Goal: Task Accomplishment & Management: Use online tool/utility

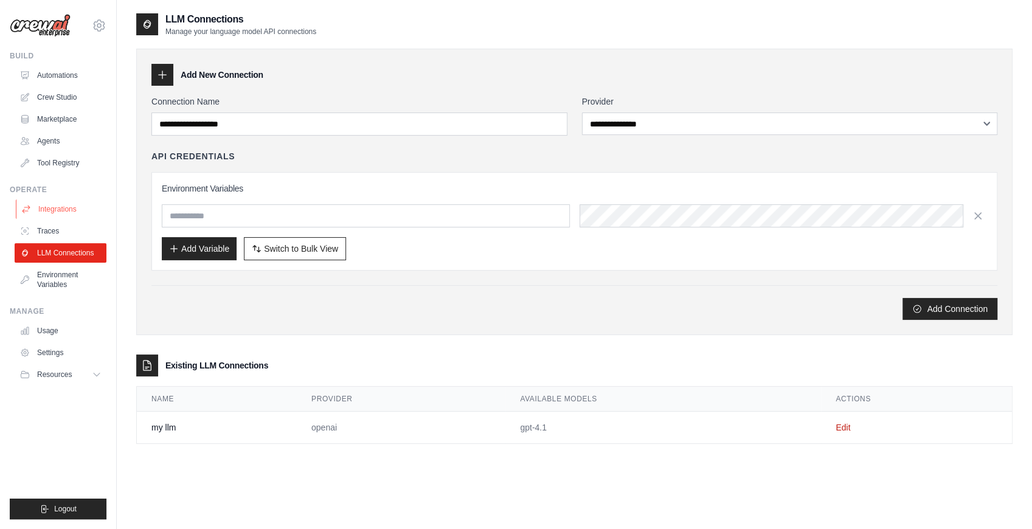
click at [40, 204] on link "Integrations" at bounding box center [62, 209] width 92 height 19
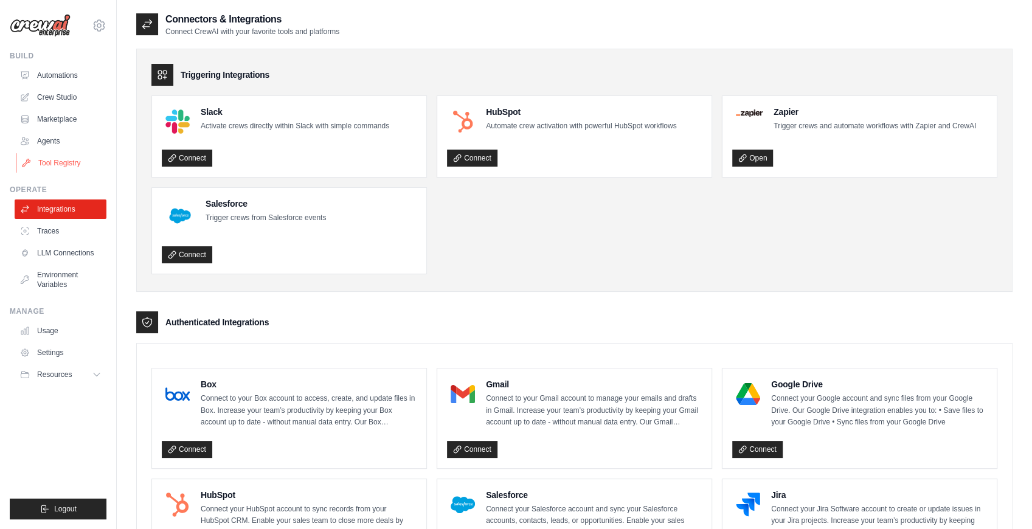
click at [55, 157] on link "Tool Registry" at bounding box center [62, 162] width 92 height 19
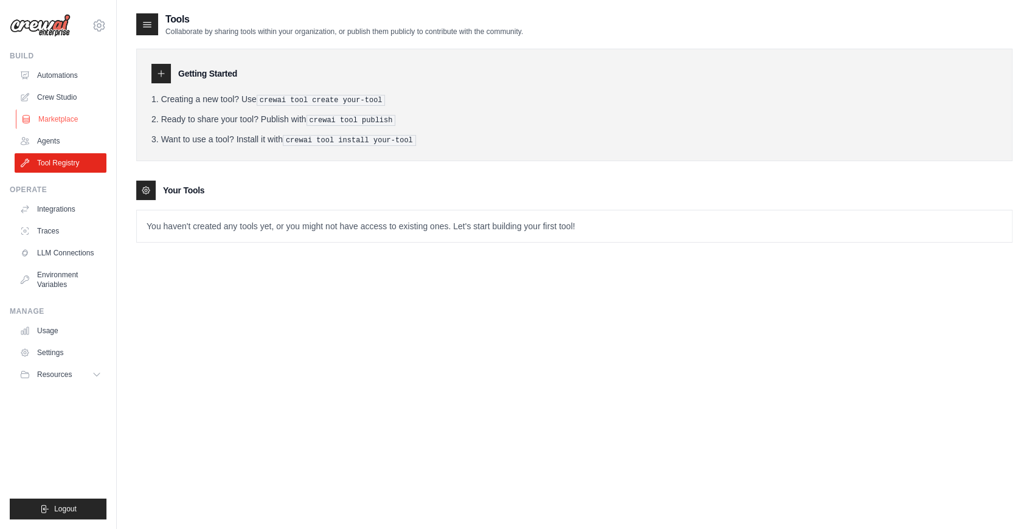
click at [40, 117] on link "Marketplace" at bounding box center [62, 118] width 92 height 19
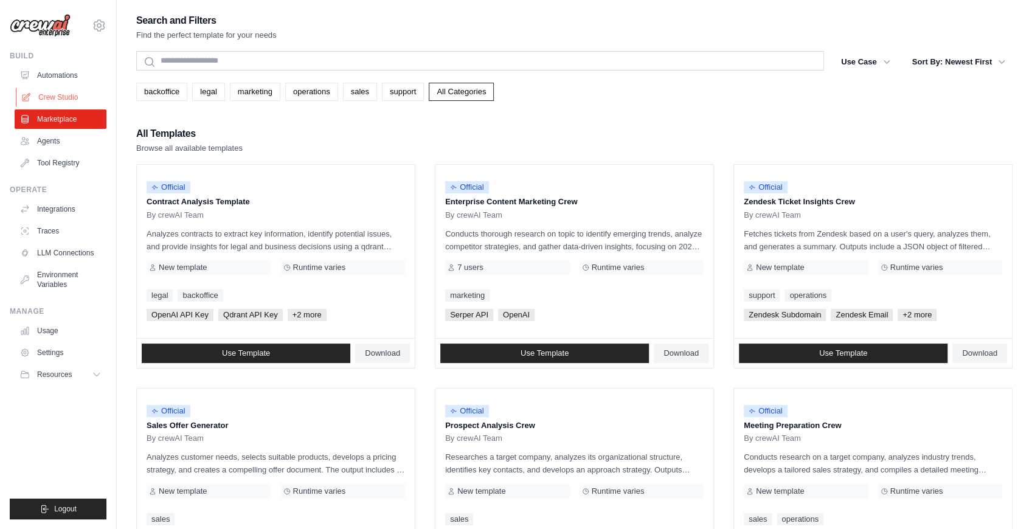
click at [43, 91] on link "Crew Studio" at bounding box center [62, 97] width 92 height 19
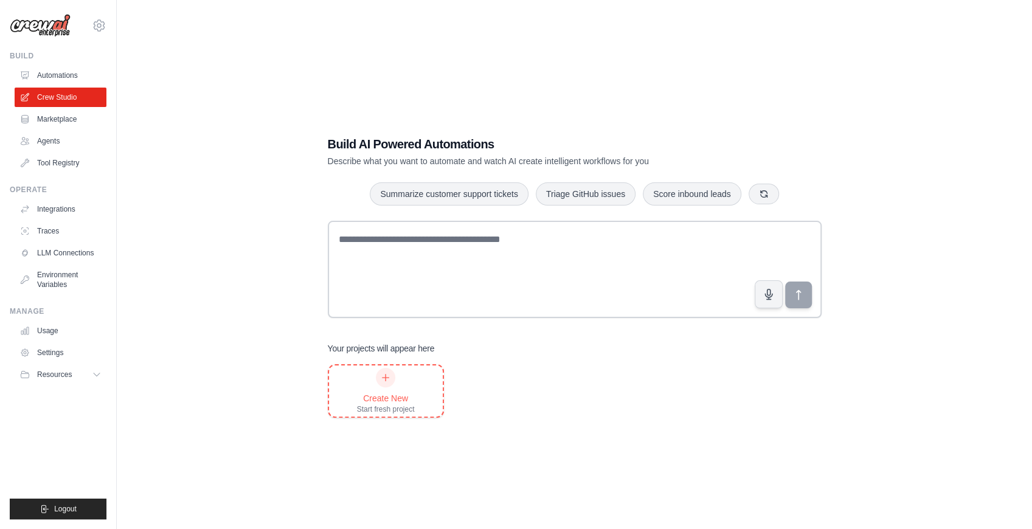
click at [390, 378] on icon at bounding box center [386, 378] width 10 height 10
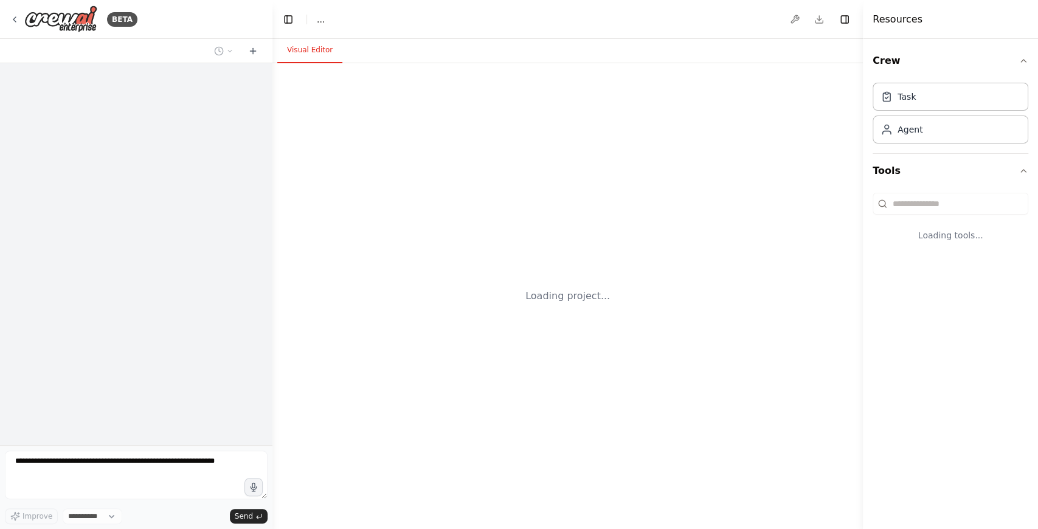
select select "****"
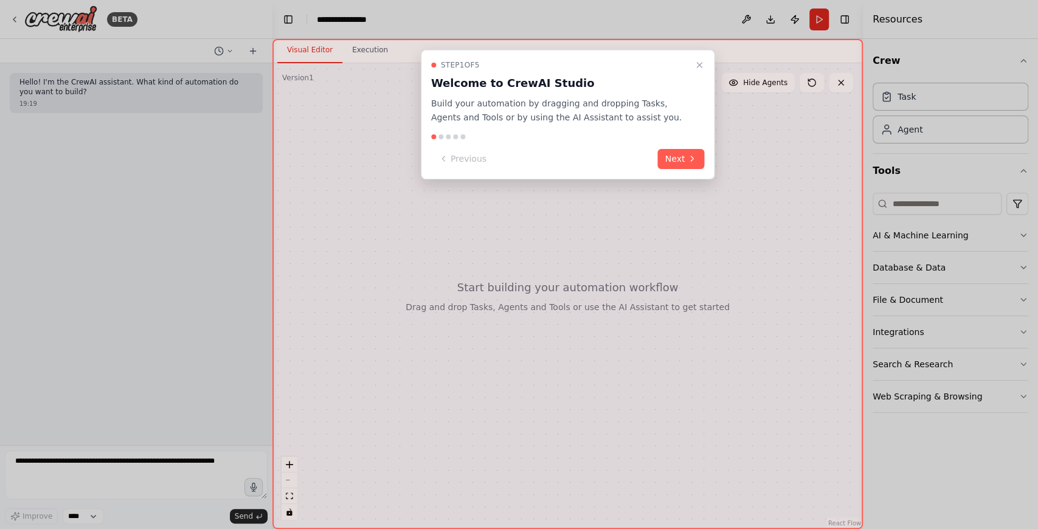
click at [673, 161] on button "Next" at bounding box center [681, 159] width 47 height 20
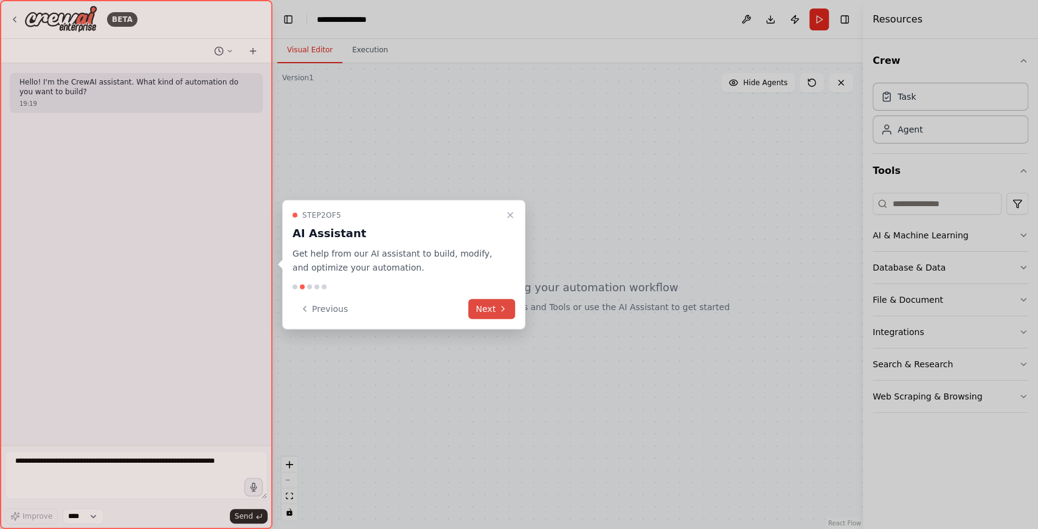
click at [494, 305] on button "Next" at bounding box center [491, 309] width 47 height 20
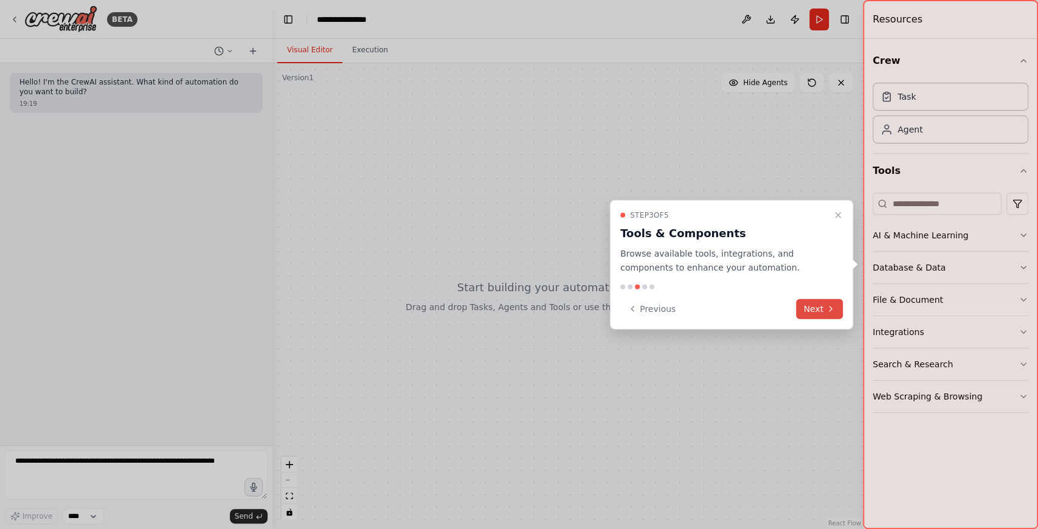
click at [820, 310] on button "Next" at bounding box center [819, 309] width 47 height 20
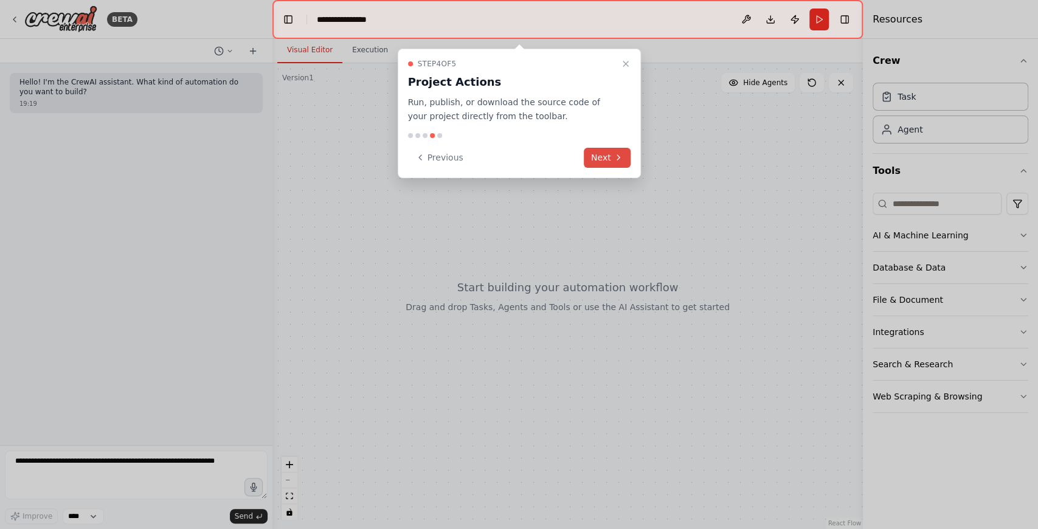
click at [619, 158] on icon at bounding box center [619, 158] width 10 height 10
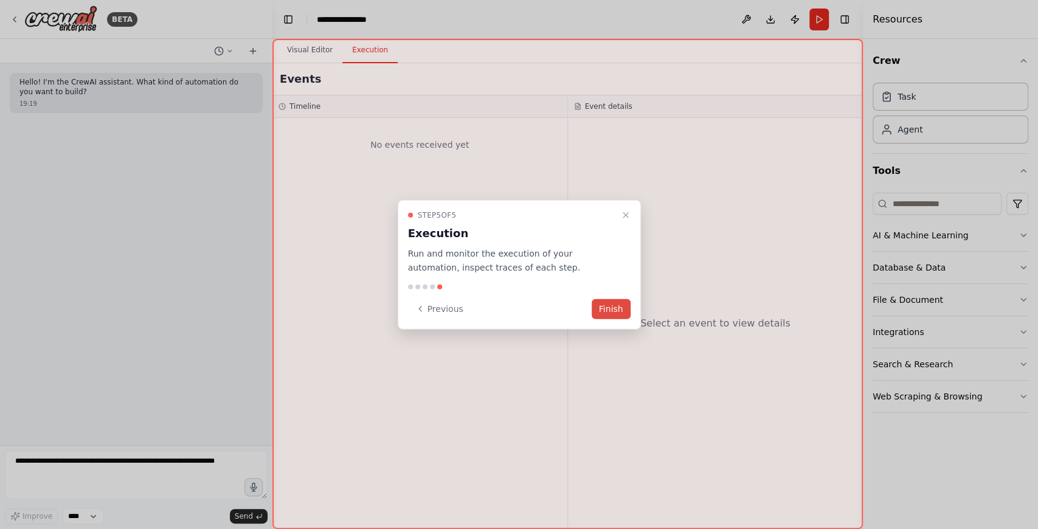
click at [617, 307] on button "Finish" at bounding box center [611, 309] width 39 height 20
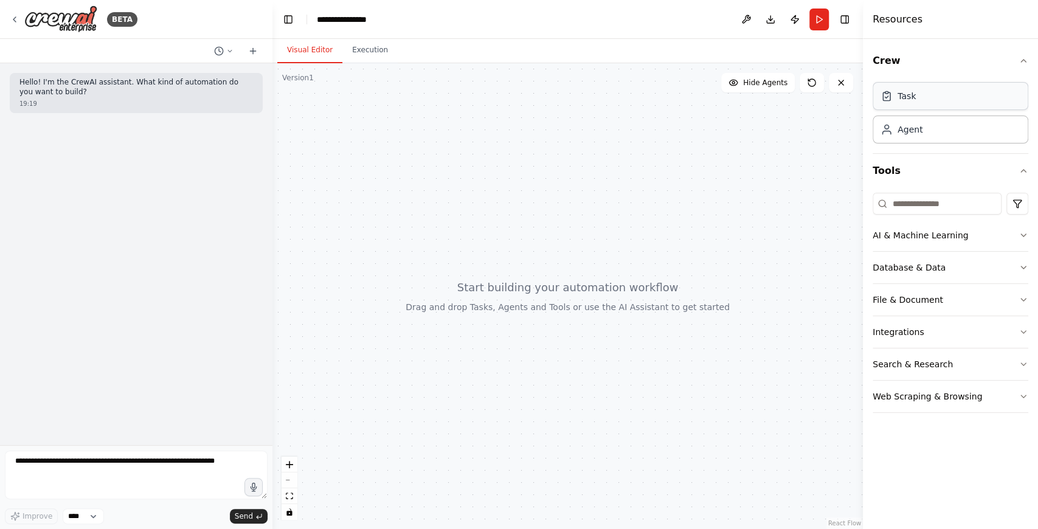
click at [918, 90] on div "Task" at bounding box center [951, 96] width 156 height 28
click at [905, 96] on div "Task" at bounding box center [907, 96] width 18 height 12
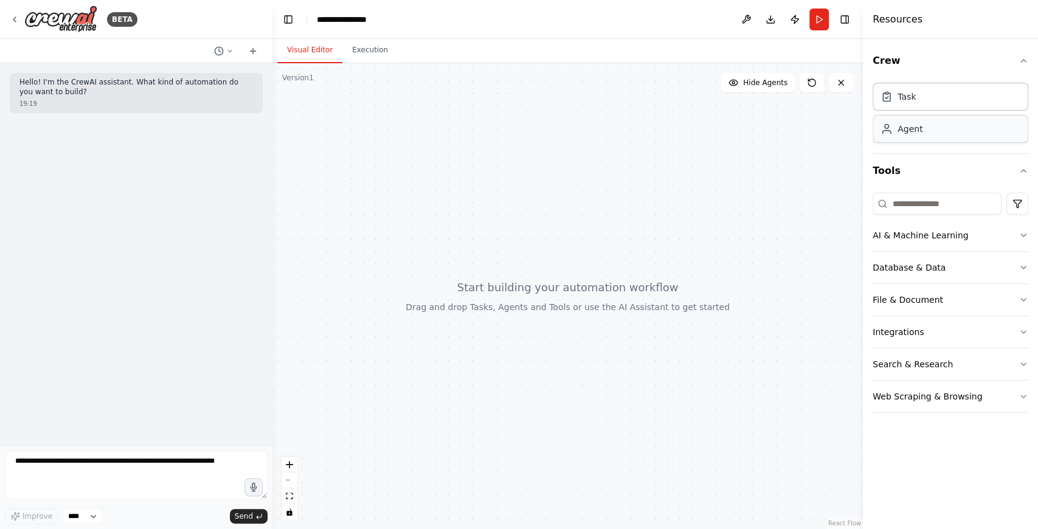
click at [930, 129] on div "Agent" at bounding box center [951, 129] width 156 height 28
click at [911, 108] on div "Task" at bounding box center [951, 96] width 156 height 28
click at [844, 87] on icon at bounding box center [841, 83] width 10 height 10
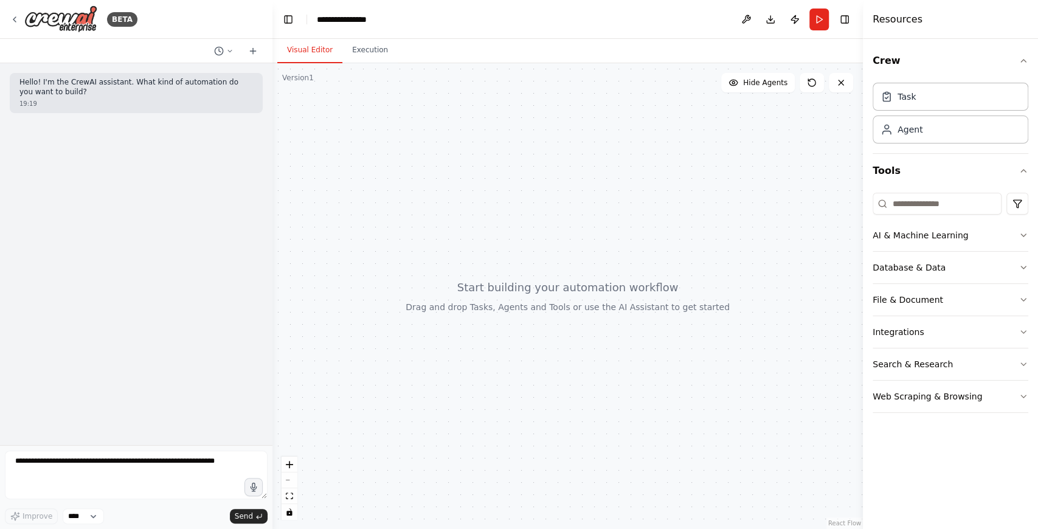
click at [776, 204] on div at bounding box center [568, 296] width 591 height 466
click at [911, 296] on button "File & Document" at bounding box center [951, 300] width 156 height 32
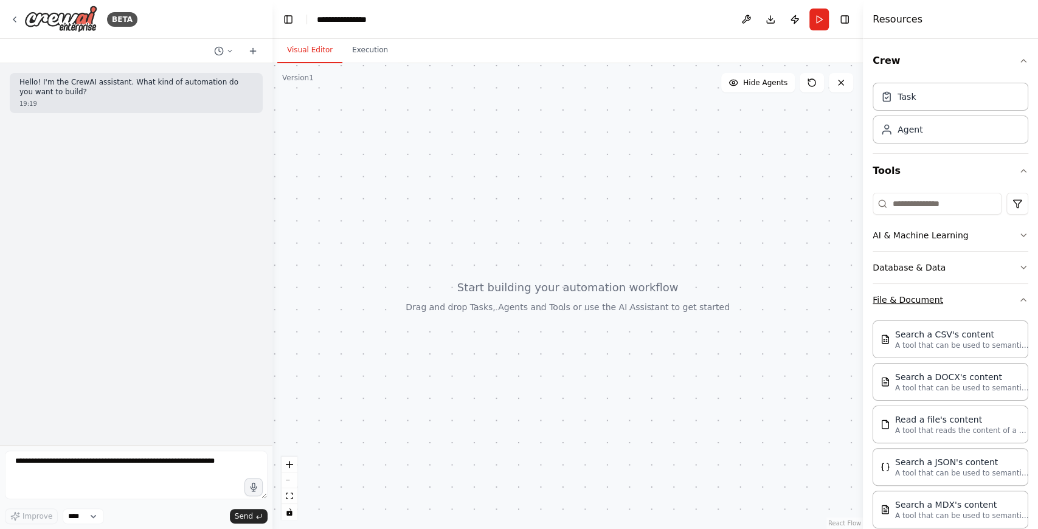
click at [905, 292] on button "File & Document" at bounding box center [951, 300] width 156 height 32
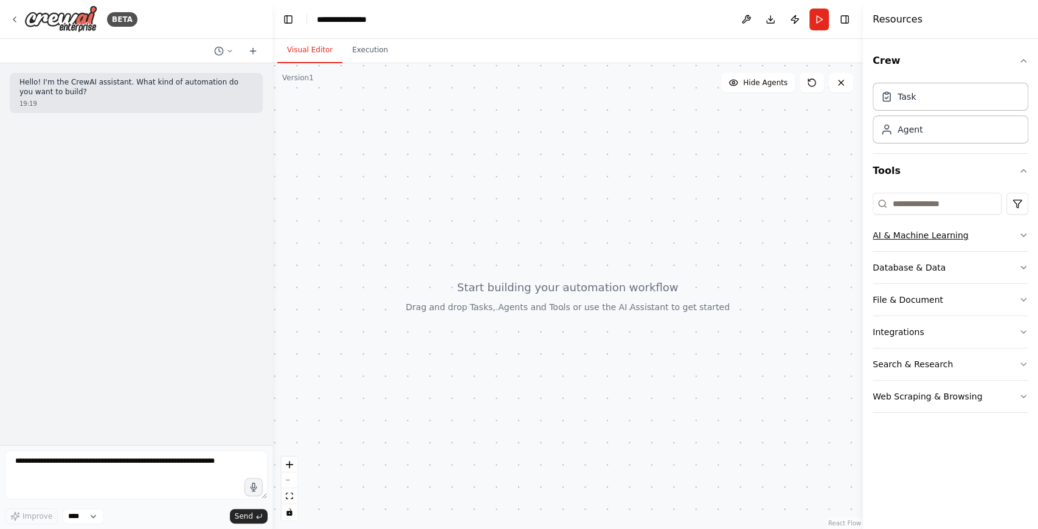
click at [910, 237] on button "AI & Machine Learning" at bounding box center [951, 236] width 156 height 32
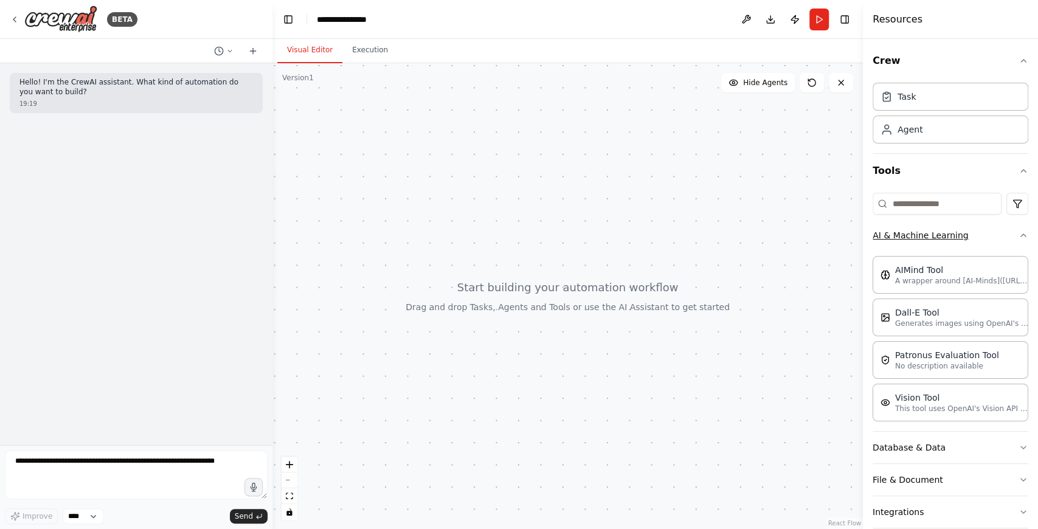
click at [910, 234] on button "AI & Machine Learning" at bounding box center [951, 236] width 156 height 32
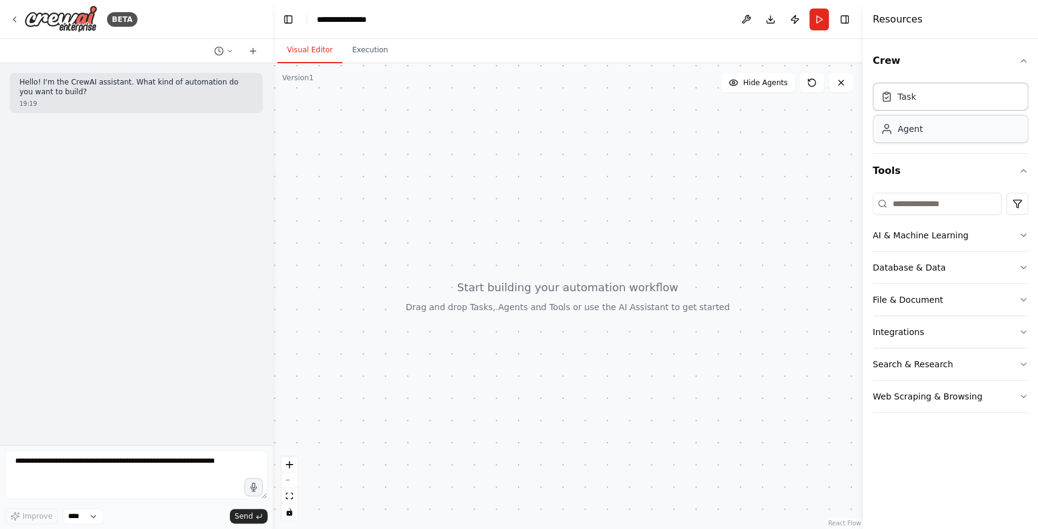
click at [902, 135] on div "Agent" at bounding box center [951, 129] width 156 height 28
click at [886, 57] on button "Crew" at bounding box center [951, 61] width 156 height 34
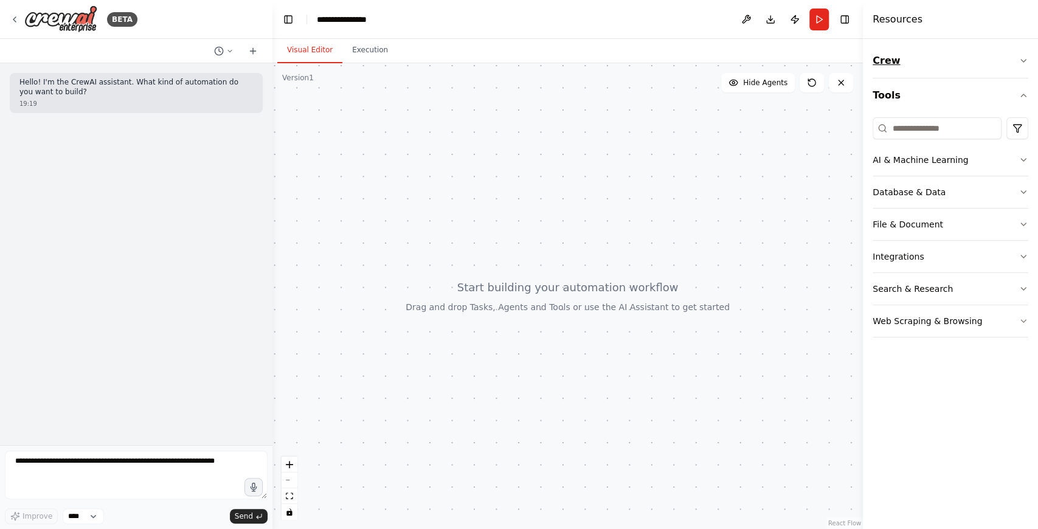
click at [886, 57] on button "Crew" at bounding box center [951, 61] width 156 height 34
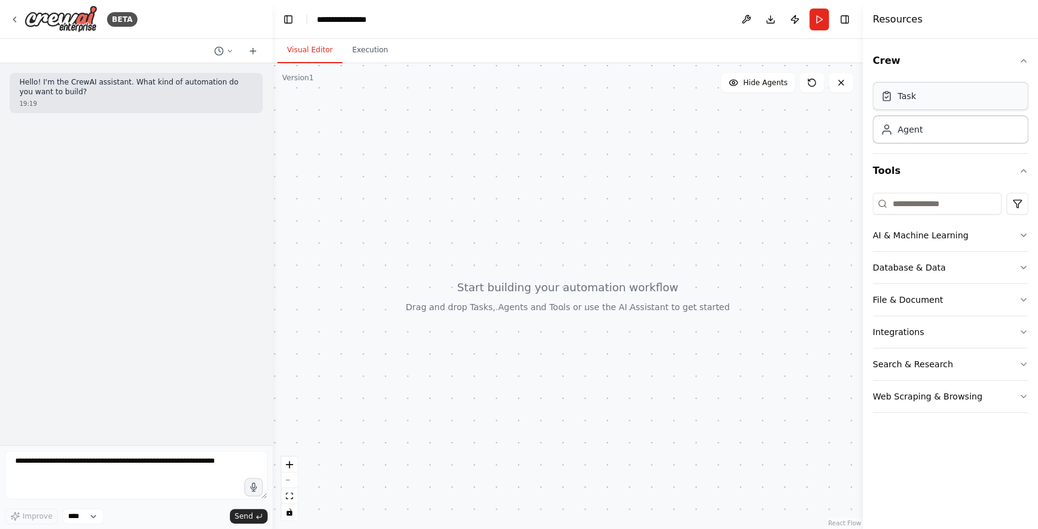
click at [912, 101] on div "Task" at bounding box center [907, 96] width 18 height 12
click at [903, 99] on div "Task" at bounding box center [907, 96] width 18 height 12
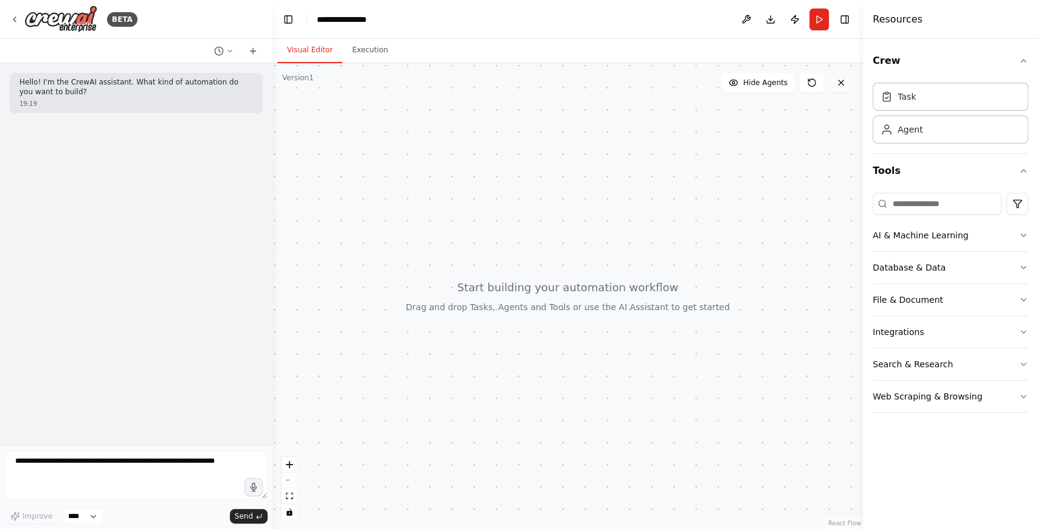
click at [839, 83] on icon at bounding box center [841, 83] width 10 height 10
drag, startPoint x: 539, startPoint y: 207, endPoint x: 525, endPoint y: 202, distance: 14.8
click at [537, 206] on div at bounding box center [568, 296] width 591 height 466
drag, startPoint x: 357, startPoint y: 148, endPoint x: 431, endPoint y: 162, distance: 75.4
click at [431, 162] on div at bounding box center [568, 296] width 591 height 466
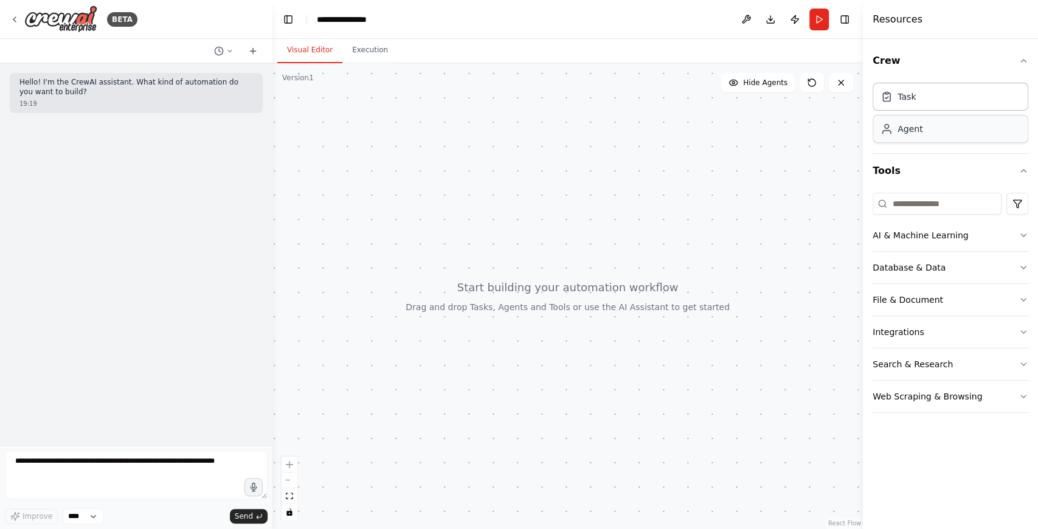
click at [903, 129] on div "Agent" at bounding box center [910, 129] width 25 height 12
click at [905, 129] on div "Agent" at bounding box center [910, 129] width 25 height 12
click at [934, 136] on div "Agent" at bounding box center [951, 129] width 156 height 28
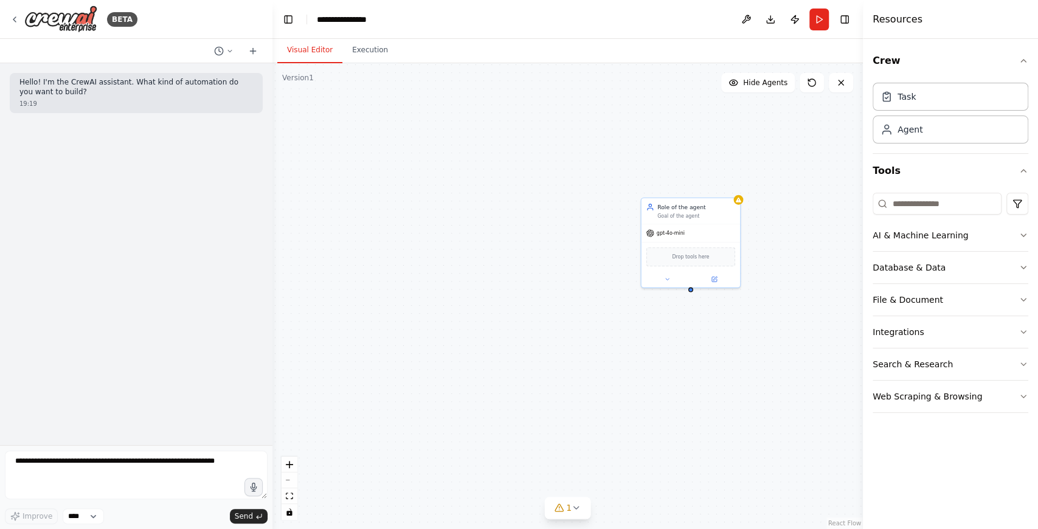
drag, startPoint x: 742, startPoint y: 258, endPoint x: 603, endPoint y: 245, distance: 139.3
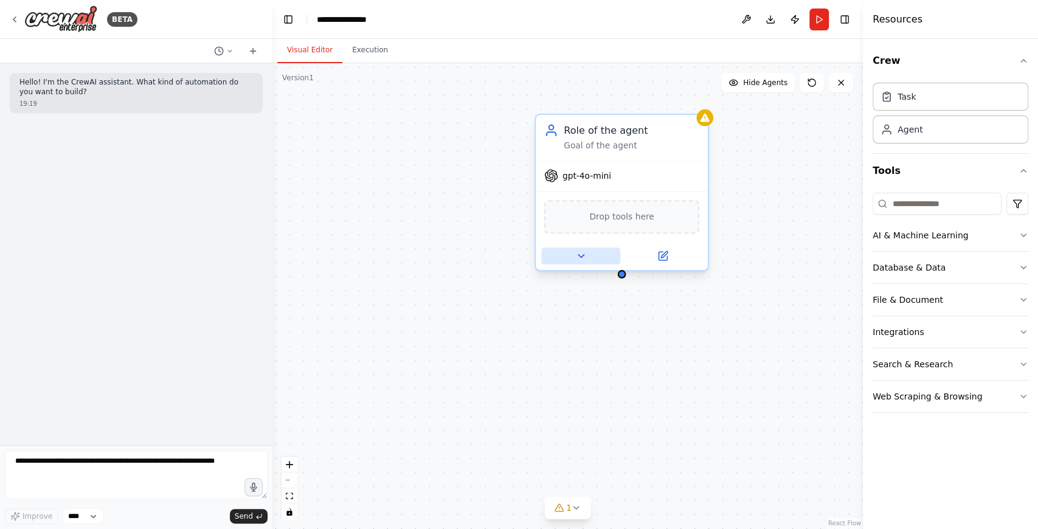
click at [580, 255] on icon at bounding box center [581, 256] width 5 height 3
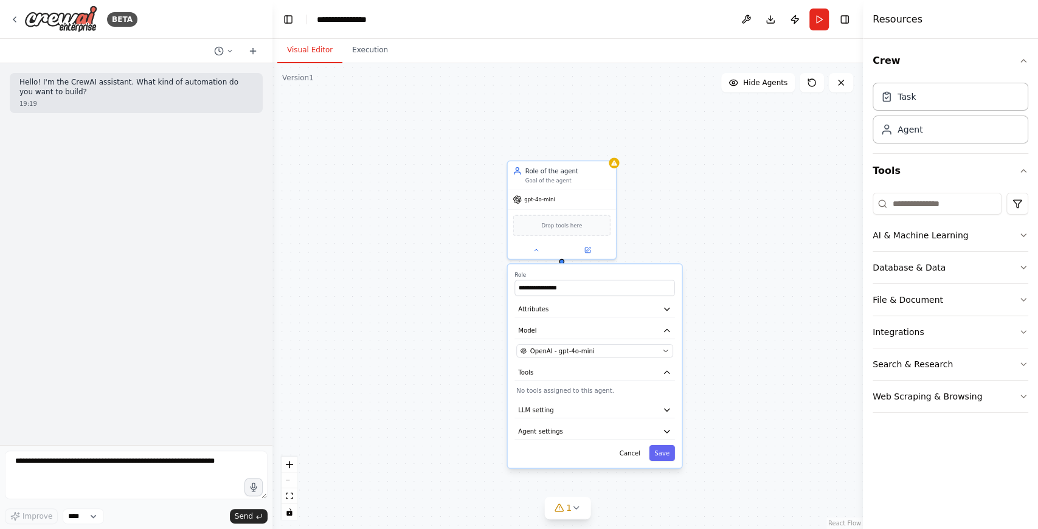
drag, startPoint x: 715, startPoint y: 265, endPoint x: 713, endPoint y: 206, distance: 59.1
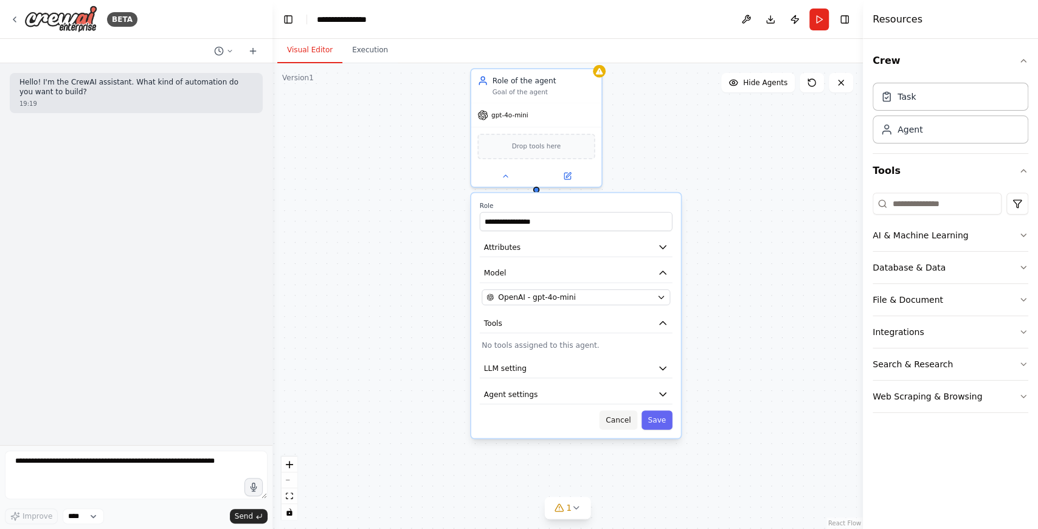
click at [624, 417] on button "Cancel" at bounding box center [619, 420] width 38 height 19
click at [599, 73] on div at bounding box center [599, 69] width 13 height 13
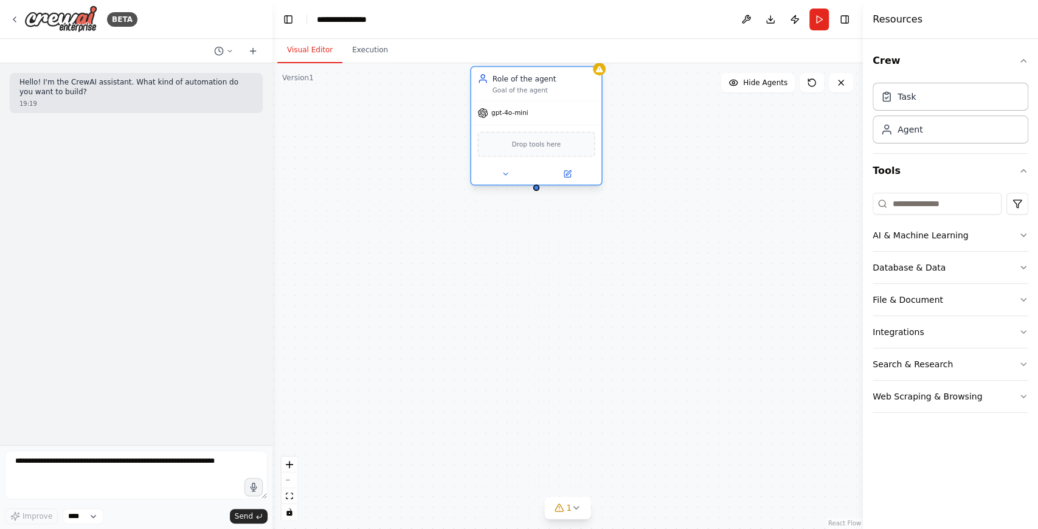
drag, startPoint x: 599, startPoint y: 73, endPoint x: 585, endPoint y: 88, distance: 20.3
click at [585, 88] on div "Goal of the agent" at bounding box center [544, 90] width 103 height 9
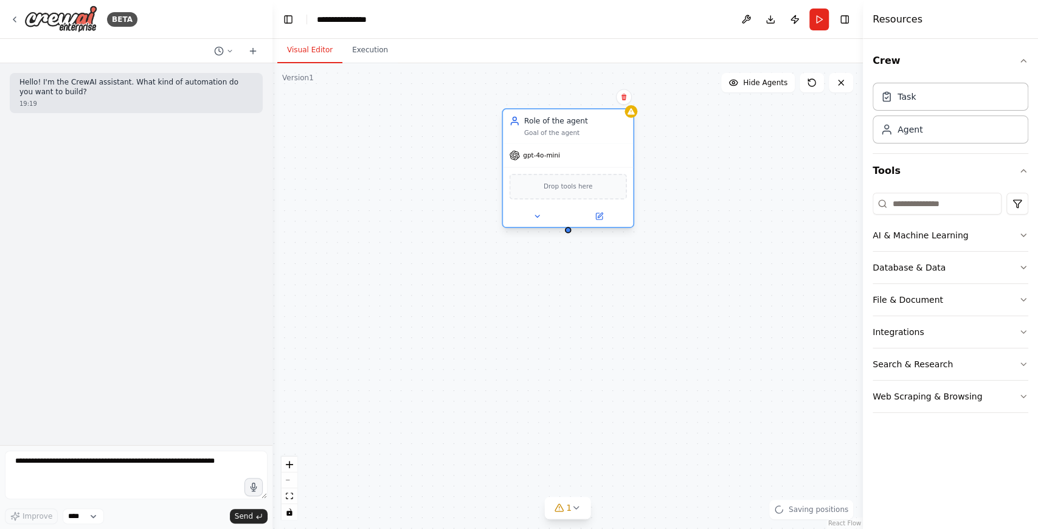
drag, startPoint x: 558, startPoint y: 90, endPoint x: 621, endPoint y: 147, distance: 84.8
click at [620, 144] on div "Role of the agent Goal of the agent" at bounding box center [568, 126] width 130 height 34
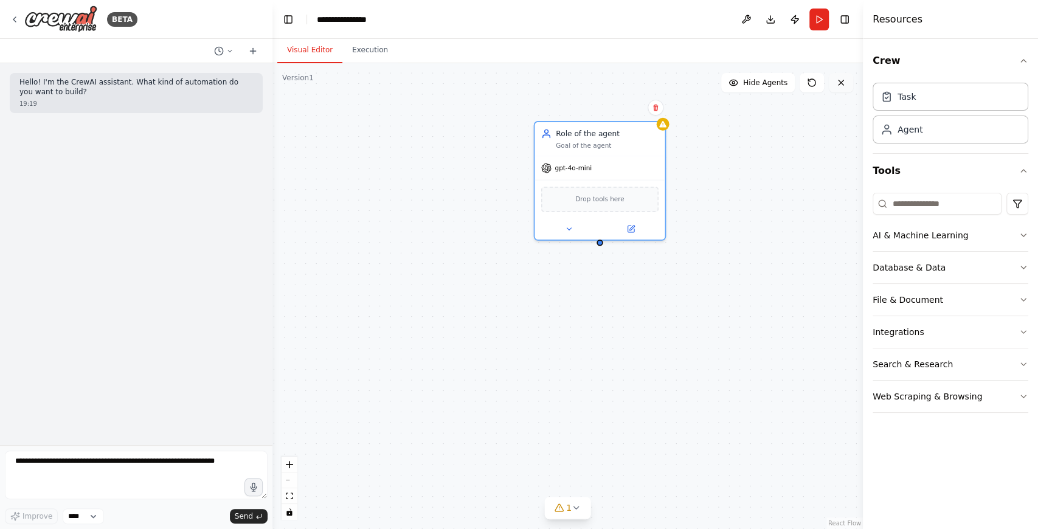
click at [832, 83] on button at bounding box center [841, 82] width 24 height 19
click at [809, 82] on icon at bounding box center [812, 83] width 10 height 10
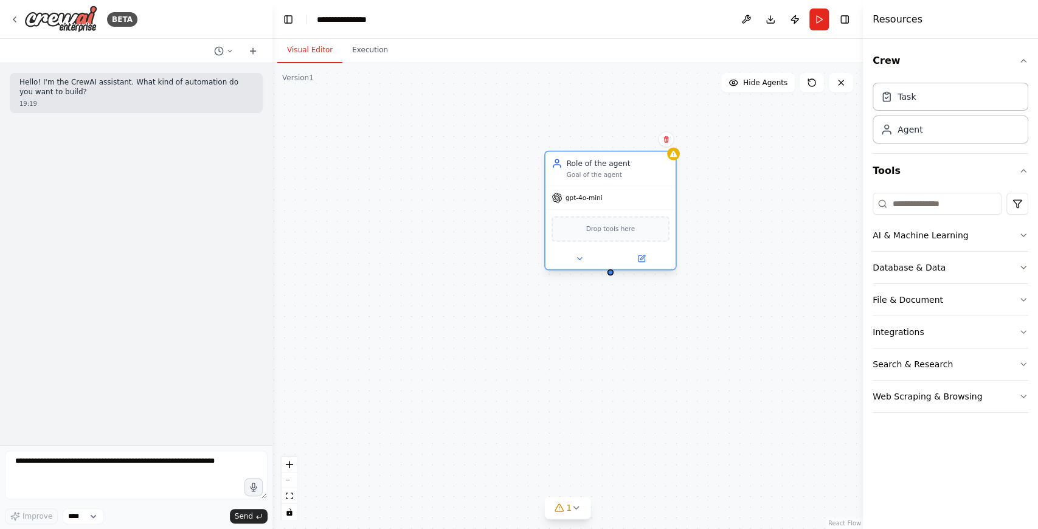
drag, startPoint x: 660, startPoint y: 128, endPoint x: 666, endPoint y: 156, distance: 29.1
click at [666, 156] on div "Role of the agent Goal of the agent gpt-4o-mini Drop tools here" at bounding box center [610, 211] width 133 height 120
click at [669, 140] on icon at bounding box center [666, 139] width 7 height 7
click at [618, 142] on button "Confirm" at bounding box center [631, 139] width 43 height 15
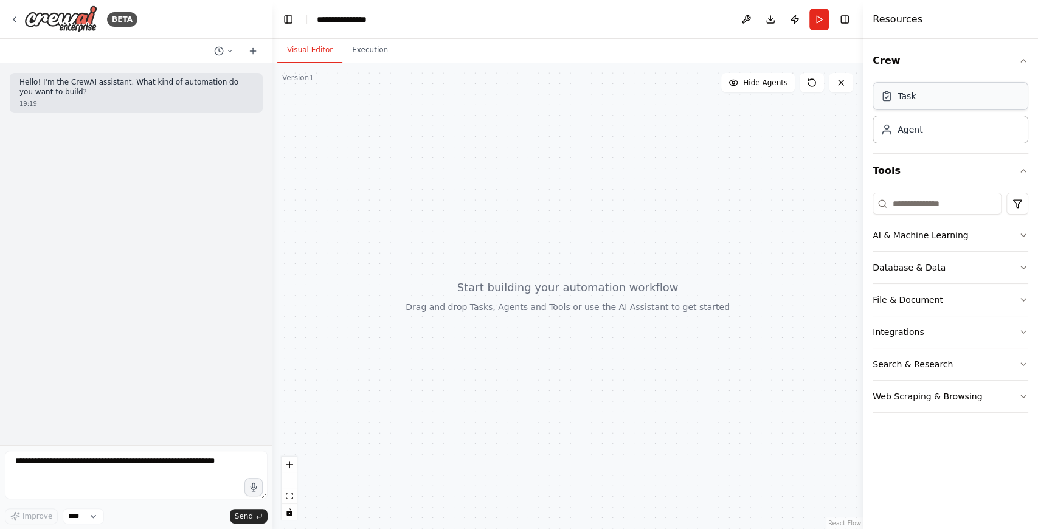
click at [896, 105] on div "Task" at bounding box center [951, 96] width 156 height 28
drag, startPoint x: 875, startPoint y: 107, endPoint x: 771, endPoint y: 153, distance: 113.8
click at [771, 153] on div "**********" at bounding box center [519, 264] width 1038 height 529
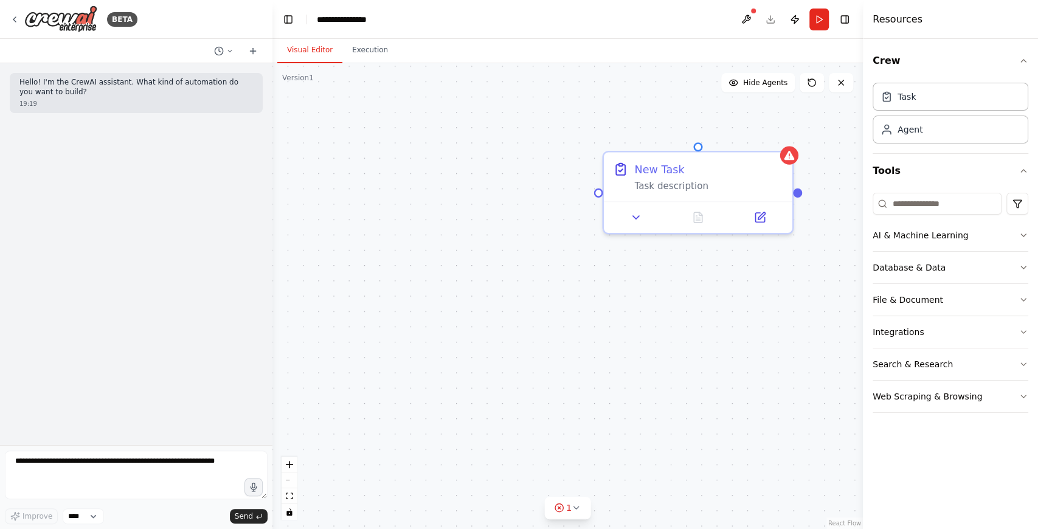
drag, startPoint x: 723, startPoint y: 187, endPoint x: 520, endPoint y: 228, distance: 207.1
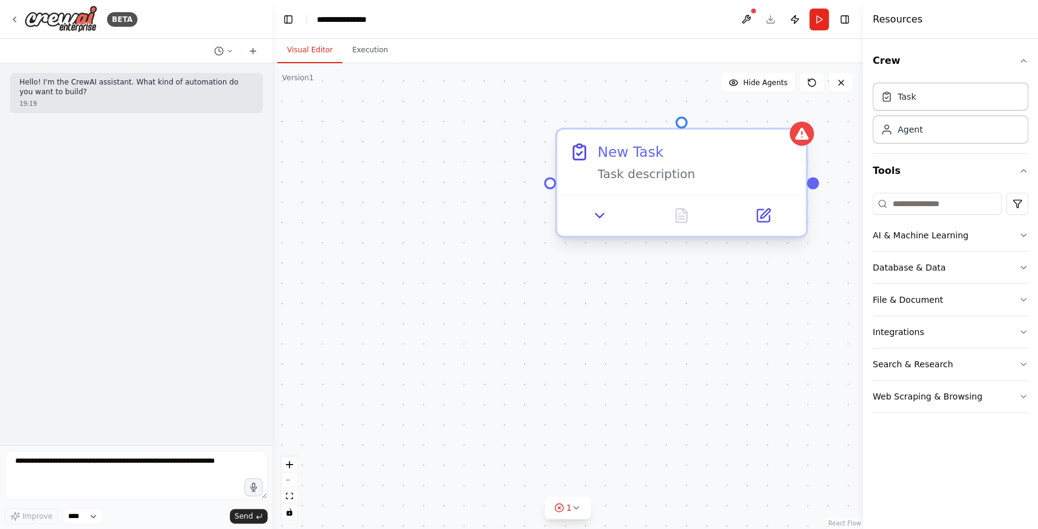
click at [647, 169] on div "Task description" at bounding box center [696, 174] width 196 height 16
click at [650, 182] on div "New Task Task description" at bounding box center [681, 162] width 249 height 64
click at [608, 218] on button at bounding box center [599, 216] width 69 height 24
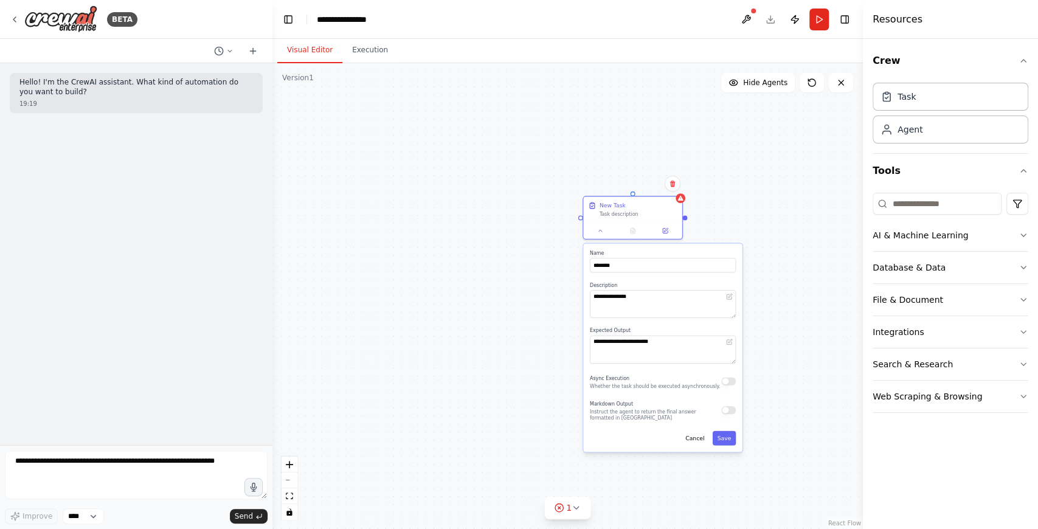
drag, startPoint x: 557, startPoint y: 258, endPoint x: 550, endPoint y: 235, distance: 24.1
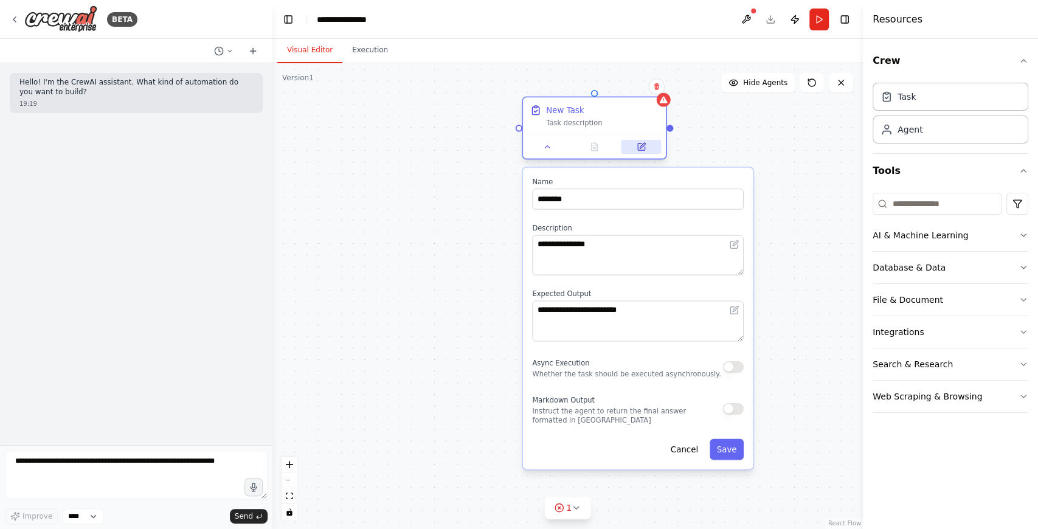
click at [644, 150] on icon at bounding box center [641, 147] width 7 height 7
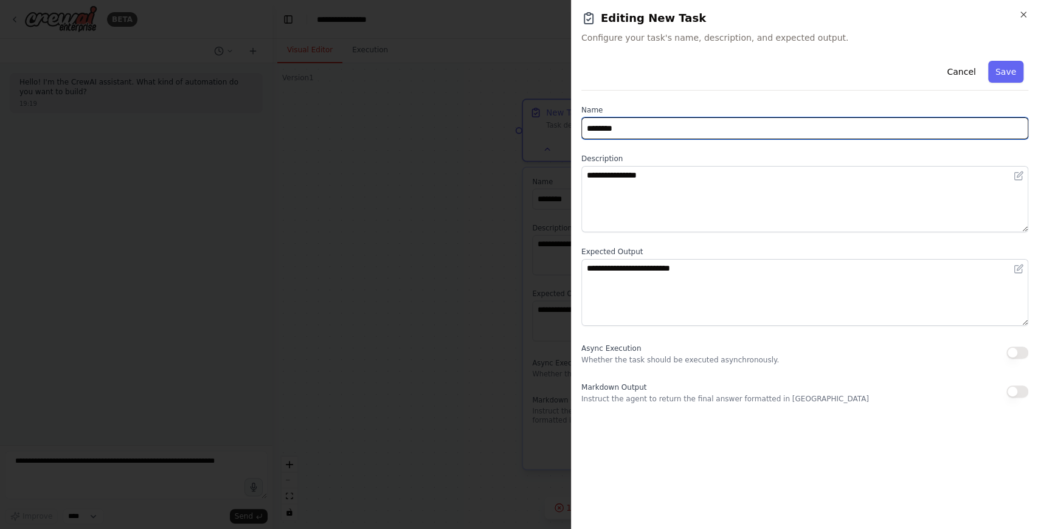
click at [786, 132] on input "********" at bounding box center [805, 128] width 447 height 22
paste input "**********"
drag, startPoint x: 792, startPoint y: 130, endPoint x: 581, endPoint y: 129, distance: 211.1
click at [582, 129] on input "**********" at bounding box center [805, 128] width 447 height 22
paste input "text"
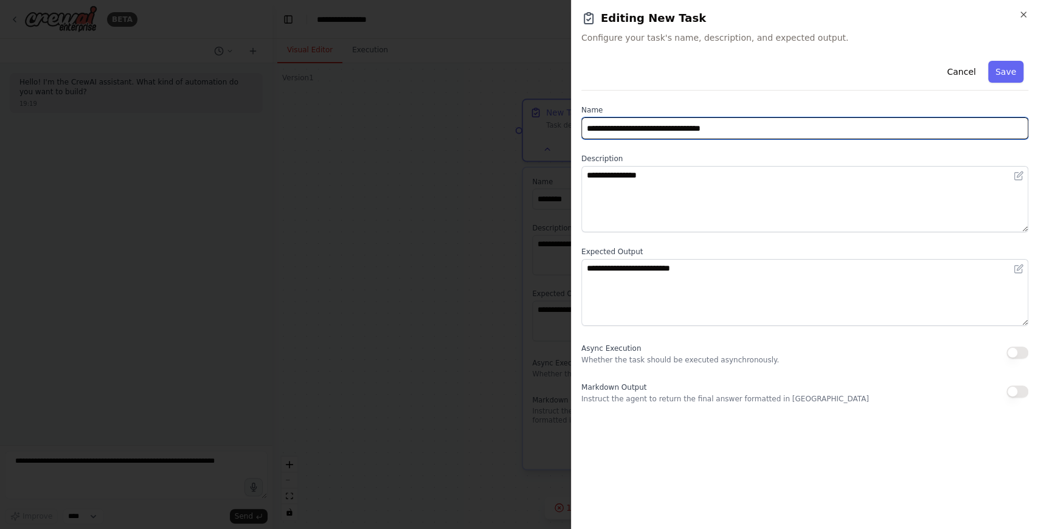
type input "**********"
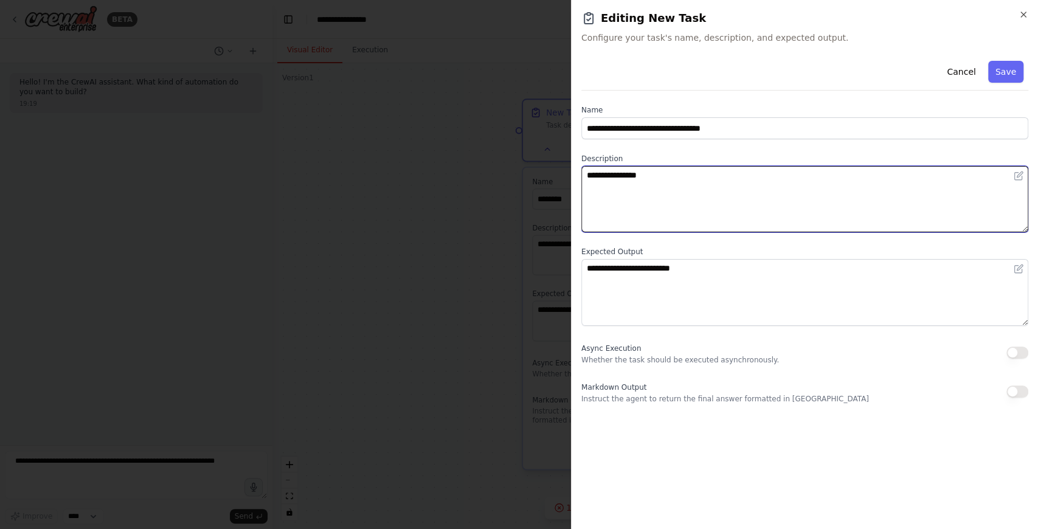
click at [791, 204] on textarea "**********" at bounding box center [805, 199] width 447 height 66
drag, startPoint x: 791, startPoint y: 204, endPoint x: 569, endPoint y: 186, distance: 222.2
click at [569, 186] on body "**********" at bounding box center [519, 264] width 1038 height 529
paste textarea "**********"
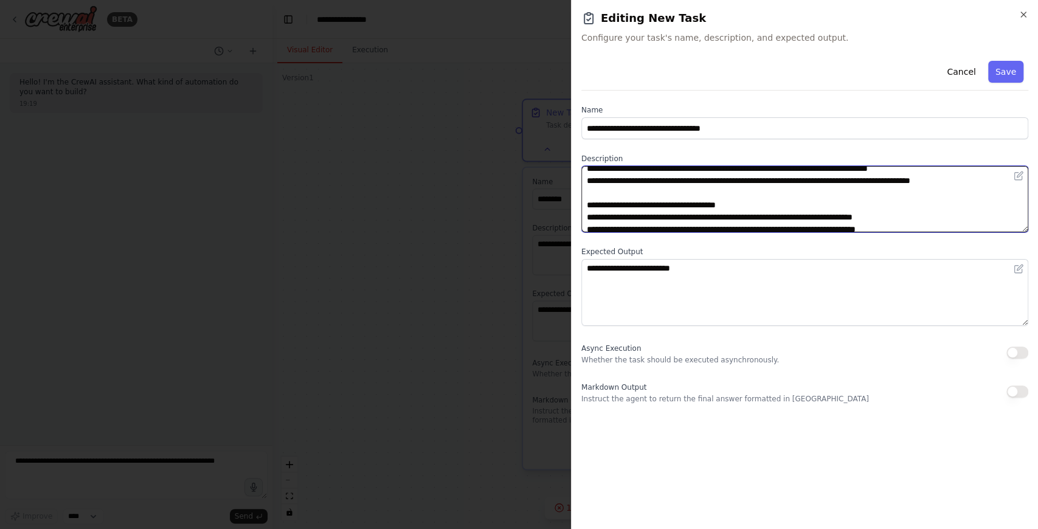
scroll to position [1715, 0]
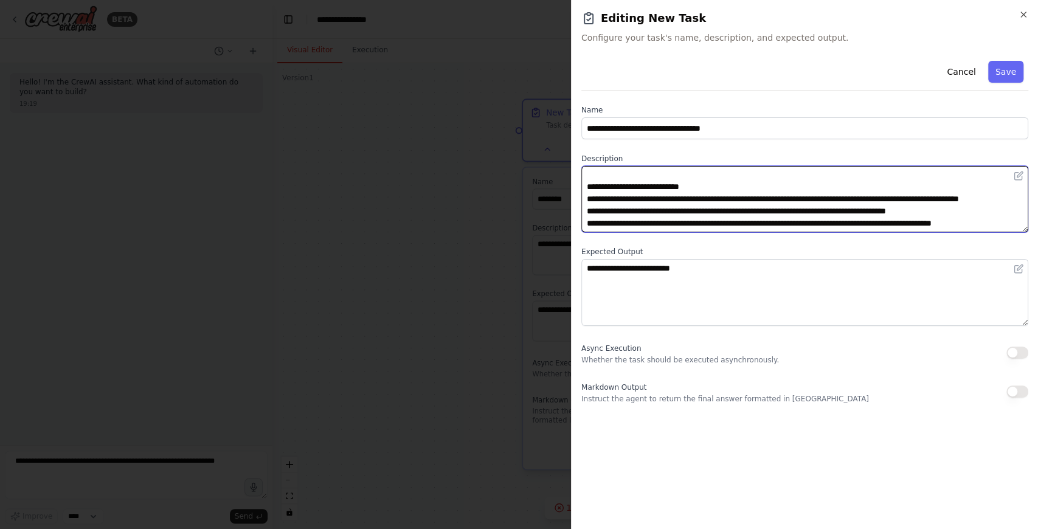
type textarea "**********"
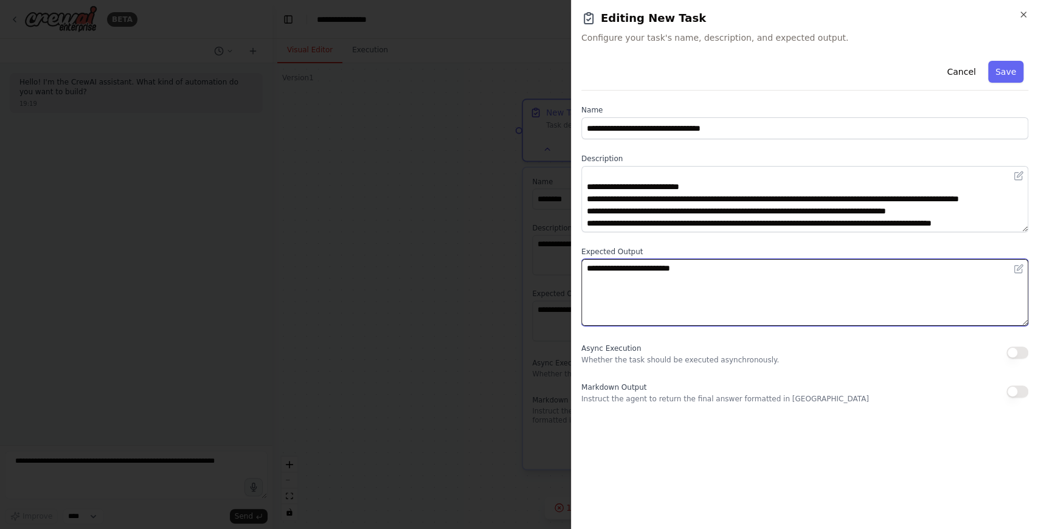
click at [902, 263] on textarea "**********" at bounding box center [805, 292] width 447 height 66
drag, startPoint x: 902, startPoint y: 263, endPoint x: 573, endPoint y: 282, distance: 329.6
click at [573, 282] on div "**********" at bounding box center [804, 264] width 467 height 529
paste textarea "**********"
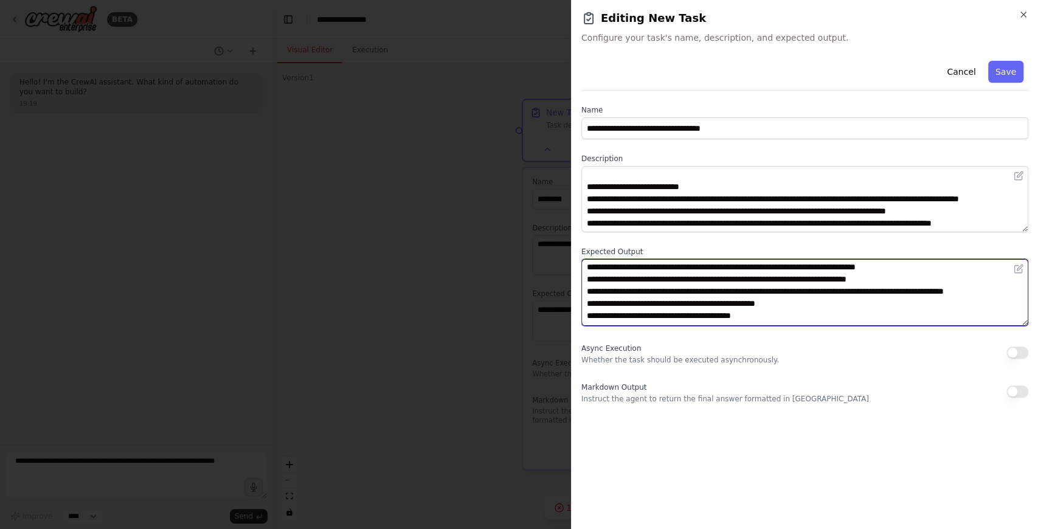
scroll to position [633, 0]
type textarea "**********"
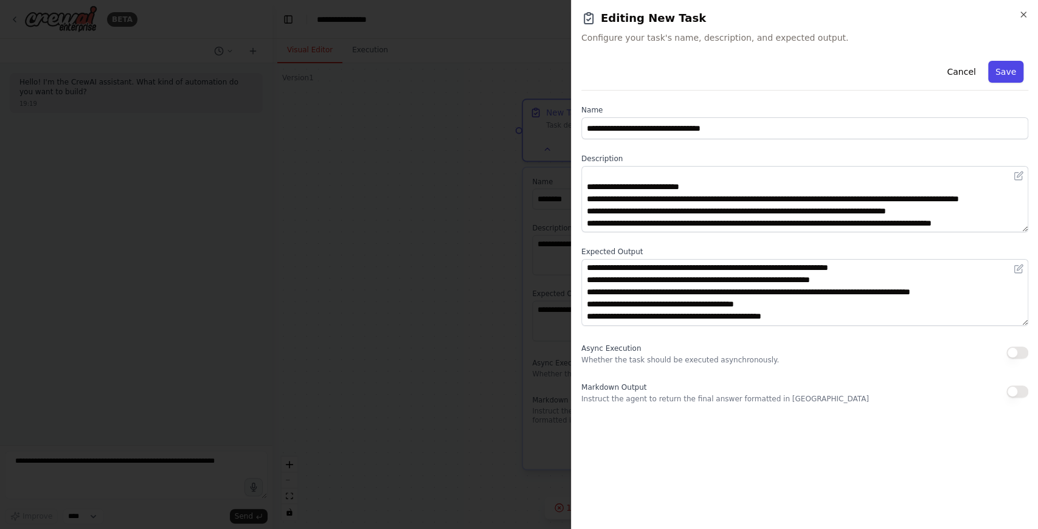
click at [1007, 75] on button "Save" at bounding box center [1006, 72] width 35 height 22
type input "**********"
type textarea "**********"
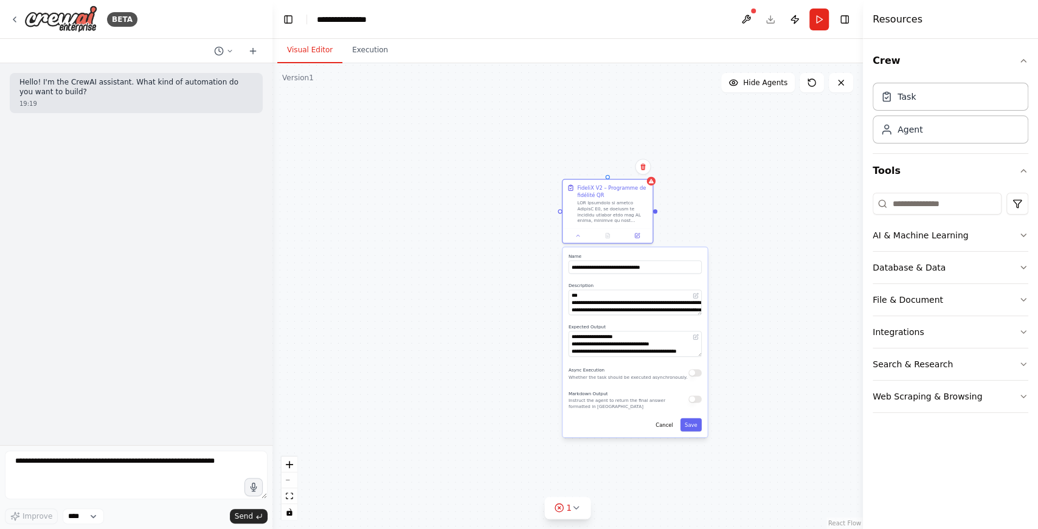
click at [697, 397] on button "button" at bounding box center [695, 398] width 13 height 7
click at [692, 425] on button "Save" at bounding box center [691, 424] width 21 height 13
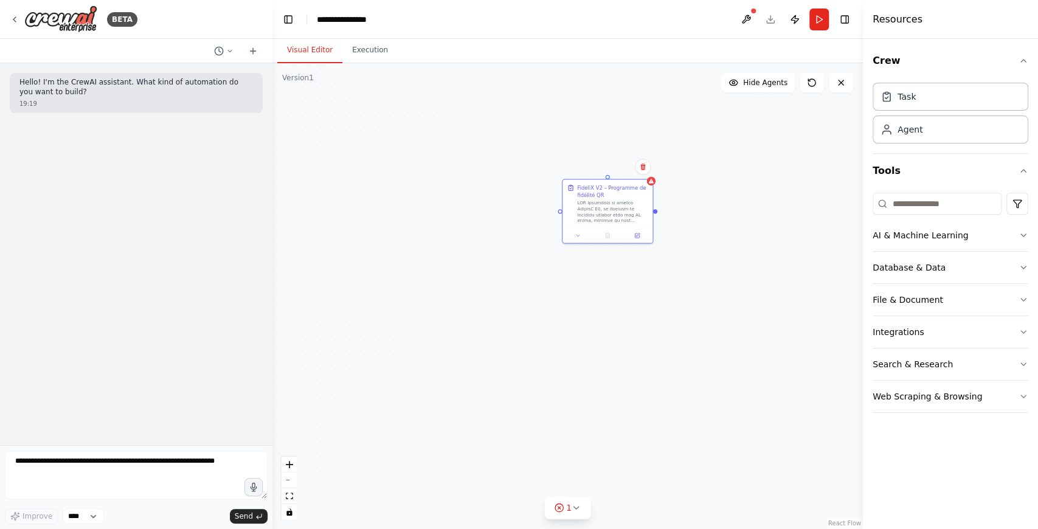
click at [648, 291] on div "FideliX V2 – Programme de fidélité QR" at bounding box center [568, 296] width 591 height 466
click at [633, 213] on div at bounding box center [612, 210] width 71 height 23
click at [634, 234] on icon at bounding box center [637, 234] width 6 height 6
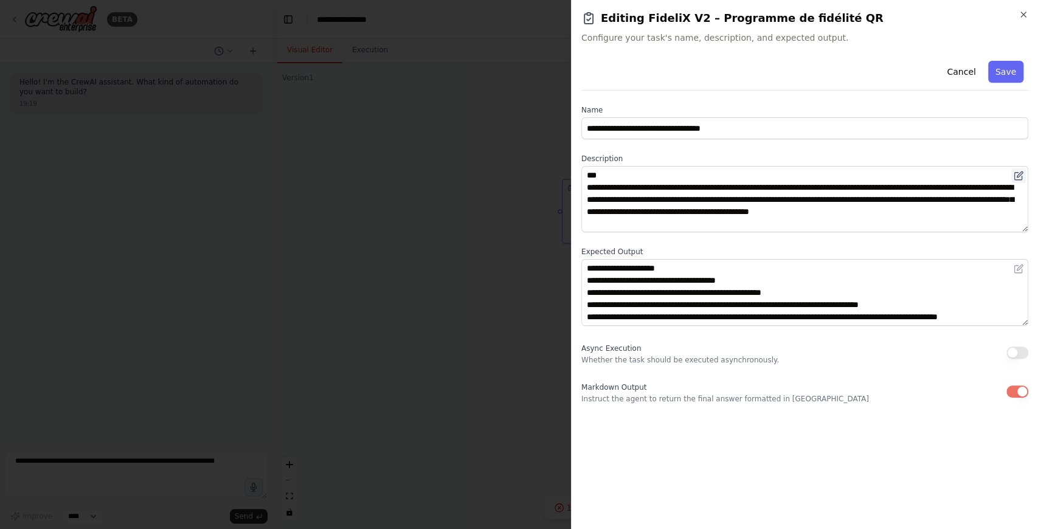
click at [1019, 178] on icon at bounding box center [1019, 176] width 10 height 10
click at [1021, 180] on button at bounding box center [1019, 176] width 15 height 15
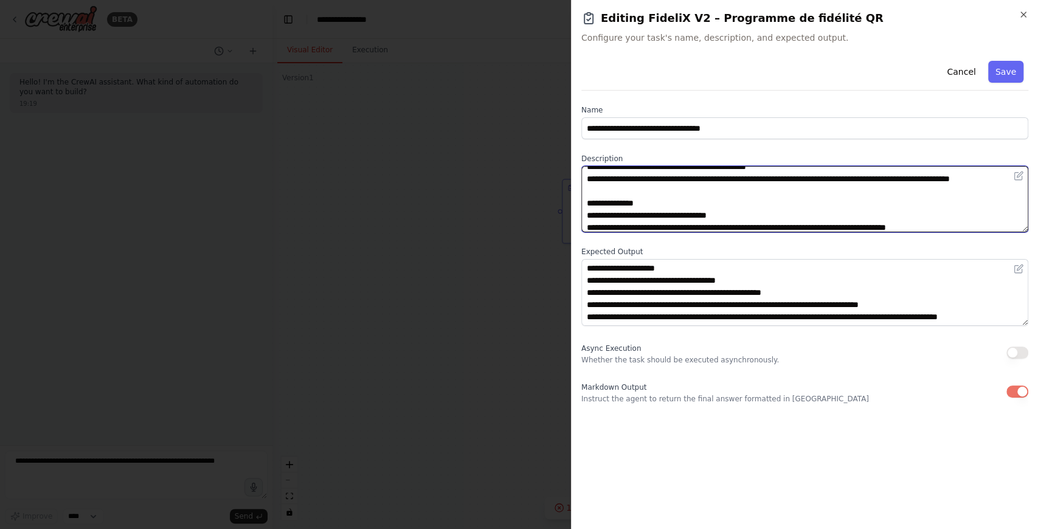
scroll to position [1715, 0]
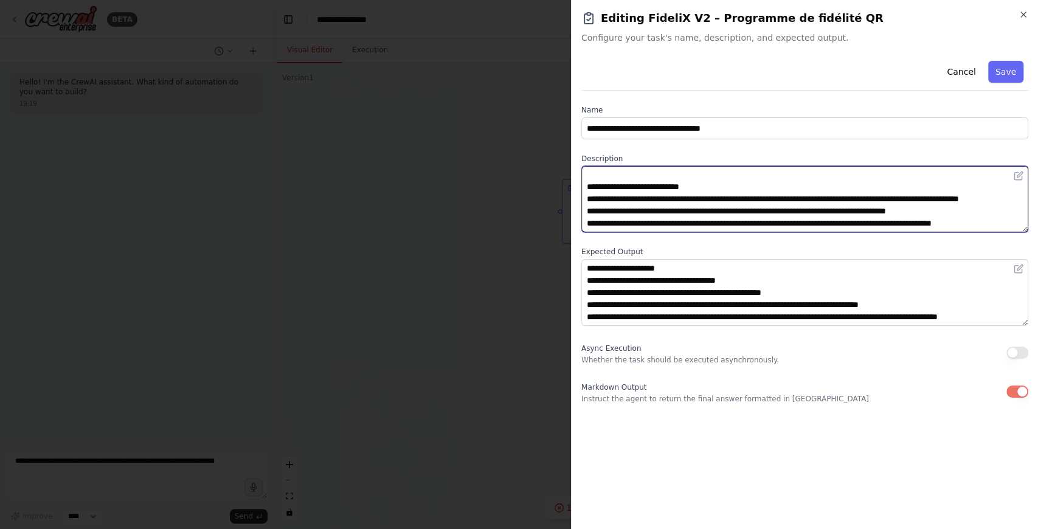
drag, startPoint x: 585, startPoint y: 173, endPoint x: 793, endPoint y: 321, distance: 254.7
click at [793, 321] on div "**********" at bounding box center [805, 230] width 447 height 348
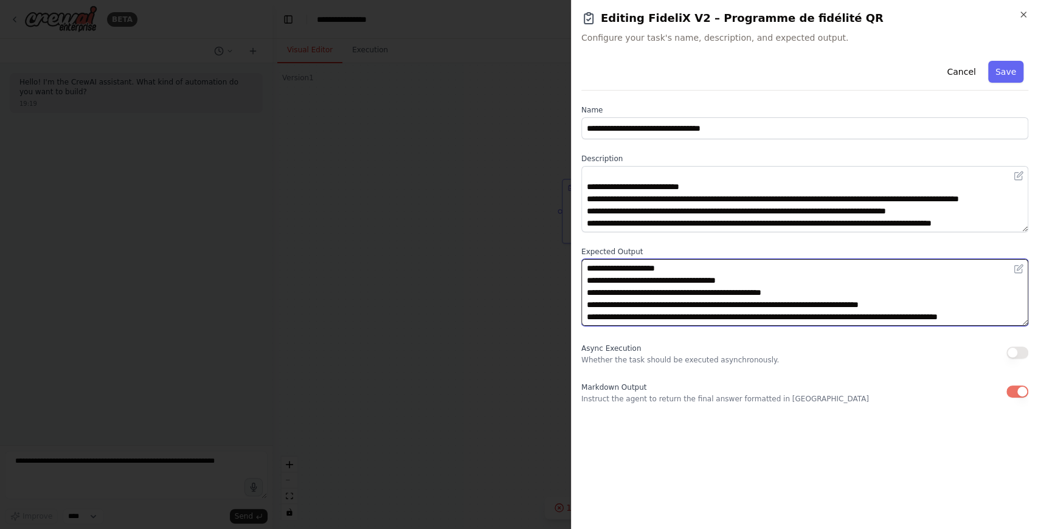
scroll to position [633, 0]
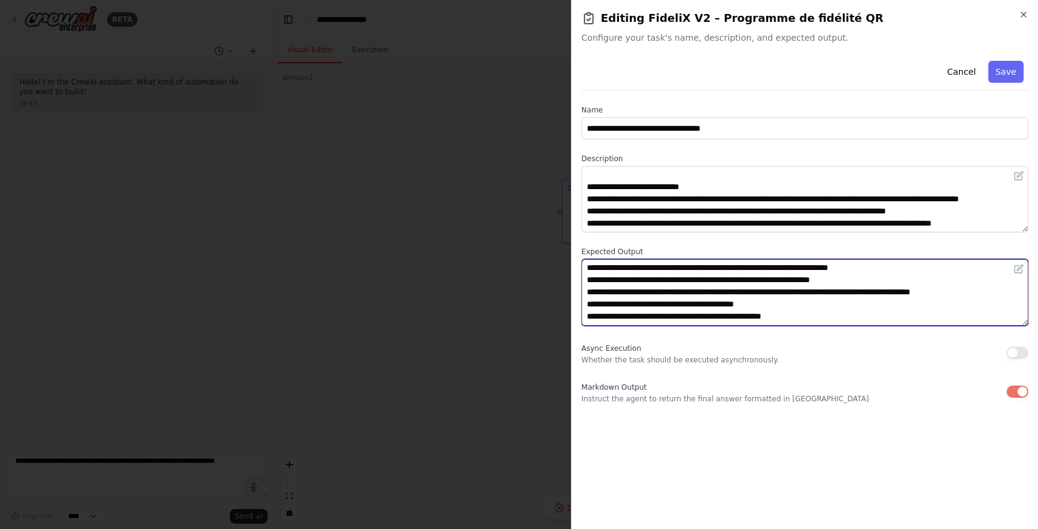
drag, startPoint x: 586, startPoint y: 269, endPoint x: 827, endPoint y: 409, distance: 278.3
click at [827, 409] on div "**********" at bounding box center [805, 288] width 447 height 464
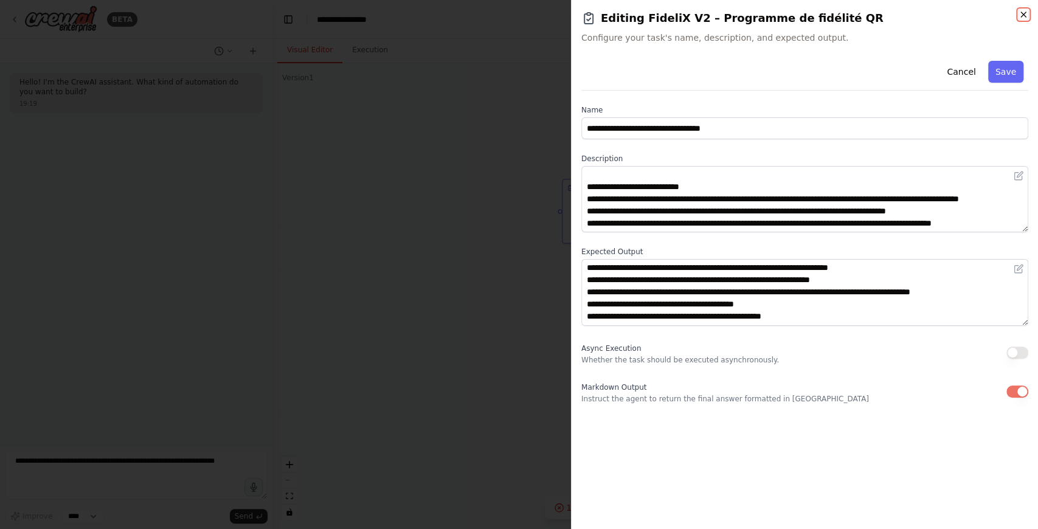
click at [1024, 19] on icon "button" at bounding box center [1024, 15] width 10 height 10
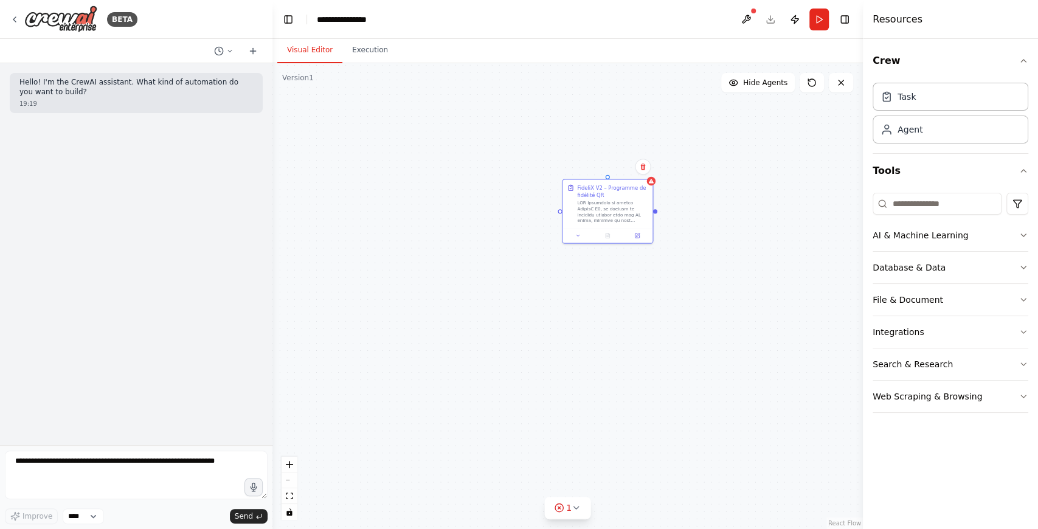
click at [740, 197] on div "FideliX V2 – Programme de fidélité QR" at bounding box center [568, 296] width 591 height 466
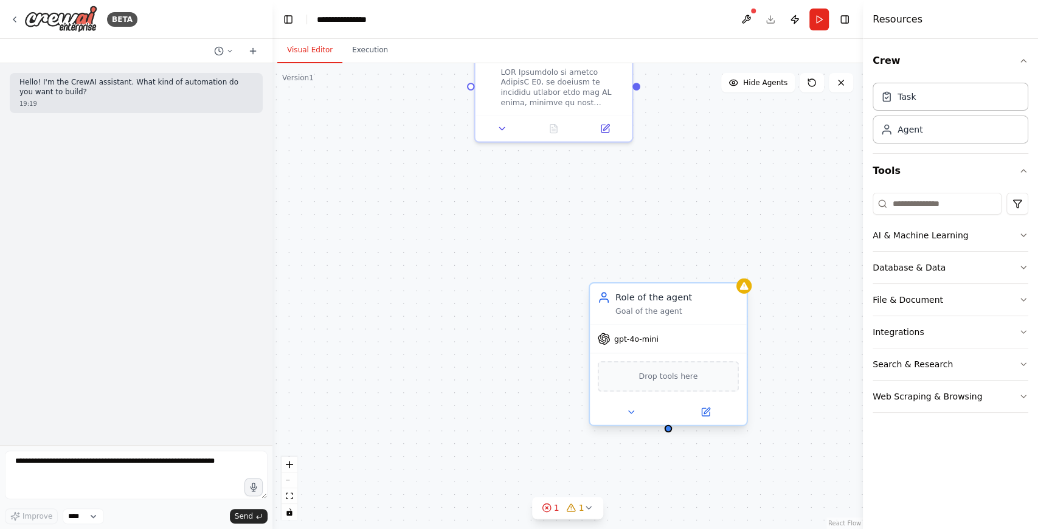
click at [652, 346] on div "gpt-4o-mini" at bounding box center [668, 339] width 157 height 28
click at [638, 411] on button at bounding box center [631, 412] width 72 height 15
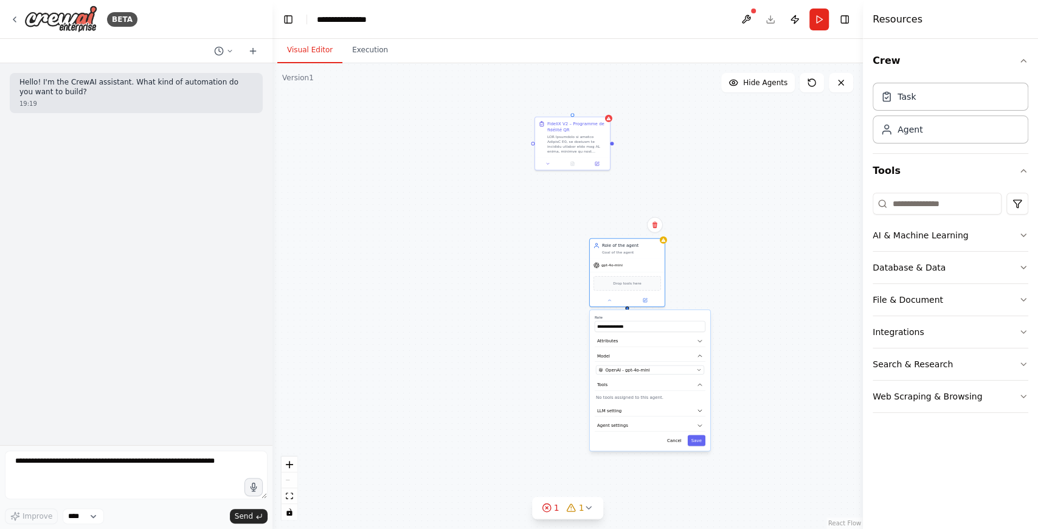
drag, startPoint x: 596, startPoint y: 387, endPoint x: 571, endPoint y: 275, distance: 114.5
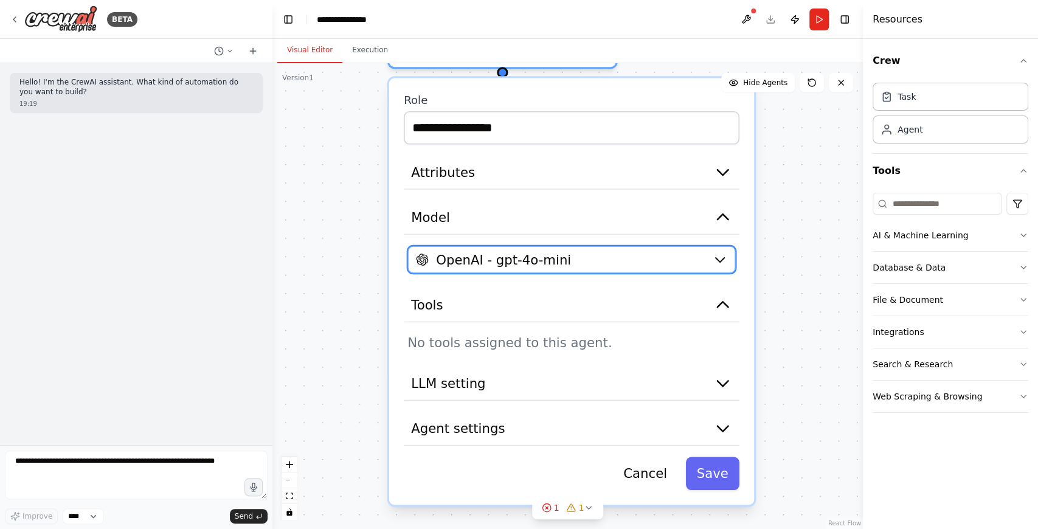
drag, startPoint x: 642, startPoint y: 358, endPoint x: 566, endPoint y: 246, distance: 135.3
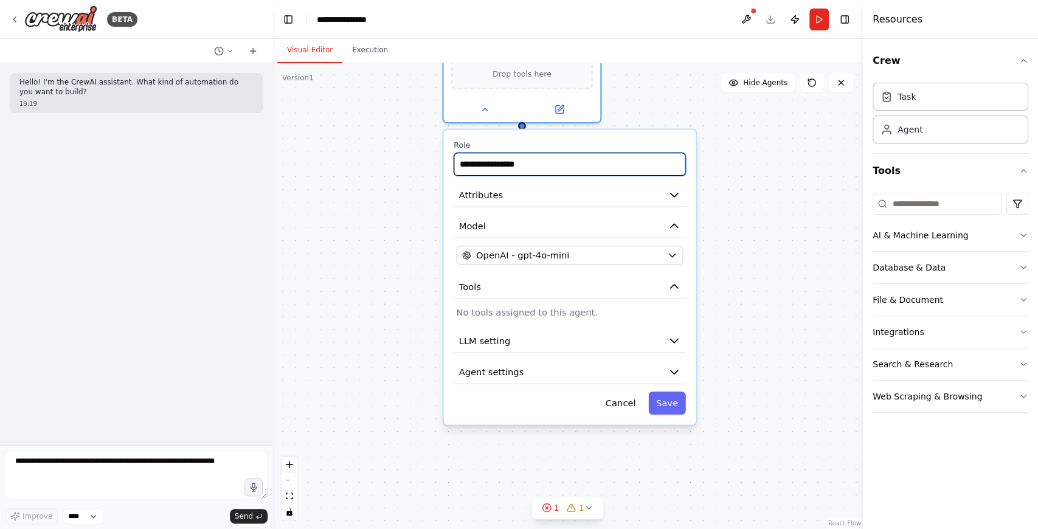
click at [565, 168] on input "**********" at bounding box center [570, 164] width 232 height 23
drag, startPoint x: 577, startPoint y: 158, endPoint x: 459, endPoint y: 159, distance: 117.4
click at [459, 159] on input "**********" at bounding box center [570, 164] width 232 height 23
paste input "text"
click at [539, 198] on button "Attributes" at bounding box center [570, 196] width 232 height 24
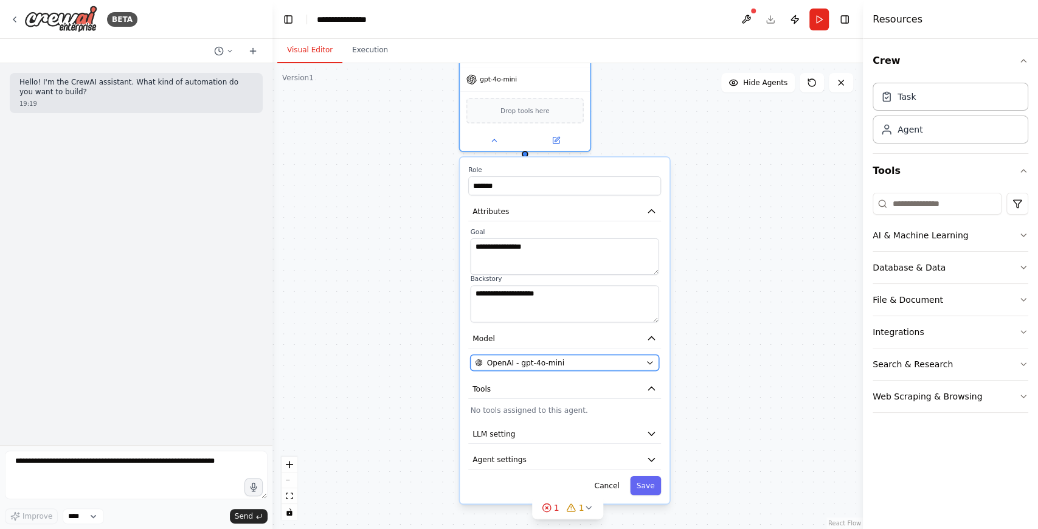
click at [578, 365] on div "OpenAI - gpt-4o-mini" at bounding box center [558, 362] width 166 height 10
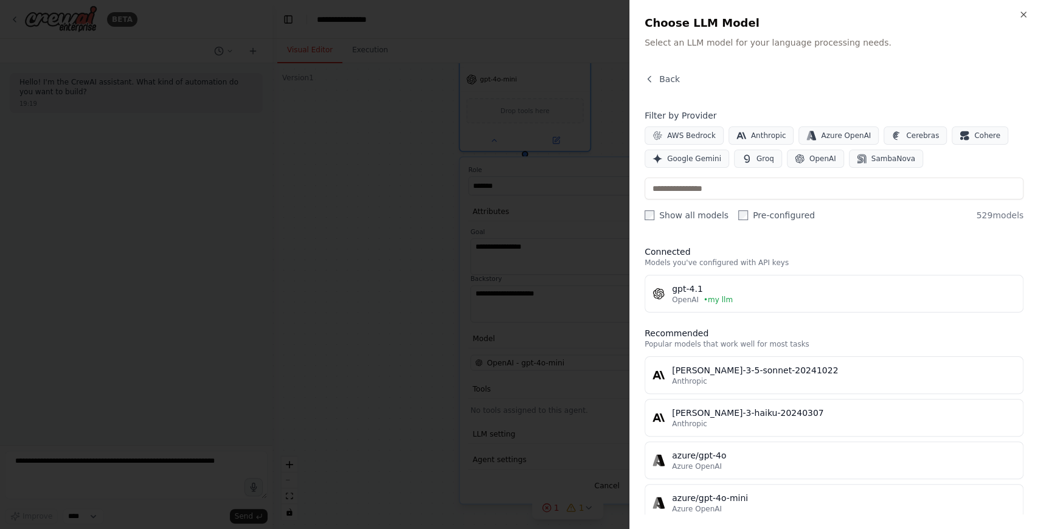
click at [575, 344] on div at bounding box center [519, 264] width 1038 height 529
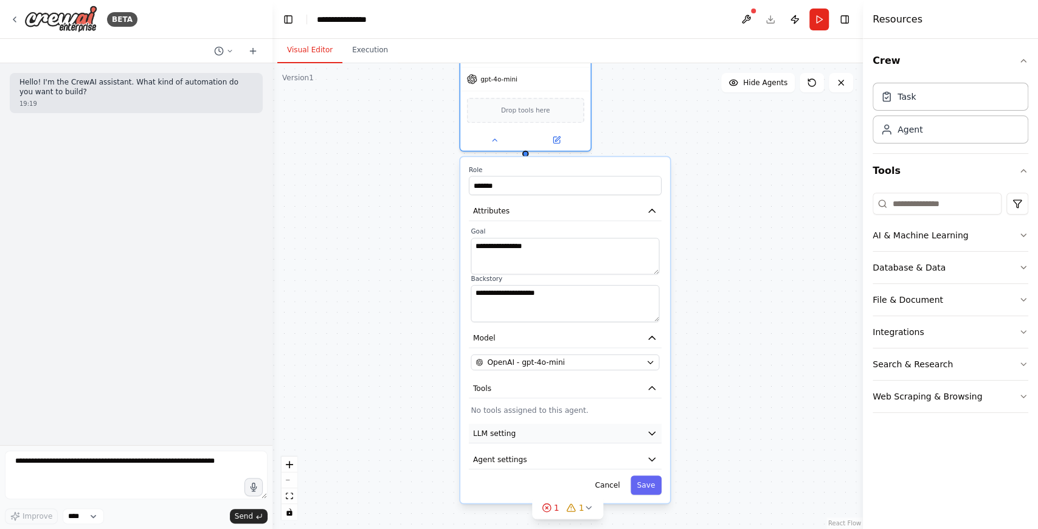
click at [579, 432] on button "LLM setting" at bounding box center [565, 433] width 193 height 19
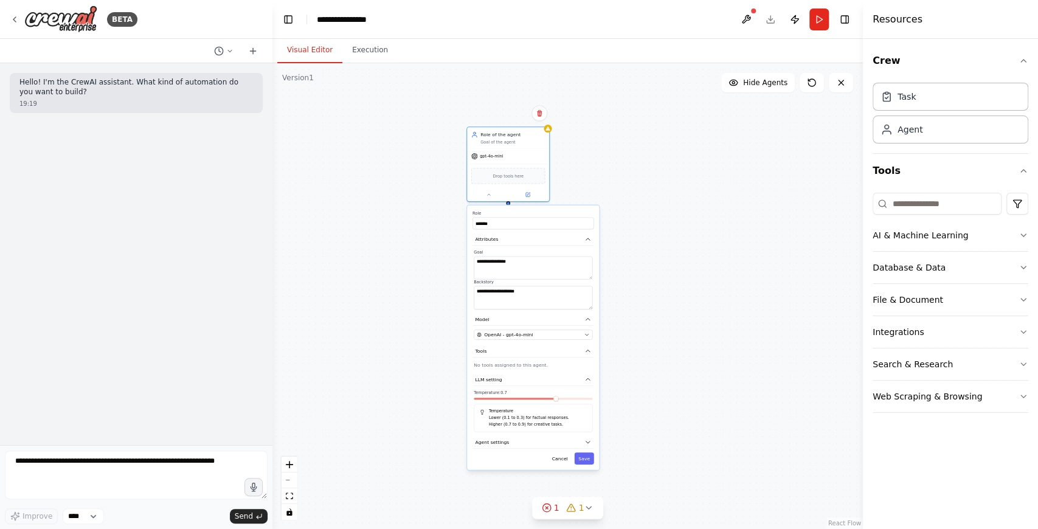
drag, startPoint x: 443, startPoint y: 360, endPoint x: 417, endPoint y: 296, distance: 68.8
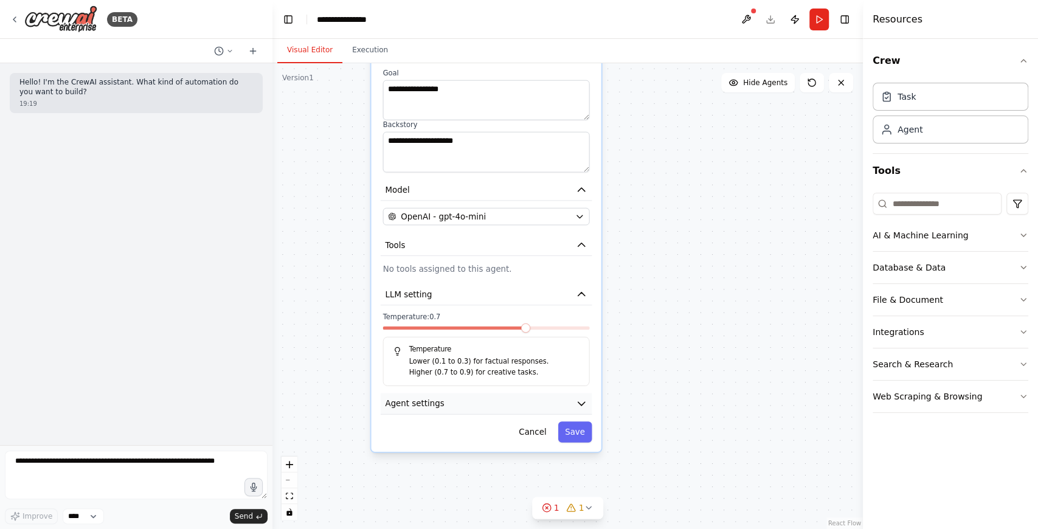
click at [497, 396] on button "Agent settings" at bounding box center [487, 403] width 212 height 21
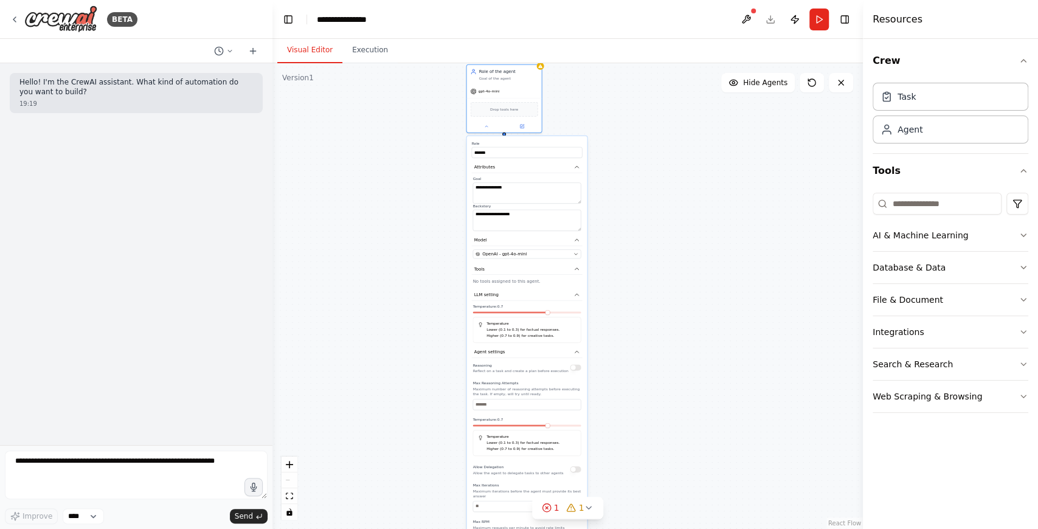
drag, startPoint x: 630, startPoint y: 409, endPoint x: 650, endPoint y: 355, distance: 57.7
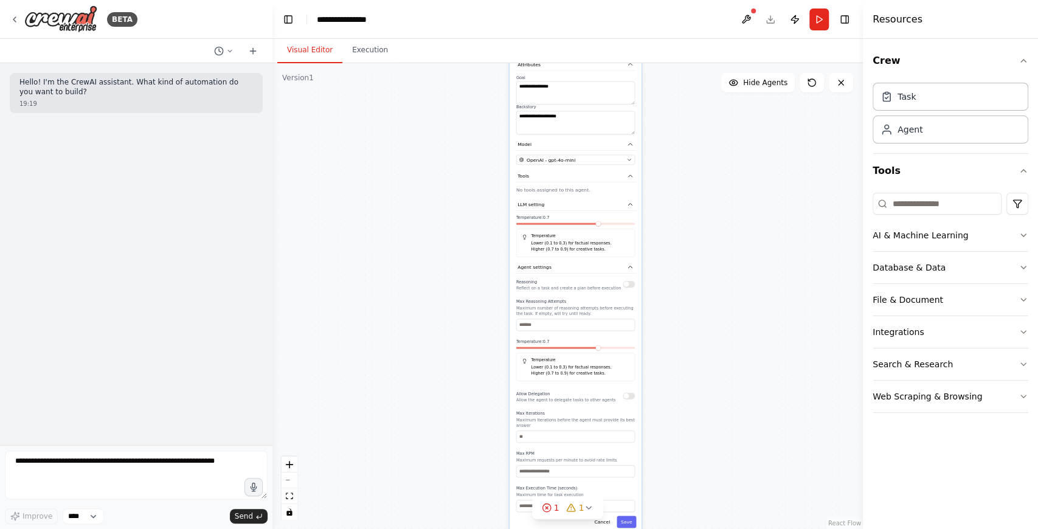
drag, startPoint x: 624, startPoint y: 381, endPoint x: 676, endPoint y: 313, distance: 85.4
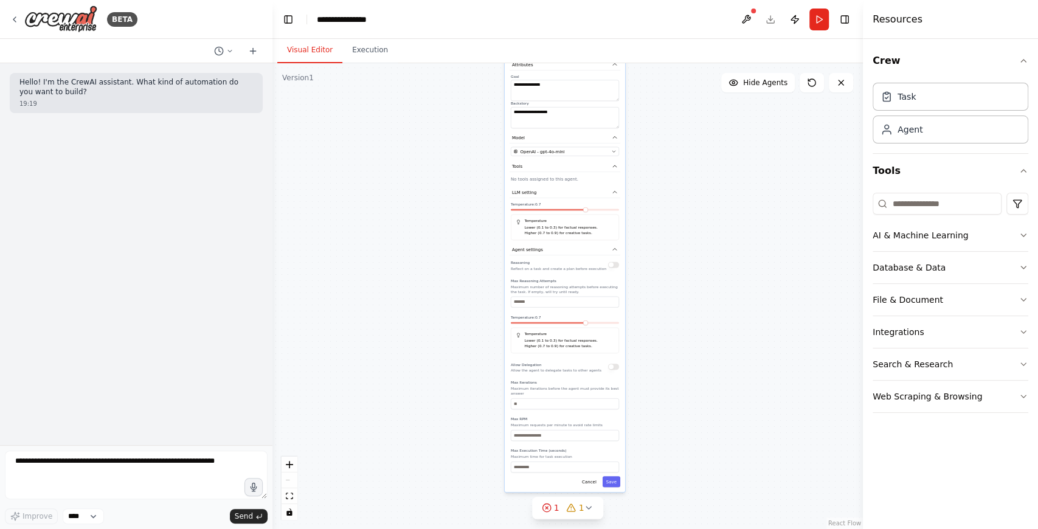
drag, startPoint x: 671, startPoint y: 310, endPoint x: 652, endPoint y: 290, distance: 28.0
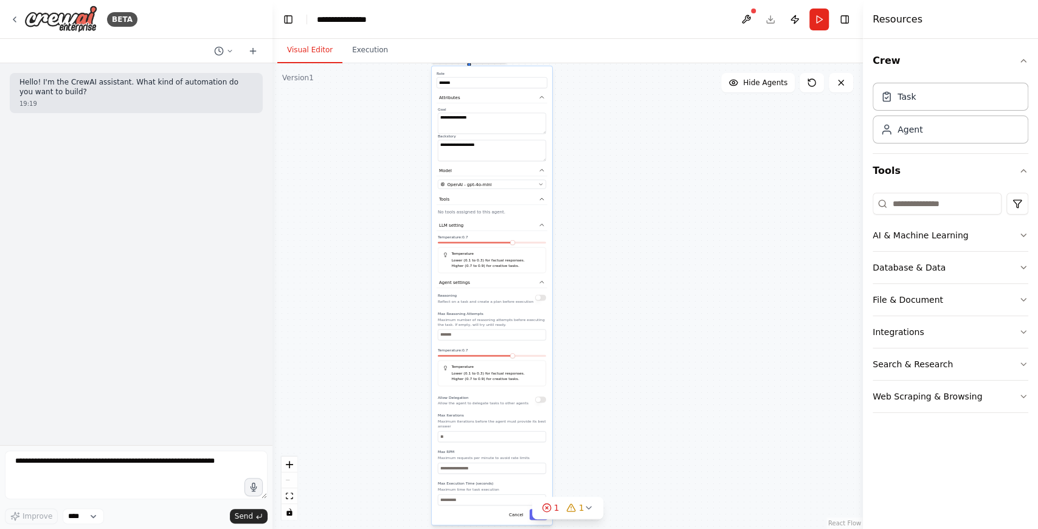
drag, startPoint x: 631, startPoint y: 302, endPoint x: 578, endPoint y: 323, distance: 57.6
click at [478, 85] on input "*******" at bounding box center [492, 82] width 111 height 11
type input "*"
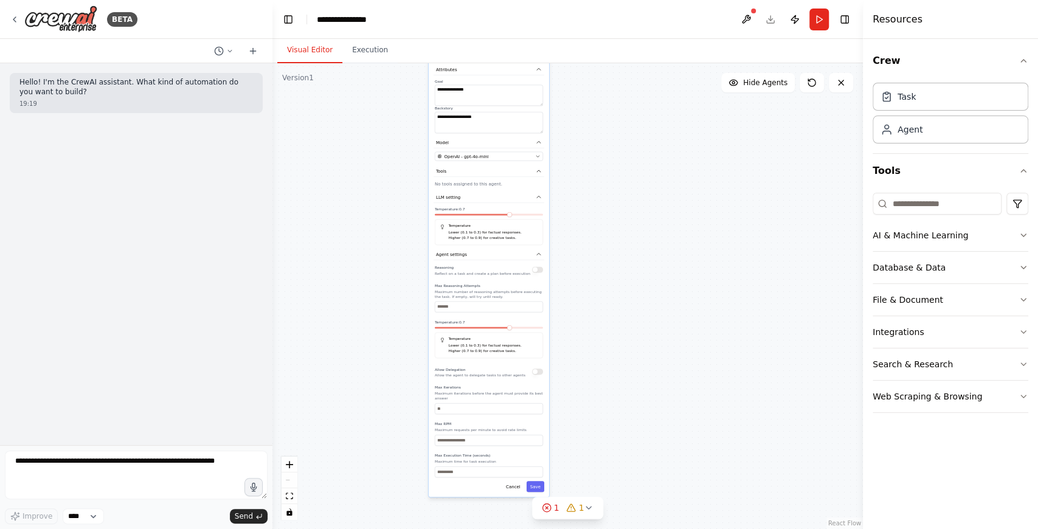
drag, startPoint x: 604, startPoint y: 401, endPoint x: 603, endPoint y: 373, distance: 28.6
click at [603, 373] on div "**********" at bounding box center [568, 296] width 591 height 466
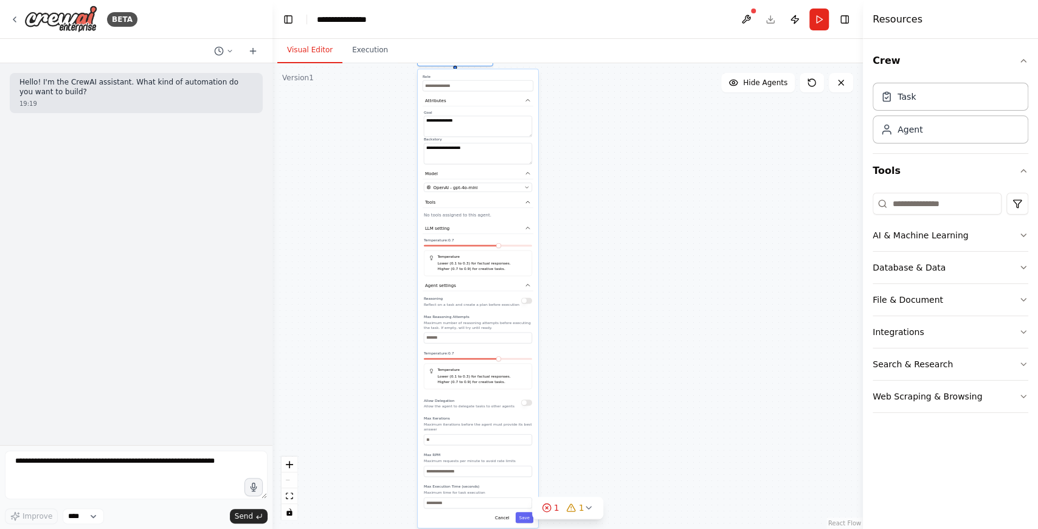
drag, startPoint x: 602, startPoint y: 380, endPoint x: 593, endPoint y: 439, distance: 60.4
click at [593, 439] on div "**********" at bounding box center [568, 296] width 591 height 466
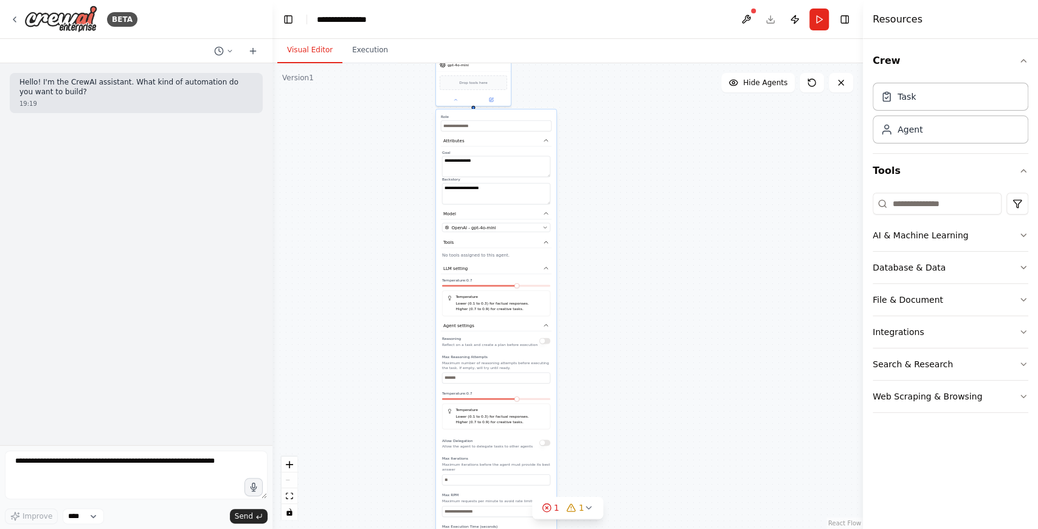
drag, startPoint x: 593, startPoint y: 432, endPoint x: 605, endPoint y: 462, distance: 32.5
click at [610, 473] on div "**********" at bounding box center [568, 296] width 591 height 466
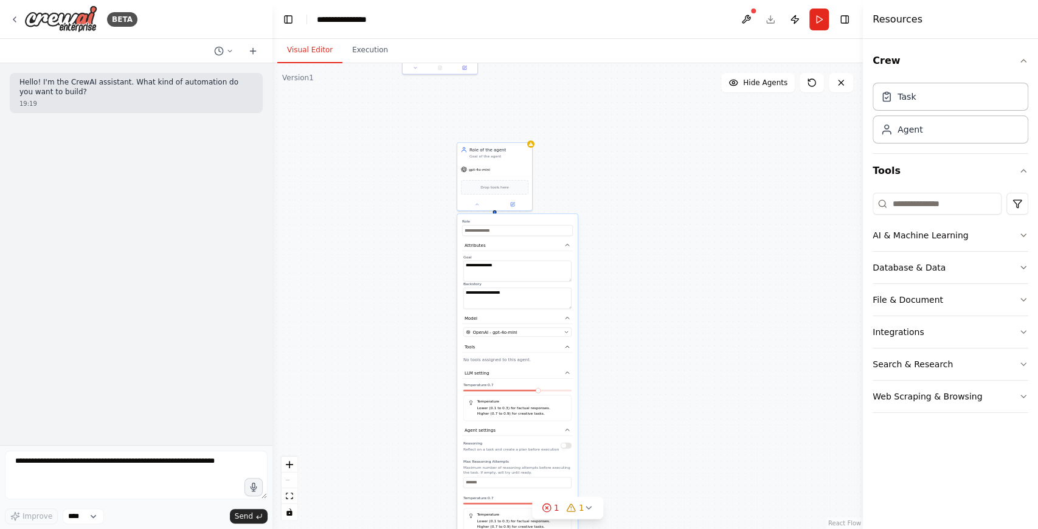
drag, startPoint x: 645, startPoint y: 309, endPoint x: 625, endPoint y: 273, distance: 41.7
click at [645, 310] on div "**********" at bounding box center [568, 296] width 591 height 466
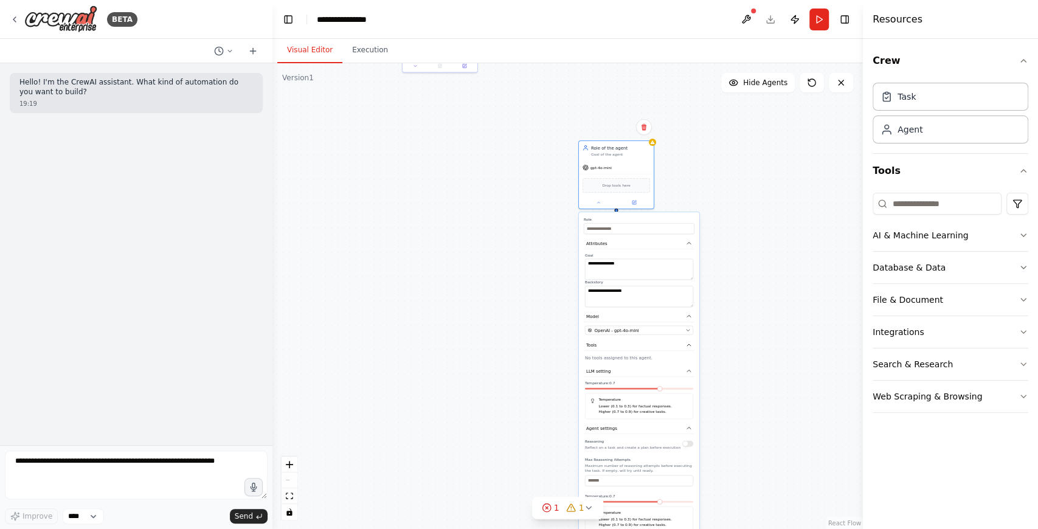
drag, startPoint x: 527, startPoint y: 216, endPoint x: 648, endPoint y: 217, distance: 121.1
click at [648, 217] on div "**********" at bounding box center [639, 441] width 120 height 459
click at [625, 201] on button at bounding box center [634, 201] width 34 height 7
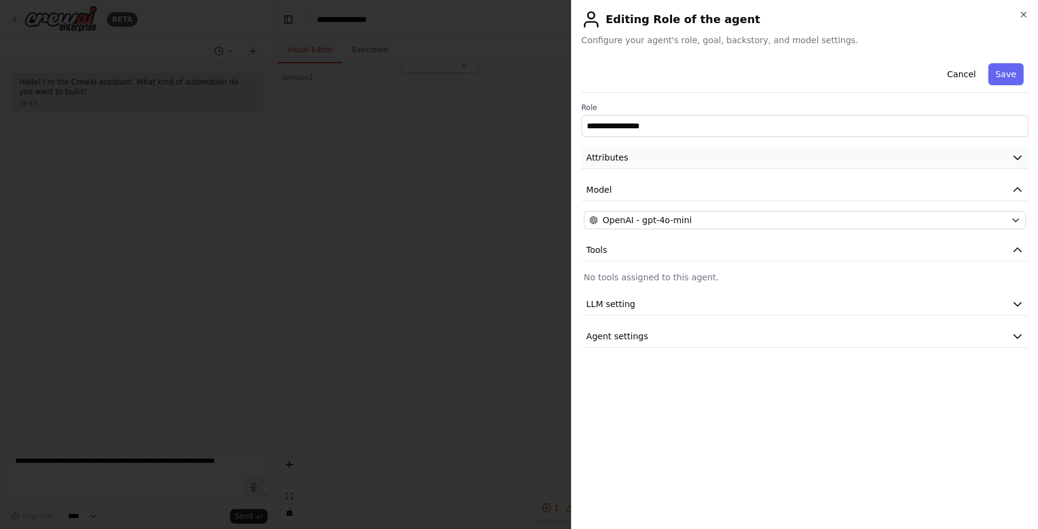
click at [661, 162] on button "Attributes" at bounding box center [805, 158] width 447 height 23
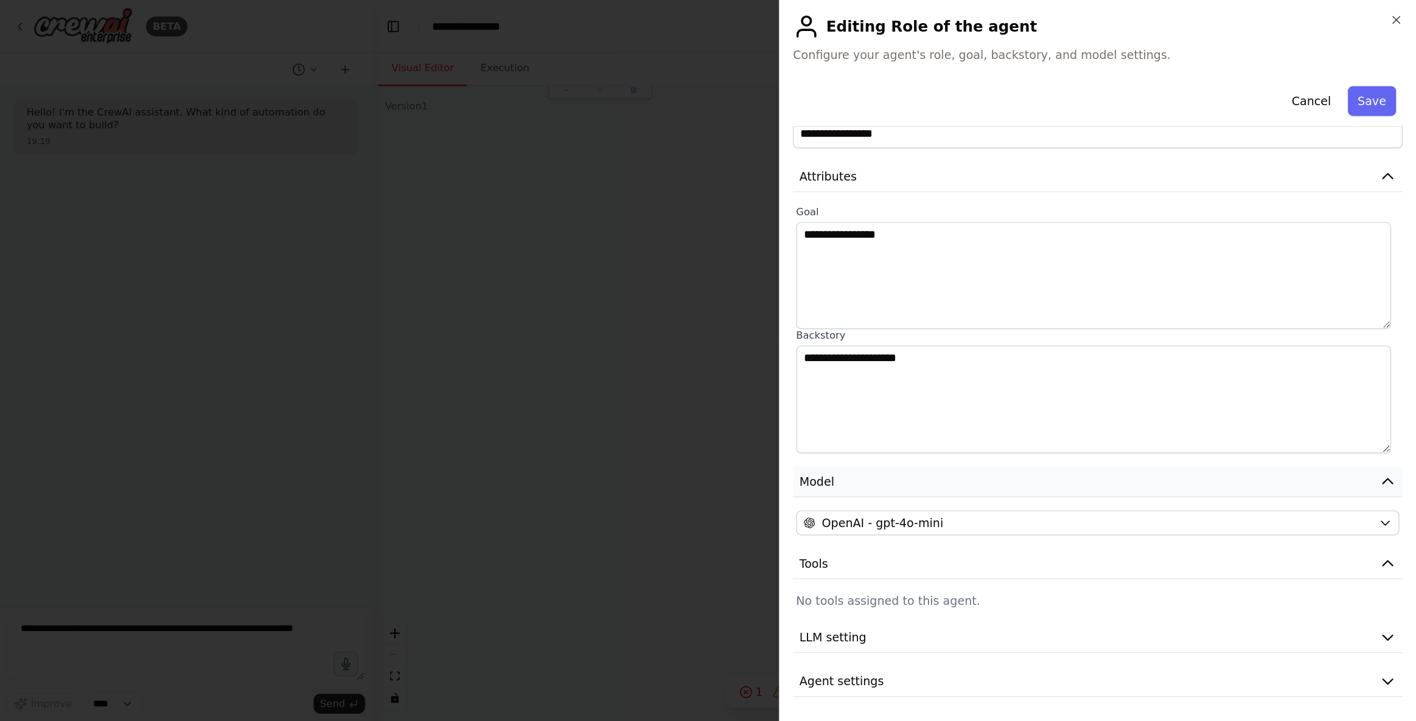
scroll to position [0, 0]
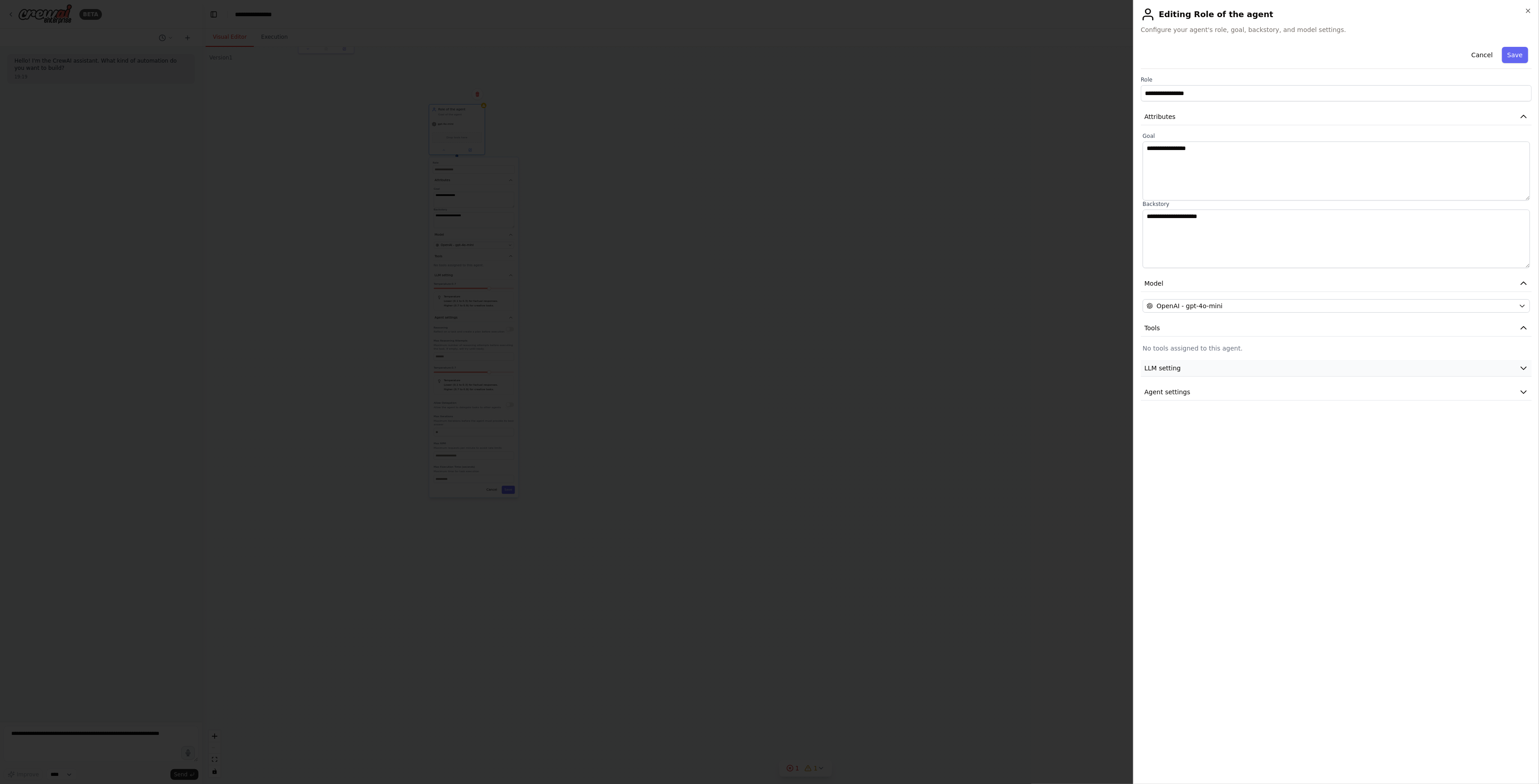
click at [770, 359] on div "**********" at bounding box center [1336, 222] width 391 height 357
click at [770, 365] on button "LLM setting" at bounding box center [1336, 368] width 391 height 17
click at [770, 392] on button "Agent settings" at bounding box center [1336, 456] width 391 height 17
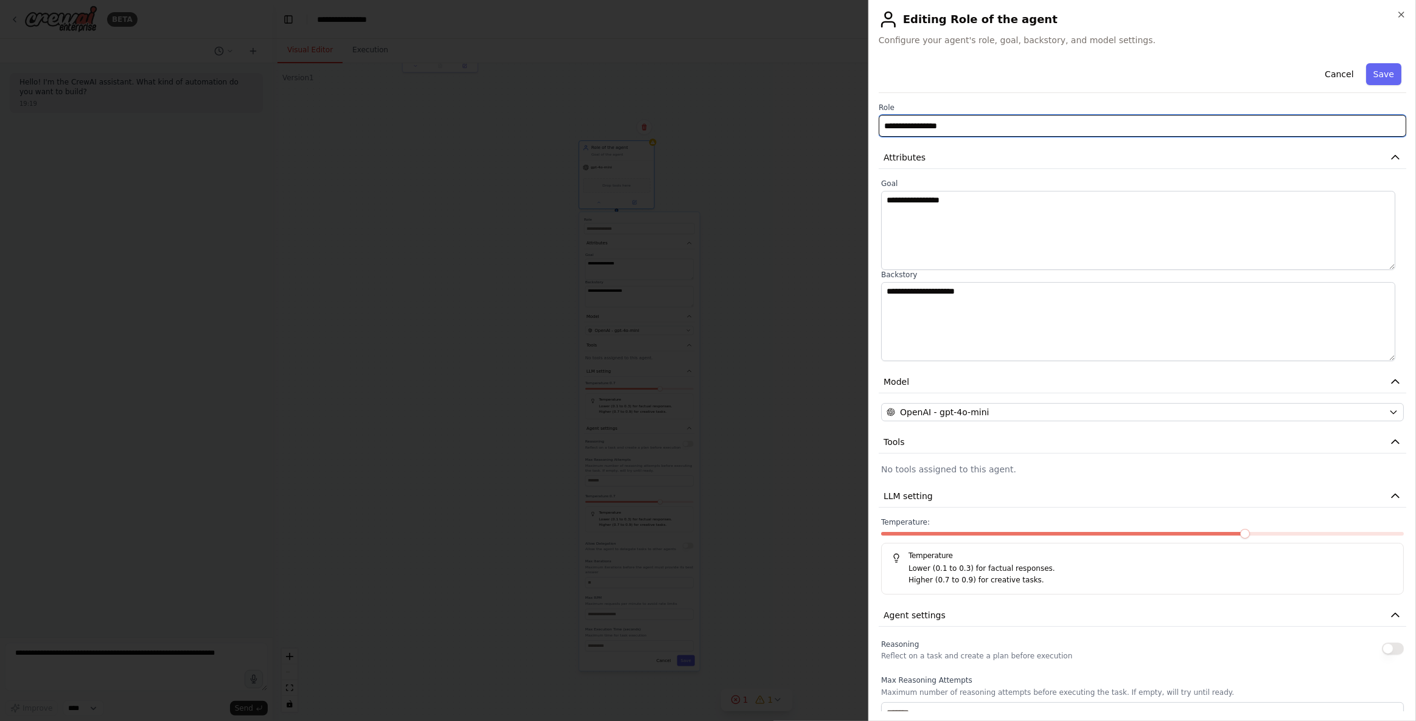
drag, startPoint x: 1001, startPoint y: 132, endPoint x: 855, endPoint y: 127, distance: 145.5
click at [855, 127] on body "**********" at bounding box center [708, 360] width 1416 height 721
paste input "******"
type input "**********"
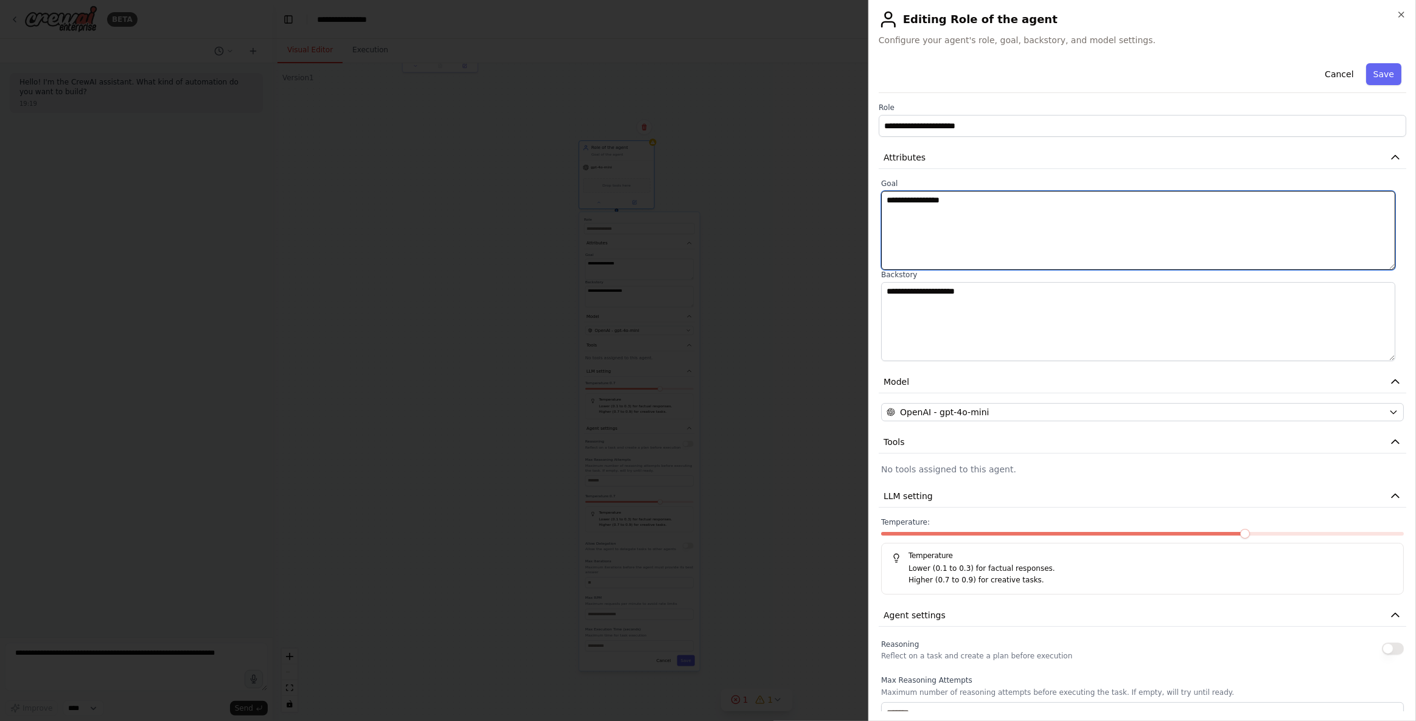
drag, startPoint x: 962, startPoint y: 217, endPoint x: 833, endPoint y: 209, distance: 129.2
click at [833, 209] on body "**********" at bounding box center [708, 360] width 1416 height 721
paste textarea "**********"
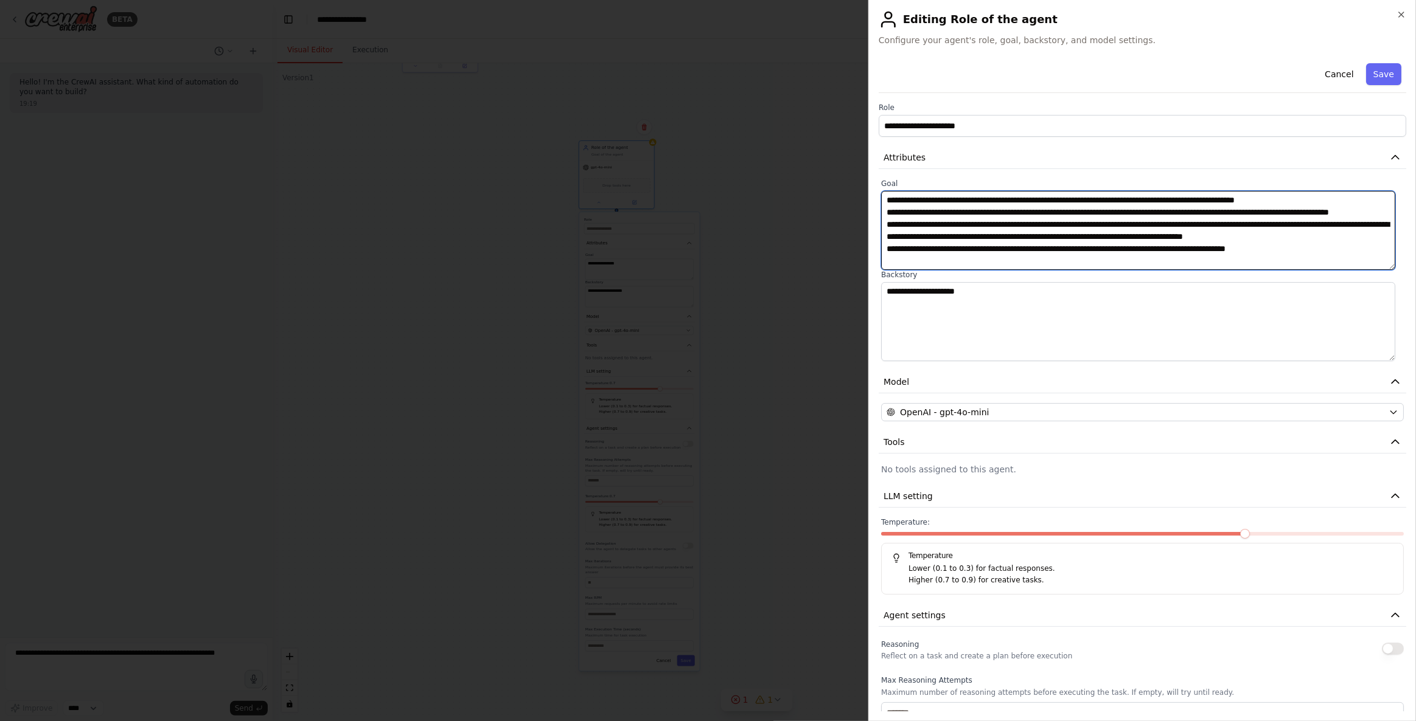
scroll to position [9, 0]
type textarea "**********"
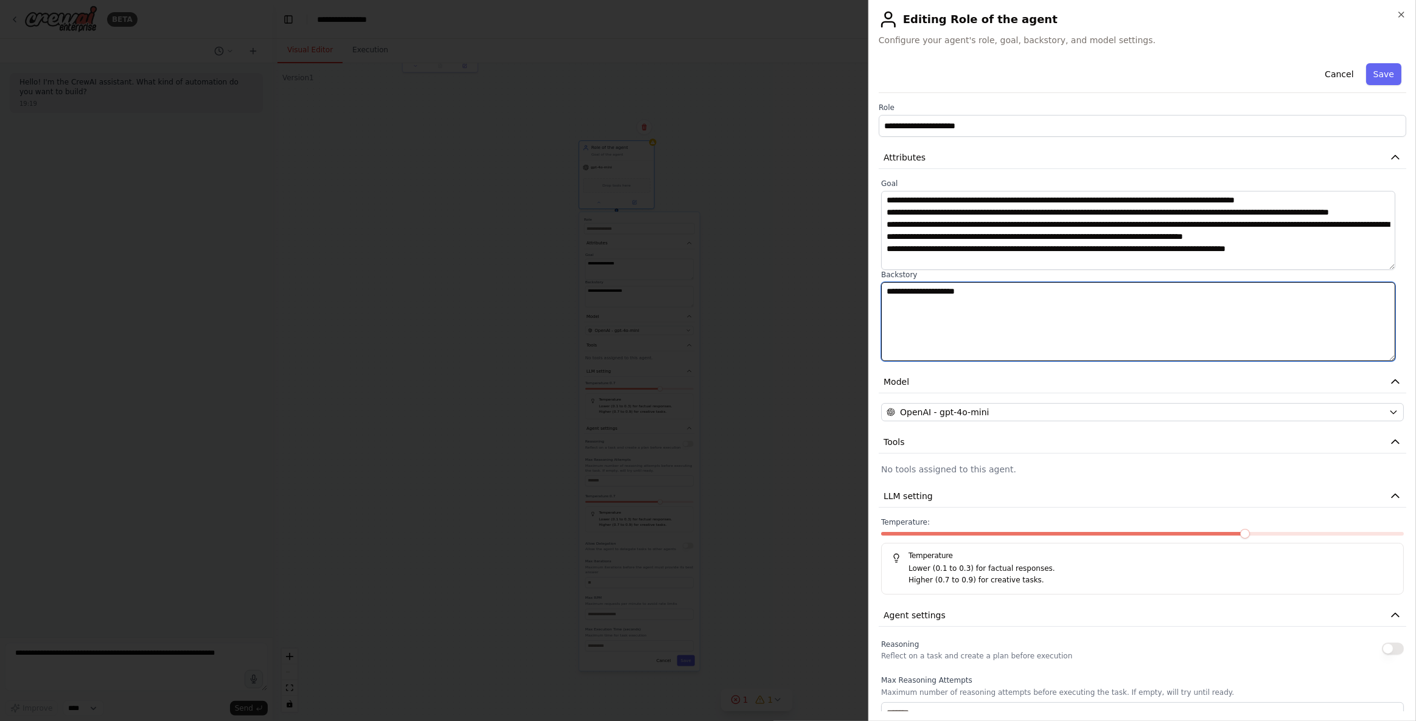
drag, startPoint x: 1091, startPoint y: 306, endPoint x: 846, endPoint y: 294, distance: 246.0
click at [846, 294] on body "**********" at bounding box center [708, 360] width 1416 height 721
paste textarea "**********"
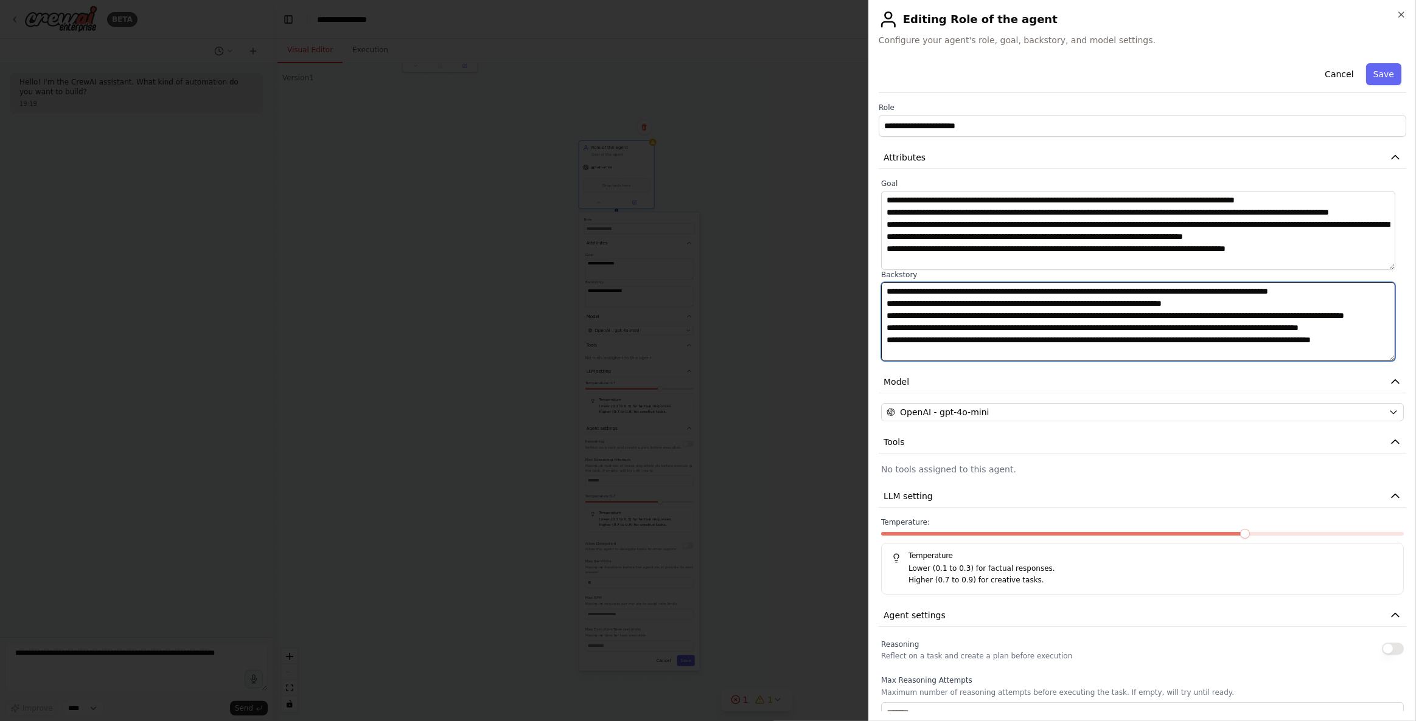
scroll to position [21, 0]
type textarea "**********"
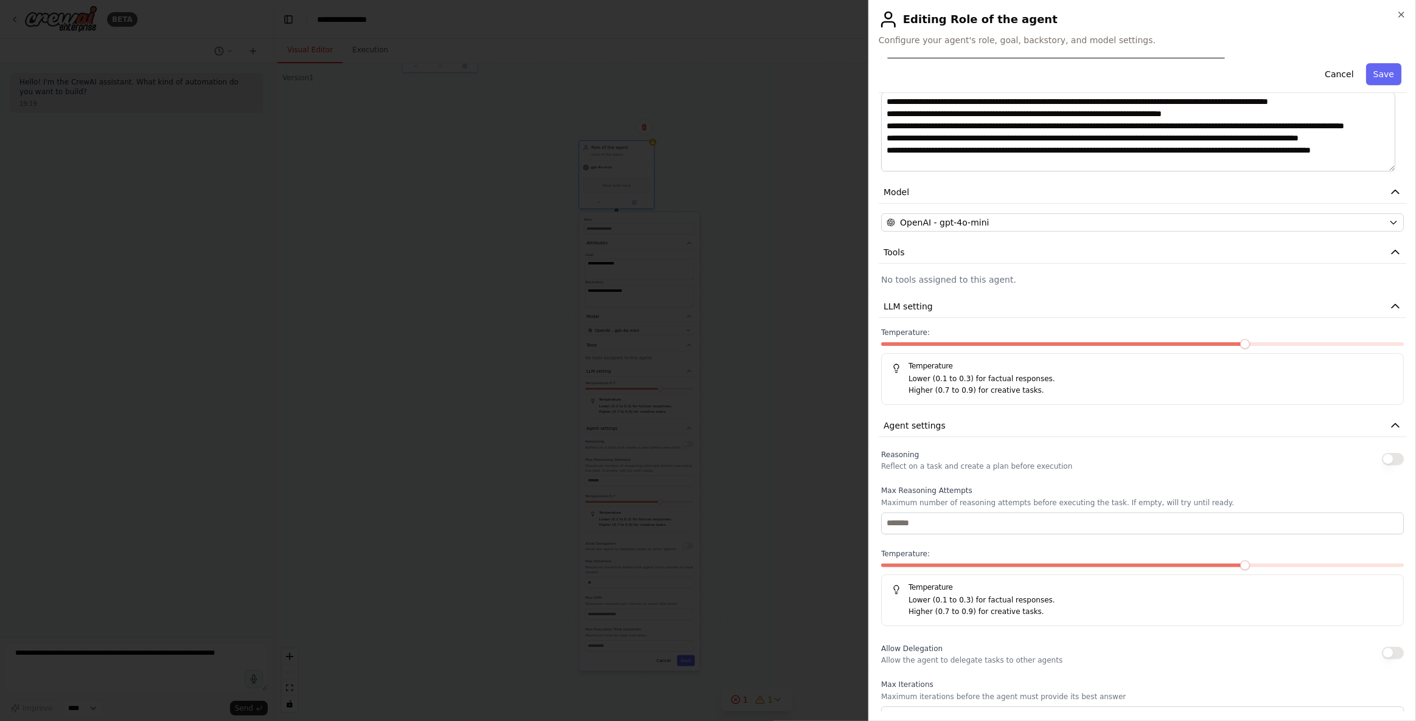
scroll to position [221, 0]
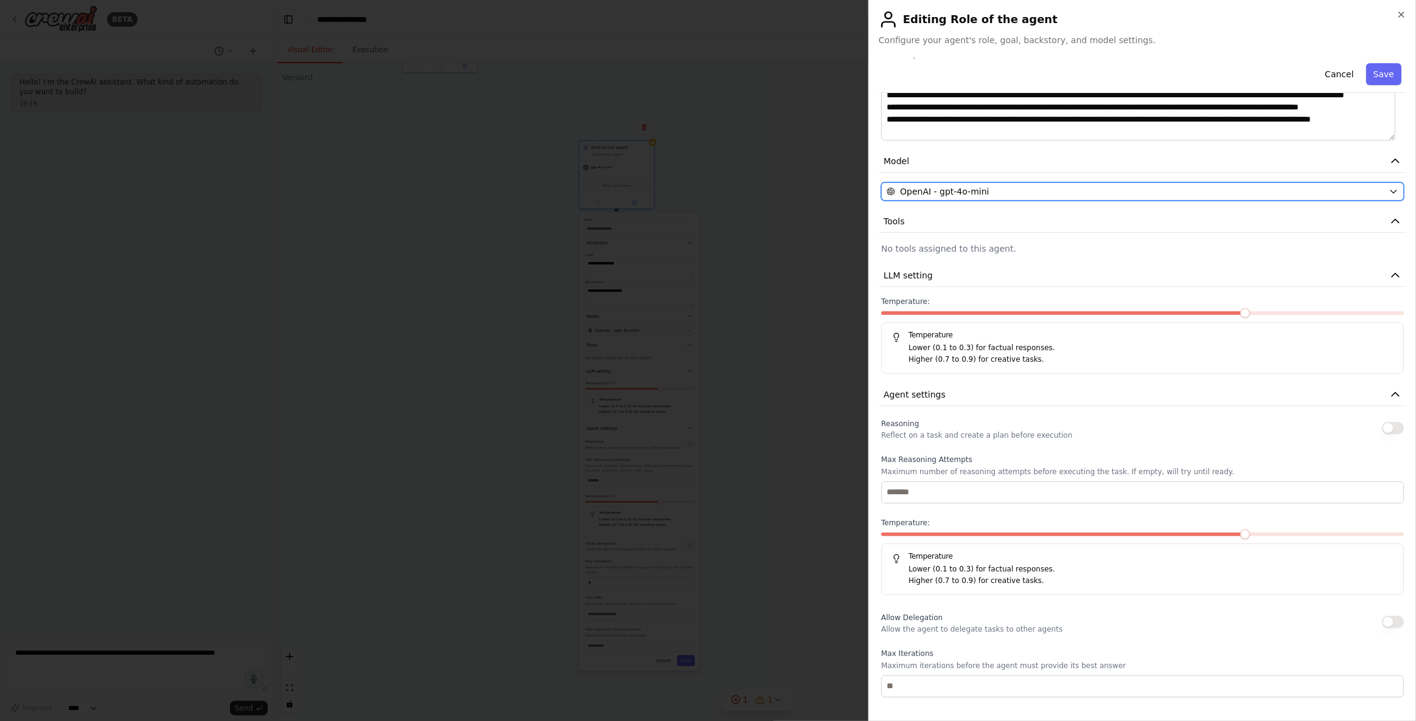
click at [1017, 194] on div "OpenAI - gpt-4o-mini" at bounding box center [1134, 192] width 497 height 12
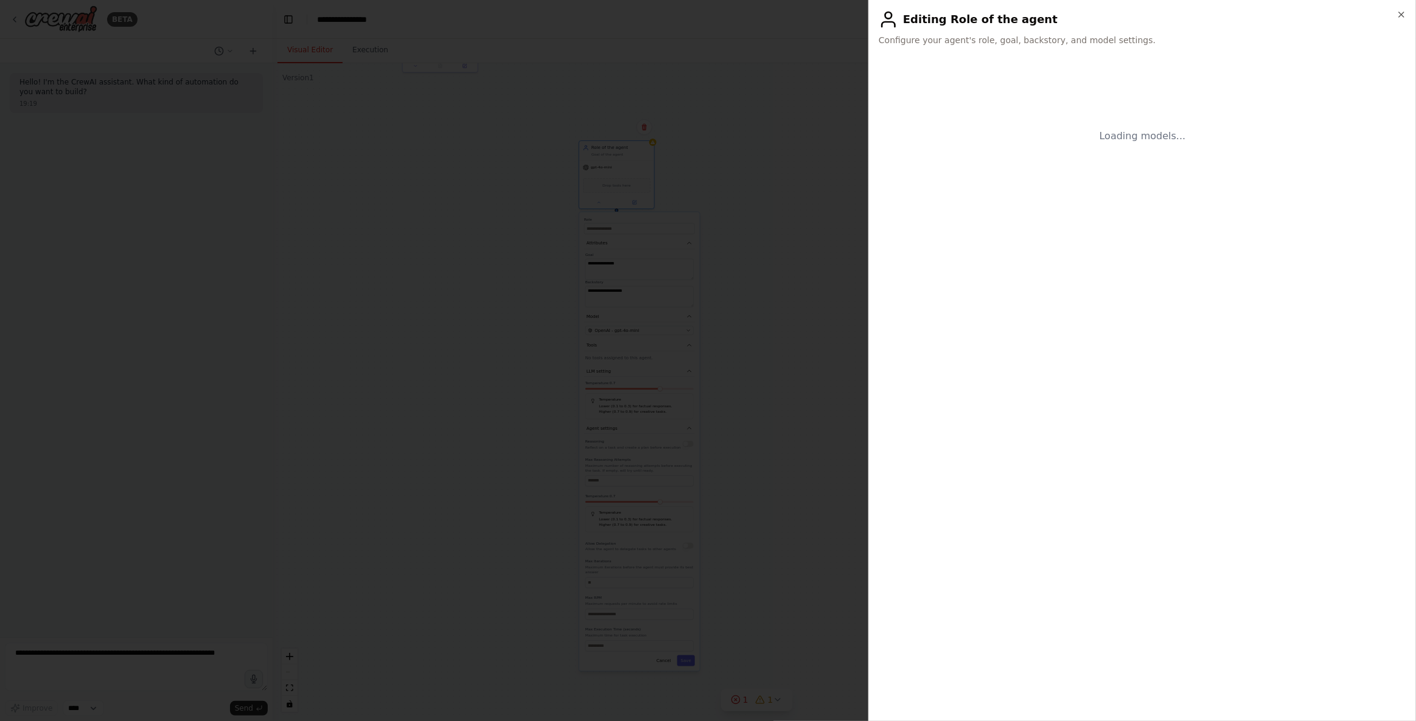
scroll to position [0, 0]
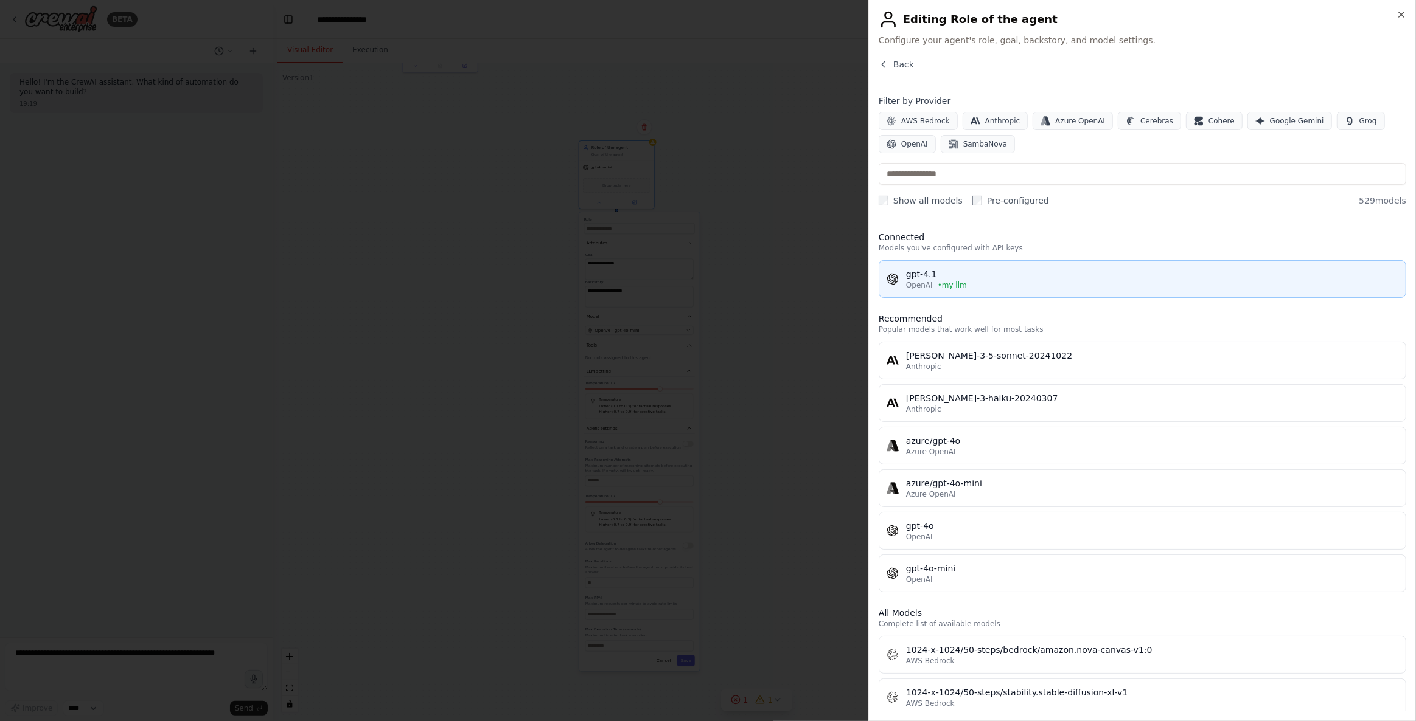
click at [964, 275] on div "gpt-4.1" at bounding box center [1152, 274] width 492 height 12
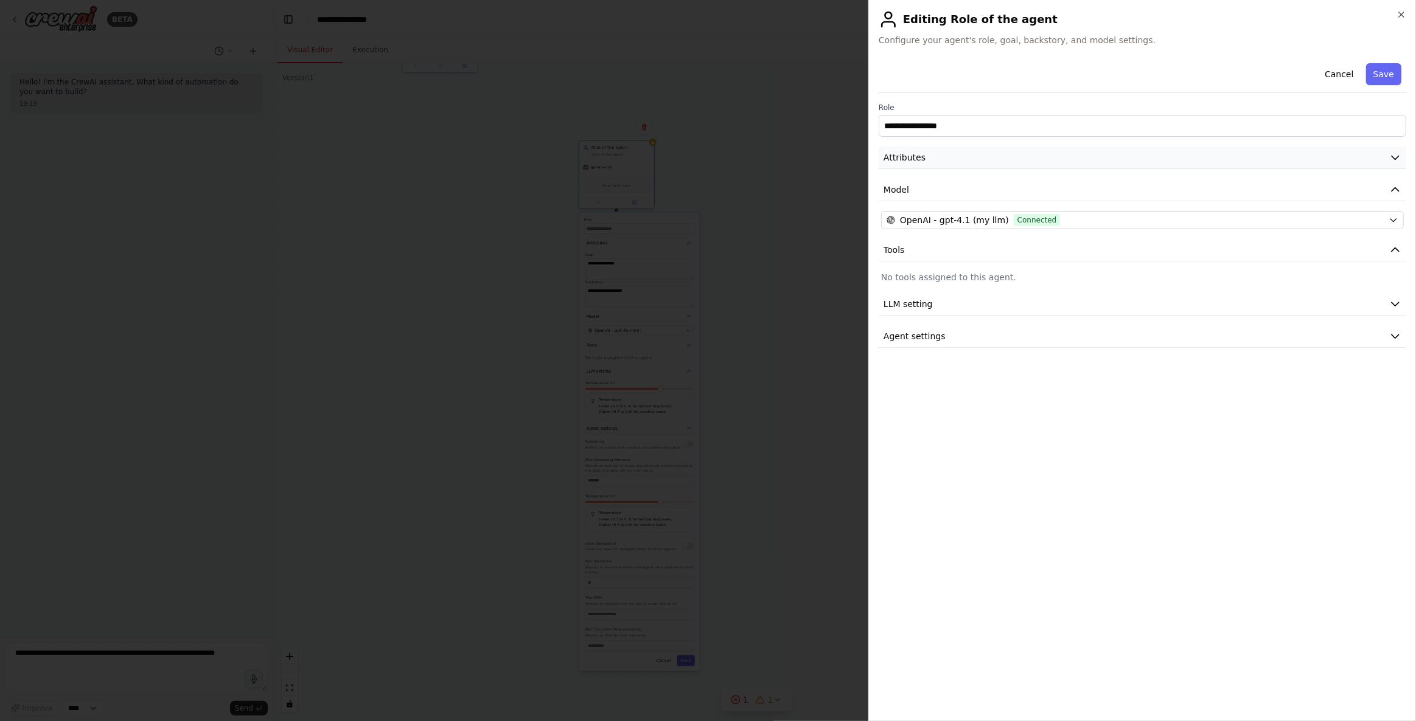
click at [942, 161] on button "Attributes" at bounding box center [1141, 158] width 527 height 23
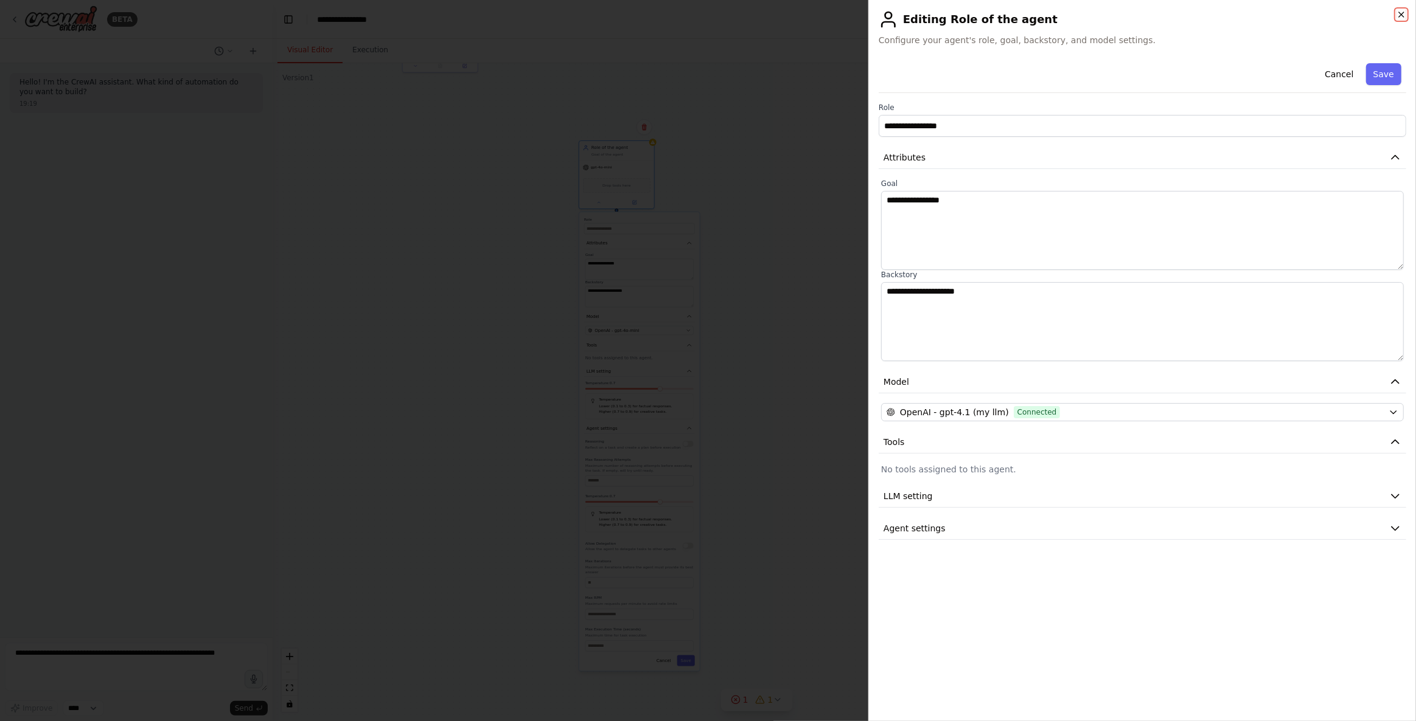
click at [1038, 18] on icon "button" at bounding box center [1401, 15] width 10 height 10
type input "**********"
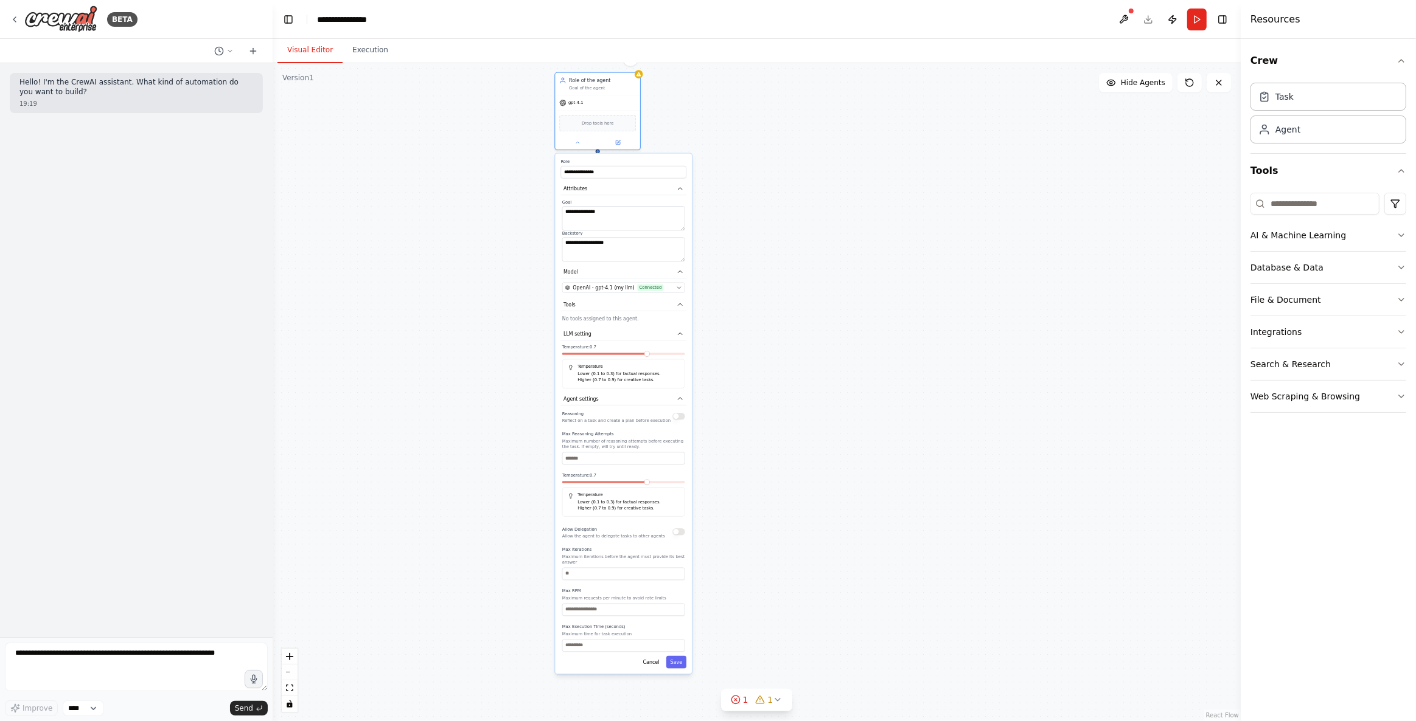
drag, startPoint x: 625, startPoint y: 163, endPoint x: 608, endPoint y: 159, distance: 18.1
click at [608, 159] on label "Role" at bounding box center [623, 161] width 125 height 5
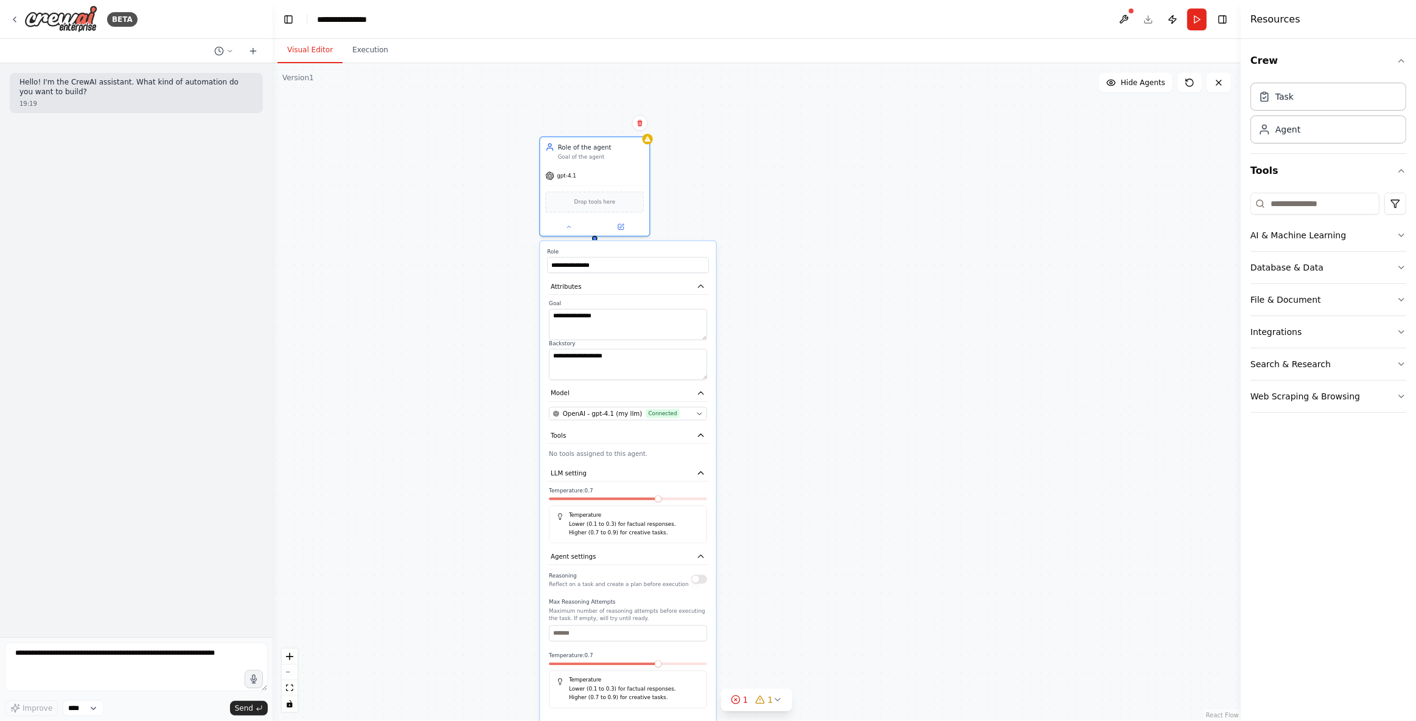
drag, startPoint x: 432, startPoint y: 314, endPoint x: 430, endPoint y: 523, distance: 208.7
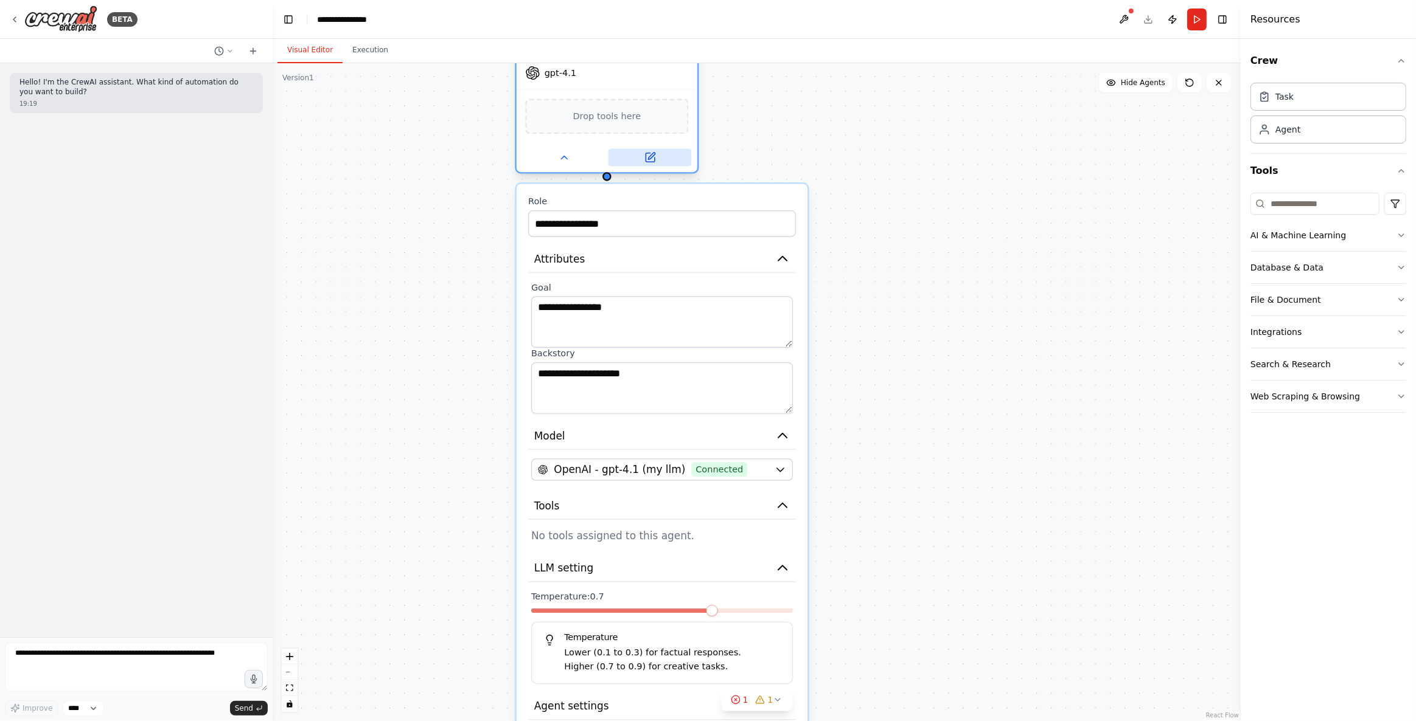
click at [650, 164] on button at bounding box center [649, 158] width 83 height 18
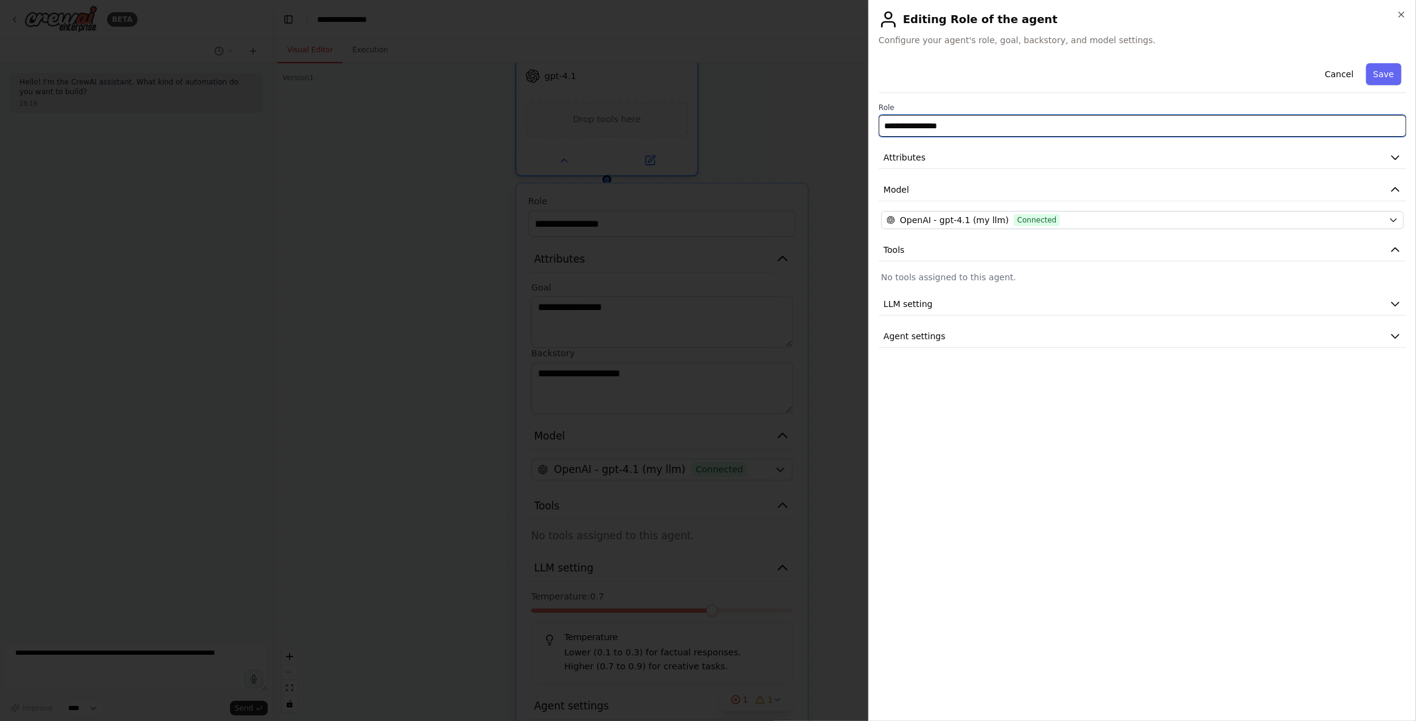
drag, startPoint x: 964, startPoint y: 126, endPoint x: 844, endPoint y: 135, distance: 120.2
click at [844, 135] on body "**********" at bounding box center [708, 360] width 1416 height 721
click at [1024, 130] on input "**********" at bounding box center [1141, 126] width 527 height 22
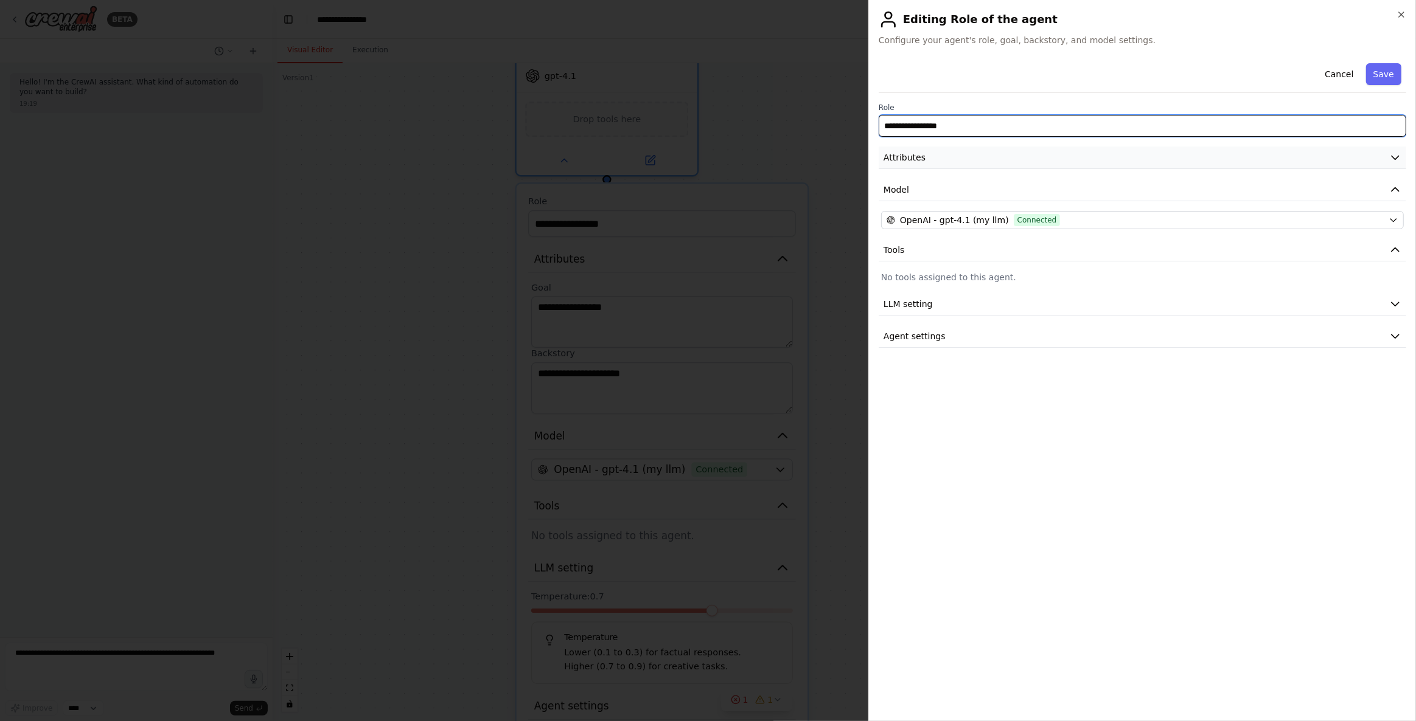
paste input "******"
type input "**********"
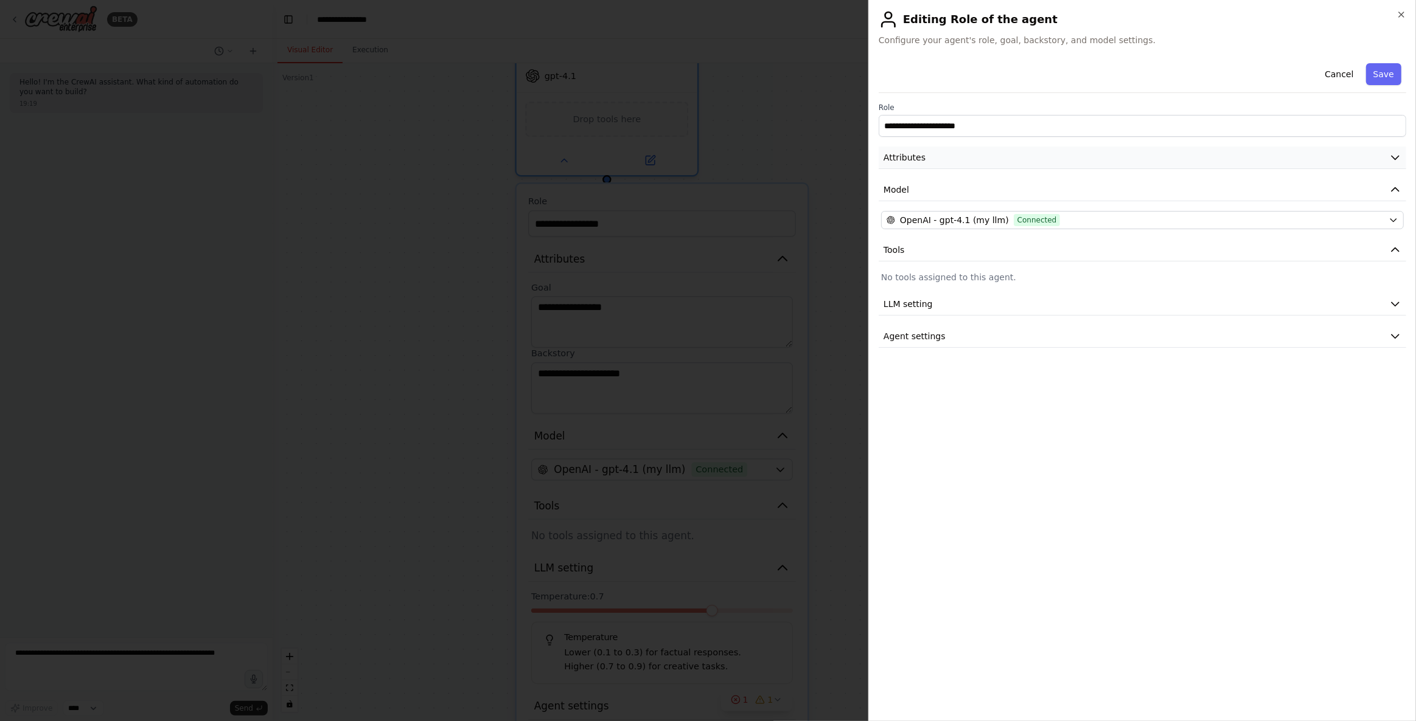
click at [957, 162] on button "Attributes" at bounding box center [1141, 158] width 527 height 23
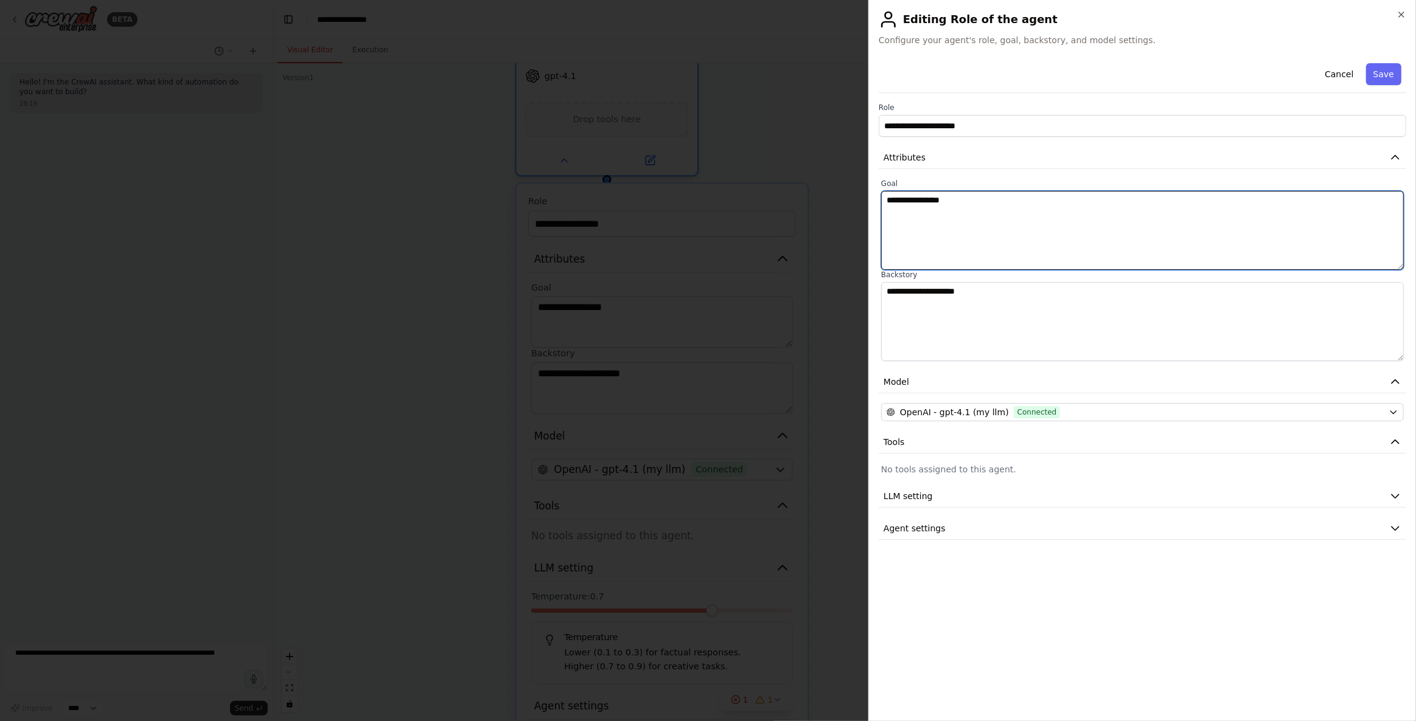
click at [948, 200] on textarea "**********" at bounding box center [1142, 230] width 523 height 79
paste textarea "**********"
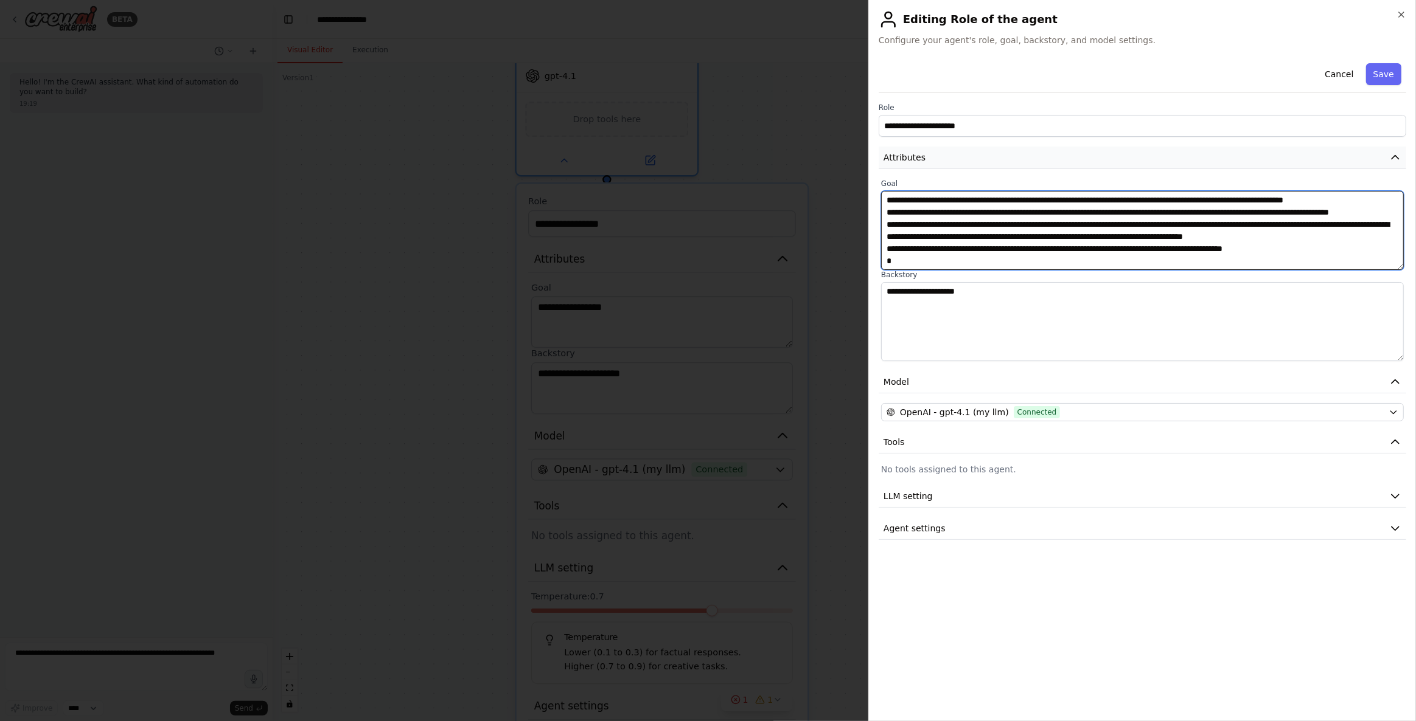
scroll to position [9, 0]
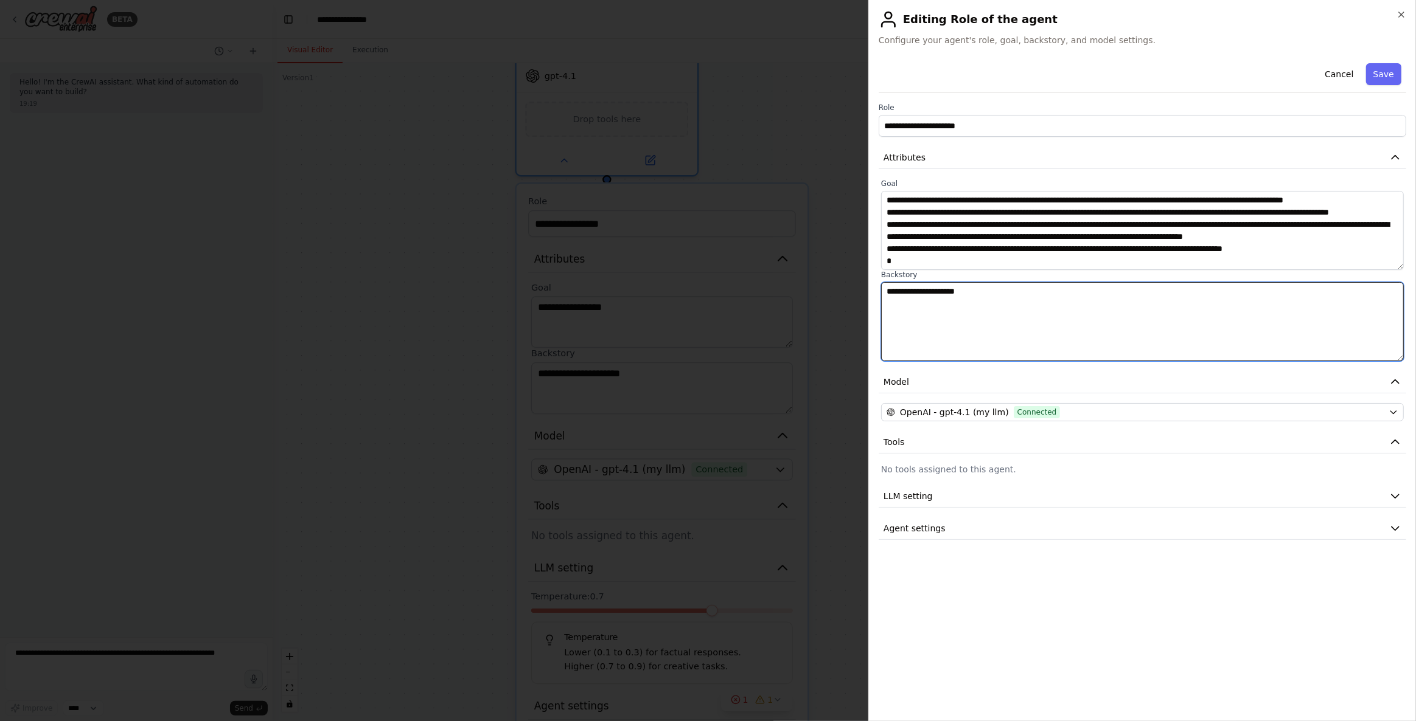
click at [1038, 294] on textarea "**********" at bounding box center [1142, 321] width 523 height 79
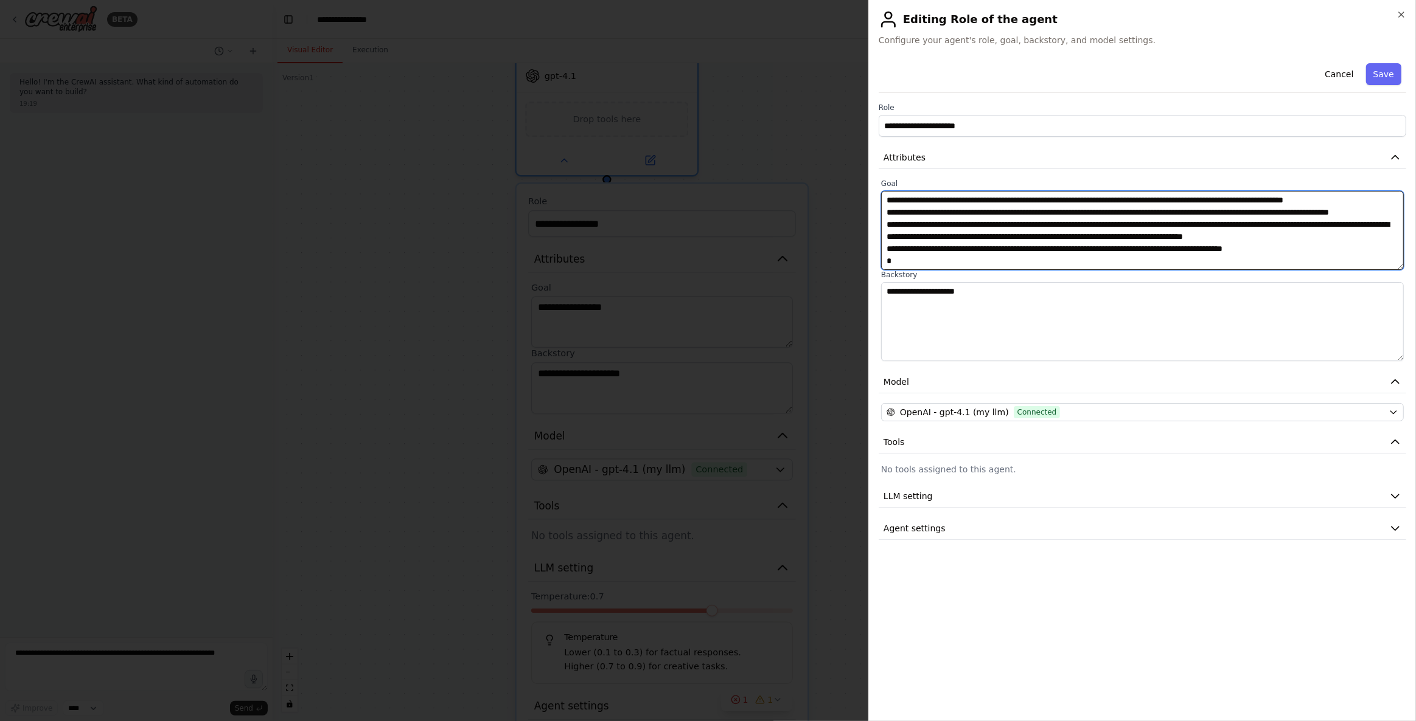
drag, startPoint x: 948, startPoint y: 201, endPoint x: 838, endPoint y: 200, distance: 110.1
click at [838, 200] on body "**********" at bounding box center [708, 360] width 1416 height 721
type textarea "**********"
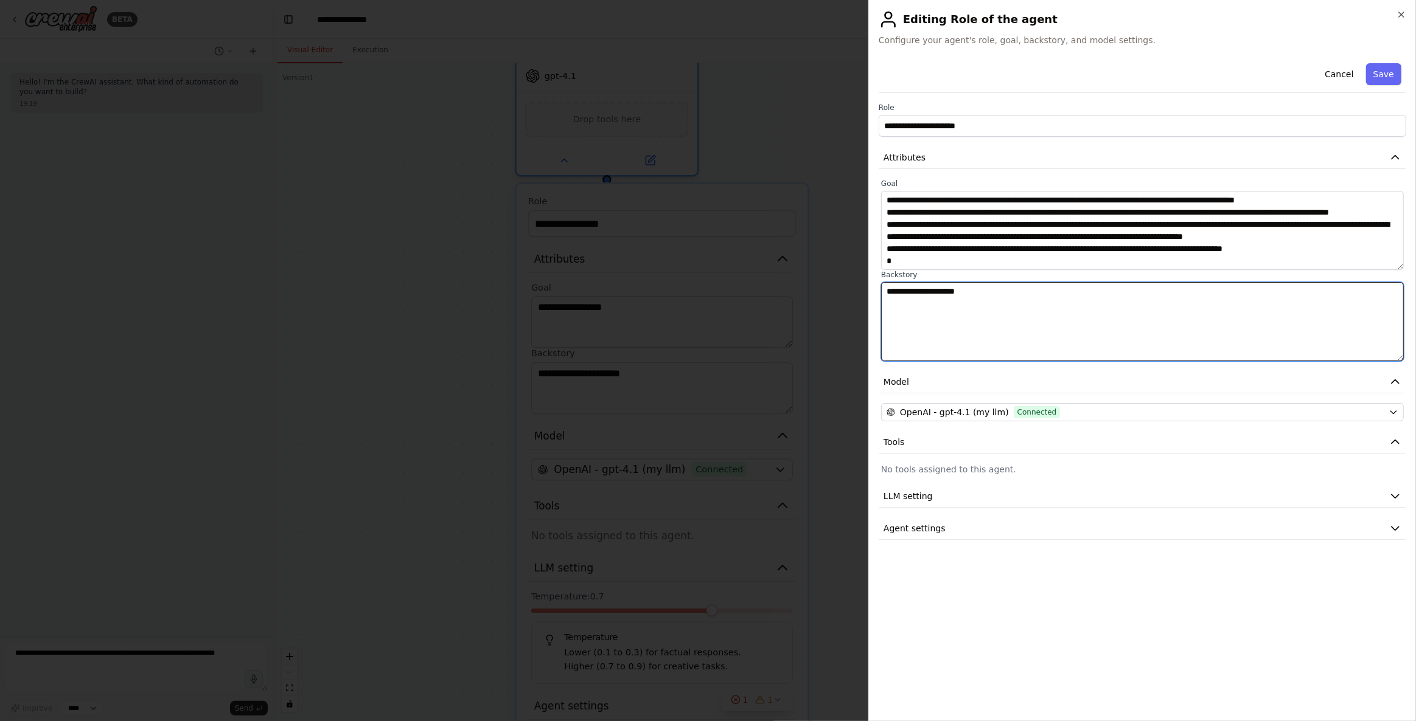
click at [973, 296] on textarea "**********" at bounding box center [1142, 321] width 523 height 79
drag, startPoint x: 987, startPoint y: 293, endPoint x: 827, endPoint y: 279, distance: 160.0
click at [827, 279] on body "**********" at bounding box center [708, 360] width 1416 height 721
paste textarea "**********"
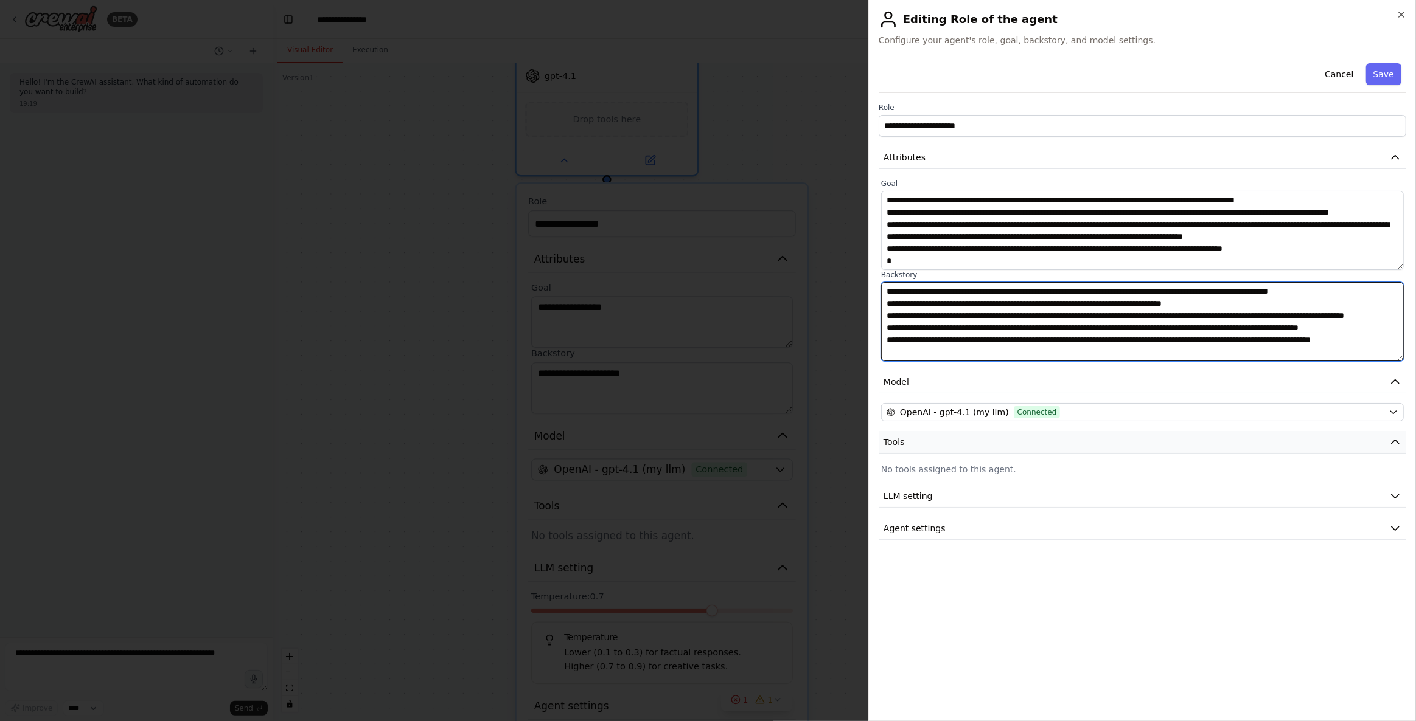
type textarea "**********"
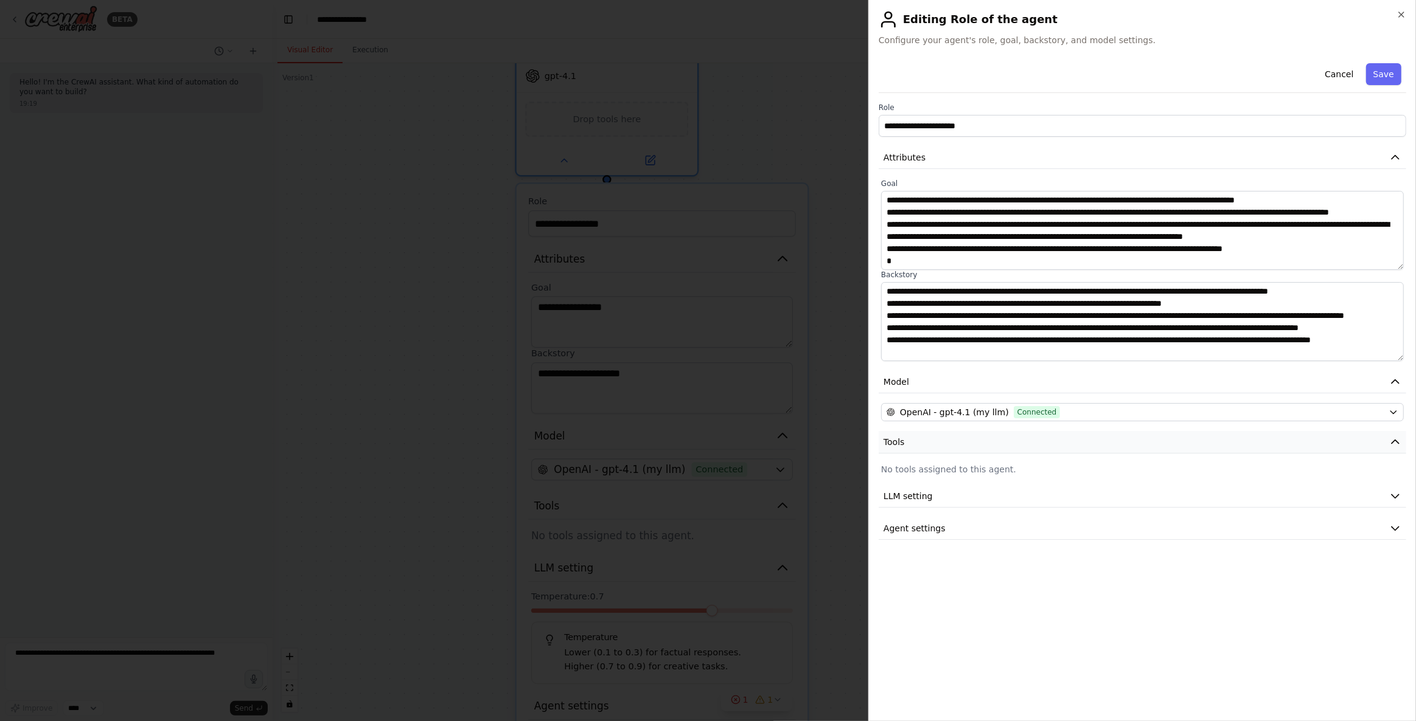
click at [1022, 446] on button "Tools" at bounding box center [1141, 442] width 527 height 23
click at [1021, 466] on p "No tools assigned to this agent." at bounding box center [1142, 470] width 523 height 12
click at [981, 471] on p "No tools assigned to this agent." at bounding box center [1142, 470] width 523 height 12
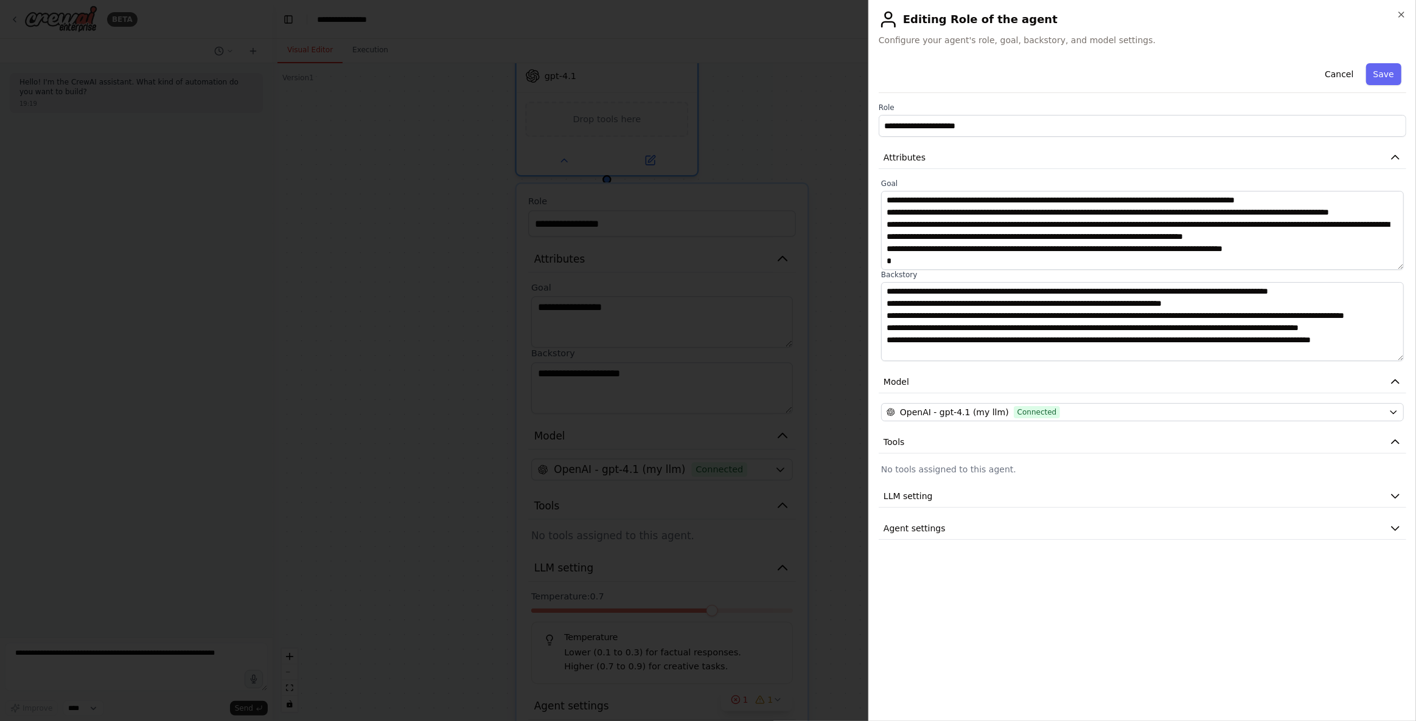
click at [1022, 482] on div "**********" at bounding box center [1141, 299] width 527 height 482
click at [1038, 499] on button "LLM setting" at bounding box center [1141, 496] width 527 height 23
click at [1038, 529] on span at bounding box center [1037, 534] width 313 height 4
click at [984, 529] on span at bounding box center [989, 534] width 10 height 10
click at [1010, 529] on button "Agent settings" at bounding box center [1141, 616] width 527 height 23
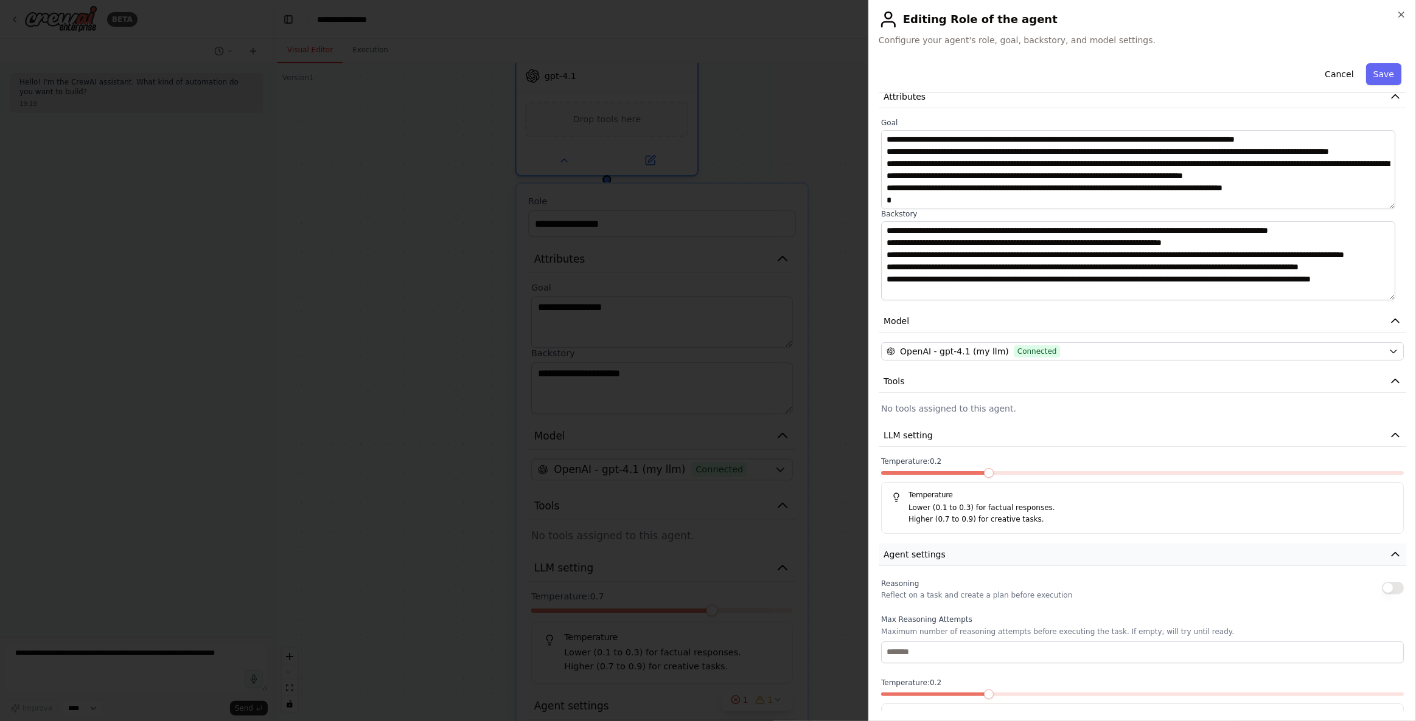
scroll to position [165, 0]
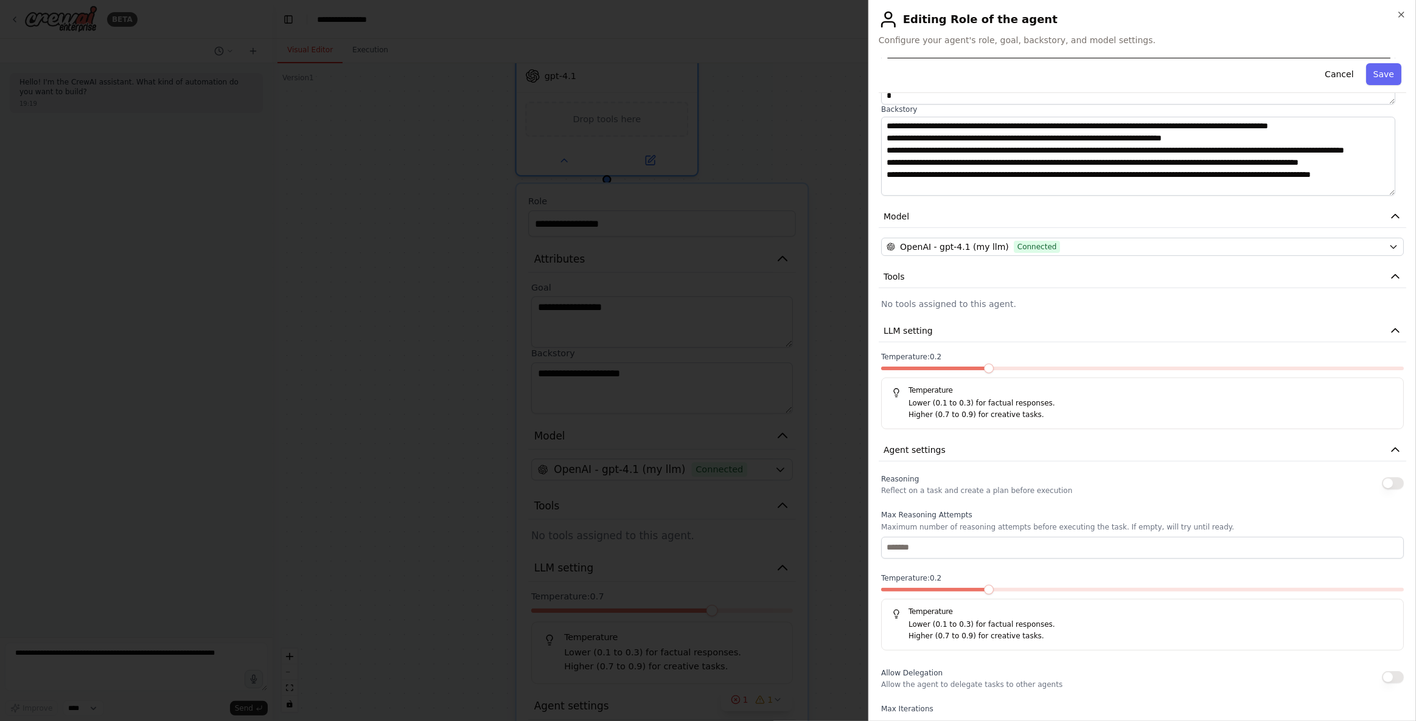
click at [1038, 480] on button "button" at bounding box center [1393, 484] width 22 height 12
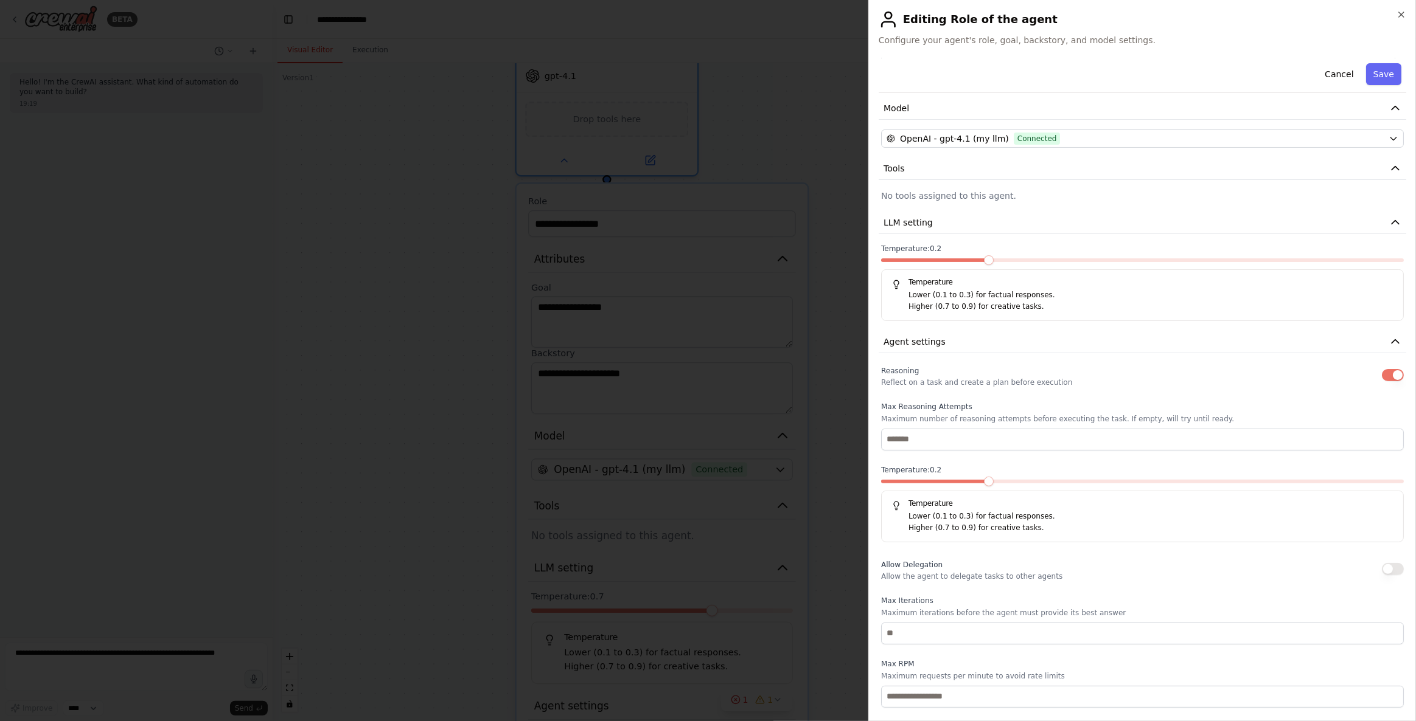
scroll to position [276, 0]
click at [1038, 432] on input "number" at bounding box center [1142, 437] width 523 height 22
type input "*"
click at [1038, 529] on button "button" at bounding box center [1393, 567] width 22 height 12
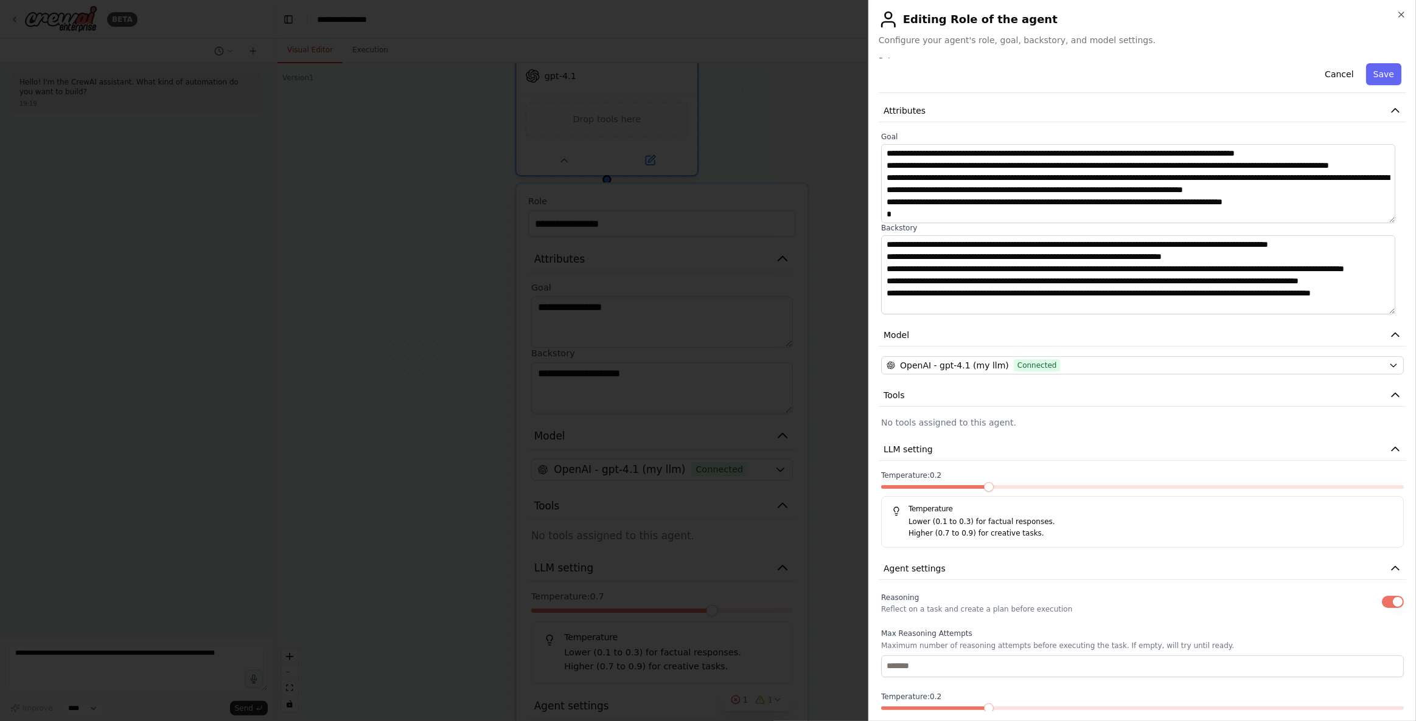
scroll to position [0, 0]
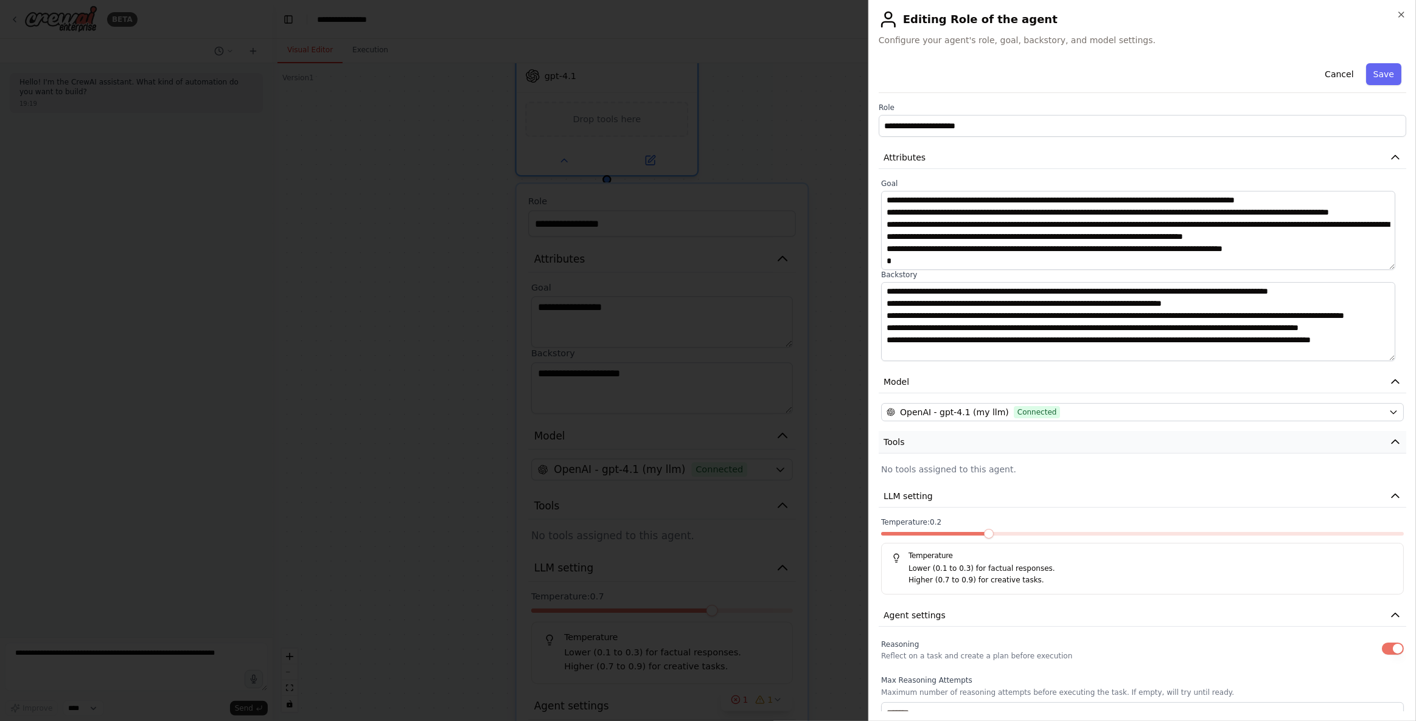
click at [1038, 443] on button "Tools" at bounding box center [1141, 442] width 527 height 23
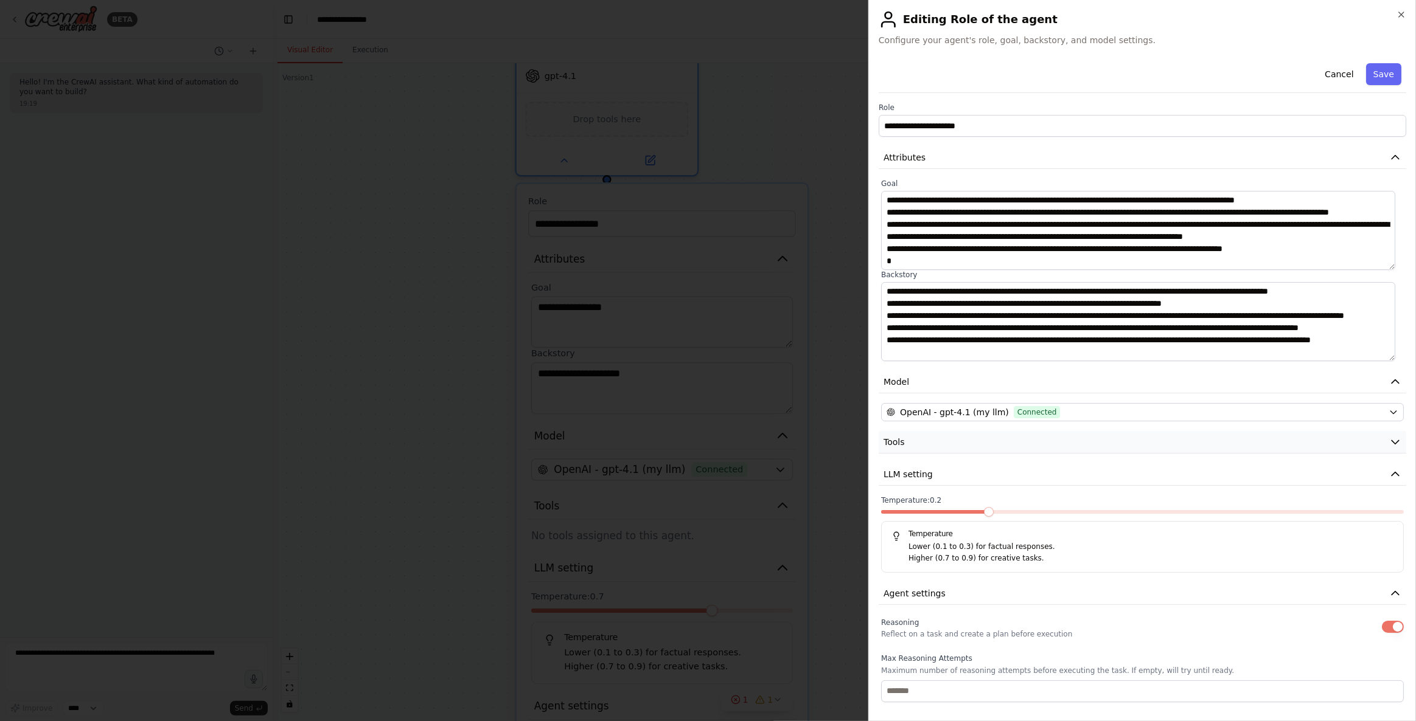
click at [1038, 443] on button "Tools" at bounding box center [1141, 442] width 527 height 23
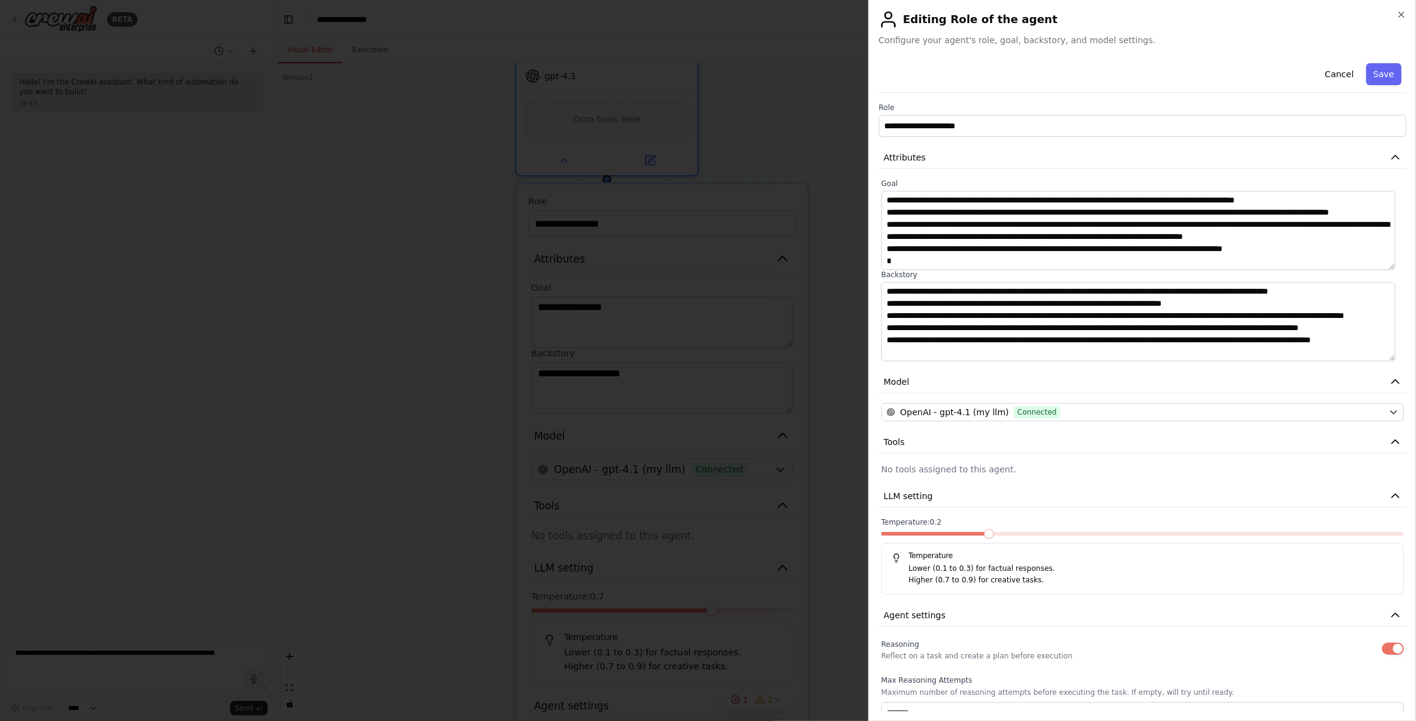
click at [1038, 461] on div "**********" at bounding box center [1141, 551] width 527 height 987
click at [1038, 72] on button "Save" at bounding box center [1383, 74] width 35 height 22
type input "**********"
type textarea "**********"
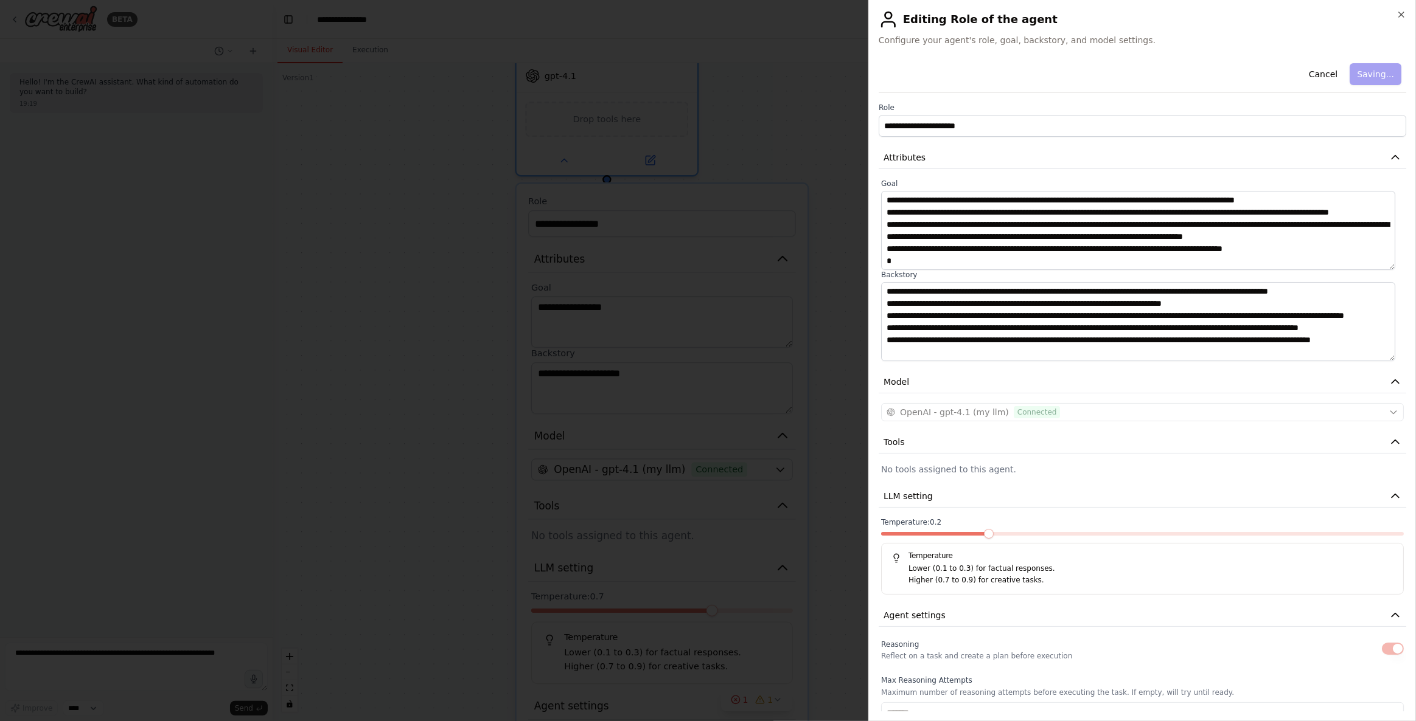
type input "*"
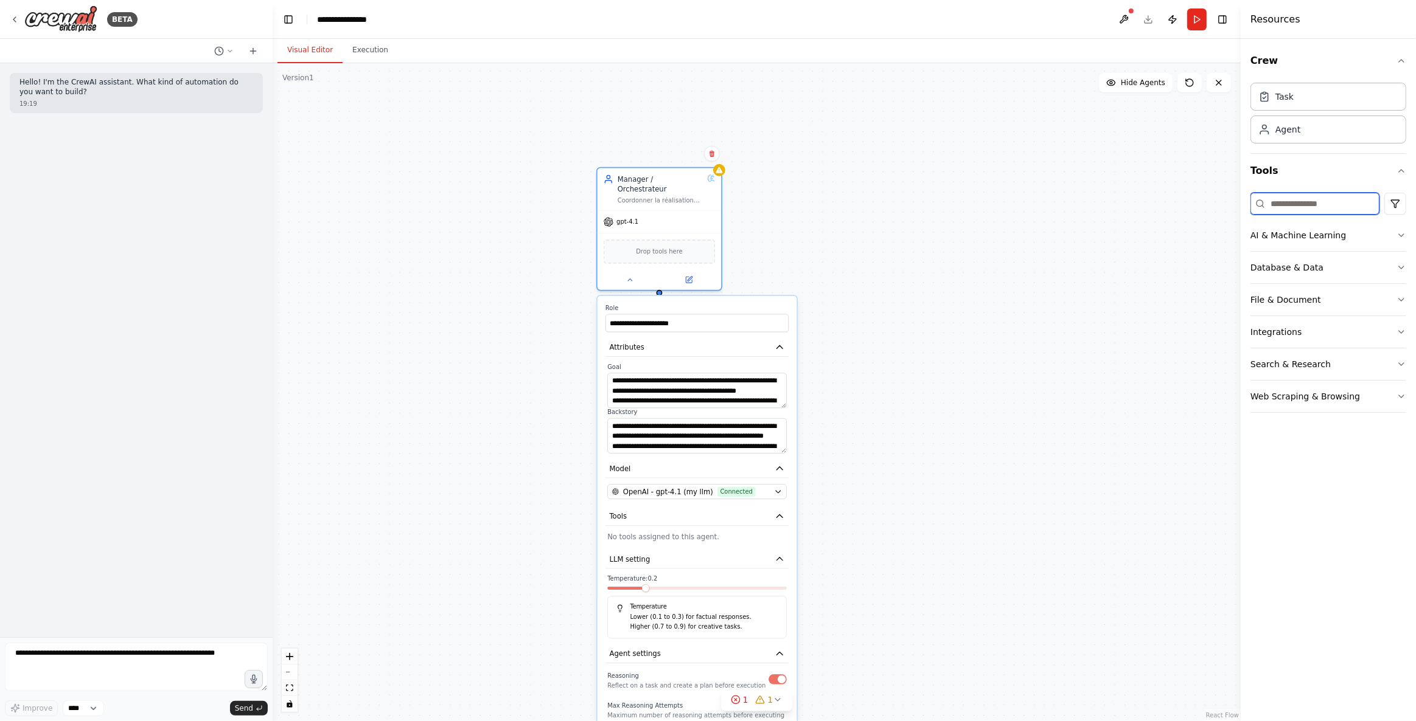
click at [1038, 196] on input at bounding box center [1314, 204] width 129 height 22
type input "*"
click at [1038, 233] on button "AI & Machine Learning" at bounding box center [1328, 236] width 156 height 32
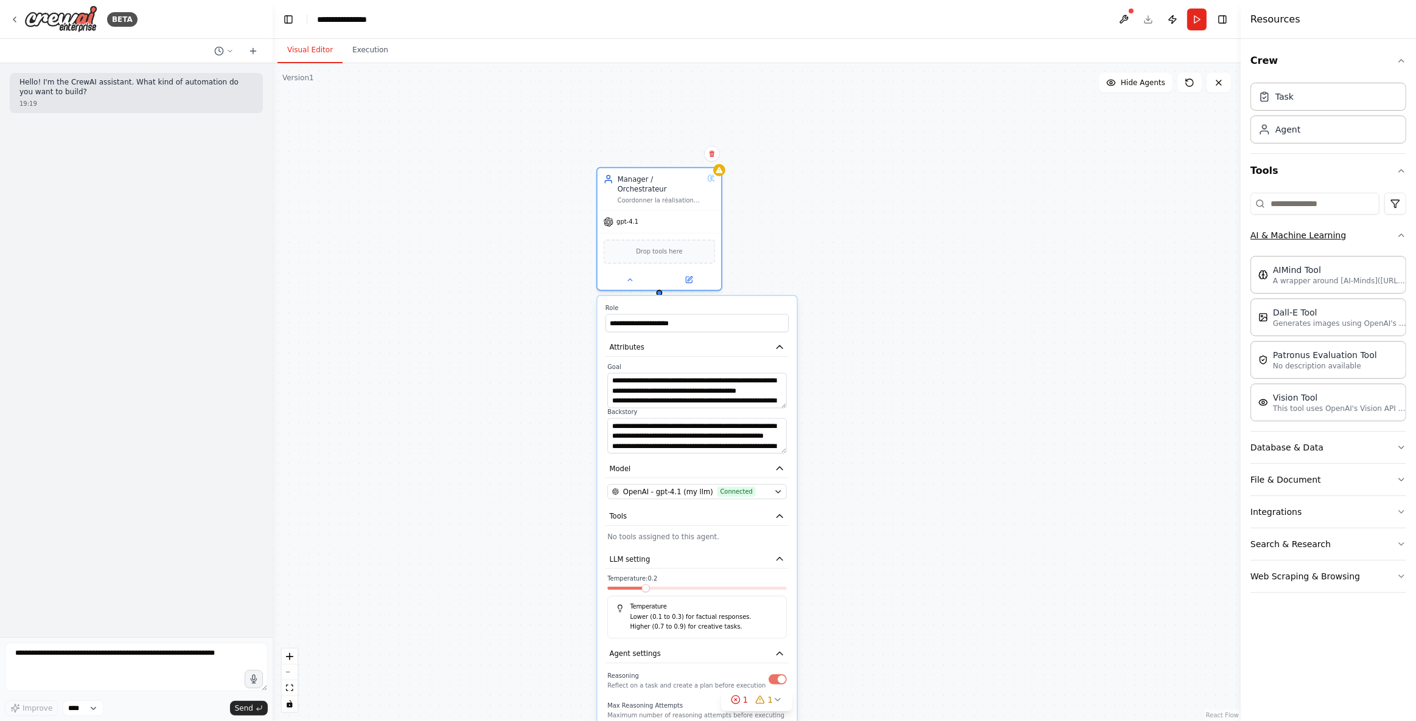
click at [1038, 233] on button "AI & Machine Learning" at bounding box center [1328, 236] width 156 height 32
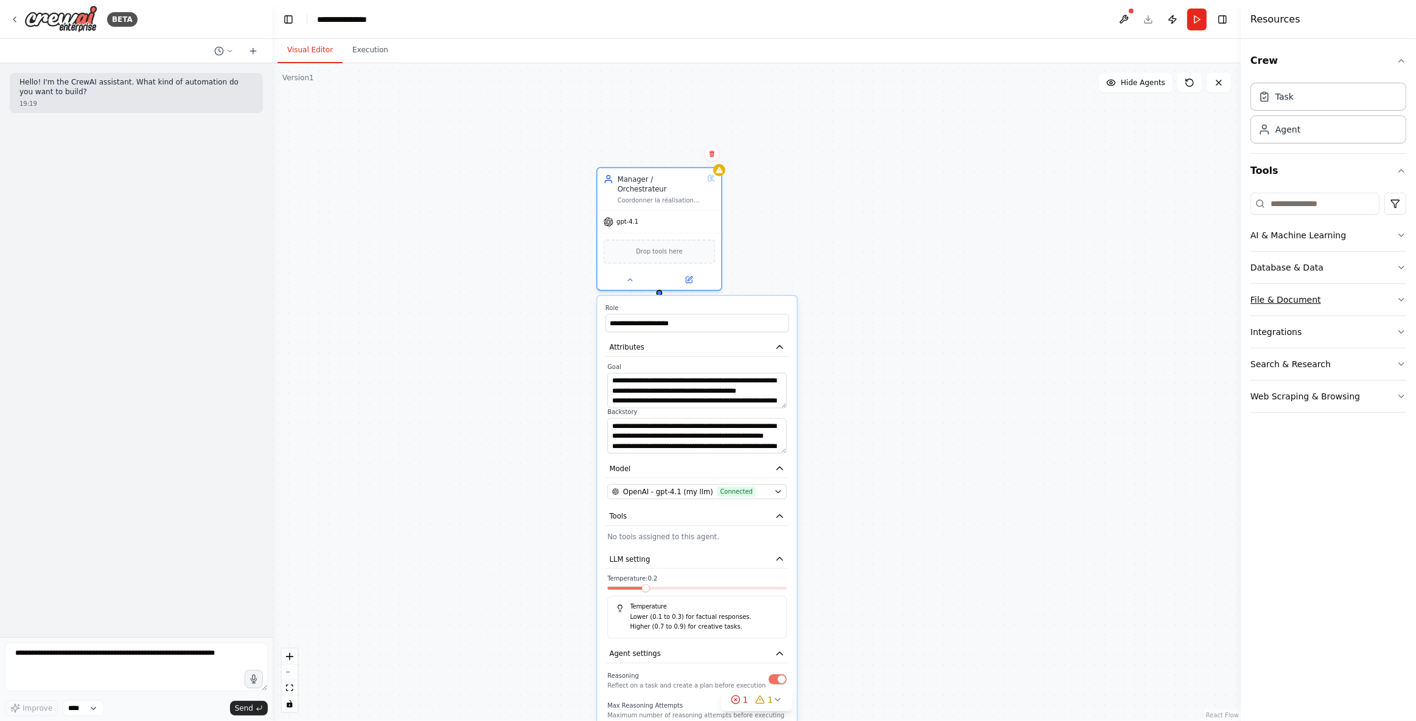
click at [1038, 299] on button "File & Document" at bounding box center [1328, 300] width 156 height 32
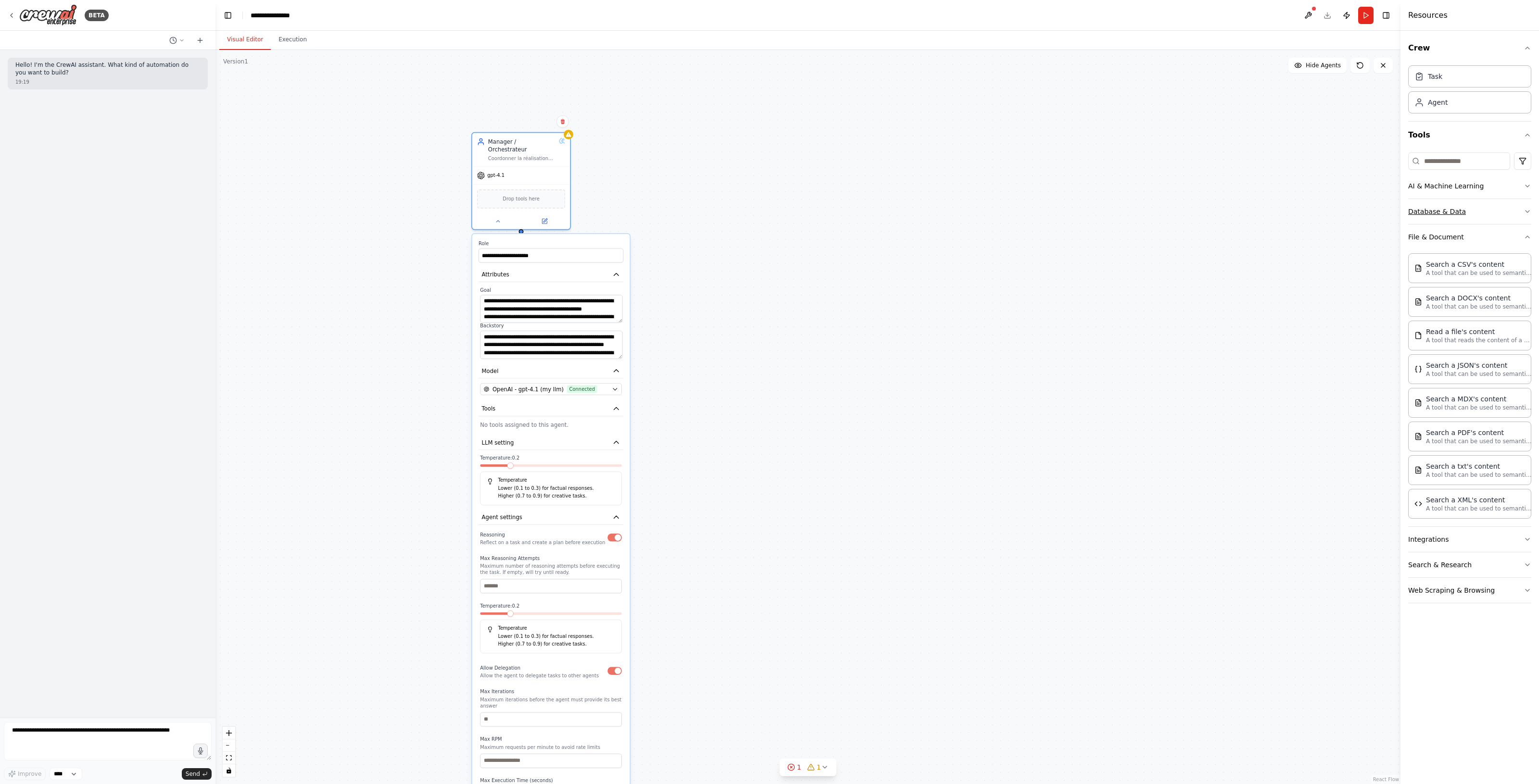
click at [820, 212] on button "Database & Data" at bounding box center [1469, 212] width 123 height 25
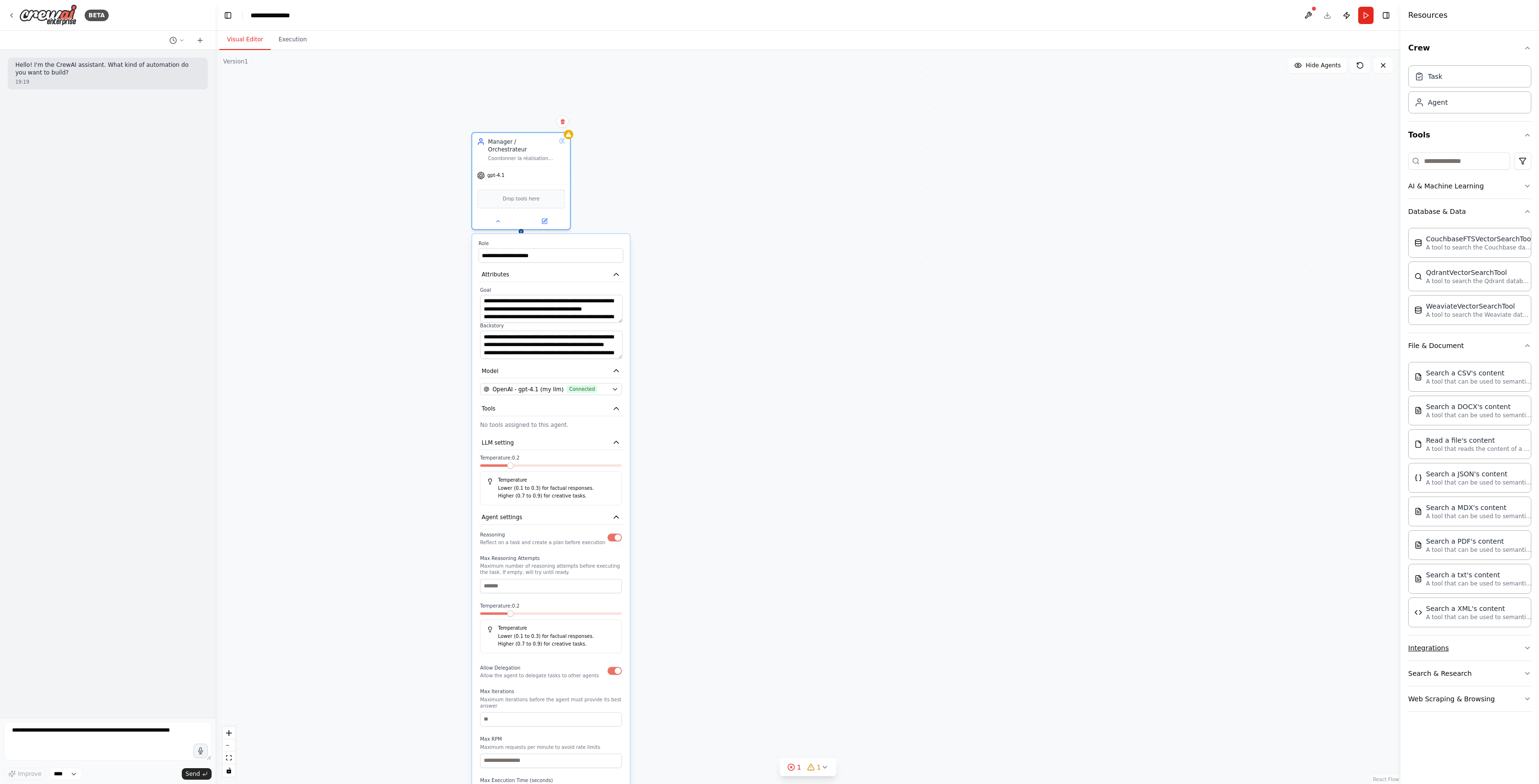
click at [820, 418] on button "Integrations" at bounding box center [1469, 648] width 123 height 25
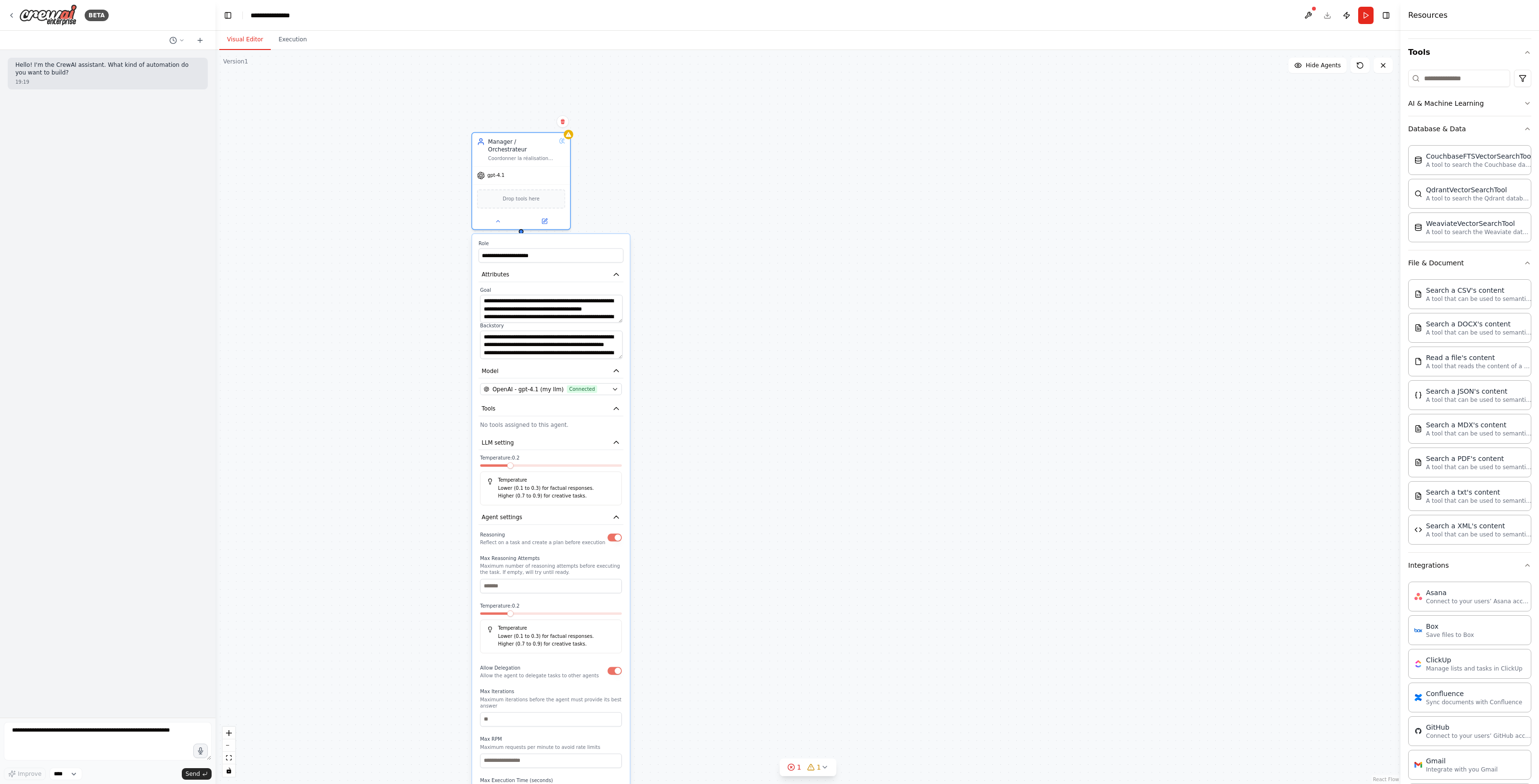
scroll to position [120, 0]
click at [820, 418] on button "Integrations" at bounding box center [1469, 528] width 123 height 25
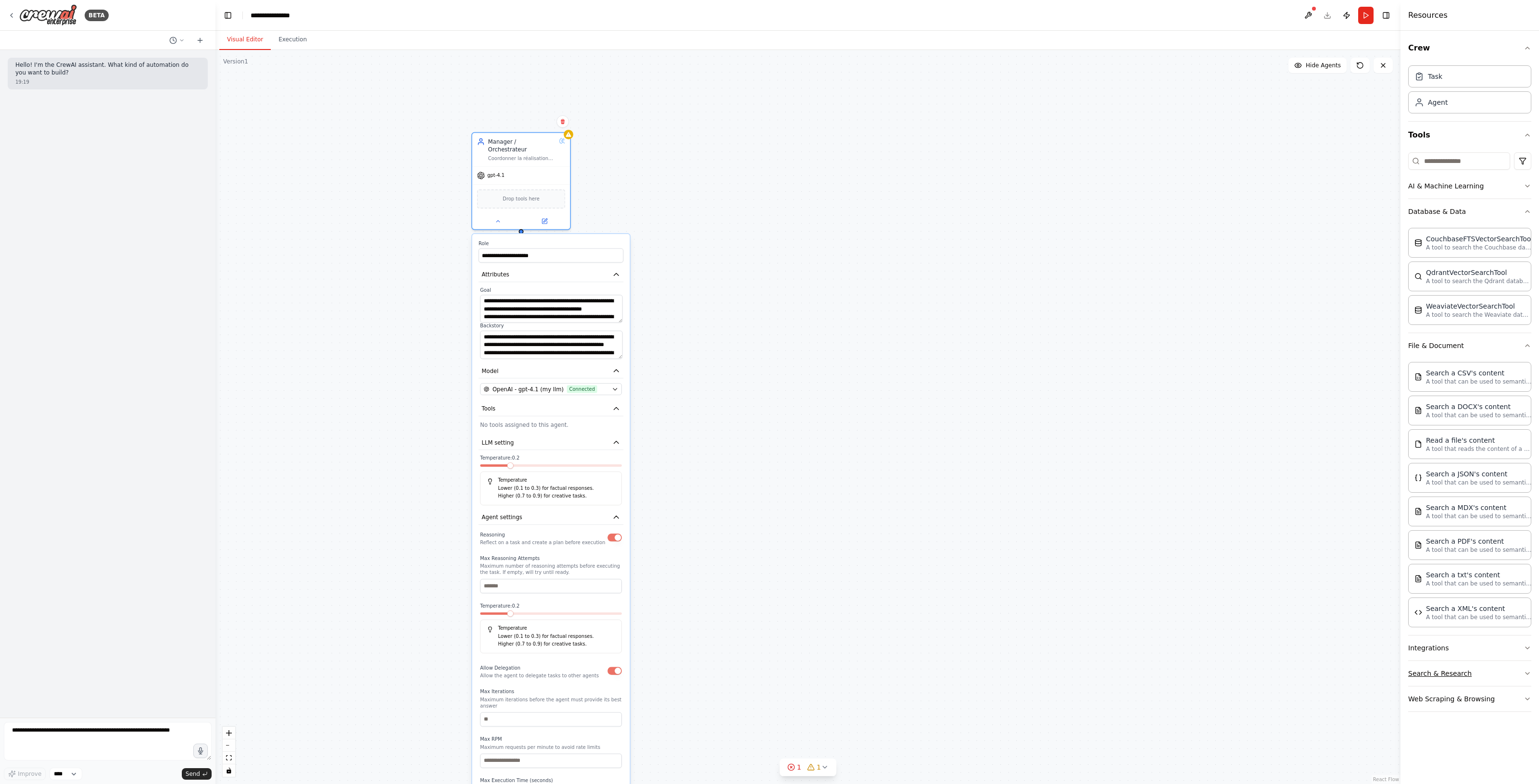
click at [820, 418] on button "Search & Research" at bounding box center [1469, 673] width 123 height 25
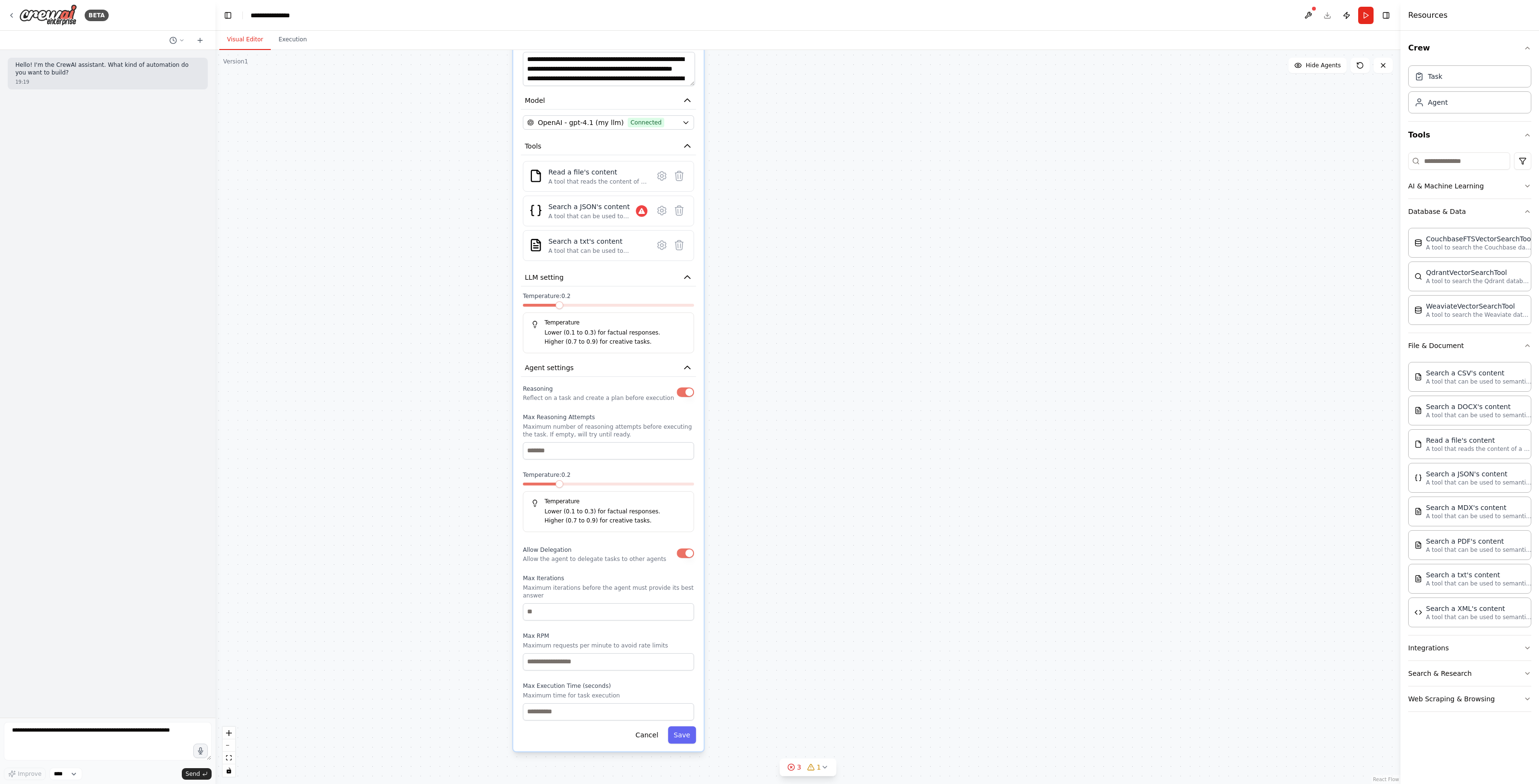
drag, startPoint x: 722, startPoint y: 661, endPoint x: 735, endPoint y: 658, distance: 13.3
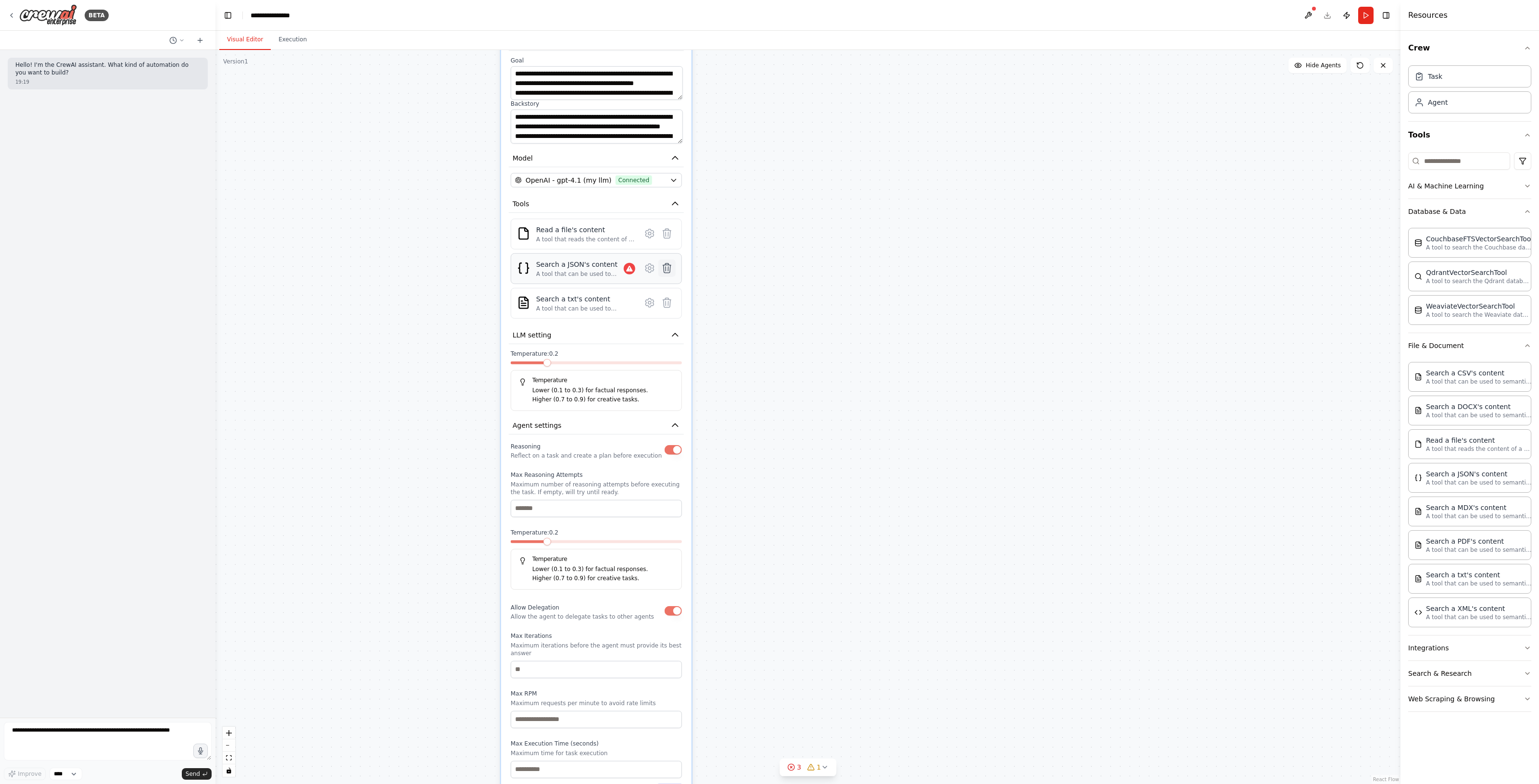
click at [667, 263] on icon at bounding box center [666, 268] width 8 height 9
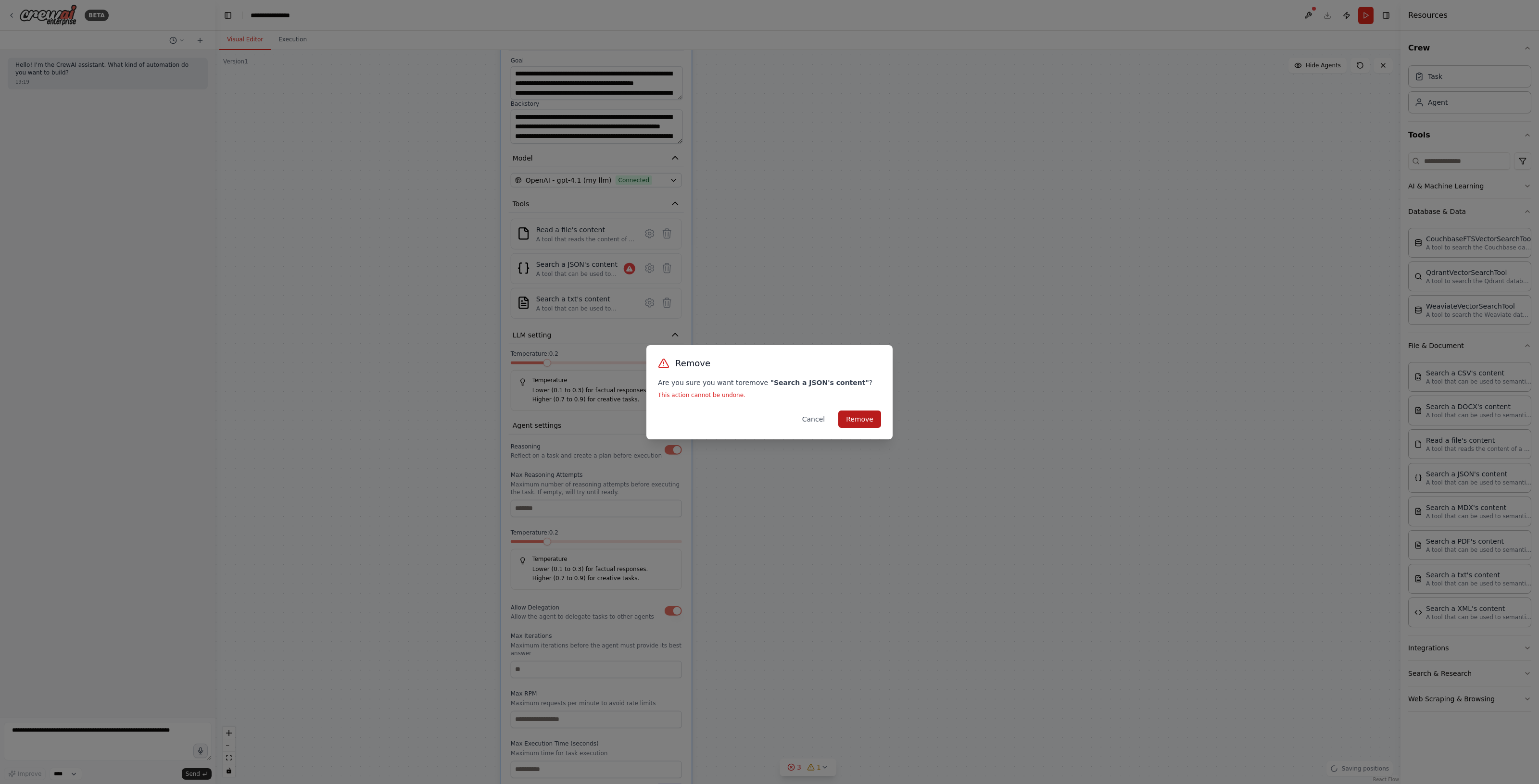
click at [820, 415] on button "Remove" at bounding box center [859, 420] width 43 height 17
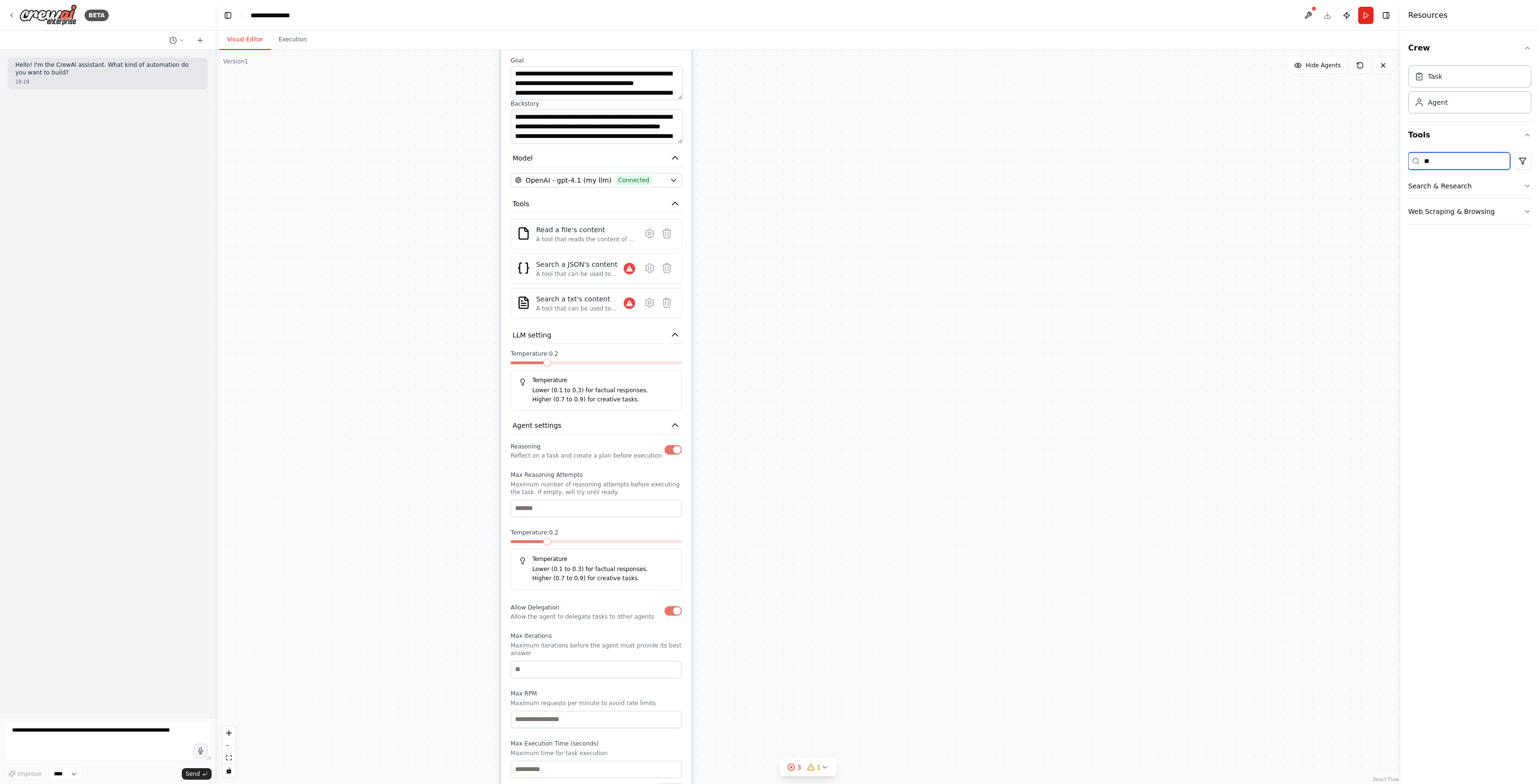
type input "*"
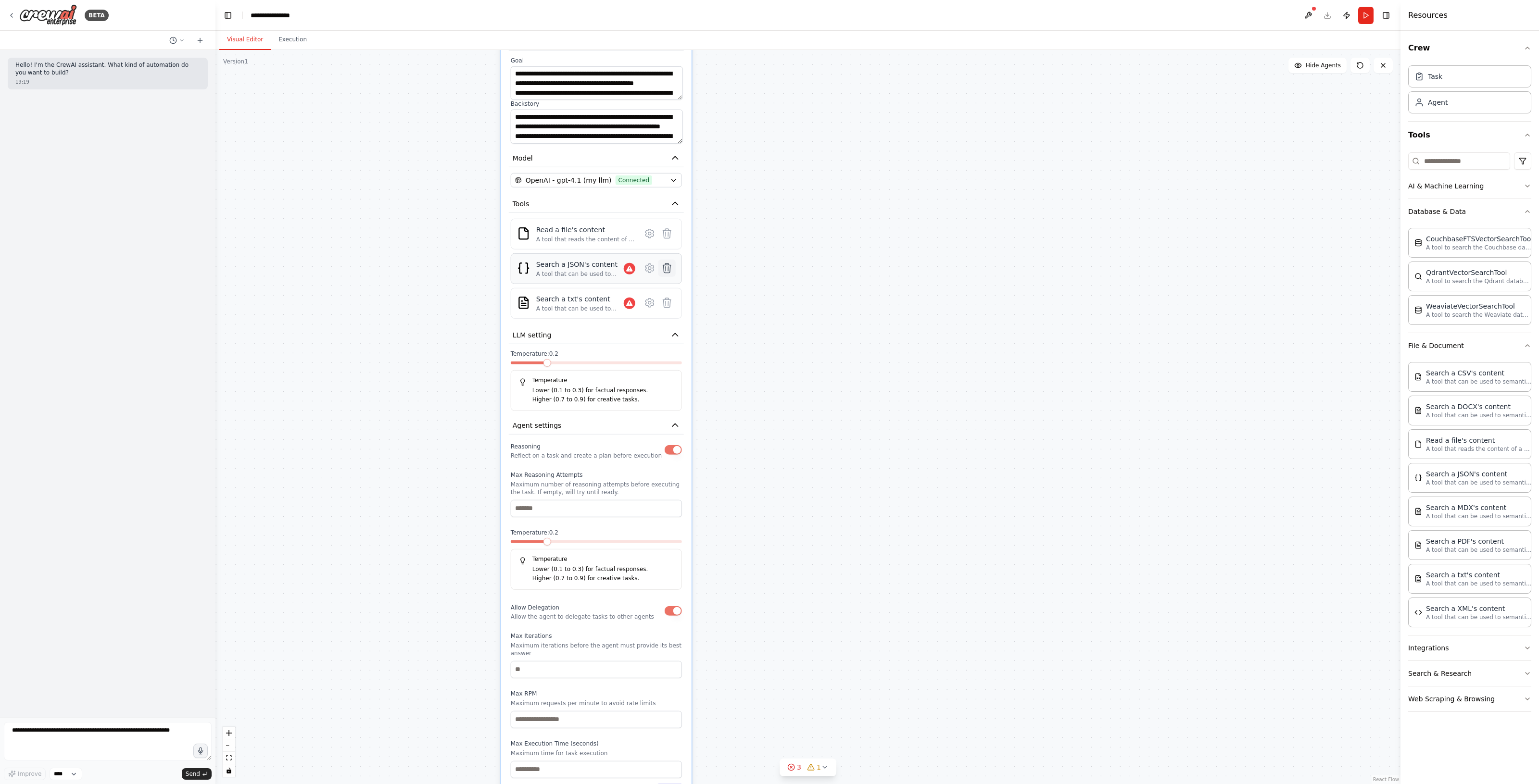
click at [666, 263] on icon at bounding box center [666, 268] width 8 height 9
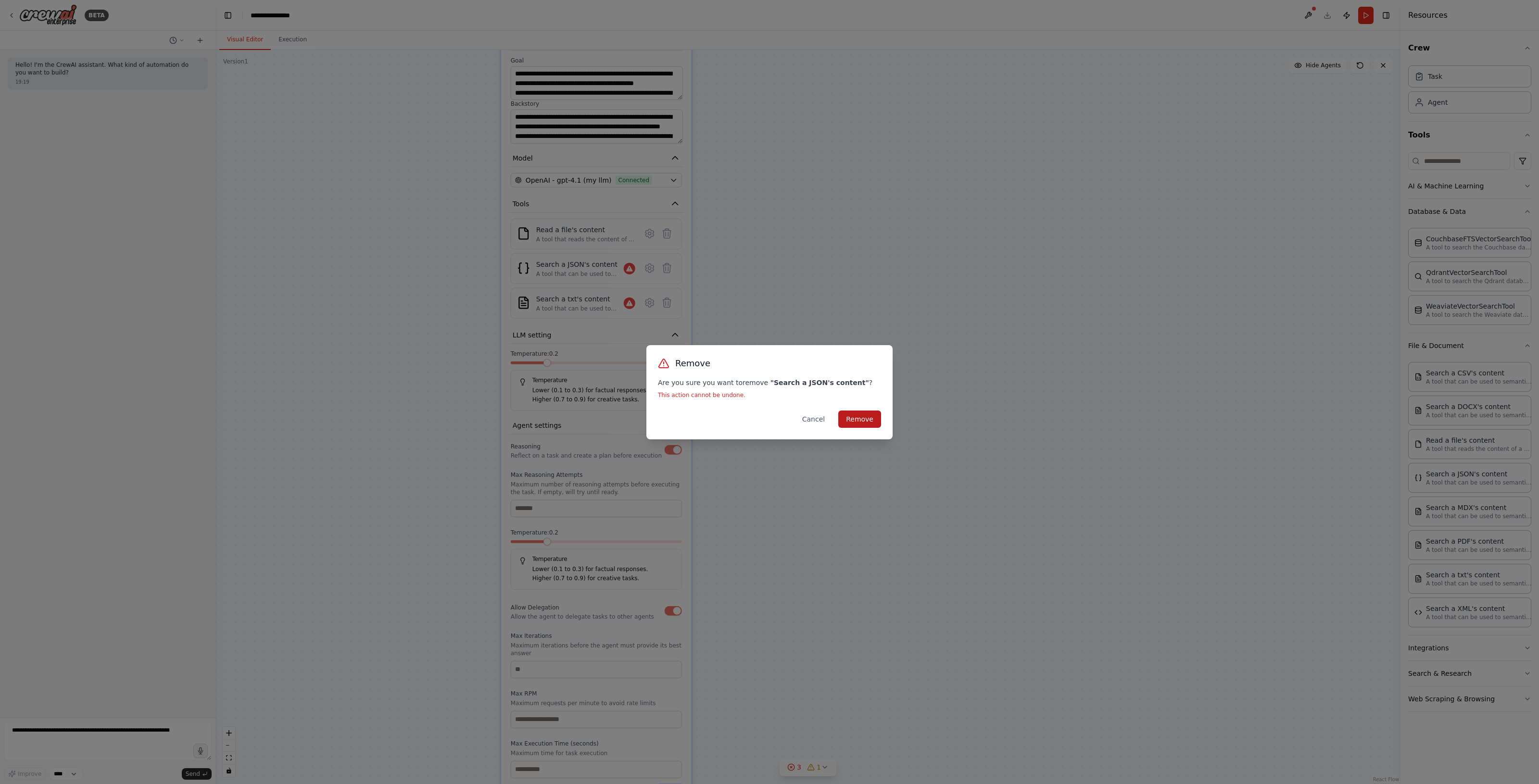
click at [820, 416] on button "Remove" at bounding box center [859, 420] width 43 height 17
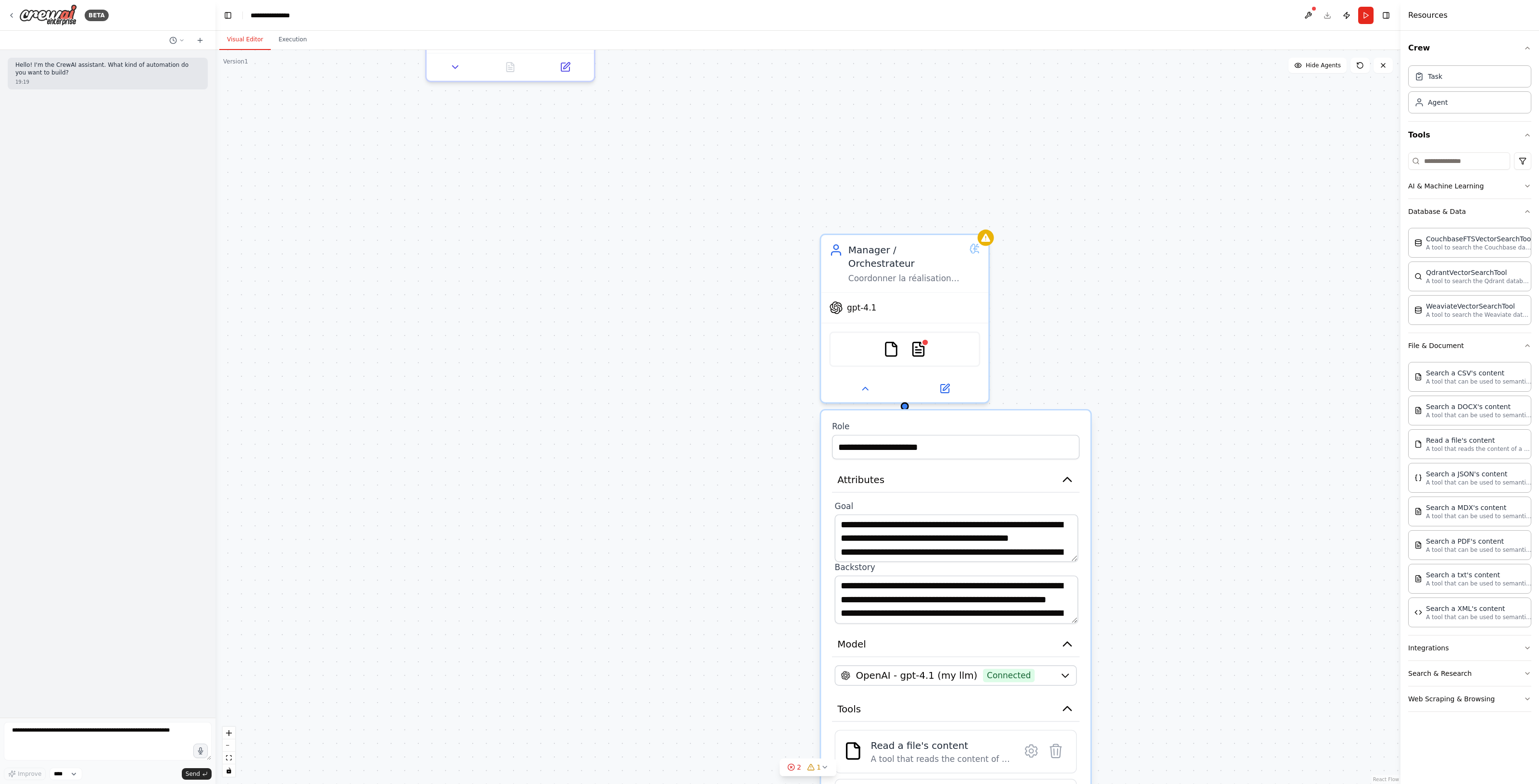
drag, startPoint x: 711, startPoint y: 153, endPoint x: 1114, endPoint y: 354, distance: 450.3
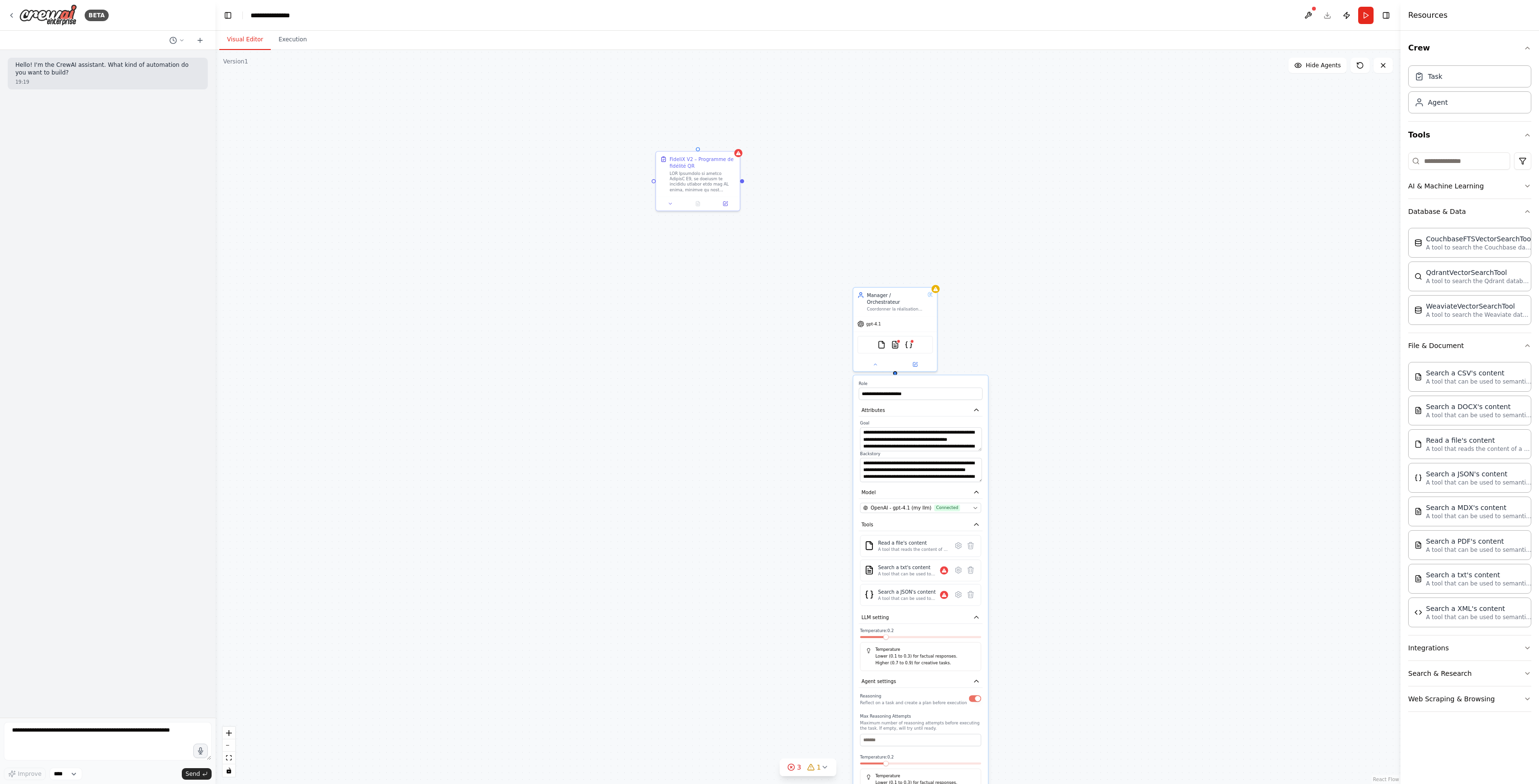
drag, startPoint x: 1161, startPoint y: 585, endPoint x: 1051, endPoint y: 461, distance: 165.8
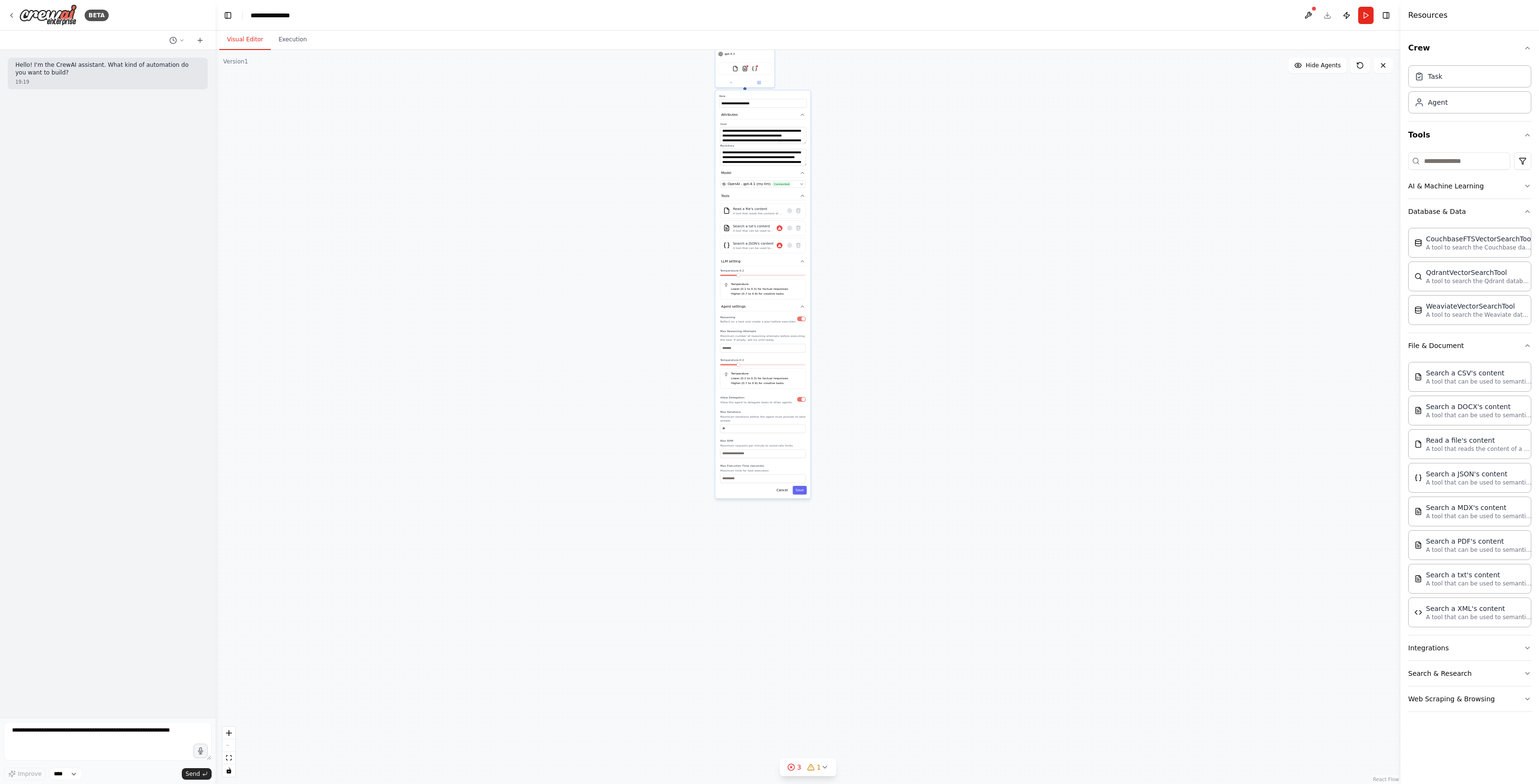
drag, startPoint x: 1070, startPoint y: 489, endPoint x: 873, endPoint y: 186, distance: 361.4
click at [804, 418] on div "**********" at bounding box center [763, 294] width 95 height 408
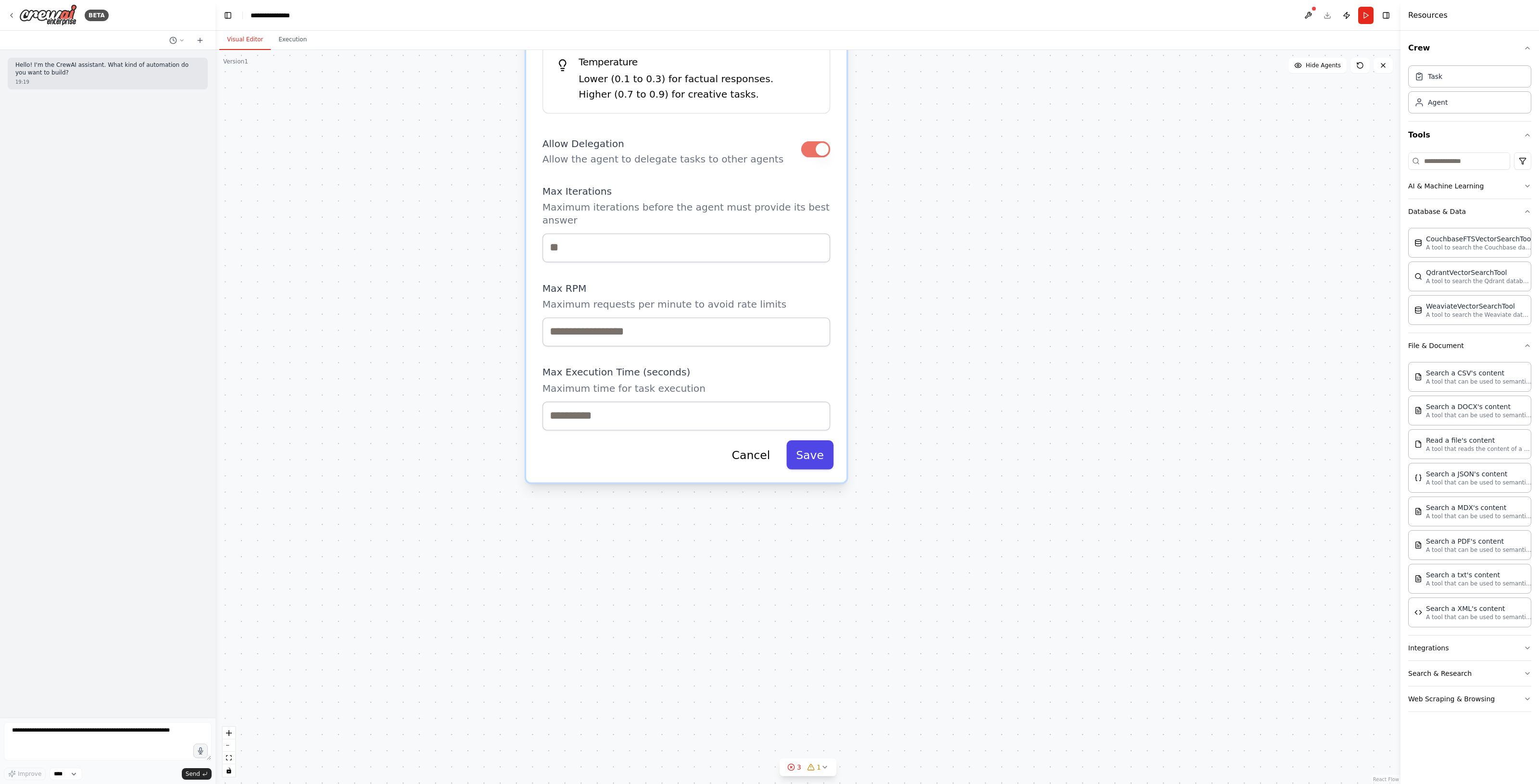
click at [820, 418] on button "Save" at bounding box center [810, 454] width 47 height 29
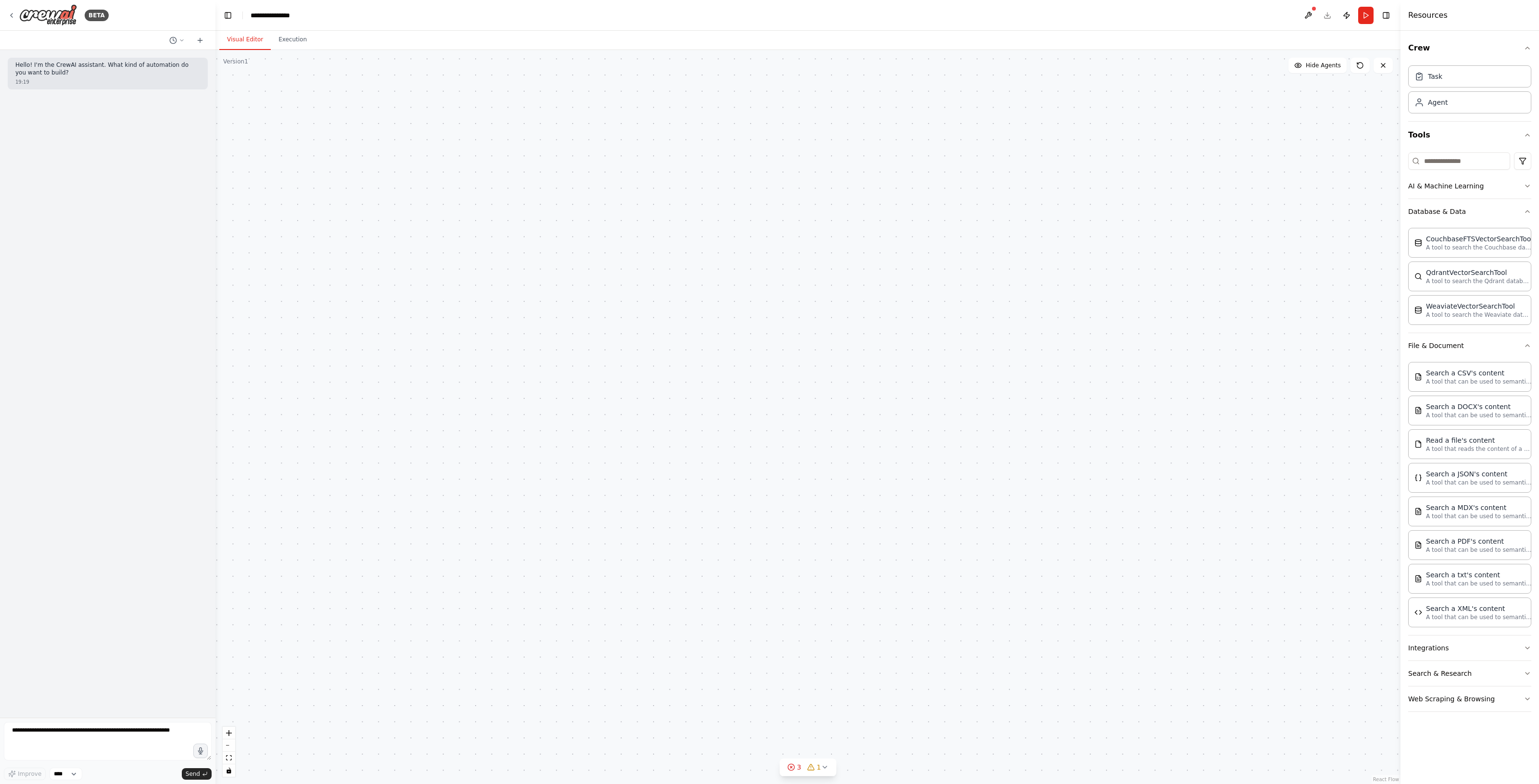
drag, startPoint x: 782, startPoint y: 475, endPoint x: 820, endPoint y: 812, distance: 339.1
drag, startPoint x: 813, startPoint y: 217, endPoint x: 817, endPoint y: 358, distance: 141.1
drag, startPoint x: 607, startPoint y: 359, endPoint x: 650, endPoint y: 432, distance: 84.7
click at [820, 15] on button at bounding box center [1307, 16] width 15 height 17
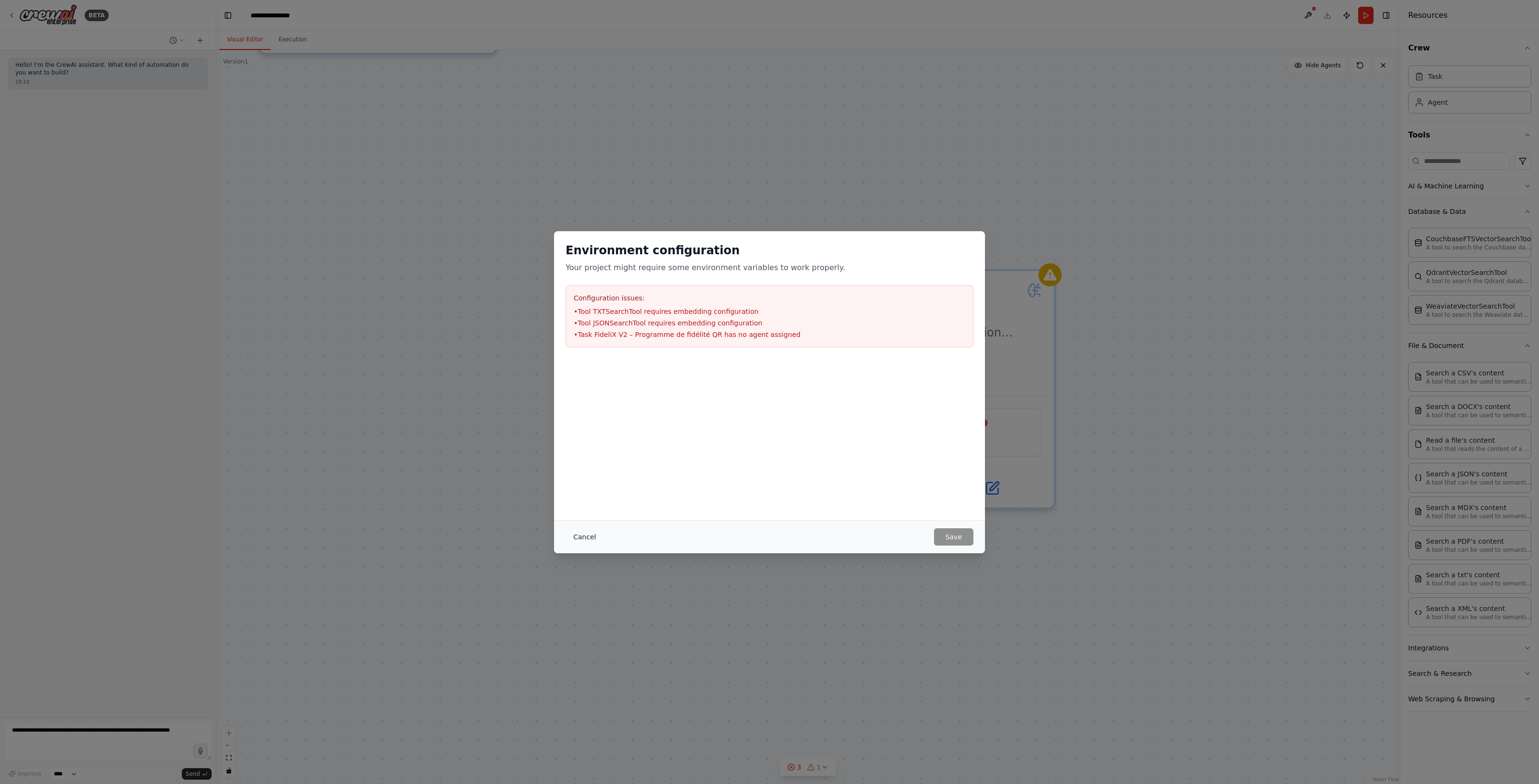
click at [587, 418] on button "Cancel" at bounding box center [584, 537] width 38 height 17
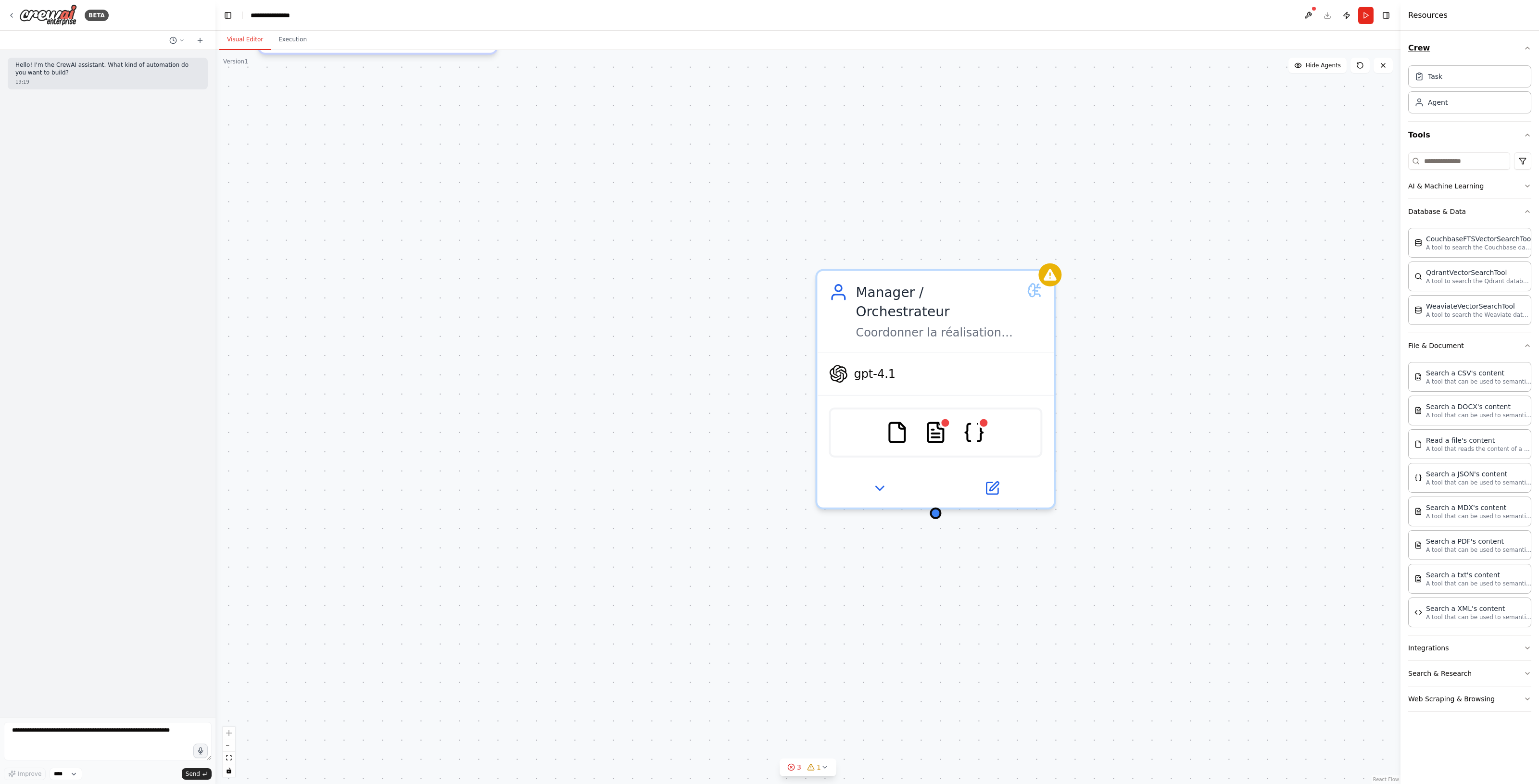
click at [820, 48] on button "Crew" at bounding box center [1469, 48] width 123 height 27
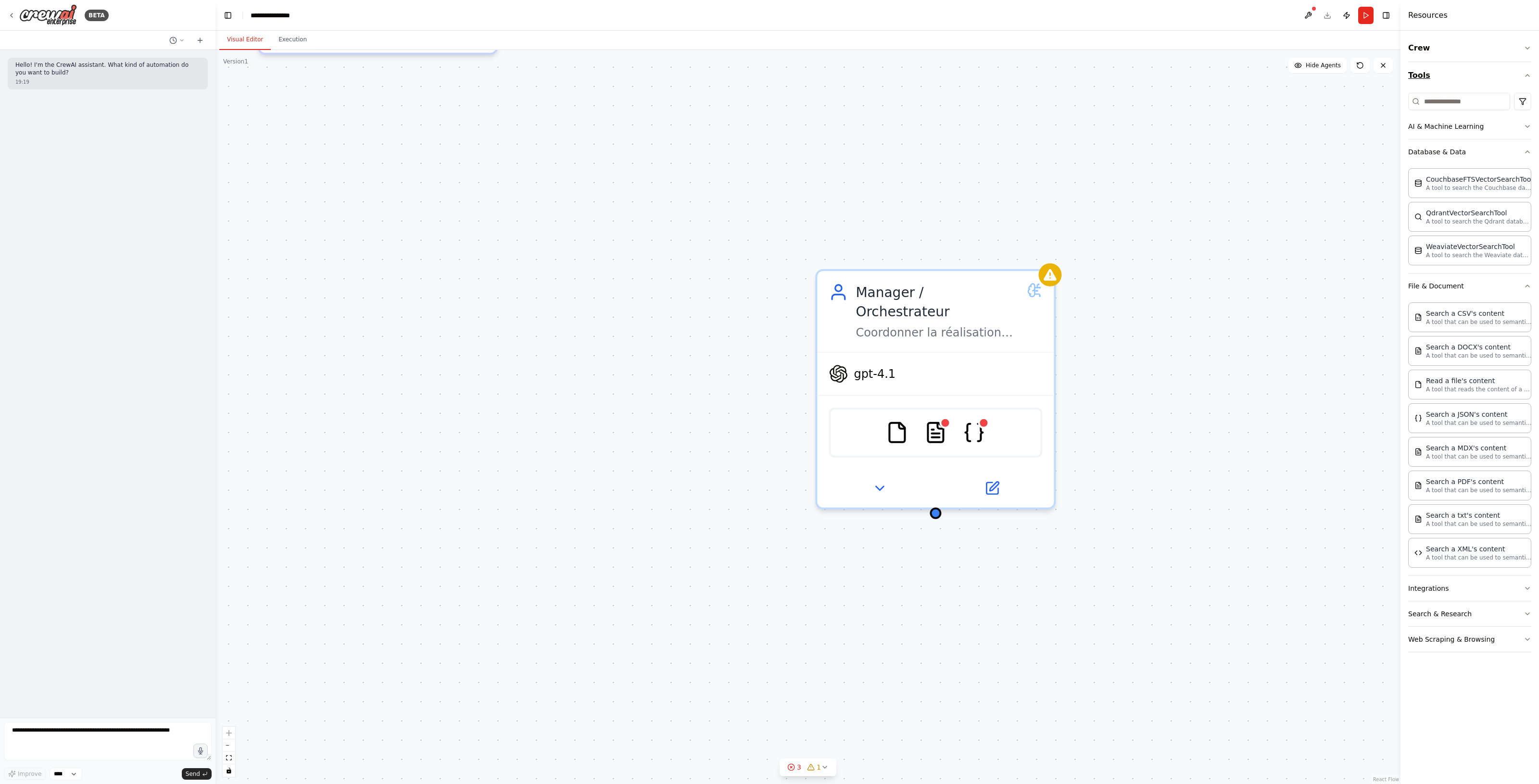
click at [820, 69] on button "Tools" at bounding box center [1469, 75] width 123 height 27
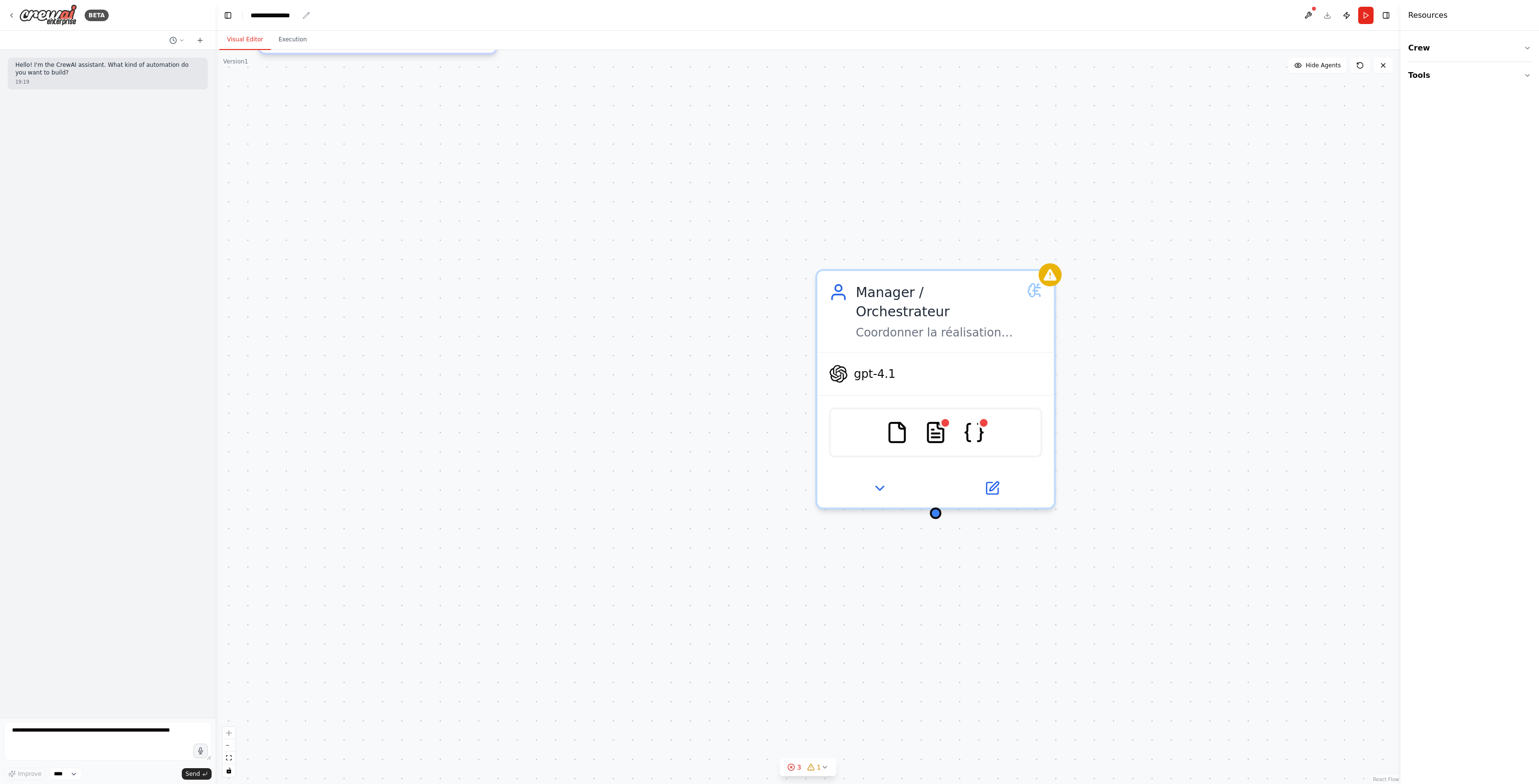
click at [288, 13] on div "**********" at bounding box center [274, 15] width 48 height 9
drag, startPoint x: 295, startPoint y: 14, endPoint x: 247, endPoint y: 15, distance: 48.0
click at [247, 15] on header "**********" at bounding box center [808, 15] width 1185 height 31
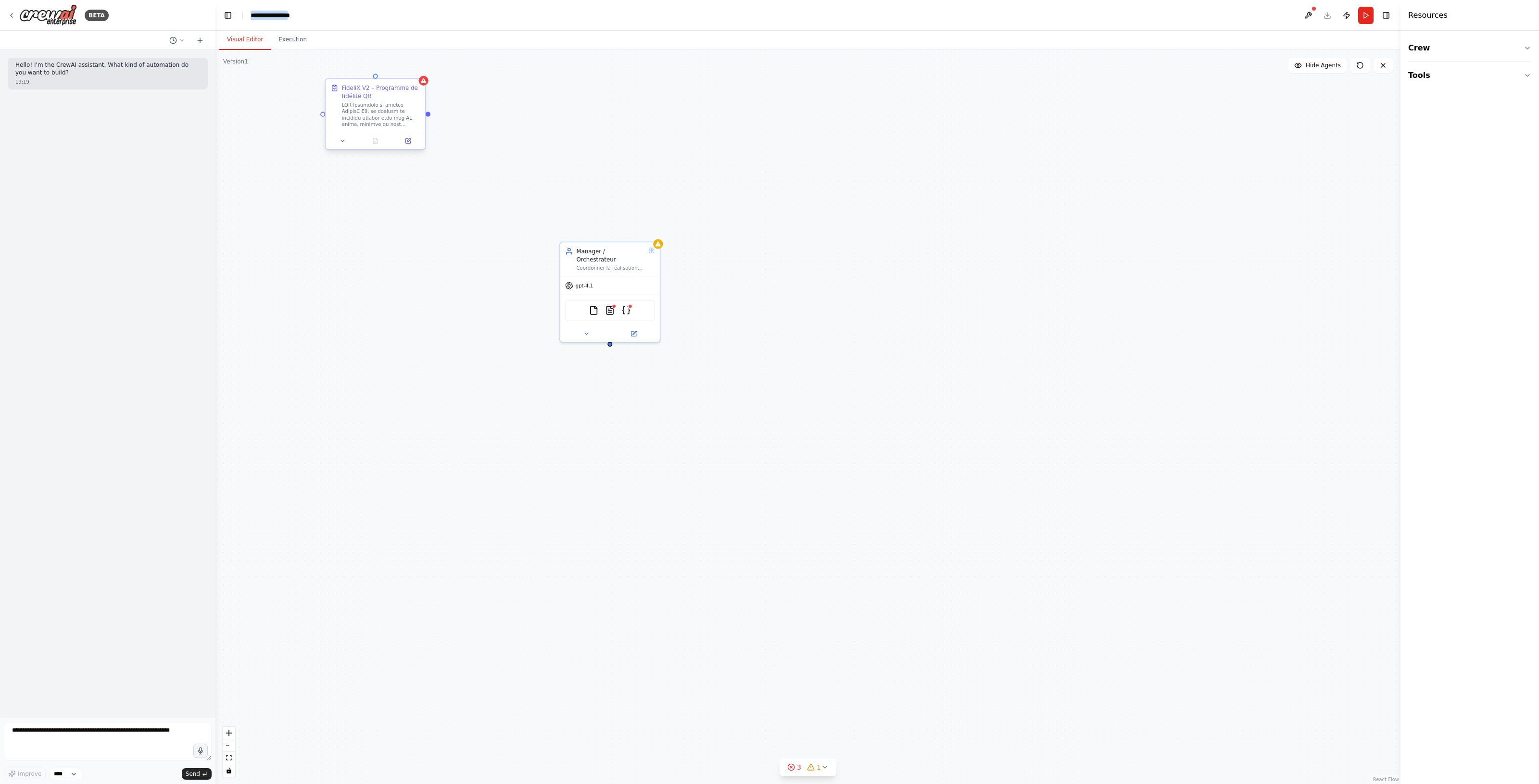
click at [379, 94] on div "FideliX V2 – Programme de fidélité QR" at bounding box center [381, 92] width 78 height 17
click at [404, 141] on button at bounding box center [408, 141] width 28 height 9
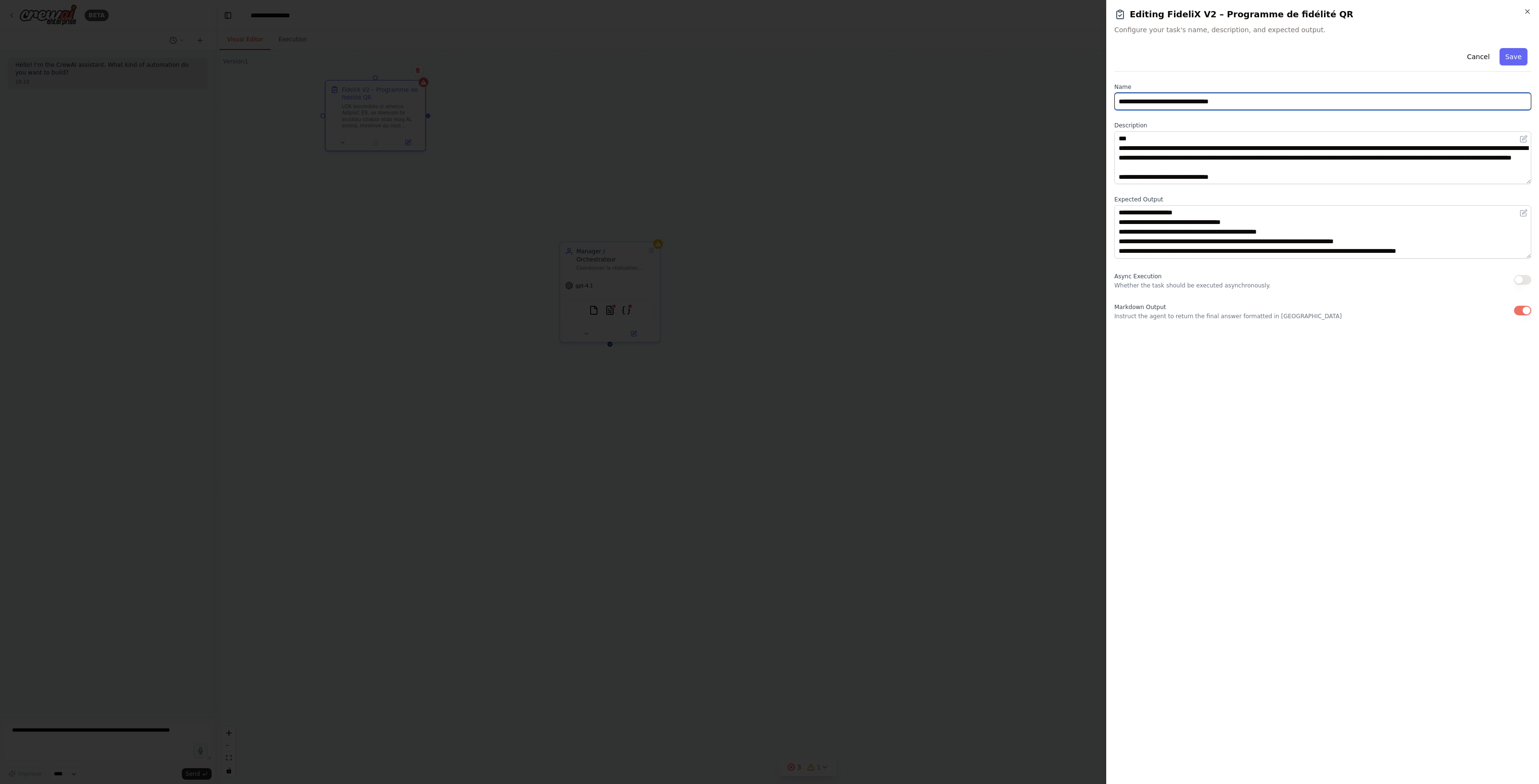
drag, startPoint x: 1228, startPoint y: 100, endPoint x: 1065, endPoint y: 99, distance: 163.0
click at [820, 99] on body "**********" at bounding box center [769, 392] width 1539 height 784
click at [820, 57] on button "Cancel" at bounding box center [1477, 57] width 34 height 17
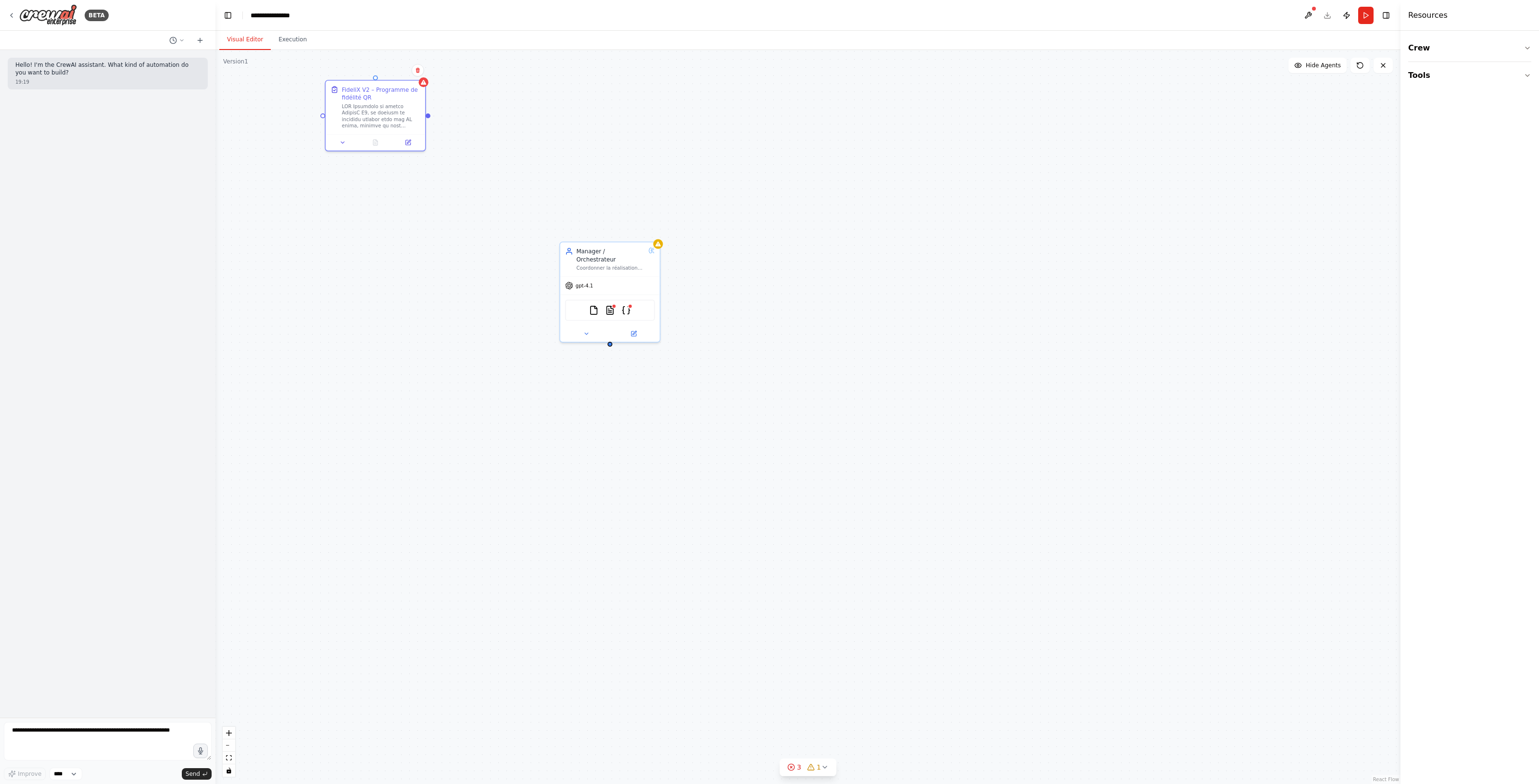
click at [372, 20] on header "**********" at bounding box center [808, 15] width 1185 height 31
click at [306, 12] on header "**********" at bounding box center [808, 15] width 1185 height 31
click at [290, 13] on div "**********" at bounding box center [274, 15] width 48 height 9
click at [298, 15] on div "**********" at bounding box center [286, 15] width 72 height 9
drag, startPoint x: 299, startPoint y: 15, endPoint x: 251, endPoint y: 13, distance: 48.0
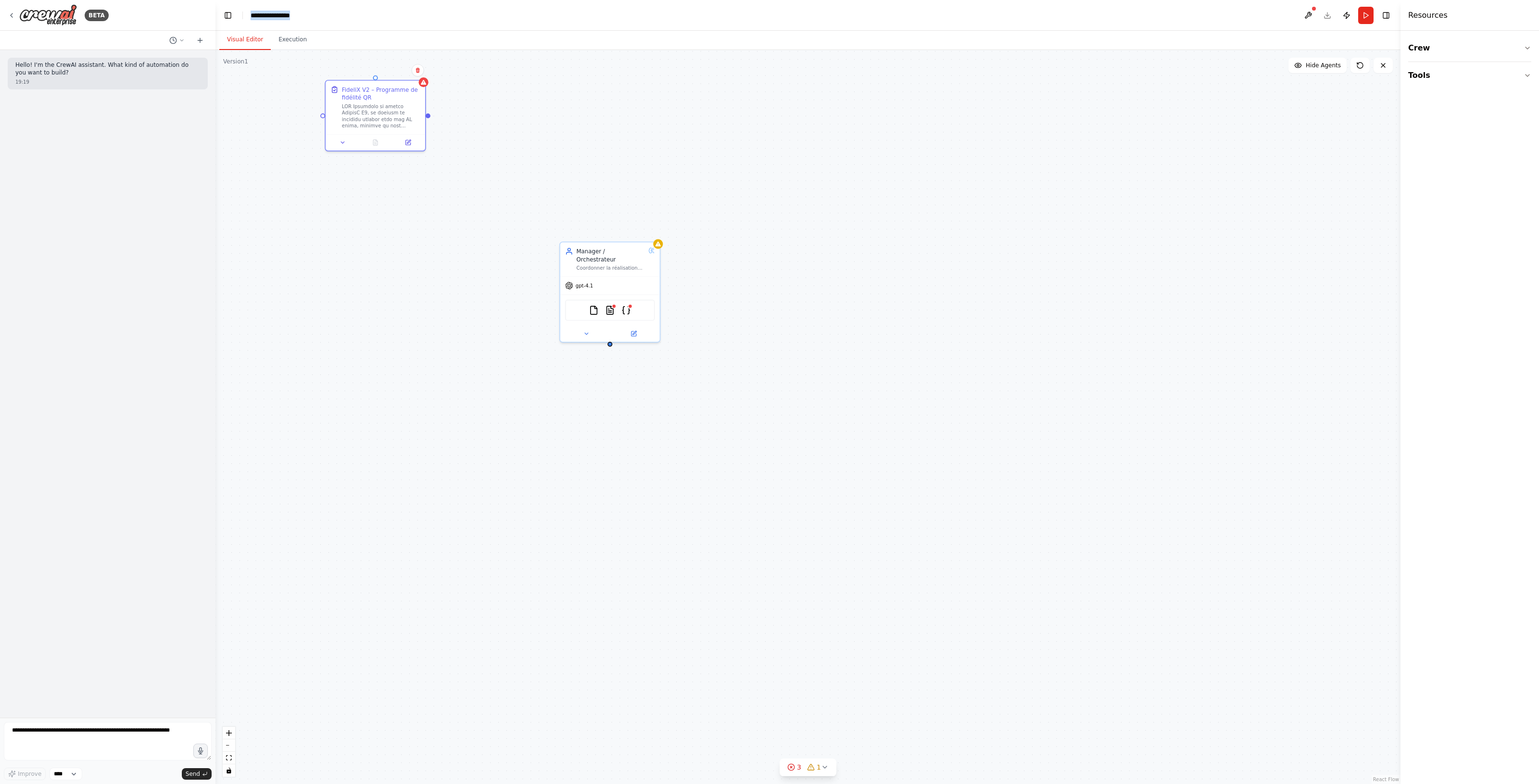
click at [251, 13] on div "**********" at bounding box center [286, 15] width 72 height 9
paste div "breadcrumb"
click at [345, 205] on div "FideliX V2 – Programme de fidélité QR Manager / Orchestrateur Coordonner la réa…" at bounding box center [808, 416] width 1185 height 734
click at [820, 221] on div "FideliX V2 – Programme de fidélité QR Manager / Orchestrateur Coordonner la réa…" at bounding box center [808, 416] width 1185 height 734
click at [9, 13] on icon at bounding box center [12, 16] width 8 height 8
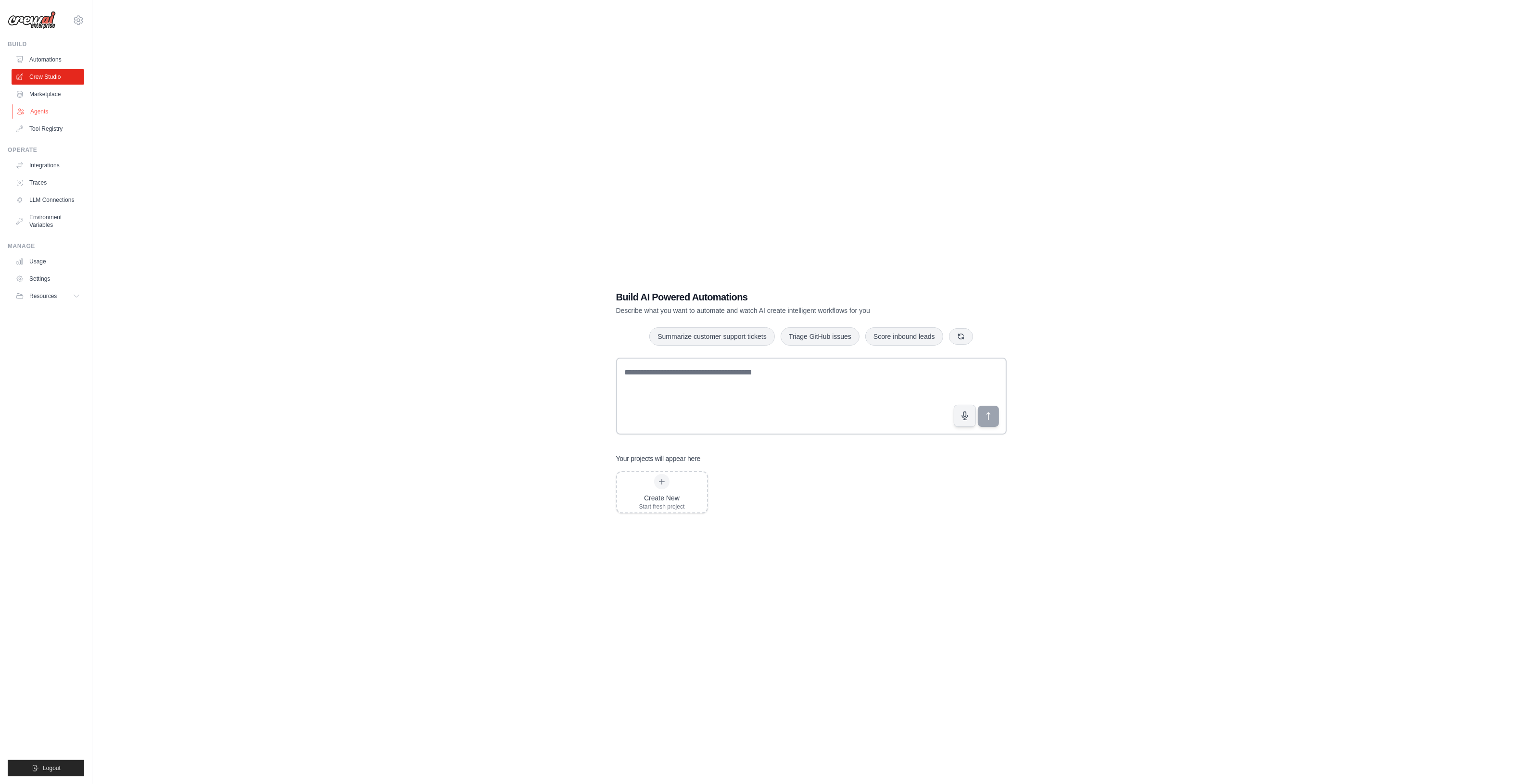
click at [61, 111] on link "Agents" at bounding box center [49, 111] width 73 height 15
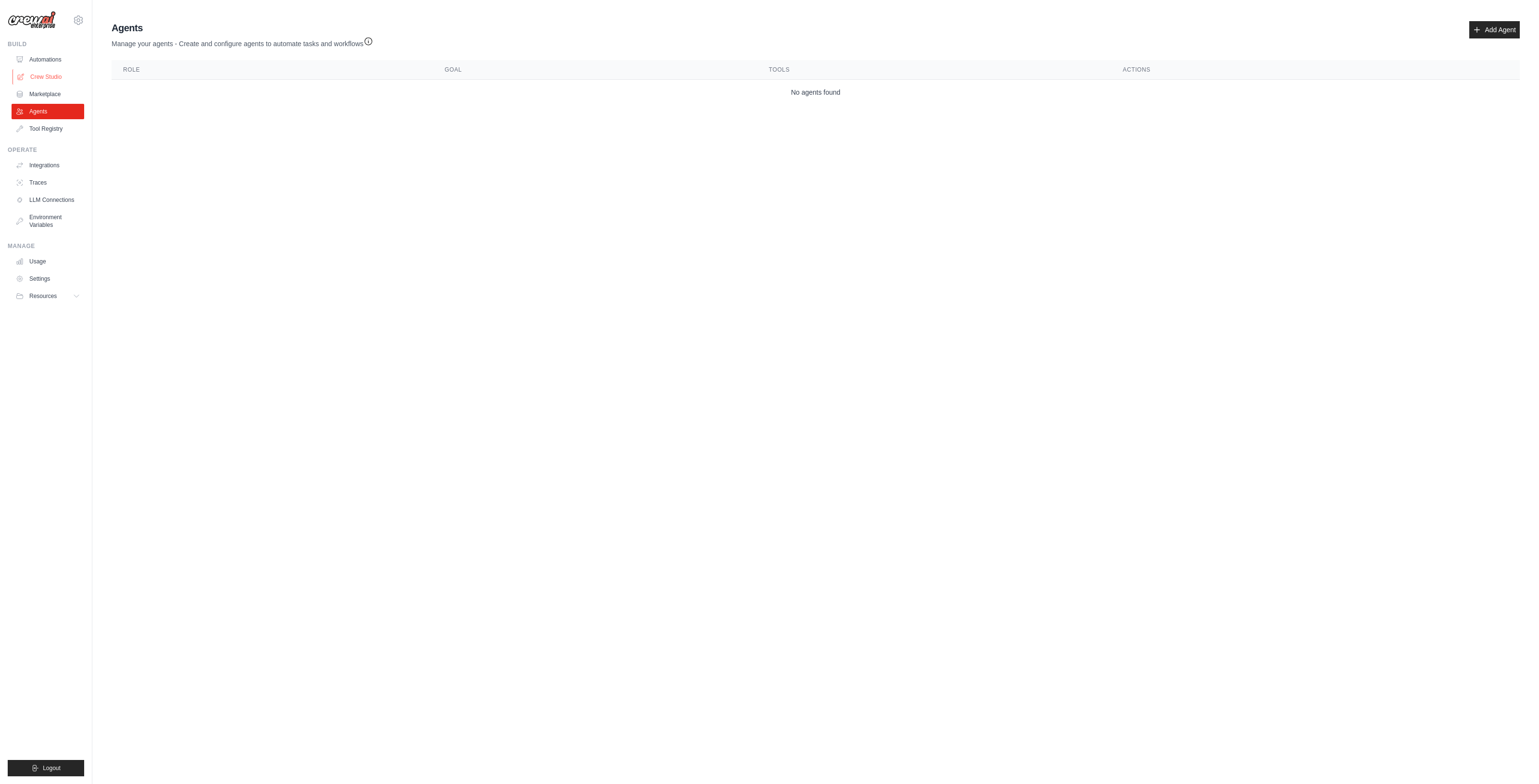
click at [48, 73] on link "Crew Studio" at bounding box center [49, 77] width 73 height 15
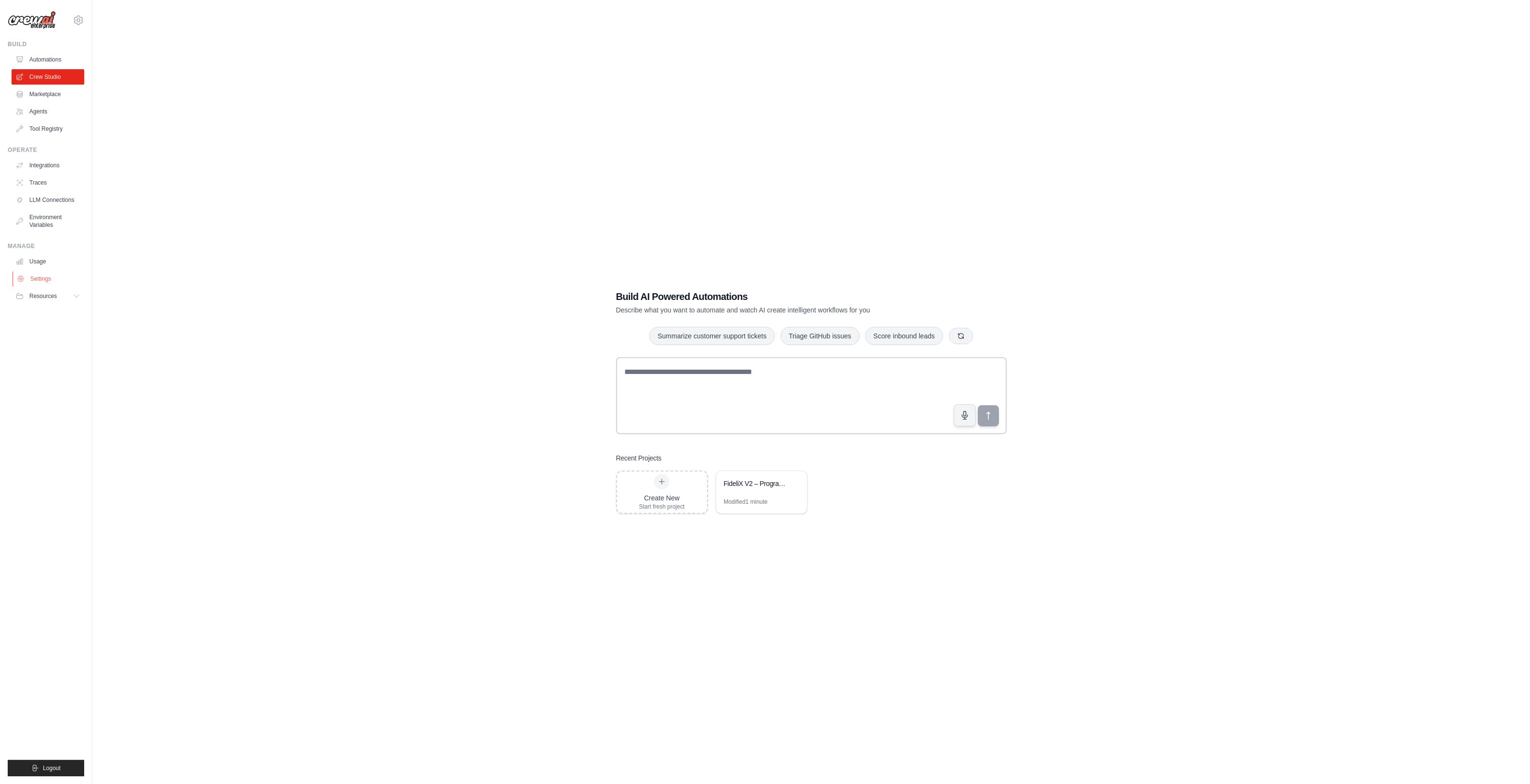
click at [53, 277] on link "Settings" at bounding box center [49, 278] width 73 height 15
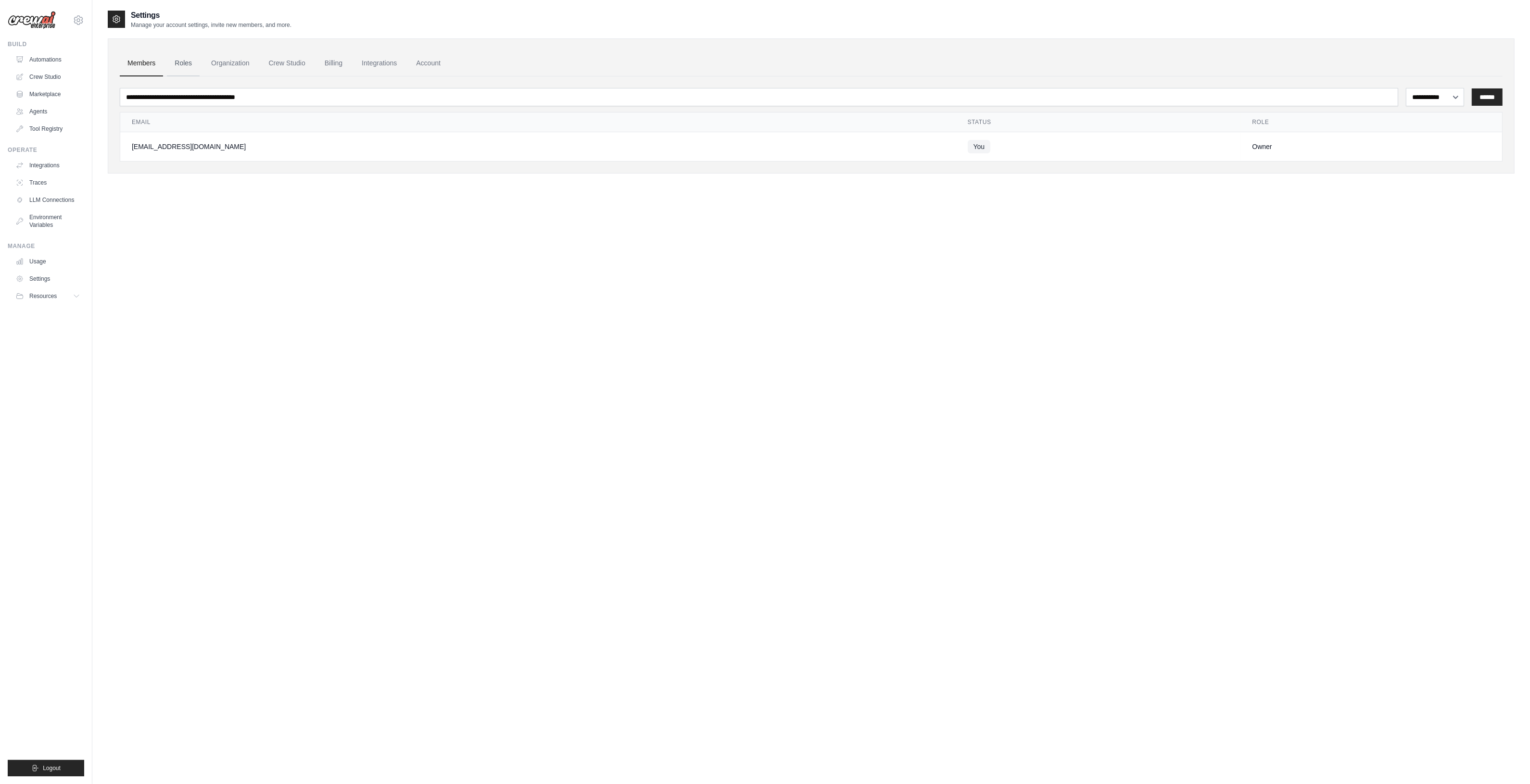
click at [194, 61] on link "Roles" at bounding box center [183, 63] width 32 height 26
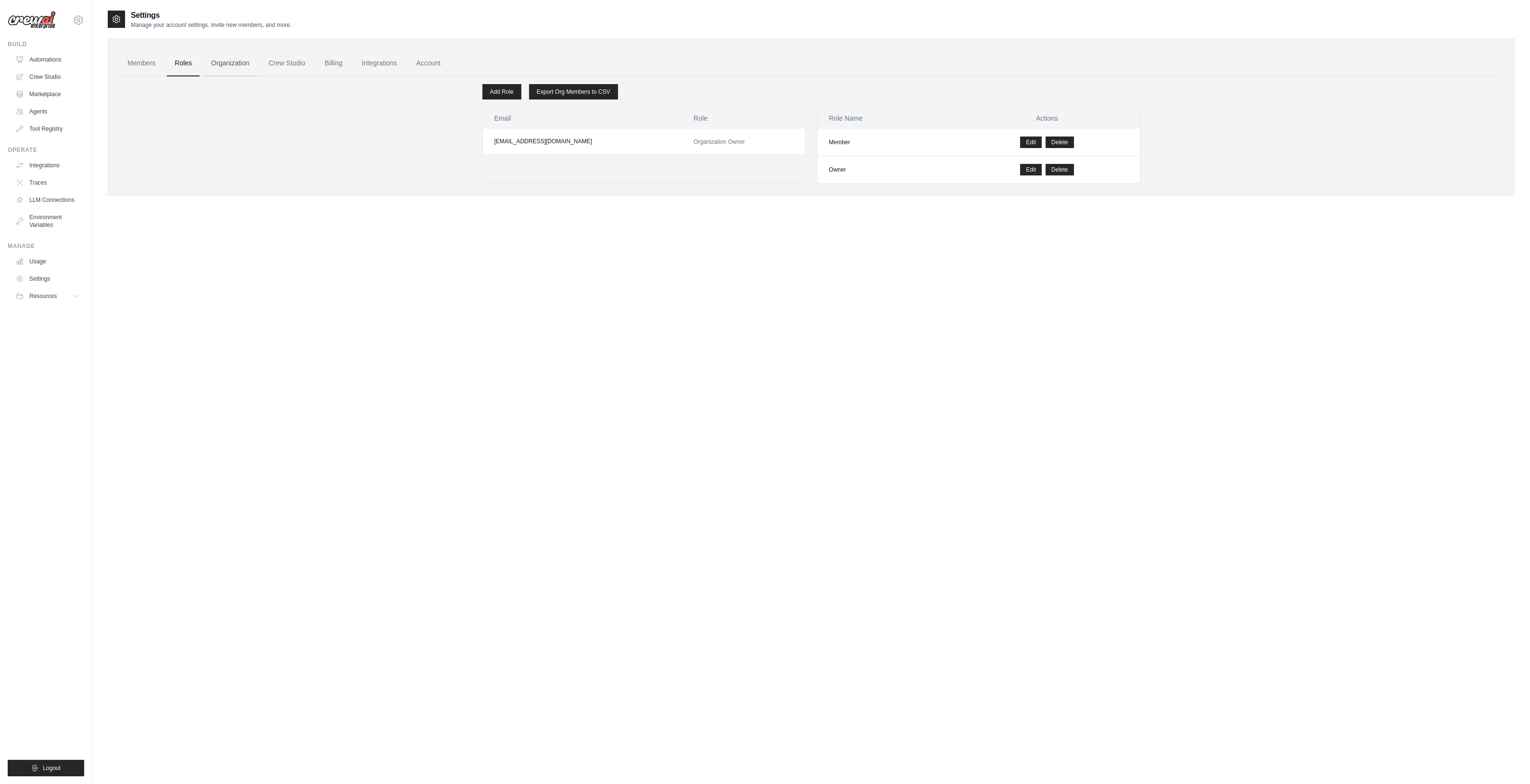
click at [229, 61] on link "Organization" at bounding box center [230, 63] width 54 height 26
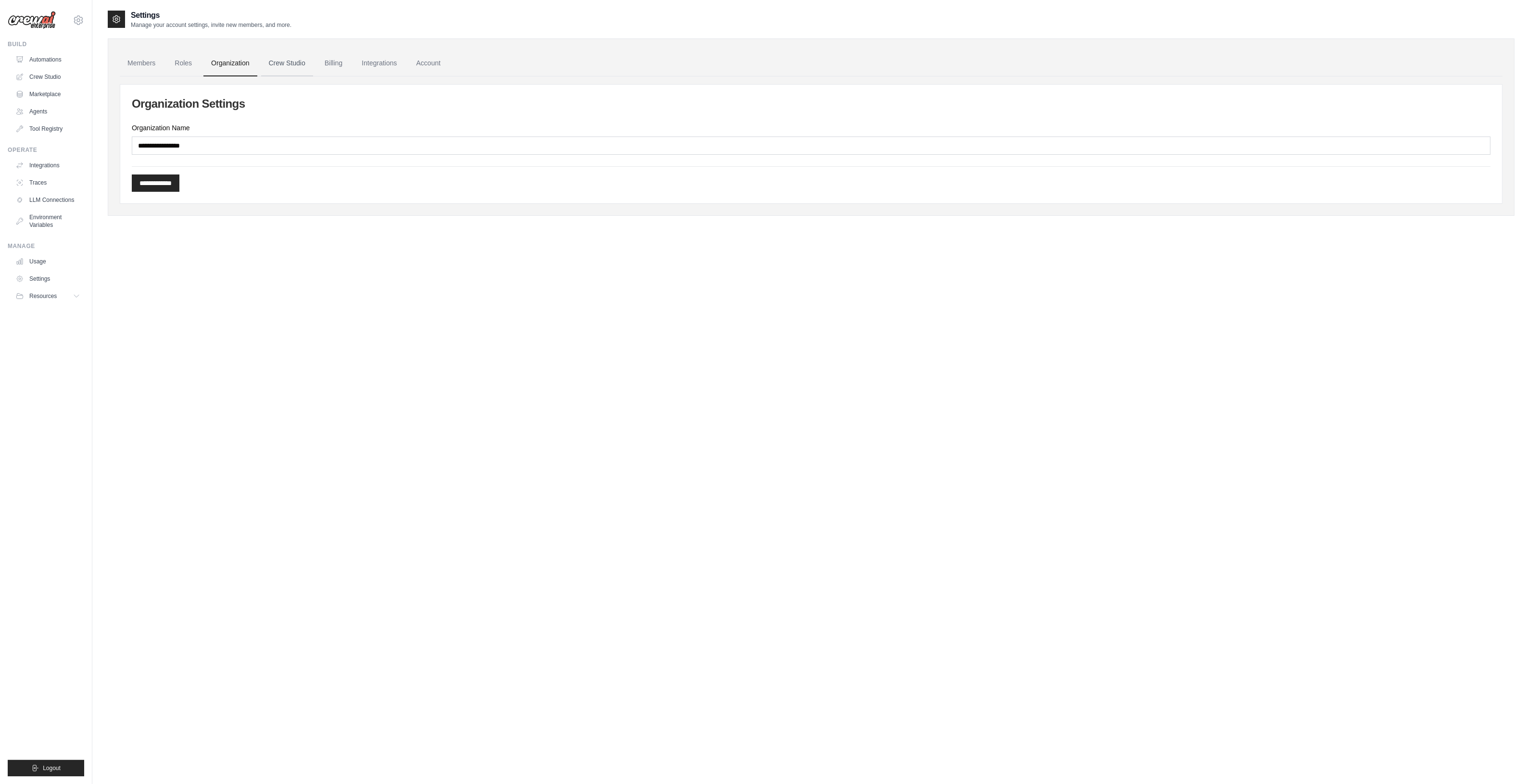
click at [281, 61] on link "Crew Studio" at bounding box center [287, 63] width 52 height 26
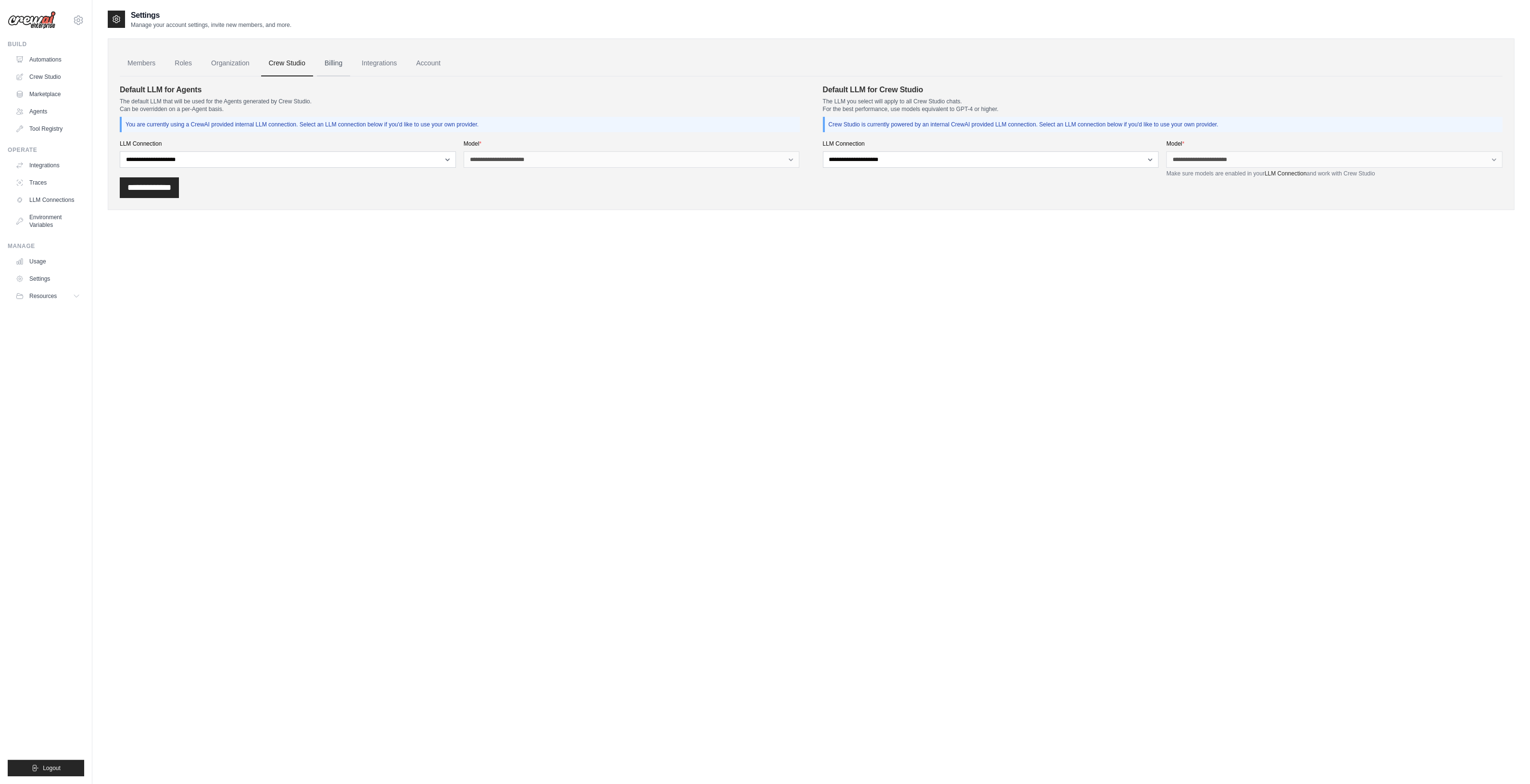
click at [326, 56] on link "Billing" at bounding box center [334, 63] width 33 height 26
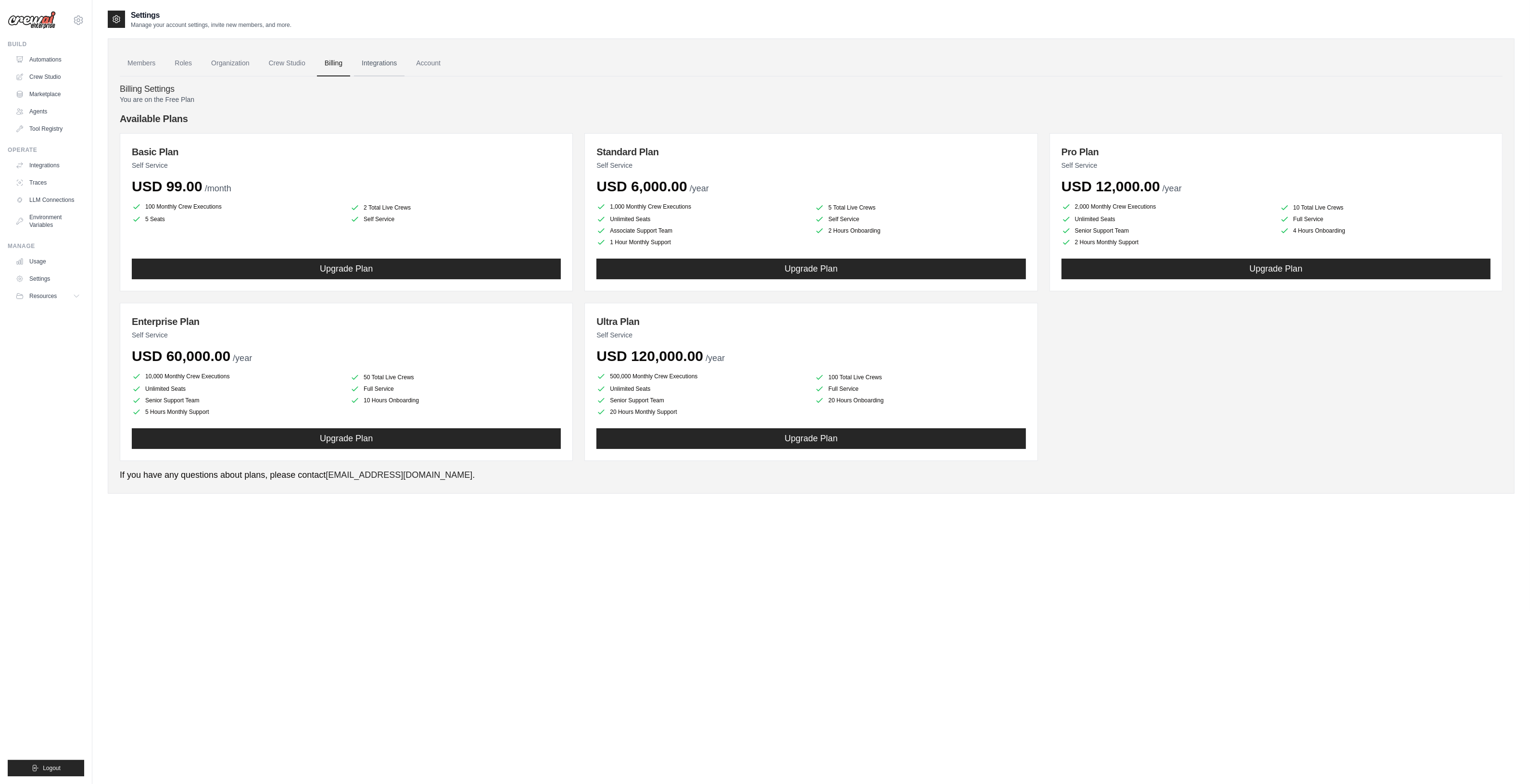
click at [391, 58] on link "Integrations" at bounding box center [380, 63] width 51 height 26
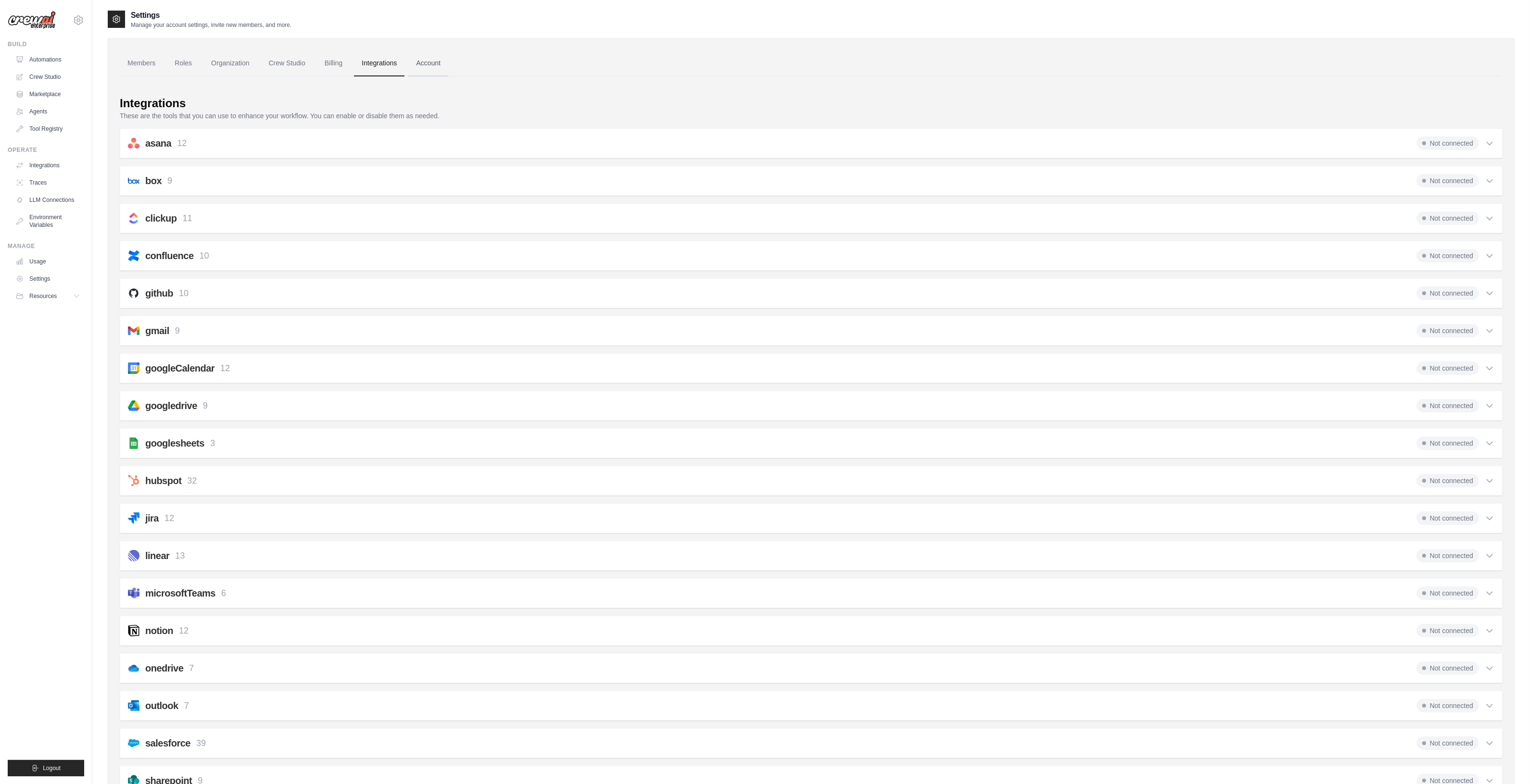
click at [441, 64] on link "Account" at bounding box center [428, 63] width 40 height 26
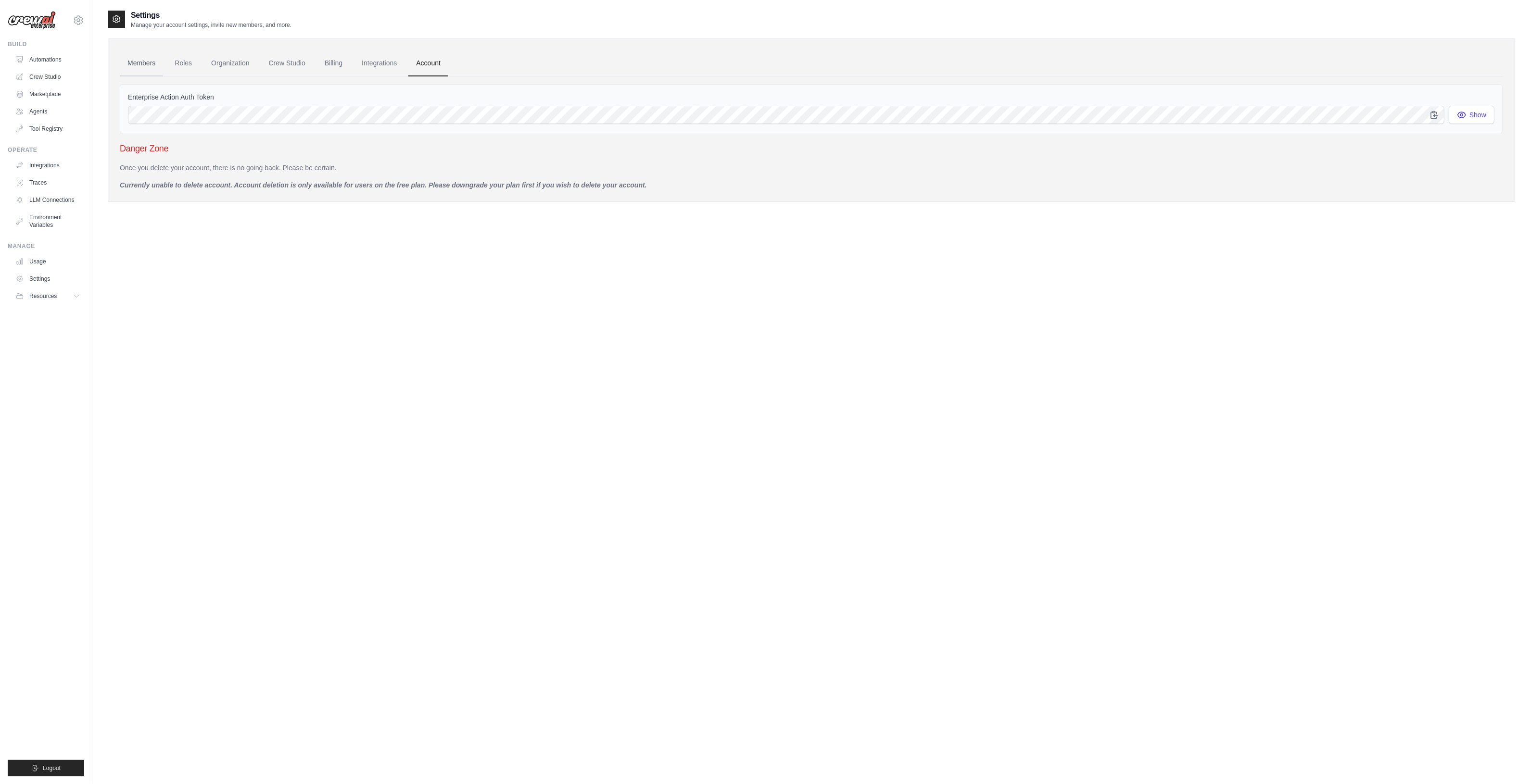
click at [145, 62] on link "Members" at bounding box center [141, 63] width 43 height 26
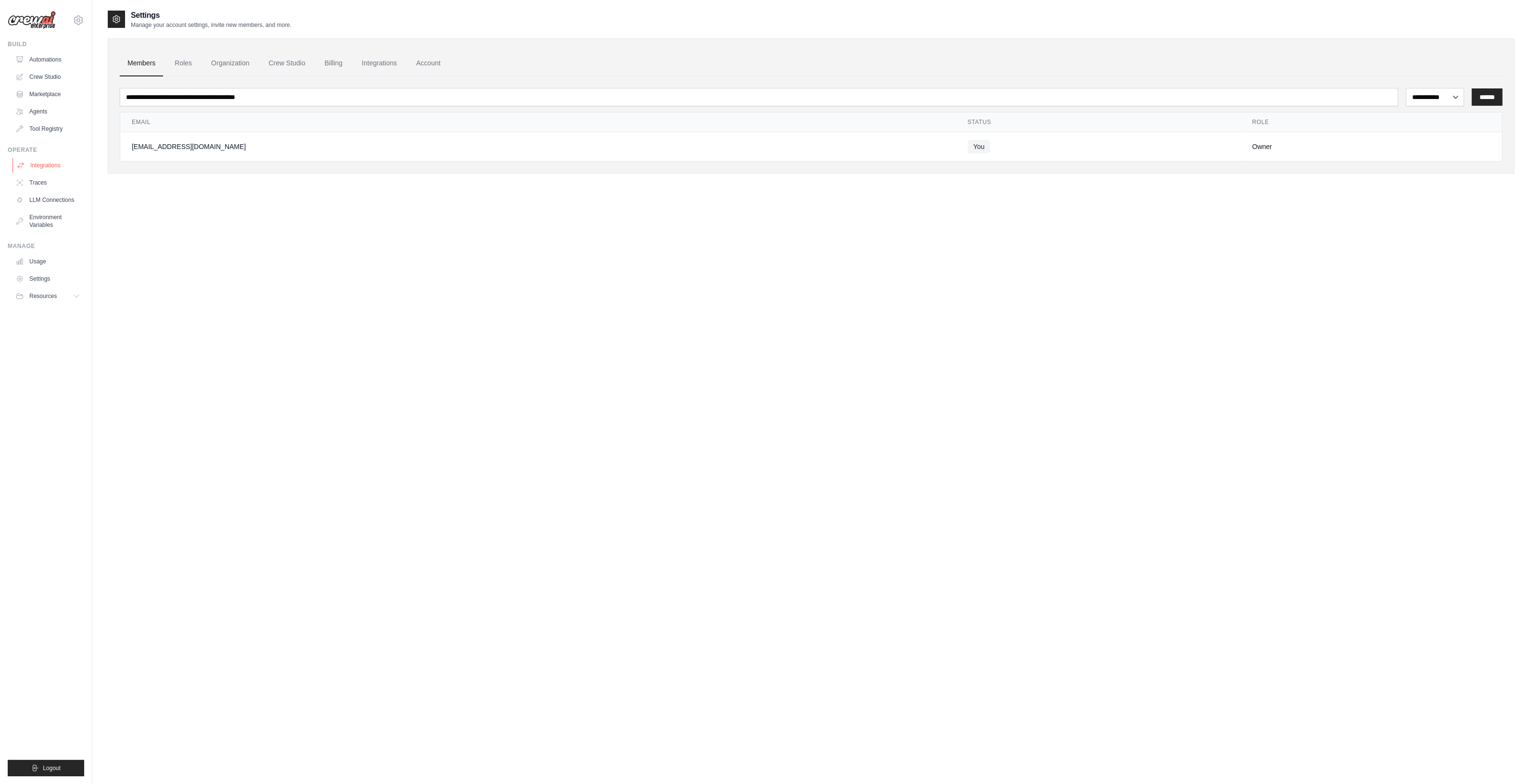
click at [59, 160] on link "Integrations" at bounding box center [49, 165] width 73 height 15
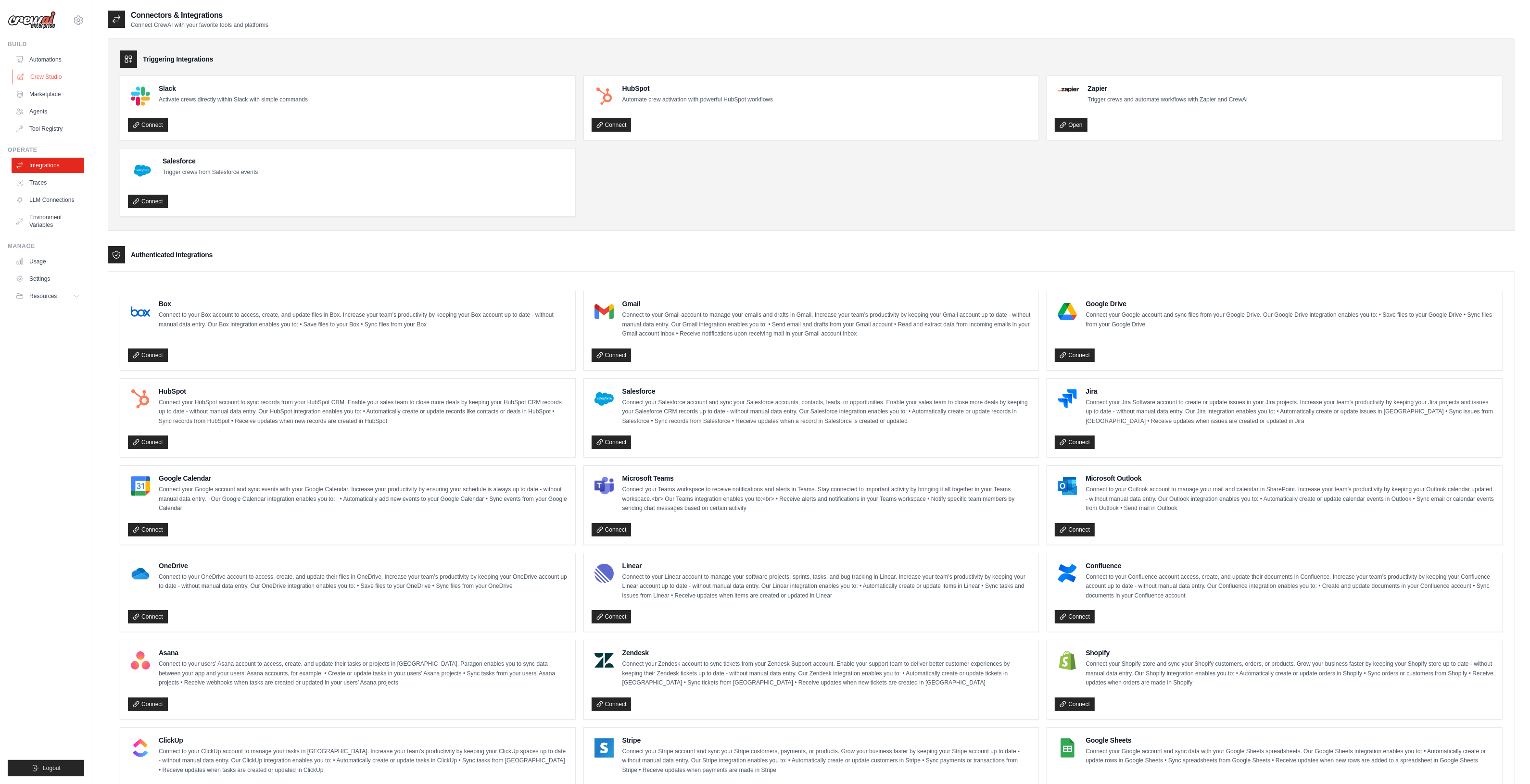
click at [55, 74] on link "Crew Studio" at bounding box center [49, 77] width 73 height 15
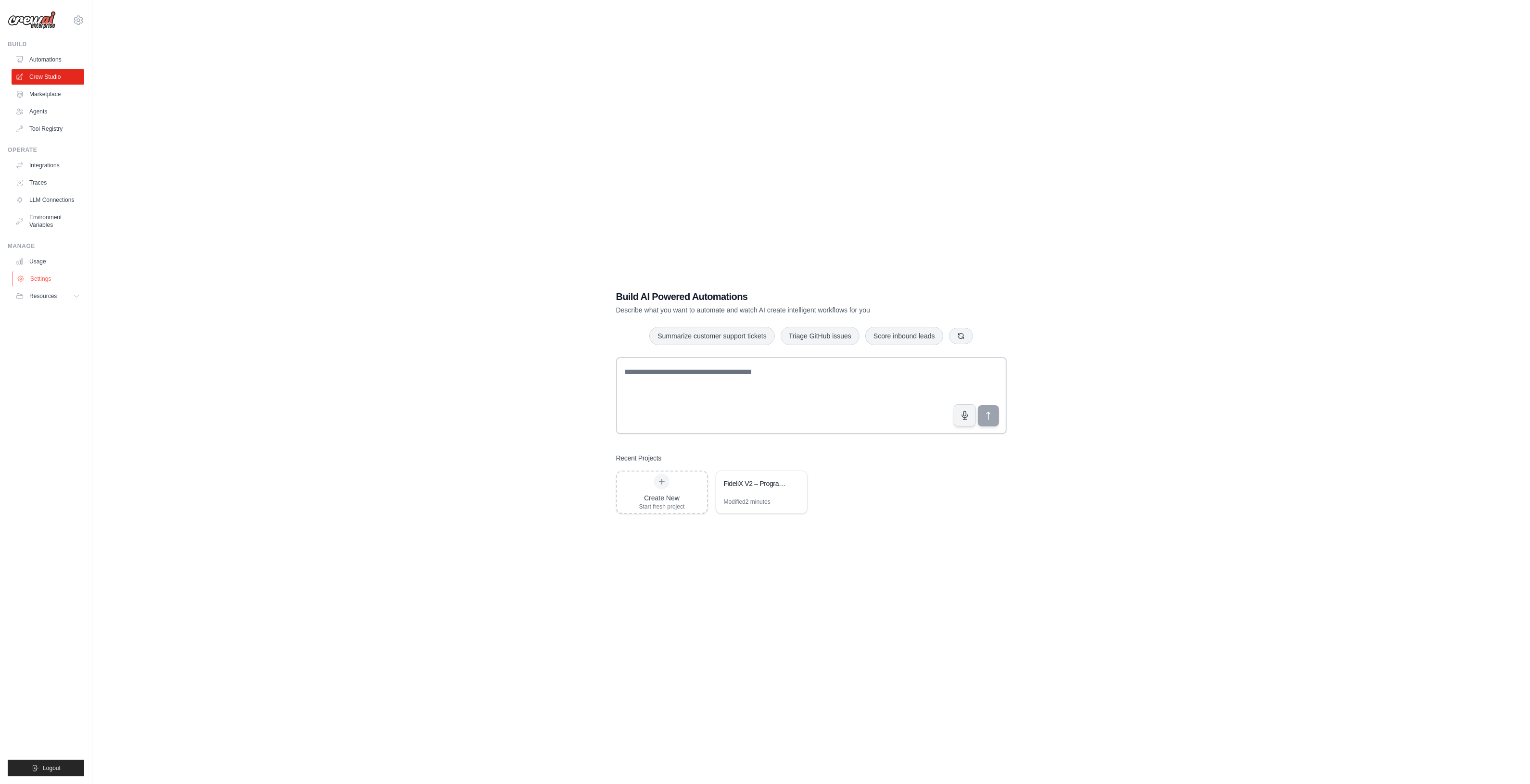
click at [51, 282] on link "Settings" at bounding box center [49, 278] width 73 height 15
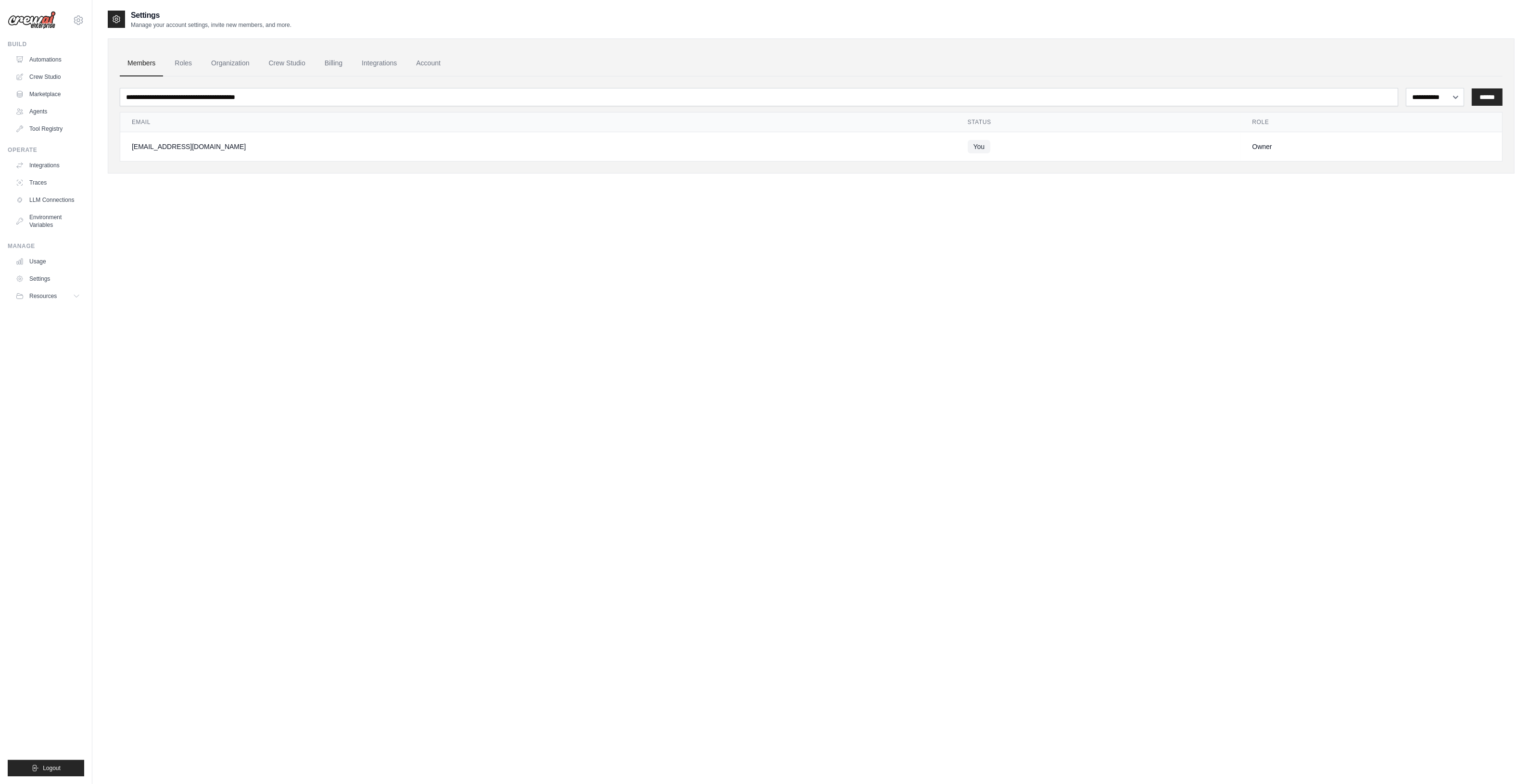
click at [134, 18] on h2 "Settings" at bounding box center [210, 15] width 161 height 12
click at [60, 80] on link "Crew Studio" at bounding box center [49, 77] width 73 height 15
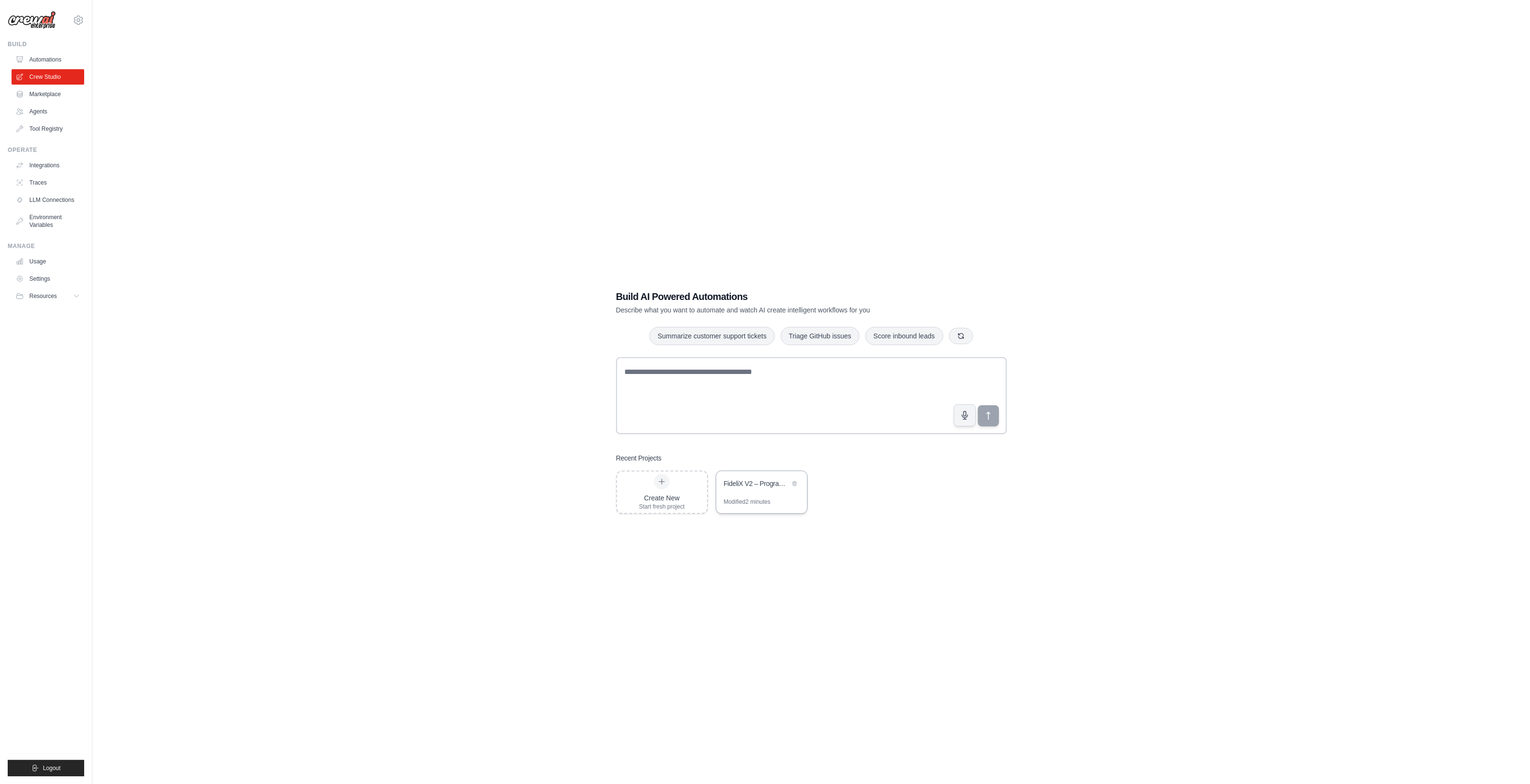
click at [754, 488] on div "FideliX V2 – Programme de fidélité QR" at bounding box center [757, 484] width 66 height 9
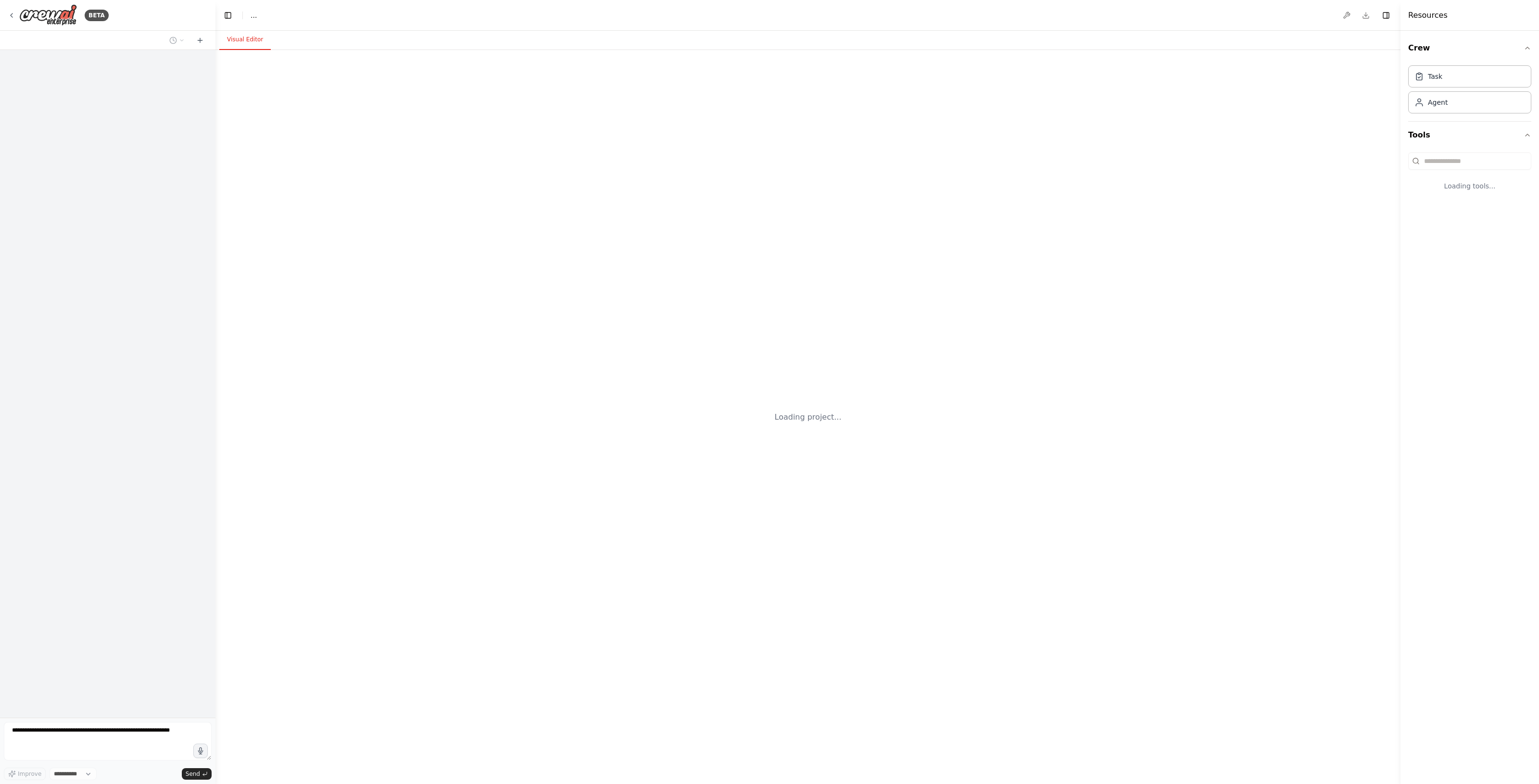
select select "****"
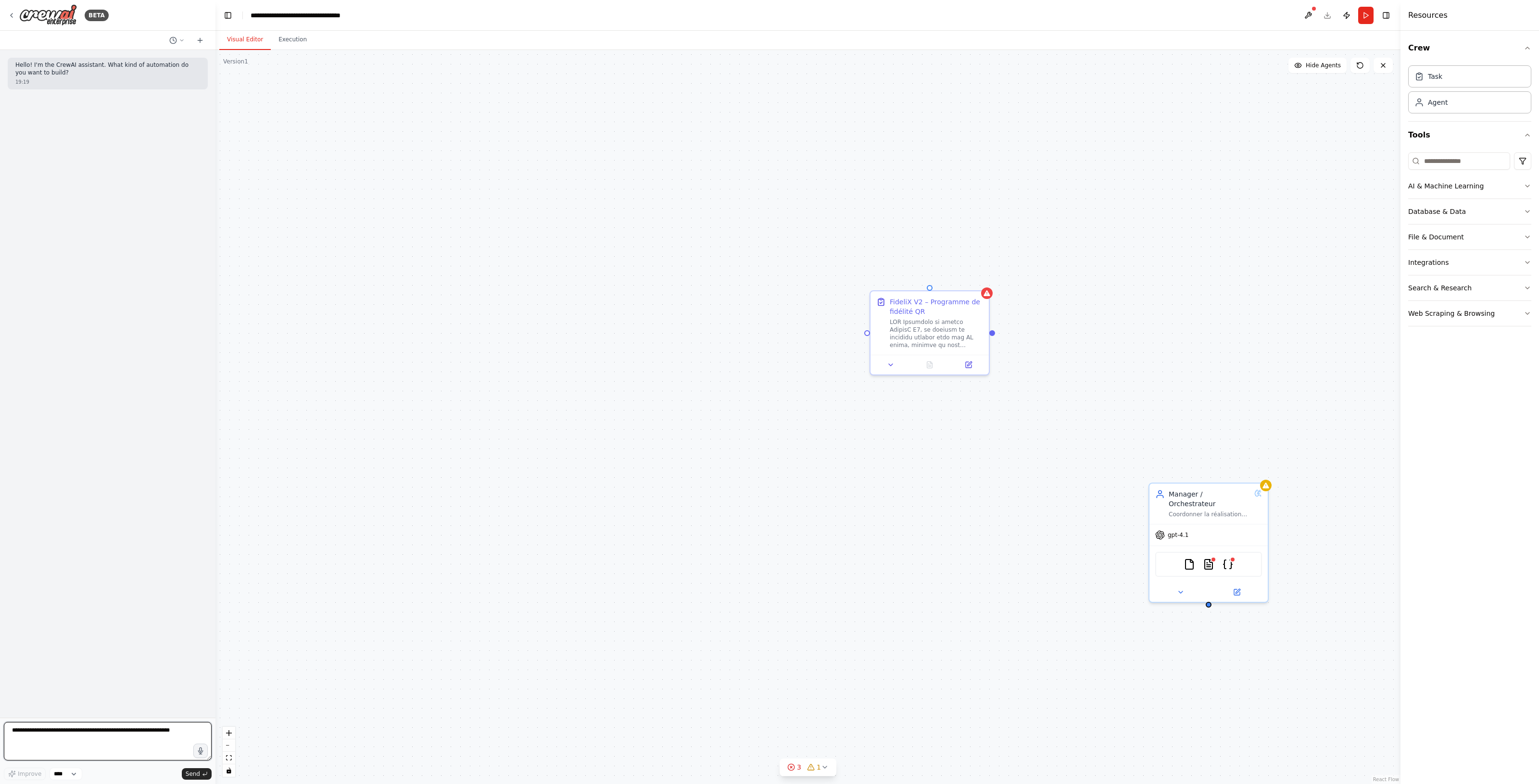
drag, startPoint x: 191, startPoint y: 727, endPoint x: 183, endPoint y: 722, distance: 9.4
click at [183, 722] on form "Improve **** Send" at bounding box center [108, 751] width 216 height 66
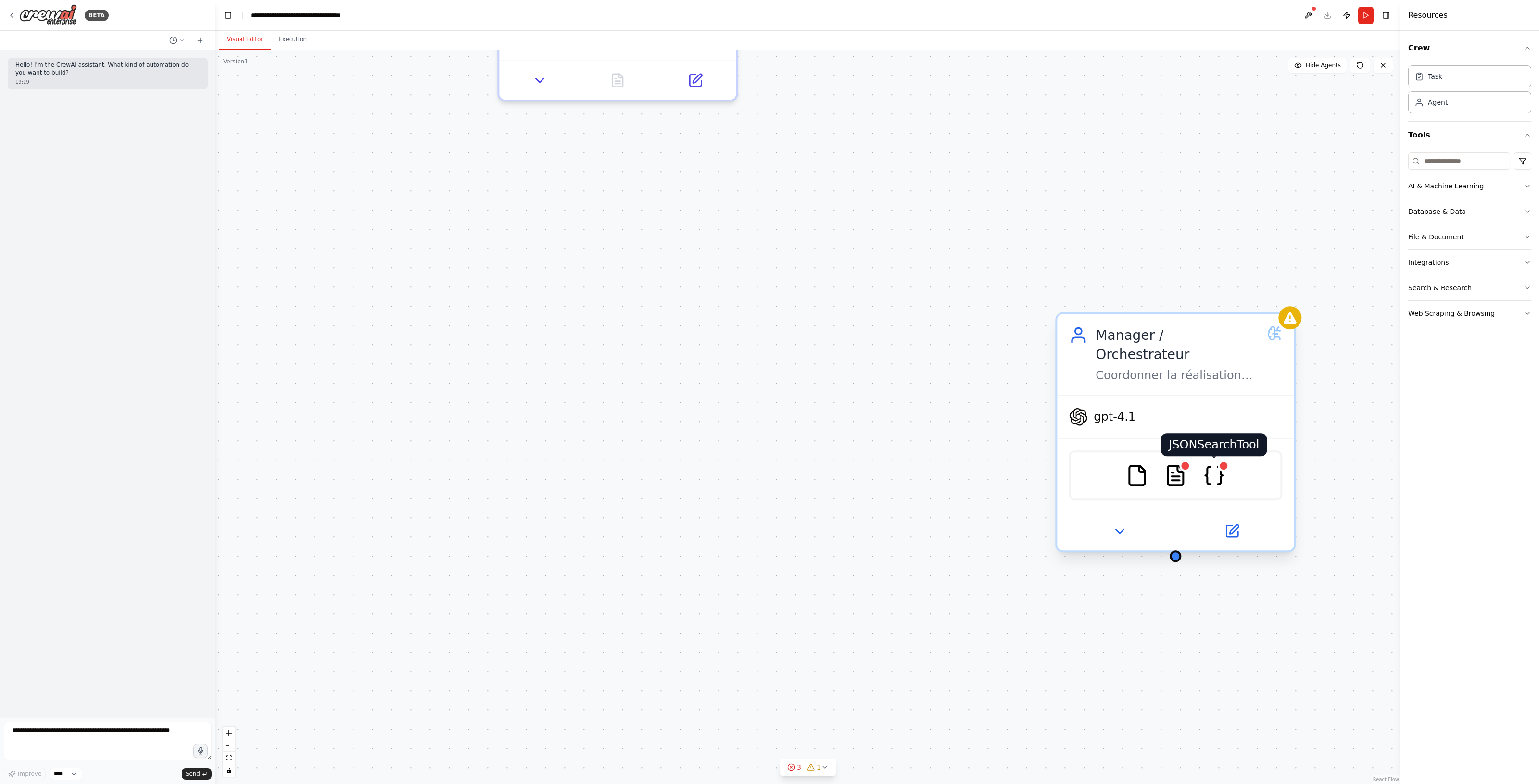
click at [1215, 464] on img at bounding box center [1213, 475] width 23 height 23
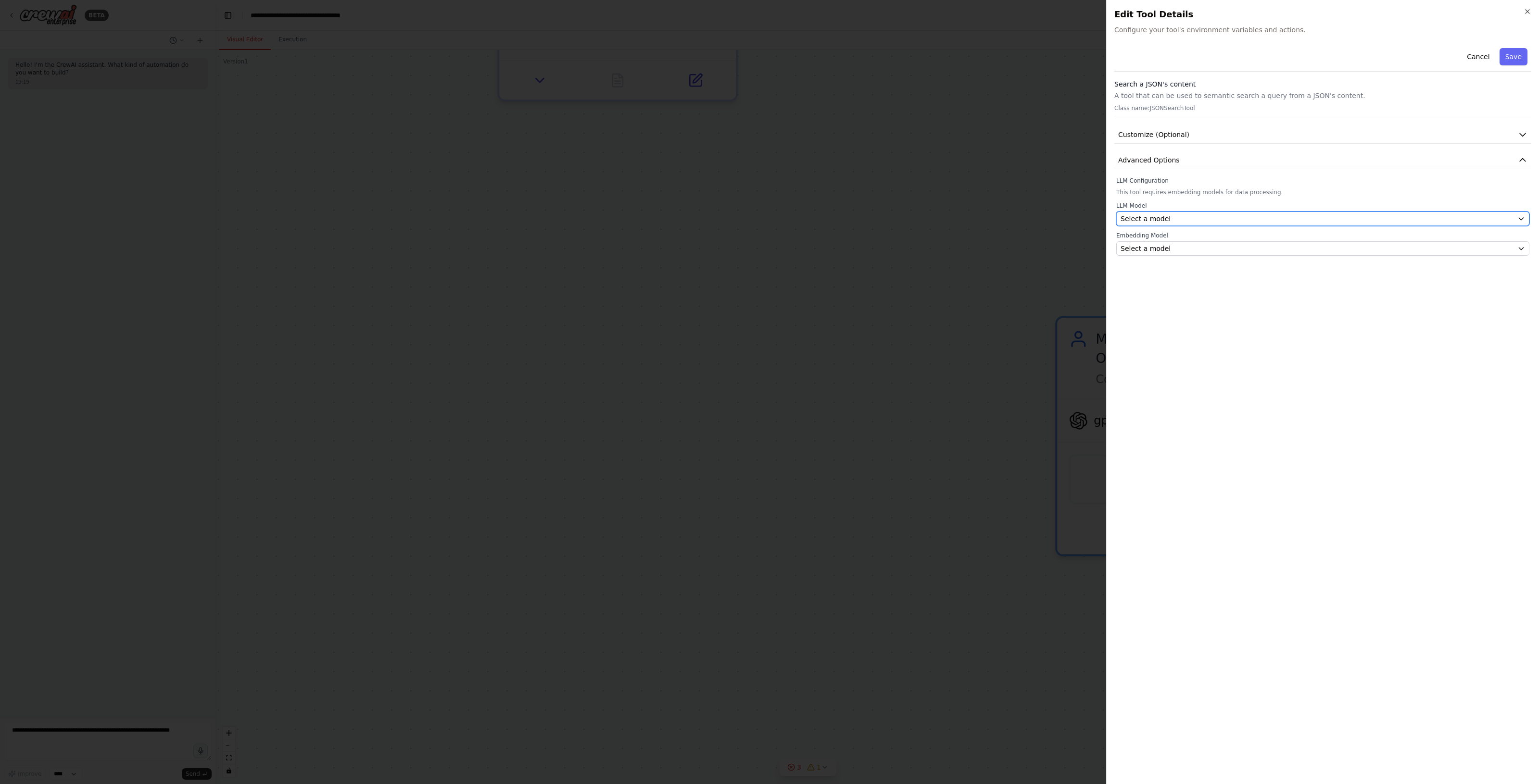
click at [1130, 220] on span "Select a model" at bounding box center [1145, 219] width 50 height 9
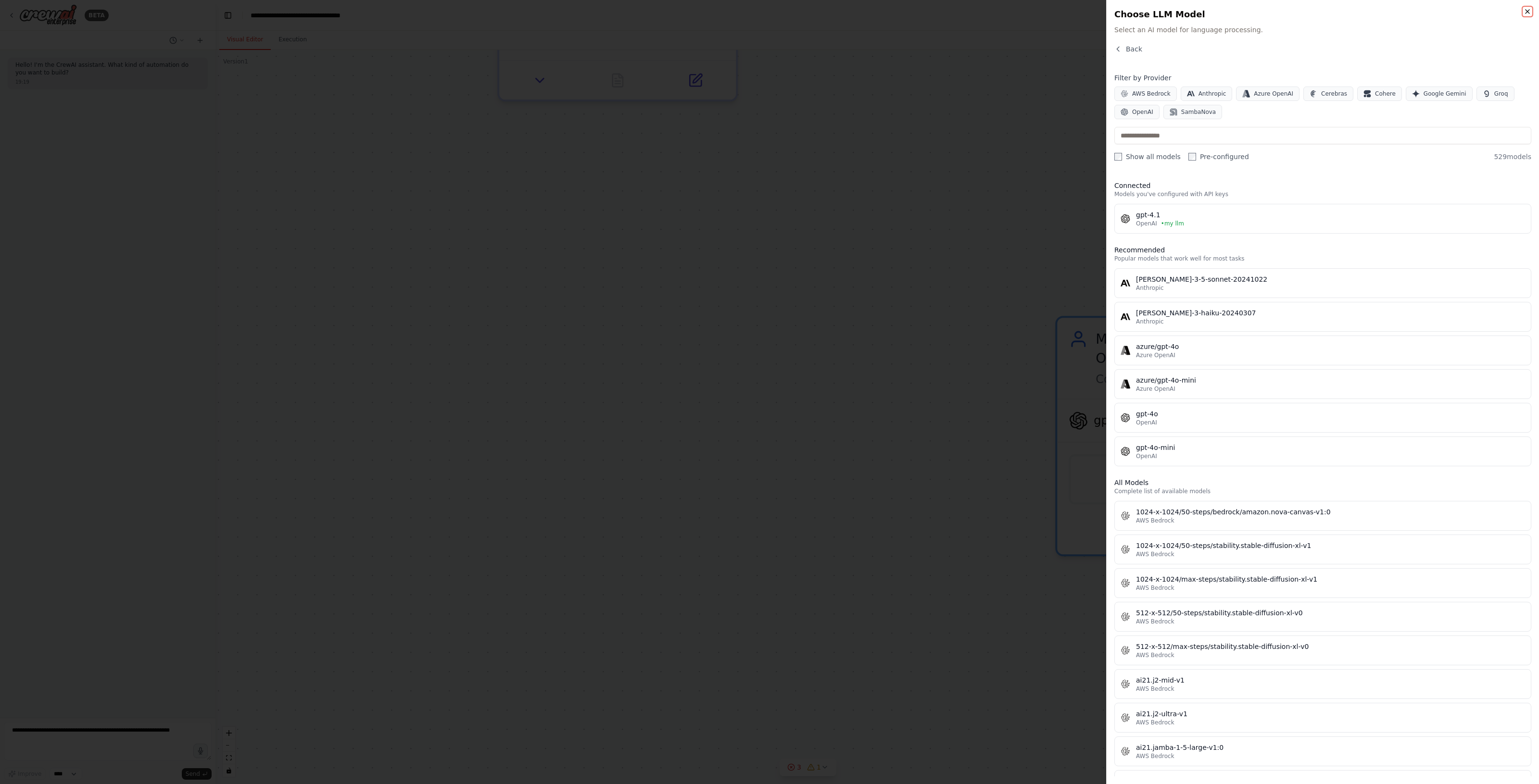
click at [1530, 13] on icon "button" at bounding box center [1527, 12] width 8 height 8
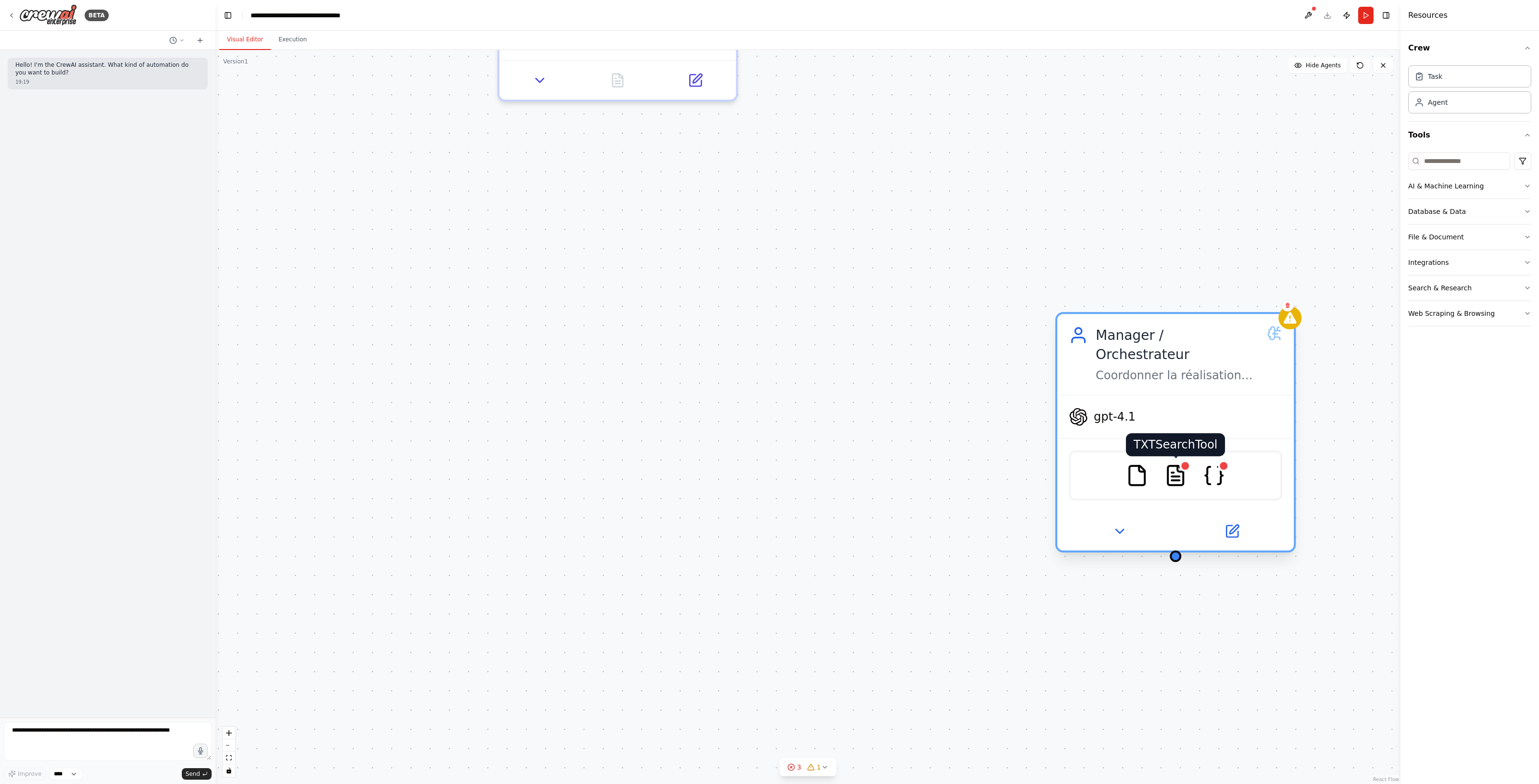
click at [1180, 464] on img at bounding box center [1175, 475] width 23 height 23
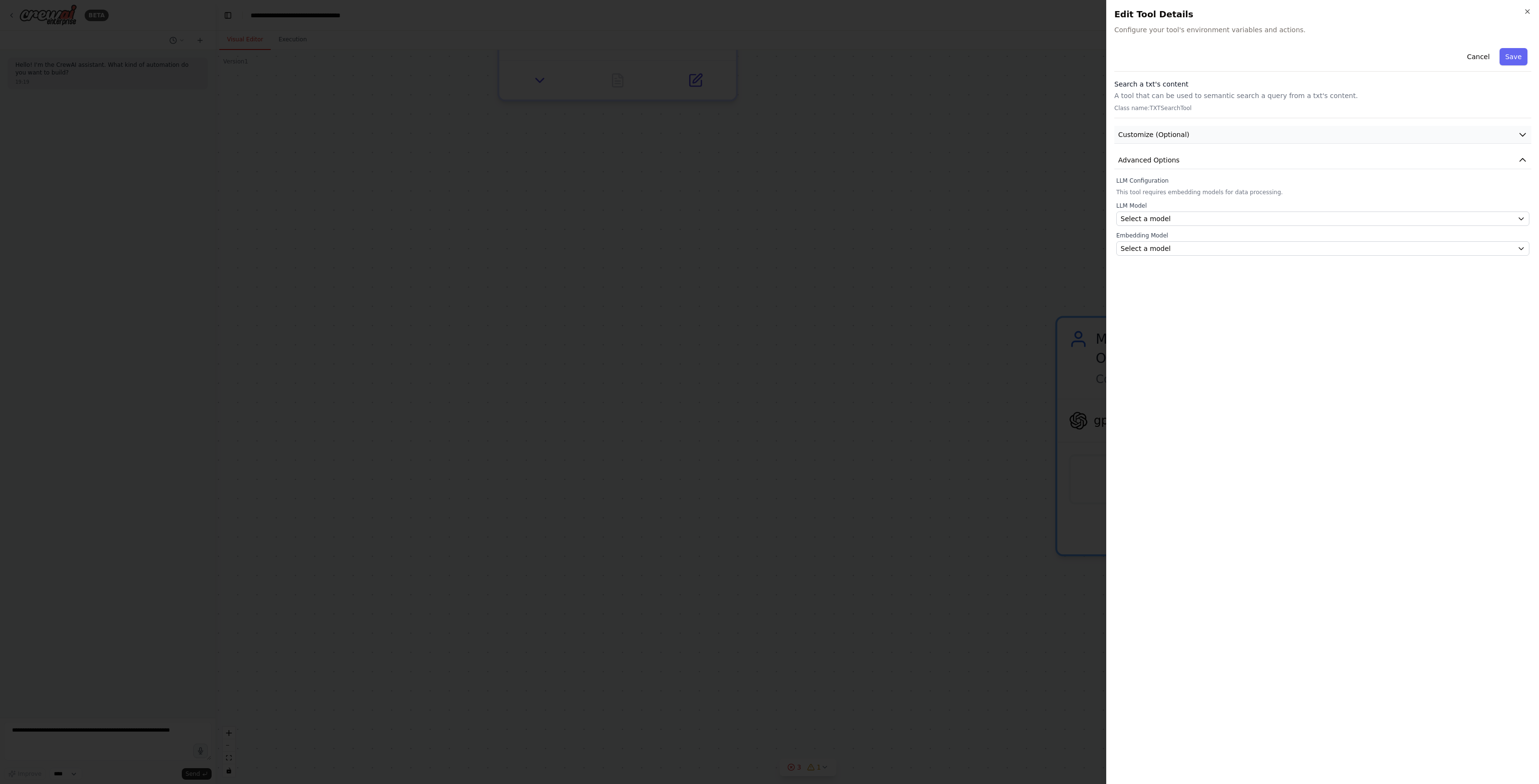
click at [1197, 132] on button "Customize (Optional)" at bounding box center [1322, 134] width 417 height 18
click at [1177, 161] on button "Advanced Options" at bounding box center [1322, 160] width 417 height 18
click at [1186, 219] on div "Select a model" at bounding box center [1316, 219] width 393 height 9
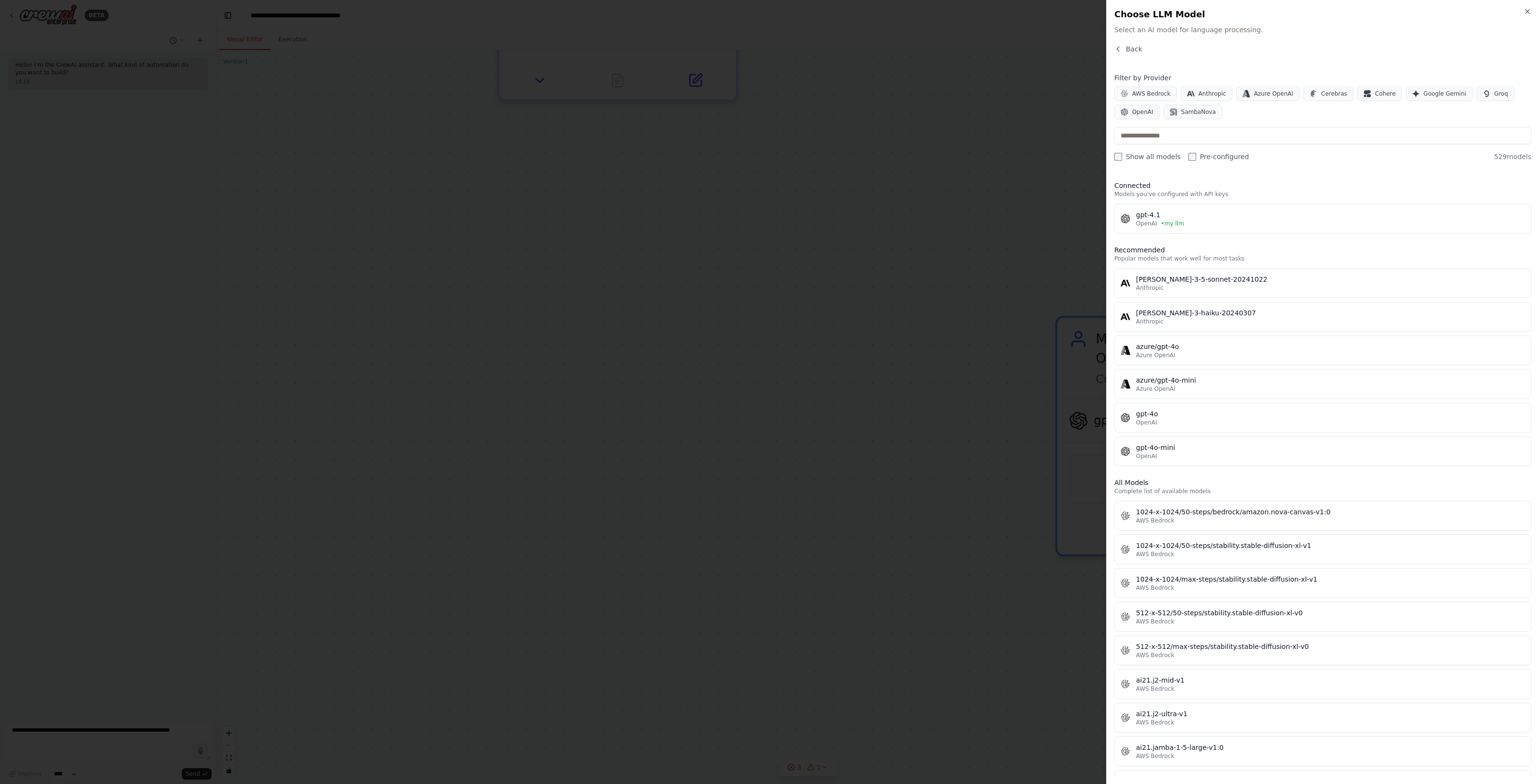
click at [1186, 219] on div "gpt-4.1" at bounding box center [1330, 215] width 389 height 9
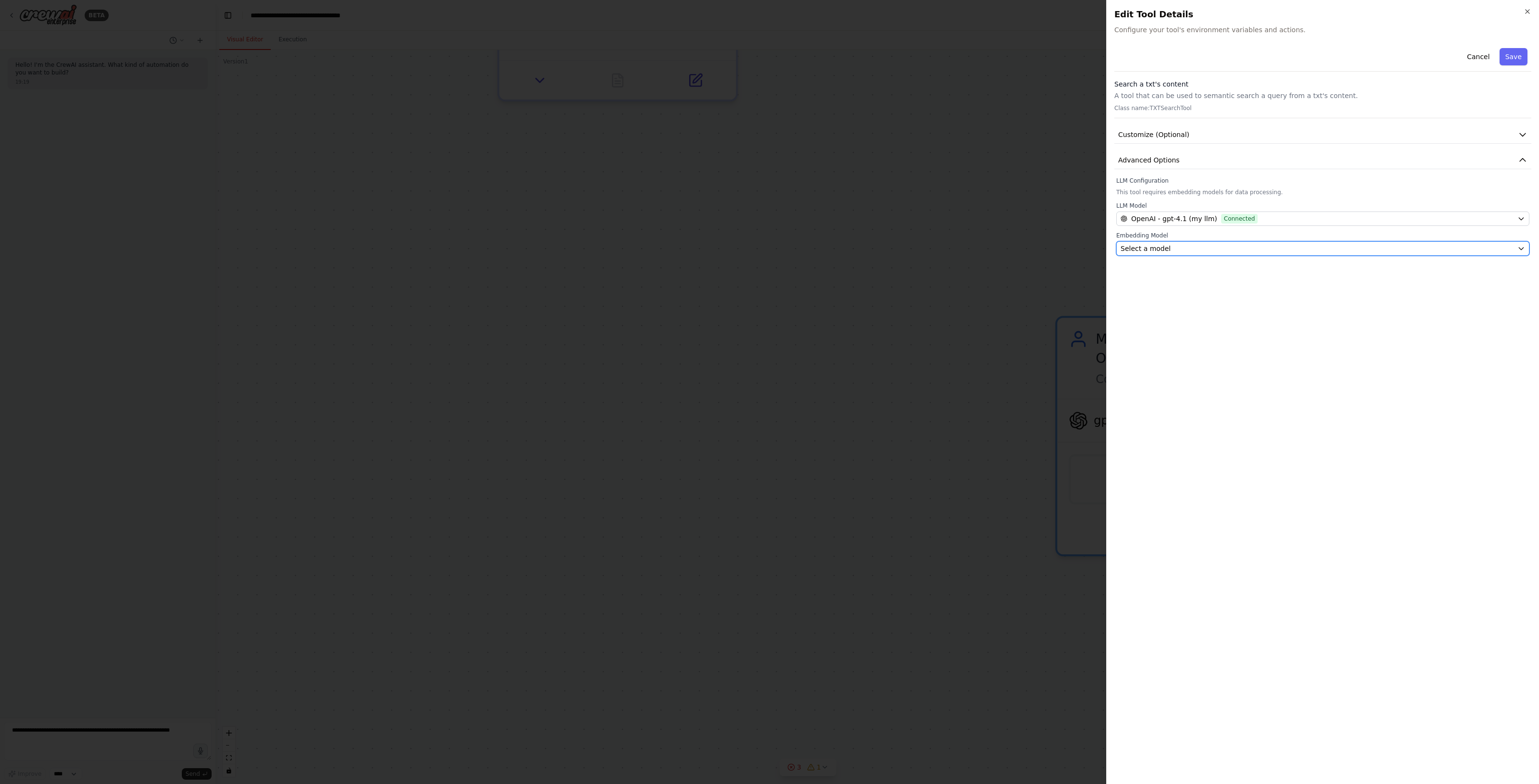
click at [1169, 246] on div "Select a model" at bounding box center [1316, 248] width 393 height 9
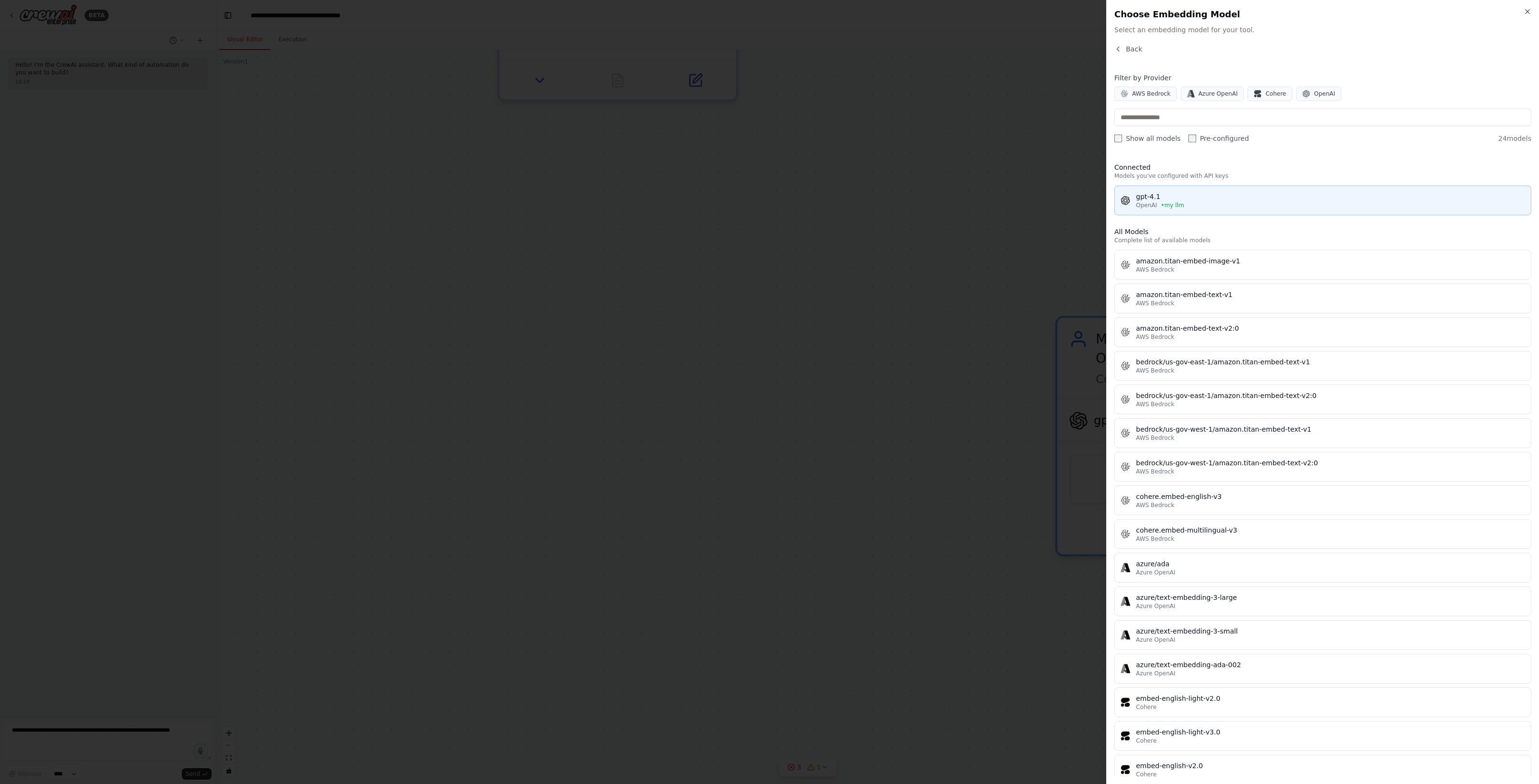
click at [1155, 202] on span "OpenAI" at bounding box center [1146, 205] width 21 height 8
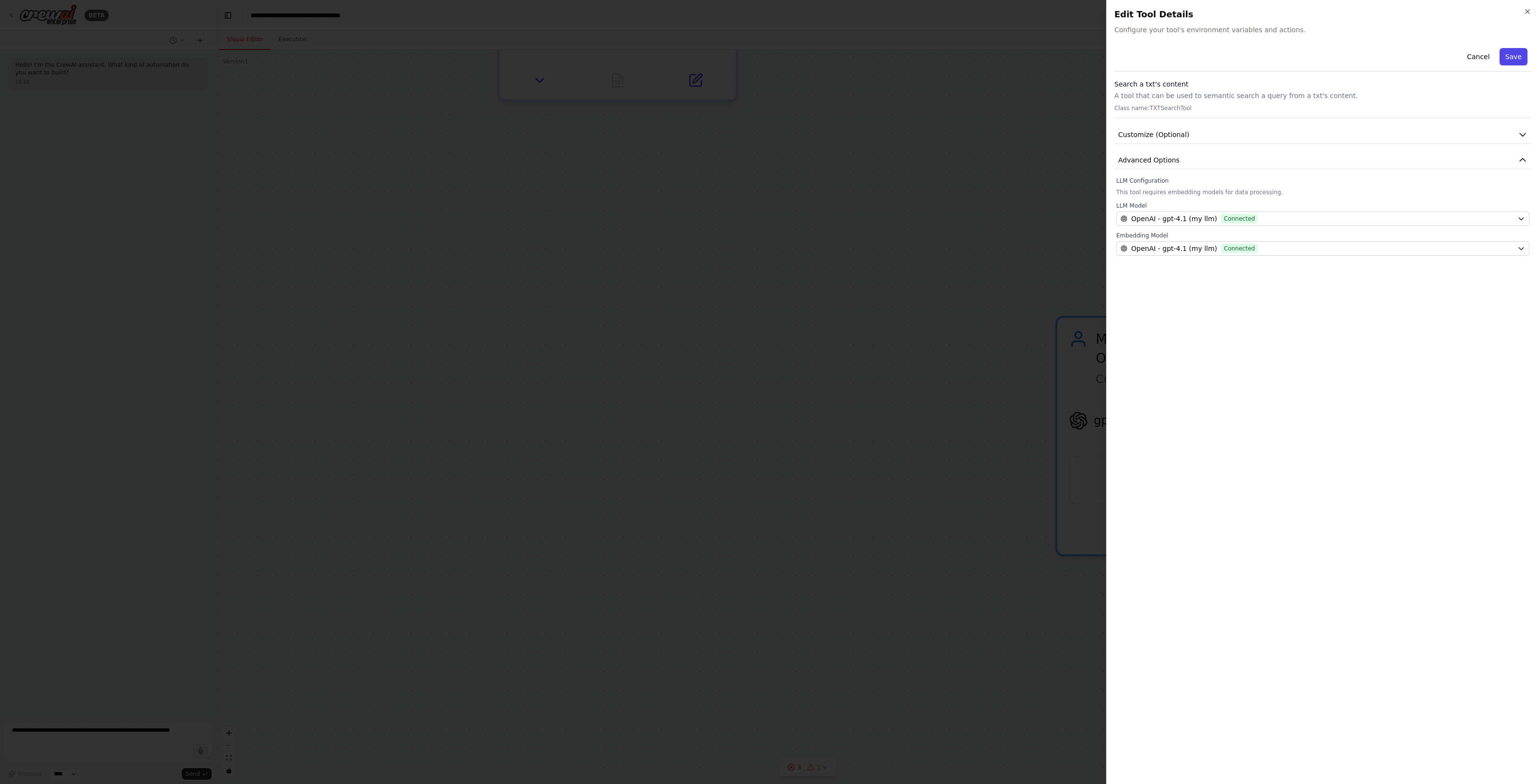
click at [1511, 54] on button "Save" at bounding box center [1513, 57] width 28 height 17
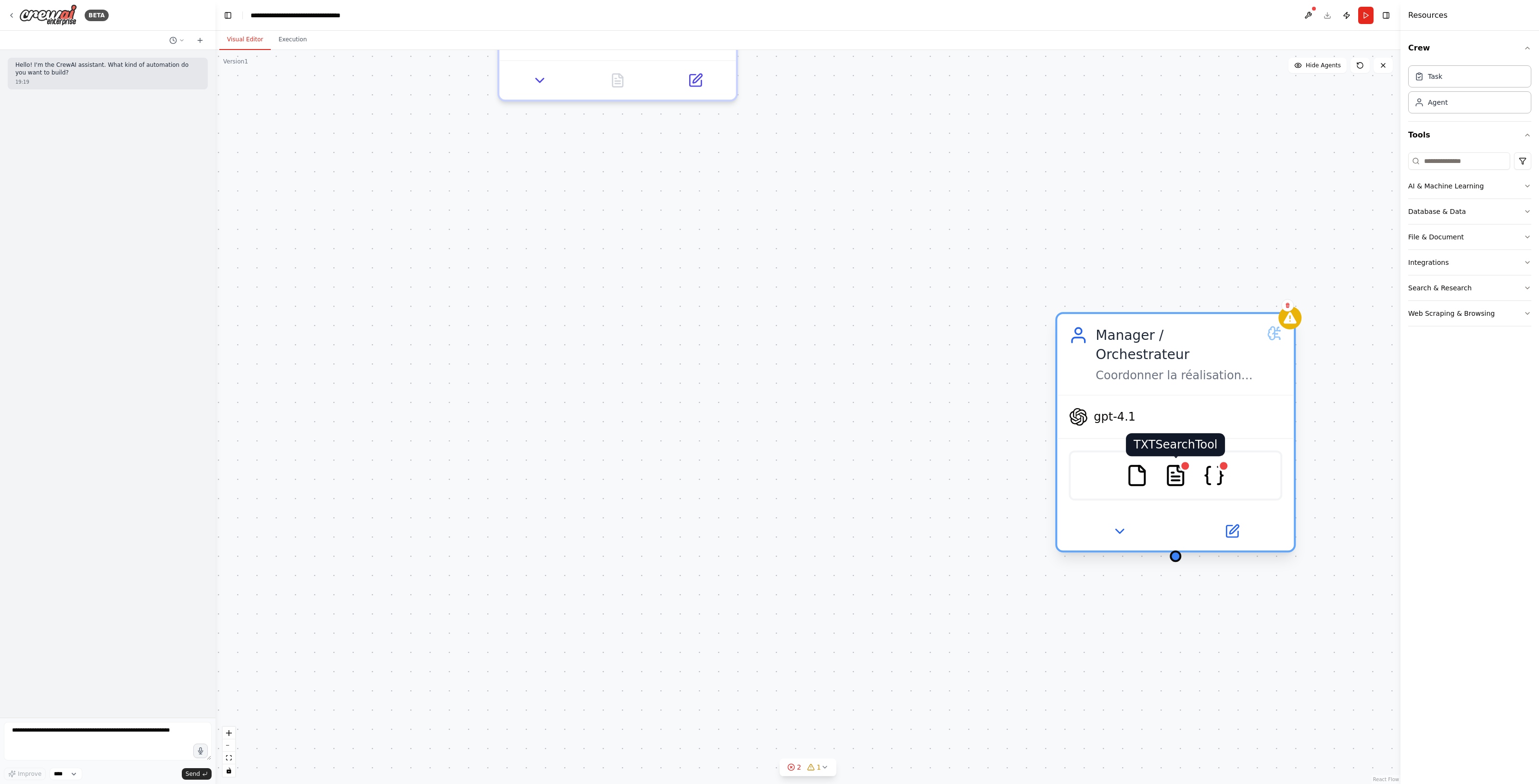
click at [1182, 460] on div at bounding box center [1185, 466] width 12 height 12
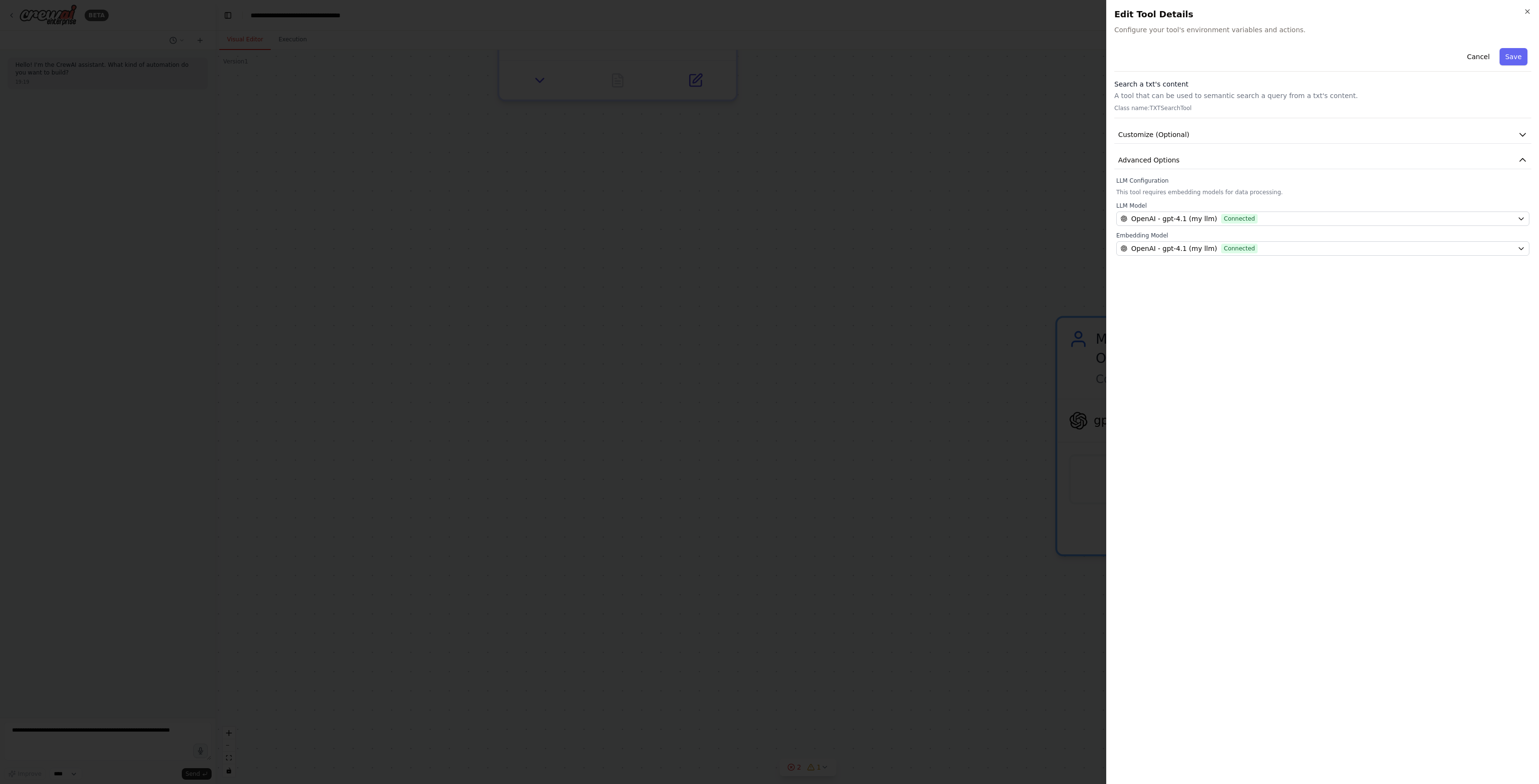
click at [1088, 301] on div at bounding box center [769, 392] width 1539 height 784
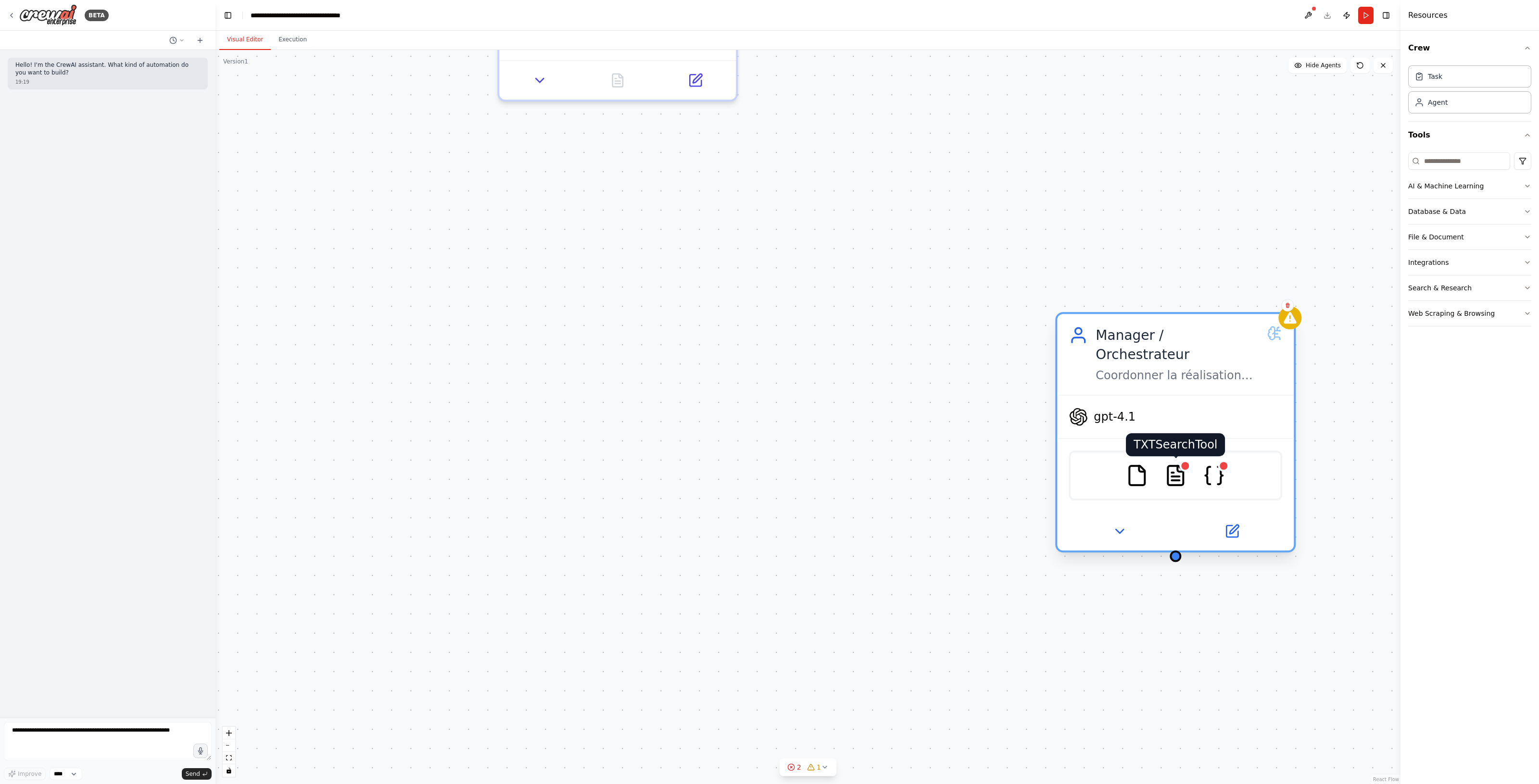
click at [1186, 460] on div at bounding box center [1185, 466] width 12 height 12
click at [1237, 523] on icon at bounding box center [1231, 530] width 15 height 15
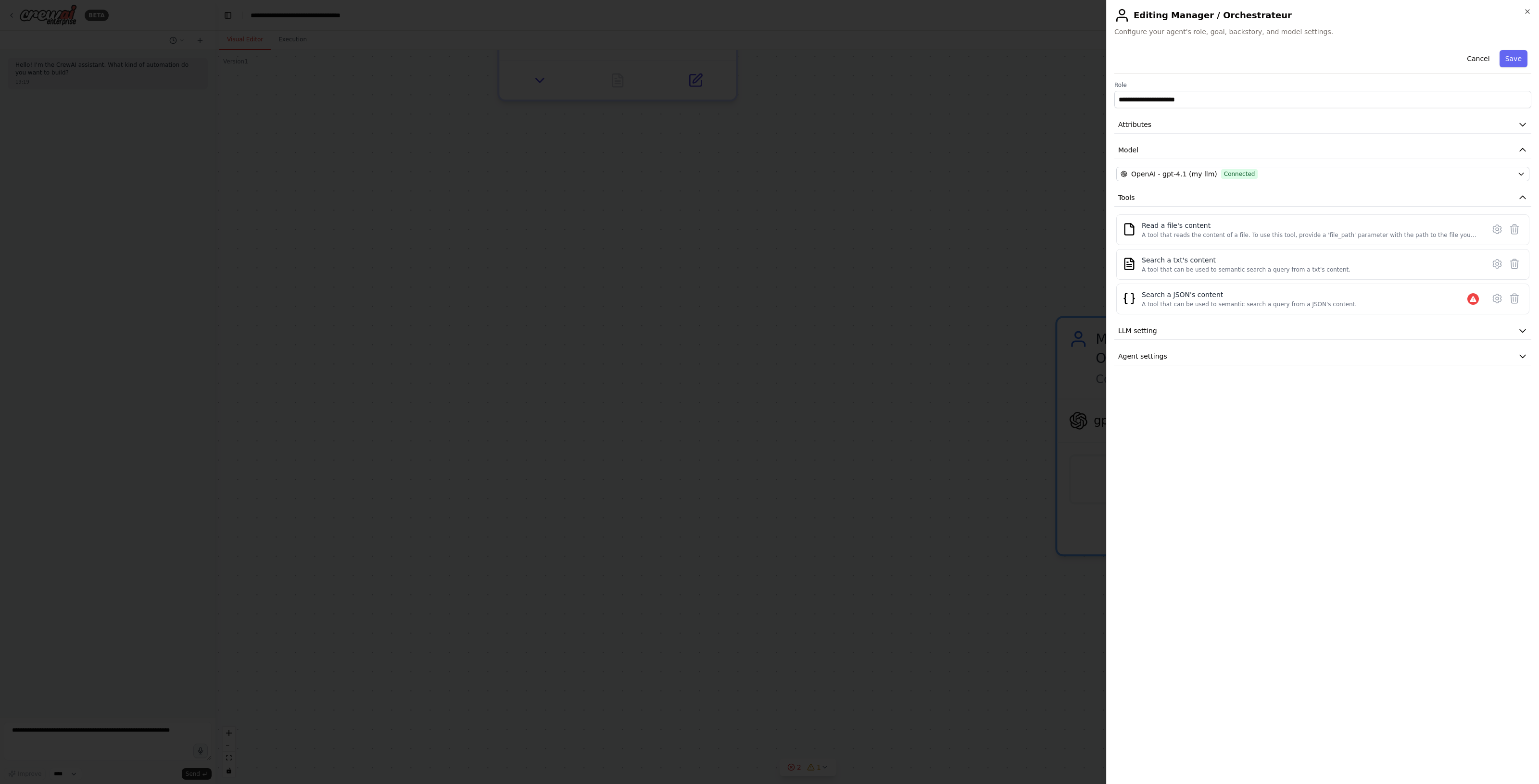
click at [1017, 462] on div at bounding box center [769, 392] width 1539 height 784
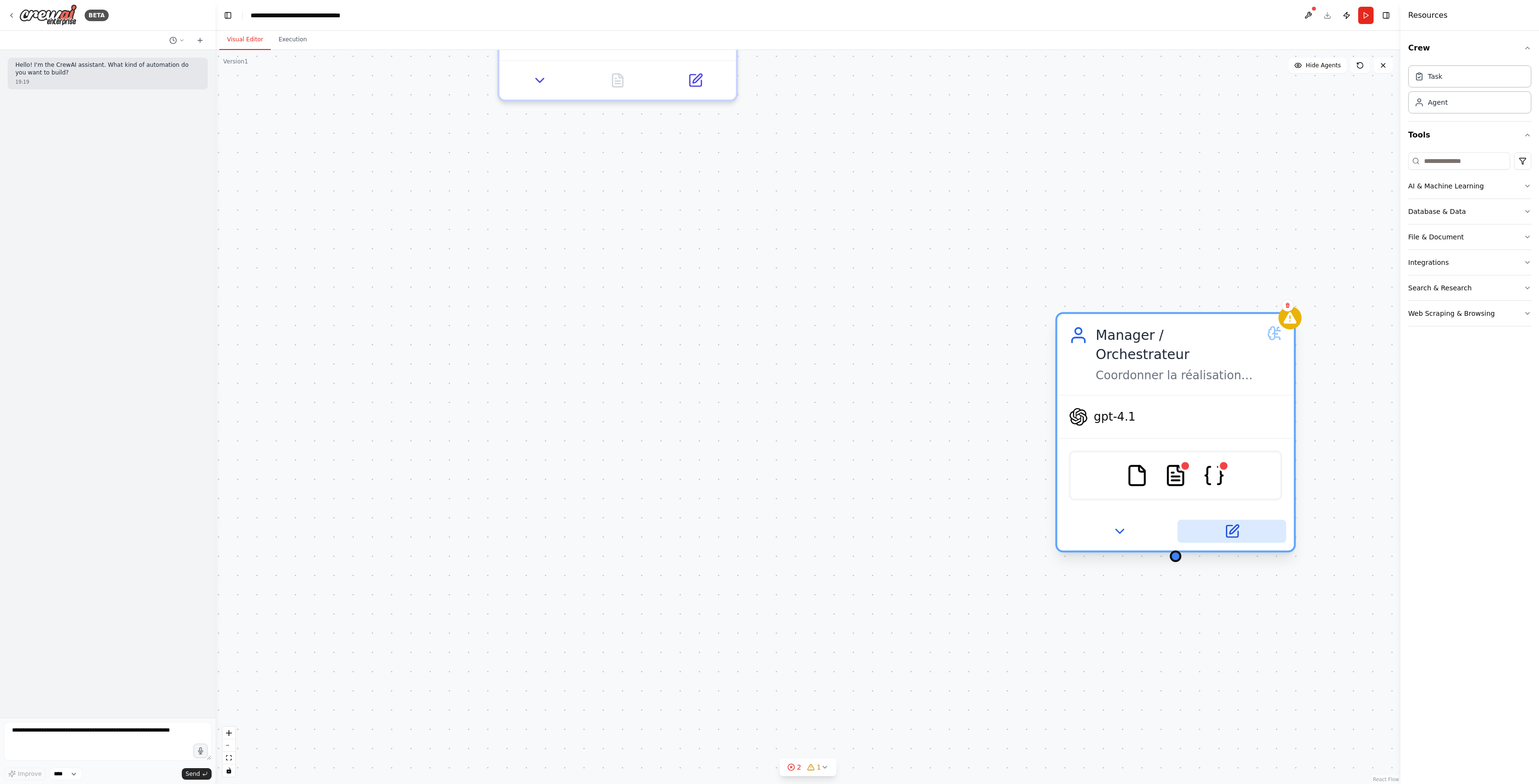
click at [1237, 523] on icon at bounding box center [1231, 530] width 15 height 15
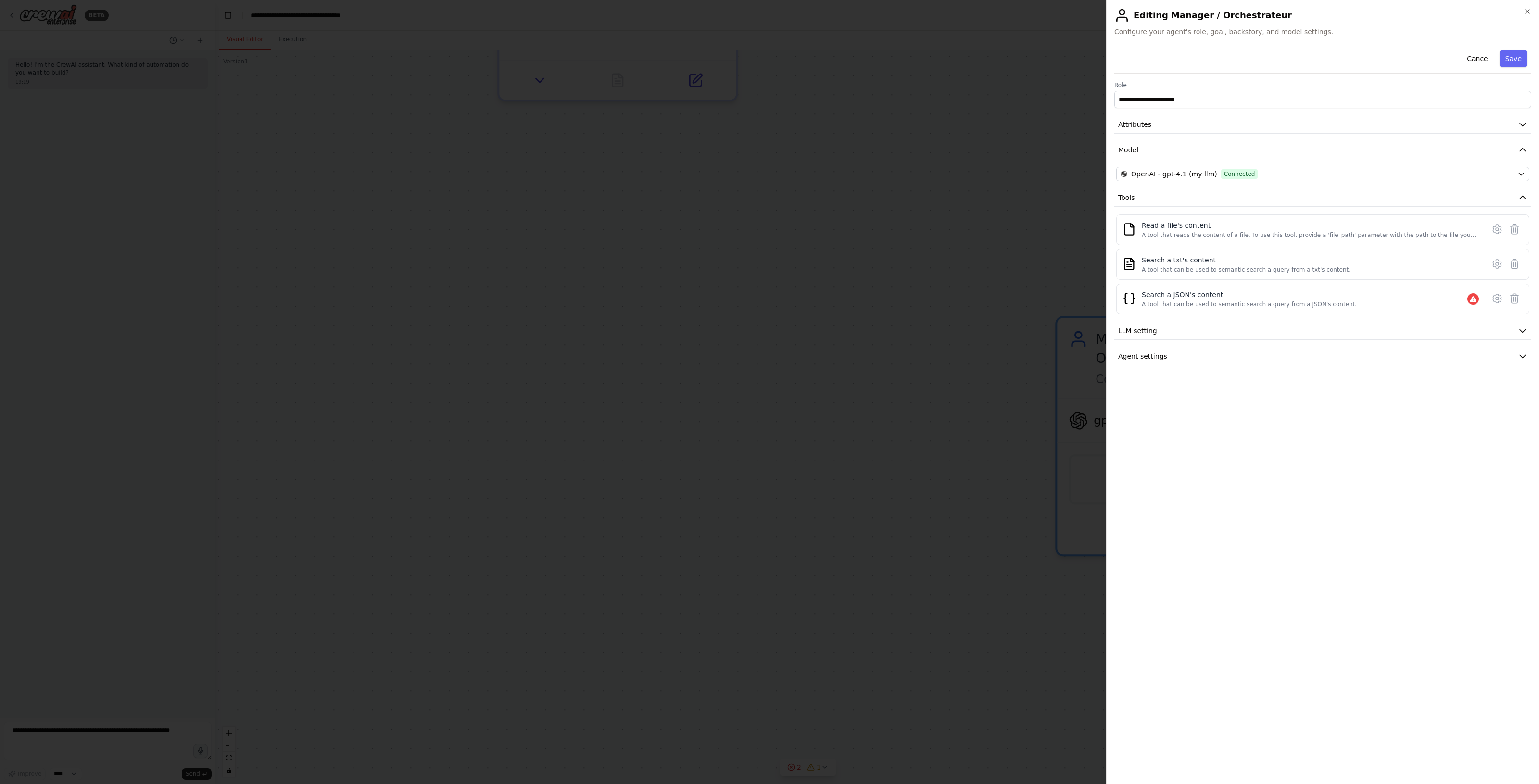
click at [957, 405] on div at bounding box center [769, 392] width 1539 height 784
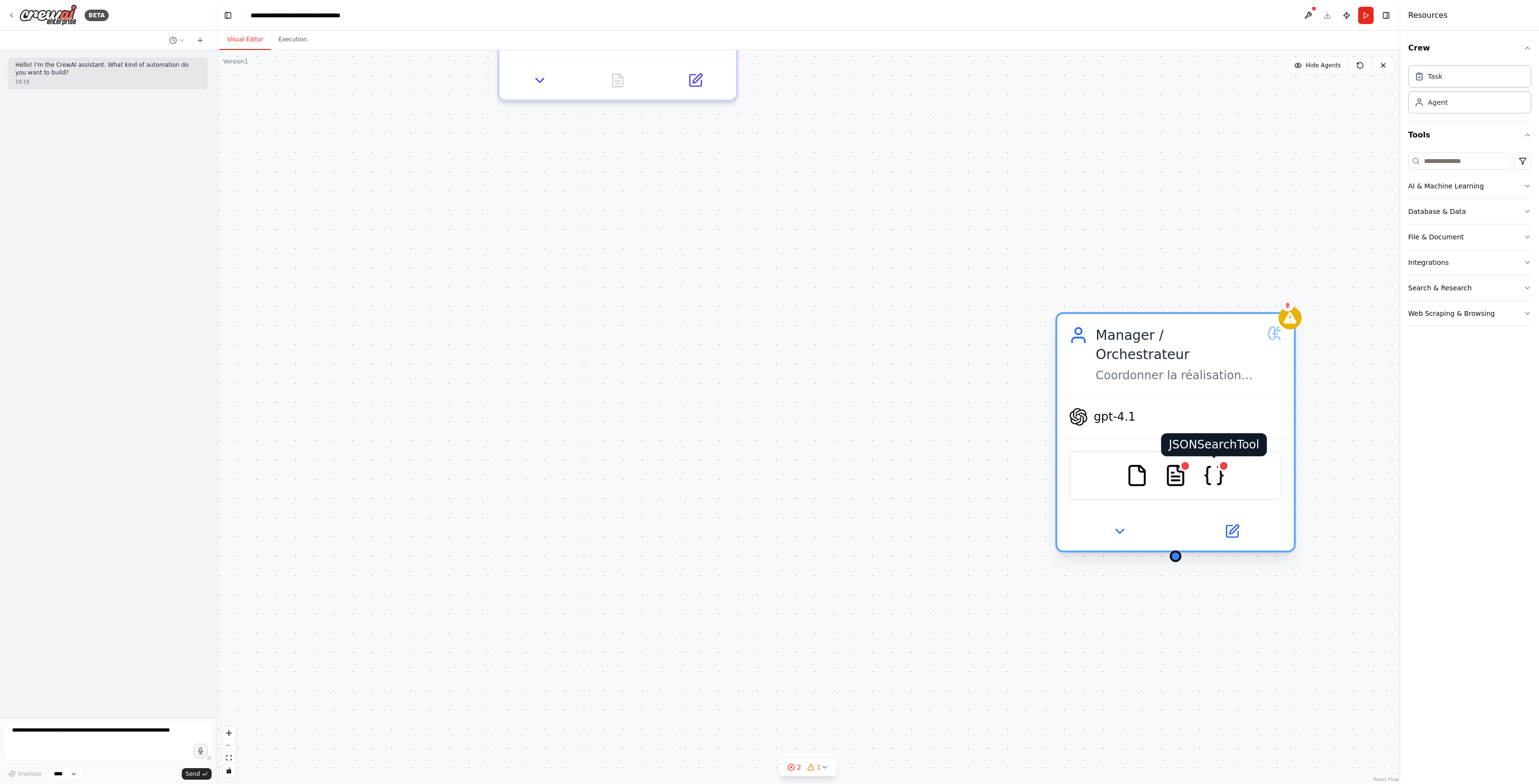
click at [1213, 464] on img at bounding box center [1213, 475] width 23 height 23
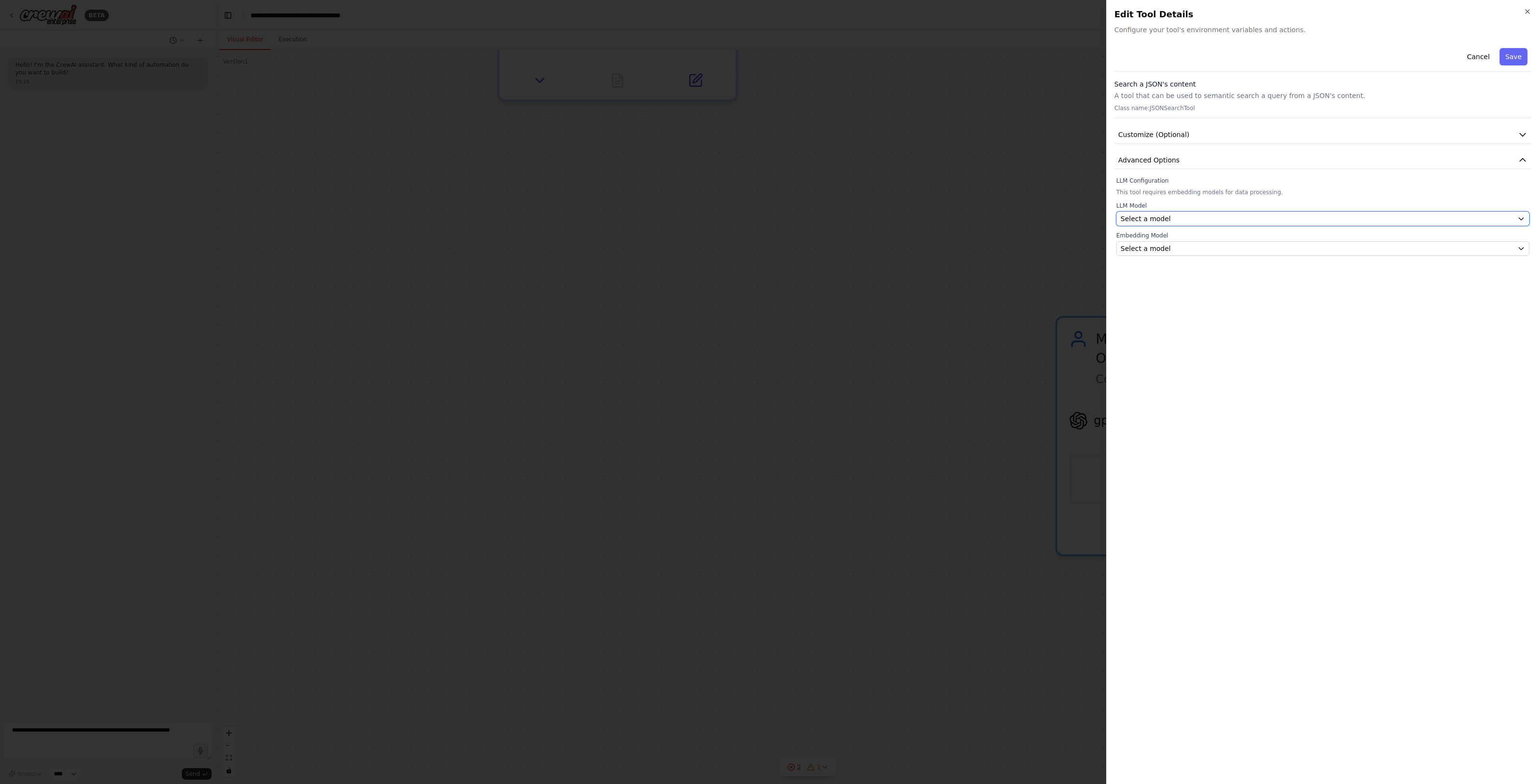
click at [1208, 216] on div "Select a model" at bounding box center [1316, 219] width 393 height 9
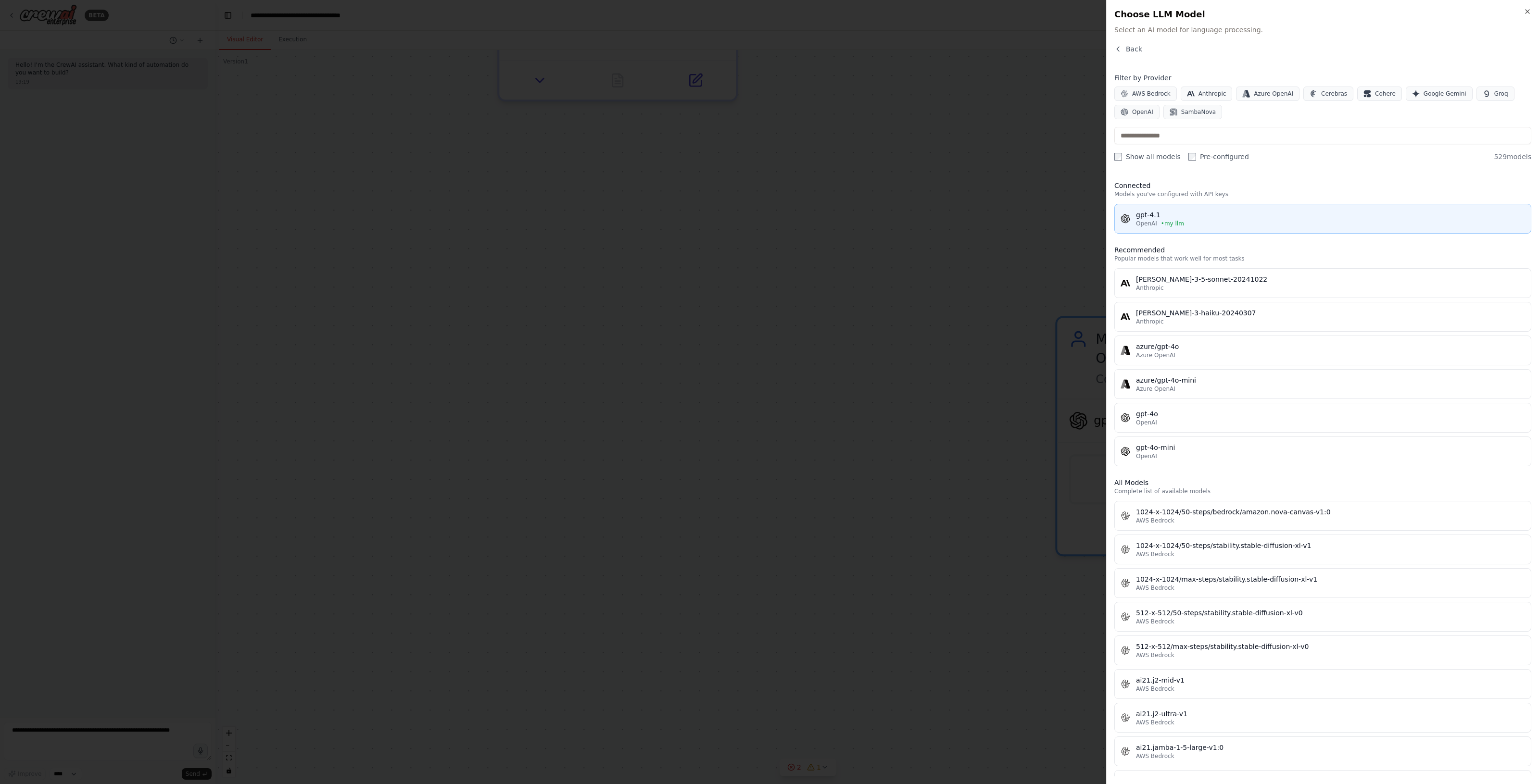
click at [1196, 221] on div "OpenAI • my llm" at bounding box center [1330, 224] width 389 height 8
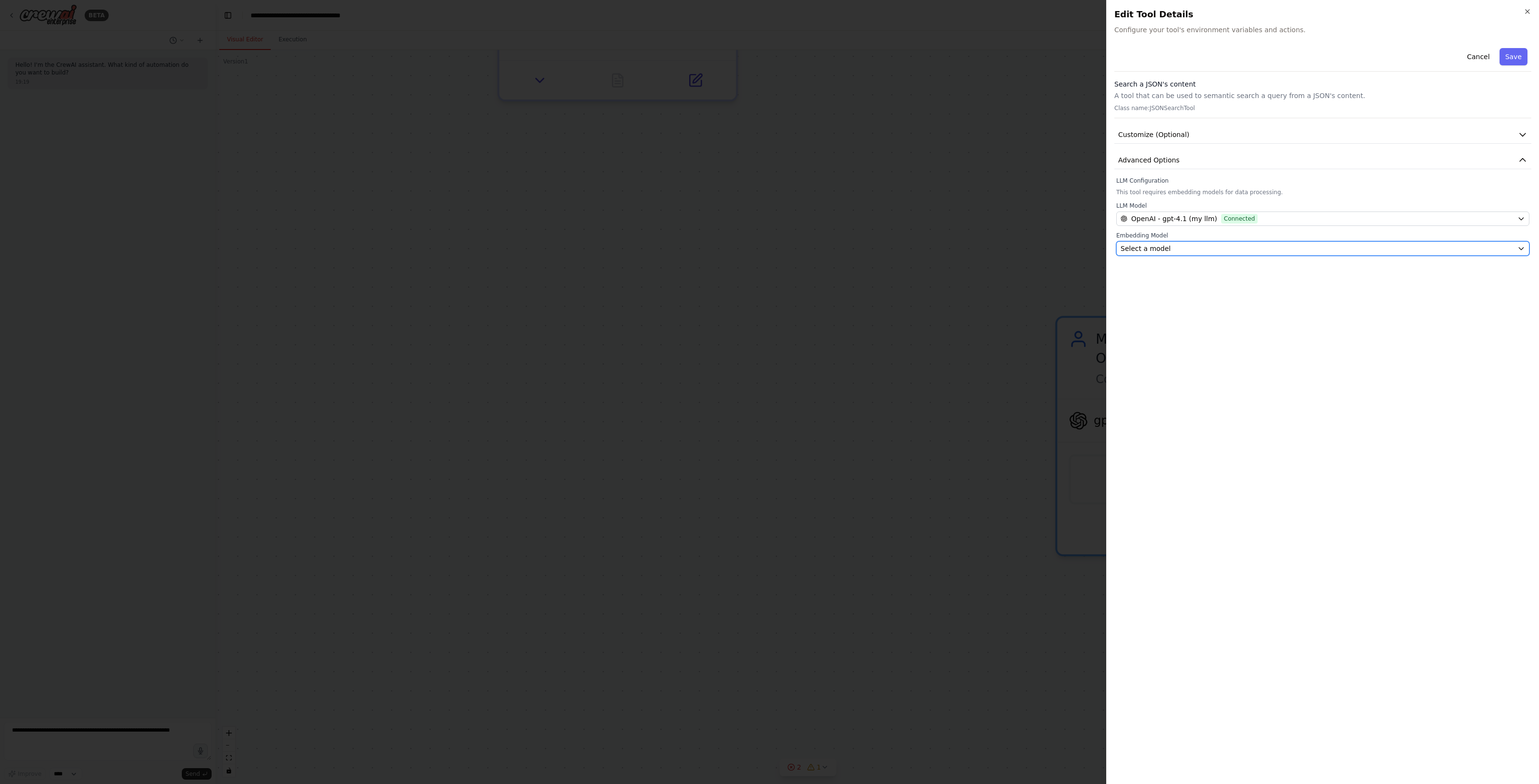
click at [1182, 243] on button "Select a model" at bounding box center [1322, 248] width 413 height 14
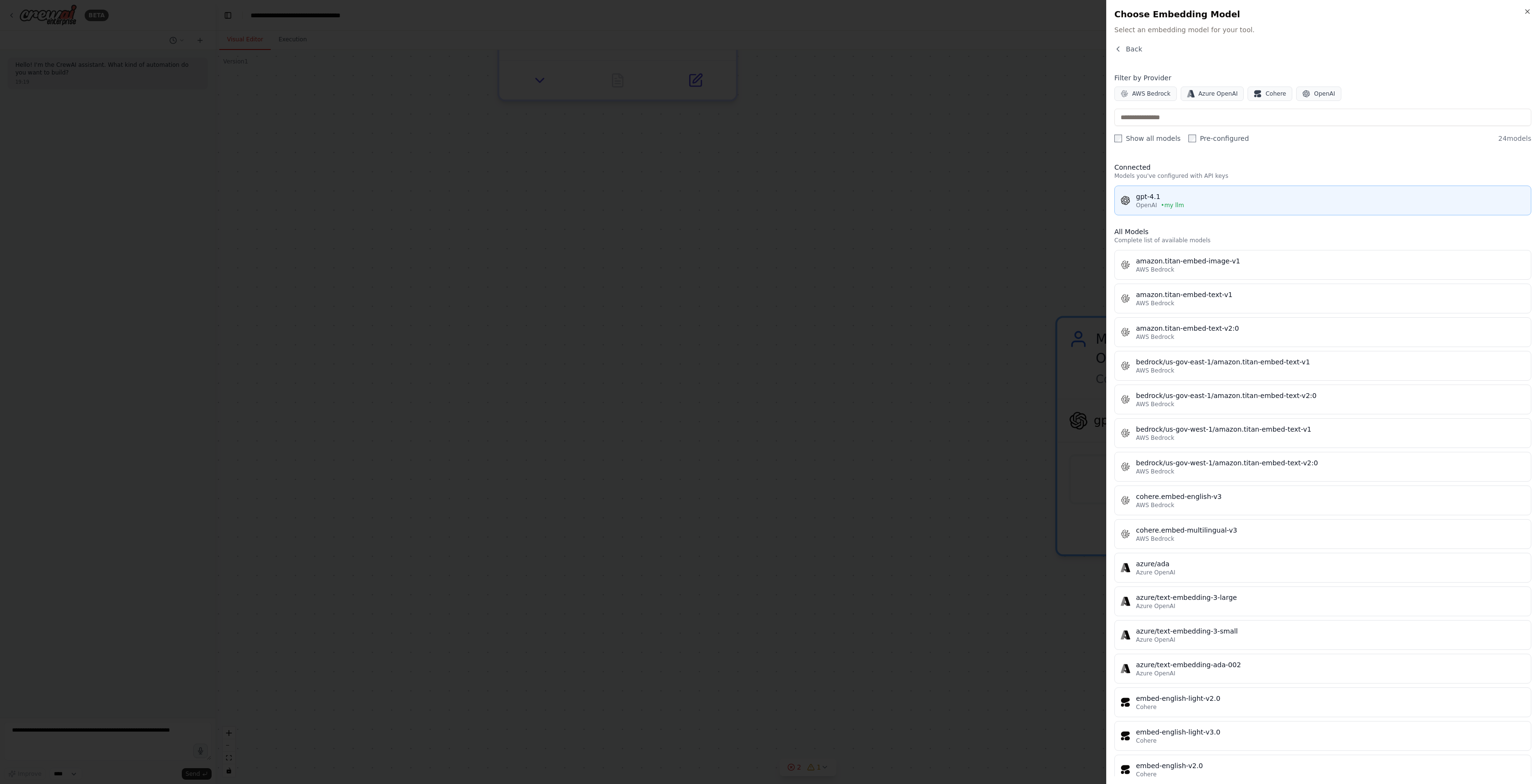
click at [1200, 194] on div "gpt-4.1" at bounding box center [1330, 197] width 389 height 9
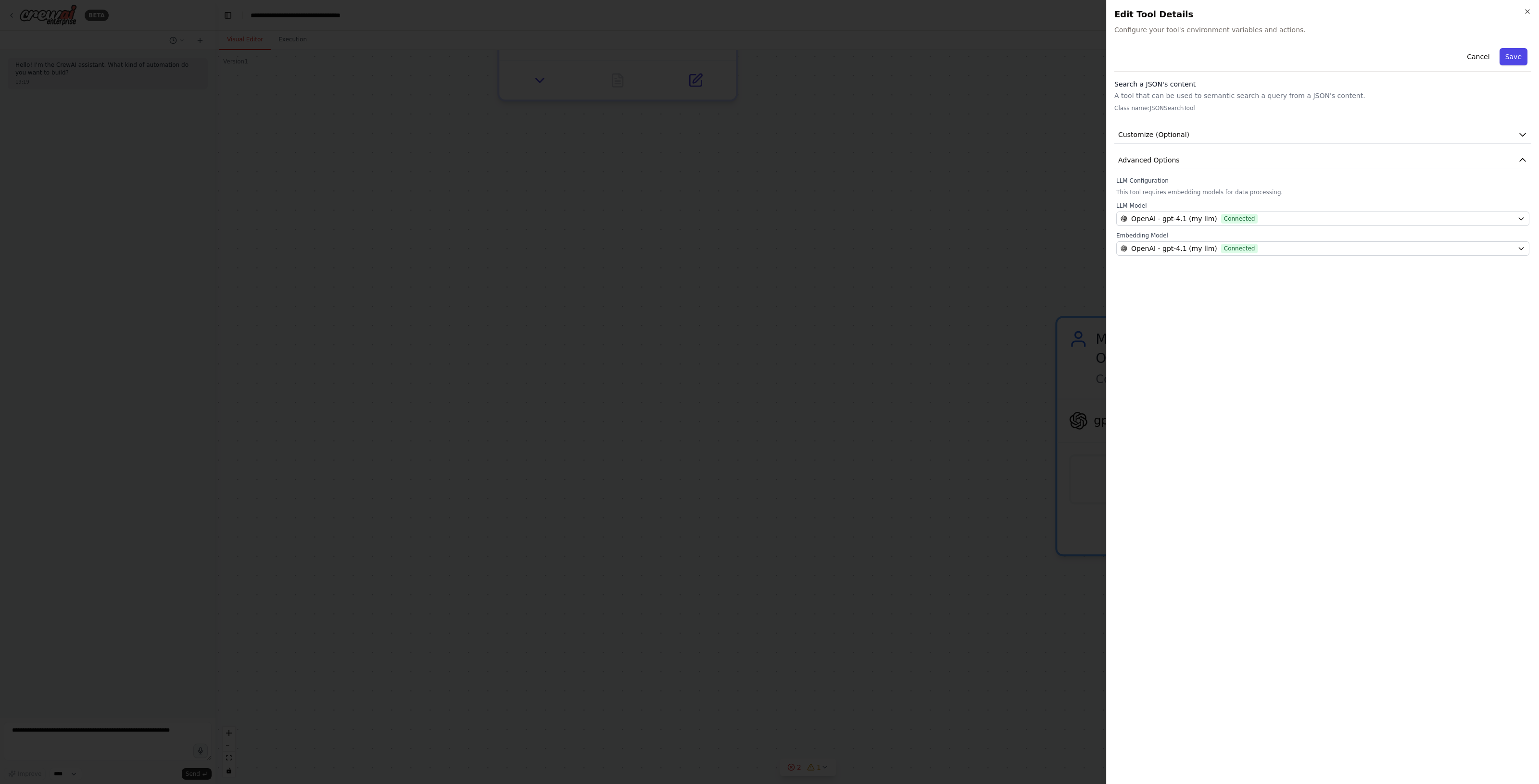
click at [1517, 58] on button "Save" at bounding box center [1513, 57] width 28 height 17
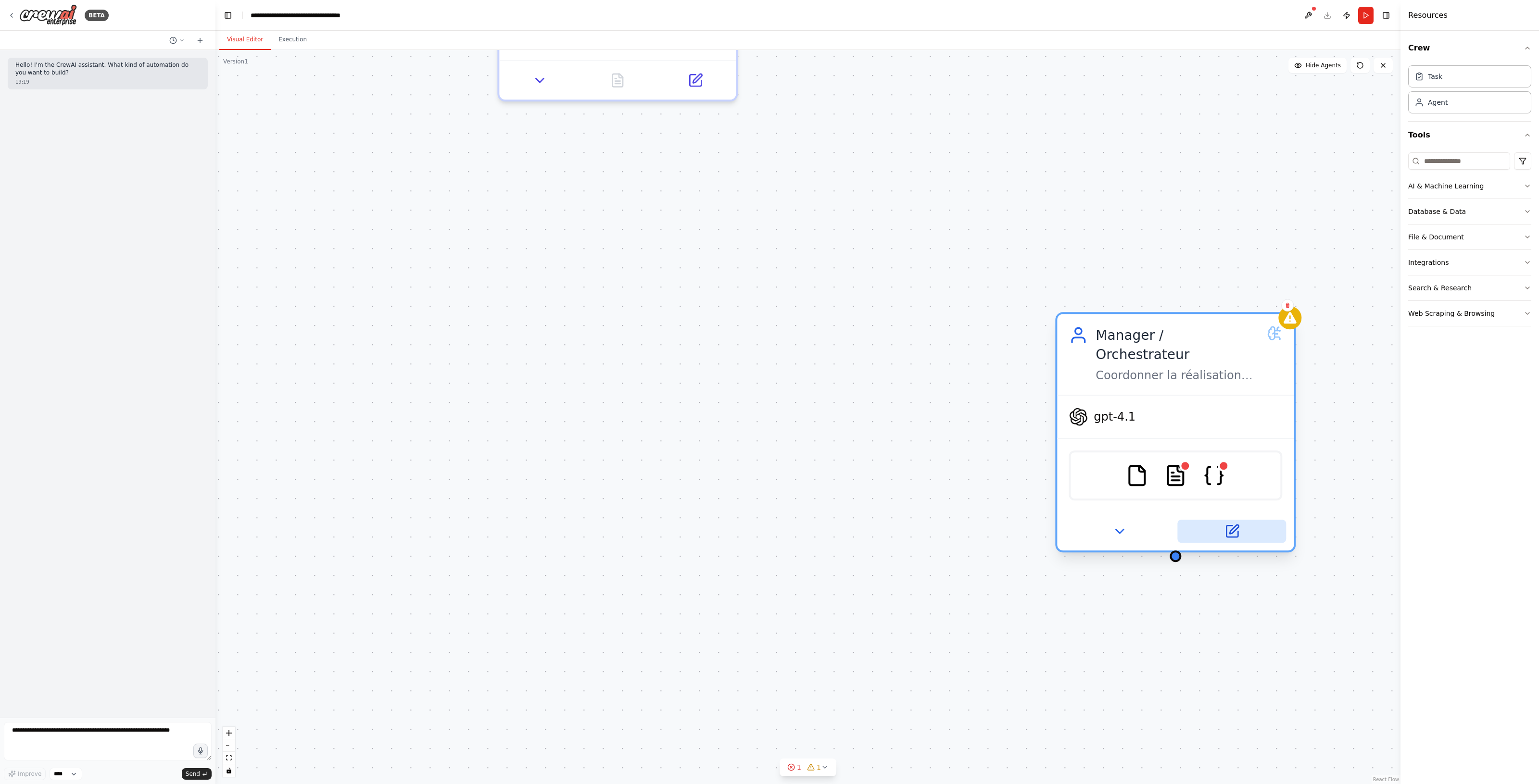
click at [1229, 526] on icon at bounding box center [1232, 531] width 12 height 12
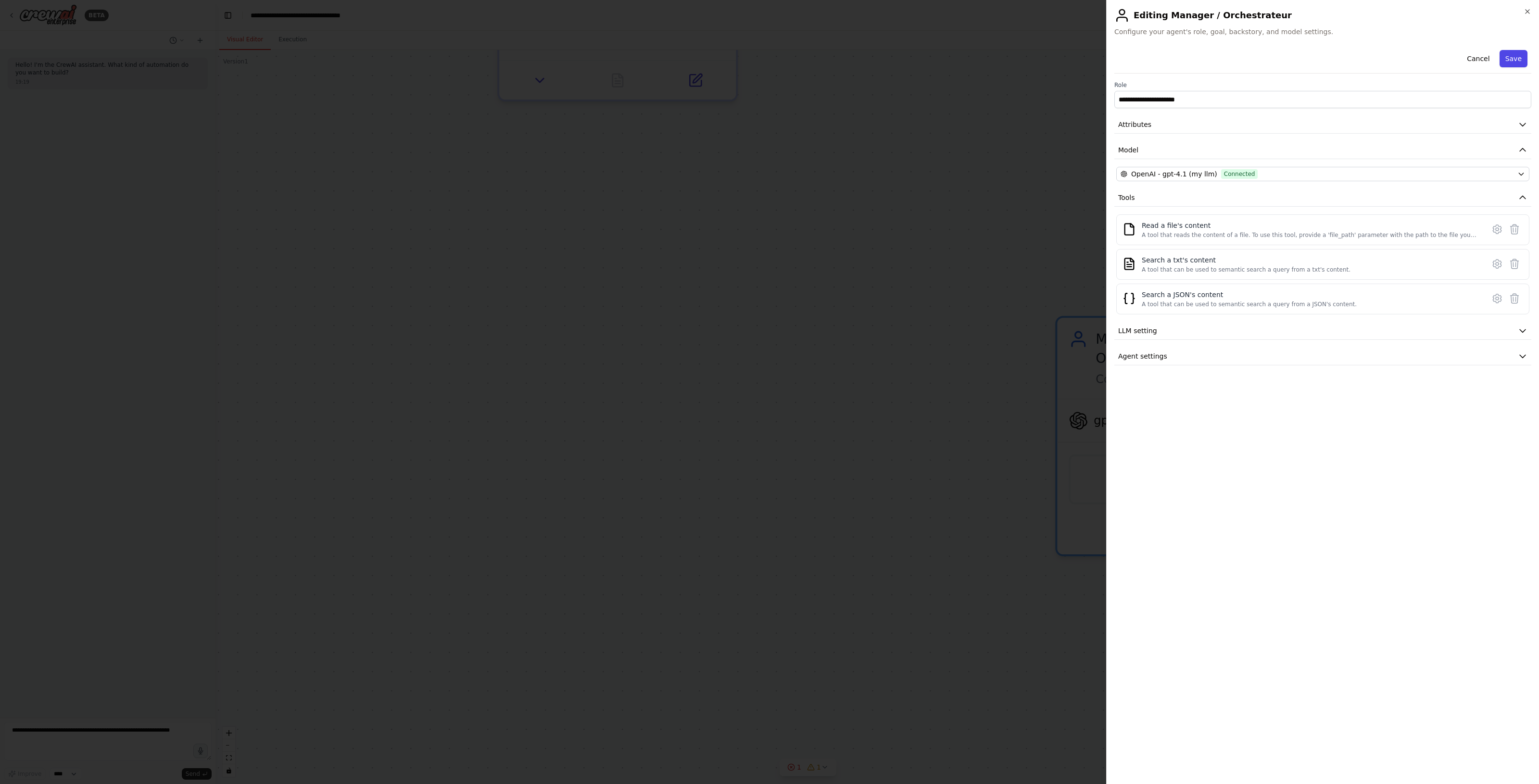
click at [1513, 51] on button "Save" at bounding box center [1513, 58] width 28 height 17
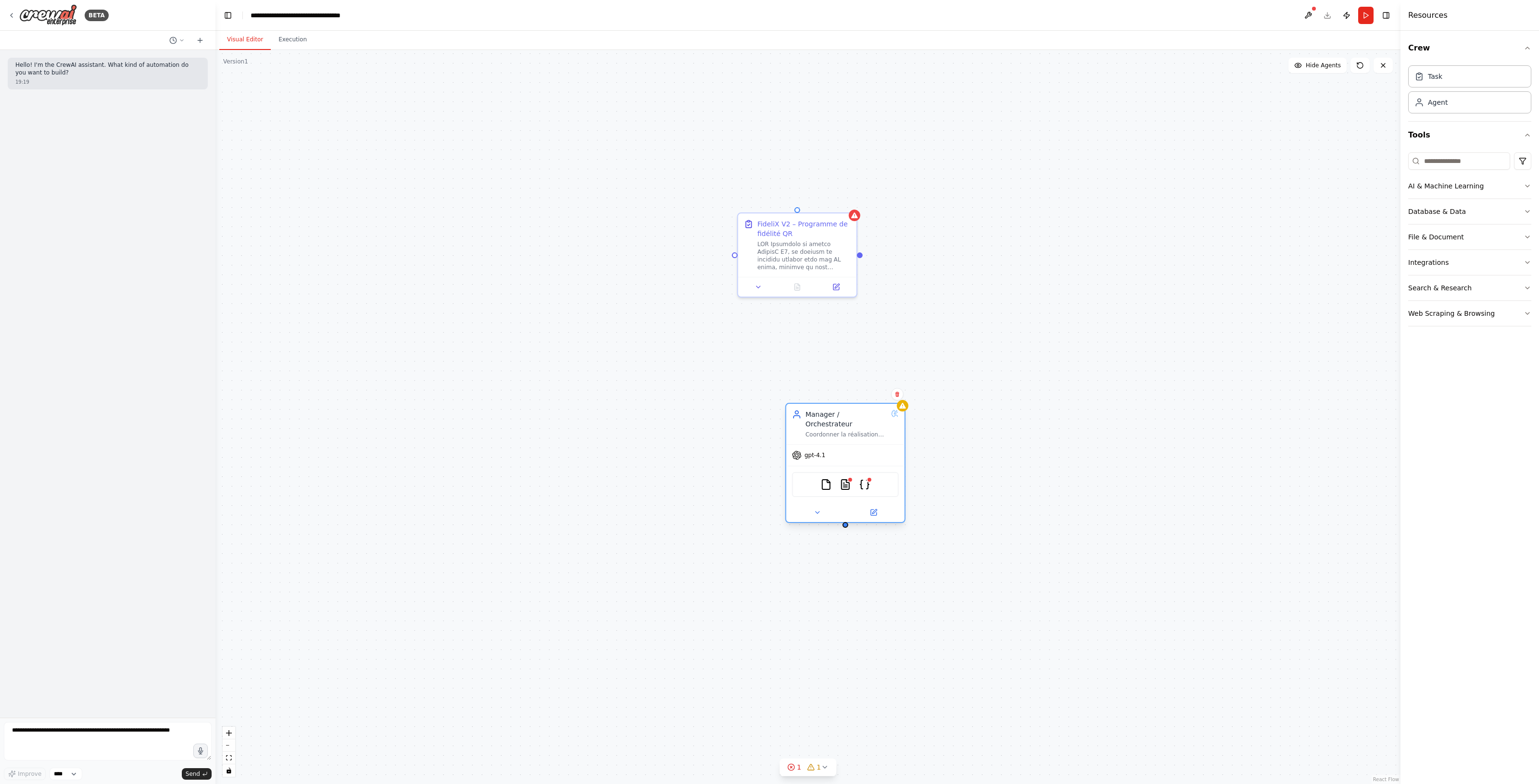
drag, startPoint x: 1068, startPoint y: 419, endPoint x: 834, endPoint y: 420, distance: 234.0
click at [834, 420] on div "Manager / Orchestrateur Coordonner la réalisation complète du projet FideliX V2…" at bounding box center [846, 424] width 81 height 28
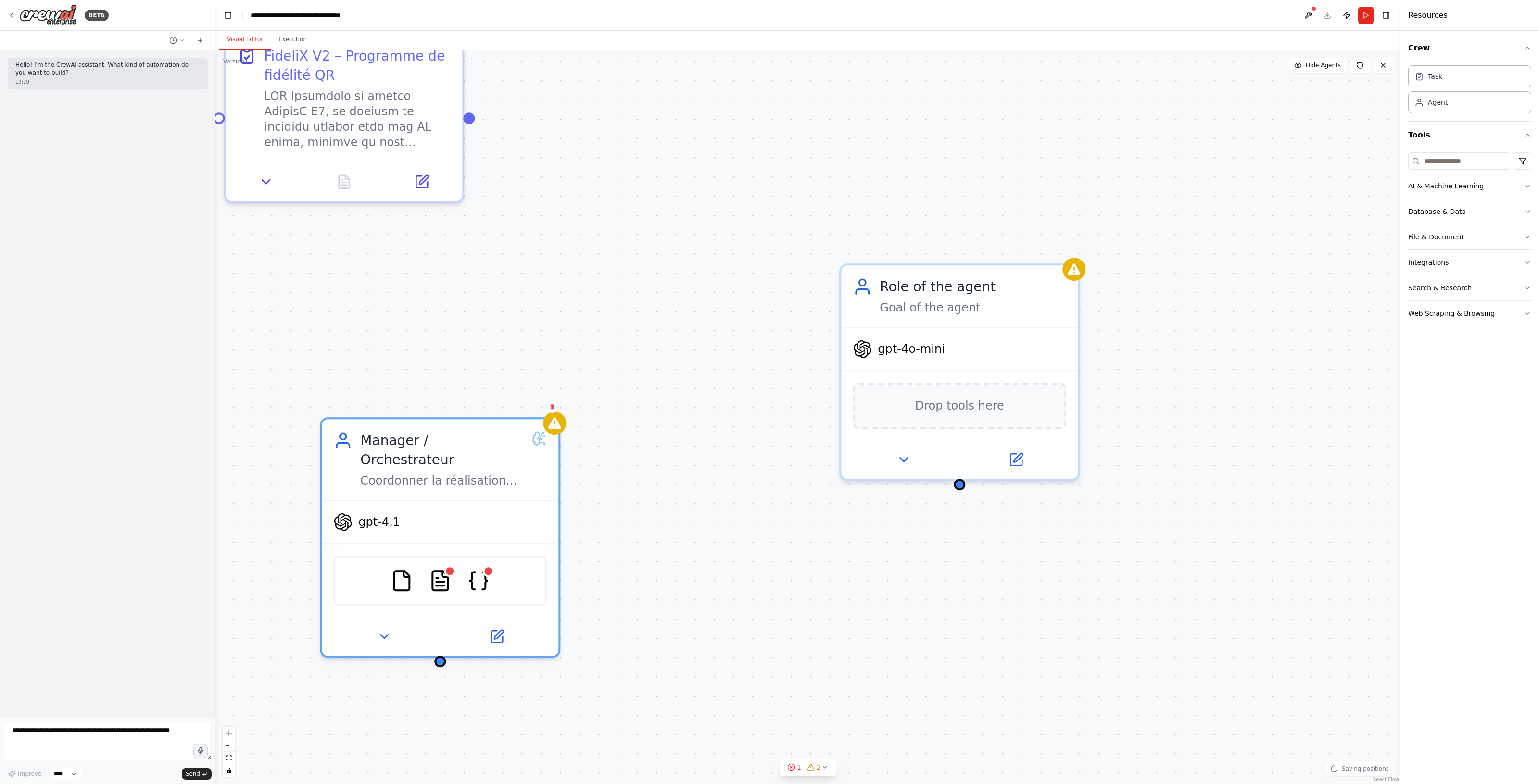
drag, startPoint x: 1160, startPoint y: 387, endPoint x: 1099, endPoint y: 392, distance: 61.2
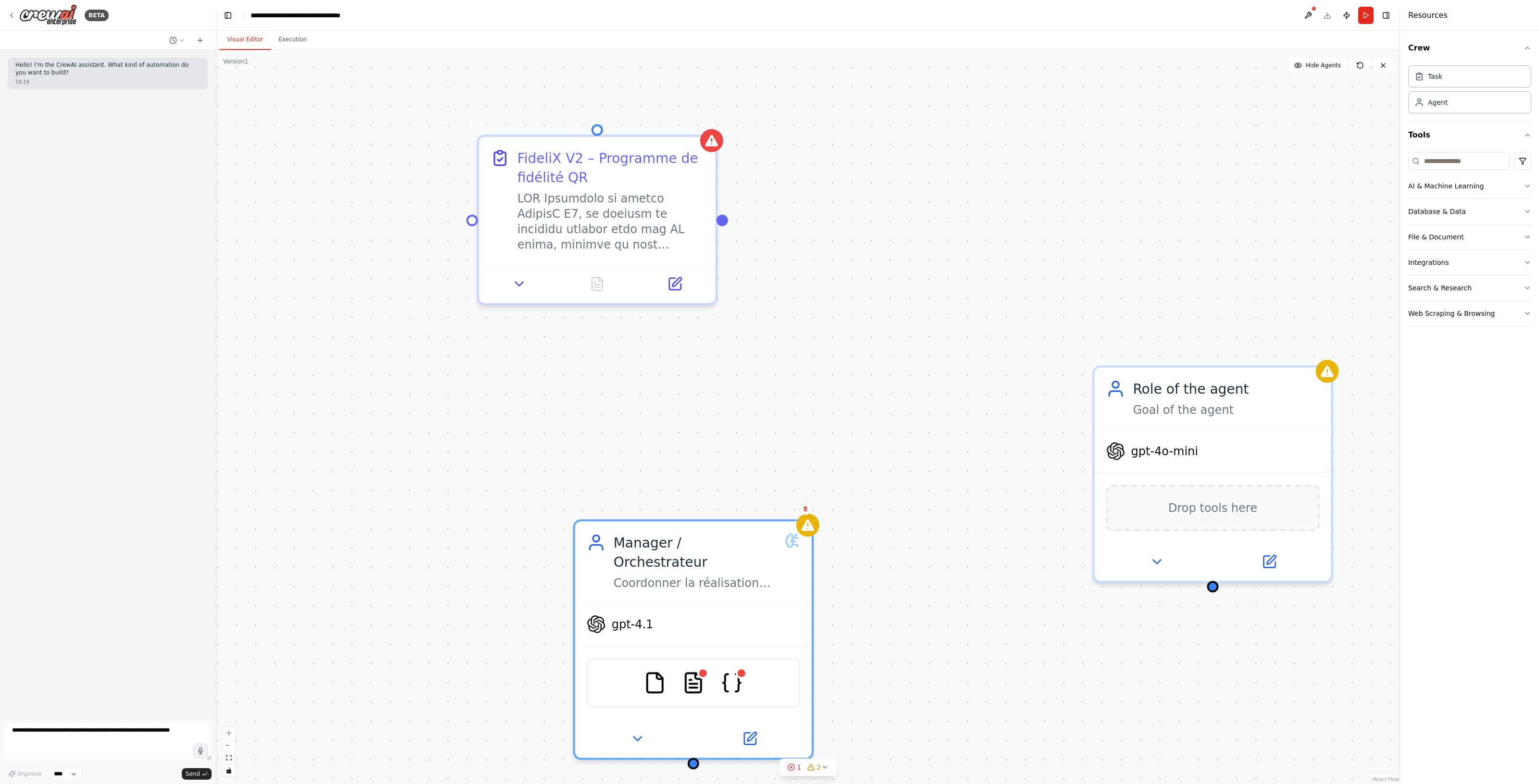
drag, startPoint x: 575, startPoint y: 416, endPoint x: 614, endPoint y: 462, distance: 60.3
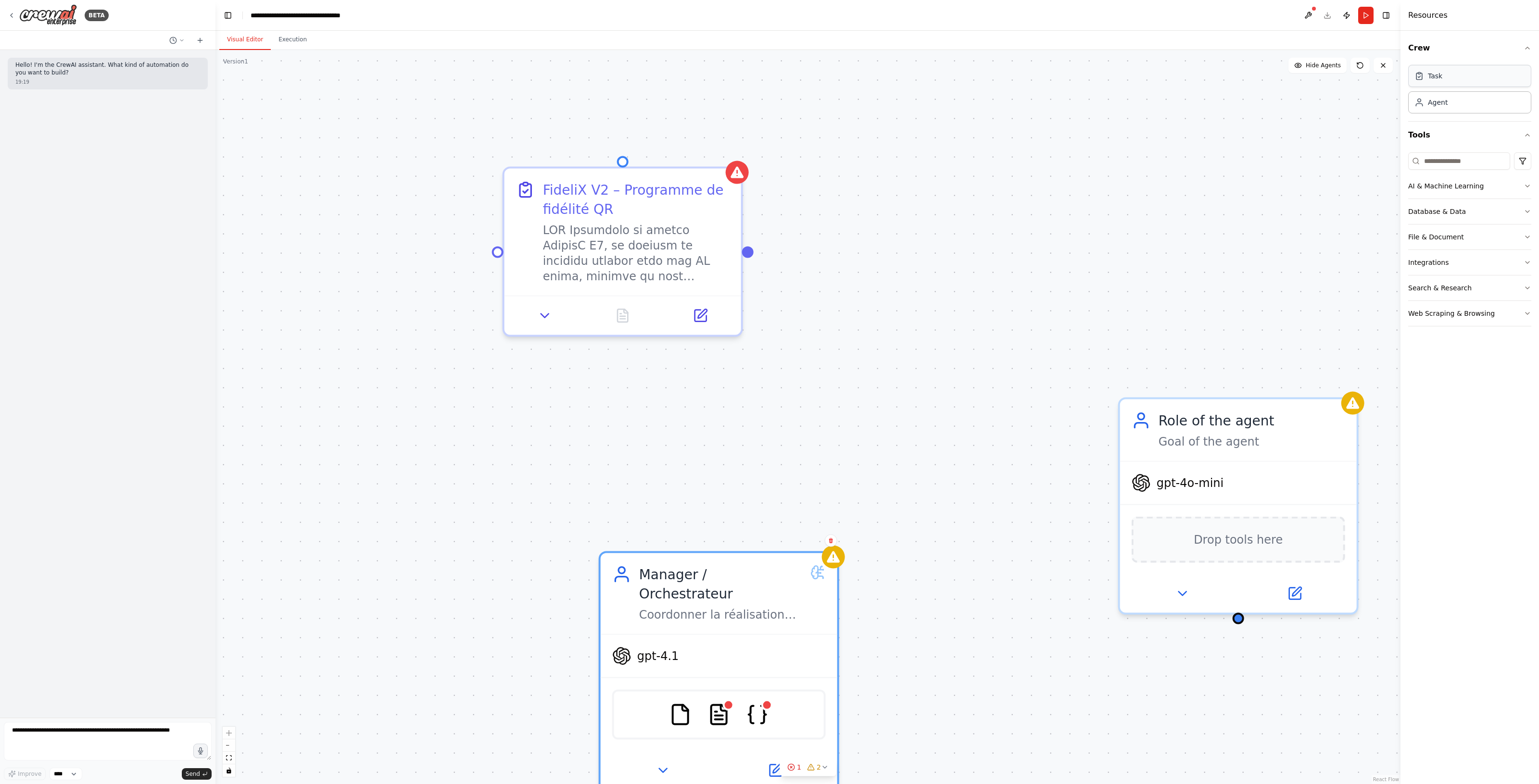
click at [1474, 78] on div "Task" at bounding box center [1469, 76] width 123 height 22
click at [715, 317] on button at bounding box center [700, 311] width 66 height 23
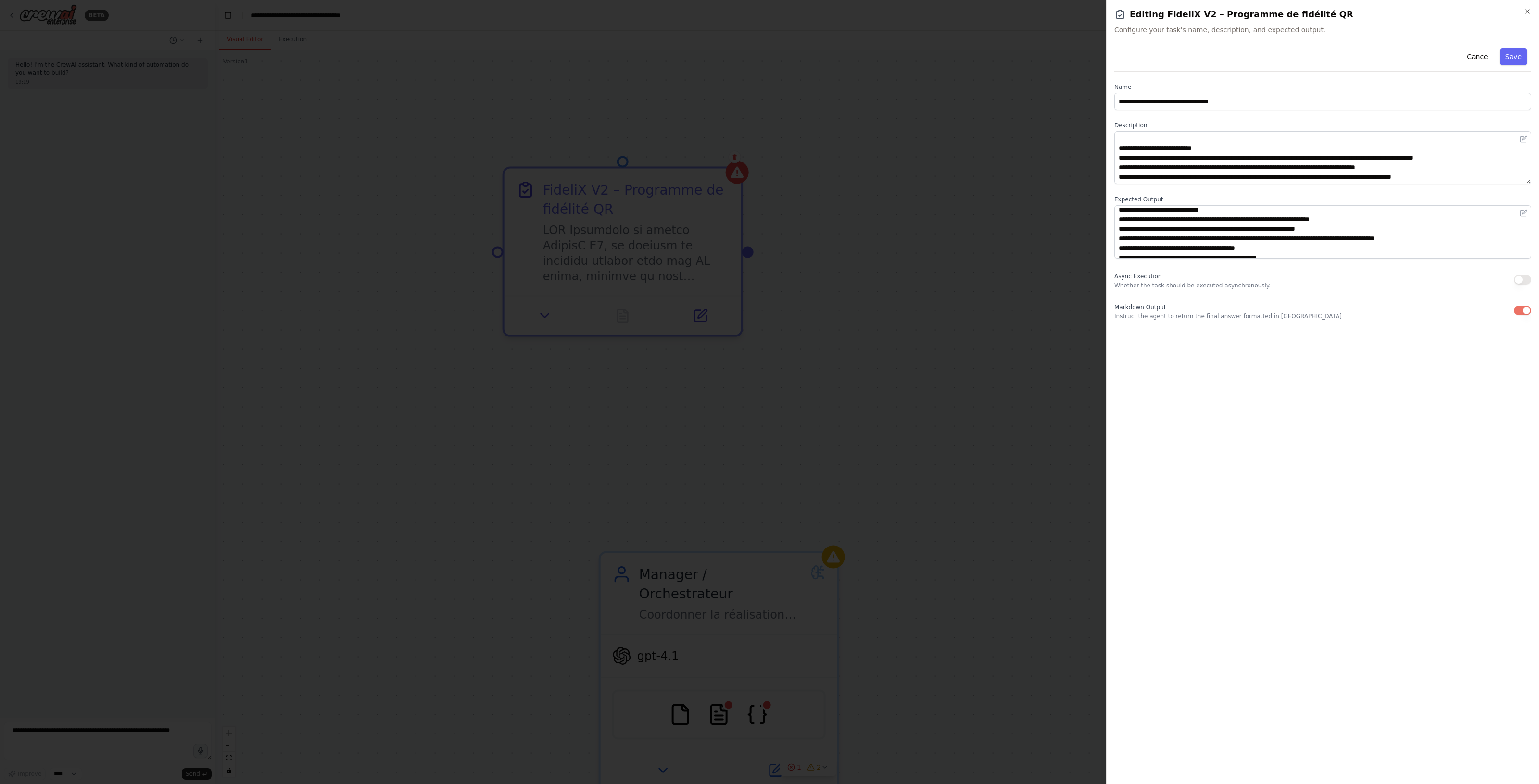
scroll to position [490, 0]
click at [1528, 12] on icon "button" at bounding box center [1527, 11] width 4 height 4
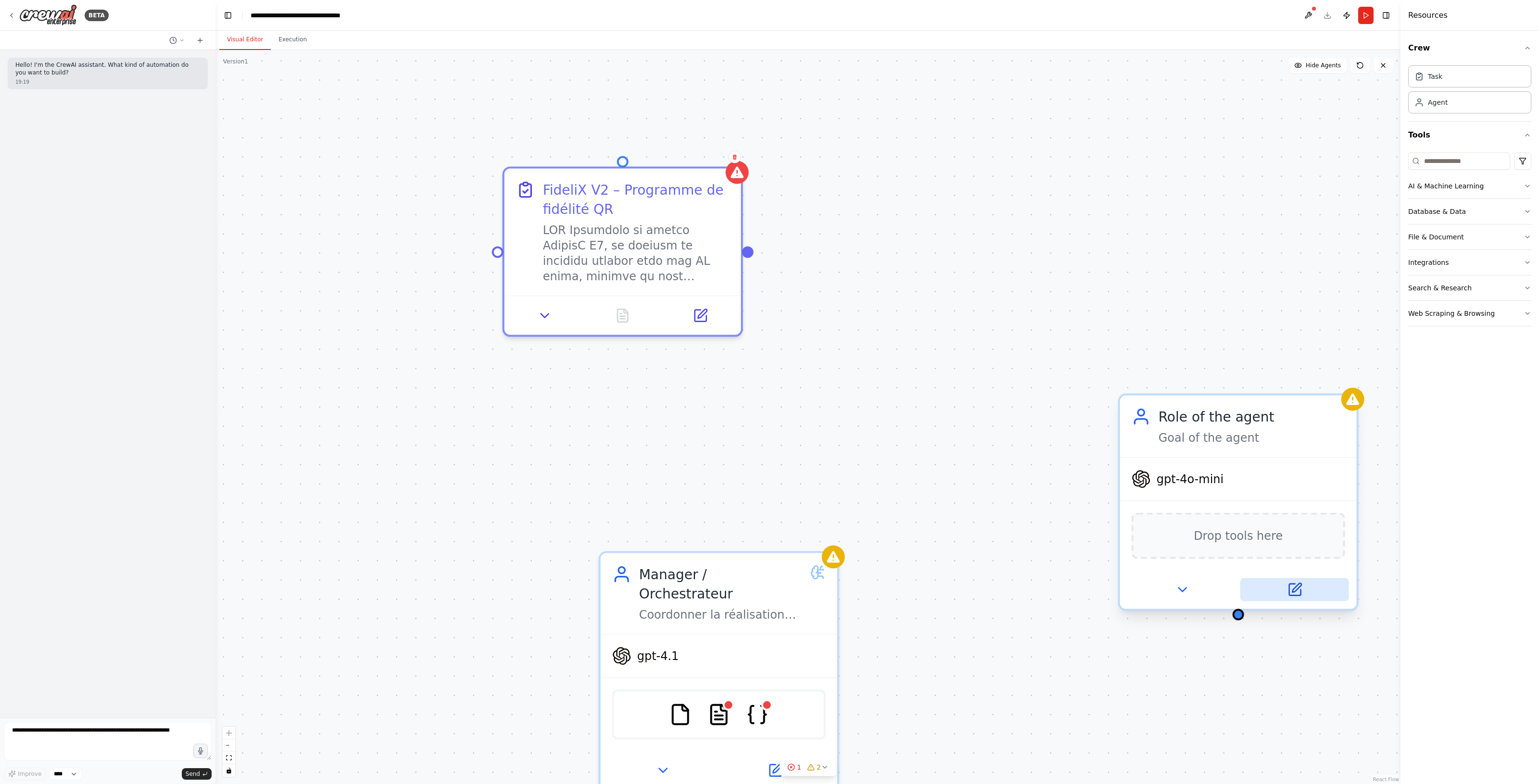
click at [1307, 592] on button at bounding box center [1294, 590] width 108 height 23
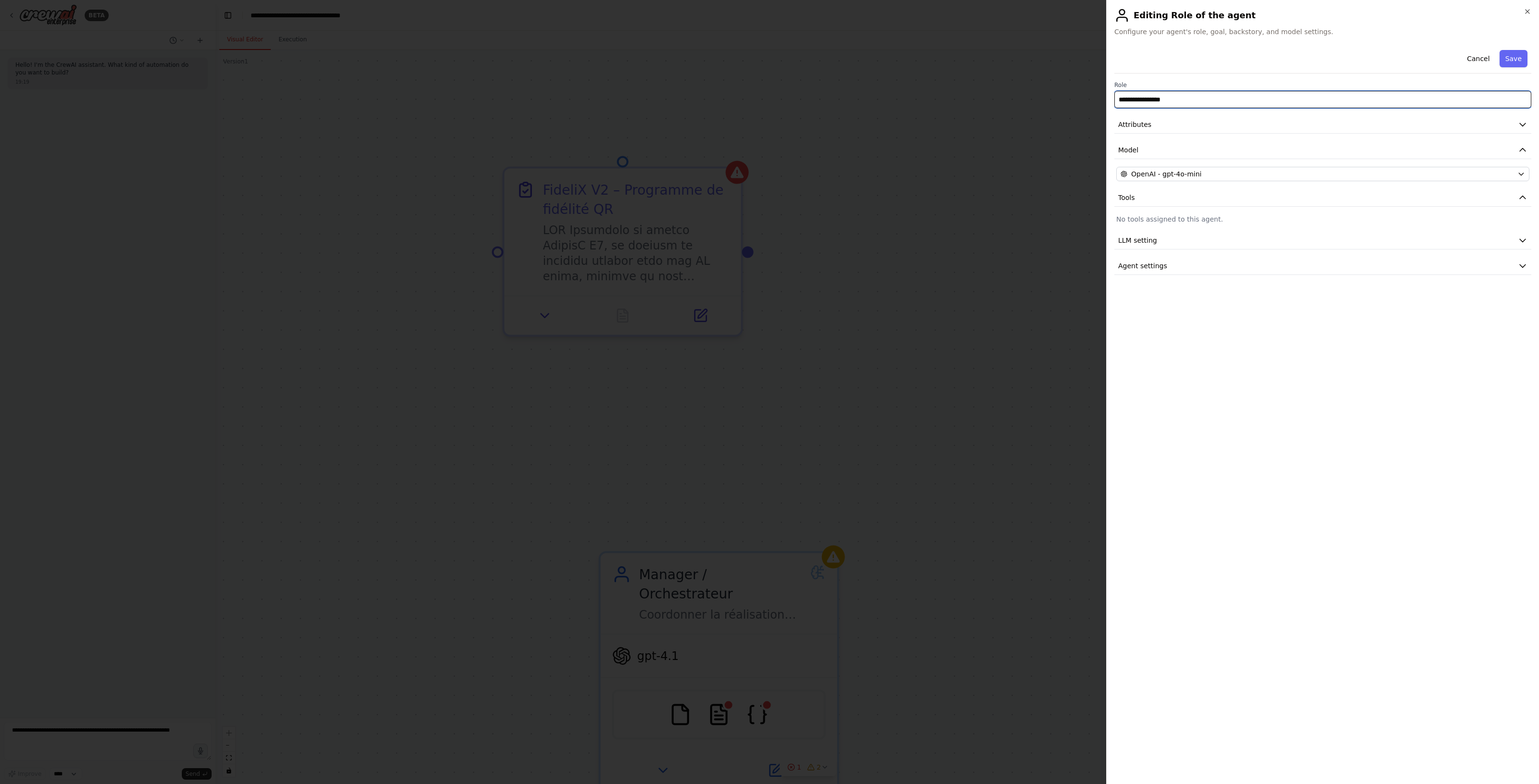
drag, startPoint x: 1269, startPoint y: 99, endPoint x: 1031, endPoint y: 105, distance: 238.1
click at [1031, 105] on body "**********" at bounding box center [769, 392] width 1539 height 784
paste input "*****"
type input "**********"
click at [1308, 133] on button "Attributes" at bounding box center [1322, 125] width 417 height 18
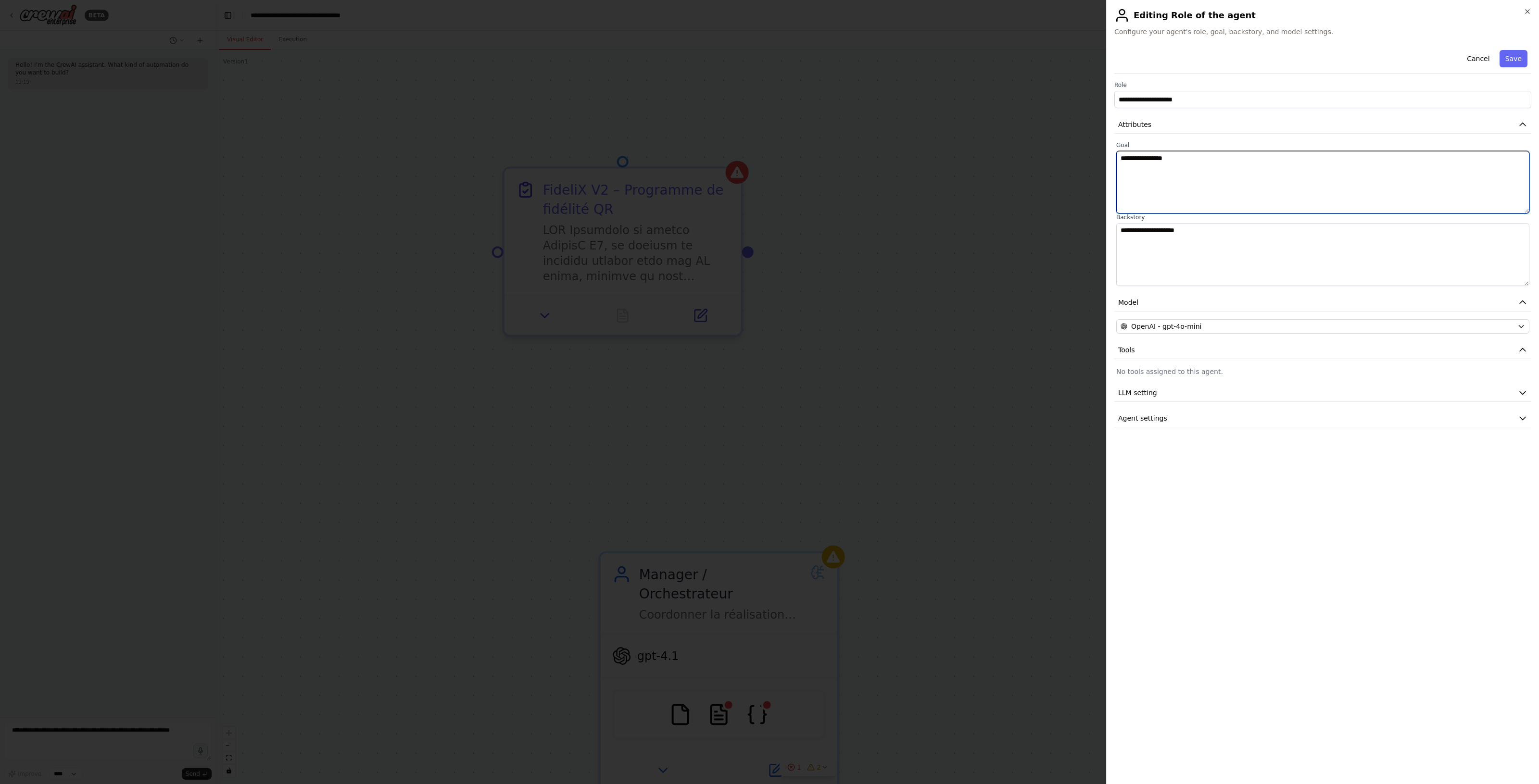
click at [1260, 156] on textarea "**********" at bounding box center [1322, 182] width 413 height 62
drag, startPoint x: 1259, startPoint y: 157, endPoint x: 1007, endPoint y: 168, distance: 252.2
click at [1004, 166] on body "**********" at bounding box center [769, 392] width 1539 height 784
paste textarea "**********"
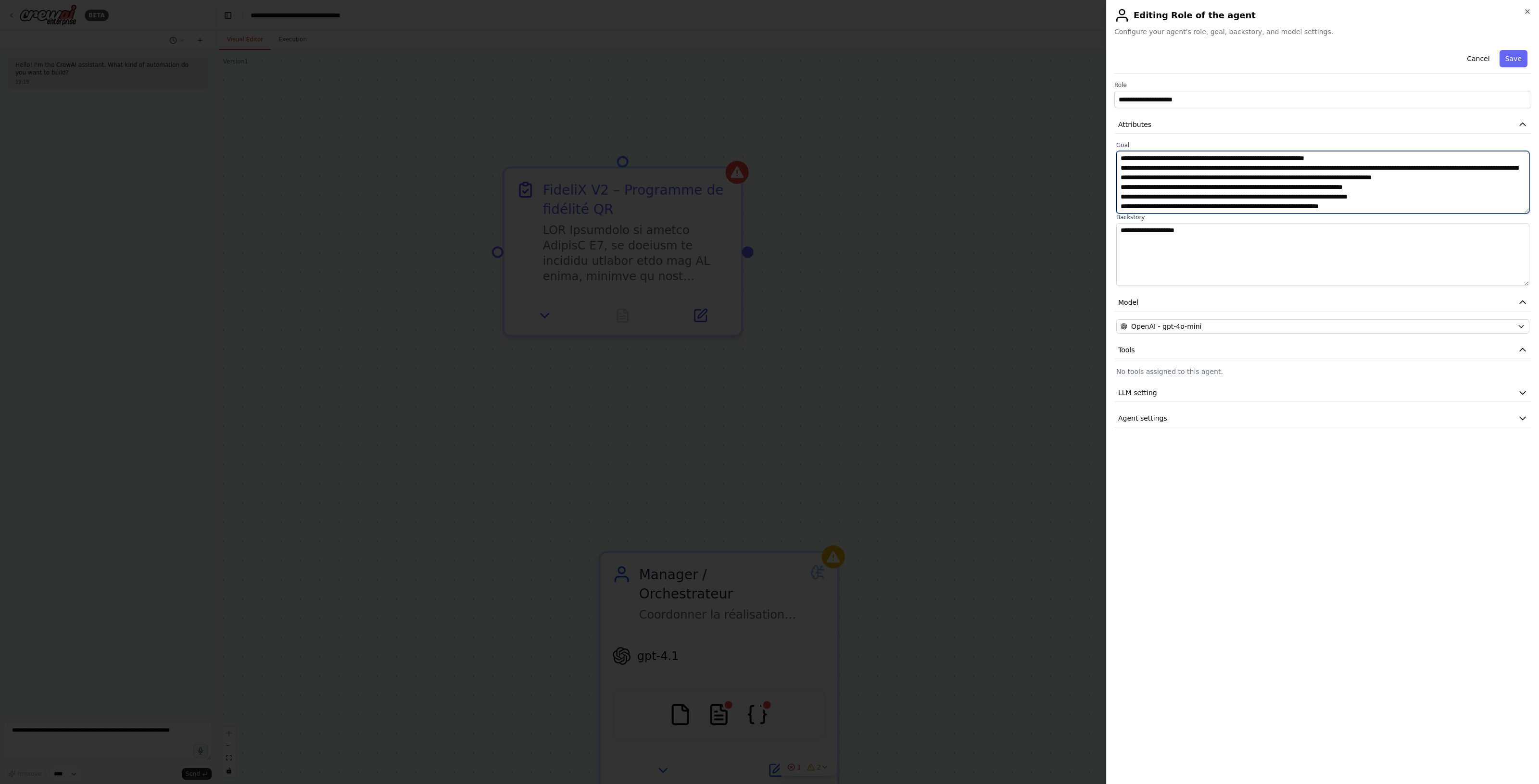
scroll to position [17, 0]
type textarea "**********"
drag, startPoint x: 1254, startPoint y: 234, endPoint x: 1028, endPoint y: 234, distance: 226.0
click at [1028, 234] on body "**********" at bounding box center [769, 392] width 1539 height 784
paste textarea "**********"
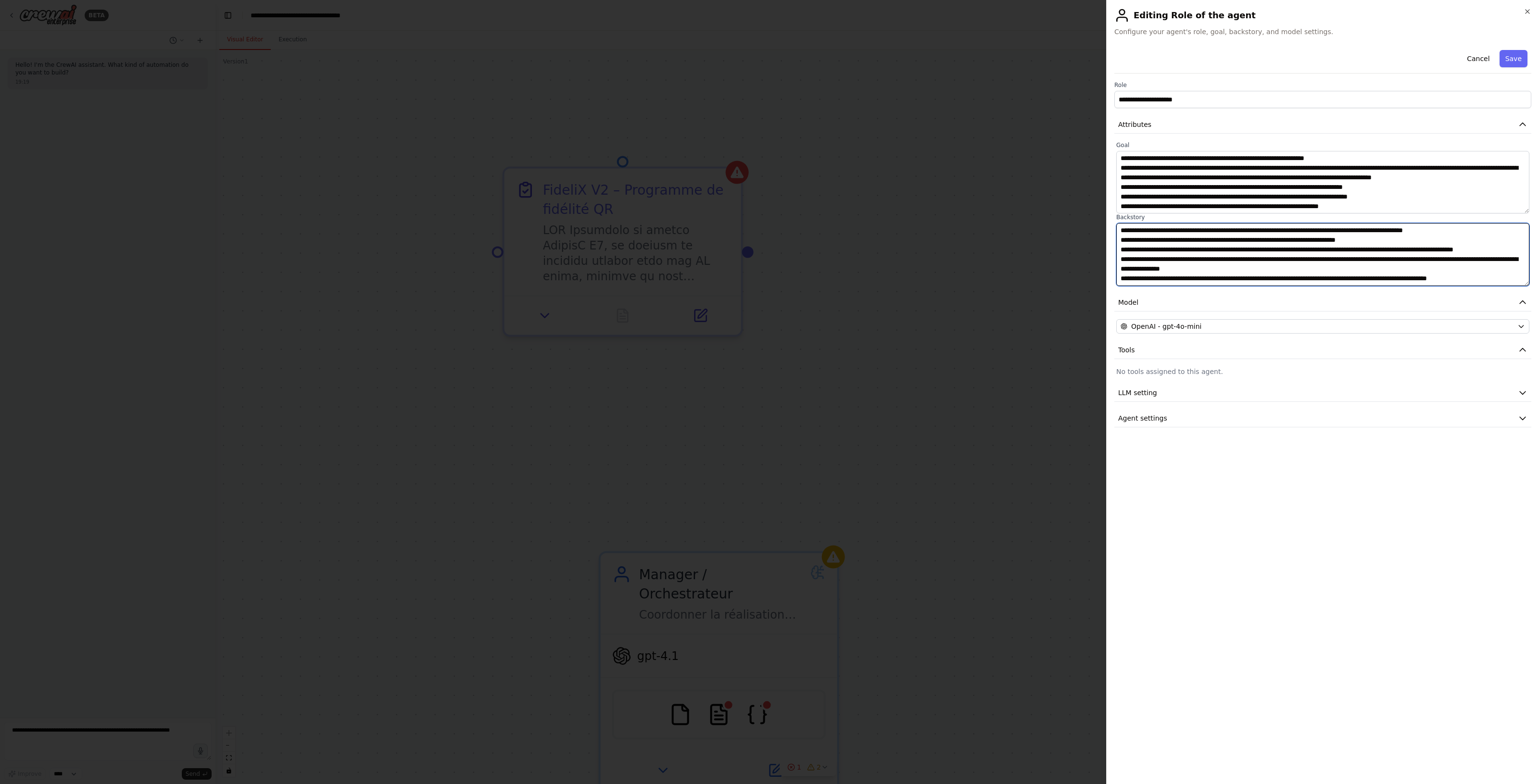
scroll to position [8, 0]
type textarea "**********"
click at [1352, 326] on div "OpenAI - gpt-4o-mini" at bounding box center [1316, 326] width 393 height 9
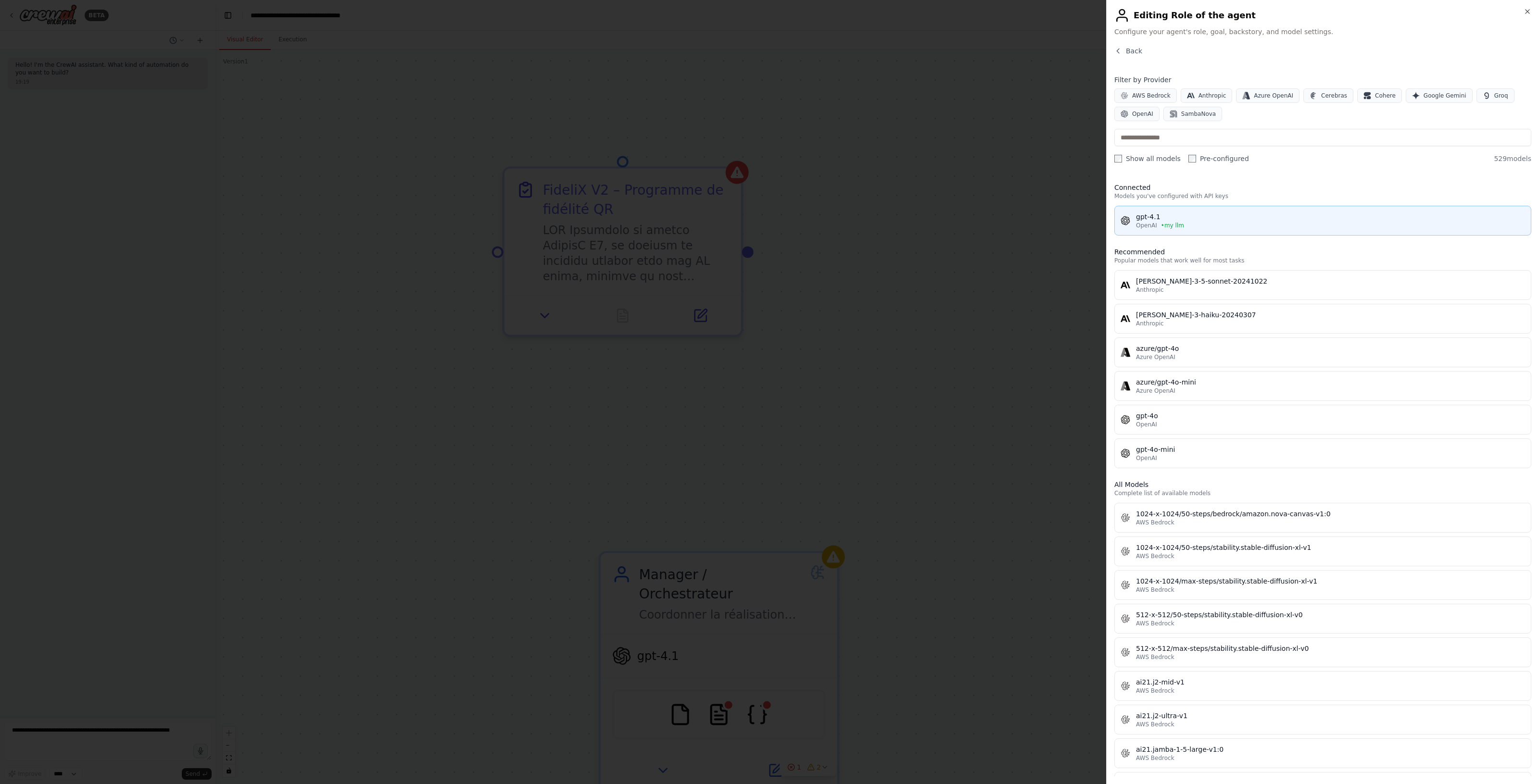
click at [1231, 228] on div "OpenAI • my llm" at bounding box center [1330, 225] width 389 height 8
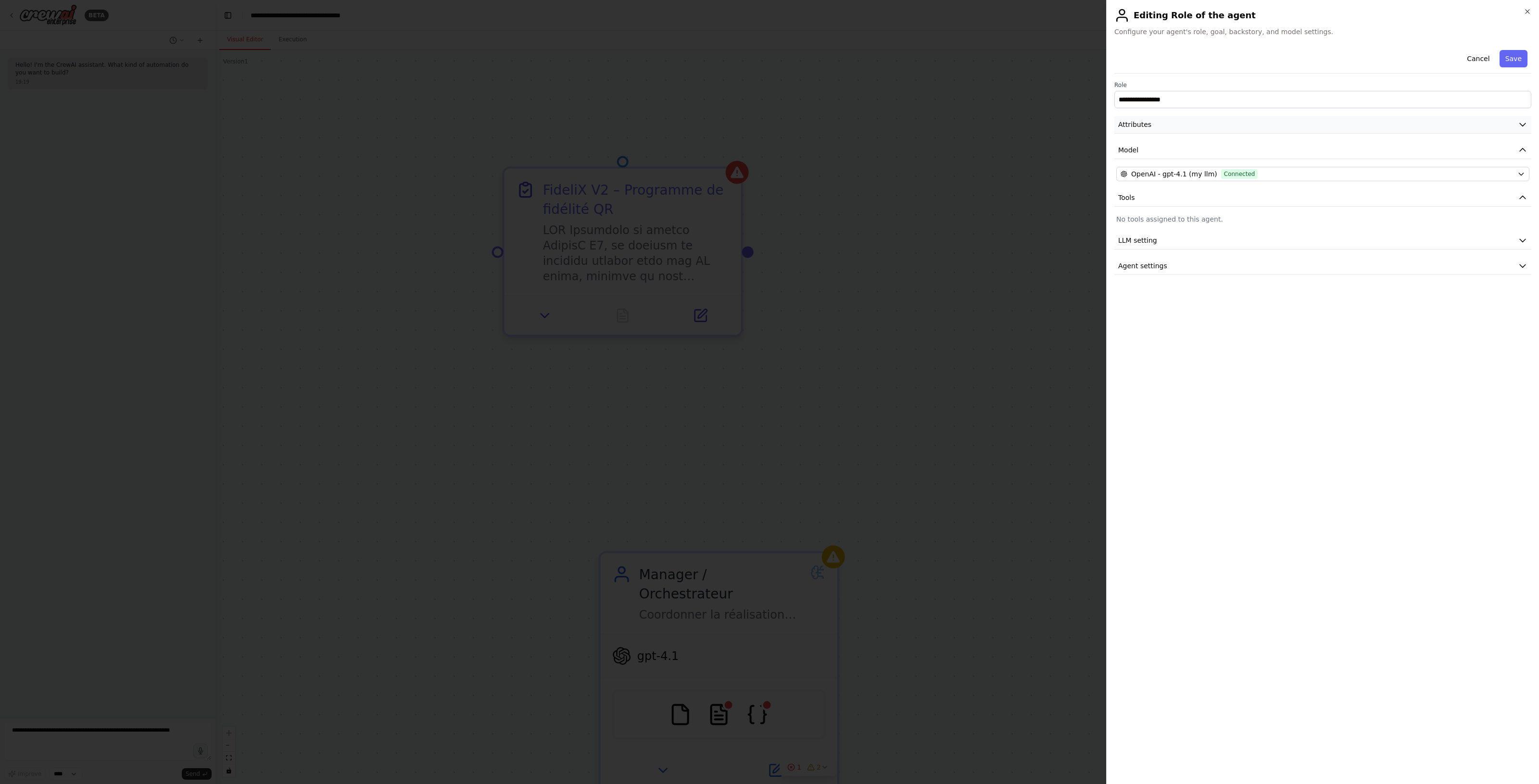
click at [1224, 121] on button "Attributes" at bounding box center [1322, 125] width 417 height 18
drag, startPoint x: 1231, startPoint y: 237, endPoint x: 1039, endPoint y: 229, distance: 192.2
click at [1039, 229] on body "**********" at bounding box center [769, 392] width 1539 height 784
paste textarea "**********"
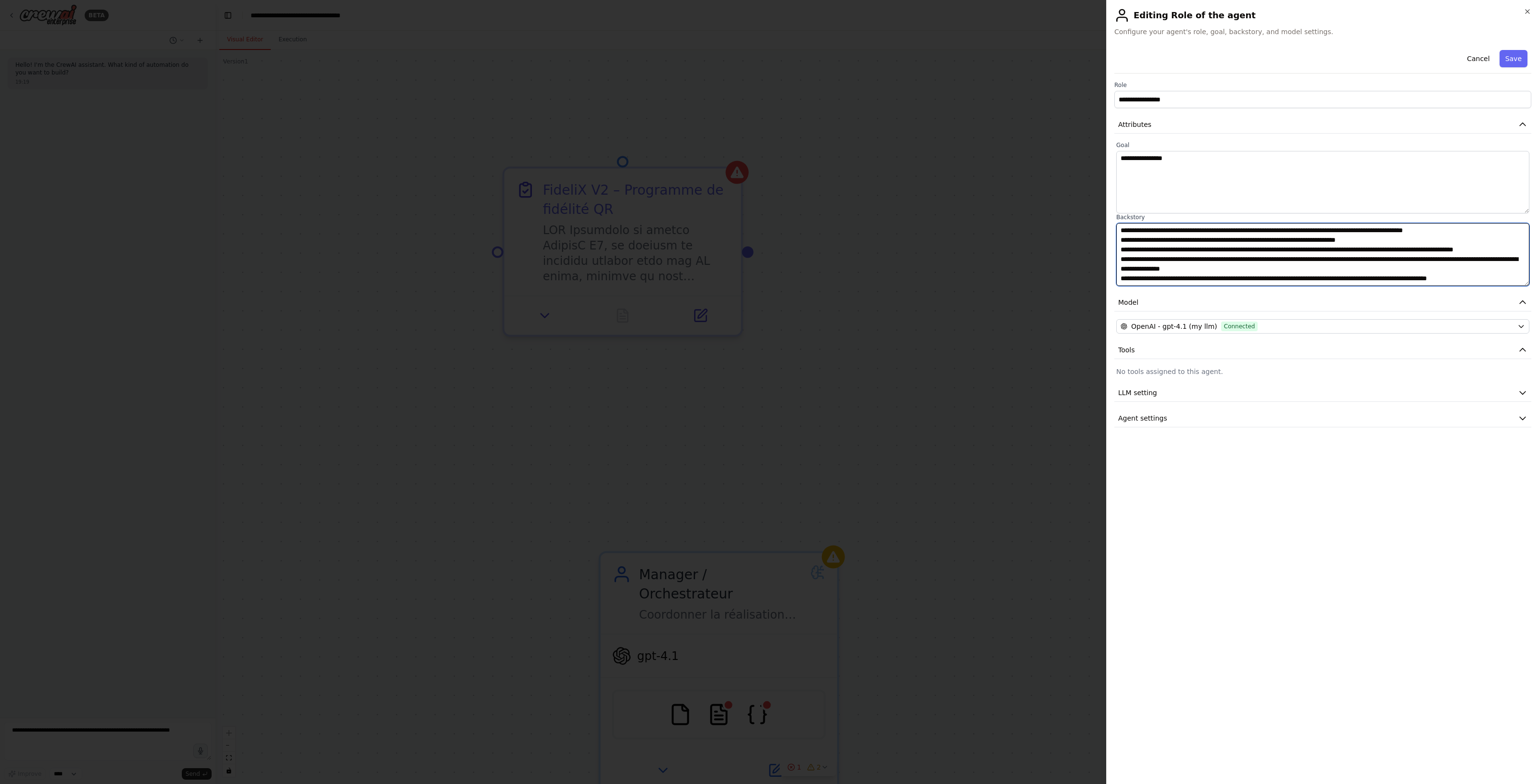
type textarea "**********"
drag, startPoint x: 1189, startPoint y: 168, endPoint x: 1103, endPoint y: 162, distance: 86.2
click at [1103, 162] on body "**********" at bounding box center [769, 392] width 1539 height 784
paste textarea "**********"
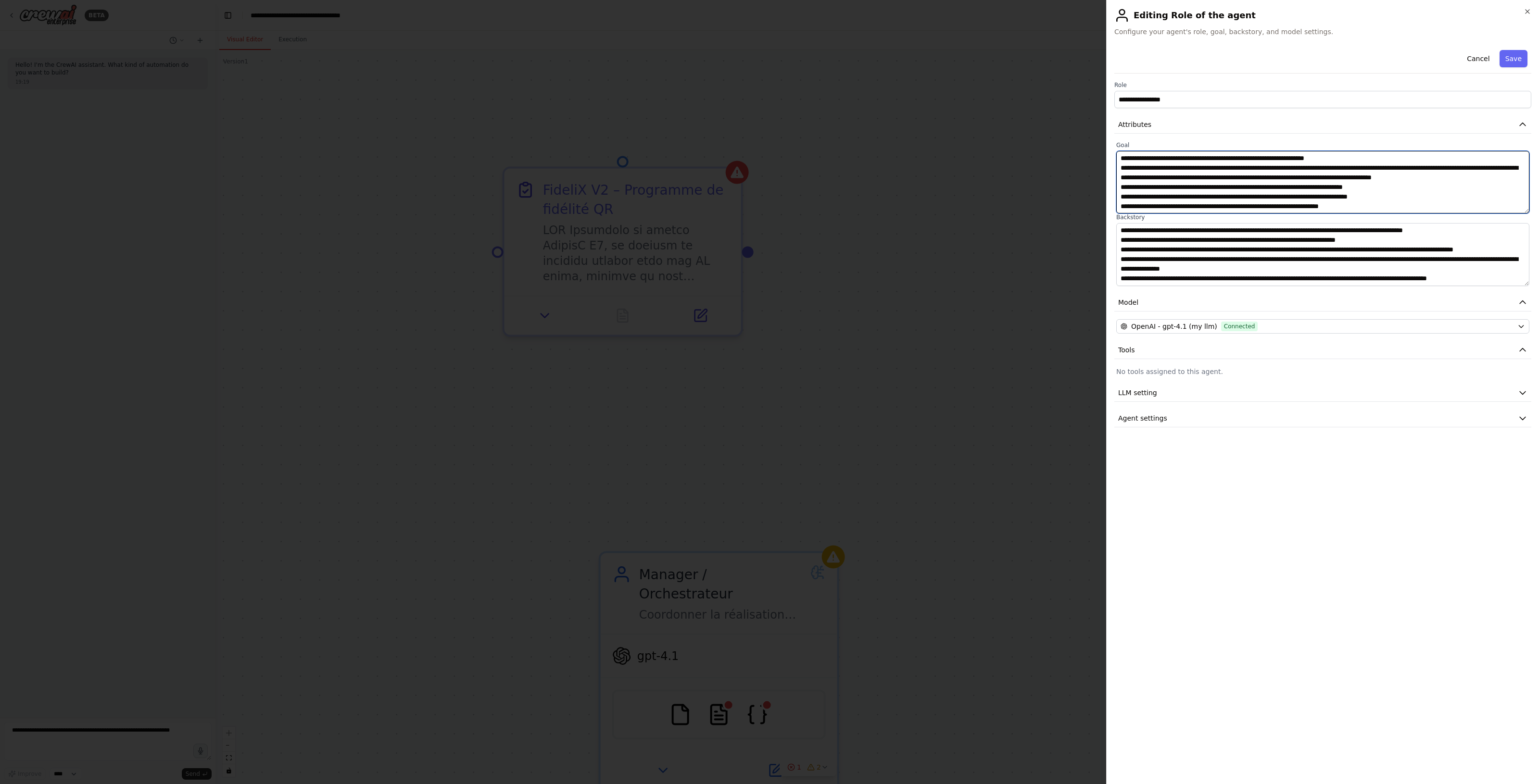
scroll to position [17, 0]
type textarea "**********"
drag, startPoint x: 1202, startPoint y: 106, endPoint x: 1011, endPoint y: 119, distance: 191.4
click at [1011, 119] on body "**********" at bounding box center [769, 392] width 1539 height 784
paste input "*****"
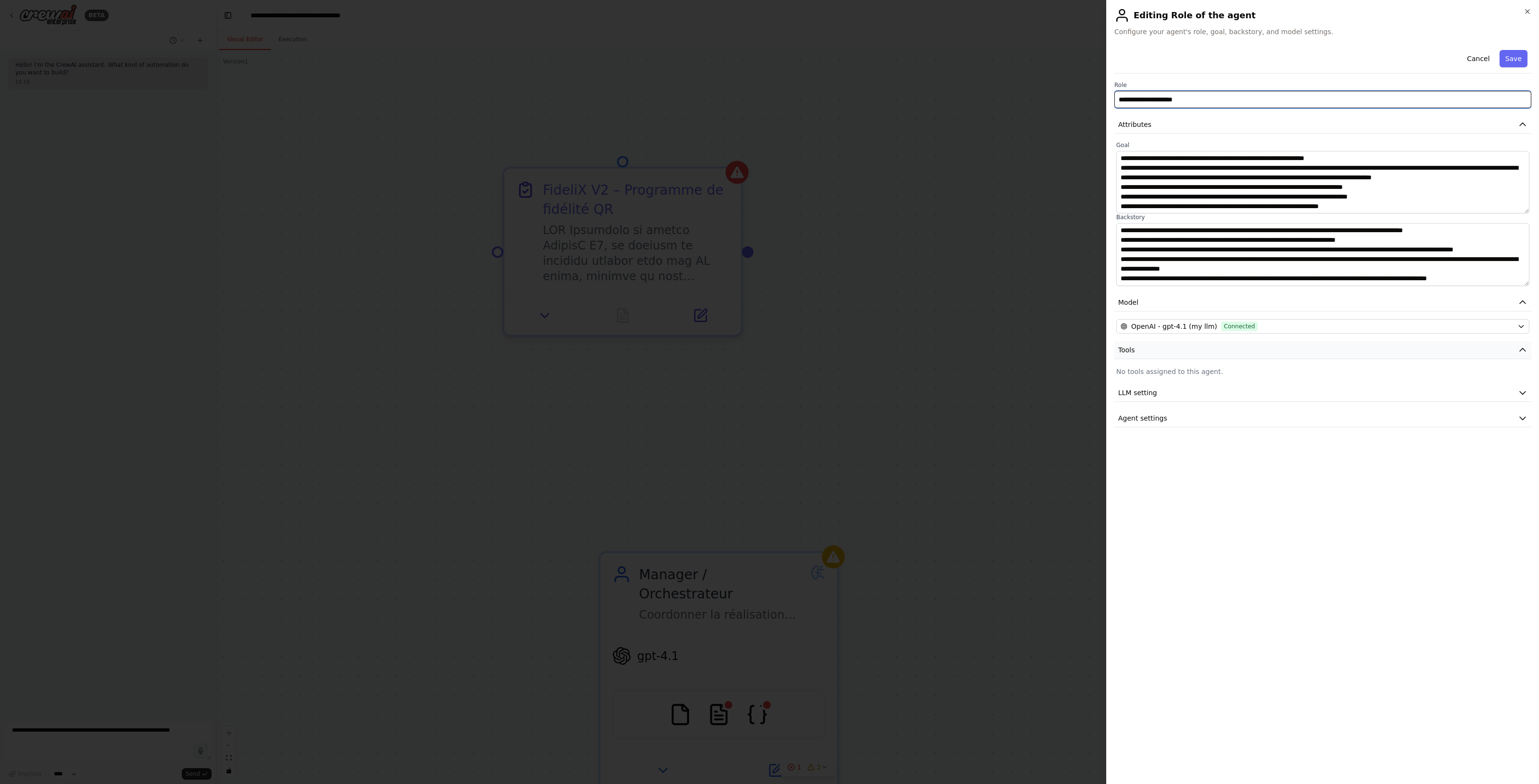
type input "**********"
click at [1337, 352] on button "Tools" at bounding box center [1322, 350] width 417 height 18
click at [1336, 352] on button "Tools" at bounding box center [1322, 350] width 417 height 18
click at [1306, 374] on button "LLM setting" at bounding box center [1322, 375] width 417 height 18
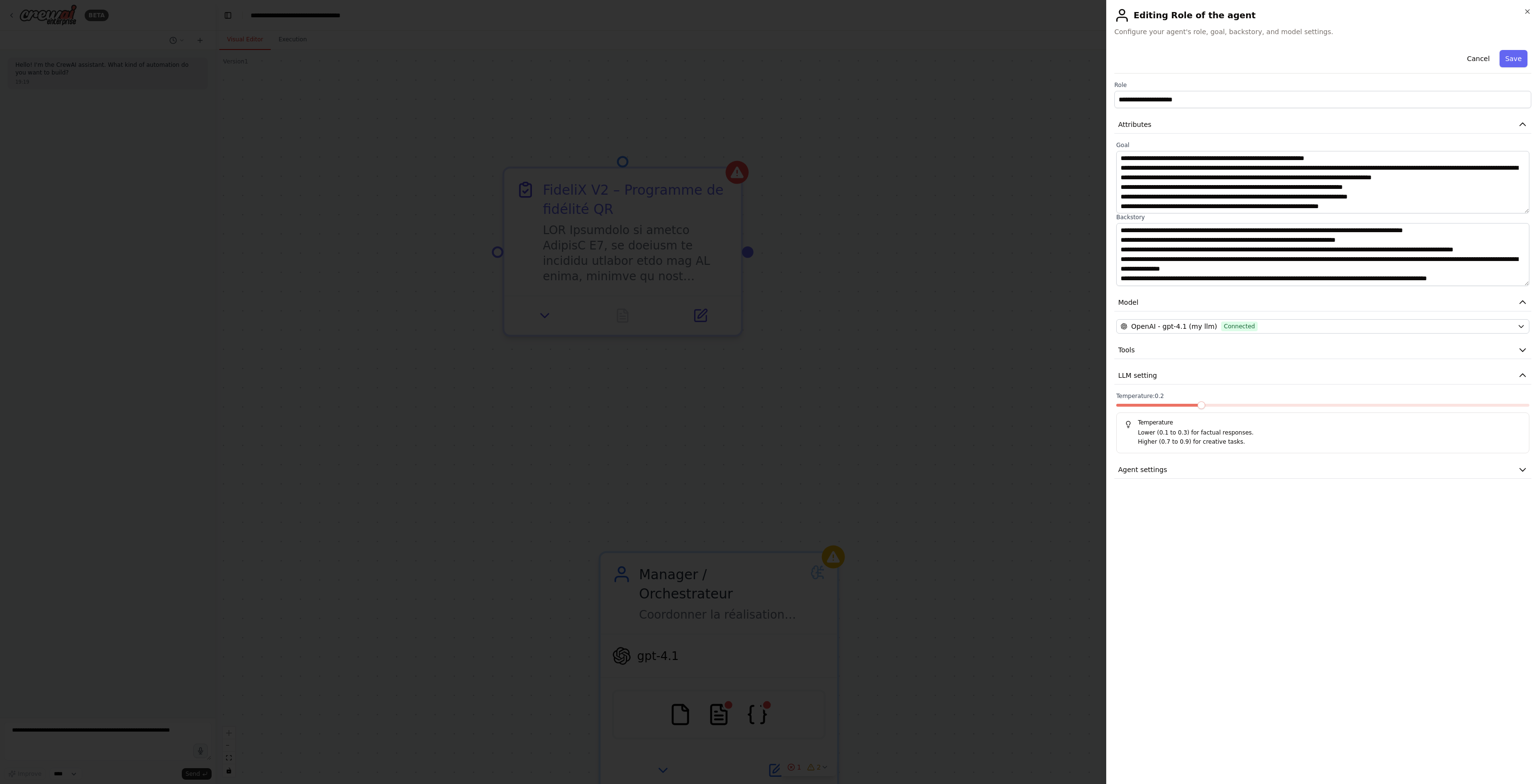
click at [1202, 409] on span at bounding box center [1201, 405] width 8 height 8
click at [1361, 469] on button "Agent settings" at bounding box center [1322, 469] width 417 height 18
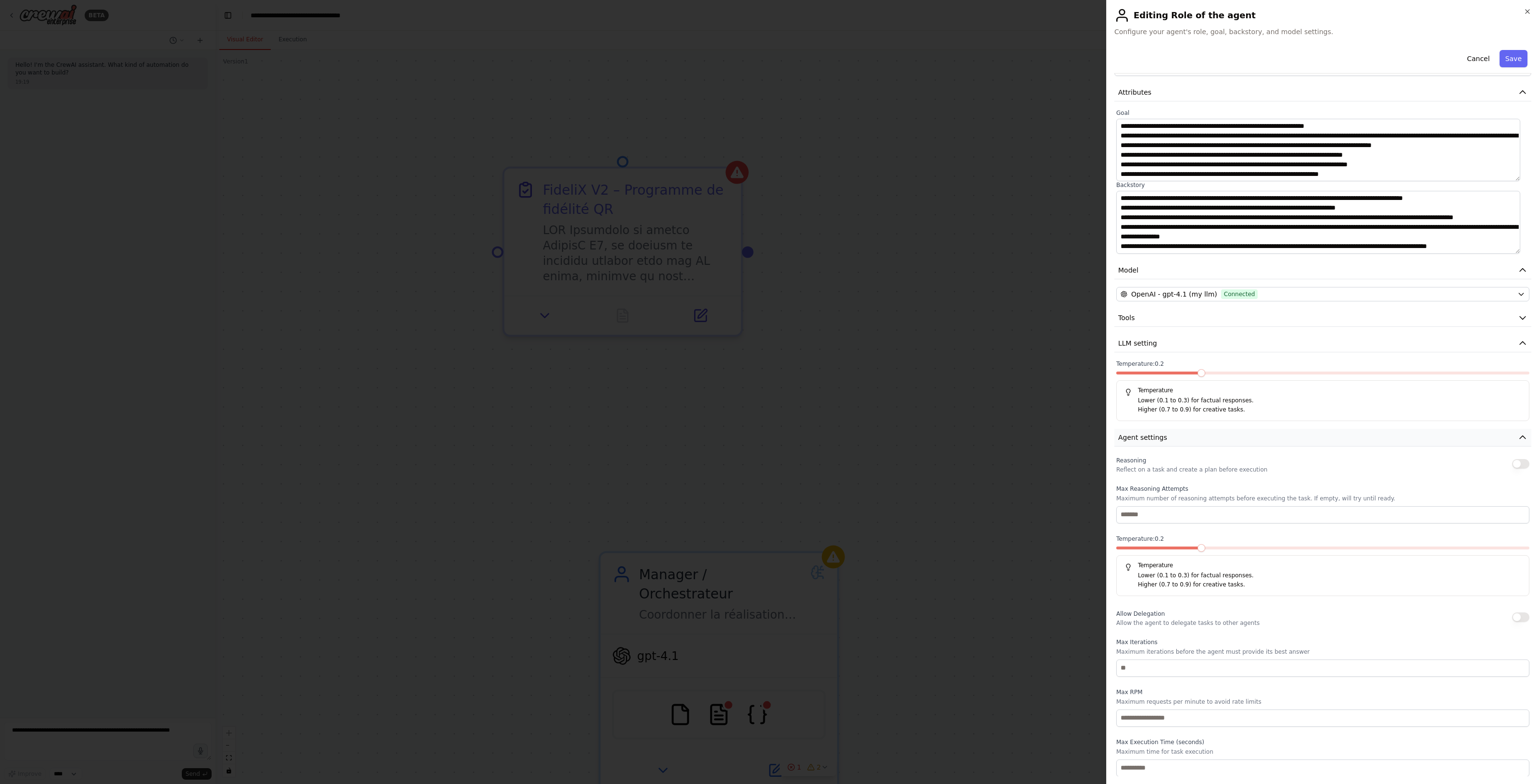
scroll to position [34, 0]
click at [1205, 514] on input "number" at bounding box center [1322, 514] width 413 height 17
type input "*"
drag, startPoint x: 1243, startPoint y: 673, endPoint x: 1152, endPoint y: 665, distance: 91.4
click at [1152, 667] on input "number" at bounding box center [1322, 668] width 413 height 17
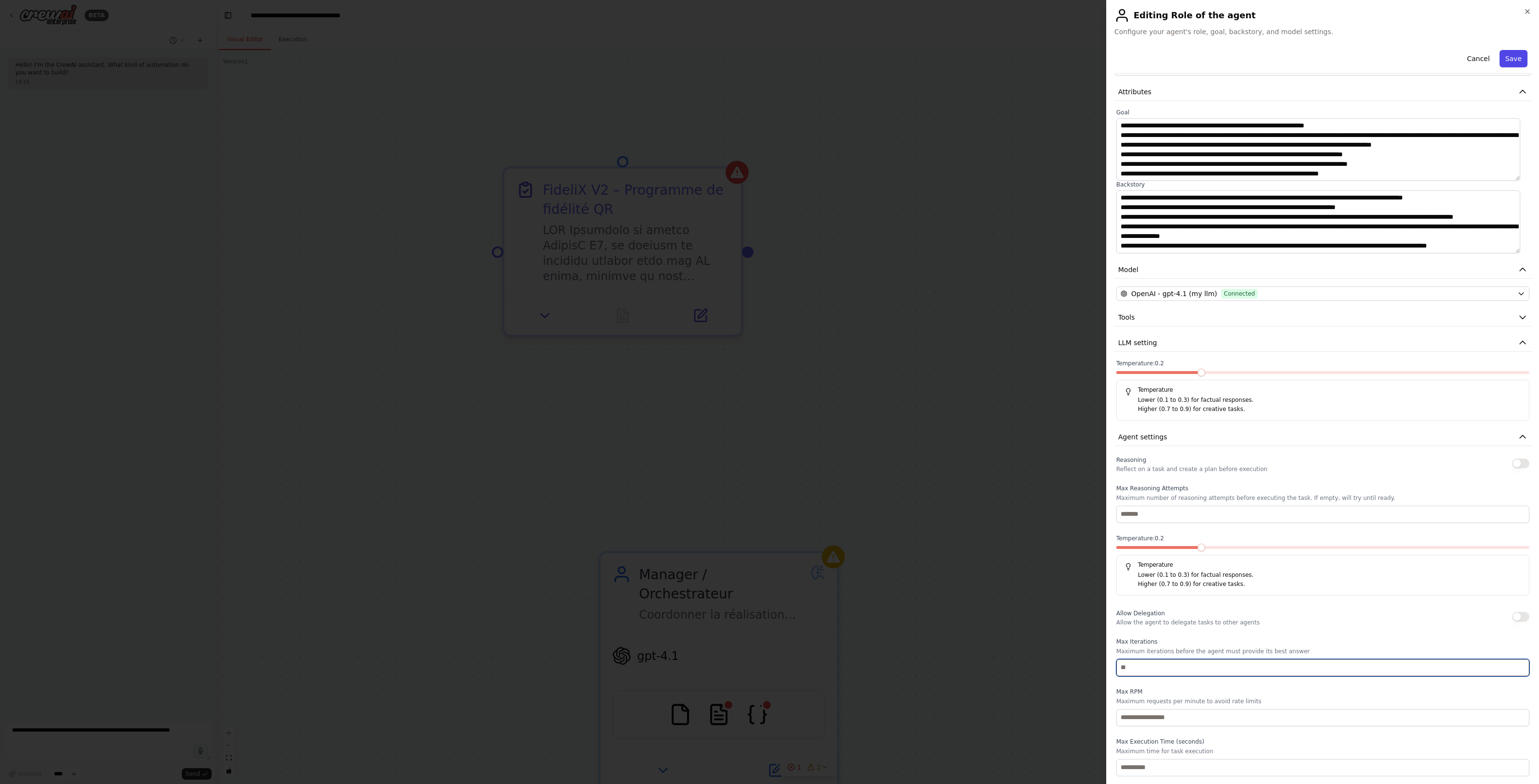
type input "**"
click at [1508, 51] on button "Save" at bounding box center [1513, 58] width 28 height 17
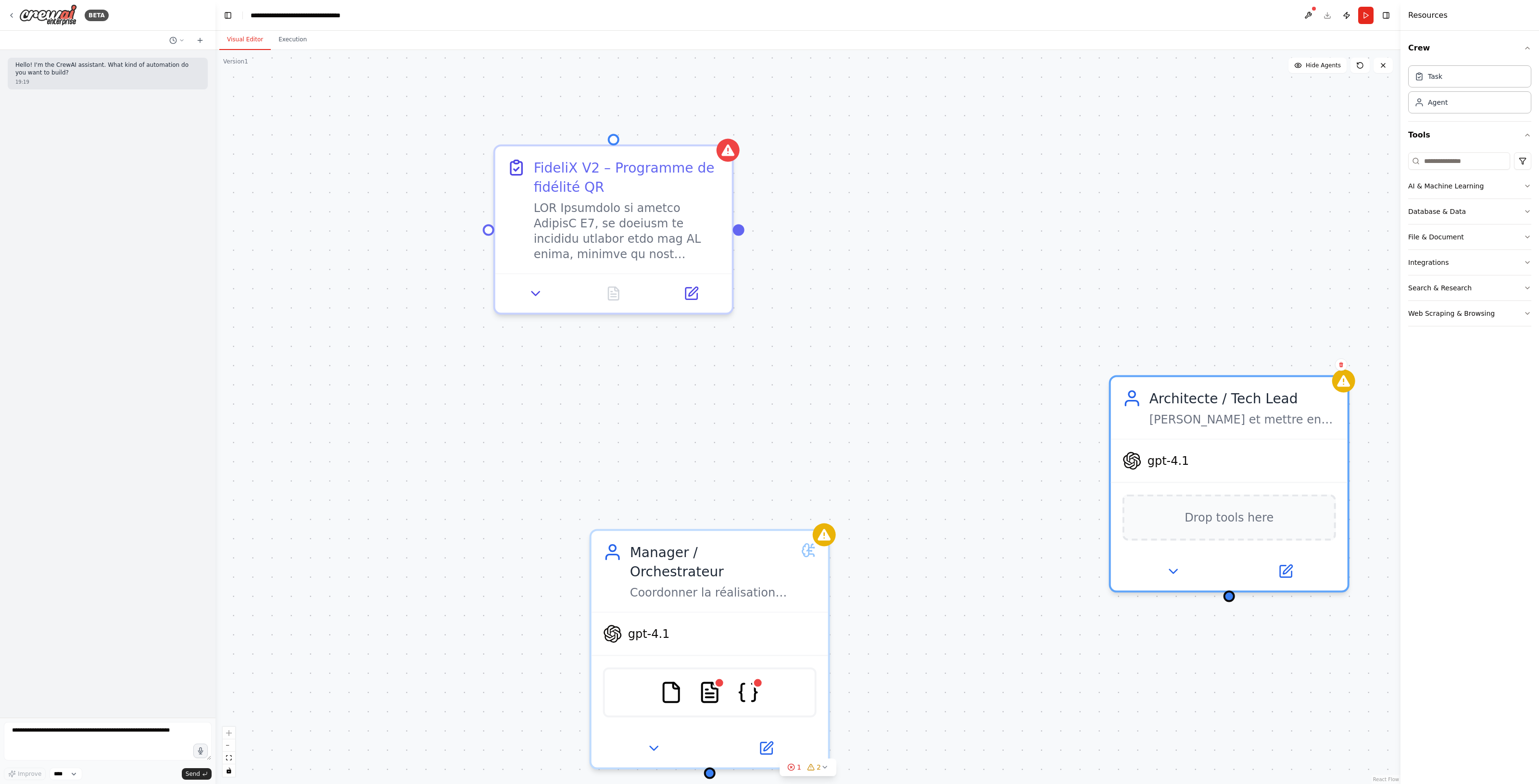
drag, startPoint x: 1020, startPoint y: 563, endPoint x: 1020, endPoint y: 542, distance: 21.0
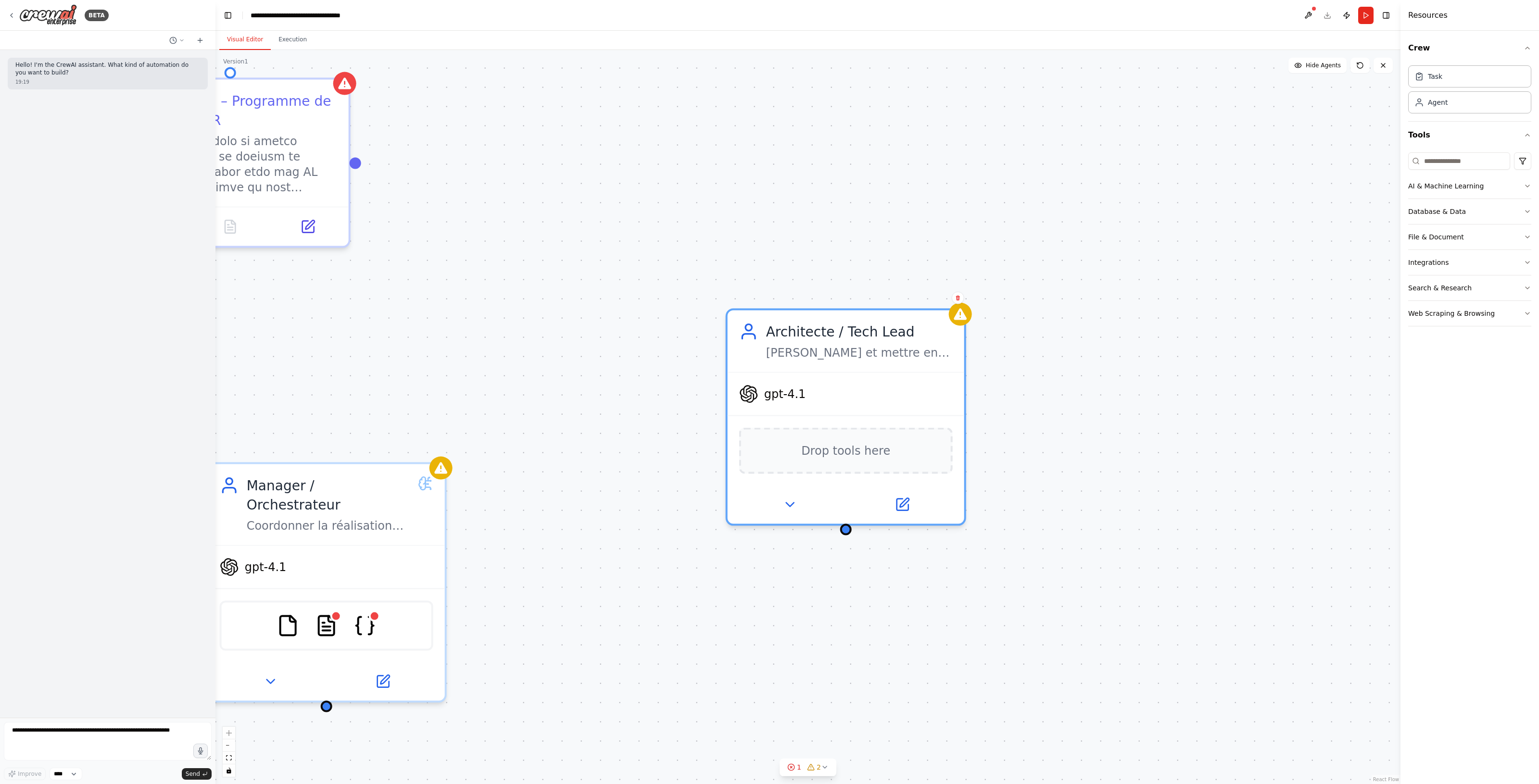
drag, startPoint x: 971, startPoint y: 533, endPoint x: 625, endPoint y: 475, distance: 350.8
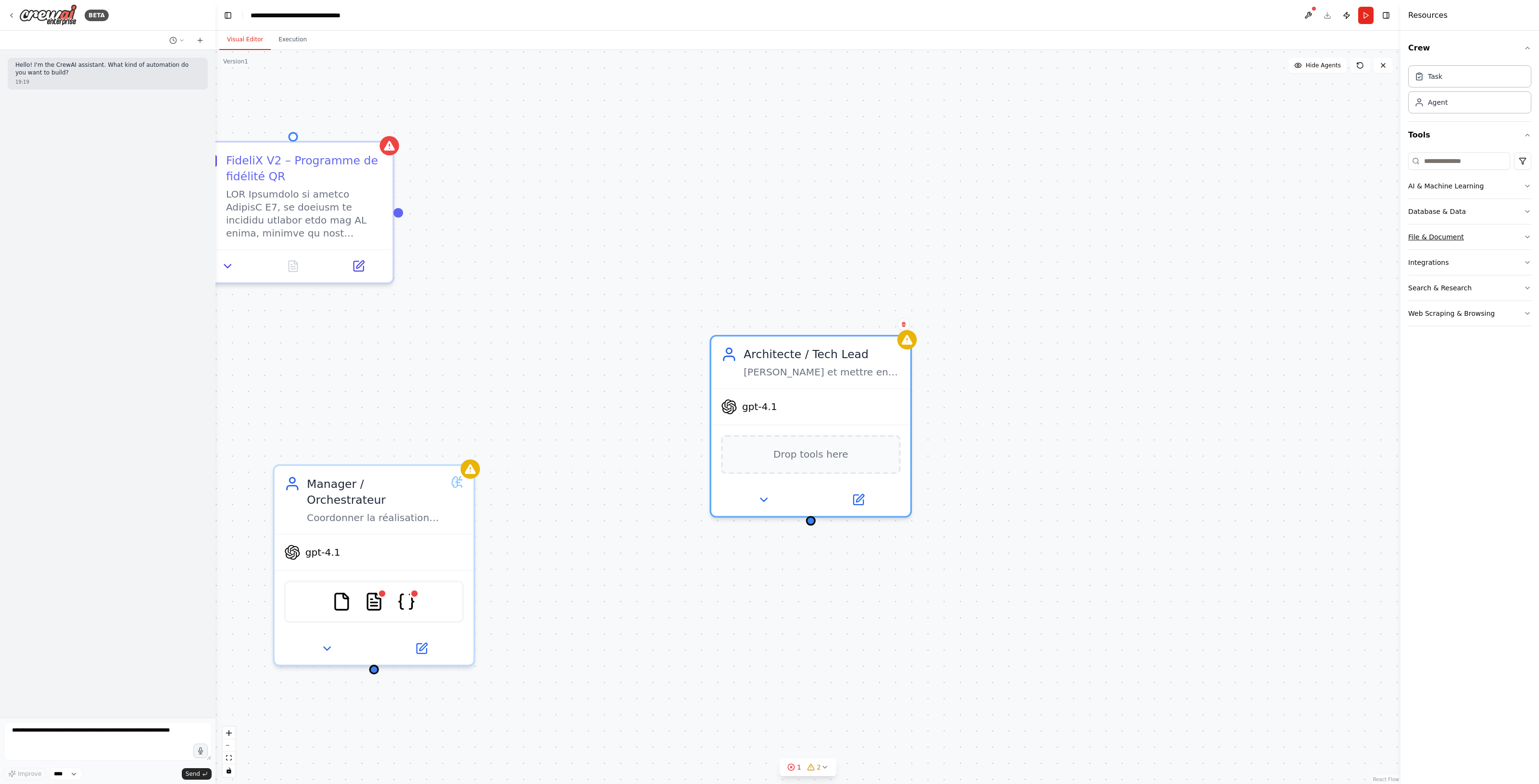
click at [1459, 233] on button "File & Document" at bounding box center [1469, 237] width 123 height 25
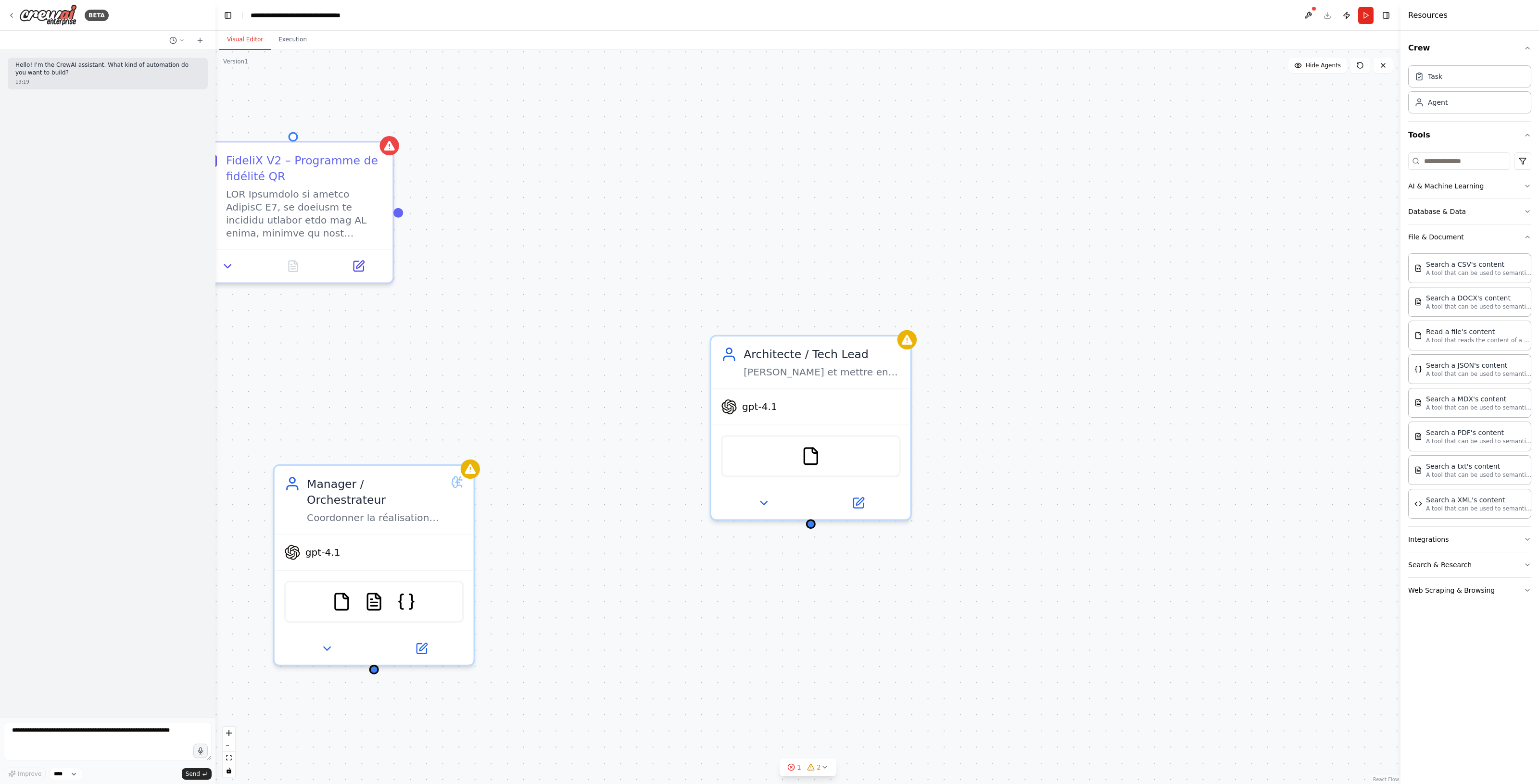
drag, startPoint x: 885, startPoint y: 570, endPoint x: 817, endPoint y: 554, distance: 69.9
click at [862, 568] on div "FideliX V2 – Programme de fidélité QR Manager / Orchestrateur Coordonner la réa…" at bounding box center [808, 416] width 1185 height 734
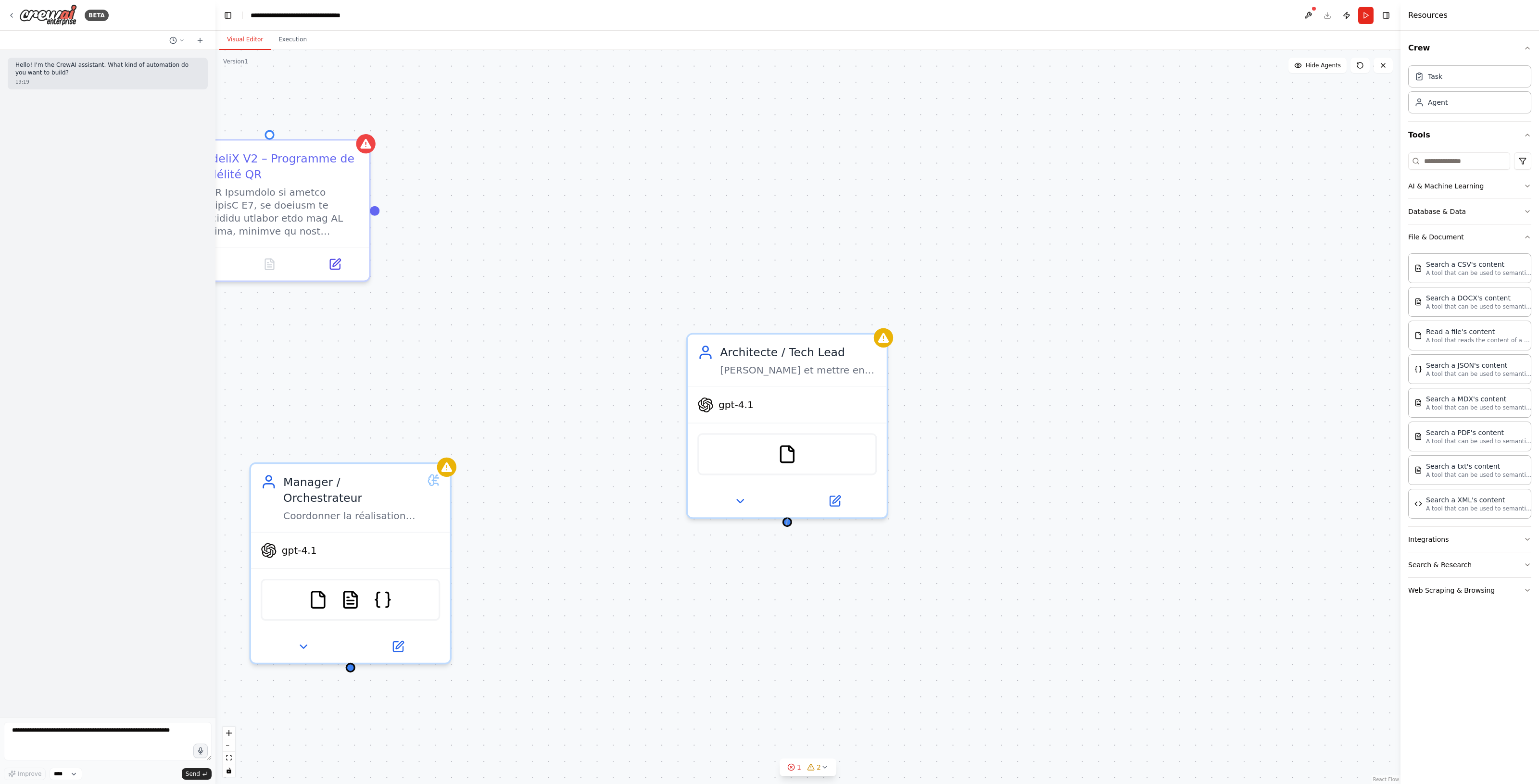
click at [786, 526] on div "FideliX V2 – Programme de fidélité QR Manager / Orchestrateur Coordonner la réa…" at bounding box center [808, 416] width 1185 height 734
click at [1170, 345] on div "gpt-4o-mini" at bounding box center [1141, 337] width 77 height 17
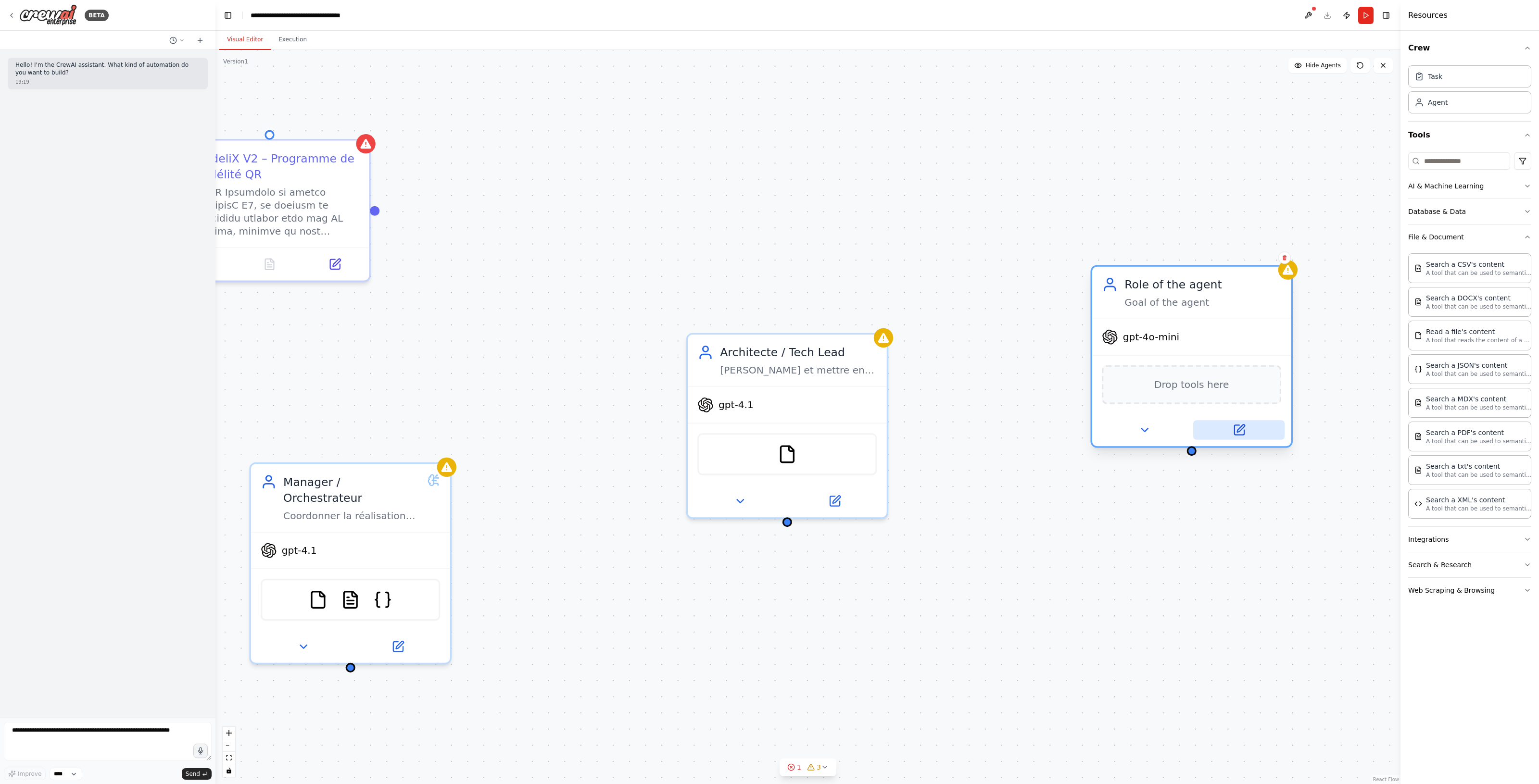
click at [1238, 429] on icon at bounding box center [1241, 428] width 8 height 8
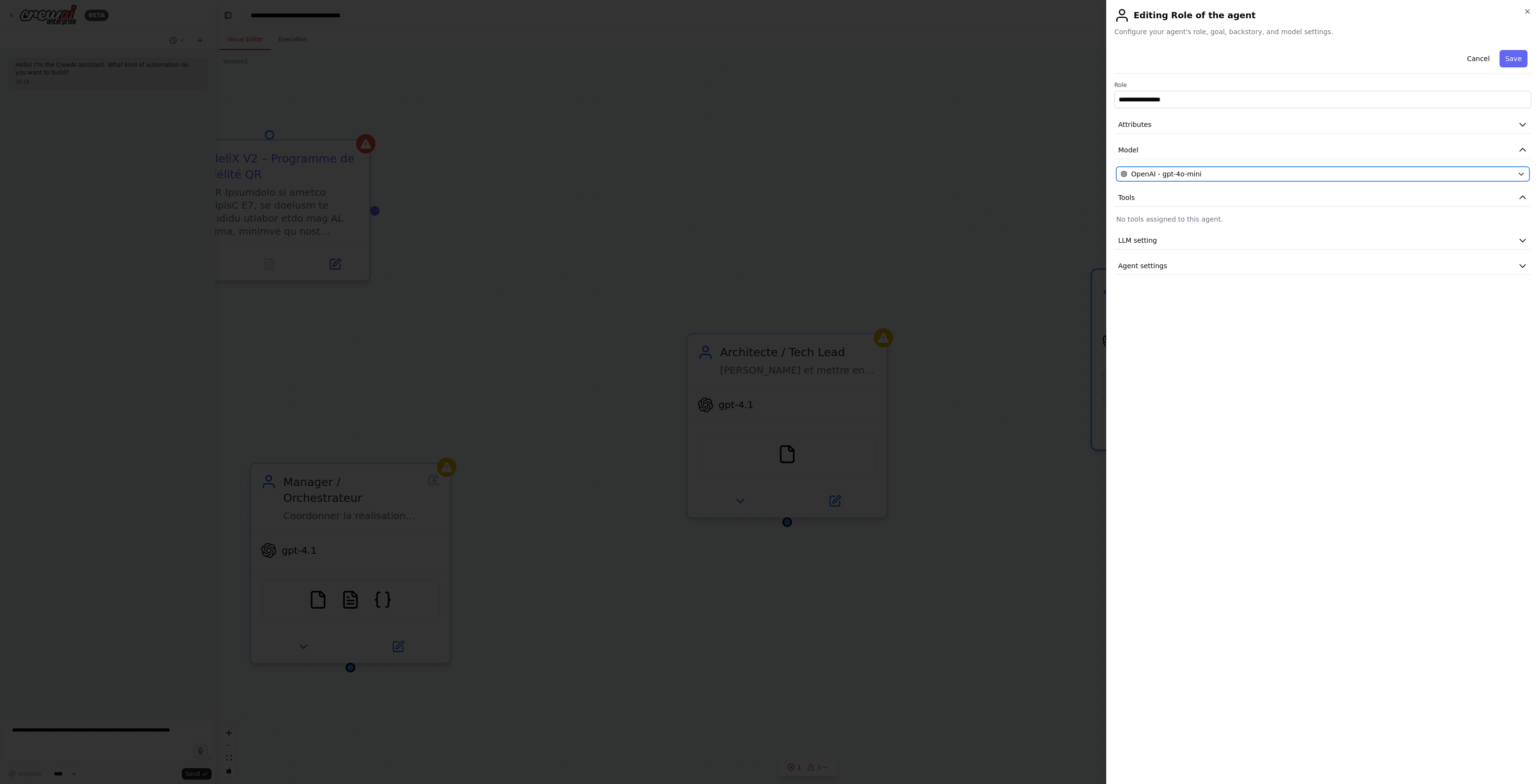
click at [1294, 174] on div "OpenAI - gpt-4o-mini" at bounding box center [1316, 174] width 393 height 9
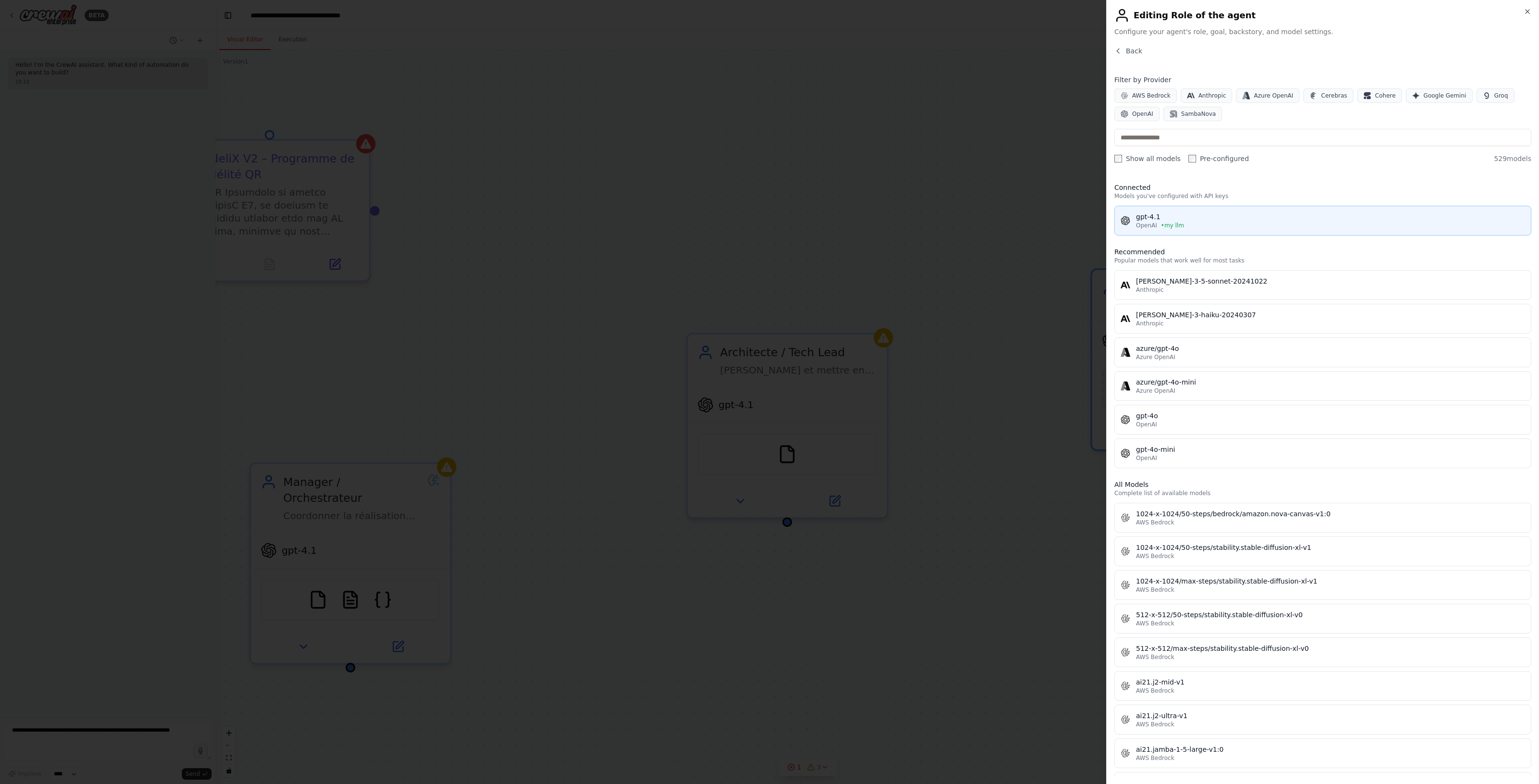
click at [1208, 222] on div "OpenAI • my llm" at bounding box center [1330, 225] width 389 height 8
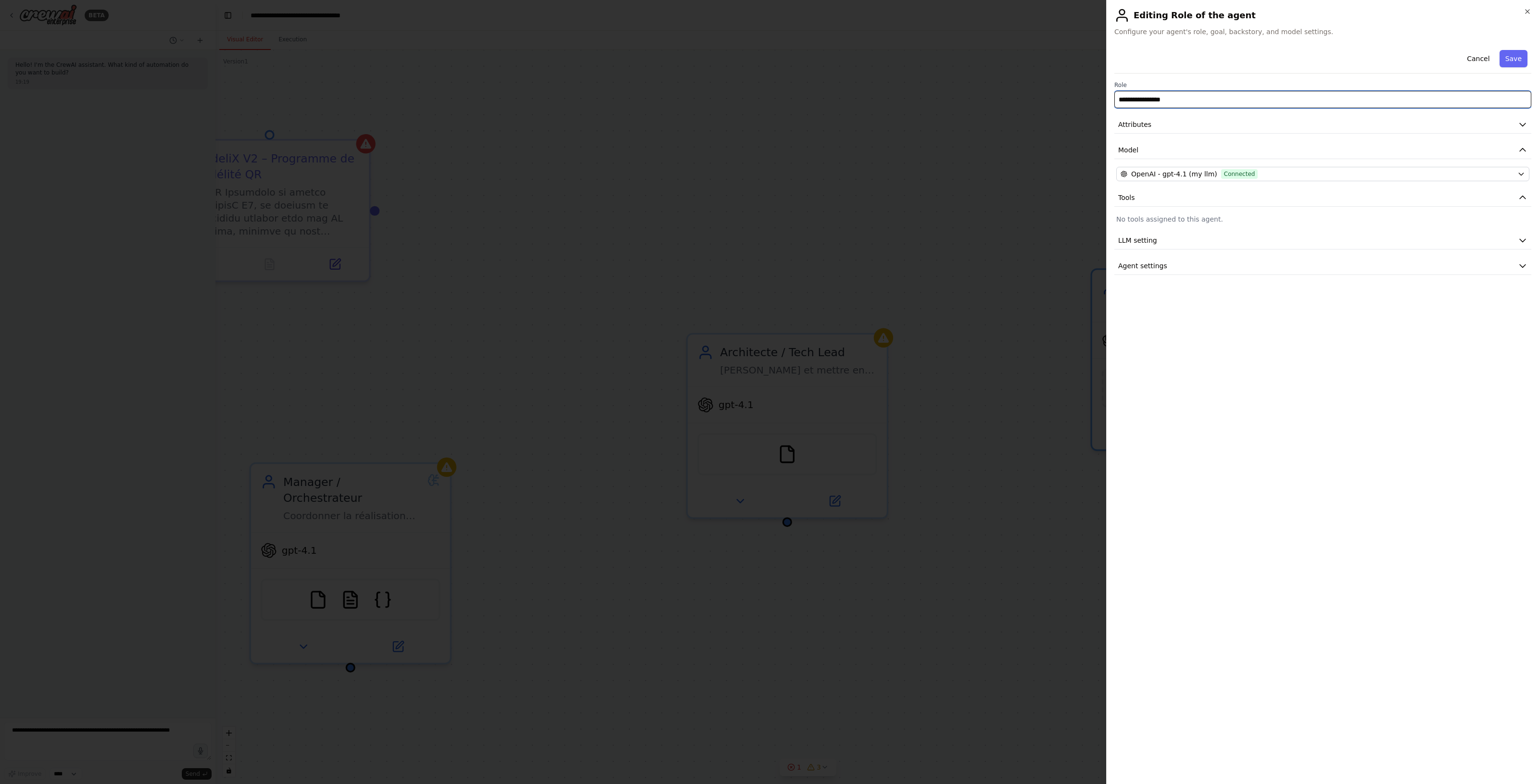
drag, startPoint x: 1205, startPoint y: 100, endPoint x: 1073, endPoint y: 100, distance: 132.0
click at [1073, 100] on body "**********" at bounding box center [769, 392] width 1539 height 784
paste input "*********"
type input "**********"
click at [1268, 126] on button "Attributes" at bounding box center [1322, 125] width 417 height 18
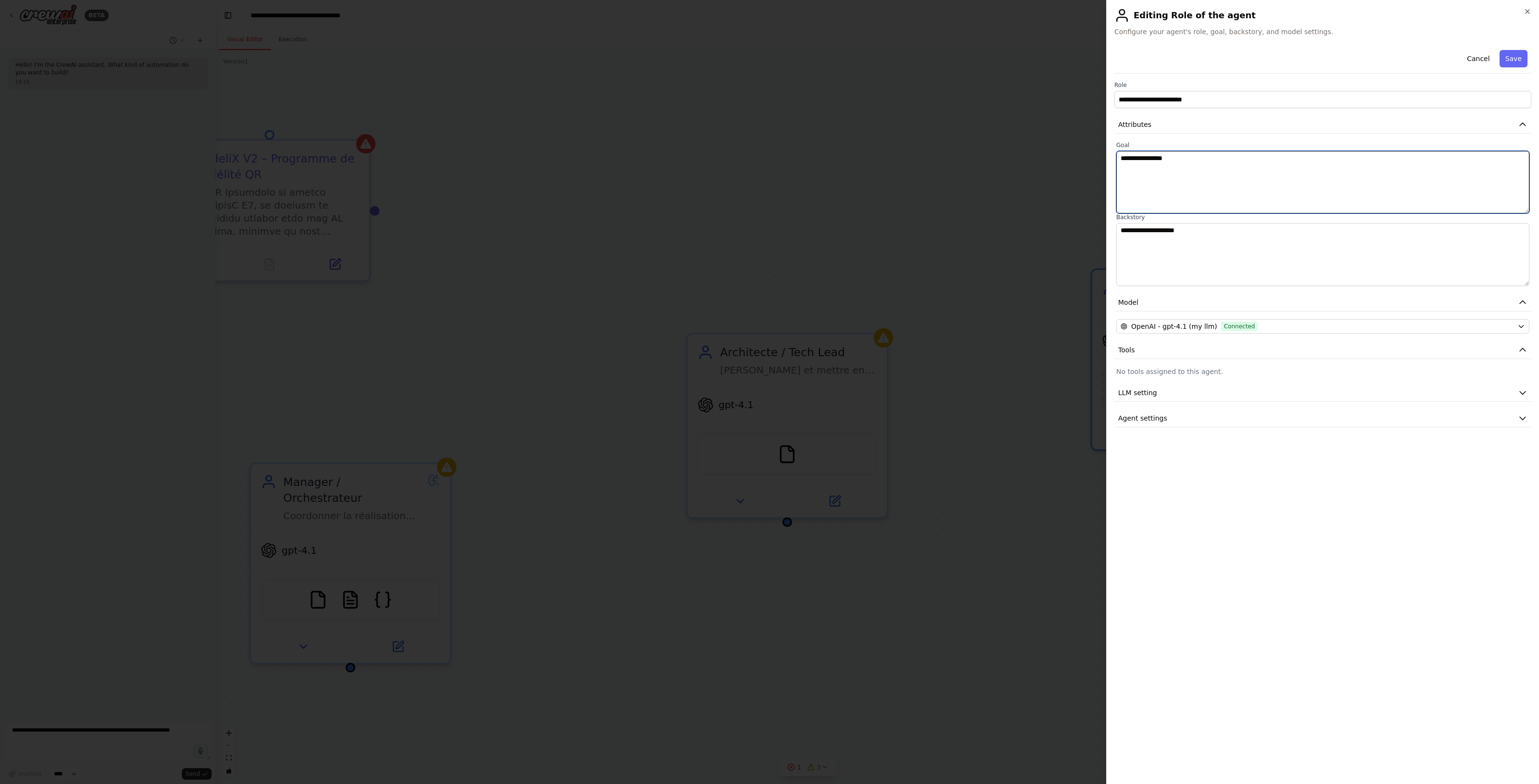
drag, startPoint x: 1266, startPoint y: 172, endPoint x: 1103, endPoint y: 154, distance: 164.0
click at [1103, 154] on body "**********" at bounding box center [769, 392] width 1539 height 784
paste textarea "**********"
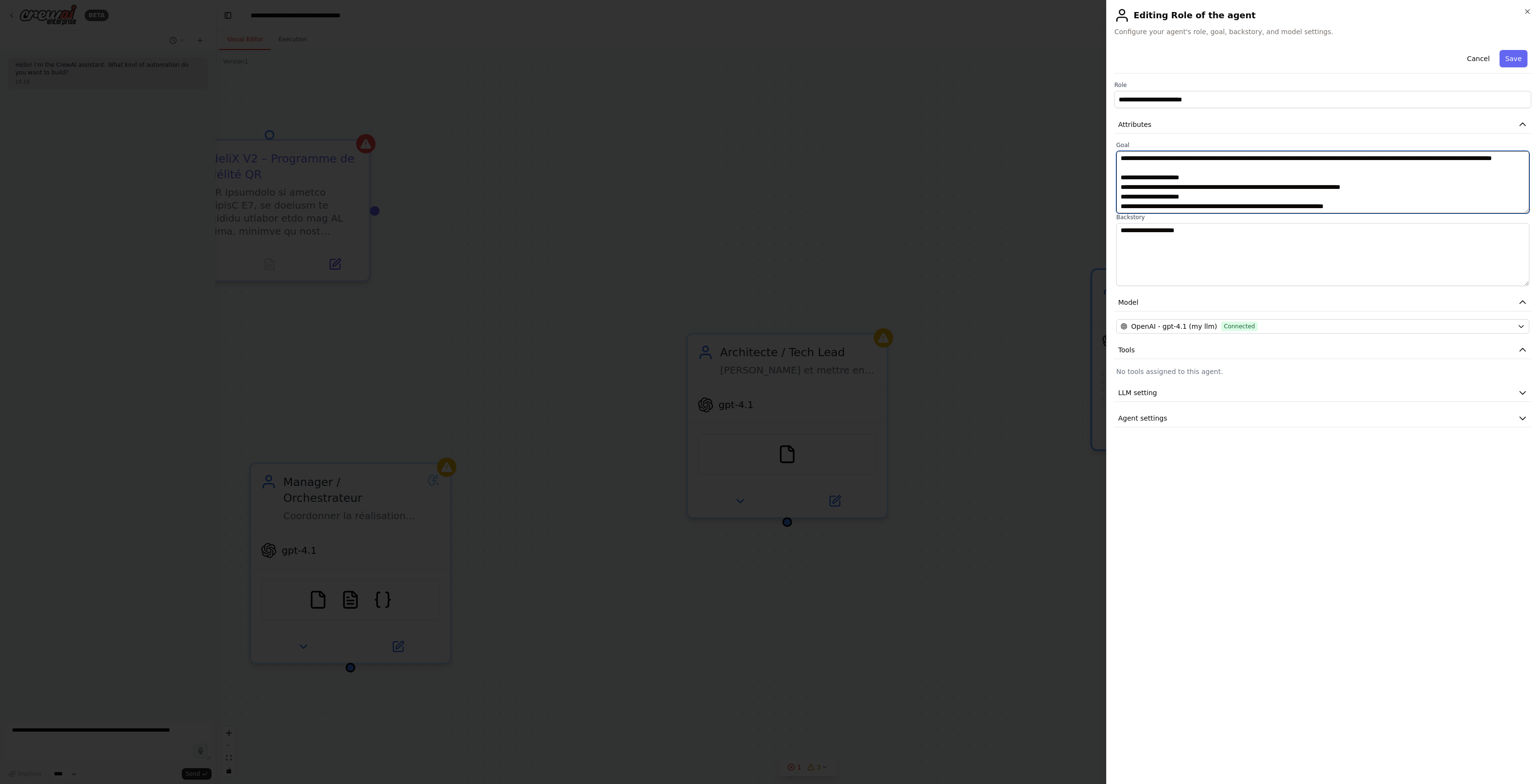
scroll to position [296, 0]
type textarea "**********"
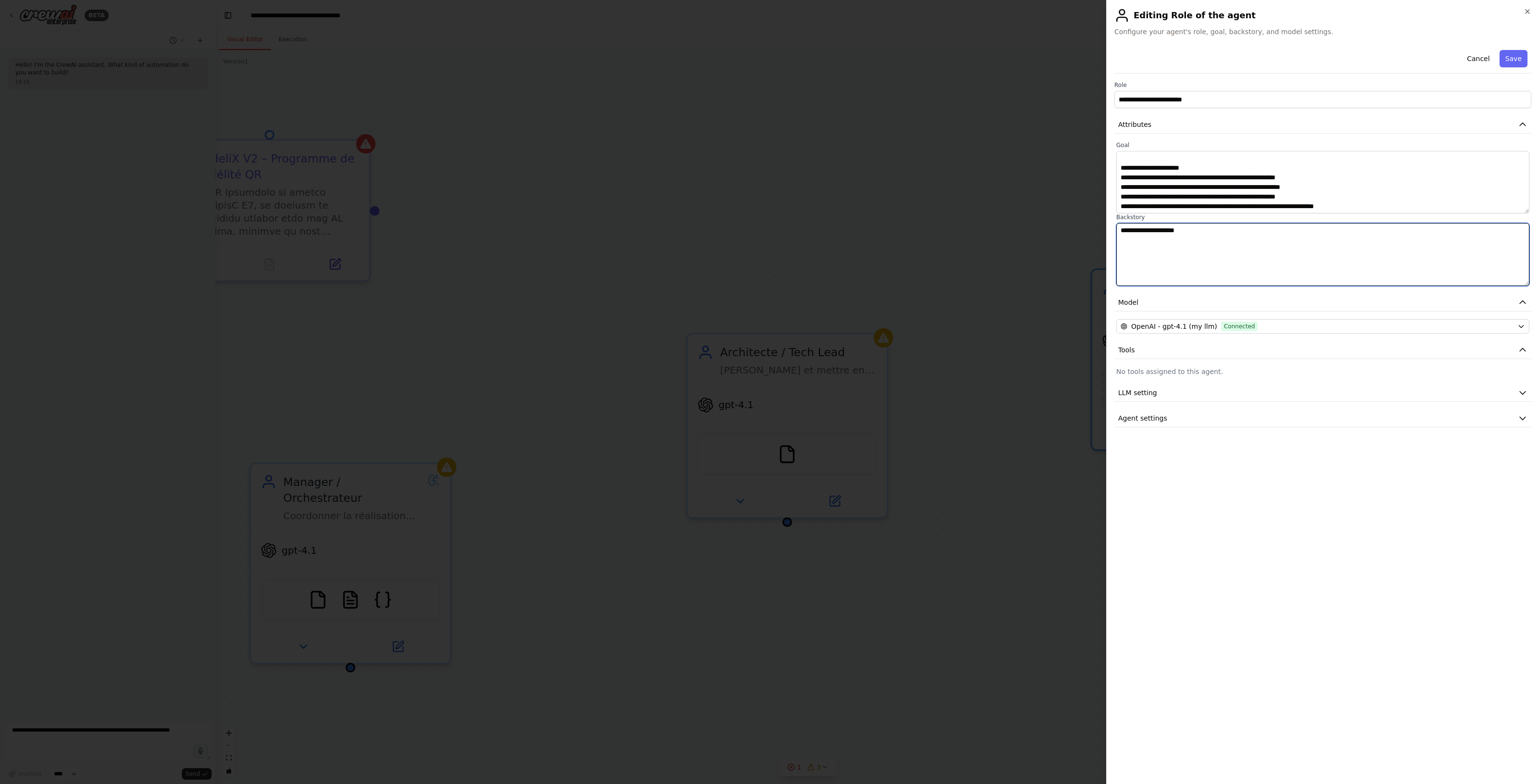
drag, startPoint x: 1253, startPoint y: 247, endPoint x: 1049, endPoint y: 232, distance: 204.6
click at [1049, 232] on body "**********" at bounding box center [769, 392] width 1539 height 784
paste textarea "**********"
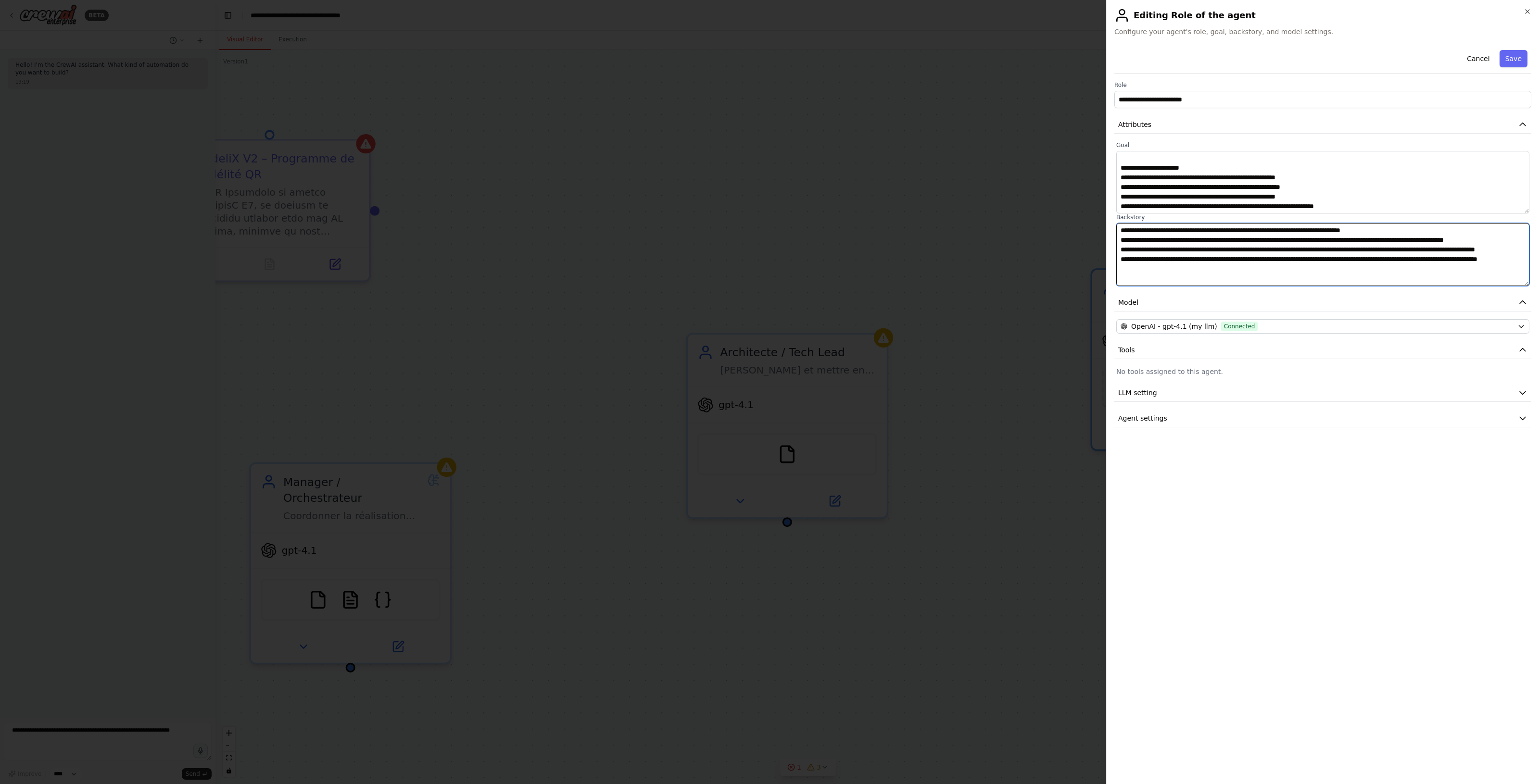
scroll to position [8, 0]
type textarea "**********"
click at [1164, 416] on button "Agent settings" at bounding box center [1322, 418] width 417 height 18
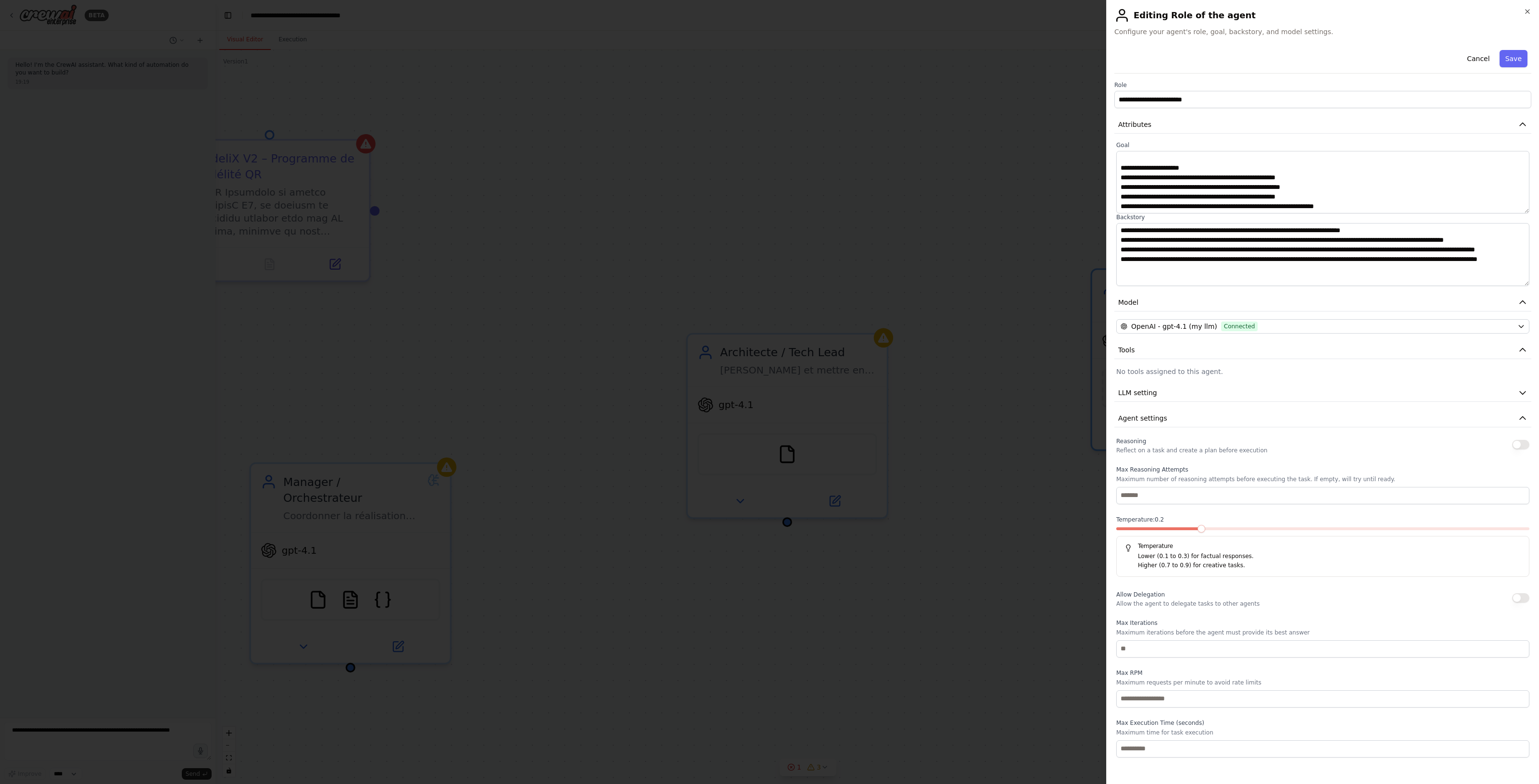
click at [1198, 525] on span at bounding box center [1201, 529] width 8 height 8
click at [1269, 419] on button "Agent settings" at bounding box center [1322, 418] width 417 height 18
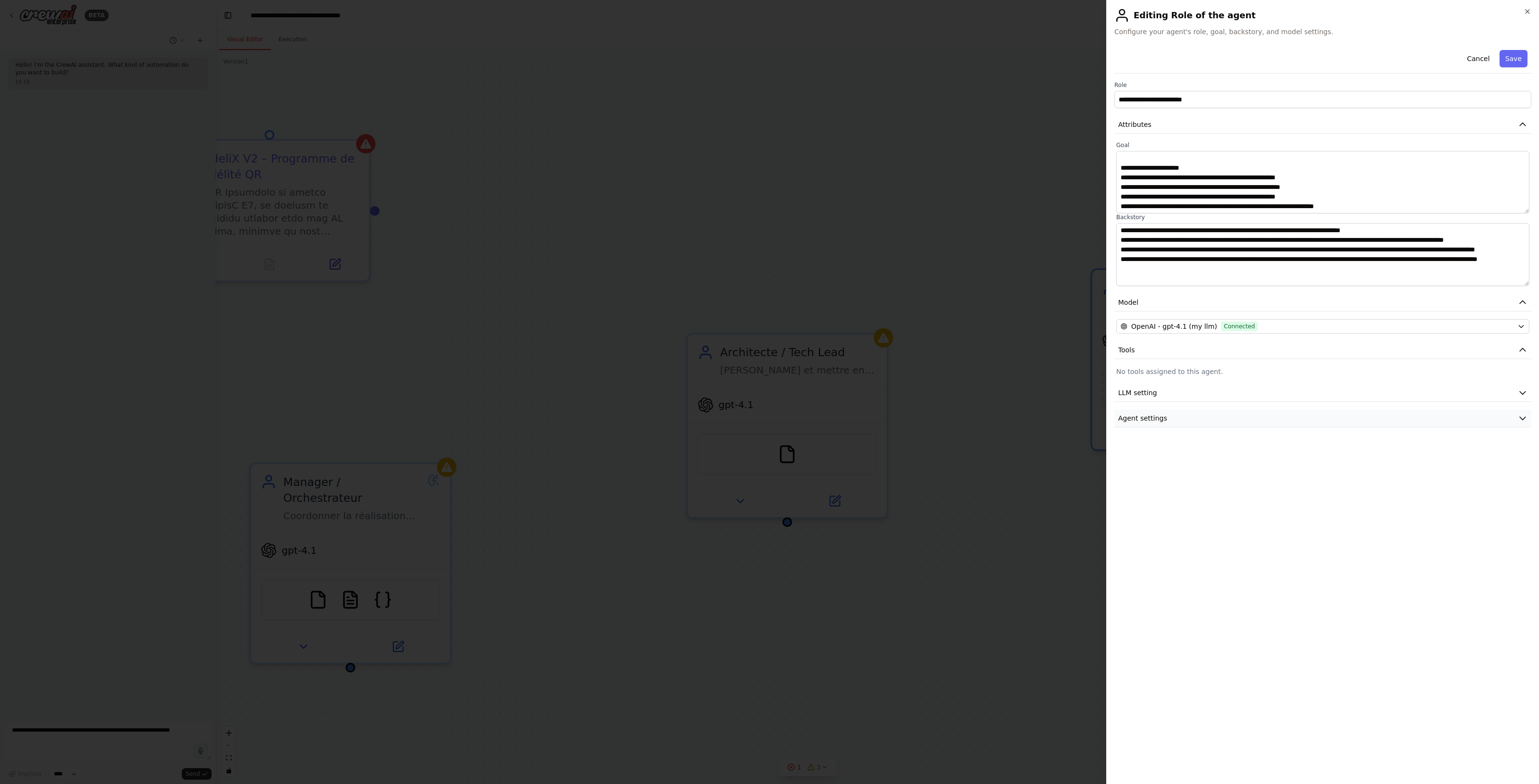
click at [1269, 419] on button "Agent settings" at bounding box center [1322, 418] width 417 height 18
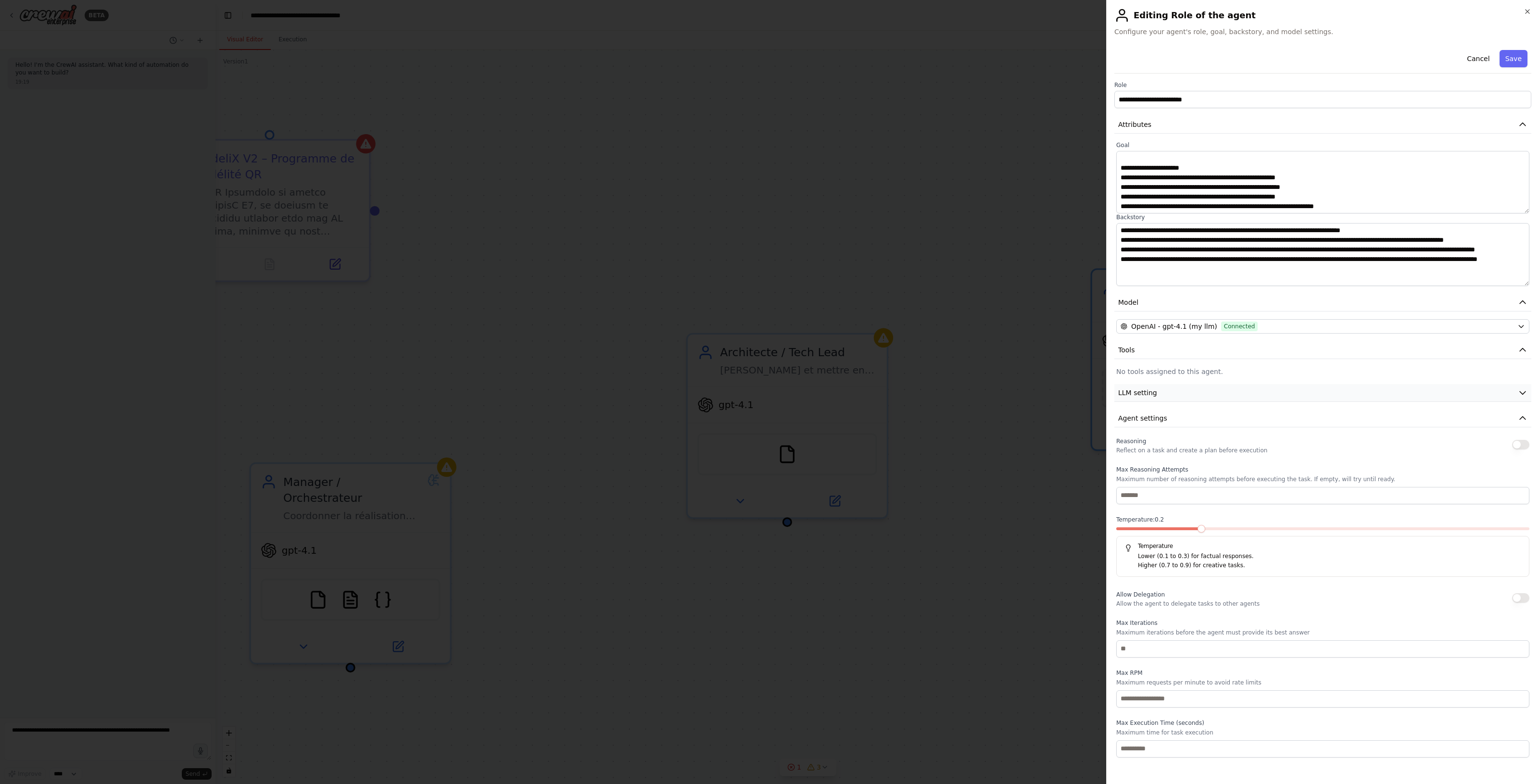
click at [1266, 400] on button "LLM setting" at bounding box center [1322, 393] width 417 height 18
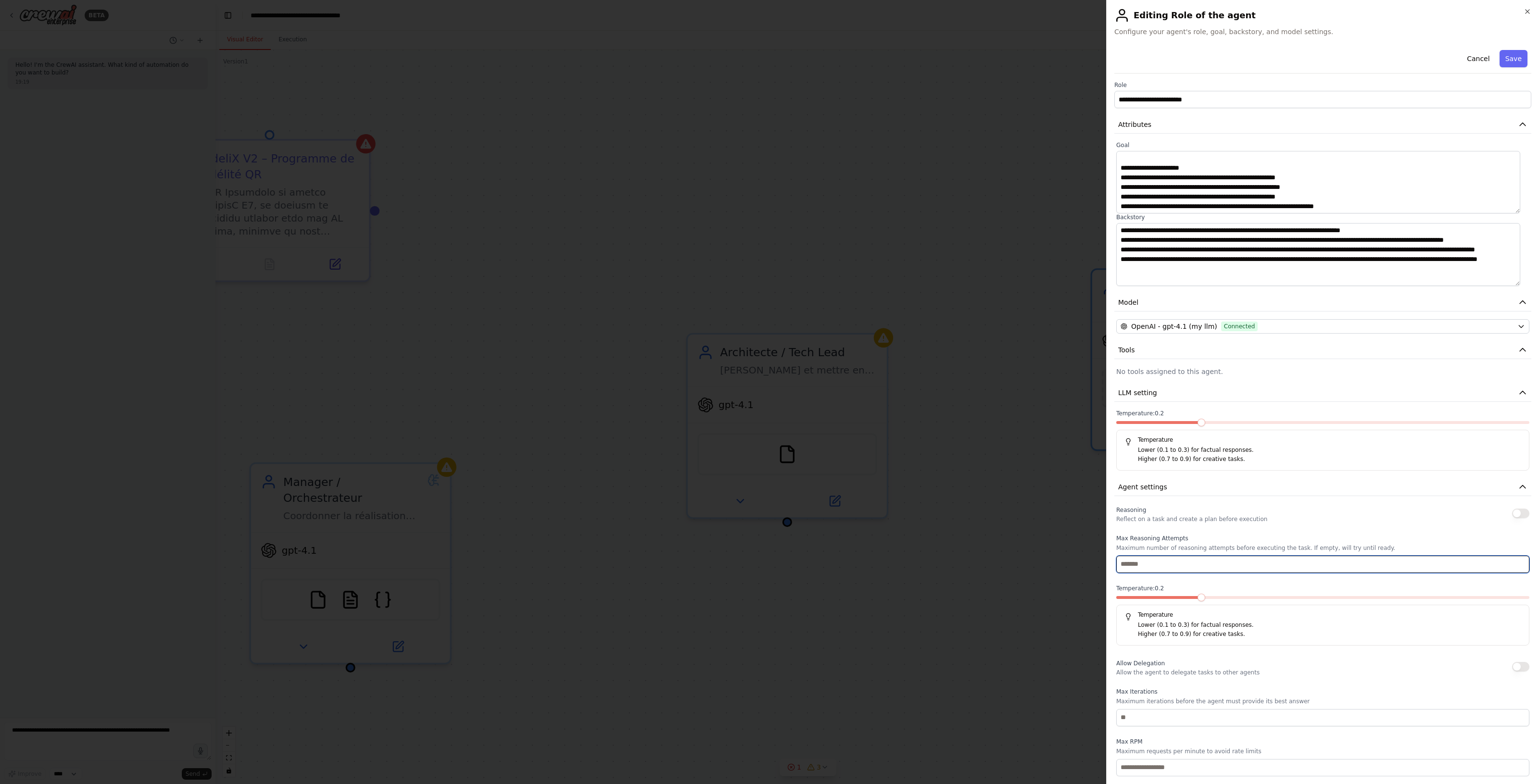
click at [1341, 568] on input "number" at bounding box center [1322, 564] width 413 height 17
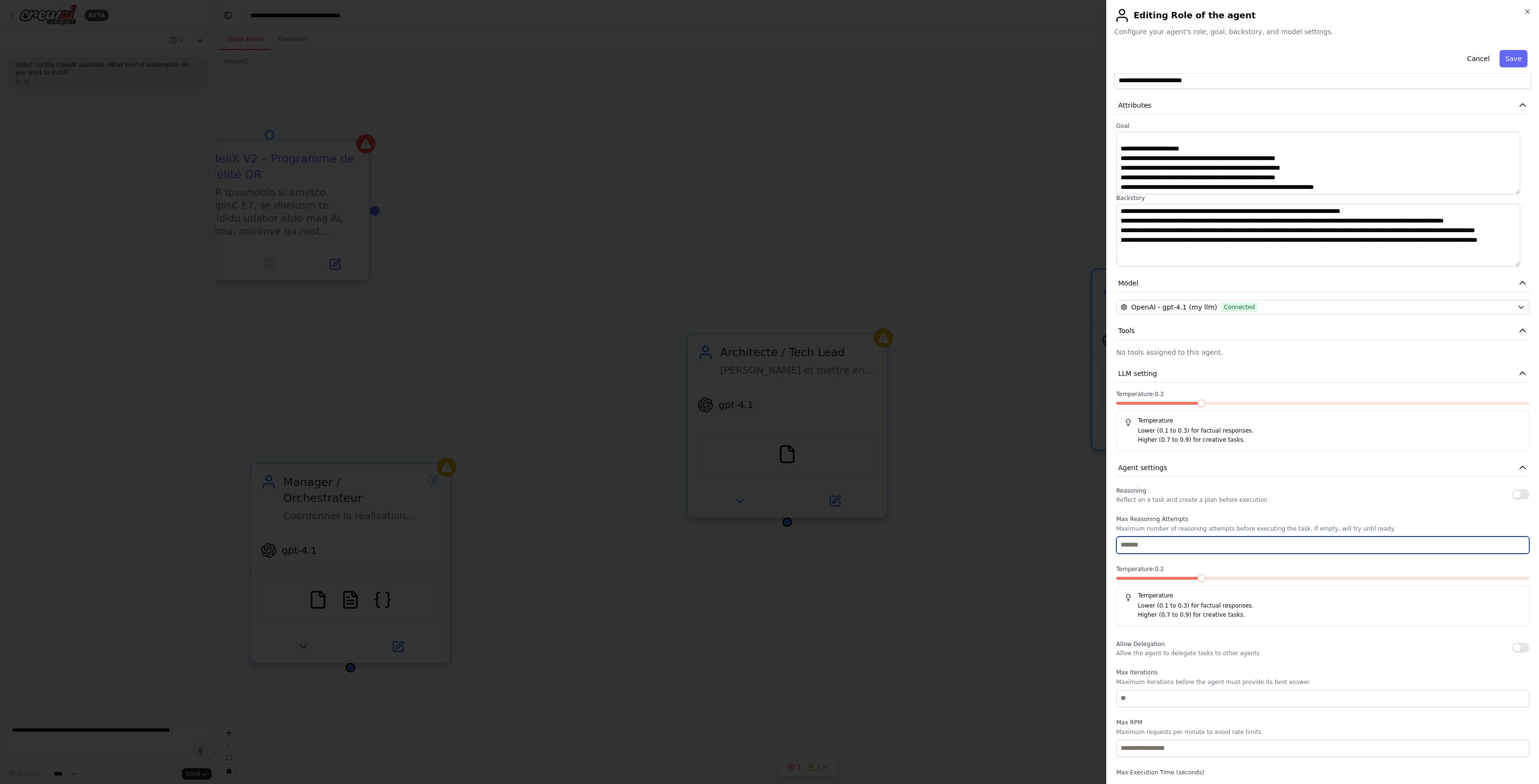
scroll to position [51, 0]
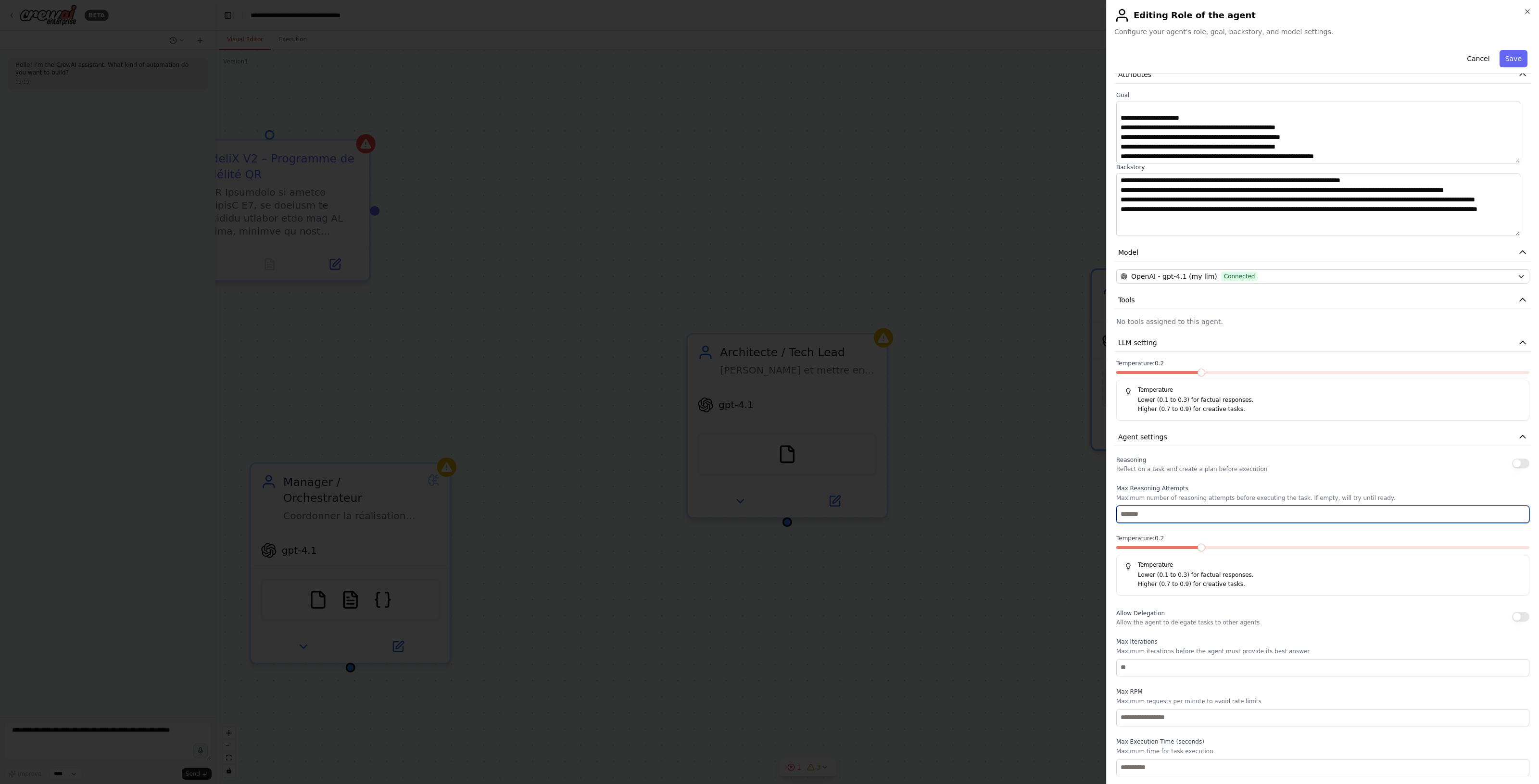
type input "*"
click at [1303, 665] on input "number" at bounding box center [1322, 668] width 413 height 17
type input "**"
click at [1503, 61] on button "Save" at bounding box center [1513, 58] width 28 height 17
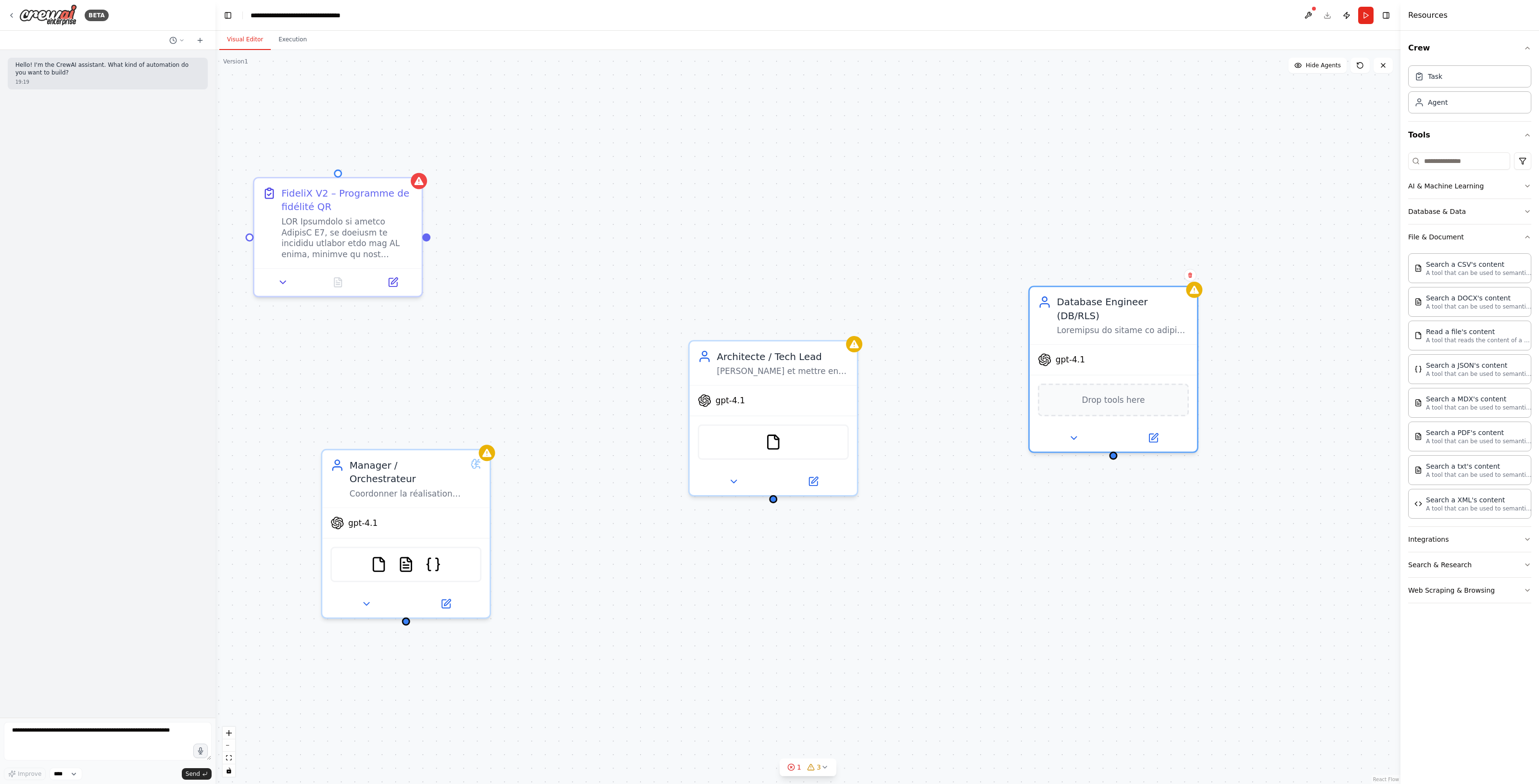
drag, startPoint x: 649, startPoint y: 371, endPoint x: 1017, endPoint y: 396, distance: 368.8
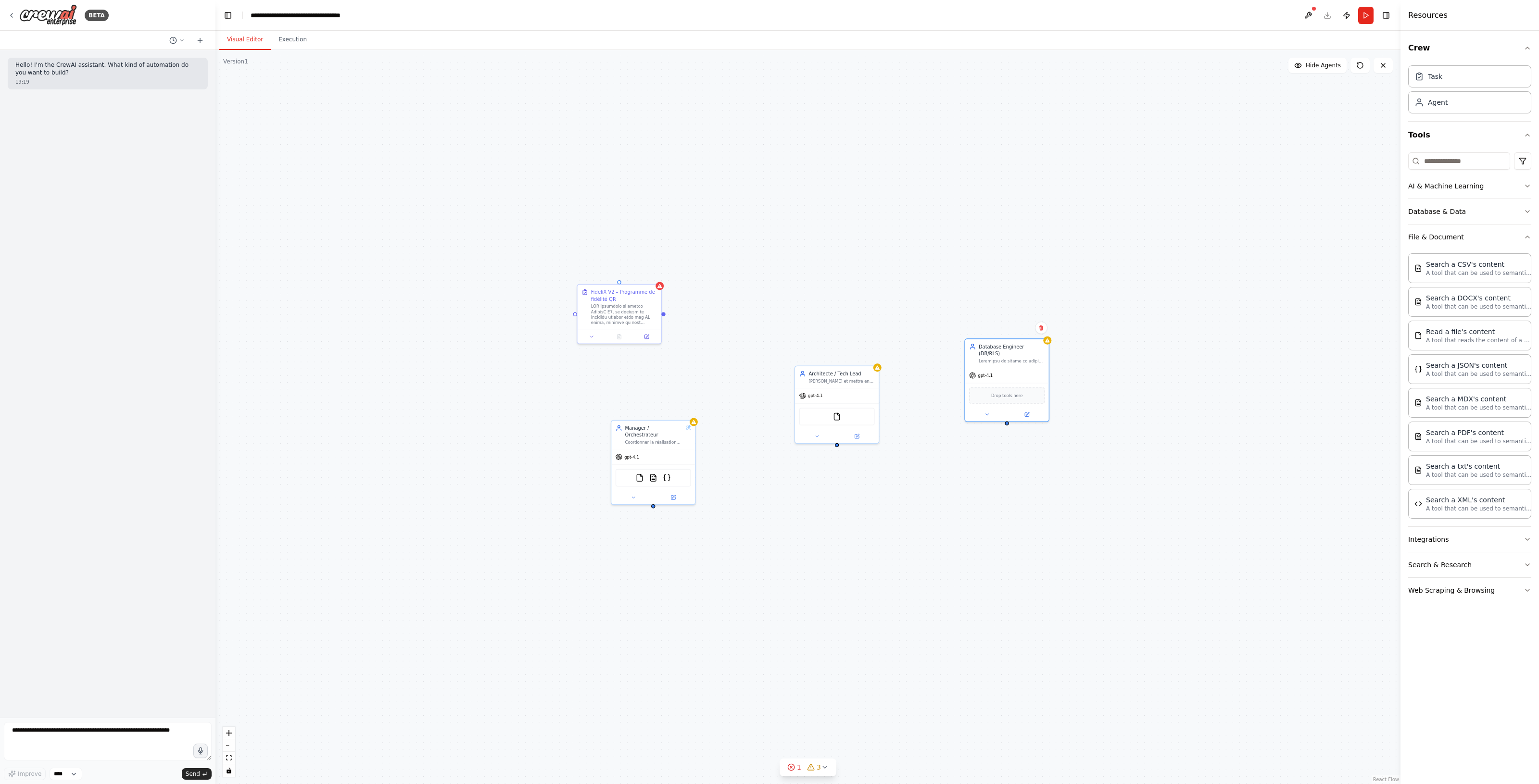
drag, startPoint x: 711, startPoint y: 387, endPoint x: 640, endPoint y: 383, distance: 71.1
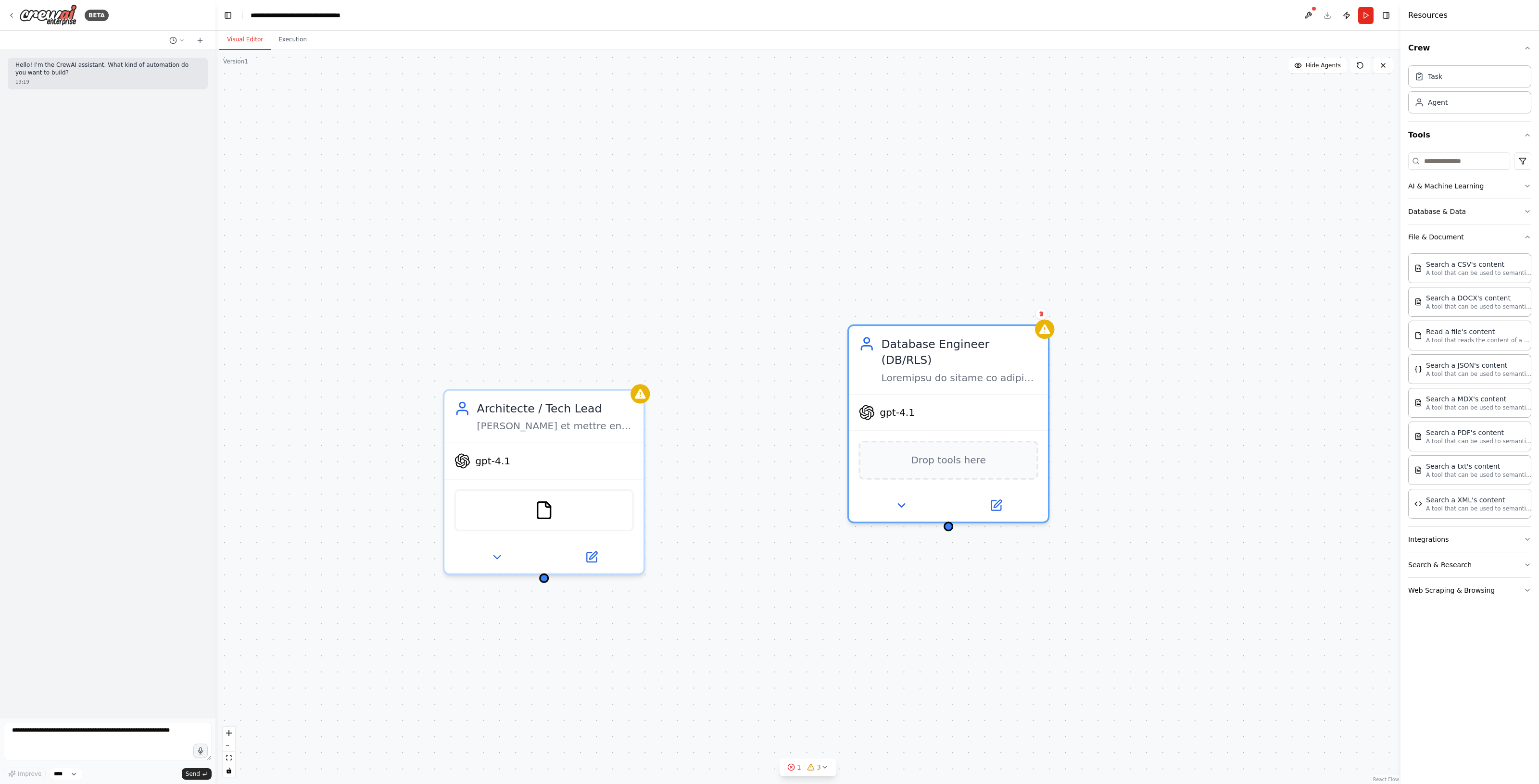
drag, startPoint x: 1087, startPoint y: 455, endPoint x: 701, endPoint y: 522, distance: 391.8
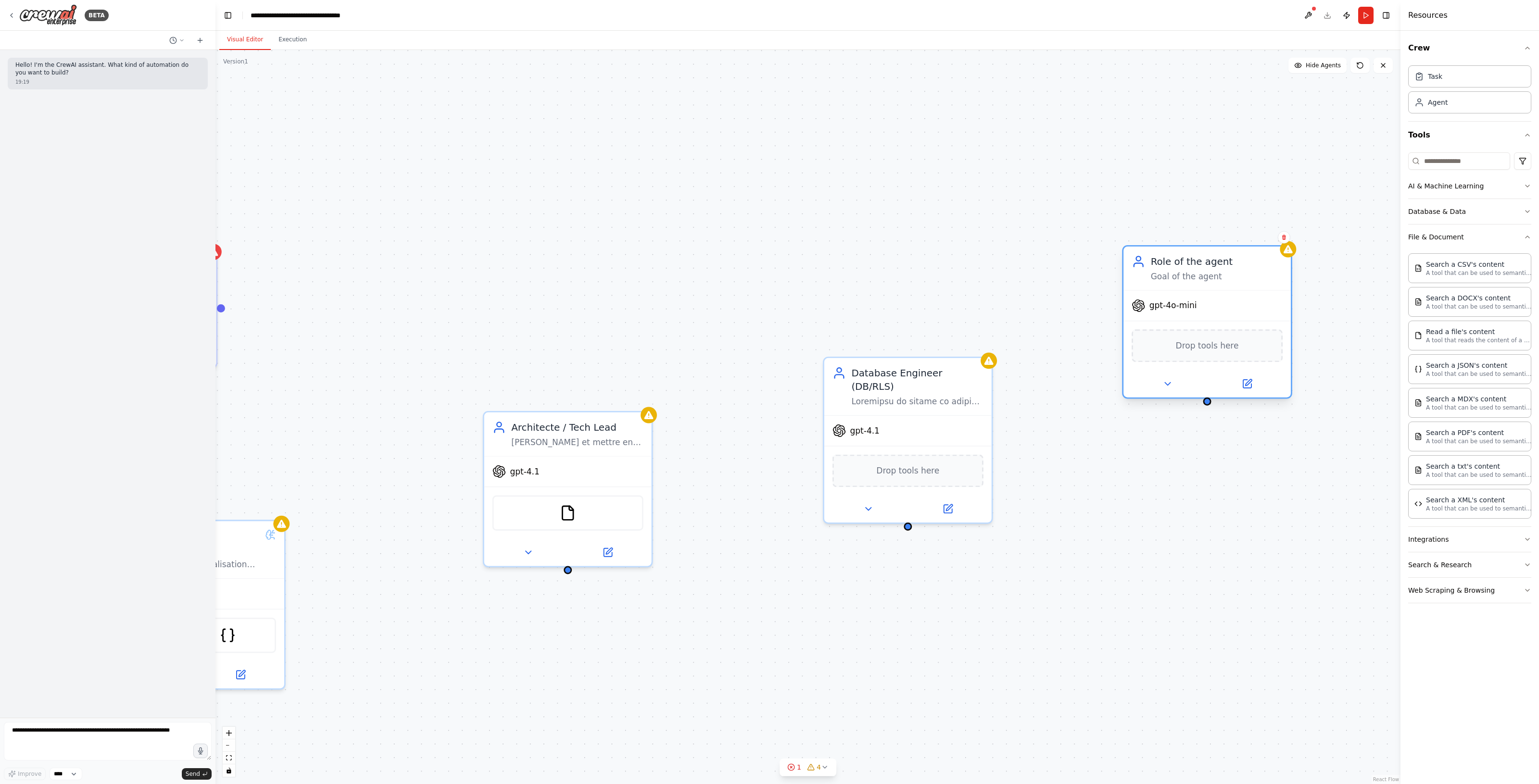
drag, startPoint x: 984, startPoint y: 234, endPoint x: 1216, endPoint y: 268, distance: 234.5
click at [1216, 268] on div "Role of the agent Goal of the agent" at bounding box center [1216, 268] width 132 height 28
click at [1250, 385] on icon at bounding box center [1247, 384] width 8 height 8
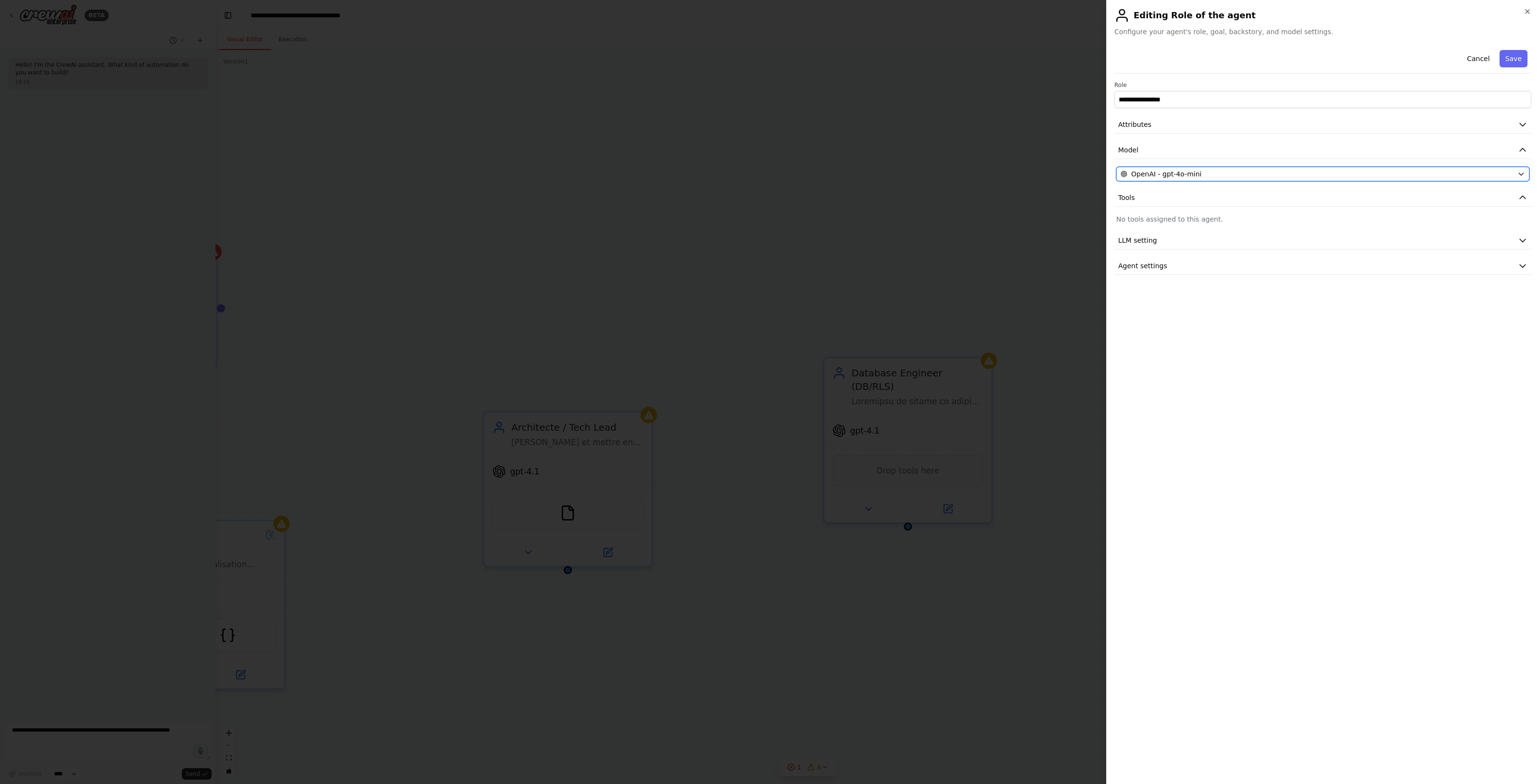
click at [1235, 173] on div "OpenAI - gpt-4o-mini" at bounding box center [1316, 174] width 393 height 9
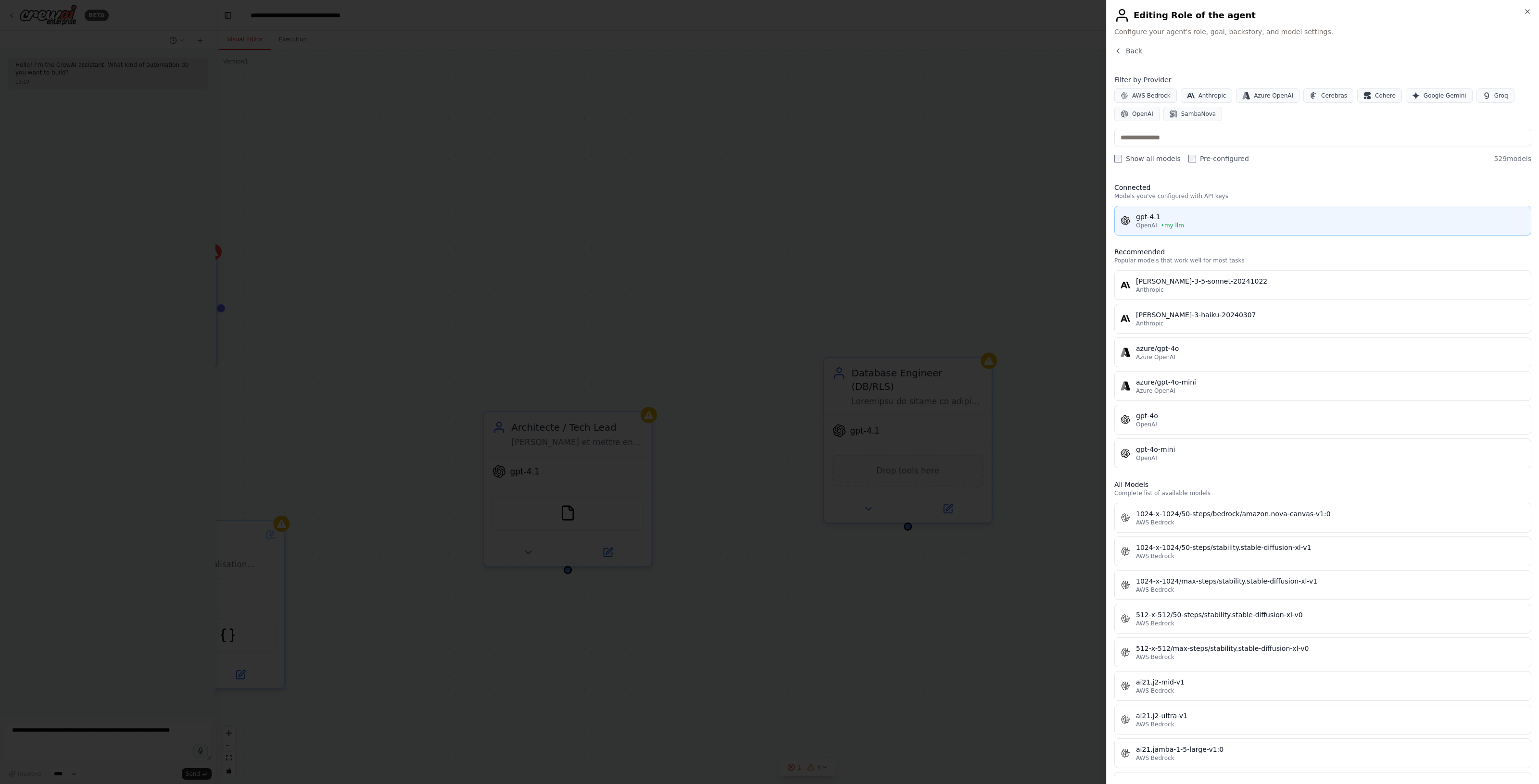
click at [1203, 224] on div "OpenAI • my llm" at bounding box center [1330, 225] width 389 height 8
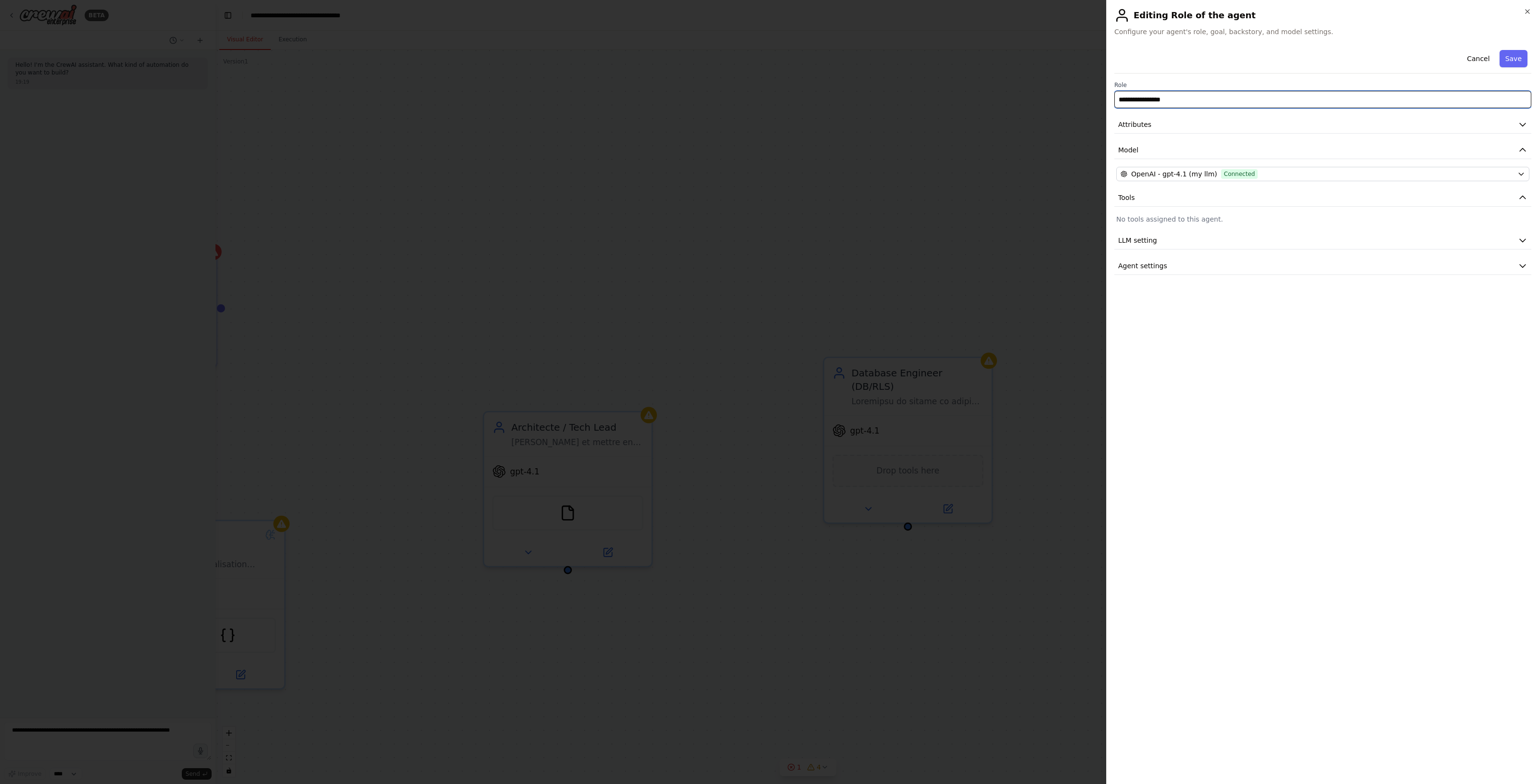
drag, startPoint x: 1217, startPoint y: 101, endPoint x: 1111, endPoint y: 100, distance: 106.0
click at [1111, 100] on div "**********" at bounding box center [1322, 392] width 432 height 784
paste input "text"
type input "**********"
click at [1255, 176] on div "OpenAI - gpt-4.1 (my llm) Connected" at bounding box center [1316, 174] width 393 height 9
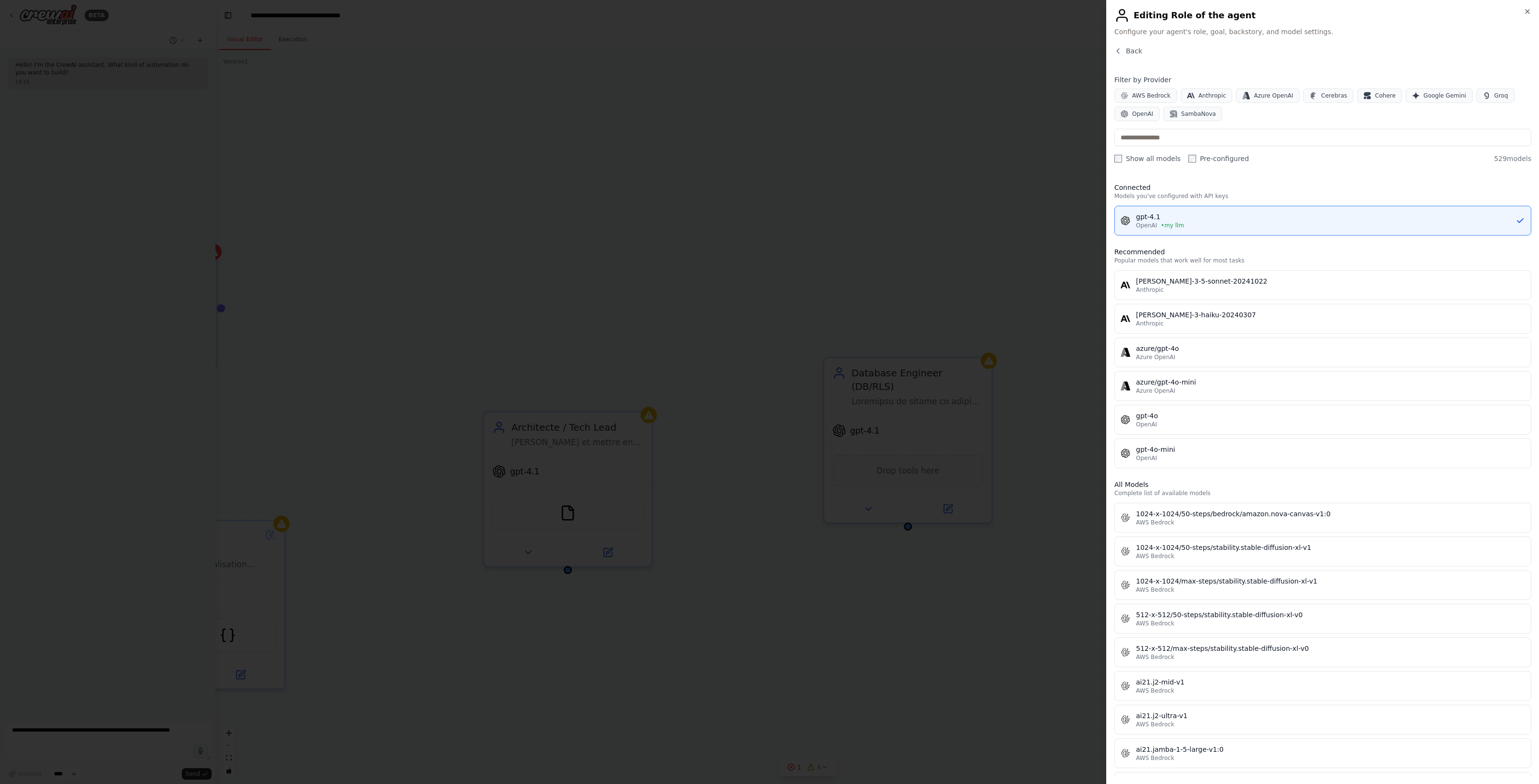
click at [1134, 56] on div "Back" at bounding box center [1322, 55] width 417 height 17
click at [1177, 224] on span "• my llm" at bounding box center [1171, 225] width 23 height 8
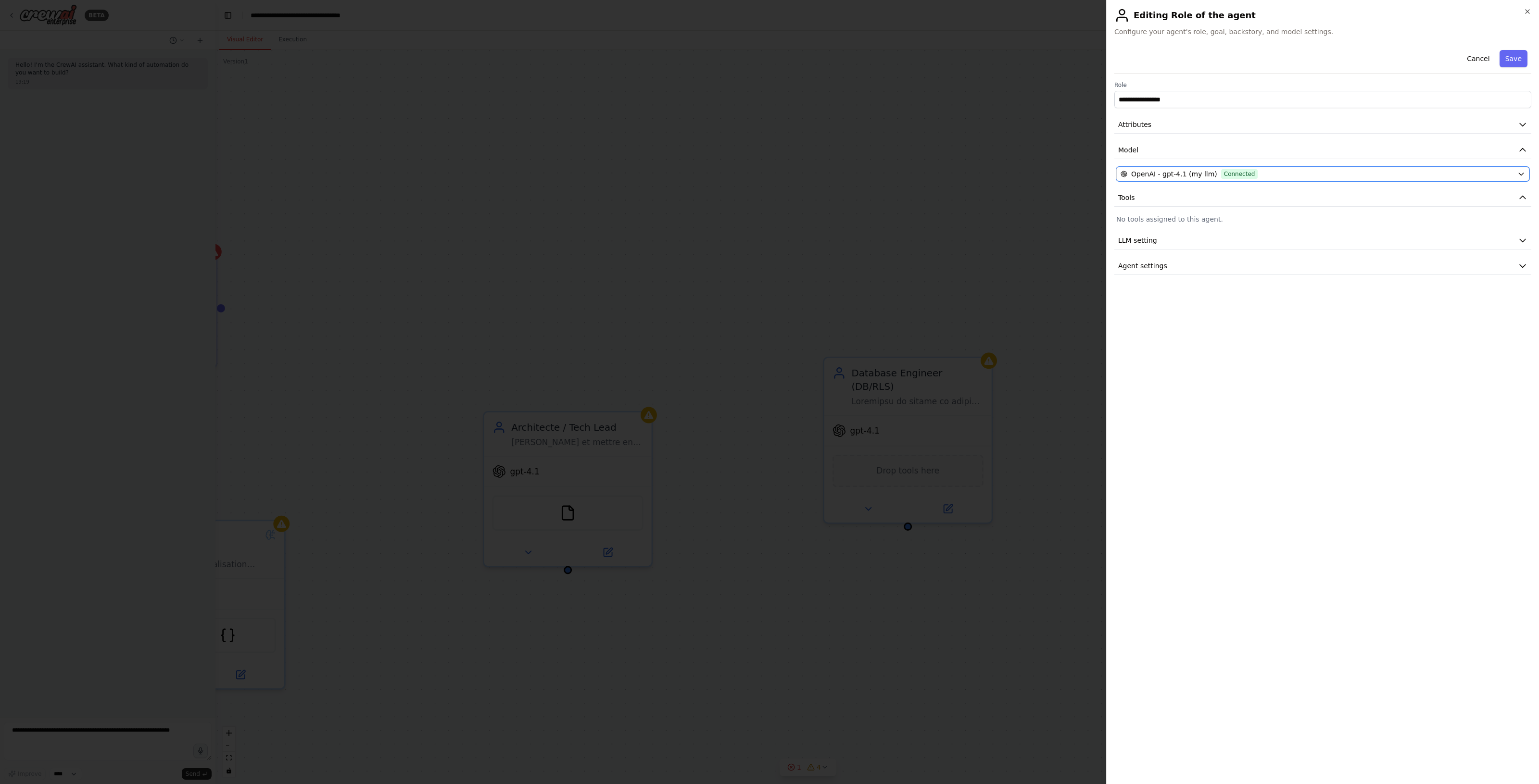
click at [1227, 176] on span "Connected" at bounding box center [1239, 174] width 37 height 9
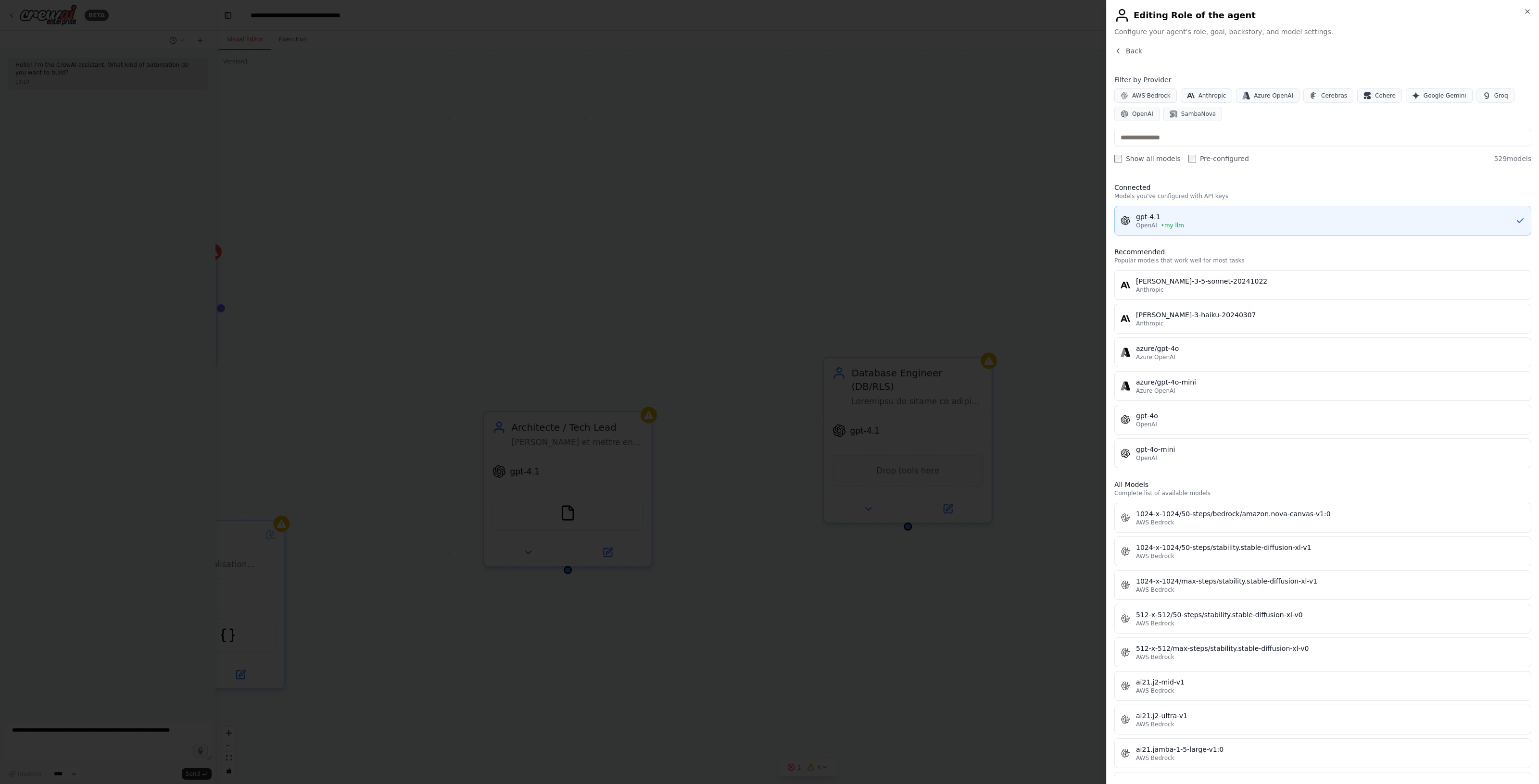
click at [1229, 222] on div "OpenAI • my llm" at bounding box center [1326, 225] width 379 height 8
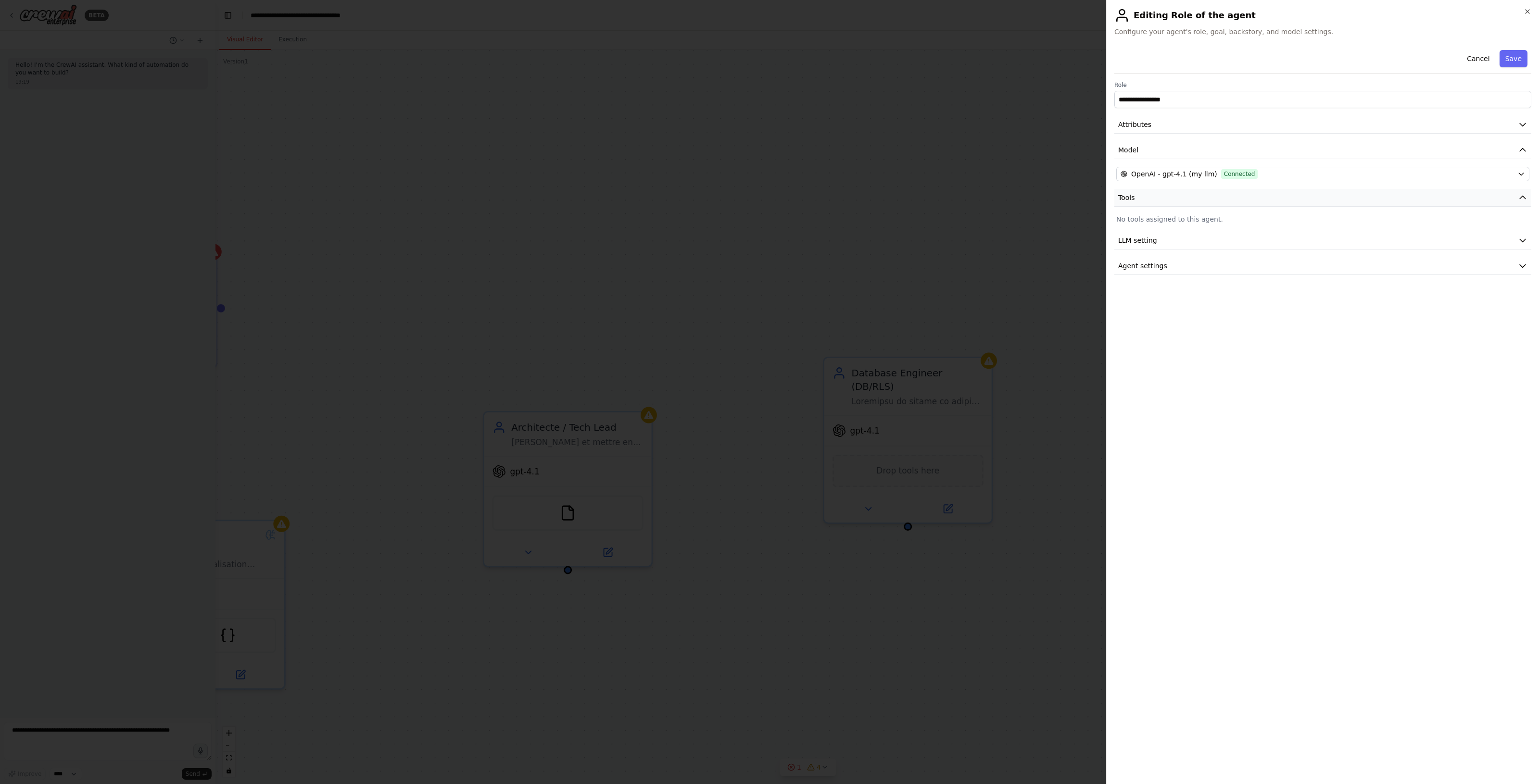
click at [1164, 201] on button "Tools" at bounding box center [1322, 198] width 417 height 18
click at [1167, 237] on button "LLM setting" at bounding box center [1322, 240] width 417 height 18
click at [1194, 332] on button "Agent settings" at bounding box center [1322, 334] width 417 height 18
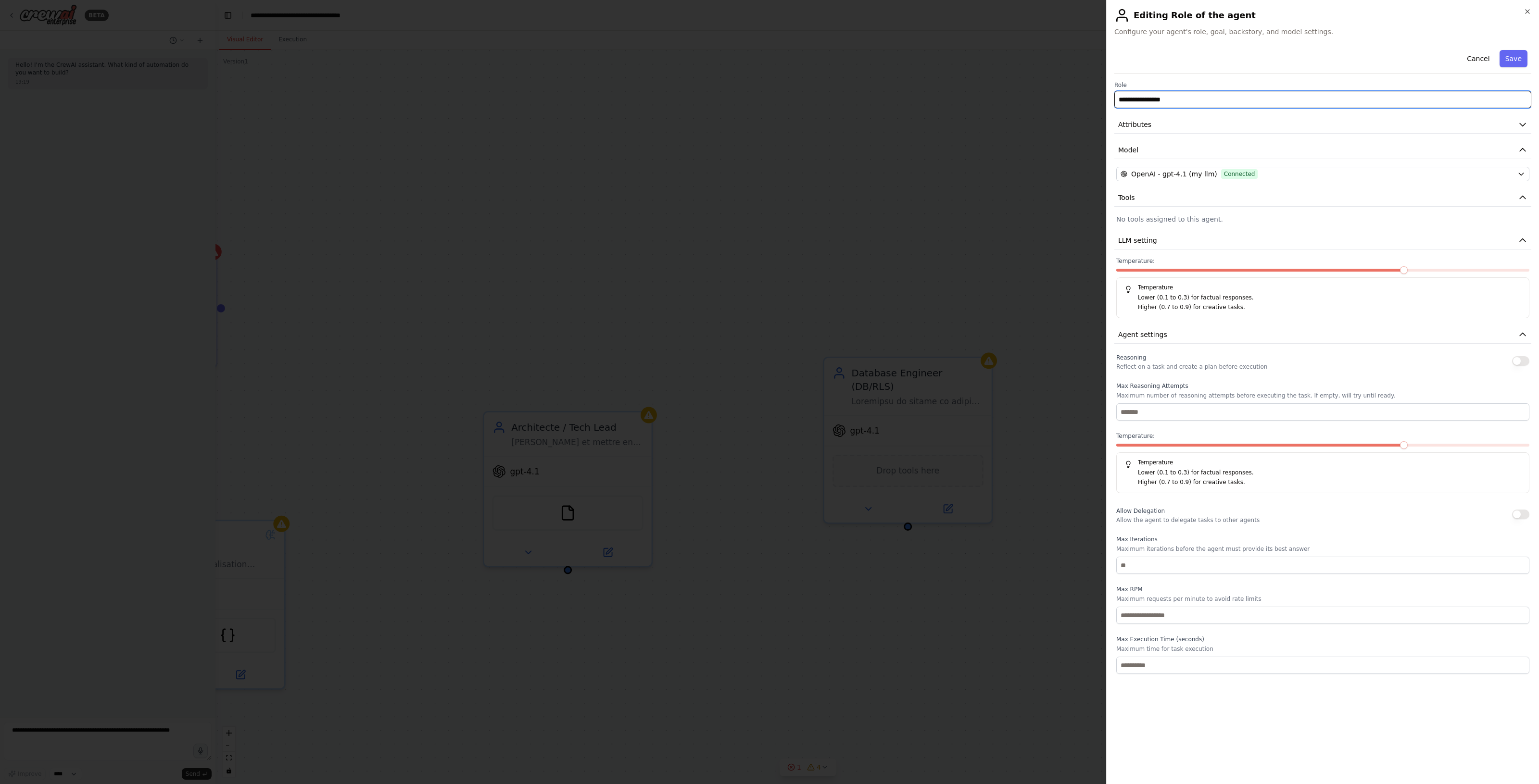
drag, startPoint x: 1204, startPoint y: 96, endPoint x: 1083, endPoint y: 108, distance: 121.6
click at [1083, 108] on body "**********" at bounding box center [769, 392] width 1539 height 784
paste input "text"
type input "**********"
click at [1208, 126] on button "Attributes" at bounding box center [1322, 125] width 417 height 18
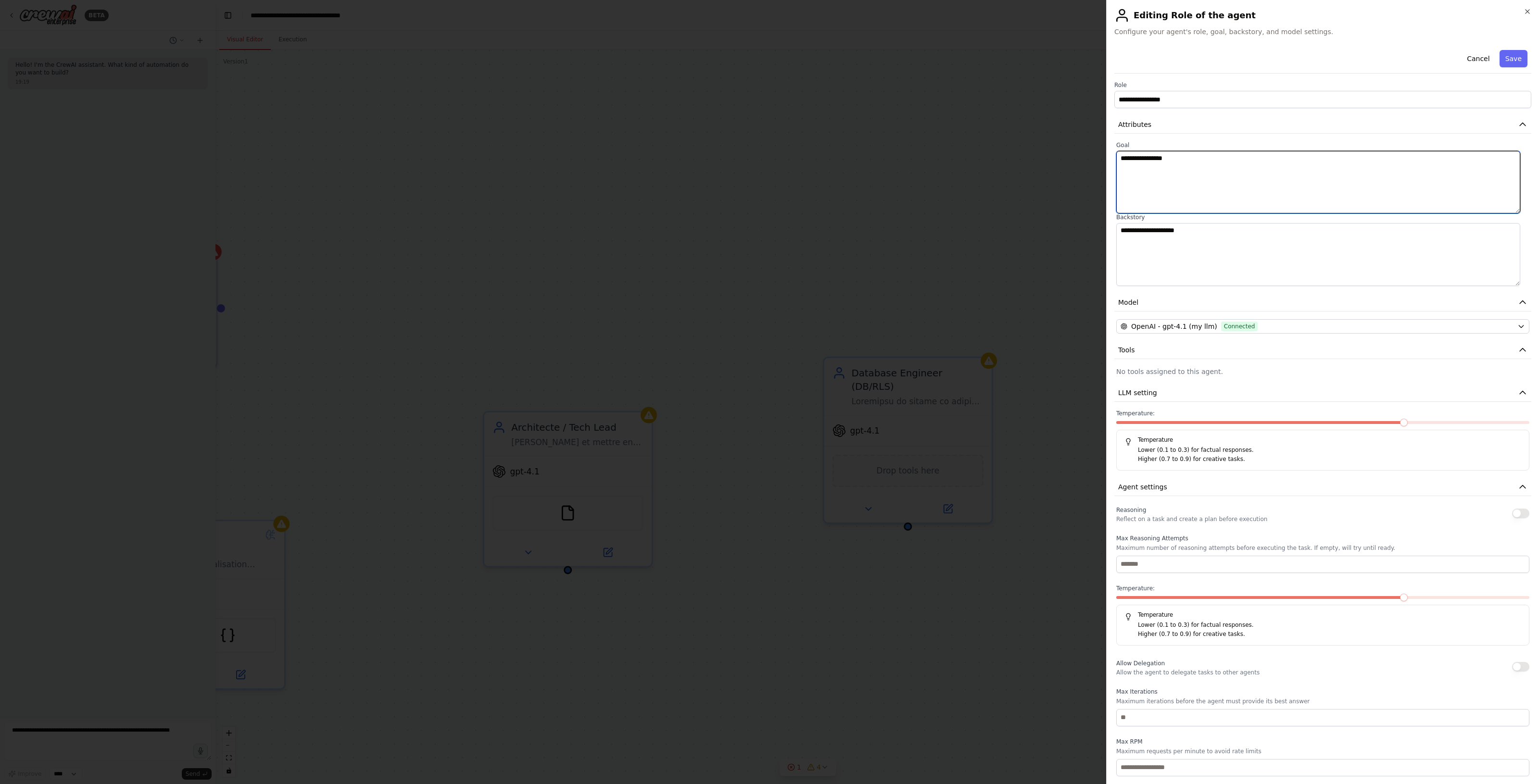
drag, startPoint x: 1198, startPoint y: 160, endPoint x: 1060, endPoint y: 164, distance: 138.1
click at [1060, 164] on body "**********" at bounding box center [769, 392] width 1539 height 784
paste textarea "**********"
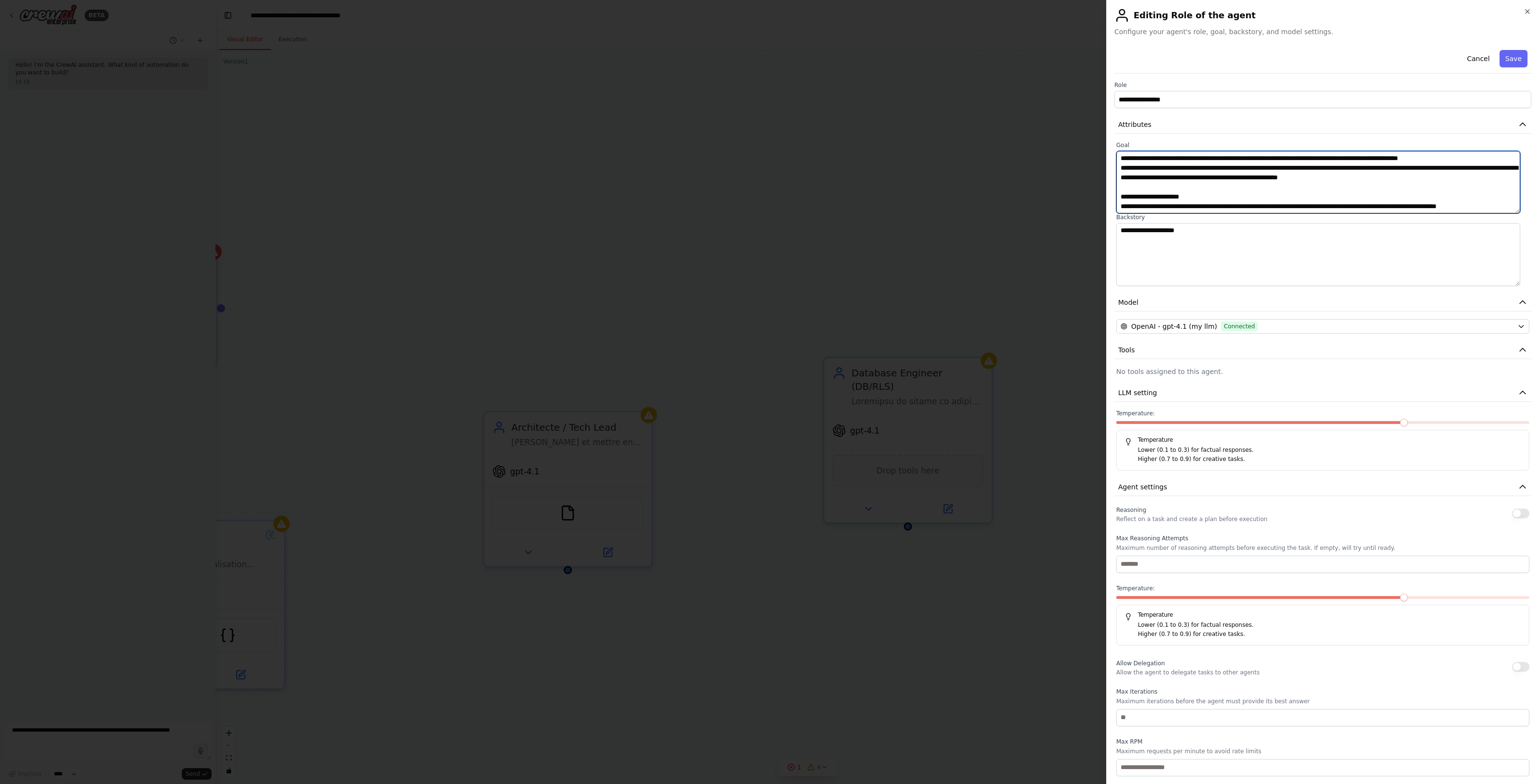
scroll to position [286, 0]
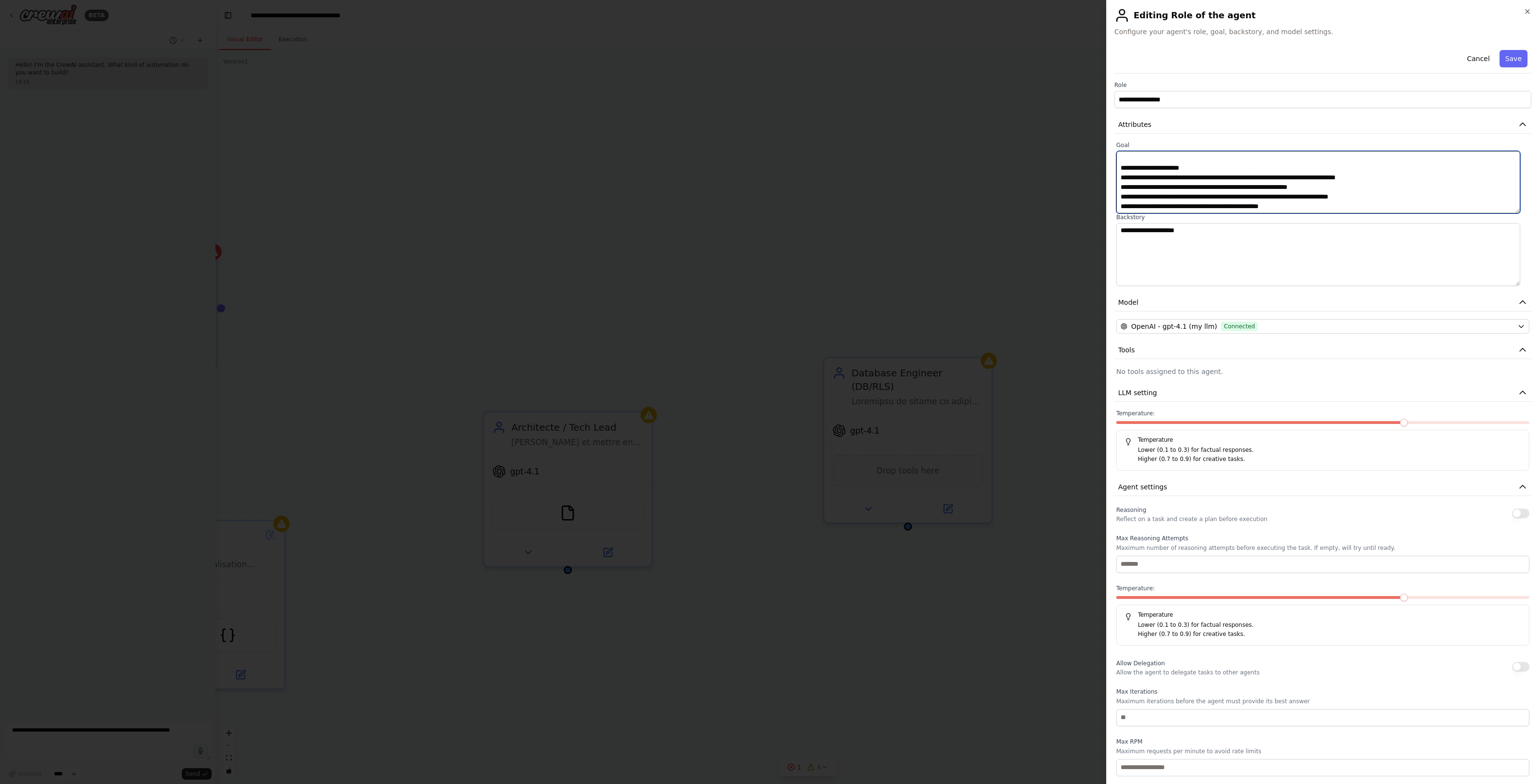
type textarea "**********"
drag, startPoint x: 1239, startPoint y: 243, endPoint x: 1035, endPoint y: 227, distance: 204.6
click at [1035, 227] on body "**********" at bounding box center [769, 392] width 1539 height 784
paste textarea "**********"
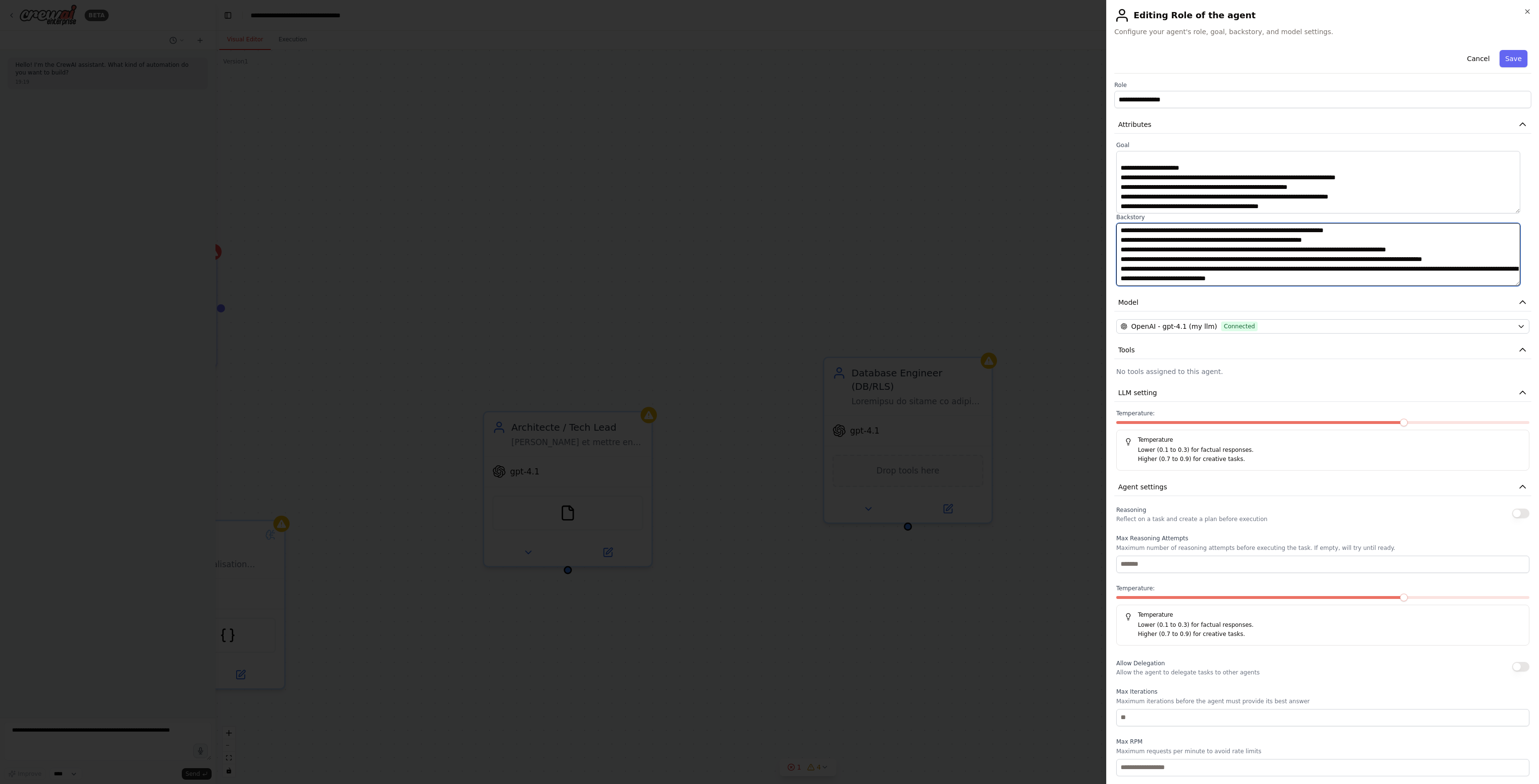
scroll to position [8, 0]
type textarea "**********"
drag, startPoint x: 1390, startPoint y: 420, endPoint x: 1284, endPoint y: 428, distance: 106.3
click at [1214, 436] on div "Temperature: Temperature Lower (0.1 to 0.3) for factual responses. Higher (0.7 …" at bounding box center [1322, 439] width 413 height 61
click at [1400, 421] on span at bounding box center [1404, 423] width 8 height 8
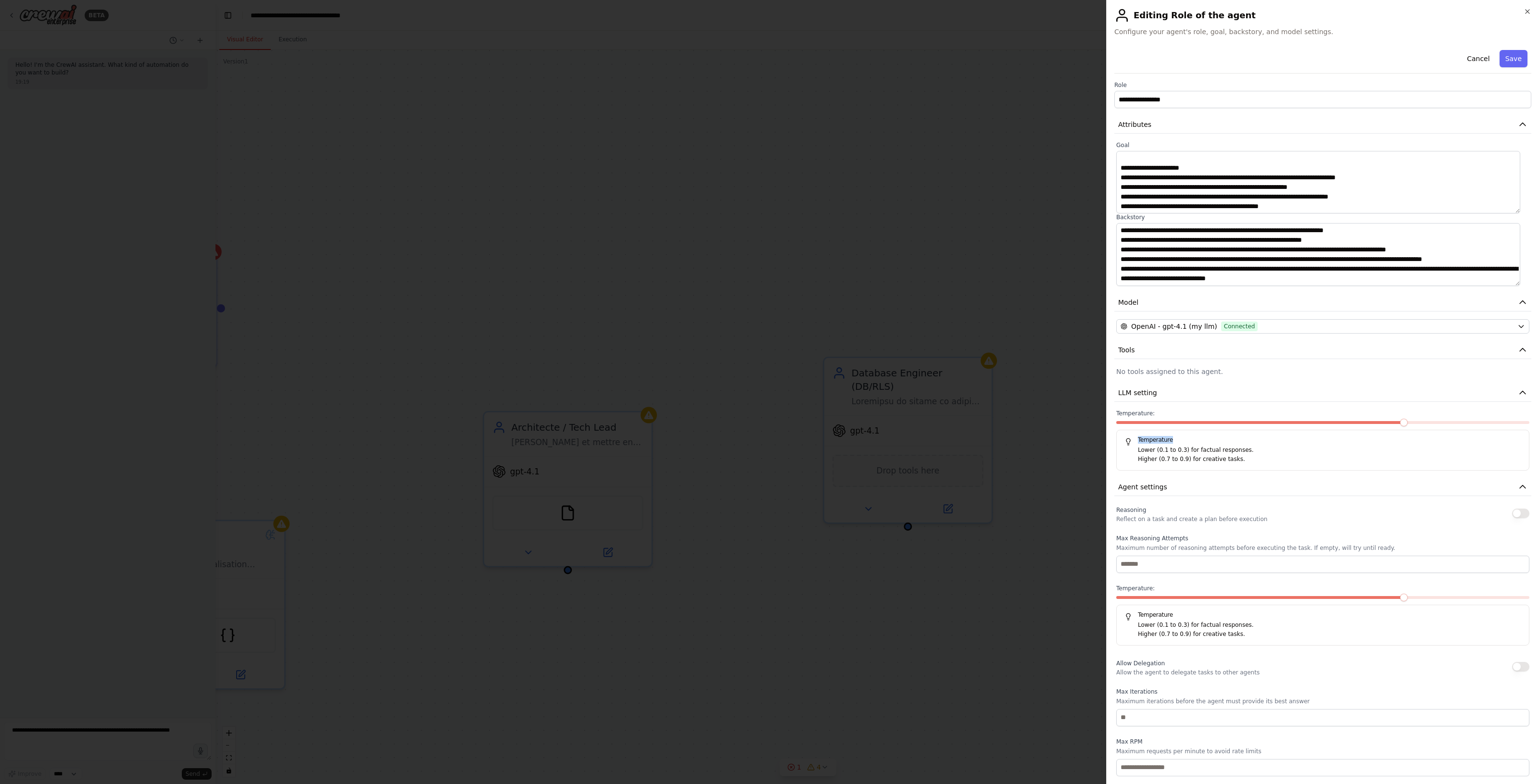
click at [1400, 424] on span at bounding box center [1404, 423] width 8 height 8
click at [1351, 403] on div "**********" at bounding box center [1322, 435] width 417 height 780
click at [1198, 427] on span at bounding box center [1201, 423] width 8 height 8
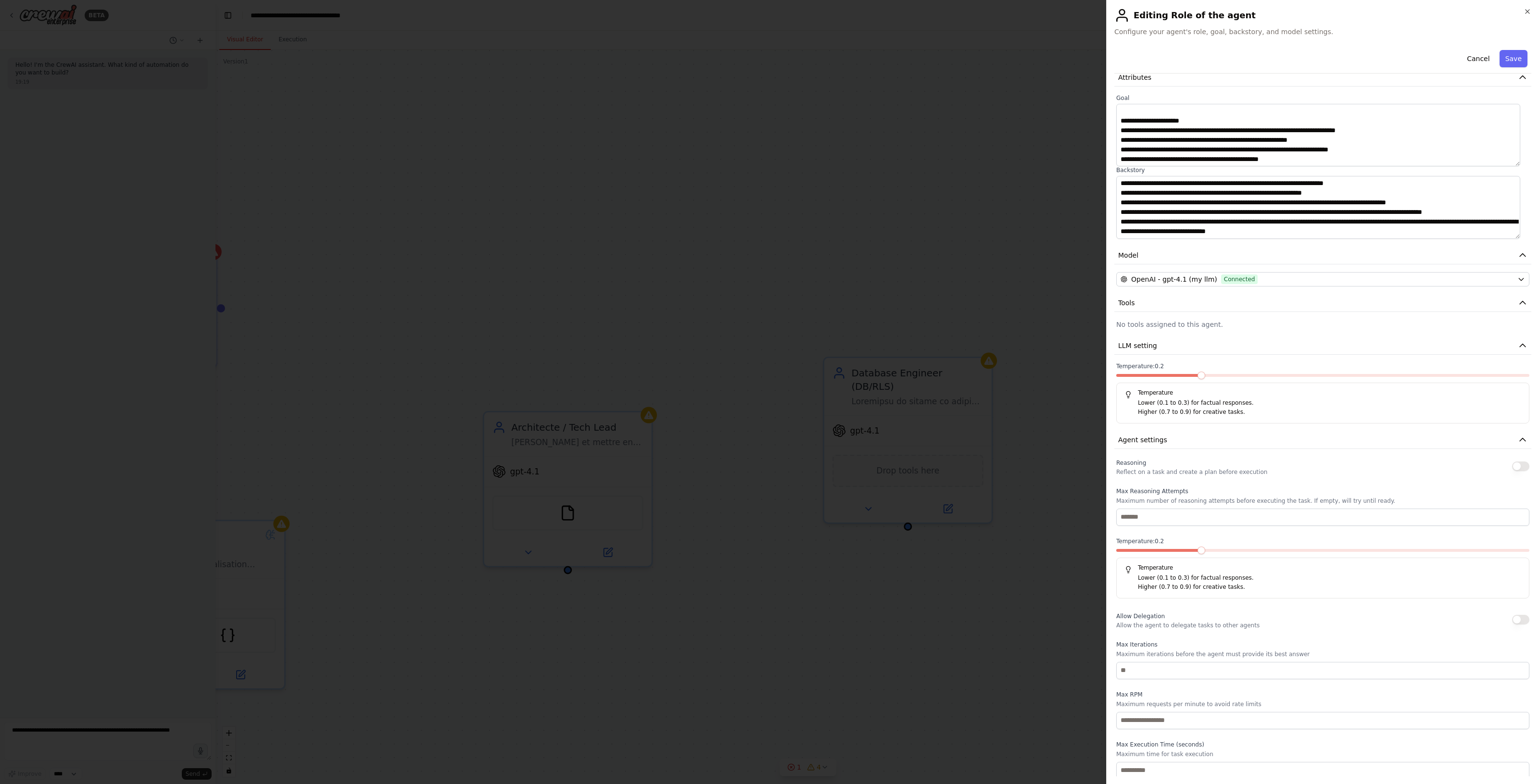
scroll to position [51, 0]
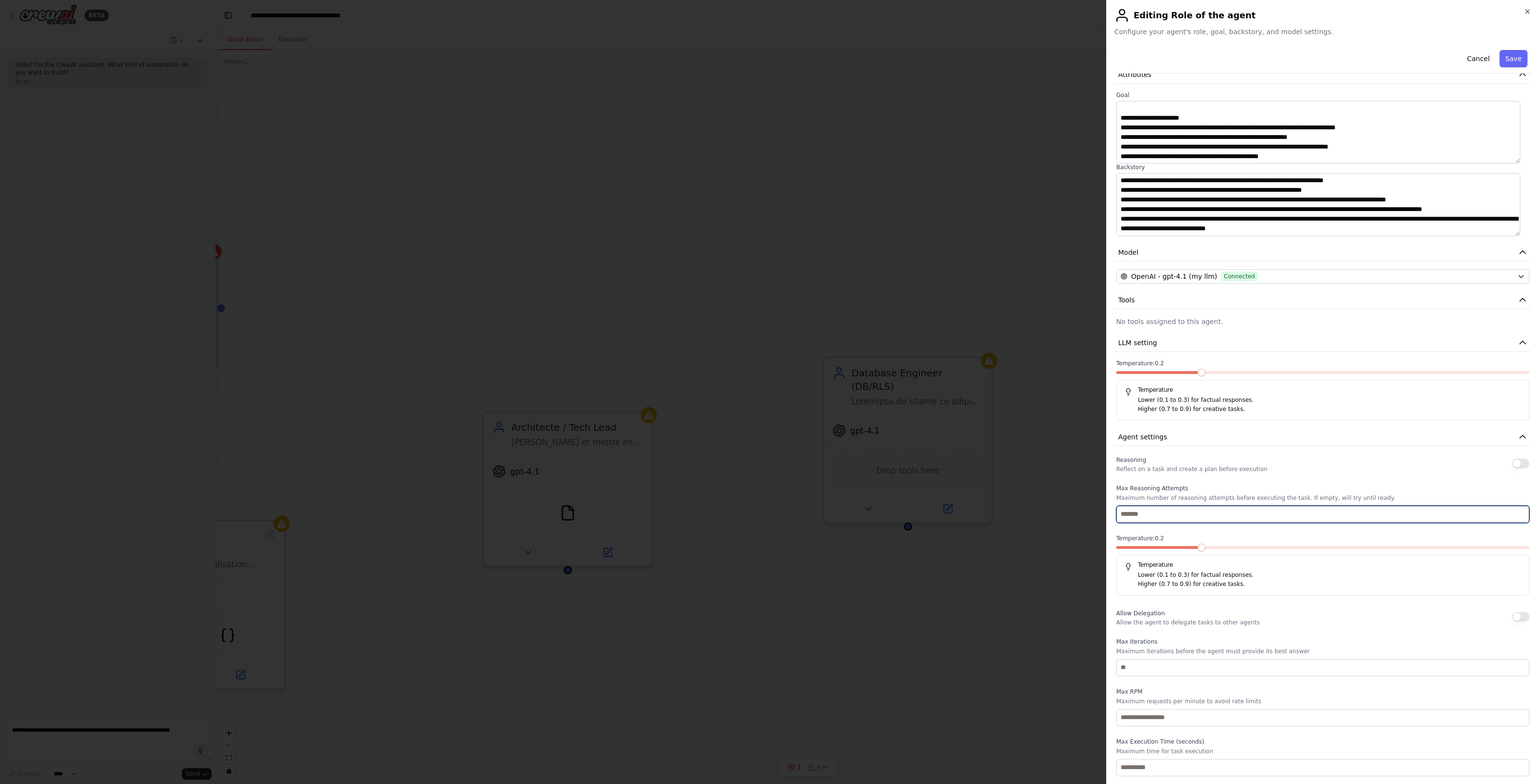
click at [1208, 510] on input "number" at bounding box center [1322, 514] width 413 height 17
type input "*"
click at [1159, 658] on div "Max Iterations Maximum iterations before the agent must provide its best answer" at bounding box center [1322, 657] width 413 height 39
click at [1161, 666] on input "number" at bounding box center [1322, 668] width 413 height 17
type input "**"
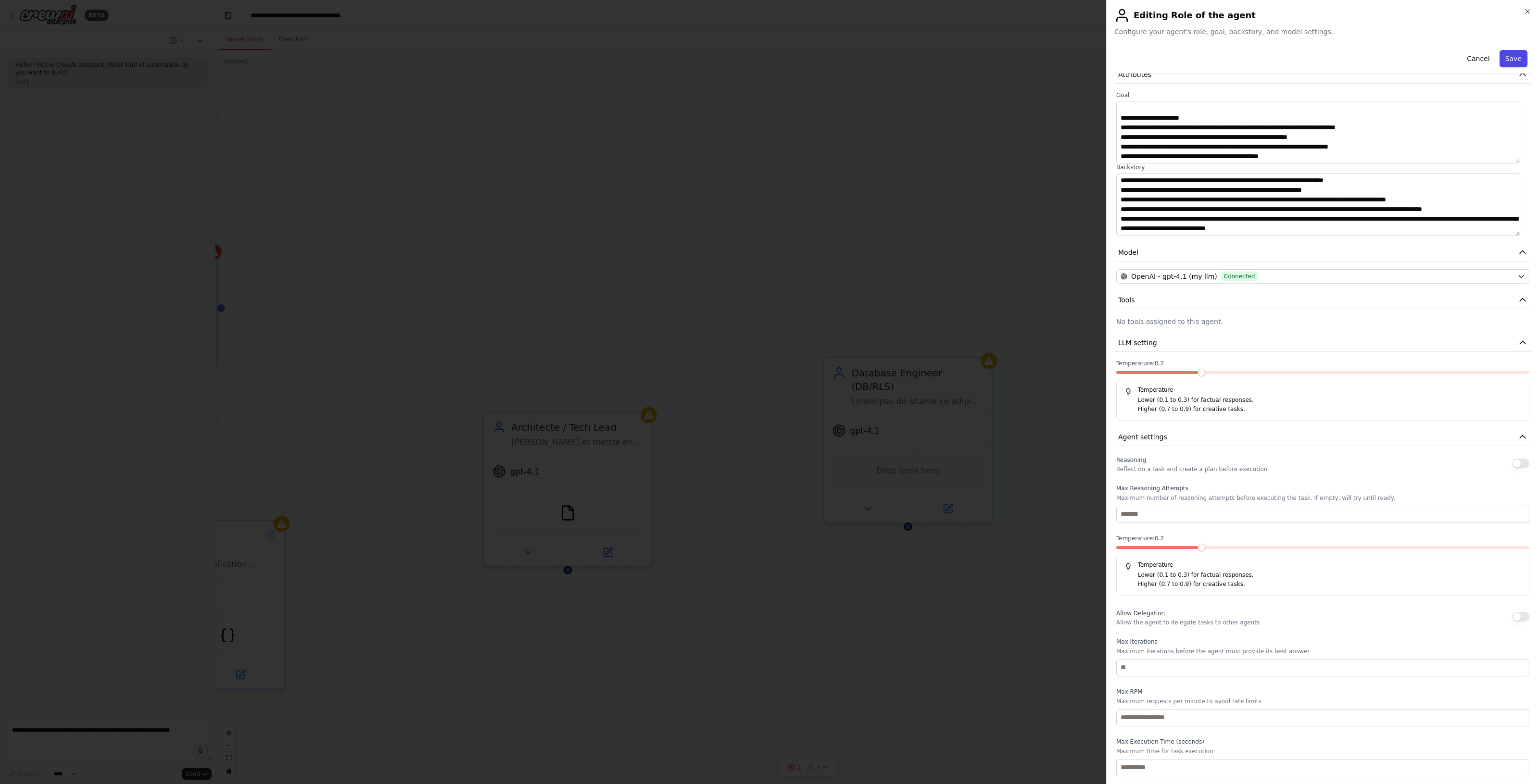
click at [1511, 58] on button "Save" at bounding box center [1513, 58] width 28 height 17
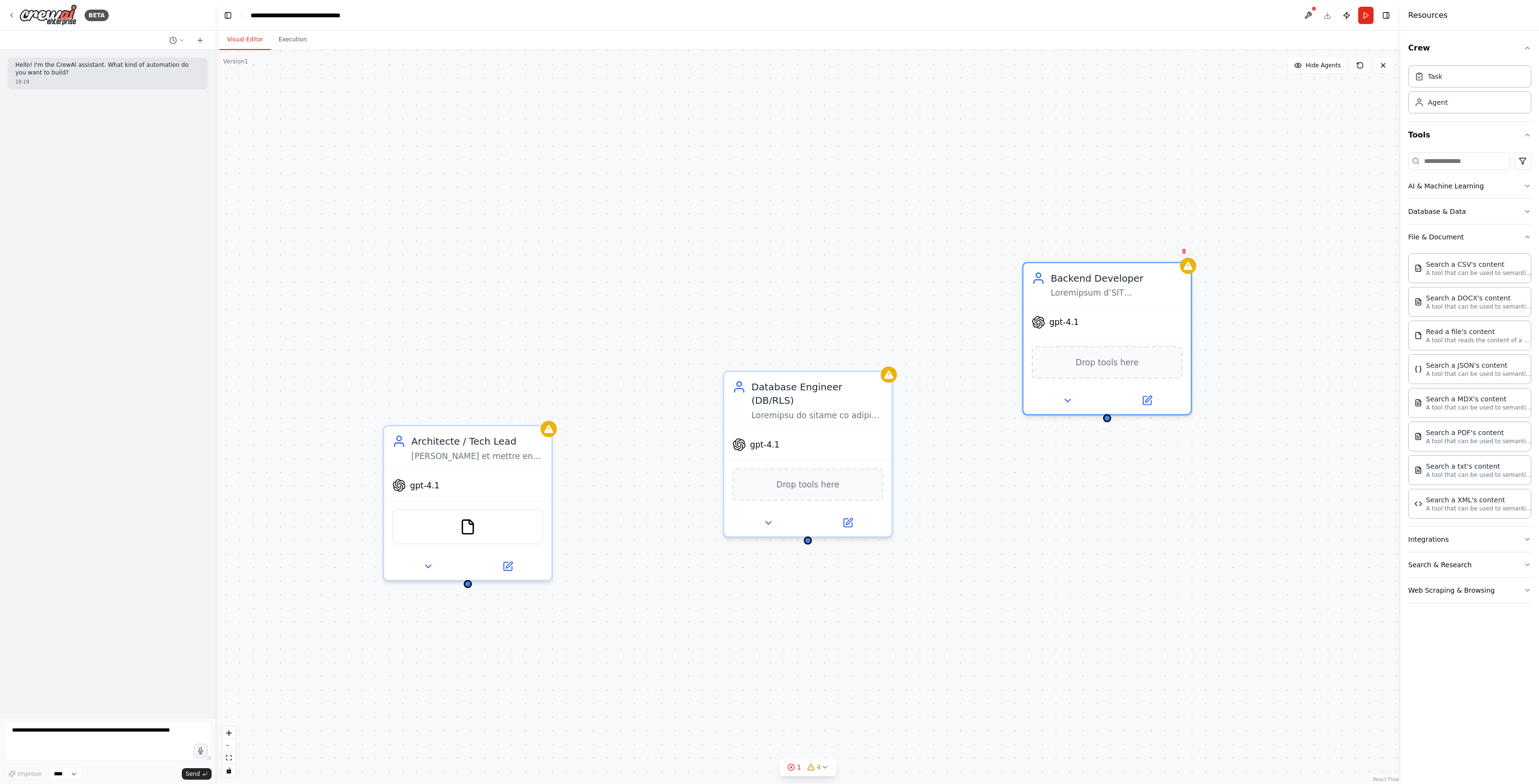
drag, startPoint x: 1153, startPoint y: 453, endPoint x: 1035, endPoint y: 467, distance: 118.8
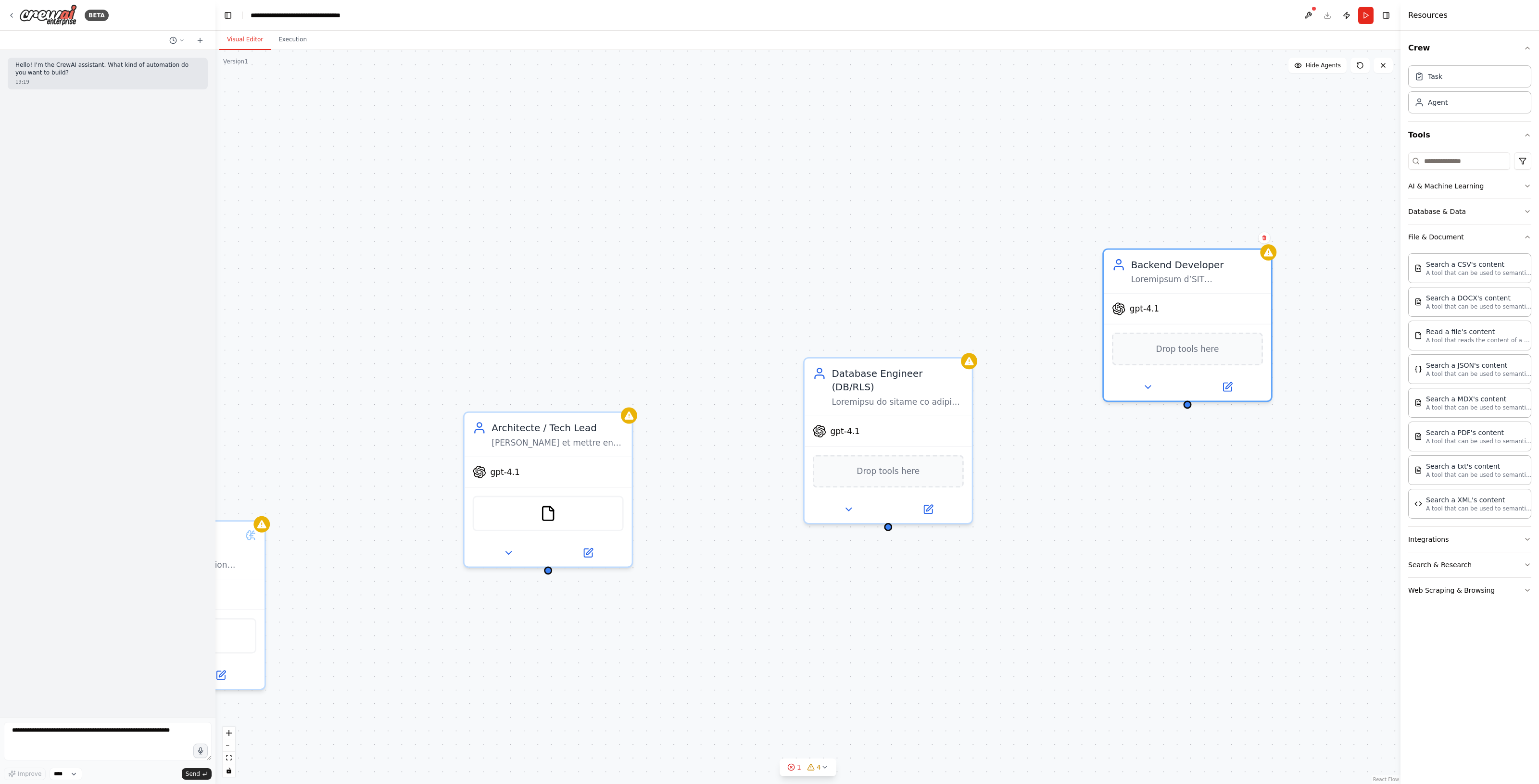
drag, startPoint x: 1140, startPoint y: 447, endPoint x: 1235, endPoint y: 428, distance: 96.9
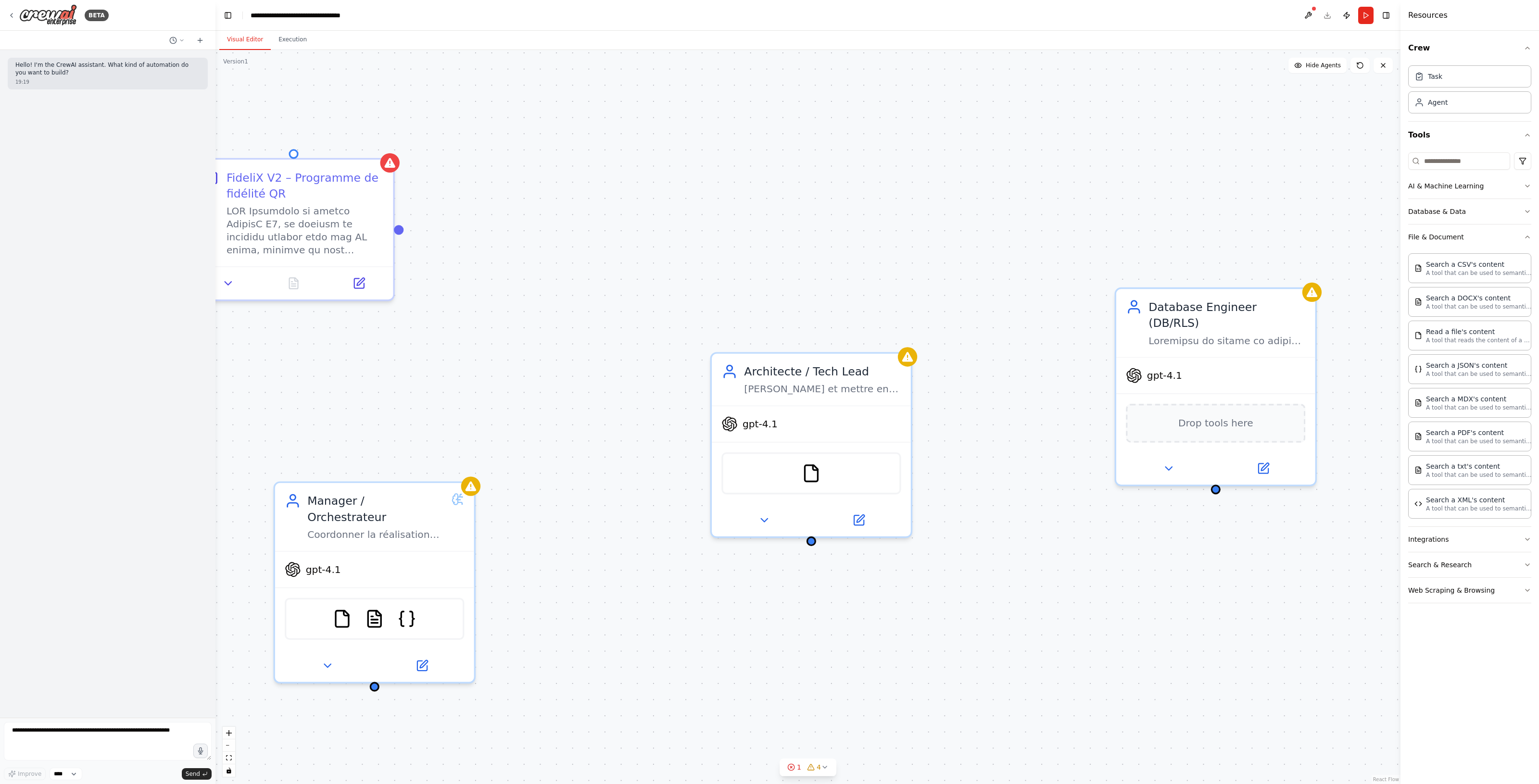
drag, startPoint x: 1066, startPoint y: 638, endPoint x: 1020, endPoint y: 611, distance: 53.3
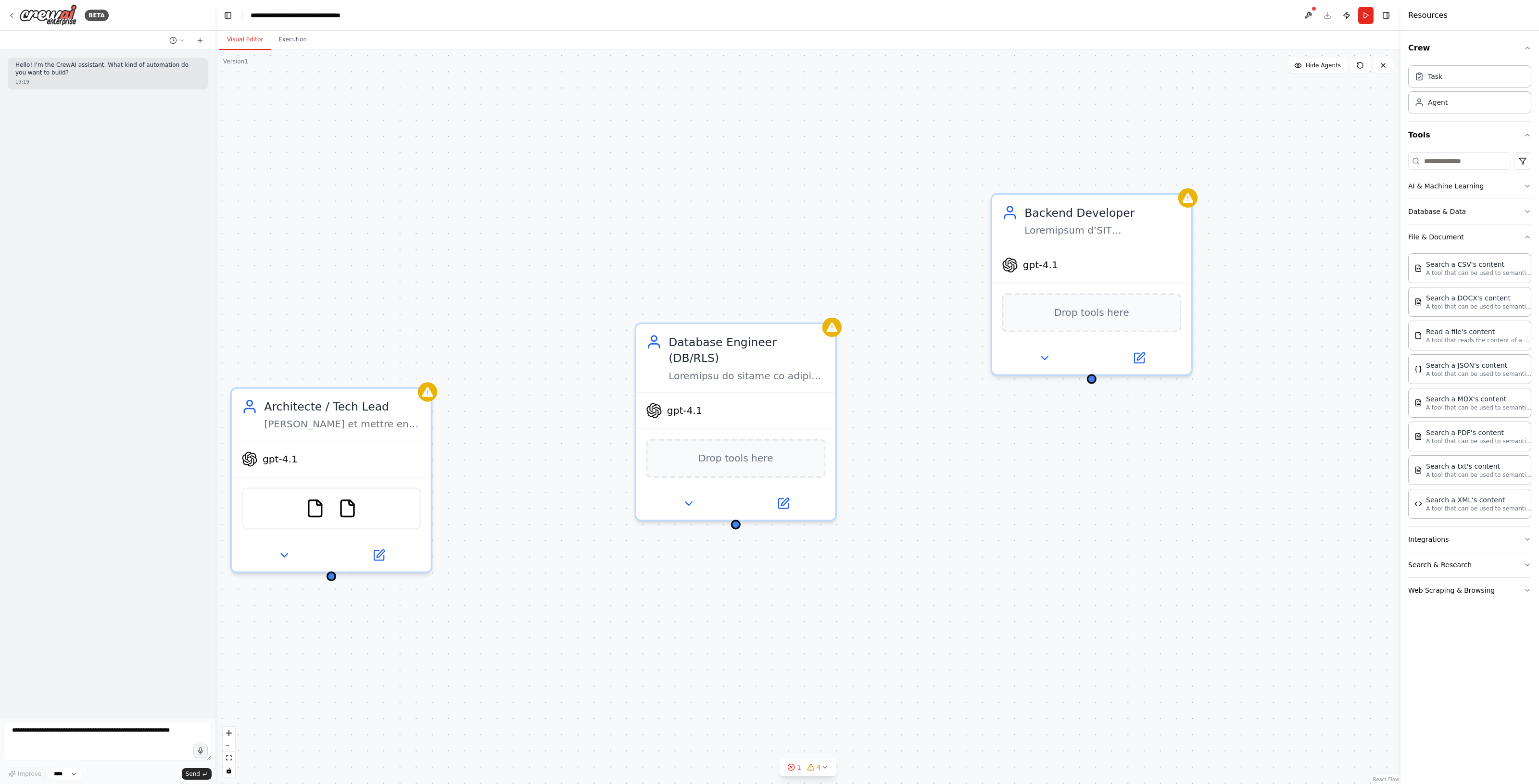
drag, startPoint x: 1053, startPoint y: 527, endPoint x: 753, endPoint y: 589, distance: 306.3
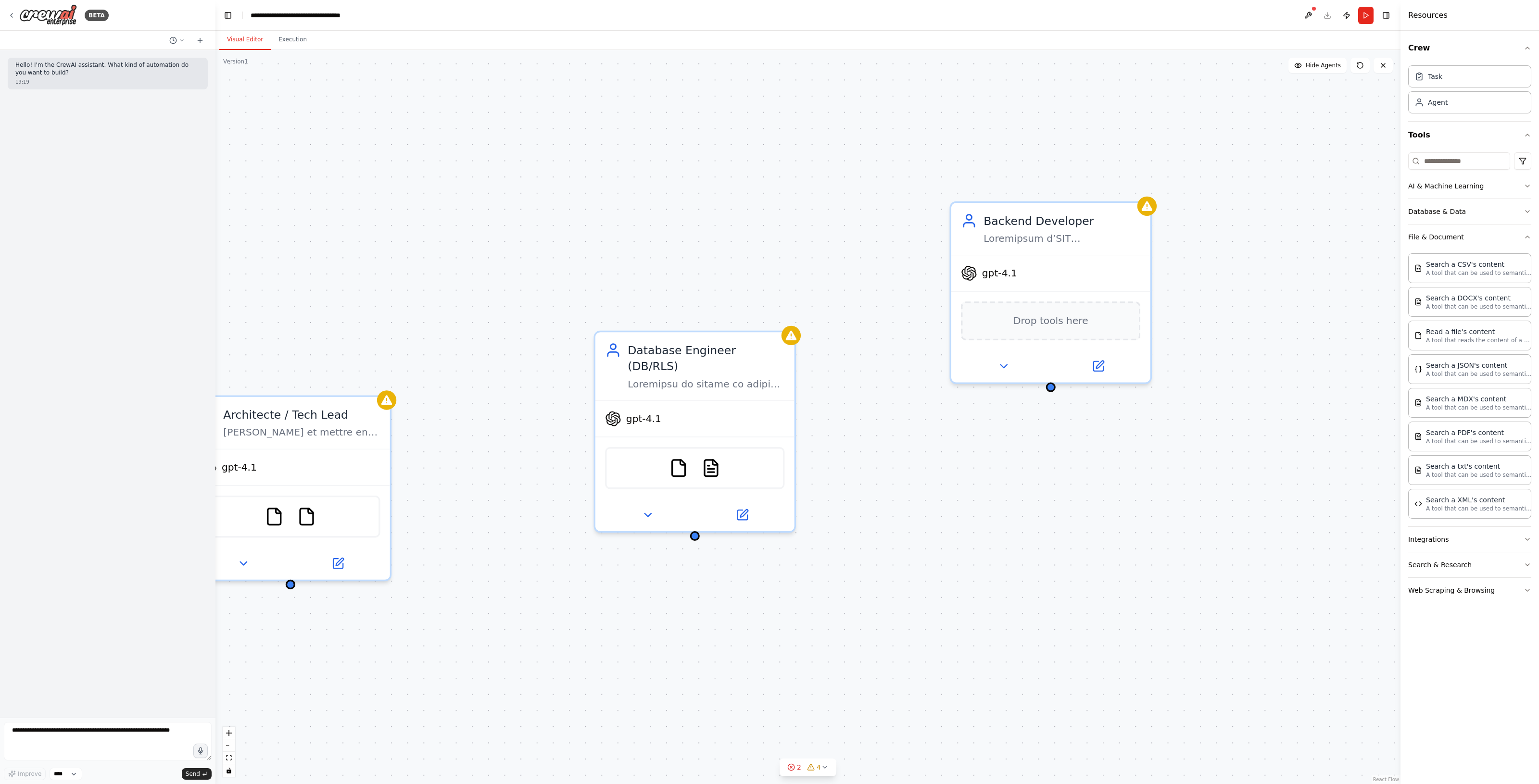
drag, startPoint x: 1039, startPoint y: 526, endPoint x: 799, endPoint y: 553, distance: 241.5
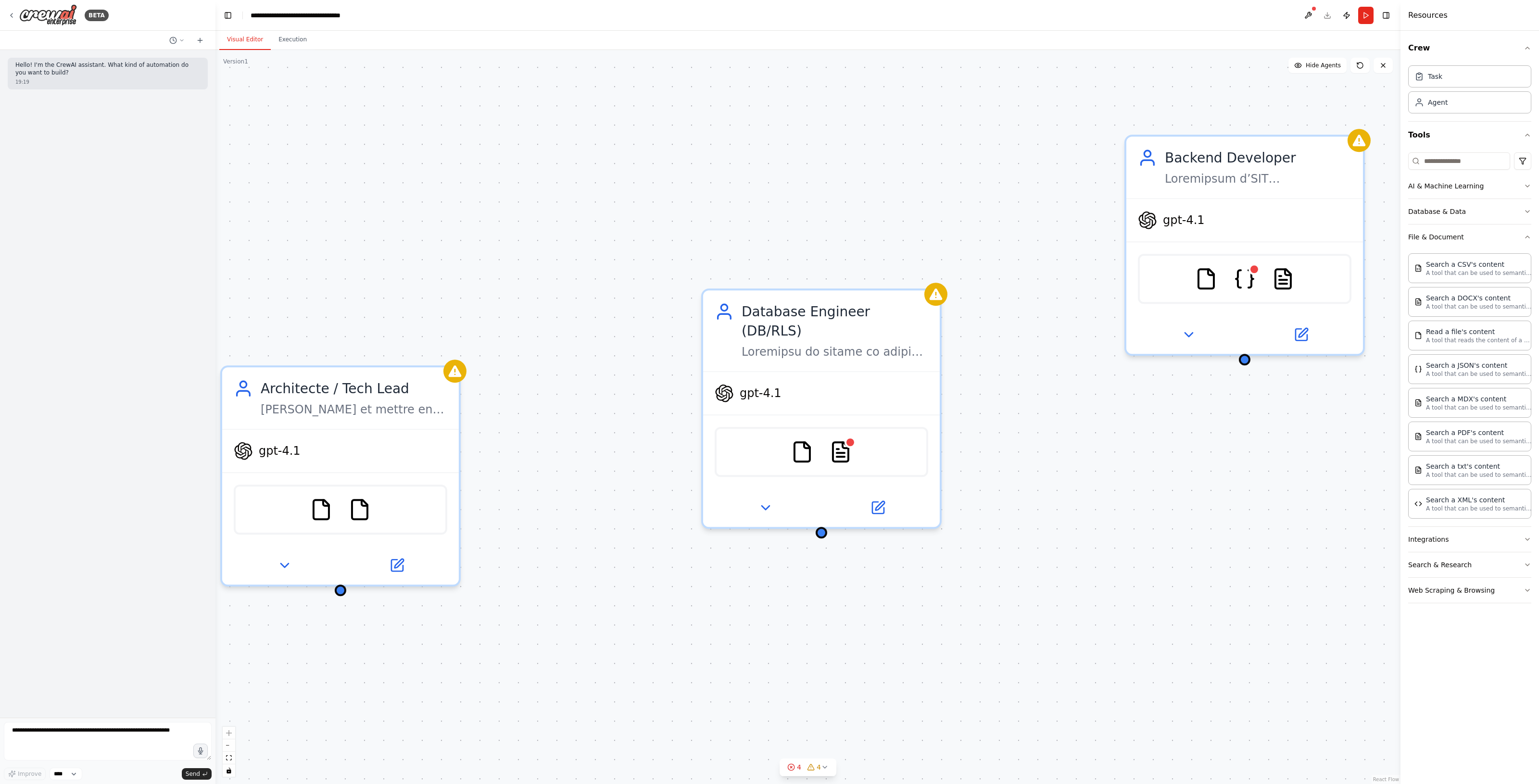
drag, startPoint x: 1024, startPoint y: 366, endPoint x: 1188, endPoint y: 374, distance: 164.2
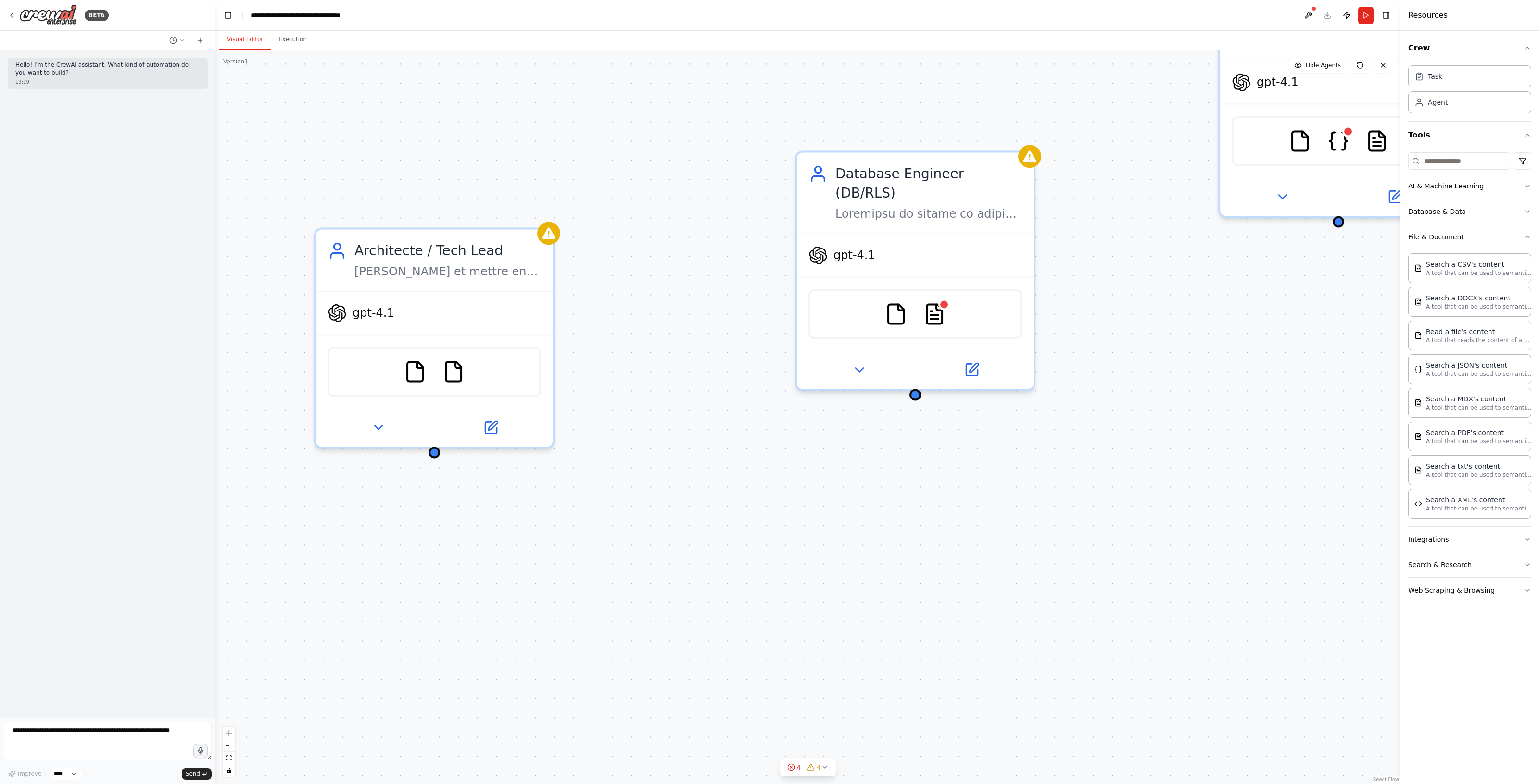
drag, startPoint x: 734, startPoint y: 462, endPoint x: 515, endPoint y: 470, distance: 219.1
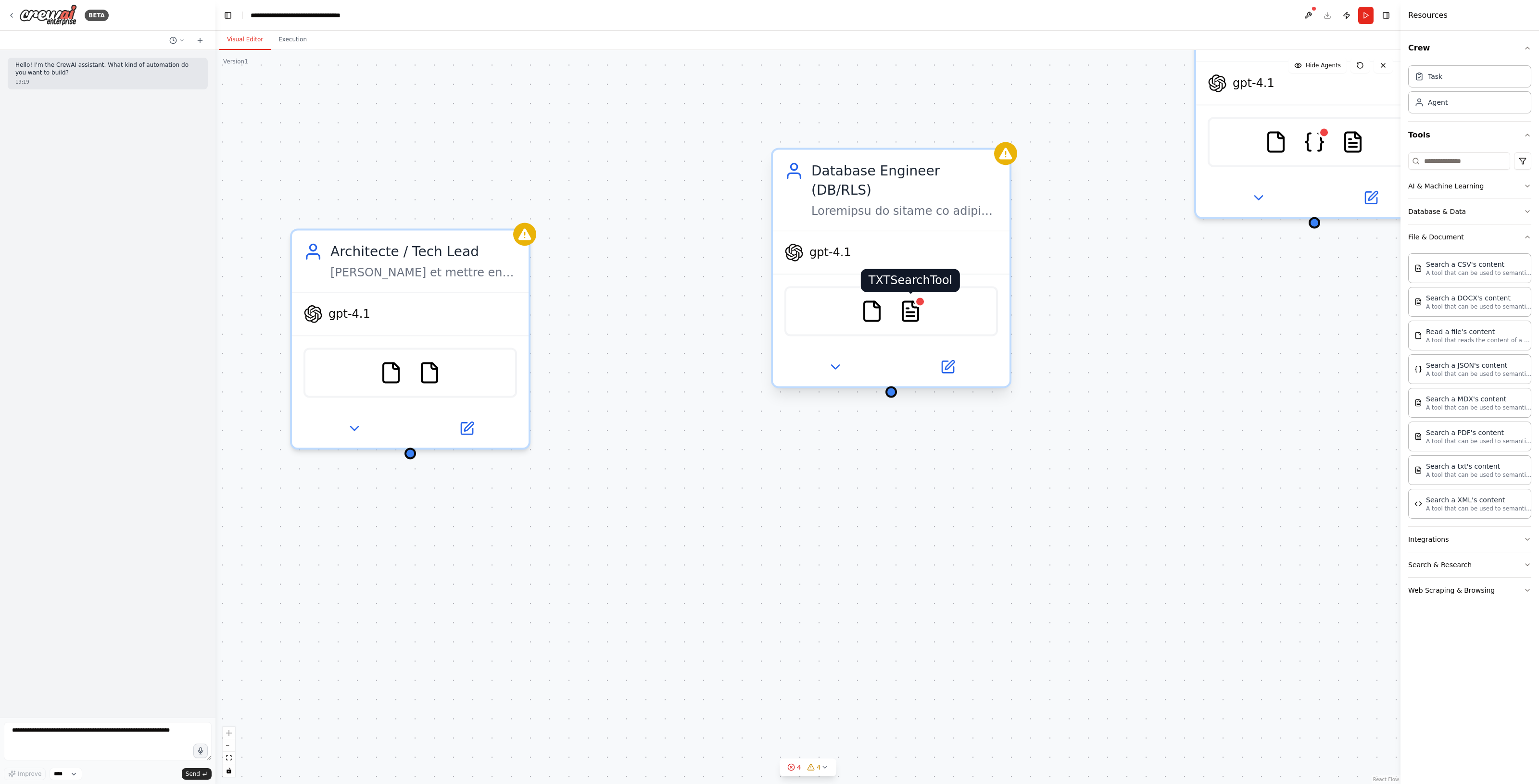
click at [905, 300] on img at bounding box center [910, 311] width 23 height 23
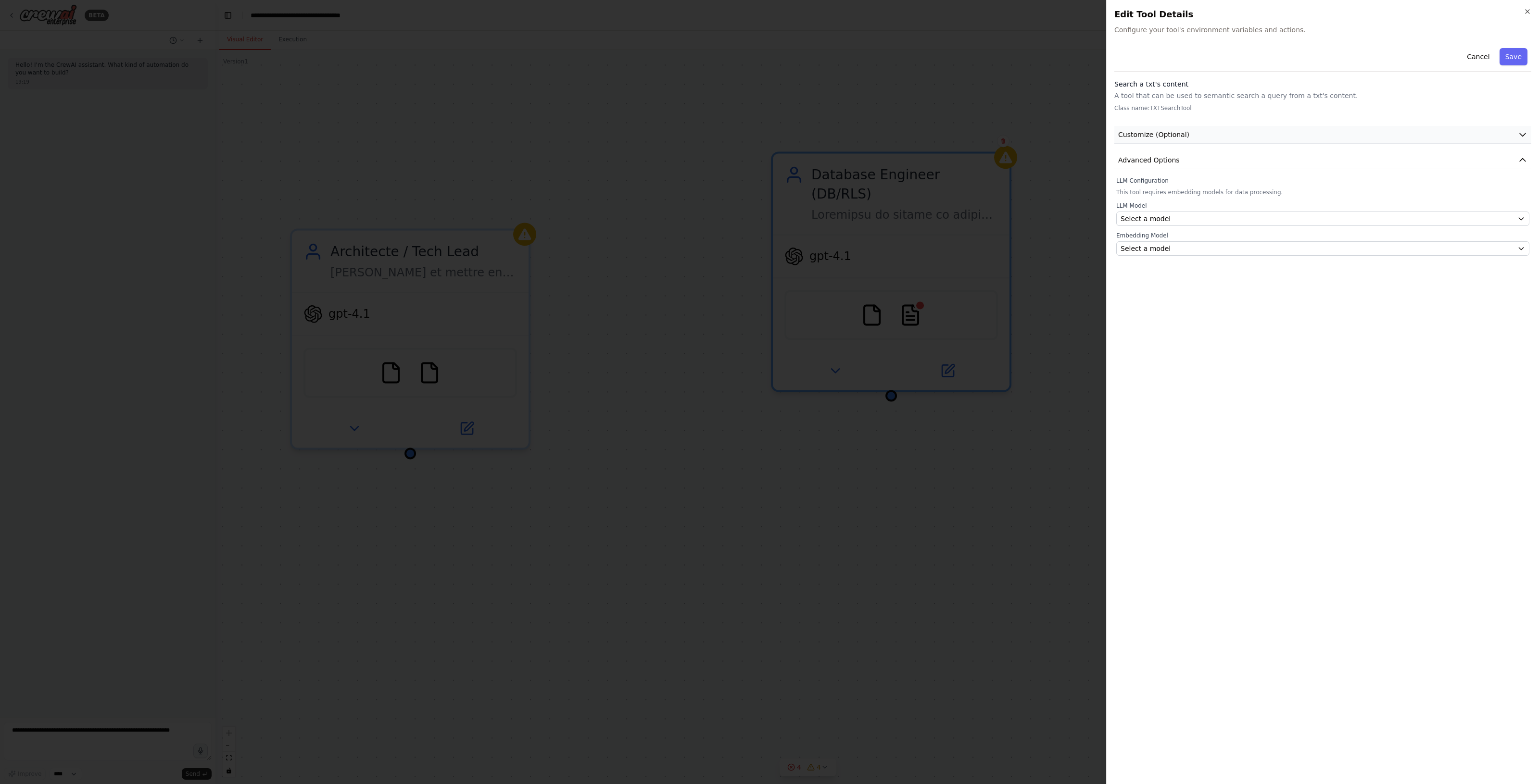
click at [1227, 141] on button "Customize (Optional)" at bounding box center [1322, 134] width 417 height 18
click at [1227, 138] on button "Customize (Optional)" at bounding box center [1322, 134] width 417 height 18
click at [1222, 163] on button "Advanced Options" at bounding box center [1322, 160] width 417 height 18
click at [1189, 219] on div "Select a model" at bounding box center [1316, 219] width 393 height 9
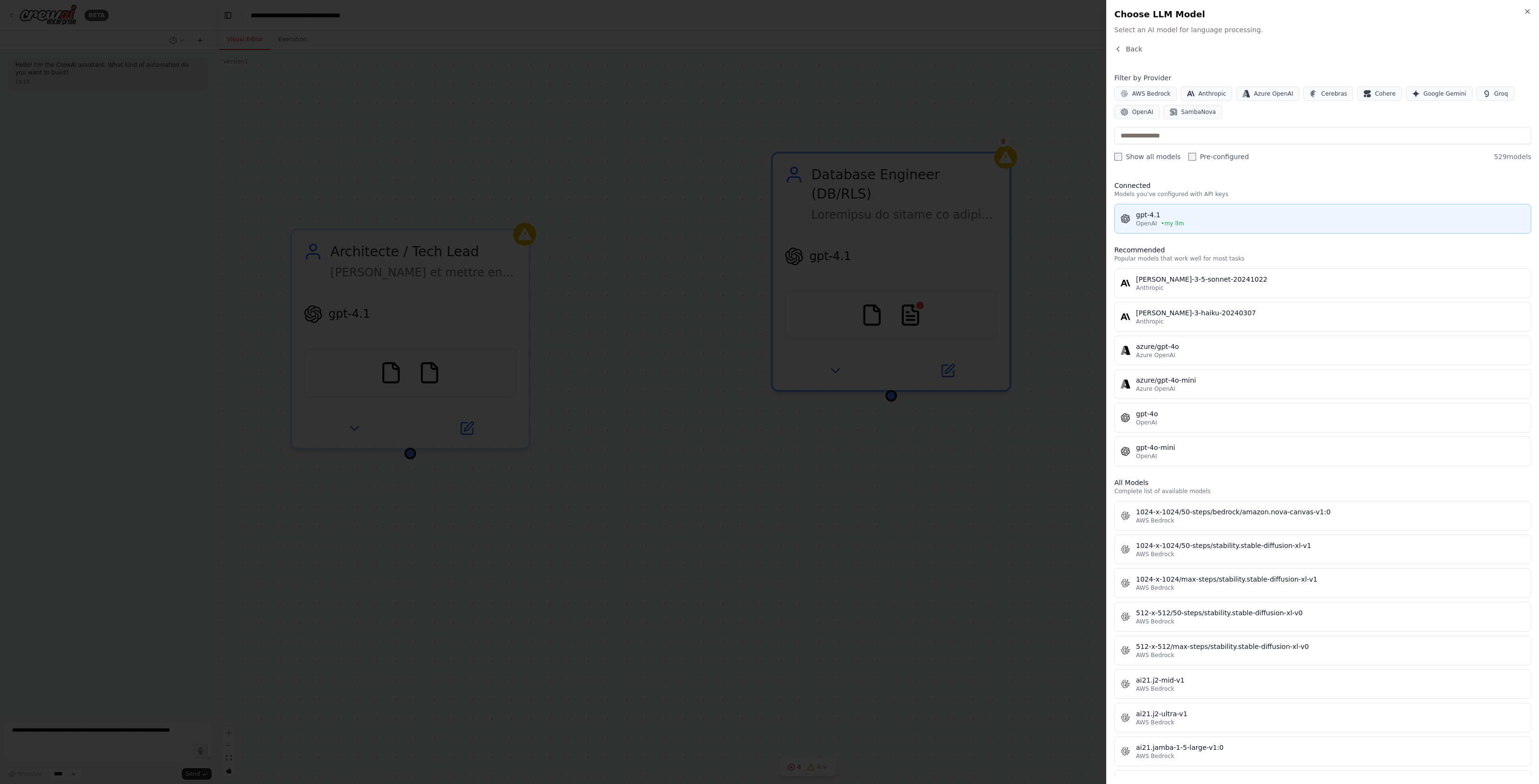
click at [1174, 217] on div "gpt-4.1" at bounding box center [1330, 215] width 389 height 9
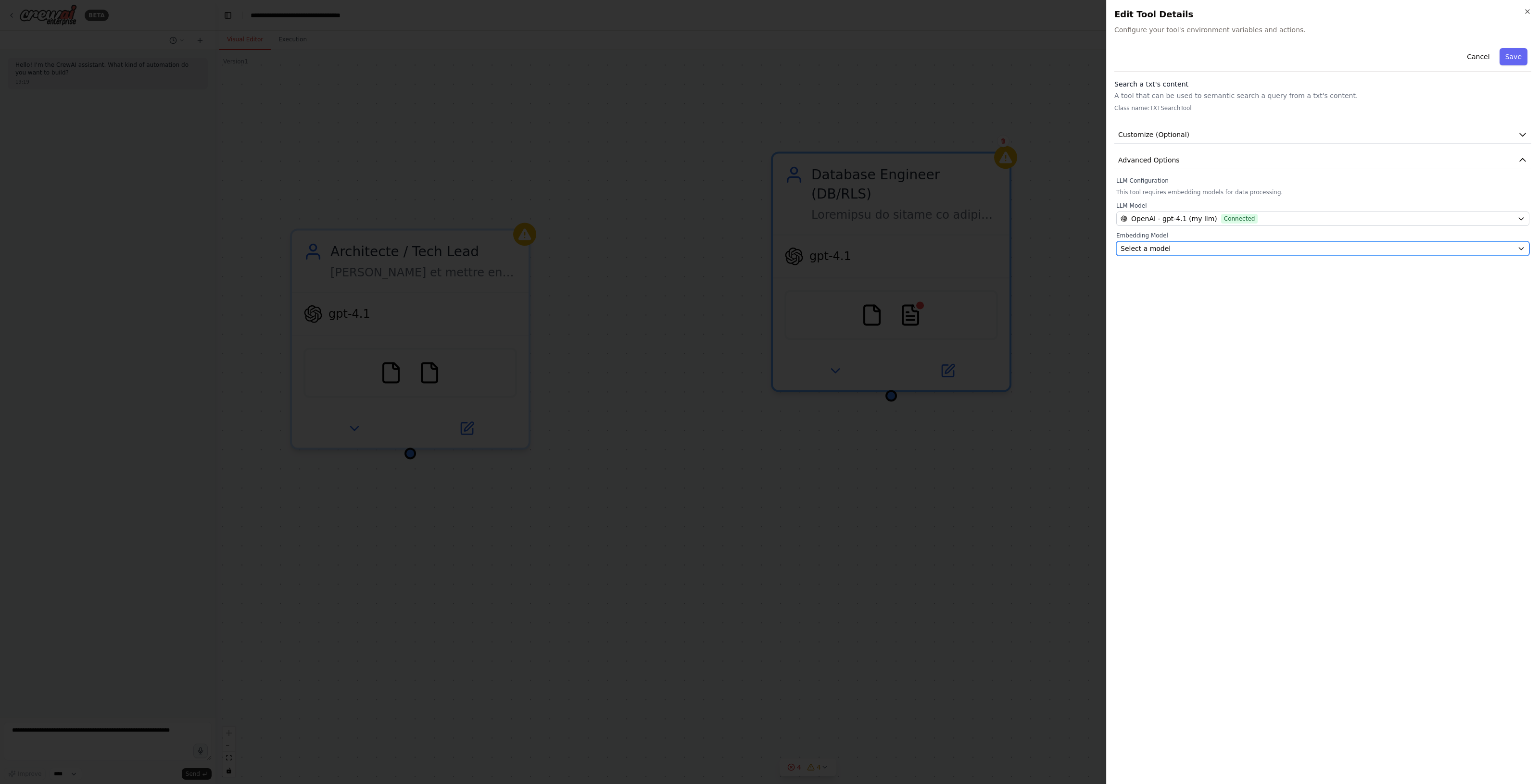
click at [1170, 249] on div "Select a model" at bounding box center [1316, 248] width 393 height 9
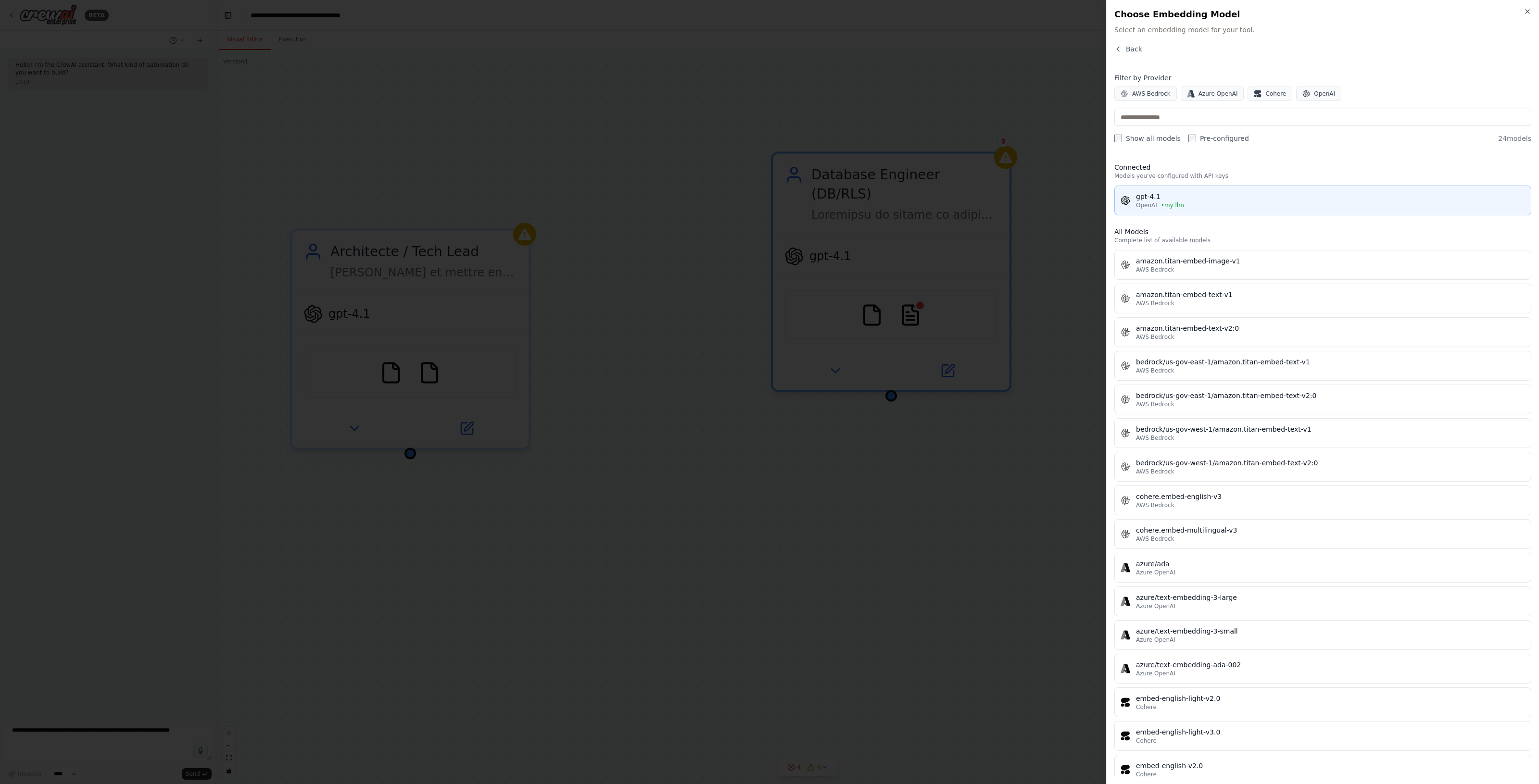
click at [1188, 203] on div "OpenAI • my llm" at bounding box center [1330, 205] width 389 height 8
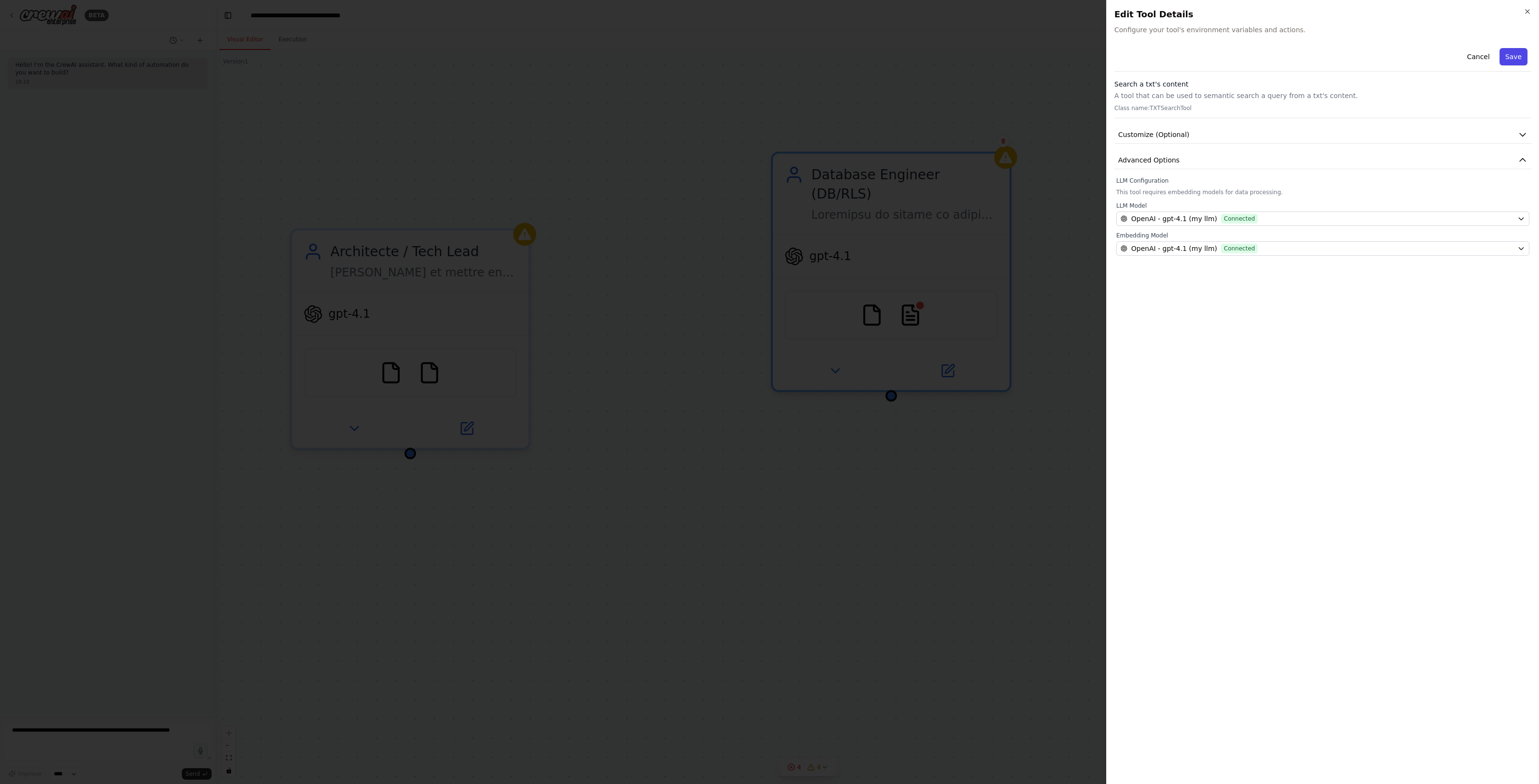
click at [1508, 58] on button "Save" at bounding box center [1513, 57] width 28 height 17
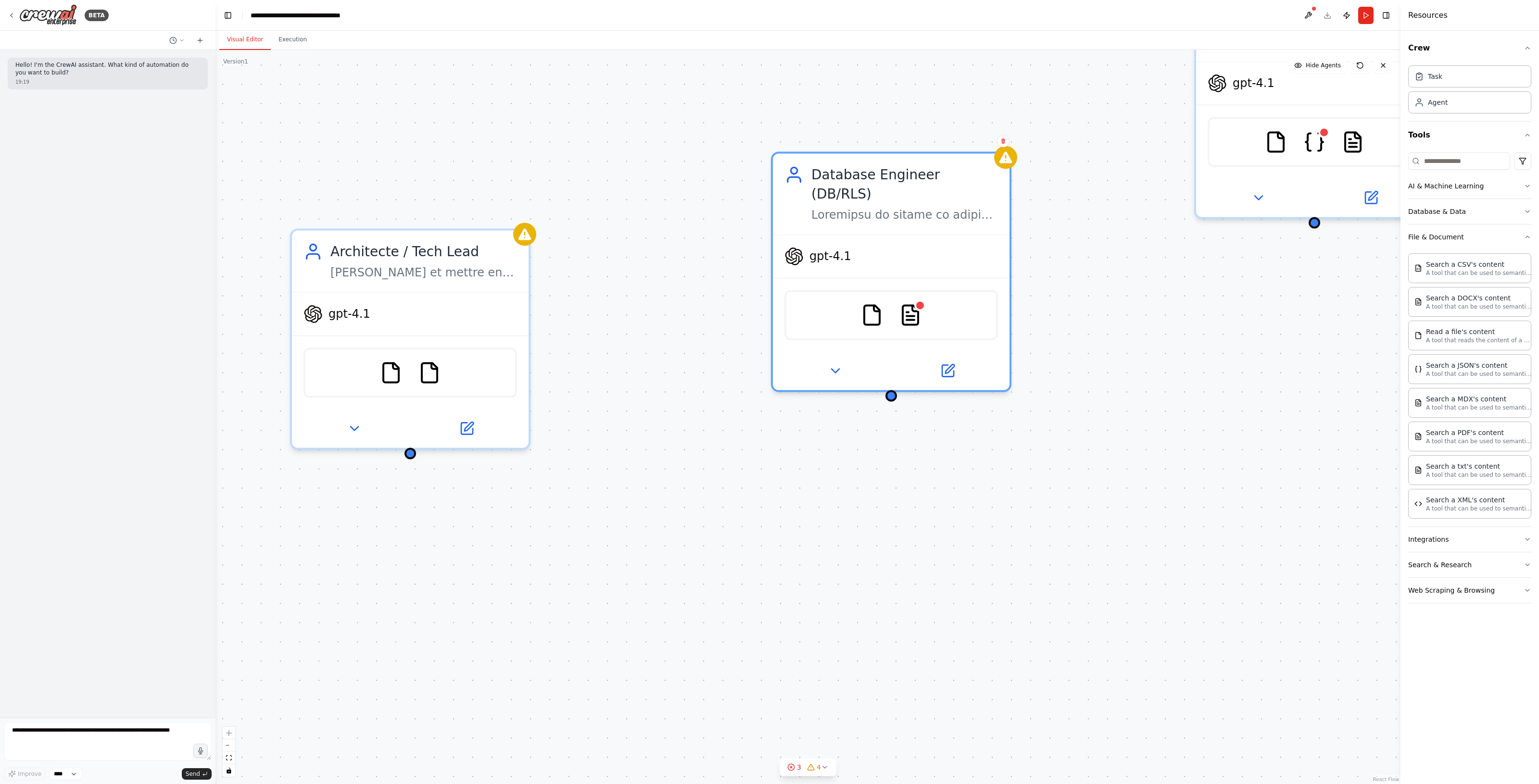
click at [1160, 265] on div "FideliX V2 – Programme de fidélité QR Manager / Orchestrateur Coordonner la réa…" at bounding box center [808, 416] width 1185 height 734
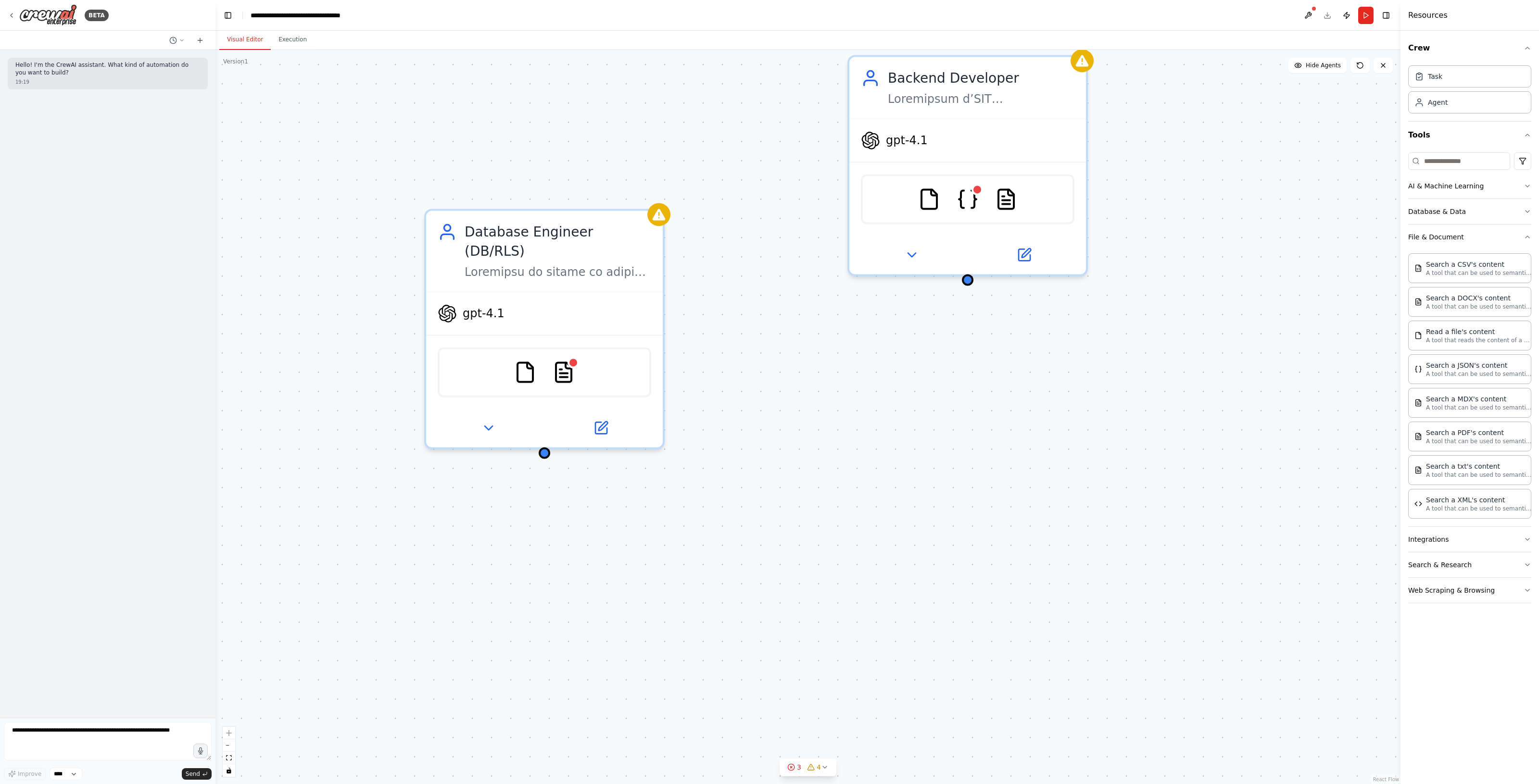
drag, startPoint x: 831, startPoint y: 318, endPoint x: 745, endPoint y: 350, distance: 91.8
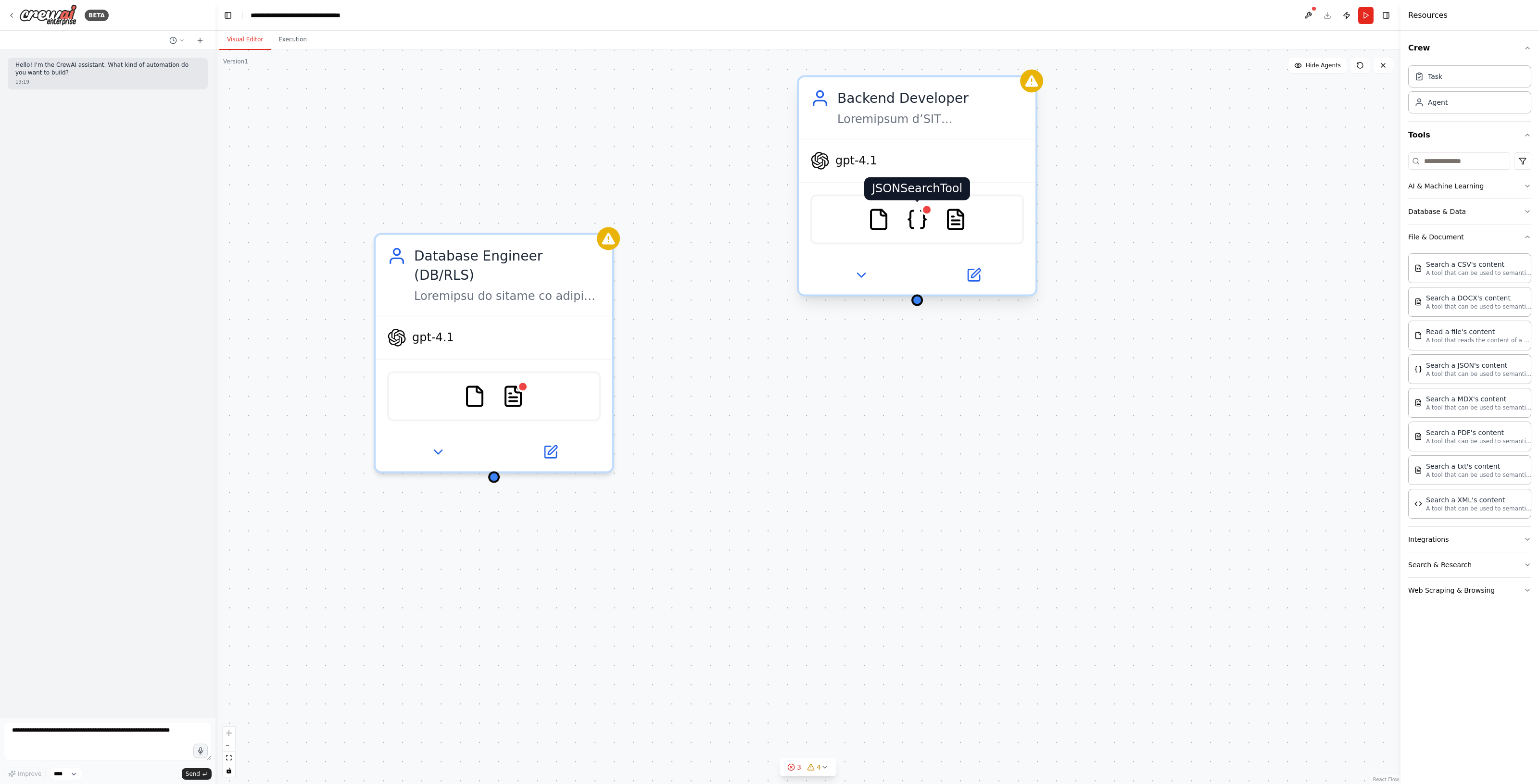
click at [926, 220] on img at bounding box center [916, 219] width 23 height 23
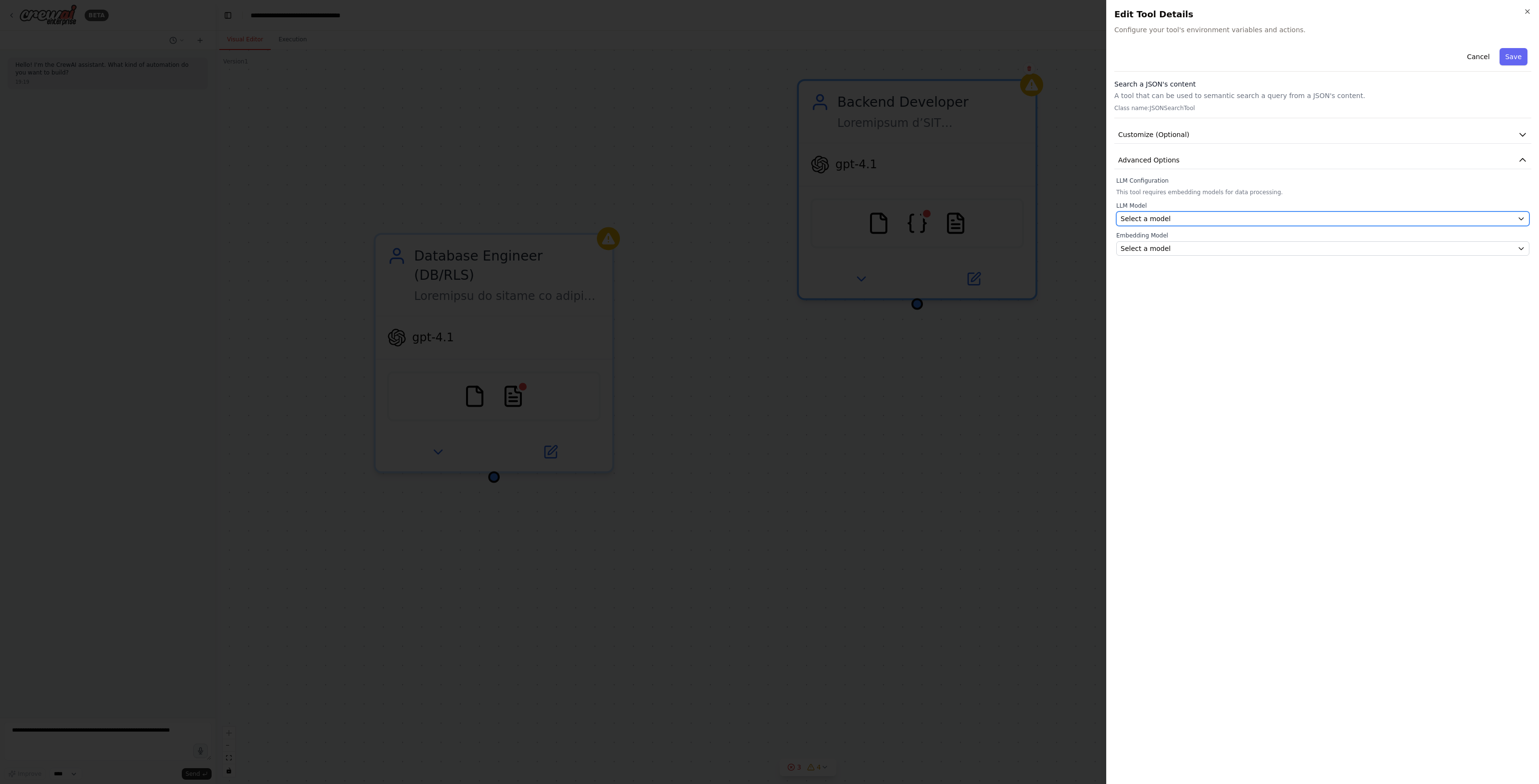
click at [1228, 219] on div "Select a model" at bounding box center [1316, 219] width 393 height 9
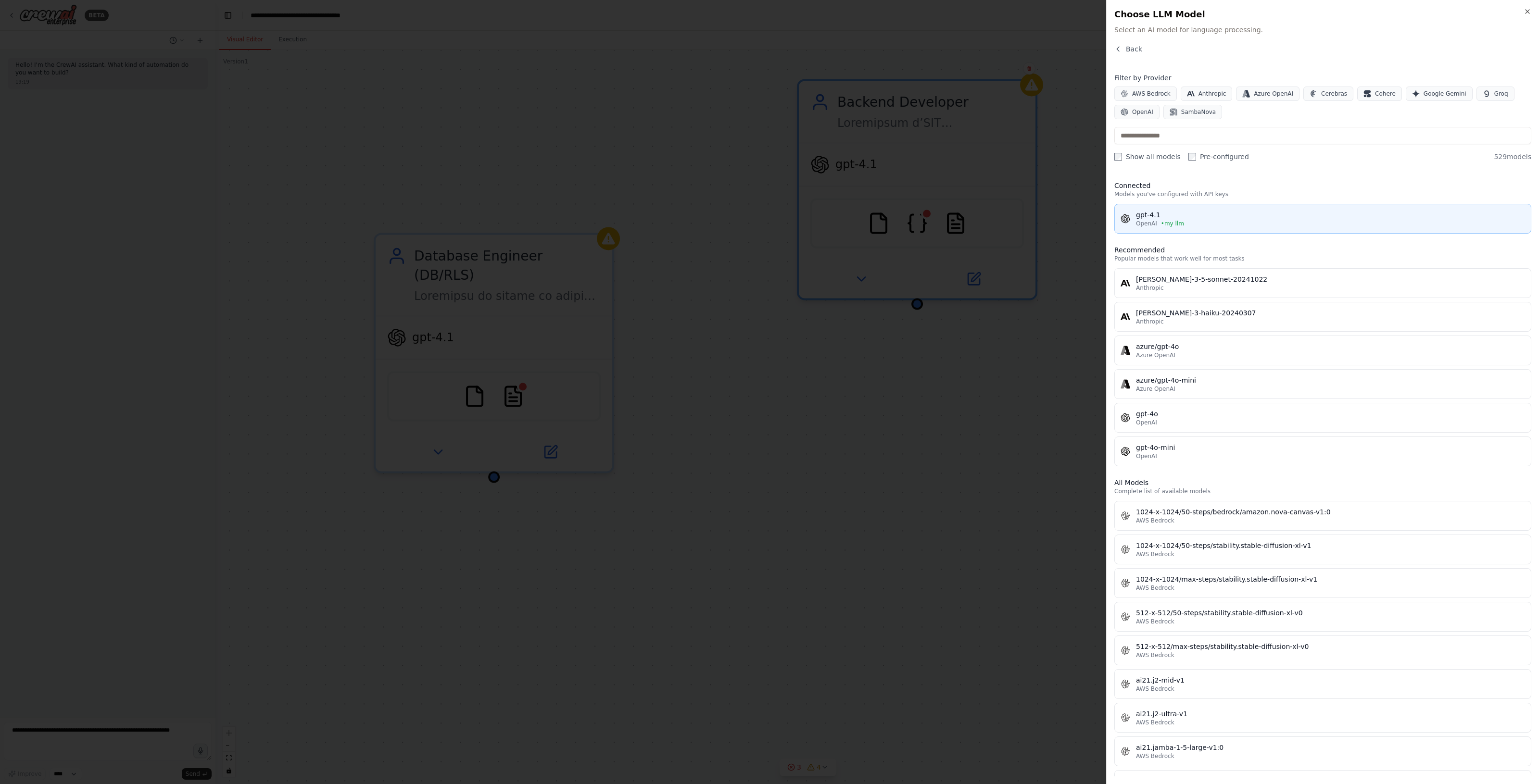
click at [1207, 220] on div "OpenAI • my llm" at bounding box center [1330, 224] width 389 height 8
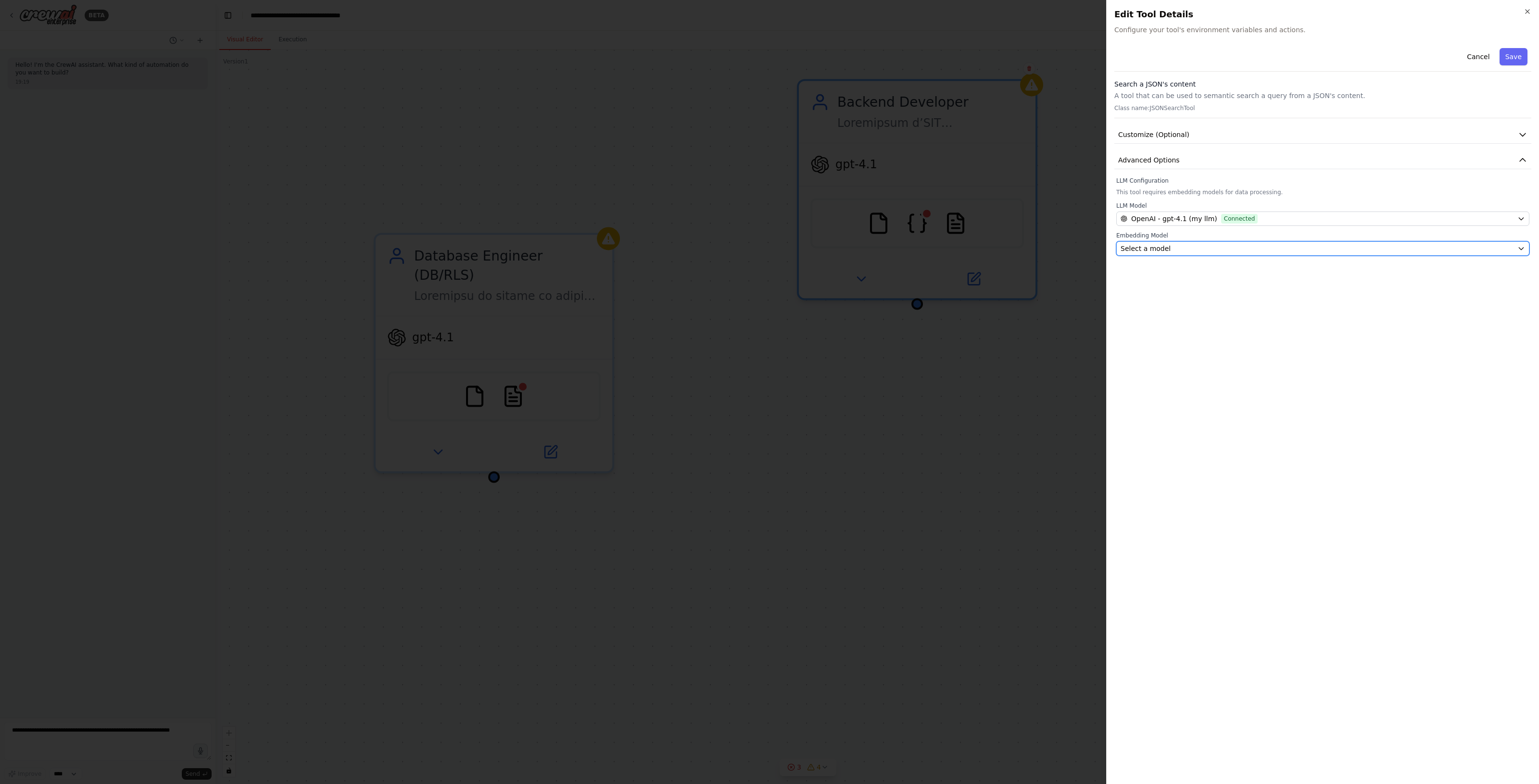
click at [1190, 250] on div "Select a model" at bounding box center [1316, 248] width 393 height 9
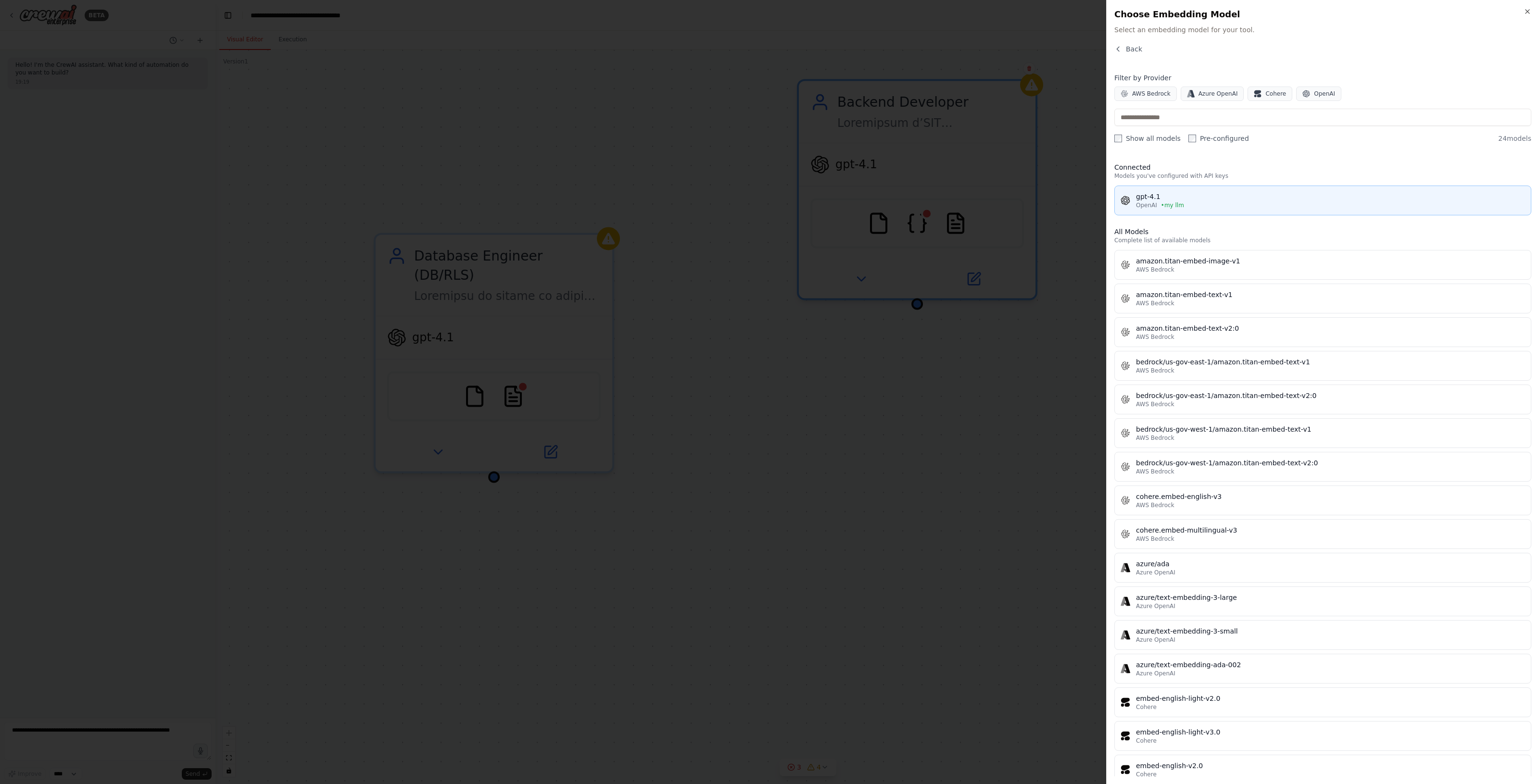
click at [1205, 202] on div "OpenAI • my llm" at bounding box center [1330, 205] width 389 height 8
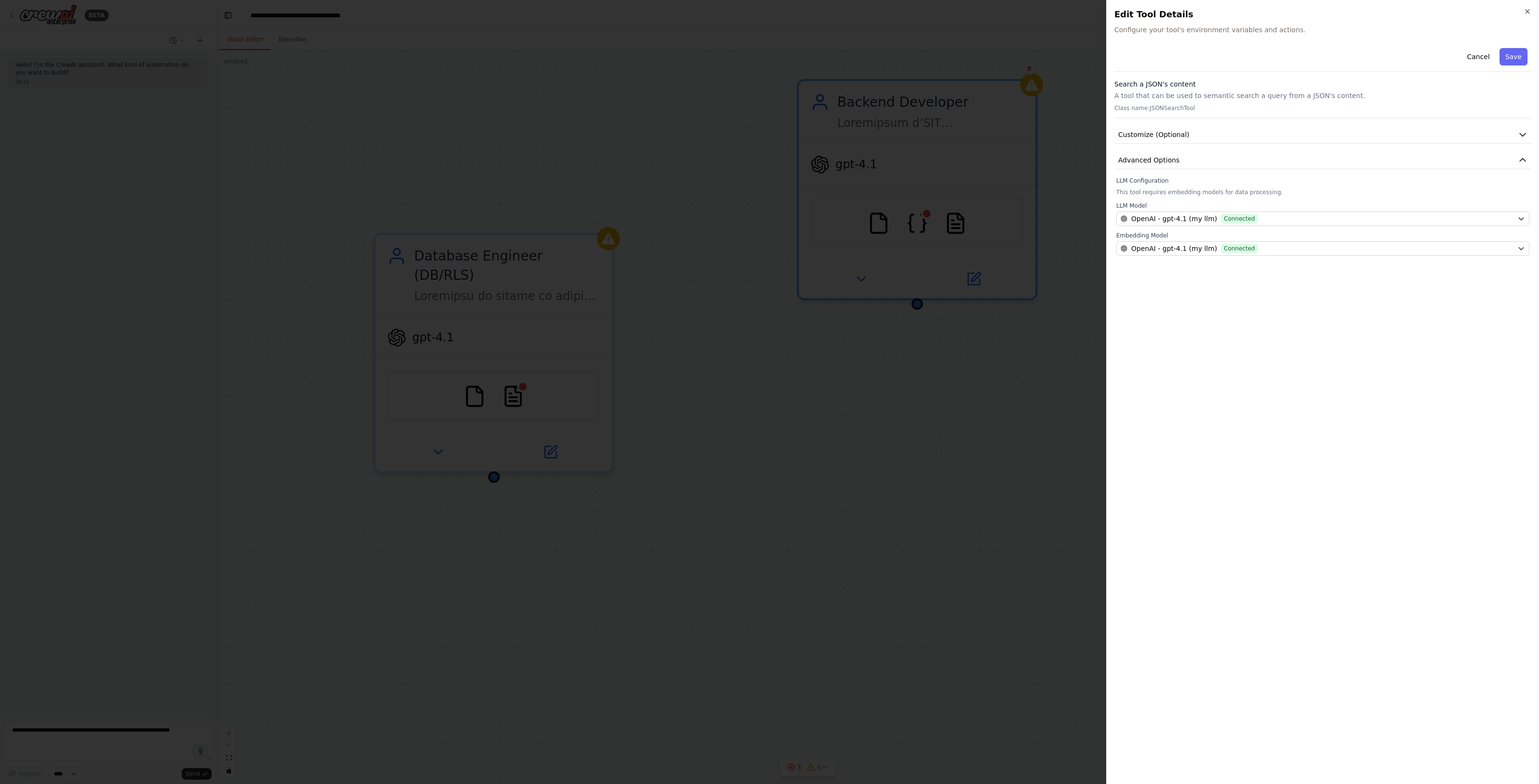
click at [1517, 58] on button "Save" at bounding box center [1513, 57] width 28 height 17
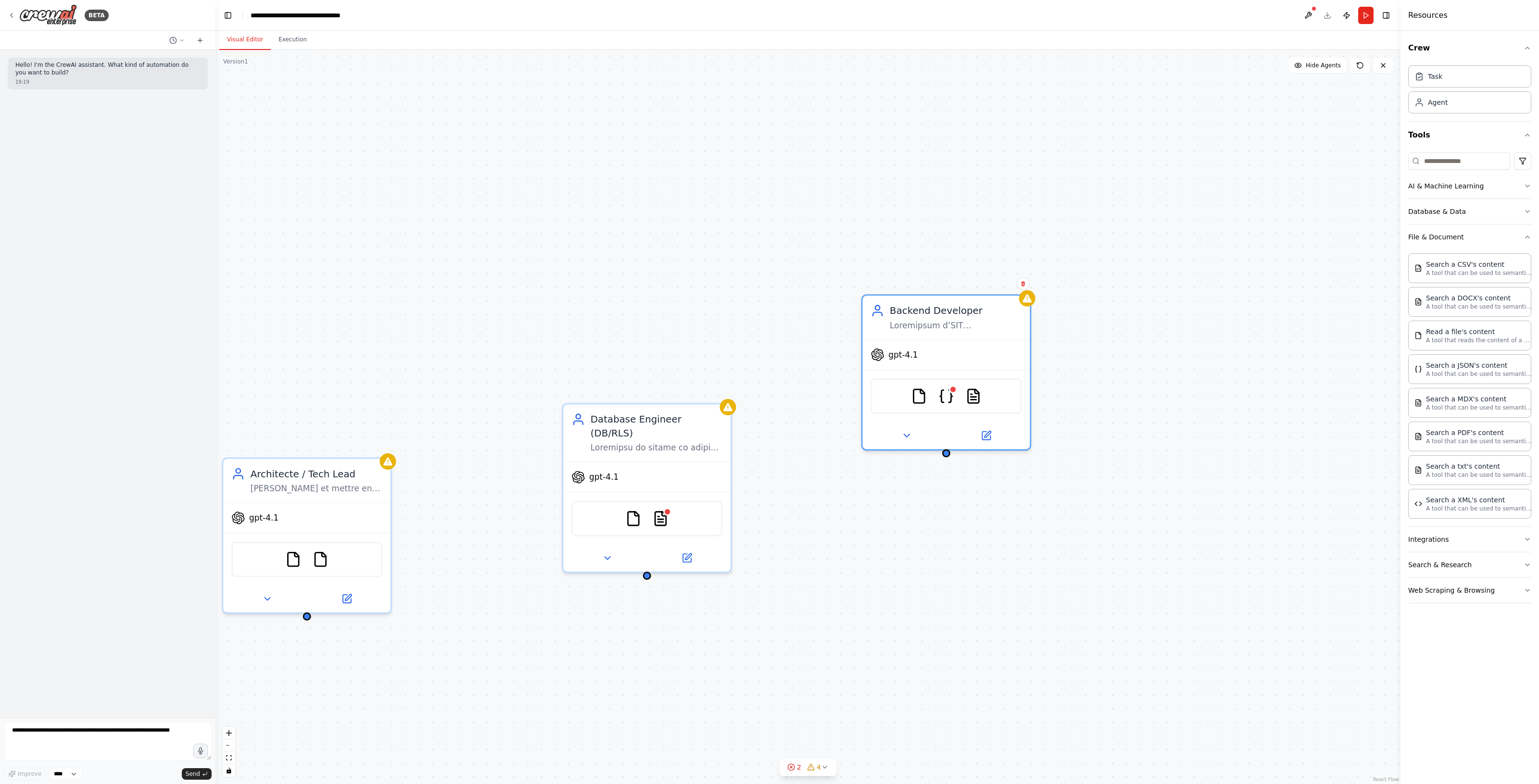
drag, startPoint x: 809, startPoint y: 531, endPoint x: 803, endPoint y: 511, distance: 20.9
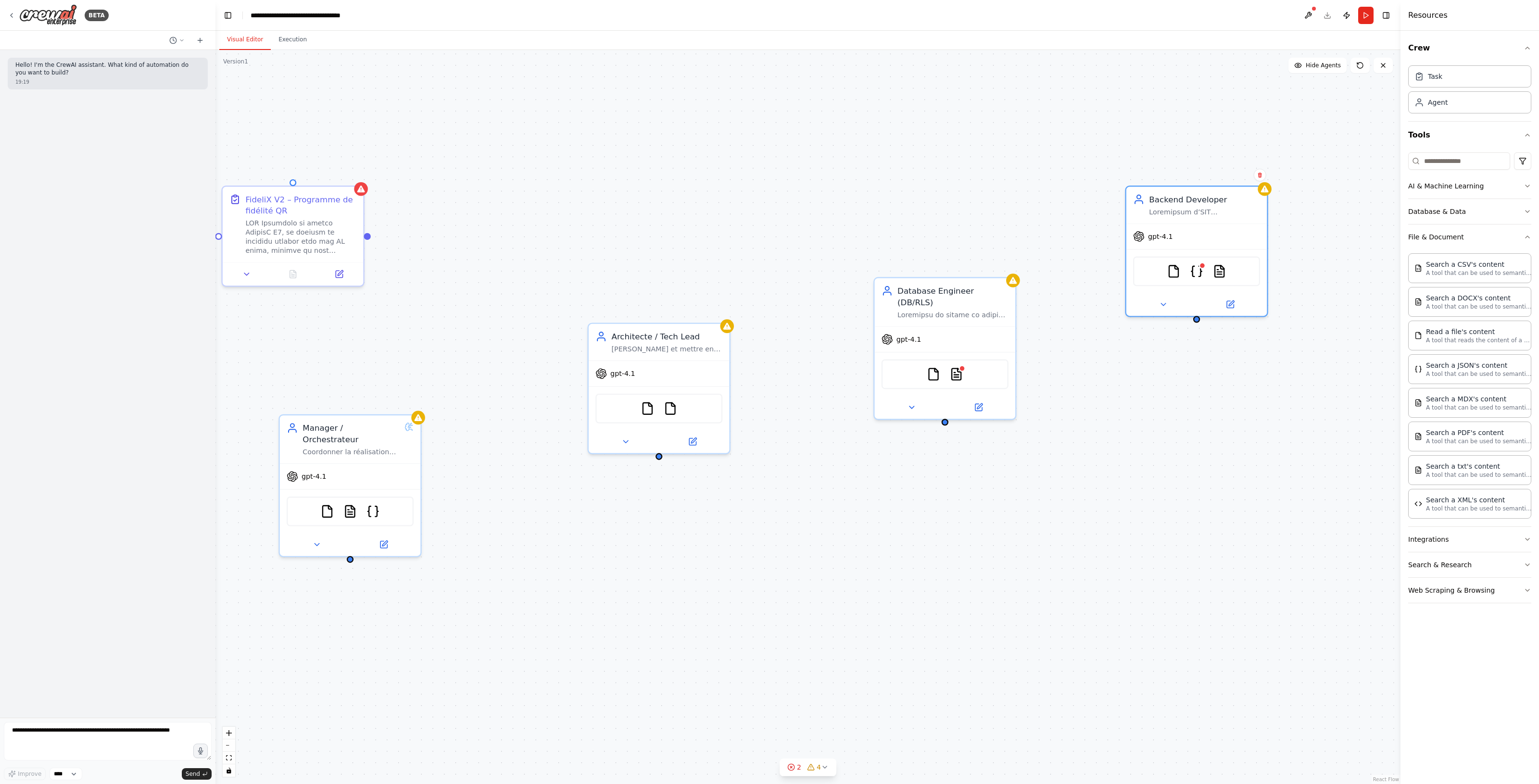
drag, startPoint x: 928, startPoint y: 525, endPoint x: 1183, endPoint y: 381, distance: 292.8
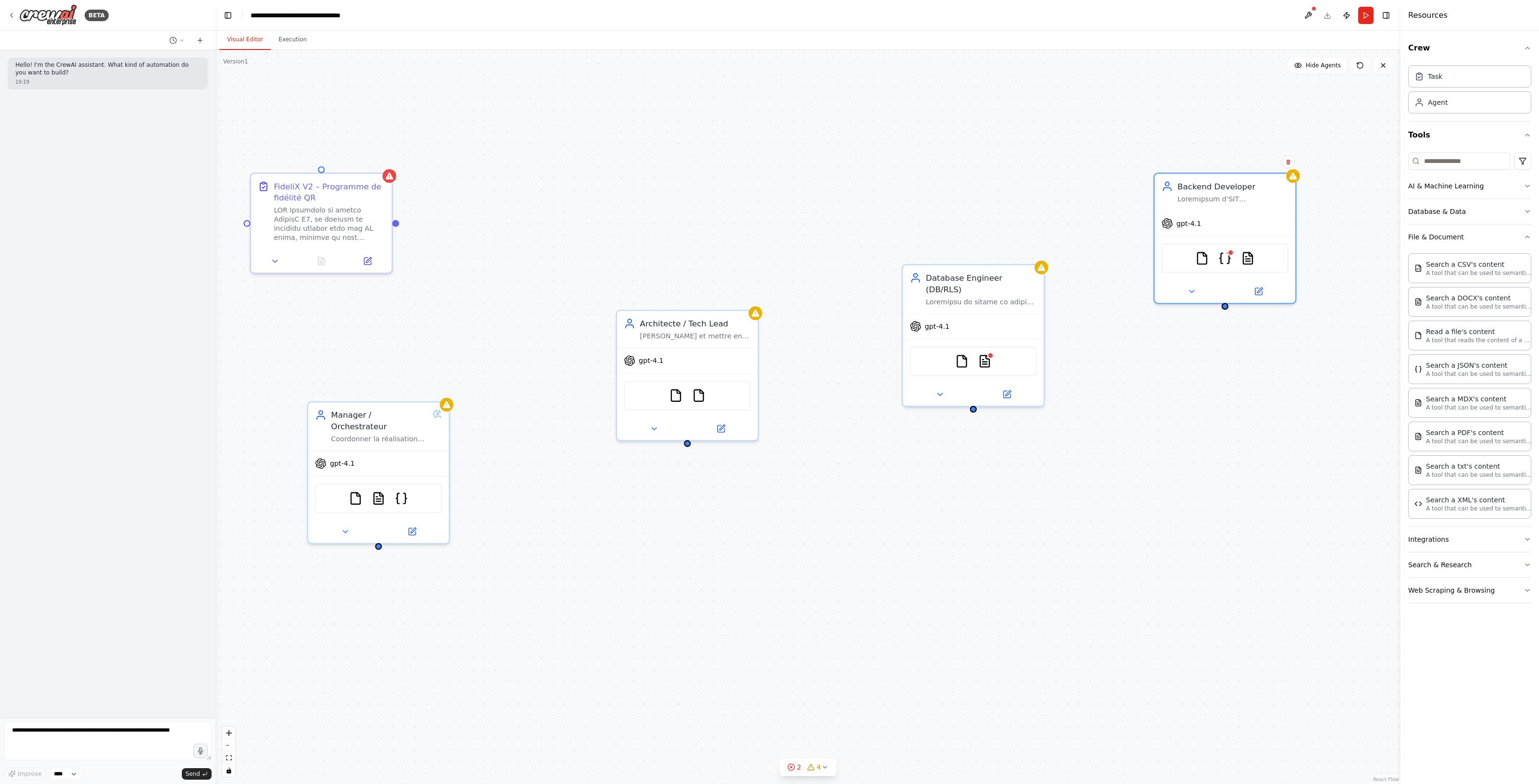
click at [1222, 472] on div "FideliX V2 – Programme de fidélité QR Manager / Orchestrateur Coordonner la réa…" at bounding box center [808, 416] width 1185 height 734
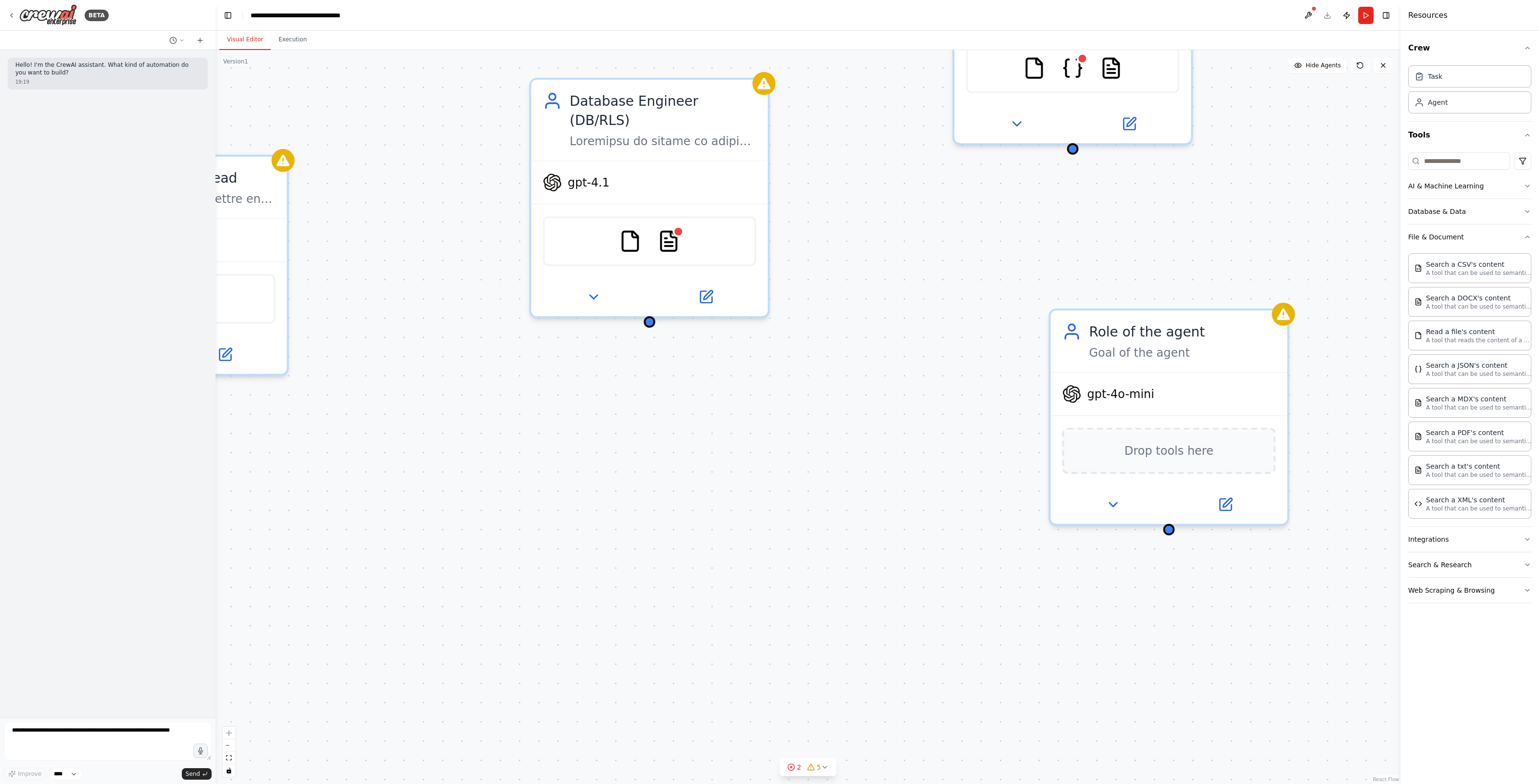
drag, startPoint x: 1129, startPoint y: 562, endPoint x: 812, endPoint y: 573, distance: 317.2
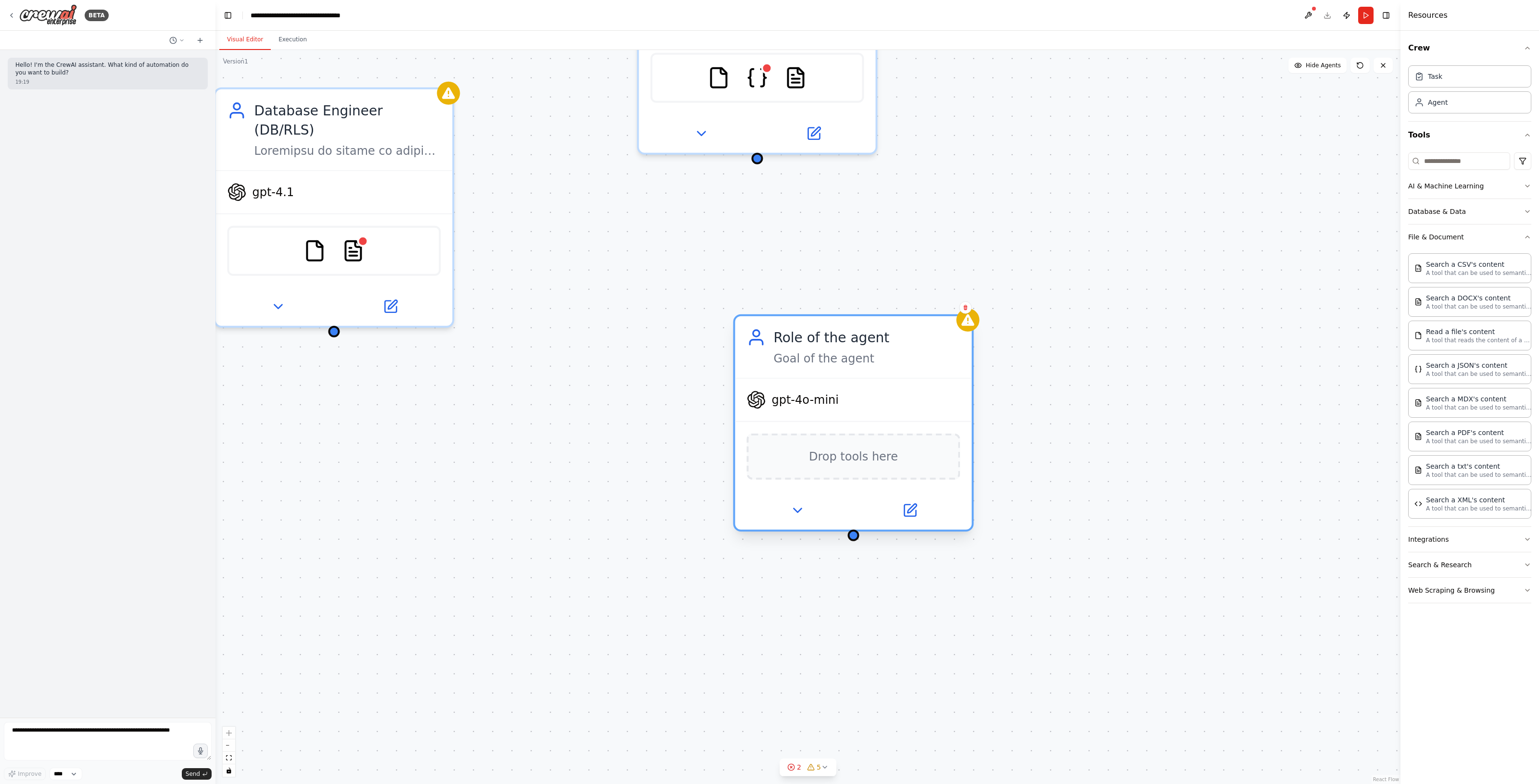
click at [828, 407] on span "gpt-4o-mini" at bounding box center [805, 399] width 67 height 15
click at [909, 511] on icon at bounding box center [911, 509] width 9 height 9
click at [929, 511] on button at bounding box center [909, 510] width 108 height 23
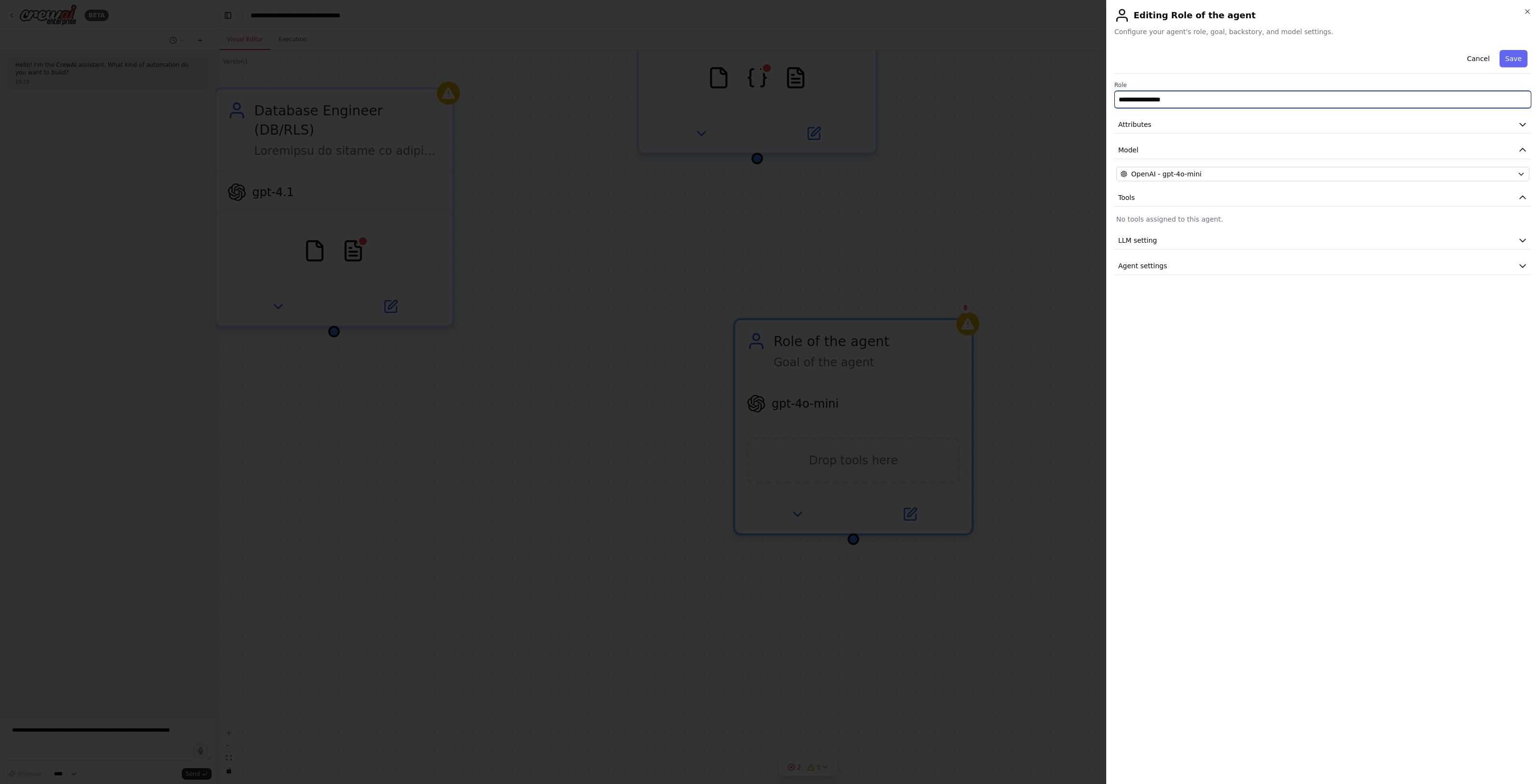
click at [1179, 97] on input "**********" at bounding box center [1322, 100] width 417 height 17
drag, startPoint x: 1145, startPoint y: 97, endPoint x: 1135, endPoint y: 100, distance: 10.4
click at [1135, 100] on input "**********" at bounding box center [1322, 100] width 417 height 17
click at [1201, 172] on div "OpenAI - gpt-4o-mini" at bounding box center [1316, 174] width 393 height 9
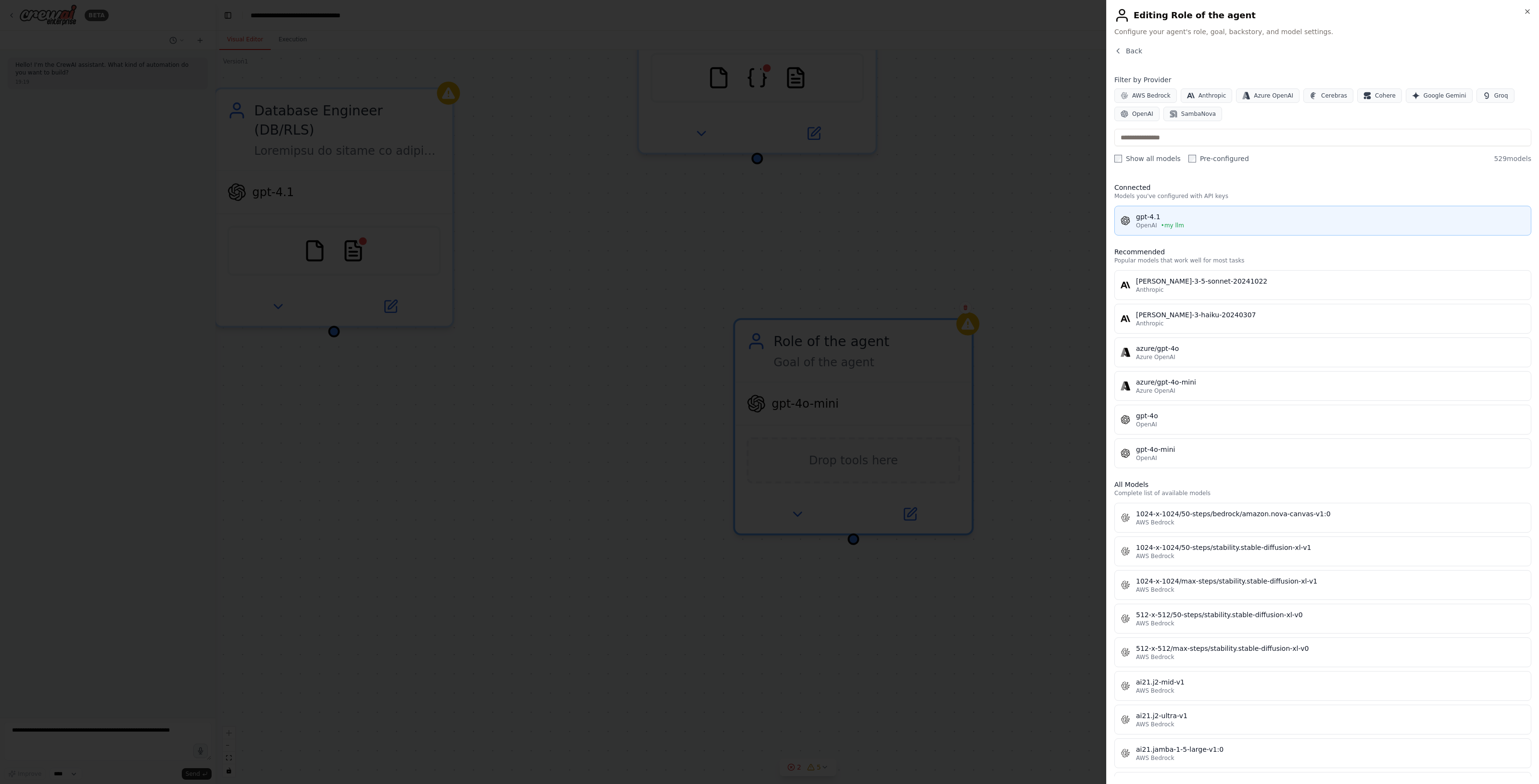
click at [1225, 217] on div "gpt-4.1" at bounding box center [1330, 217] width 389 height 9
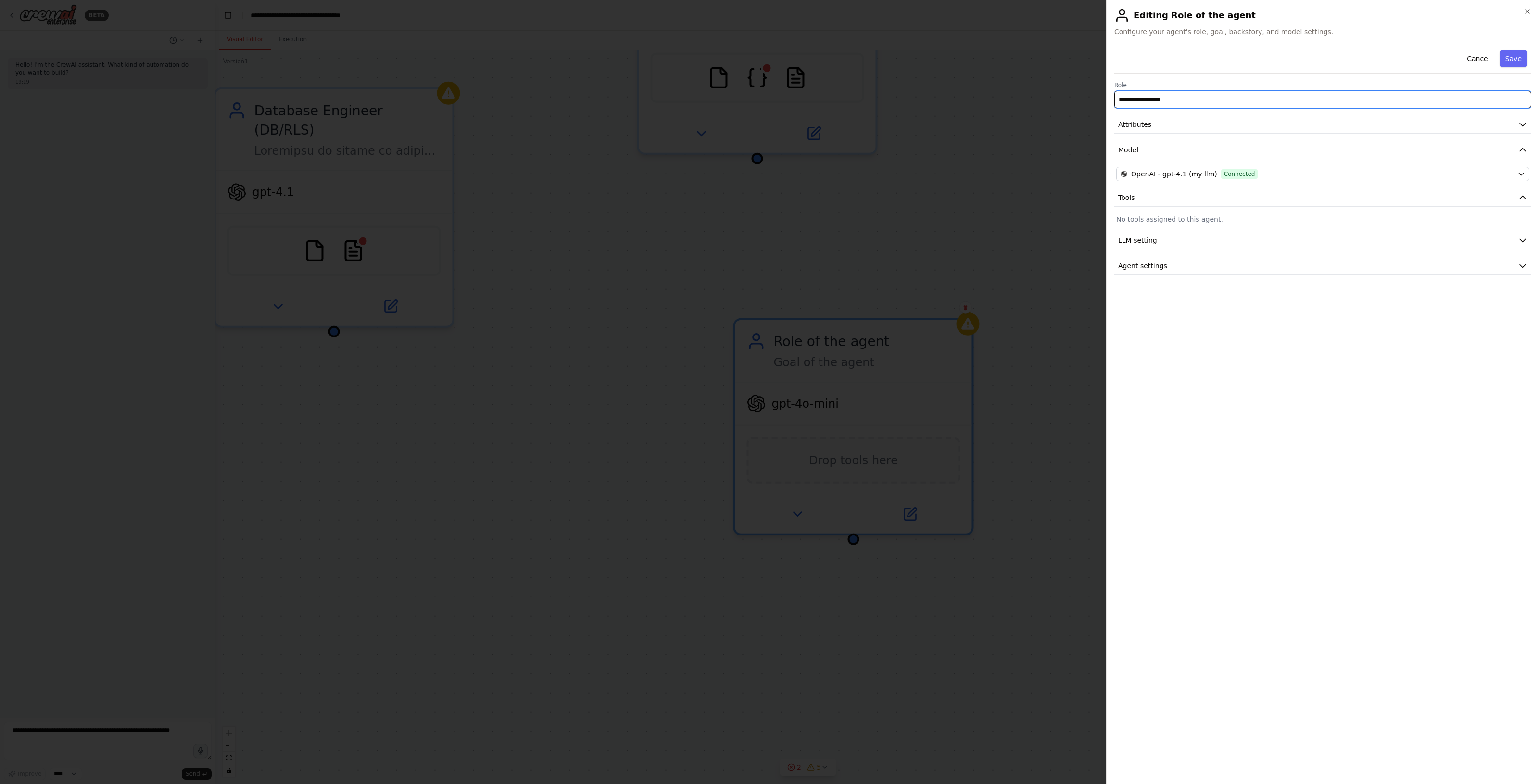
drag, startPoint x: 1208, startPoint y: 101, endPoint x: 1101, endPoint y: 101, distance: 107.0
click at [1101, 101] on body "**********" at bounding box center [769, 392] width 1539 height 784
click at [1299, 94] on input "text" at bounding box center [1322, 100] width 417 height 17
paste input "**********"
type input "**********"
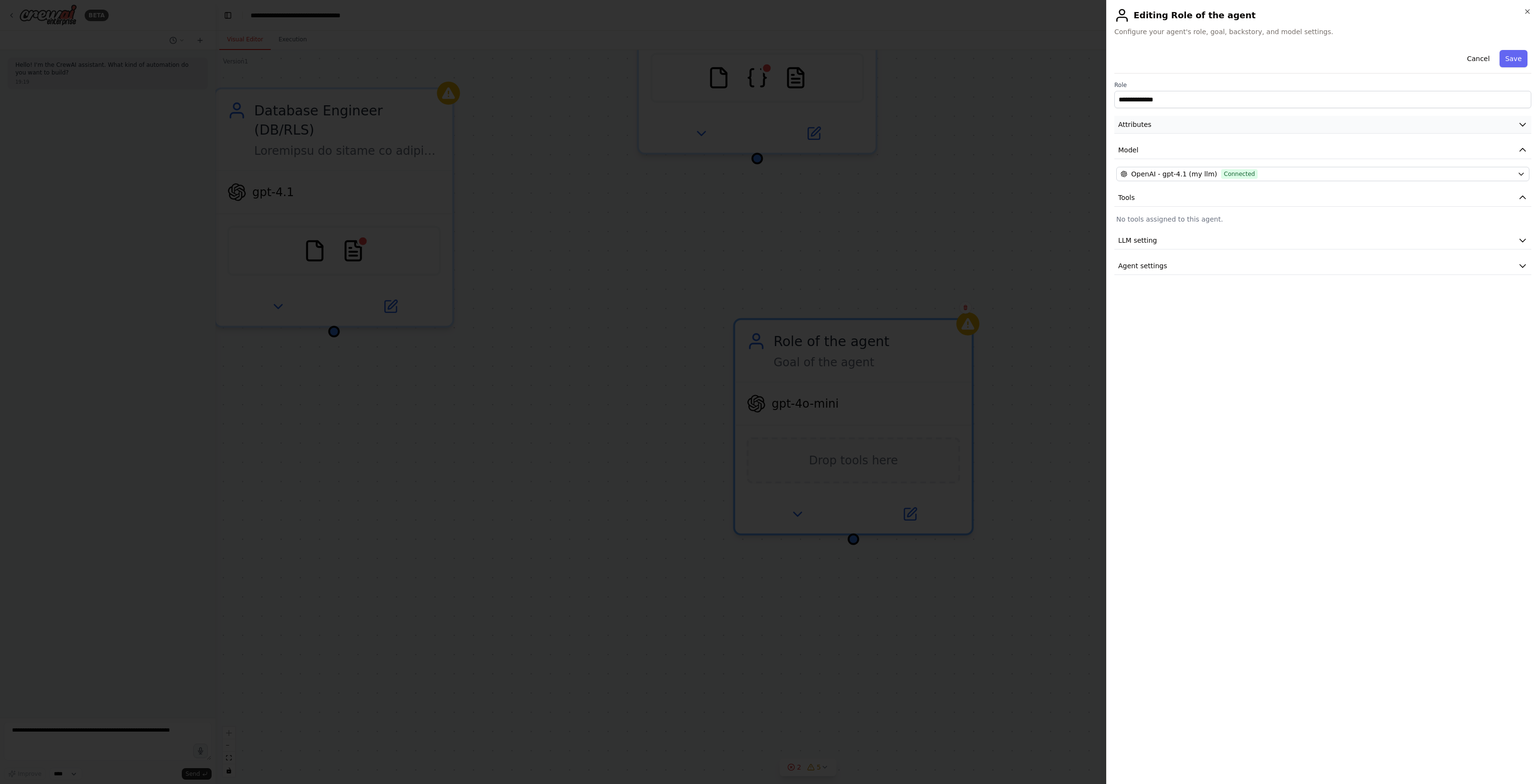
click at [1153, 122] on button "Attributes" at bounding box center [1322, 125] width 417 height 18
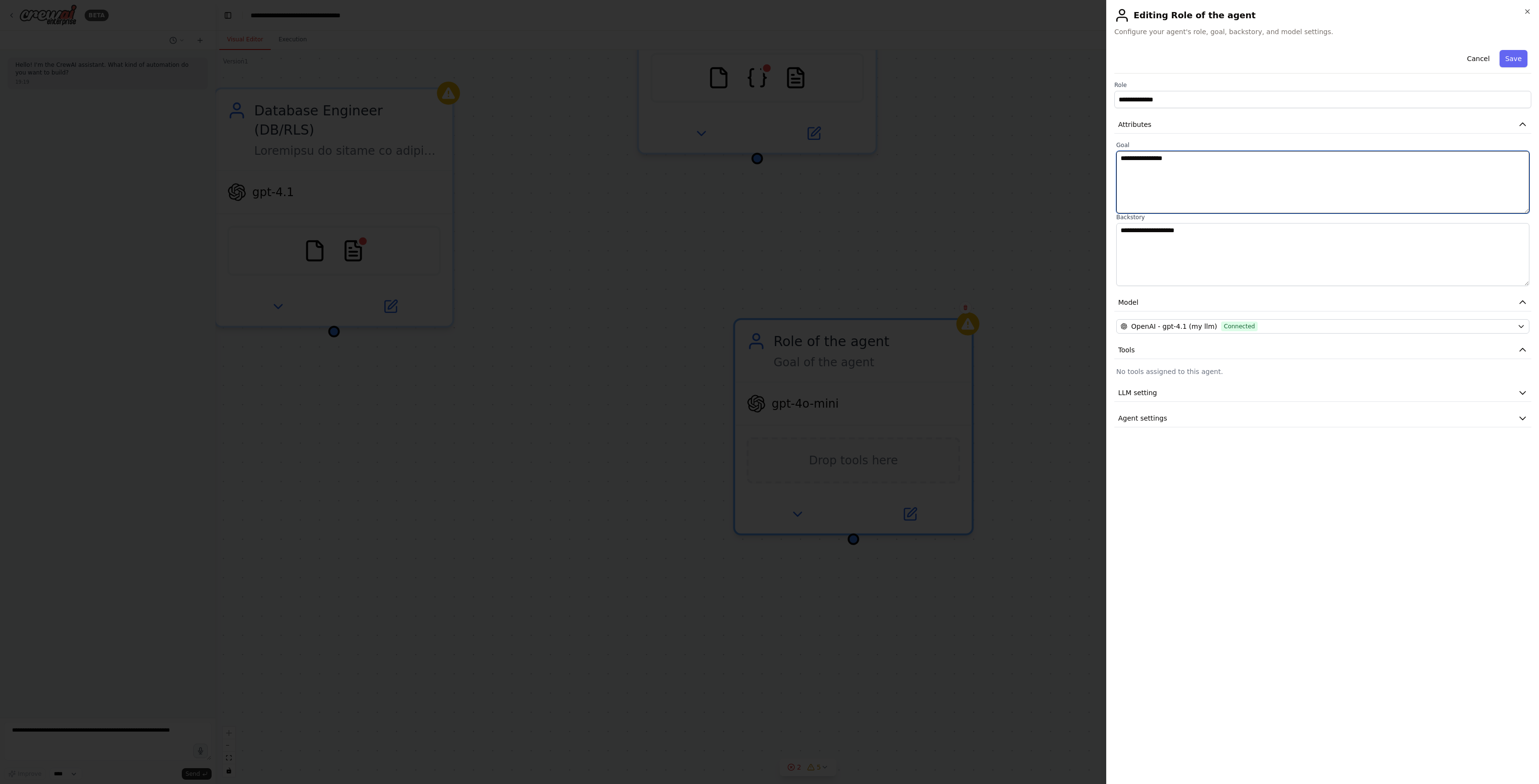
drag, startPoint x: 1177, startPoint y: 168, endPoint x: 1078, endPoint y: 166, distance: 99.0
click at [1077, 165] on body "**********" at bounding box center [769, 392] width 1539 height 784
paste textarea "**********"
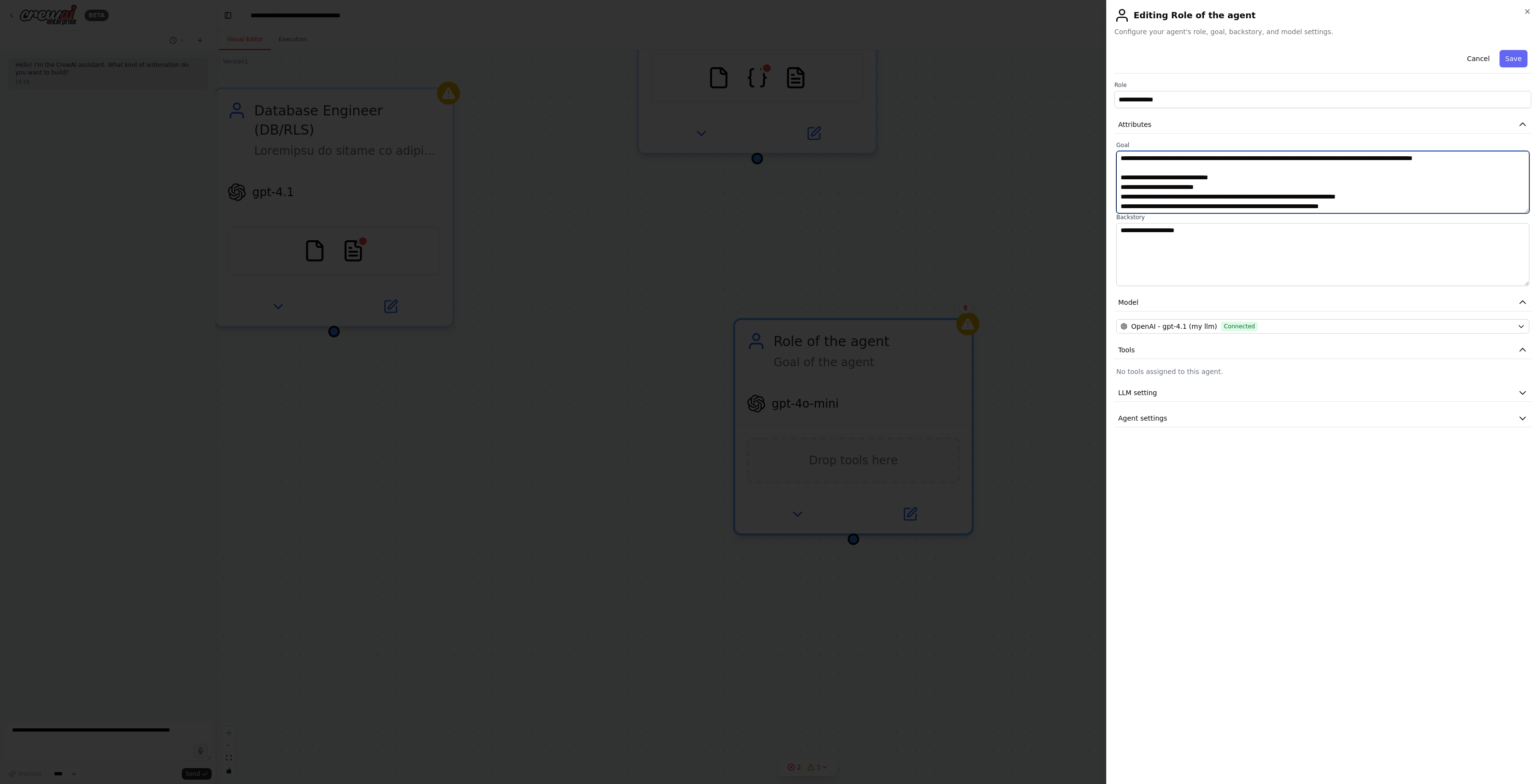
scroll to position [277, 0]
type textarea "**********"
drag, startPoint x: 1264, startPoint y: 246, endPoint x: 1105, endPoint y: 242, distance: 159.1
click at [1105, 242] on body "**********" at bounding box center [769, 392] width 1539 height 784
paste textarea "**********"
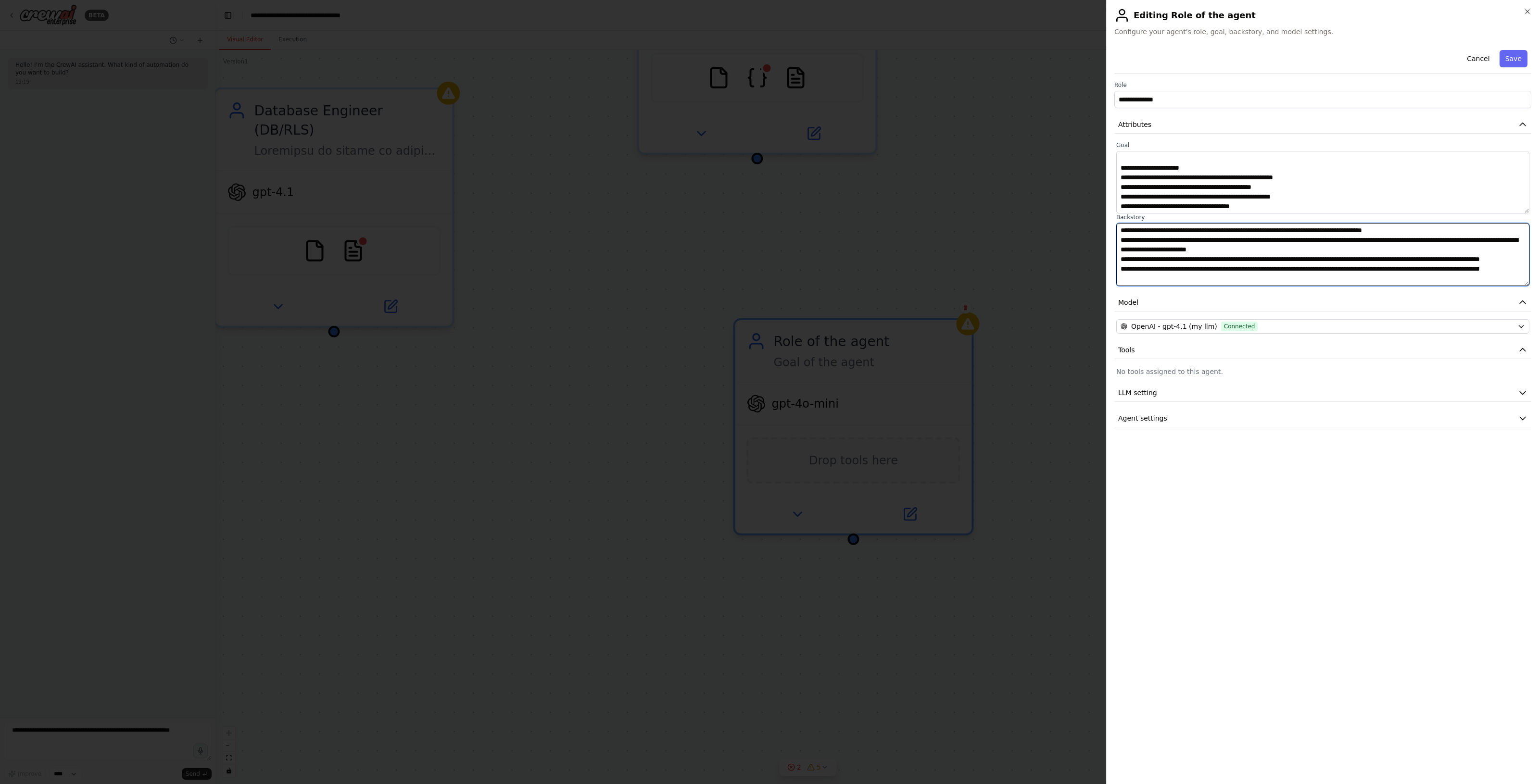
scroll to position [17, 0]
type textarea "**********"
click at [1186, 394] on button "LLM setting" at bounding box center [1322, 393] width 417 height 18
click at [1198, 424] on span at bounding box center [1157, 423] width 83 height 3
click at [1194, 488] on button "Agent settings" at bounding box center [1322, 487] width 417 height 18
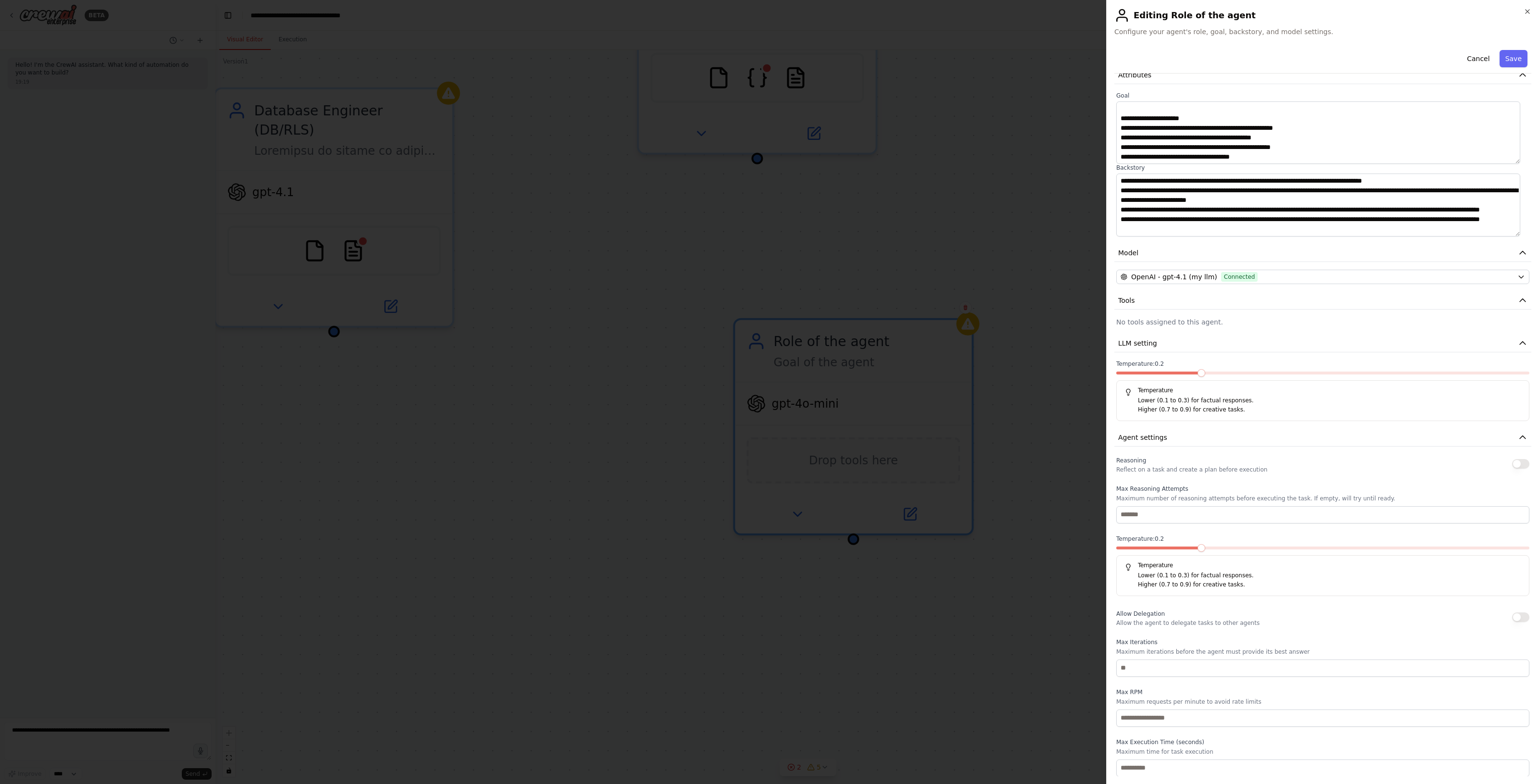
scroll to position [51, 0]
click at [1307, 664] on input "number" at bounding box center [1322, 668] width 413 height 17
type input "**"
click at [1277, 514] on input "number" at bounding box center [1322, 514] width 413 height 17
type input "*"
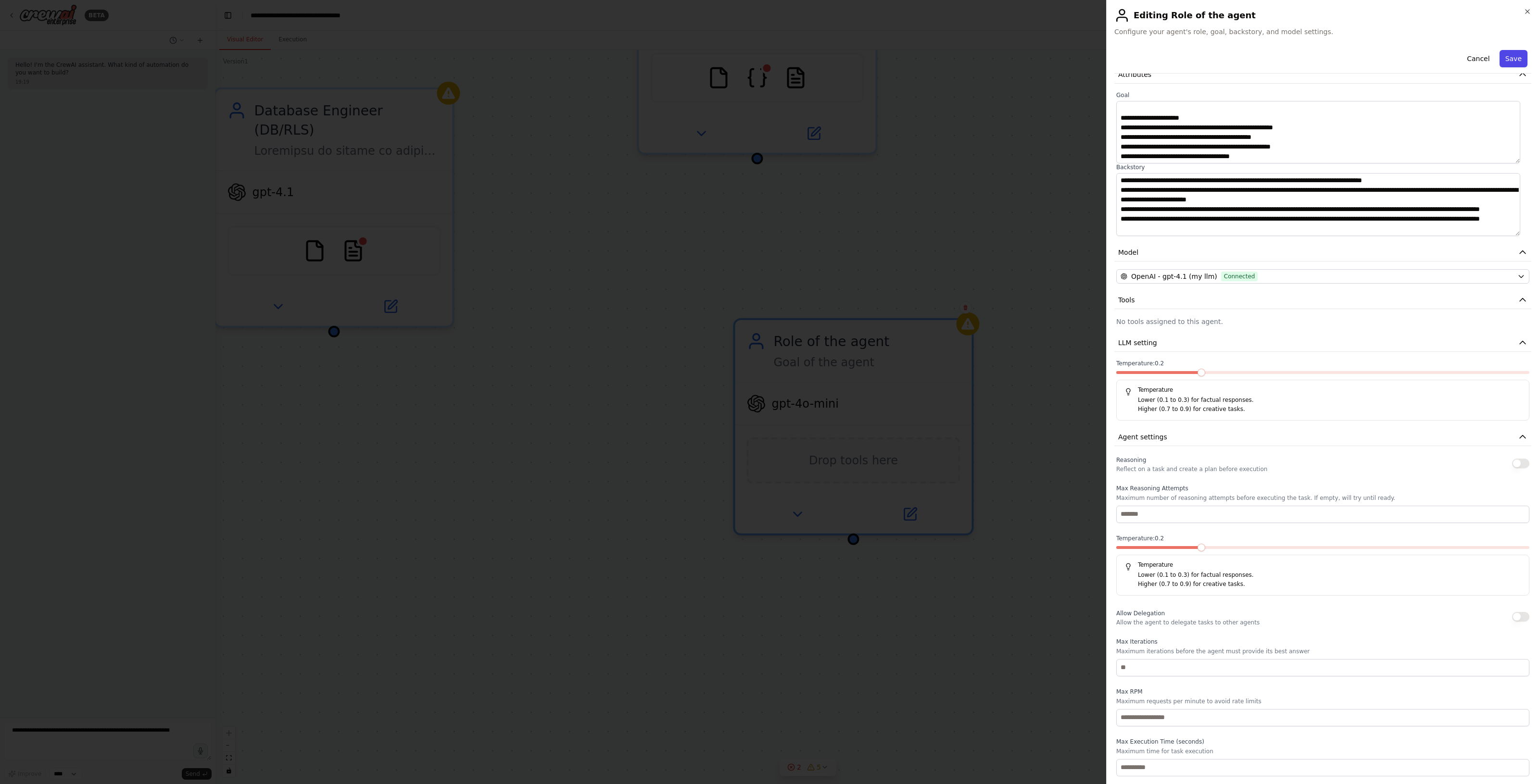
click at [1508, 58] on button "Save" at bounding box center [1513, 58] width 28 height 17
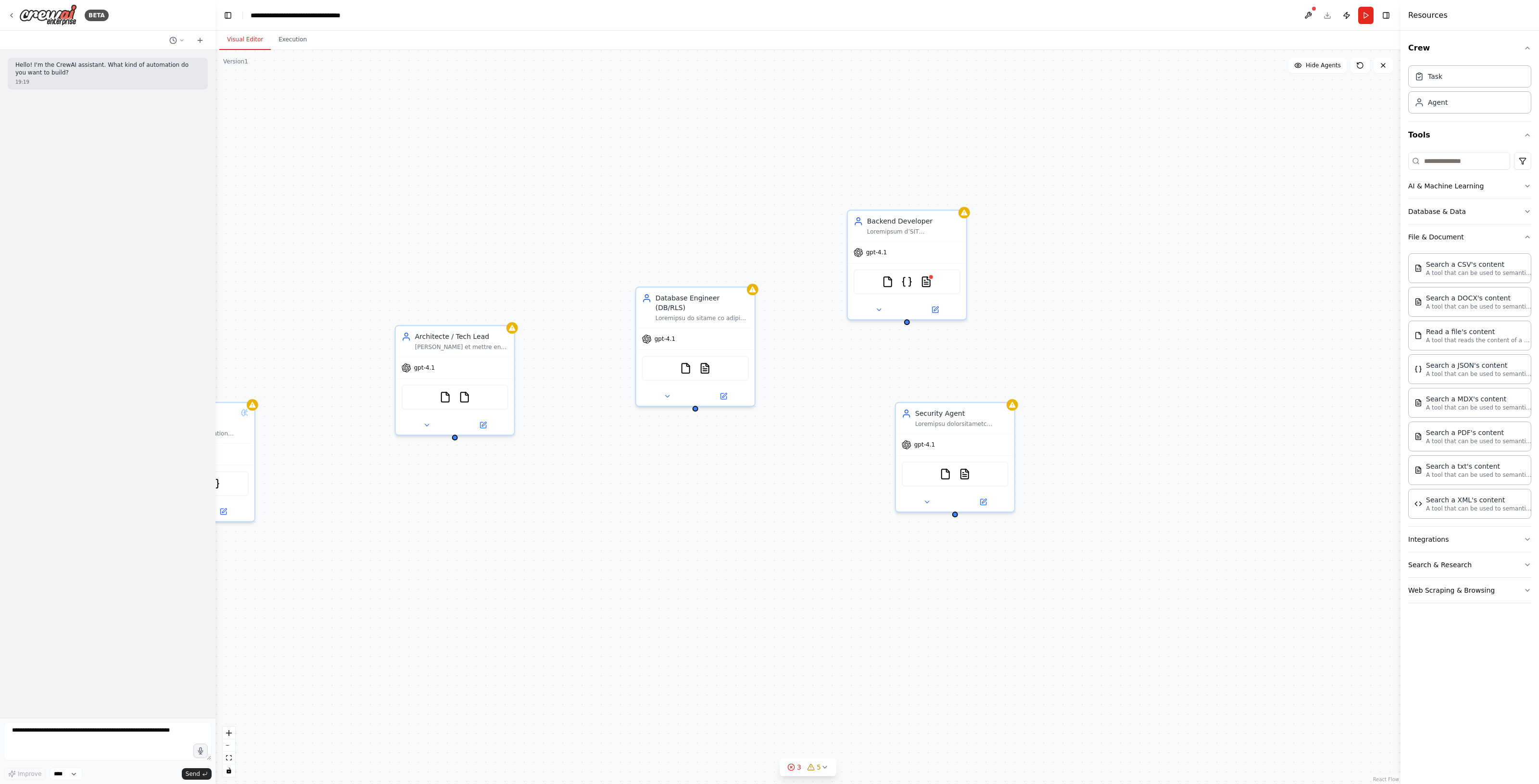
click at [1056, 486] on div "FideliX V2 – Programme de fidélité QR Manager / Orchestrateur Coordonner la réa…" at bounding box center [808, 416] width 1185 height 734
click at [1439, 236] on button "File & Document" at bounding box center [1469, 237] width 123 height 25
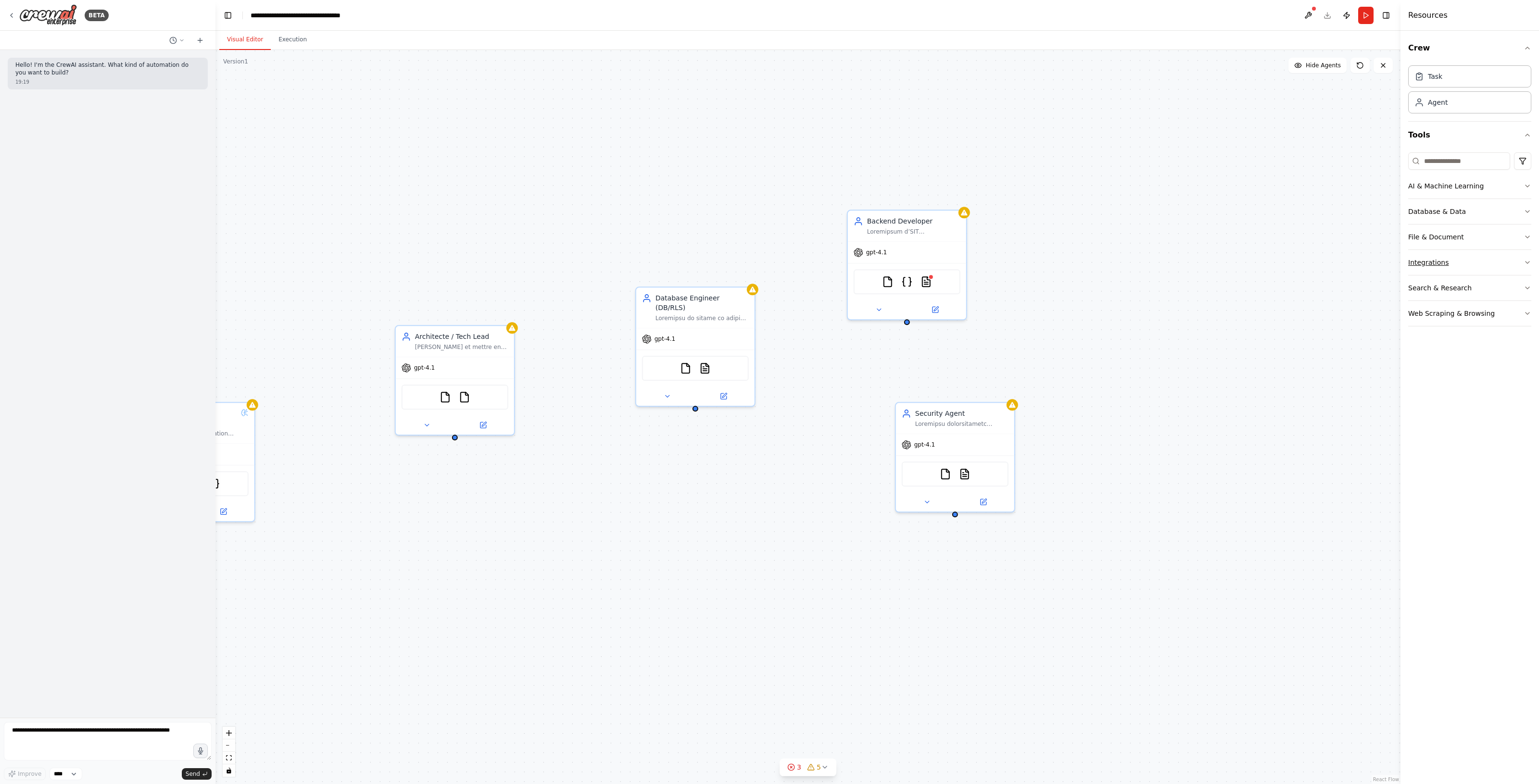
click at [1443, 263] on button "Integrations" at bounding box center [1469, 262] width 123 height 25
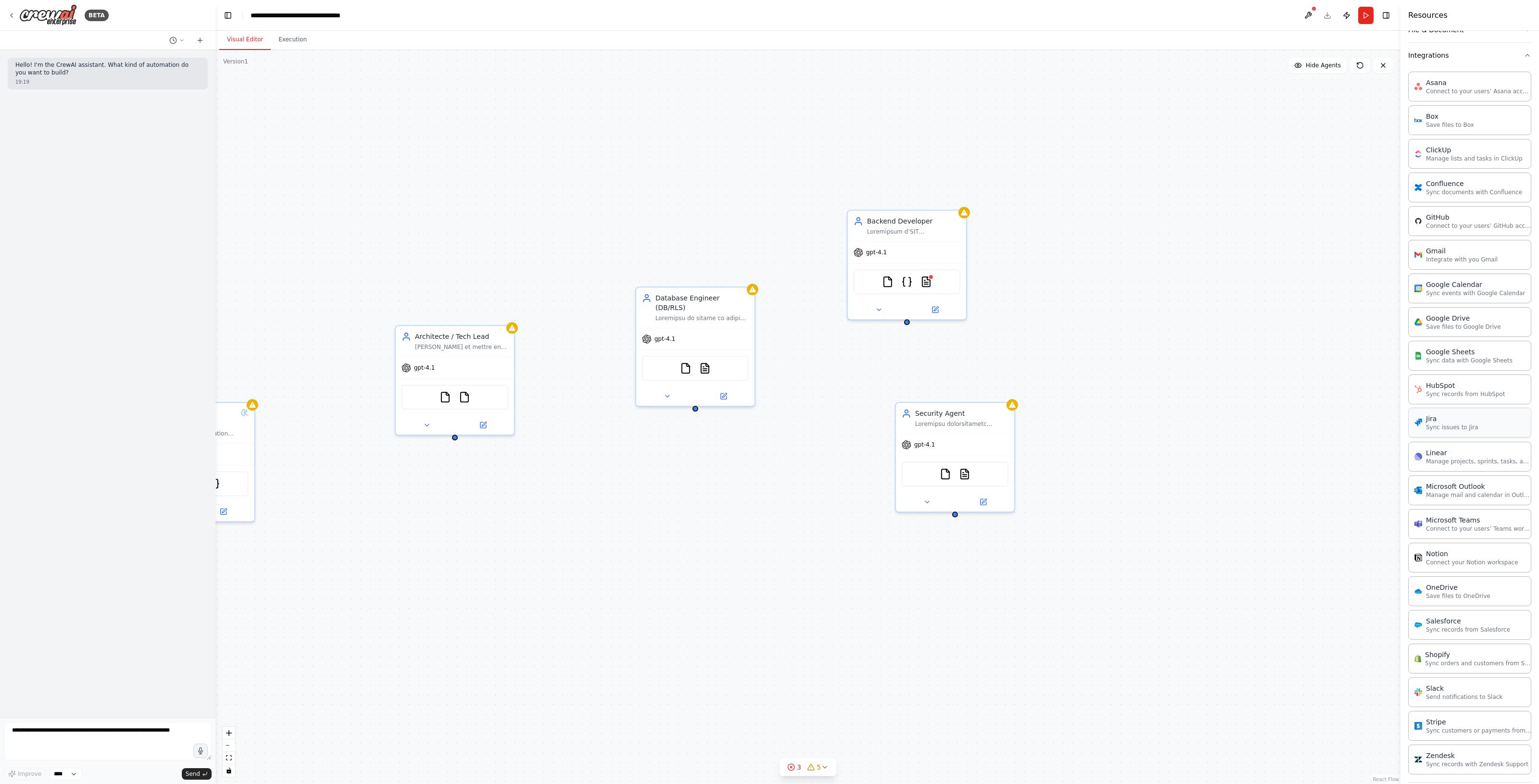
scroll to position [277, 0]
click at [1431, 734] on button "Search & Research" at bounding box center [1469, 730] width 123 height 25
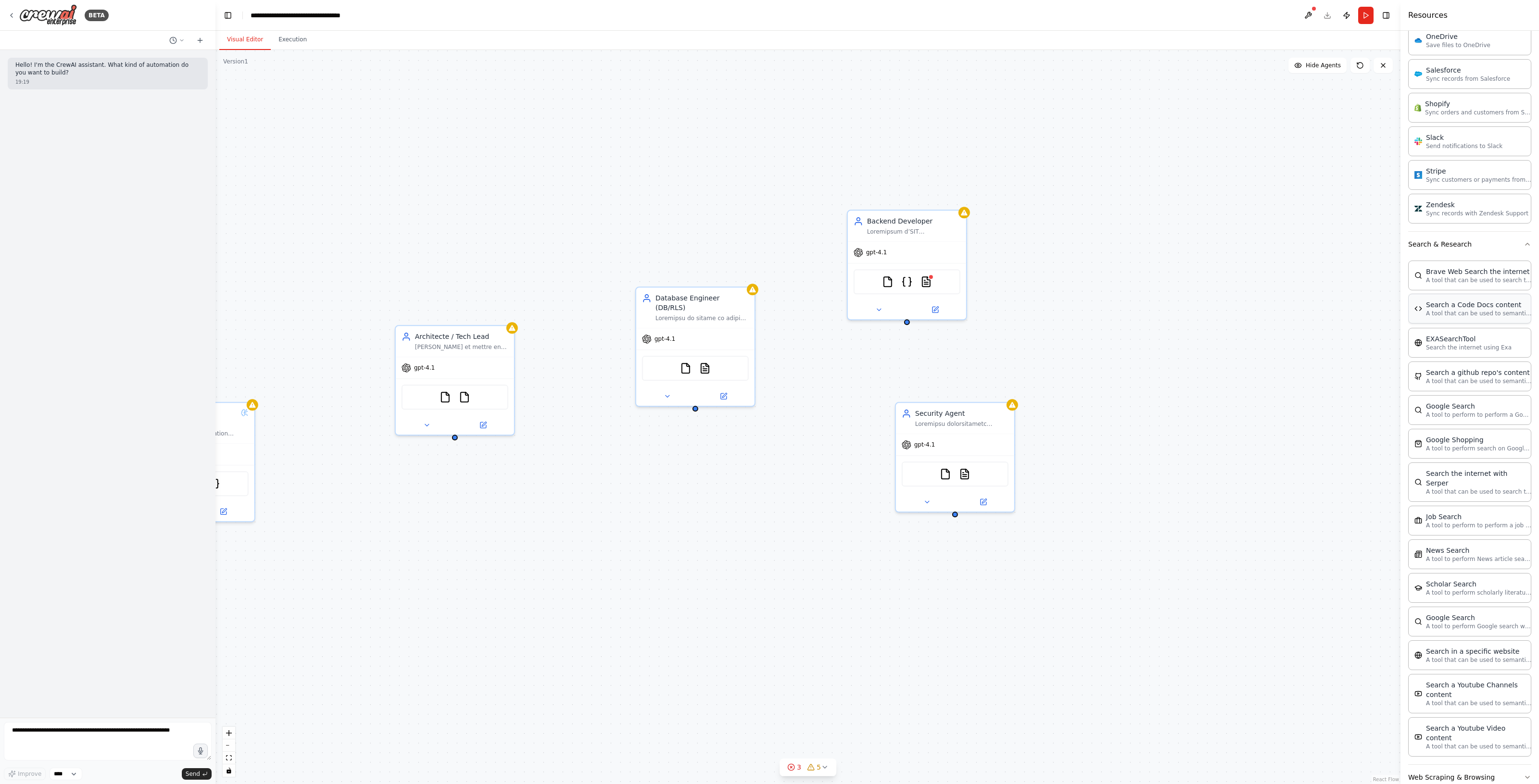
scroll to position [769, 0]
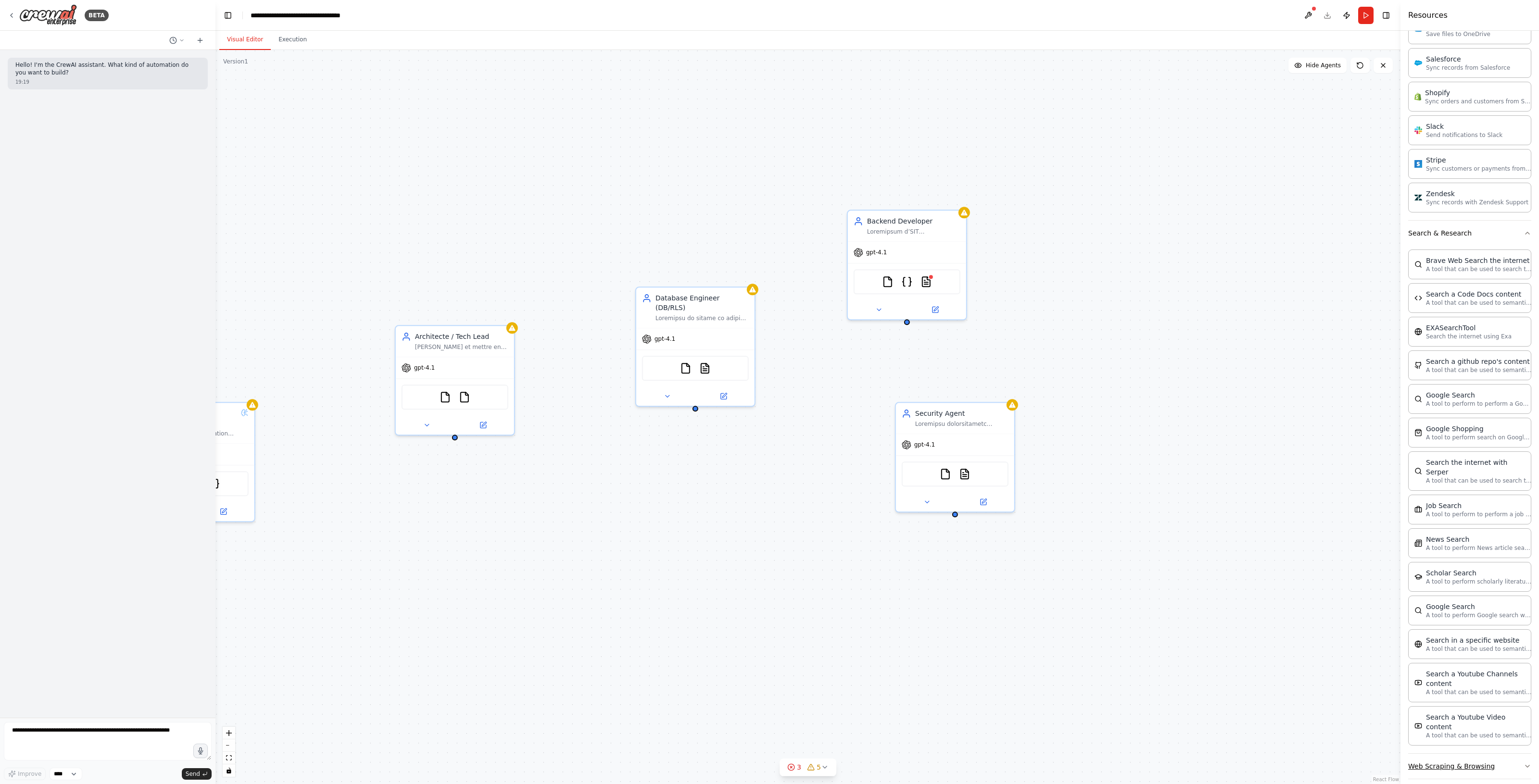
click at [1435, 757] on button "Web Scraping & Browsing" at bounding box center [1469, 767] width 123 height 25
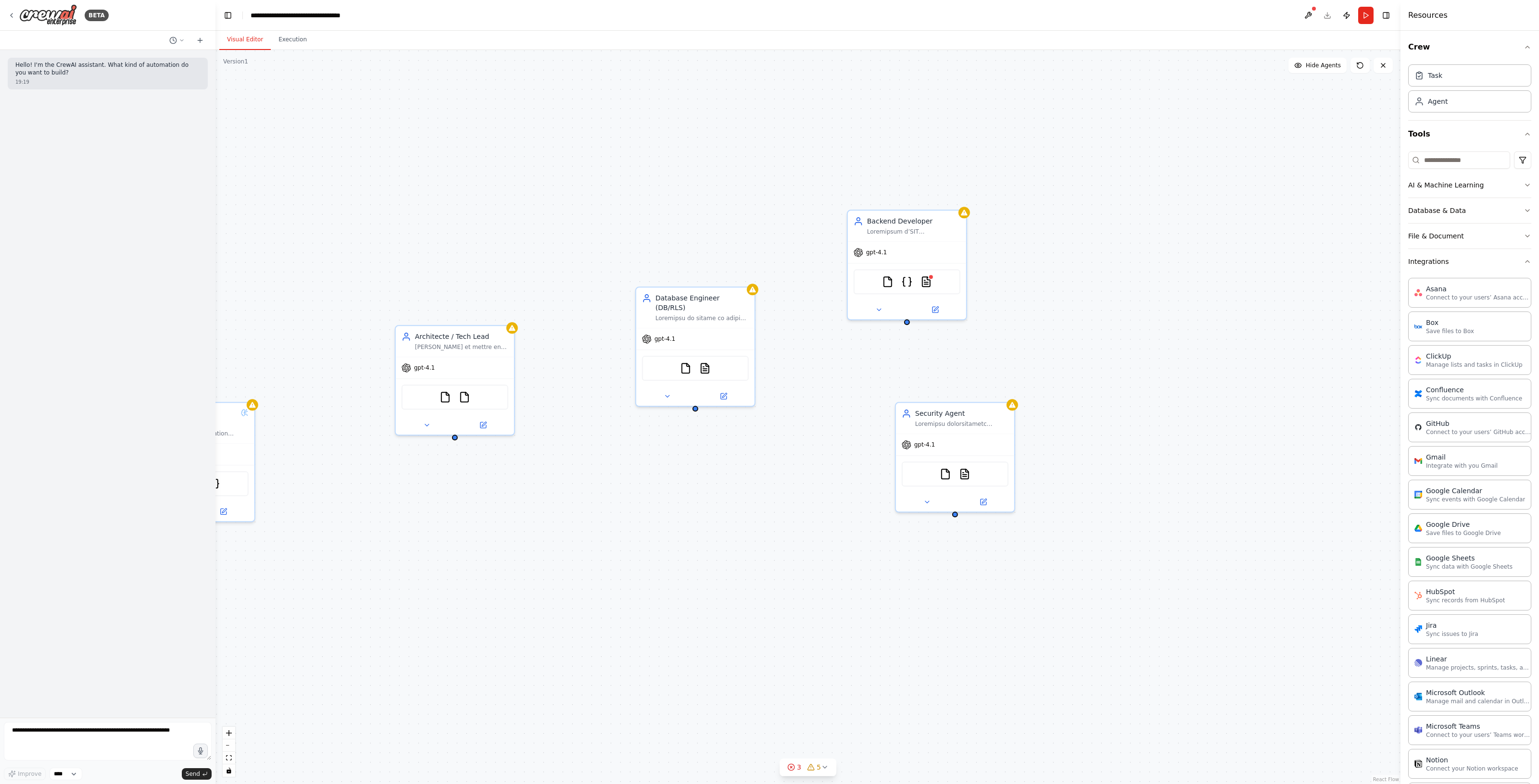
scroll to position [0, 0]
click at [1465, 258] on button "Integrations" at bounding box center [1469, 262] width 123 height 25
click at [1460, 278] on button "Search & Research" at bounding box center [1469, 288] width 123 height 25
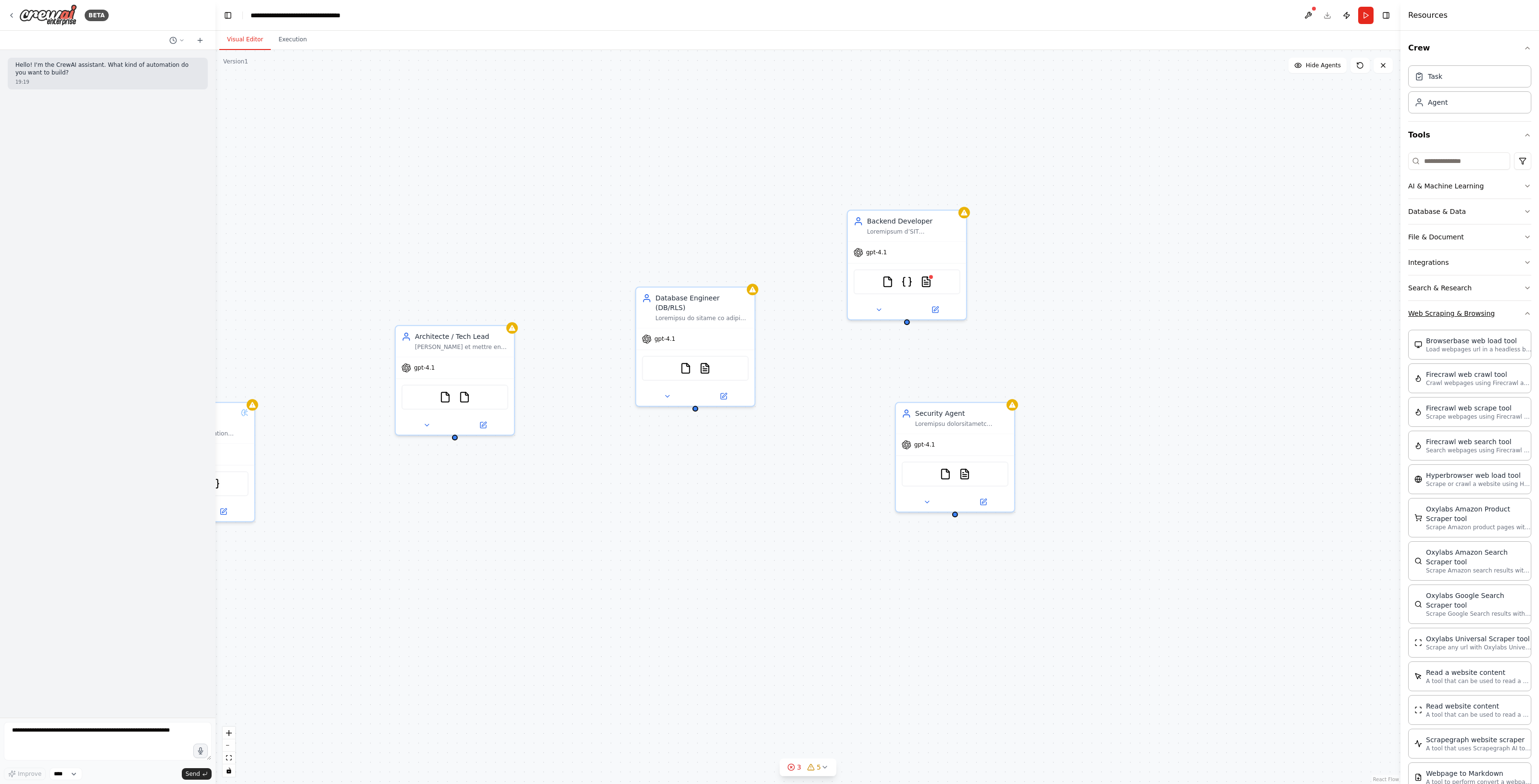
click at [1458, 307] on button "Web Scraping & Browsing" at bounding box center [1469, 314] width 123 height 25
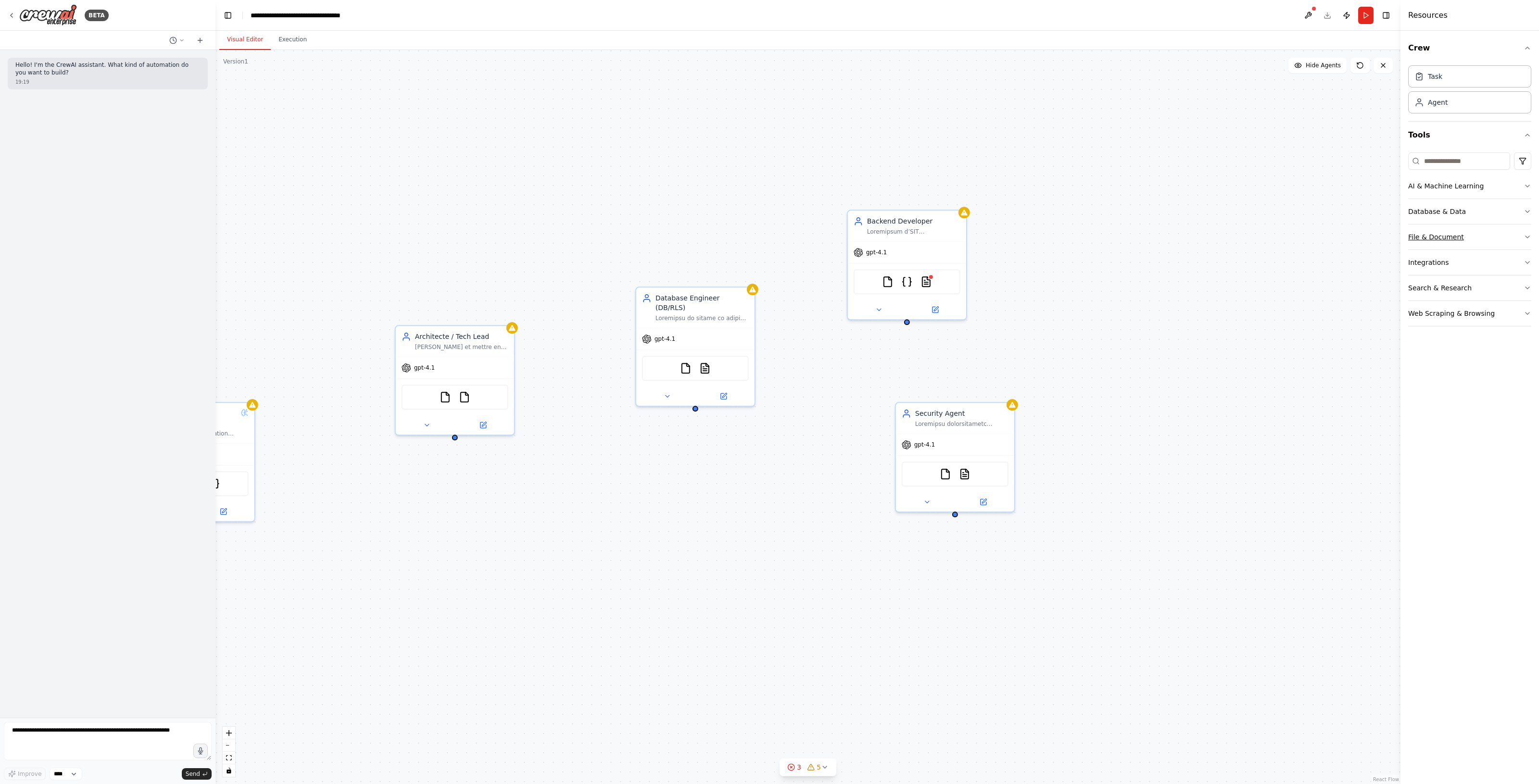
click at [1455, 239] on button "File & Document" at bounding box center [1469, 237] width 123 height 25
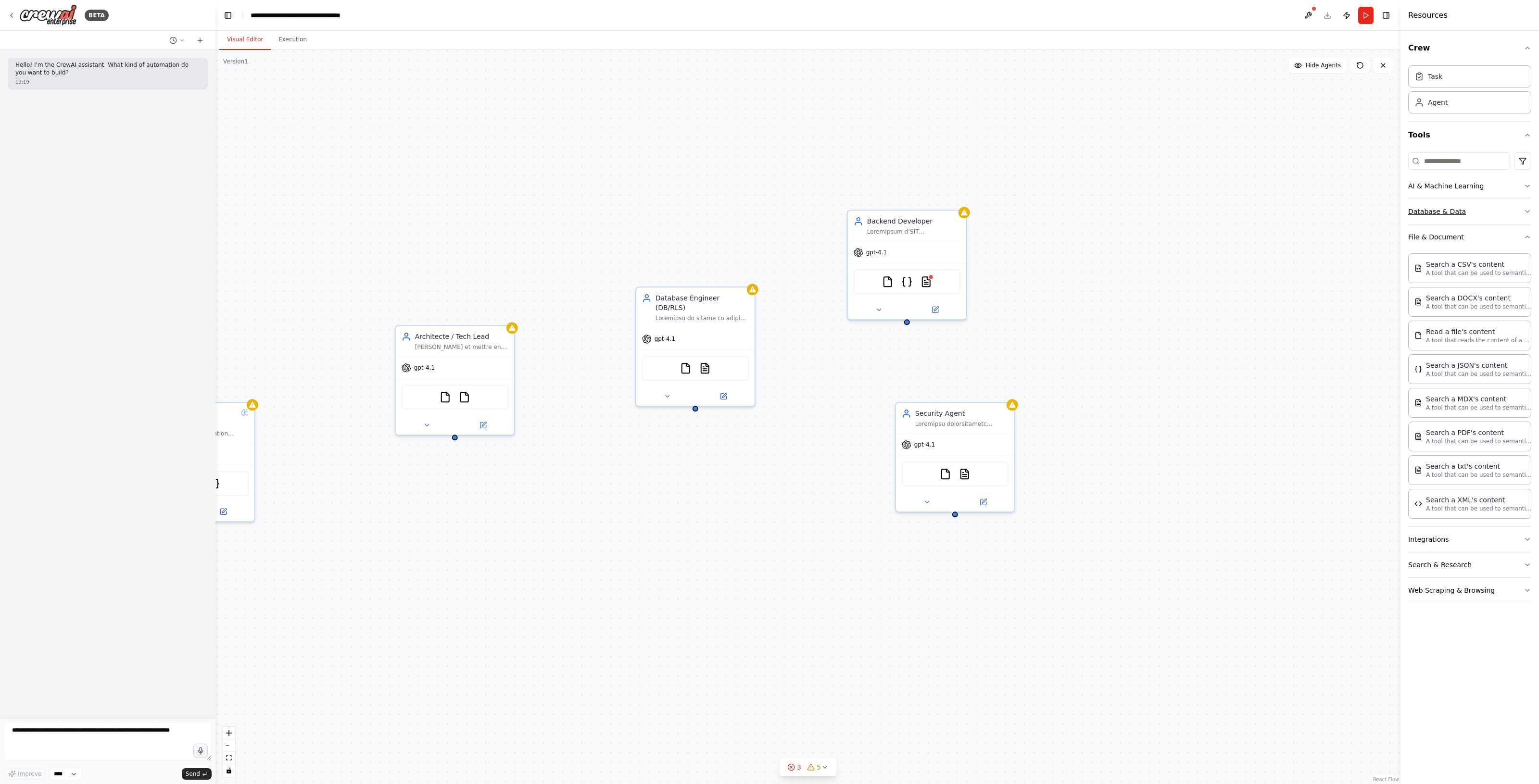
click at [1458, 212] on button "Database & Data" at bounding box center [1469, 212] width 123 height 25
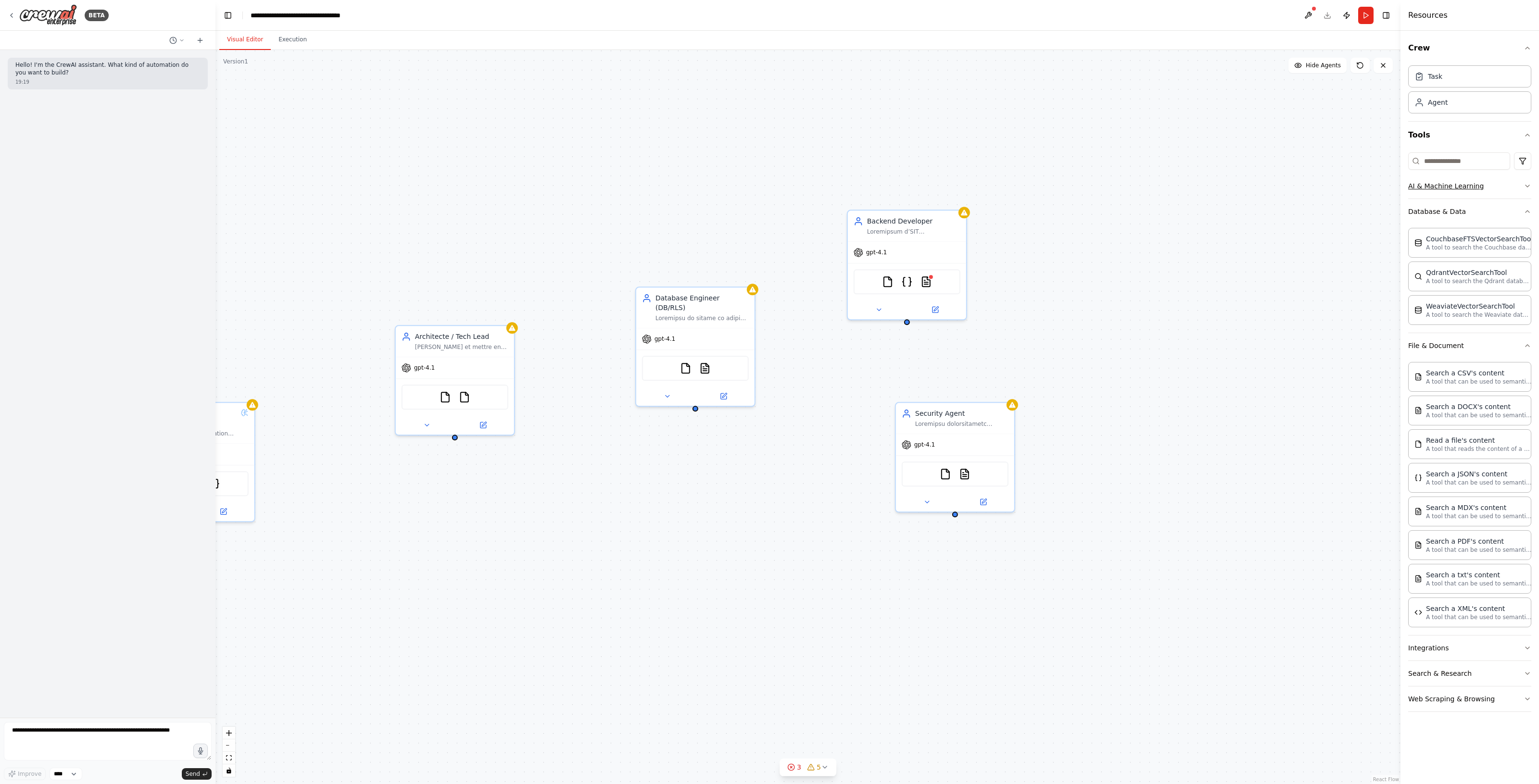
click at [1446, 183] on button "AI & Machine Learning" at bounding box center [1469, 187] width 123 height 25
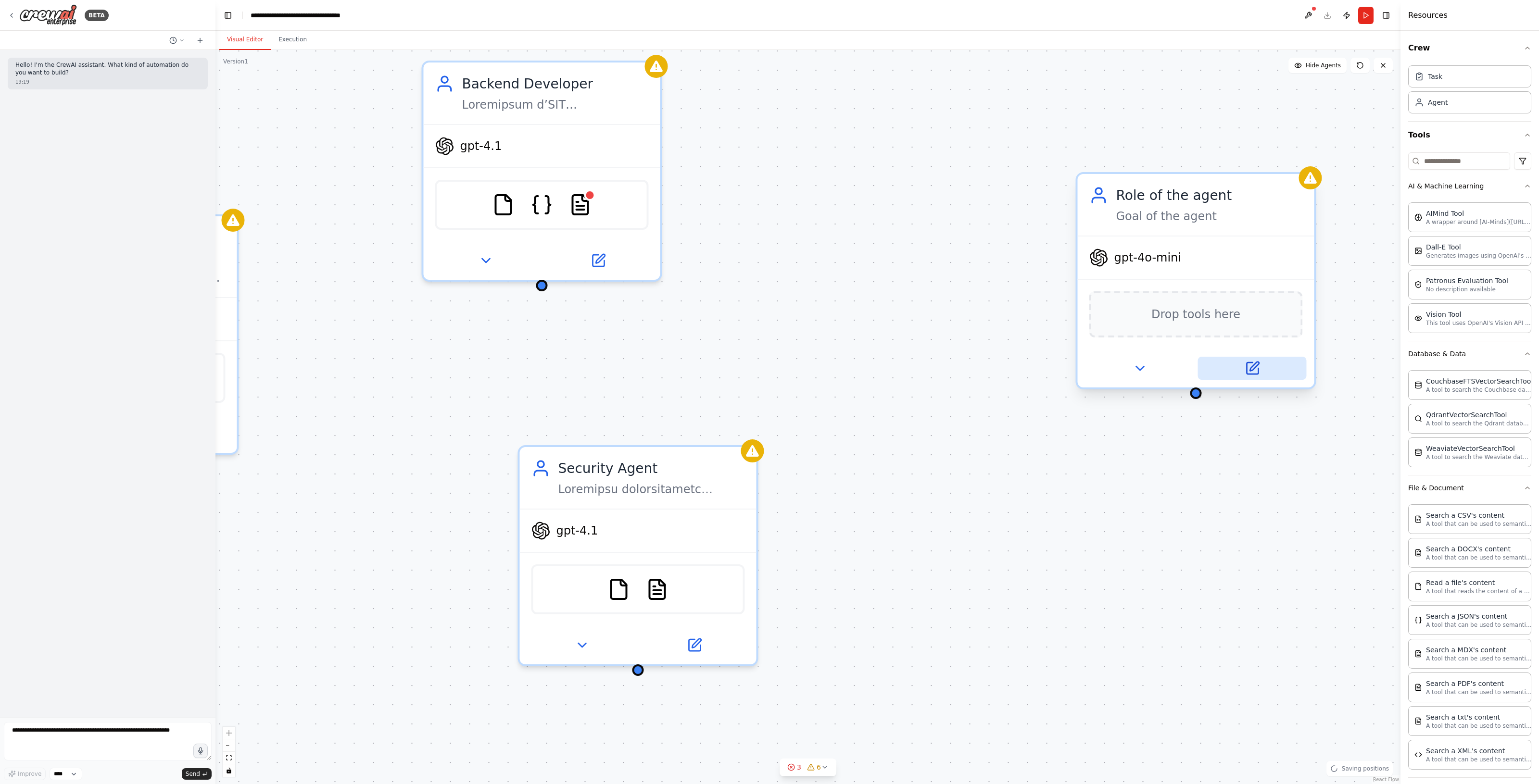
click at [1272, 364] on button at bounding box center [1251, 368] width 108 height 23
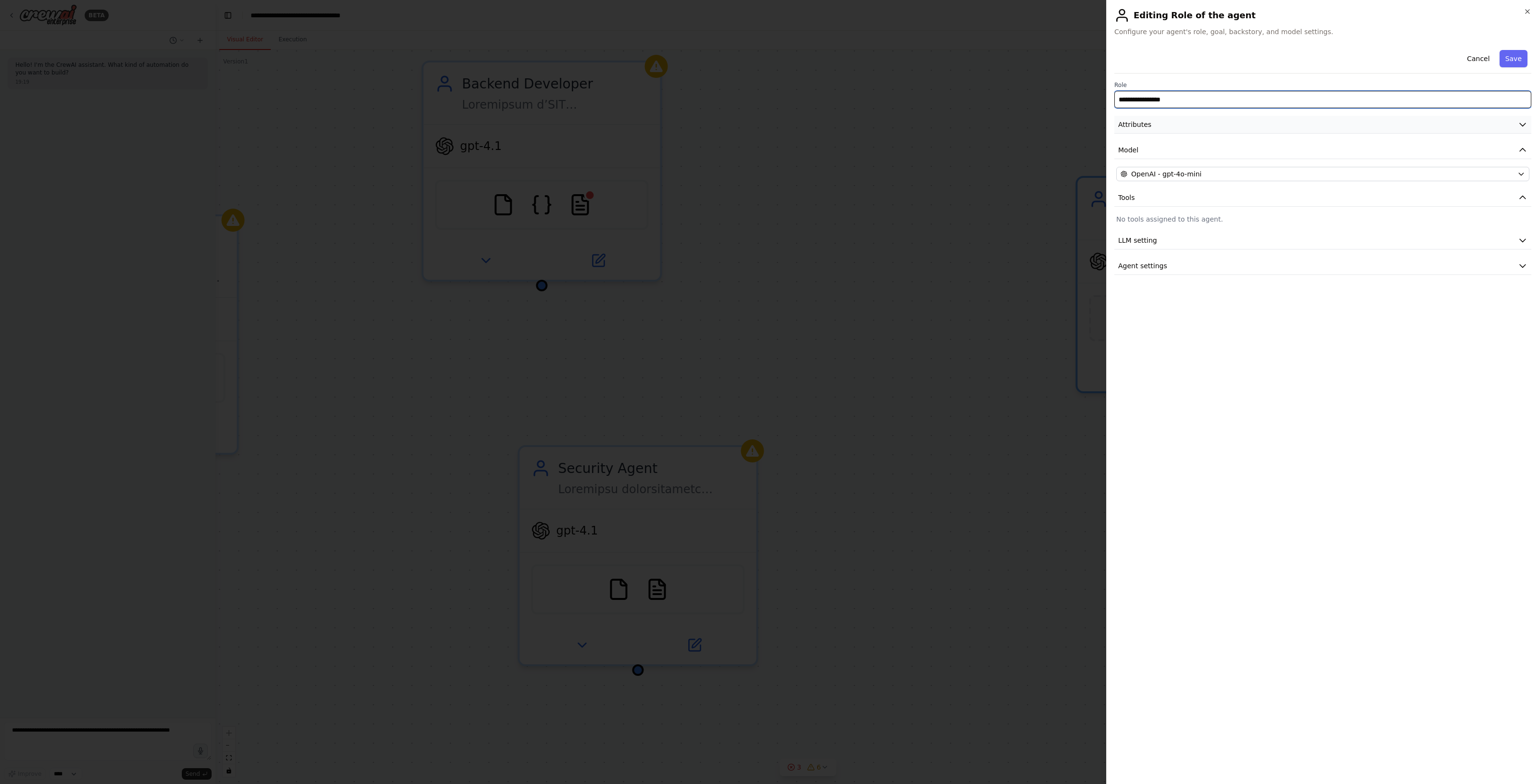
drag, startPoint x: 1307, startPoint y: 103, endPoint x: 1180, endPoint y: 119, distance: 128.0
click at [1180, 119] on div "**********" at bounding box center [1322, 160] width 417 height 229
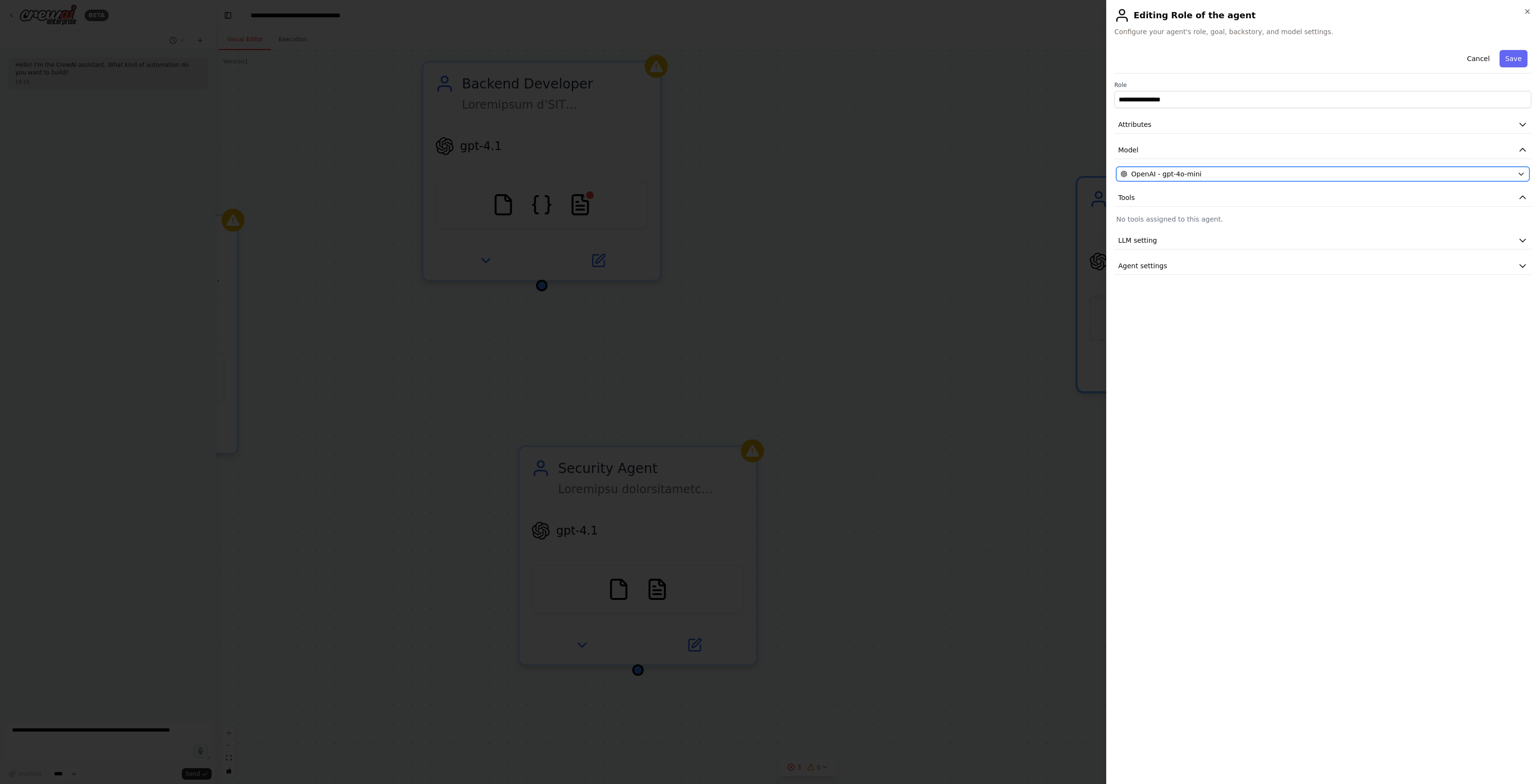
click at [1201, 174] on div "OpenAI - gpt-4o-mini" at bounding box center [1316, 174] width 393 height 9
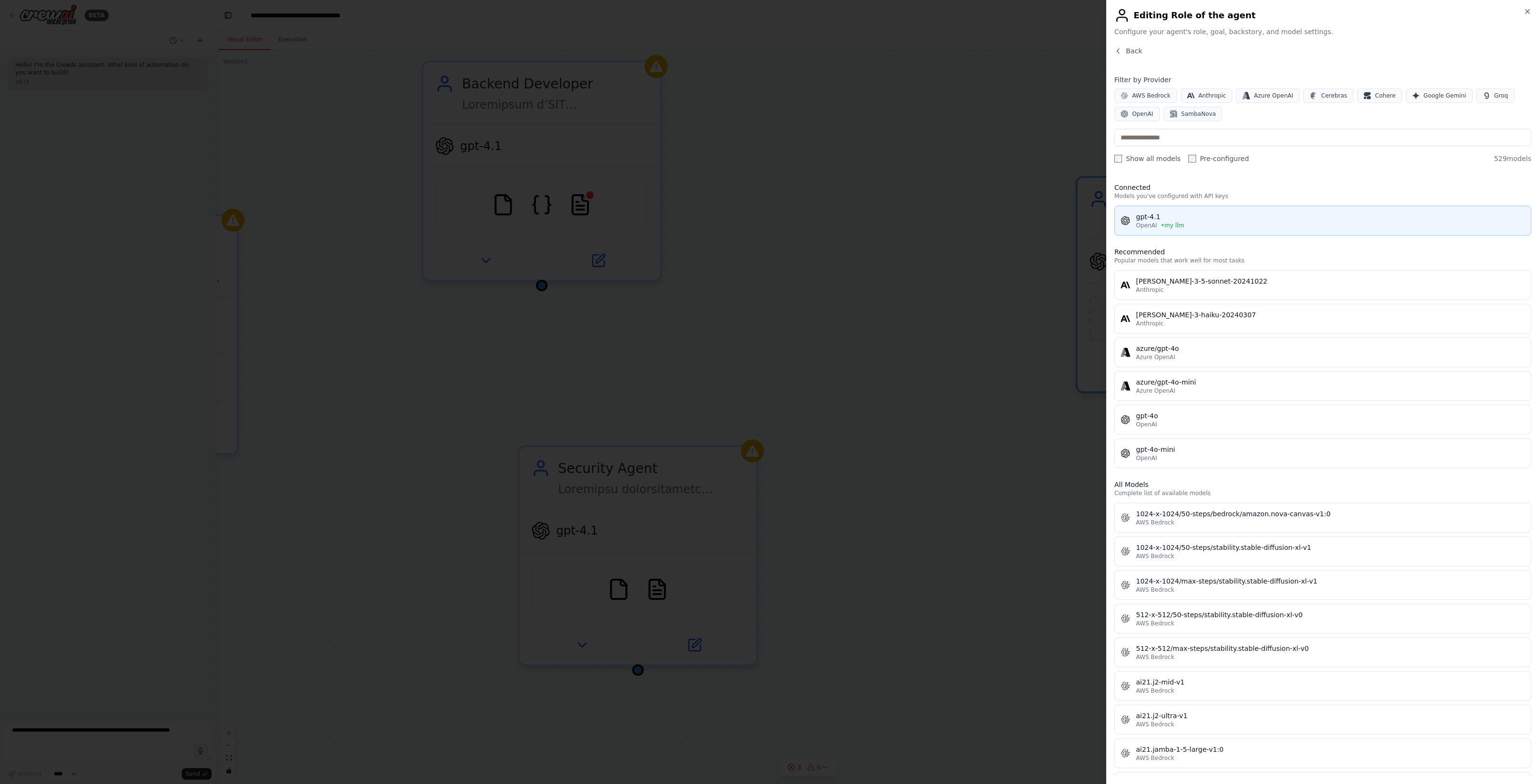
click at [1220, 214] on div "gpt-4.1" at bounding box center [1330, 217] width 389 height 9
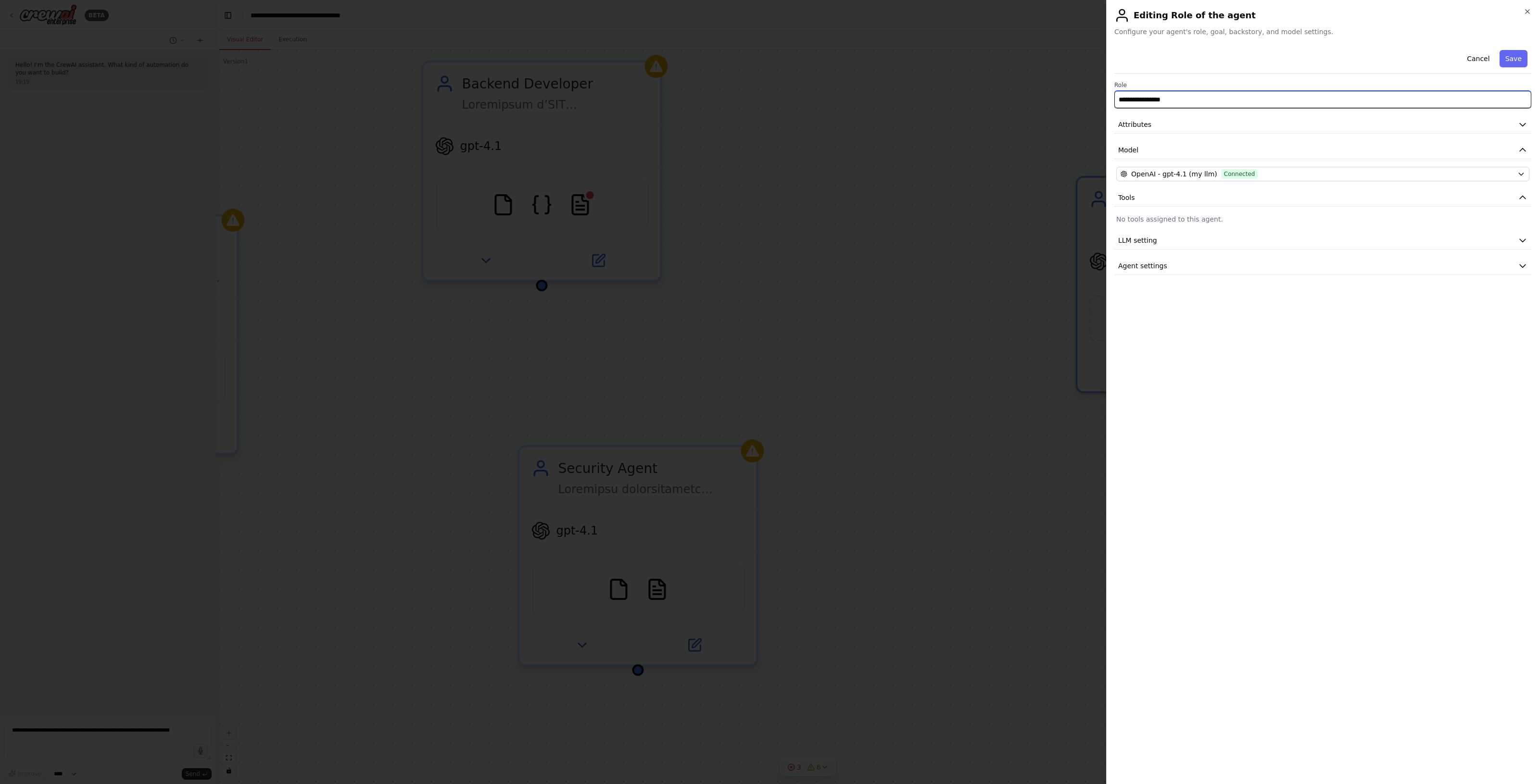
drag, startPoint x: 1222, startPoint y: 95, endPoint x: 1100, endPoint y: 96, distance: 122.0
click at [1100, 96] on body "**********" at bounding box center [769, 392] width 1539 height 784
paste input "*"
type input "**********"
click at [1154, 125] on button "Attributes" at bounding box center [1322, 125] width 417 height 18
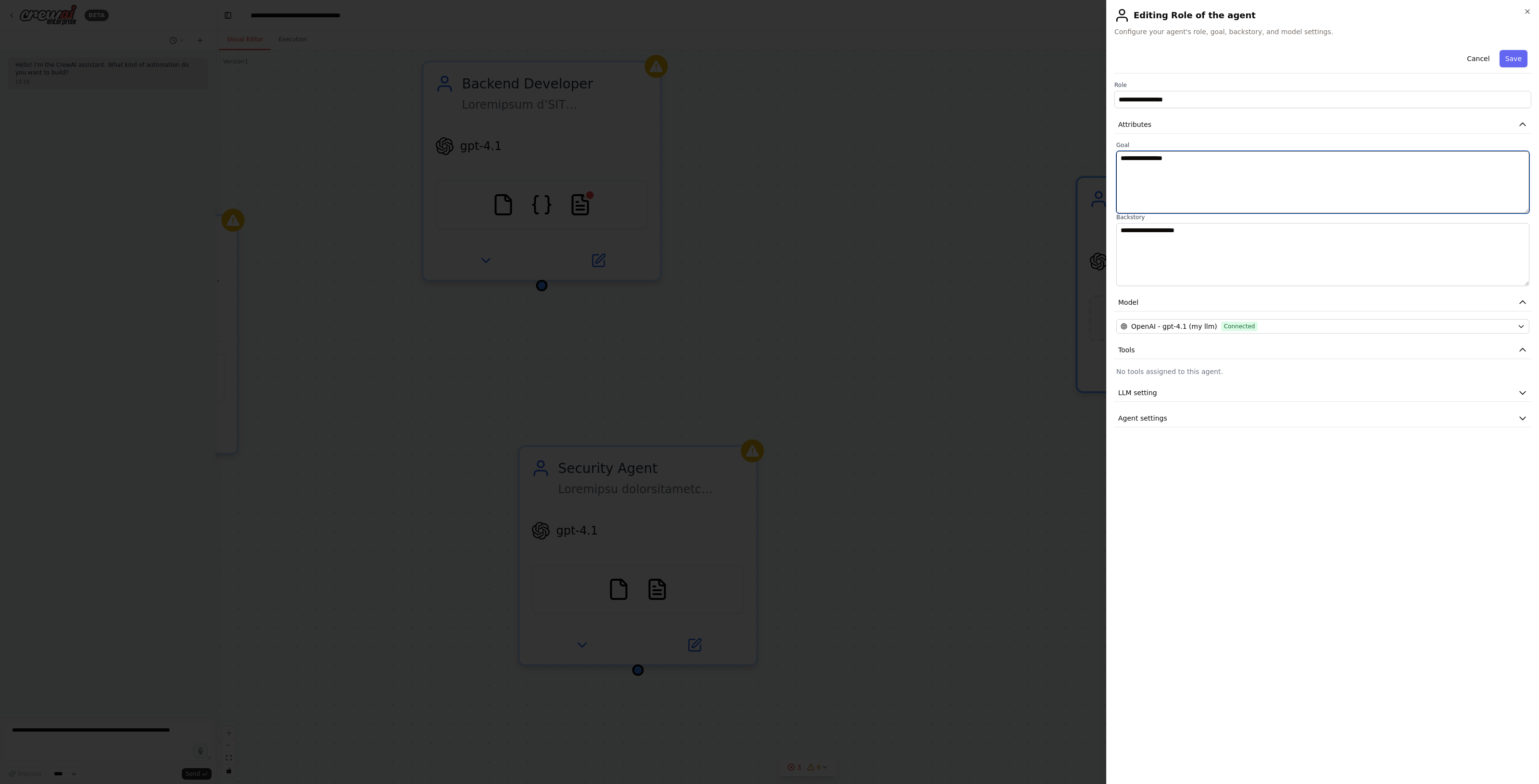
drag, startPoint x: 1186, startPoint y: 158, endPoint x: 1096, endPoint y: 152, distance: 90.2
click at [1096, 152] on body "**********" at bounding box center [769, 392] width 1539 height 784
paste textarea "**********"
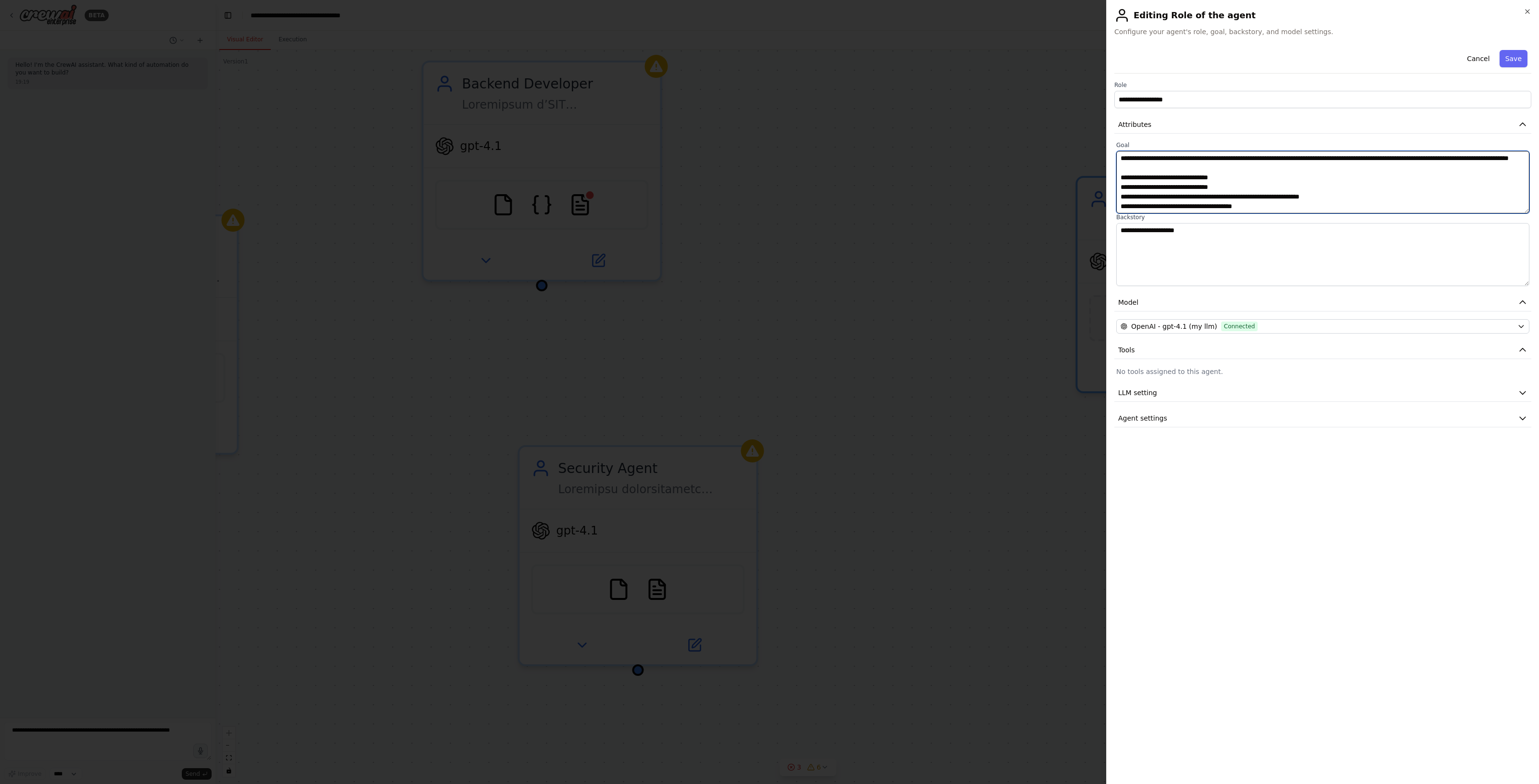
scroll to position [238, 0]
type textarea "**********"
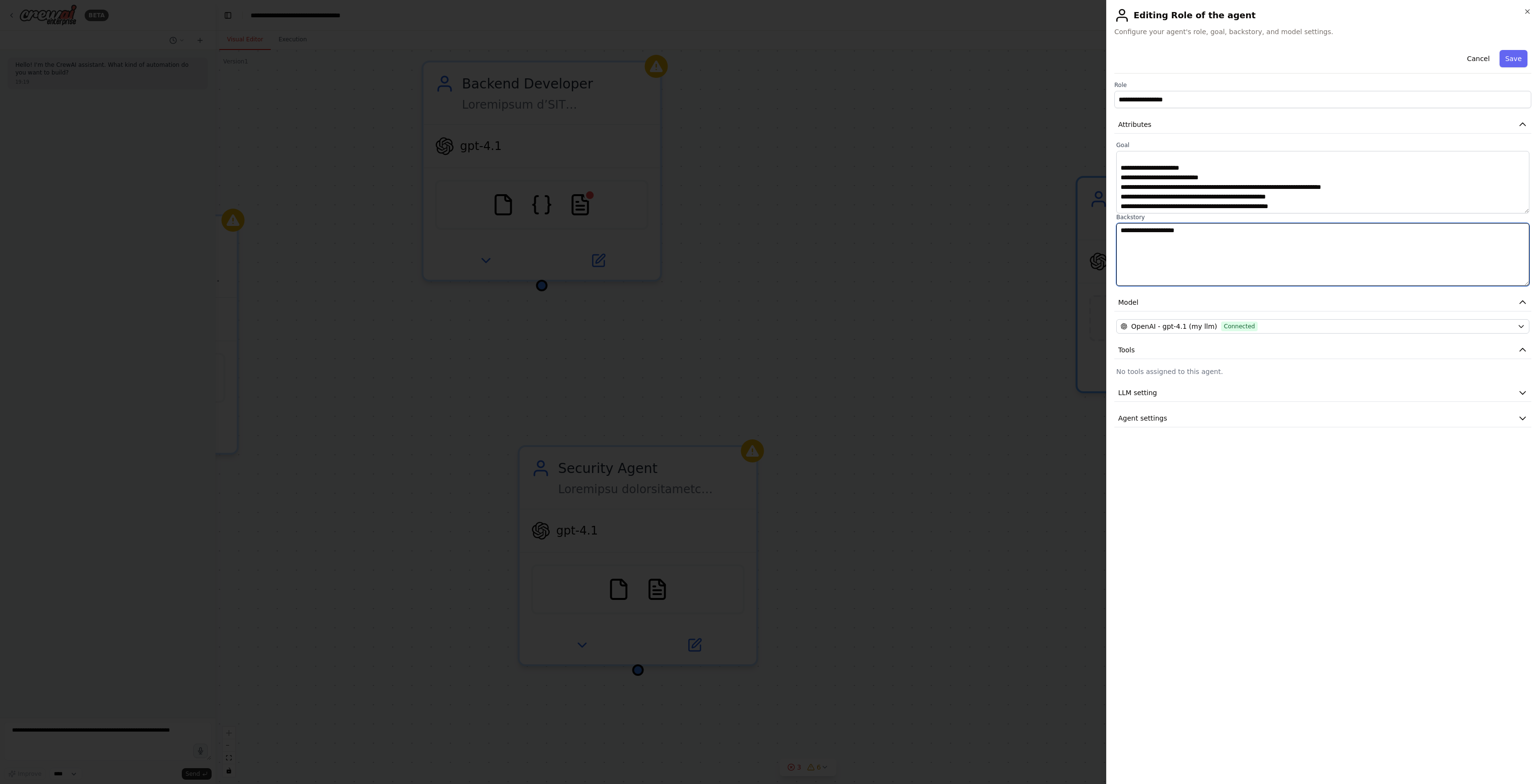
drag, startPoint x: 1242, startPoint y: 235, endPoint x: 1114, endPoint y: 233, distance: 128.0
click at [1114, 233] on div "**********" at bounding box center [1322, 213] width 417 height 145
paste textarea "**********"
type textarea "**********"
click at [1182, 391] on button "LLM setting" at bounding box center [1322, 393] width 417 height 18
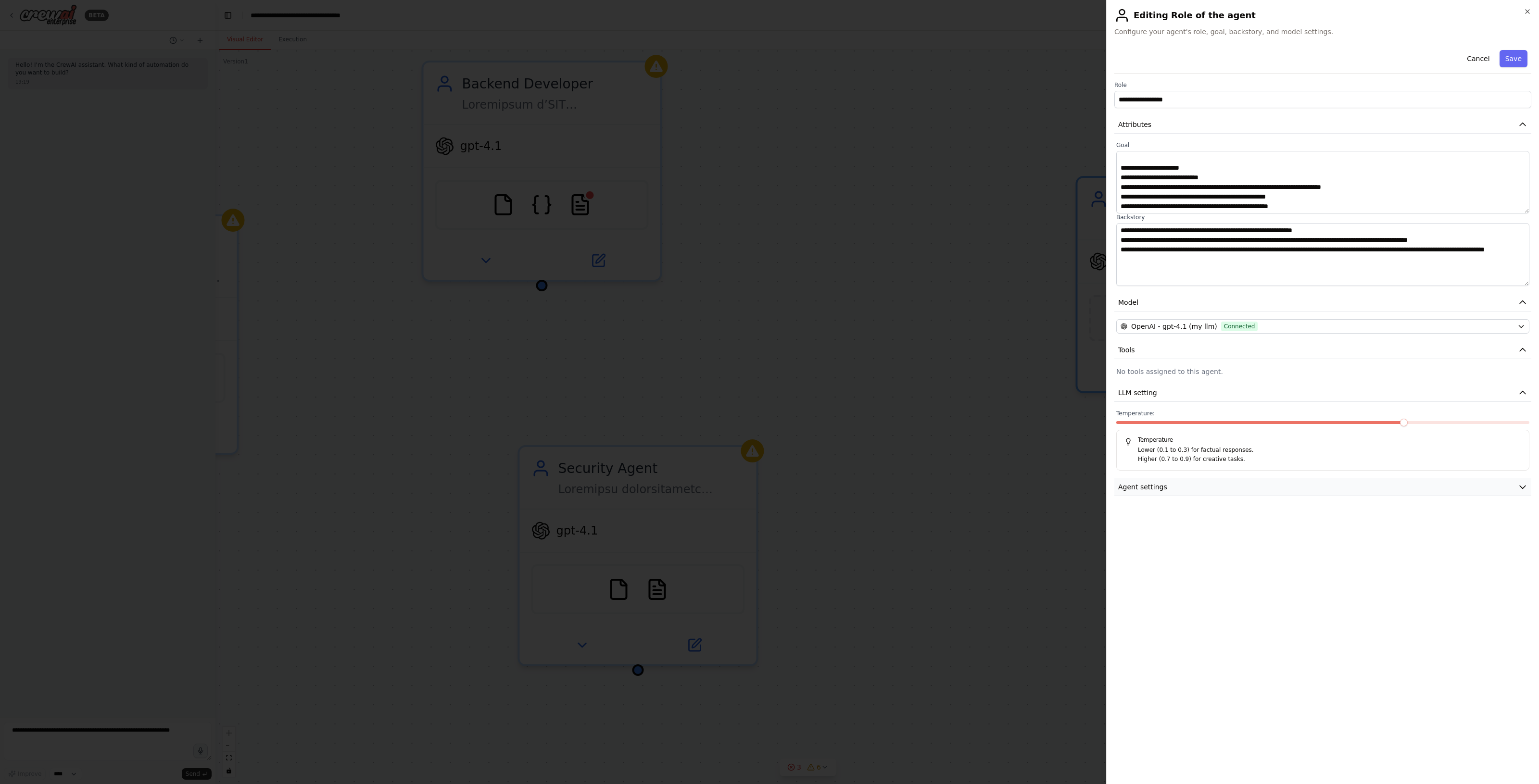
click at [1318, 480] on button "Agent settings" at bounding box center [1322, 487] width 417 height 18
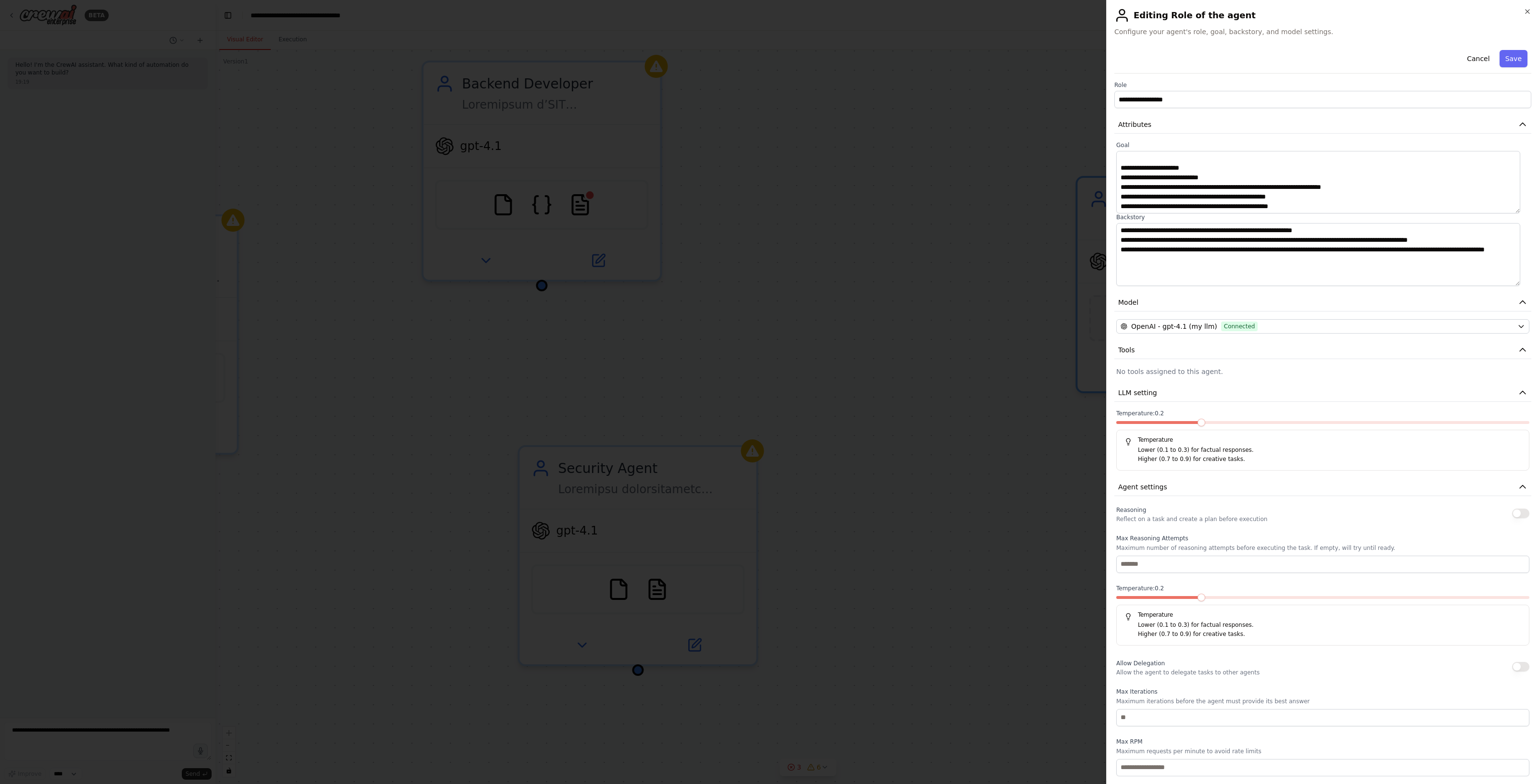
click at [1198, 427] on span at bounding box center [1201, 423] width 8 height 8
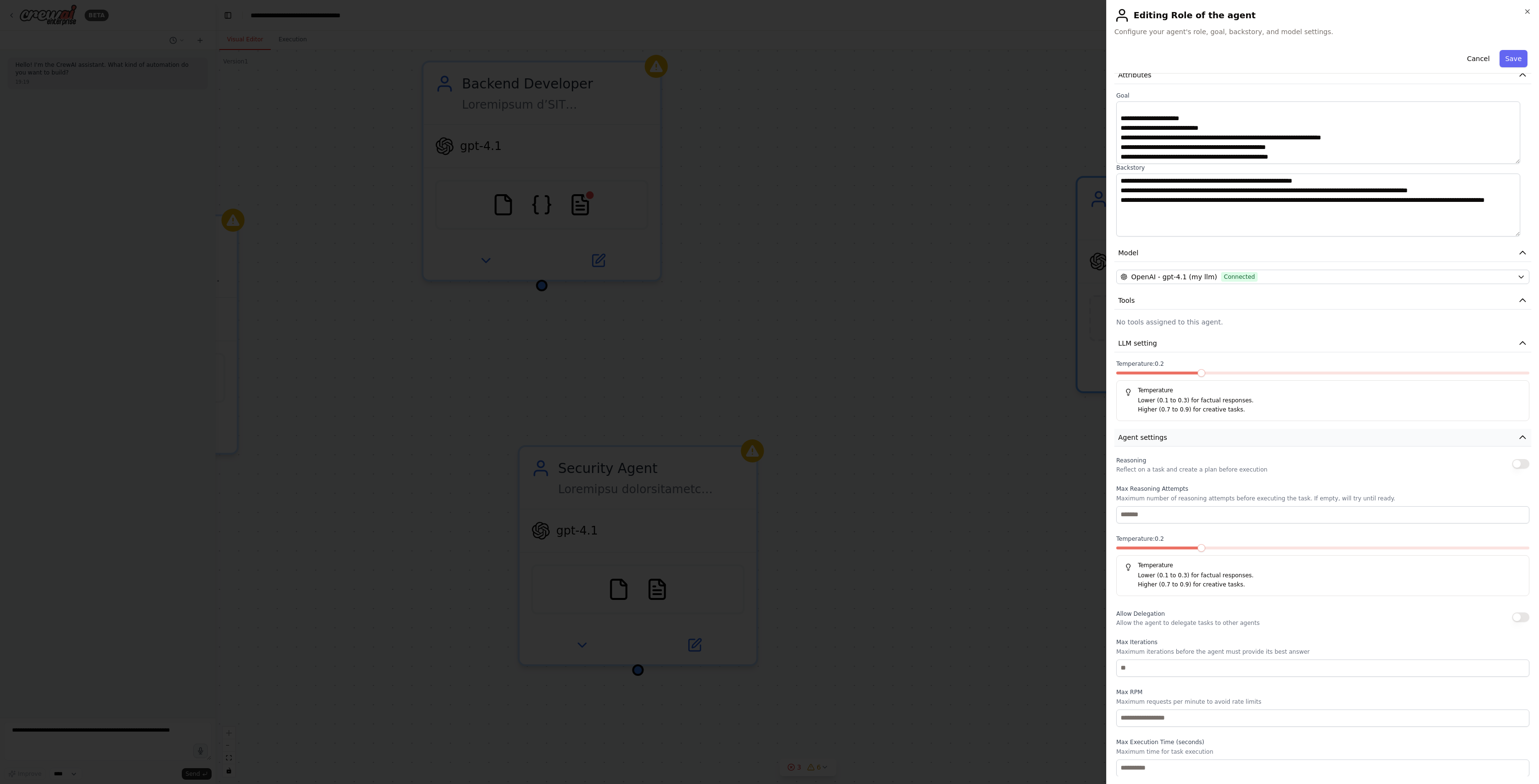
scroll to position [51, 0]
click at [1239, 514] on input "number" at bounding box center [1322, 514] width 413 height 17
type input "*"
click at [1189, 672] on input "number" at bounding box center [1322, 668] width 413 height 17
type input "**"
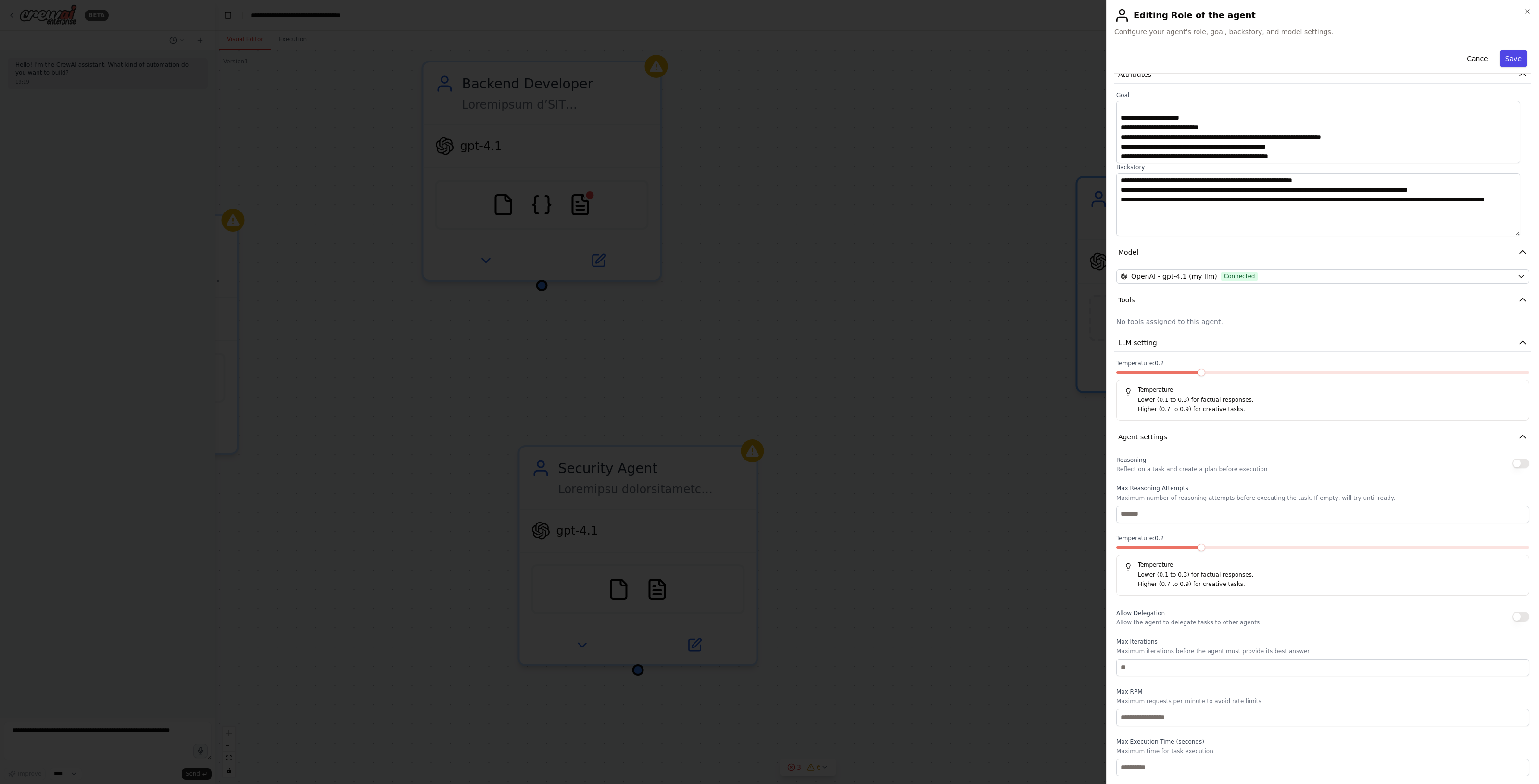
click at [1503, 56] on button "Save" at bounding box center [1513, 58] width 28 height 17
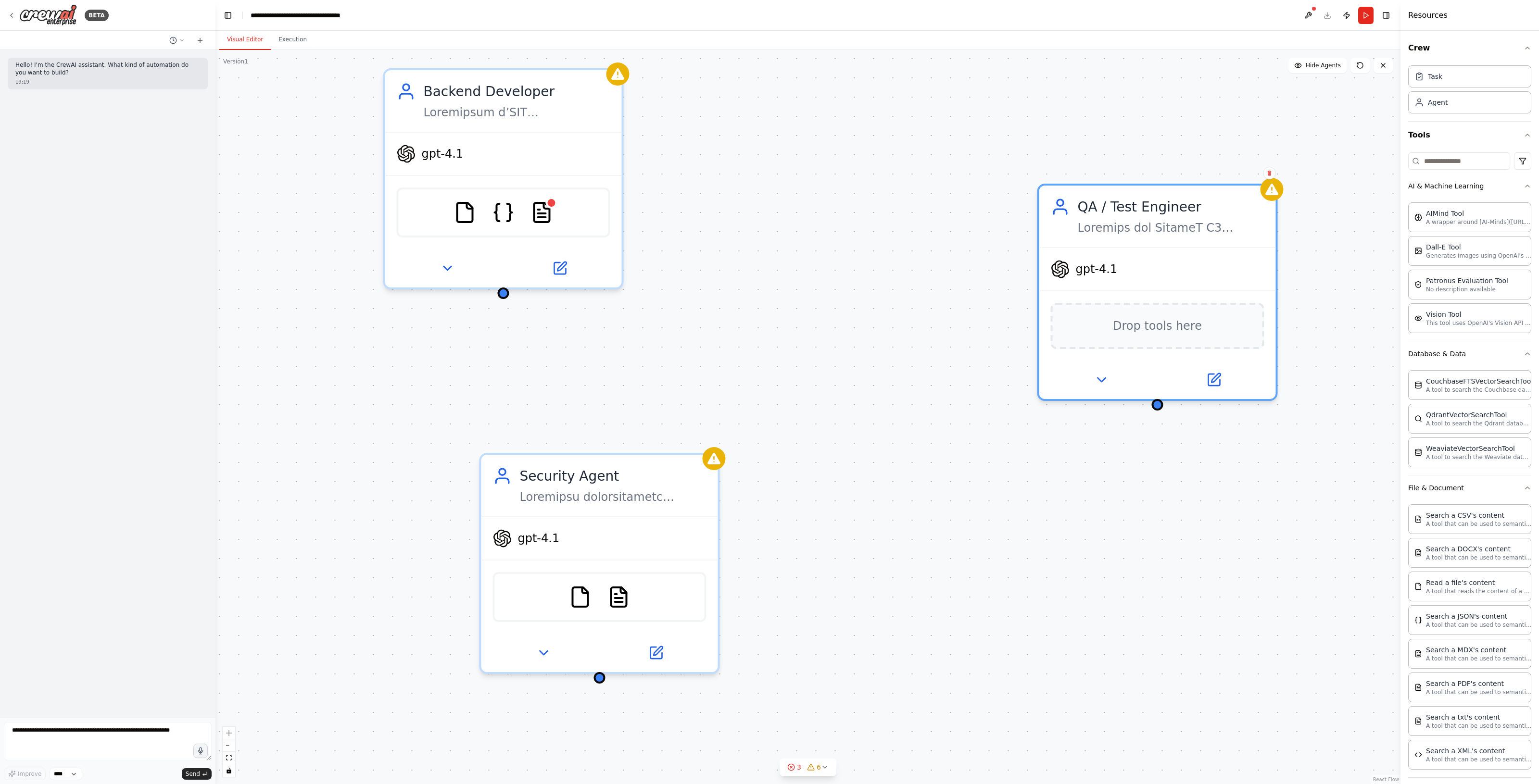
drag, startPoint x: 1100, startPoint y: 477, endPoint x: 972, endPoint y: 494, distance: 129.1
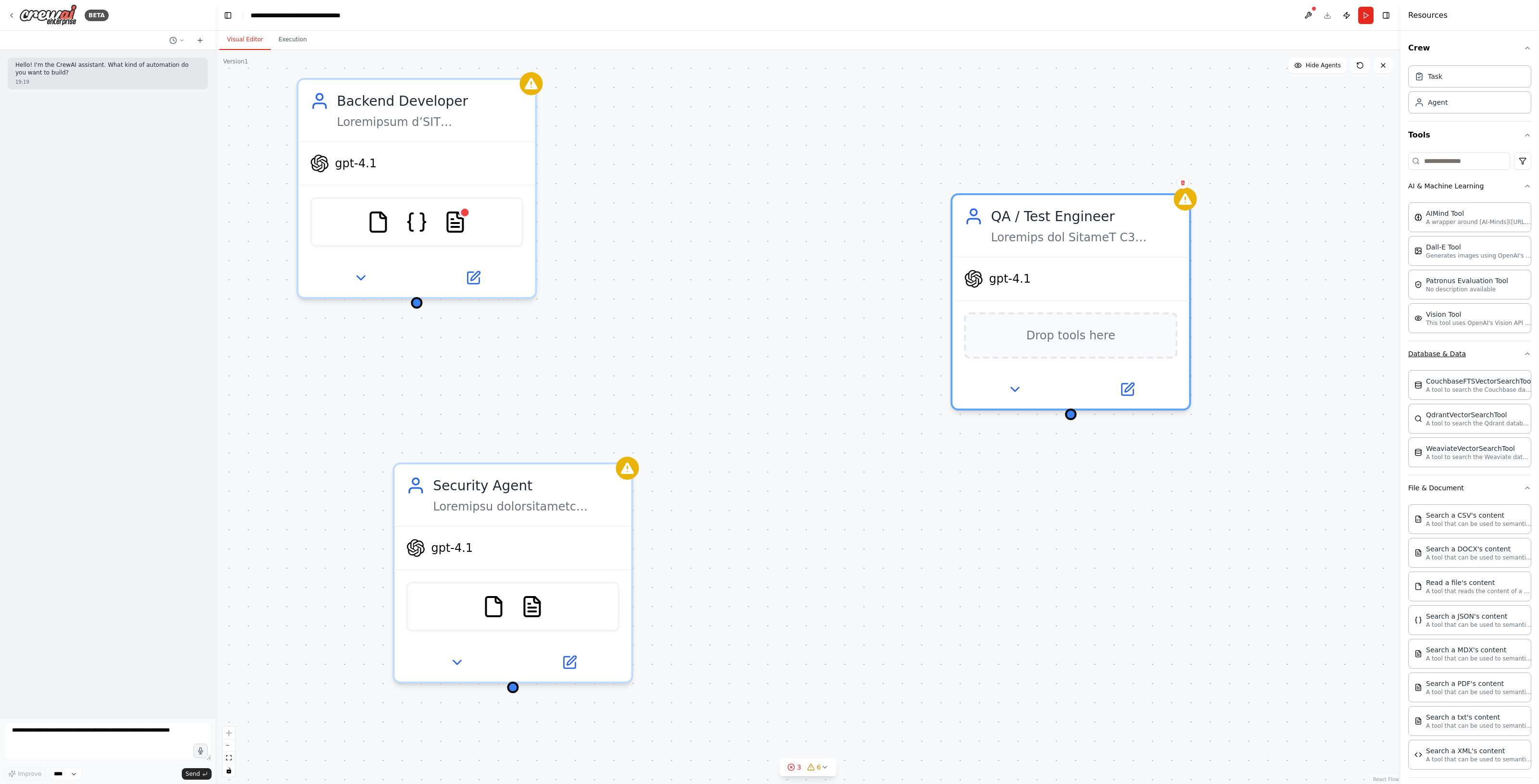
click at [1432, 356] on button "Database & Data" at bounding box center [1469, 354] width 123 height 25
click at [1439, 186] on button "AI & Machine Learning" at bounding box center [1469, 187] width 123 height 25
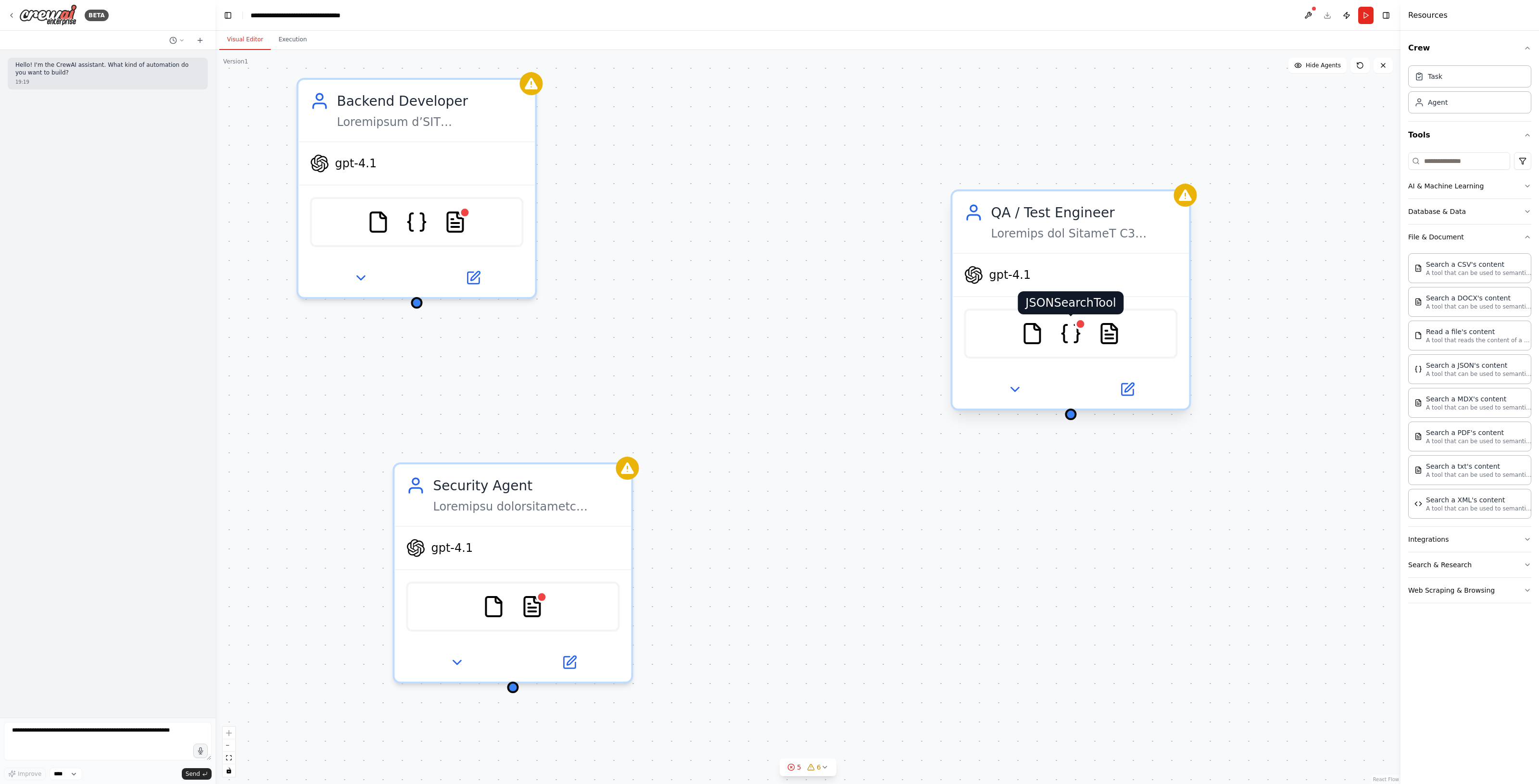
click at [1078, 327] on div at bounding box center [1080, 324] width 12 height 12
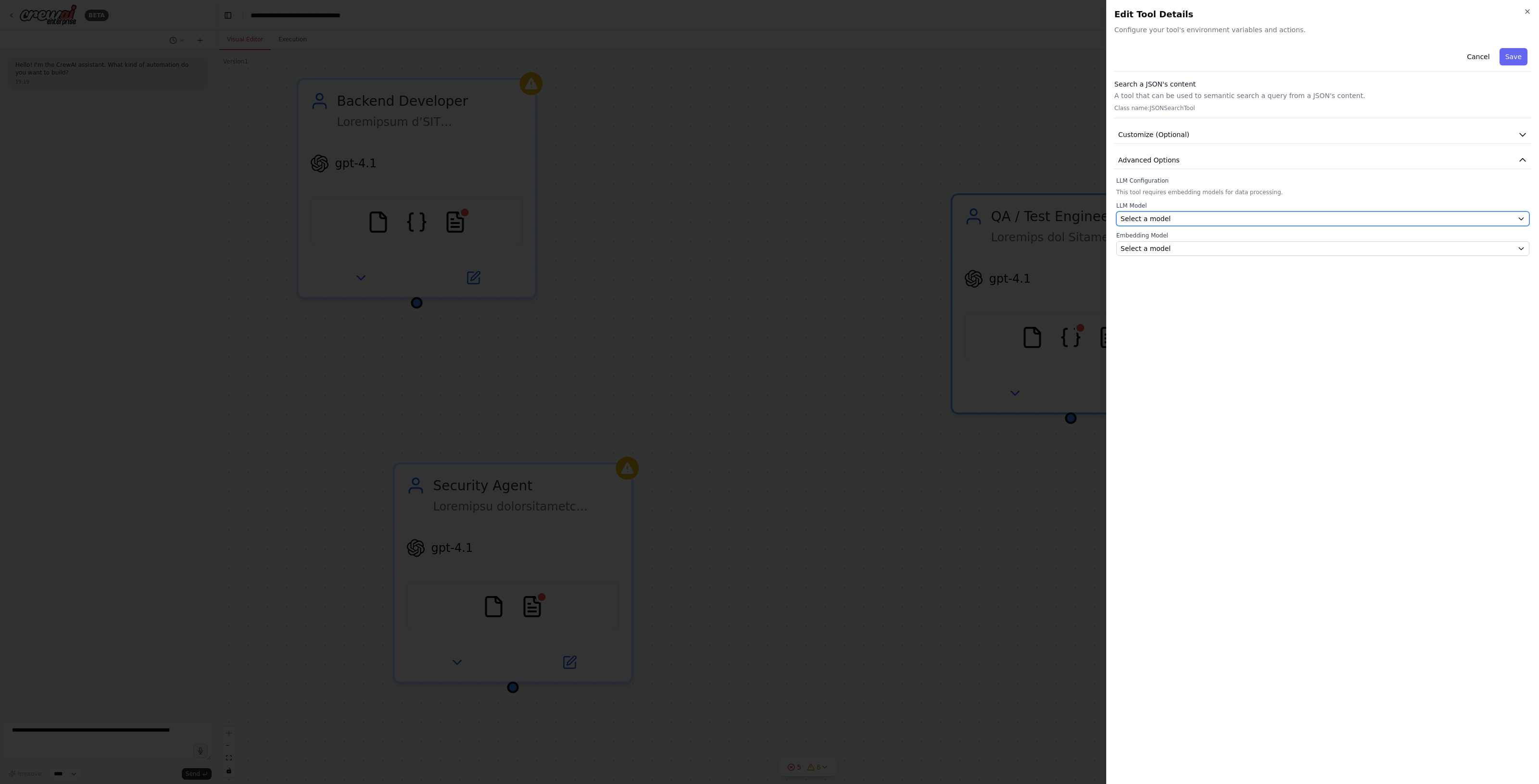
click at [1186, 221] on div "Select a model" at bounding box center [1316, 219] width 393 height 9
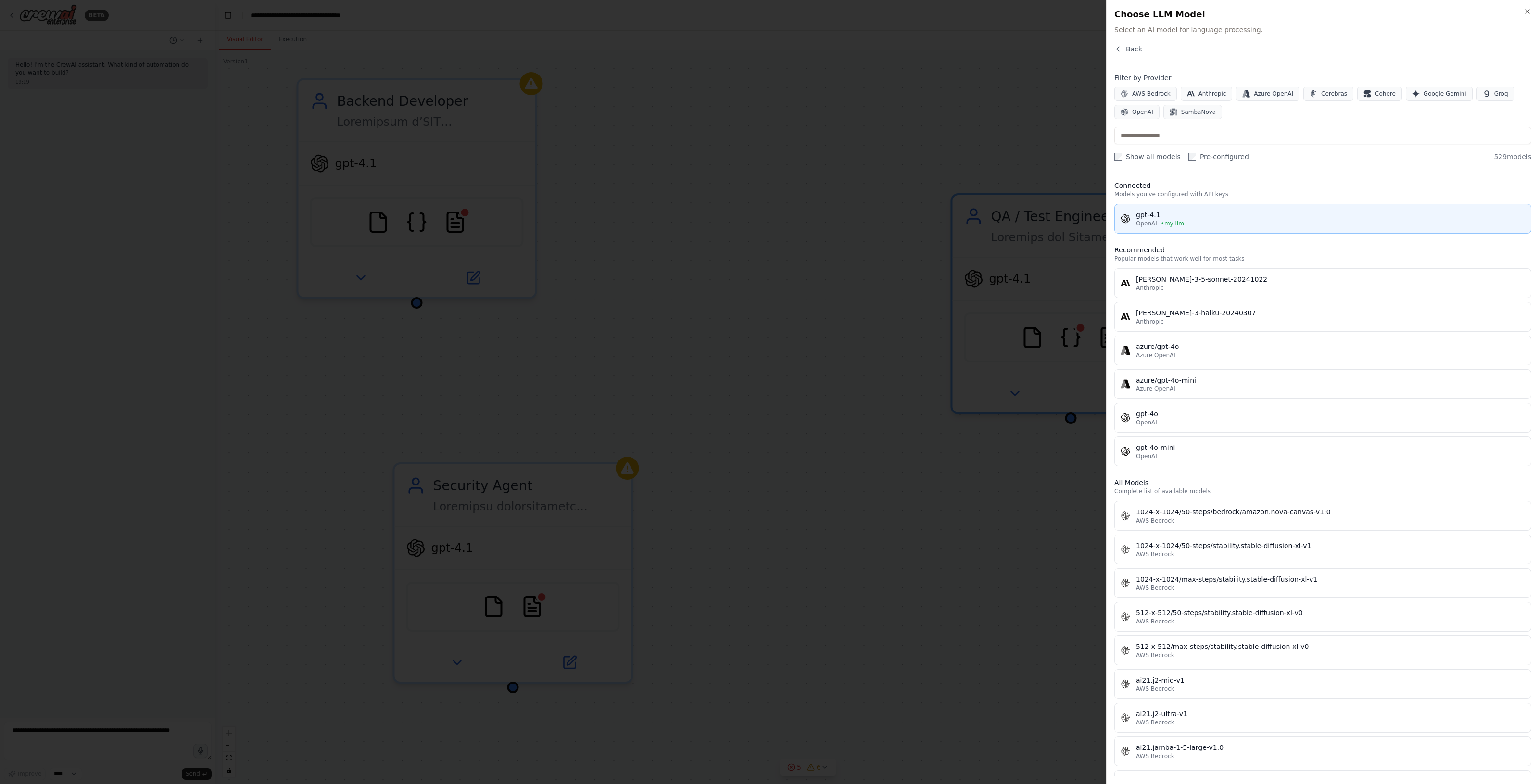
click at [1186, 217] on div "gpt-4.1" at bounding box center [1330, 215] width 389 height 9
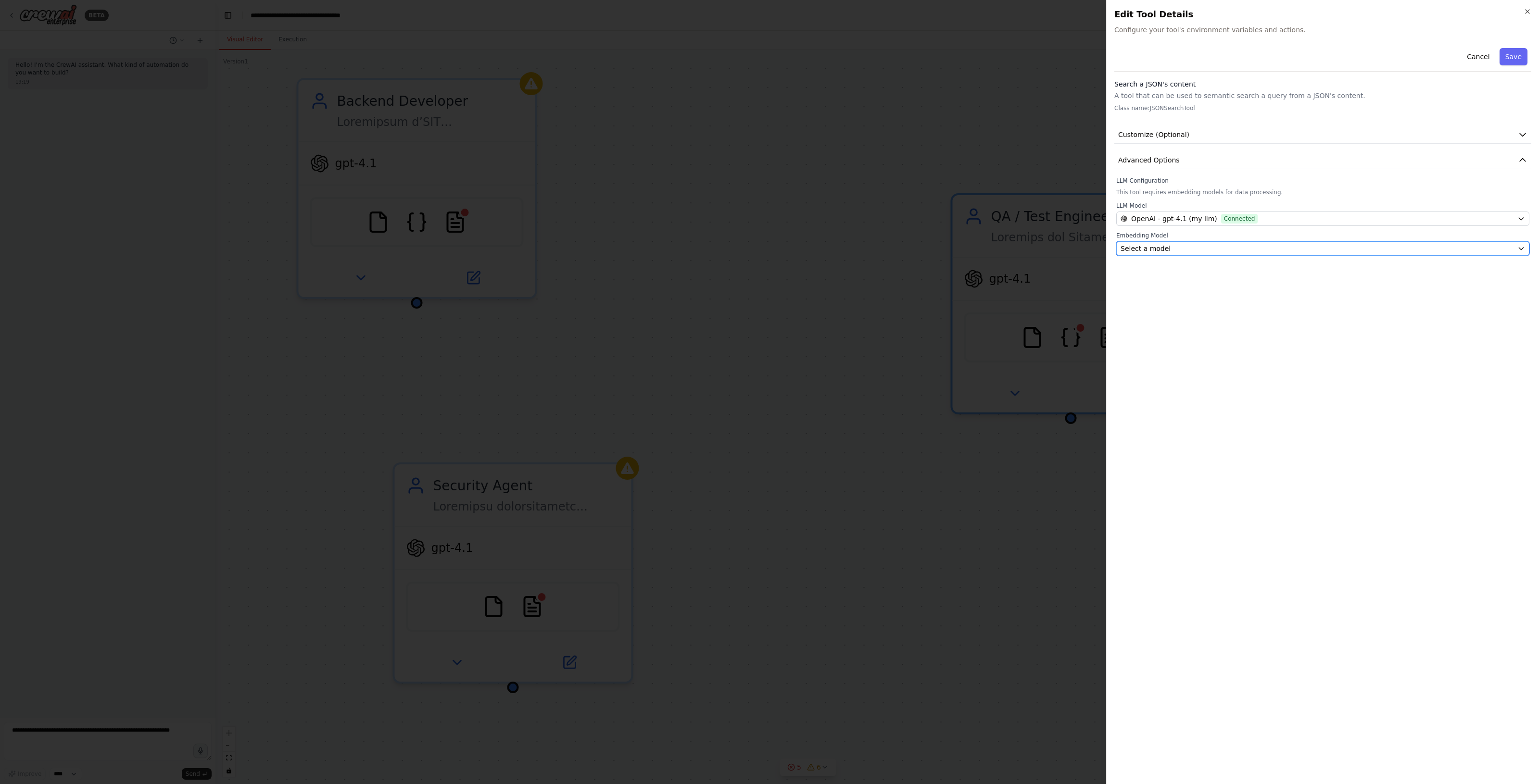
click at [1182, 252] on div "Select a model" at bounding box center [1316, 248] width 393 height 9
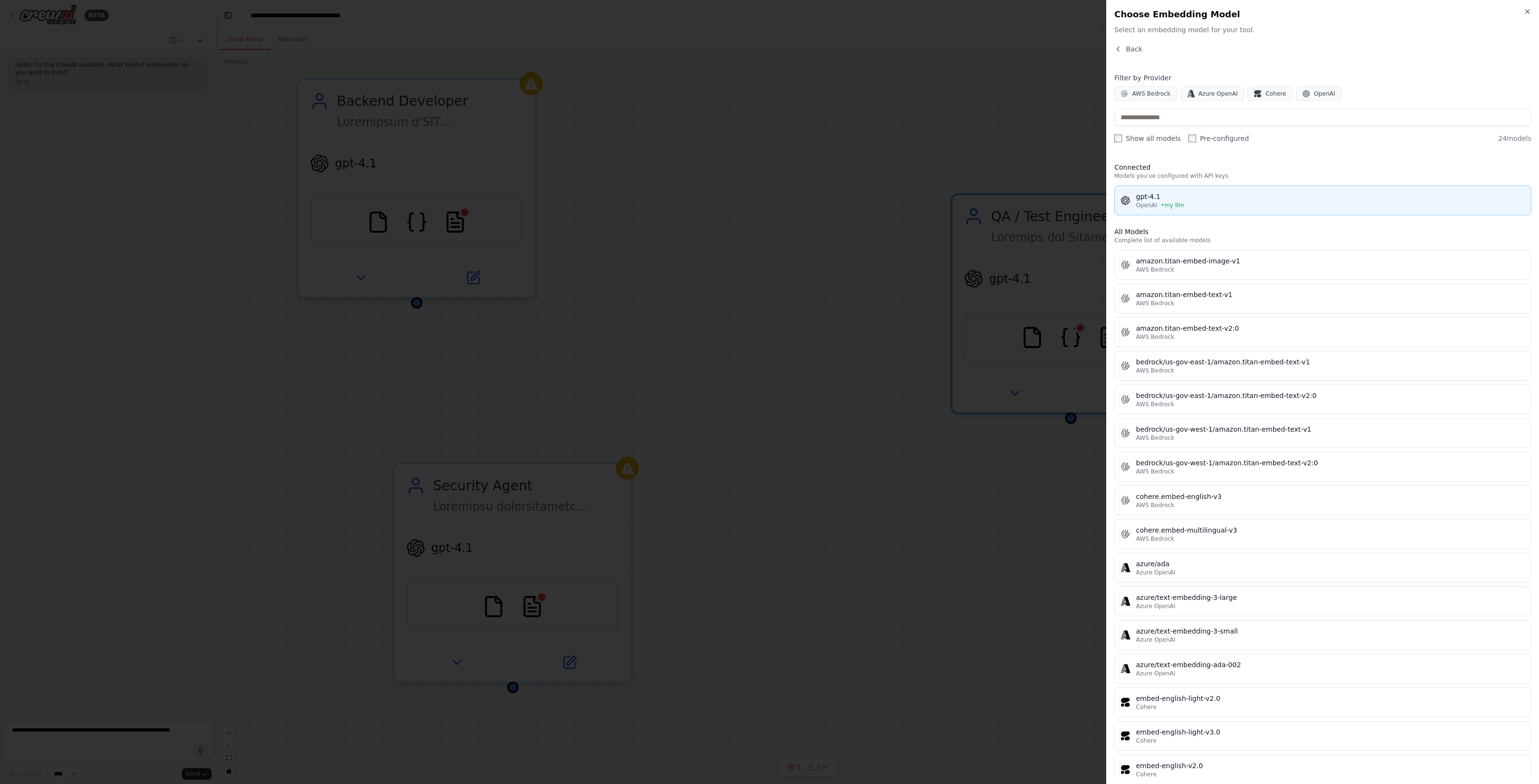
click at [1194, 207] on div "OpenAI • my llm" at bounding box center [1330, 205] width 389 height 8
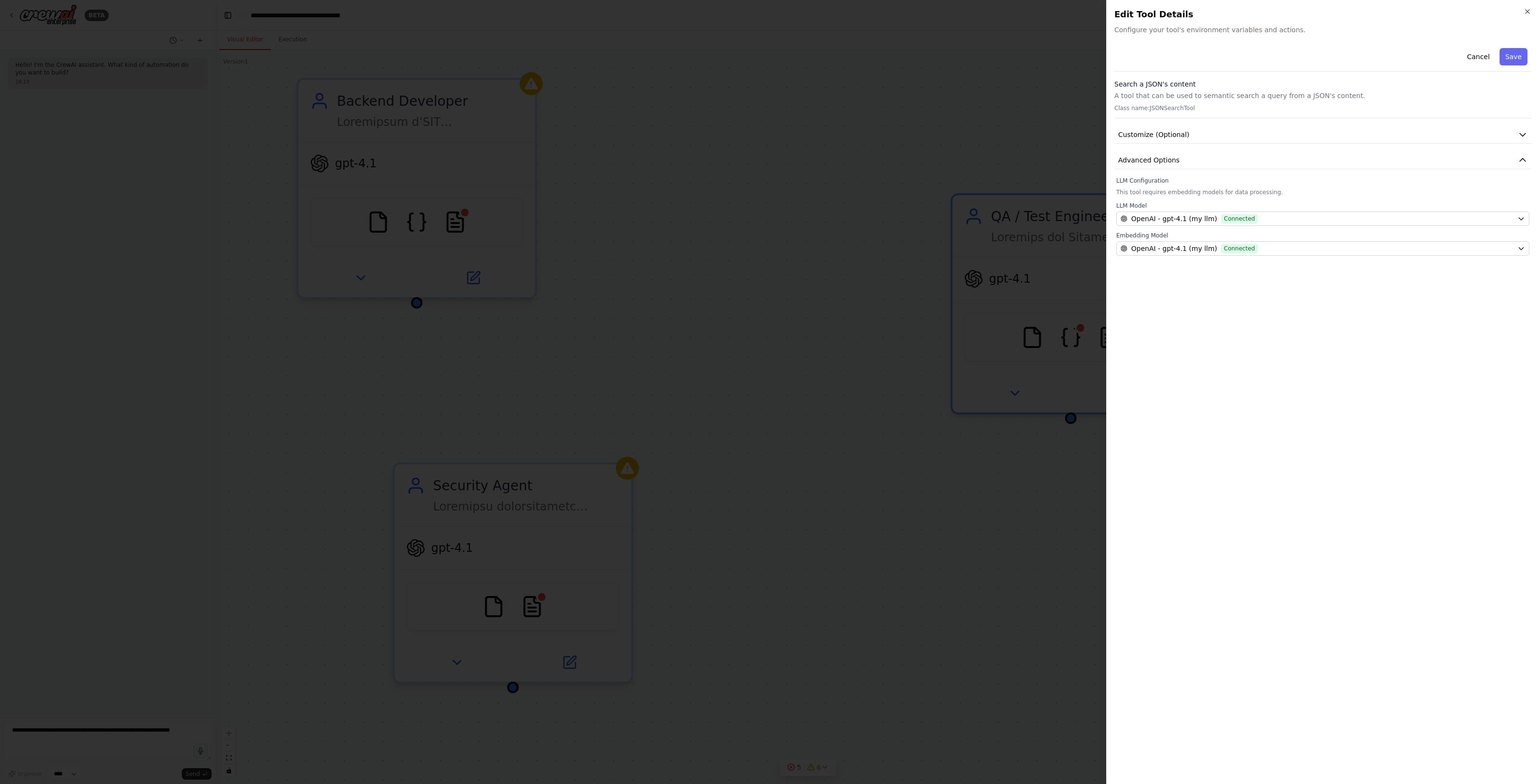
click at [1024, 314] on div at bounding box center [769, 392] width 1539 height 784
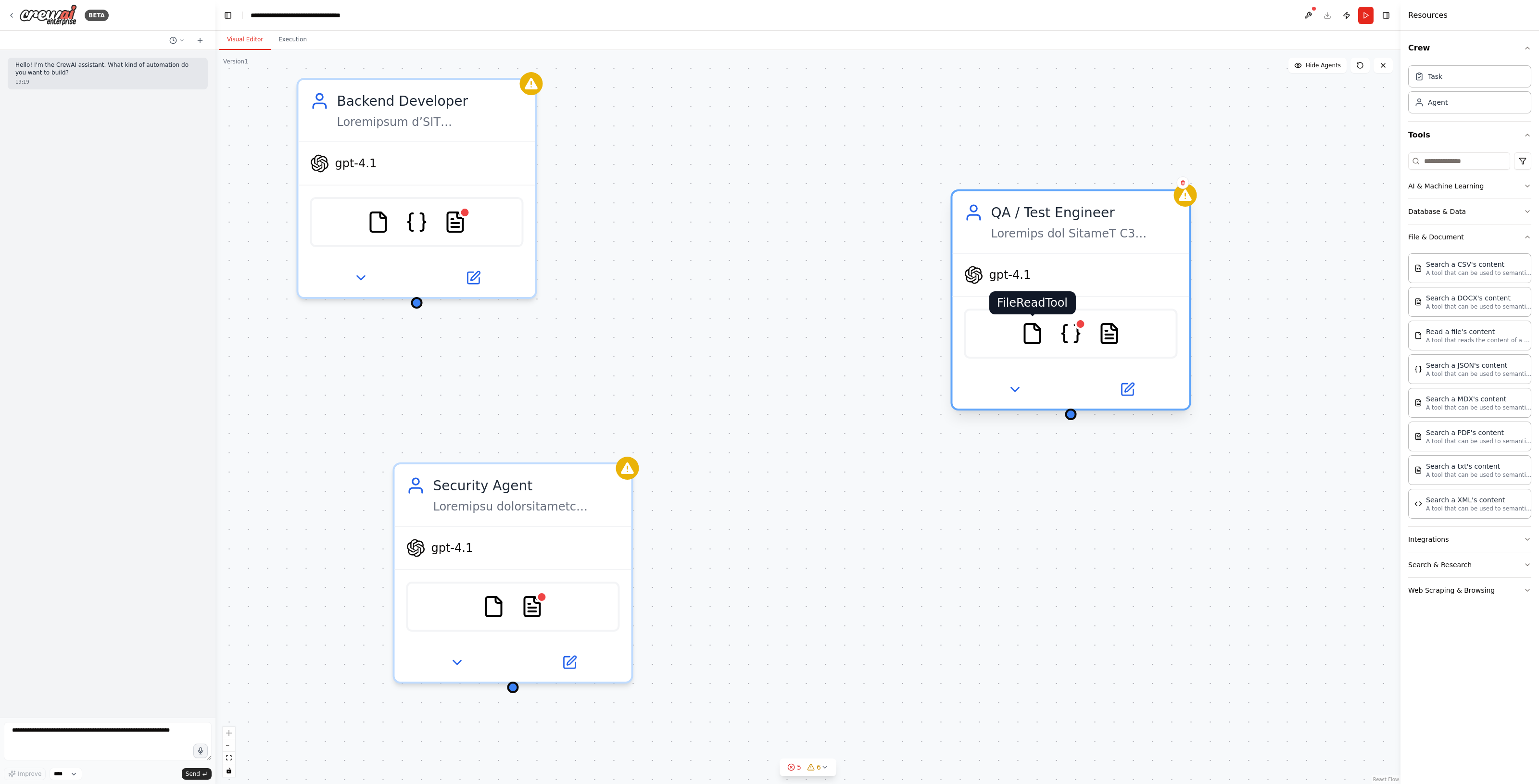
click at [1020, 337] on img at bounding box center [1032, 334] width 23 height 23
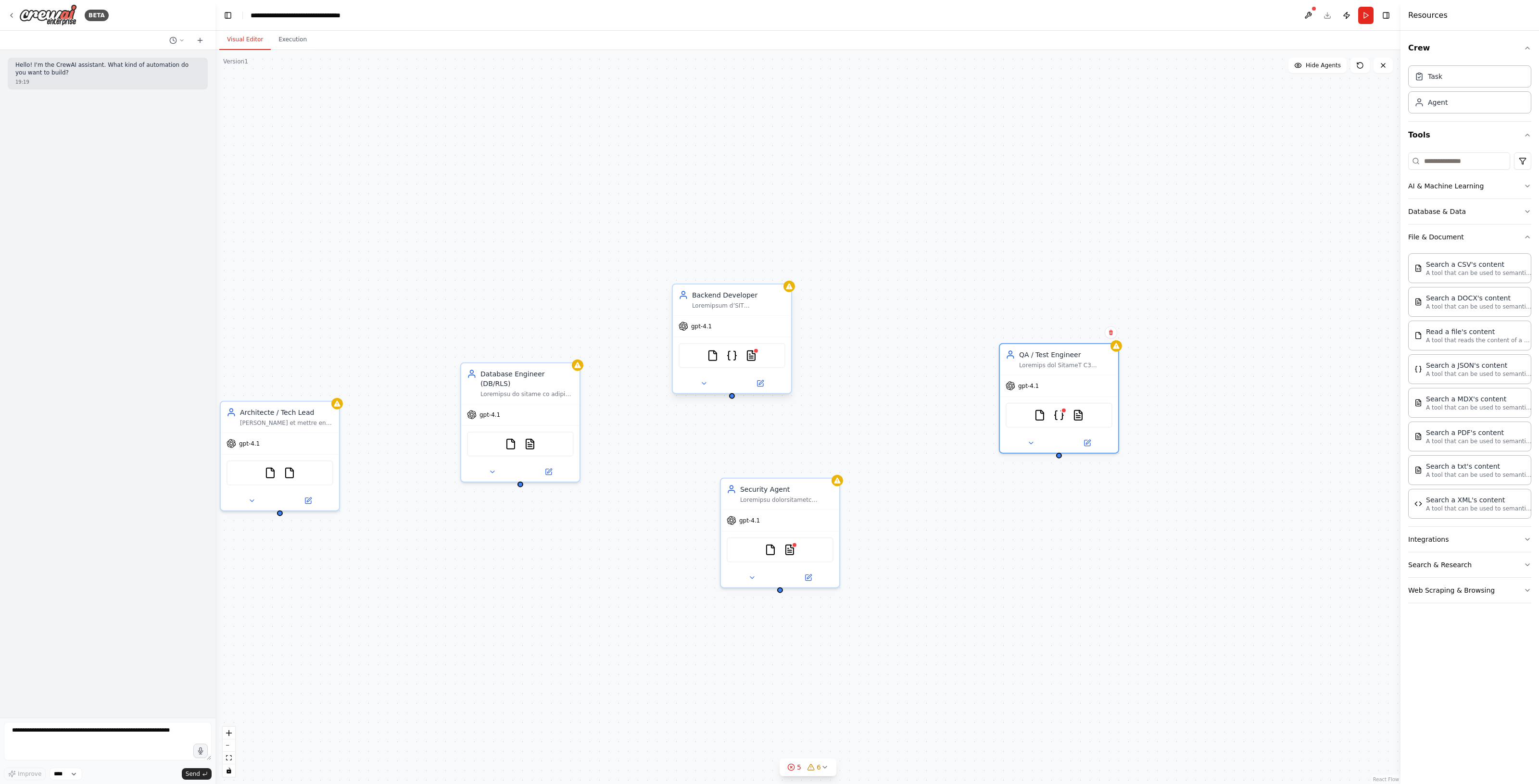
click at [756, 364] on div "FileReadTool JSONSearchTool TXTSearchTool" at bounding box center [731, 356] width 107 height 25
click at [756, 358] on img at bounding box center [751, 356] width 12 height 12
click at [753, 352] on div at bounding box center [756, 350] width 6 height 6
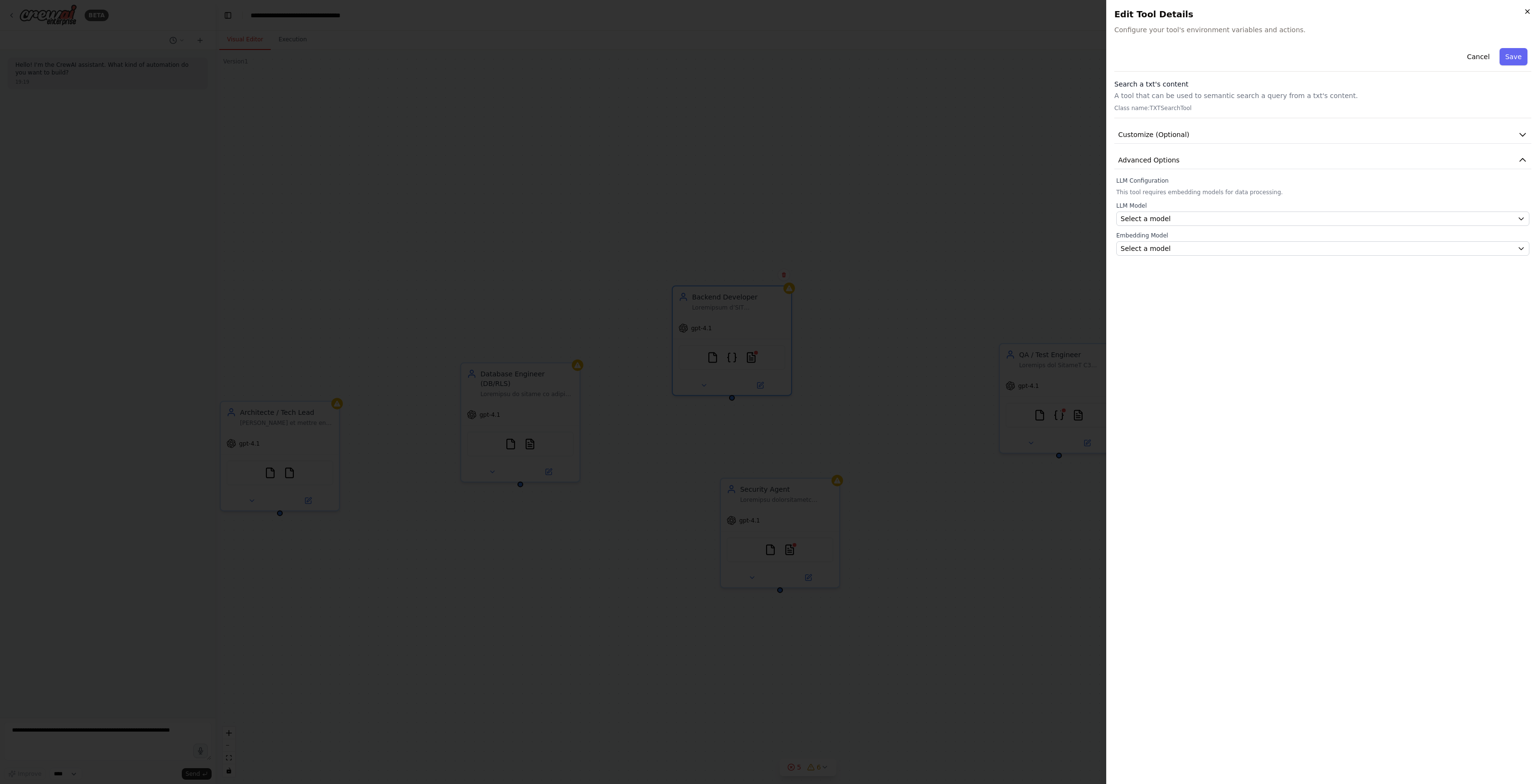
click at [1526, 12] on icon "button" at bounding box center [1527, 12] width 8 height 8
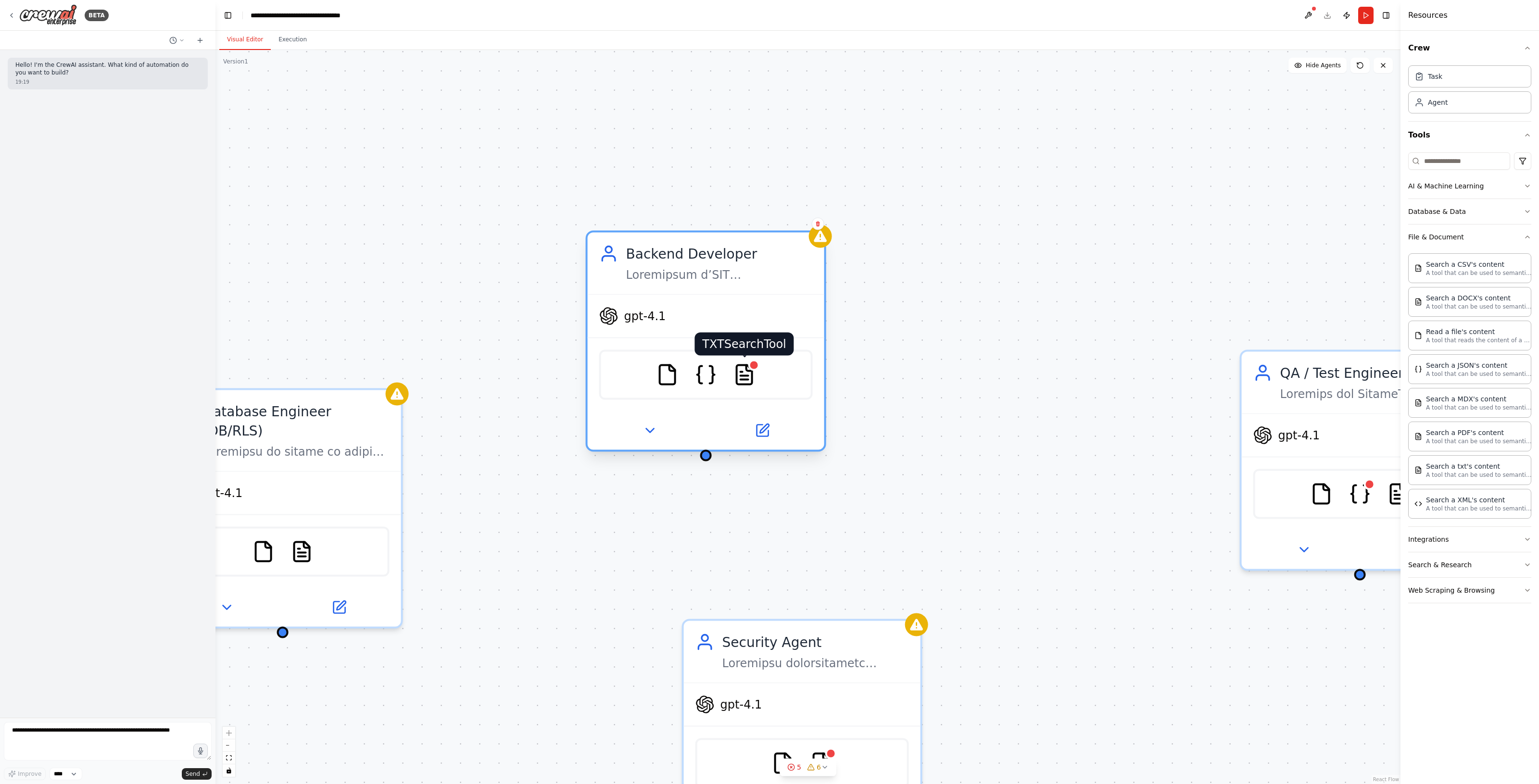
click at [739, 376] on img at bounding box center [744, 375] width 23 height 23
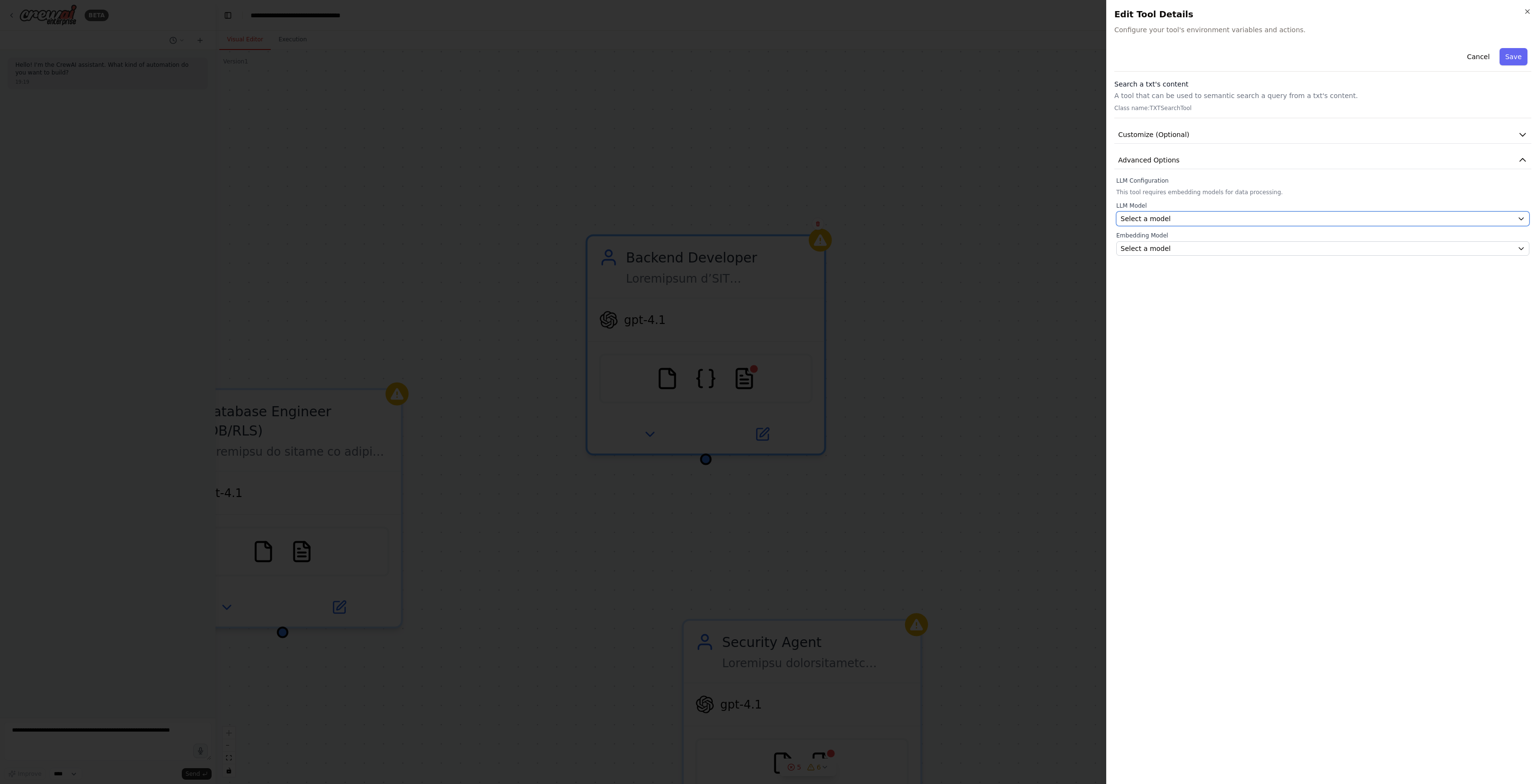
click at [1297, 227] on div "LLM Model Select a model Embedding Model Select a model" at bounding box center [1322, 228] width 413 height 54
click at [1278, 225] on button "Select a model" at bounding box center [1322, 219] width 413 height 14
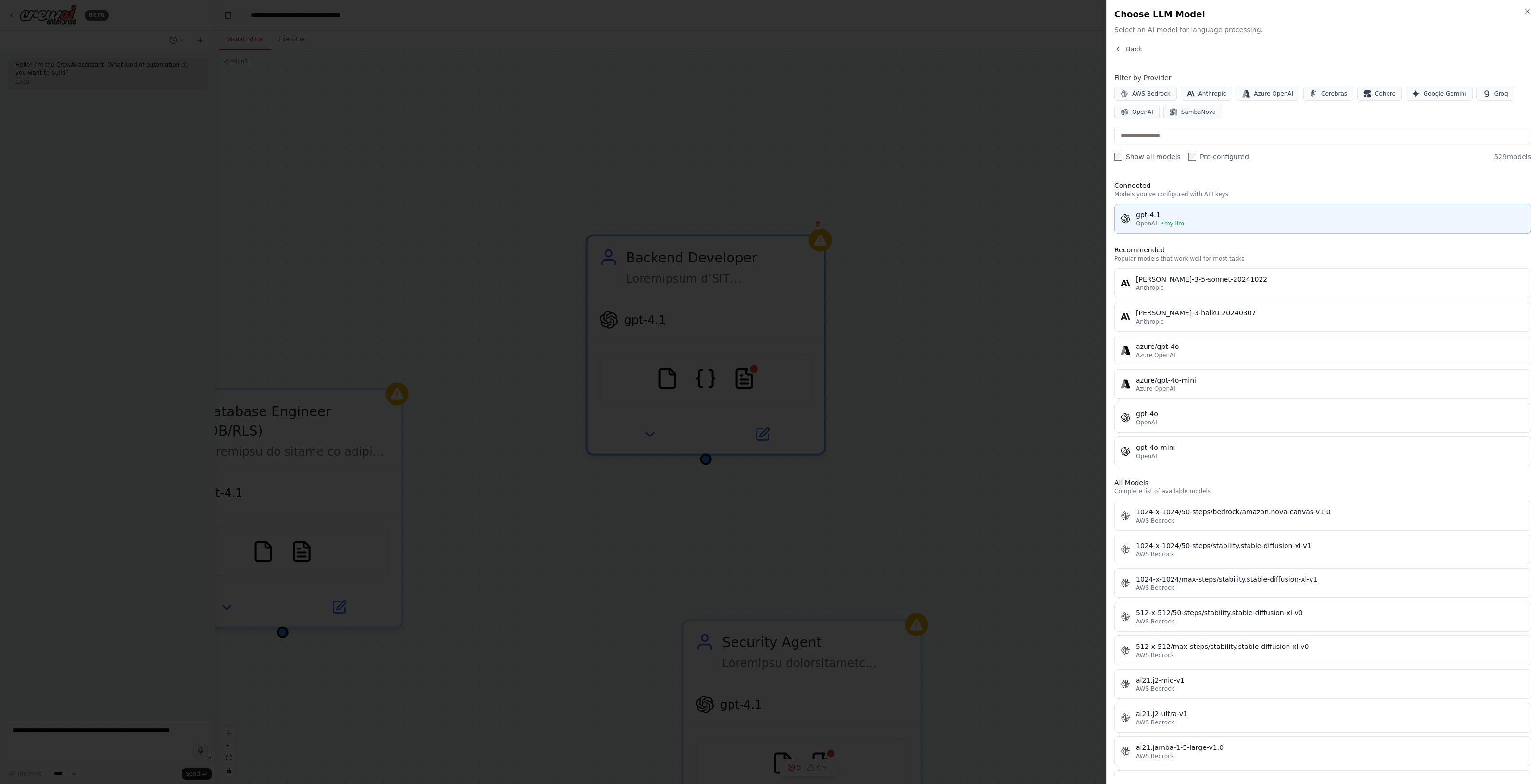
click at [1202, 212] on div "gpt-4.1" at bounding box center [1330, 215] width 389 height 9
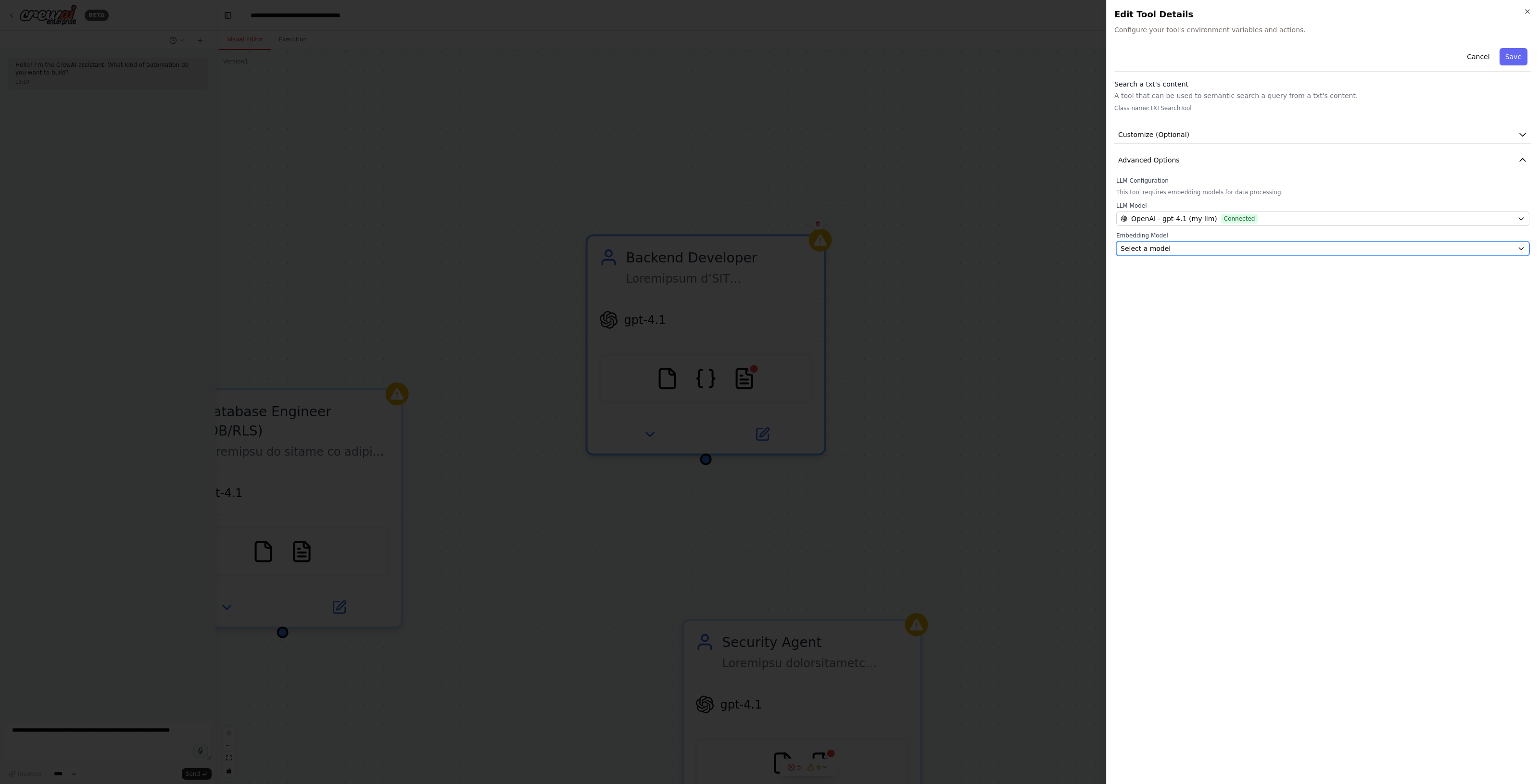
click at [1186, 250] on div "Select a model" at bounding box center [1316, 248] width 393 height 9
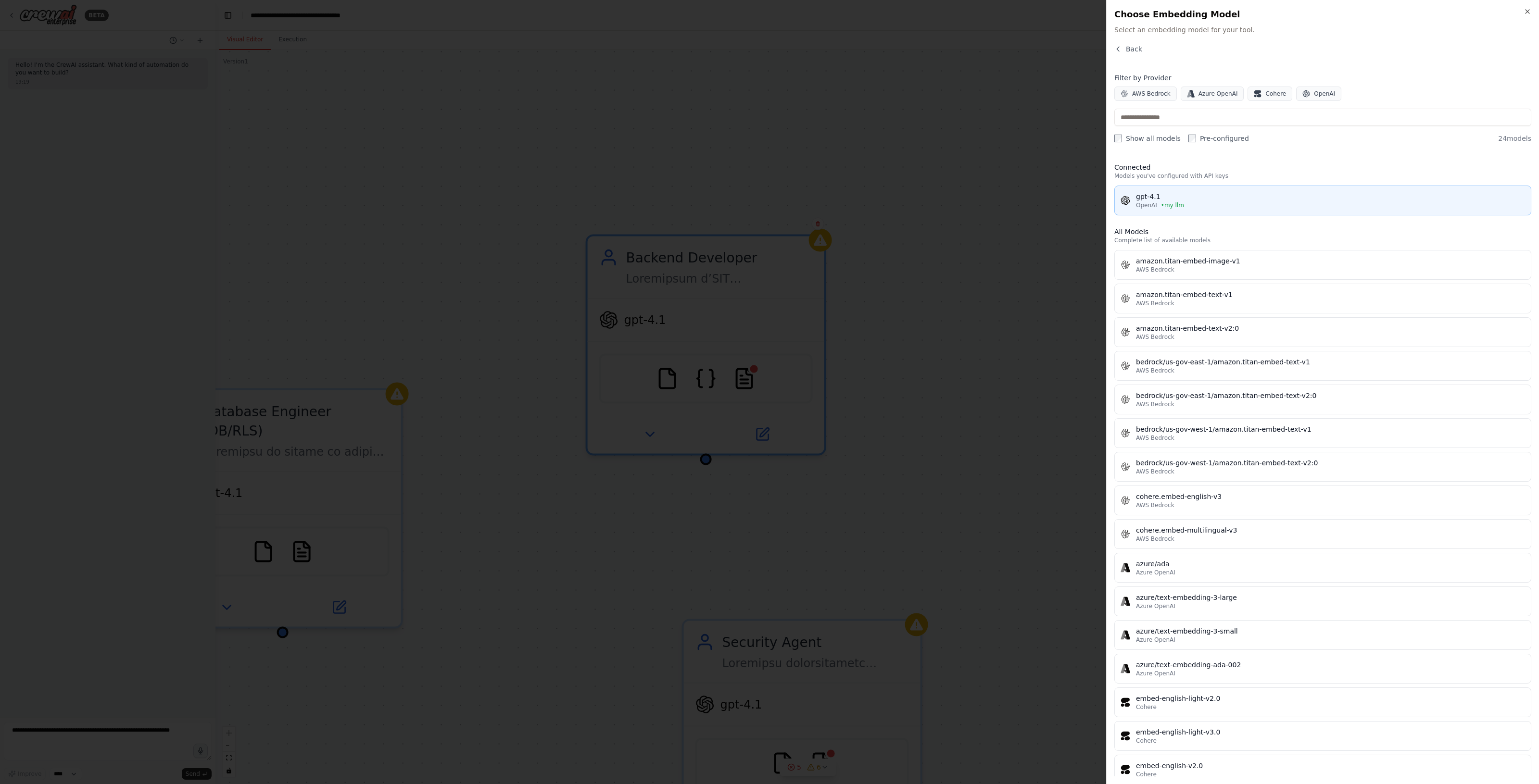
click at [1184, 196] on div "gpt-4.1" at bounding box center [1330, 197] width 389 height 9
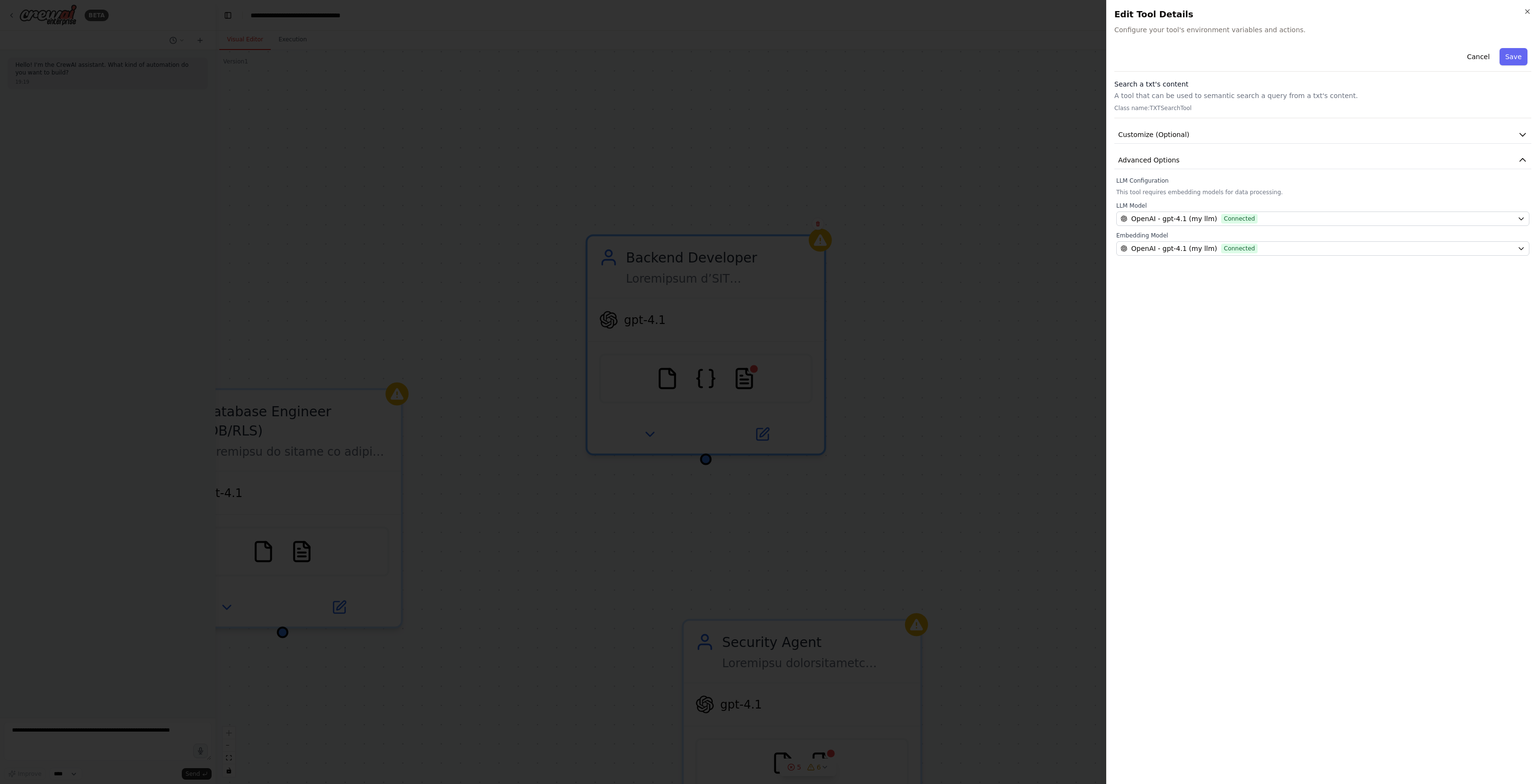
click at [1514, 55] on button "Save" at bounding box center [1513, 57] width 28 height 17
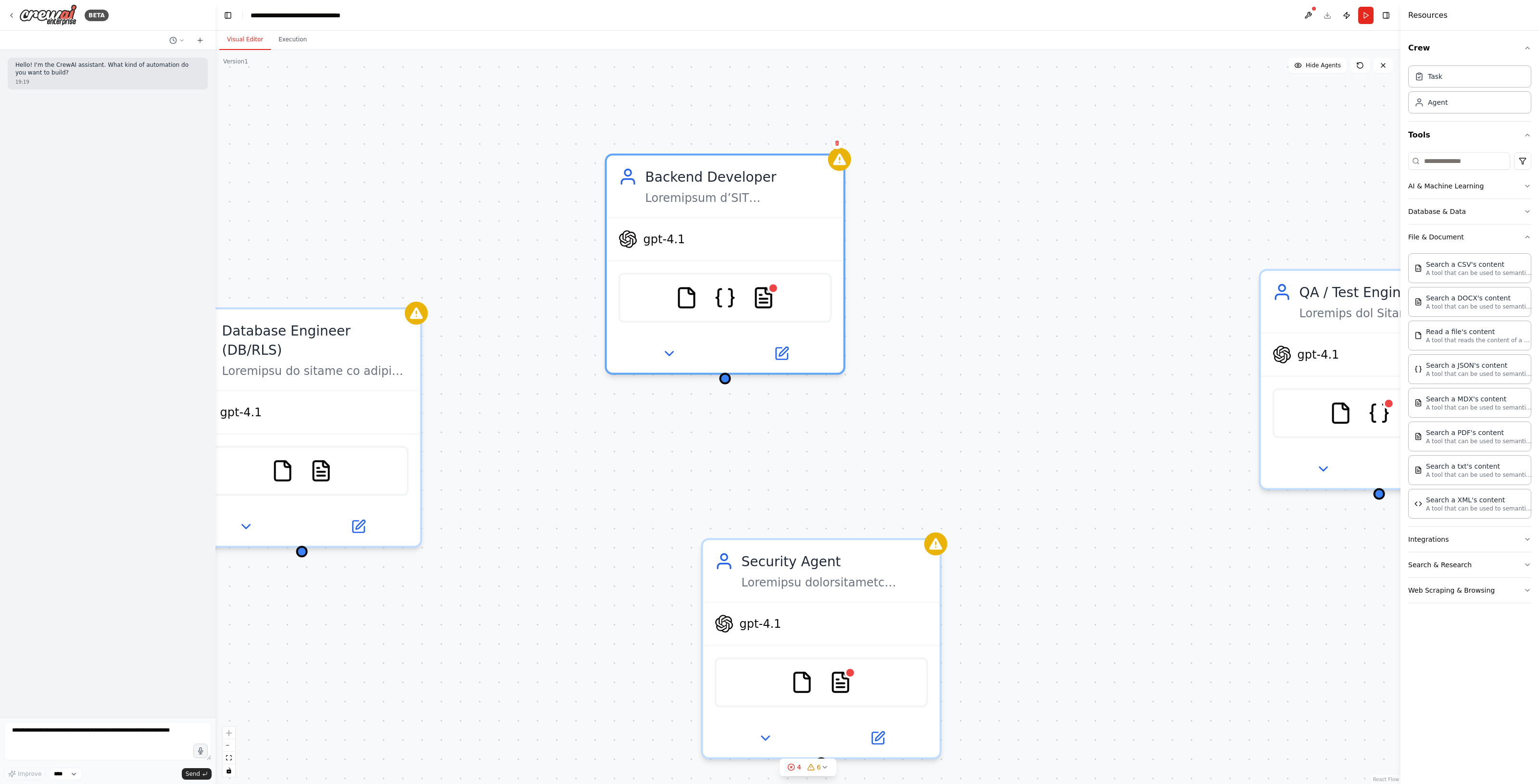
drag, startPoint x: 1047, startPoint y: 303, endPoint x: 1066, endPoint y: 174, distance: 130.4
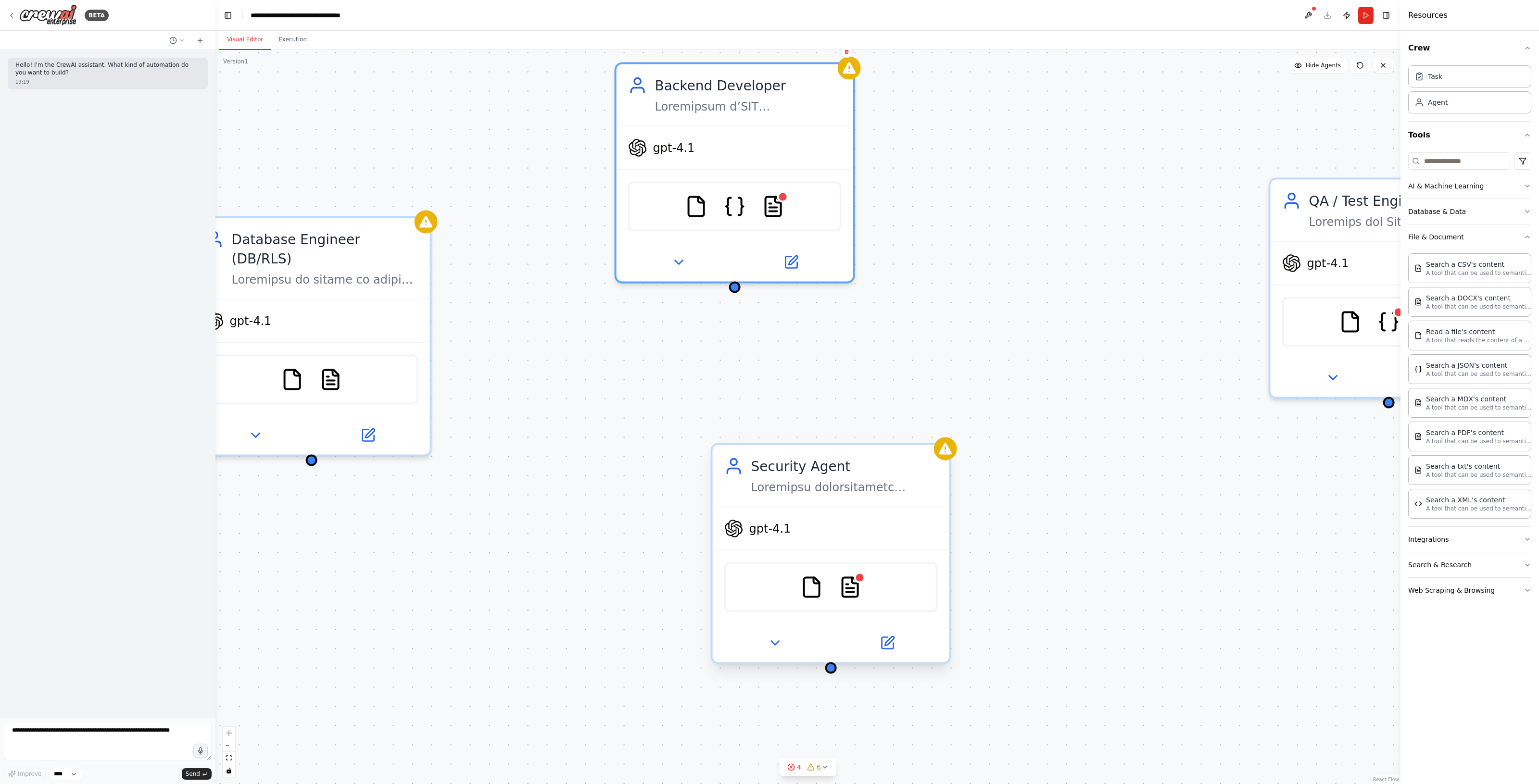
click at [836, 582] on div "FileReadTool TXTSearchTool" at bounding box center [831, 587] width 213 height 50
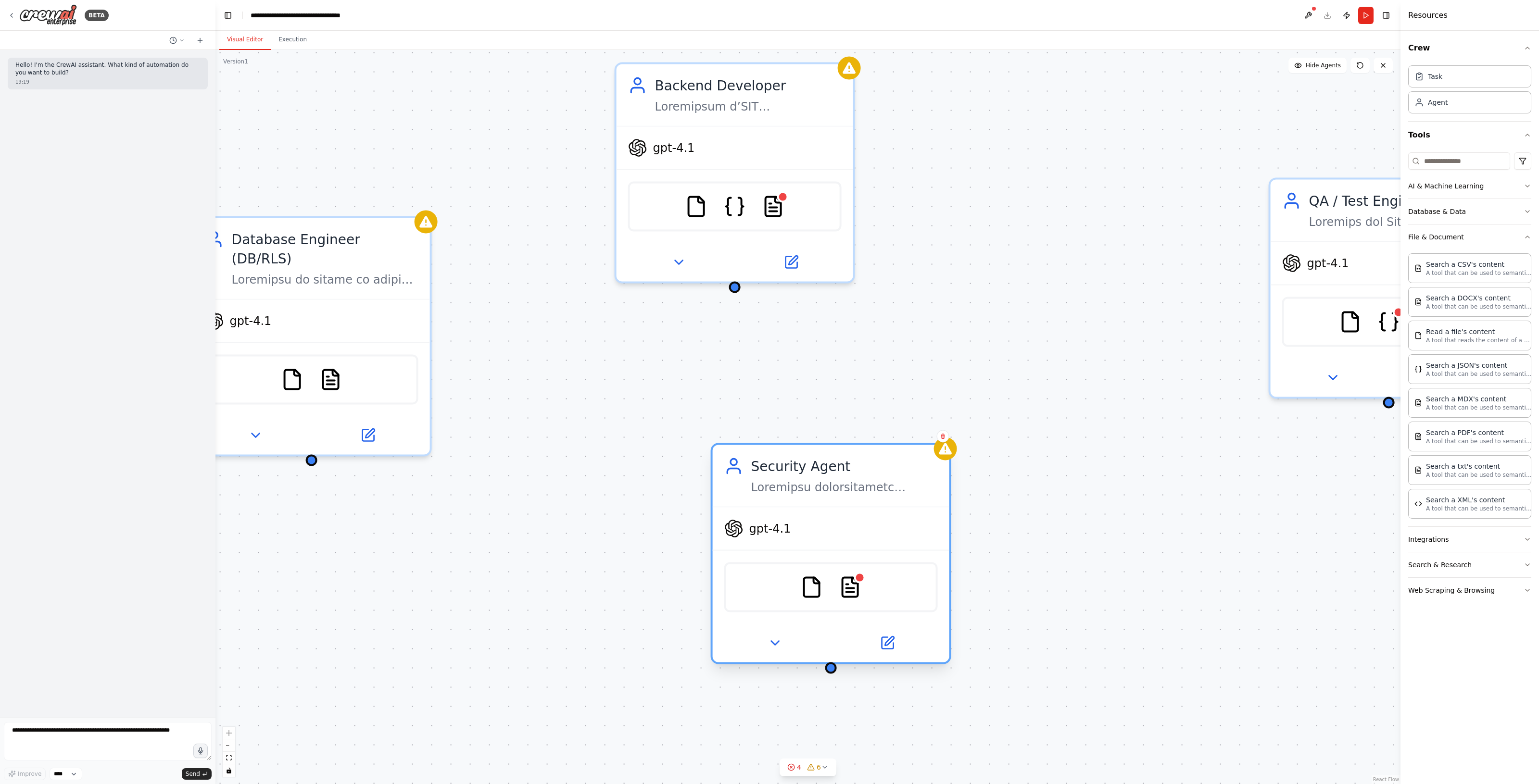
click at [862, 589] on div "FileReadTool TXTSearchTool" at bounding box center [831, 587] width 213 height 50
click at [857, 589] on img at bounding box center [850, 587] width 23 height 23
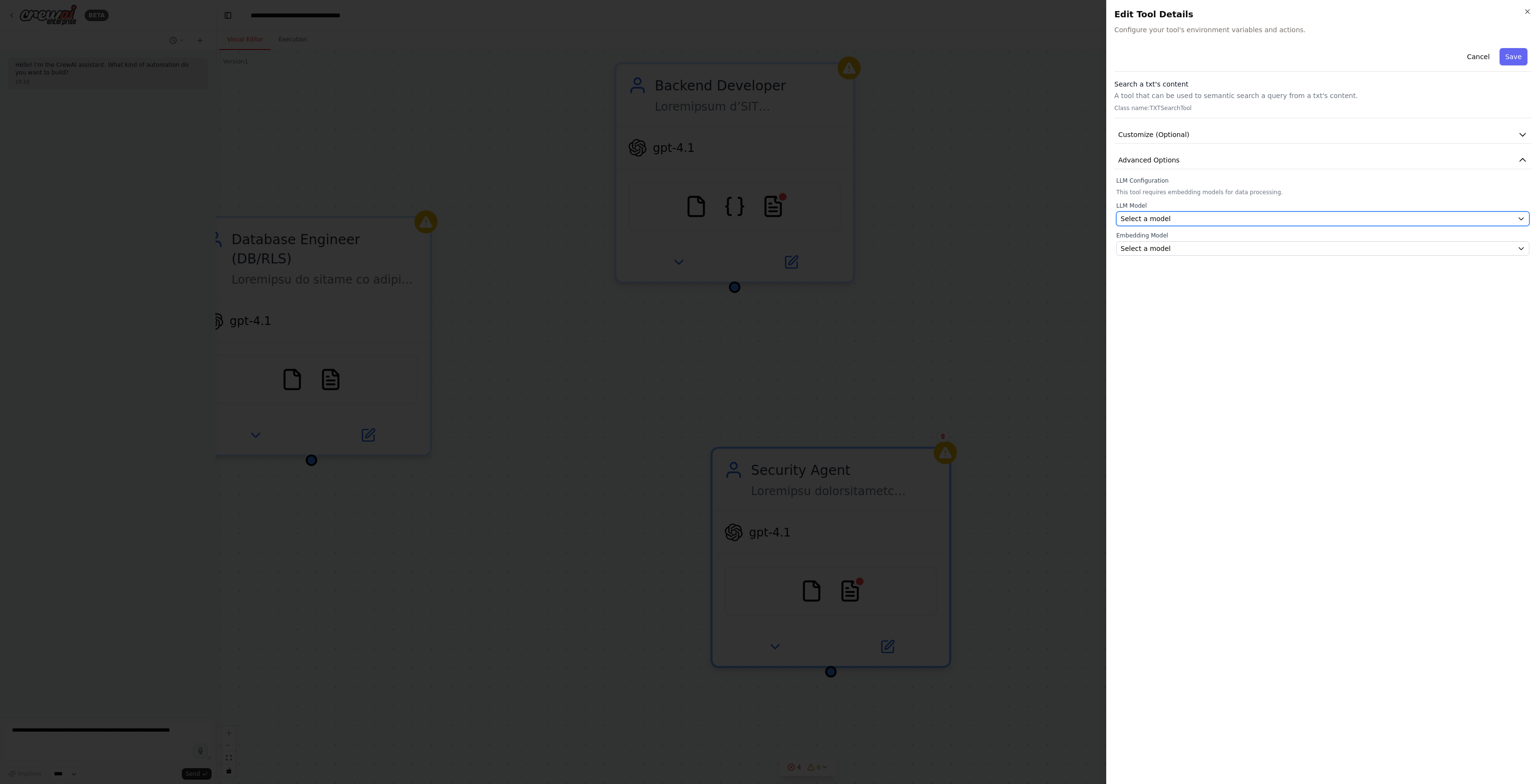
click at [1179, 213] on button "Select a model" at bounding box center [1322, 219] width 413 height 14
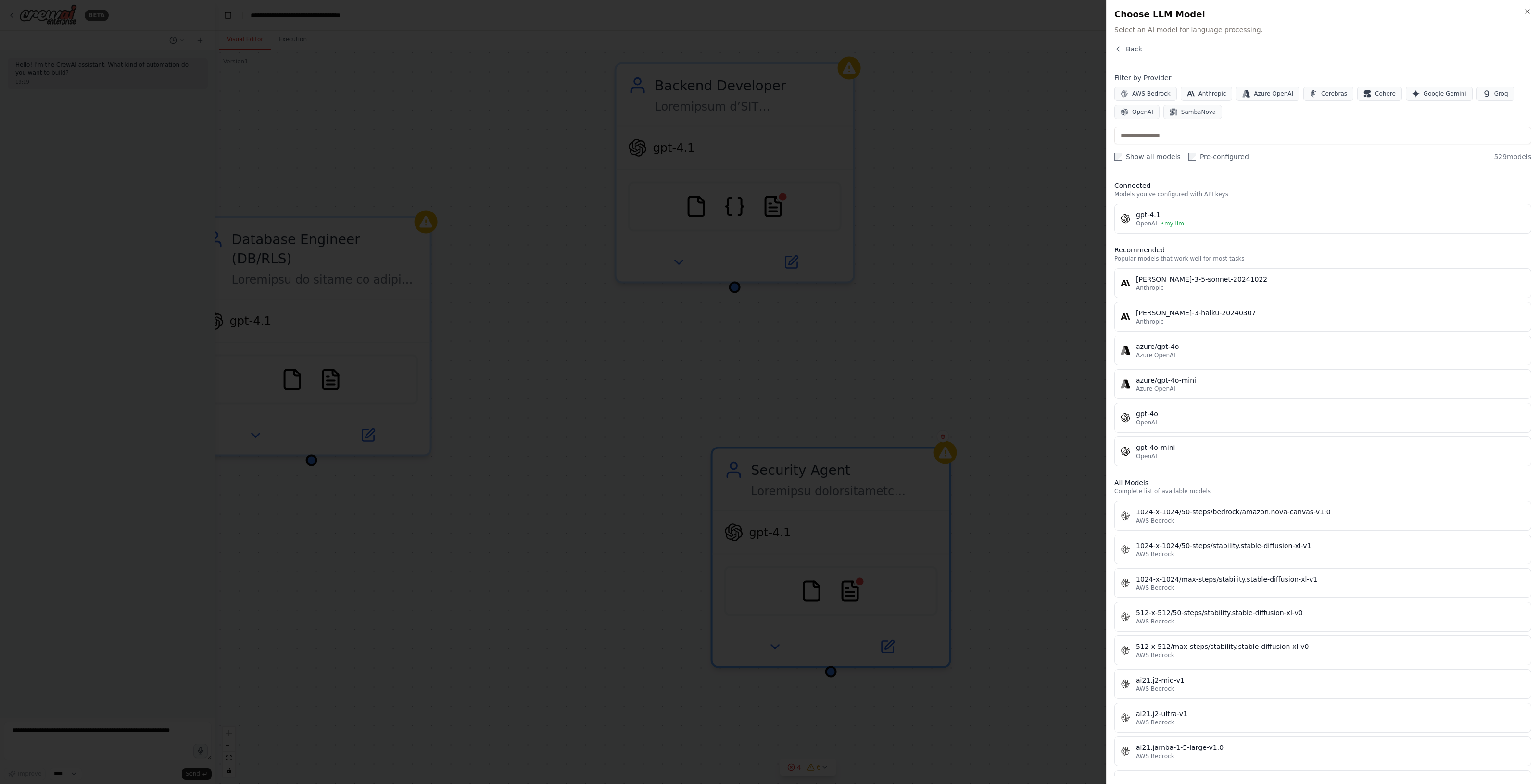
click at [1193, 219] on div "gpt-4.1" at bounding box center [1330, 215] width 389 height 9
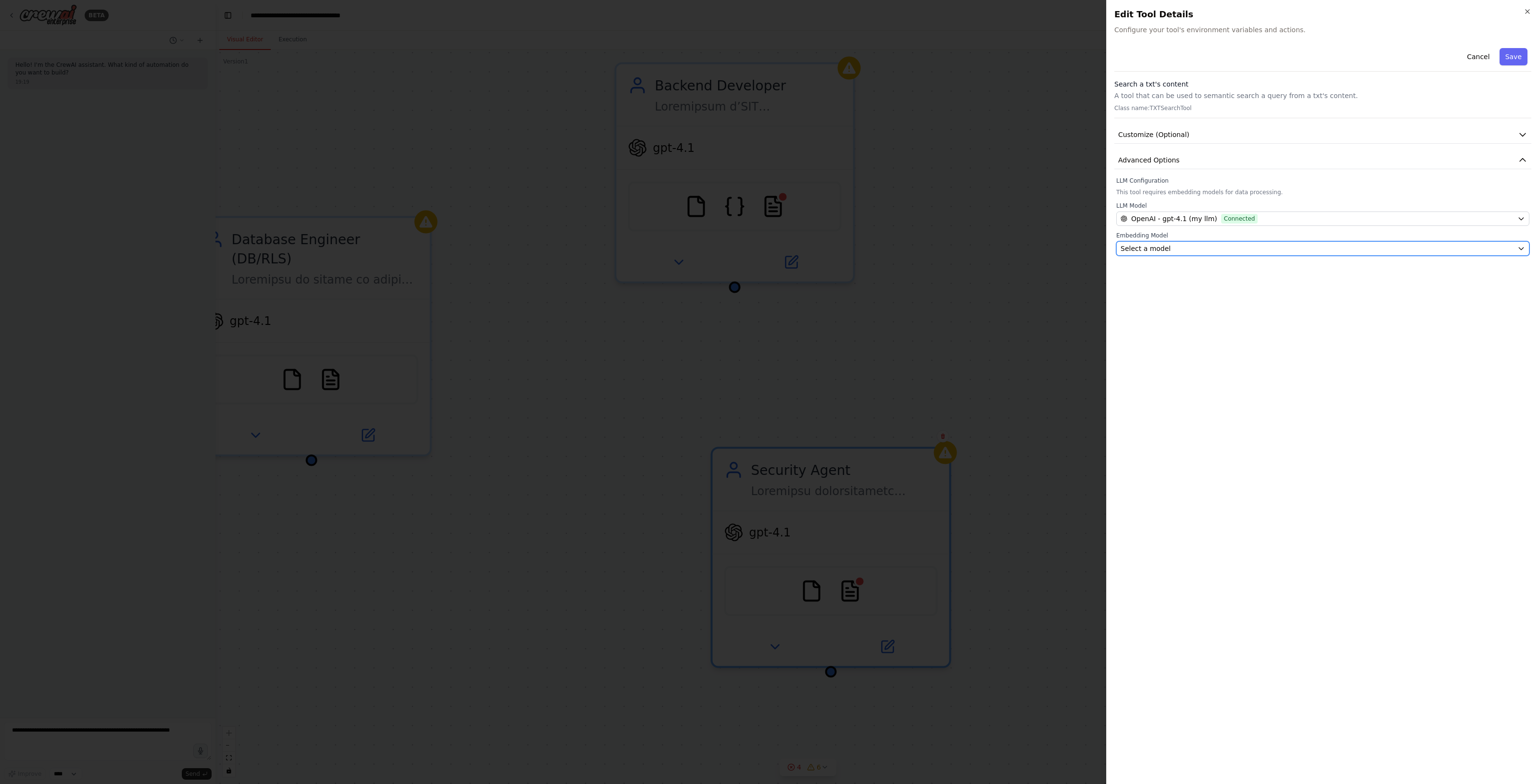
click at [1182, 251] on div "Select a model" at bounding box center [1316, 248] width 393 height 9
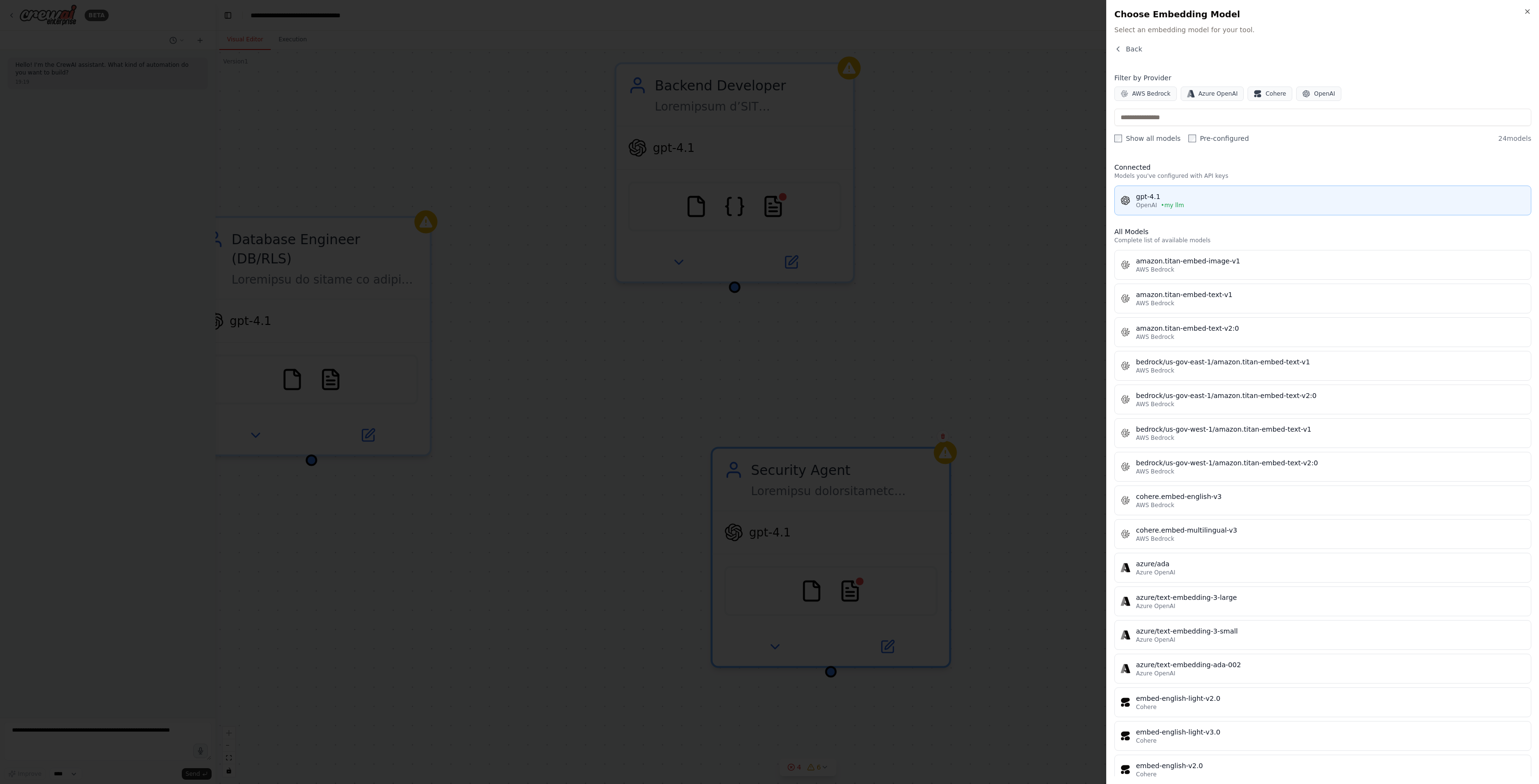
click at [1173, 195] on div "gpt-4.1" at bounding box center [1330, 197] width 389 height 9
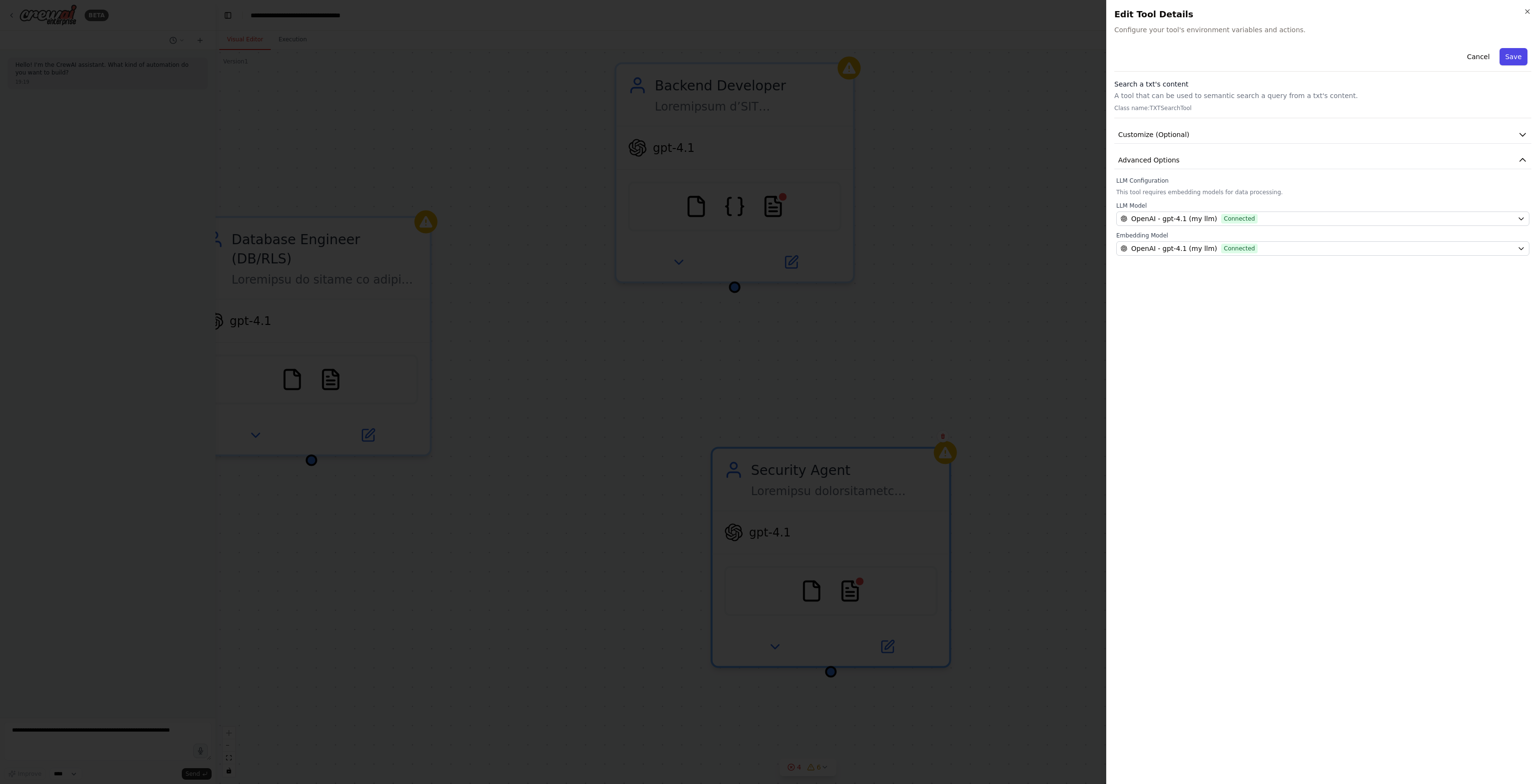
click at [1515, 58] on button "Save" at bounding box center [1513, 57] width 28 height 17
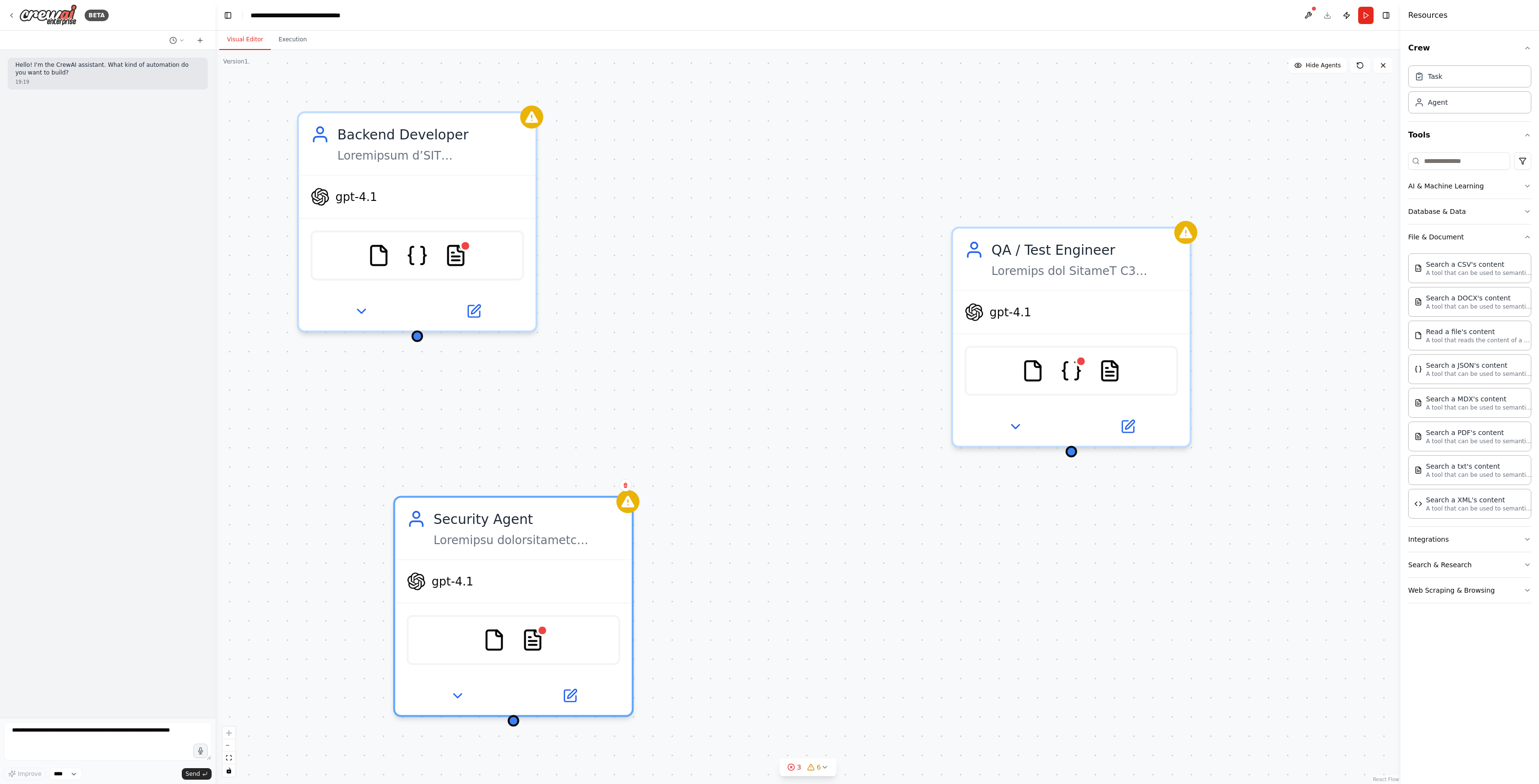
drag, startPoint x: 1039, startPoint y: 397, endPoint x: 892, endPoint y: 400, distance: 147.0
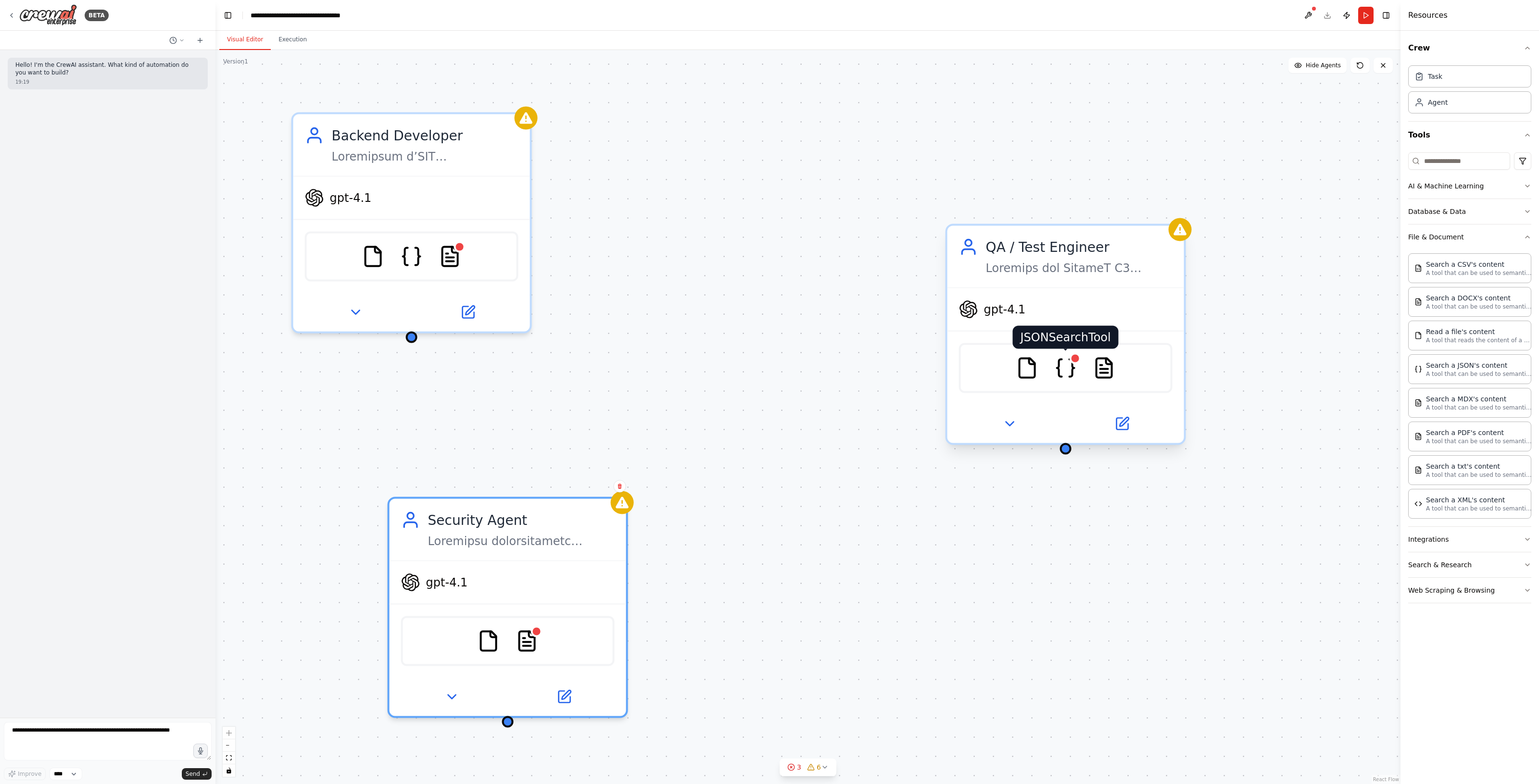
click at [1056, 367] on img at bounding box center [1065, 368] width 23 height 23
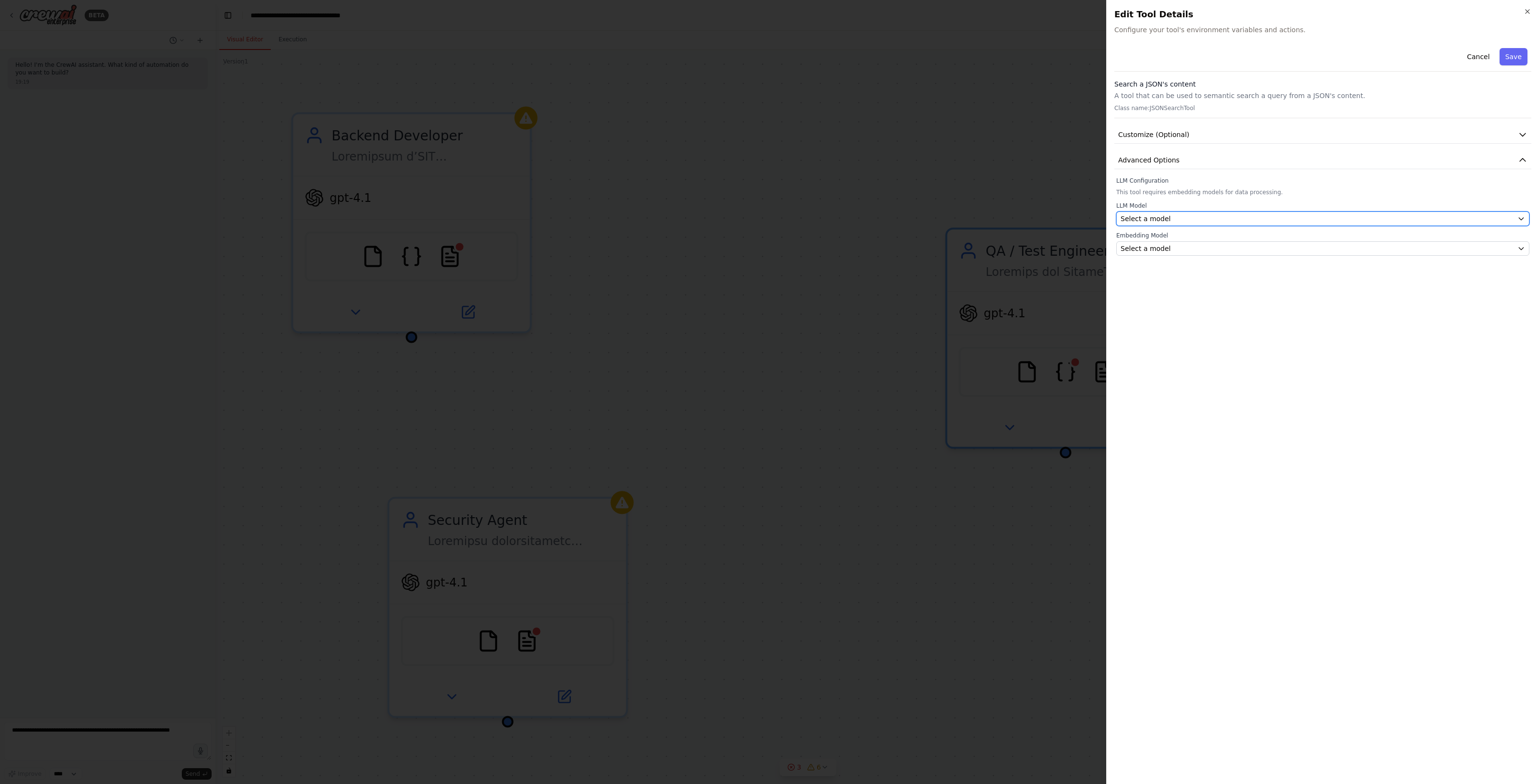
click at [1216, 219] on div "Select a model" at bounding box center [1316, 219] width 393 height 9
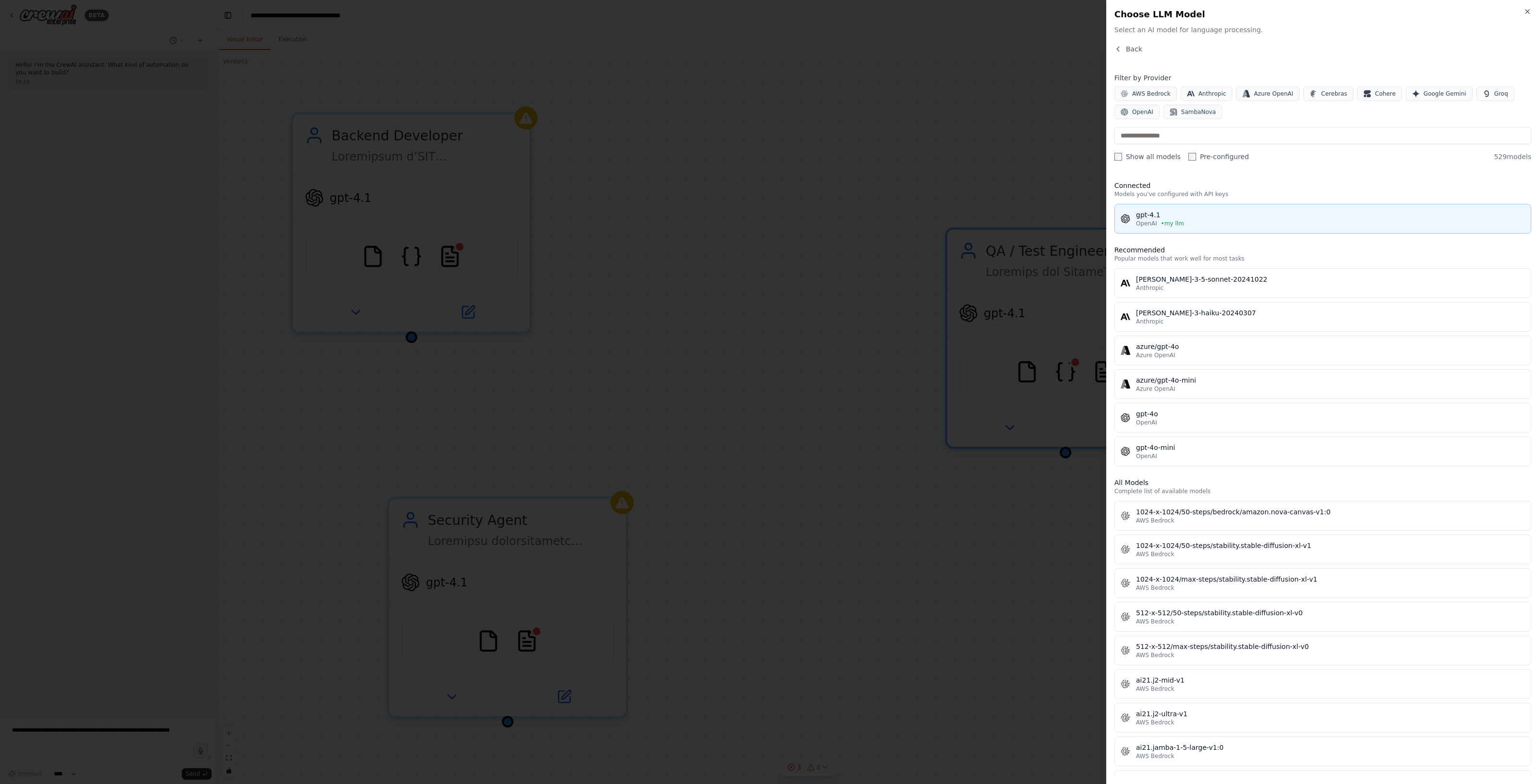
click at [1193, 218] on div "gpt-4.1" at bounding box center [1330, 215] width 389 height 9
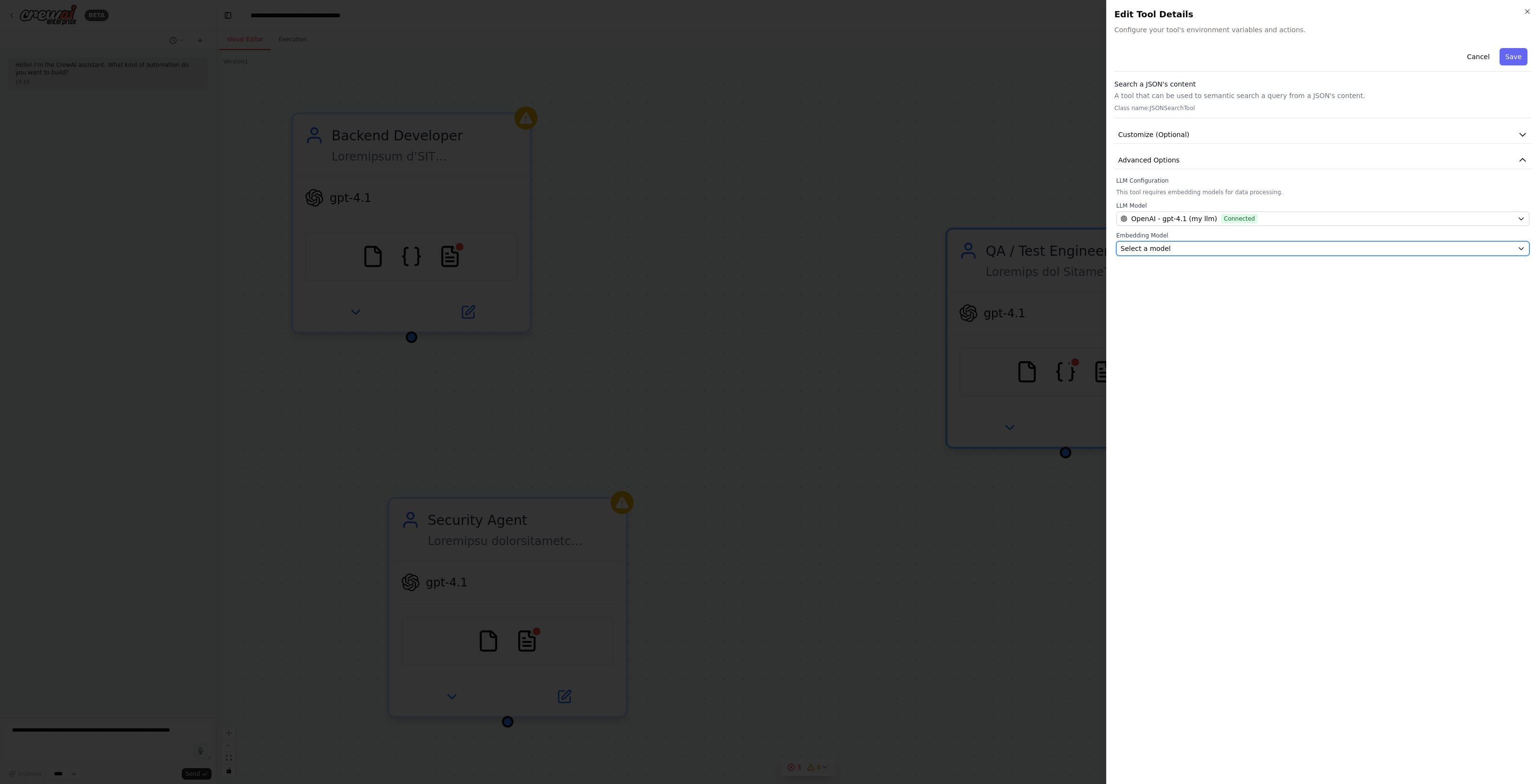
click at [1167, 244] on div "Select a model" at bounding box center [1316, 248] width 393 height 9
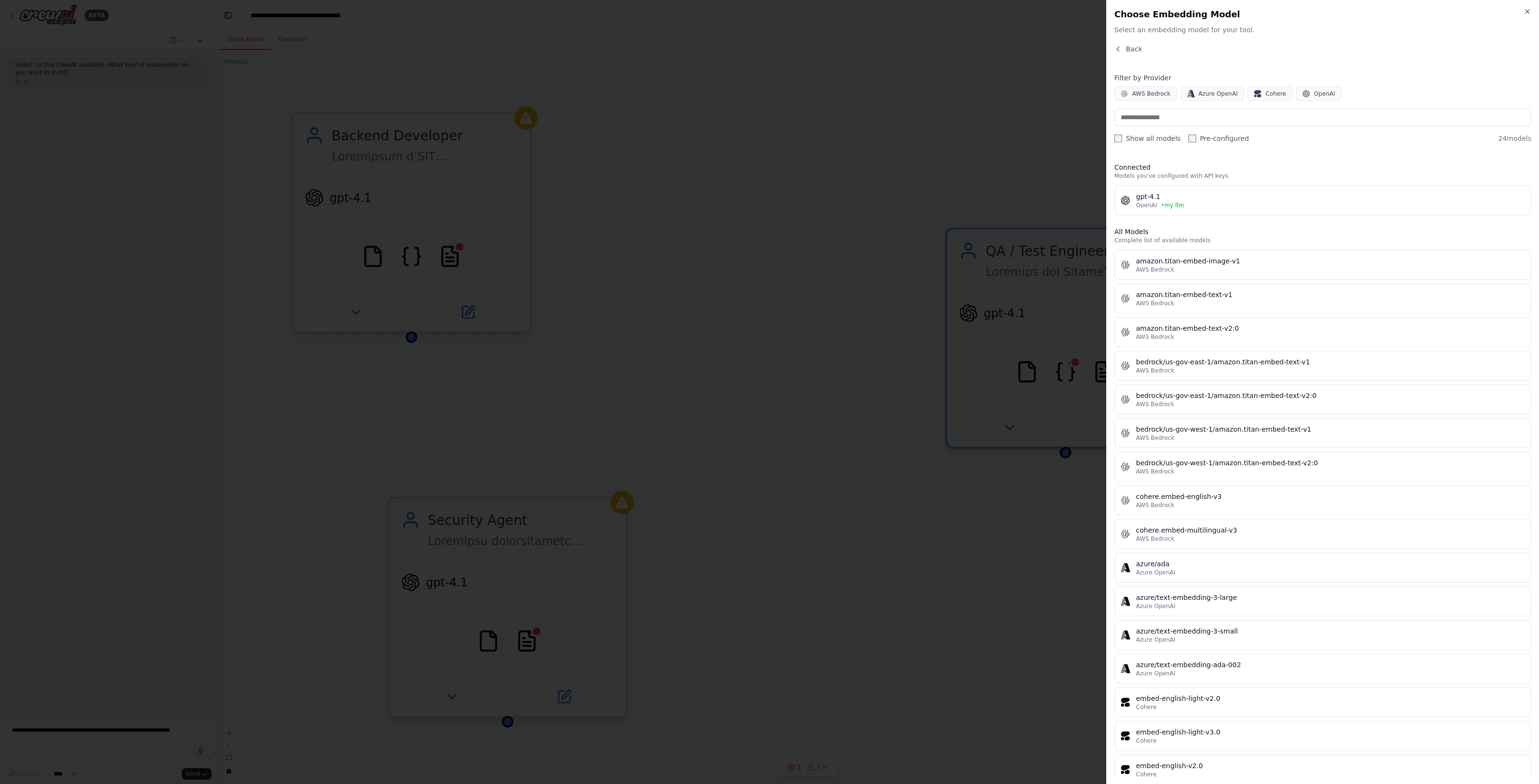
click at [1171, 194] on div "gpt-4.1" at bounding box center [1330, 197] width 389 height 9
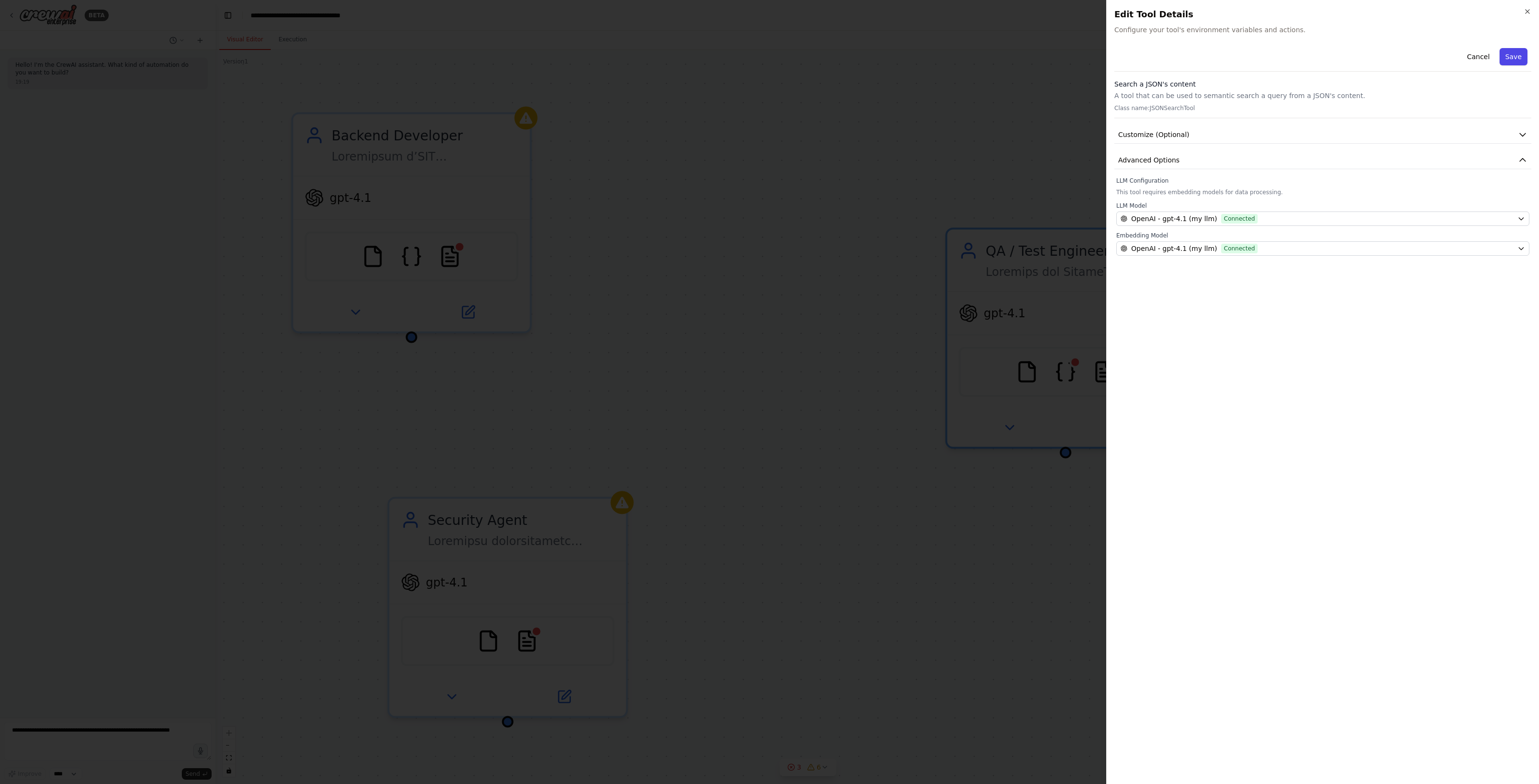
click at [1508, 56] on button "Save" at bounding box center [1513, 57] width 28 height 17
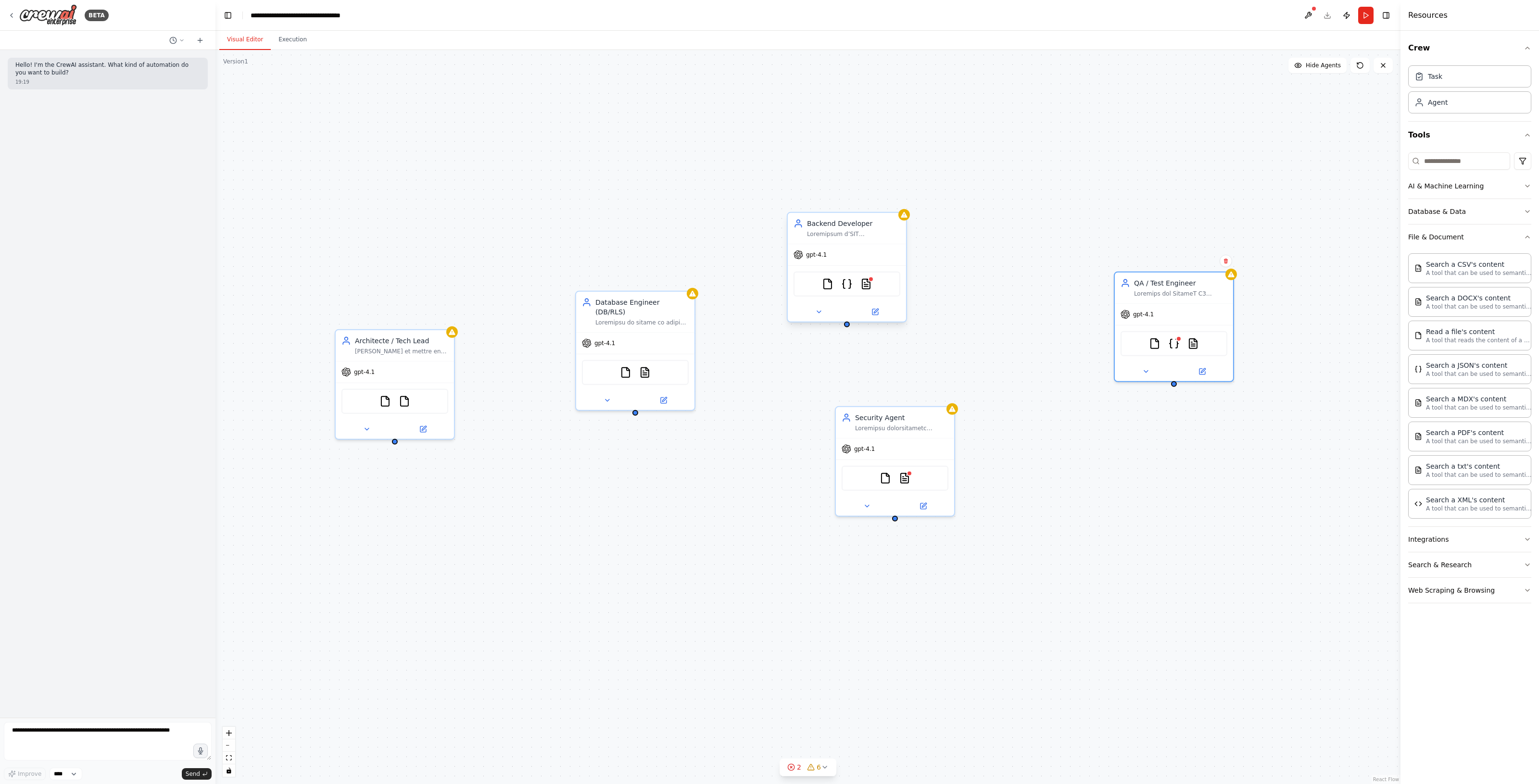
click at [861, 253] on div "gpt-4.1" at bounding box center [847, 254] width 119 height 21
click at [1015, 290] on div "FideliX V2 – Programme de fidélité QR Manager / Orchestrateur Coordonner la réa…" at bounding box center [808, 416] width 1185 height 734
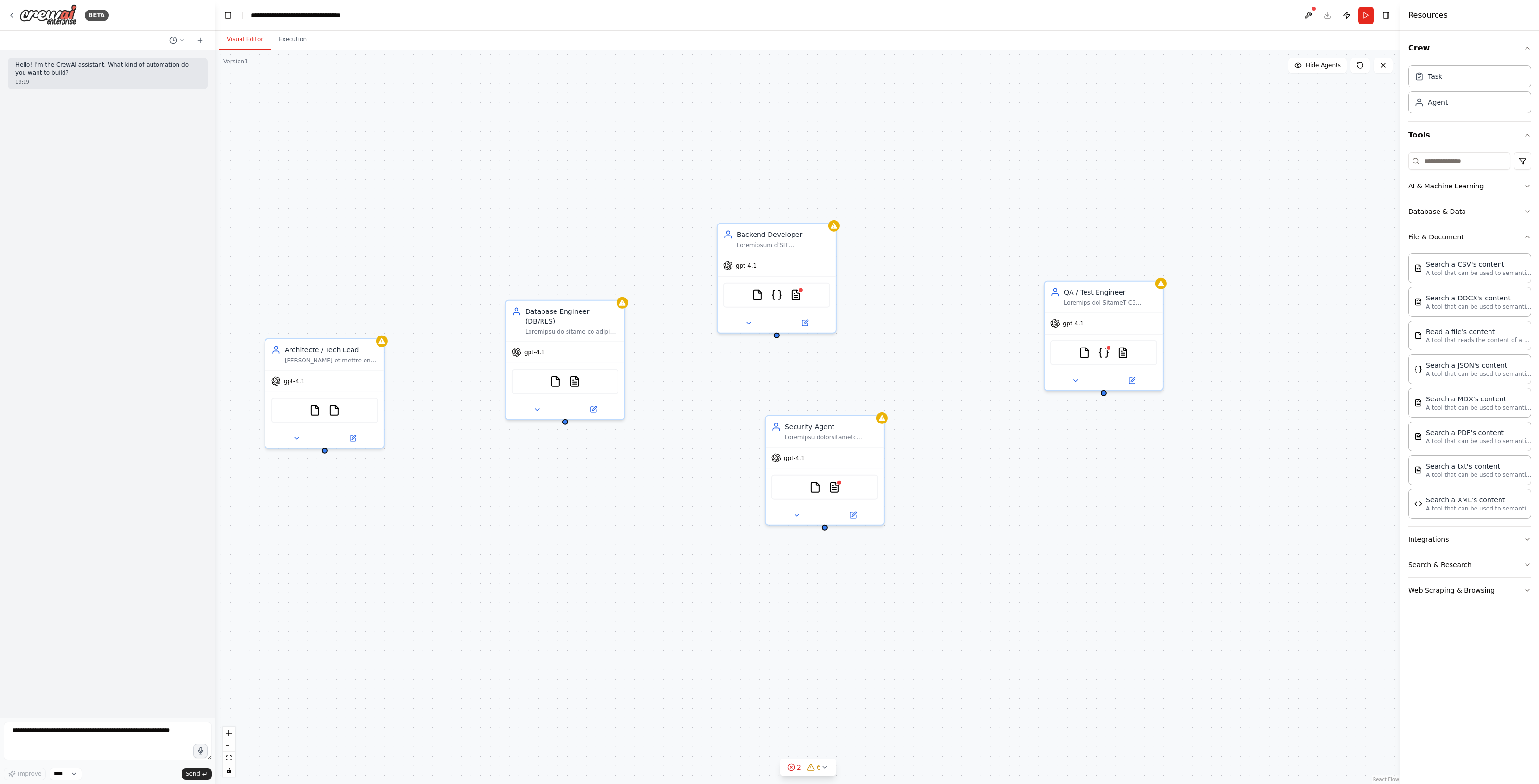
drag, startPoint x: 1119, startPoint y: 474, endPoint x: 1113, endPoint y: 475, distance: 6.1
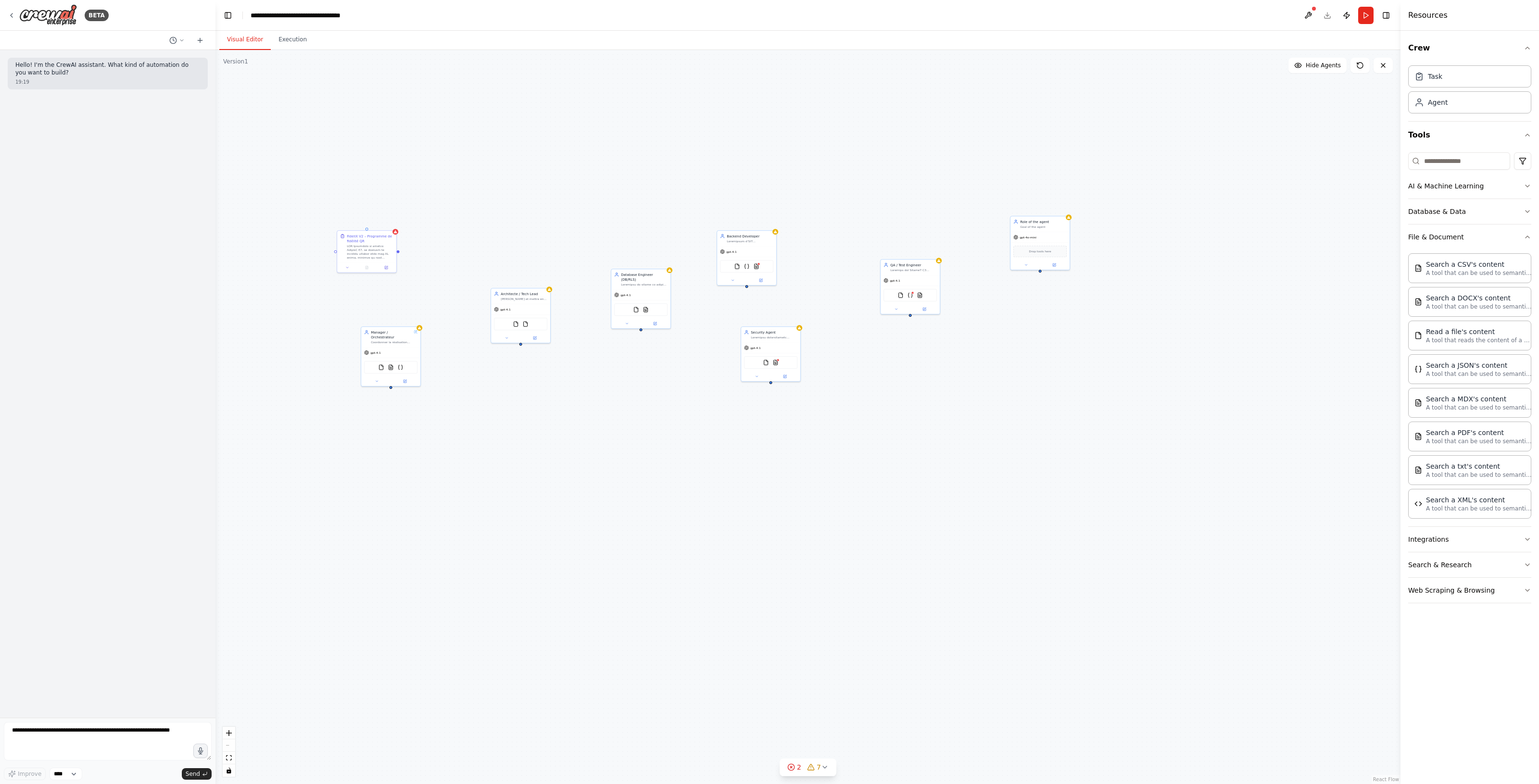
drag, startPoint x: 1224, startPoint y: 373, endPoint x: 929, endPoint y: 314, distance: 300.8
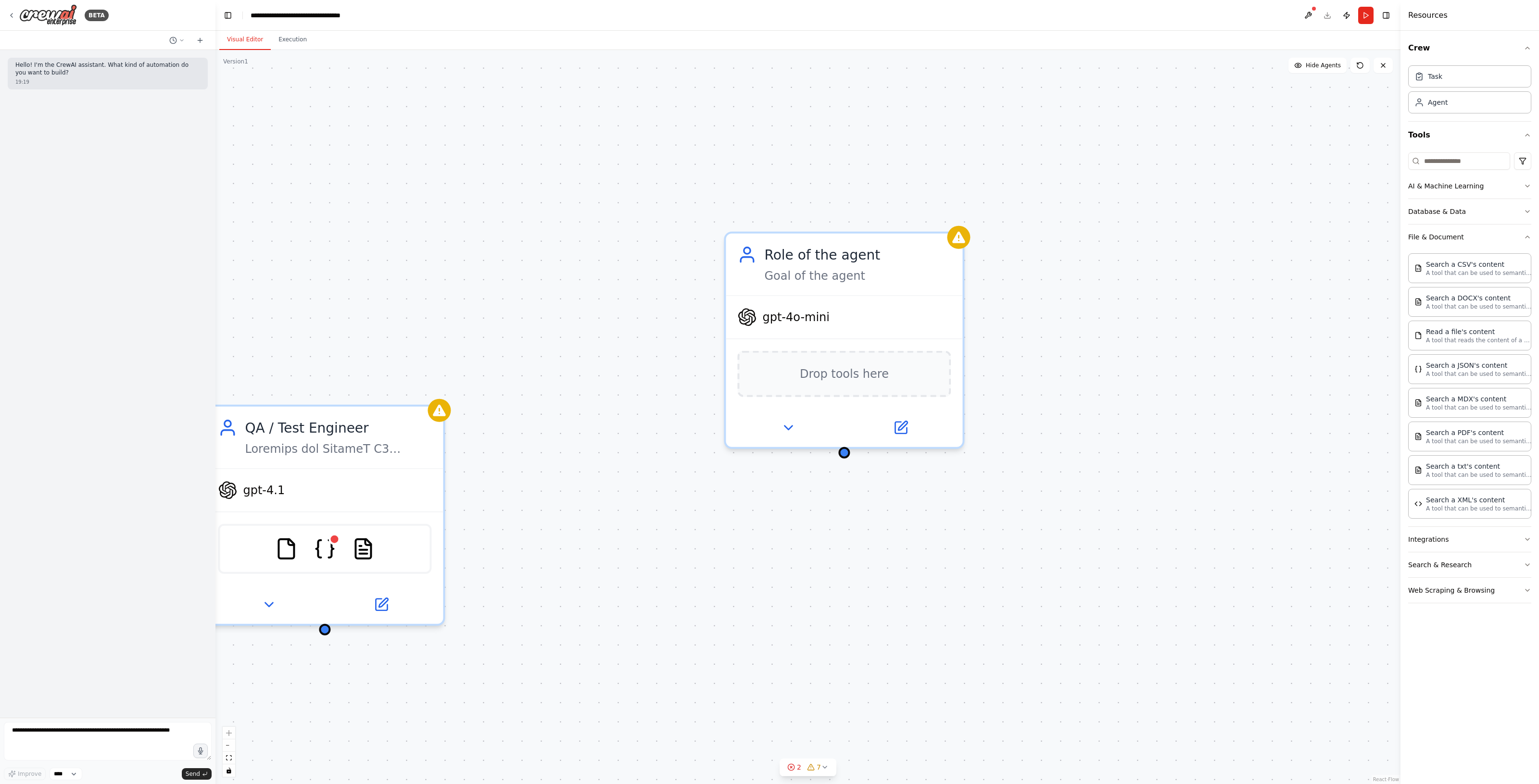
drag, startPoint x: 1056, startPoint y: 288, endPoint x: 952, endPoint y: 361, distance: 127.1
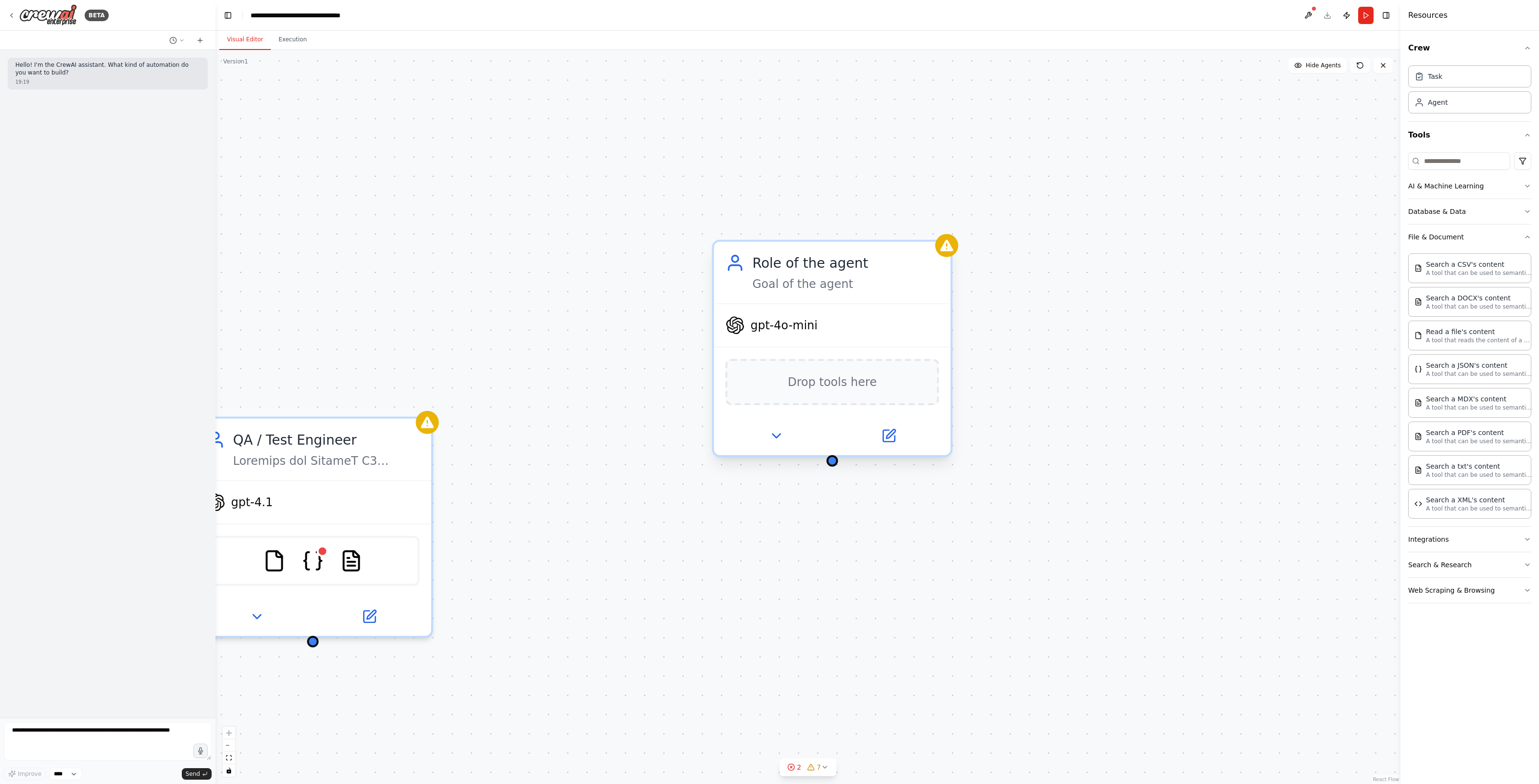
click at [820, 338] on div "gpt-4o-mini" at bounding box center [832, 326] width 236 height 43
click at [900, 436] on button at bounding box center [888, 435] width 108 height 23
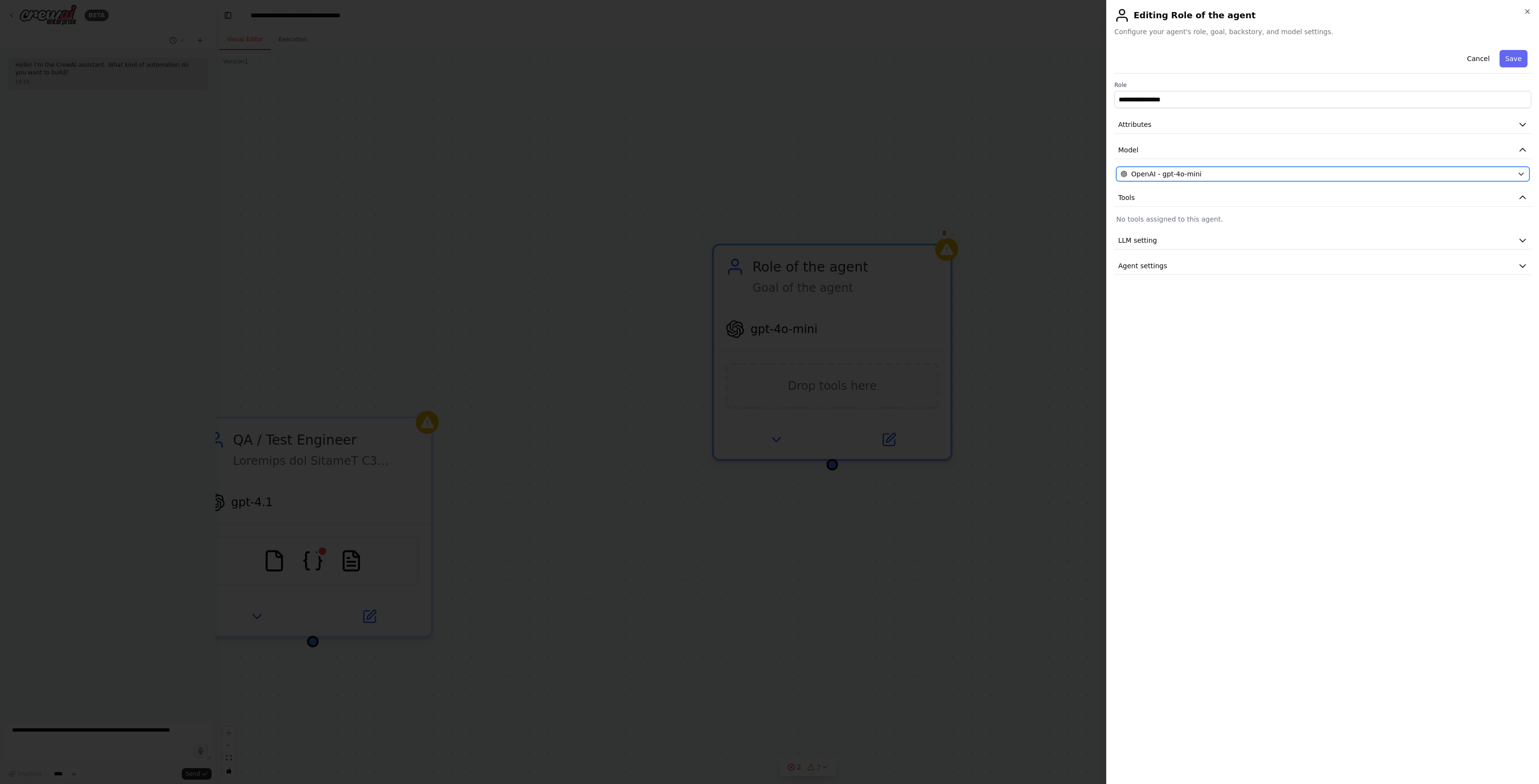
click at [1199, 167] on button "OpenAI - gpt-4o-mini" at bounding box center [1322, 174] width 413 height 14
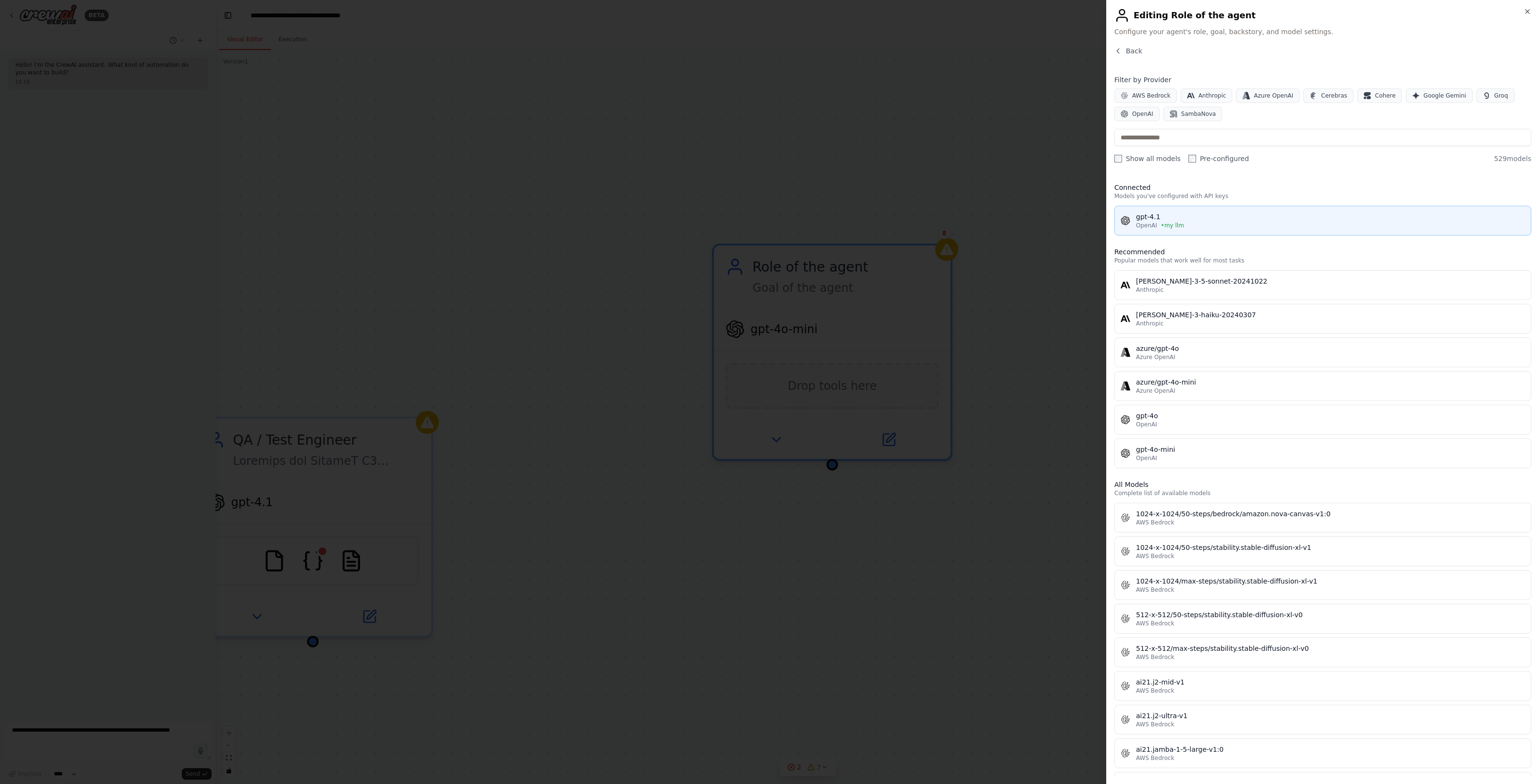
click at [1200, 224] on div "OpenAI • my llm" at bounding box center [1330, 225] width 389 height 8
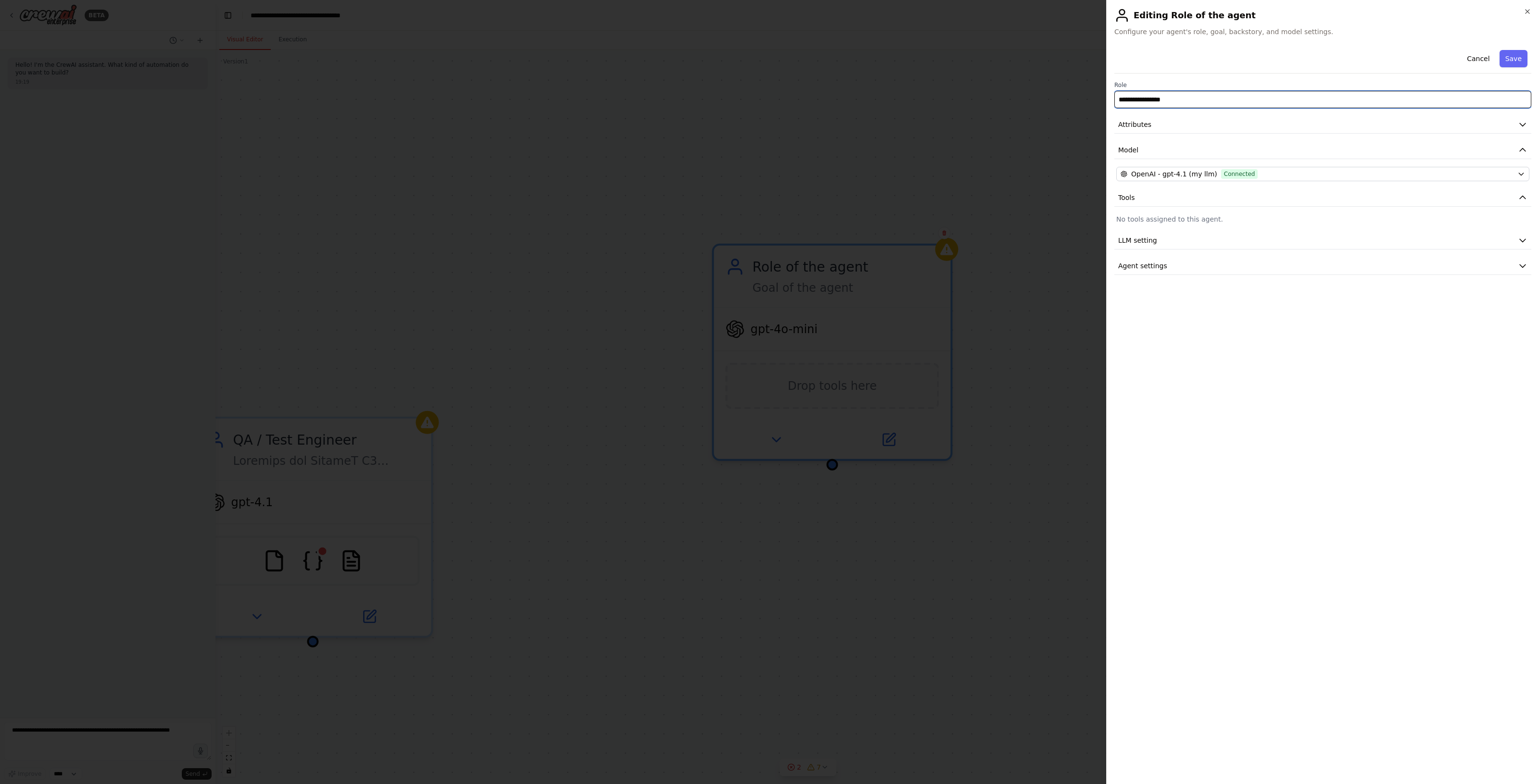
drag, startPoint x: 1200, startPoint y: 90, endPoint x: 1032, endPoint y: 94, distance: 168.0
click at [1032, 94] on body "**********" at bounding box center [769, 392] width 1539 height 784
click at [1303, 97] on input "**********" at bounding box center [1322, 100] width 417 height 17
click at [1303, 96] on input "**********" at bounding box center [1322, 100] width 417 height 17
click at [1302, 95] on input "**********" at bounding box center [1322, 100] width 417 height 17
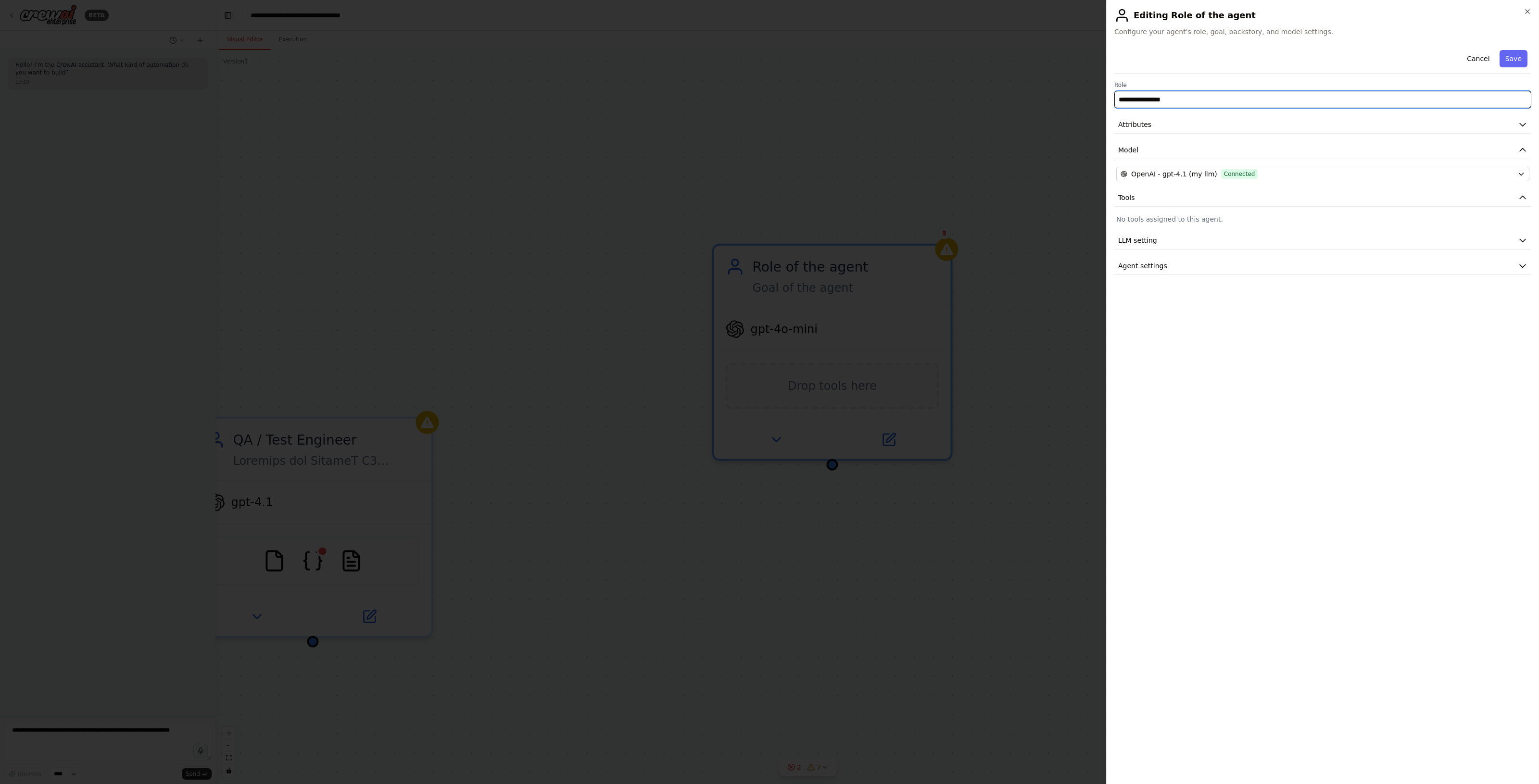
click at [1302, 95] on input "**********" at bounding box center [1322, 100] width 417 height 17
click at [1198, 97] on input "**********" at bounding box center [1322, 100] width 417 height 17
click at [1205, 103] on input "**********" at bounding box center [1322, 100] width 417 height 17
type input "*"
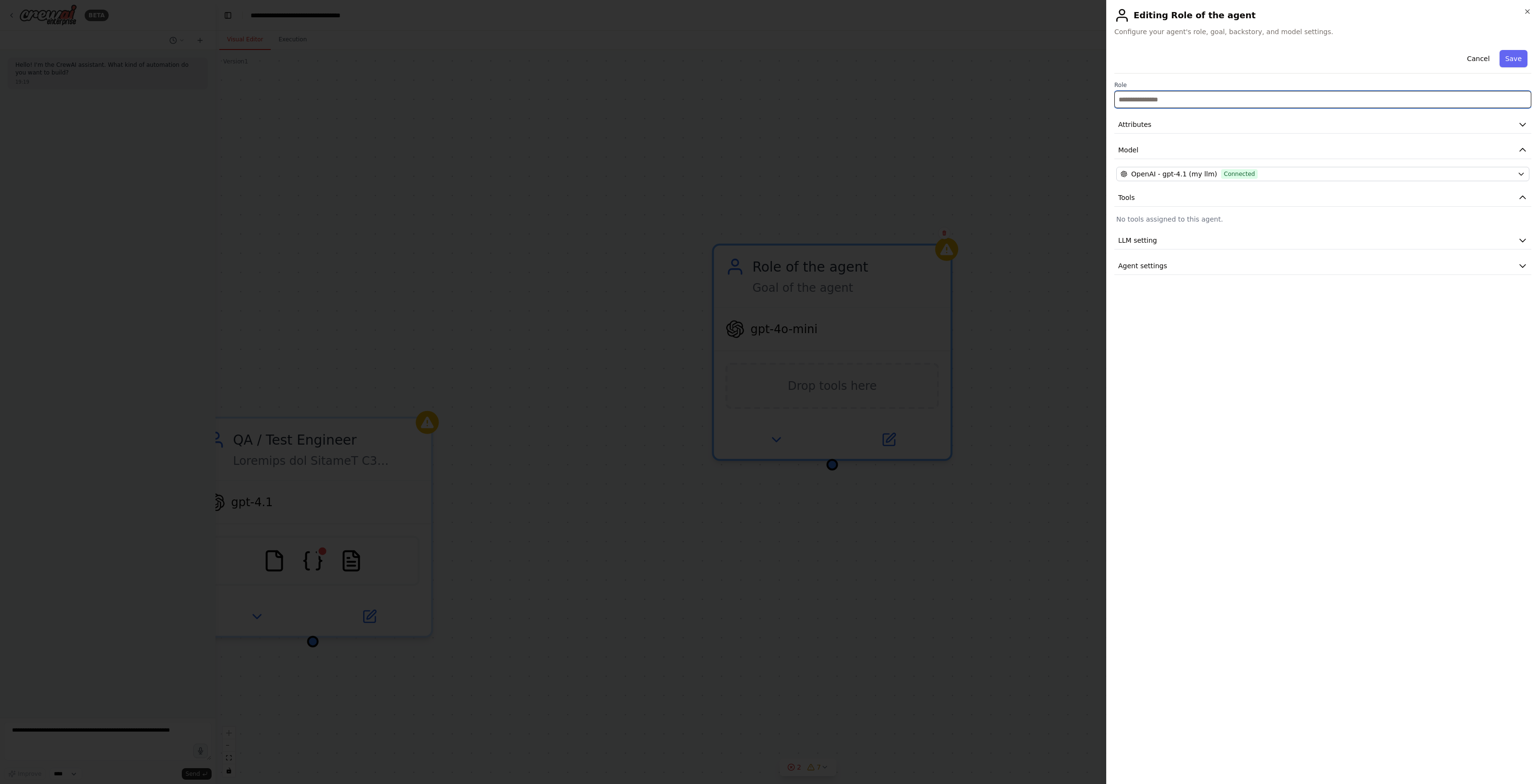
paste input "**********"
type input "**********"
click at [1327, 125] on button "Attributes" at bounding box center [1322, 125] width 417 height 18
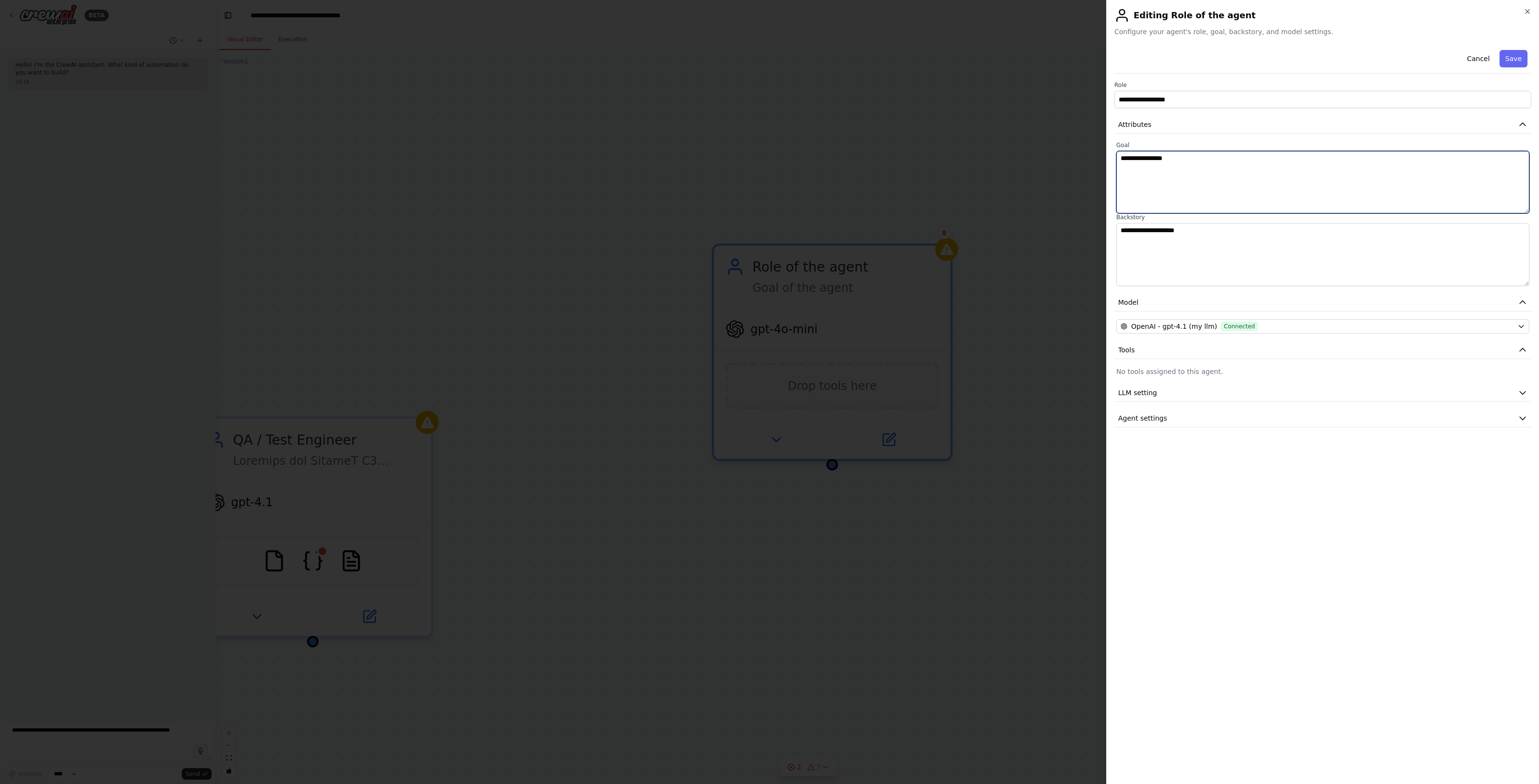
drag, startPoint x: 1340, startPoint y: 185, endPoint x: 1103, endPoint y: 155, distance: 238.9
click at [1100, 156] on body "**********" at bounding box center [769, 392] width 1539 height 784
paste textarea "**********"
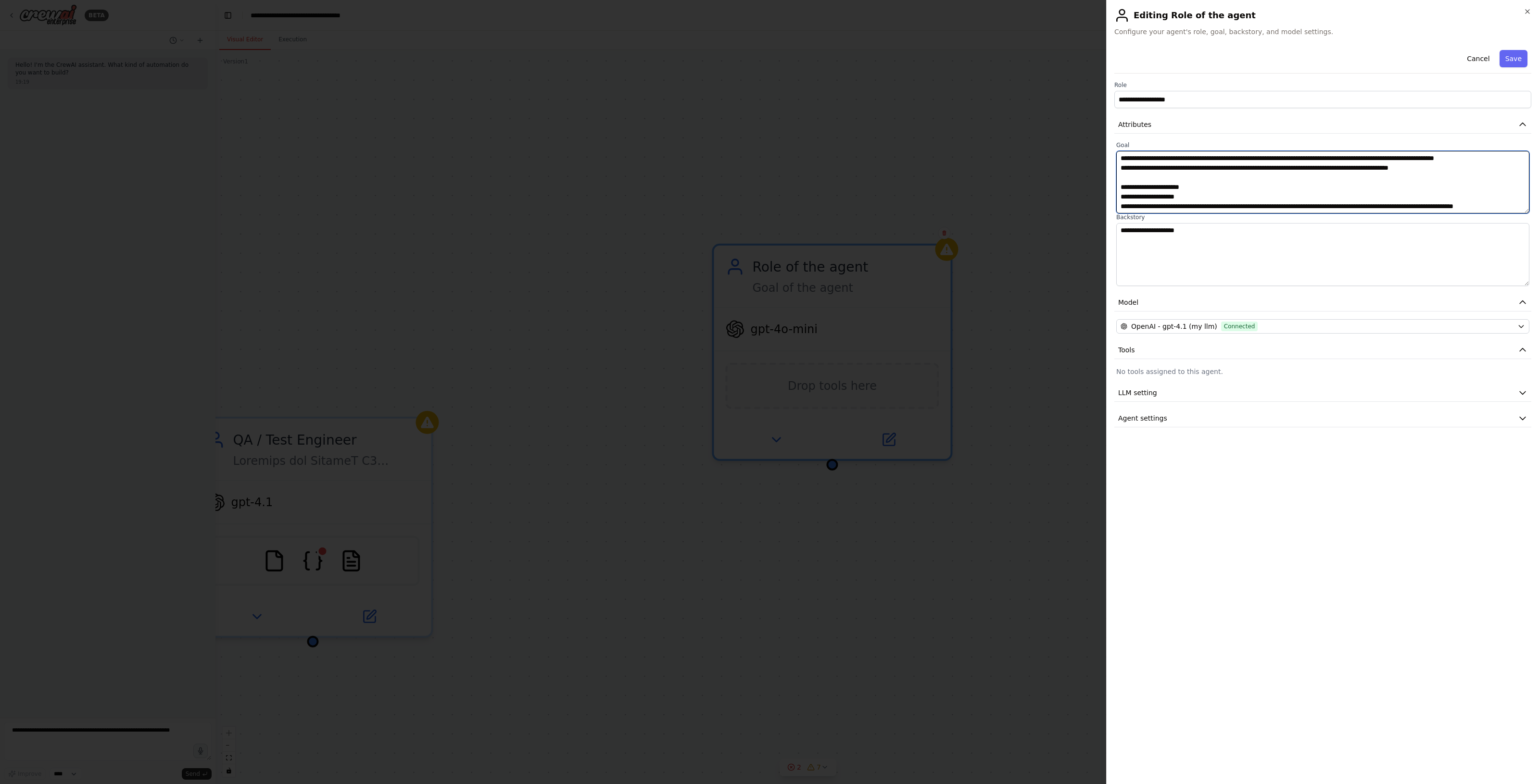
scroll to position [238, 0]
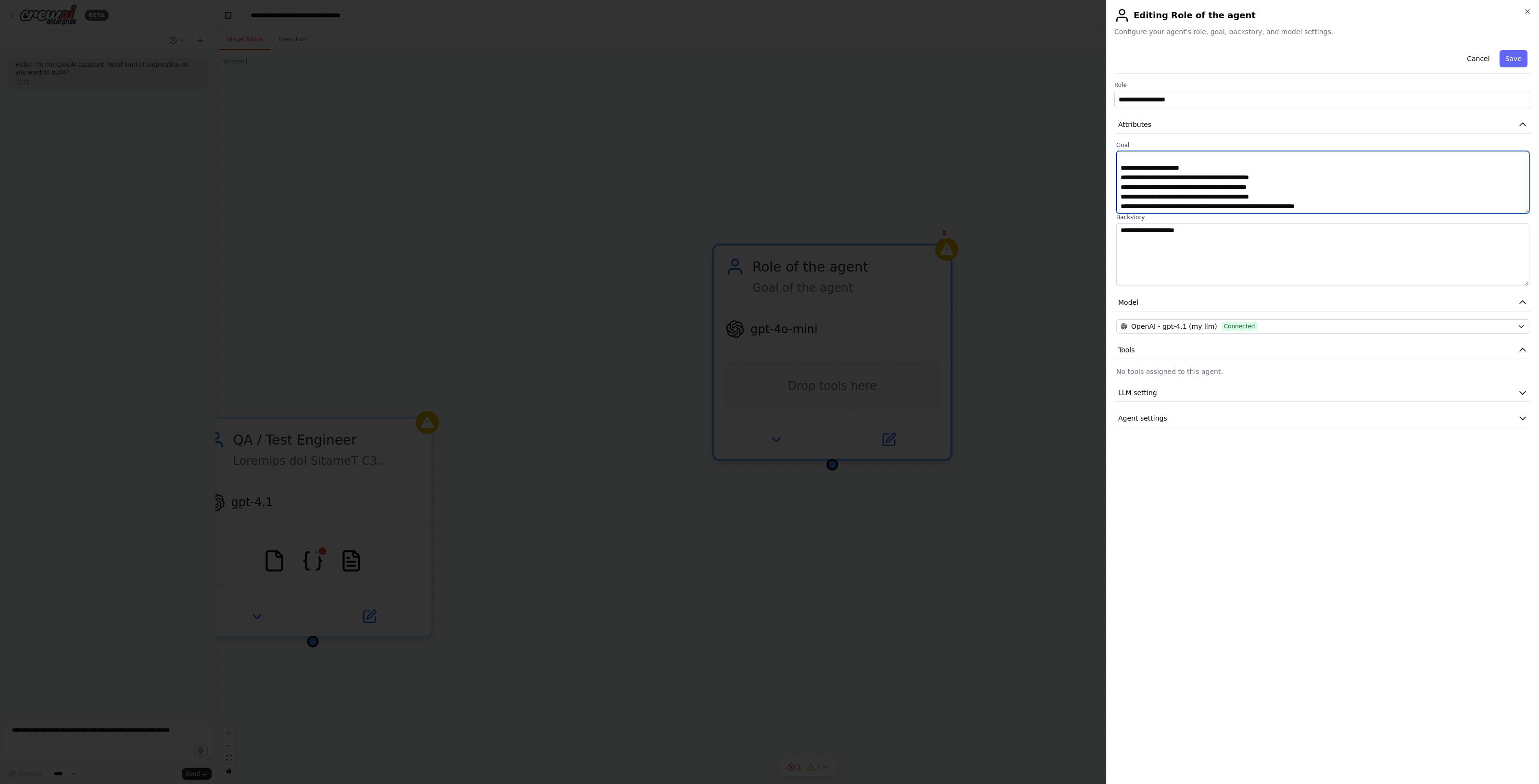
type textarea "**********"
drag, startPoint x: 1201, startPoint y: 232, endPoint x: 1092, endPoint y: 226, distance: 109.2
click at [1092, 226] on body "**********" at bounding box center [769, 392] width 1539 height 784
paste textarea "**********"
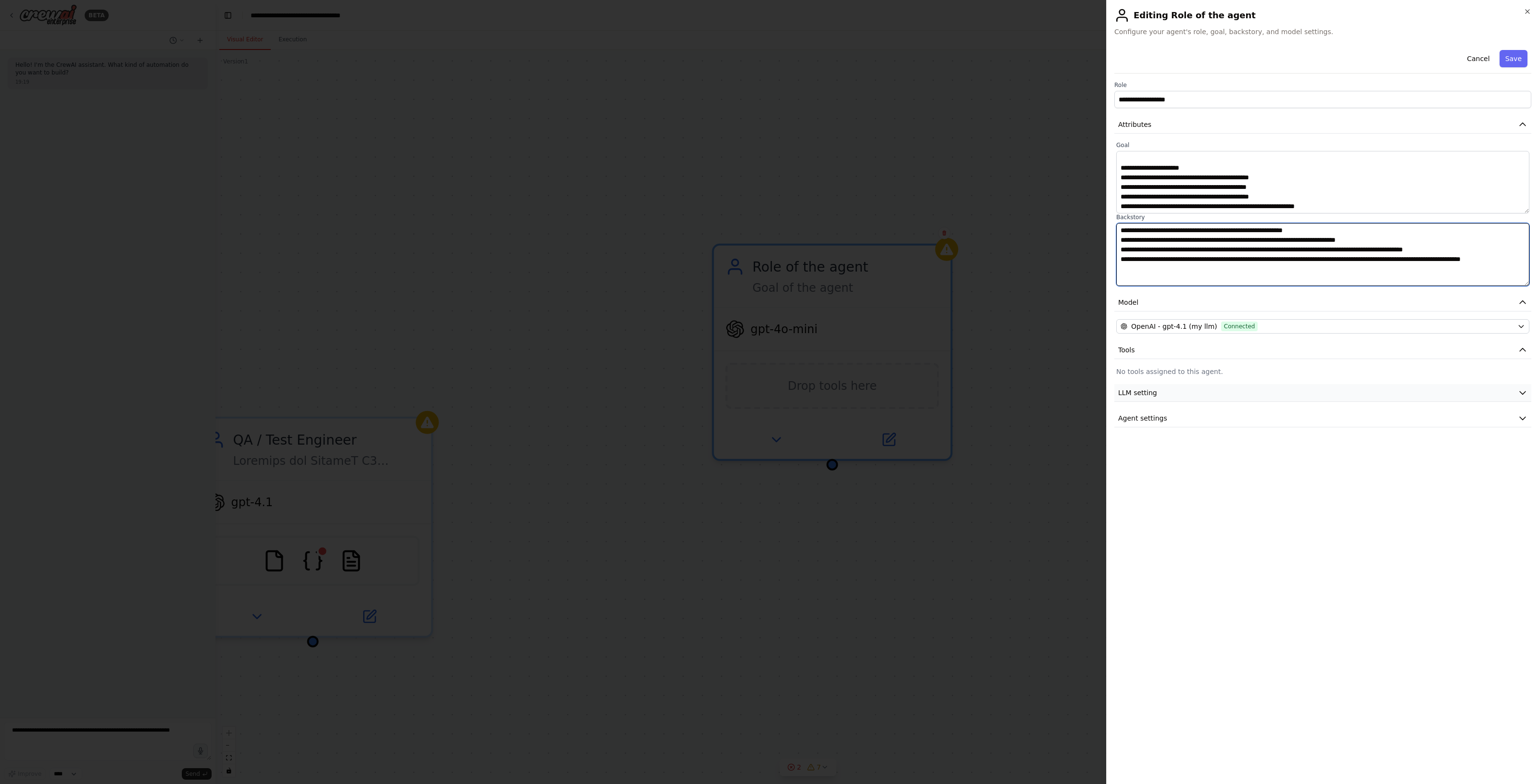
type textarea "**********"
click at [1312, 387] on button "LLM setting" at bounding box center [1322, 393] width 417 height 18
click at [1400, 481] on button "Agent settings" at bounding box center [1322, 487] width 417 height 18
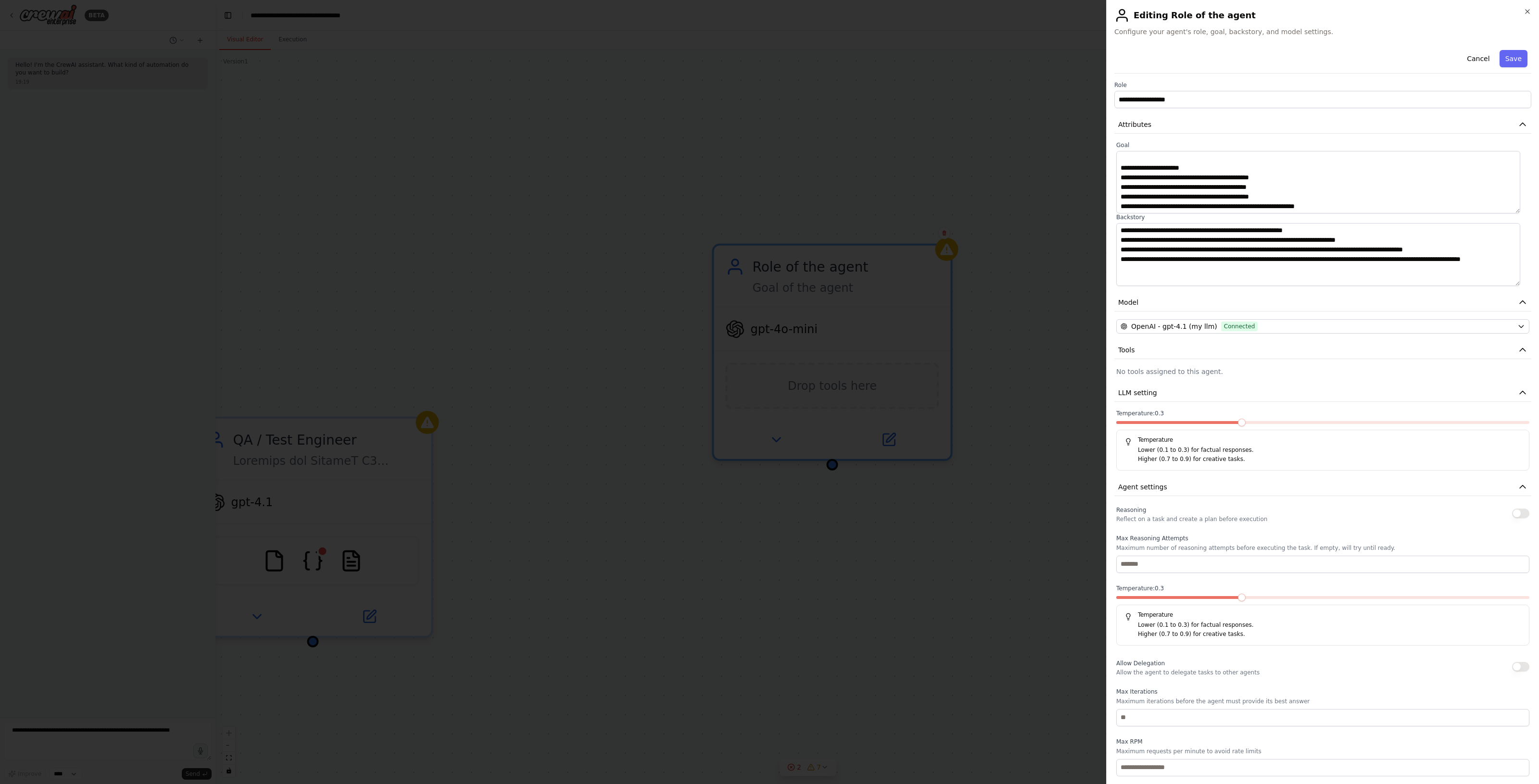
click at [1238, 419] on span at bounding box center [1242, 423] width 8 height 8
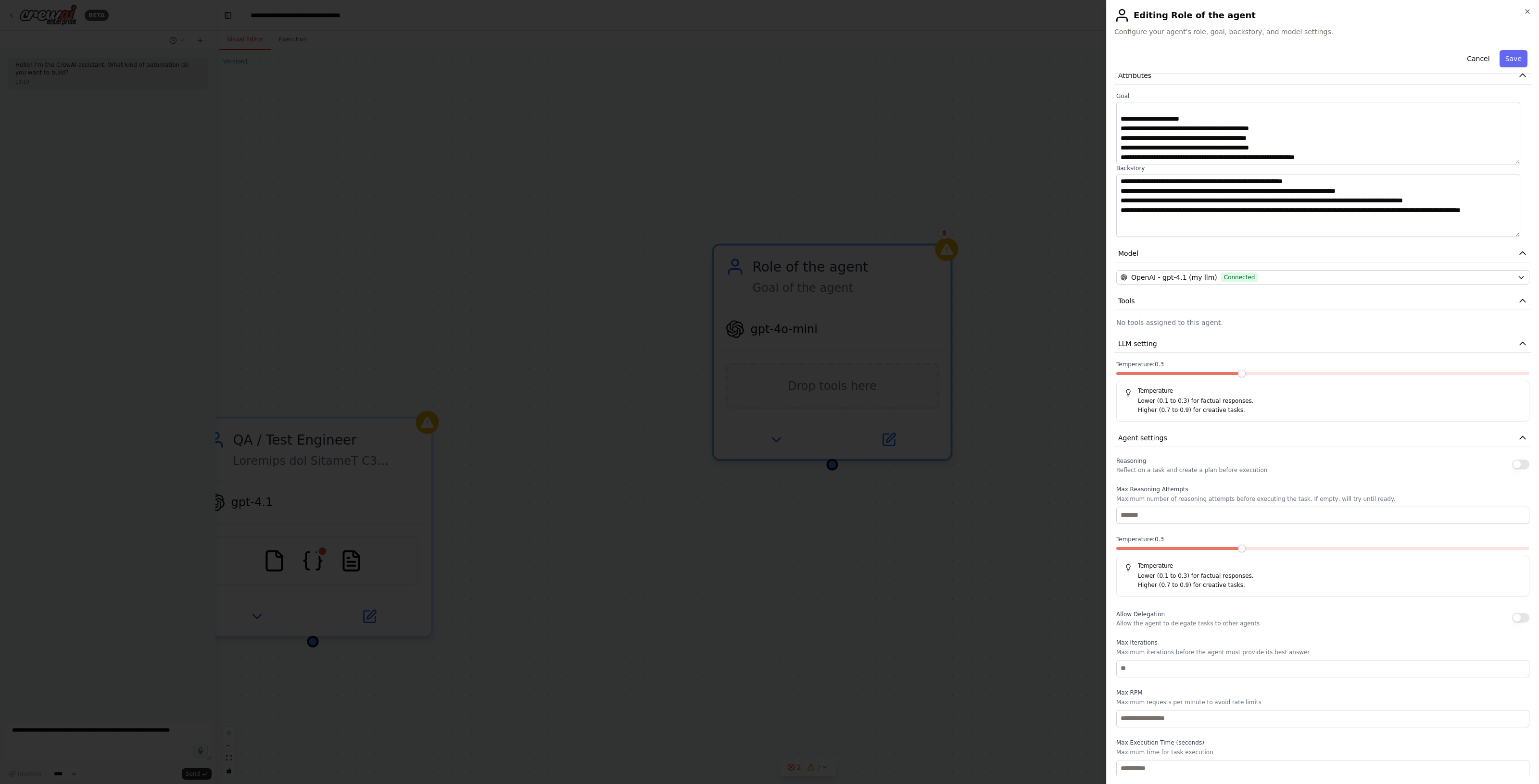
scroll to position [51, 0]
click at [1214, 666] on input "number" at bounding box center [1322, 668] width 413 height 17
type input "**"
click at [1180, 514] on input "number" at bounding box center [1322, 514] width 413 height 17
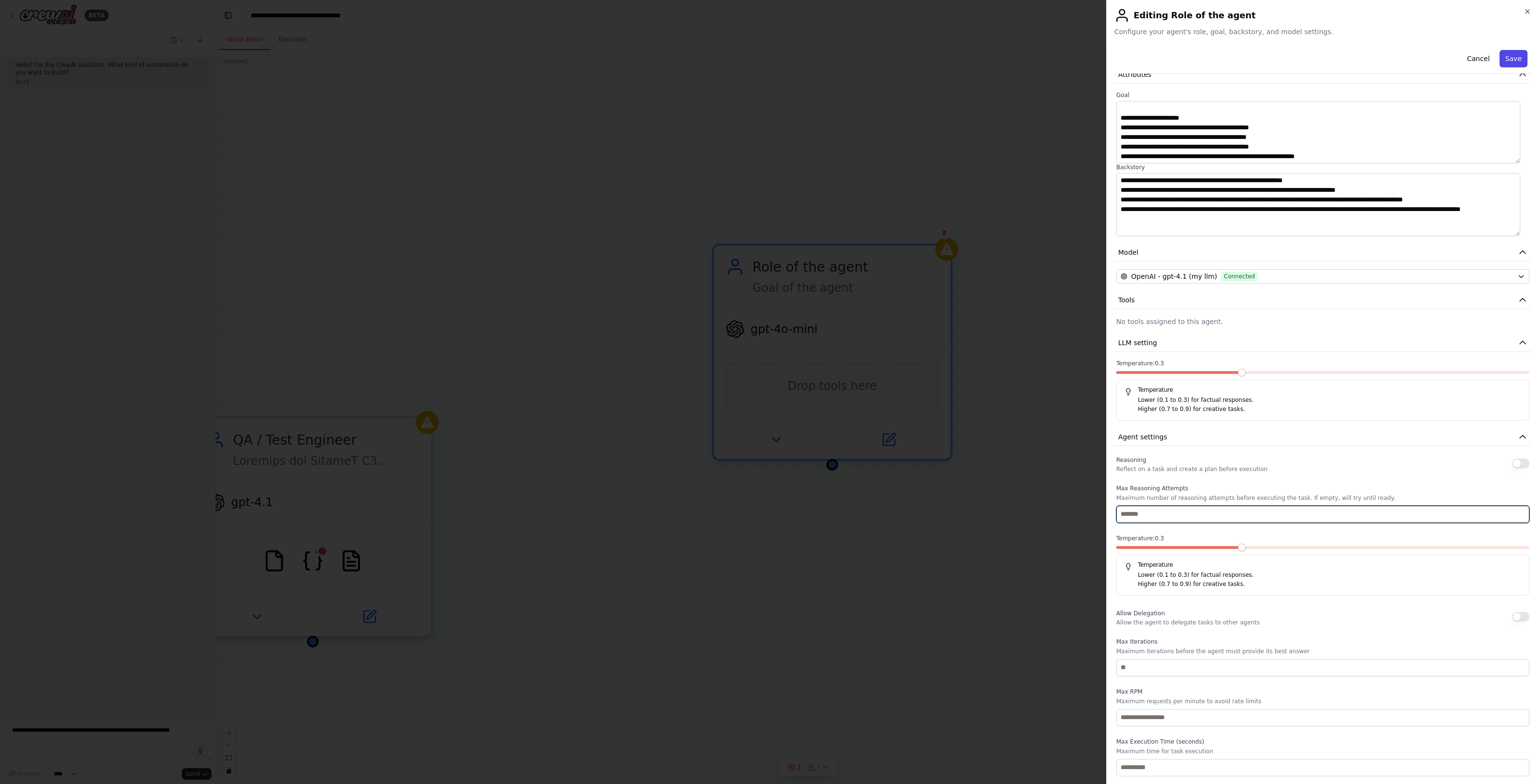
type input "*"
click at [1500, 55] on button "Save" at bounding box center [1513, 58] width 28 height 17
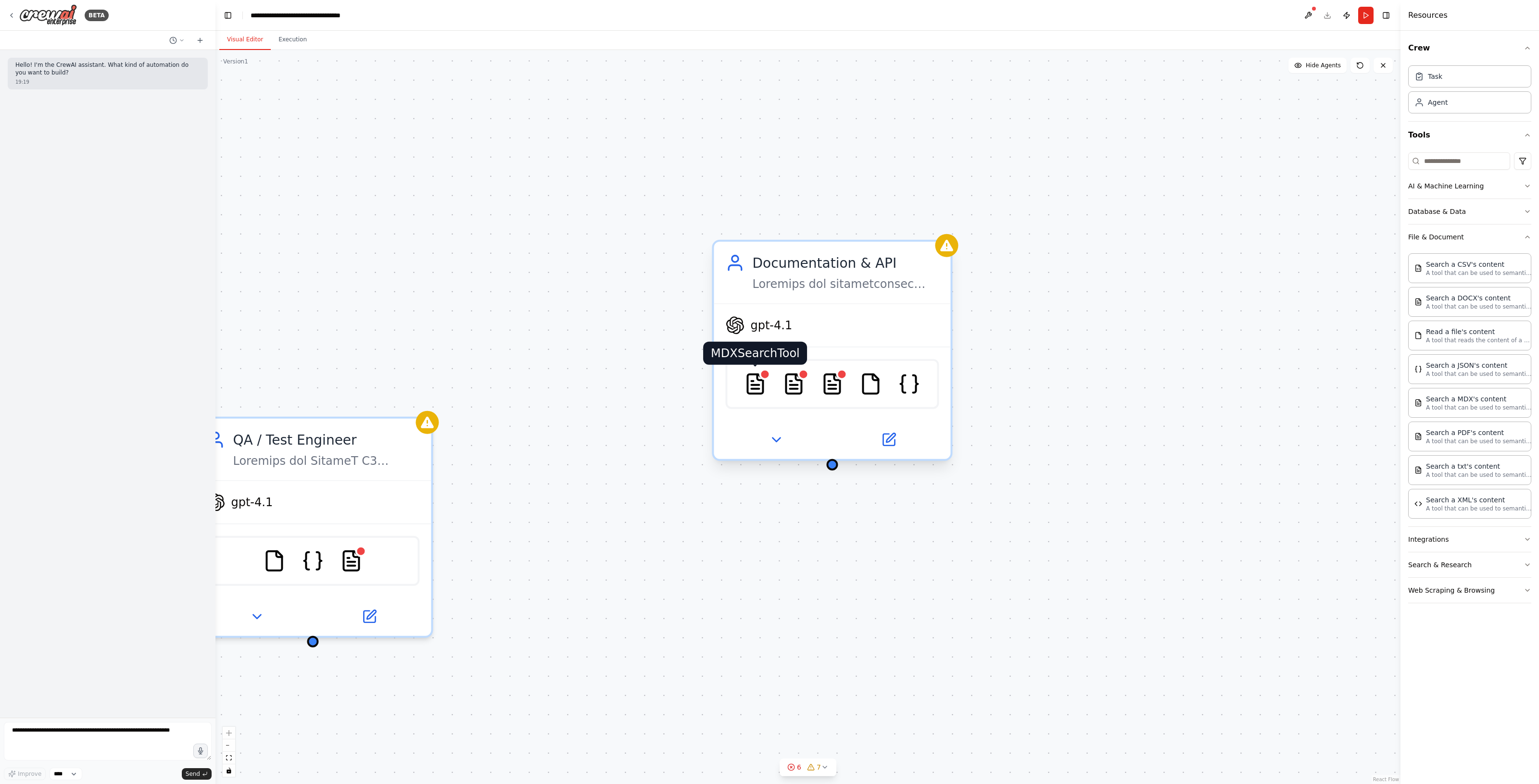
click at [751, 383] on img at bounding box center [754, 383] width 23 height 23
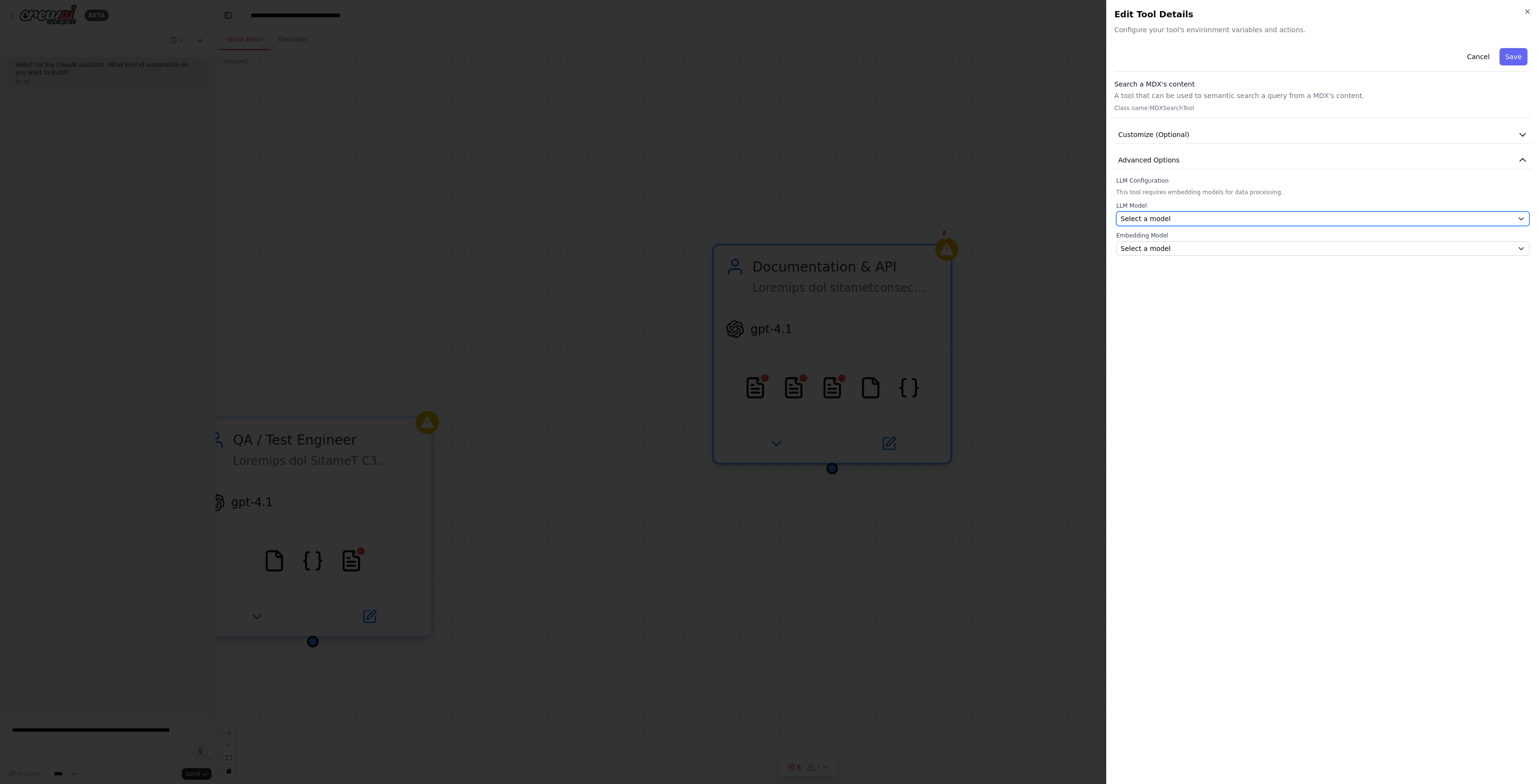
click at [1362, 221] on div "Select a model" at bounding box center [1316, 219] width 393 height 9
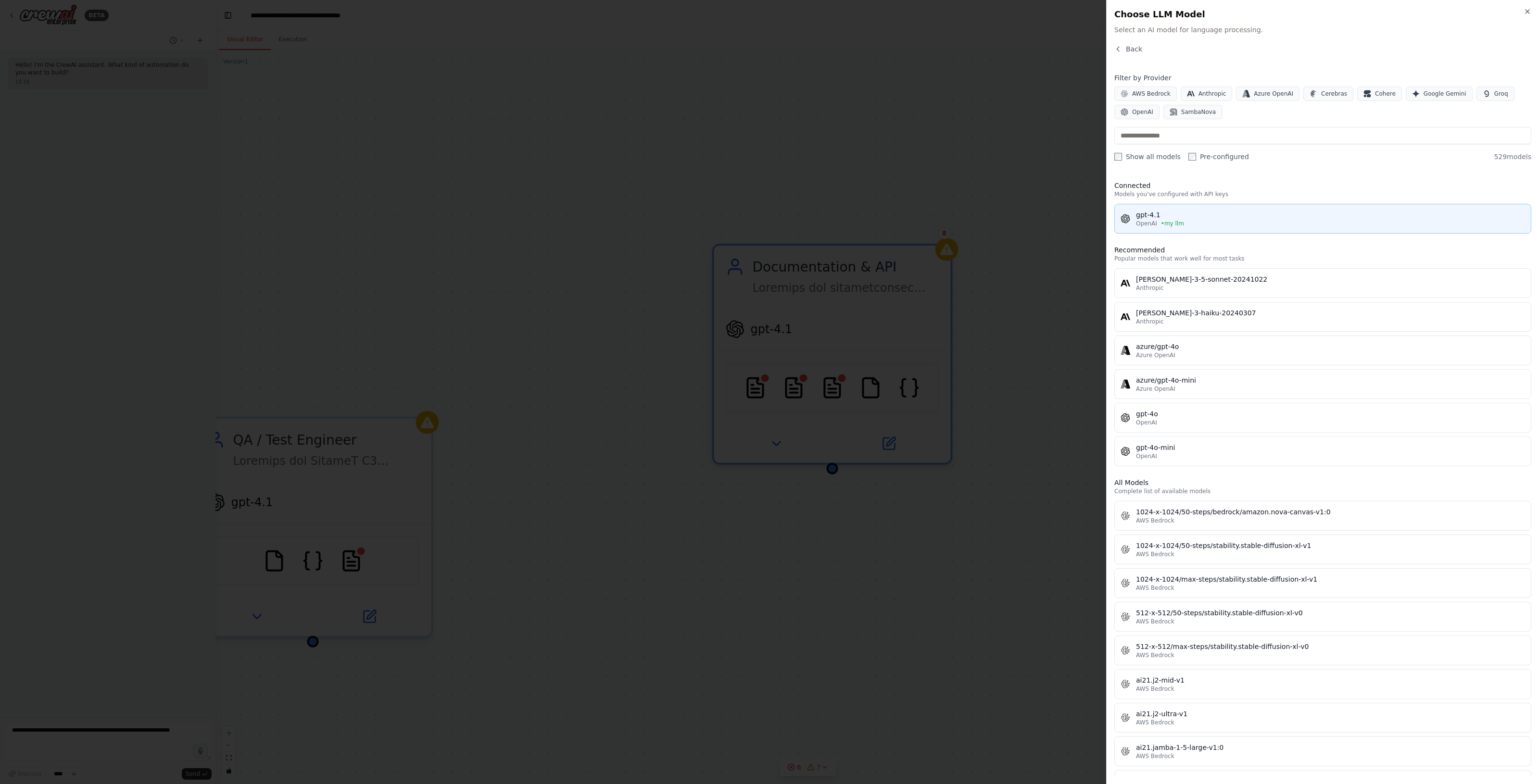
click at [1218, 216] on div "gpt-4.1" at bounding box center [1330, 215] width 389 height 9
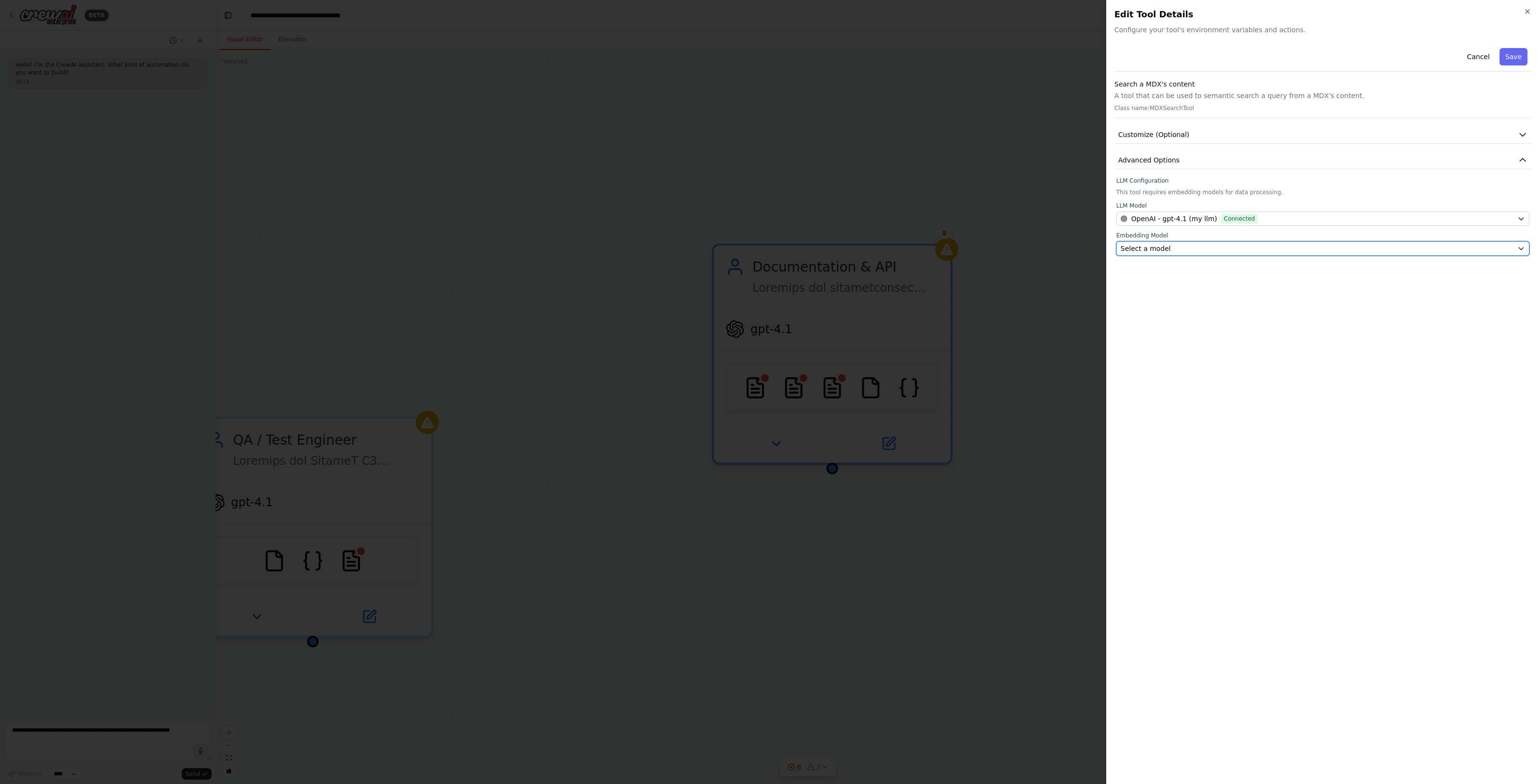
click at [1210, 246] on div "Select a model" at bounding box center [1316, 248] width 393 height 9
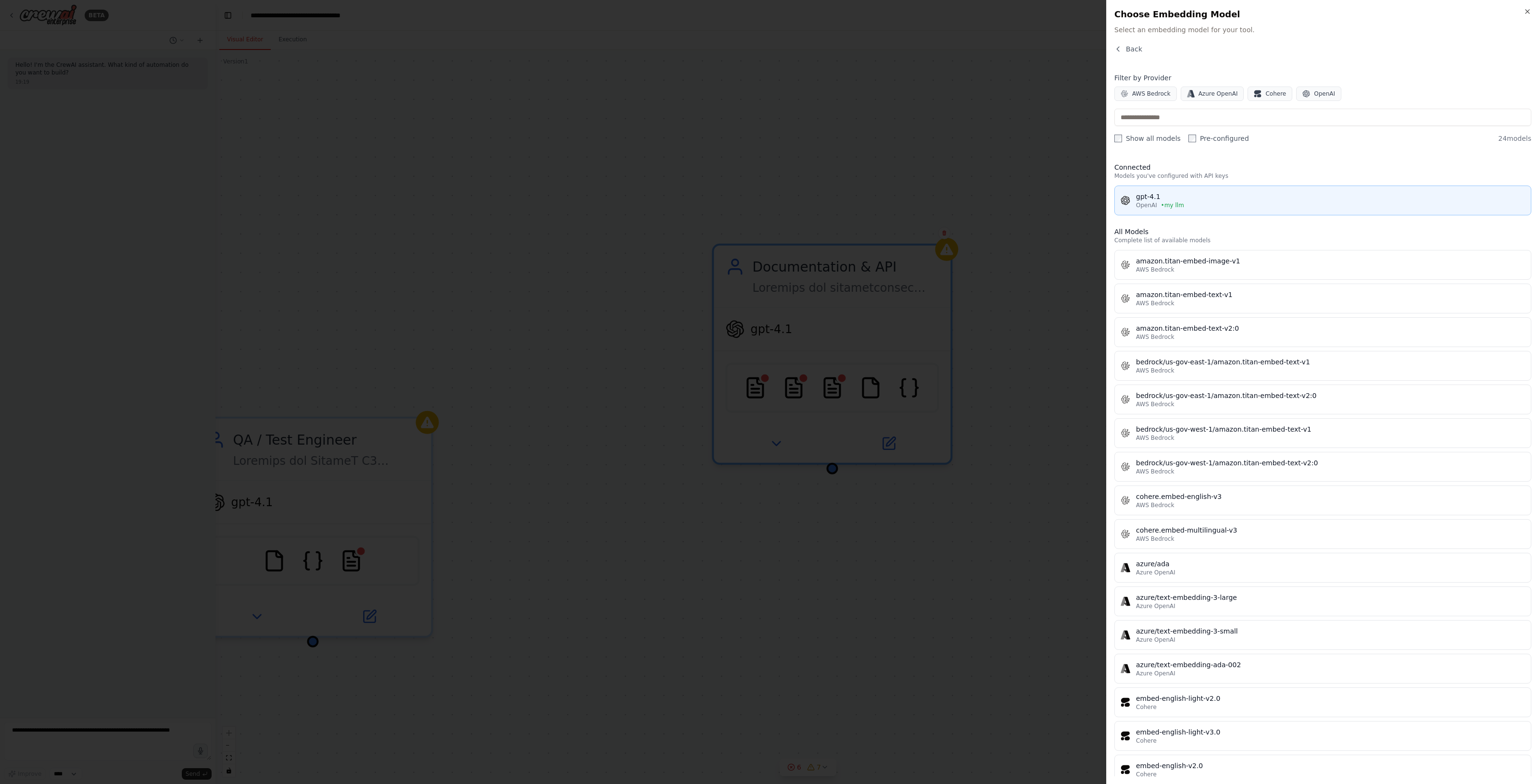
click at [1208, 203] on div "OpenAI • my llm" at bounding box center [1330, 205] width 389 height 8
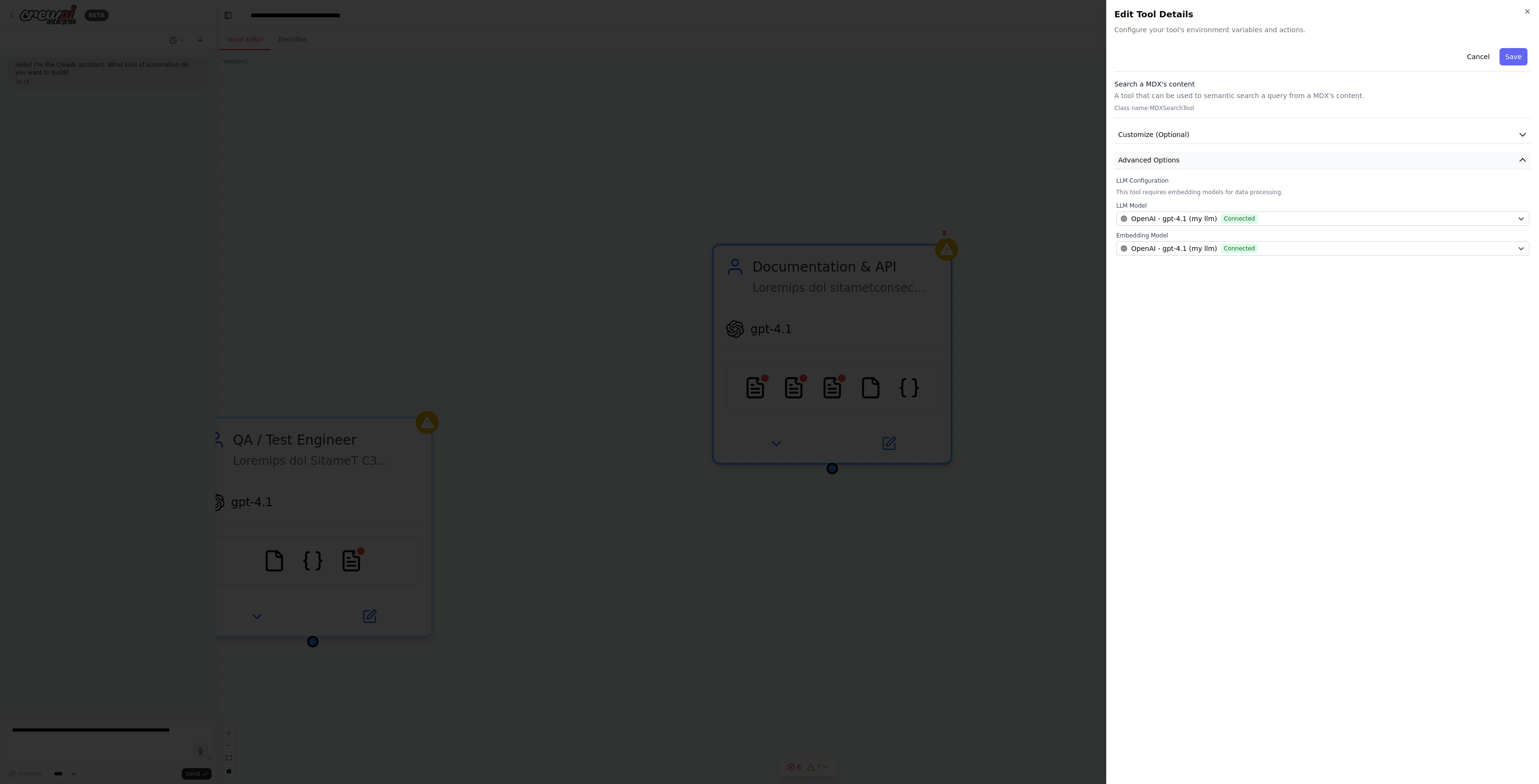
click at [1318, 167] on button "Advanced Options" at bounding box center [1322, 160] width 417 height 18
click at [1508, 56] on button "Save" at bounding box center [1513, 57] width 28 height 17
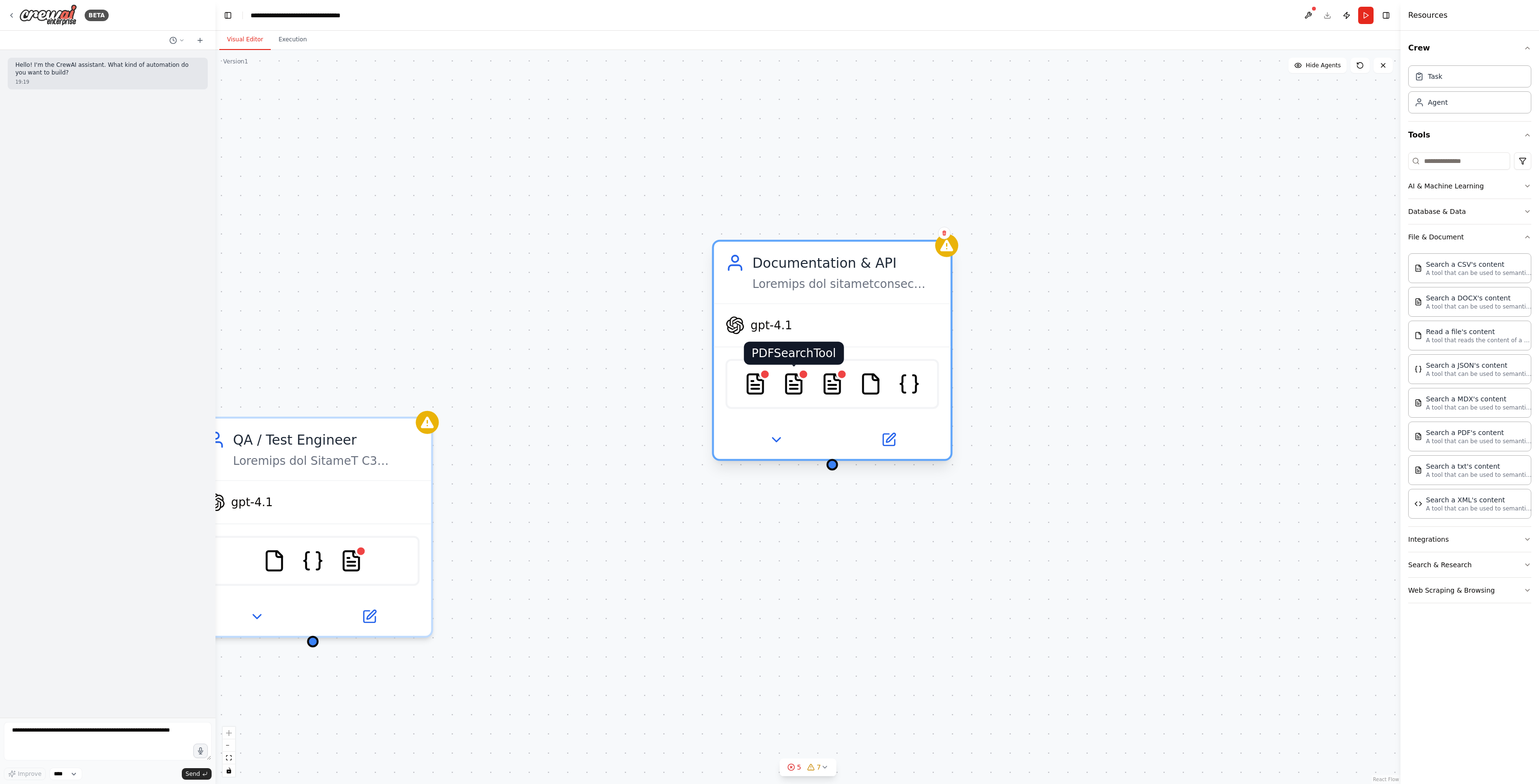
click at [798, 385] on img at bounding box center [793, 383] width 23 height 23
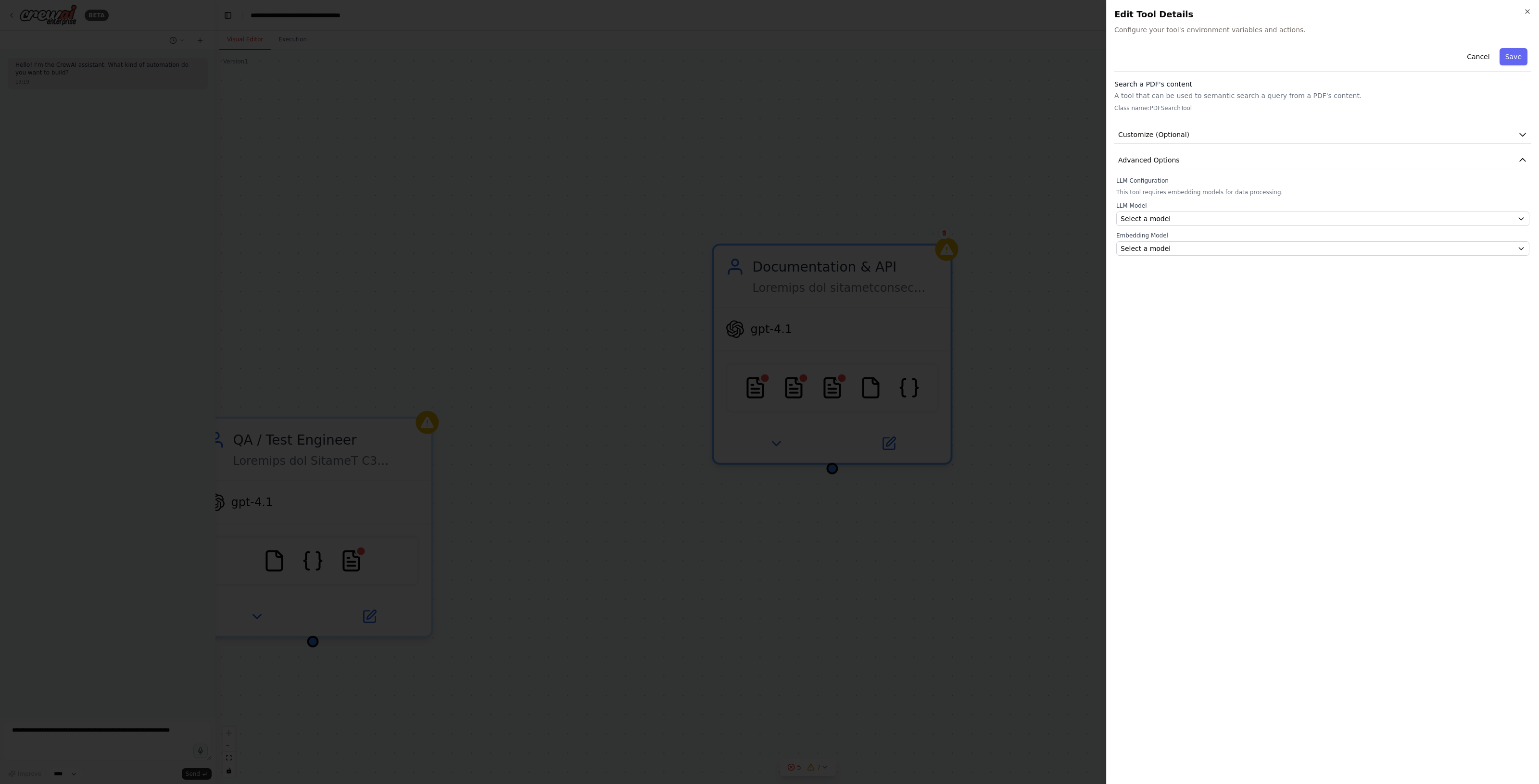
click at [1400, 198] on div "LLM Configuration This tool requires embedding models for data processing. LLM …" at bounding box center [1322, 217] width 413 height 79
click at [1390, 224] on div "Select a model" at bounding box center [1316, 219] width 393 height 9
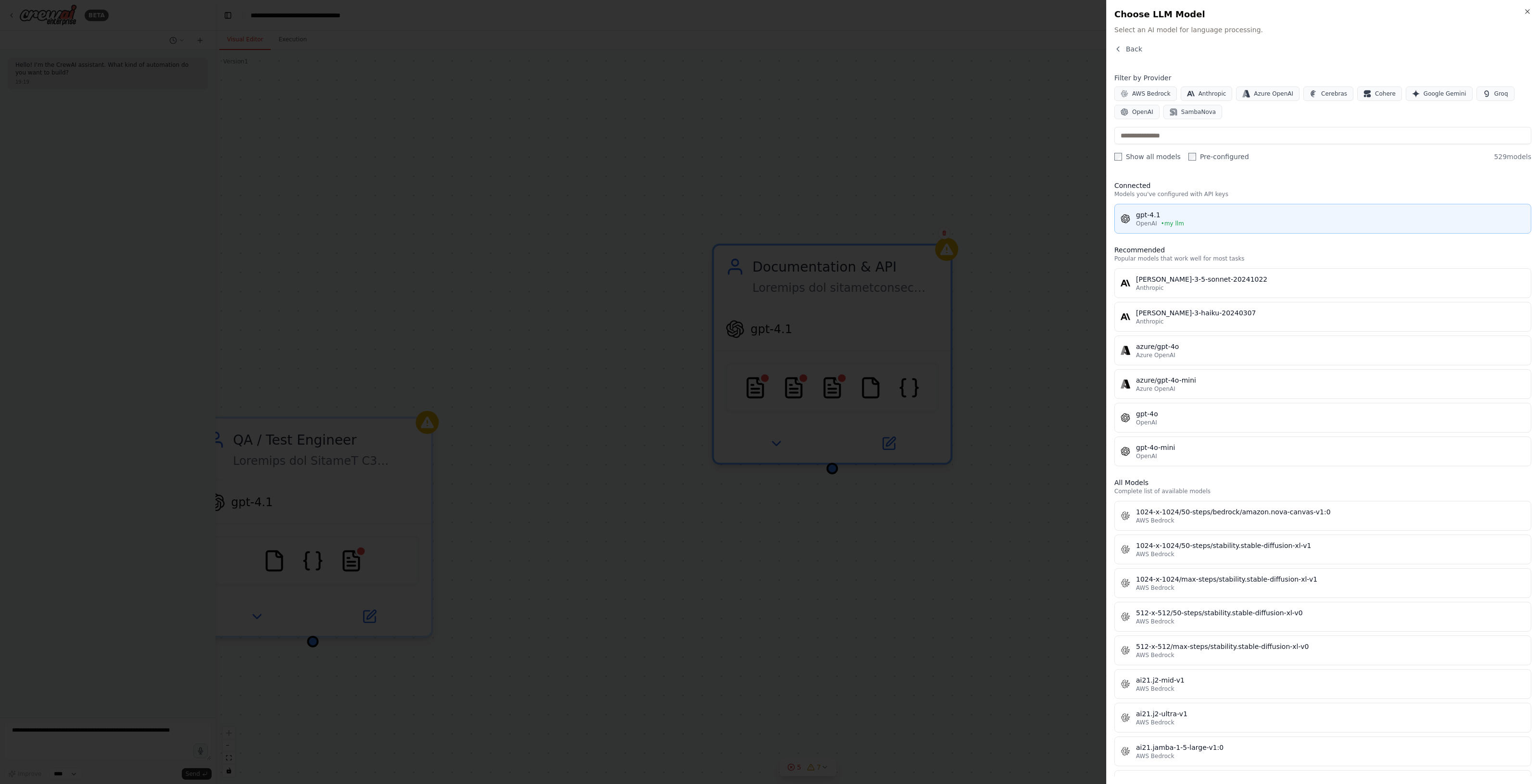
click at [1198, 210] on div "gpt-4.1" at bounding box center [1330, 215] width 389 height 9
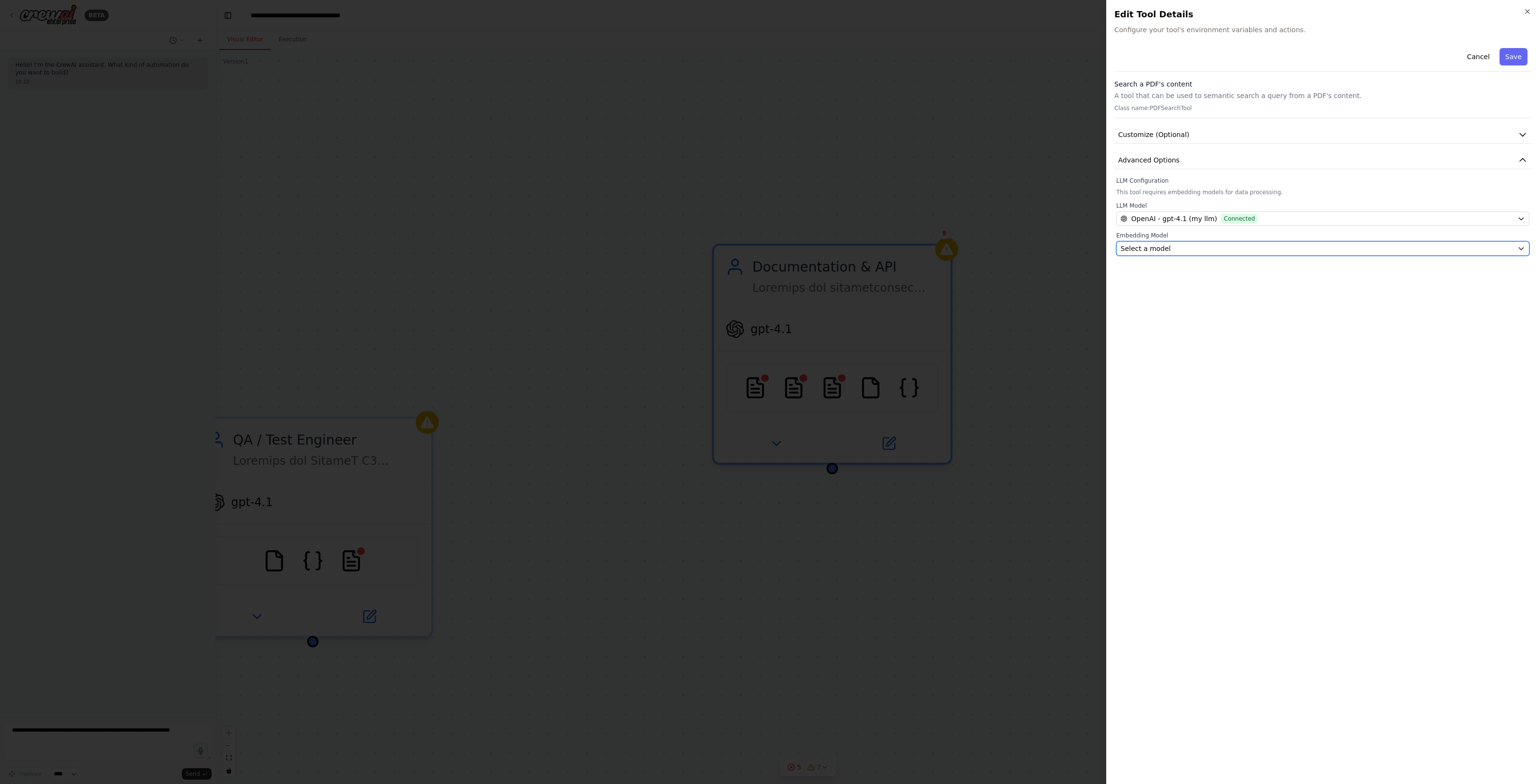
click at [1198, 247] on div "Select a model" at bounding box center [1316, 248] width 393 height 9
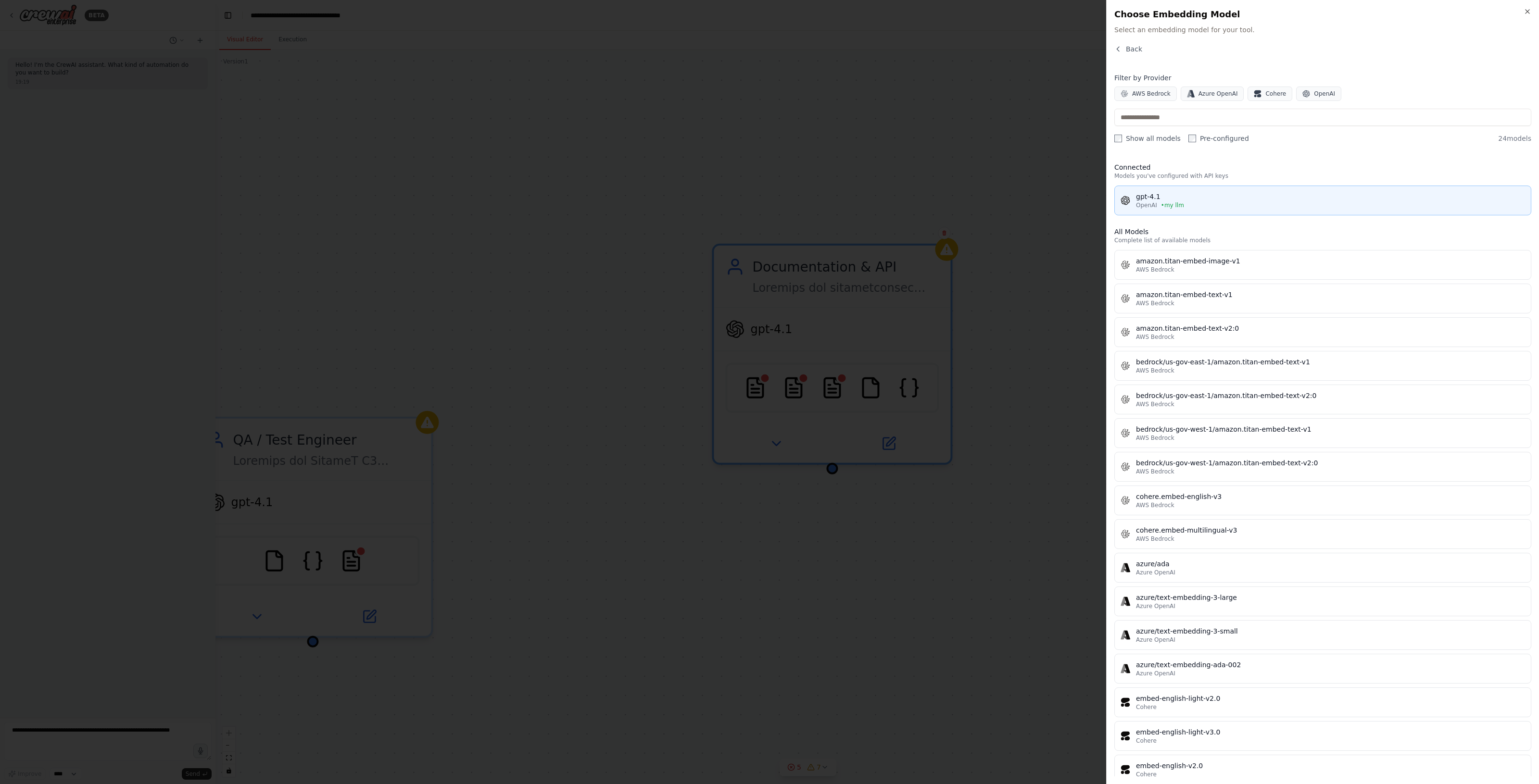
click at [1201, 208] on div "OpenAI • my llm" at bounding box center [1330, 205] width 389 height 8
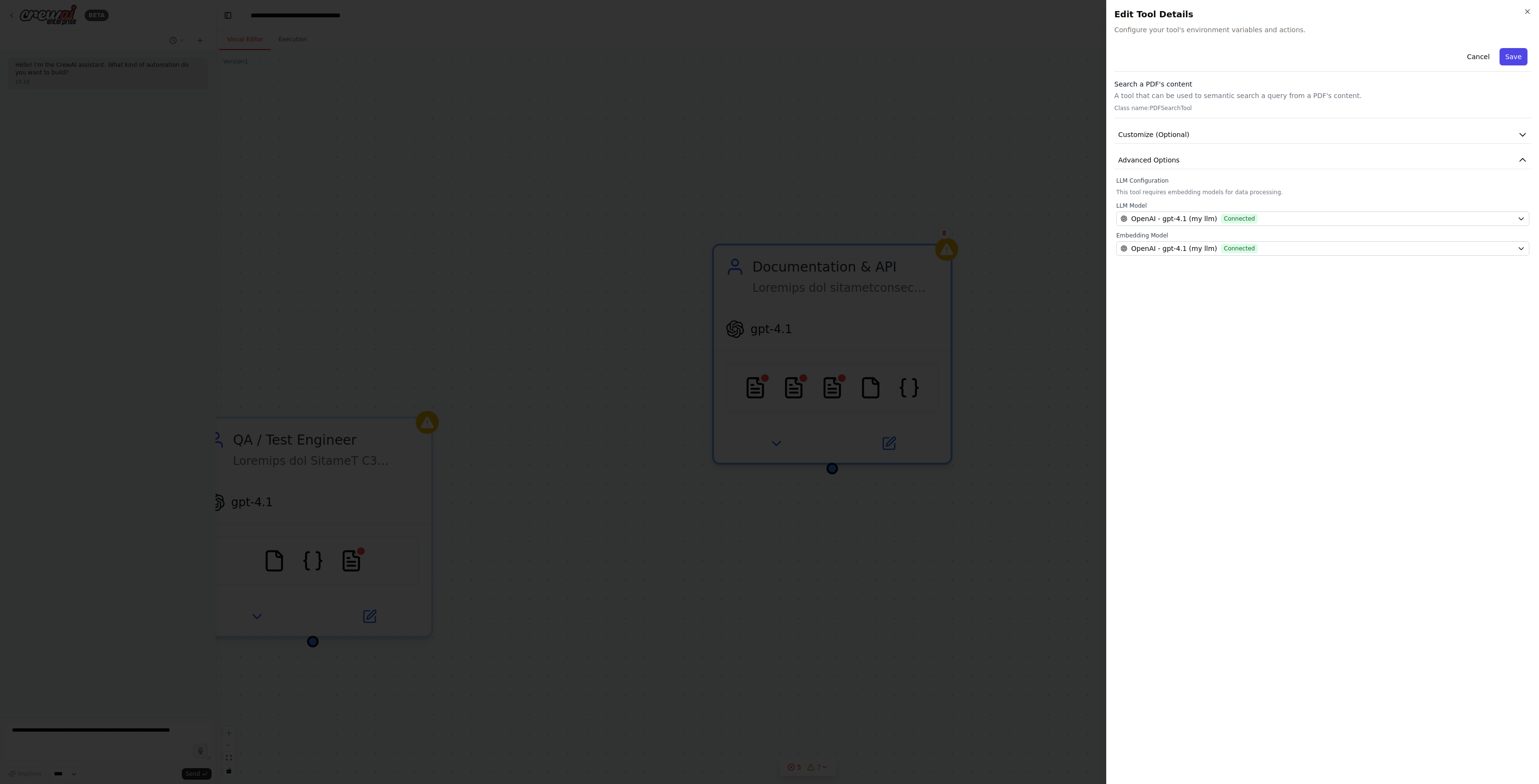
click at [1513, 57] on button "Save" at bounding box center [1513, 57] width 28 height 17
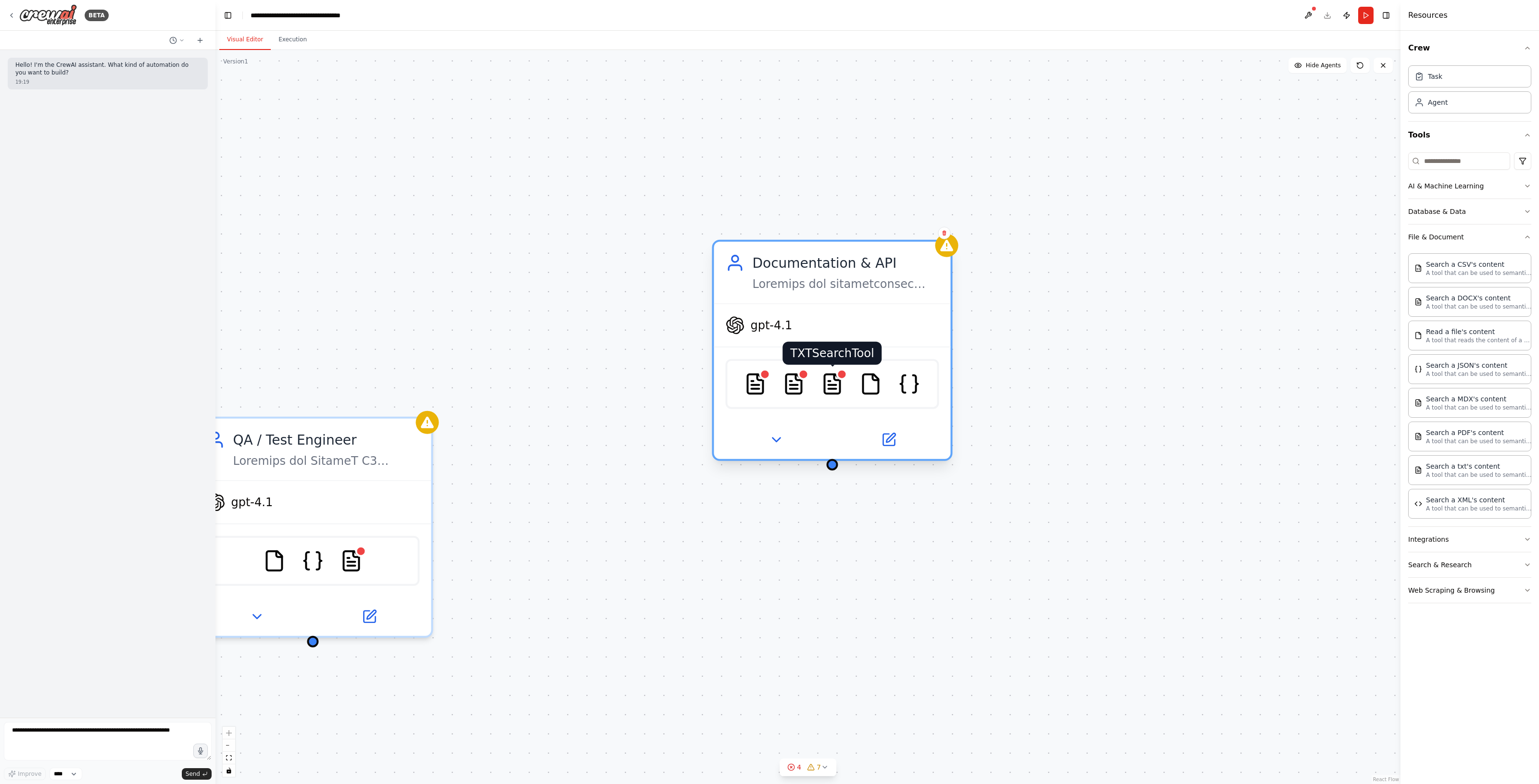
click at [838, 386] on img at bounding box center [832, 383] width 23 height 23
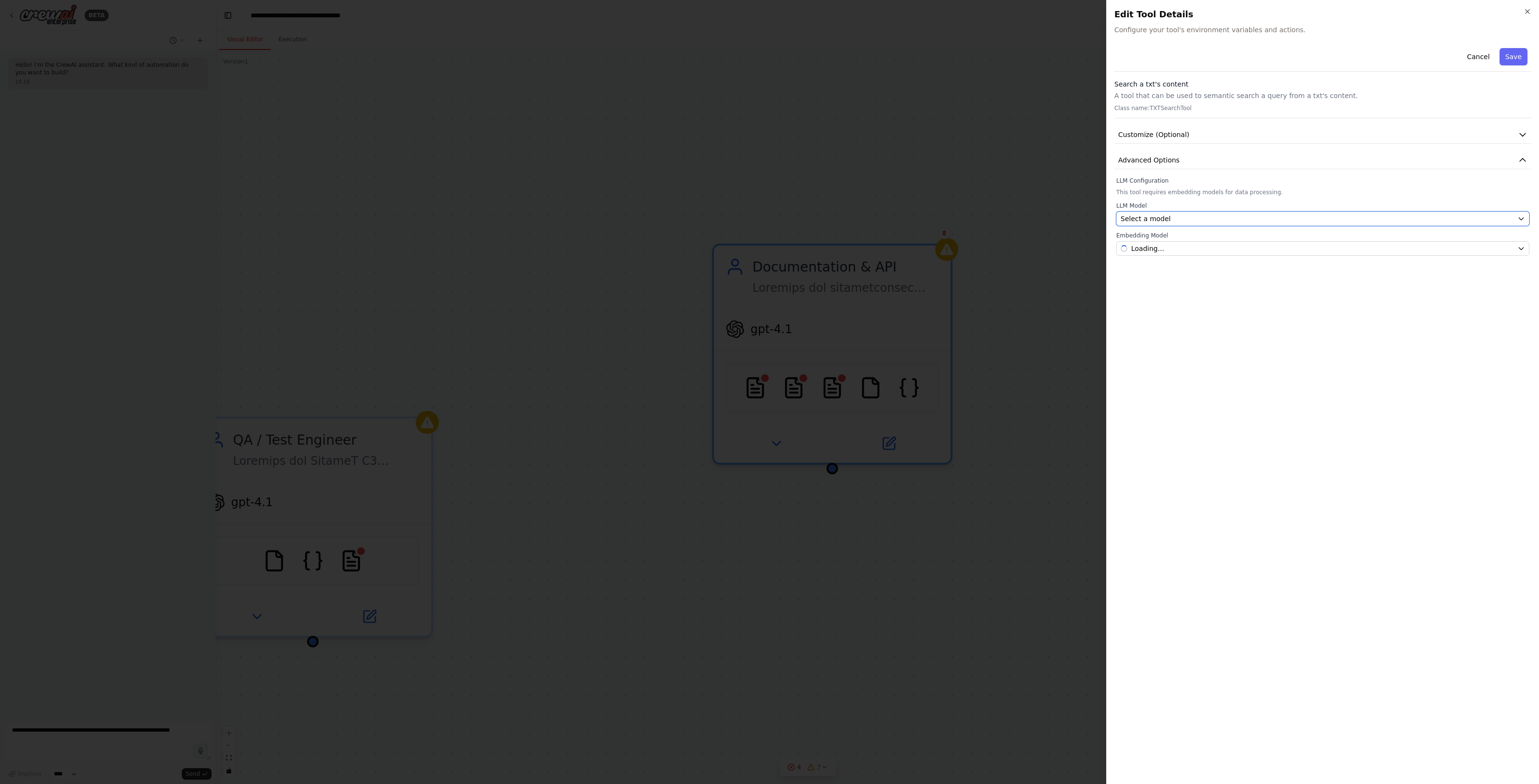
click at [1198, 225] on button "Select a model" at bounding box center [1322, 219] width 413 height 14
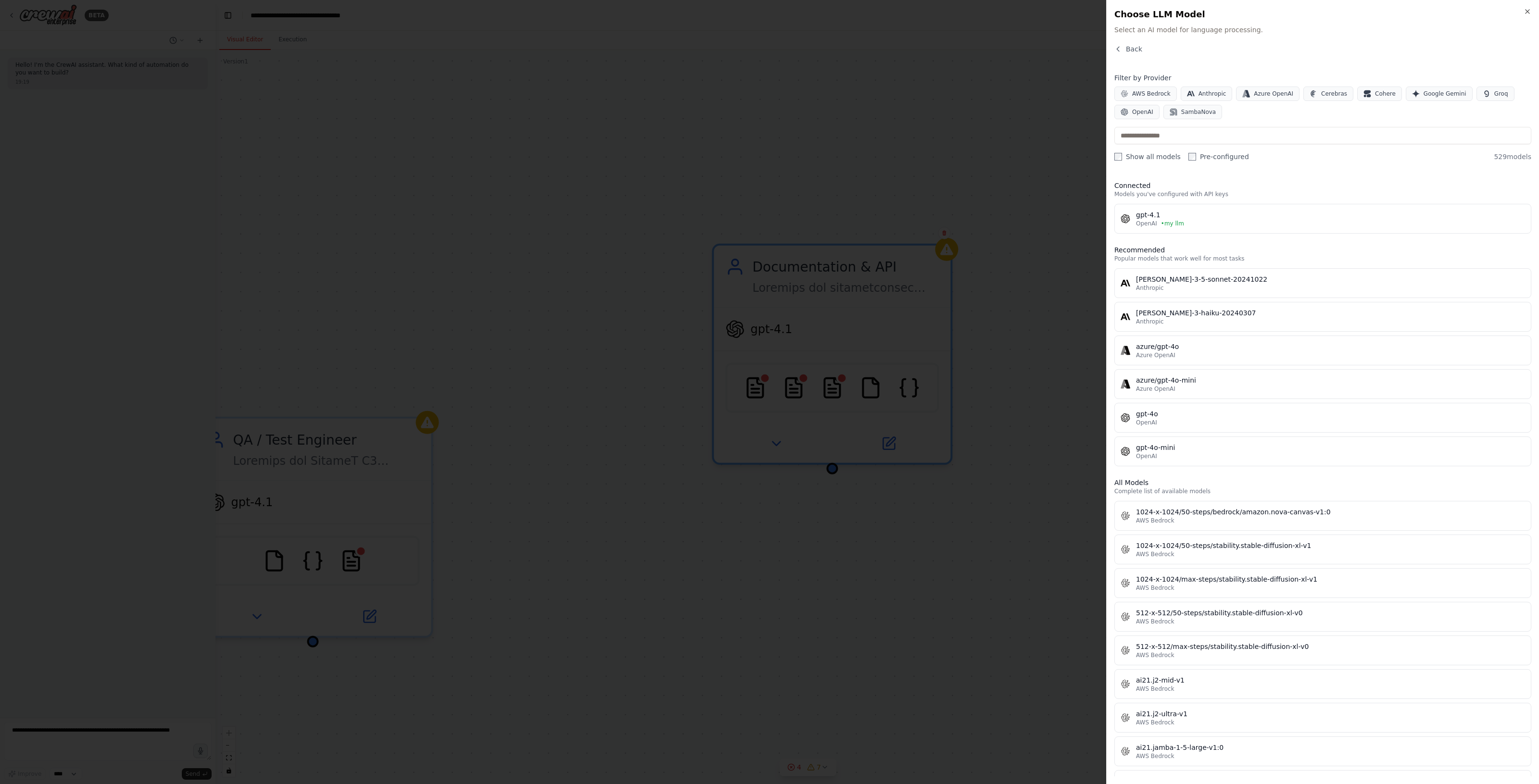
click at [1205, 214] on div "gpt-4.1" at bounding box center [1330, 215] width 389 height 9
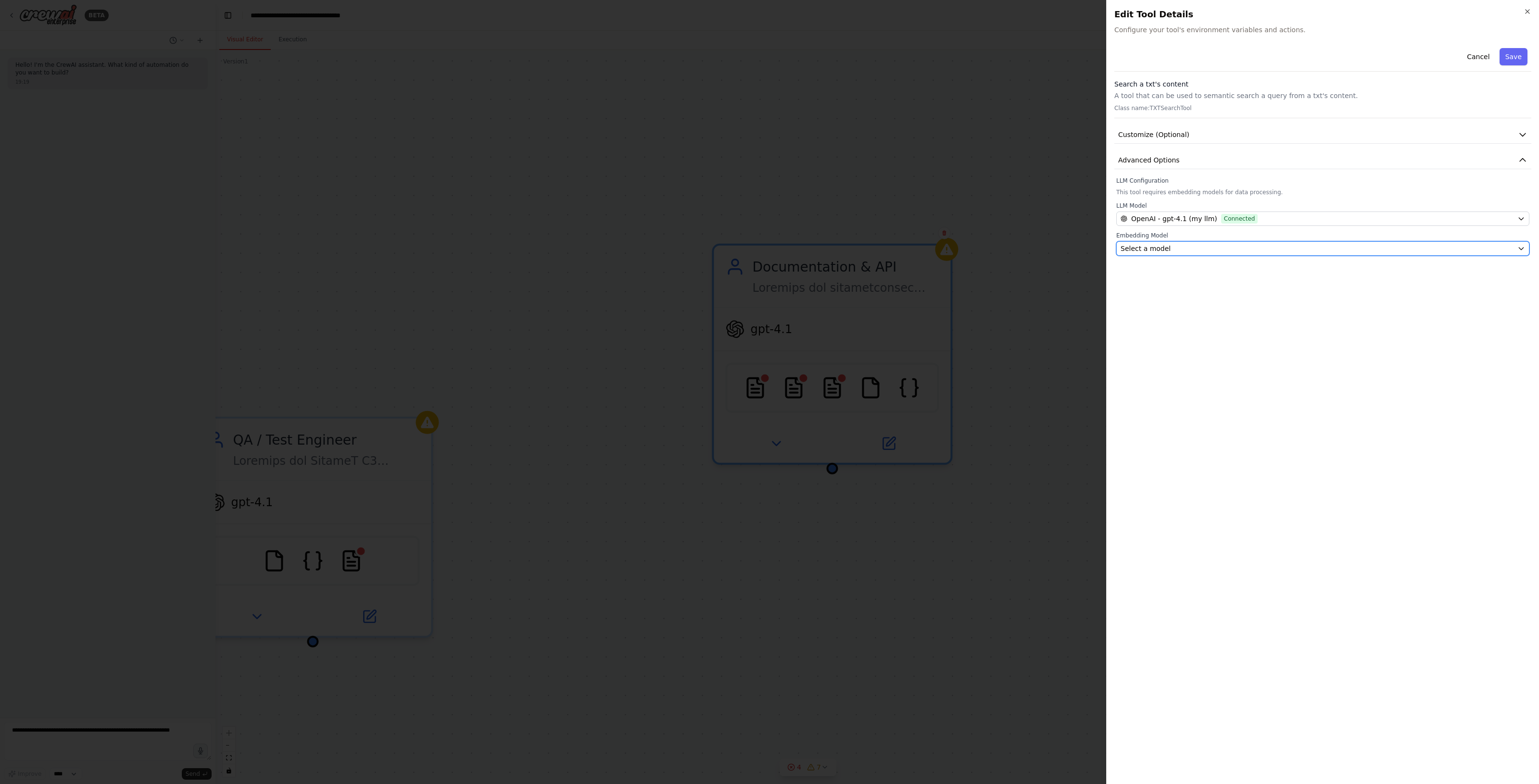
click at [1193, 248] on div "Select a model" at bounding box center [1316, 248] width 393 height 9
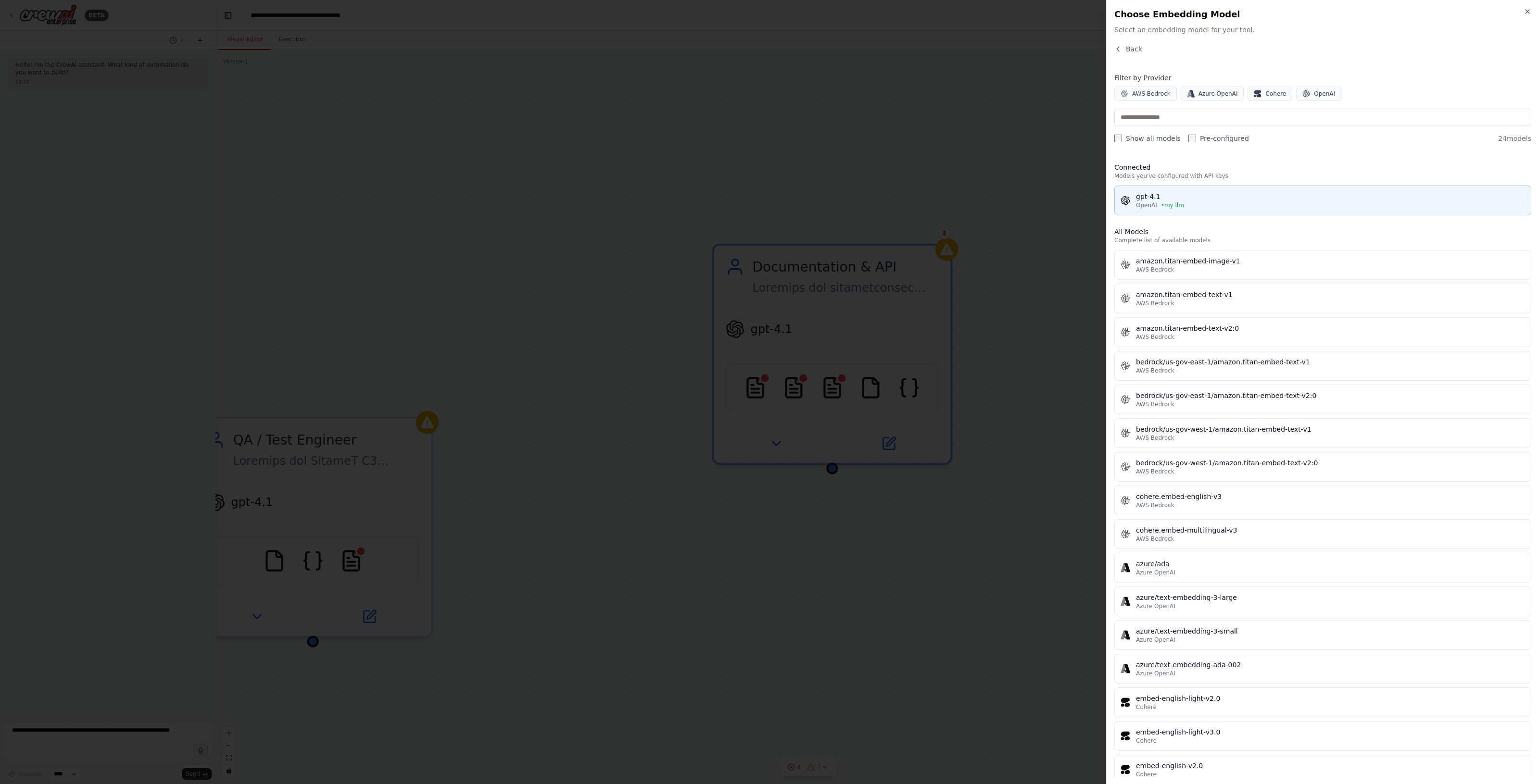
click at [1194, 198] on div "gpt-4.1" at bounding box center [1330, 197] width 389 height 9
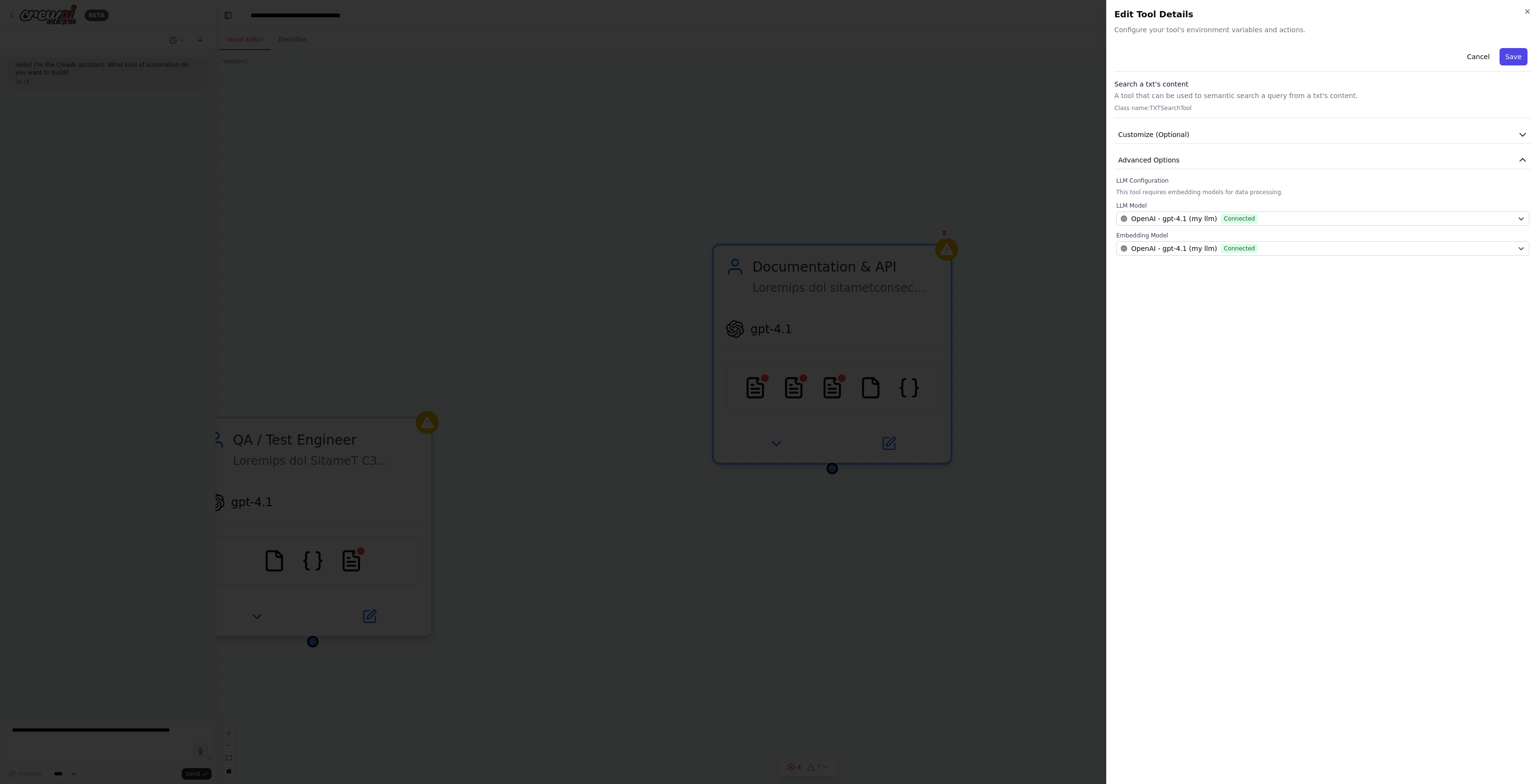
click at [1518, 58] on button "Save" at bounding box center [1513, 57] width 28 height 17
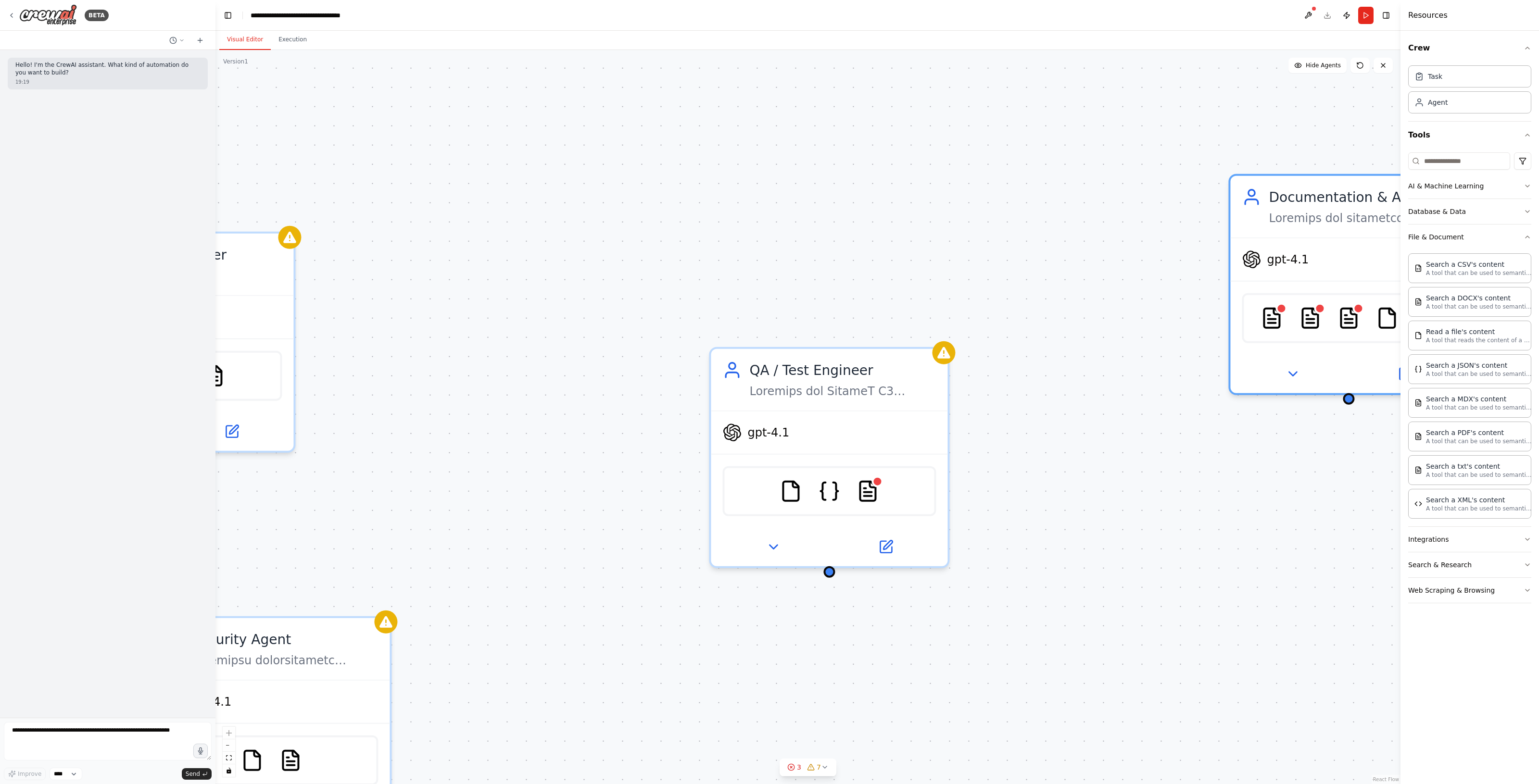
drag, startPoint x: 931, startPoint y: 521, endPoint x: 1264, endPoint y: 466, distance: 337.5
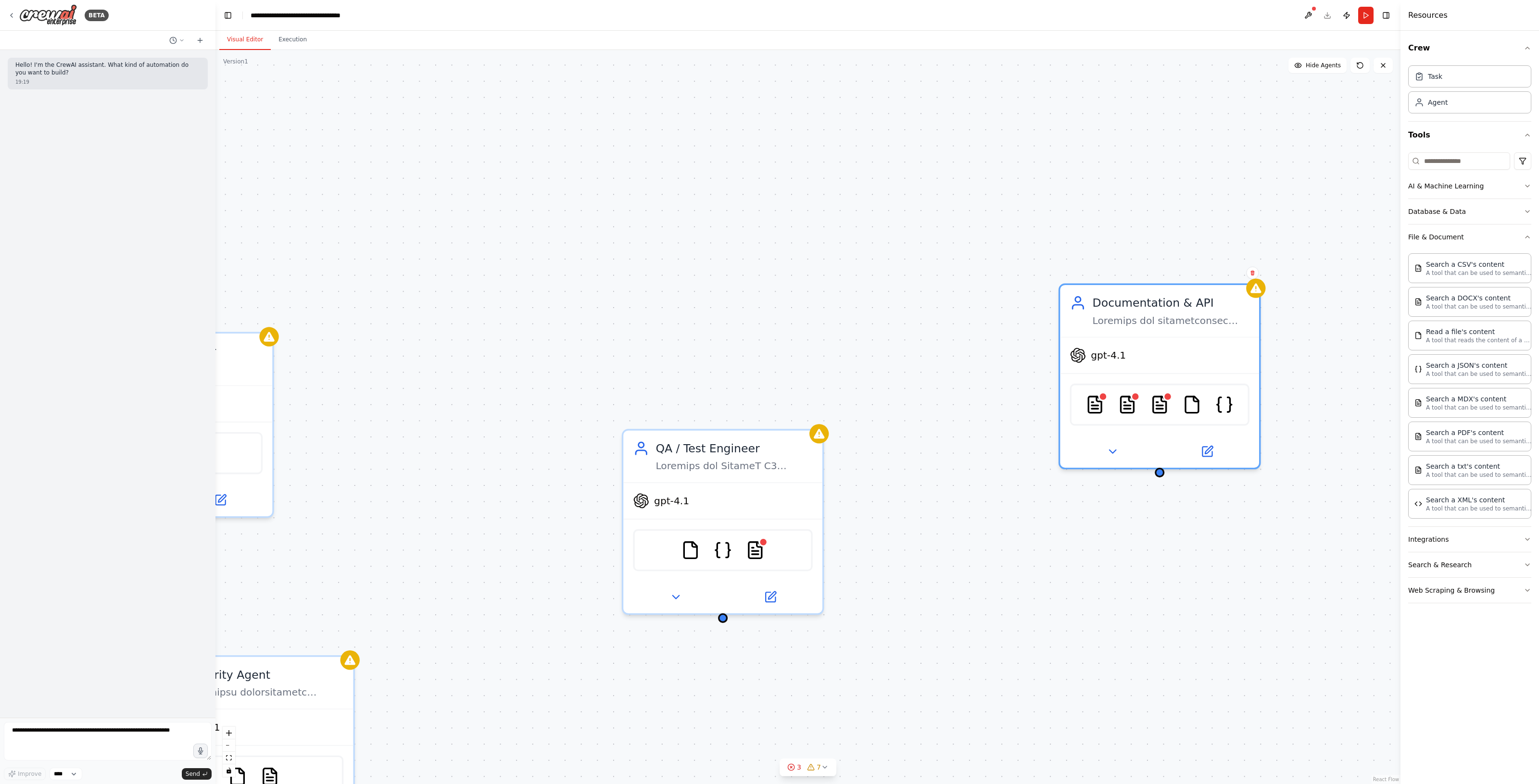
drag, startPoint x: 941, startPoint y: 538, endPoint x: 515, endPoint y: 552, distance: 426.2
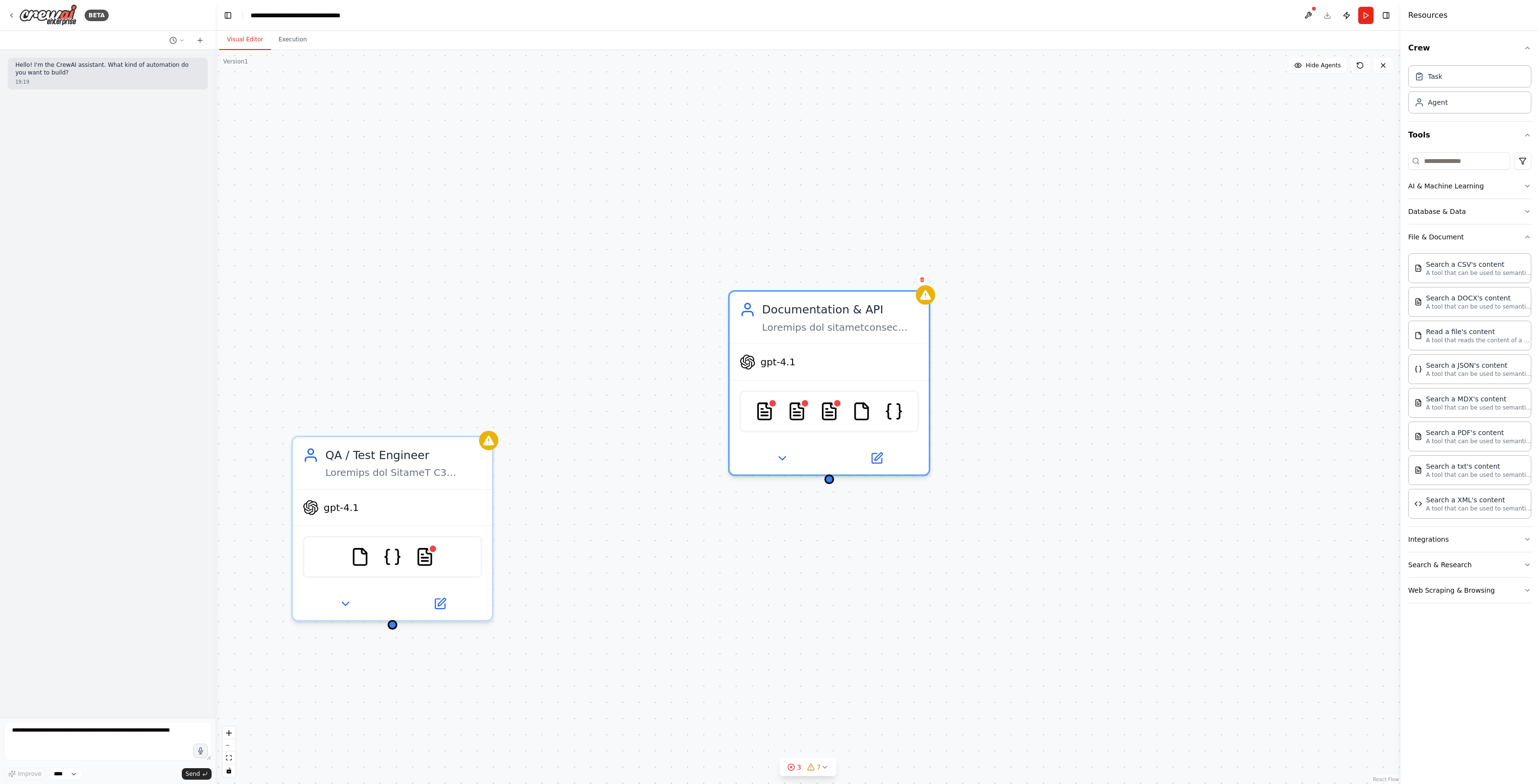
drag, startPoint x: 951, startPoint y: 507, endPoint x: 596, endPoint y: 515, distance: 355.1
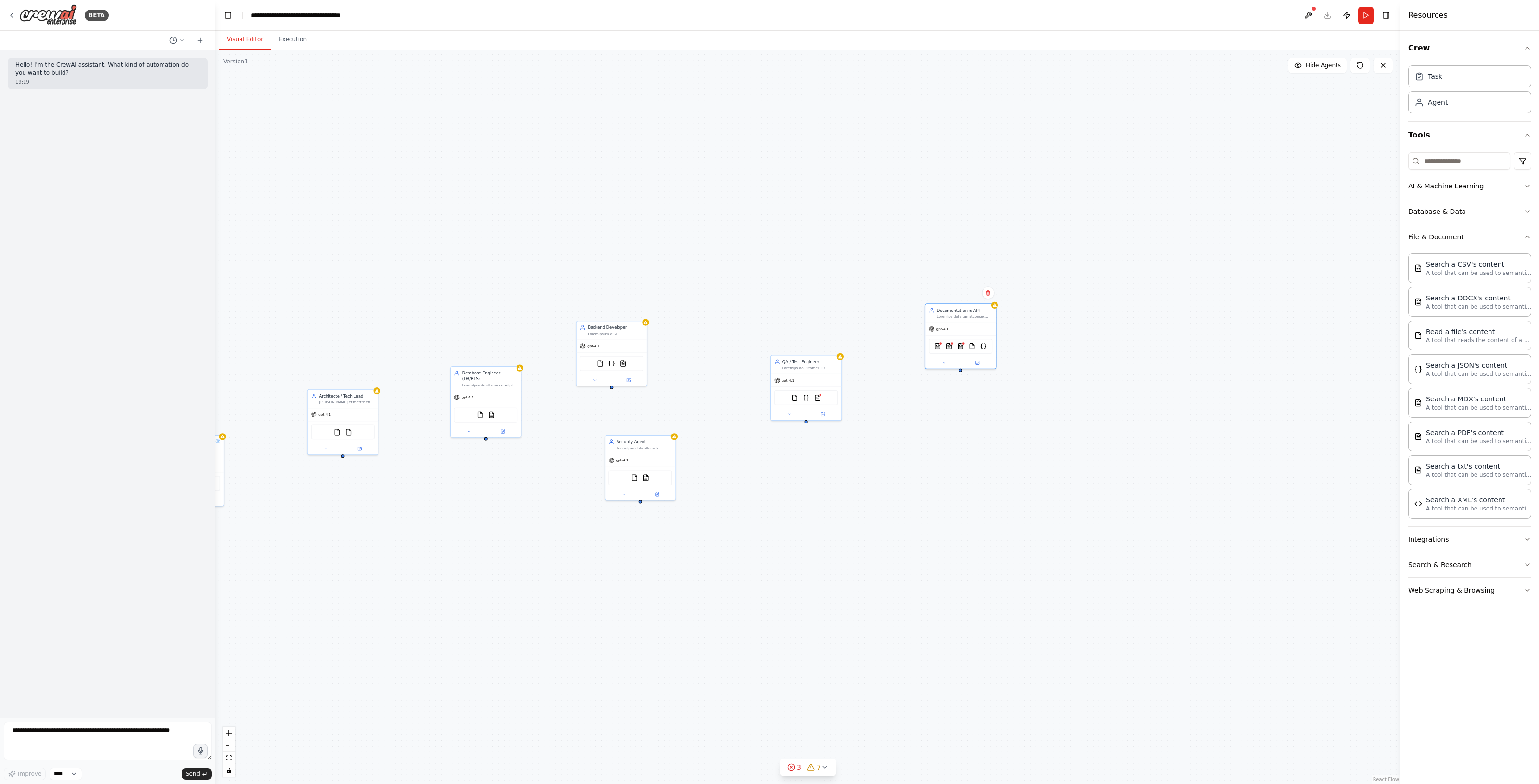
drag, startPoint x: 1007, startPoint y: 358, endPoint x: 1131, endPoint y: 369, distance: 124.5
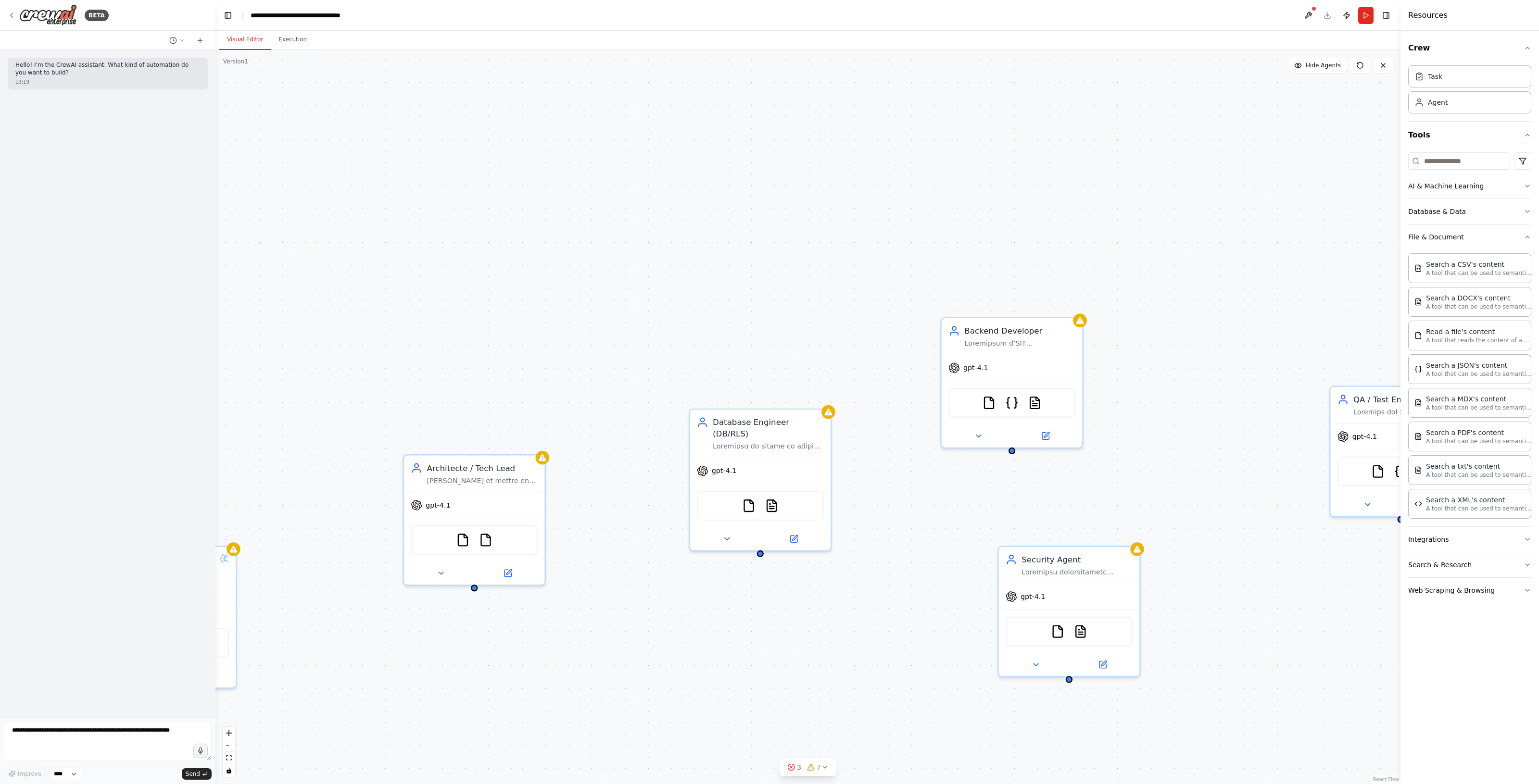
drag, startPoint x: 789, startPoint y: 539, endPoint x: 1482, endPoint y: 616, distance: 697.3
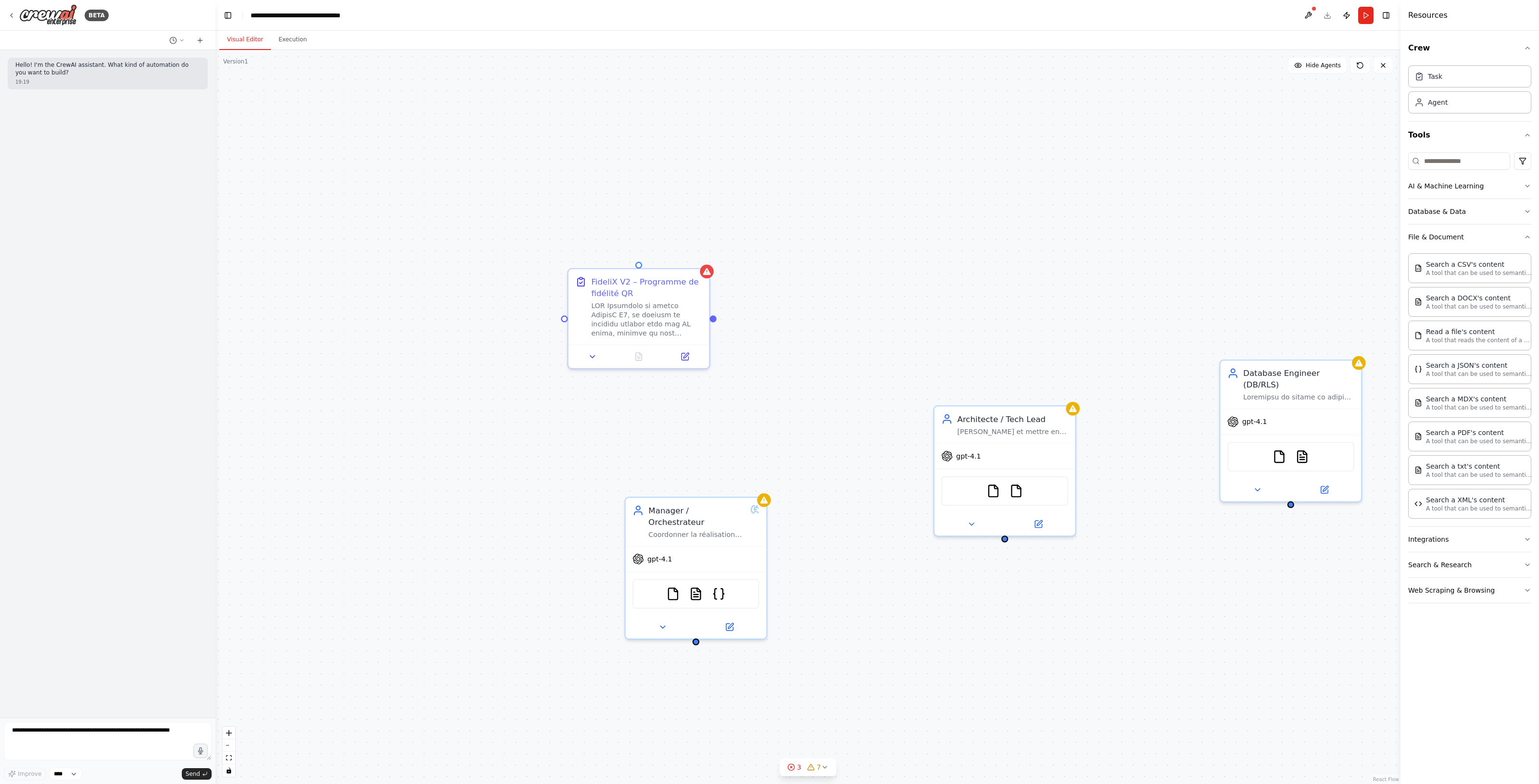
drag, startPoint x: 998, startPoint y: 517, endPoint x: 1255, endPoint y: 494, distance: 258.0
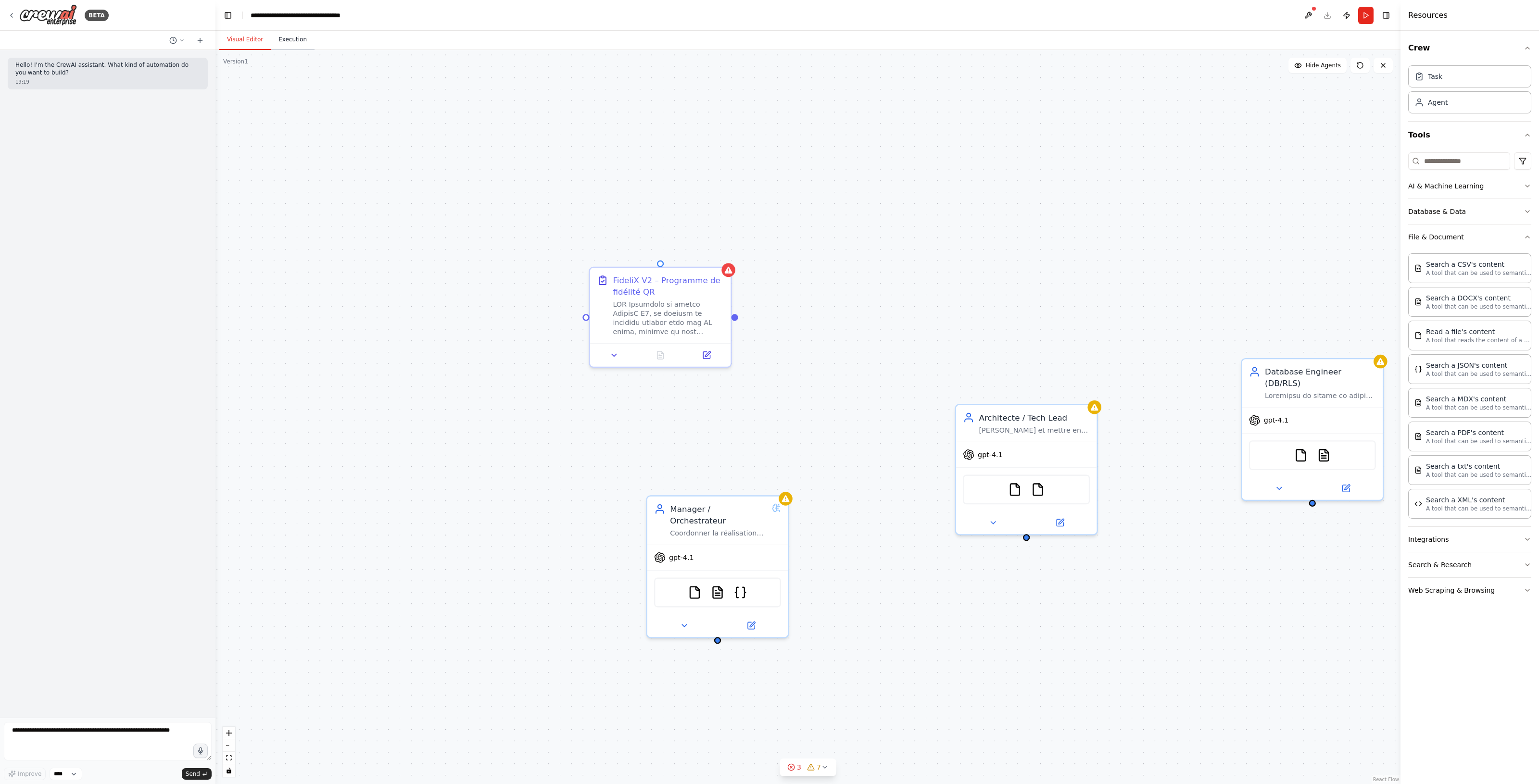
click at [289, 35] on button "Execution" at bounding box center [292, 40] width 43 height 21
click at [245, 36] on button "Visual Editor" at bounding box center [244, 40] width 51 height 21
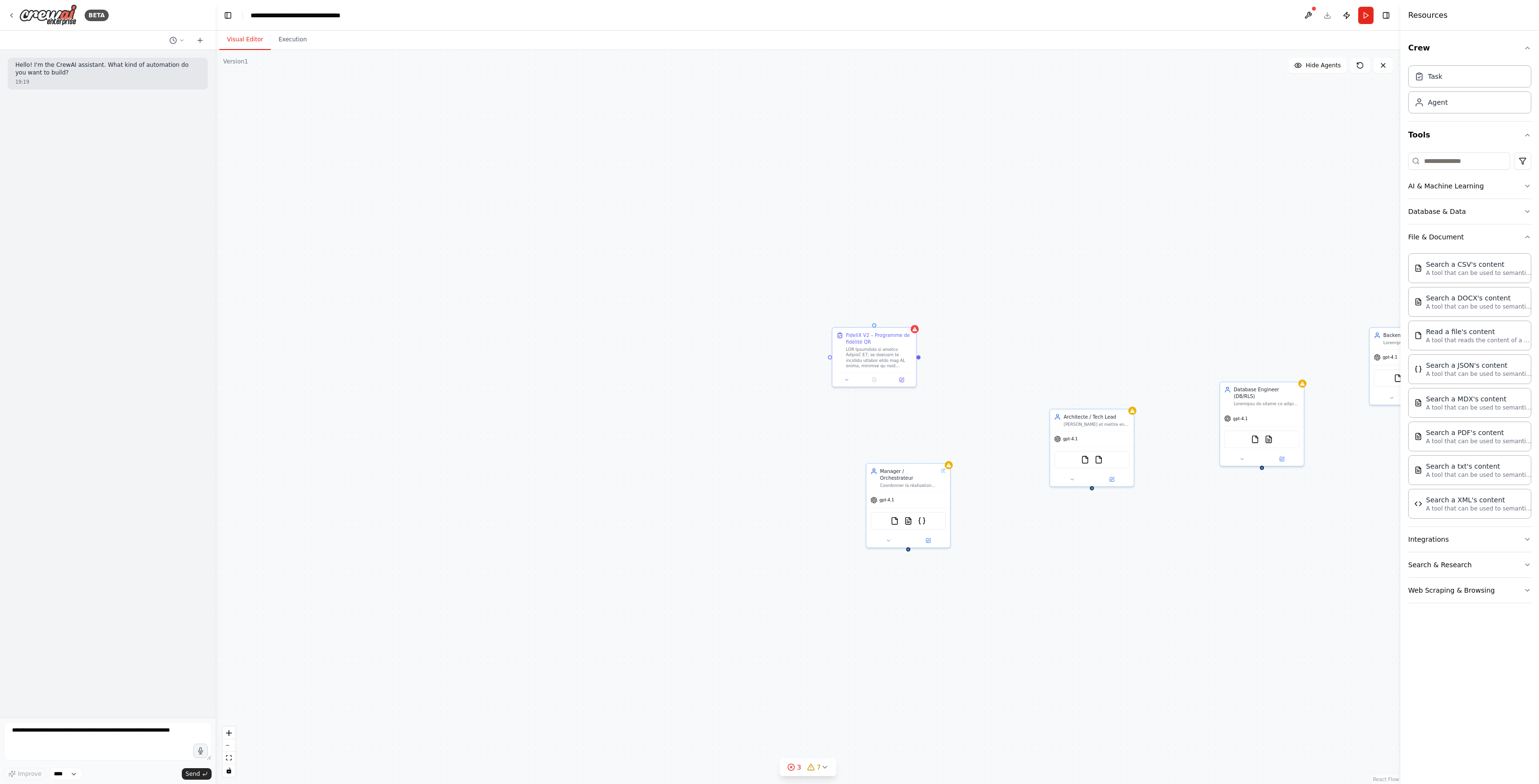
click at [1309, 15] on button at bounding box center [1307, 16] width 15 height 17
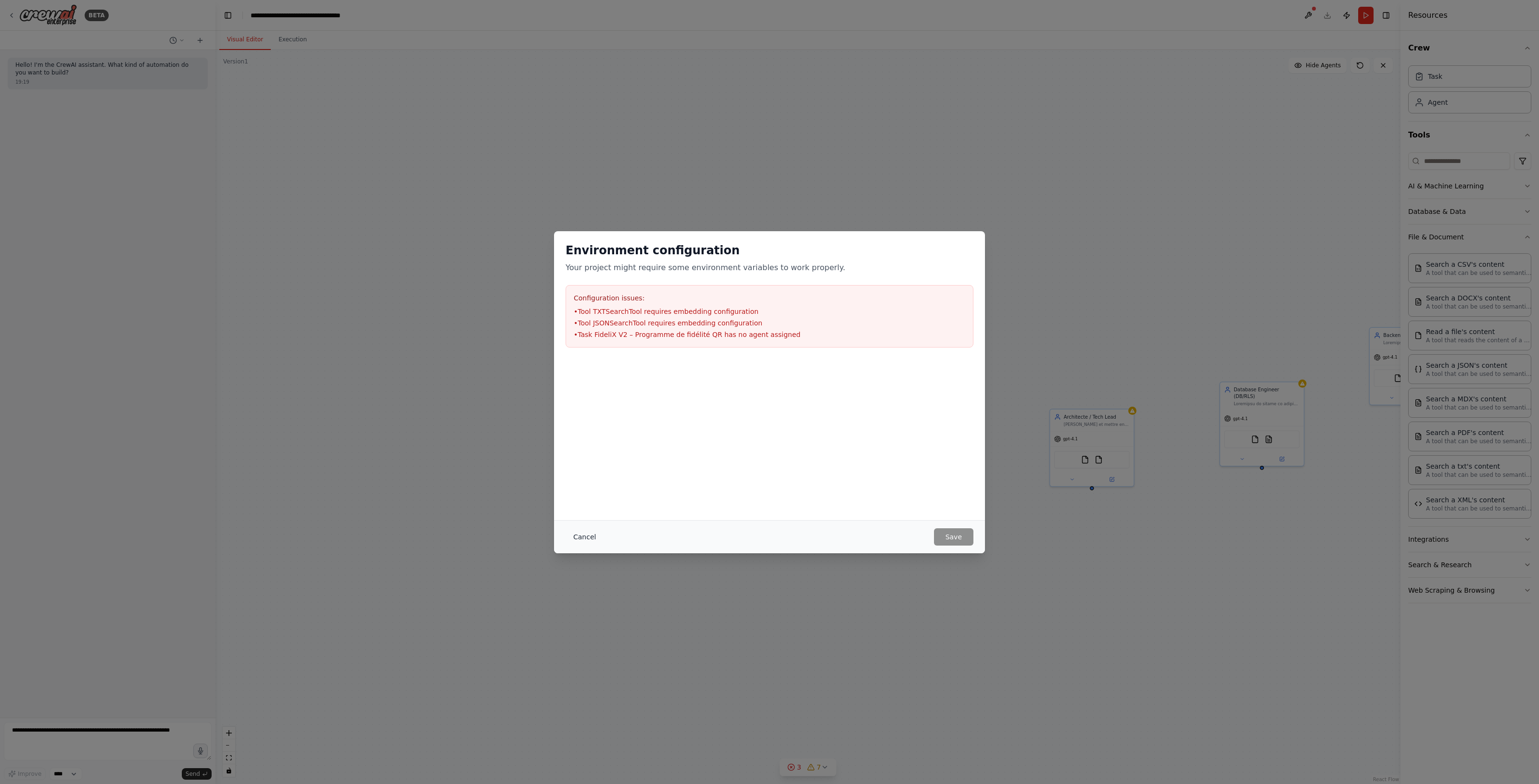
click at [583, 535] on button "Cancel" at bounding box center [584, 537] width 38 height 17
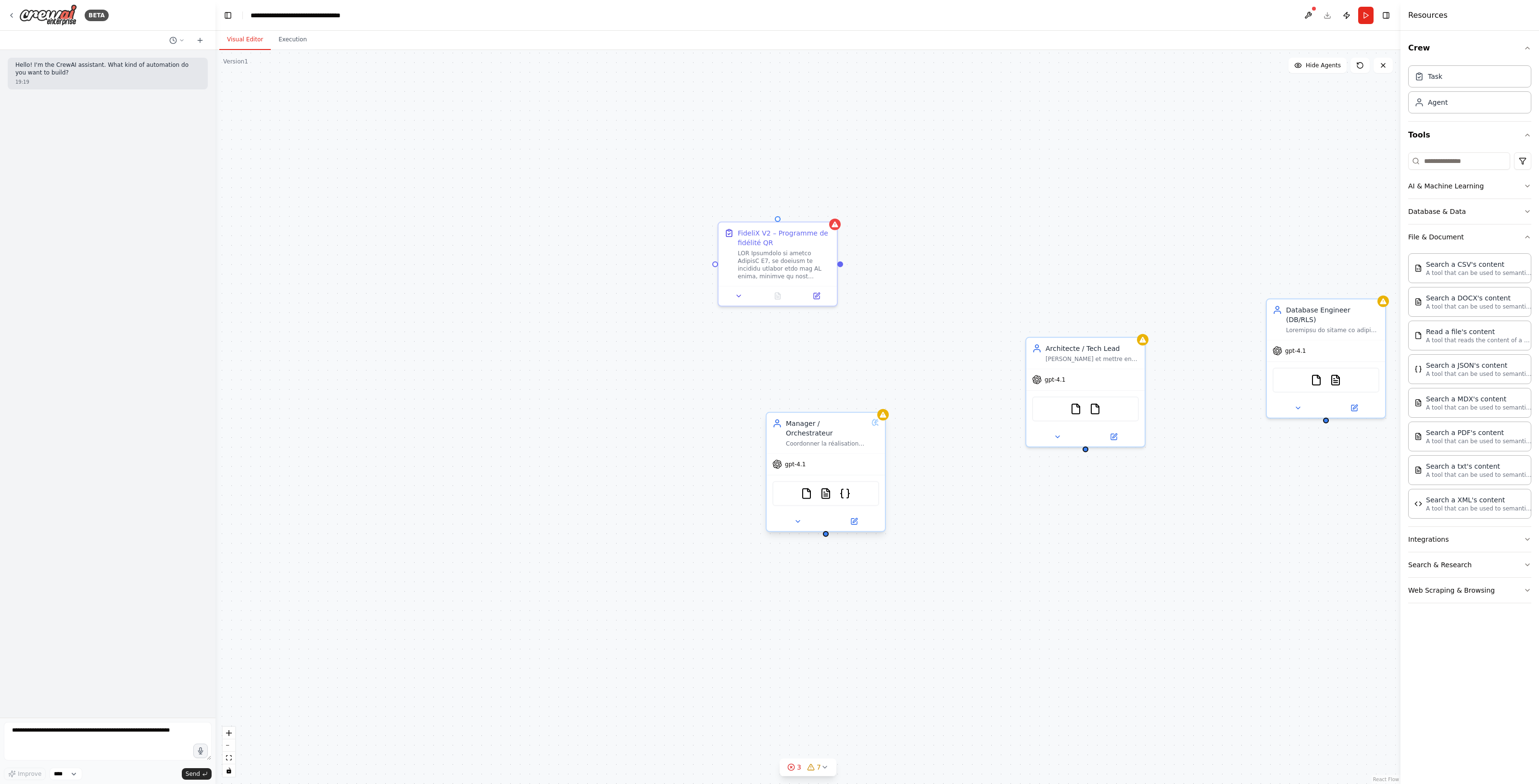
click at [811, 438] on div "Manager / Orchestrateur Coordonner la réalisation complète du projet FideliX V2…" at bounding box center [826, 433] width 119 height 40
click at [813, 516] on button at bounding box center [798, 522] width 55 height 12
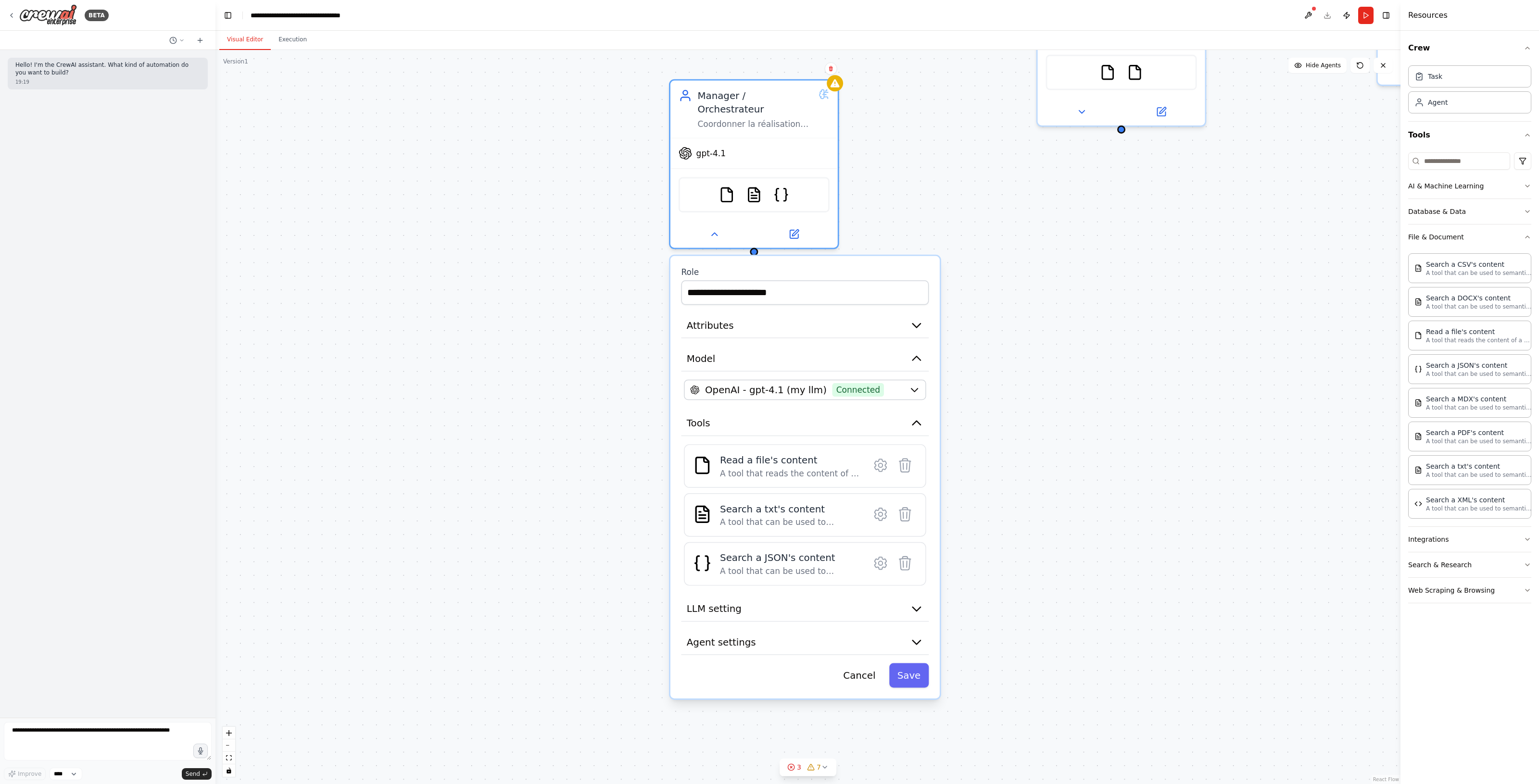
drag, startPoint x: 993, startPoint y: 627, endPoint x: 1035, endPoint y: 503, distance: 130.9
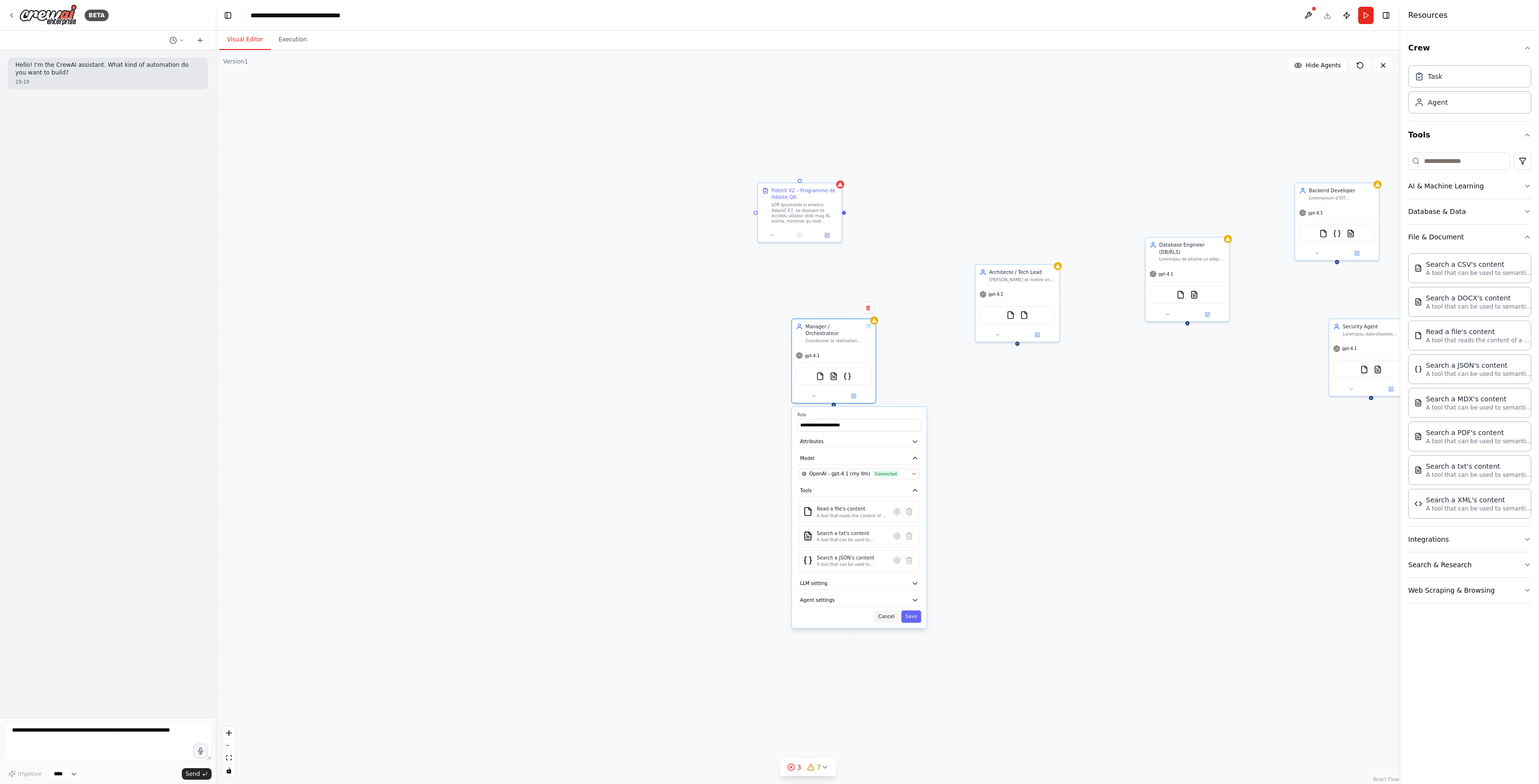
click at [885, 611] on button "Cancel" at bounding box center [886, 616] width 25 height 12
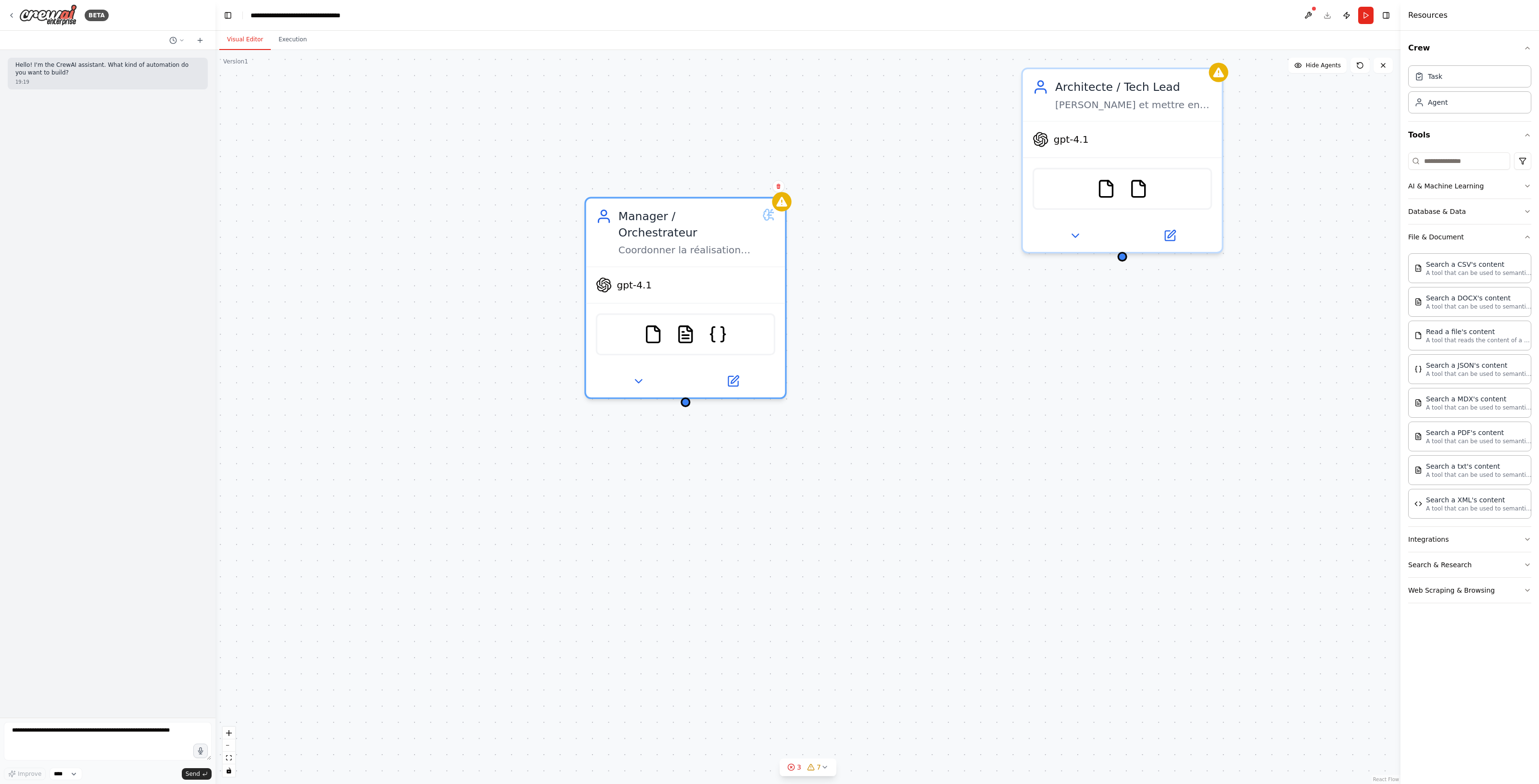
drag, startPoint x: 960, startPoint y: 398, endPoint x: 955, endPoint y: 579, distance: 181.1
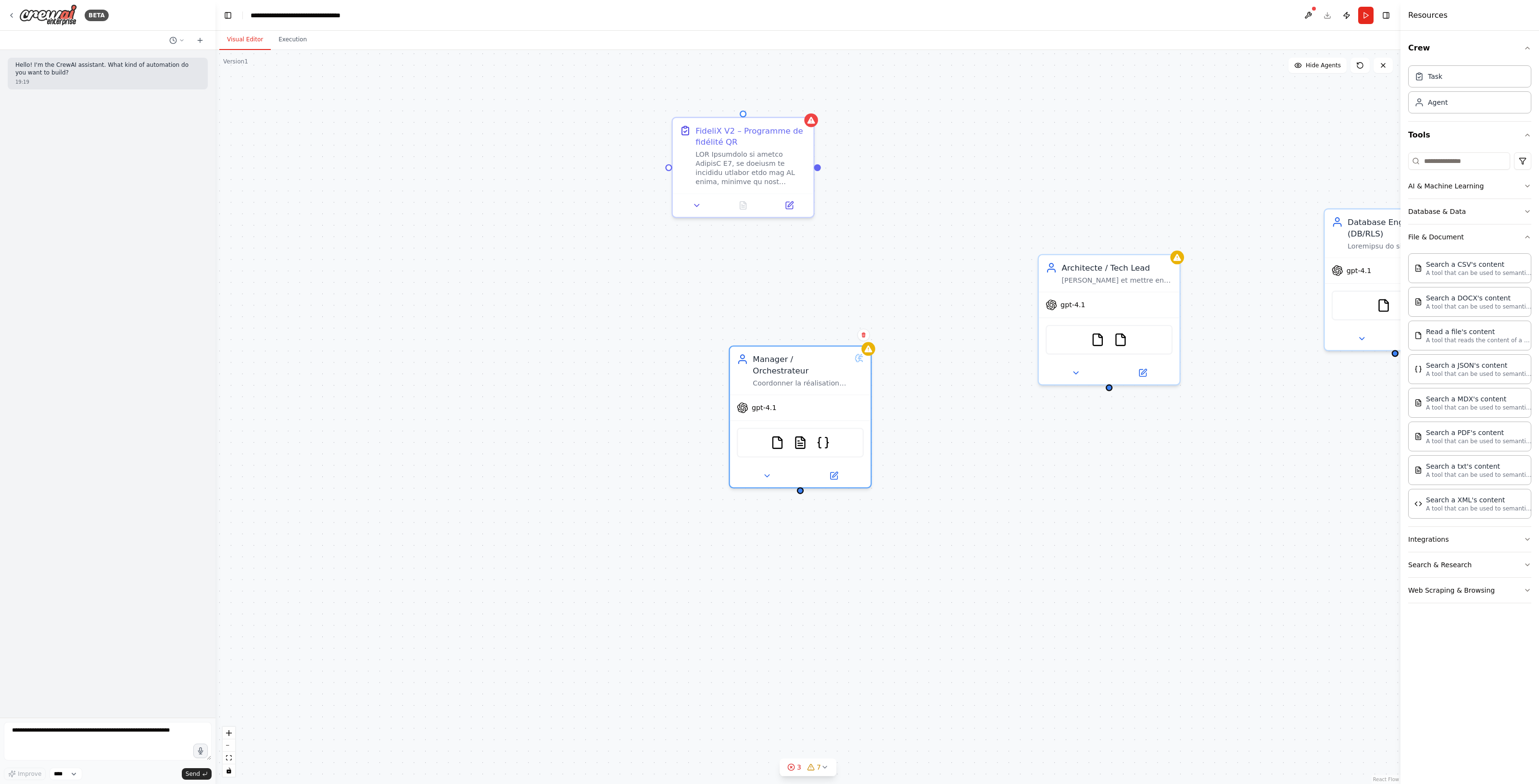
drag, startPoint x: 774, startPoint y: 462, endPoint x: 785, endPoint y: 469, distance: 13.0
click at [785, 469] on div "FideliX V2 – Programme de fidélité QR Manager / Orchestrateur Coordonner la réa…" at bounding box center [808, 416] width 1185 height 734
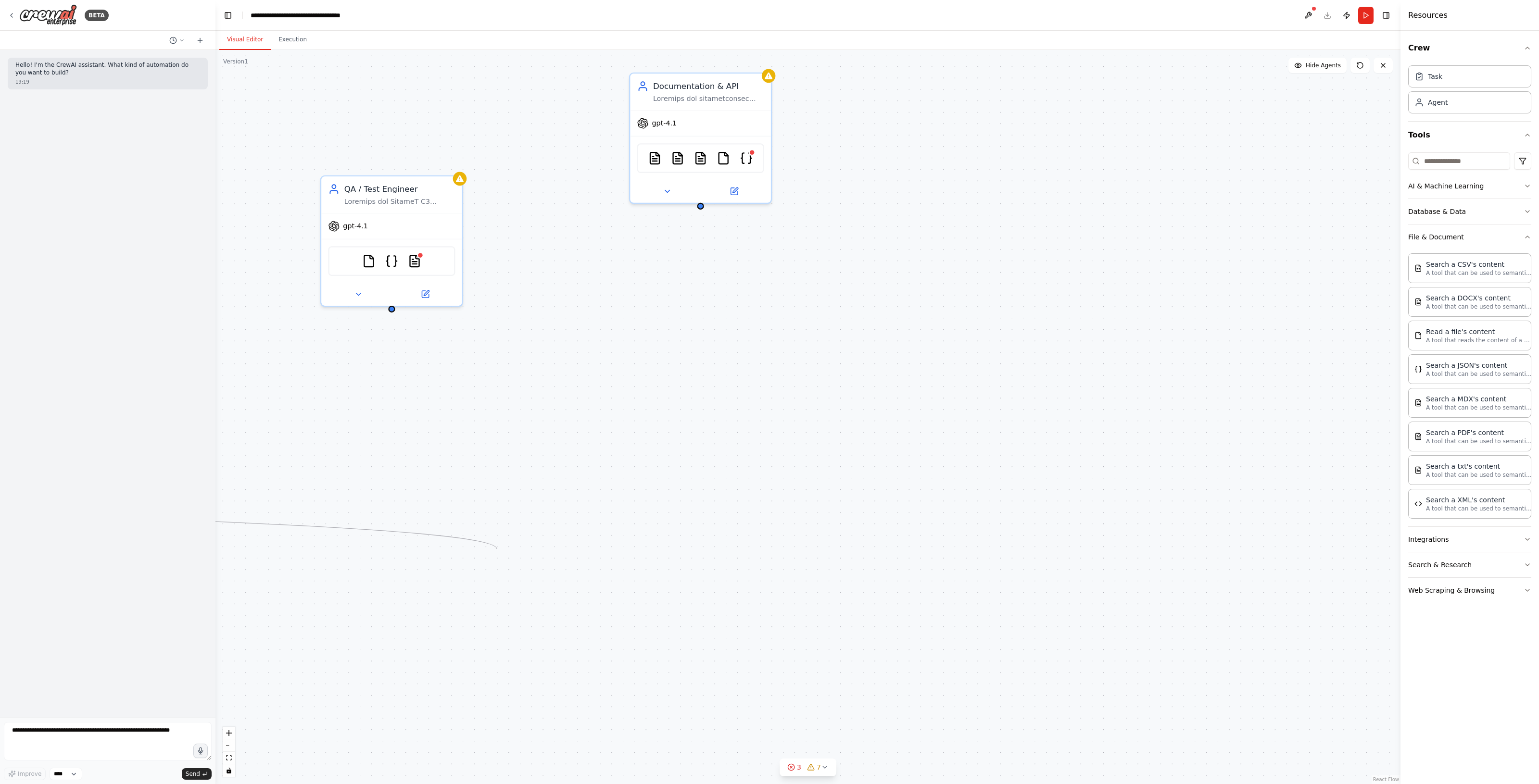
click at [496, 549] on div "FideliX V2 – Programme de fidélité QR Manager / Orchestrateur Coordonner la réa…" at bounding box center [808, 416] width 1185 height 734
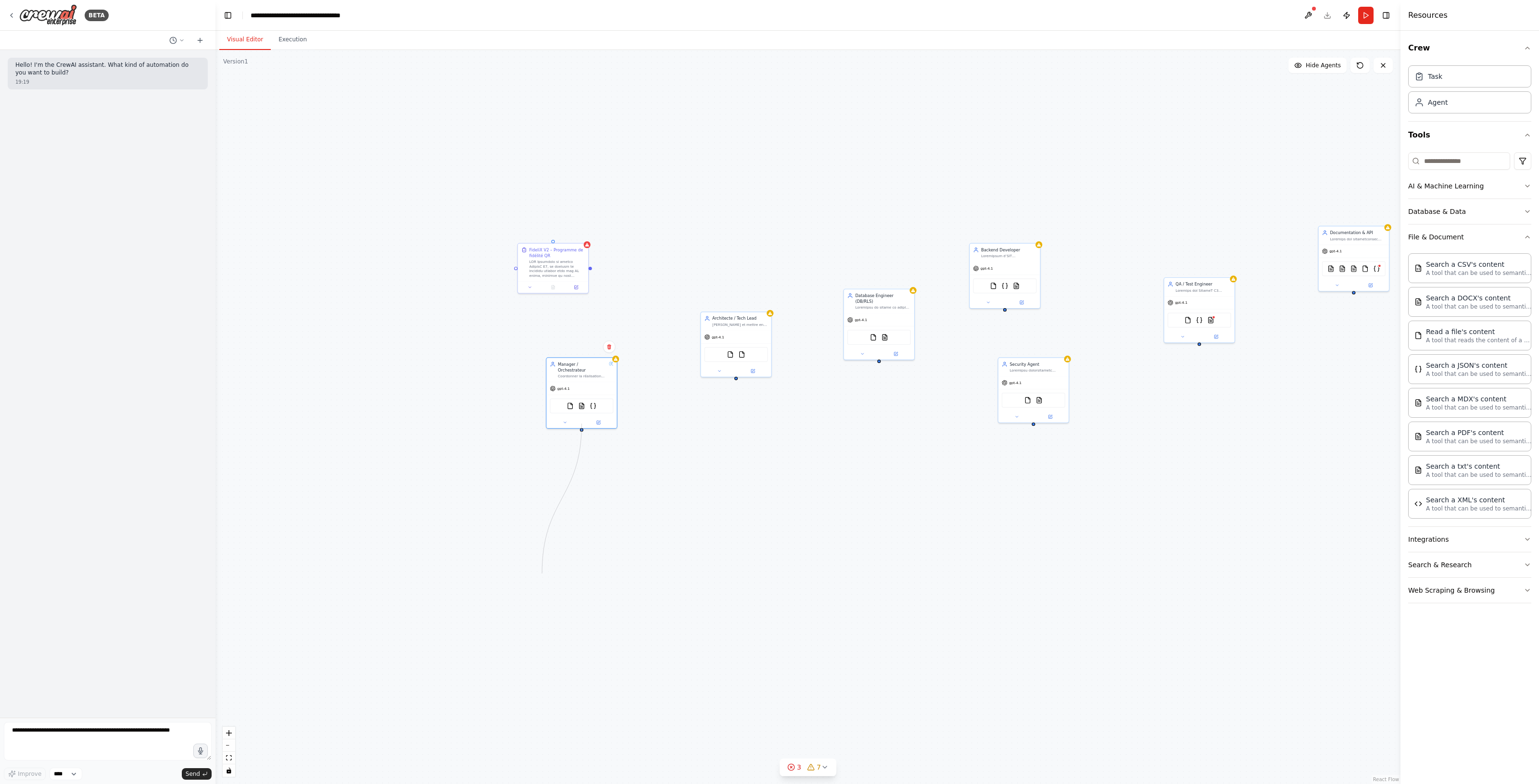
drag, startPoint x: 721, startPoint y: 537, endPoint x: 1258, endPoint y: 480, distance: 540.0
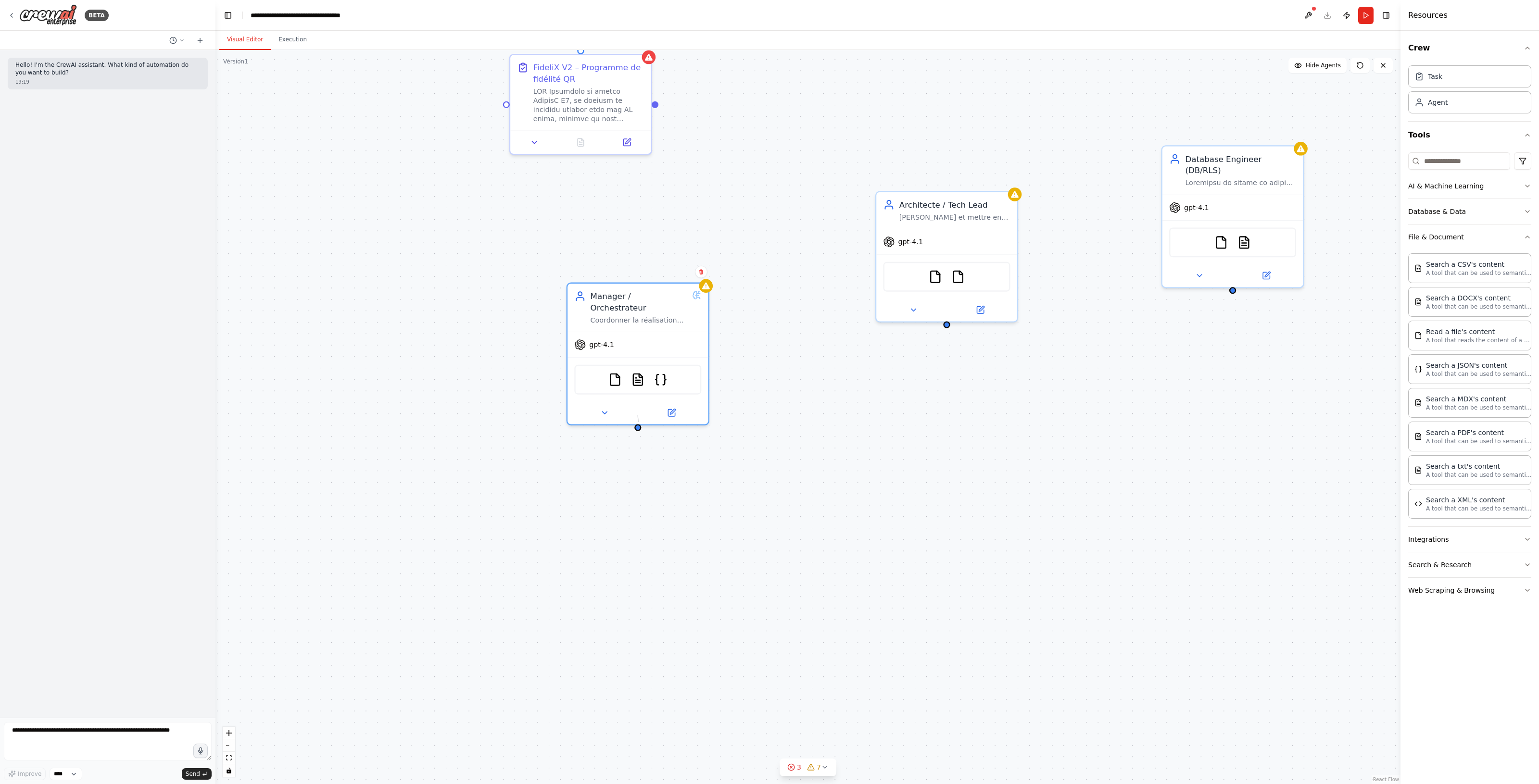
click at [639, 422] on div "FideliX V2 – Programme de fidélité QR Manager / Orchestrateur Coordonner la réa…" at bounding box center [808, 416] width 1185 height 734
drag, startPoint x: 634, startPoint y: 419, endPoint x: 657, endPoint y: 424, distance: 23.5
click at [636, 419] on div "FideliX V2 – Programme de fidélité QR Manager / Orchestrateur Coordonner la réa…" at bounding box center [808, 416] width 1185 height 734
click at [649, 330] on div "gpt-4.1" at bounding box center [639, 342] width 141 height 25
drag, startPoint x: 636, startPoint y: 505, endPoint x: 804, endPoint y: 474, distance: 170.8
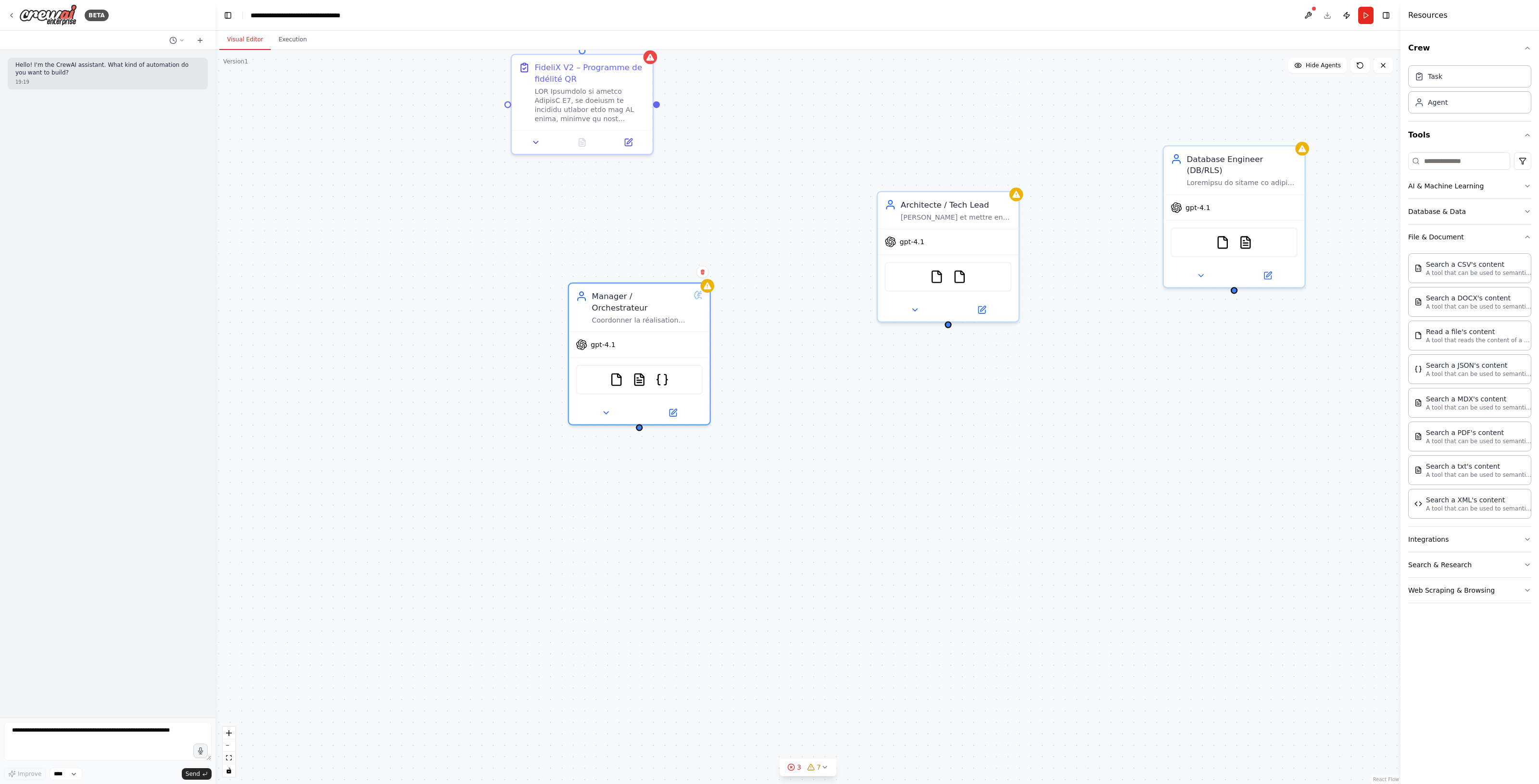
click at [804, 474] on div "FideliX V2 – Programme de fidélité QR Manager / Orchestrateur Coordonner la réa…" at bounding box center [808, 416] width 1185 height 734
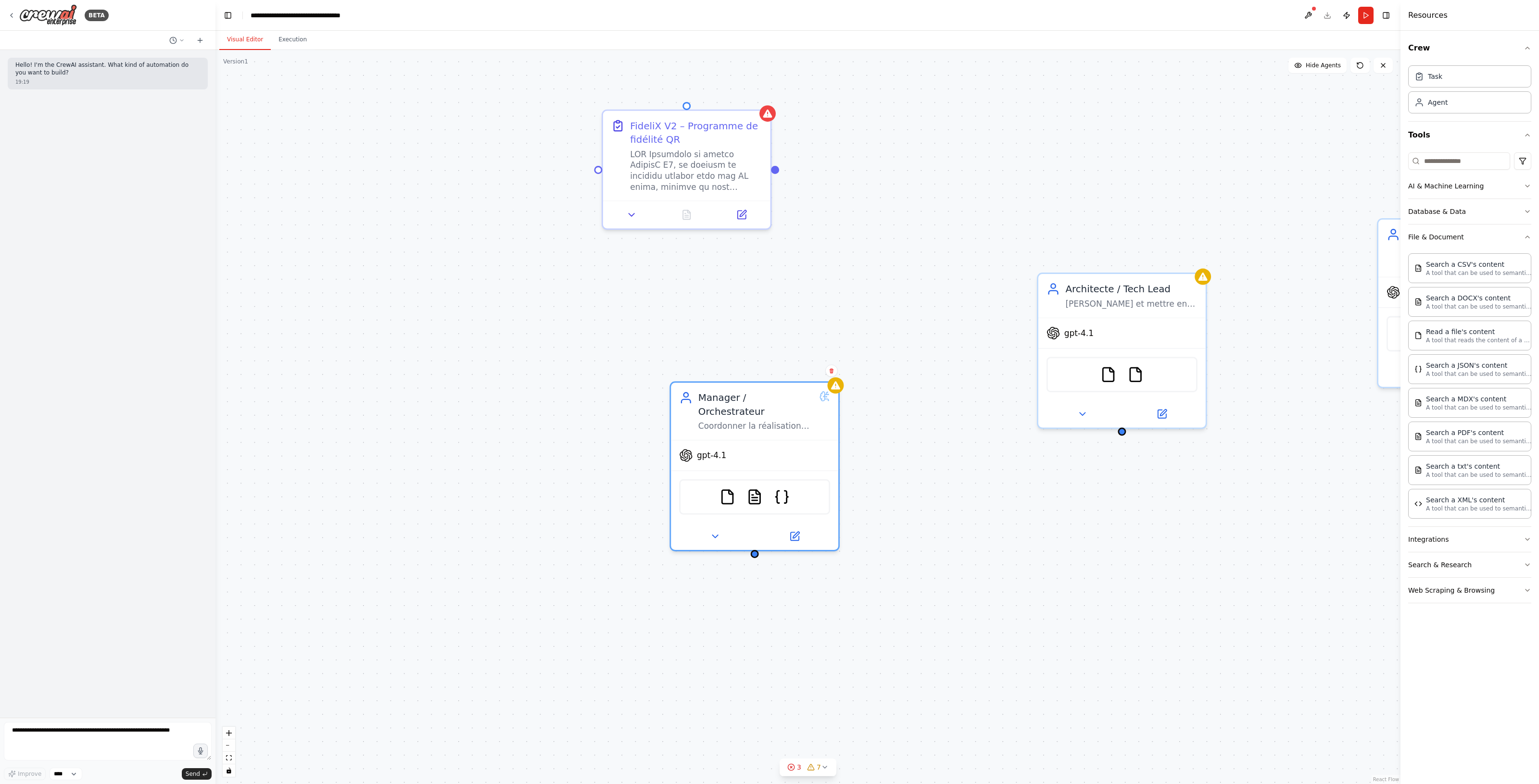
drag, startPoint x: 631, startPoint y: 594, endPoint x: 667, endPoint y: 619, distance: 43.8
click at [701, 296] on div "FideliX V2 – Programme de fidélité QR Manager / Orchestrateur Coordonner la réa…" at bounding box center [808, 416] width 1185 height 734
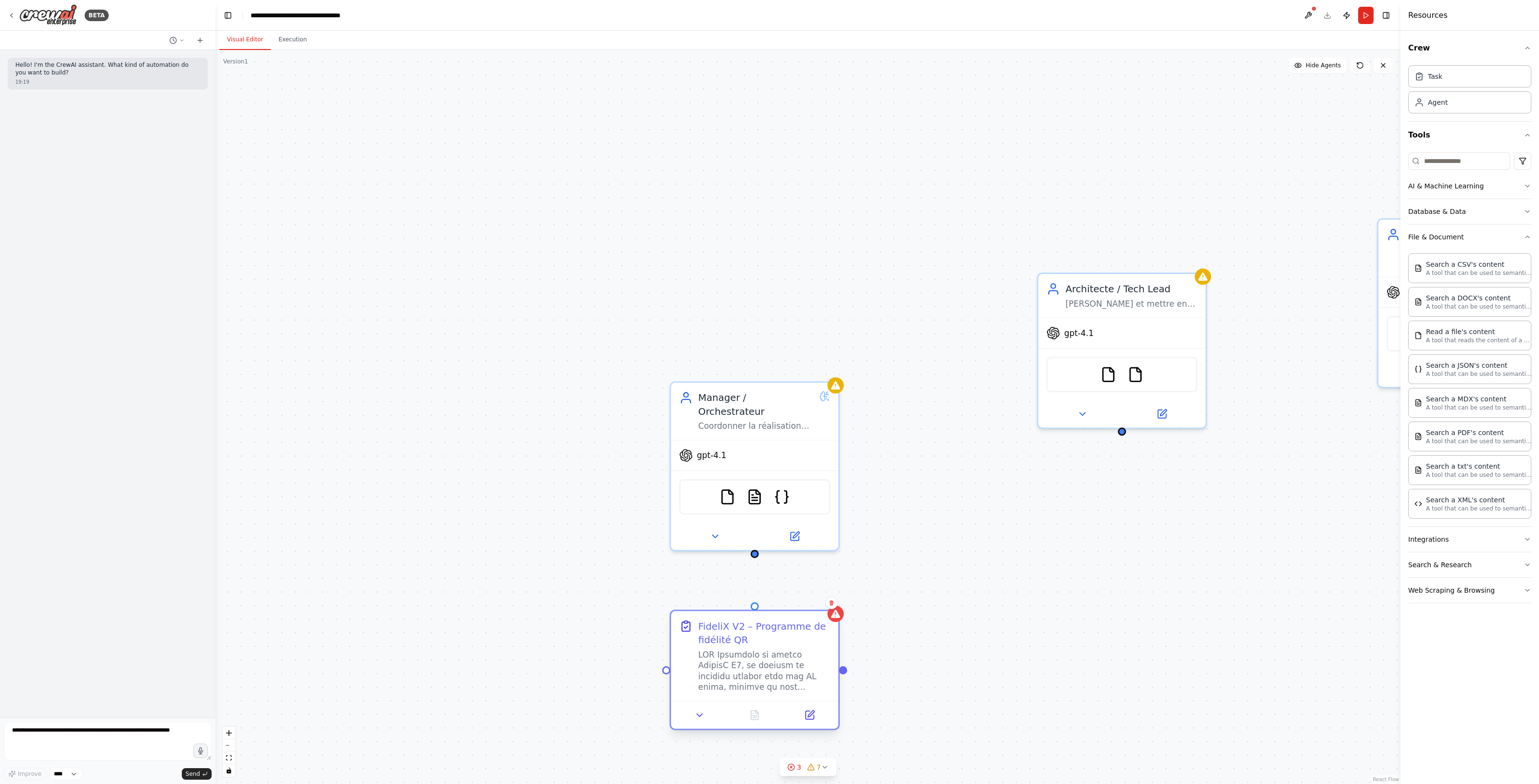
drag, startPoint x: 691, startPoint y: 116, endPoint x: 760, endPoint y: 622, distance: 510.7
click at [760, 622] on div "FideliX V2 – Programme de fidélité QR" at bounding box center [764, 633] width 132 height 28
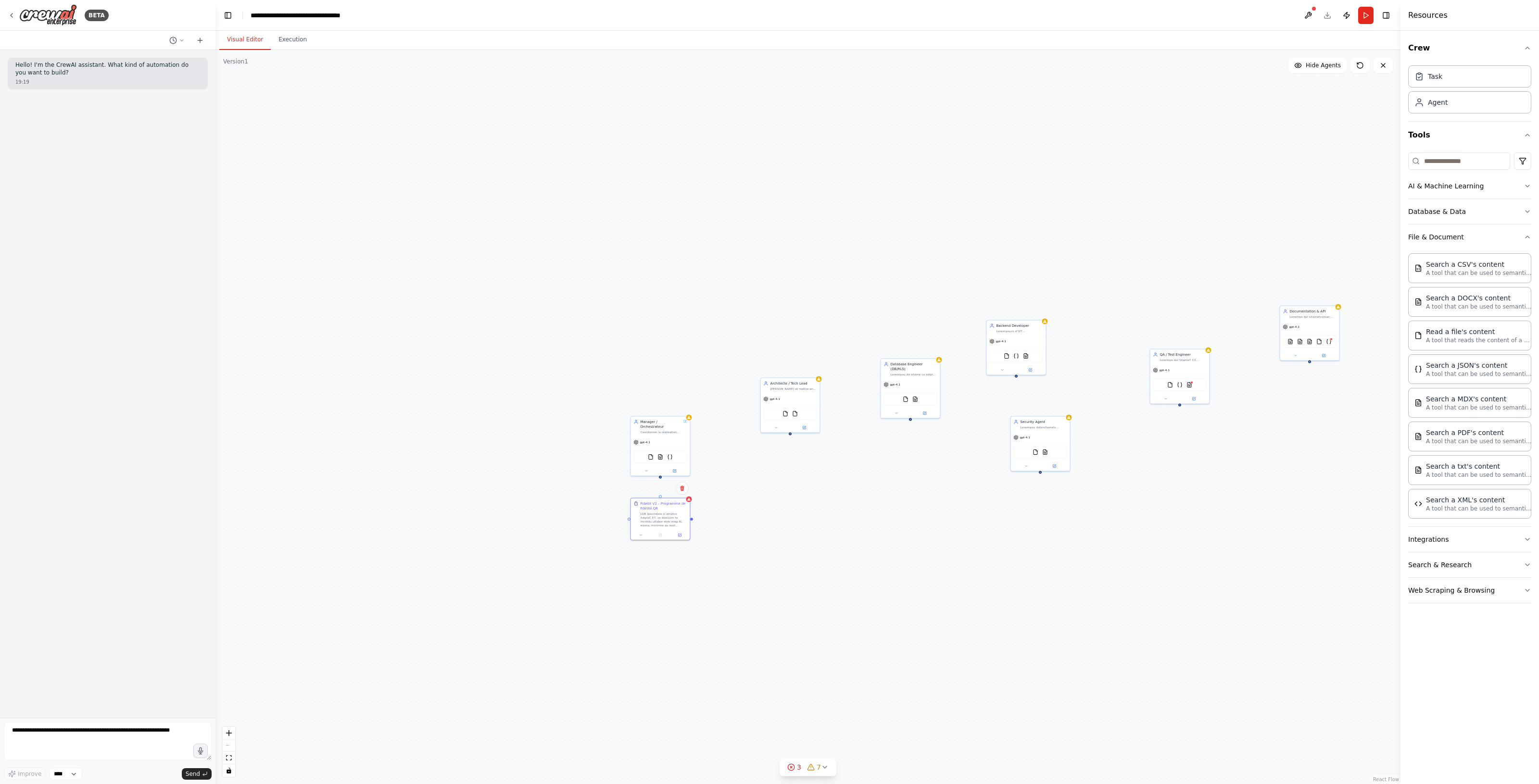
drag, startPoint x: 929, startPoint y: 586, endPoint x: 858, endPoint y: 496, distance: 114.6
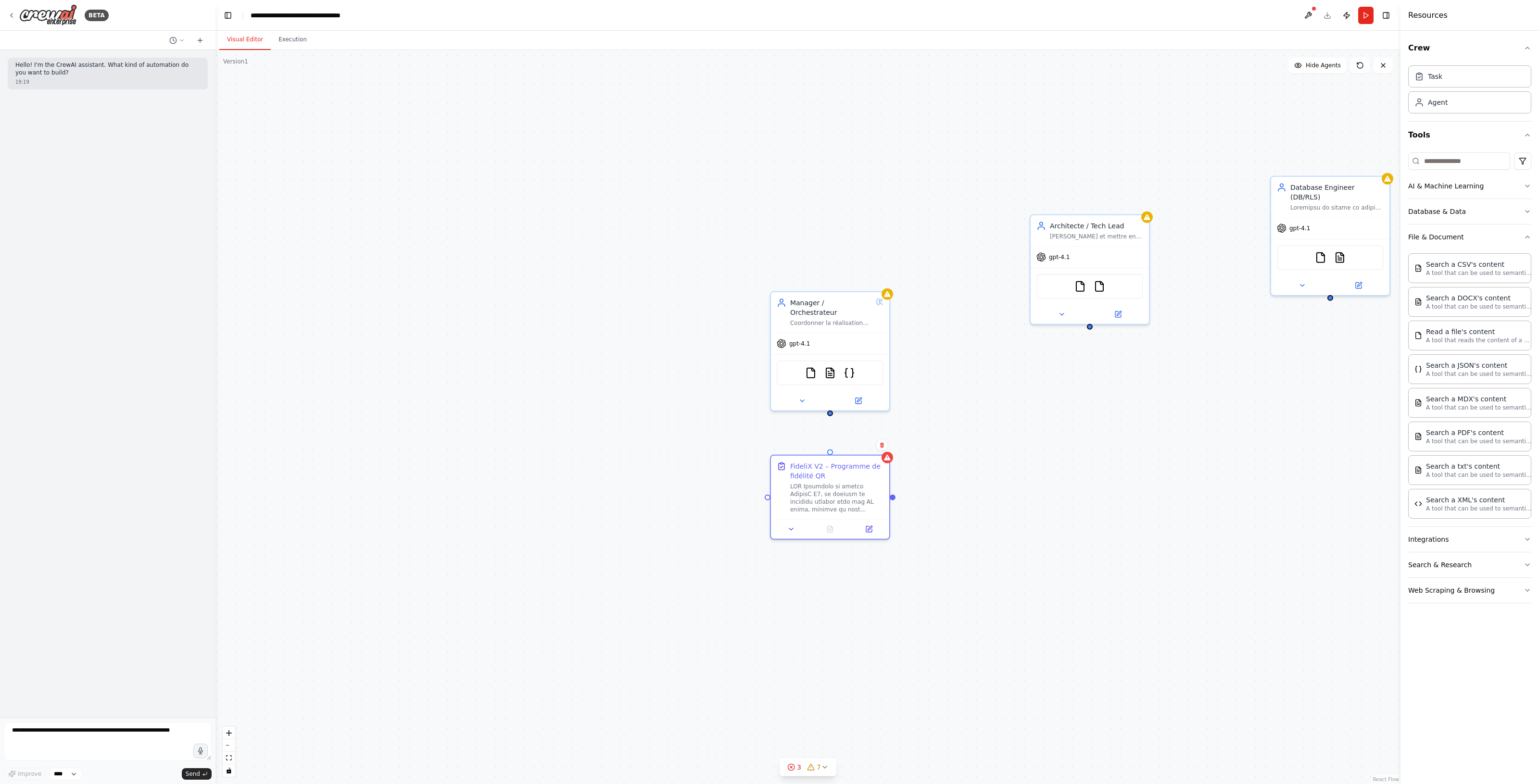
drag, startPoint x: 730, startPoint y: 536, endPoint x: 648, endPoint y: 526, distance: 82.6
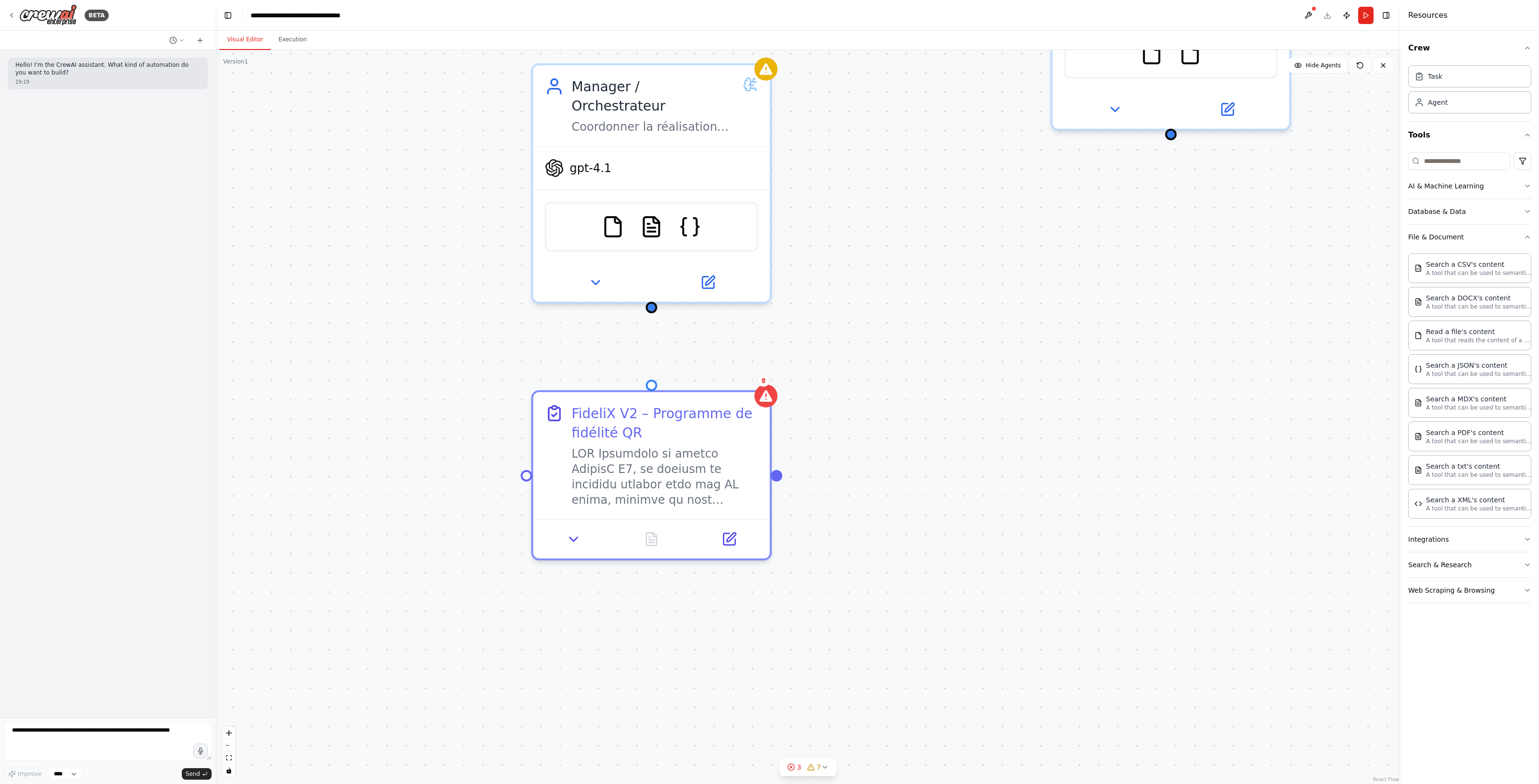
click at [870, 326] on div "FideliX V2 – Programme de fidélité QR Manager / Orchestrateur Coordonner la réa…" at bounding box center [808, 416] width 1185 height 734
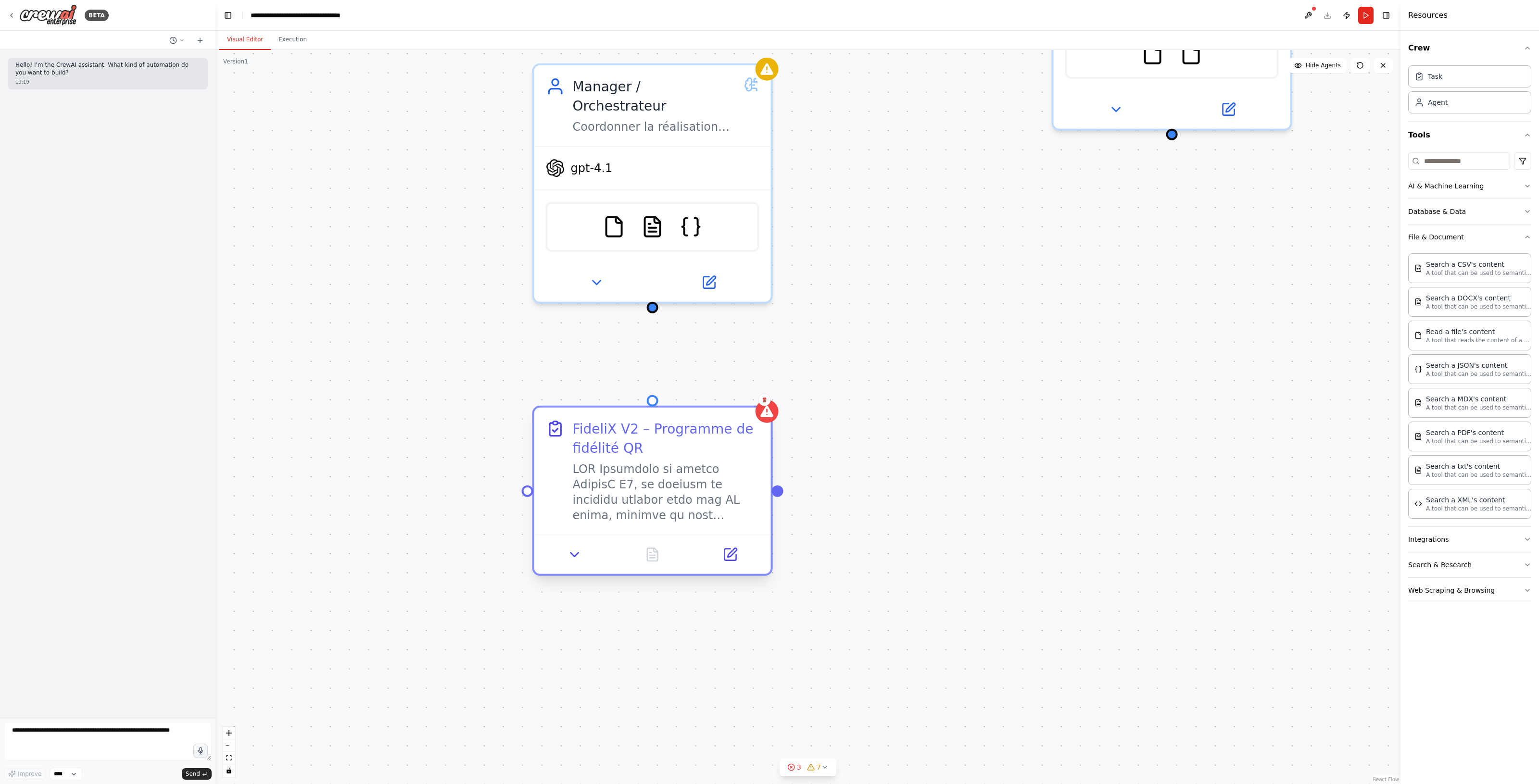
drag, startPoint x: 656, startPoint y: 387, endPoint x: 651, endPoint y: 439, distance: 52.2
click at [651, 439] on div "FideliX V2 – Programme de fidélité QR" at bounding box center [652, 490] width 240 height 170
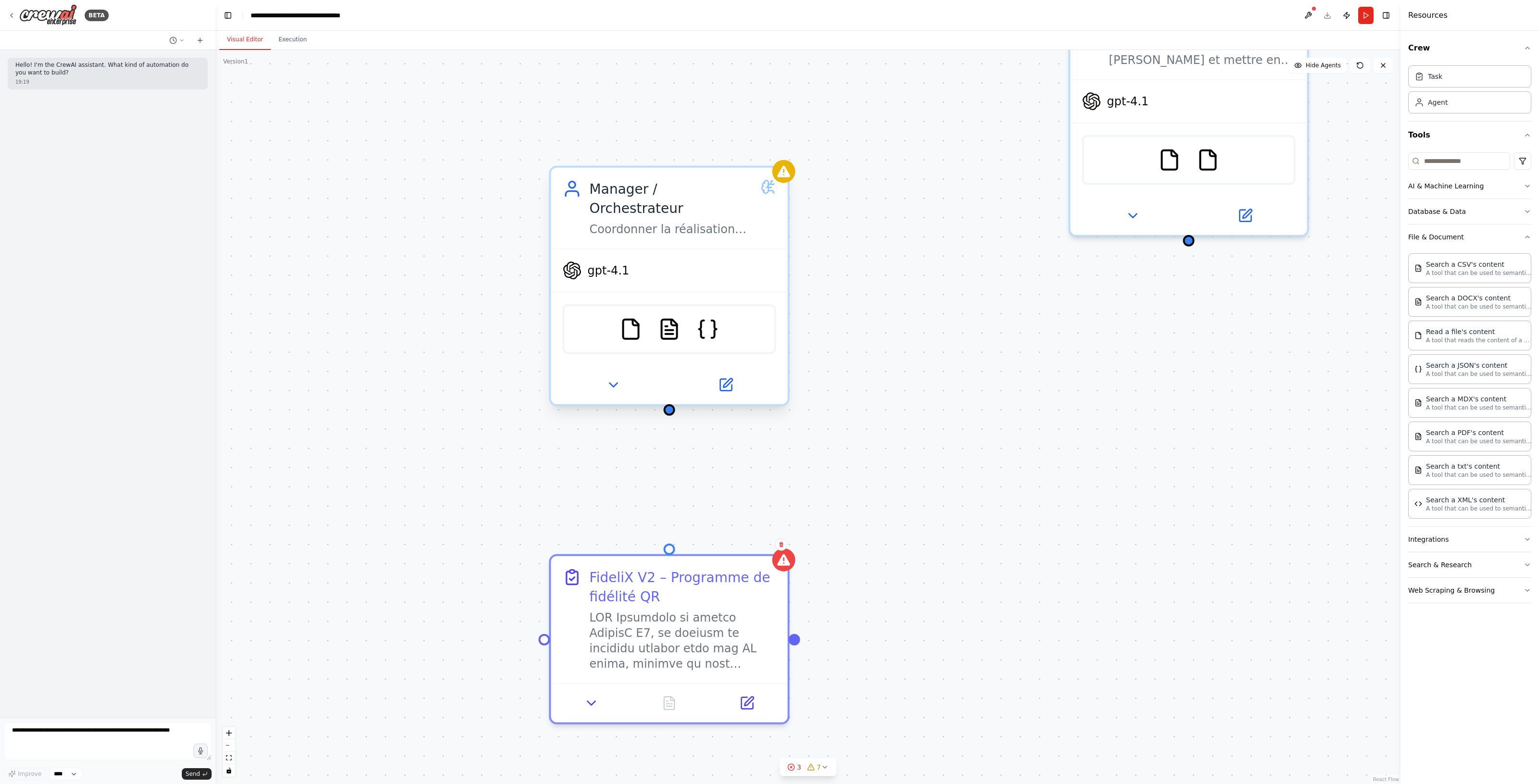
drag, startPoint x: 654, startPoint y: 288, endPoint x: 672, endPoint y: 388, distance: 101.6
click at [672, 389] on div "FideliX V2 – Programme de fidélité QR Manager / Orchestrateur Coordonner la réa…" at bounding box center [808, 416] width 1185 height 734
drag, startPoint x: 672, startPoint y: 383, endPoint x: 679, endPoint y: 537, distance: 154.2
click at [679, 537] on div "FideliX V2 – Programme de fidélité QR Manager / Orchestrateur Coordonner la réa…" at bounding box center [808, 416] width 1185 height 734
click at [732, 457] on div ".deletable-edge-delete-btn { width: 20px; height: 20px; border: 0px solid #ffff…" at bounding box center [808, 416] width 1185 height 734
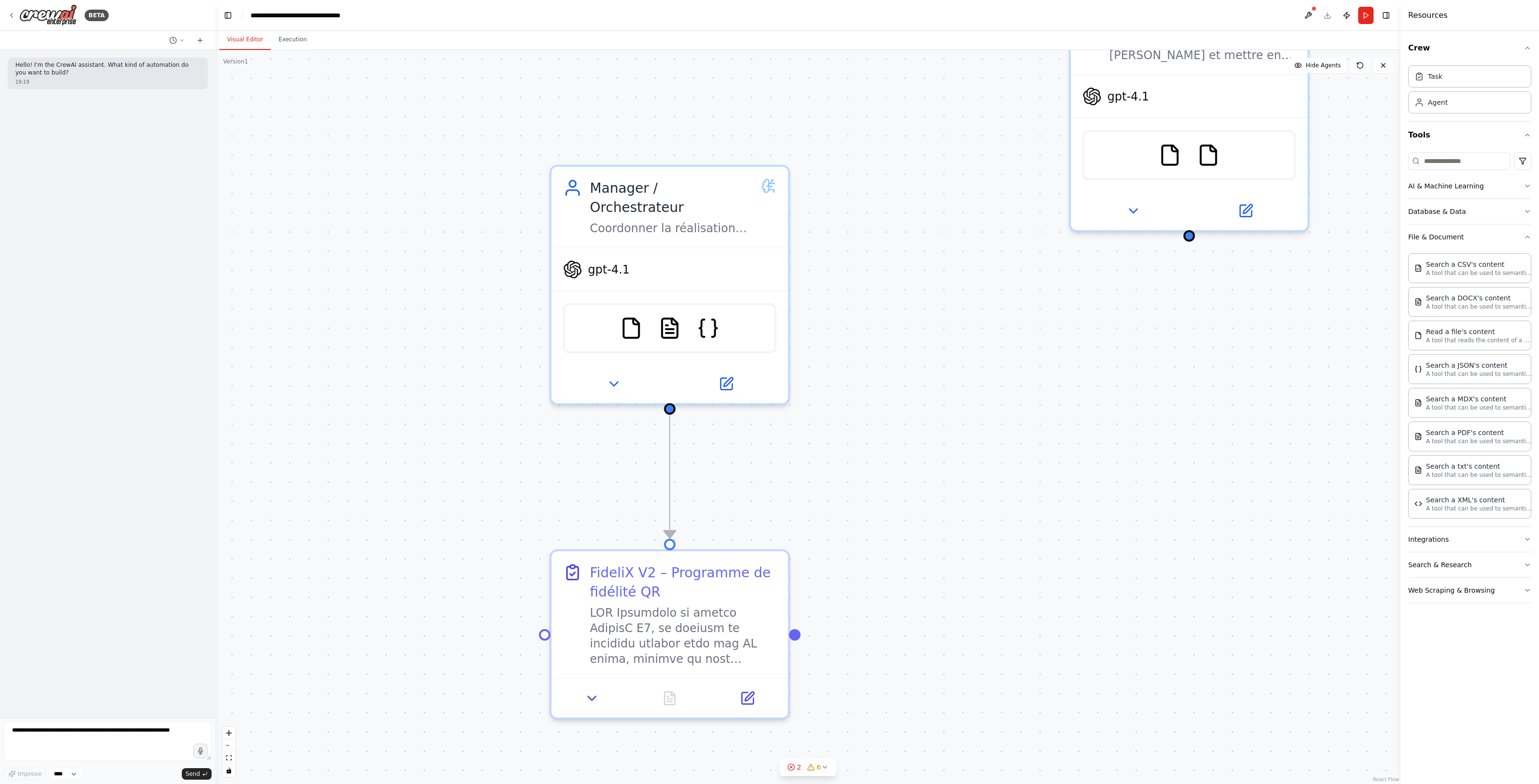
click at [732, 457] on div ".deletable-edge-delete-btn { width: 20px; height: 20px; border: 0px solid #ffff…" at bounding box center [808, 416] width 1185 height 734
click at [794, 633] on div at bounding box center [794, 631] width 12 height 12
drag, startPoint x: 669, startPoint y: 385, endPoint x: 681, endPoint y: 468, distance: 83.9
click at [681, 468] on div ".deletable-edge-delete-btn { width: 20px; height: 20px; border: 0px solid #ffff…" at bounding box center [808, 416] width 1185 height 734
drag, startPoint x: 670, startPoint y: 450, endPoint x: 692, endPoint y: 461, distance: 24.6
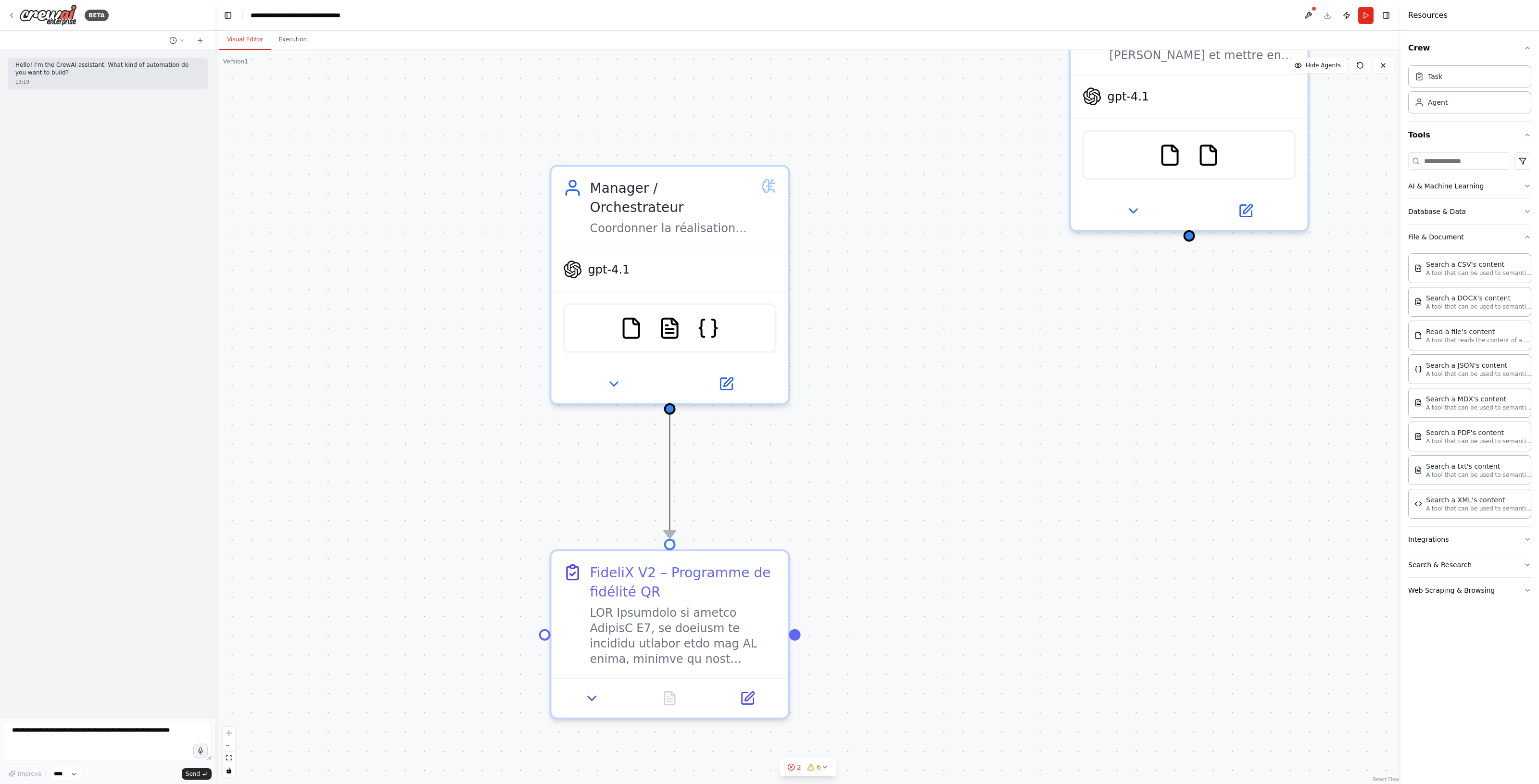
click at [692, 461] on div ".deletable-edge-delete-btn { width: 20px; height: 20px; border: 0px solid #ffff…" at bounding box center [808, 416] width 1185 height 734
click at [671, 542] on div at bounding box center [670, 541] width 12 height 12
drag, startPoint x: 670, startPoint y: 390, endPoint x: 671, endPoint y: 378, distance: 12.0
click at [671, 378] on div "Manager / Orchestrateur Coordonner la réalisation complète du projet FideliX V2…" at bounding box center [670, 281] width 240 height 240
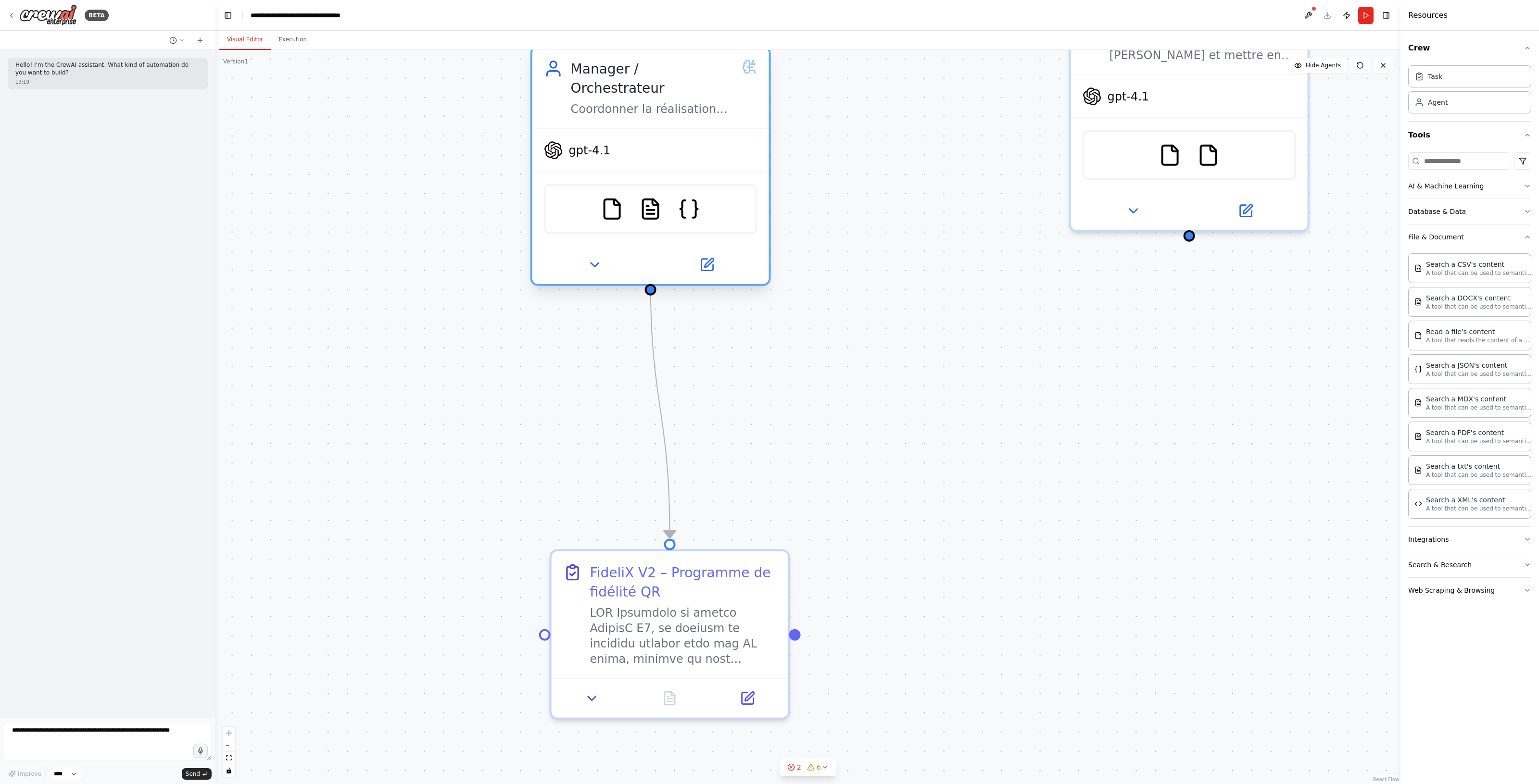
drag, startPoint x: 669, startPoint y: 361, endPoint x: 654, endPoint y: 236, distance: 125.9
click at [654, 246] on div at bounding box center [650, 265] width 236 height 39
drag, startPoint x: 651, startPoint y: 274, endPoint x: 647, endPoint y: 267, distance: 8.1
click at [647, 285] on div at bounding box center [651, 290] width 12 height 12
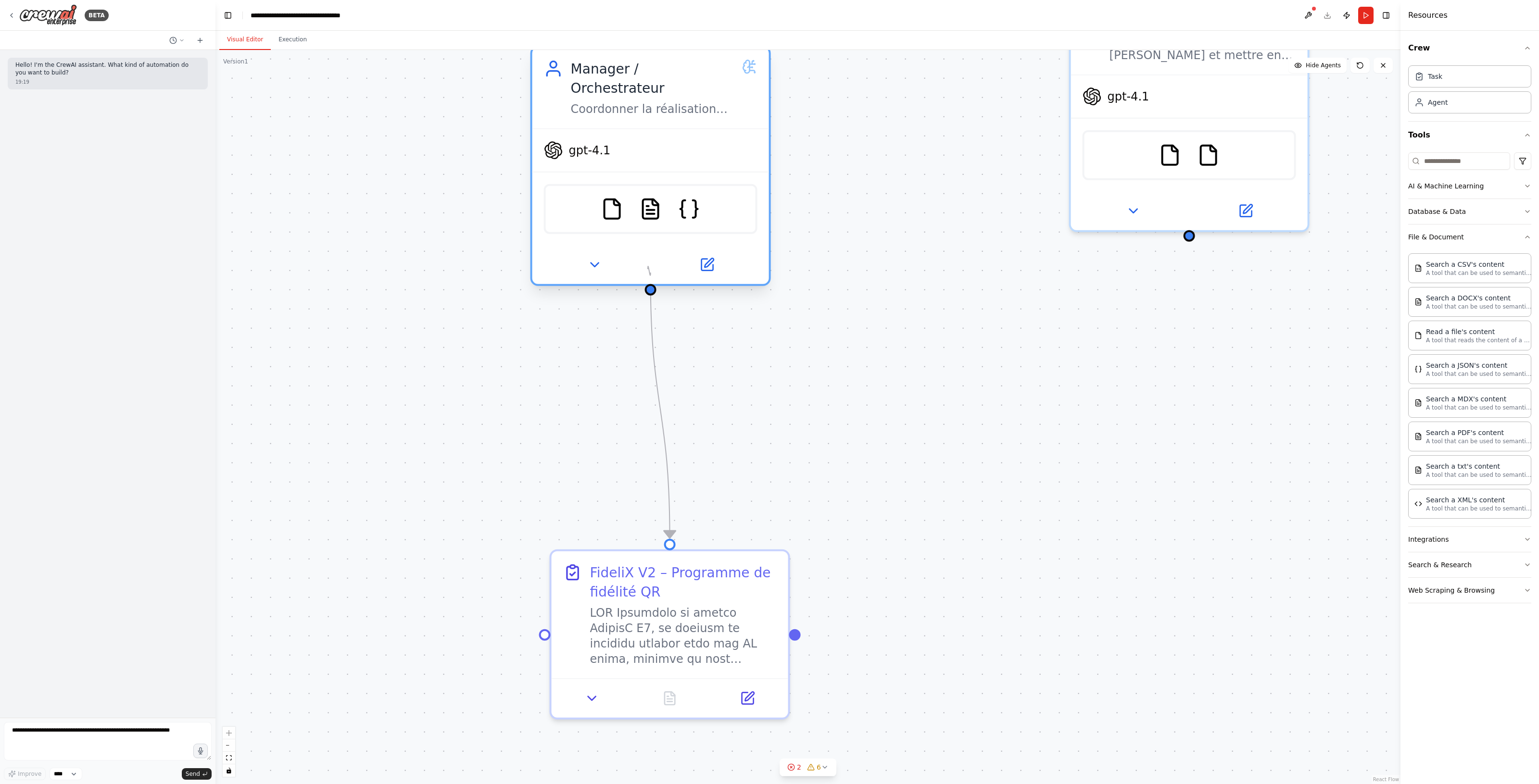
click at [647, 285] on div at bounding box center [651, 290] width 12 height 12
drag, startPoint x: 669, startPoint y: 530, endPoint x: 648, endPoint y: 277, distance: 253.9
click at [648, 277] on div "FideliX V2 – Programme de fidélité QR Manager / Orchestrateur Coordonner la réa…" at bounding box center [330, 34] width 2370 height 1468
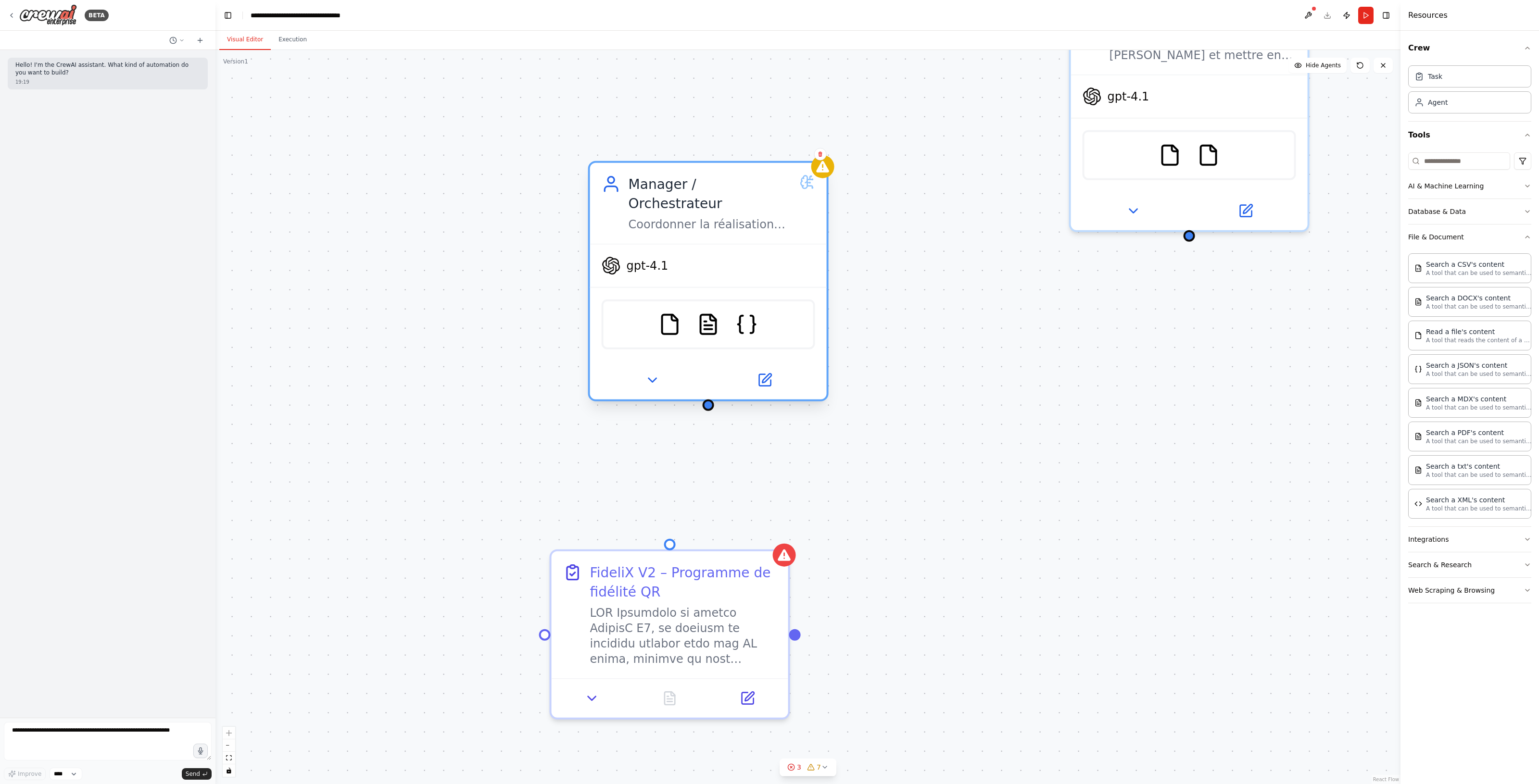
drag, startPoint x: 647, startPoint y: 251, endPoint x: 711, endPoint y: 369, distance: 134.2
click at [711, 369] on div at bounding box center [707, 380] width 236 height 39
click at [669, 540] on div at bounding box center [670, 541] width 12 height 12
drag, startPoint x: 666, startPoint y: 533, endPoint x: 710, endPoint y: 392, distance: 147.7
click at [710, 392] on div "FideliX V2 – Programme de fidélité QR Manager / Orchestrateur Coordonner la réa…" at bounding box center [808, 416] width 1185 height 734
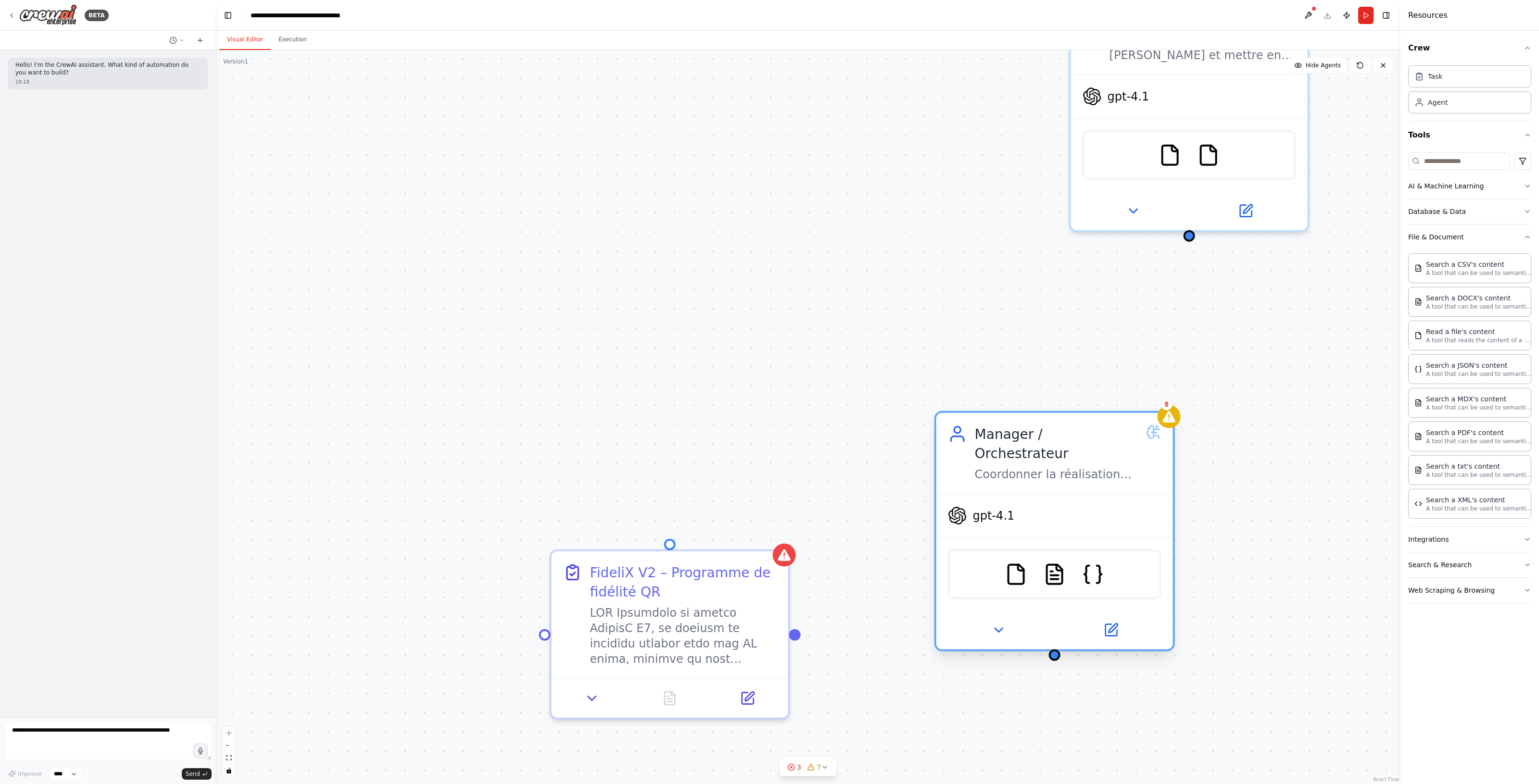
drag, startPoint x: 804, startPoint y: 242, endPoint x: 1224, endPoint y: 517, distance: 502.0
click at [1173, 517] on div "gpt-4.1" at bounding box center [1054, 516] width 236 height 43
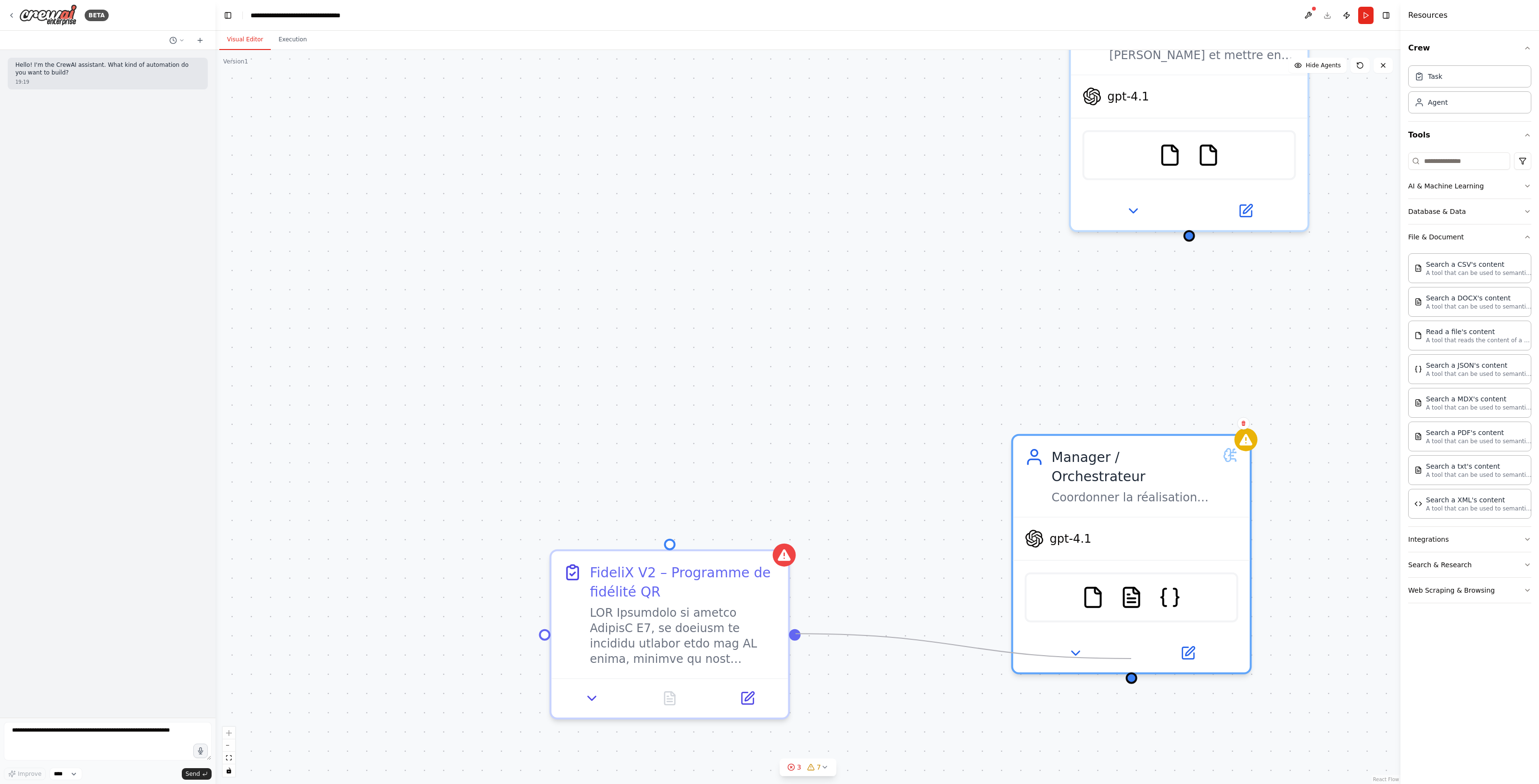
drag, startPoint x: 811, startPoint y: 634, endPoint x: 1130, endPoint y: 658, distance: 319.9
click at [1130, 658] on div "FideliX V2 – Programme de fidélité QR Manager / Orchestrateur Coordonner la réa…" at bounding box center [808, 416] width 1185 height 734
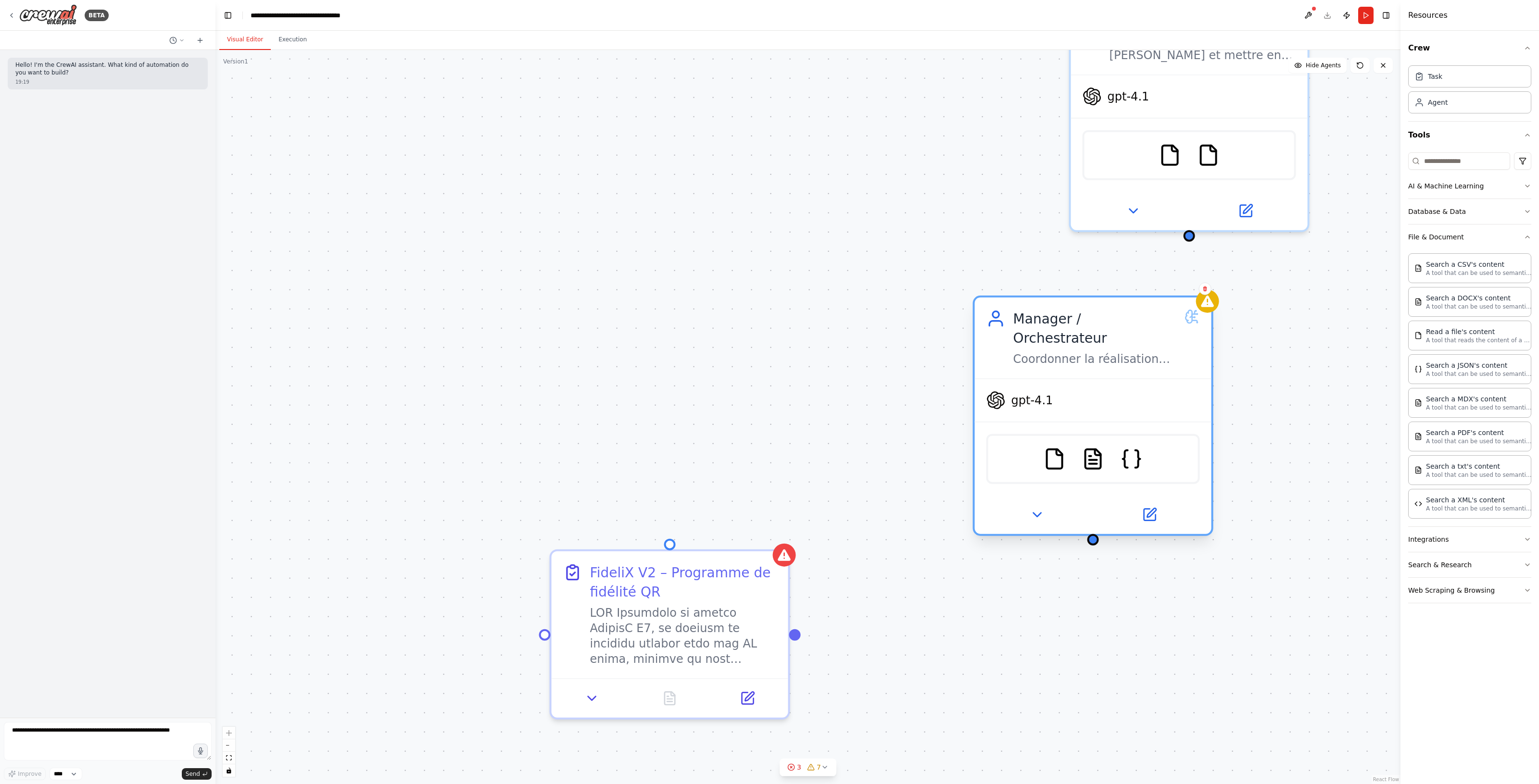
drag, startPoint x: 1111, startPoint y: 409, endPoint x: 1080, endPoint y: 317, distance: 97.1
click at [1080, 317] on div "Manager / Orchestrateur" at bounding box center [1095, 328] width 164 height 39
click at [833, 667] on div "FideliX V2 – Programme de fidélité QR Manager / Orchestrateur Coordonner la réa…" at bounding box center [808, 416] width 1185 height 734
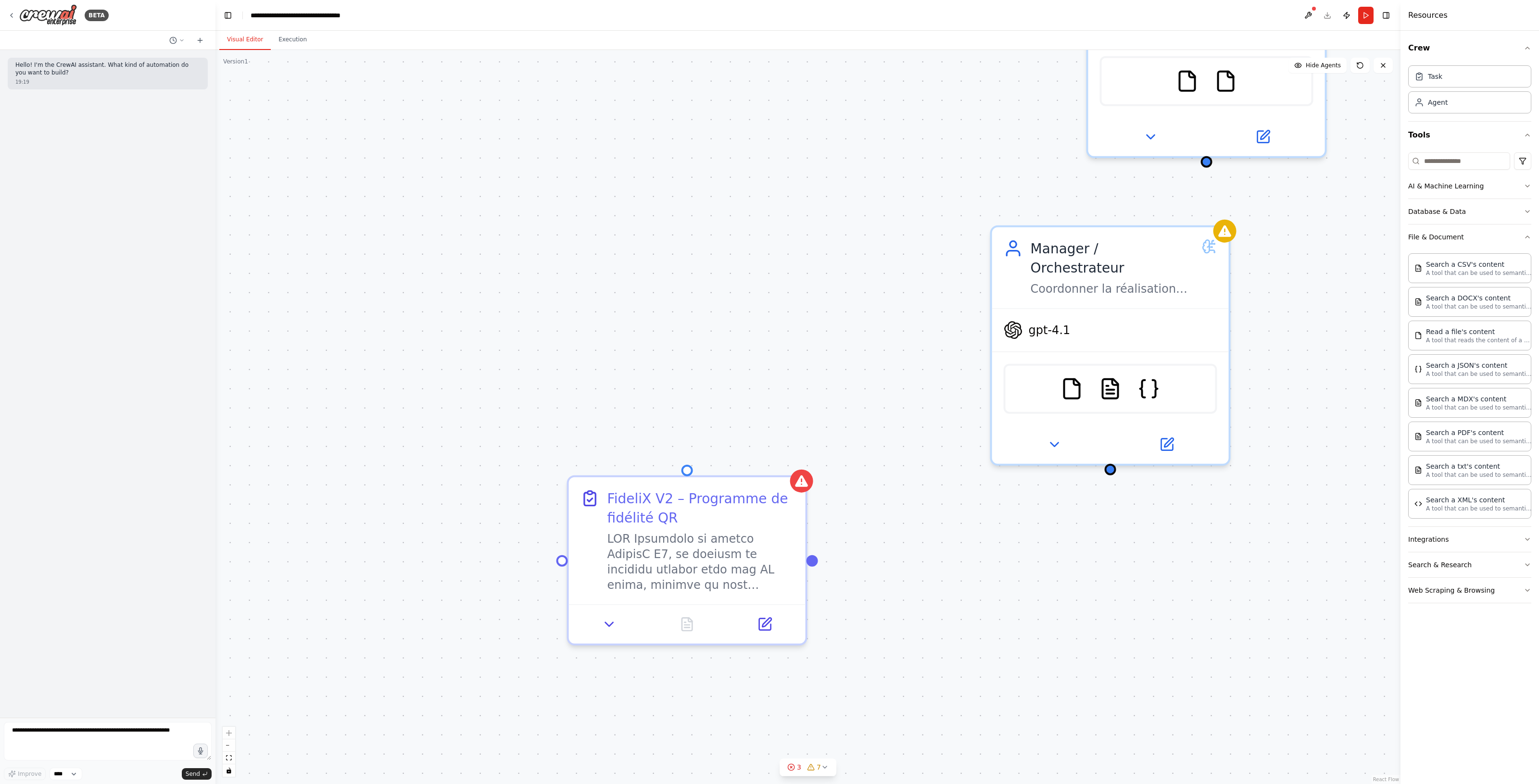
drag, startPoint x: 796, startPoint y: 638, endPoint x: 619, endPoint y: 537, distance: 203.8
click at [619, 537] on div "FideliX V2 – Programme de fidélité QR Manager / Orchestrateur Coordonner la réa…" at bounding box center [808, 416] width 1185 height 734
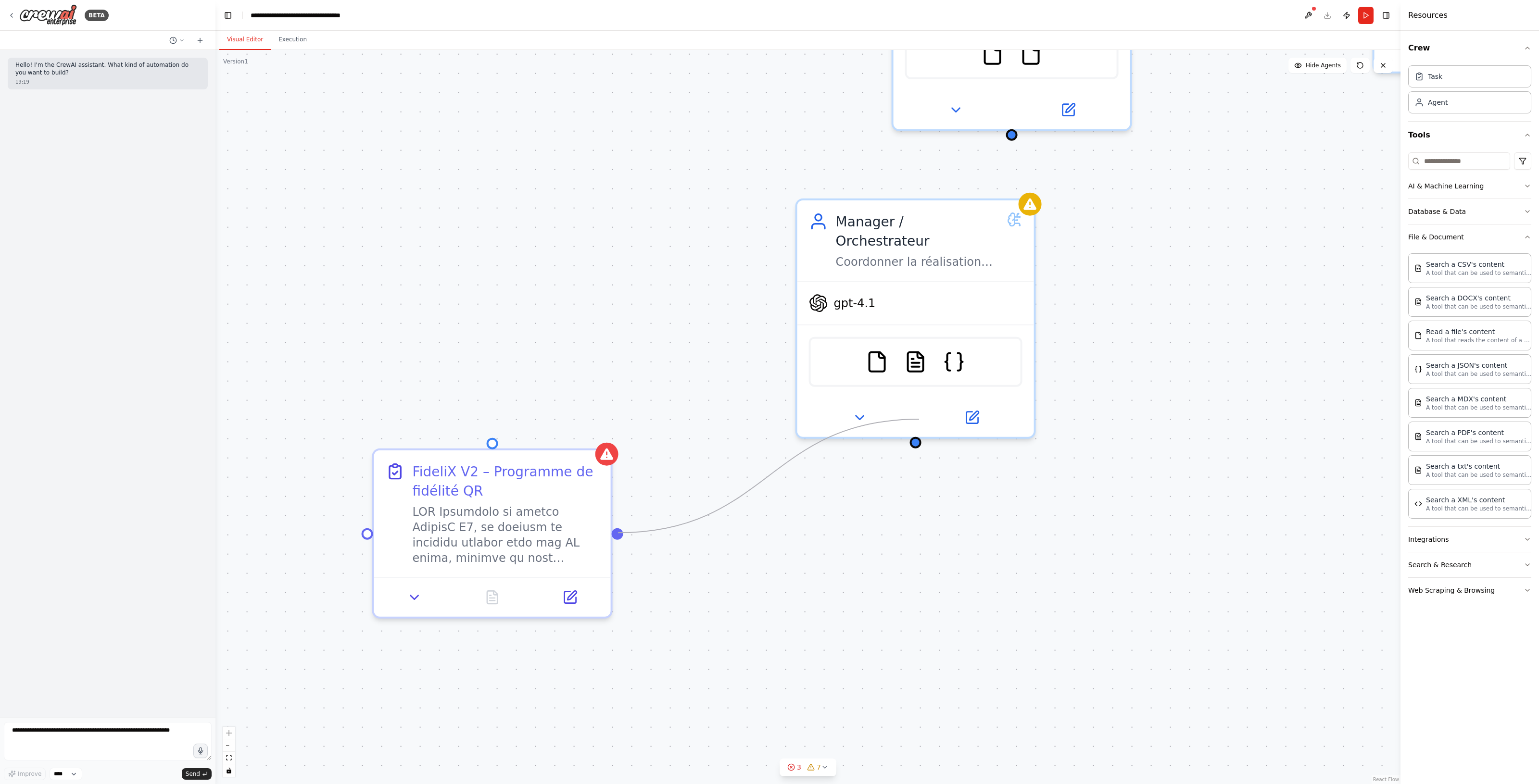
drag, startPoint x: 617, startPoint y: 531, endPoint x: 919, endPoint y: 424, distance: 320.4
click at [919, 424] on div "FideliX V2 – Programme de fidélité QR Manager / Orchestrateur Coordonner la réa…" at bounding box center [808, 416] width 1185 height 734
drag, startPoint x: 501, startPoint y: 416, endPoint x: 912, endPoint y: 427, distance: 411.1
click at [912, 427] on div "FideliX V2 – Programme de fidélité QR Manager / Orchestrateur Coordonner la réa…" at bounding box center [808, 416] width 1185 height 734
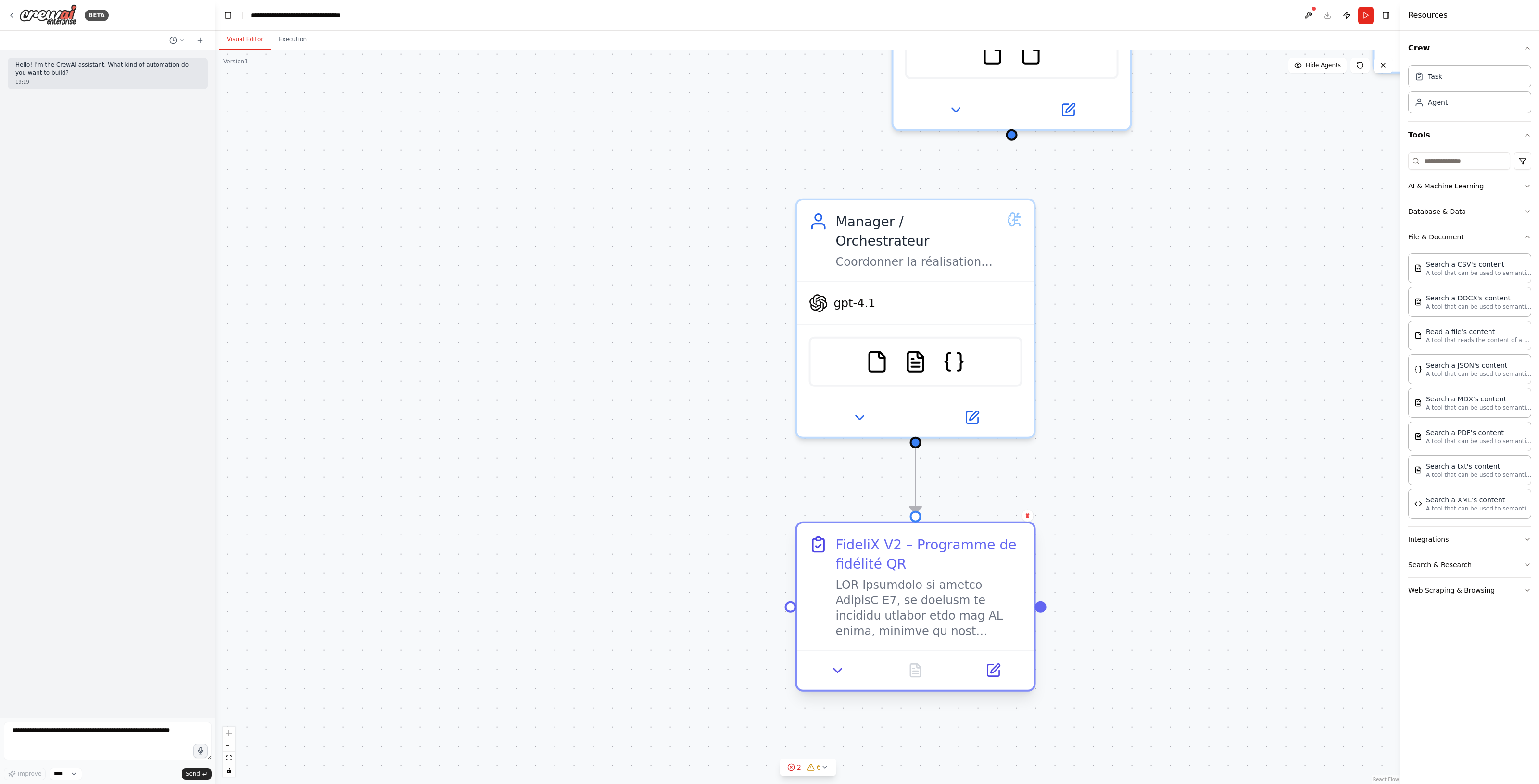
drag, startPoint x: 584, startPoint y: 466, endPoint x: 990, endPoint y: 537, distance: 412.2
click at [990, 537] on div "FideliX V2 – Programme de fidélité QR" at bounding box center [929, 554] width 187 height 39
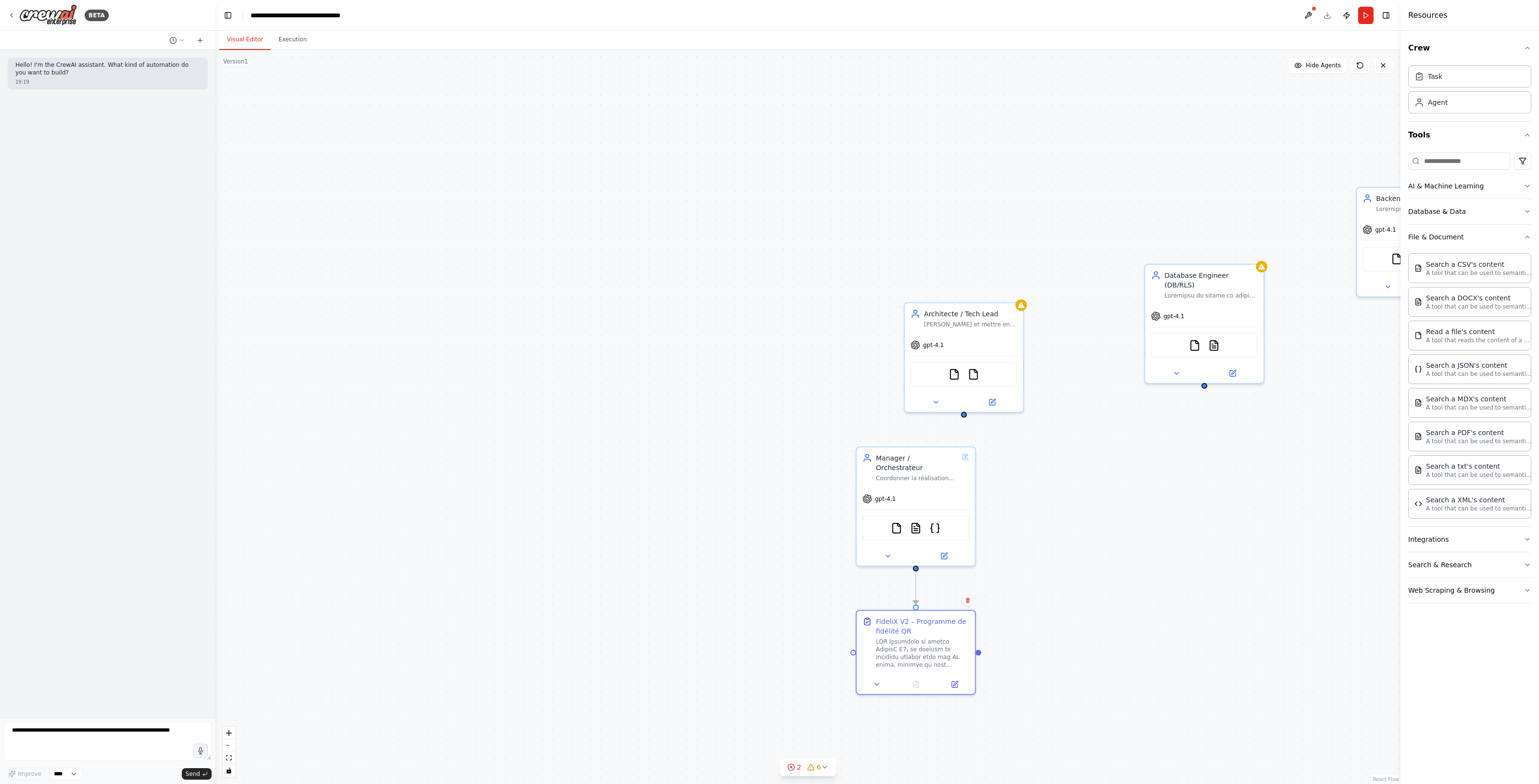
drag, startPoint x: 1068, startPoint y: 359, endPoint x: 1020, endPoint y: 480, distance: 130.2
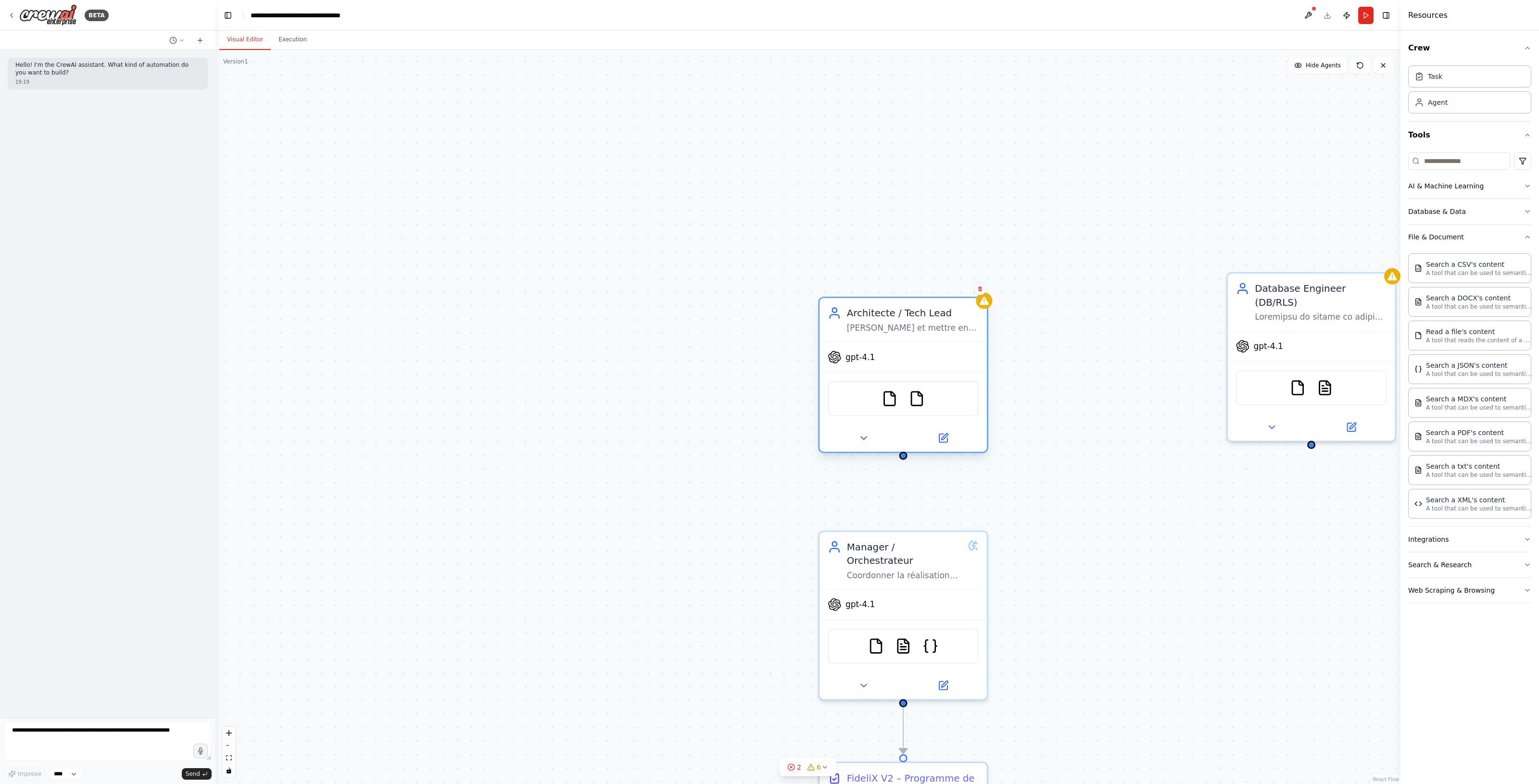
drag, startPoint x: 976, startPoint y: 347, endPoint x: 909, endPoint y: 316, distance: 73.8
click at [909, 316] on div "Architecte / Tech Lead Définir et mettre en place l’architecture technique comp…" at bounding box center [912, 320] width 132 height 28
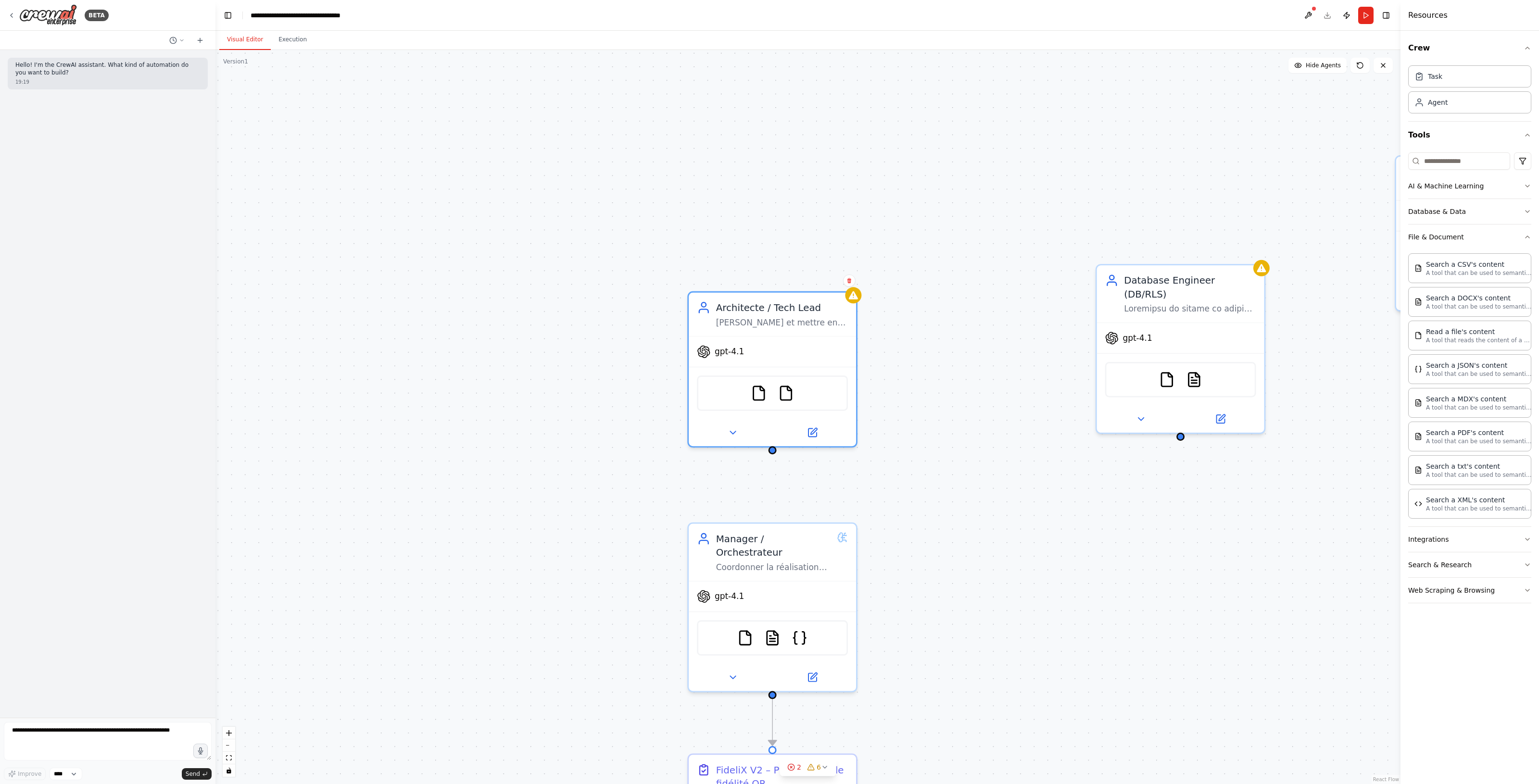
drag, startPoint x: 955, startPoint y: 518, endPoint x: 824, endPoint y: 518, distance: 131.0
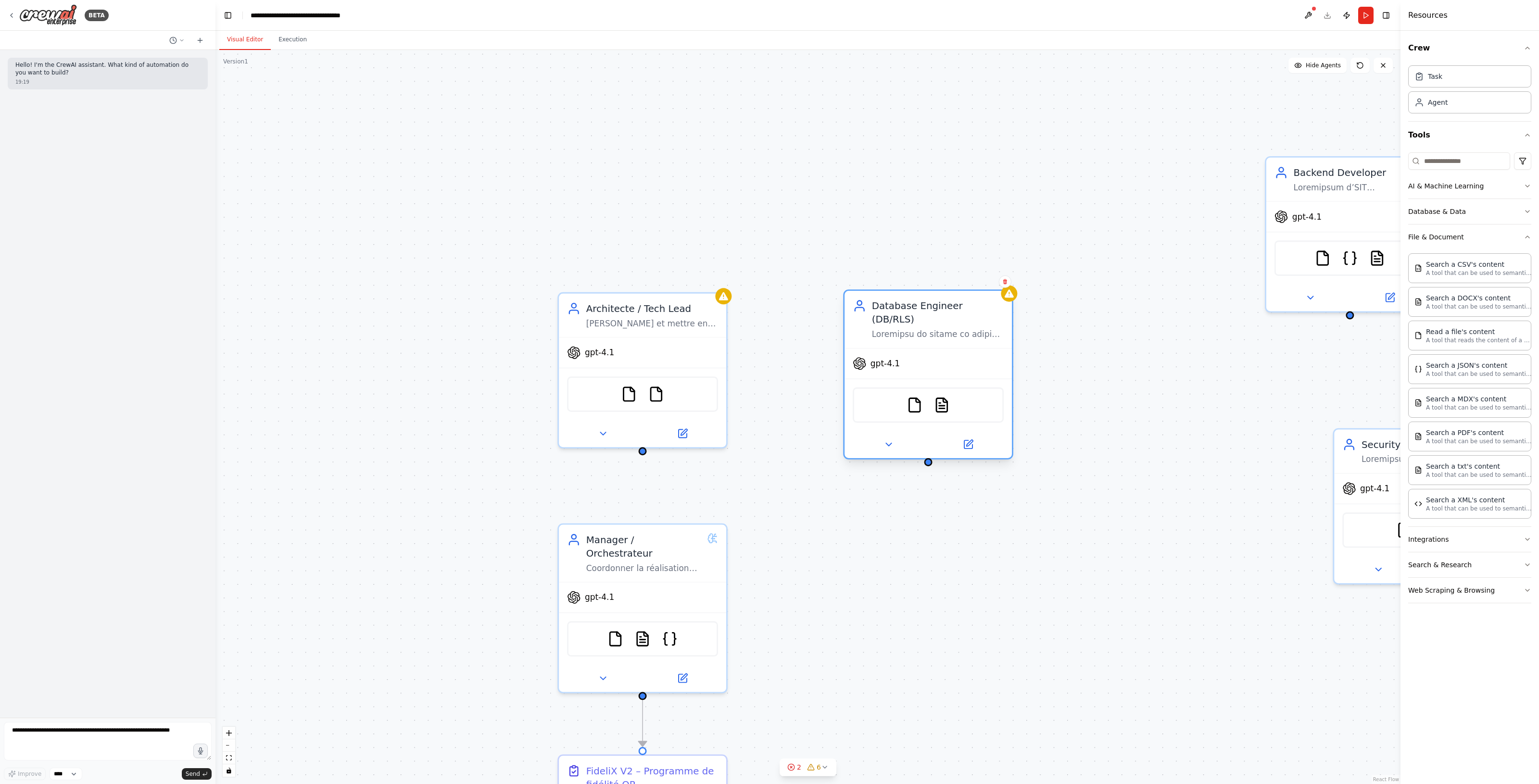
drag, startPoint x: 1034, startPoint y: 281, endPoint x: 922, endPoint y: 301, distance: 113.8
click at [922, 301] on div "Database Engineer (DB/RLS)" at bounding box center [937, 312] width 132 height 28
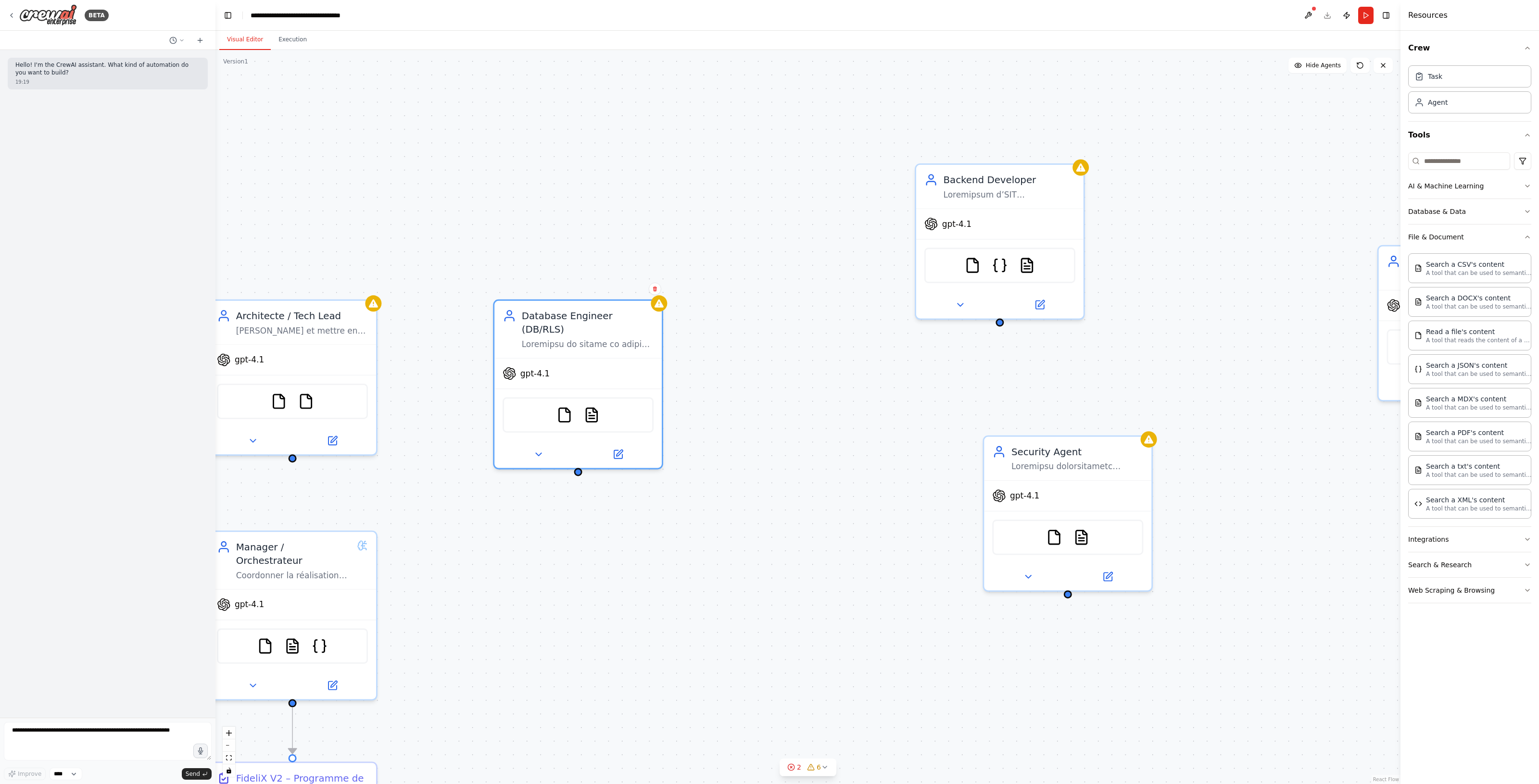
drag, startPoint x: 911, startPoint y: 457, endPoint x: 801, endPoint y: 458, distance: 110.0
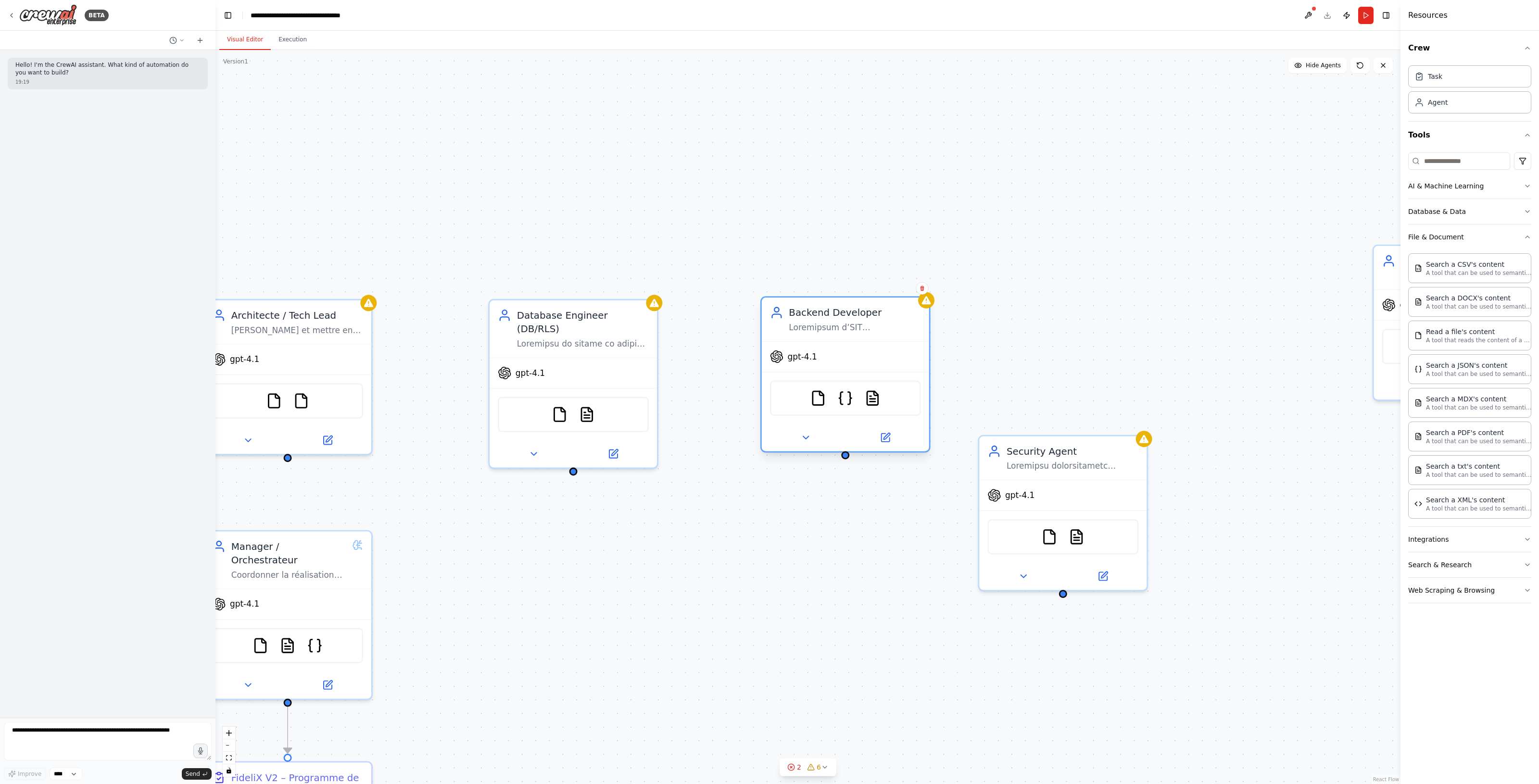
drag, startPoint x: 989, startPoint y: 176, endPoint x: 847, endPoint y: 315, distance: 198.7
click at [847, 315] on div "Backend Developer" at bounding box center [854, 312] width 132 height 13
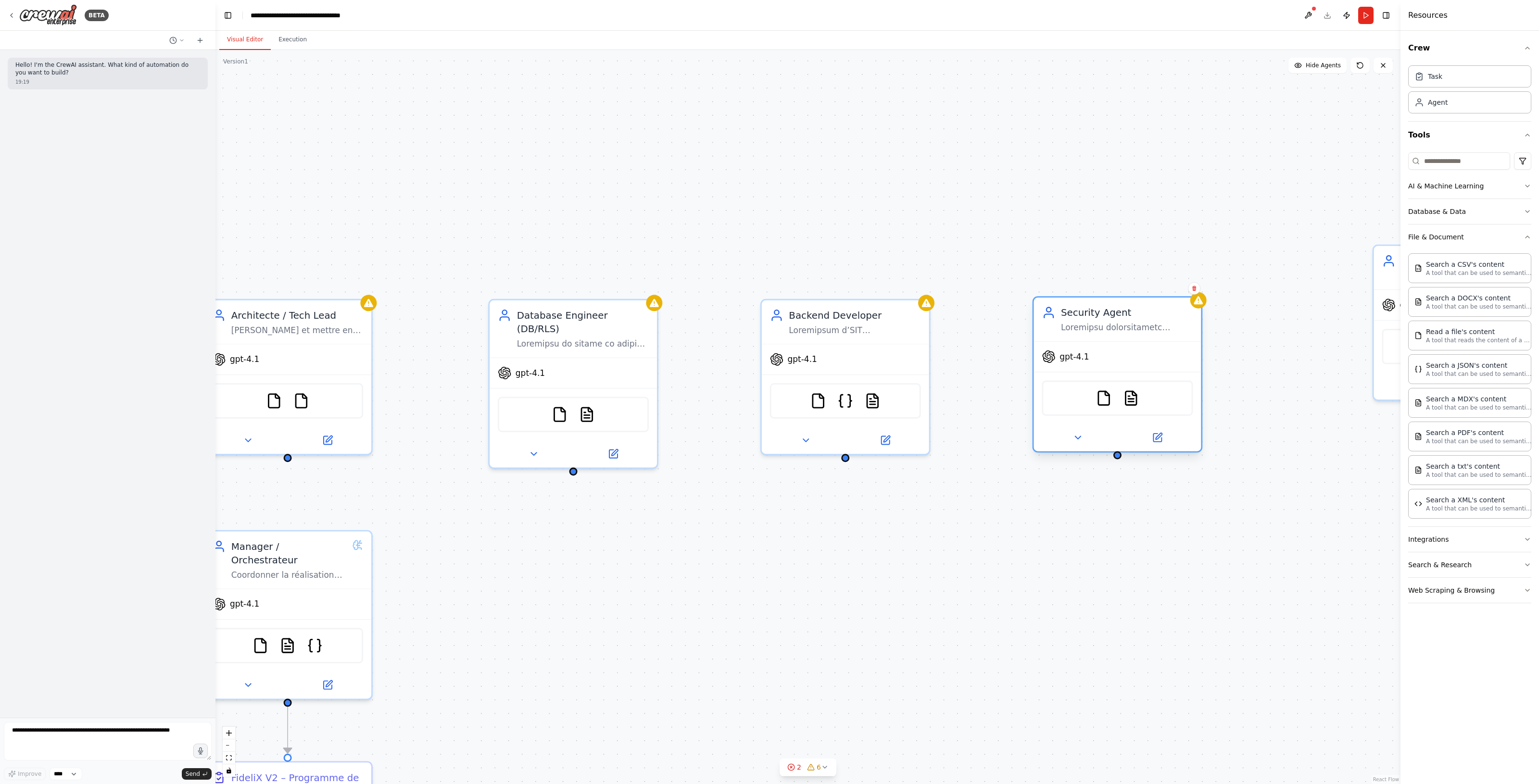
drag, startPoint x: 1057, startPoint y: 453, endPoint x: 1107, endPoint y: 318, distance: 144.0
click at [1107, 318] on div "Security Agent" at bounding box center [1126, 319] width 132 height 28
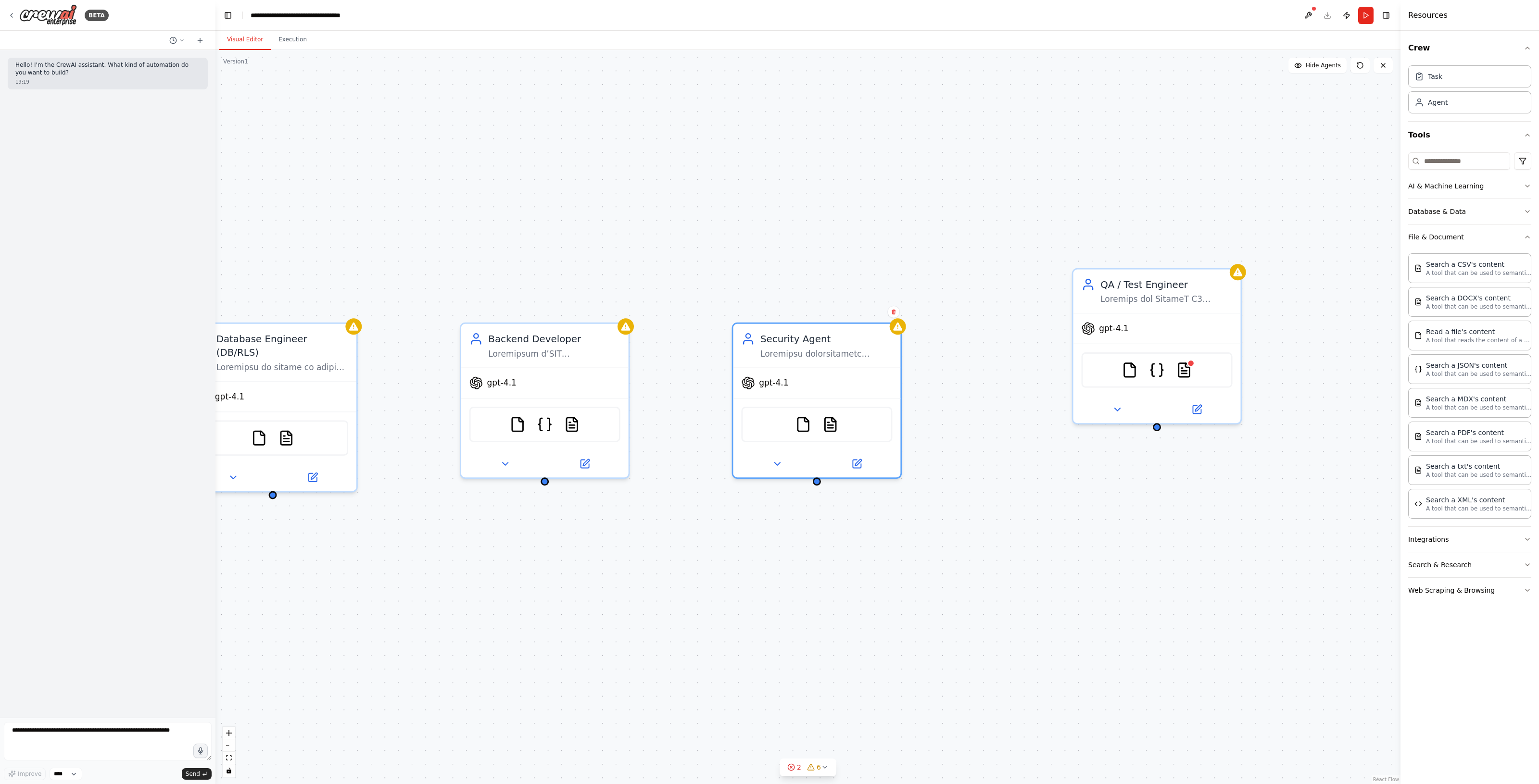
drag, startPoint x: 1157, startPoint y: 507, endPoint x: 770, endPoint y: 537, distance: 388.2
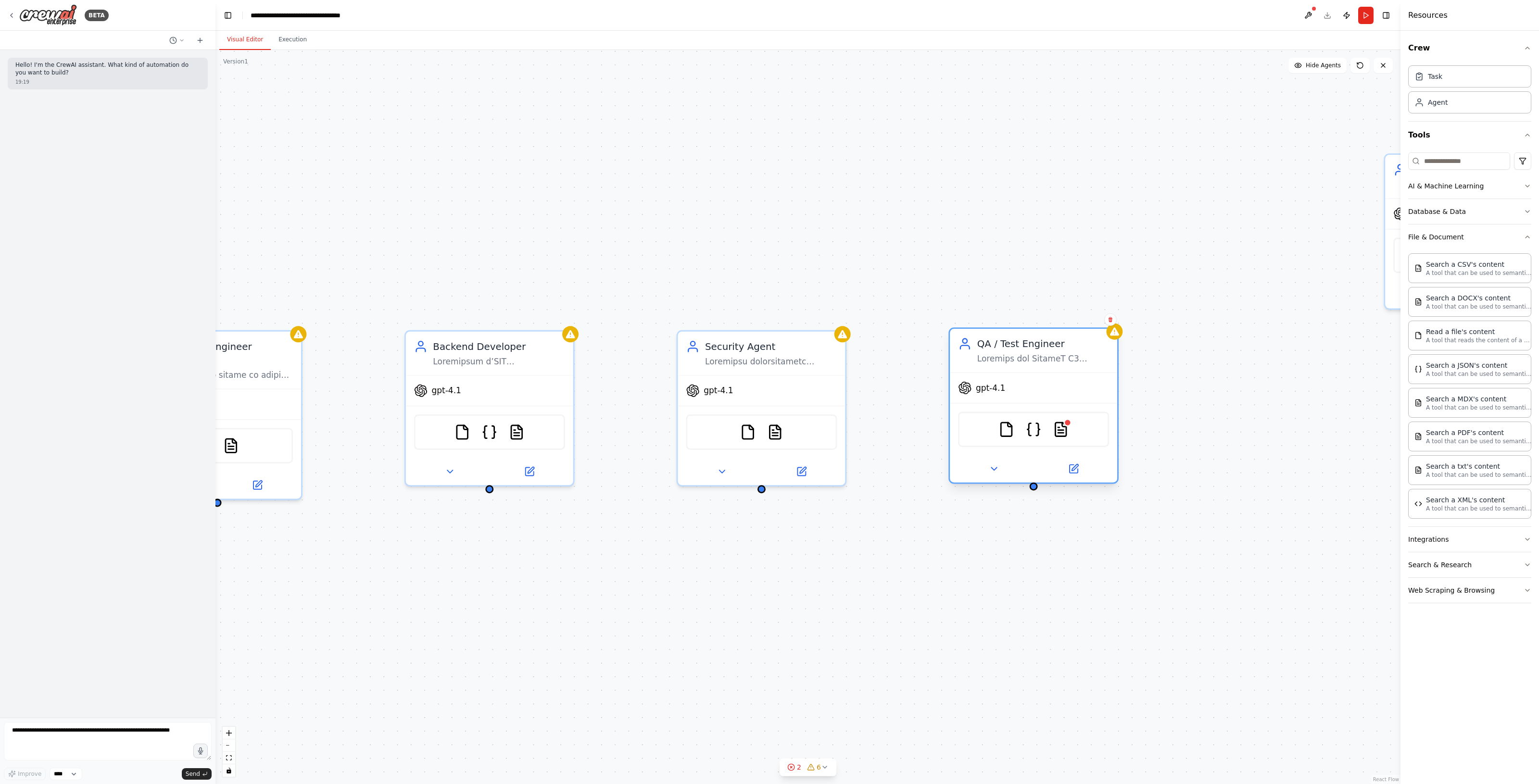
drag, startPoint x: 1071, startPoint y: 290, endPoint x: 1009, endPoint y: 345, distance: 82.9
click at [1009, 345] on div "QA / Test Engineer" at bounding box center [1043, 343] width 132 height 13
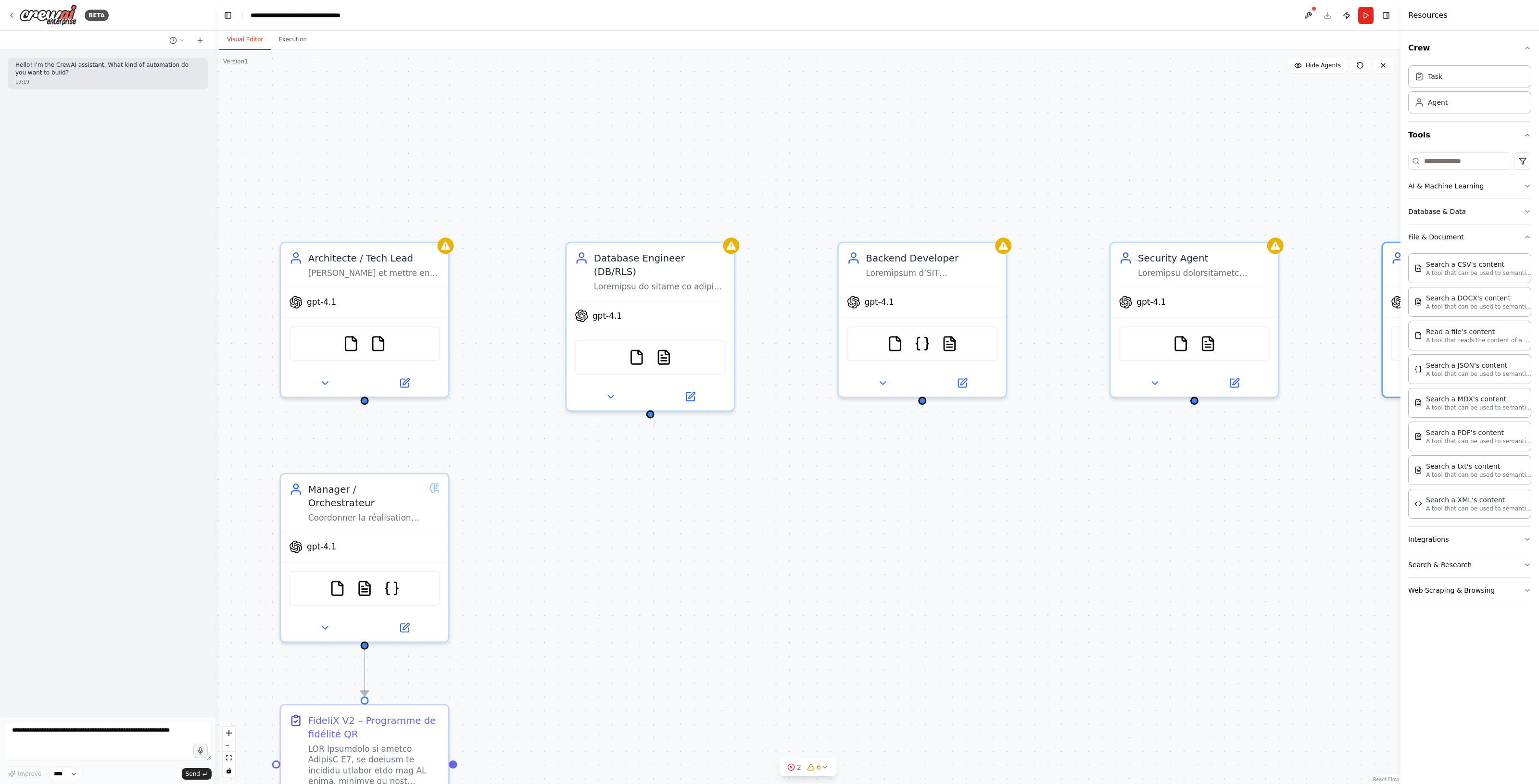
drag, startPoint x: 1184, startPoint y: 441, endPoint x: 1318, endPoint y: 424, distance: 135.1
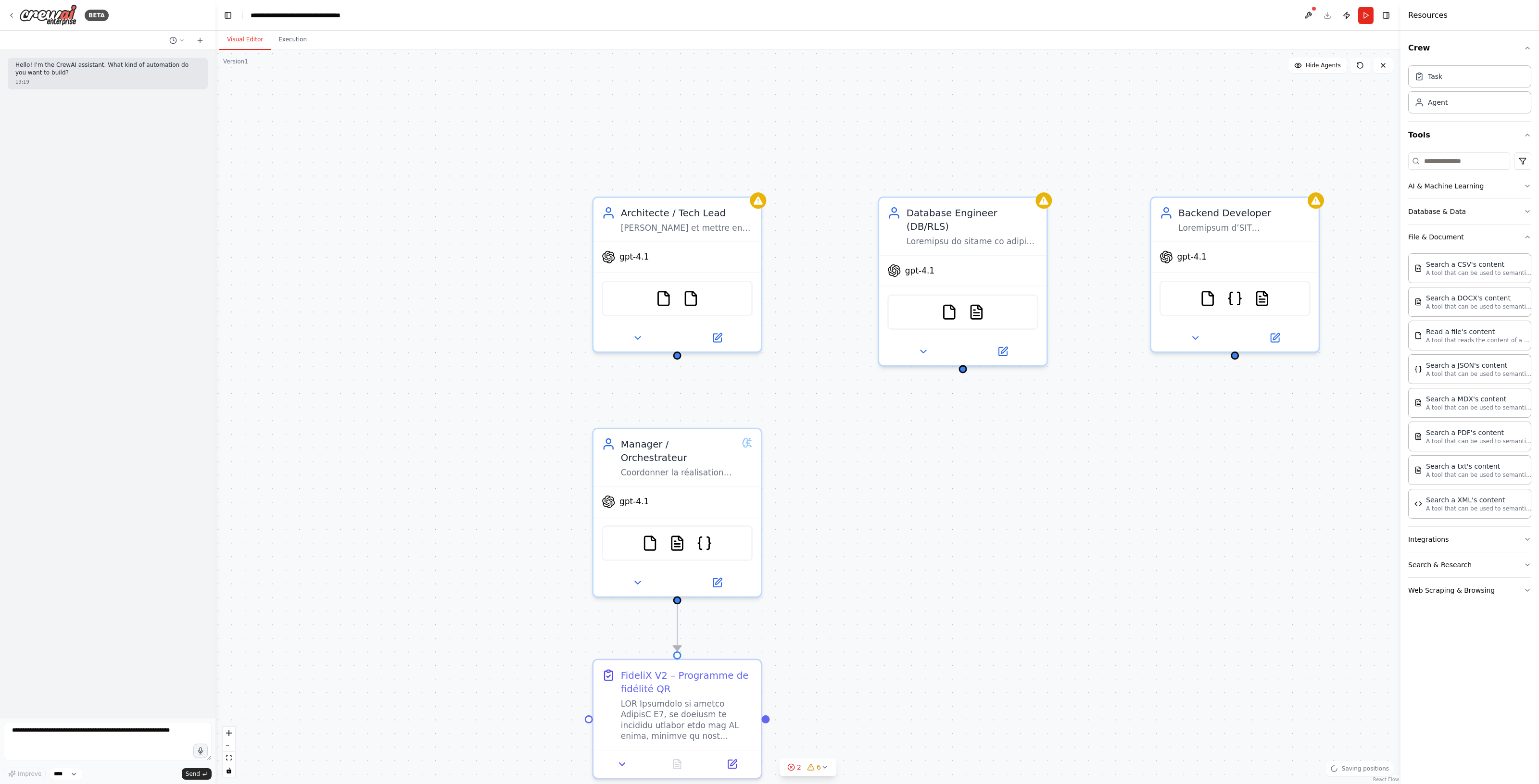
drag, startPoint x: 855, startPoint y: 494, endPoint x: 955, endPoint y: 478, distance: 101.3
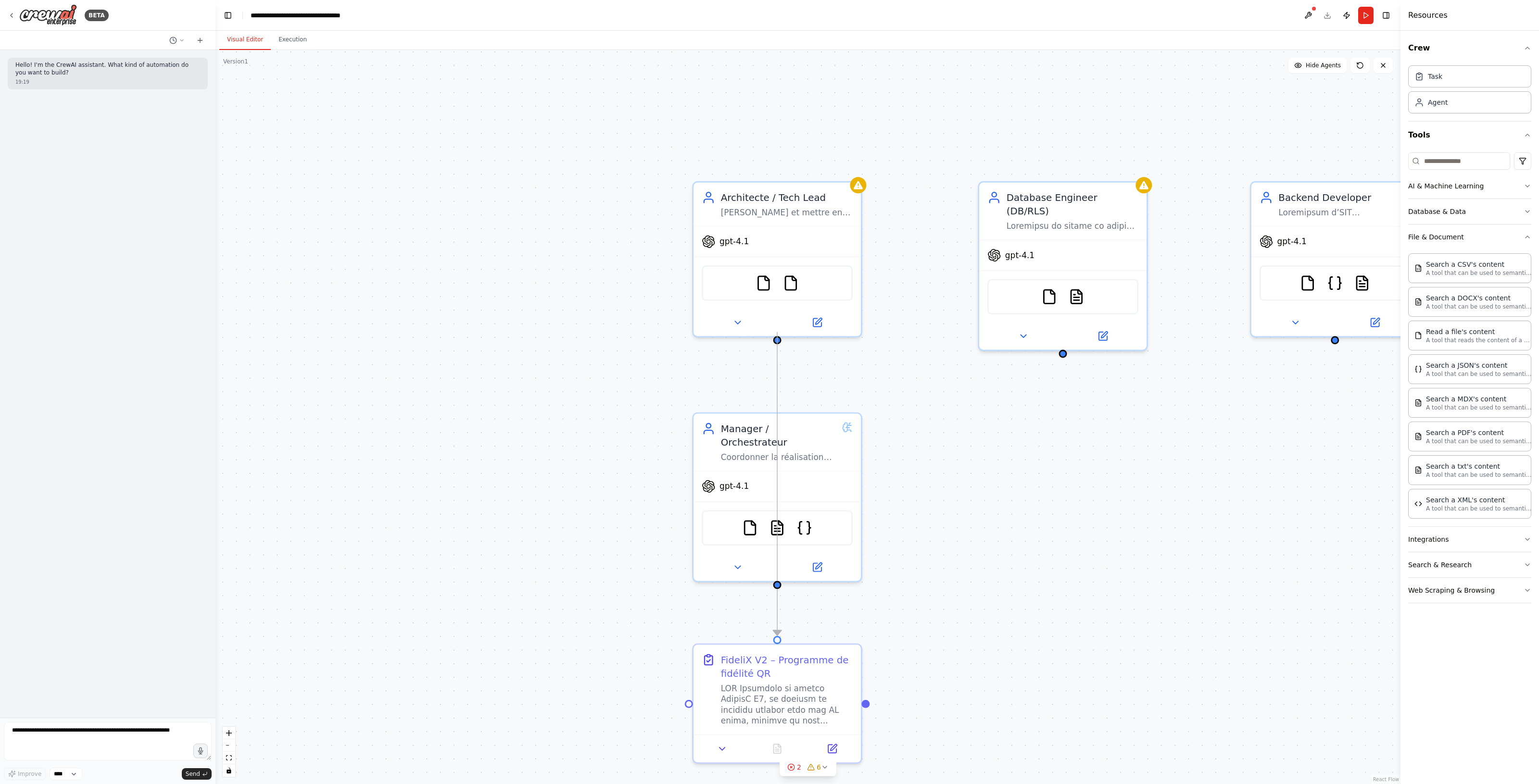
drag, startPoint x: 779, startPoint y: 569, endPoint x: 777, endPoint y: 343, distance: 226.0
click at [777, 343] on div ".deletable-edge-delete-btn { width: 20px; height: 20px; border: 0px solid #ffff…" at bounding box center [808, 416] width 1185 height 734
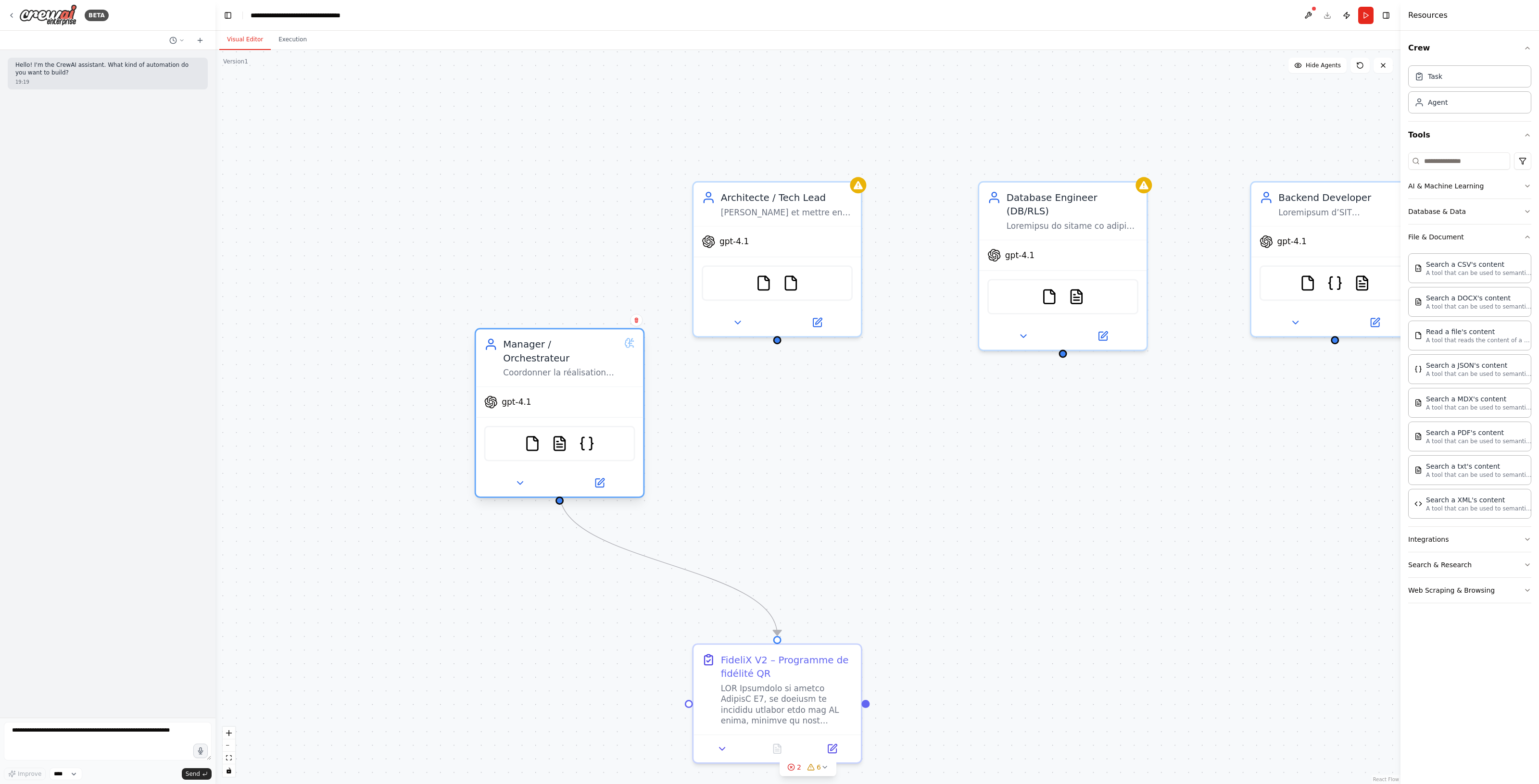
drag, startPoint x: 791, startPoint y: 419, endPoint x: 573, endPoint y: 345, distance: 230.2
click at [573, 345] on div "Manager / Orchestrateur" at bounding box center [560, 351] width 115 height 28
drag, startPoint x: 558, startPoint y: 488, endPoint x: 775, endPoint y: 341, distance: 262.1
click at [775, 341] on div ".deletable-edge-delete-btn { width: 20px; height: 20px; border: 0px solid #ffff…" at bounding box center [808, 416] width 1185 height 734
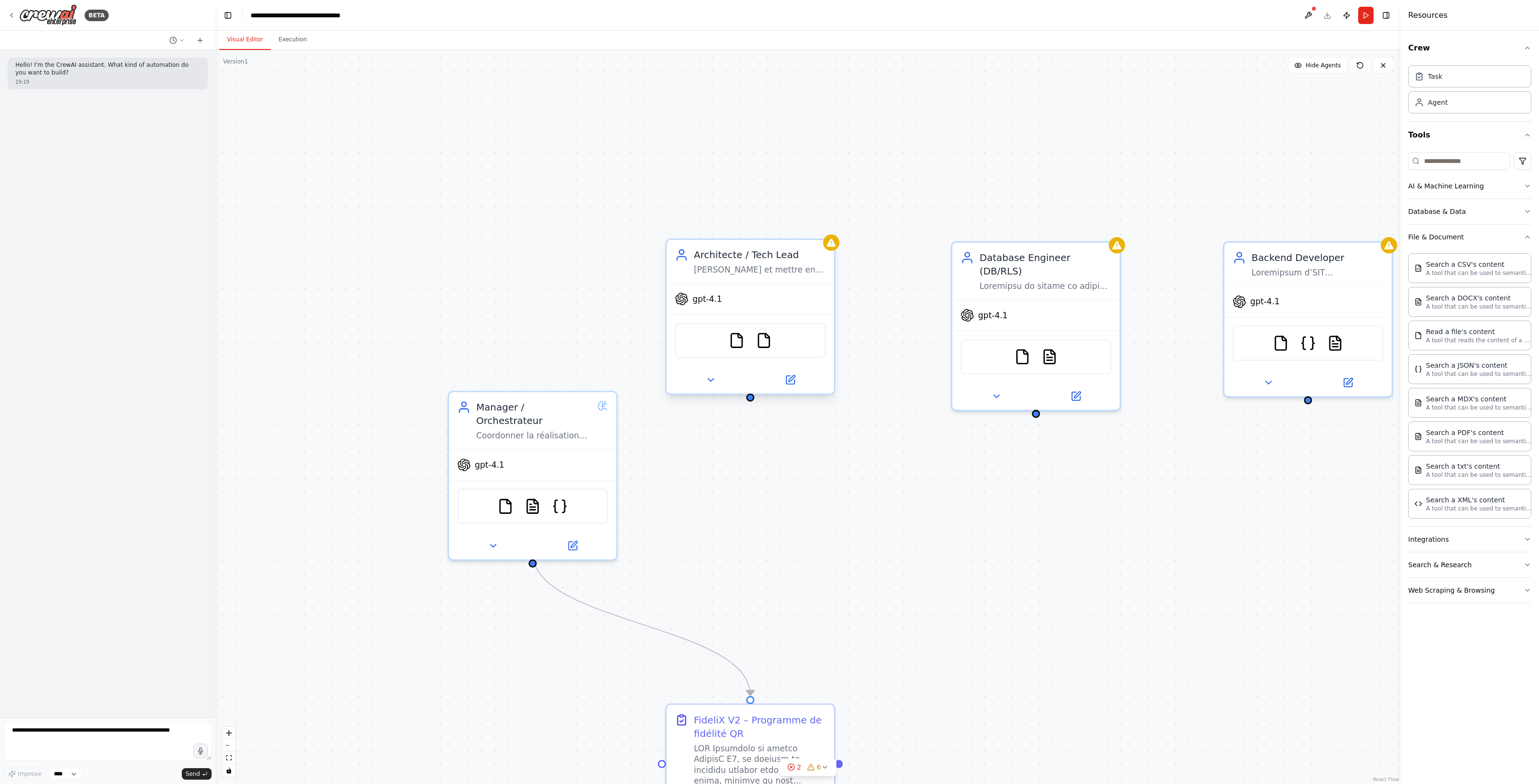
drag, startPoint x: 778, startPoint y: 341, endPoint x: 758, endPoint y: 392, distance: 54.8
click at [758, 392] on div ".deletable-edge-delete-btn { width: 20px; height: 20px; border: 0px solid #ffff…" at bounding box center [808, 416] width 1185 height 734
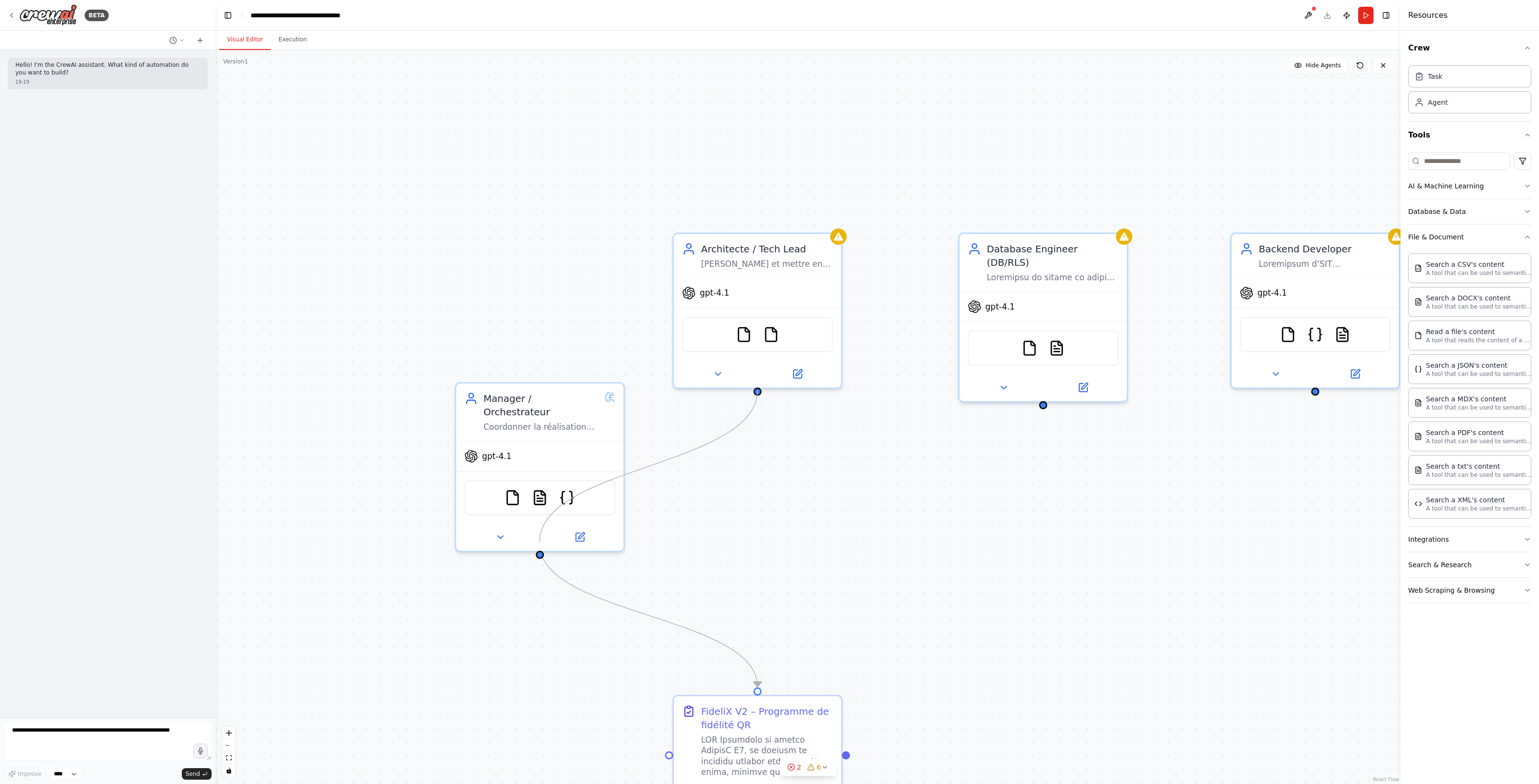
drag, startPoint x: 759, startPoint y: 387, endPoint x: 540, endPoint y: 542, distance: 268.3
click at [540, 542] on div ".deletable-edge-delete-btn { width: 20px; height: 20px; border: 0px solid #ffff…" at bounding box center [808, 416] width 1185 height 734
drag, startPoint x: 759, startPoint y: 387, endPoint x: 538, endPoint y: 542, distance: 269.9
click at [538, 542] on div ".deletable-edge-delete-btn { width: 20px; height: 20px; border: 0px solid #ffff…" at bounding box center [808, 416] width 1185 height 734
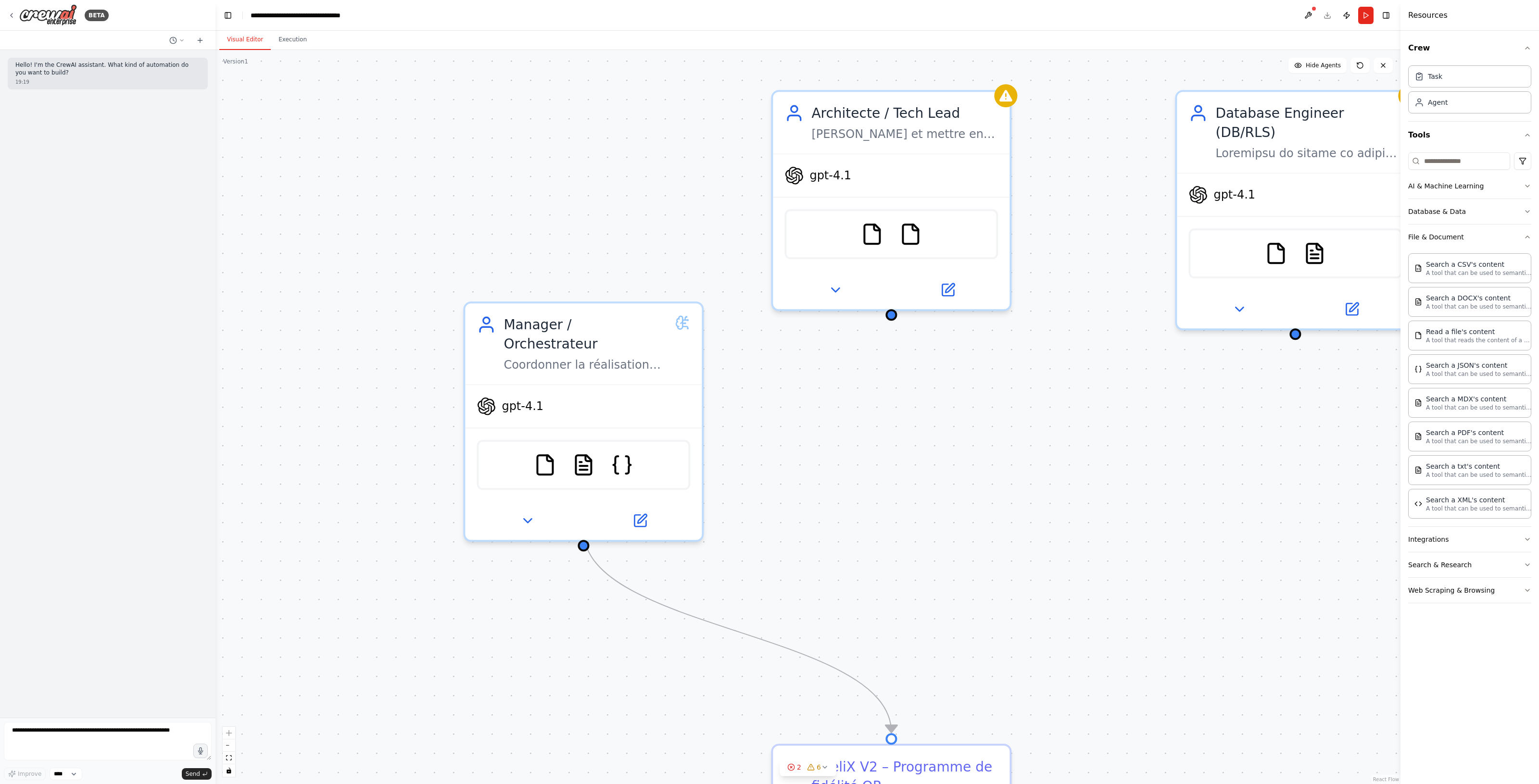
drag, startPoint x: 838, startPoint y: 494, endPoint x: 929, endPoint y: 458, distance: 97.9
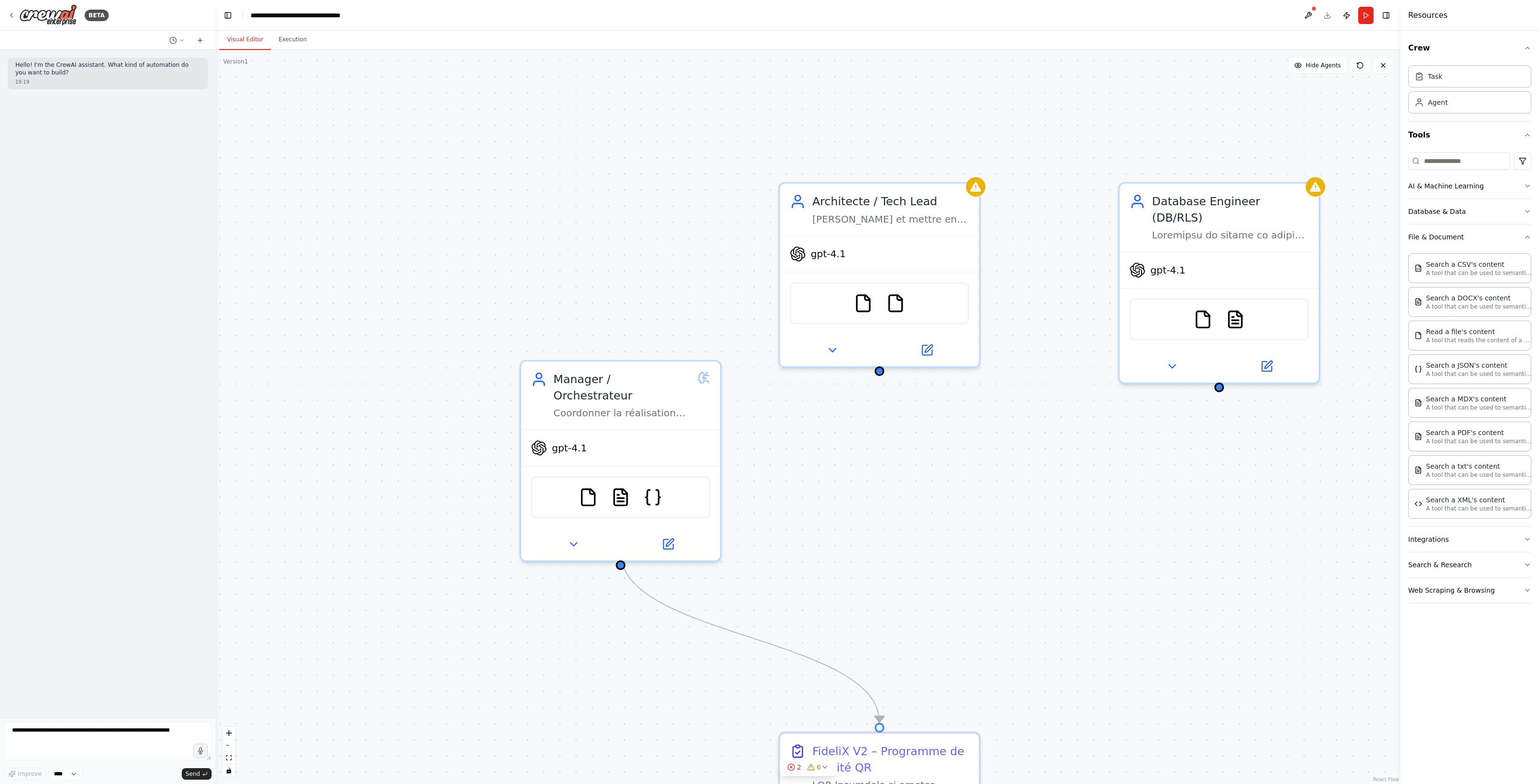
drag, startPoint x: 924, startPoint y: 328, endPoint x: 877, endPoint y: 371, distance: 63.7
click at [877, 371] on div ".deletable-edge-delete-btn { width: 20px; height: 20px; border: 0px solid #ffff…" at bounding box center [808, 416] width 1185 height 734
drag, startPoint x: 880, startPoint y: 367, endPoint x: 622, endPoint y: 562, distance: 323.4
click at [622, 562] on div ".deletable-edge-delete-btn { width: 20px; height: 20px; border: 0px solid #ffff…" at bounding box center [238, 233] width 1993 height 1234
drag, startPoint x: 619, startPoint y: 547, endPoint x: 877, endPoint y: 371, distance: 312.3
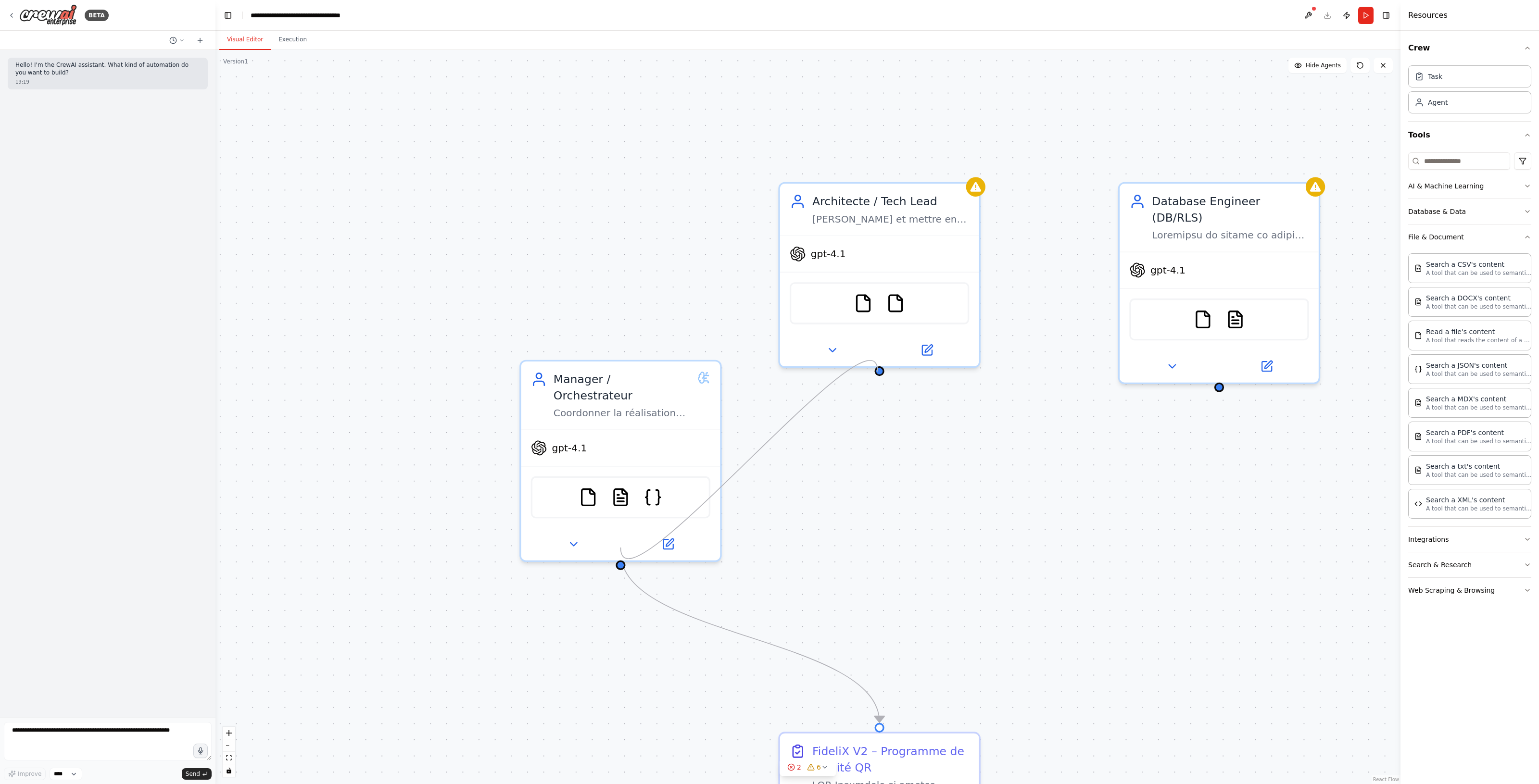
click at [877, 371] on div ".deletable-edge-delete-btn { width: 20px; height: 20px; border: 0px solid #ffff…" at bounding box center [808, 416] width 1185 height 734
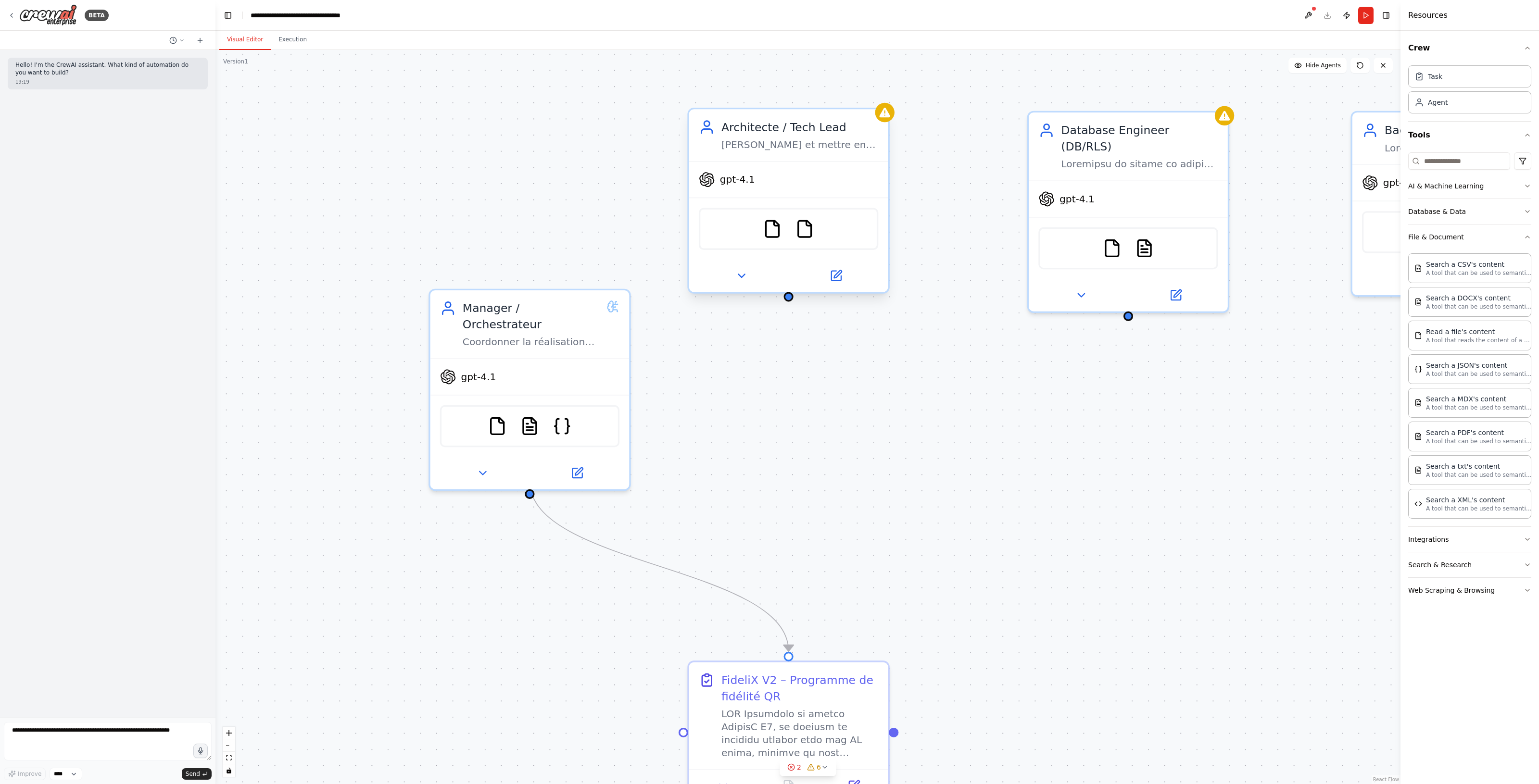
drag, startPoint x: 883, startPoint y: 371, endPoint x: 786, endPoint y: 258, distance: 148.9
click at [791, 298] on div ".deletable-edge-delete-btn { width: 20px; height: 20px; border: 0px solid #ffff…" at bounding box center [808, 416] width 1185 height 734
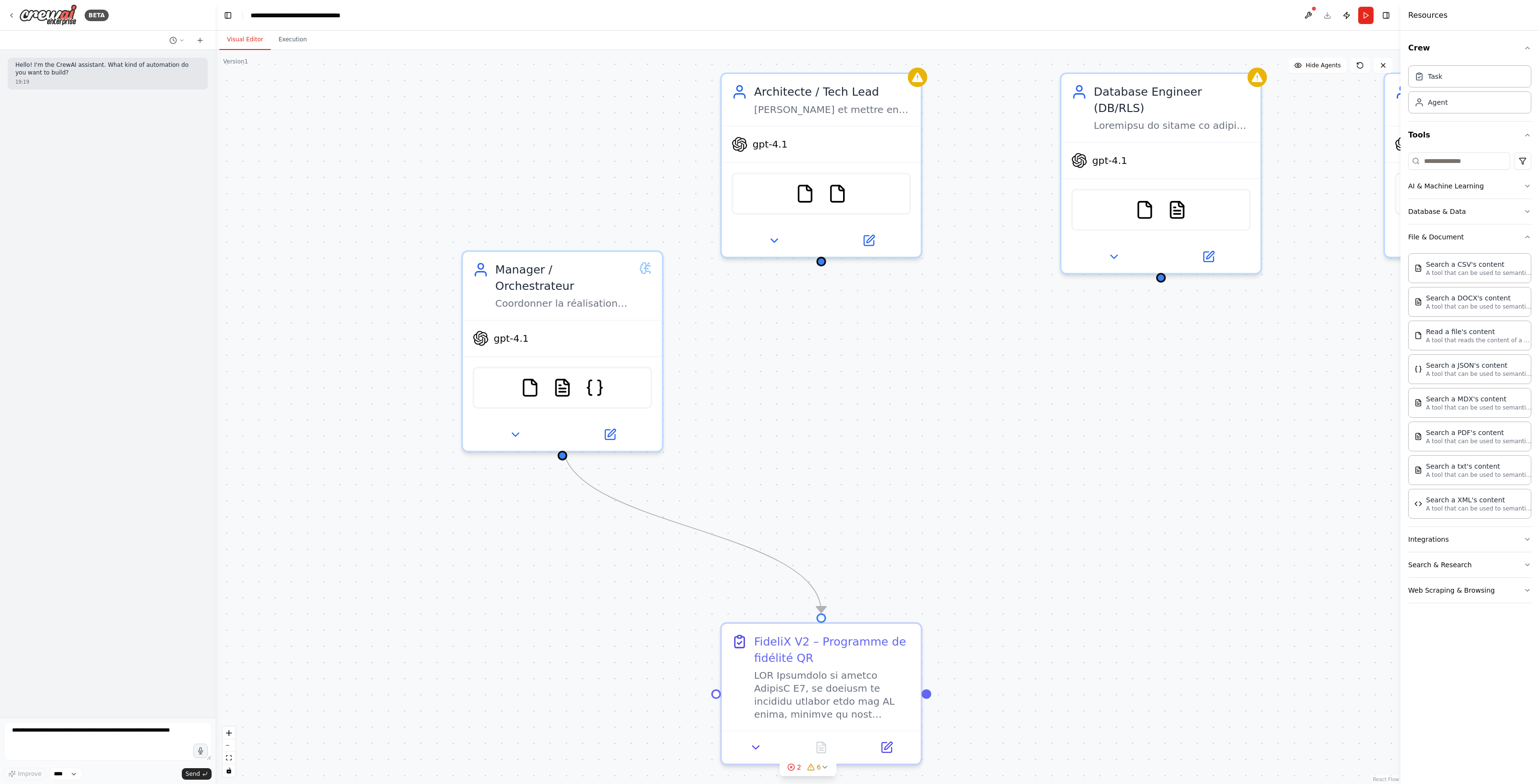
drag, startPoint x: 904, startPoint y: 560, endPoint x: 1004, endPoint y: 443, distance: 153.9
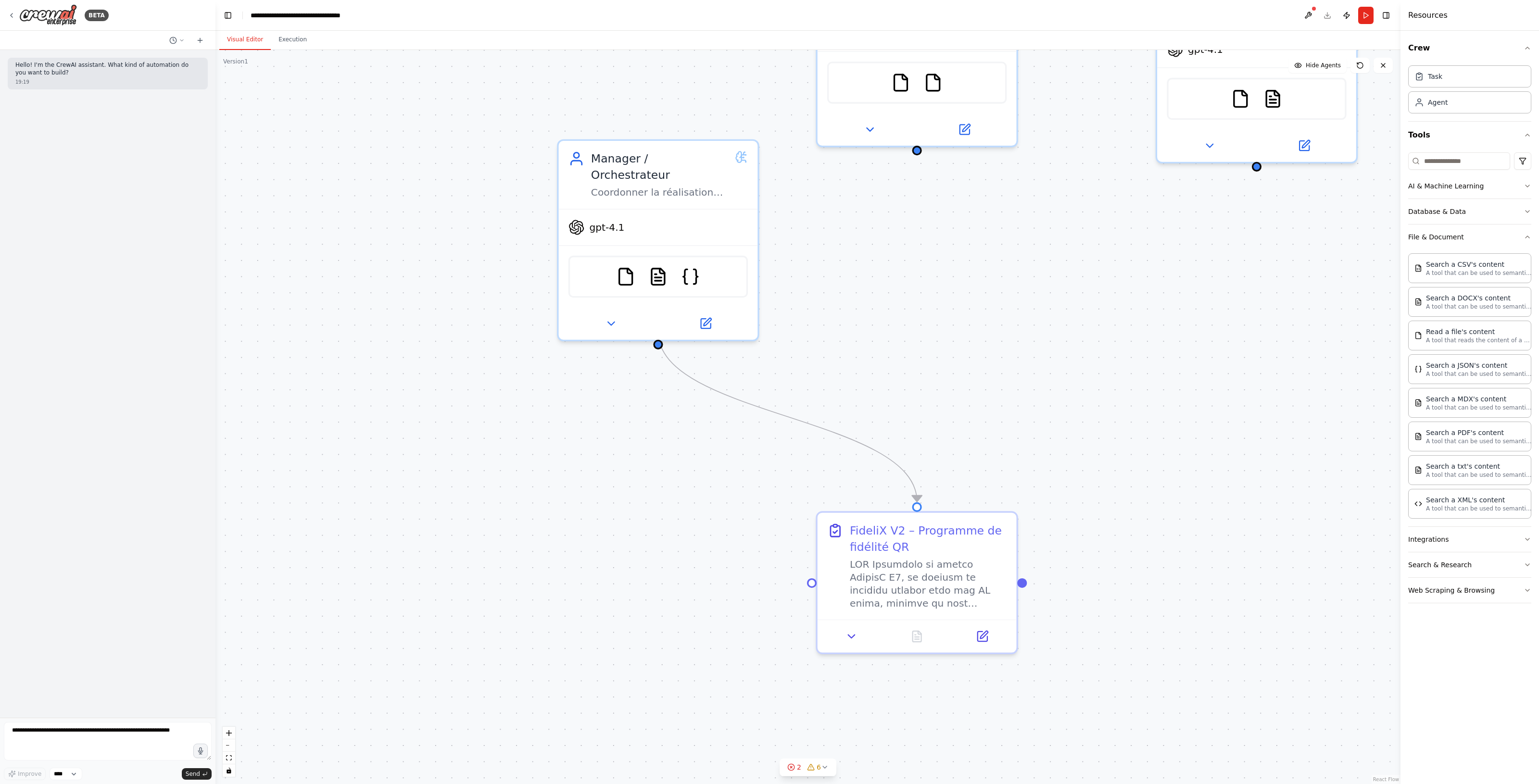
click at [953, 485] on div ".deletable-edge-delete-btn { width: 20px; height: 20px; border: 0px solid #ffff…" at bounding box center [808, 416] width 1185 height 734
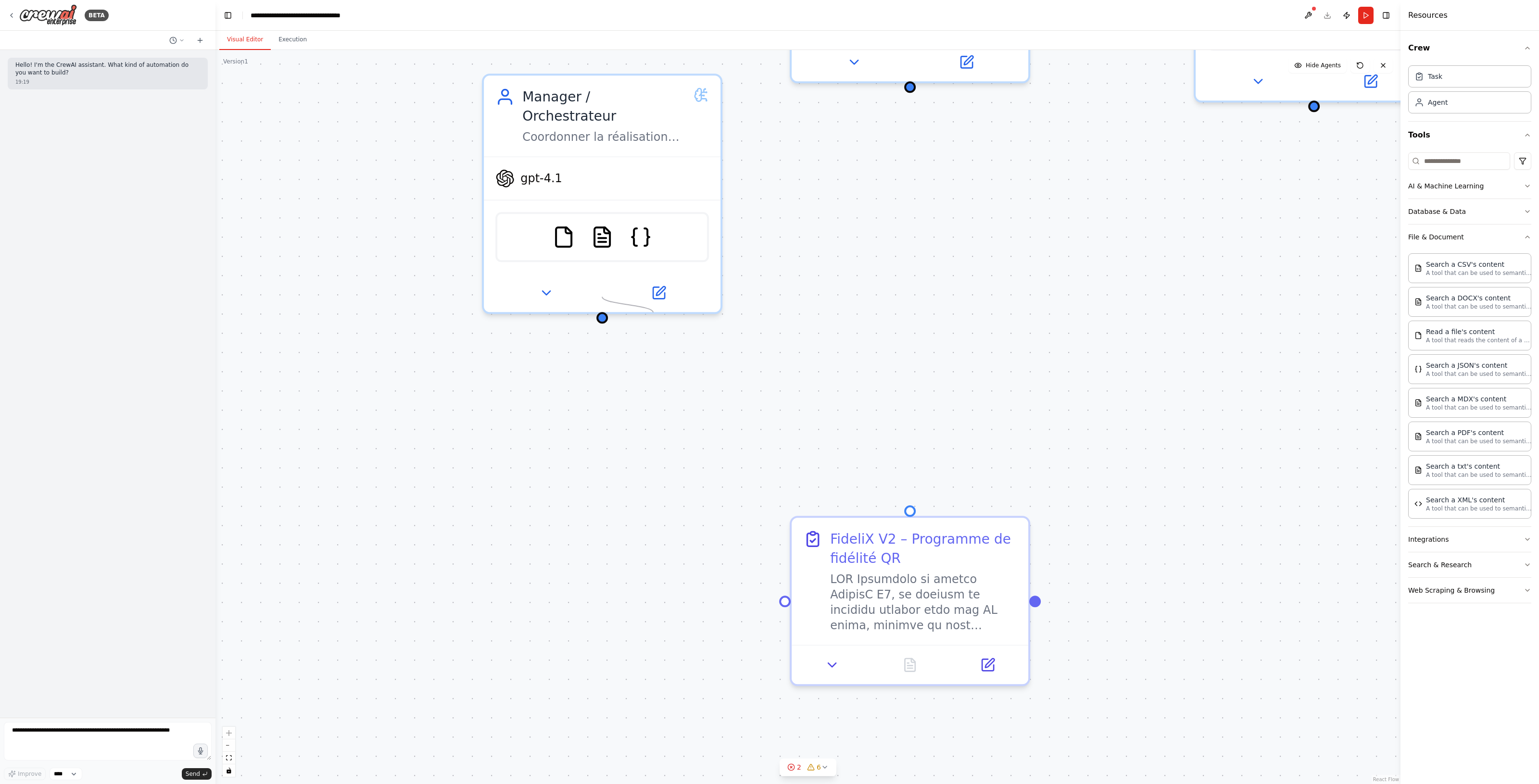
drag, startPoint x: 910, startPoint y: 498, endPoint x: 651, endPoint y: 320, distance: 314.3
click at [644, 312] on div "FideliX V2 – Programme de fidélité QR Manager / Orchestrateur Coordonner la réa…" at bounding box center [808, 416] width 1185 height 734
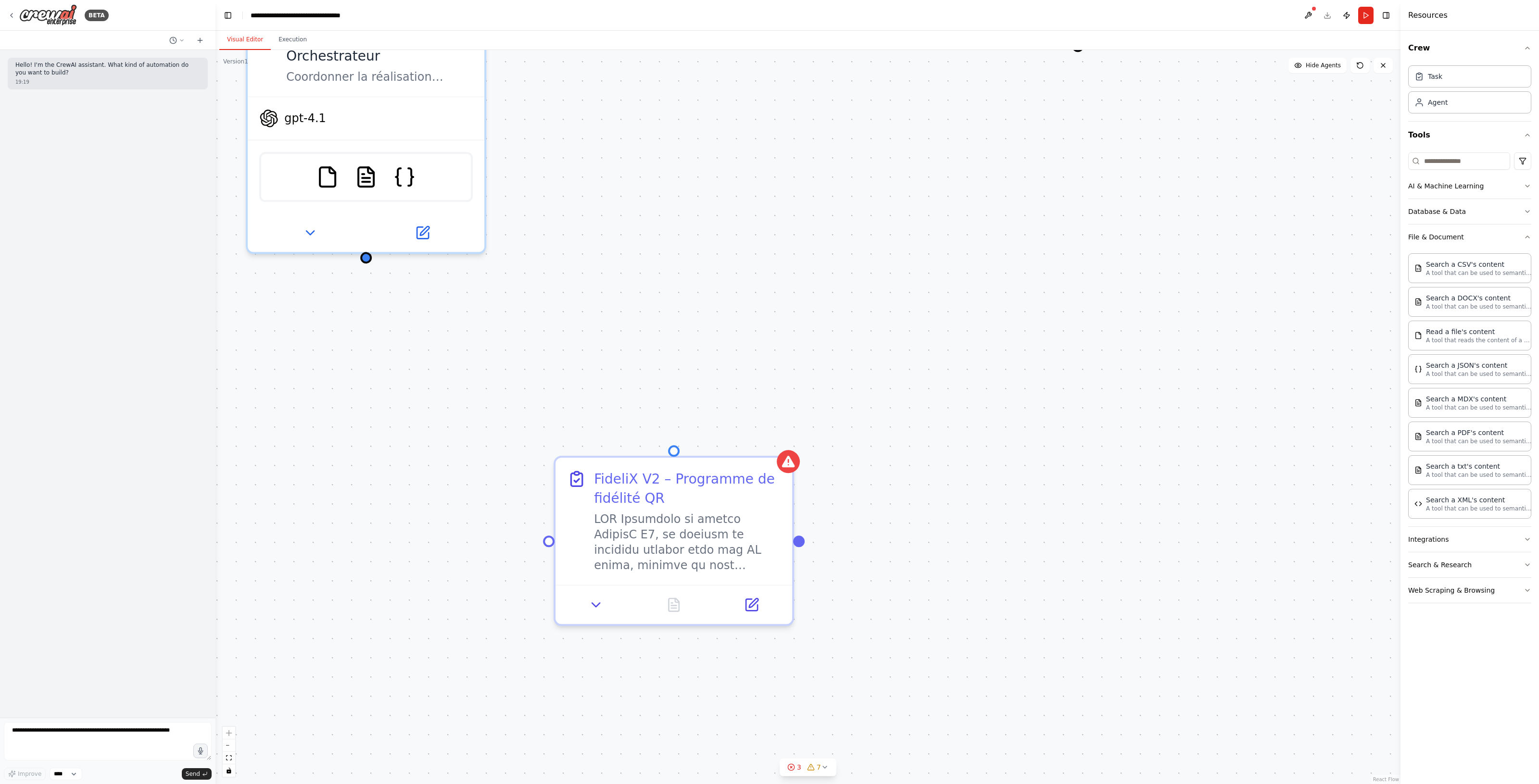
drag, startPoint x: 1042, startPoint y: 603, endPoint x: 796, endPoint y: 544, distance: 253.0
click at [796, 544] on div "FideliX V2 – Programme de fidélité QR Manager / Orchestrateur Coordonner la réa…" at bounding box center [808, 416] width 1185 height 734
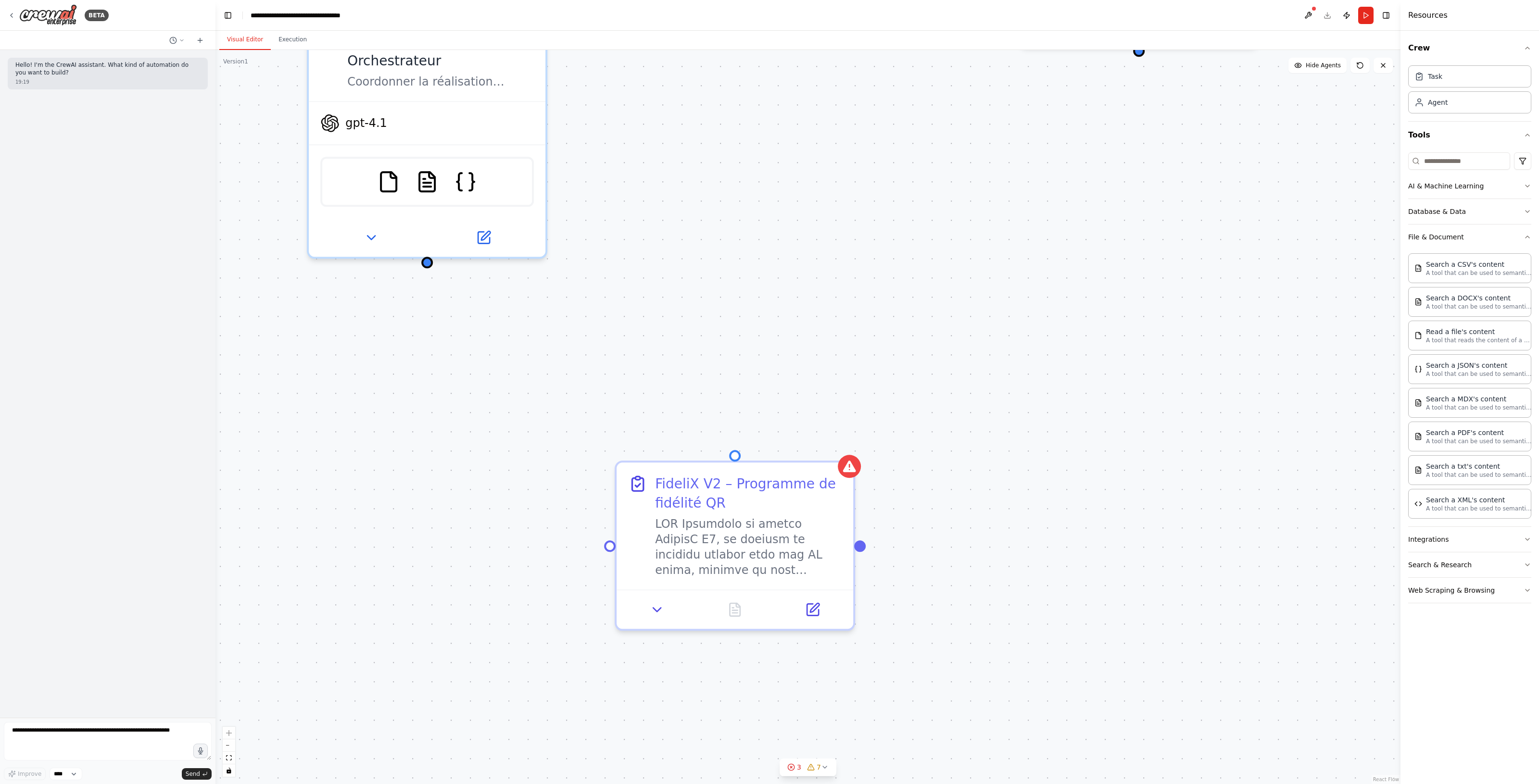
drag, startPoint x: 794, startPoint y: 549, endPoint x: 869, endPoint y: 579, distance: 80.8
click at [869, 579] on div "FideliX V2 – Programme de fidélité QR Manager / Orchestrateur Coordonner la réa…" at bounding box center [808, 416] width 1185 height 734
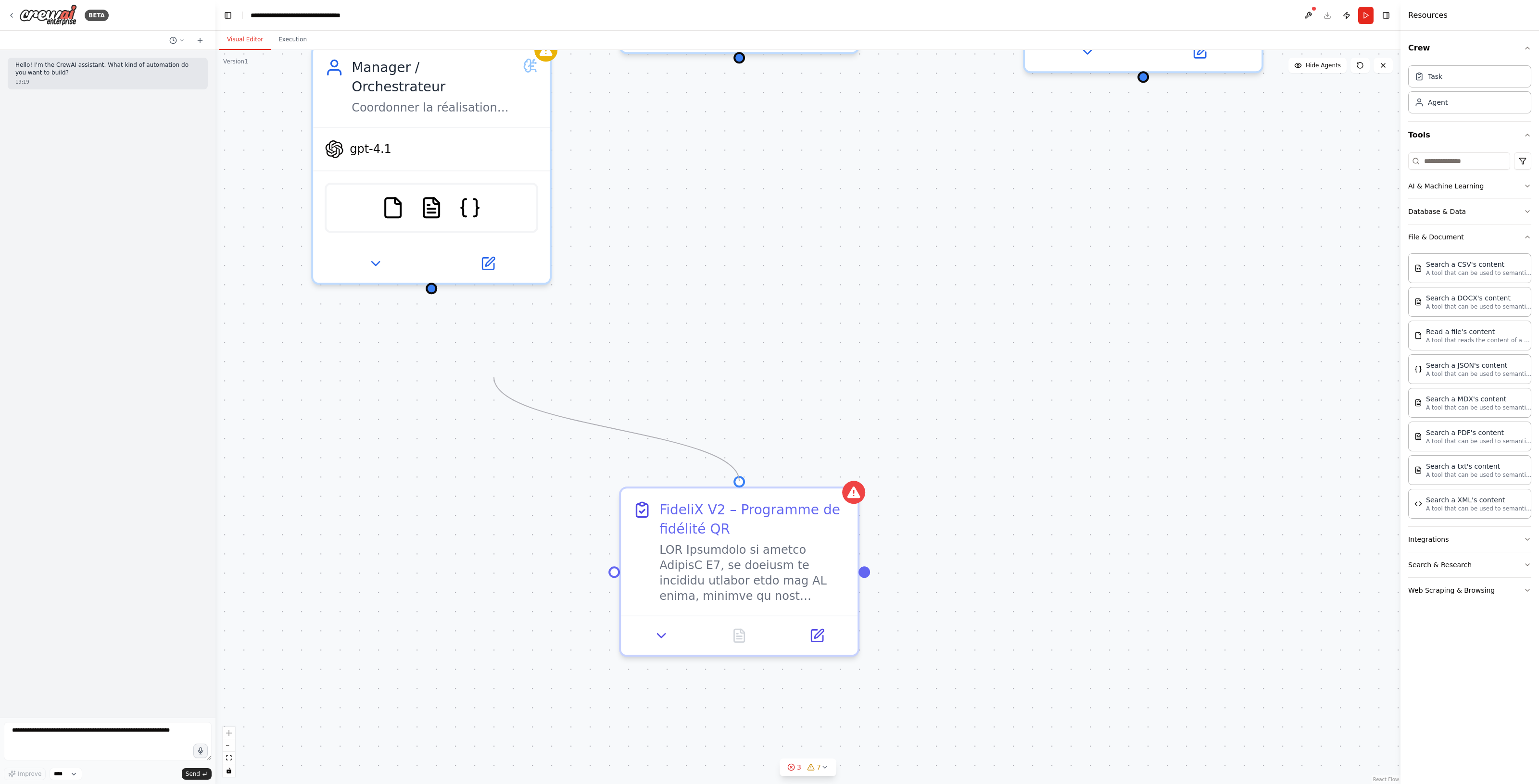
drag, startPoint x: 739, startPoint y: 479, endPoint x: 494, endPoint y: 378, distance: 265.0
click at [494, 378] on div "FideliX V2 – Programme de fidélité QR Manager / Orchestrateur Coordonner la réa…" at bounding box center [808, 416] width 1185 height 734
drag, startPoint x: 737, startPoint y: 480, endPoint x: 436, endPoint y: 277, distance: 363.1
click at [436, 277] on div "FideliX V2 – Programme de fidélité QR Manager / Orchestrateur Coordonner la réa…" at bounding box center [808, 416] width 1185 height 734
click at [823, 414] on div ".deletable-edge-delete-btn { width: 20px; height: 20px; border: 0px solid #ffff…" at bounding box center [808, 416] width 1185 height 734
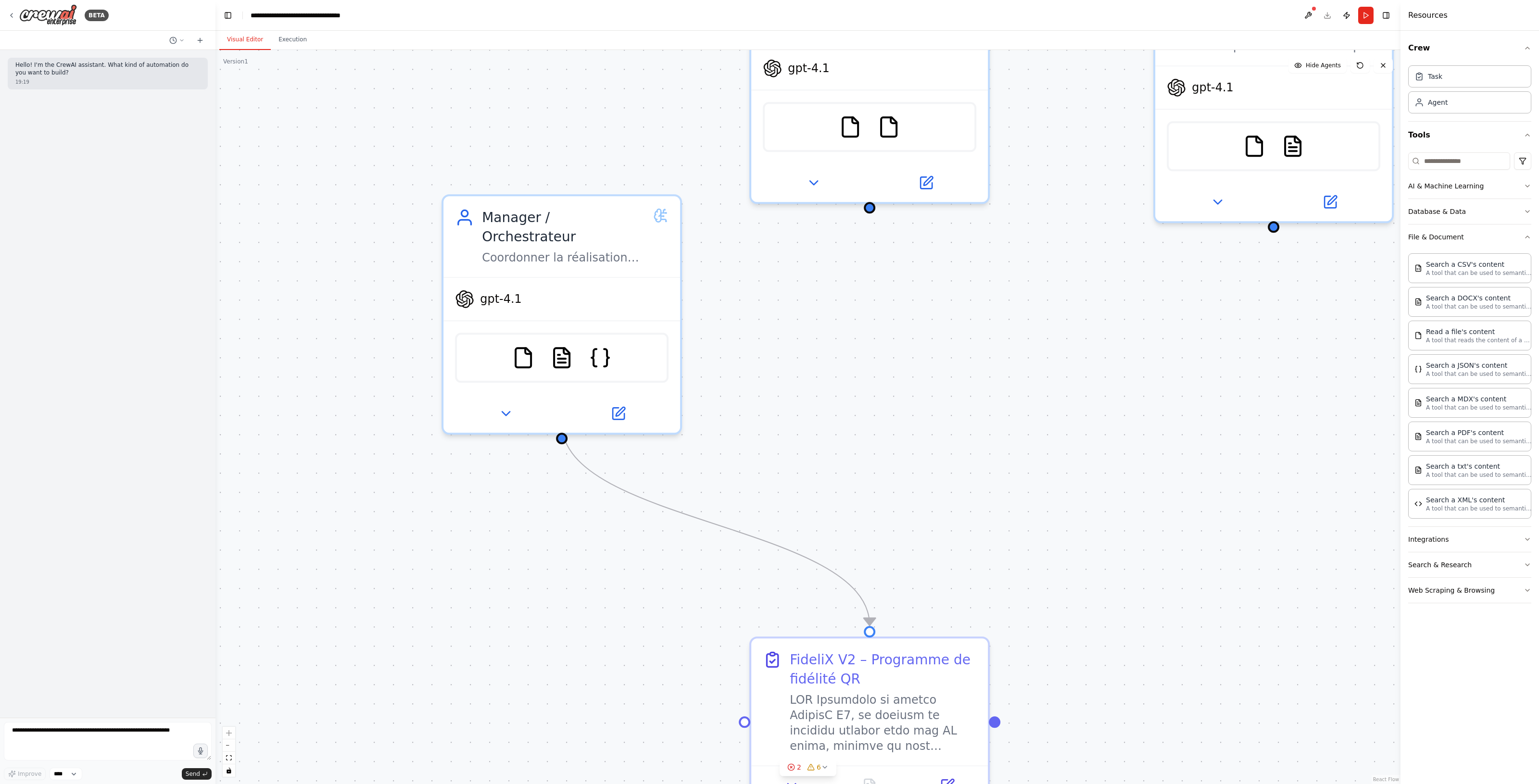
drag, startPoint x: 738, startPoint y: 503, endPoint x: 778, endPoint y: 546, distance: 58.7
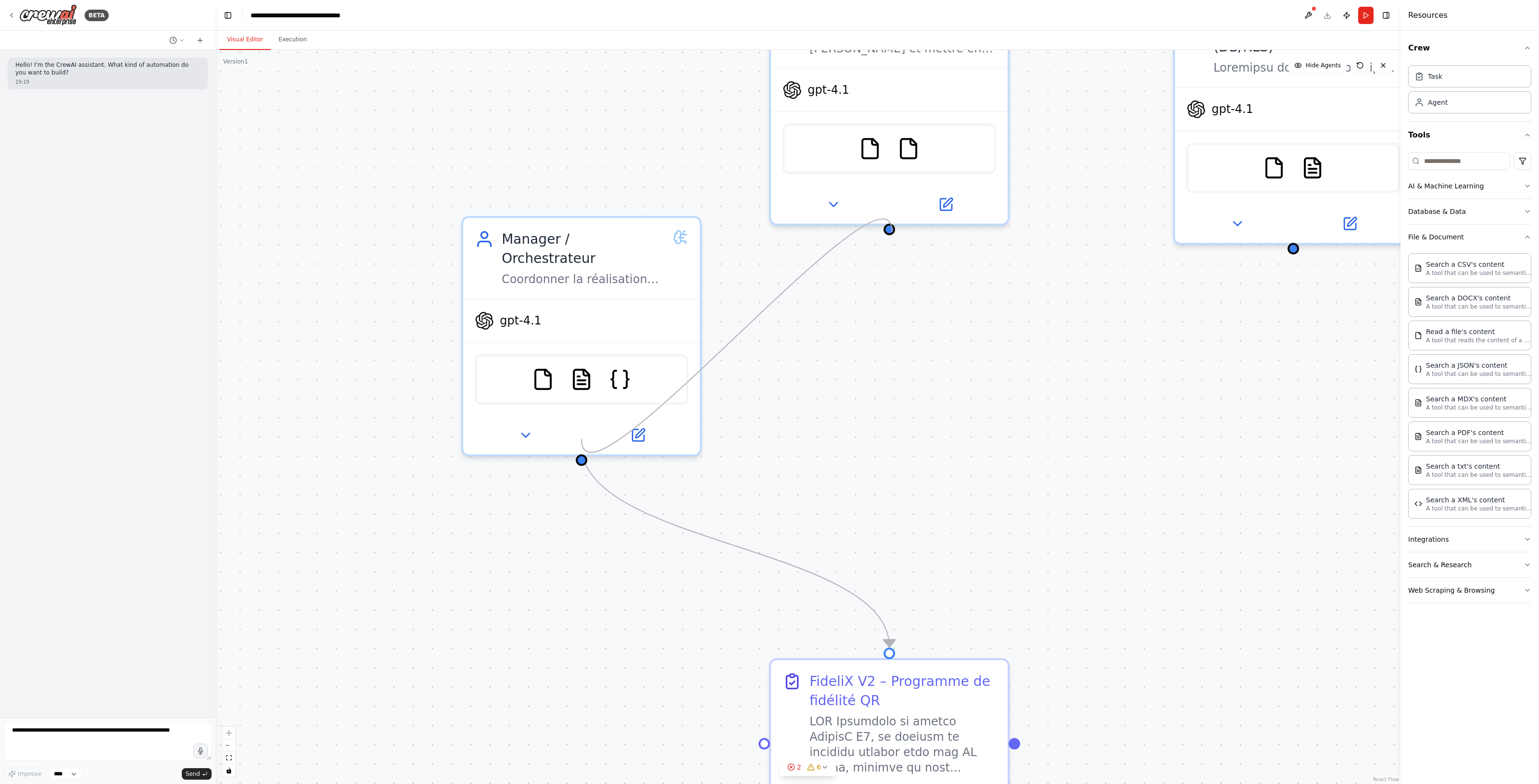
drag, startPoint x: 579, startPoint y: 443, endPoint x: 892, endPoint y: 232, distance: 377.5
click at [892, 232] on div ".deletable-edge-delete-btn { width: 20px; height: 20px; border: 0px solid #ffff…" at bounding box center [808, 416] width 1185 height 734
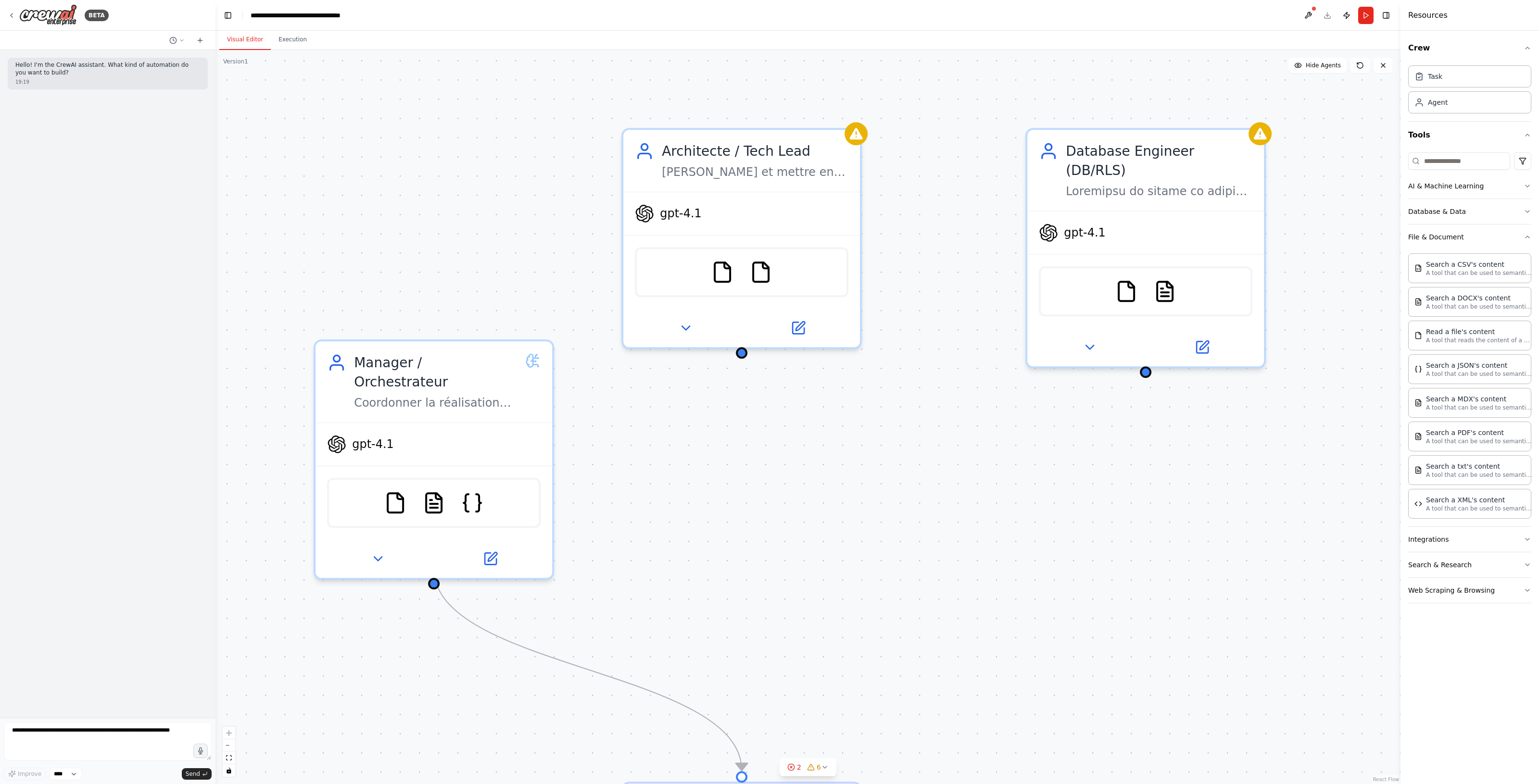
drag, startPoint x: 893, startPoint y: 234, endPoint x: 748, endPoint y: 356, distance: 189.5
click at [748, 356] on div ".deletable-edge-delete-btn { width: 20px; height: 20px; border: 0px solid #ffff…" at bounding box center [808, 416] width 1185 height 734
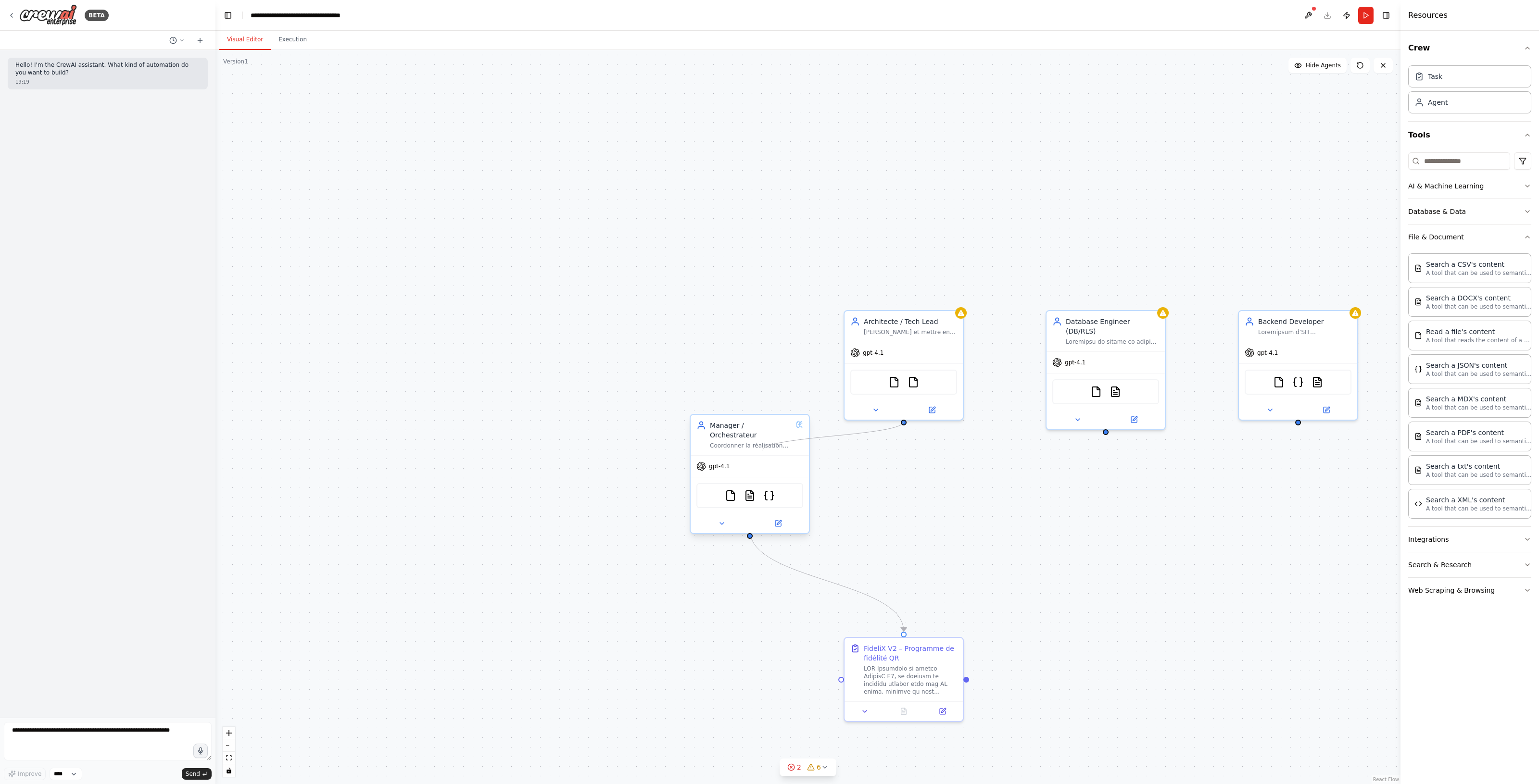
drag, startPoint x: 905, startPoint y: 424, endPoint x: 746, endPoint y: 454, distance: 161.8
click at [746, 454] on div "FideliX V2 – Programme de fidélité QR Manager / Orchestrateur Coordonner la réa…" at bounding box center [522, 341] width 1185 height 734
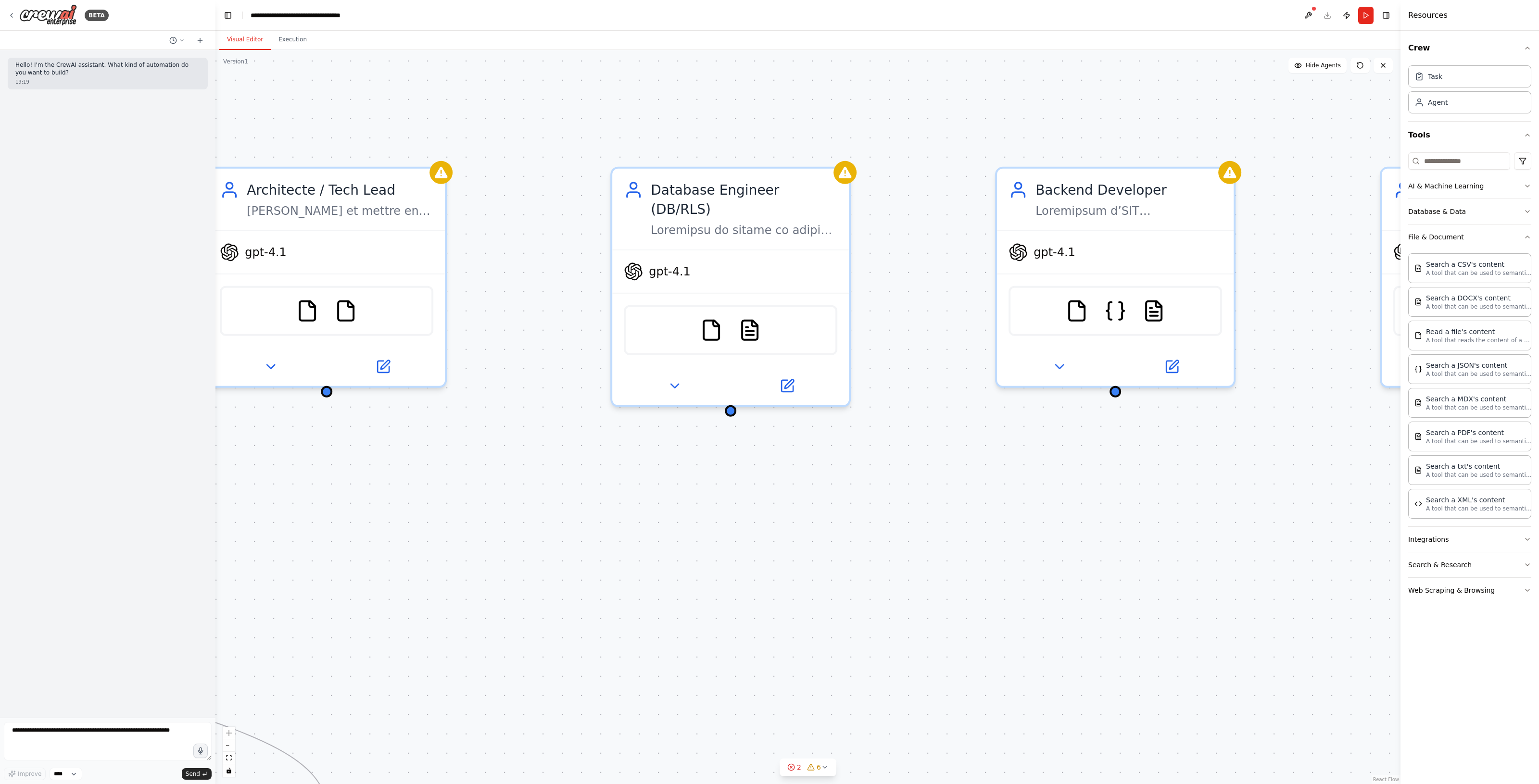
drag, startPoint x: 796, startPoint y: 508, endPoint x: 455, endPoint y: 542, distance: 342.7
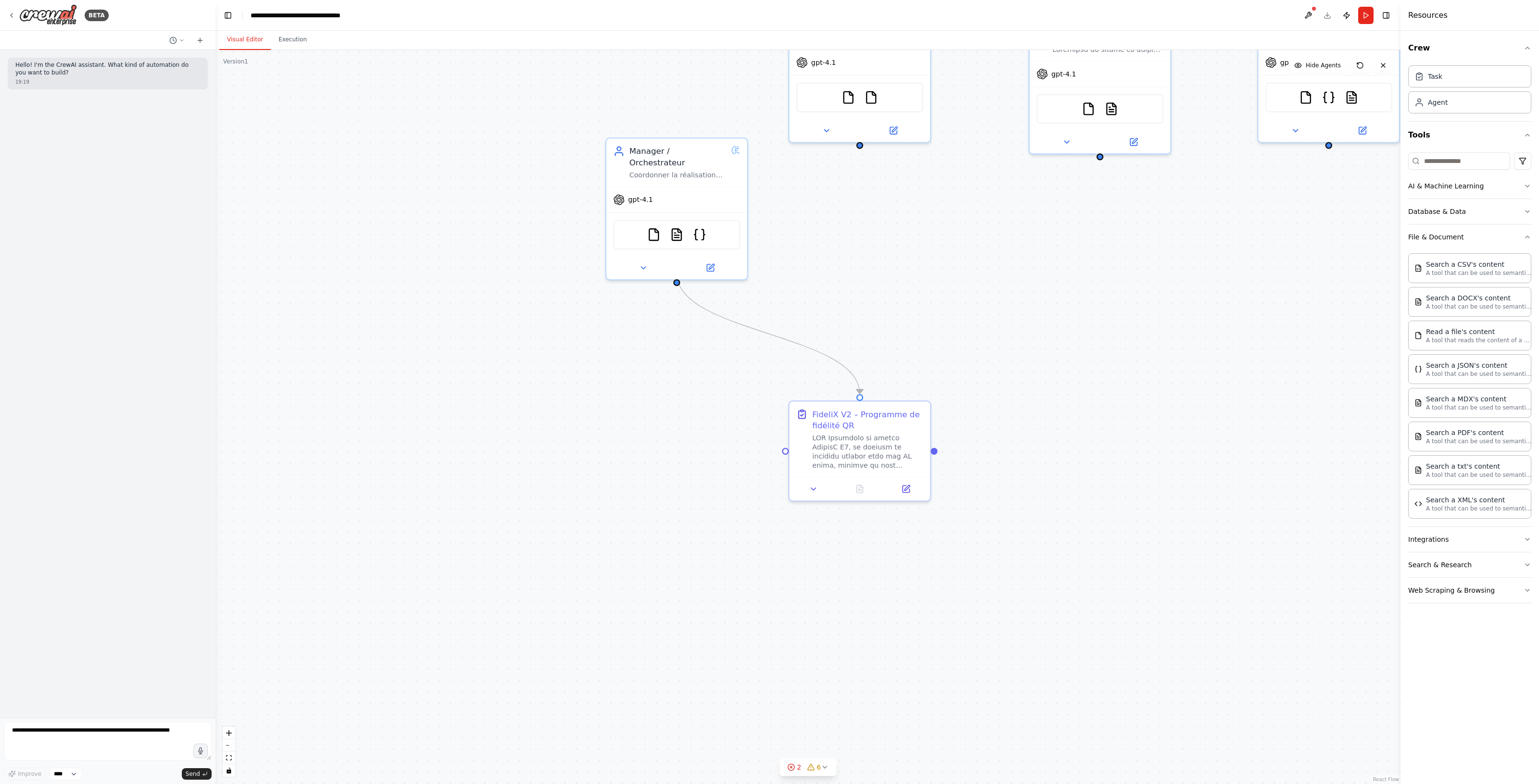
drag, startPoint x: 832, startPoint y: 393, endPoint x: 1136, endPoint y: 219, distance: 350.3
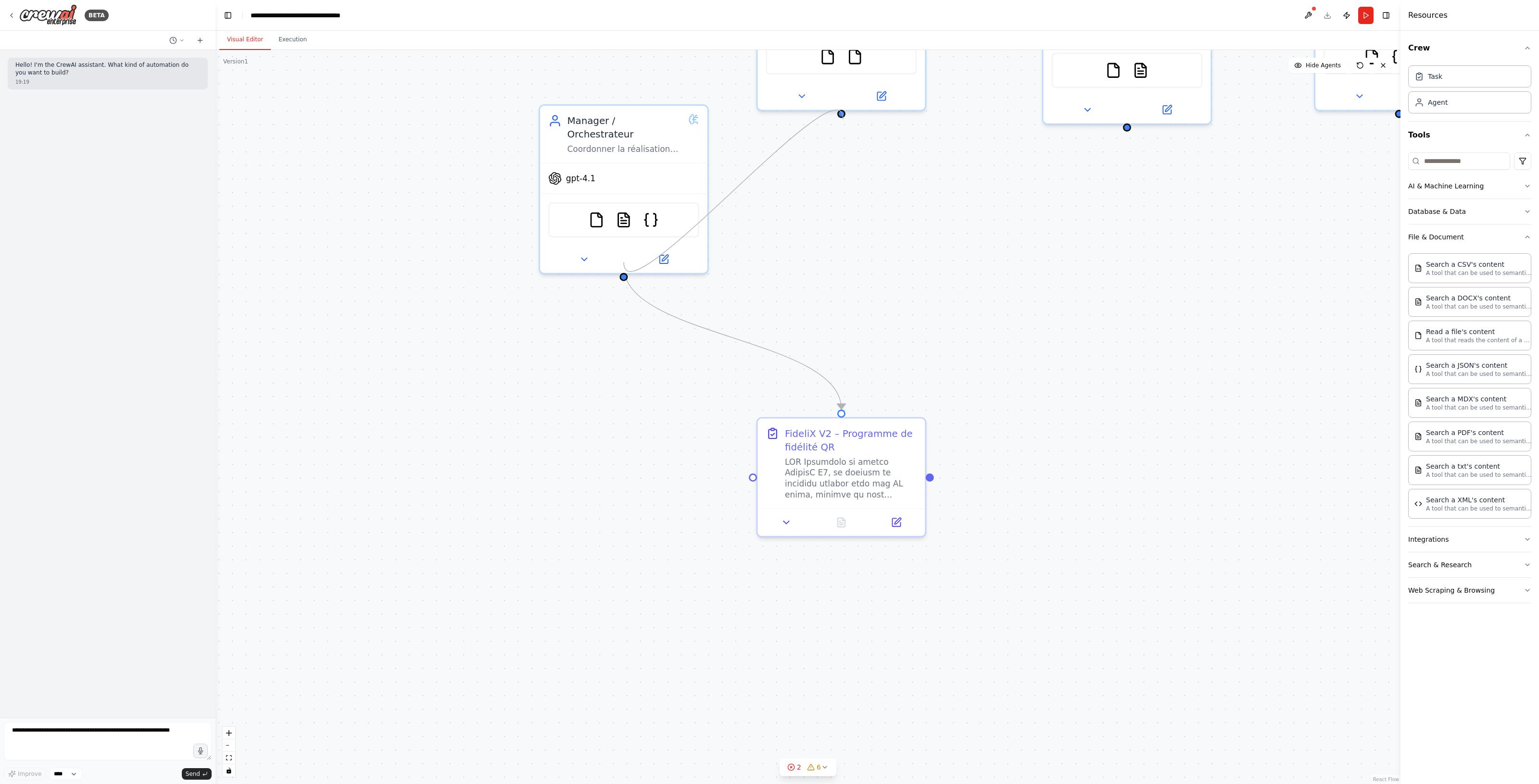
drag, startPoint x: 624, startPoint y: 262, endPoint x: 843, endPoint y: 119, distance: 261.6
click at [843, 119] on div ".deletable-edge-delete-btn { width: 20px; height: 20px; border: 0px solid #ffff…" at bounding box center [808, 416] width 1185 height 734
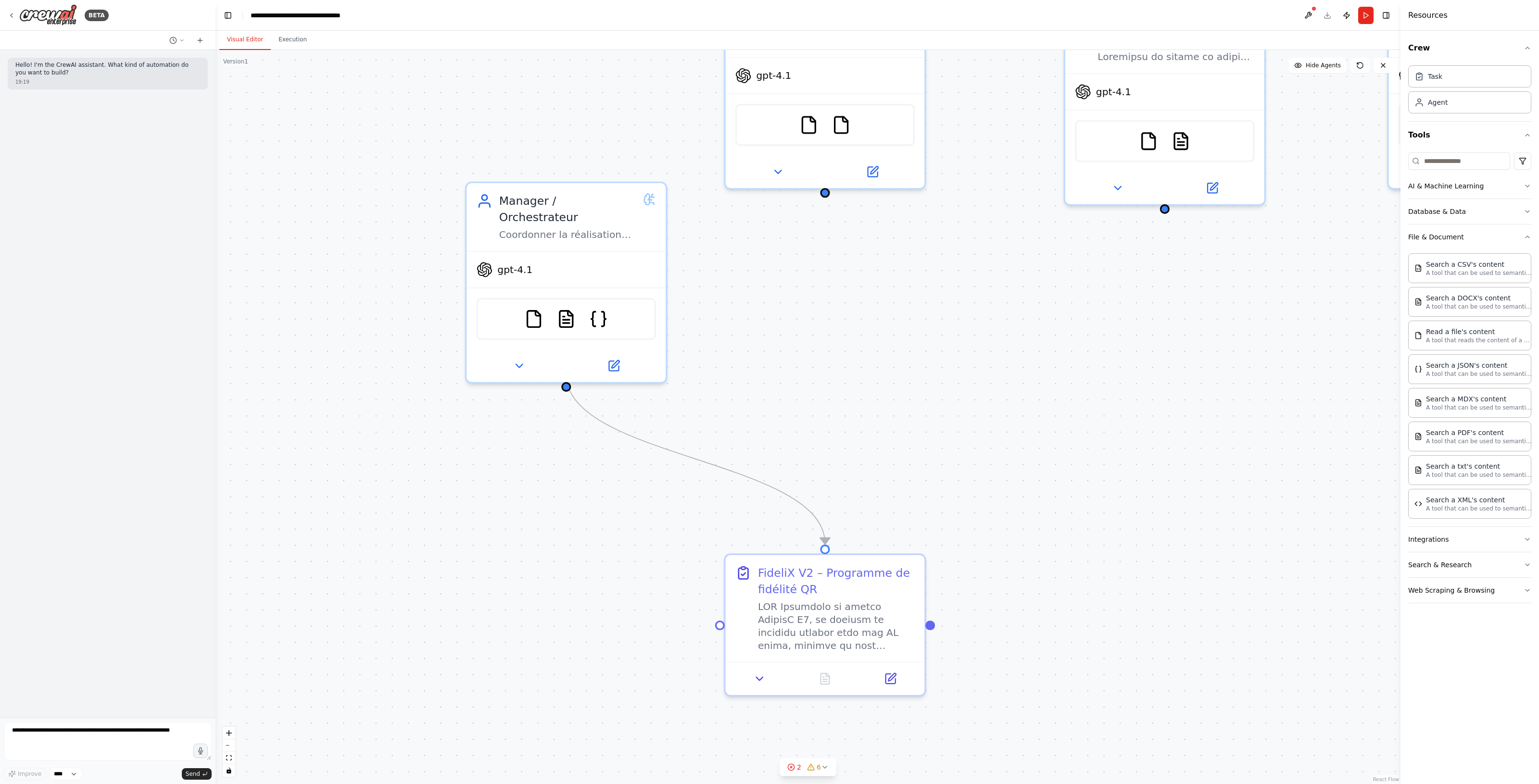
drag, startPoint x: 869, startPoint y: 408, endPoint x: 860, endPoint y: 543, distance: 135.3
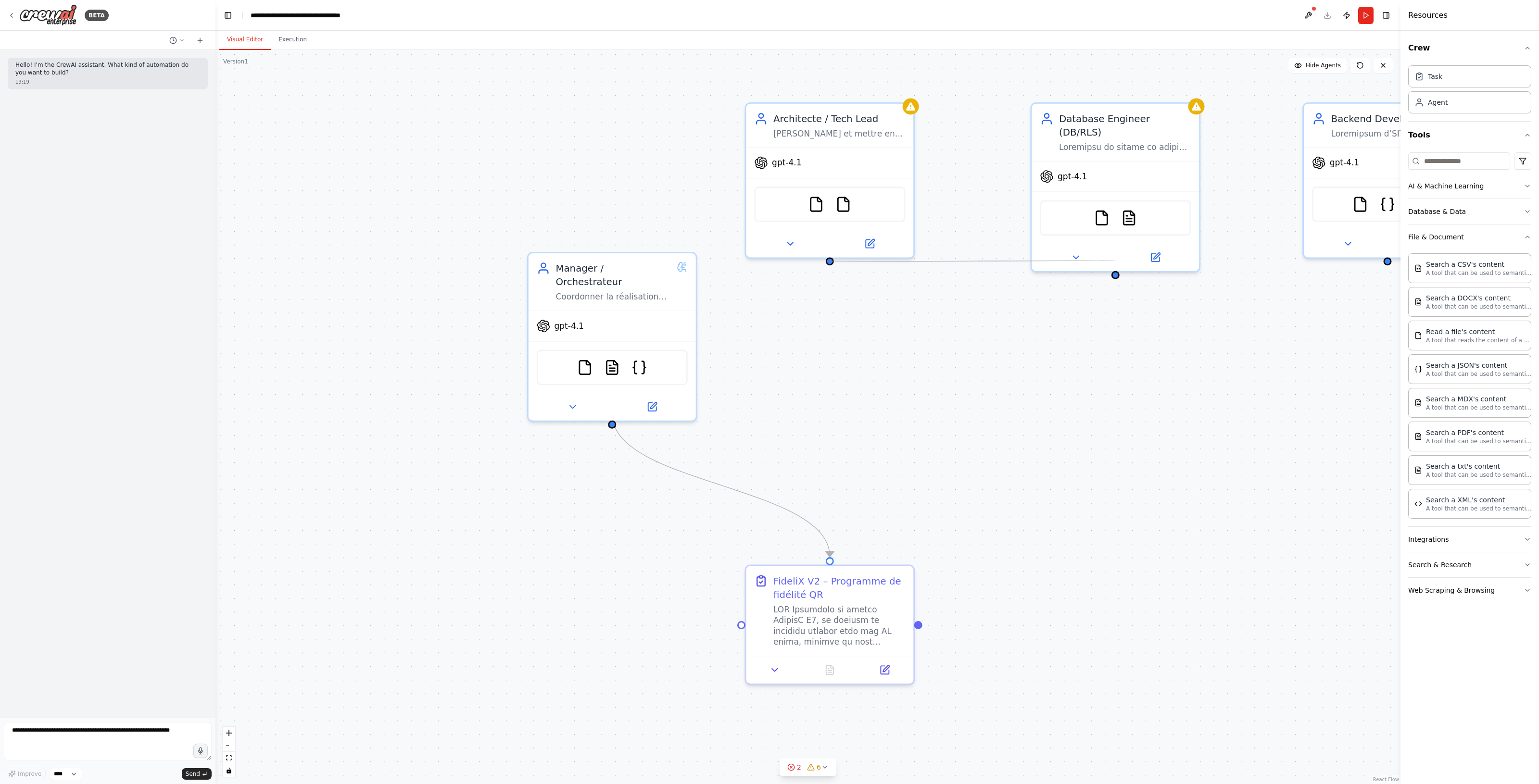
drag, startPoint x: 1113, startPoint y: 263, endPoint x: 829, endPoint y: 262, distance: 284.0
click at [829, 262] on div ".deletable-edge-delete-btn { width: 20px; height: 20px; border: 0px solid #ffff…" at bounding box center [808, 416] width 1185 height 734
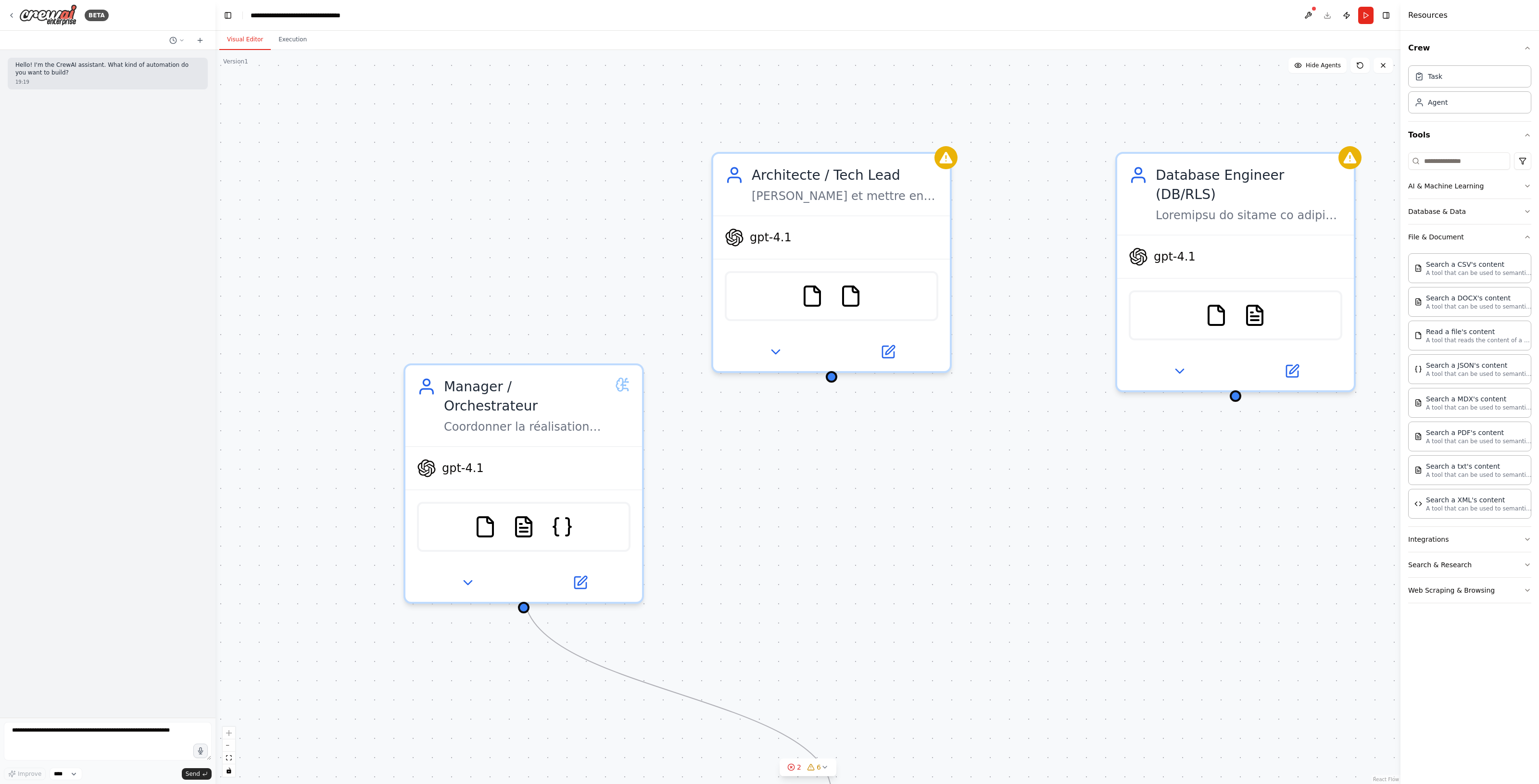
drag, startPoint x: 817, startPoint y: 492, endPoint x: 819, endPoint y: 595, distance: 103.0
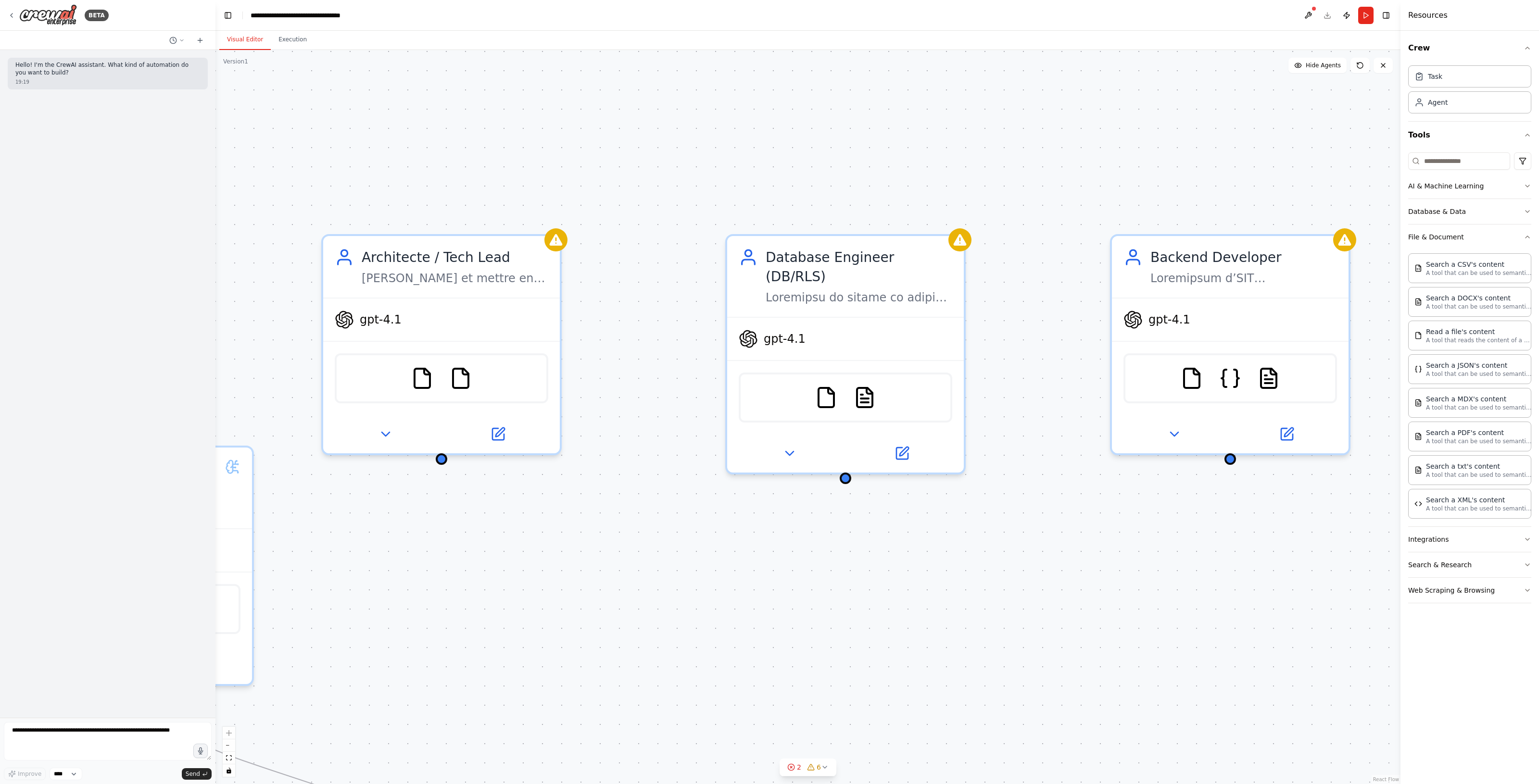
drag, startPoint x: 1238, startPoint y: 556, endPoint x: 862, endPoint y: 564, distance: 376.1
click at [1042, 518] on div ".deletable-edge-delete-btn { width: 20px; height: 20px; border: 0px solid #ffff…" at bounding box center [808, 416] width 1185 height 734
click at [813, 523] on div ".deletable-edge-delete-btn { width: 20px; height: 20px; border: 0px solid #ffff…" at bounding box center [808, 416] width 1185 height 734
click at [886, 633] on div ".deletable-edge-delete-btn { width: 20px; height: 20px; border: 0px solid #ffff…" at bounding box center [808, 416] width 1185 height 734
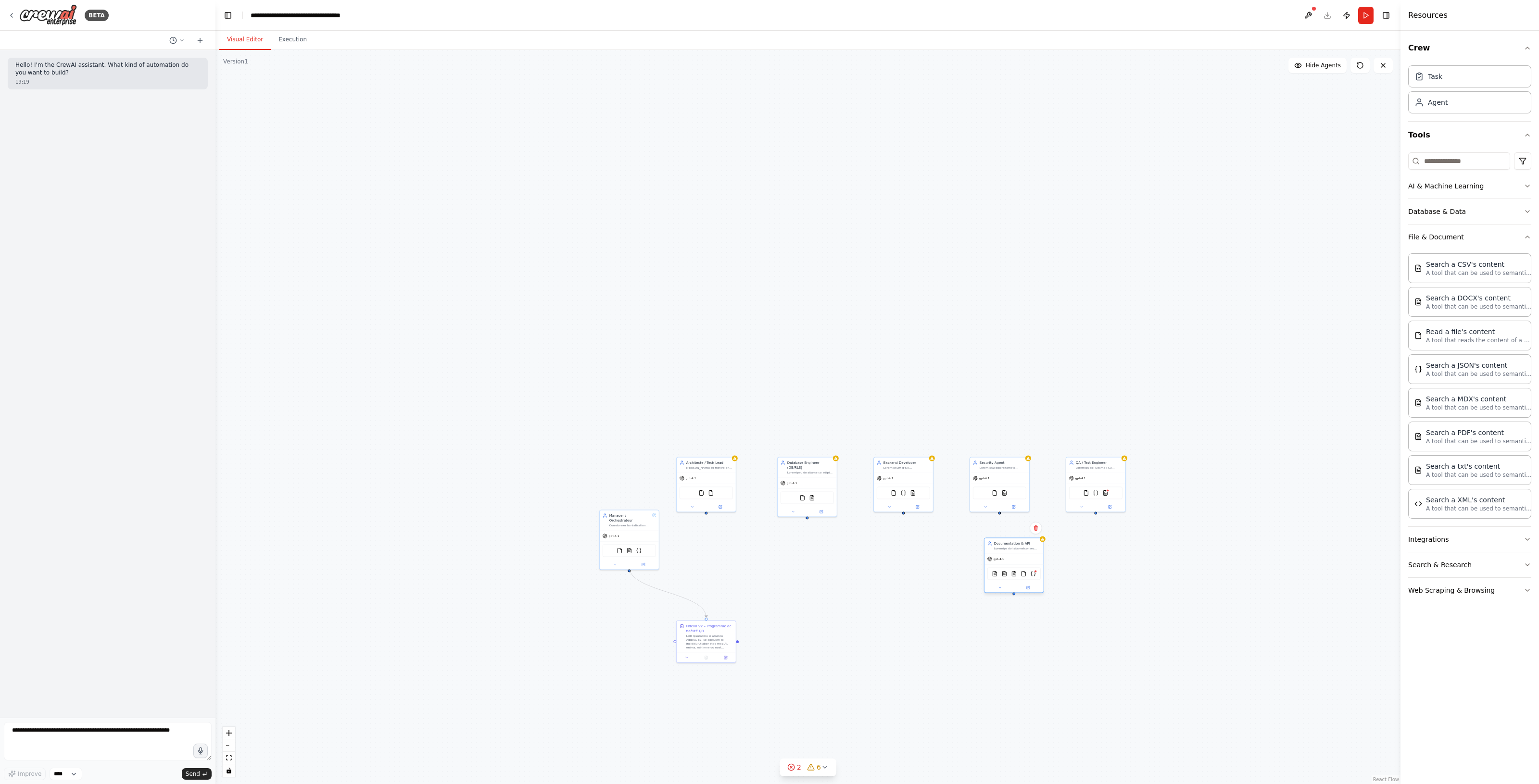
drag, startPoint x: 1239, startPoint y: 409, endPoint x: 989, endPoint y: 554, distance: 289.0
click at [998, 554] on div "gpt-4.1 MDXSearchTool PDFSearchTool TXTSearchTool FileReadTool JSONSearchTool" at bounding box center [1013, 572] width 59 height 39
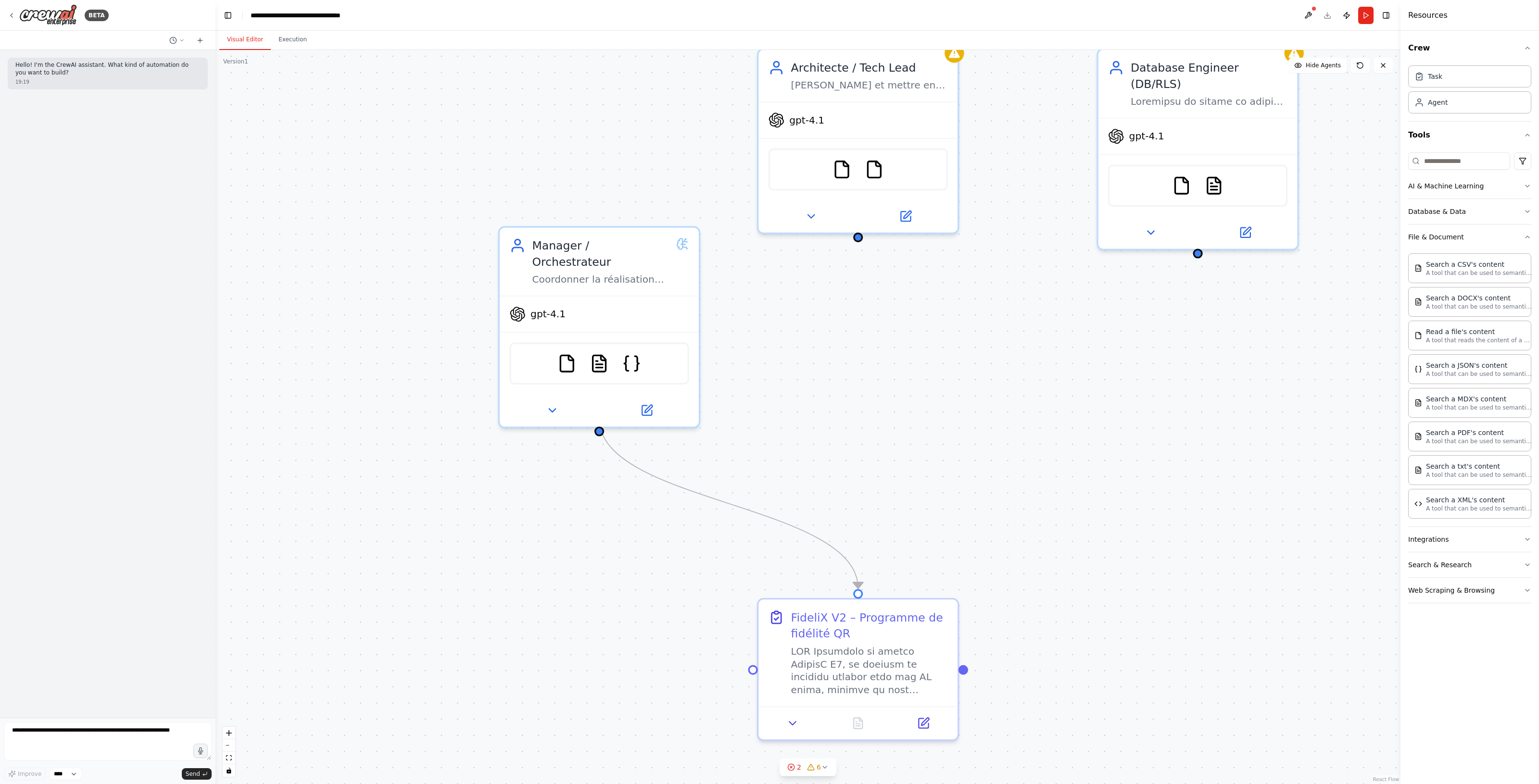
drag, startPoint x: 984, startPoint y: 458, endPoint x: 1085, endPoint y: 419, distance: 108.3
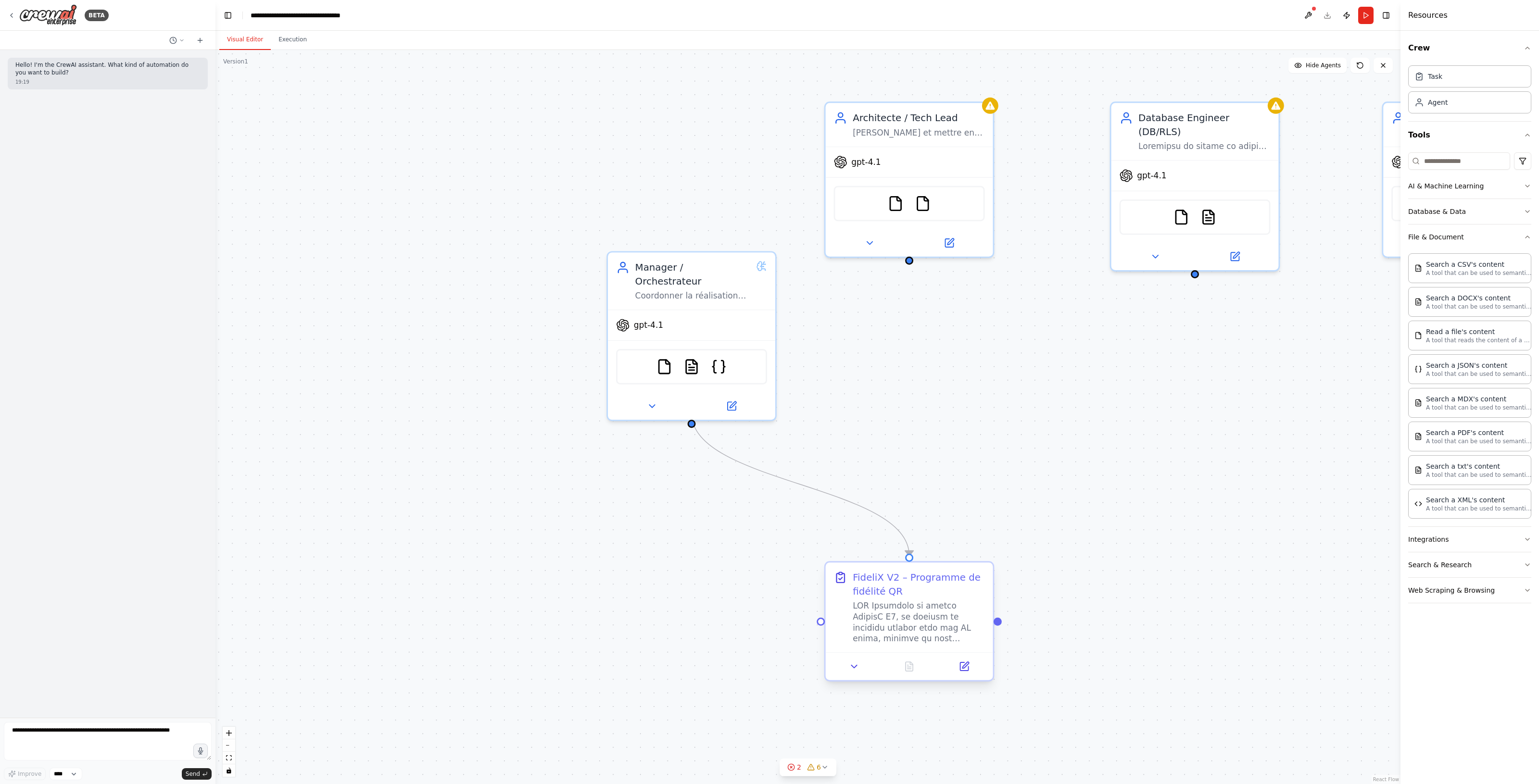
click at [871, 604] on div at bounding box center [918, 622] width 132 height 43
click at [956, 667] on button at bounding box center [964, 666] width 47 height 17
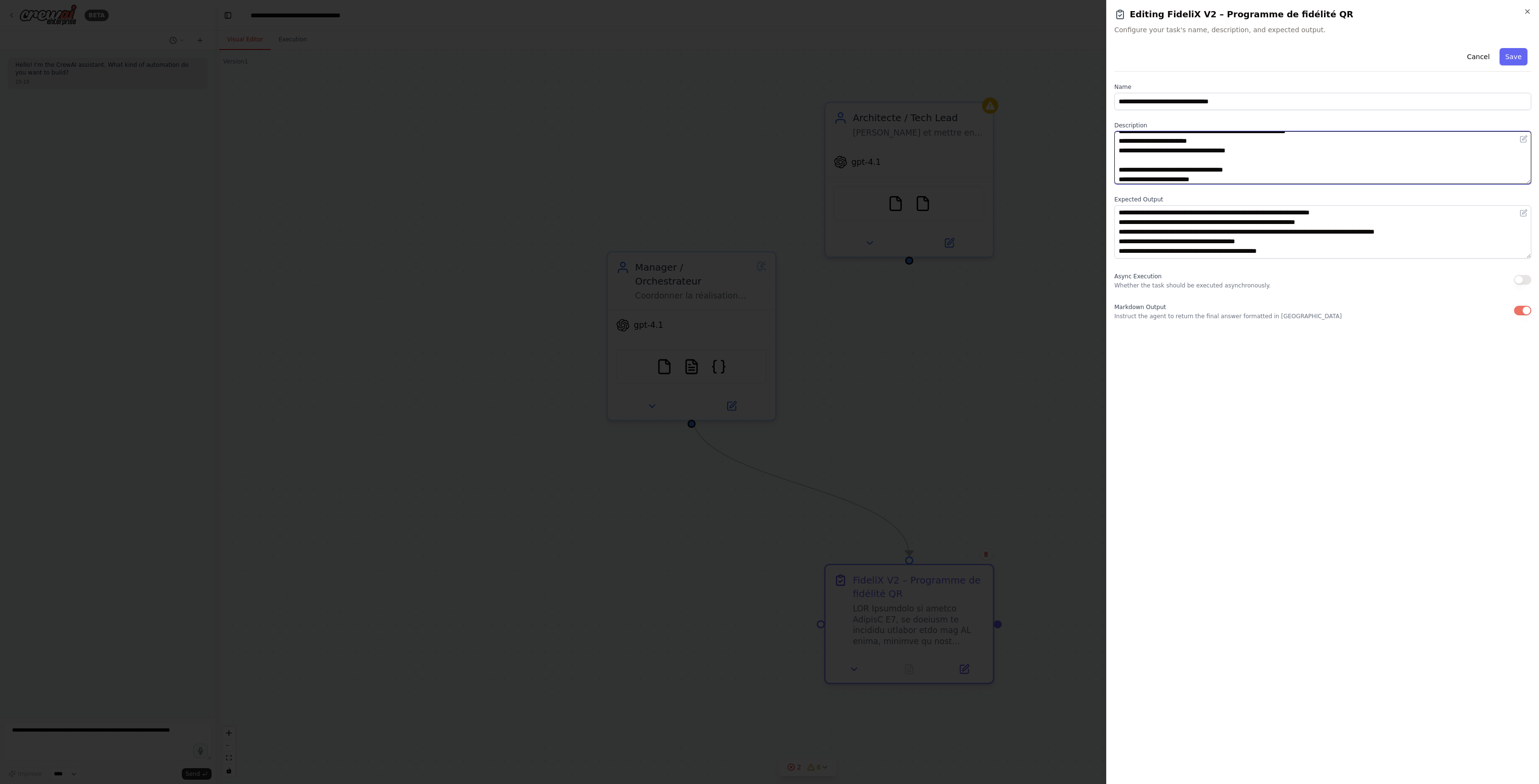
scroll to position [1327, 0]
drag, startPoint x: 1118, startPoint y: 138, endPoint x: 1357, endPoint y: 254, distance: 265.7
click at [1357, 254] on div "**********" at bounding box center [1322, 182] width 417 height 276
click at [1171, 141] on textarea at bounding box center [1322, 157] width 417 height 53
click at [1117, 138] on textarea at bounding box center [1322, 157] width 417 height 53
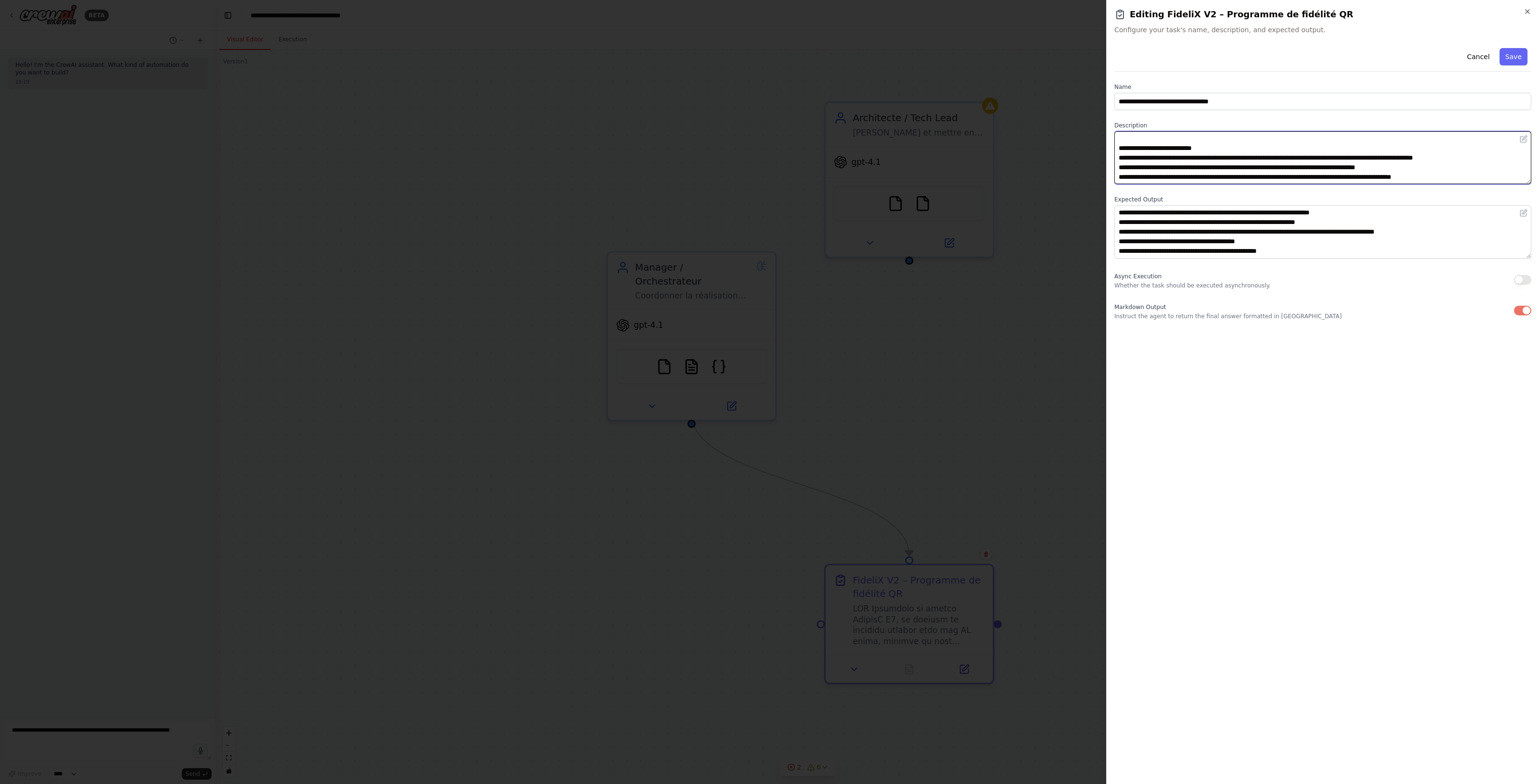
drag, startPoint x: 1116, startPoint y: 136, endPoint x: 1488, endPoint y: 408, distance: 460.8
click at [1488, 408] on div "**********" at bounding box center [1322, 410] width 417 height 732
paste textarea "**********"
type textarea "**********"
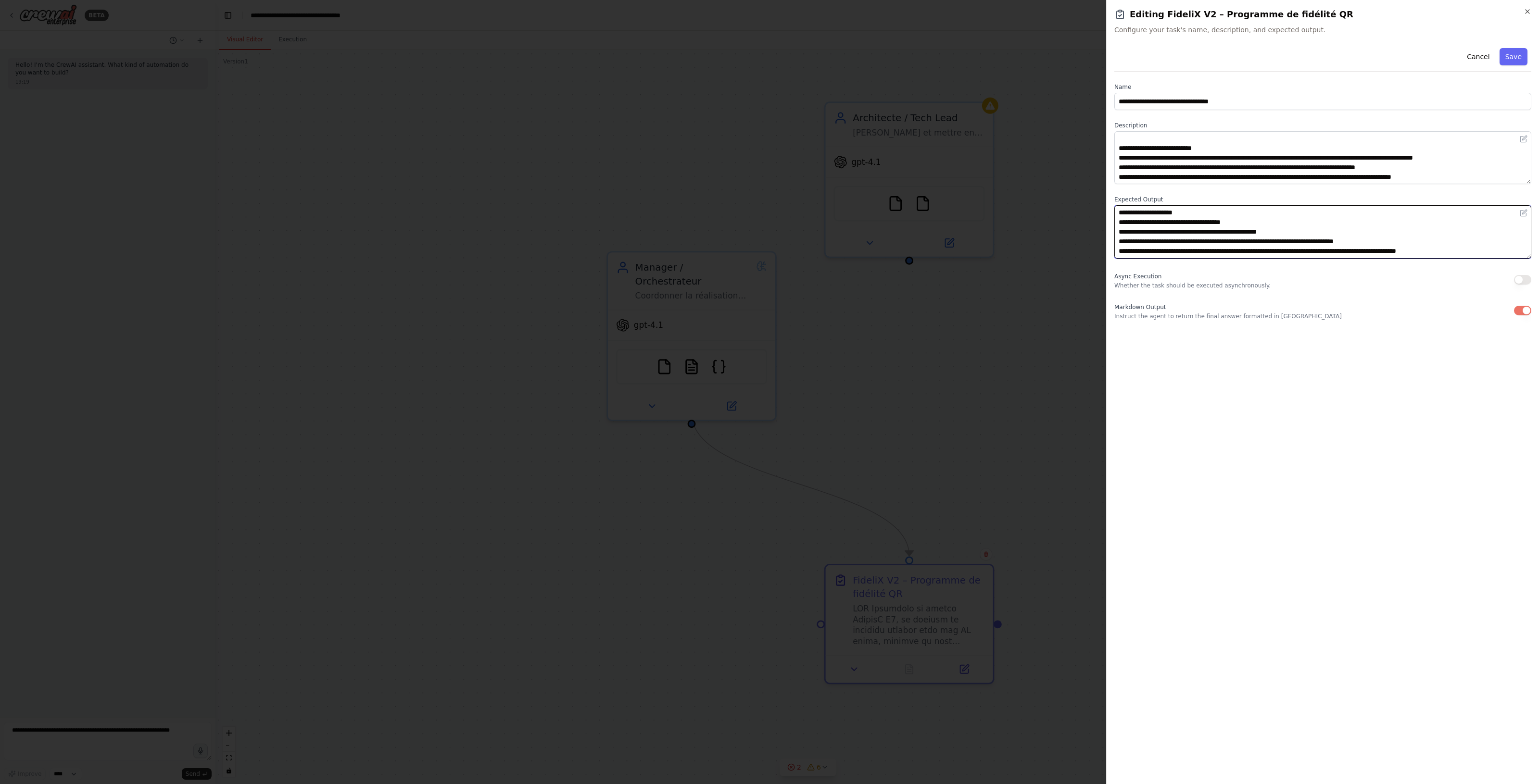
scroll to position [490, 0]
drag, startPoint x: 1118, startPoint y: 210, endPoint x: 1381, endPoint y: 351, distance: 298.4
click at [1381, 351] on div "**********" at bounding box center [1322, 410] width 417 height 732
click at [1229, 225] on textarea at bounding box center [1322, 232] width 417 height 53
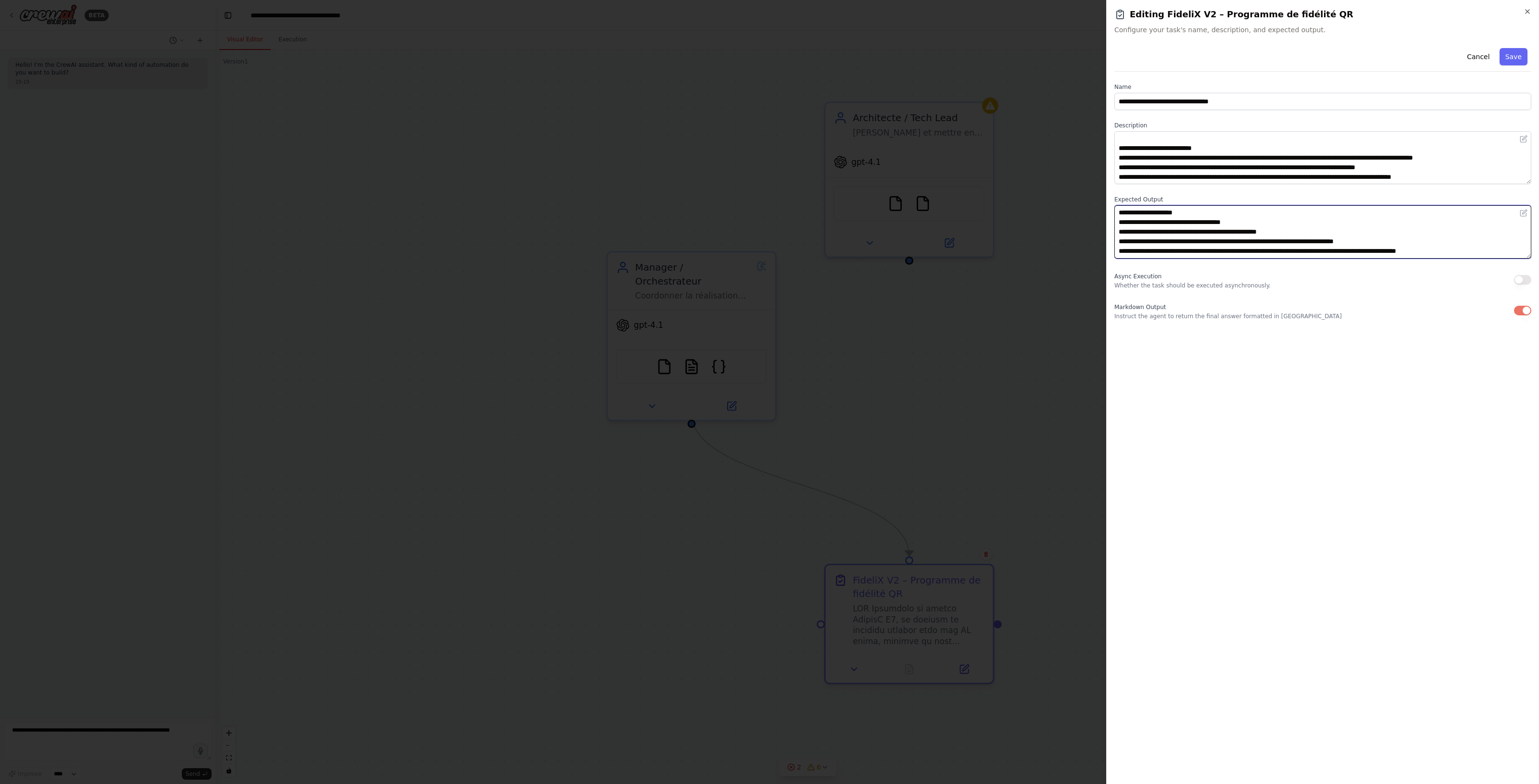
drag, startPoint x: 1323, startPoint y: 241, endPoint x: 1095, endPoint y: 149, distance: 245.9
click at [1095, 149] on body "**********" at bounding box center [769, 392] width 1539 height 784
click at [951, 400] on div at bounding box center [769, 392] width 1539 height 784
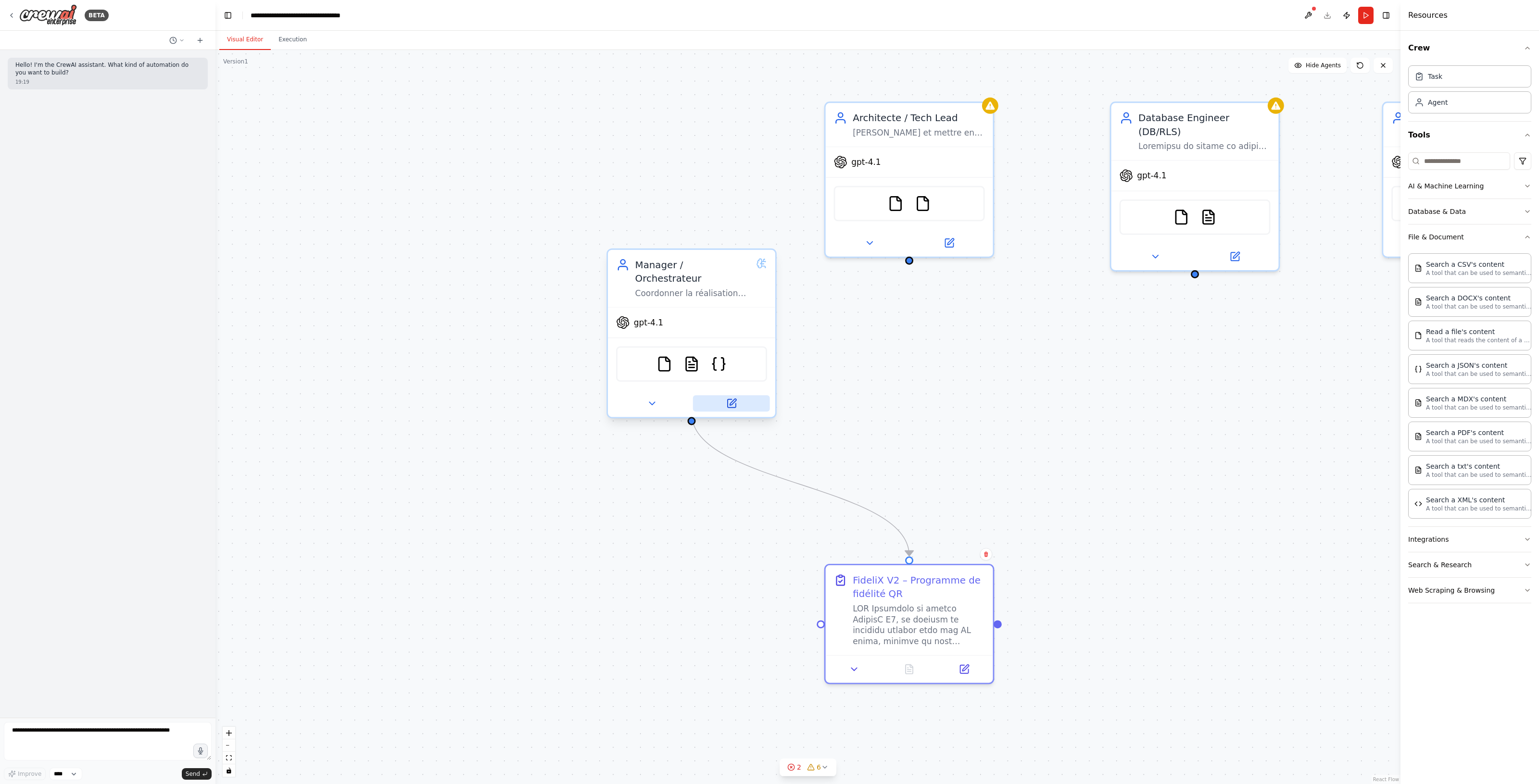
click at [727, 400] on icon at bounding box center [731, 404] width 8 height 8
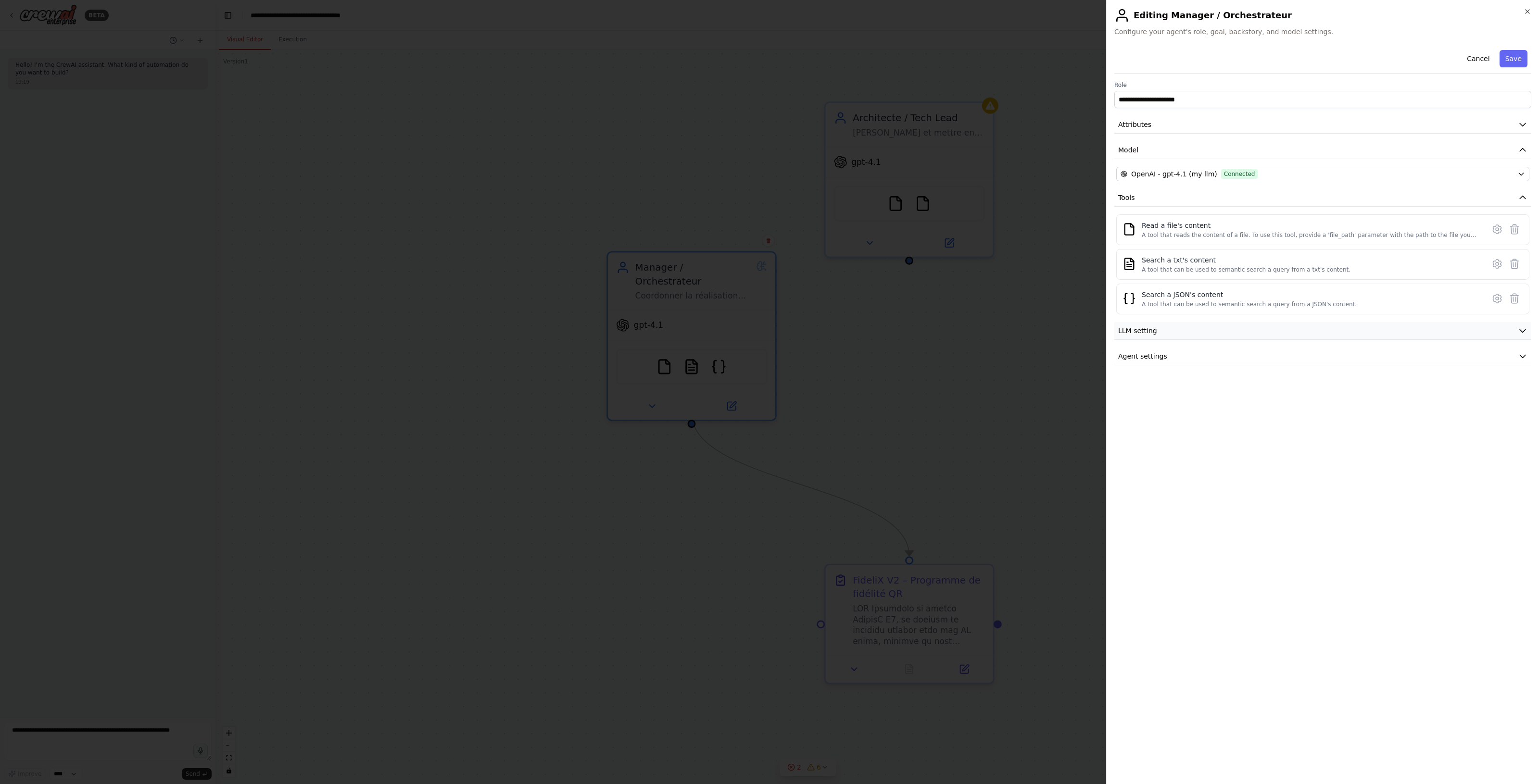
click at [1217, 331] on button "LLM setting" at bounding box center [1322, 331] width 417 height 18
click at [1201, 420] on button "Agent settings" at bounding box center [1322, 425] width 417 height 18
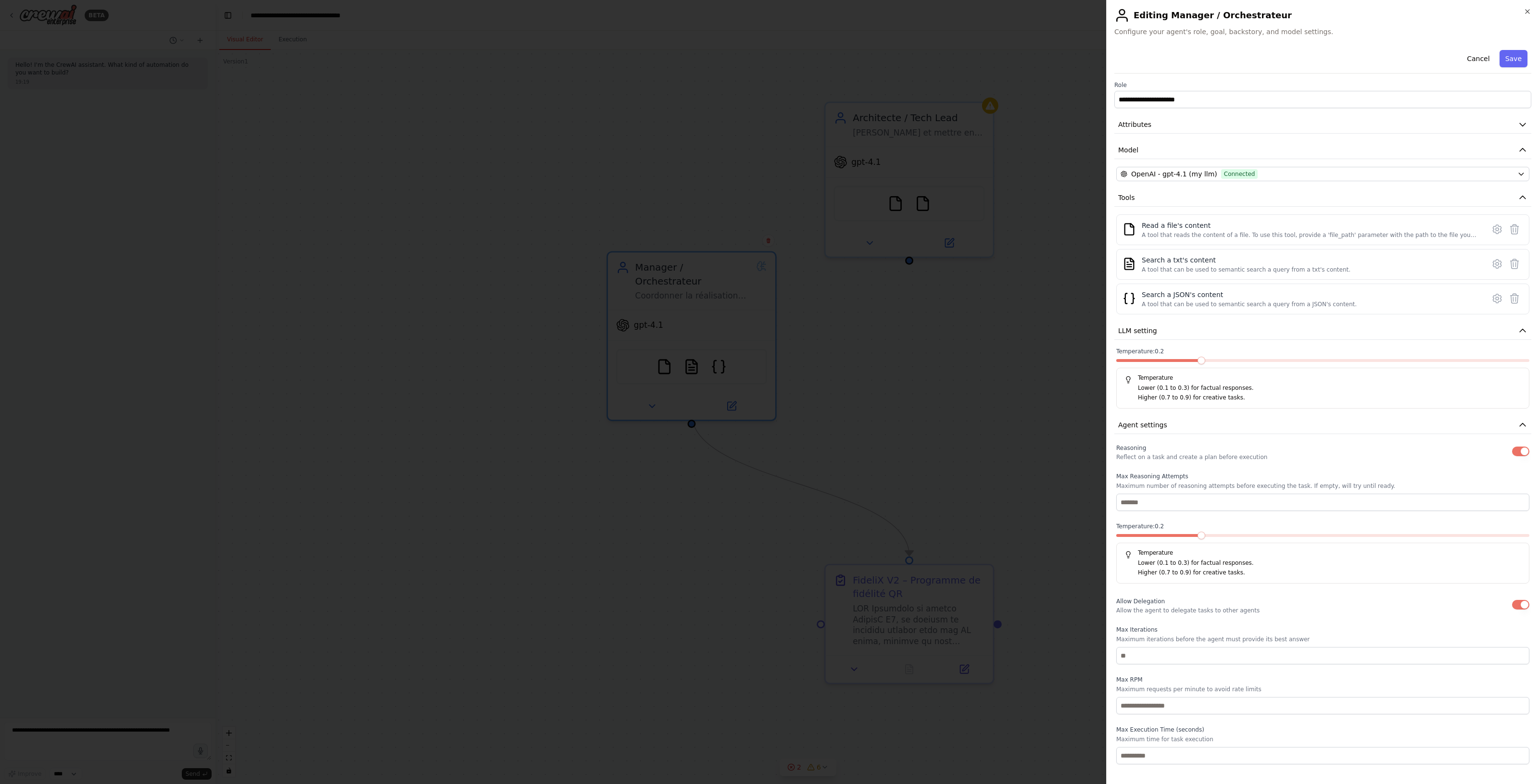
click at [1041, 230] on div at bounding box center [769, 392] width 1539 height 784
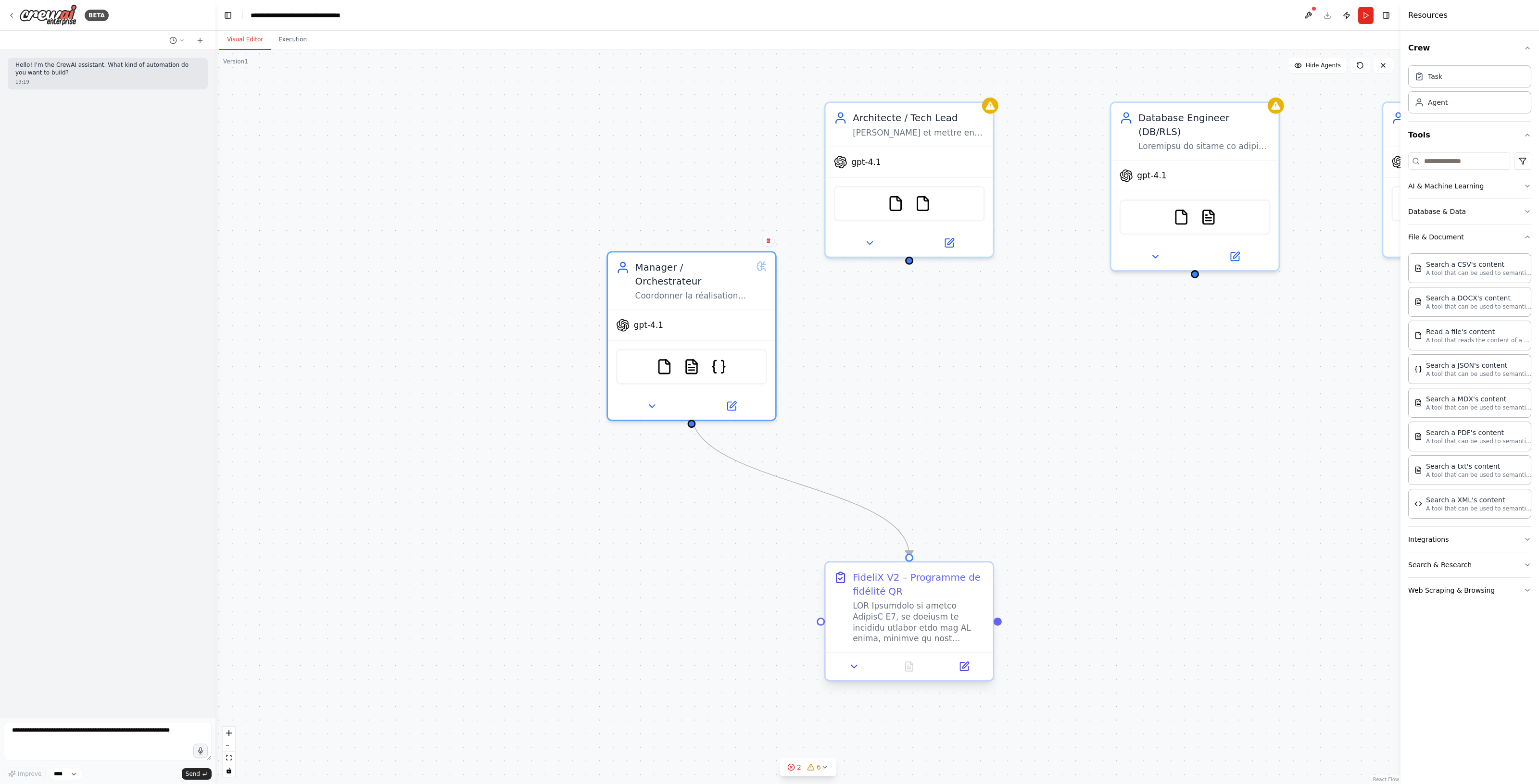
click at [888, 592] on div "FideliX V2 – Programme de fidélité QR" at bounding box center [918, 584] width 132 height 28
click at [955, 667] on button at bounding box center [964, 666] width 47 height 17
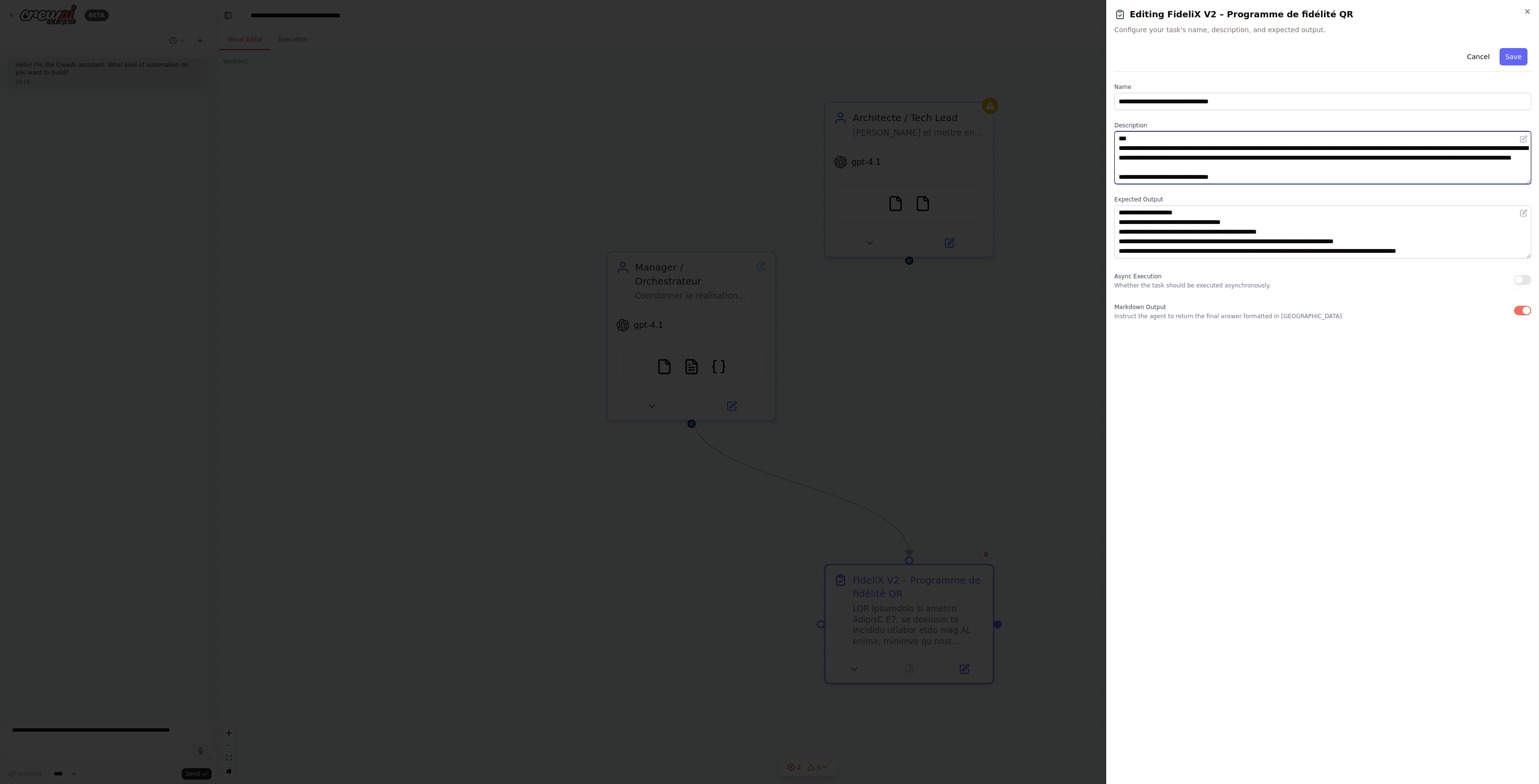
click at [1145, 141] on textarea at bounding box center [1322, 157] width 417 height 53
click at [1119, 138] on textarea at bounding box center [1322, 157] width 417 height 53
paste textarea "**********"
type textarea "**********"
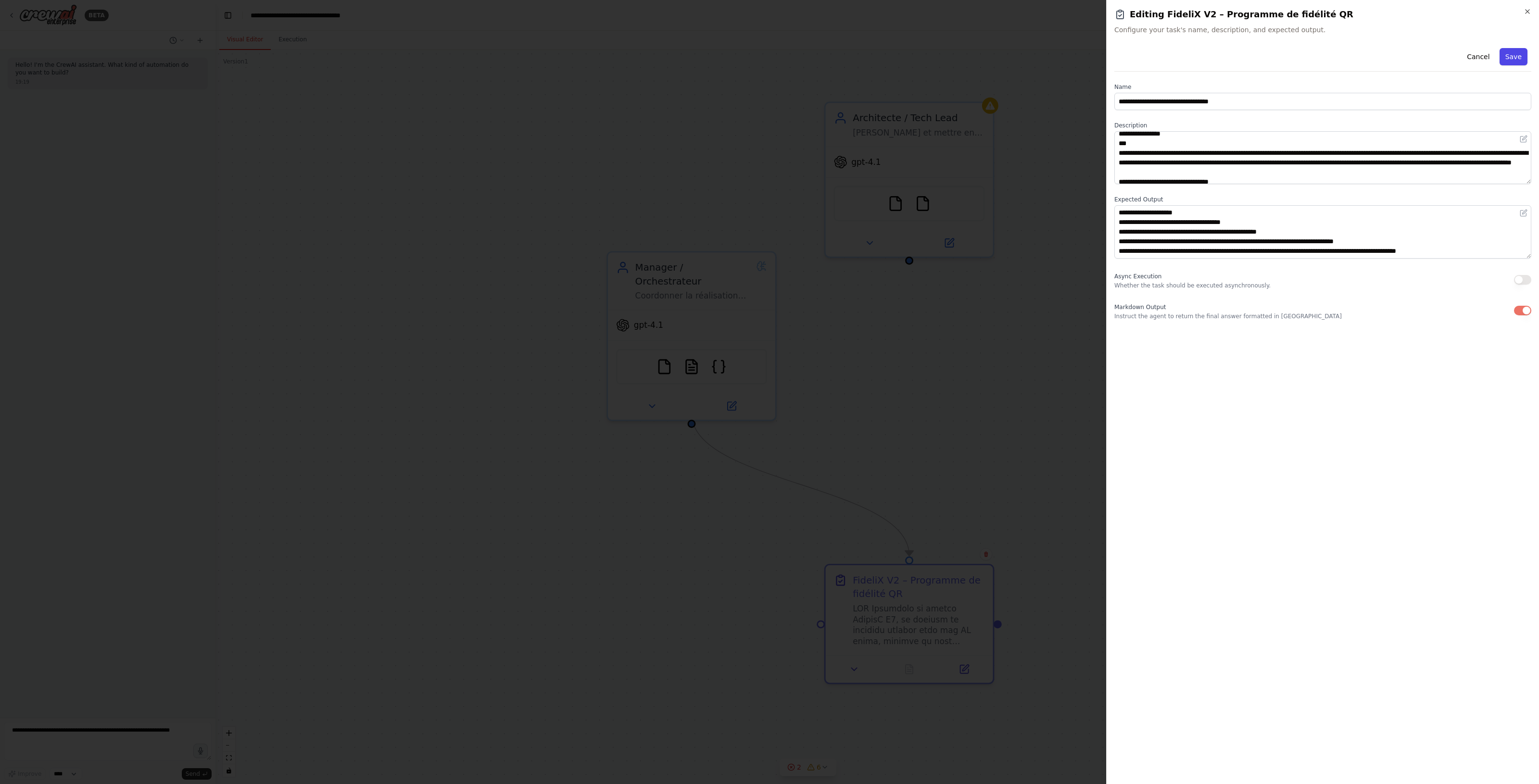
click at [1511, 51] on button "Save" at bounding box center [1513, 57] width 28 height 17
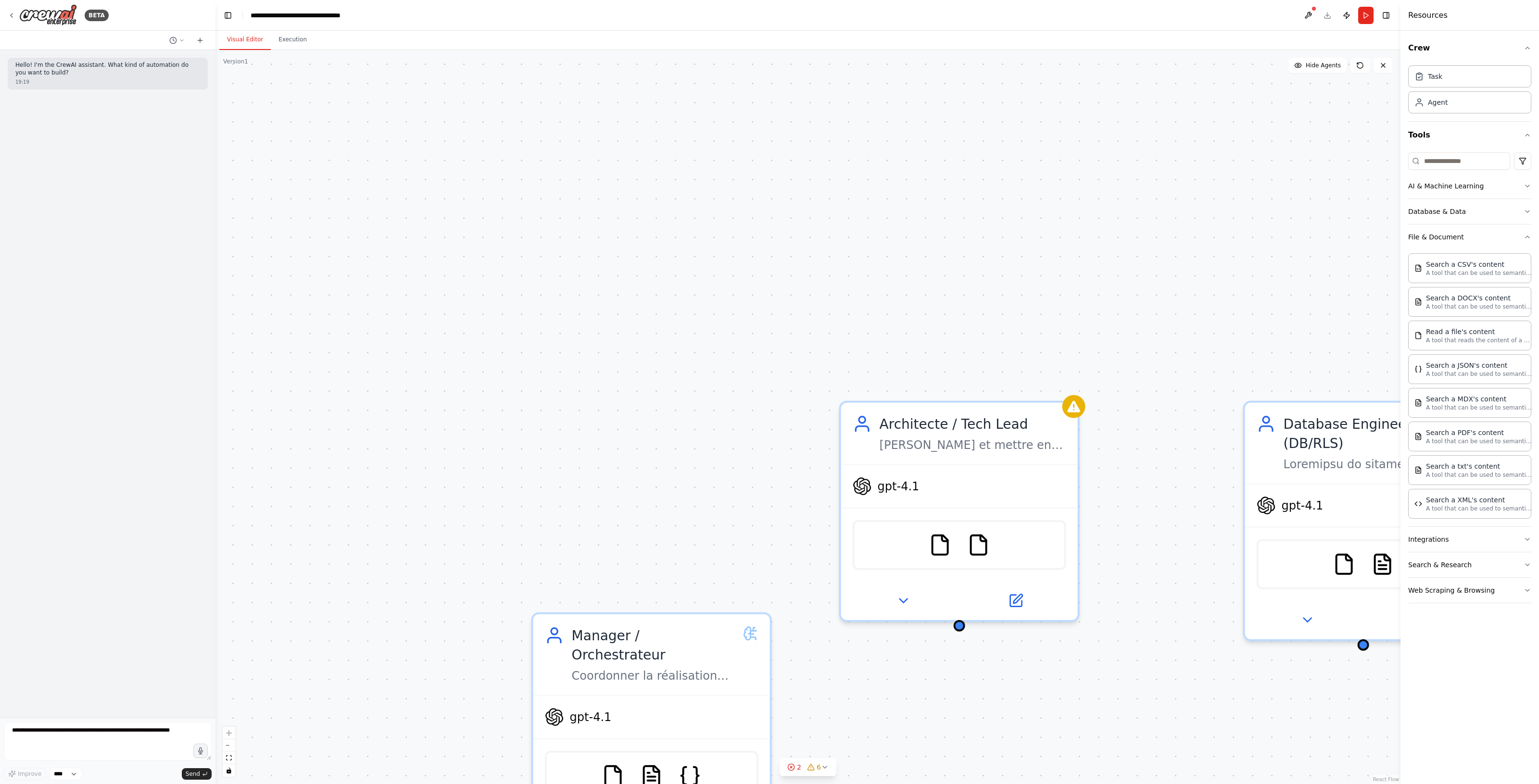
drag, startPoint x: 1035, startPoint y: 392, endPoint x: 1096, endPoint y: 552, distance: 171.2
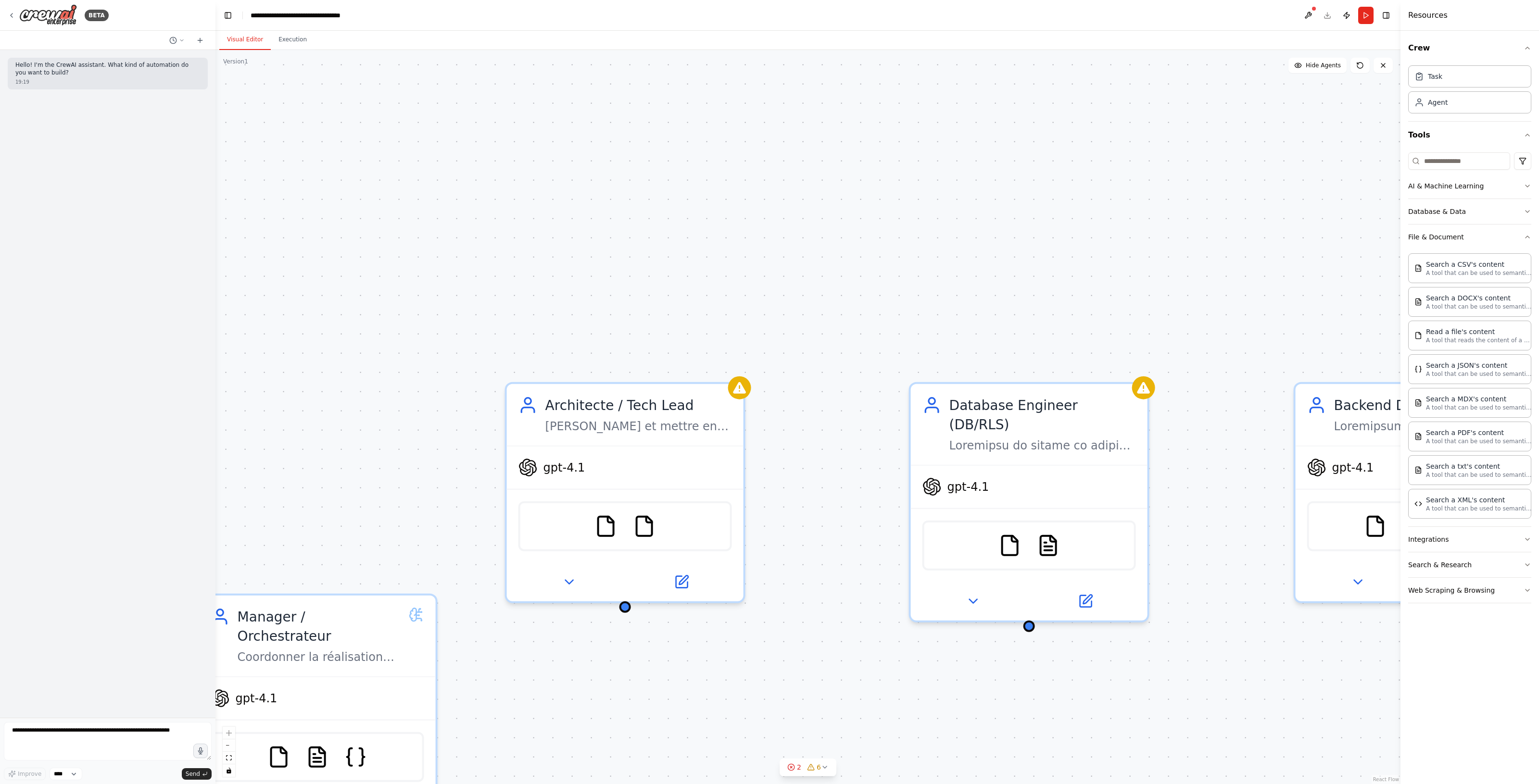
drag, startPoint x: 1101, startPoint y: 413, endPoint x: 749, endPoint y: 386, distance: 353.0
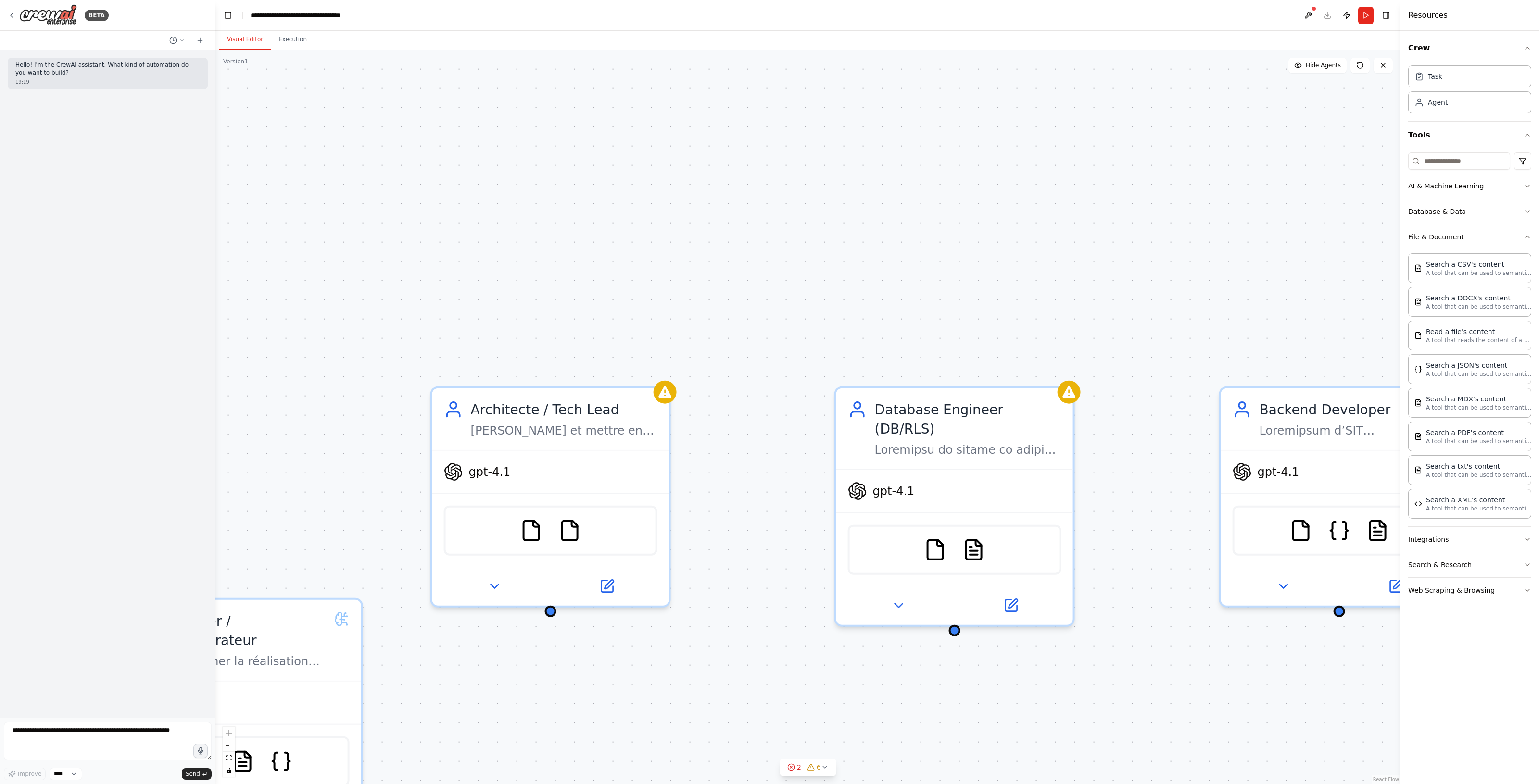
drag, startPoint x: 1124, startPoint y: 385, endPoint x: 1047, endPoint y: 383, distance: 77.0
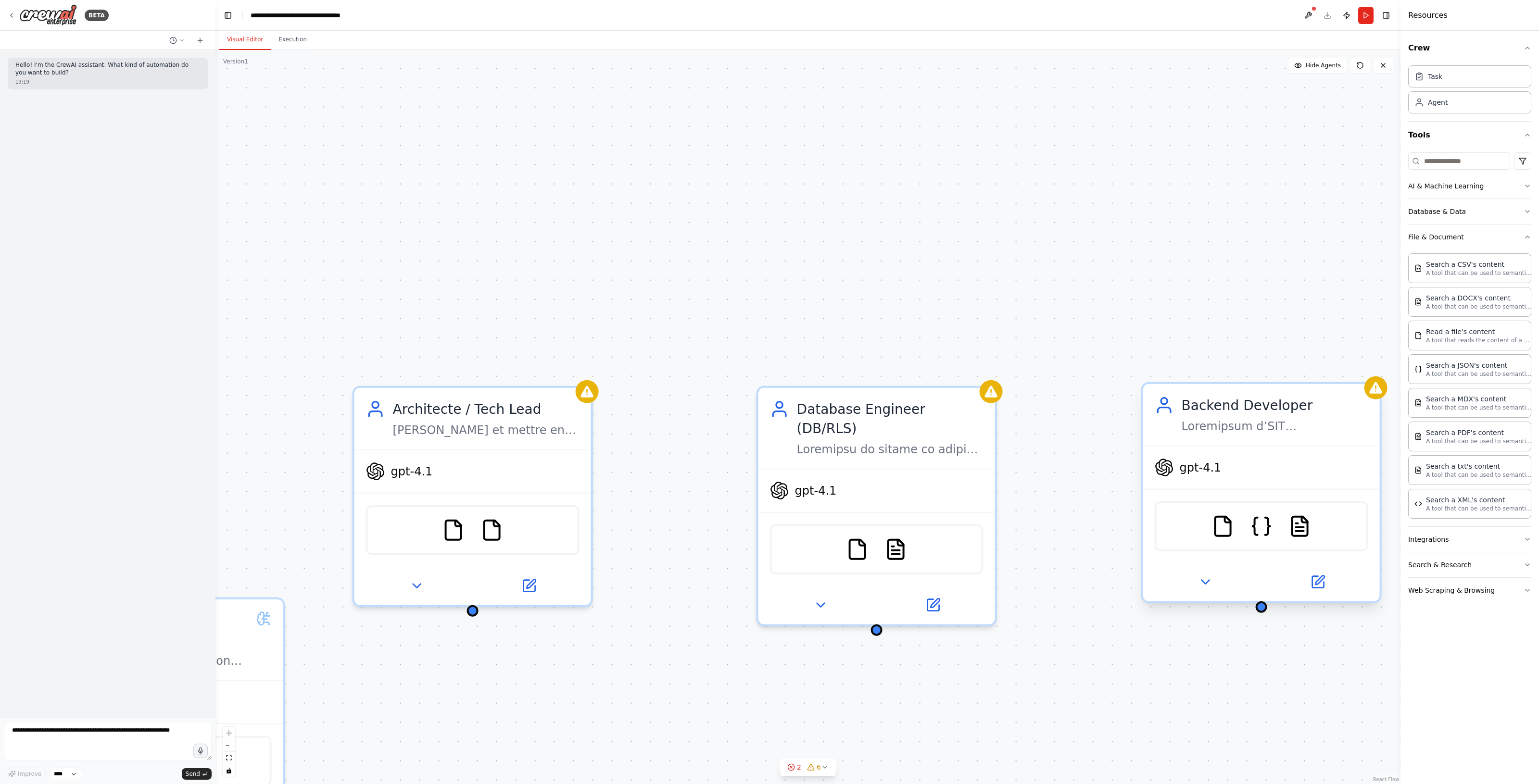
drag, startPoint x: 1171, startPoint y: 398, endPoint x: 738, endPoint y: 404, distance: 433.0
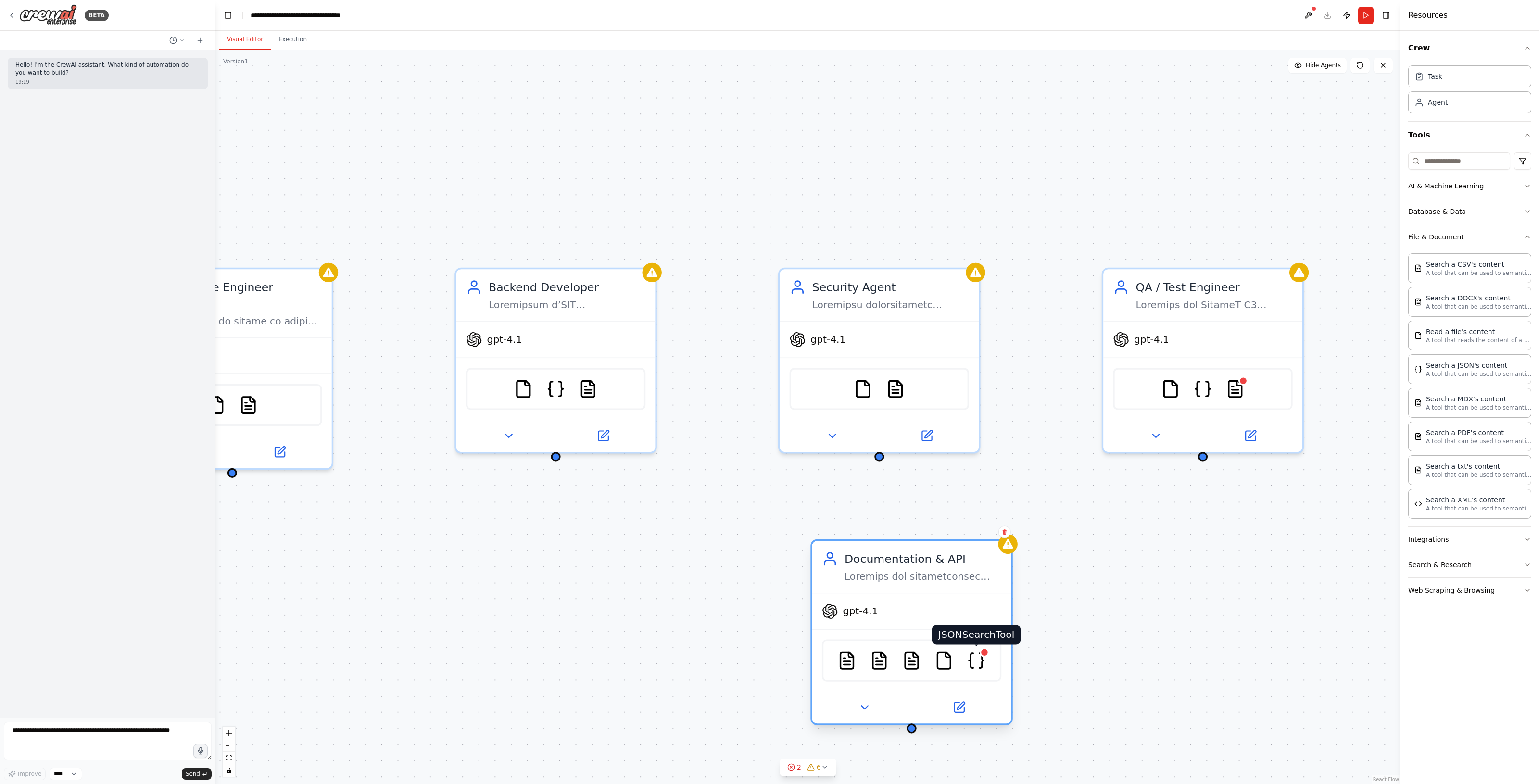
click at [972, 665] on img at bounding box center [976, 661] width 19 height 19
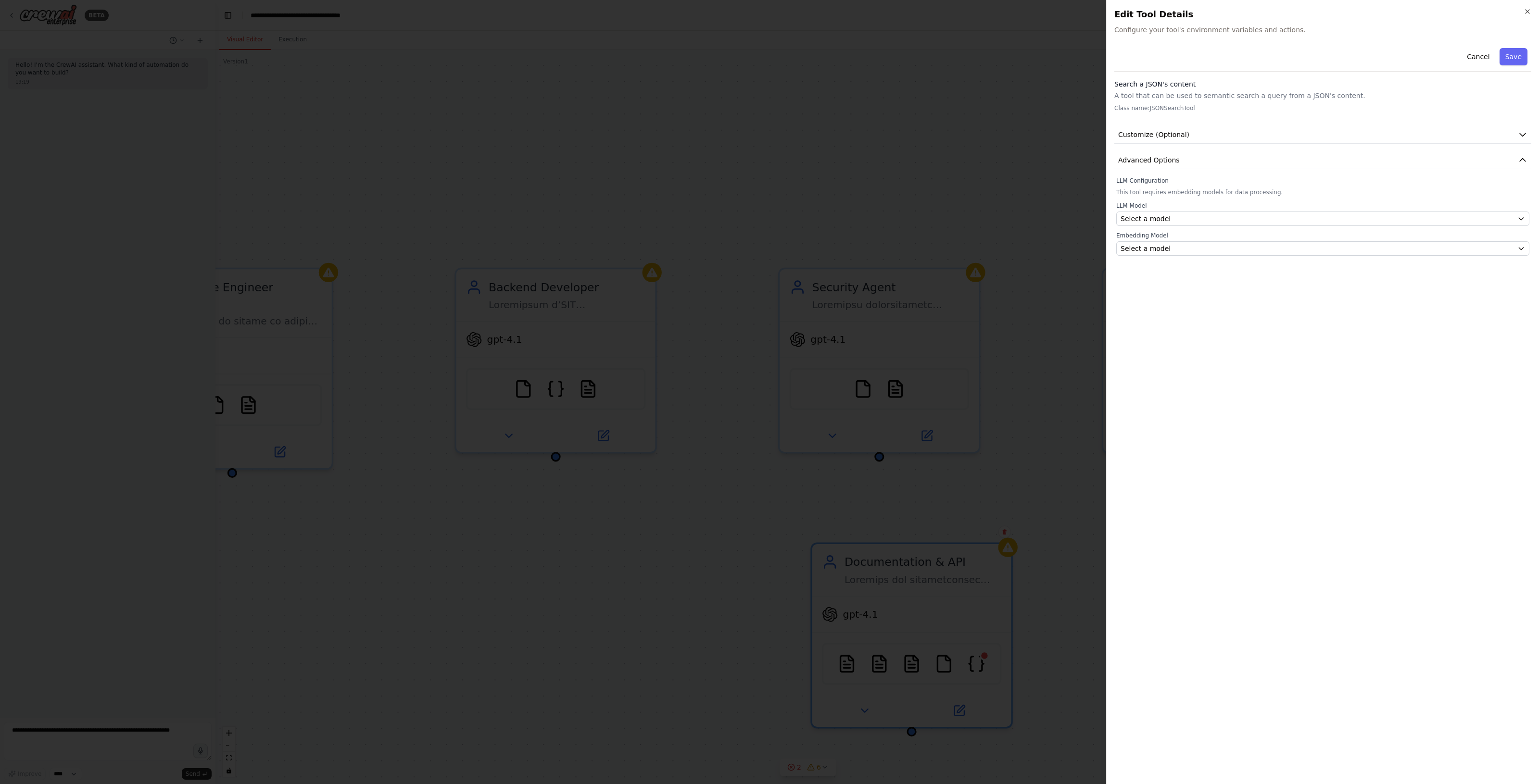
click at [1205, 207] on label "LLM Model" at bounding box center [1322, 205] width 413 height 8
click at [1203, 217] on div "Select a model" at bounding box center [1316, 219] width 393 height 9
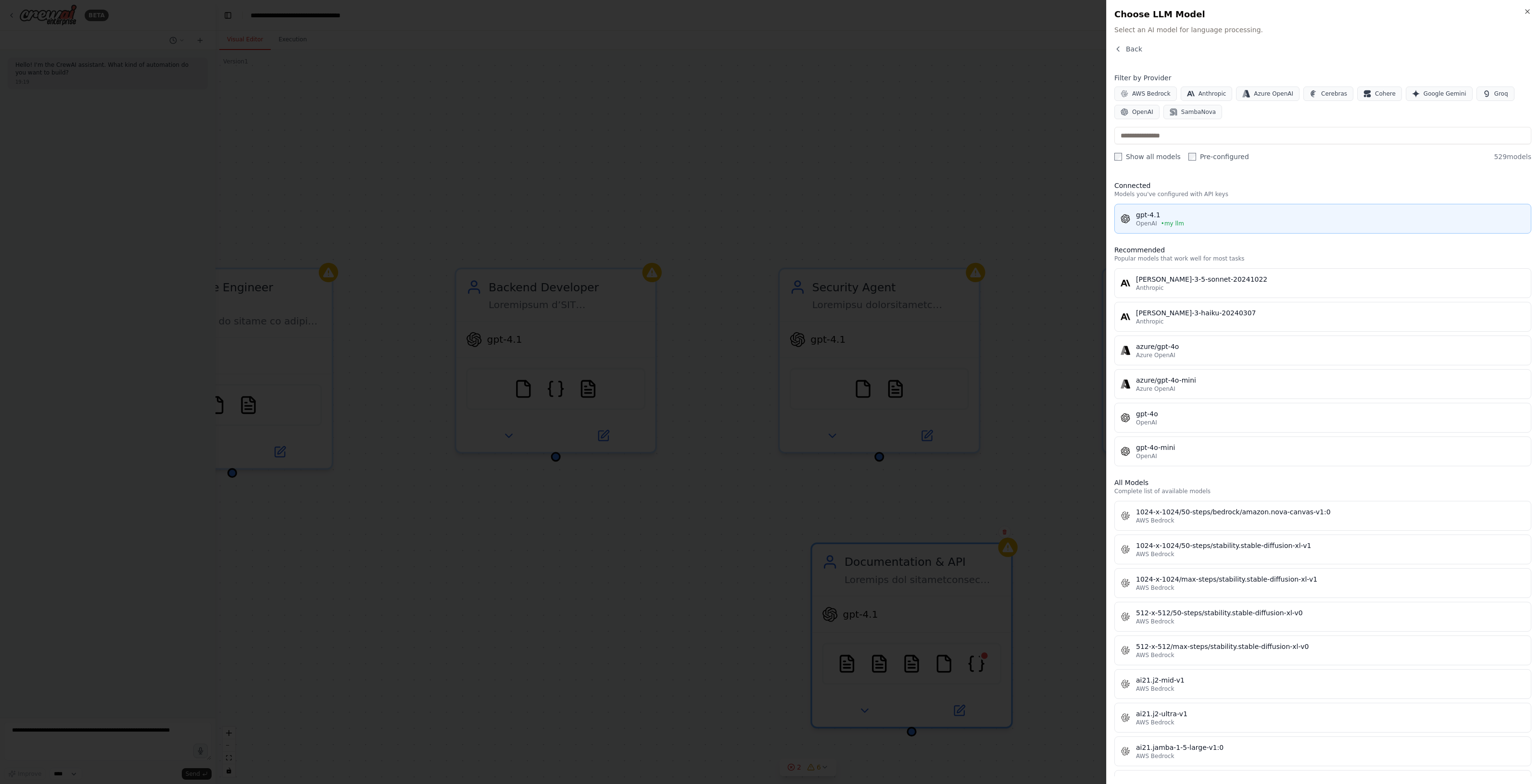
click at [1209, 214] on div "gpt-4.1" at bounding box center [1330, 215] width 389 height 9
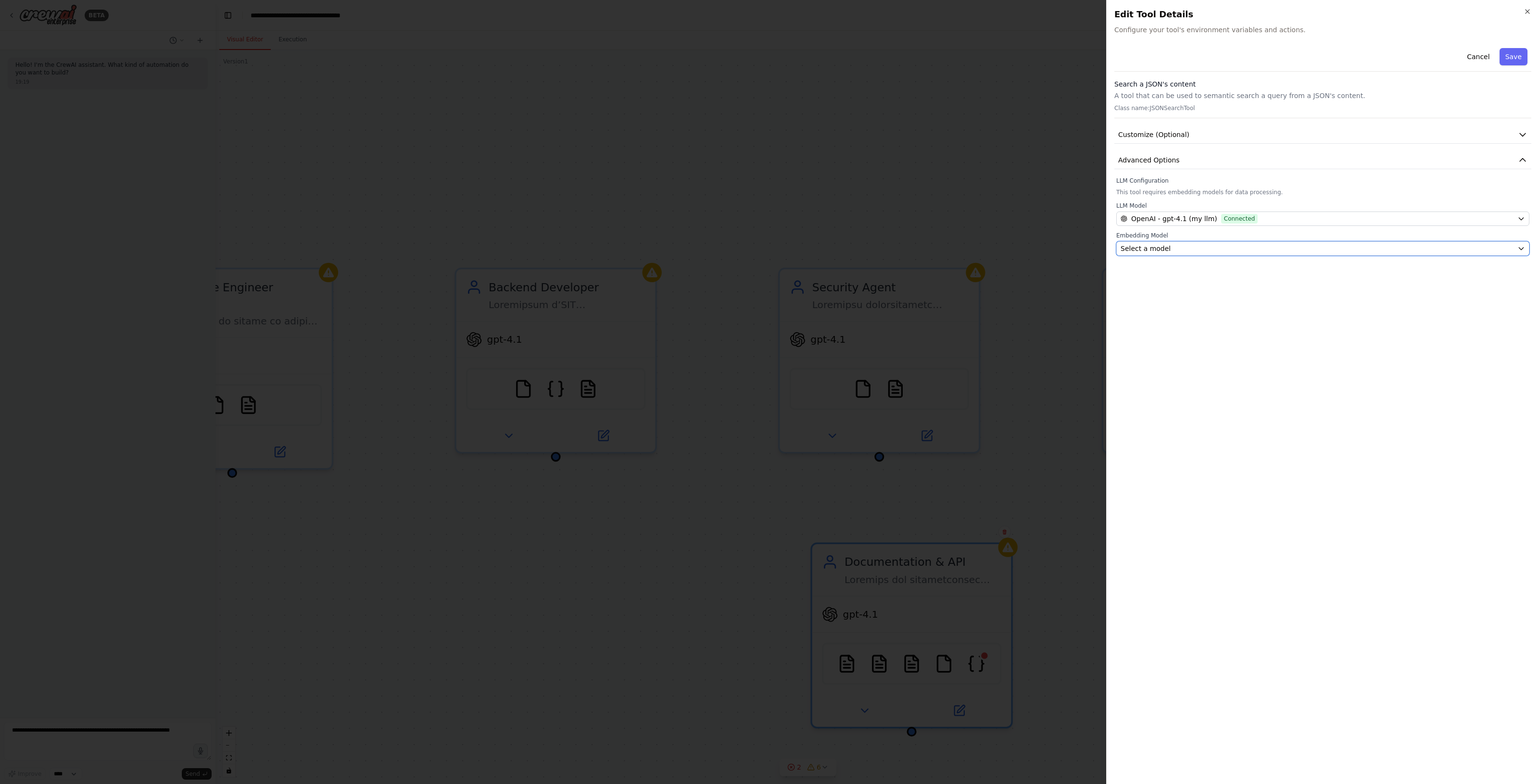
click at [1208, 255] on button "Select a model" at bounding box center [1322, 248] width 413 height 14
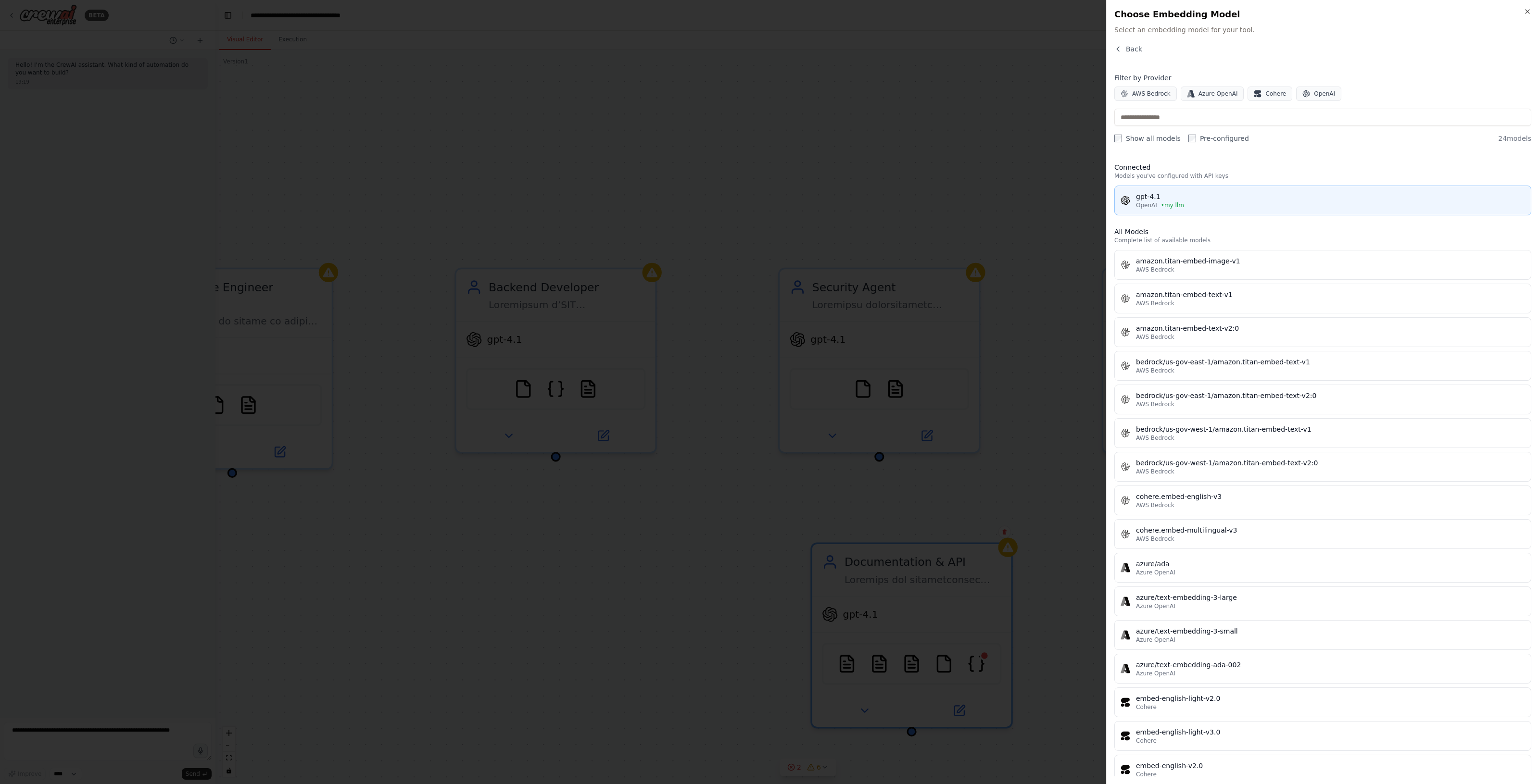
click at [1202, 202] on div "OpenAI • my llm" at bounding box center [1330, 205] width 389 height 8
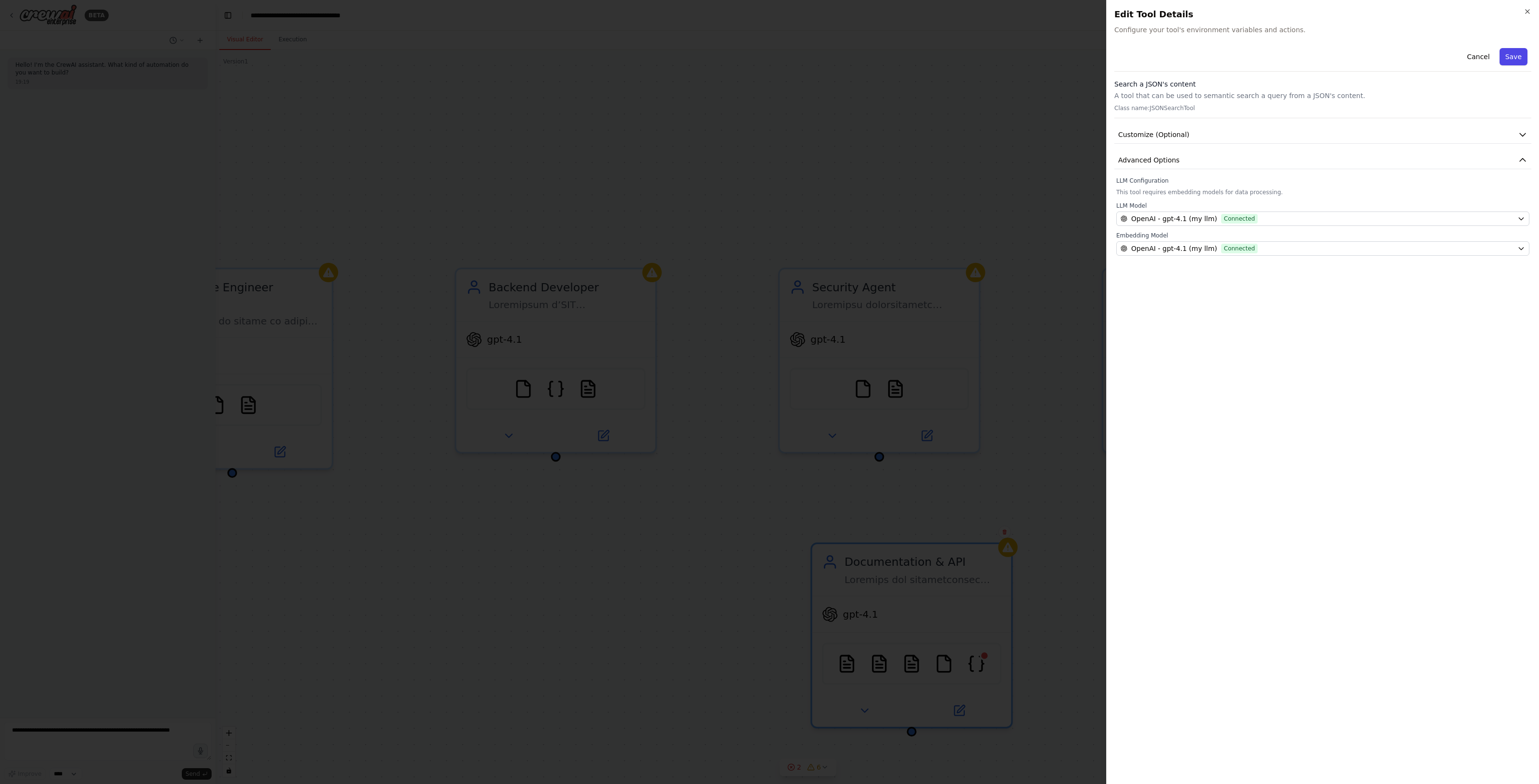
click at [1510, 56] on button "Save" at bounding box center [1513, 57] width 28 height 17
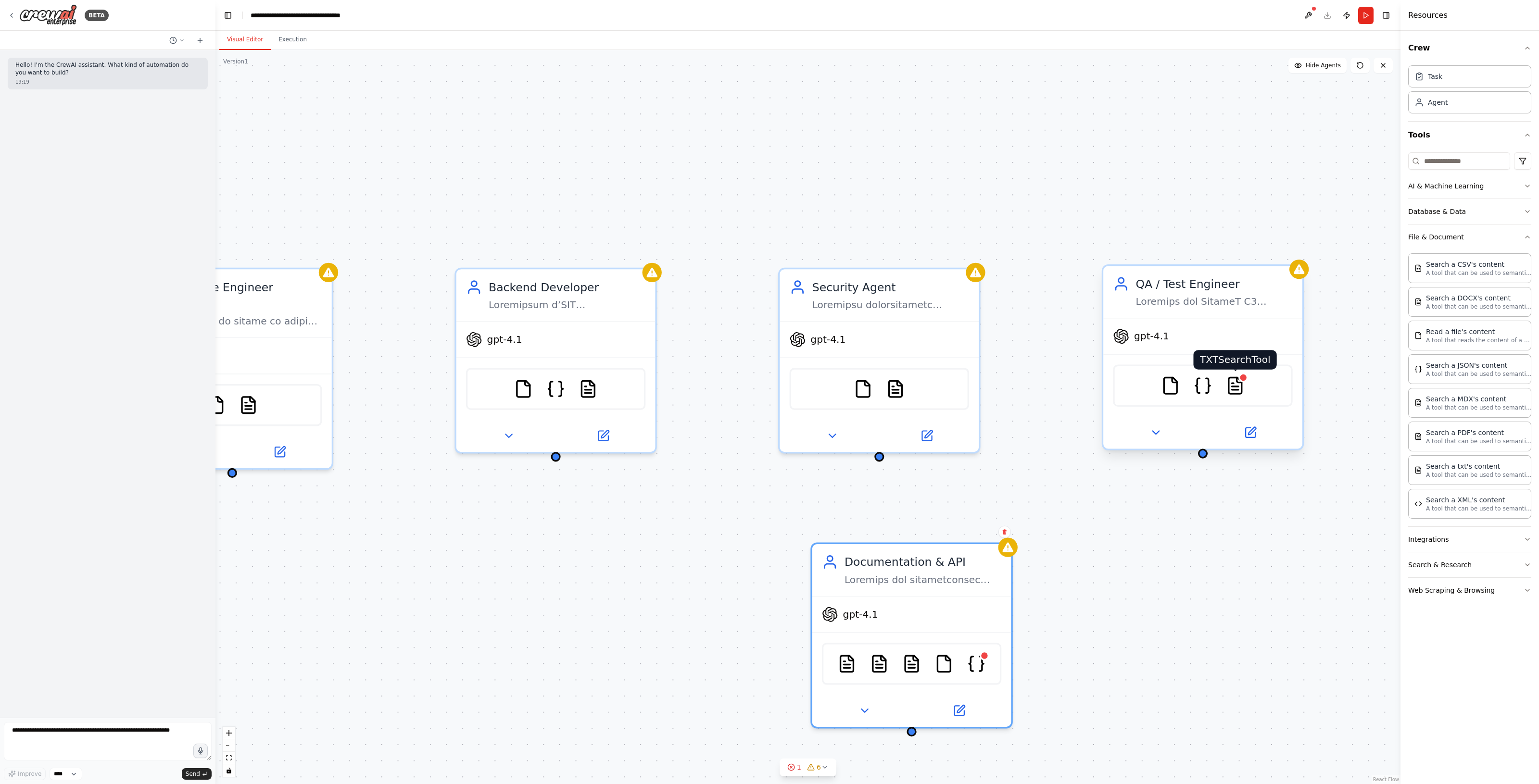
click at [1232, 386] on img at bounding box center [1235, 386] width 19 height 19
click at [1239, 381] on img at bounding box center [1235, 386] width 19 height 19
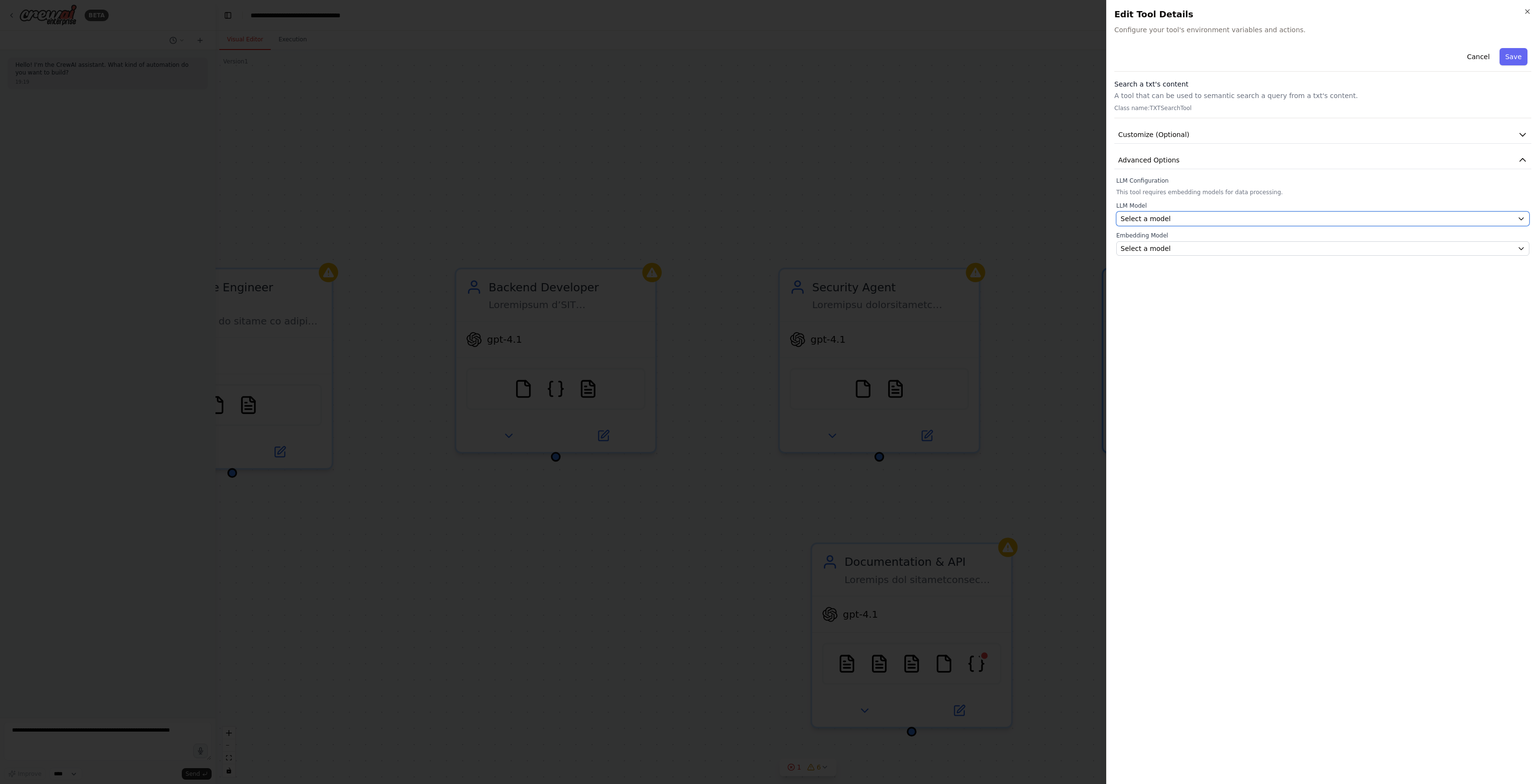
click at [1215, 212] on button "Select a model" at bounding box center [1322, 219] width 413 height 14
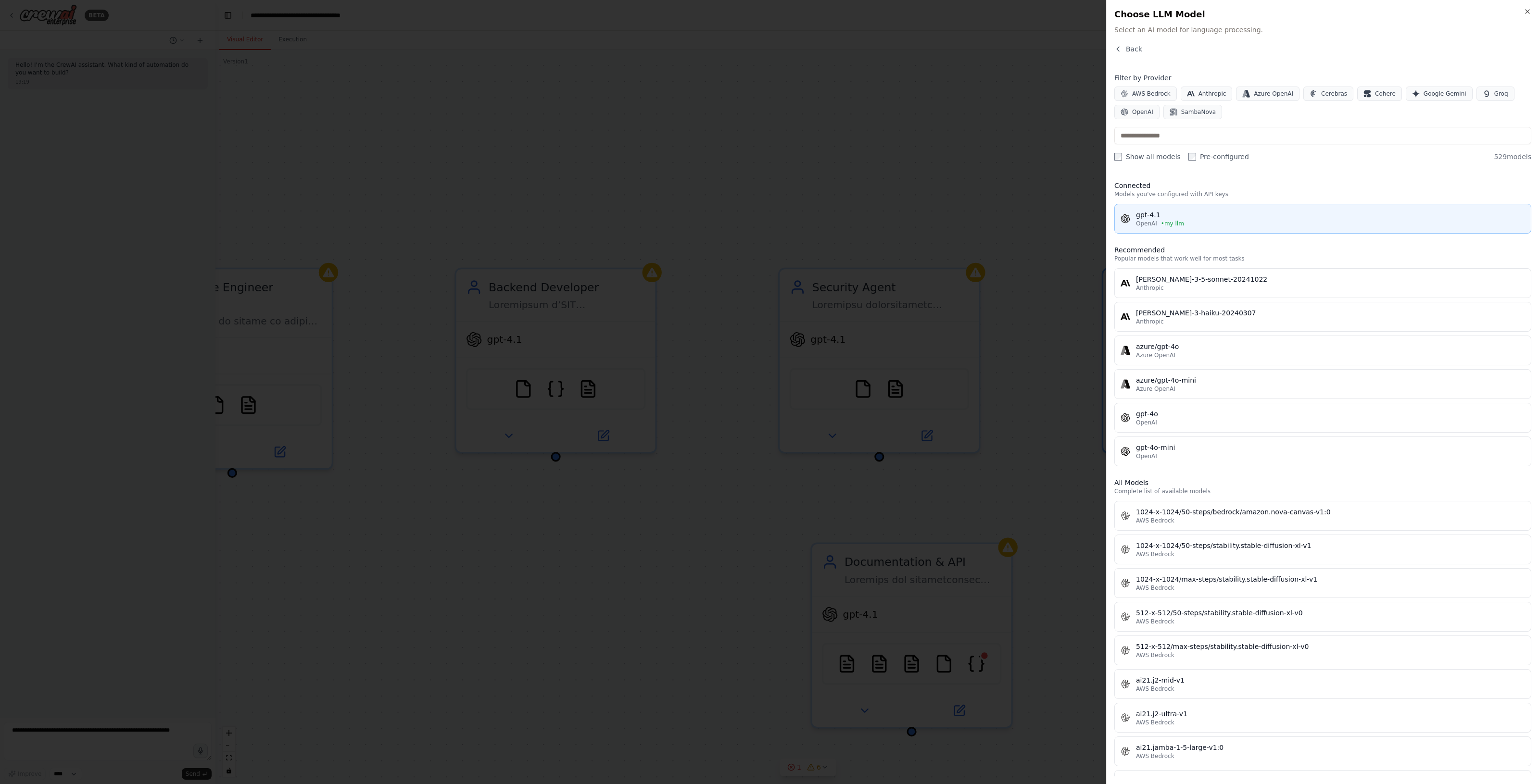
click at [1198, 214] on div "gpt-4.1" at bounding box center [1330, 215] width 389 height 9
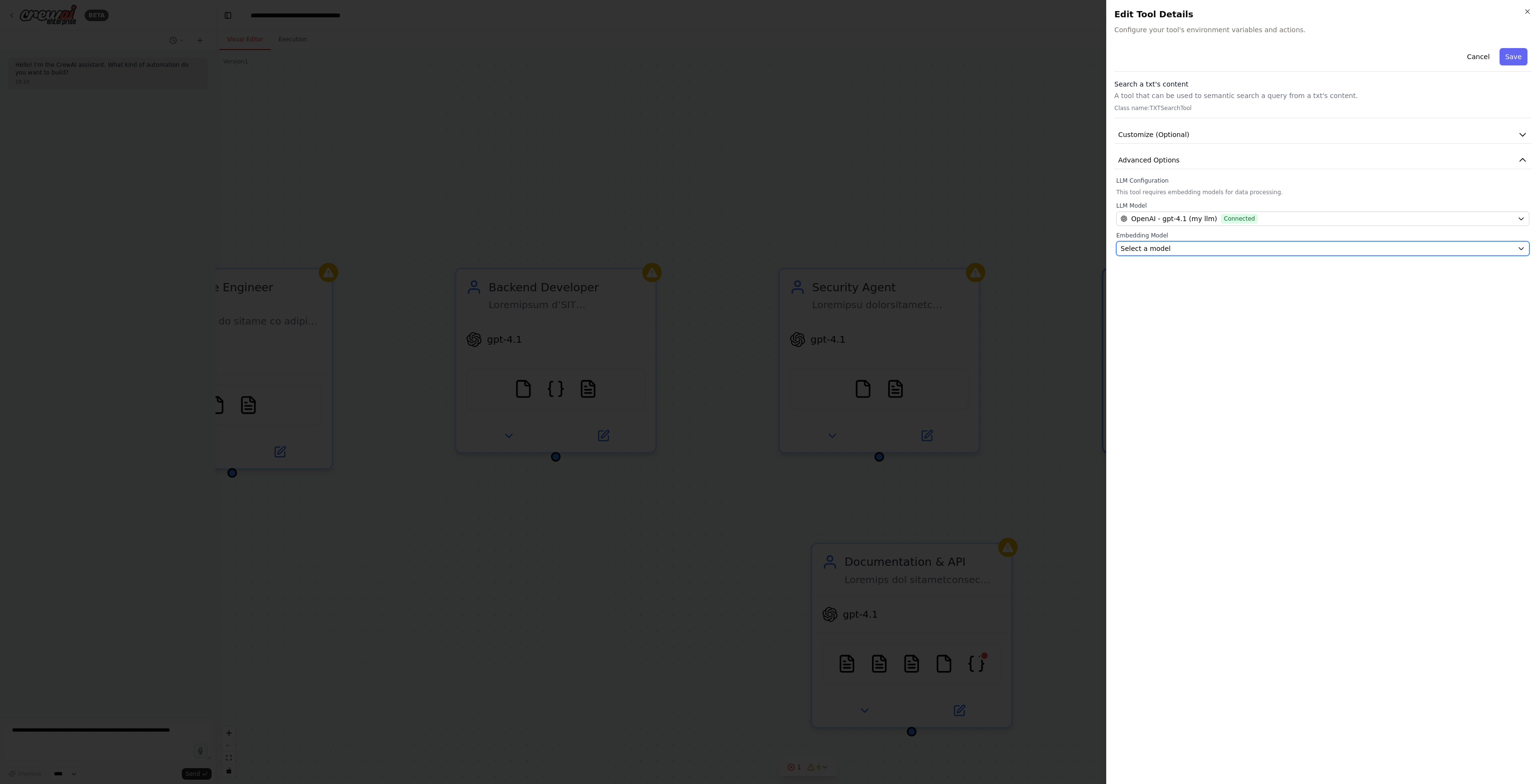
click at [1214, 249] on div "Select a model" at bounding box center [1316, 248] width 393 height 9
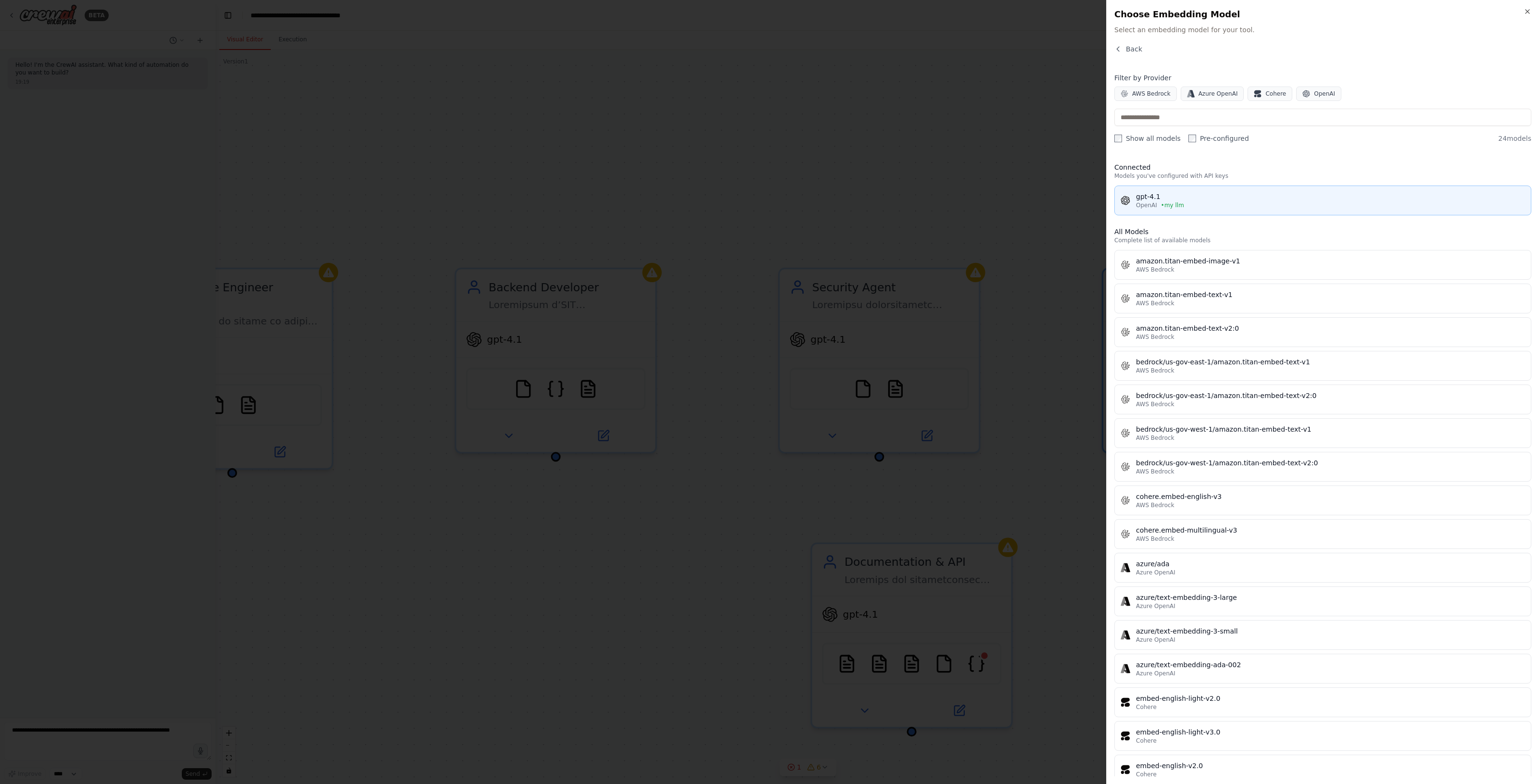
click at [1326, 205] on div "OpenAI • my llm" at bounding box center [1330, 205] width 389 height 8
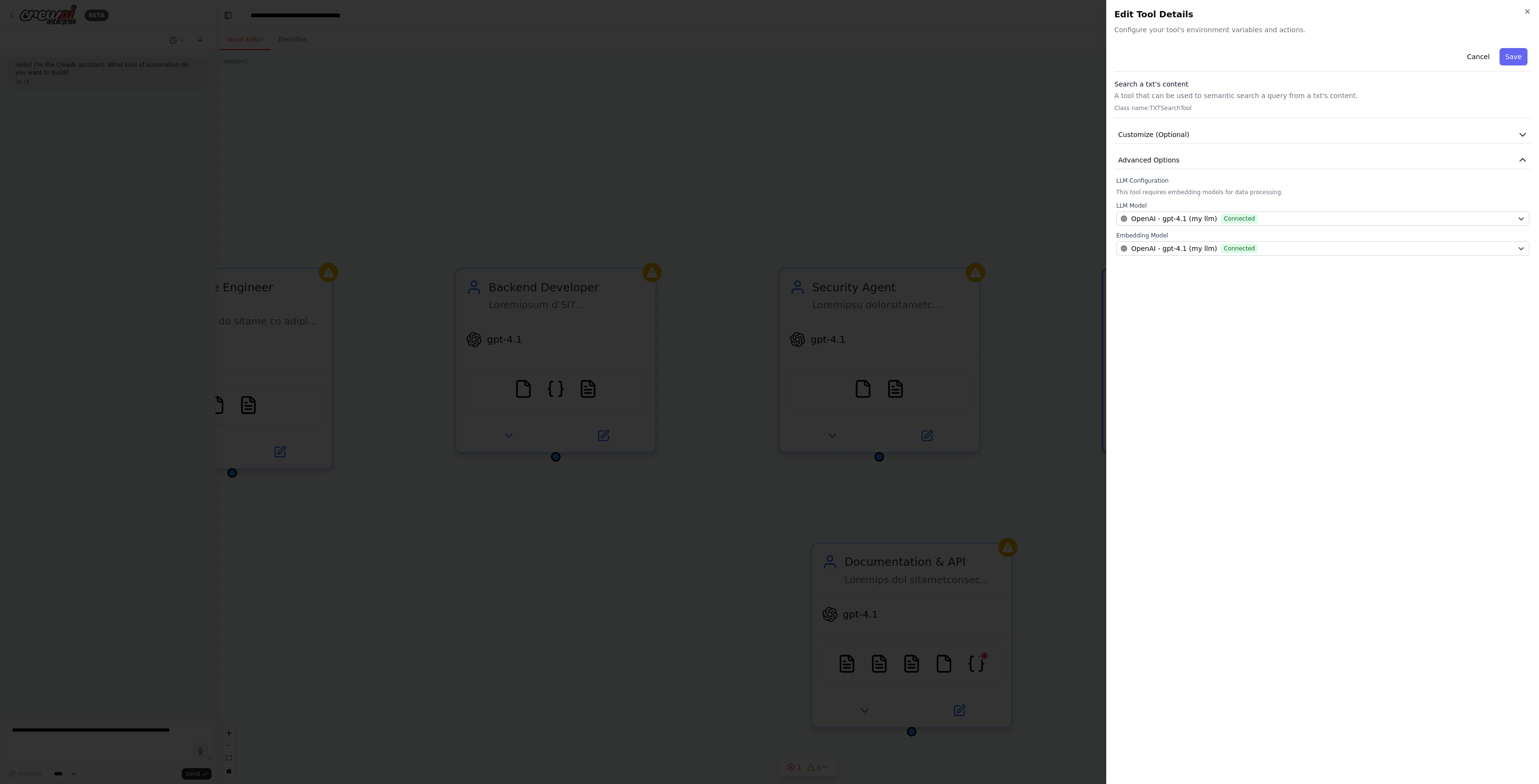
click at [1513, 58] on button "Save" at bounding box center [1513, 57] width 28 height 17
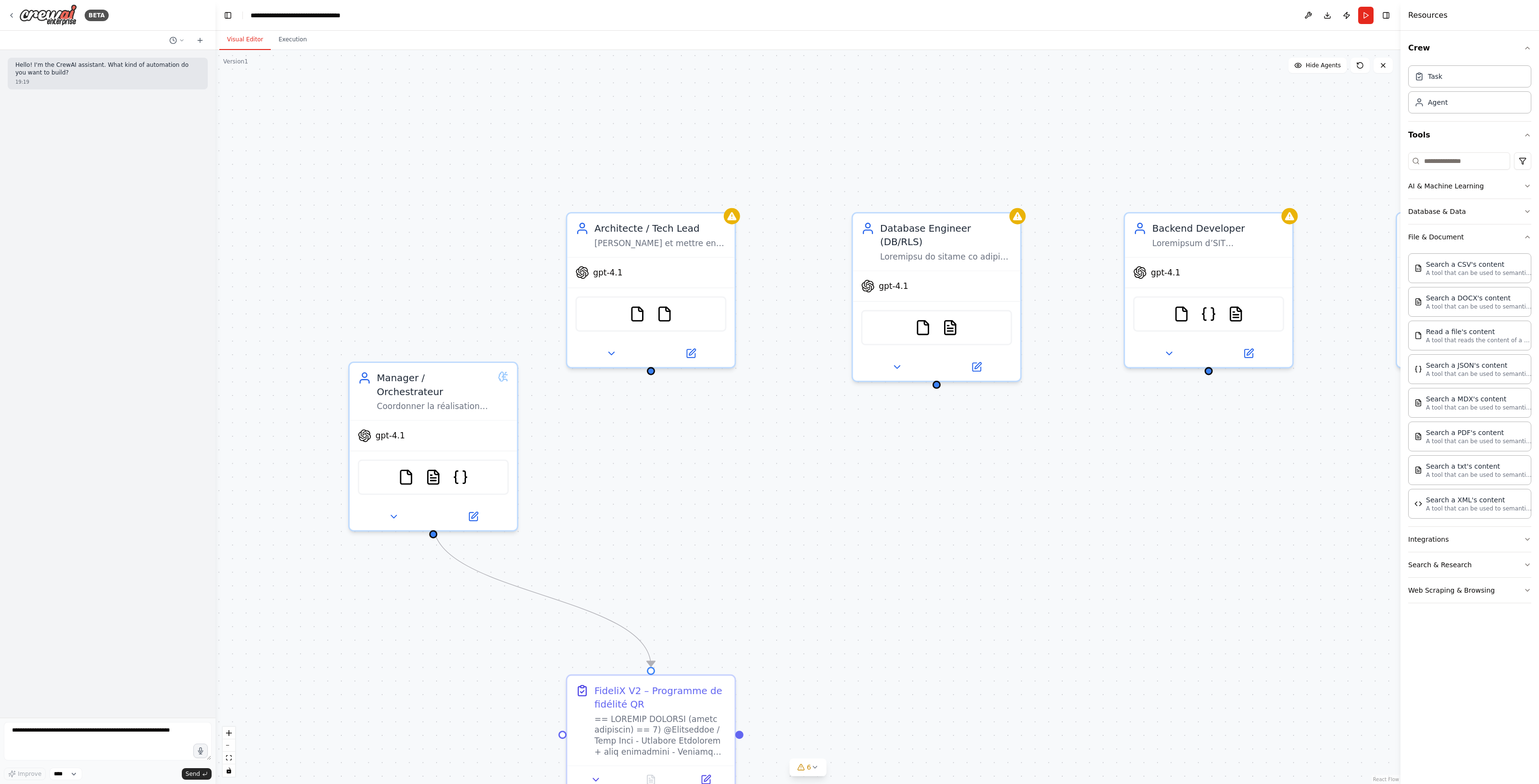
drag, startPoint x: 505, startPoint y: 527, endPoint x: 756, endPoint y: 482, distance: 255.0
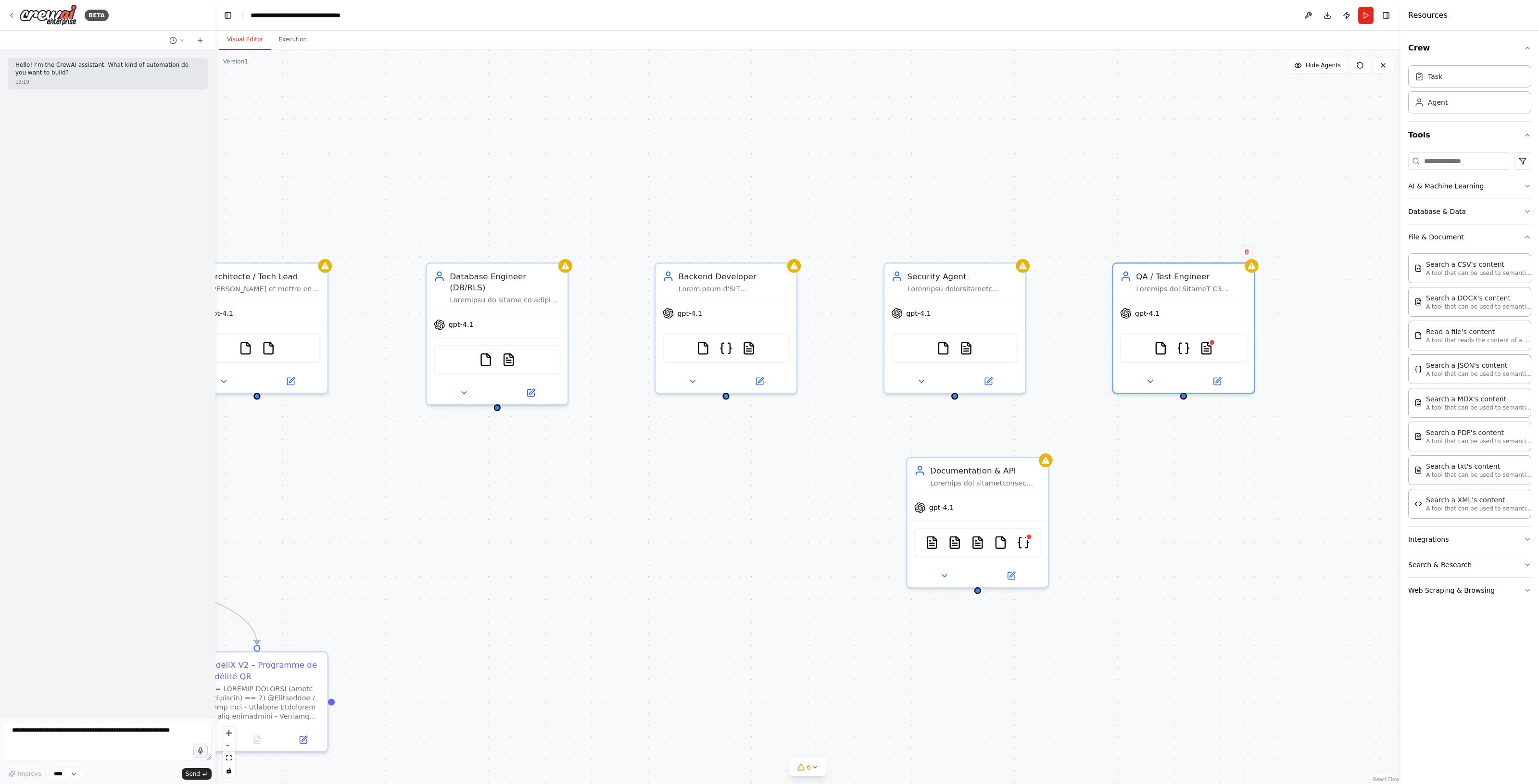
drag, startPoint x: 1080, startPoint y: 494, endPoint x: 778, endPoint y: 500, distance: 302.1
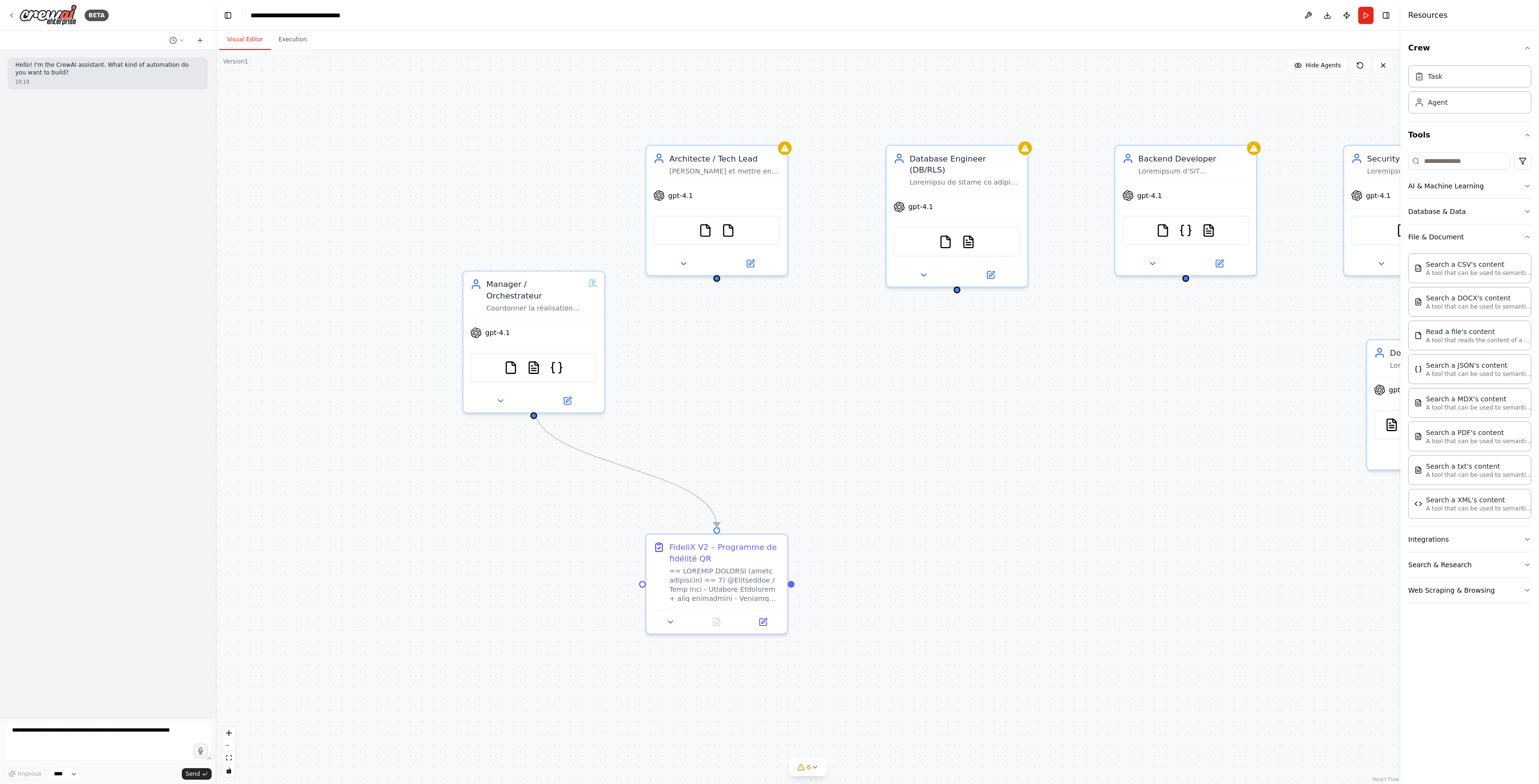
drag, startPoint x: 715, startPoint y: 609, endPoint x: 1087, endPoint y: 503, distance: 386.8
click at [967, 237] on div "FileReadTool TXTSearchTool" at bounding box center [953, 240] width 127 height 30
click at [964, 232] on img at bounding box center [965, 239] width 14 height 14
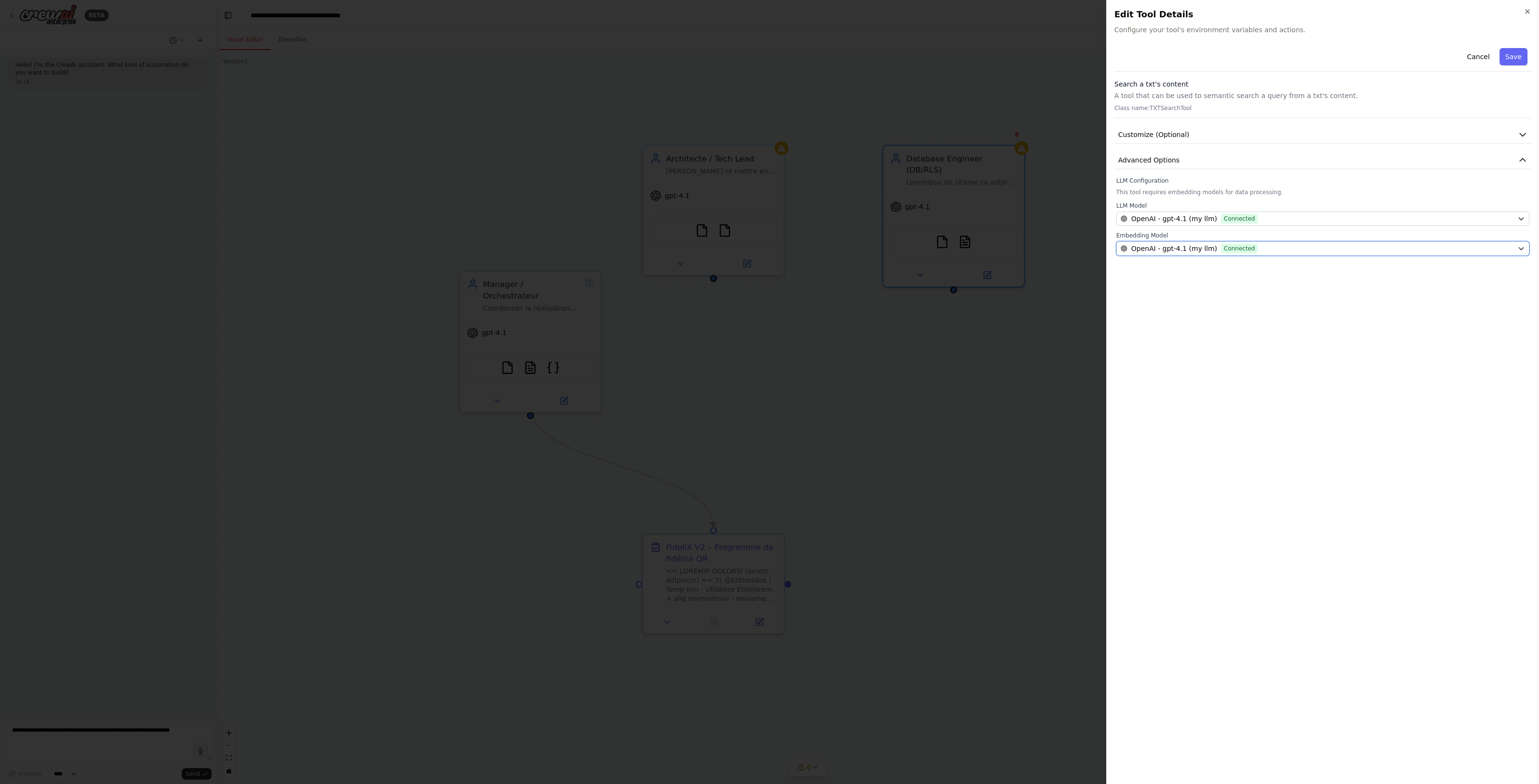
click at [1207, 243] on button "OpenAI - gpt-4.1 (my llm) Connected" at bounding box center [1322, 248] width 413 height 14
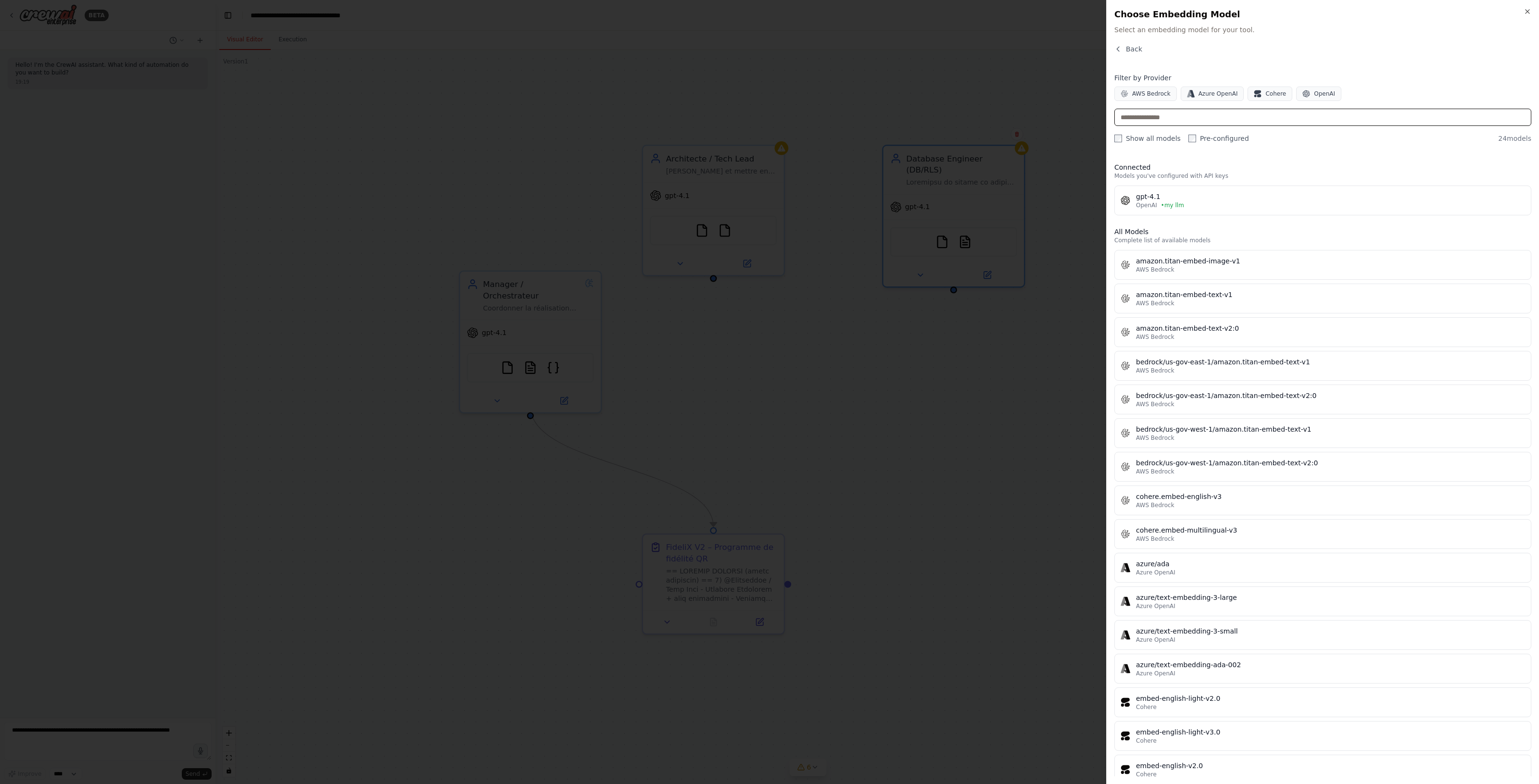
click at [1206, 119] on input "text" at bounding box center [1322, 117] width 417 height 17
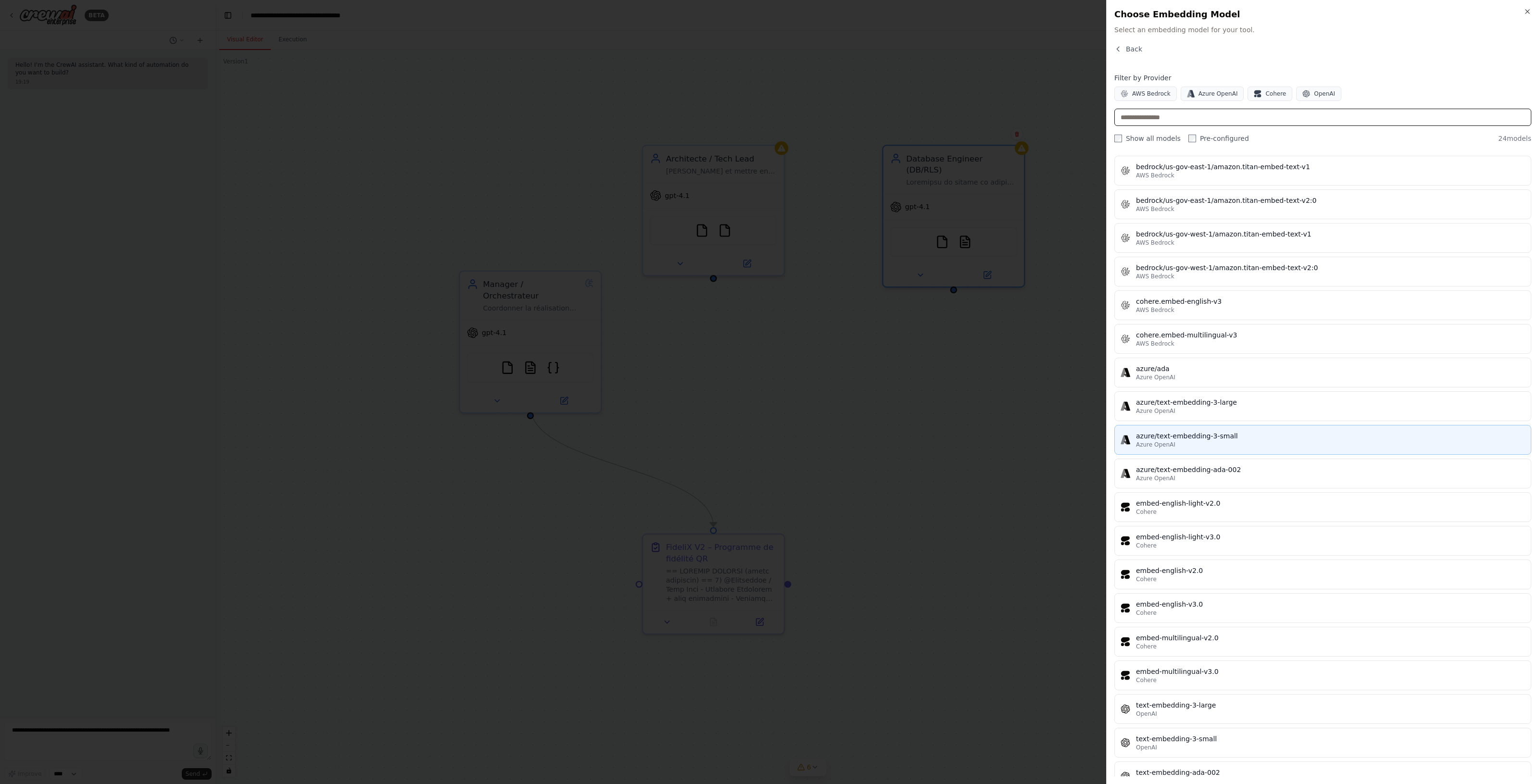
scroll to position [257, 0]
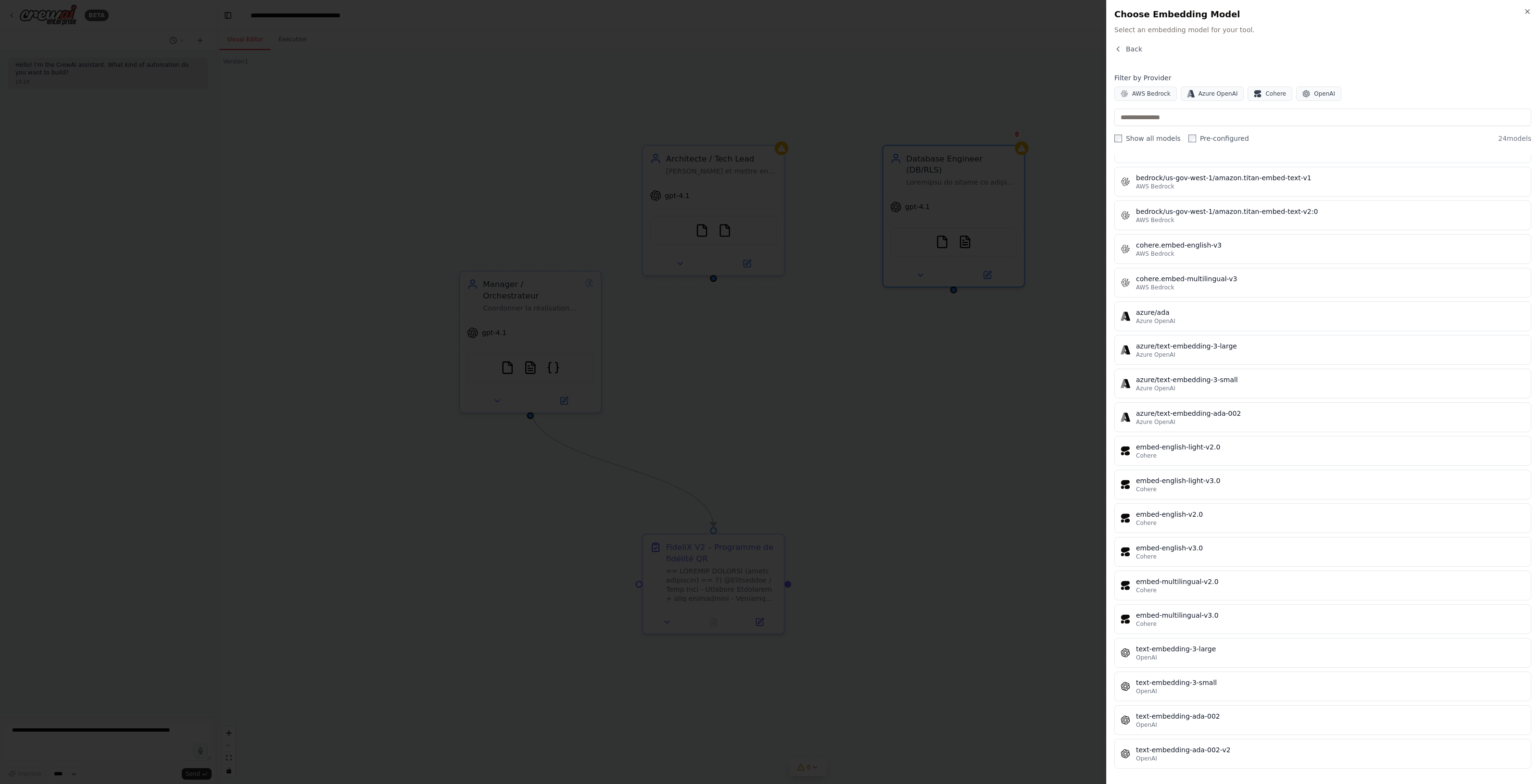
click at [886, 523] on div at bounding box center [769, 392] width 1539 height 784
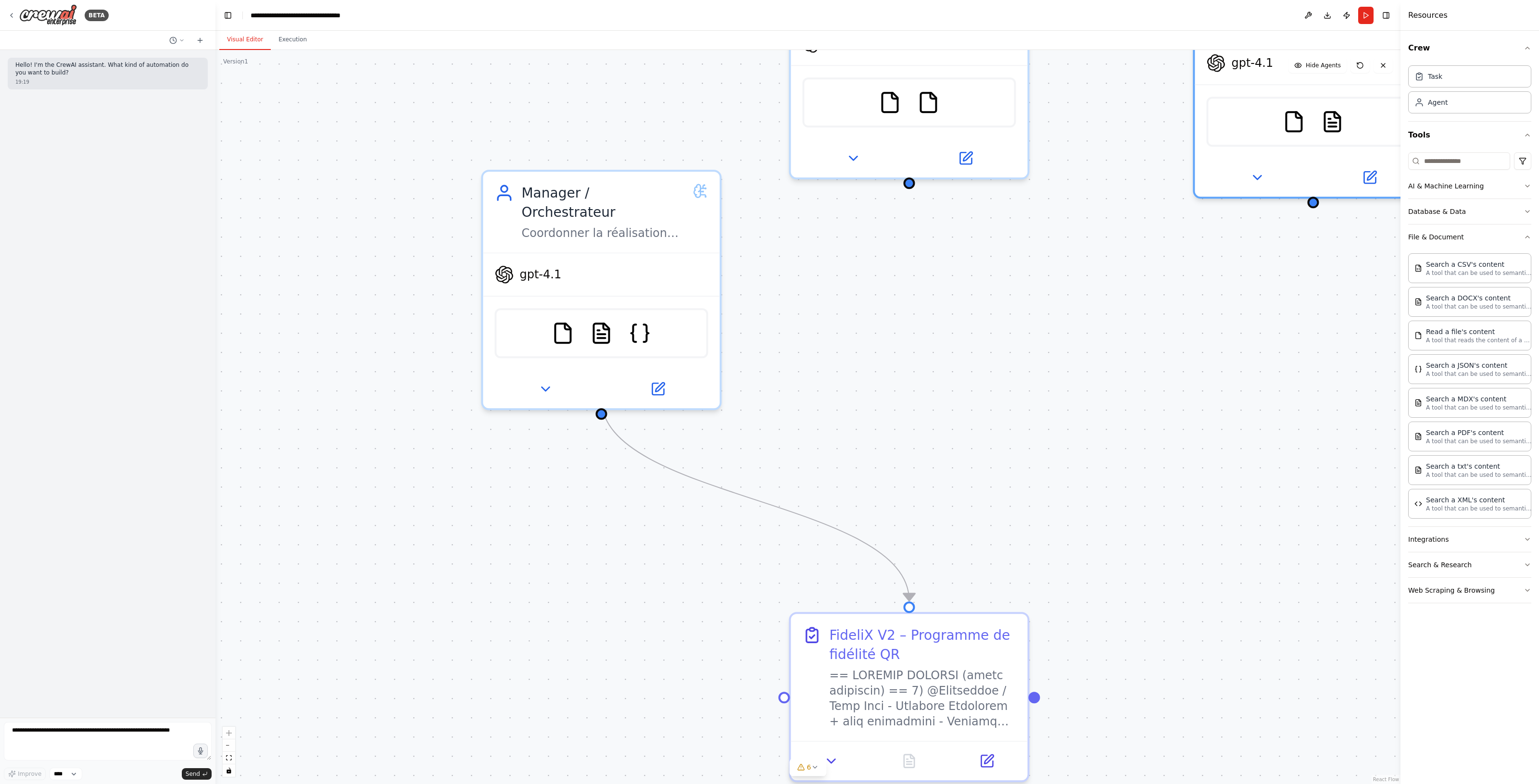
drag, startPoint x: 532, startPoint y: 445, endPoint x: 730, endPoint y: 538, distance: 218.8
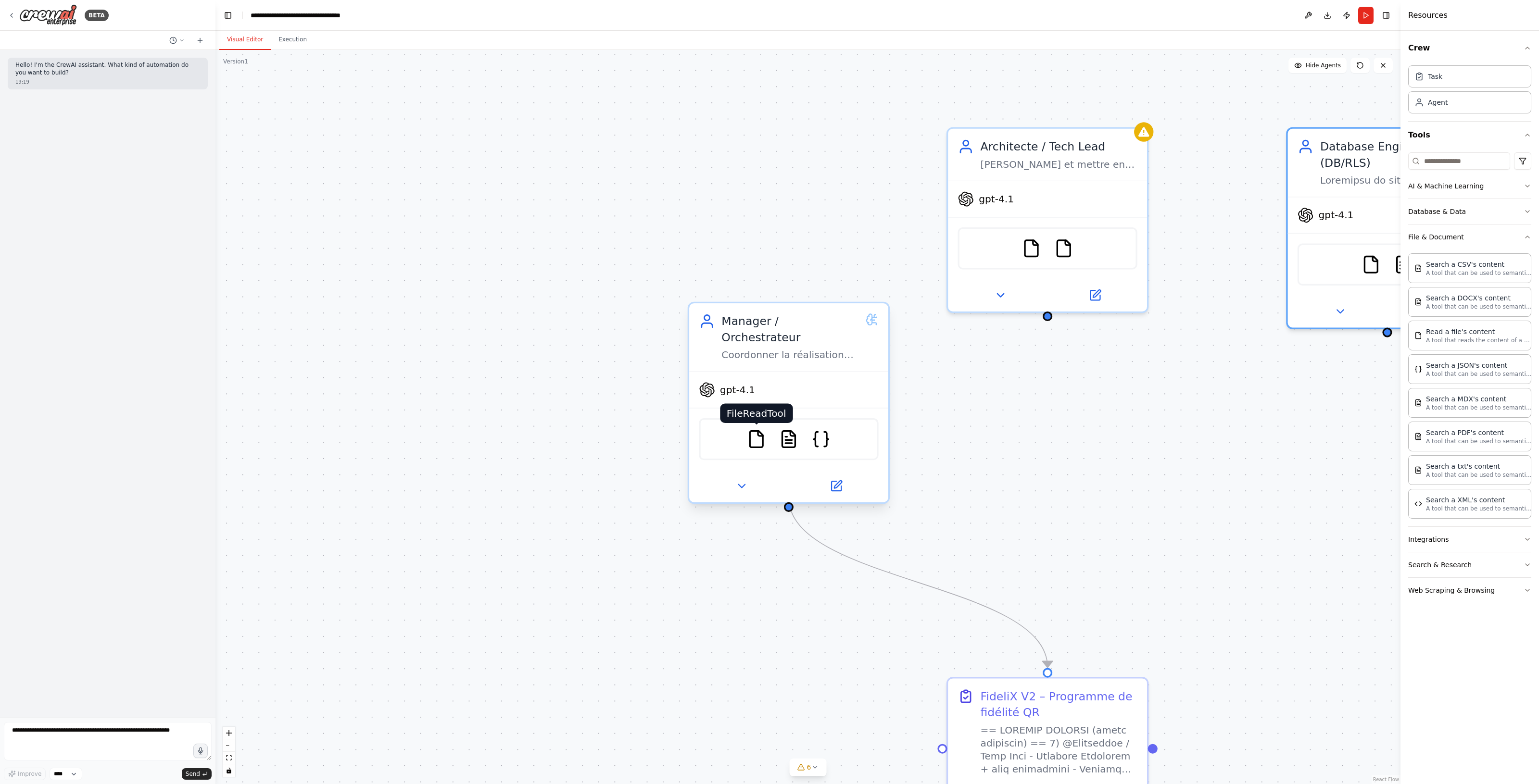
click at [758, 432] on img at bounding box center [756, 439] width 19 height 19
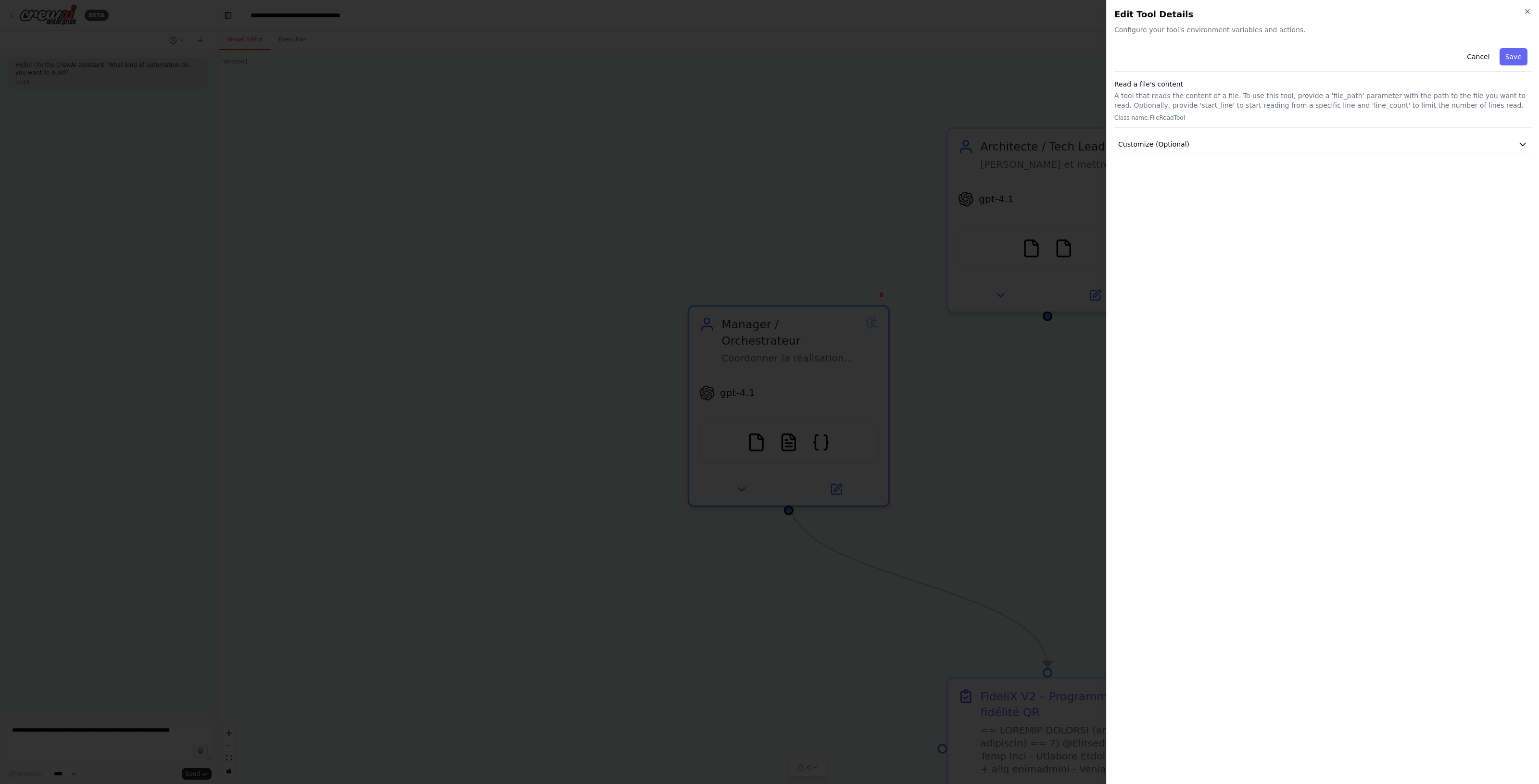
click at [877, 440] on div at bounding box center [769, 392] width 1539 height 784
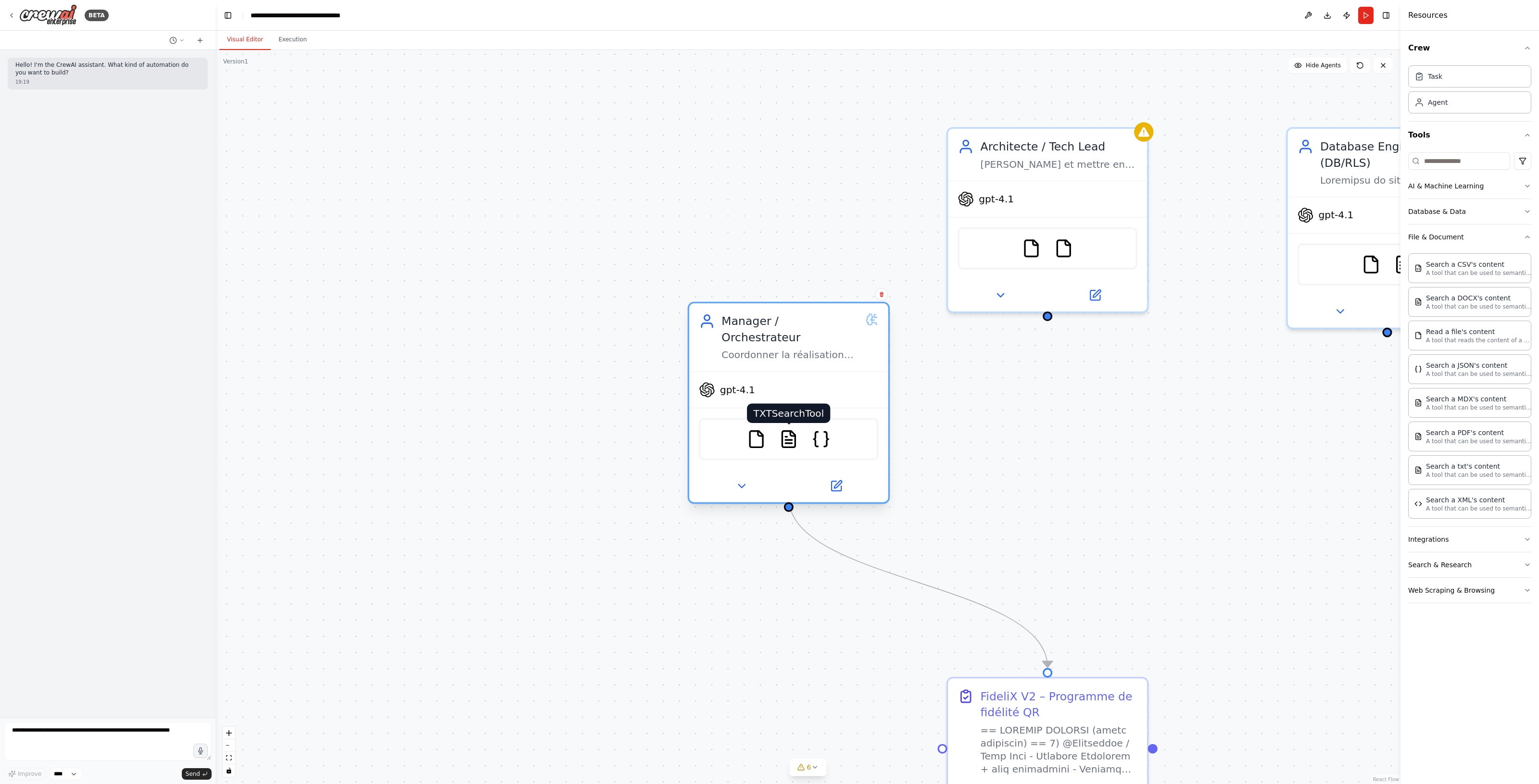
click at [794, 429] on img at bounding box center [788, 439] width 19 height 19
click at [785, 429] on img at bounding box center [788, 439] width 19 height 19
click at [772, 423] on div "FileReadTool TXTSearchTool JSONSearchTool" at bounding box center [788, 439] width 179 height 42
click at [786, 429] on img at bounding box center [788, 439] width 19 height 19
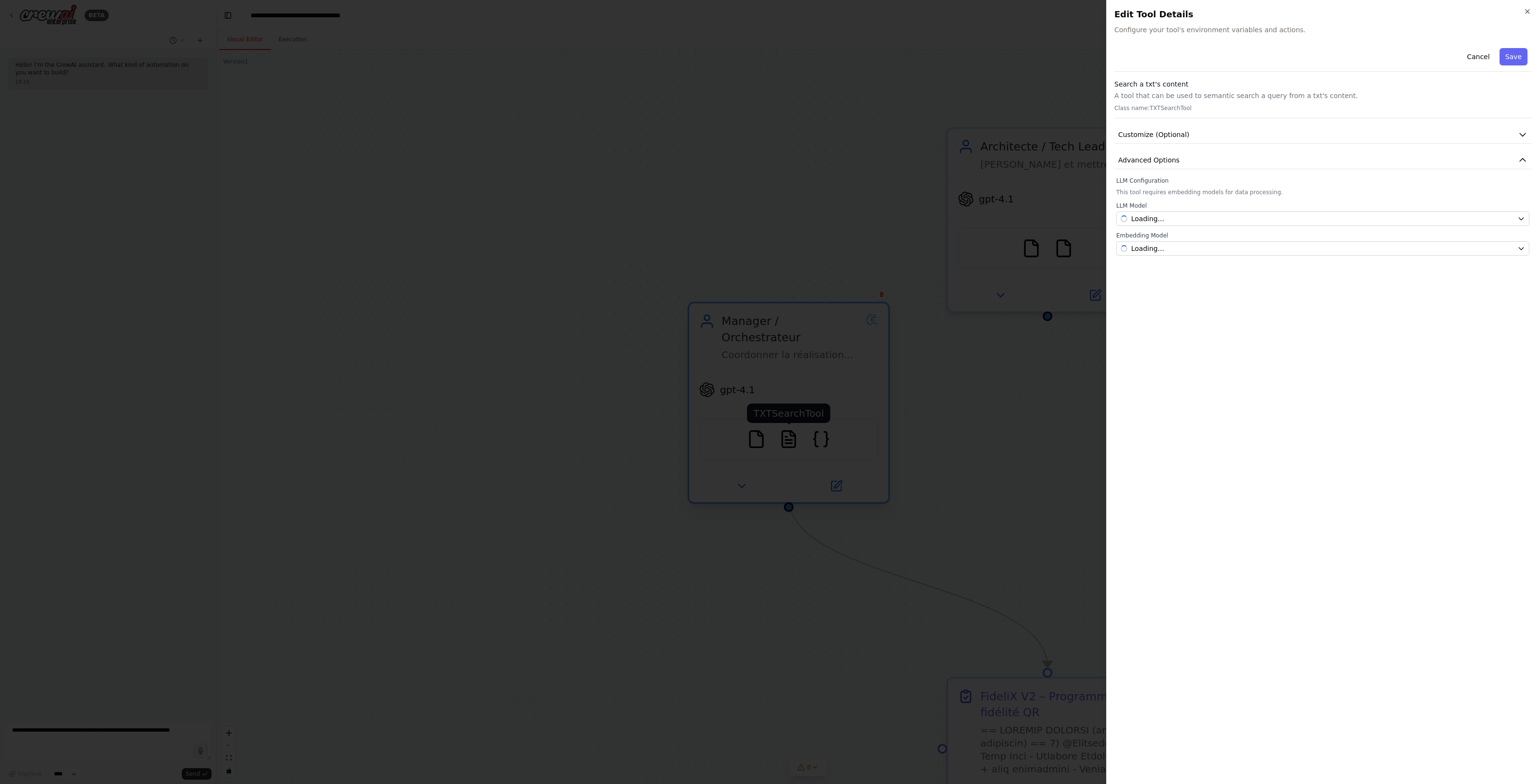
click at [786, 427] on div at bounding box center [769, 392] width 1539 height 784
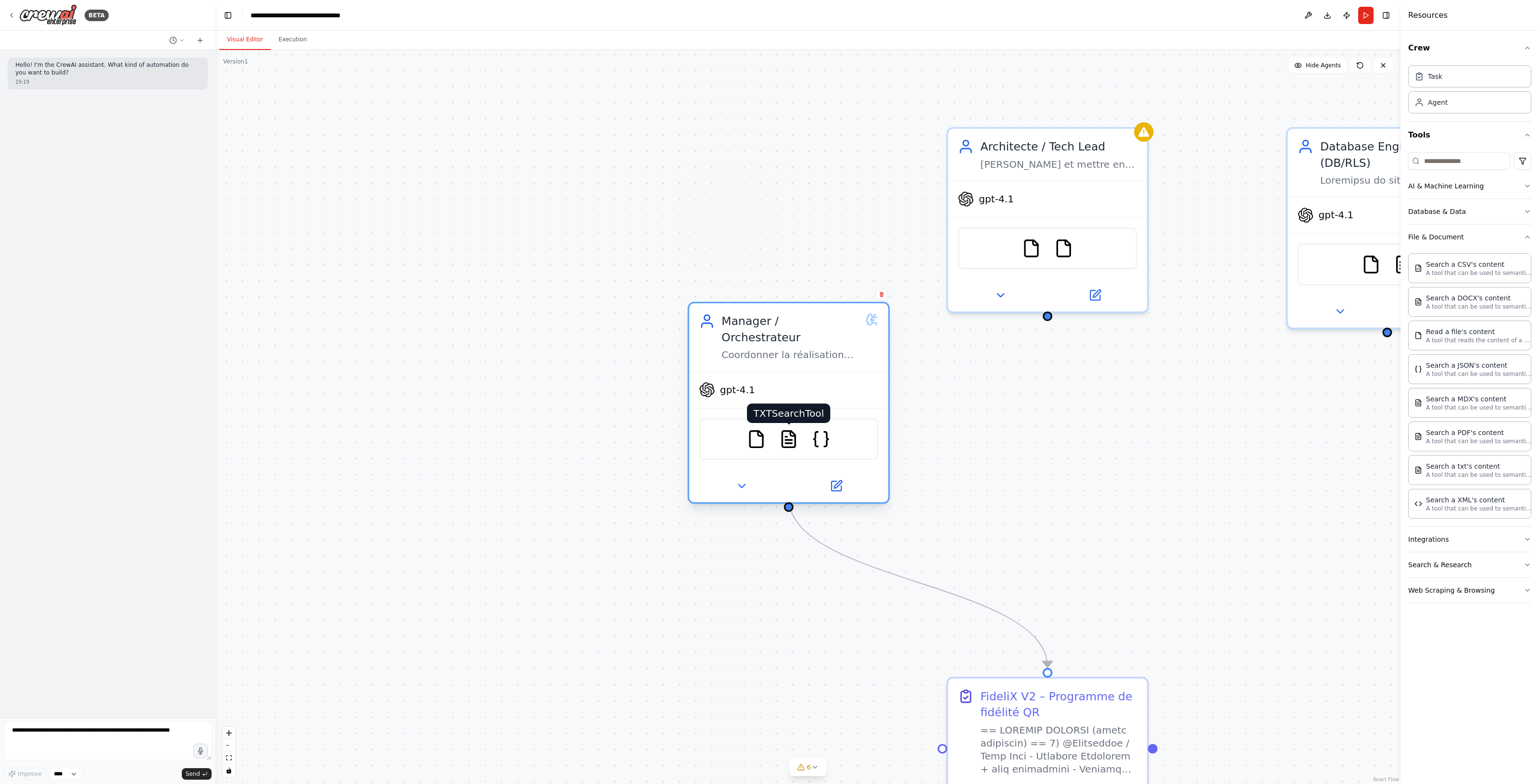
click at [789, 429] on img at bounding box center [788, 439] width 19 height 19
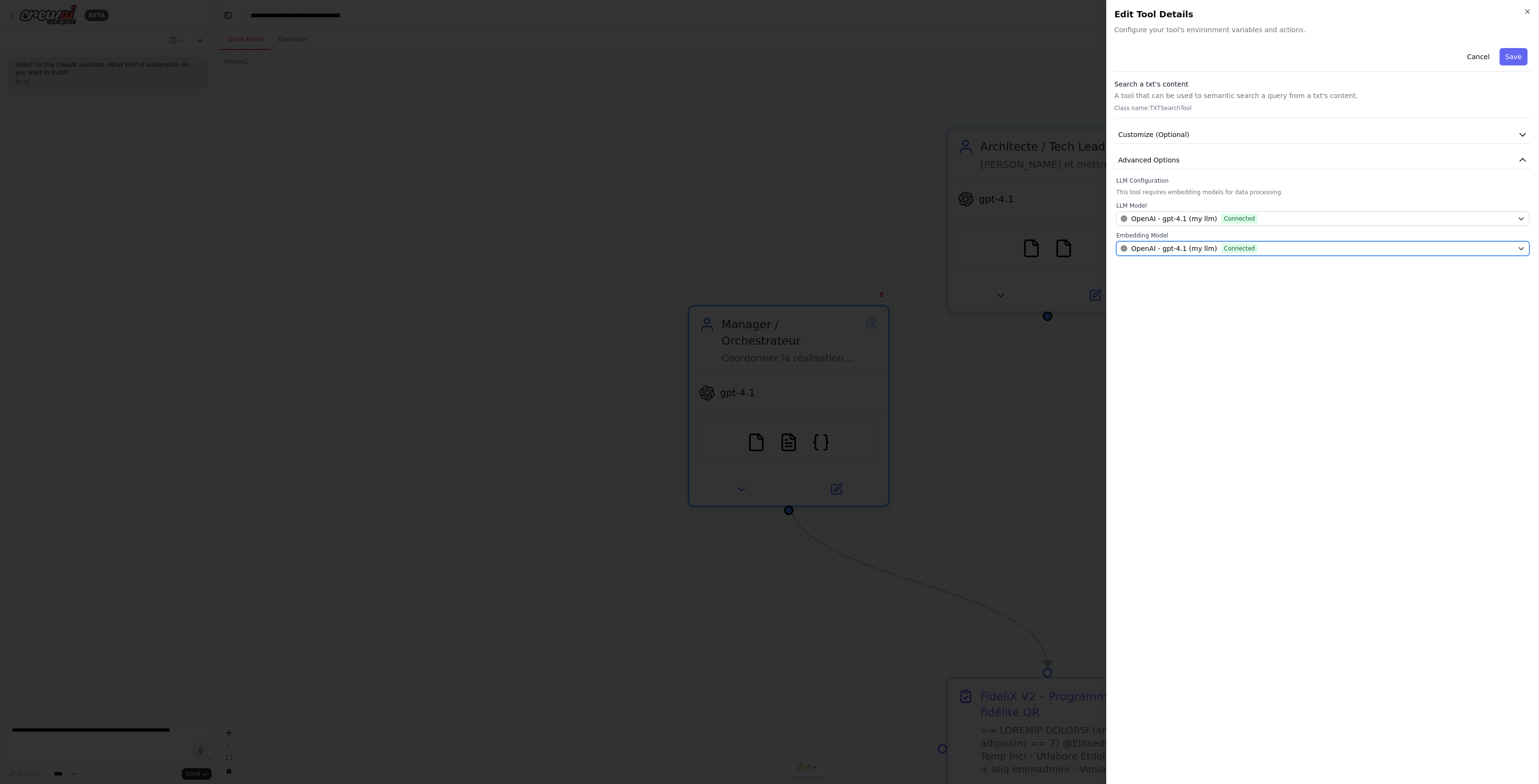
click at [1208, 249] on div "OpenAI - gpt-4.1 (my llm) Connected" at bounding box center [1316, 248] width 393 height 9
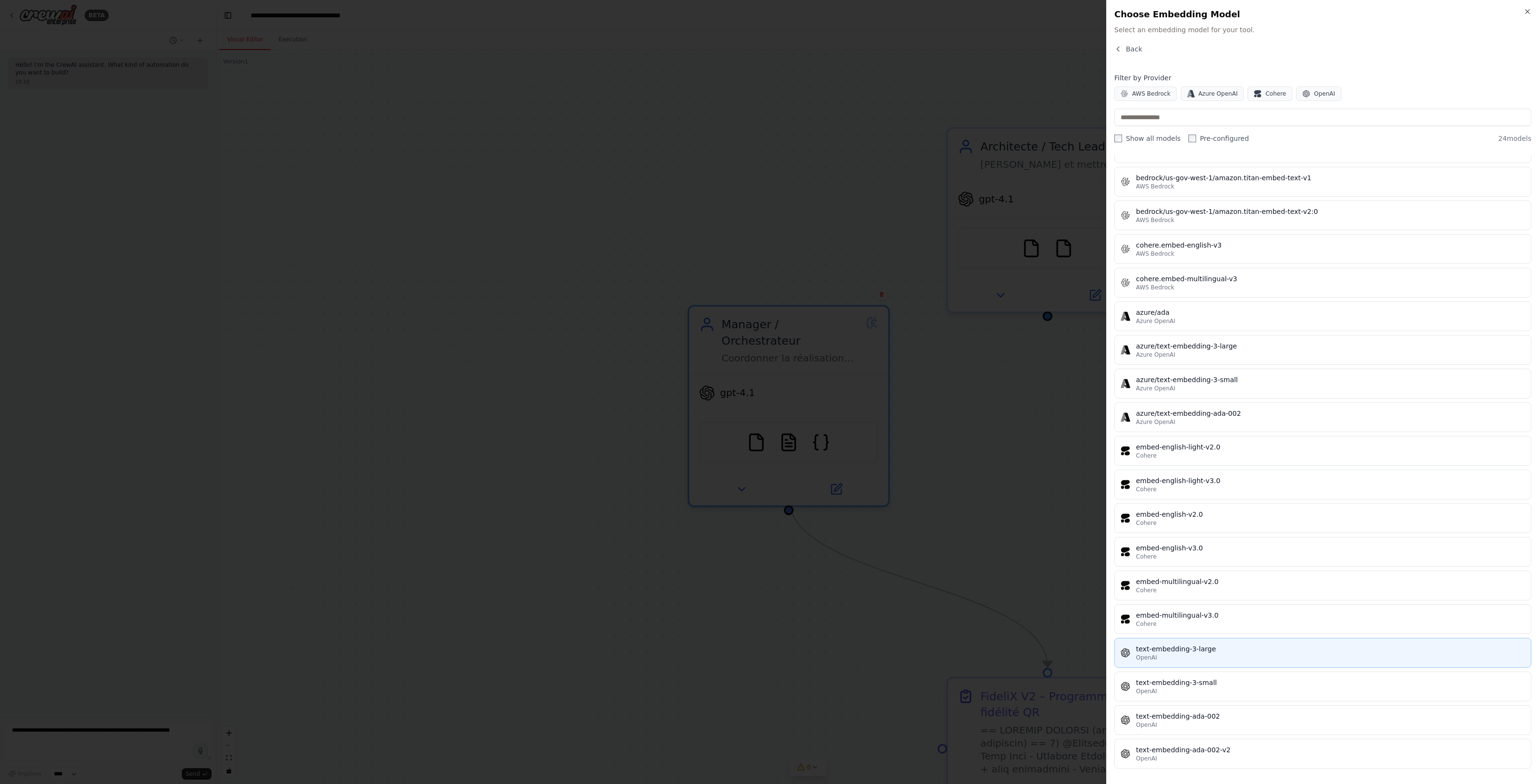
click at [1232, 654] on div "OpenAI" at bounding box center [1330, 658] width 389 height 8
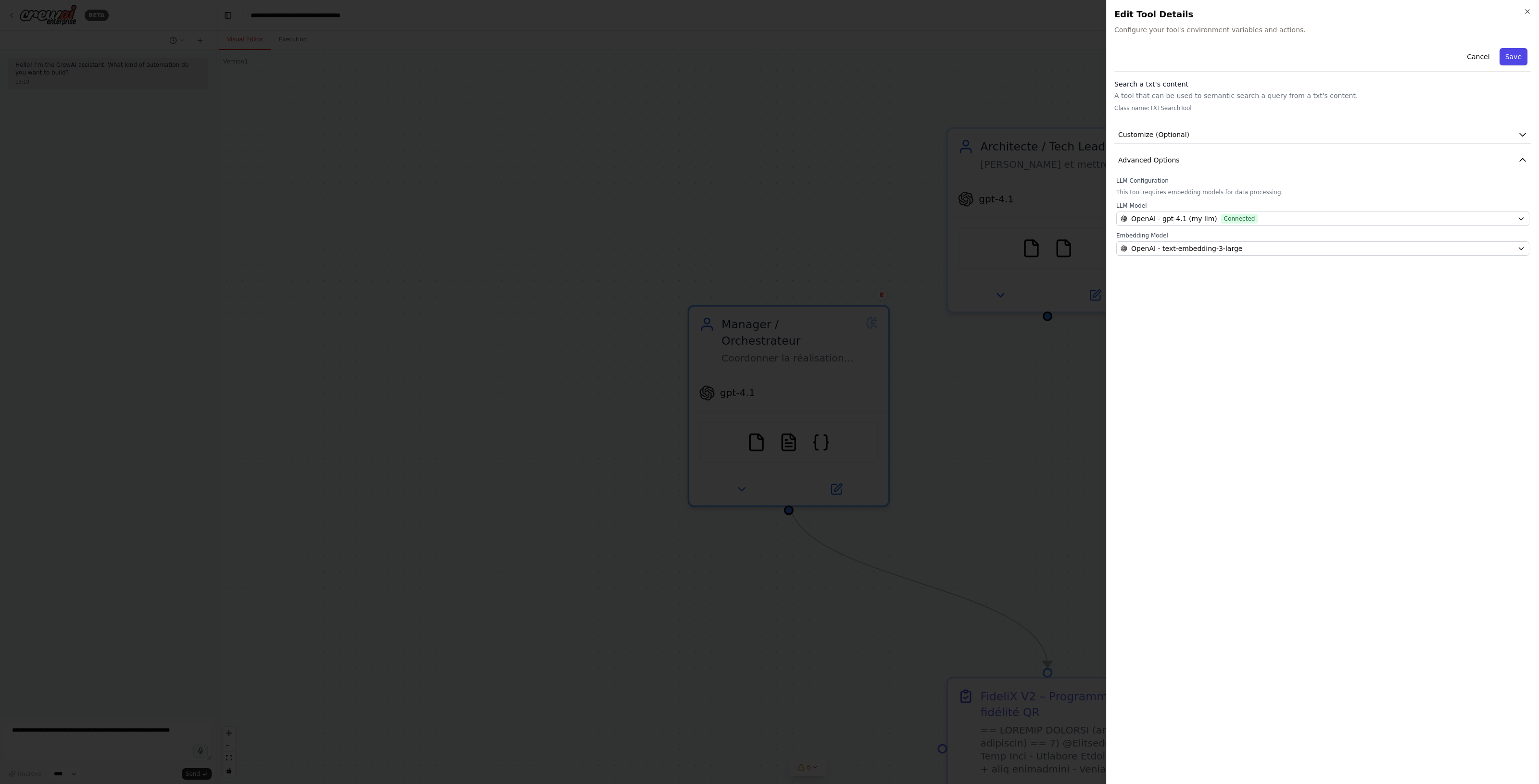
click at [1514, 58] on button "Save" at bounding box center [1513, 57] width 28 height 17
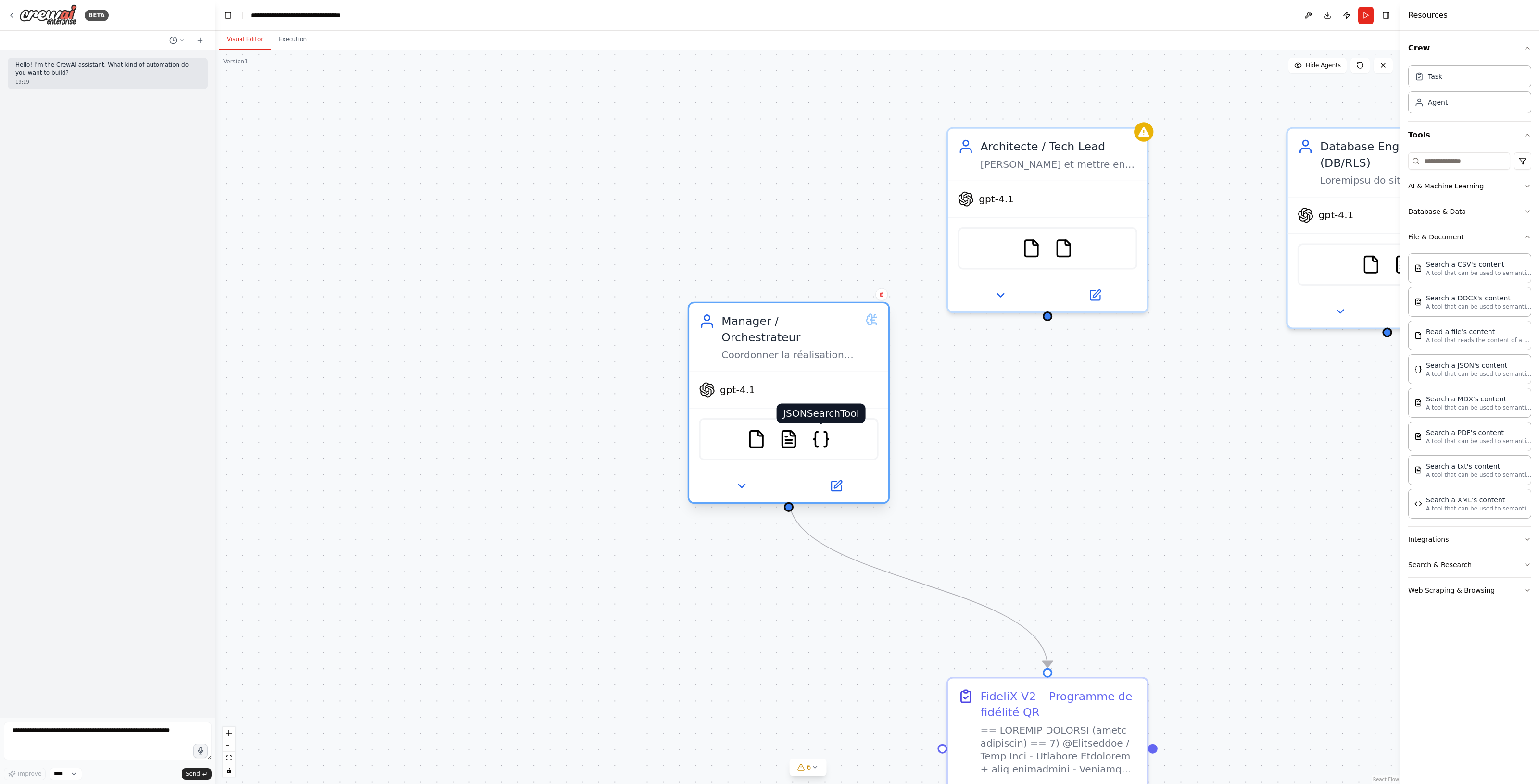
click at [822, 429] on img at bounding box center [820, 439] width 19 height 19
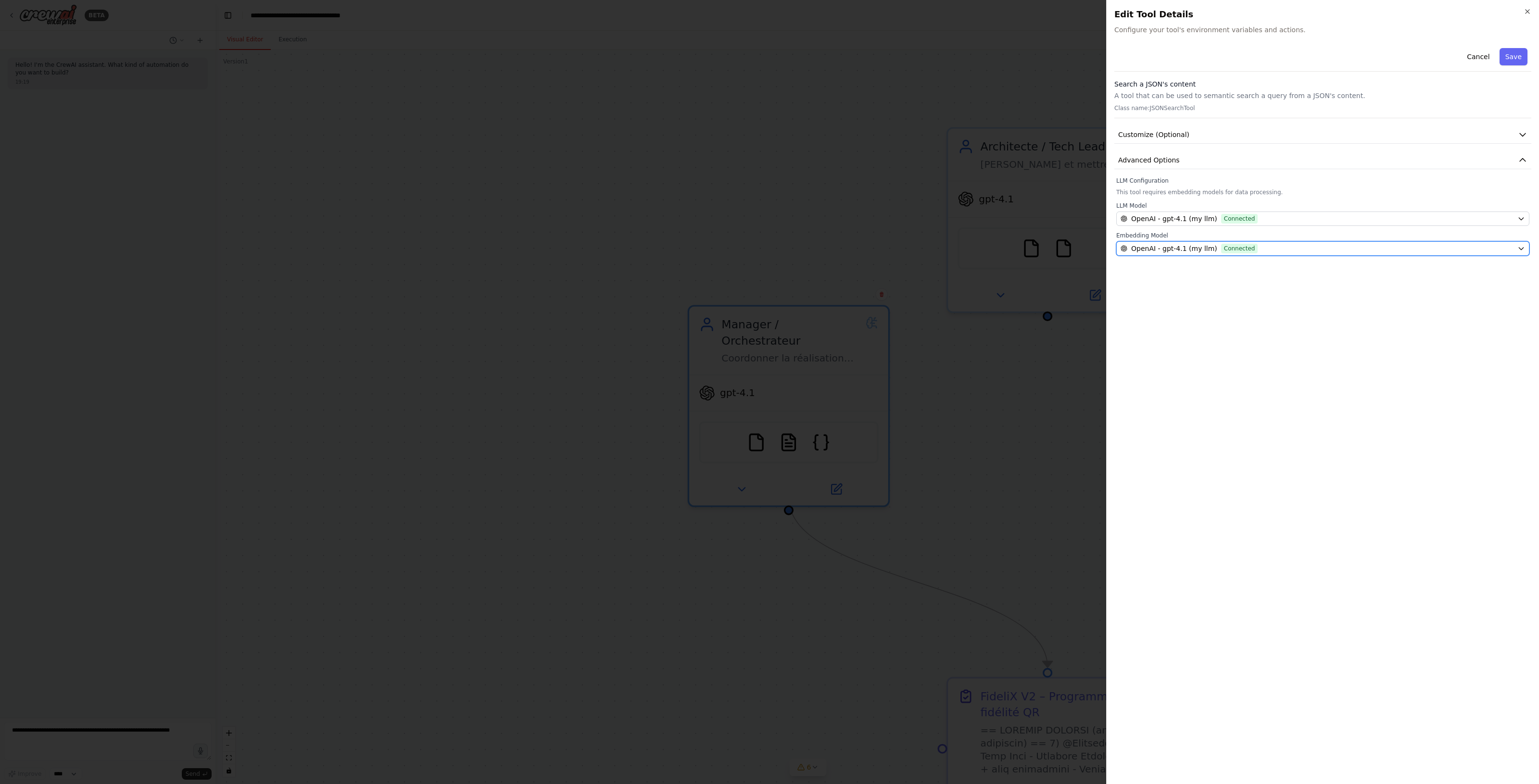
click at [1193, 246] on span "OpenAI - gpt-4.1 (my llm)" at bounding box center [1174, 248] width 86 height 9
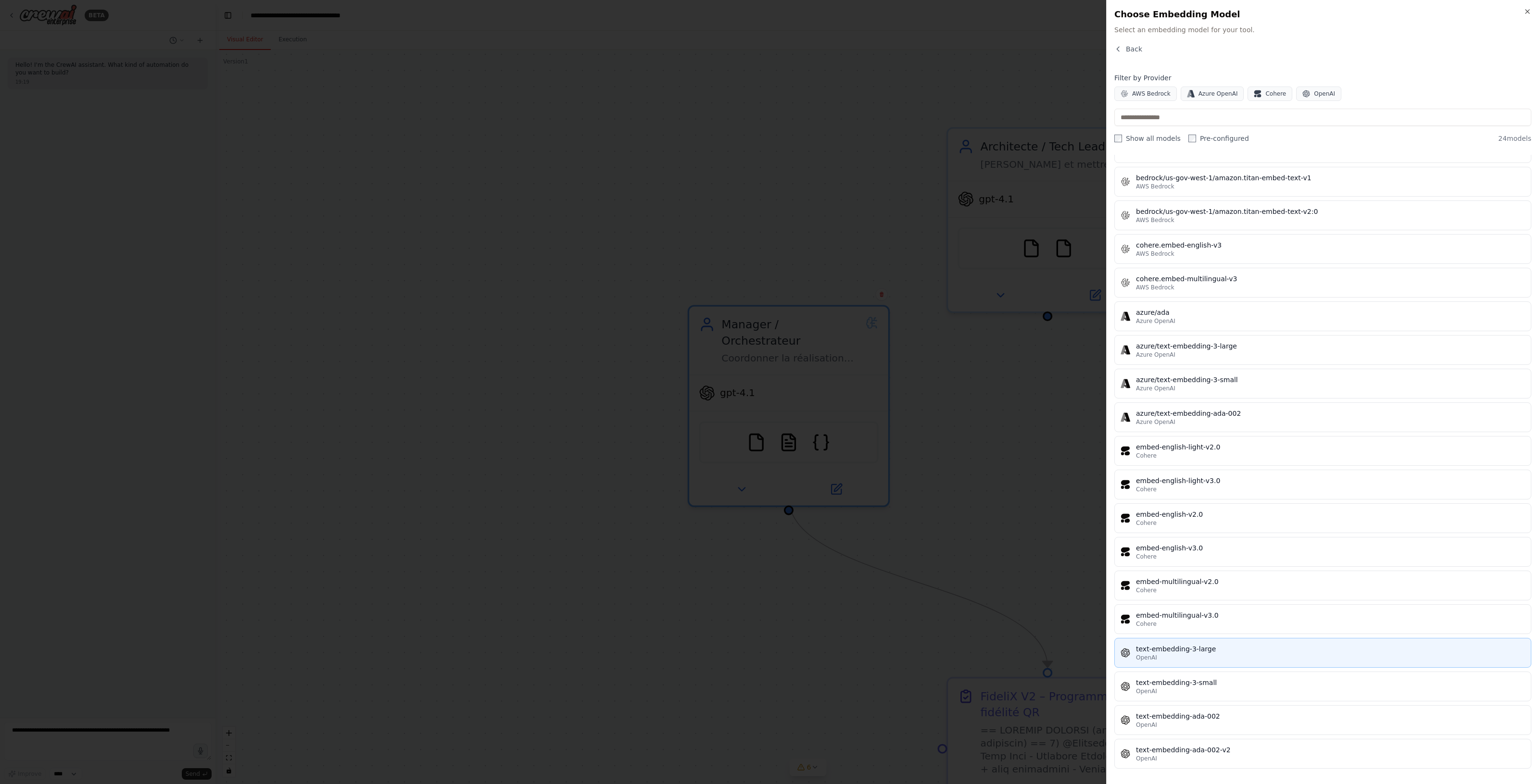
click at [1210, 651] on div "text-embedding-3-large" at bounding box center [1330, 649] width 389 height 9
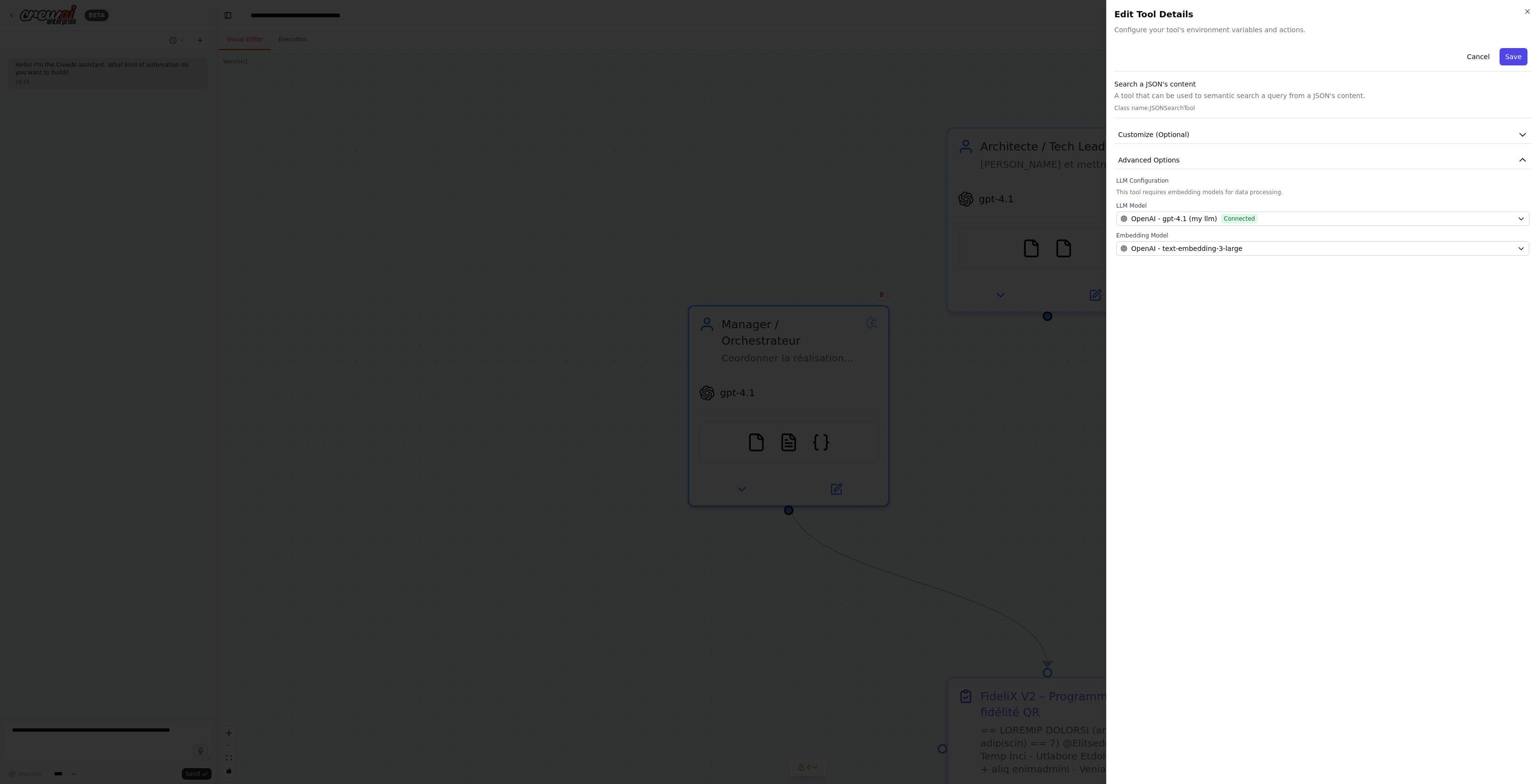
click at [1511, 54] on button "Save" at bounding box center [1513, 57] width 28 height 17
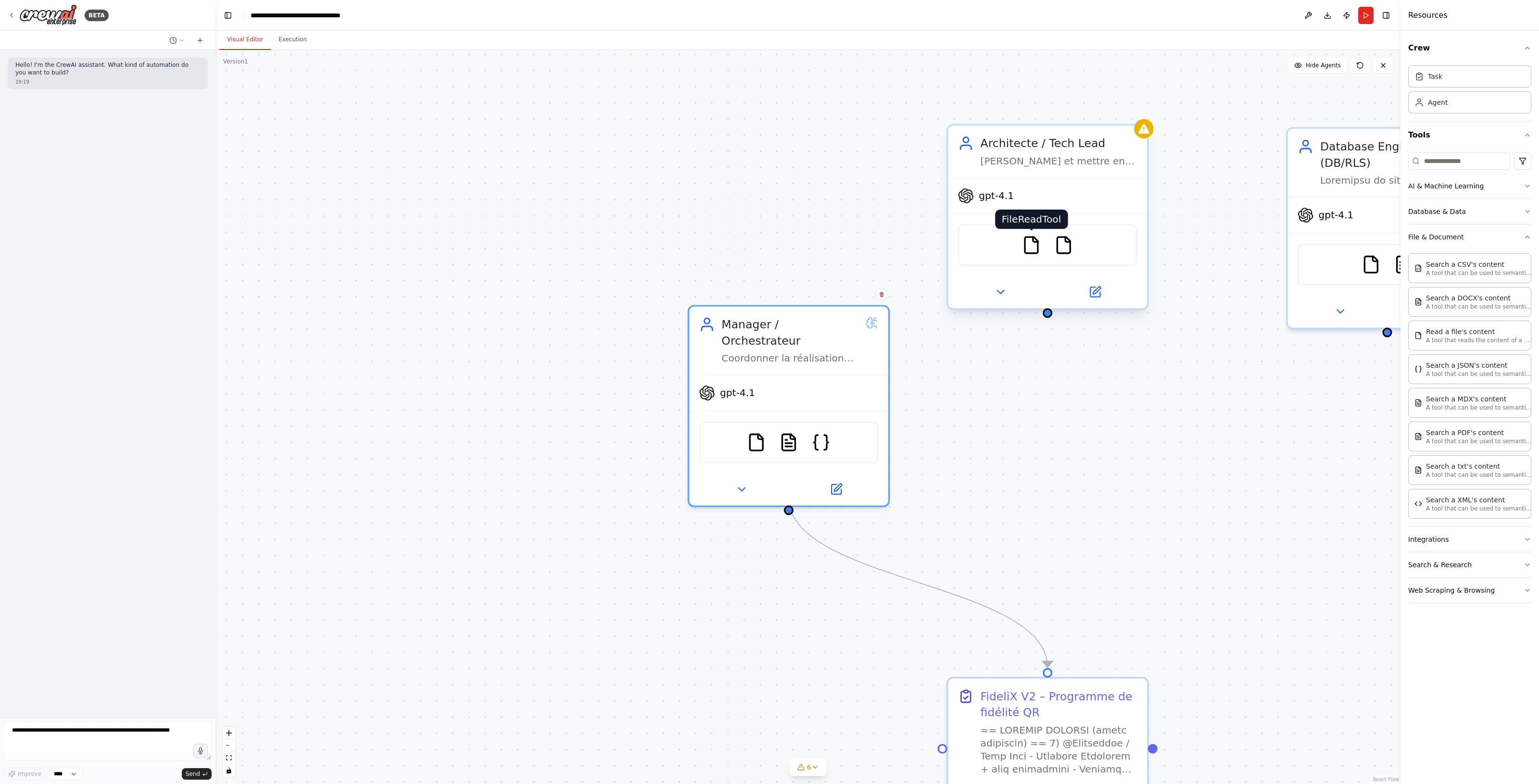
click at [1029, 247] on img at bounding box center [1031, 245] width 19 height 19
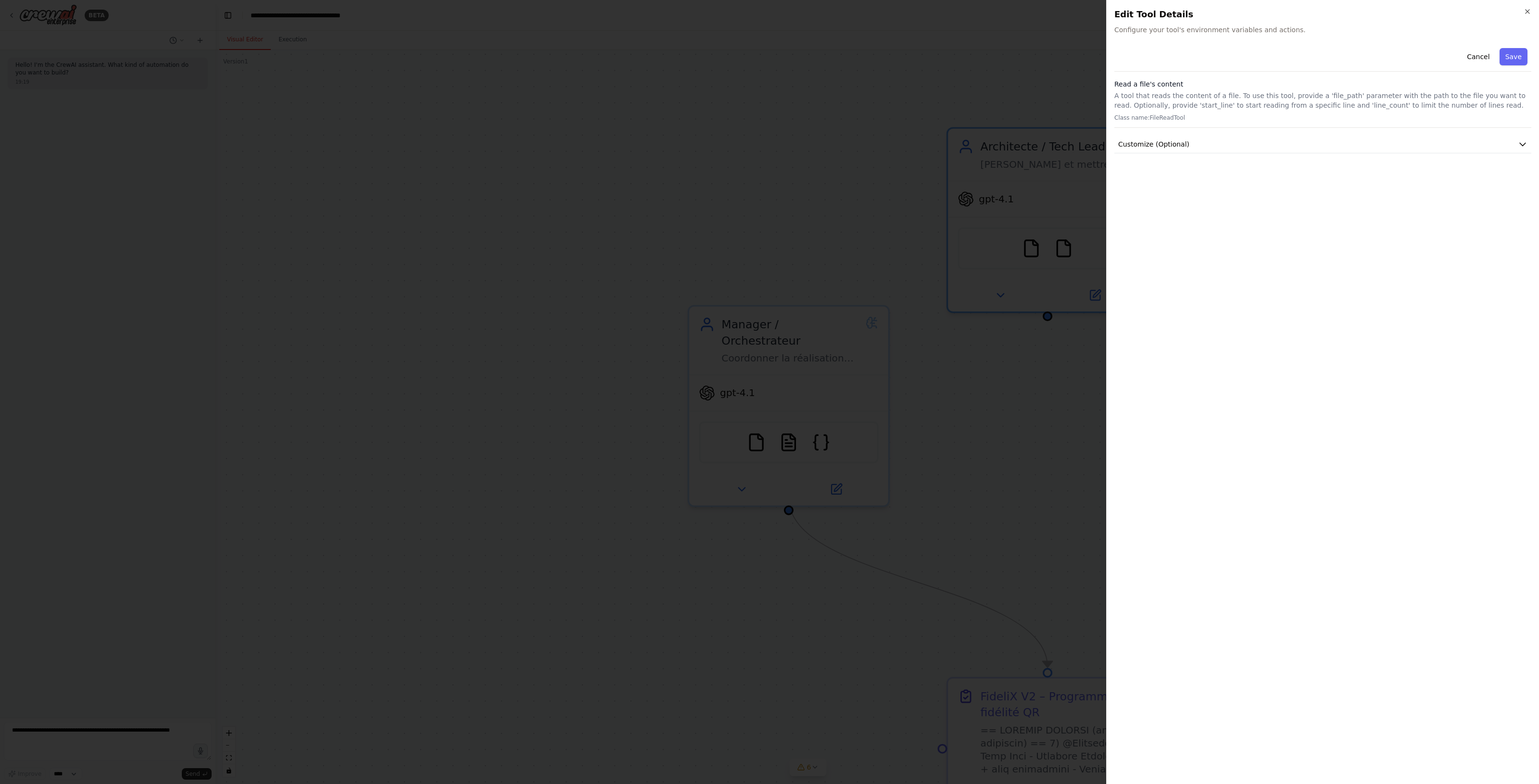
click at [1004, 277] on div at bounding box center [769, 392] width 1539 height 784
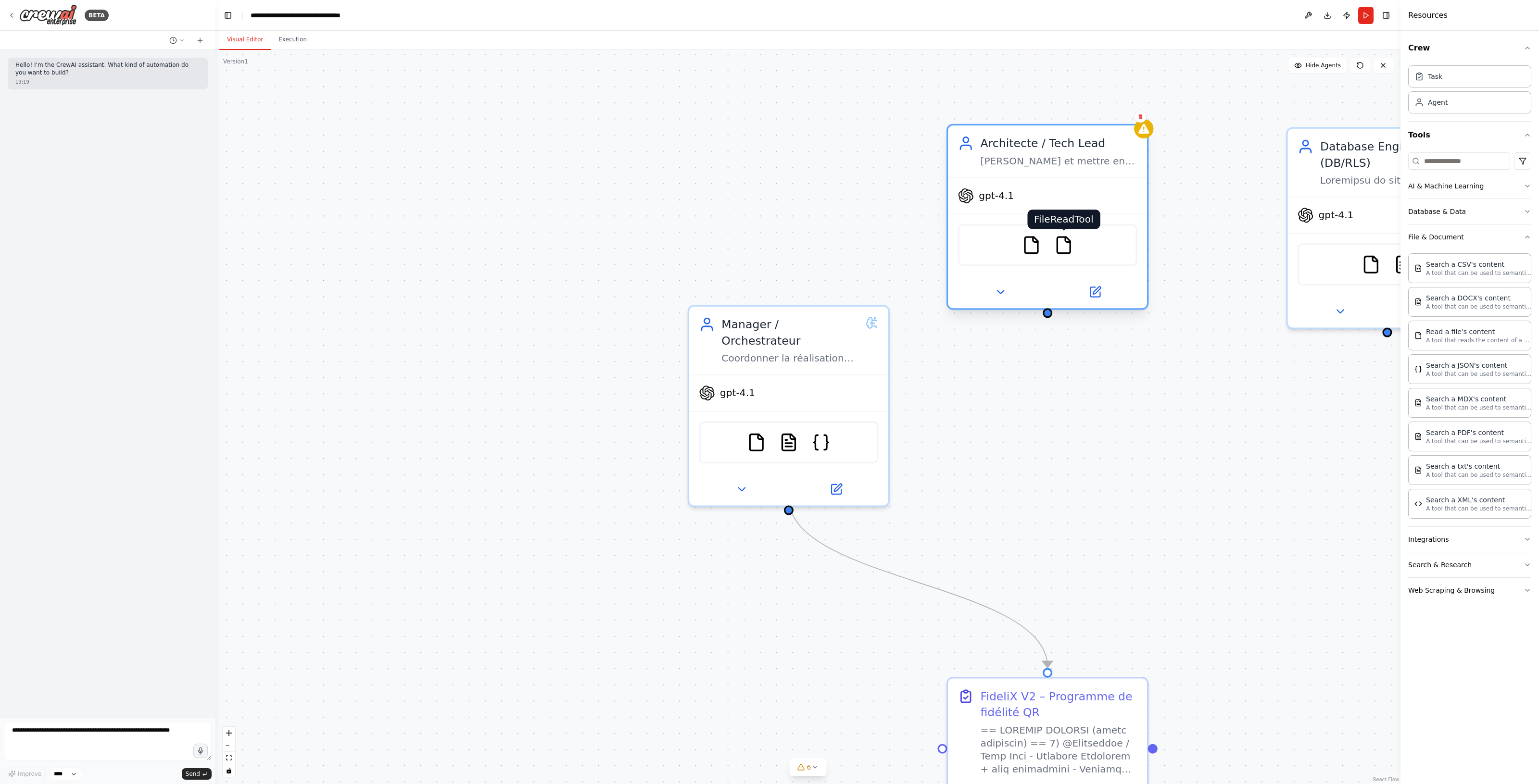
click at [1058, 248] on img at bounding box center [1063, 245] width 19 height 19
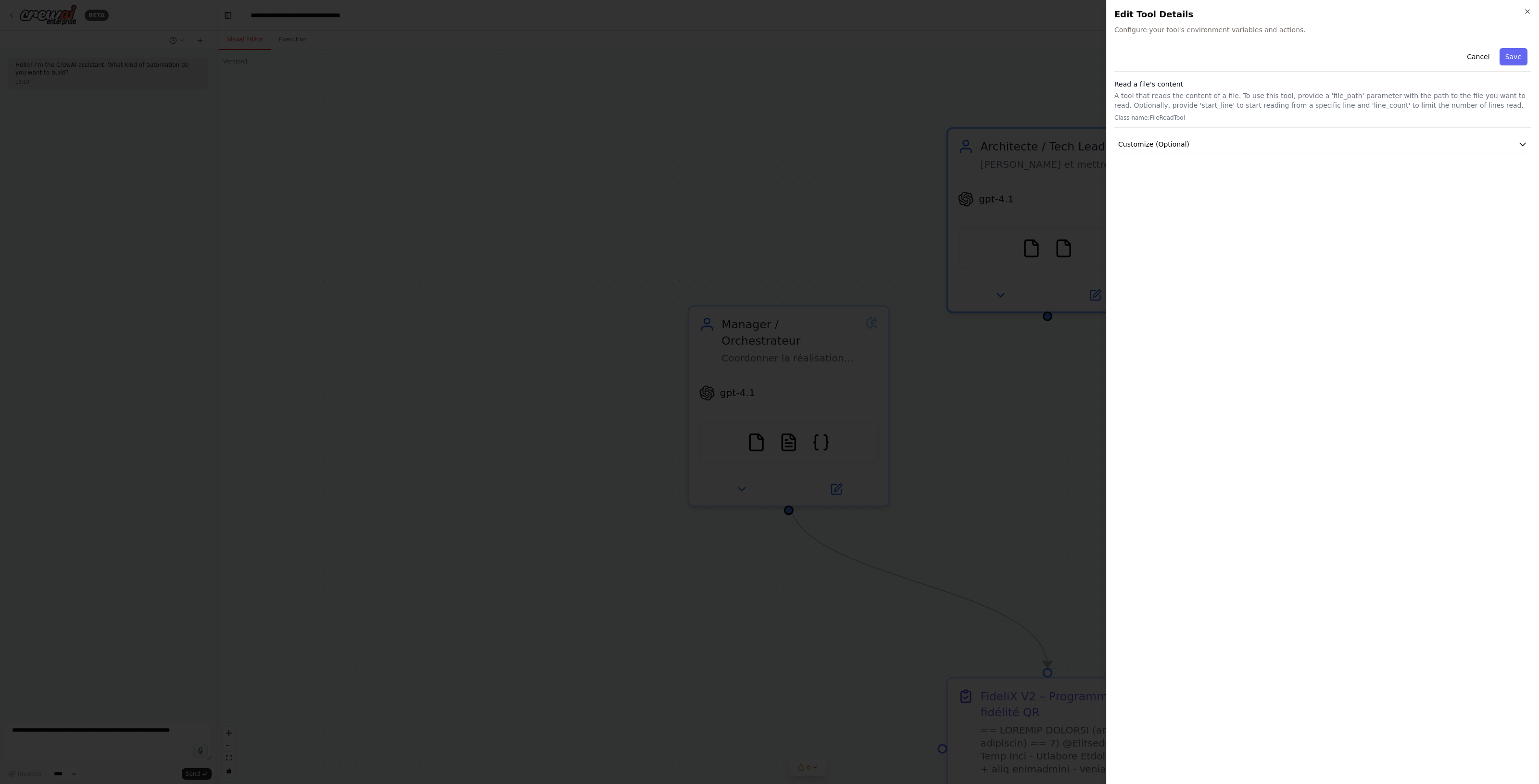
click at [996, 351] on div at bounding box center [769, 392] width 1539 height 784
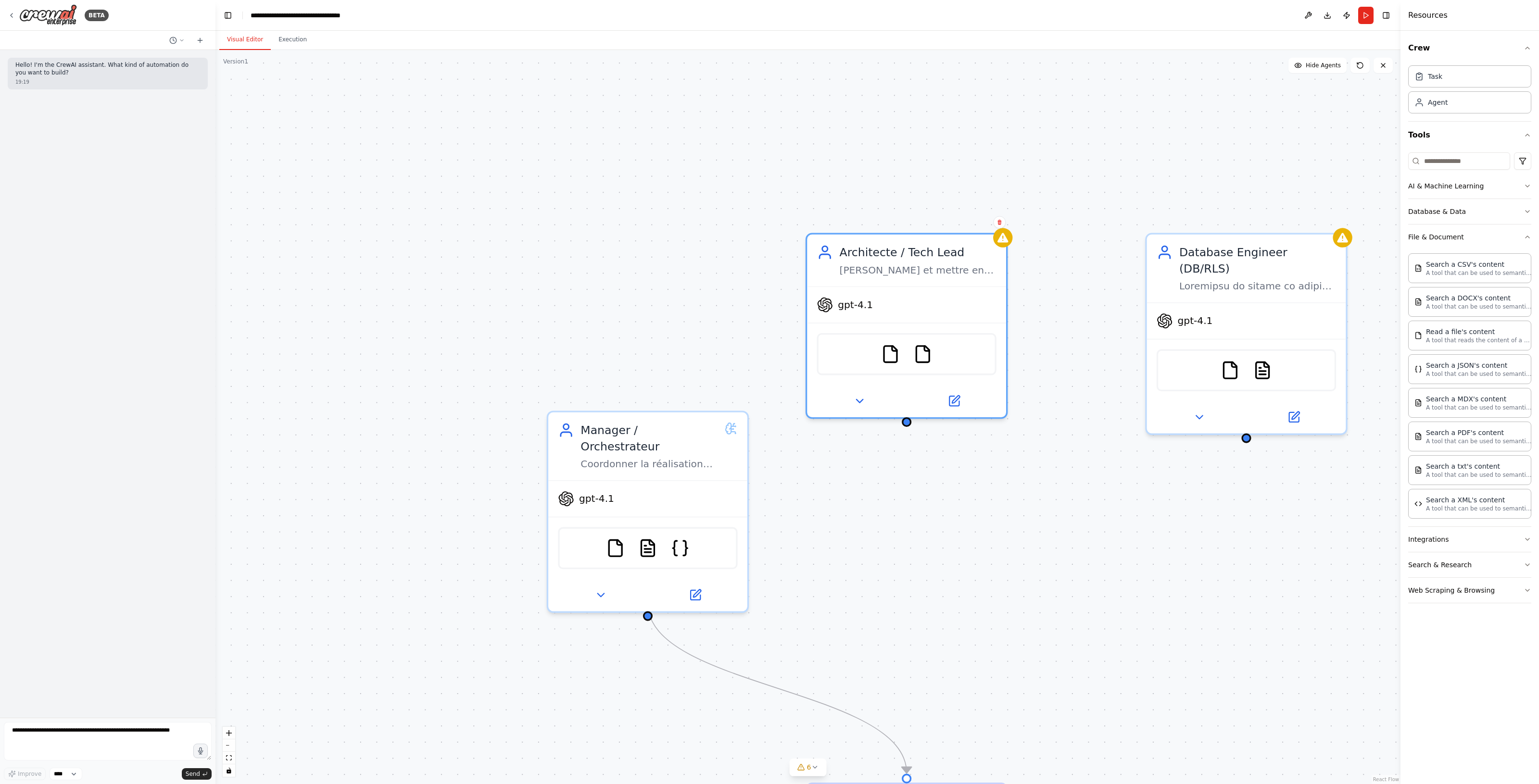
drag, startPoint x: 975, startPoint y: 487, endPoint x: 851, endPoint y: 575, distance: 152.1
click at [929, 351] on img at bounding box center [922, 351] width 19 height 19
click at [967, 392] on button at bounding box center [953, 398] width 92 height 19
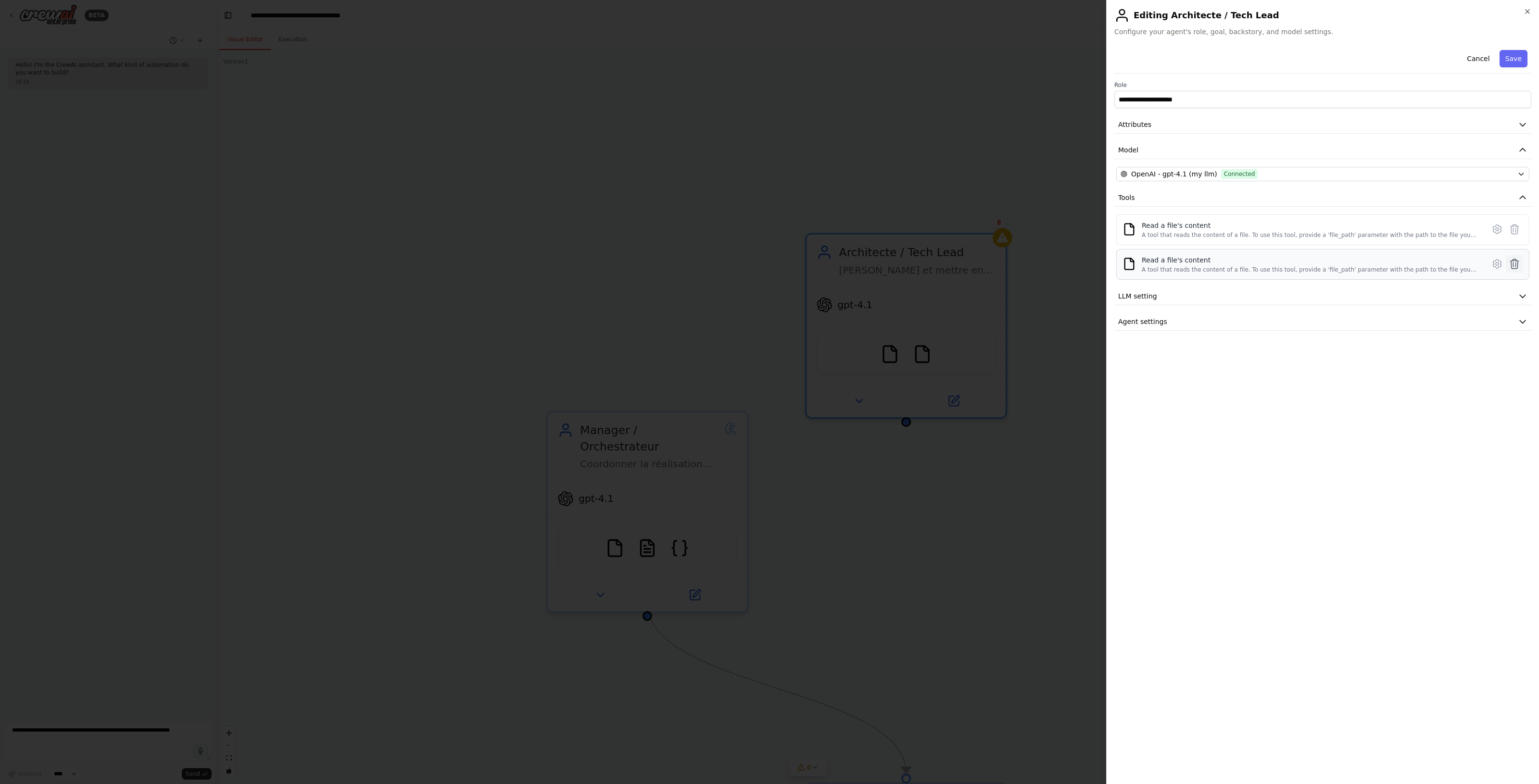
click at [1511, 263] on icon at bounding box center [1514, 264] width 8 height 9
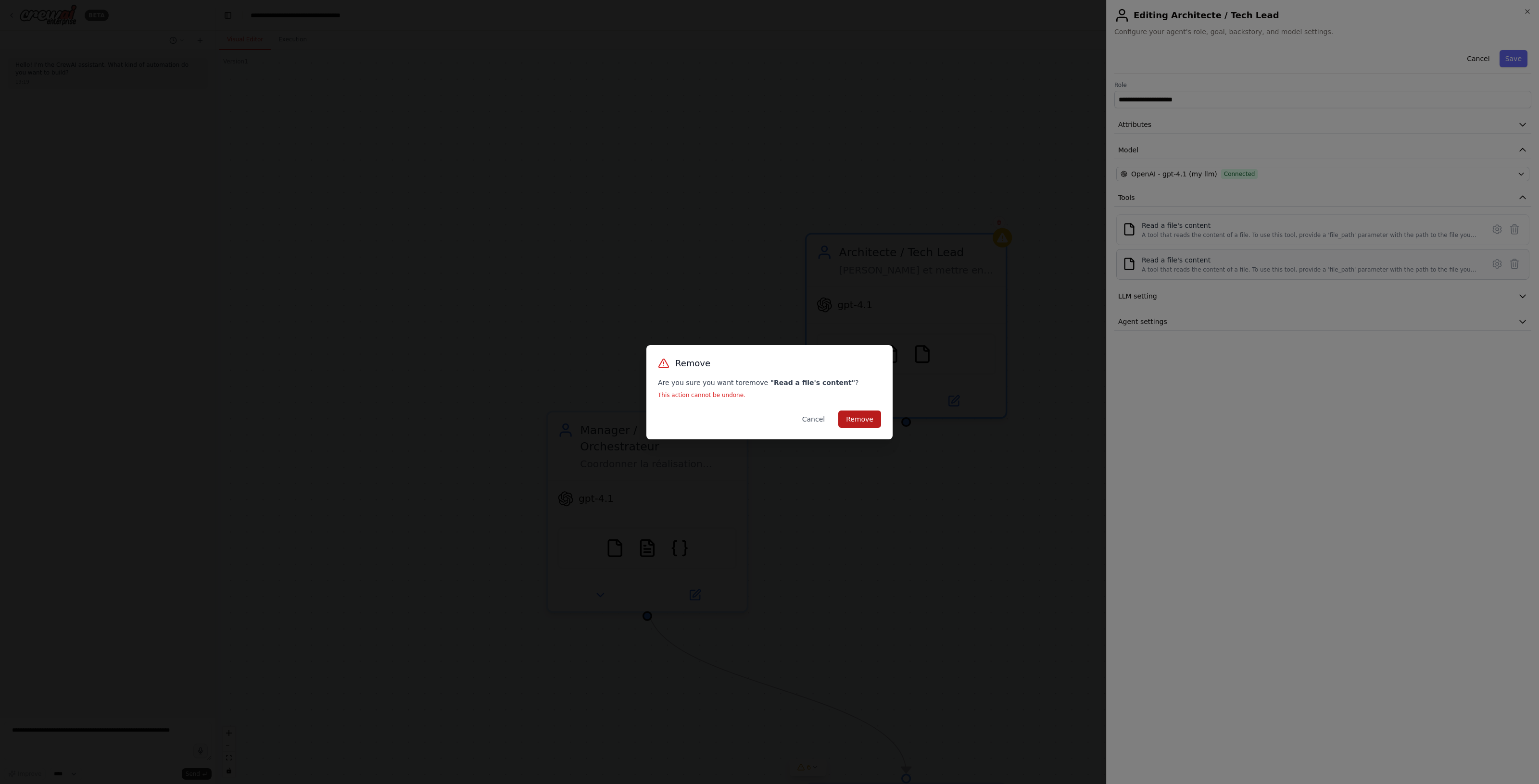
click at [851, 420] on button "Remove" at bounding box center [859, 420] width 43 height 17
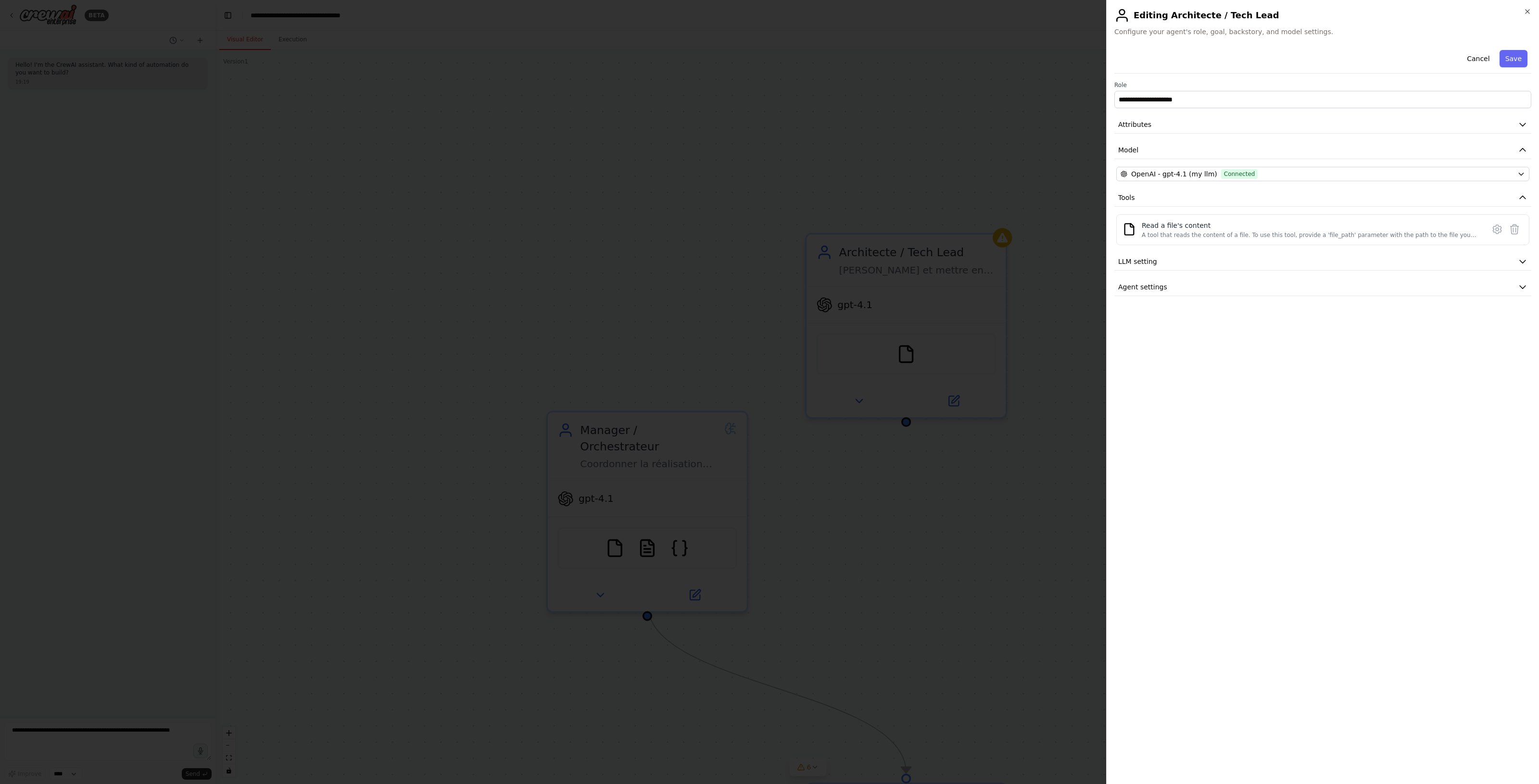
click at [1007, 462] on div at bounding box center [769, 392] width 1539 height 784
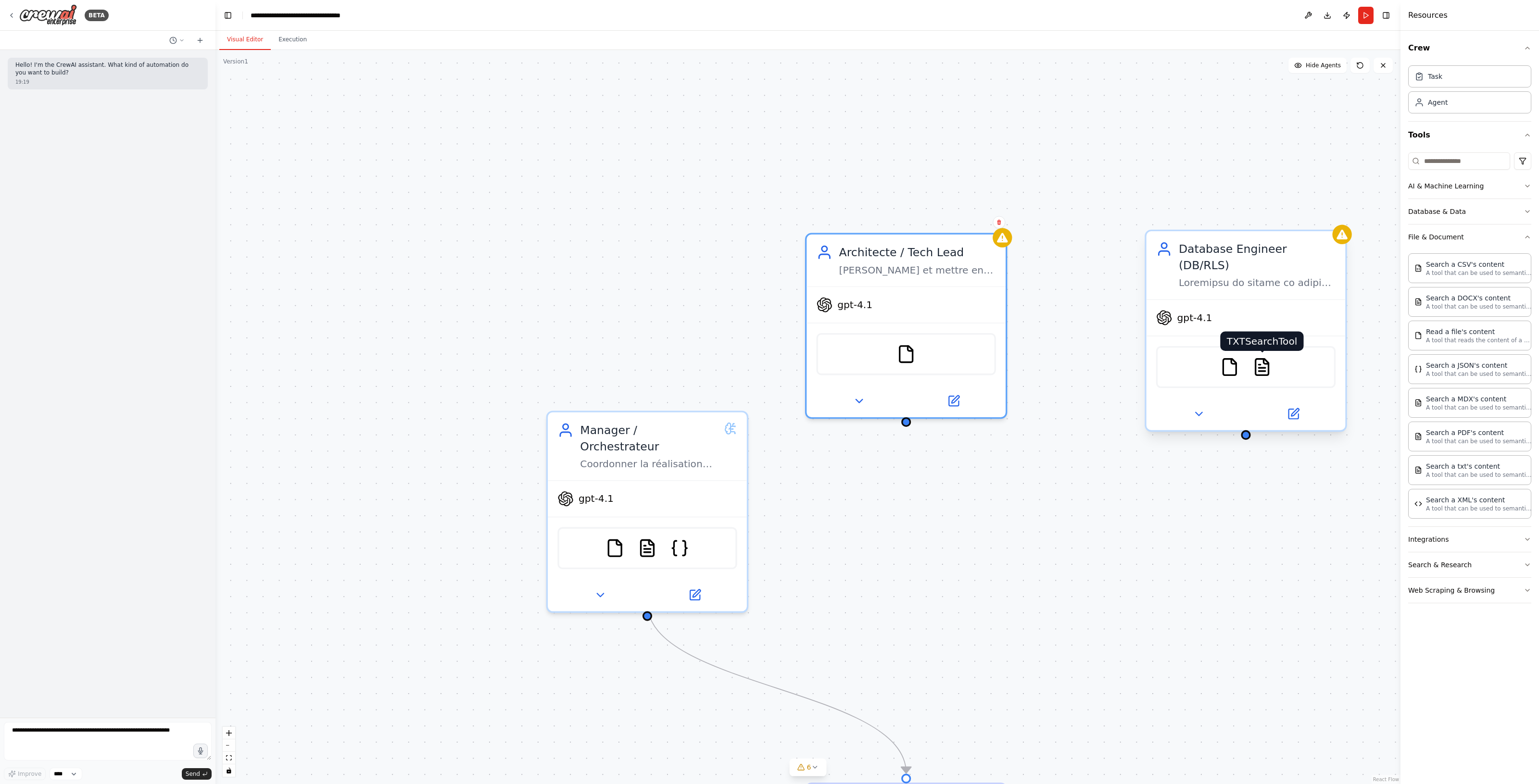
click at [1267, 357] on img at bounding box center [1262, 367] width 19 height 19
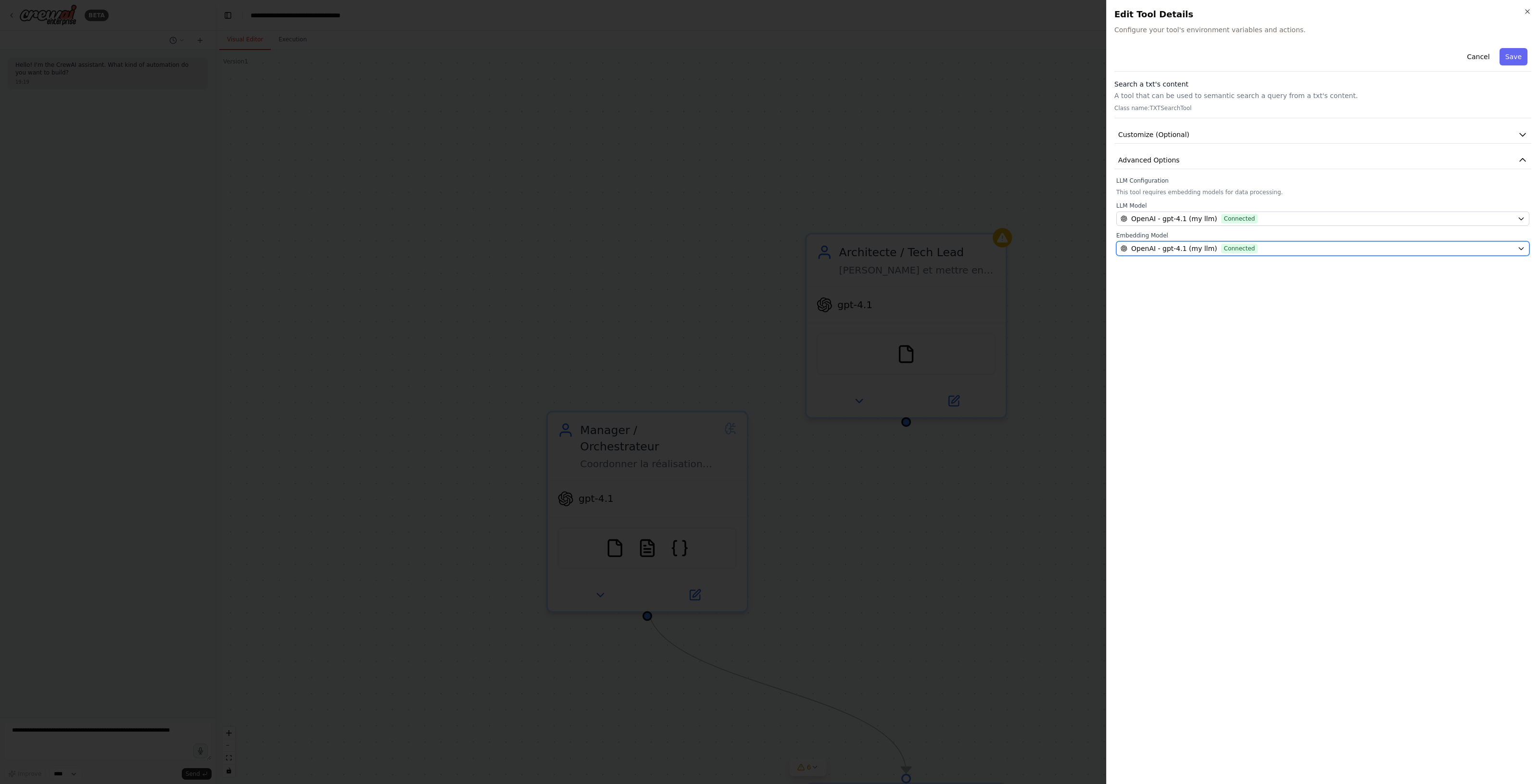
click at [1224, 246] on span "Connected" at bounding box center [1239, 248] width 37 height 9
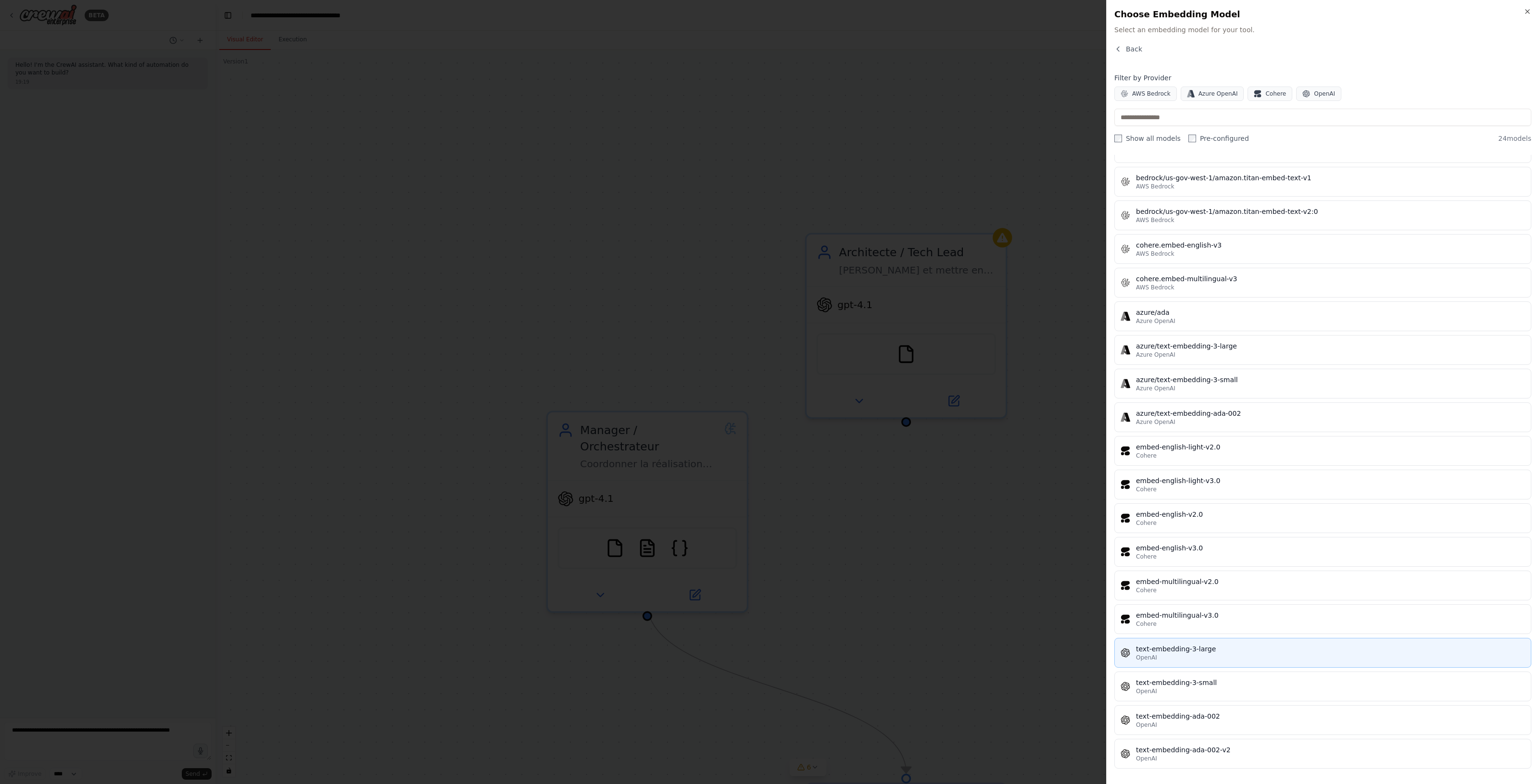
click at [1247, 651] on div "text-embedding-3-large" at bounding box center [1330, 649] width 389 height 9
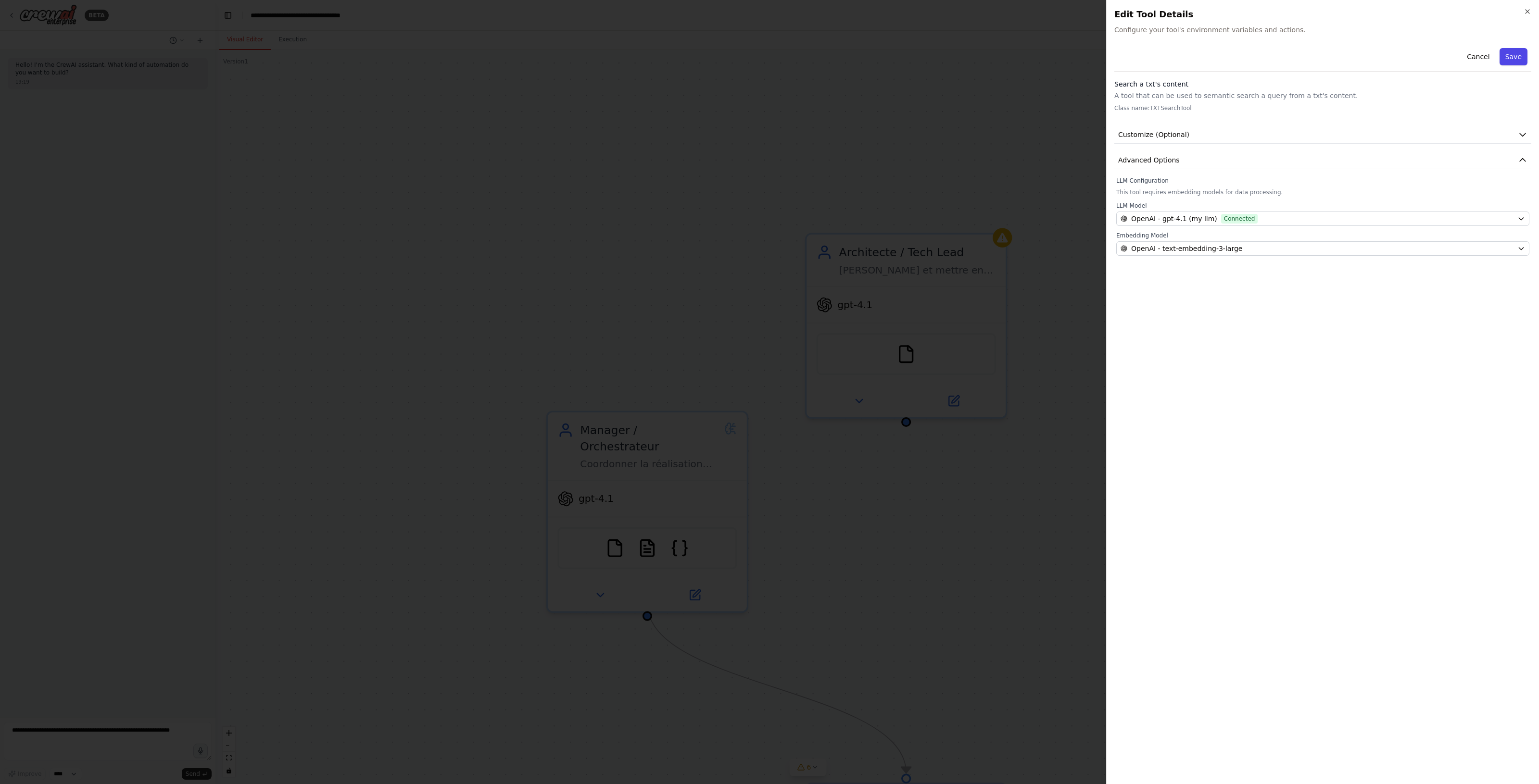
click at [1514, 48] on button "Save" at bounding box center [1513, 57] width 28 height 17
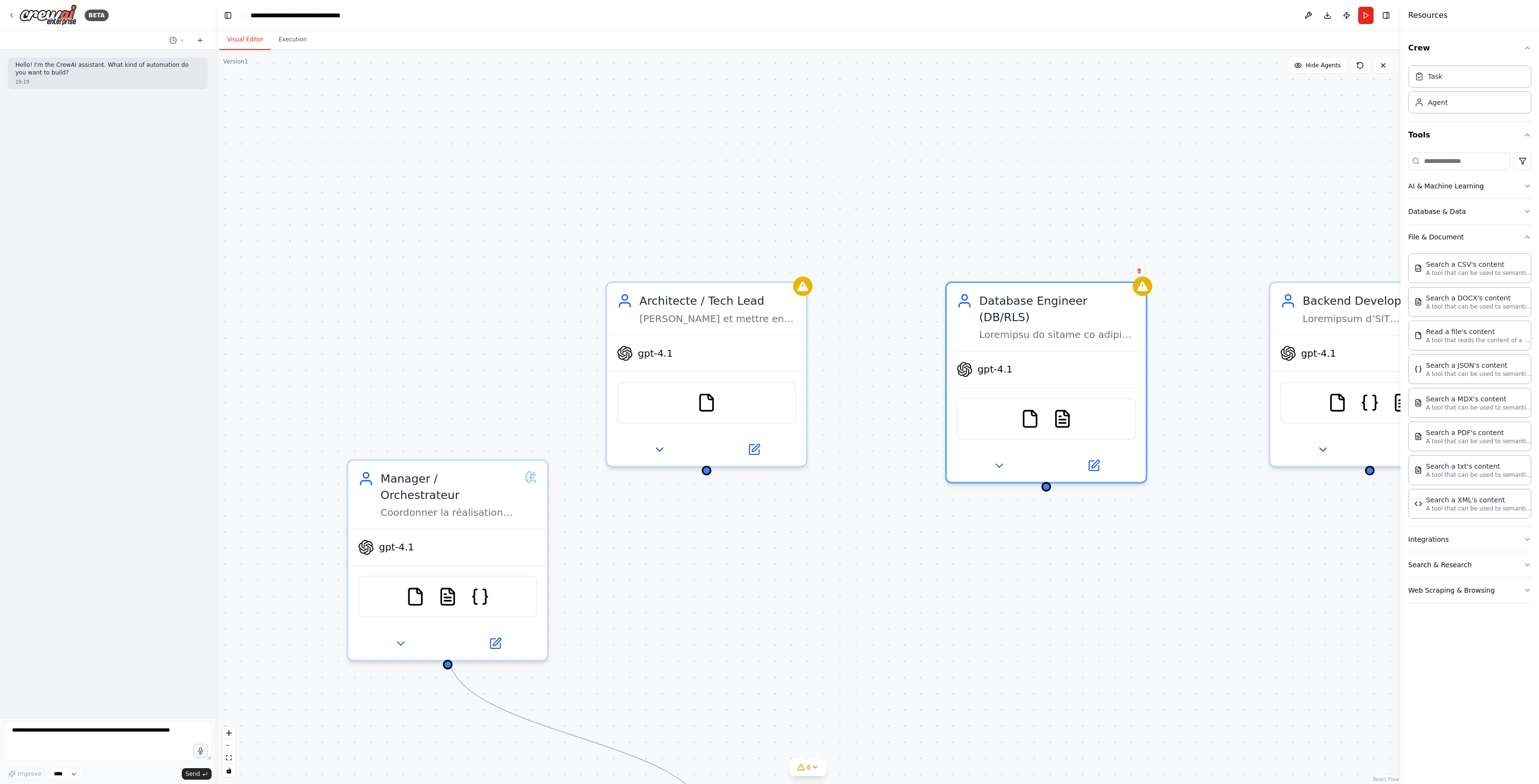
drag, startPoint x: 1073, startPoint y: 530, endPoint x: 892, endPoint y: 560, distance: 183.5
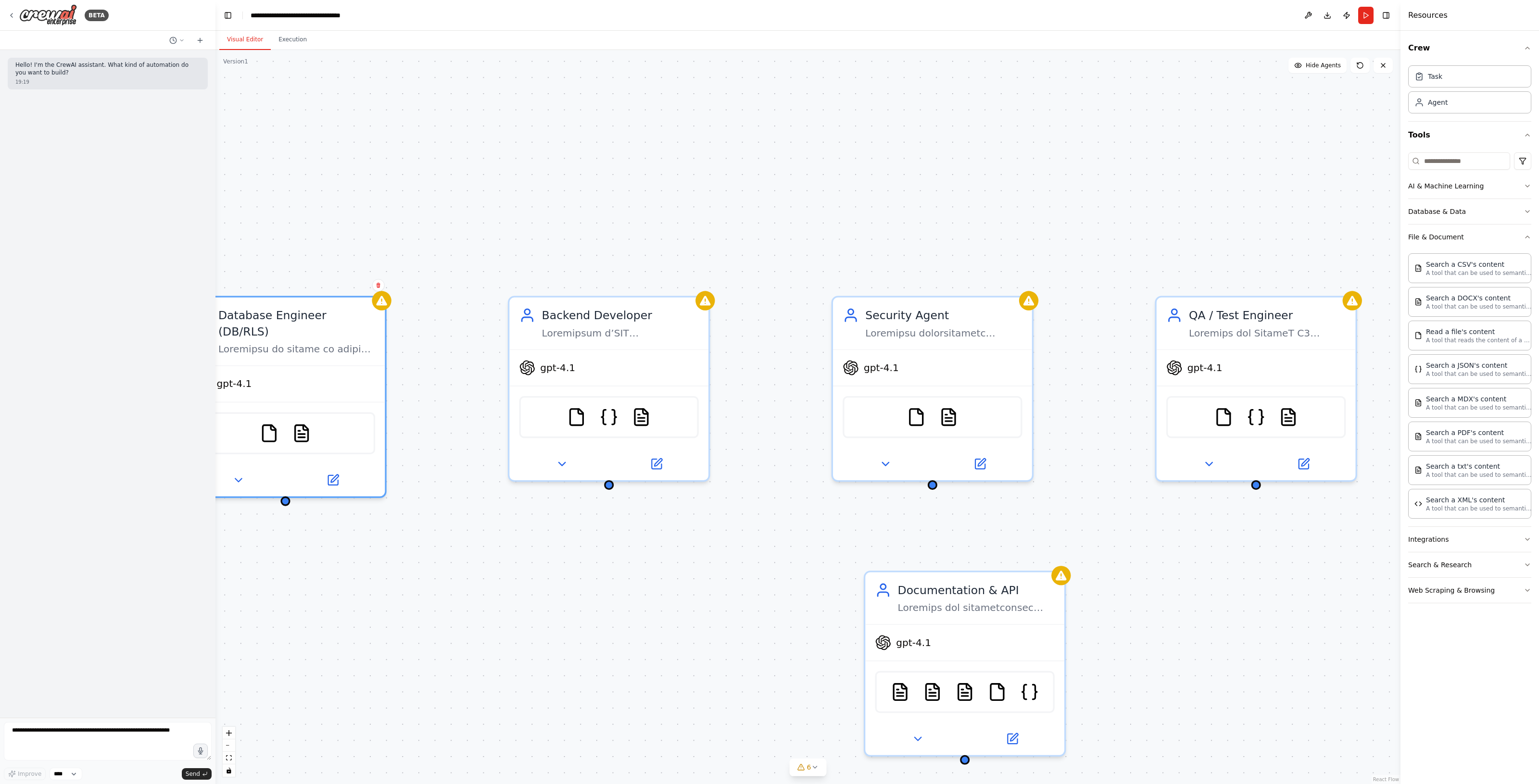
drag, startPoint x: 1027, startPoint y: 500, endPoint x: 334, endPoint y: 526, distance: 693.5
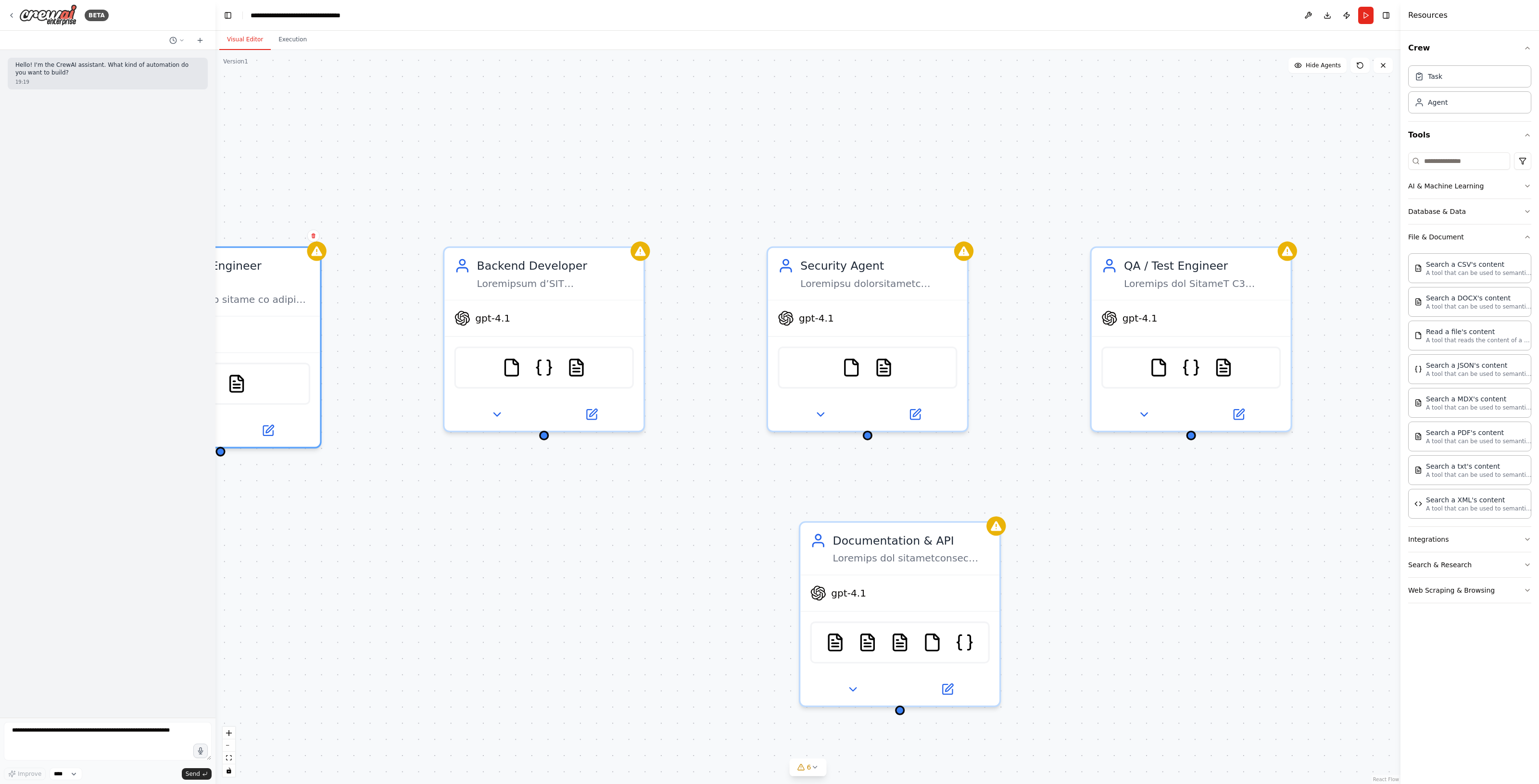
drag, startPoint x: 710, startPoint y: 454, endPoint x: 783, endPoint y: 401, distance: 90.2
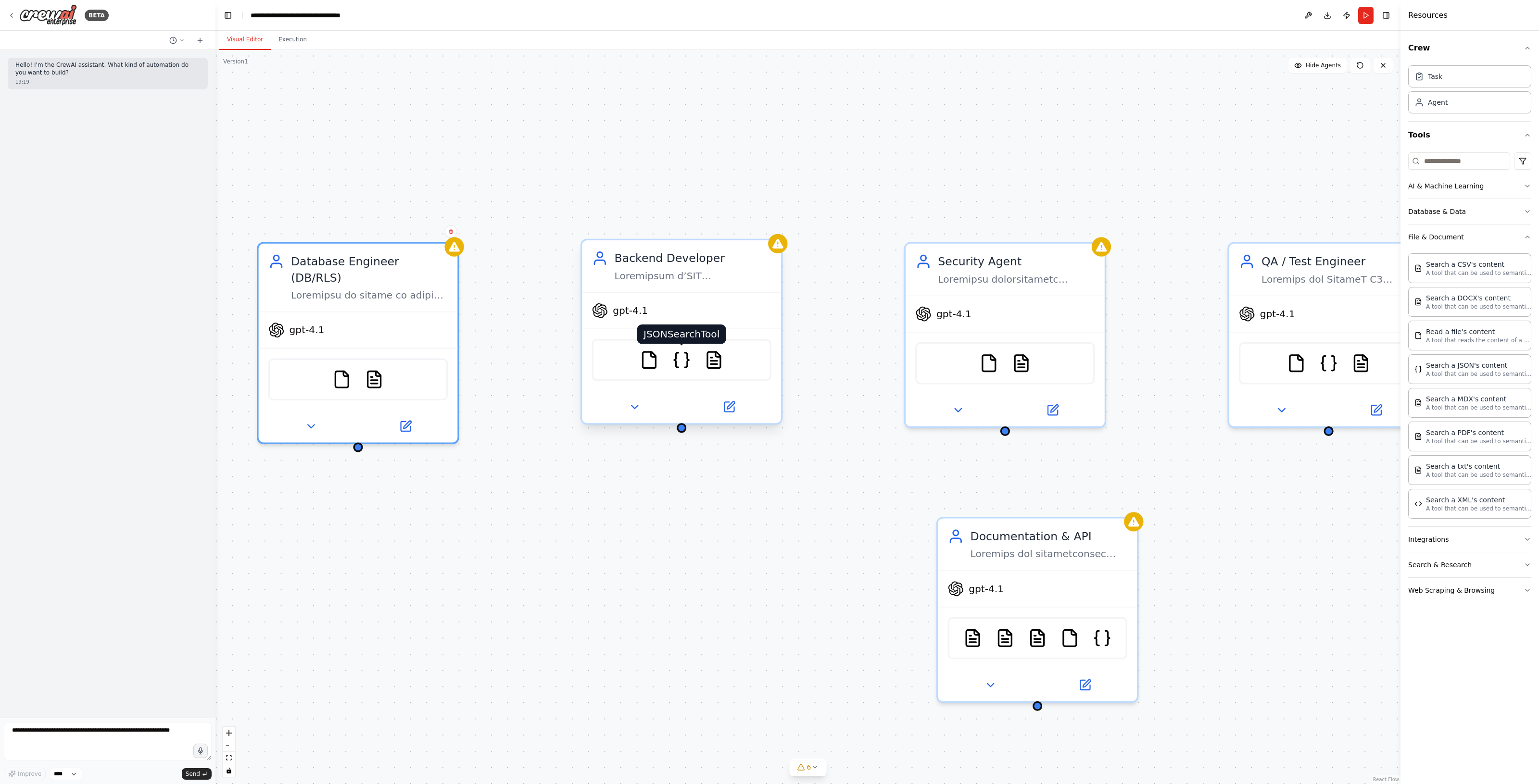
click at [676, 364] on img at bounding box center [681, 360] width 19 height 19
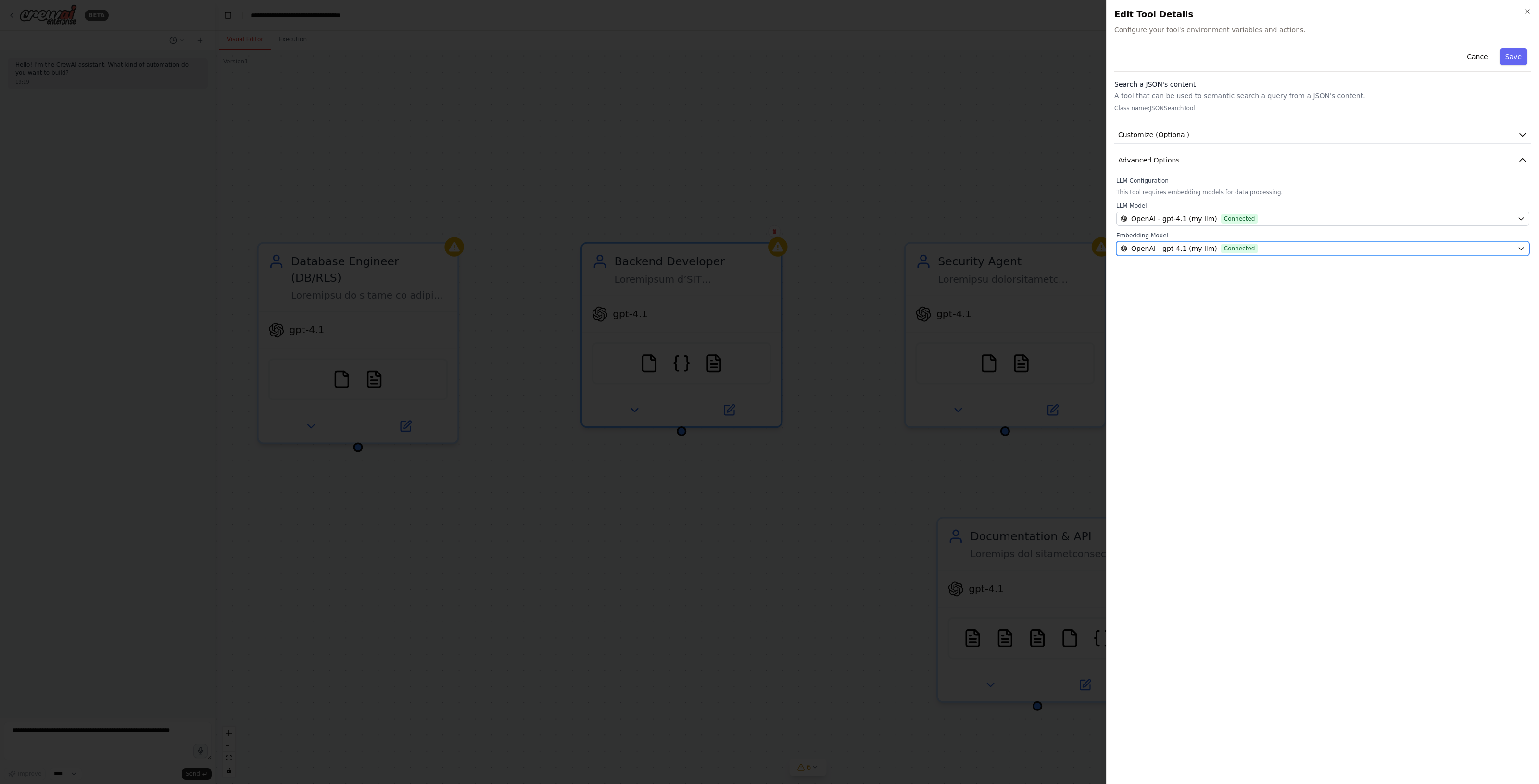
click at [1251, 251] on div "OpenAI - gpt-4.1 (my llm) Connected" at bounding box center [1316, 248] width 393 height 9
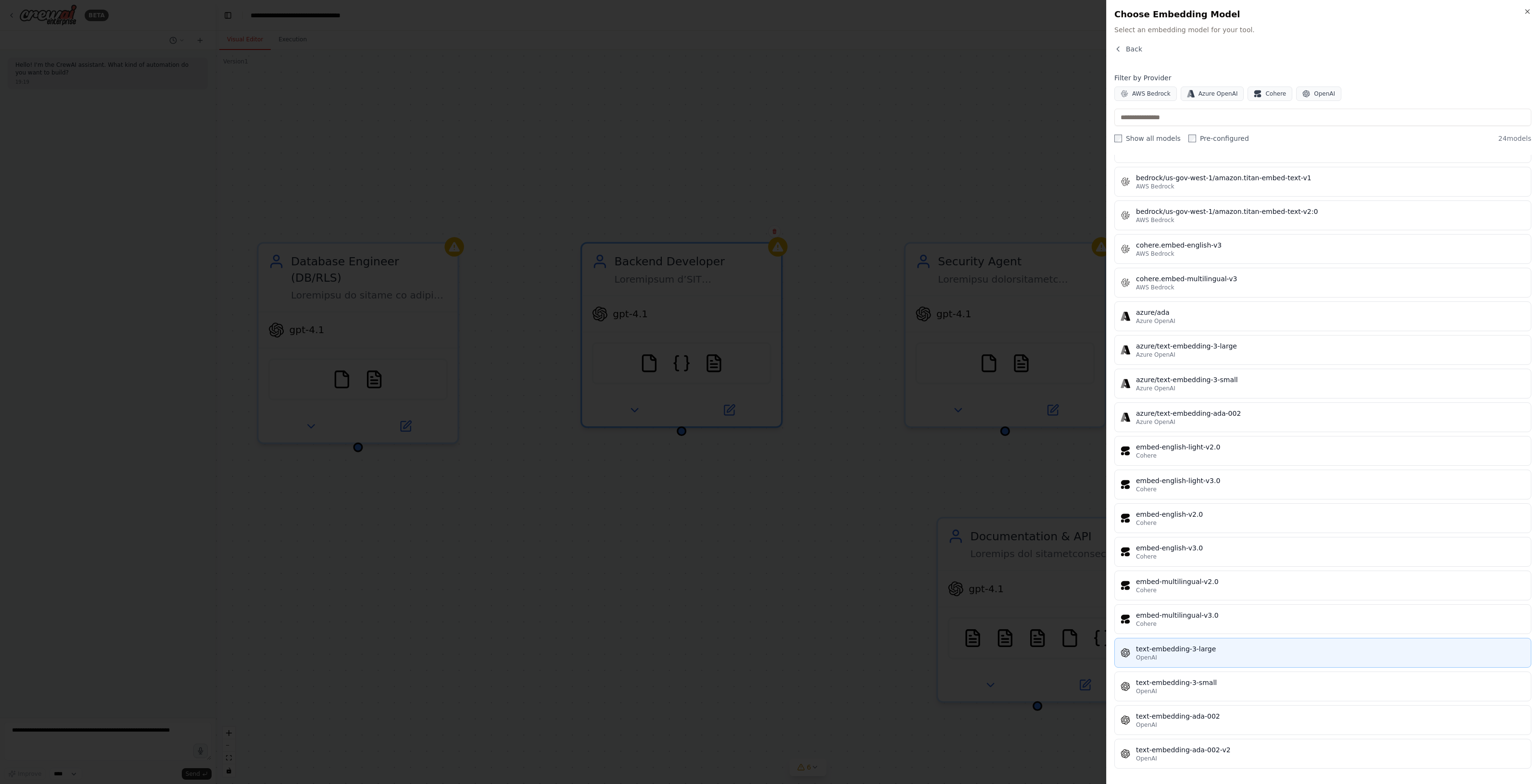
click at [1268, 649] on div "text-embedding-3-large" at bounding box center [1330, 649] width 389 height 9
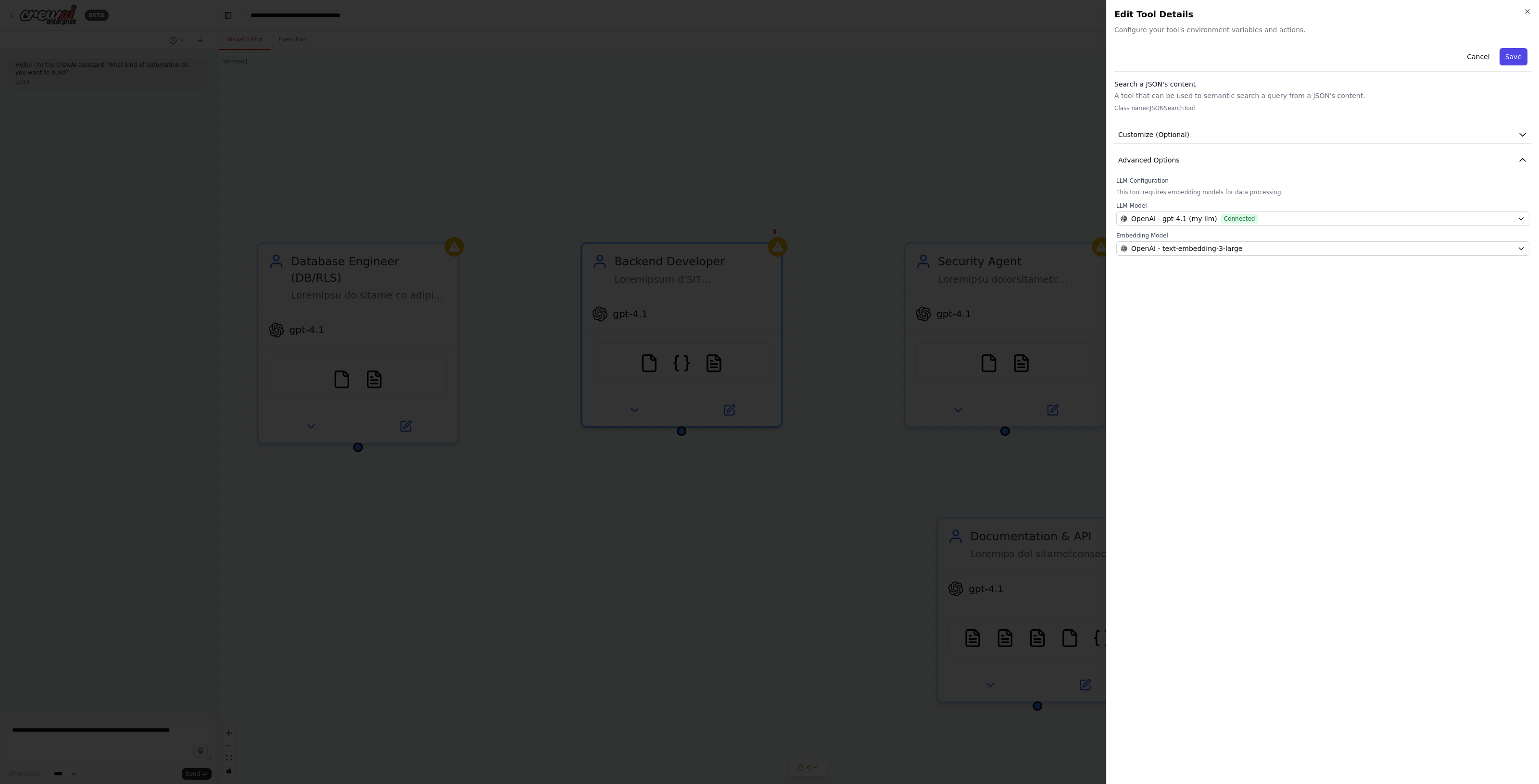
click at [1511, 58] on button "Save" at bounding box center [1513, 57] width 28 height 17
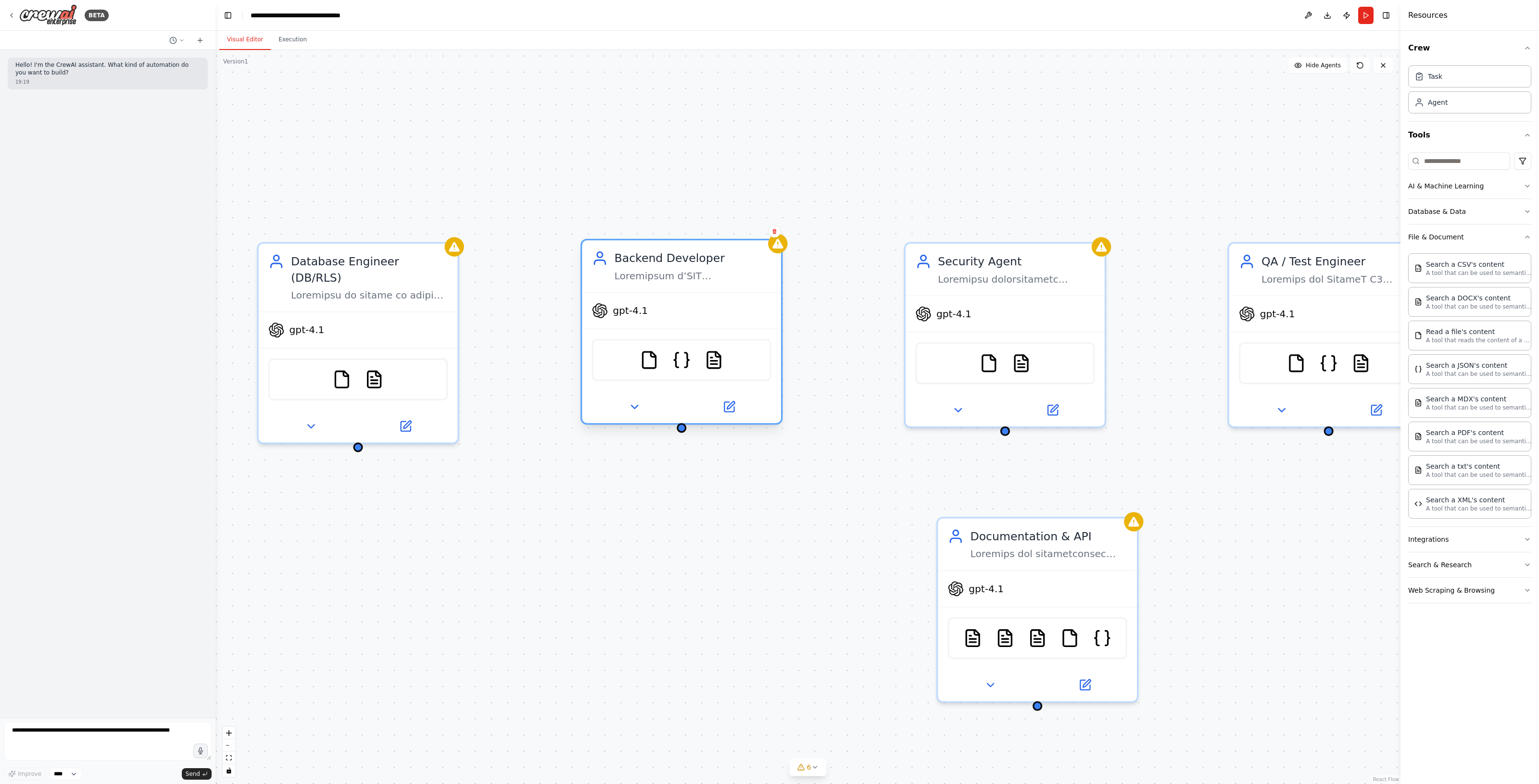
click at [726, 356] on div "FileReadTool JSONSearchTool TXTSearchTool" at bounding box center [681, 360] width 179 height 42
click at [720, 359] on img at bounding box center [714, 360] width 19 height 19
click at [711, 354] on img at bounding box center [714, 360] width 19 height 19
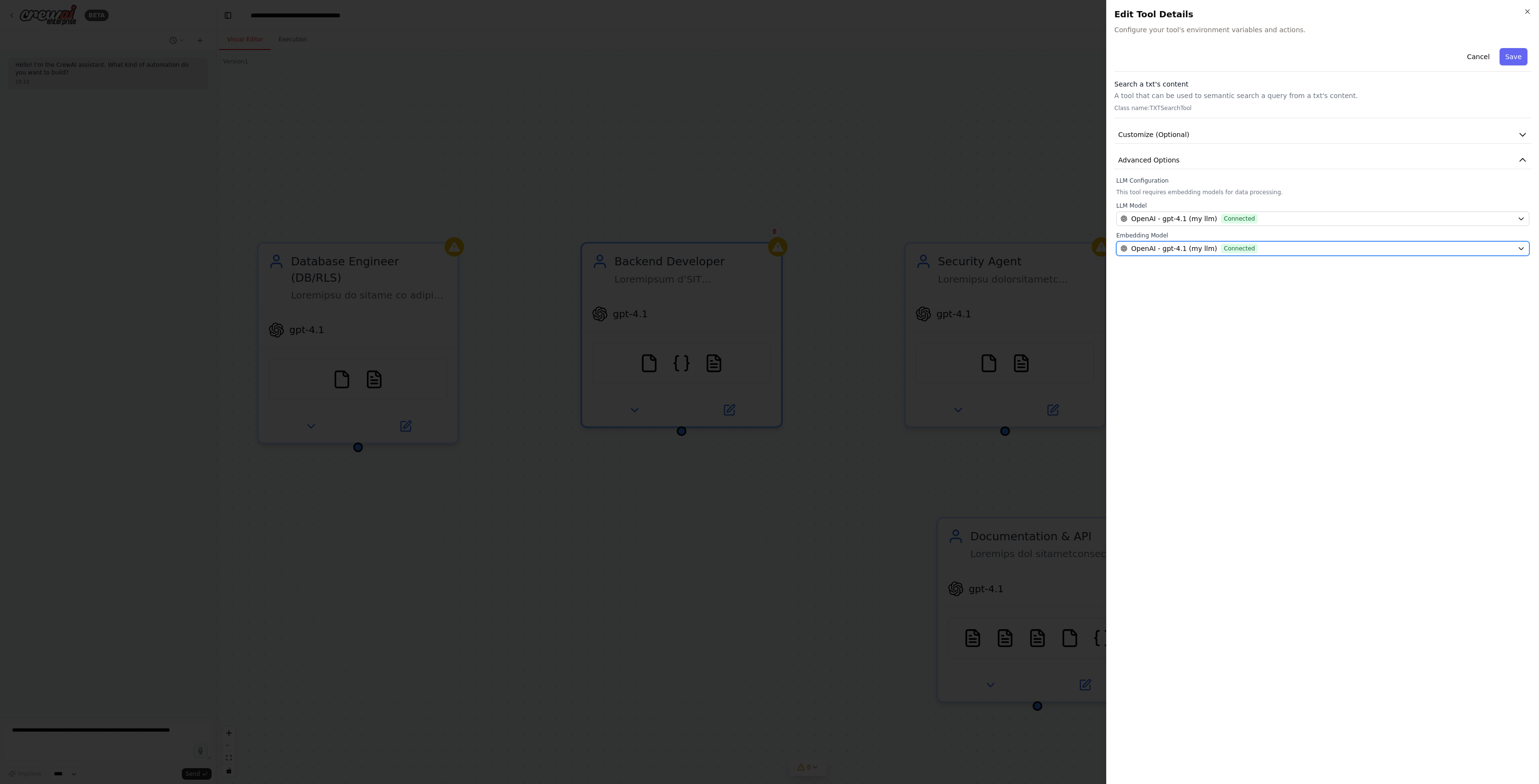
click at [1292, 247] on div "OpenAI - gpt-4.1 (my llm) Connected" at bounding box center [1316, 248] width 393 height 9
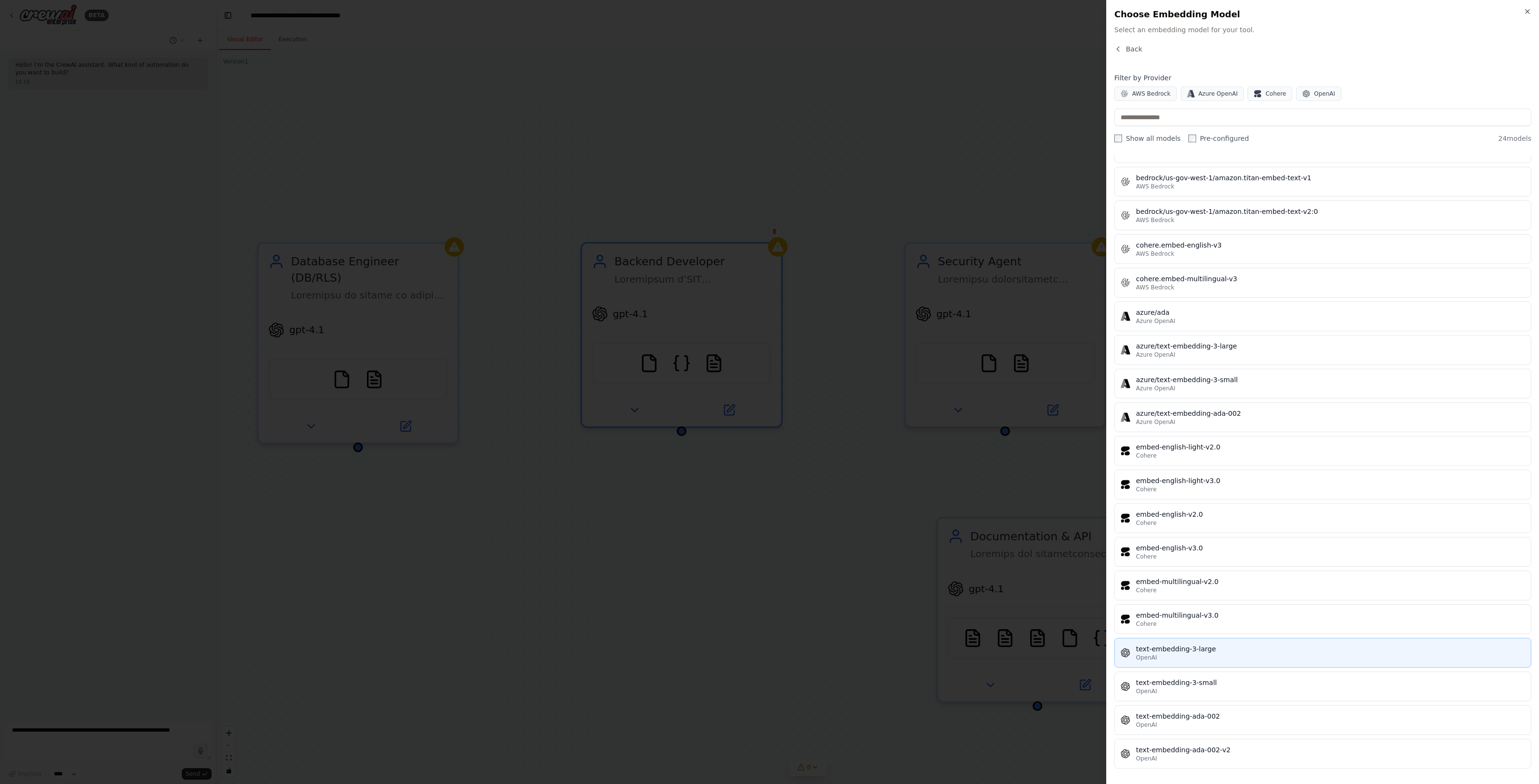
click at [1261, 658] on div "OpenAI" at bounding box center [1330, 658] width 389 height 8
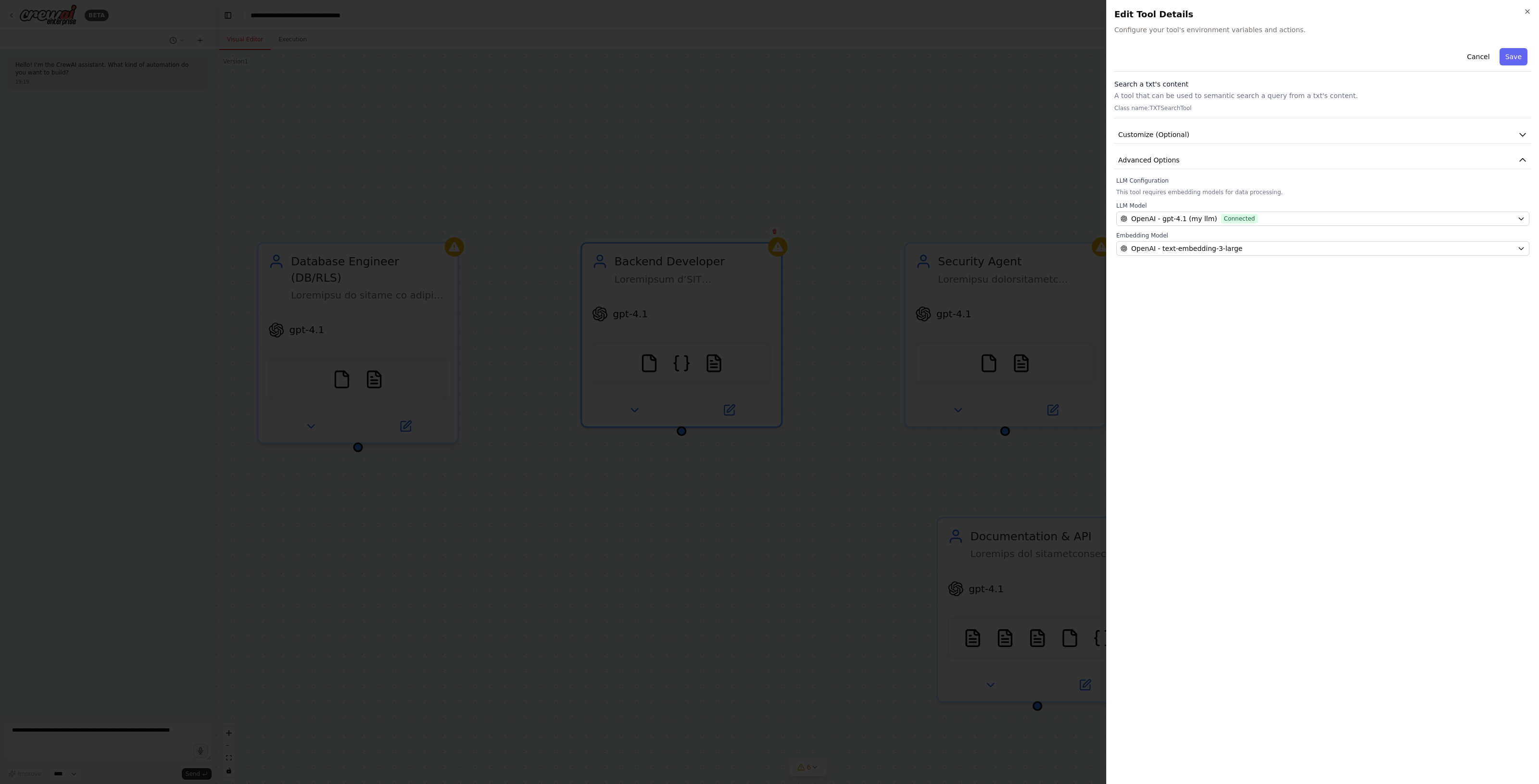
click at [1511, 55] on button "Save" at bounding box center [1513, 57] width 28 height 17
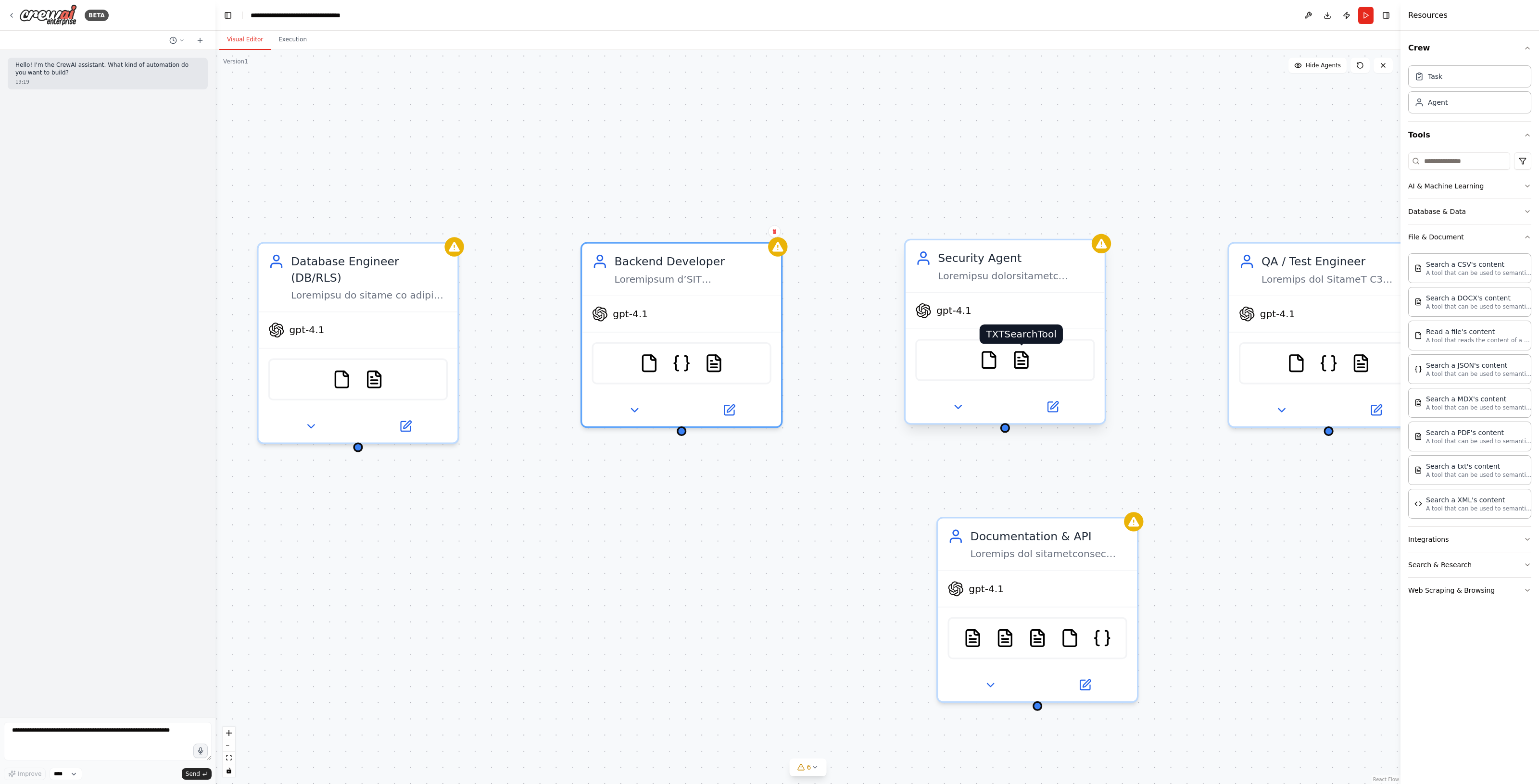
click at [1017, 360] on img at bounding box center [1020, 360] width 19 height 19
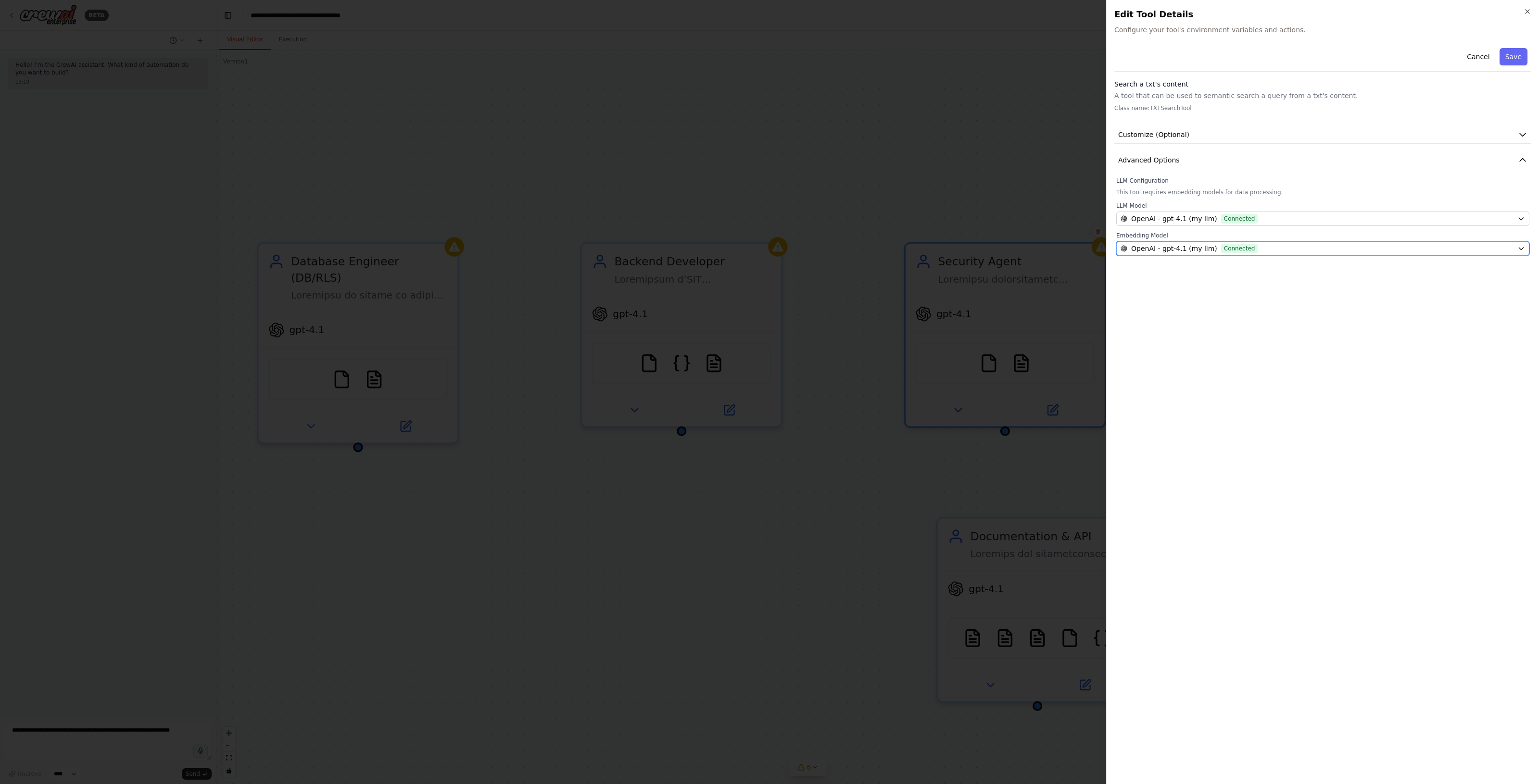
click at [1243, 244] on span "Connected" at bounding box center [1239, 248] width 37 height 9
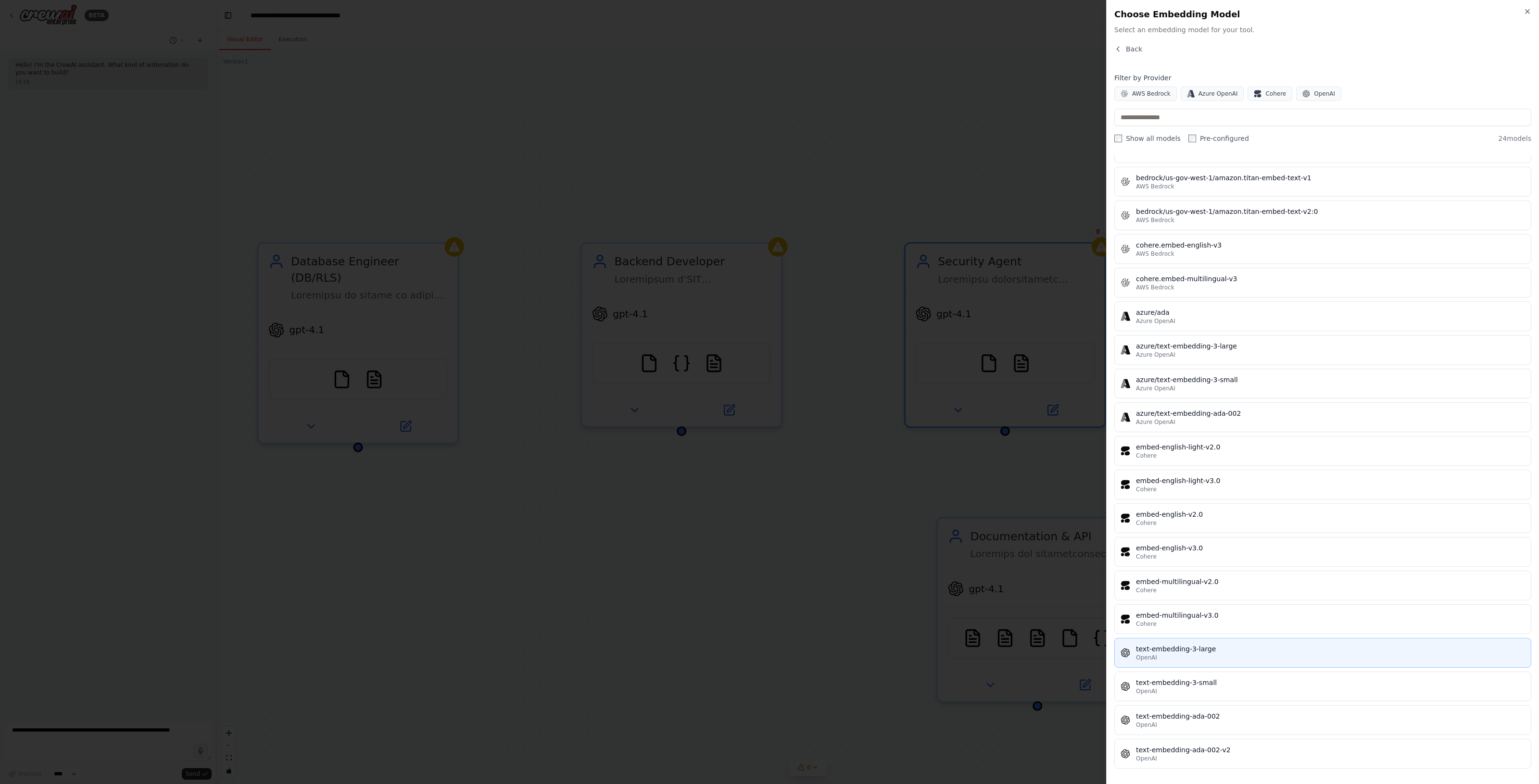
click at [1239, 654] on div "OpenAI" at bounding box center [1330, 658] width 389 height 8
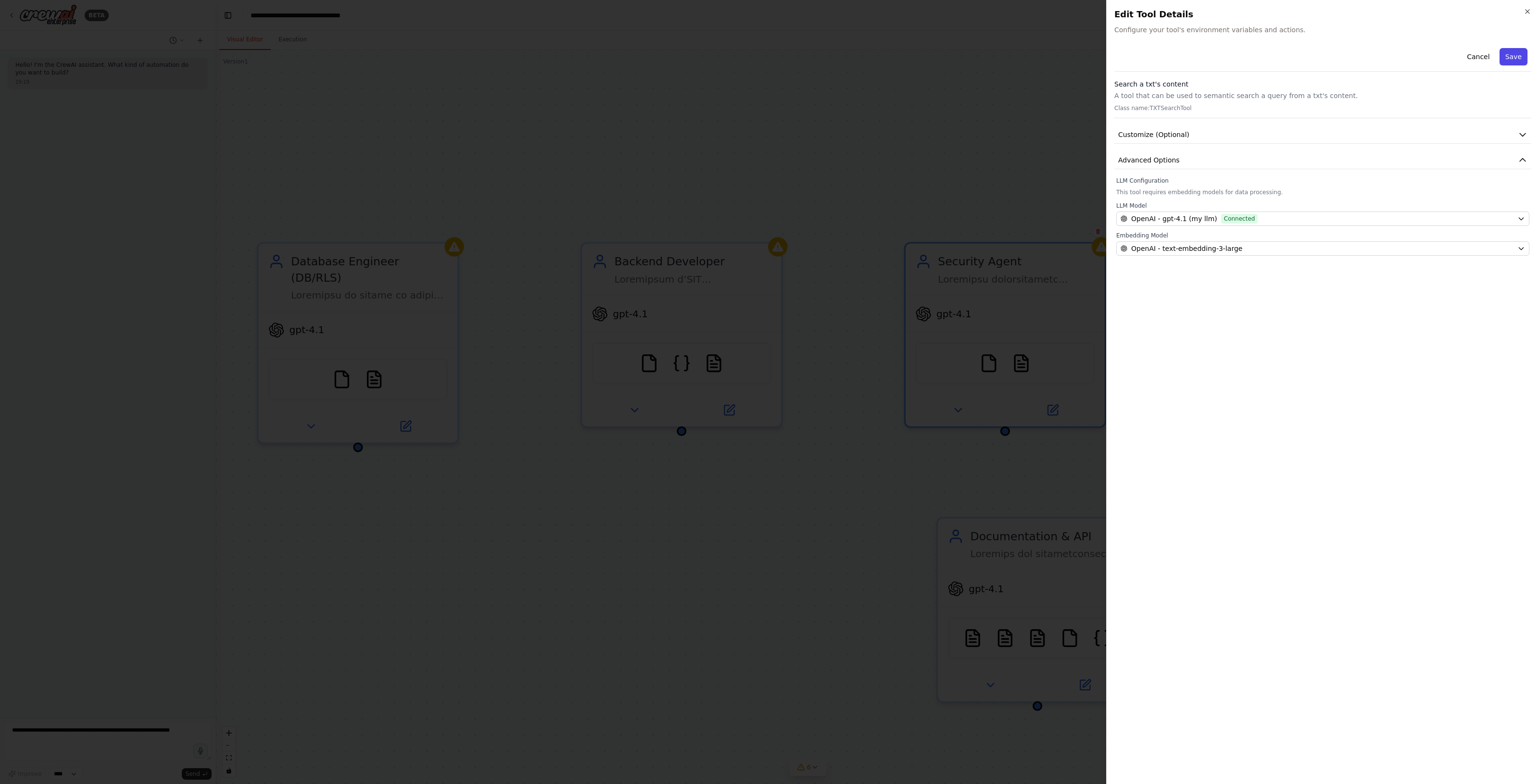
click at [1505, 54] on button "Save" at bounding box center [1513, 57] width 28 height 17
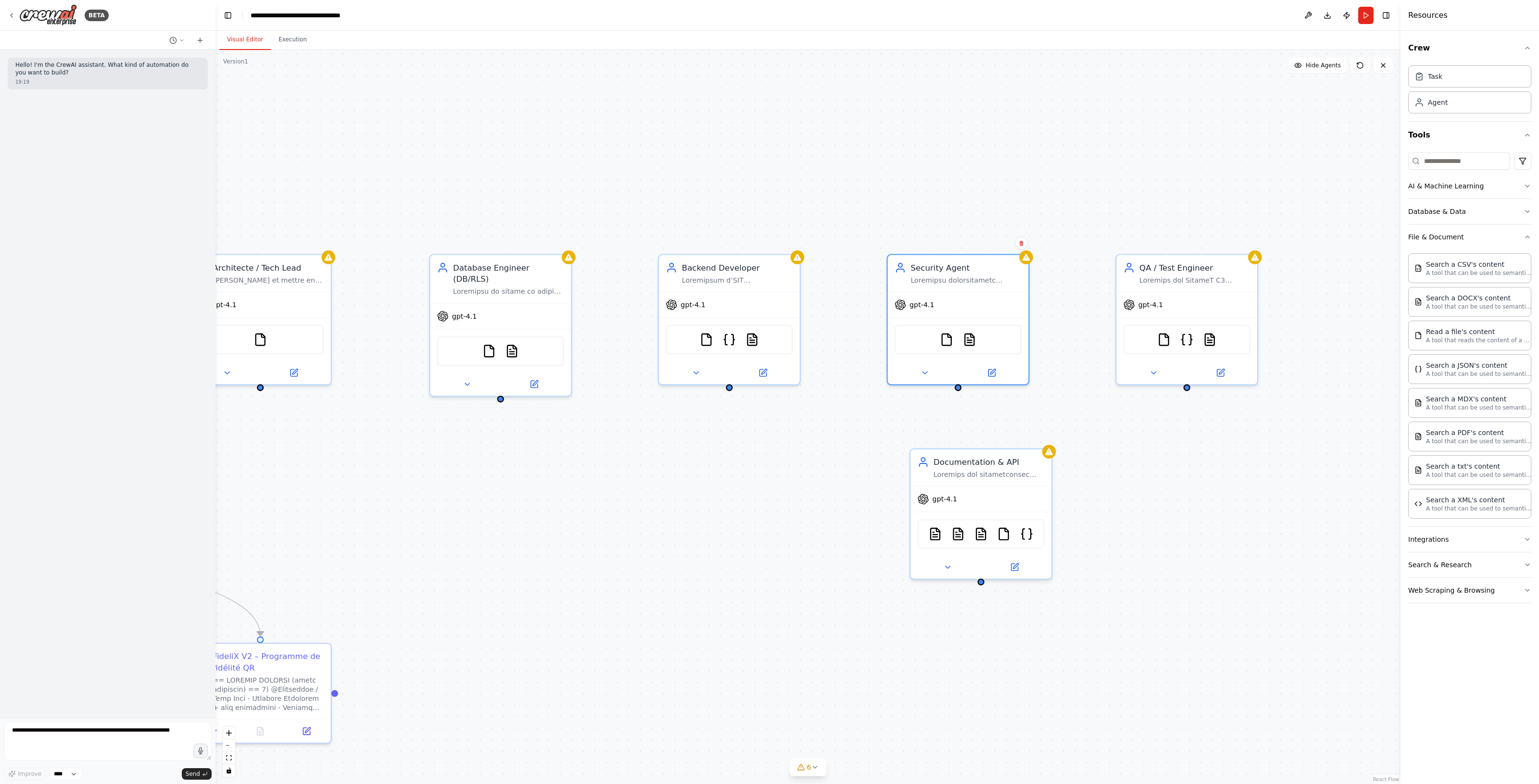
drag, startPoint x: 1115, startPoint y: 498, endPoint x: 1059, endPoint y: 443, distance: 78.5
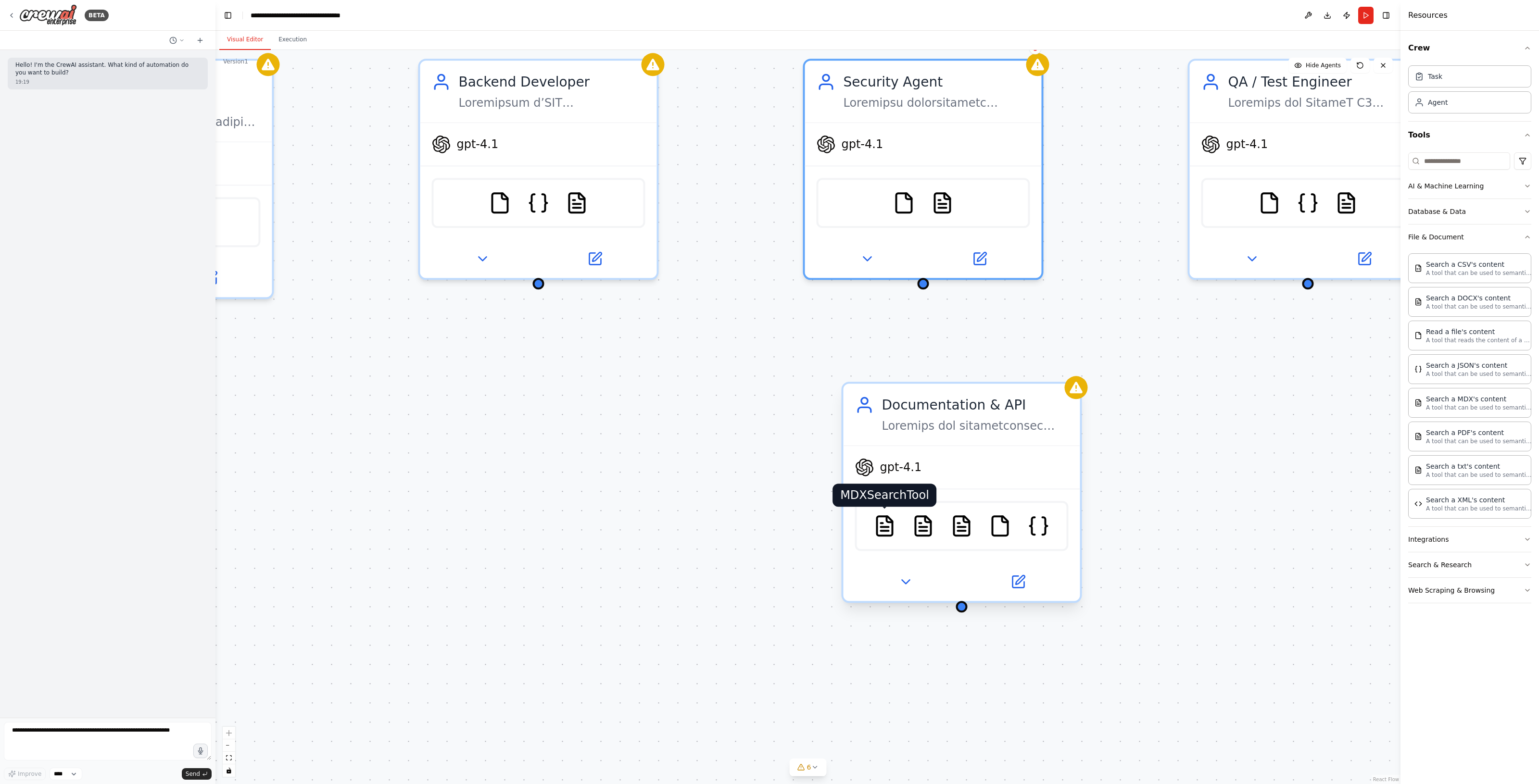
click at [891, 520] on img at bounding box center [884, 526] width 23 height 23
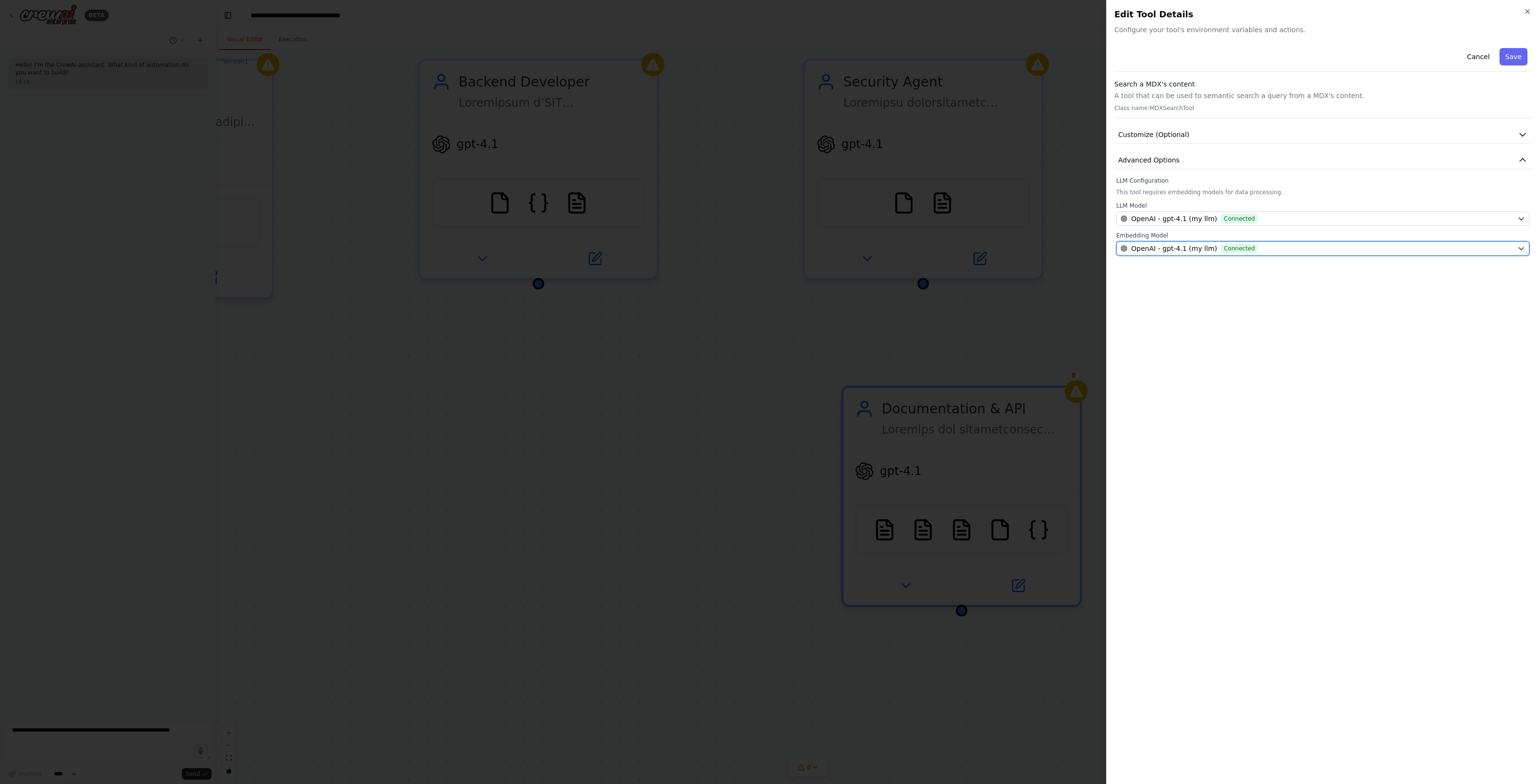
click at [1191, 248] on span "OpenAI - gpt-4.1 (my llm)" at bounding box center [1174, 248] width 86 height 9
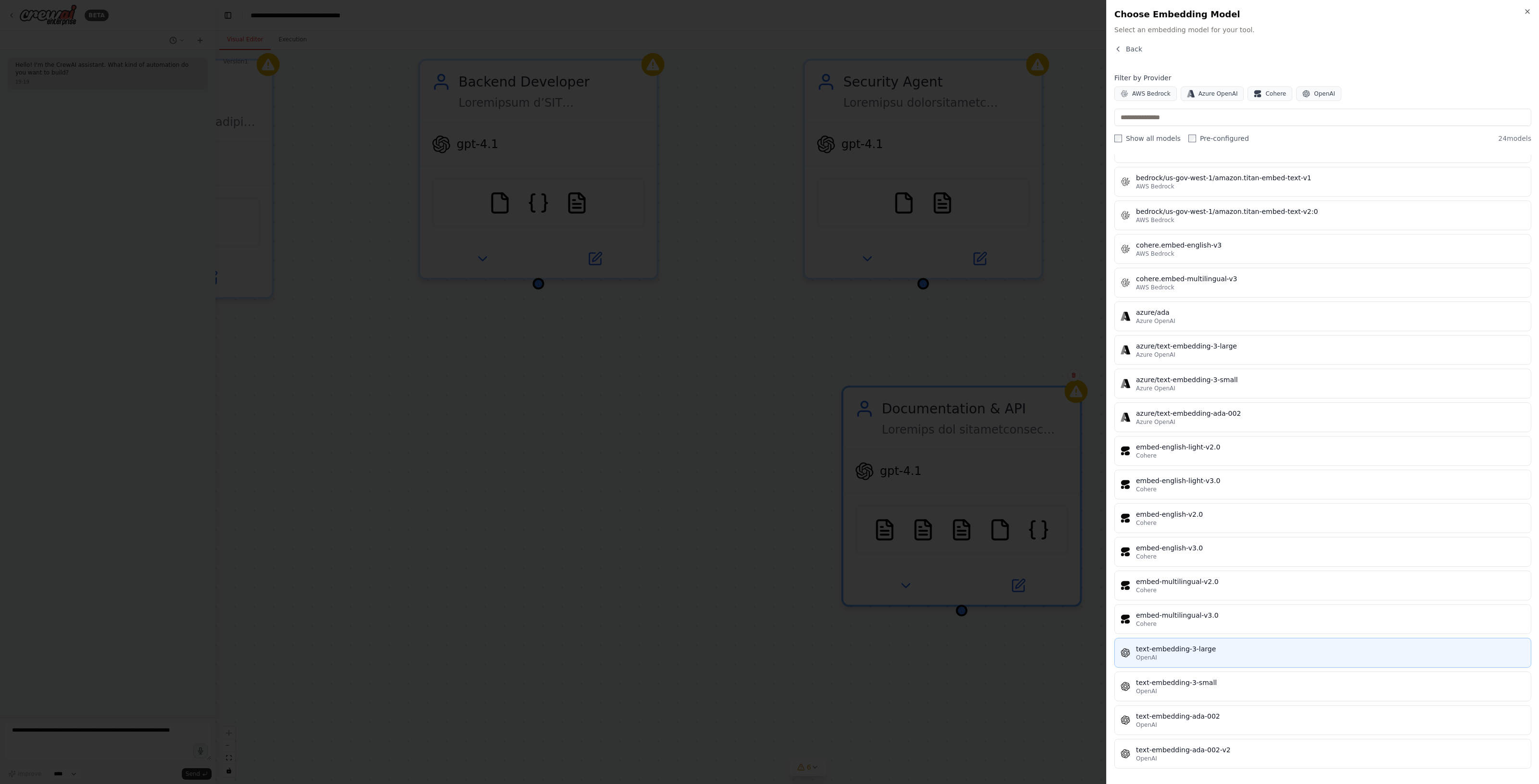
click at [1221, 643] on button "text-embedding-3-large OpenAI" at bounding box center [1322, 653] width 417 height 30
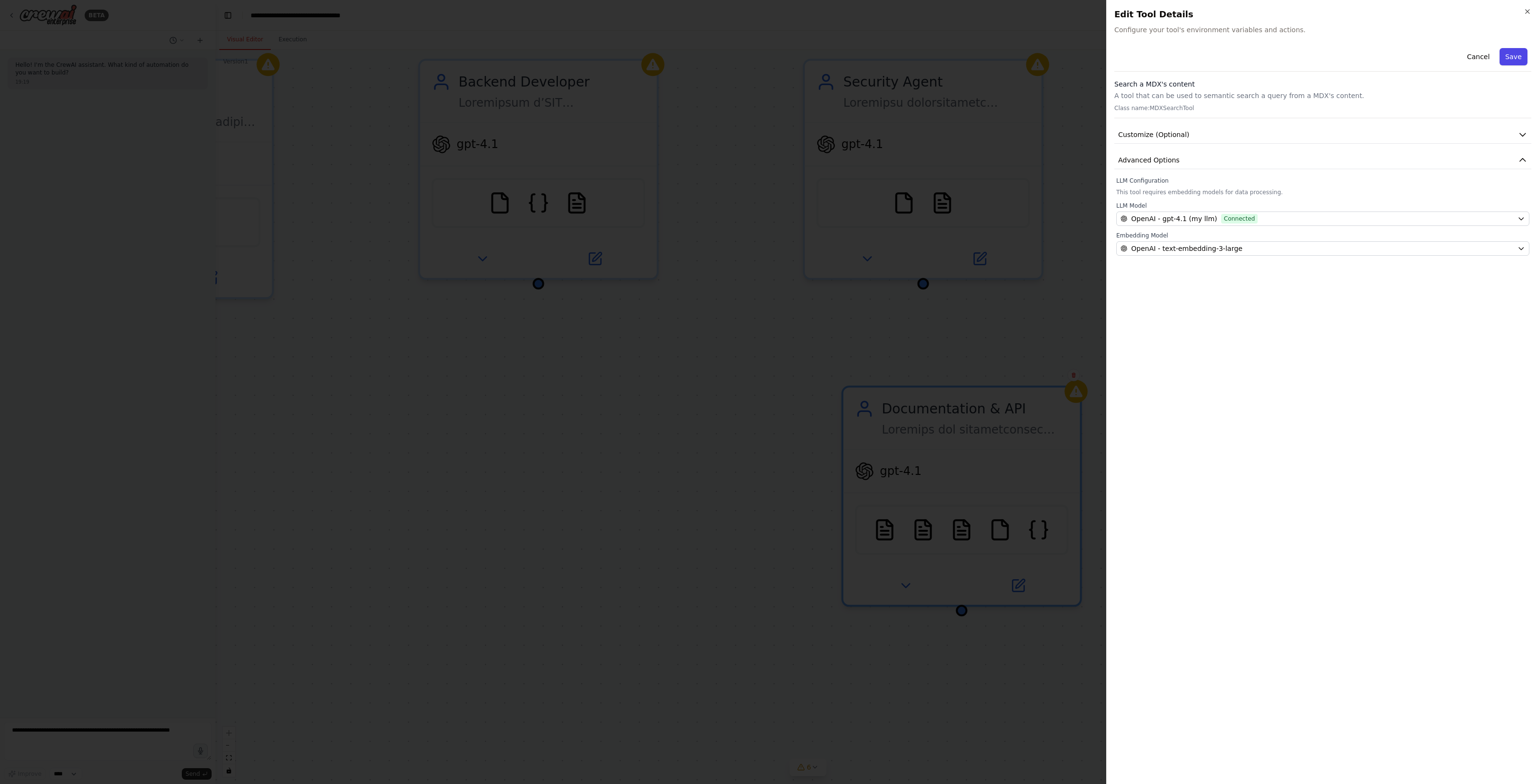
click at [1516, 54] on button "Save" at bounding box center [1513, 57] width 28 height 17
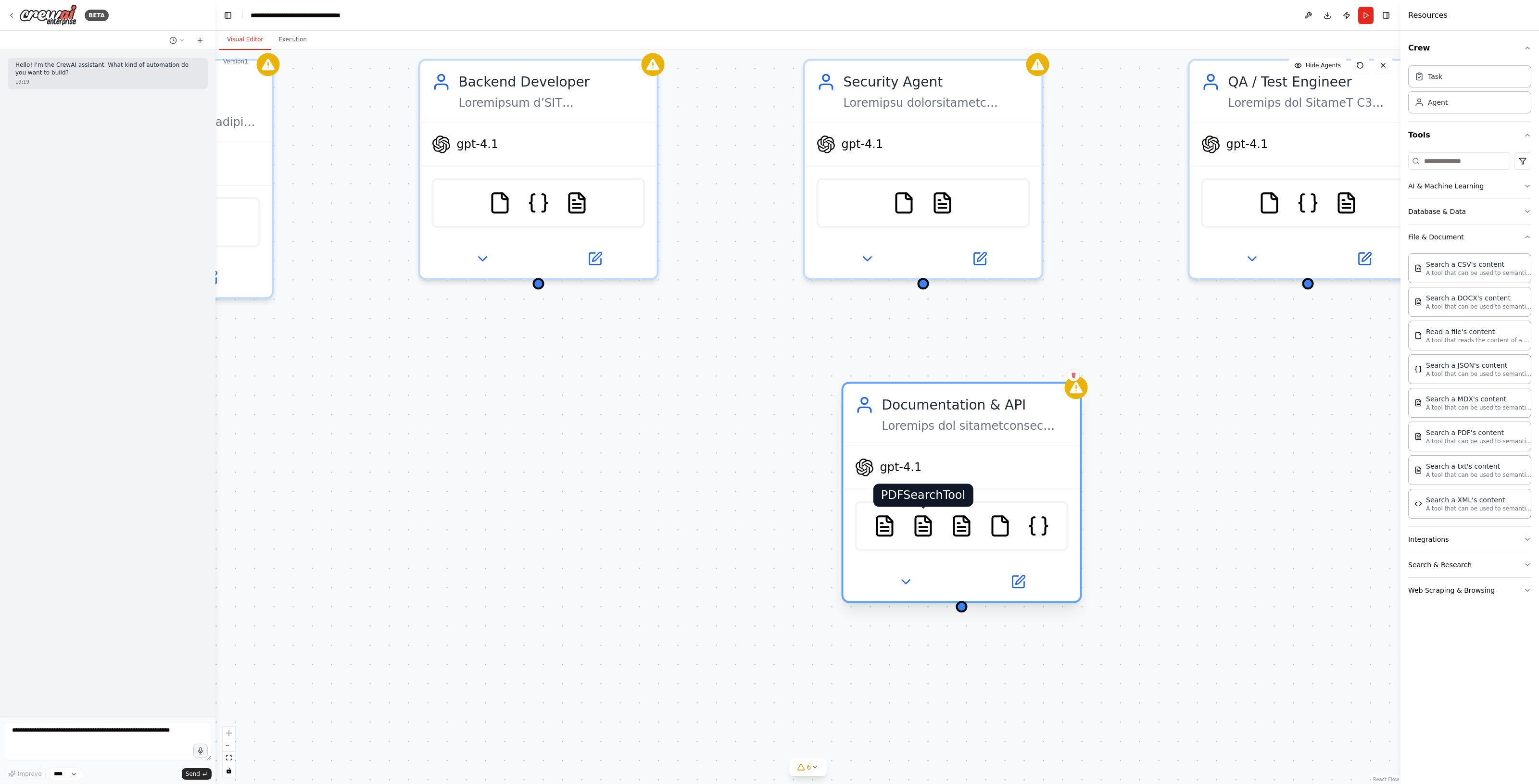
click at [929, 522] on img at bounding box center [922, 526] width 23 height 23
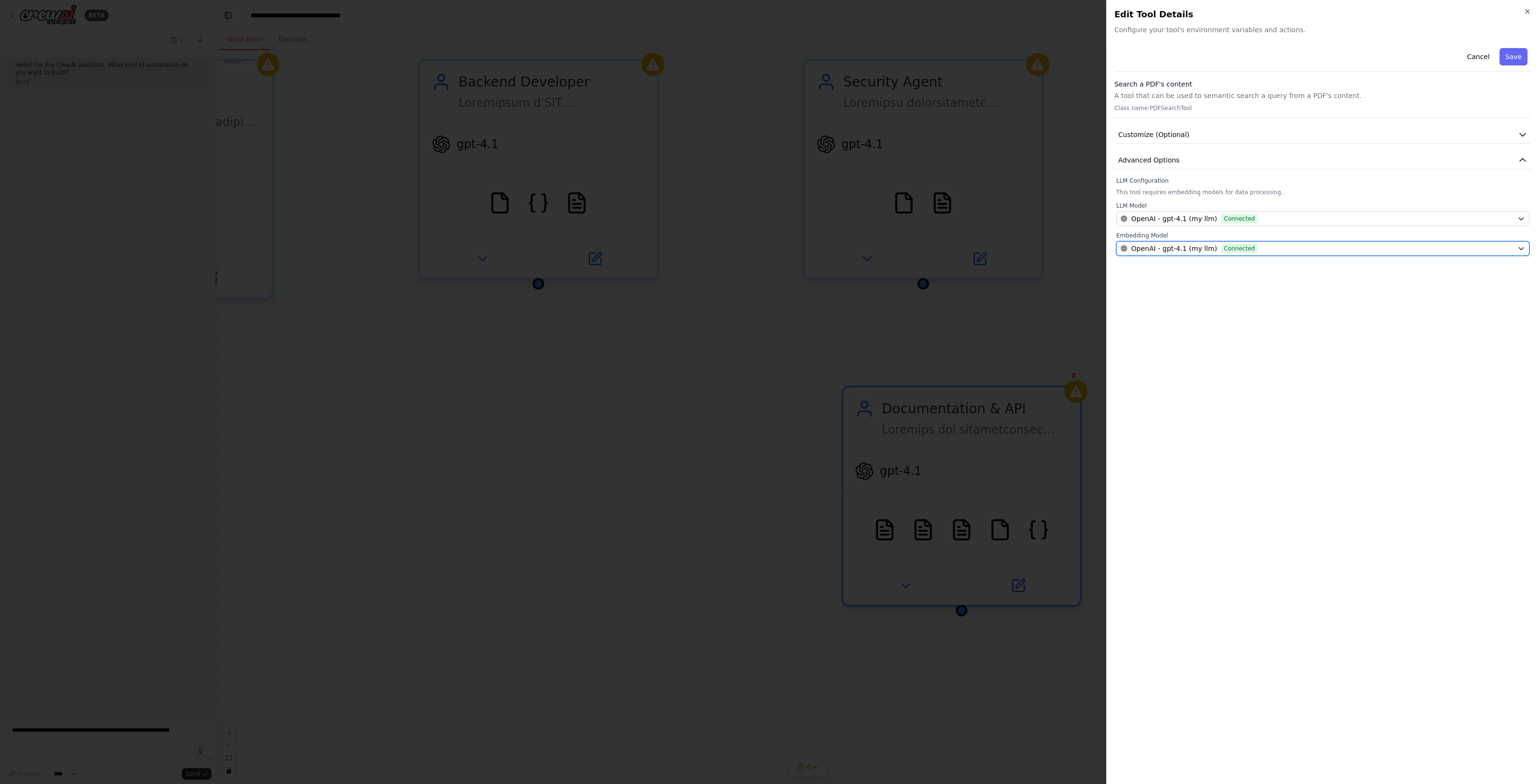
click at [1167, 248] on span "OpenAI - gpt-4.1 (my llm)" at bounding box center [1174, 248] width 86 height 9
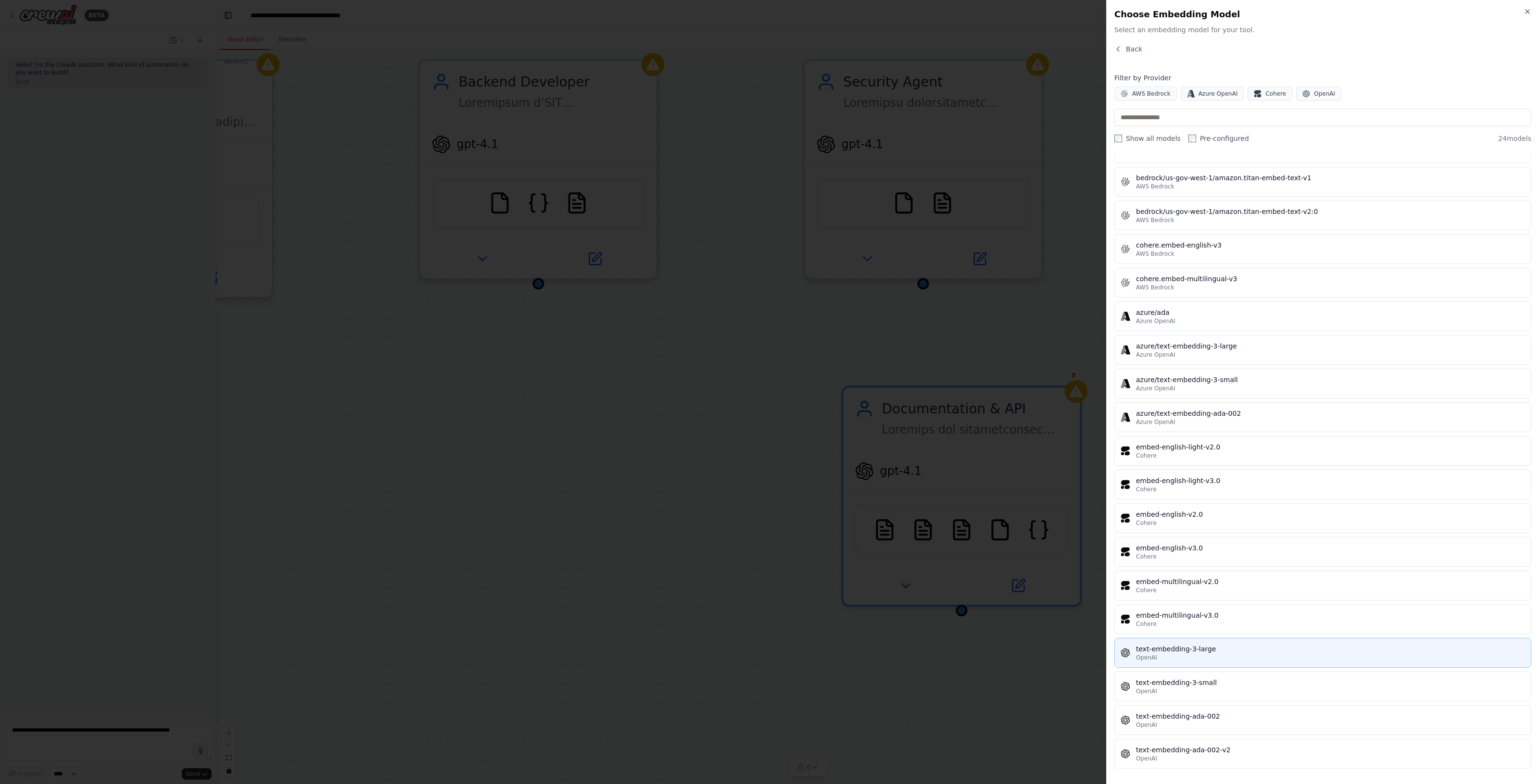
click at [1219, 640] on button "text-embedding-3-large OpenAI" at bounding box center [1322, 653] width 417 height 30
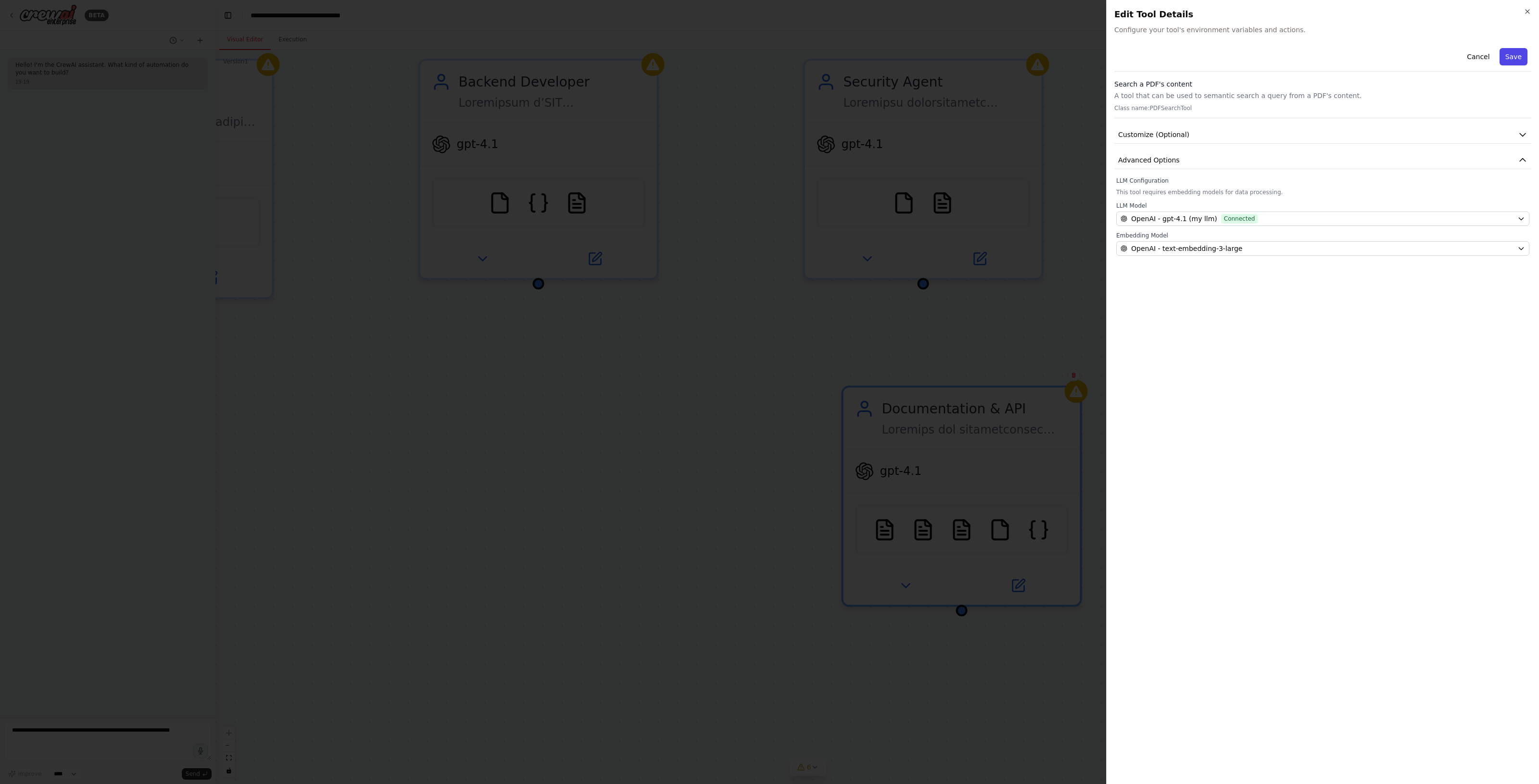
click at [1510, 56] on button "Save" at bounding box center [1513, 57] width 28 height 17
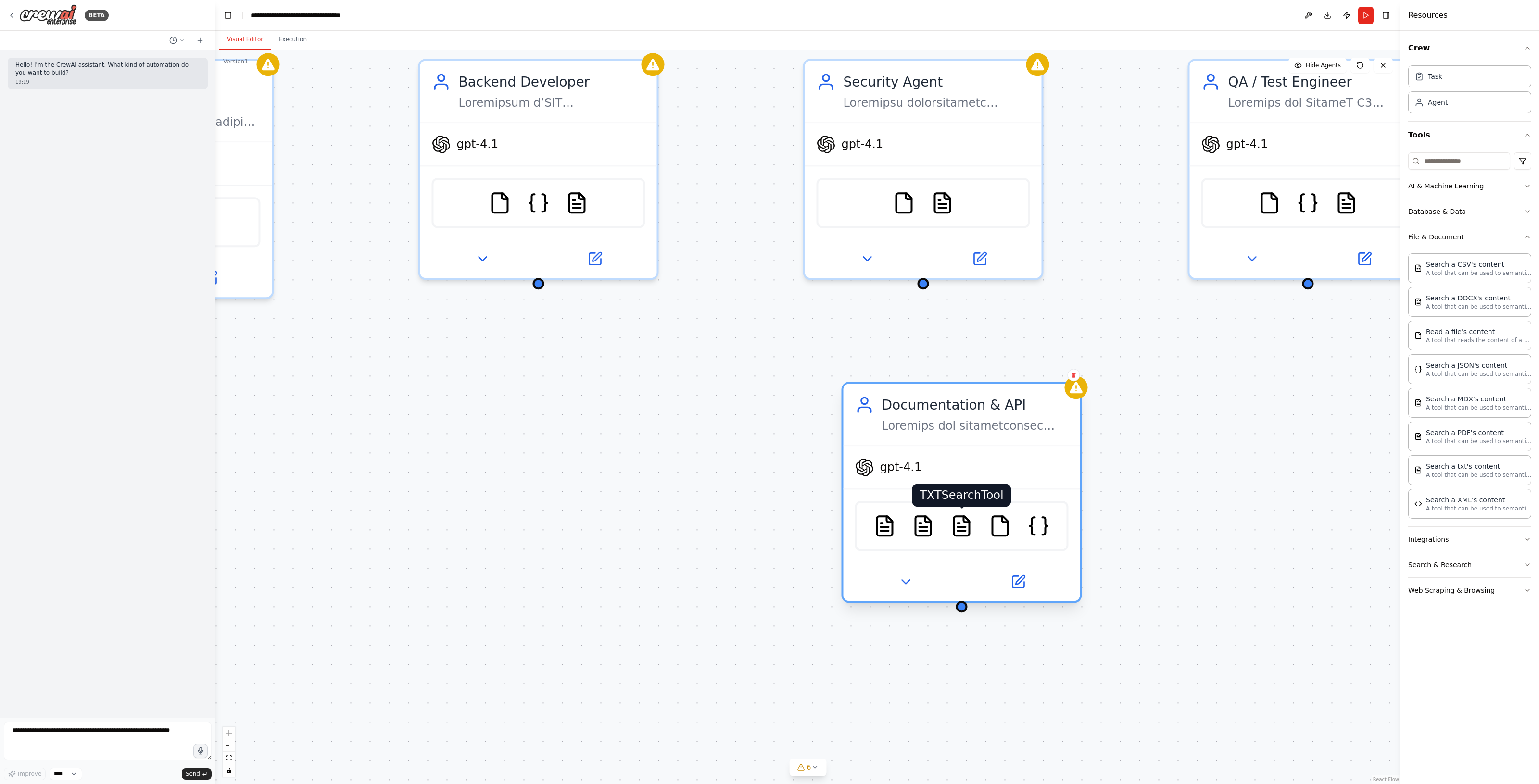
click at [971, 527] on img at bounding box center [960, 526] width 23 height 23
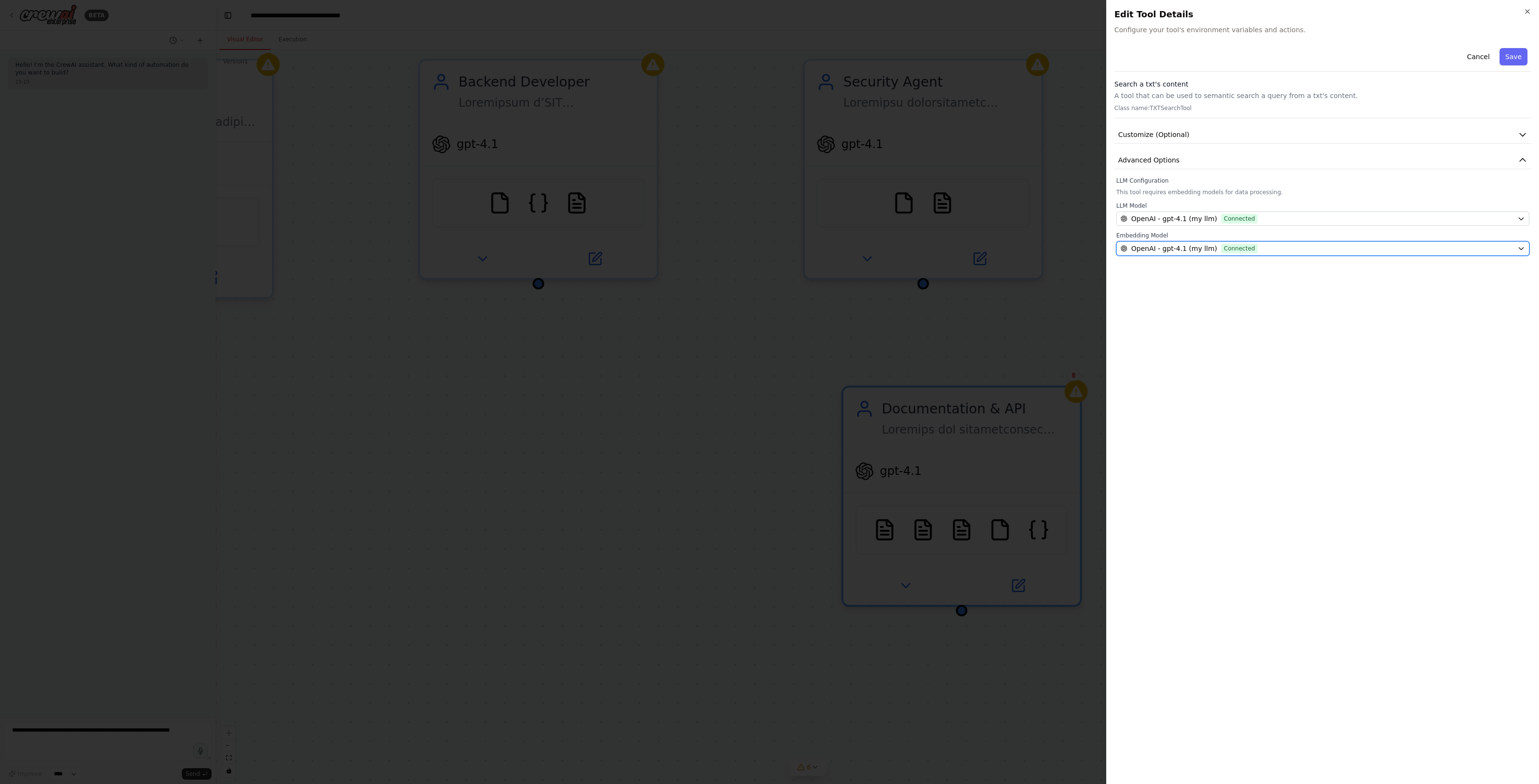
click at [1284, 247] on div "OpenAI - gpt-4.1 (my llm) Connected" at bounding box center [1316, 248] width 393 height 9
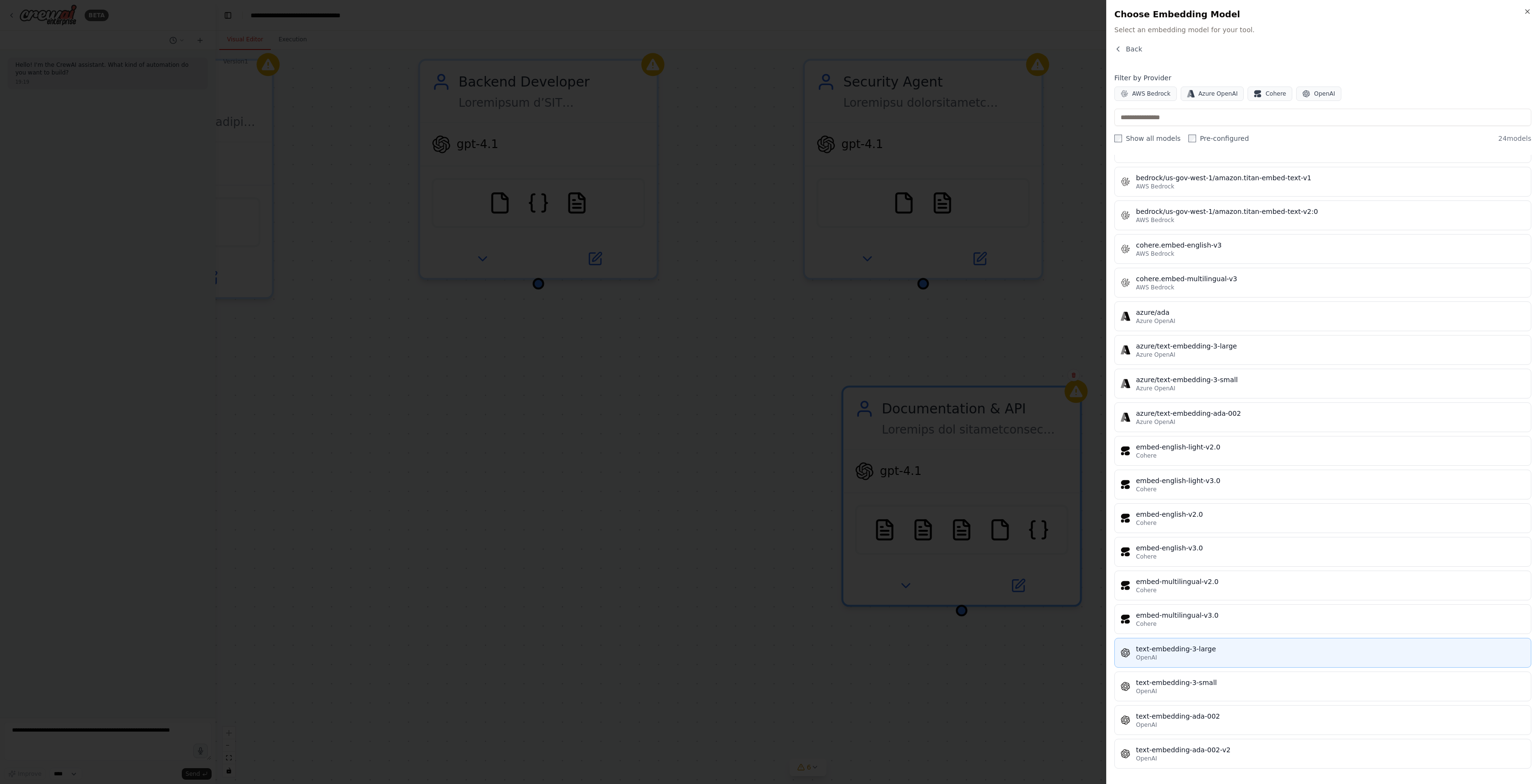
click at [1227, 658] on div "OpenAI" at bounding box center [1330, 658] width 389 height 8
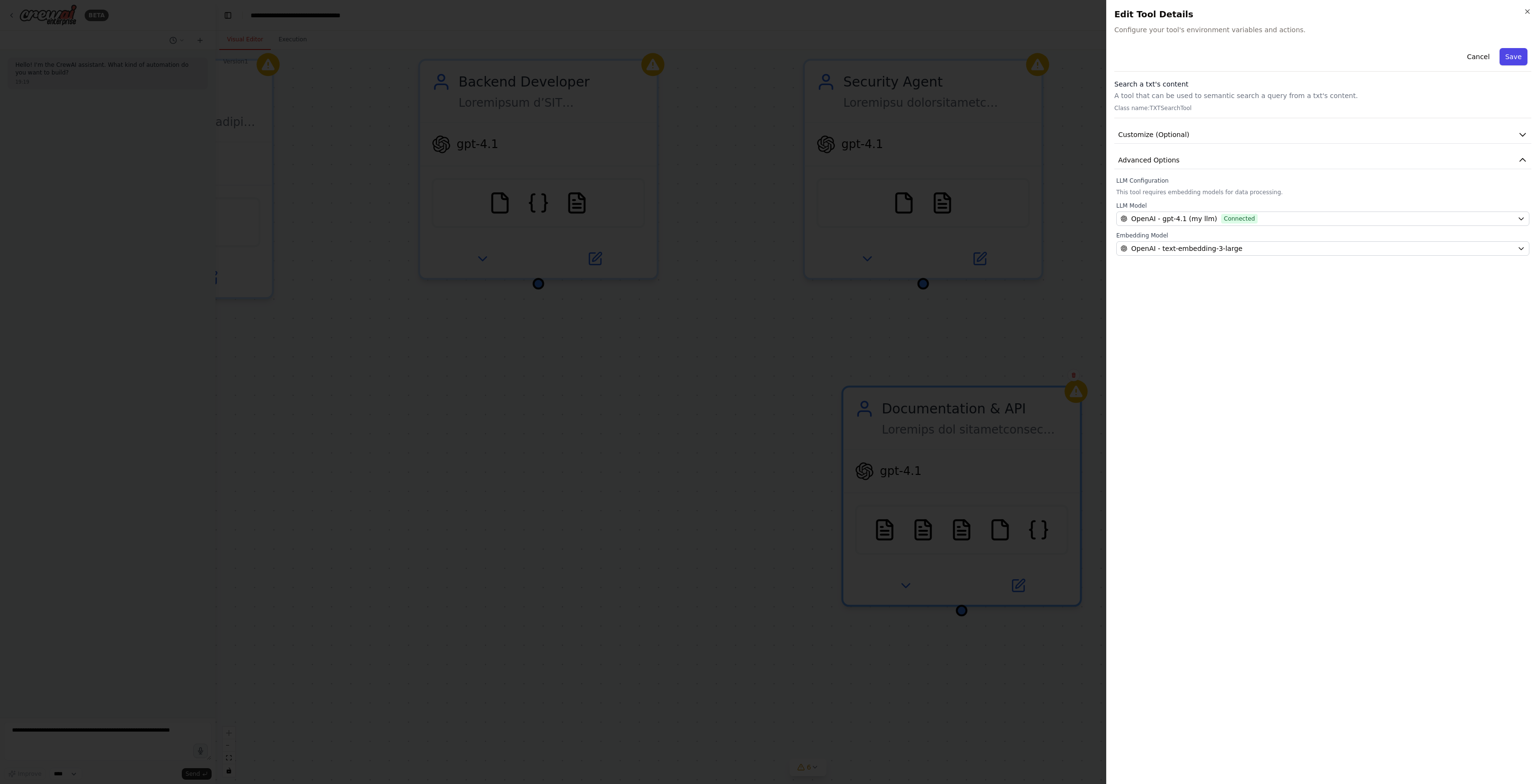
click at [1504, 58] on button "Save" at bounding box center [1513, 57] width 28 height 17
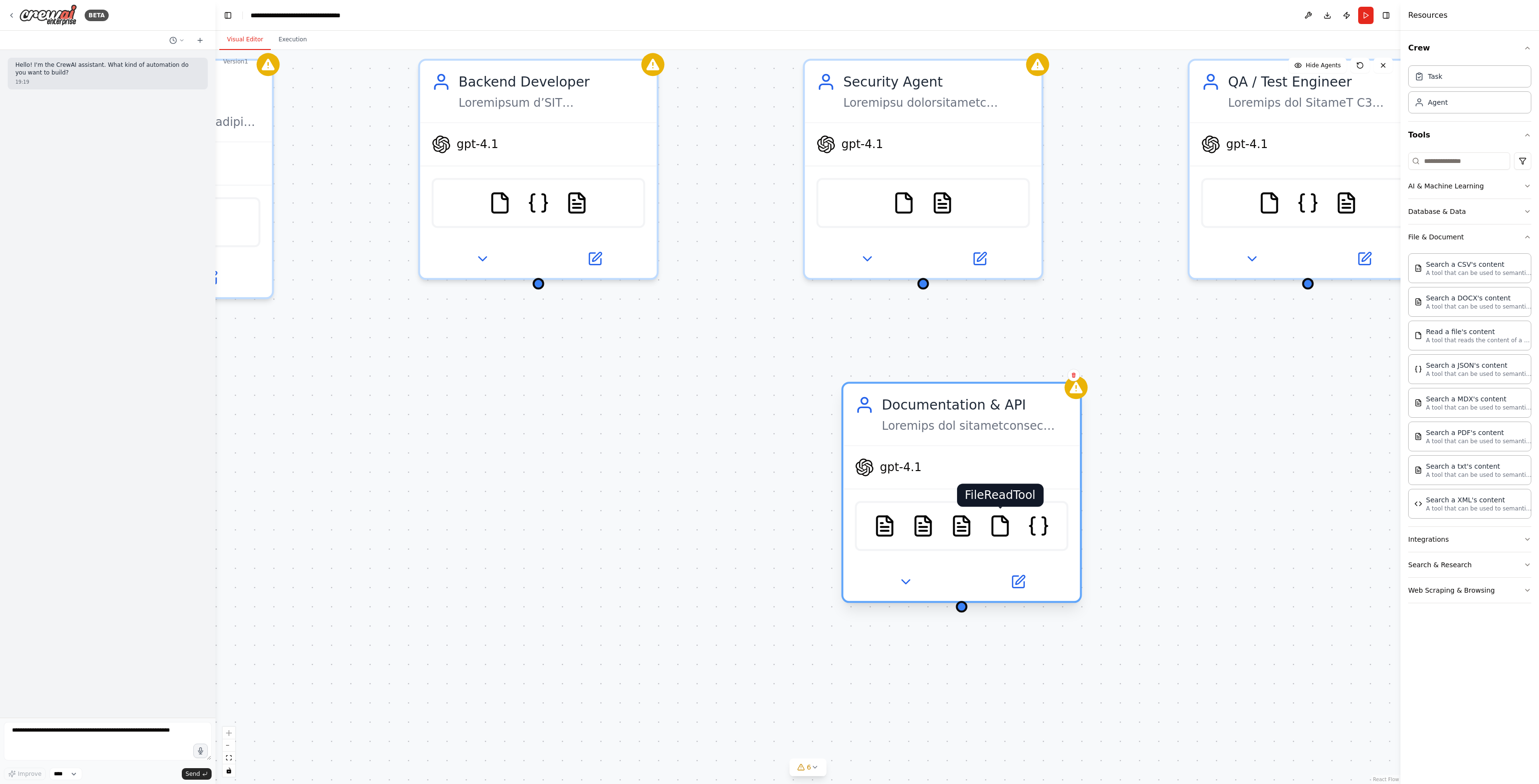
click at [997, 522] on img at bounding box center [999, 526] width 23 height 23
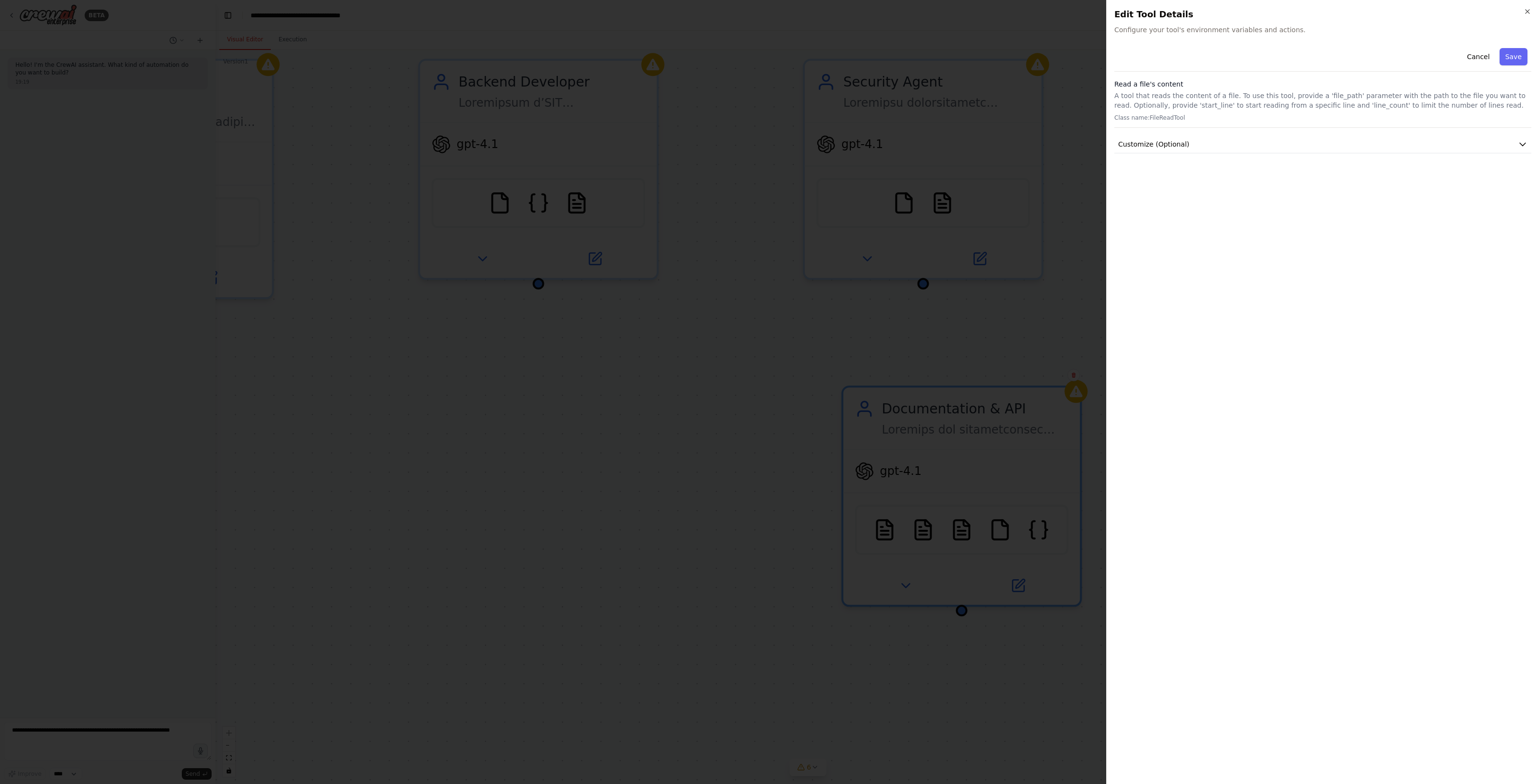
click at [1016, 439] on div at bounding box center [769, 392] width 1539 height 784
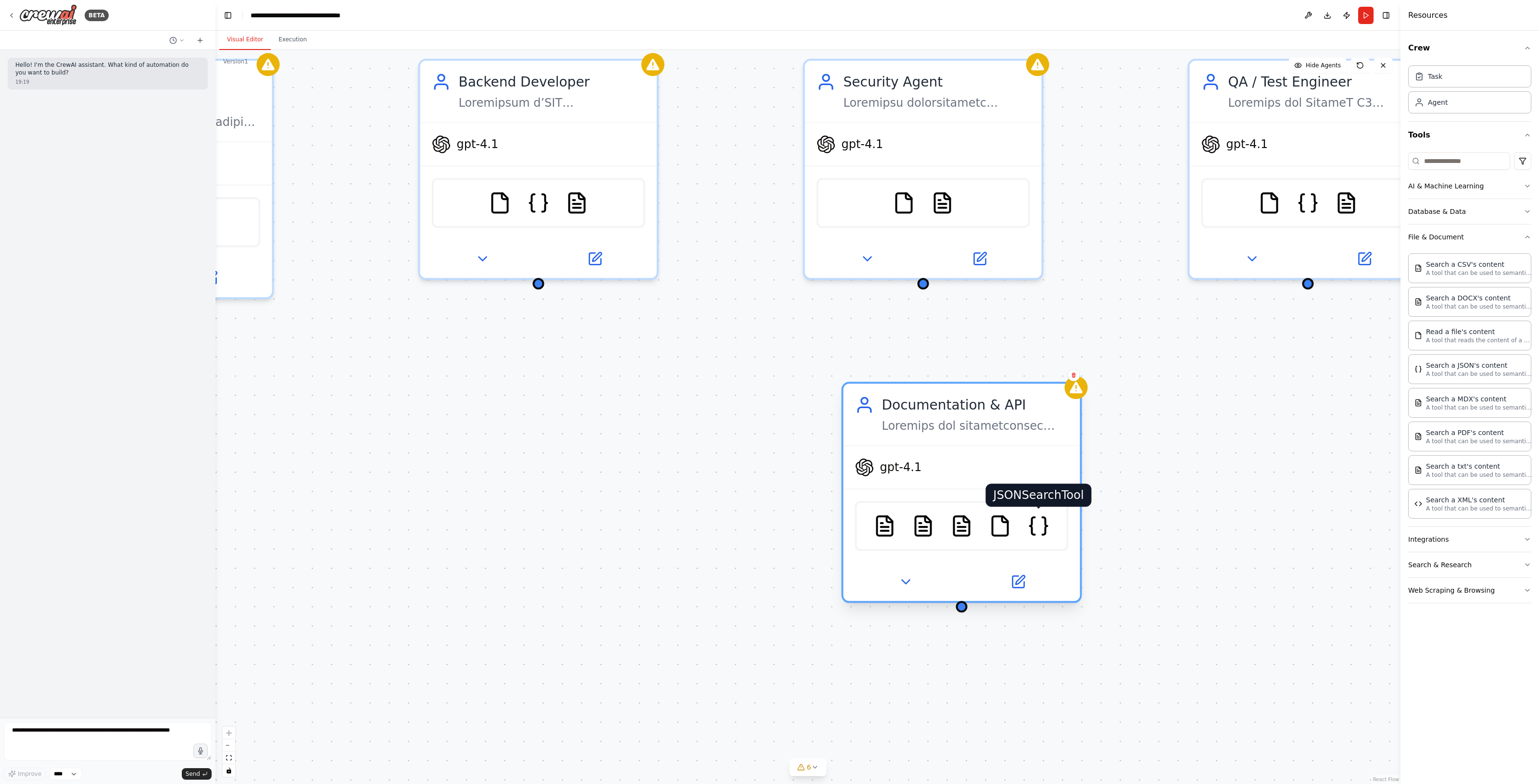
click at [1038, 522] on img at bounding box center [1038, 526] width 23 height 23
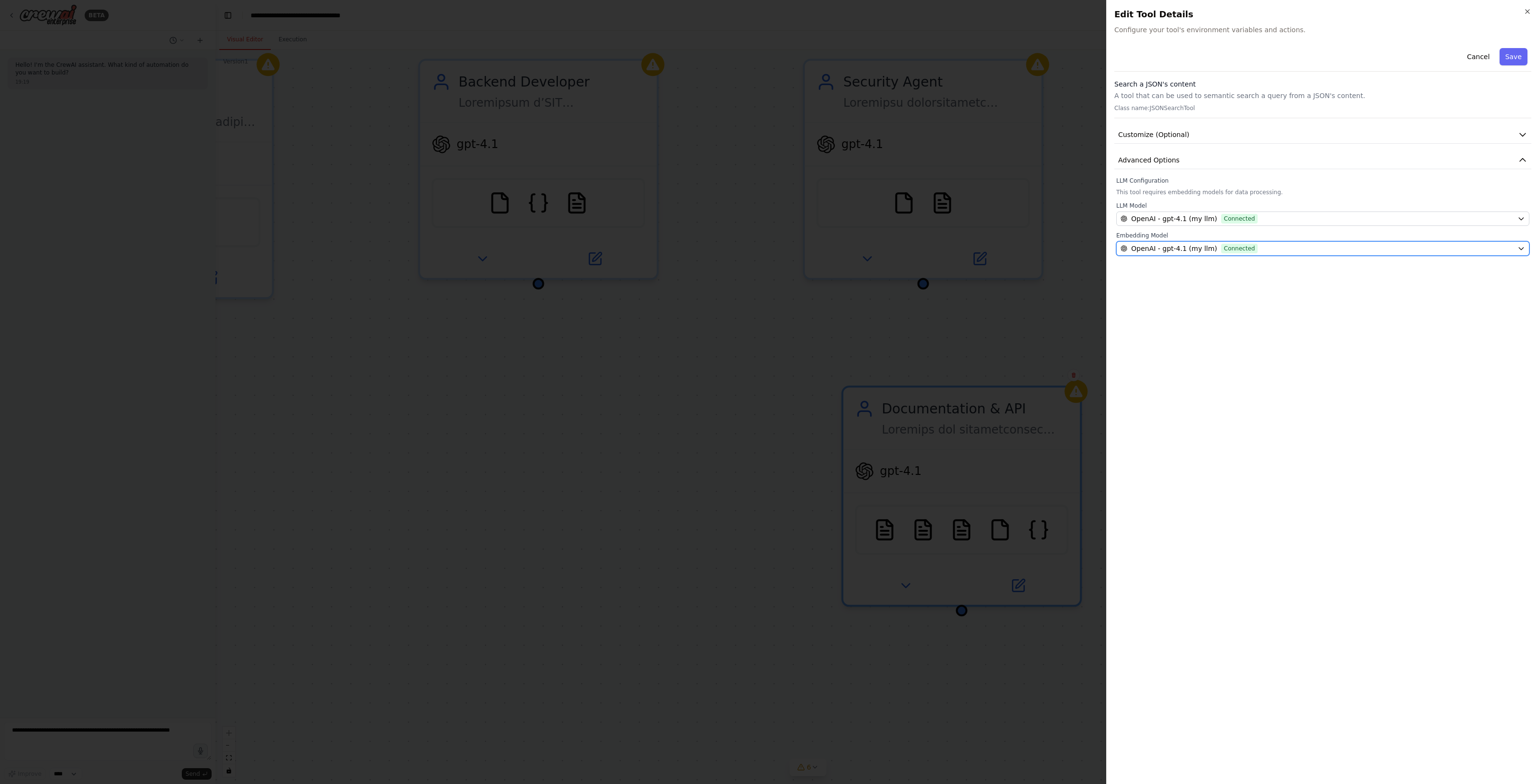
click at [1265, 249] on div "OpenAI - gpt-4.1 (my llm) Connected" at bounding box center [1316, 248] width 393 height 9
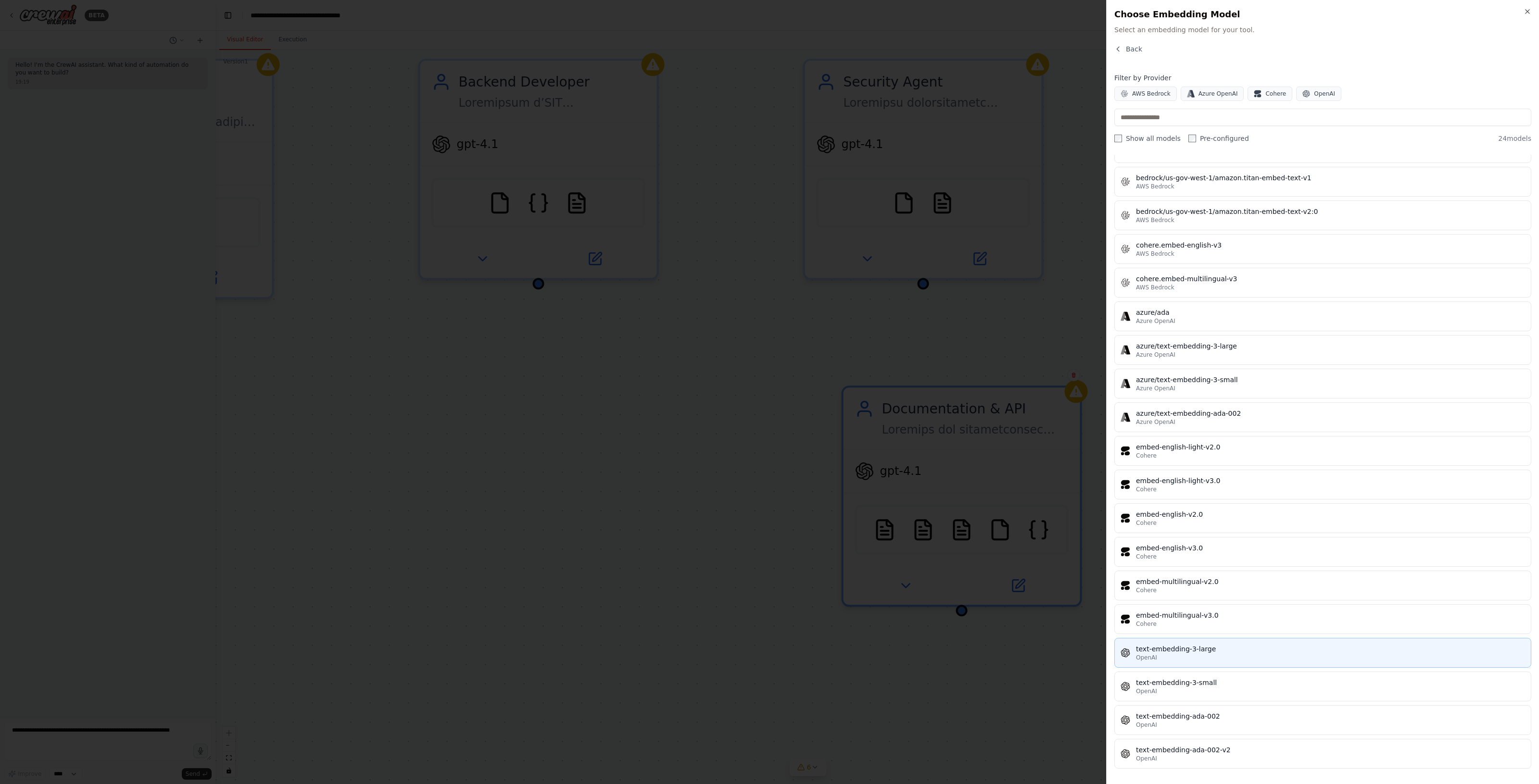
click at [1224, 647] on div "text-embedding-3-large" at bounding box center [1330, 649] width 389 height 9
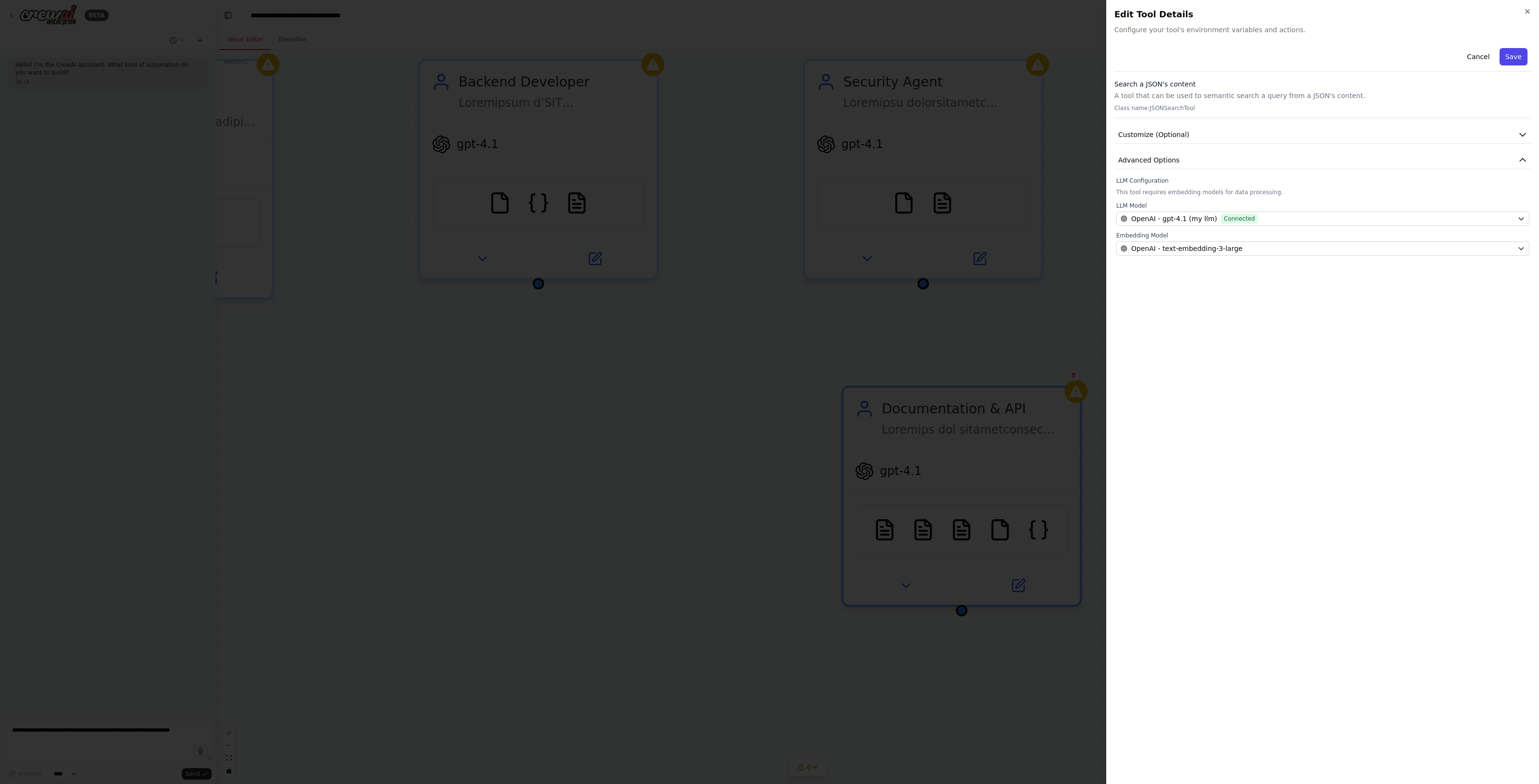
click at [1520, 52] on button "Save" at bounding box center [1513, 57] width 28 height 17
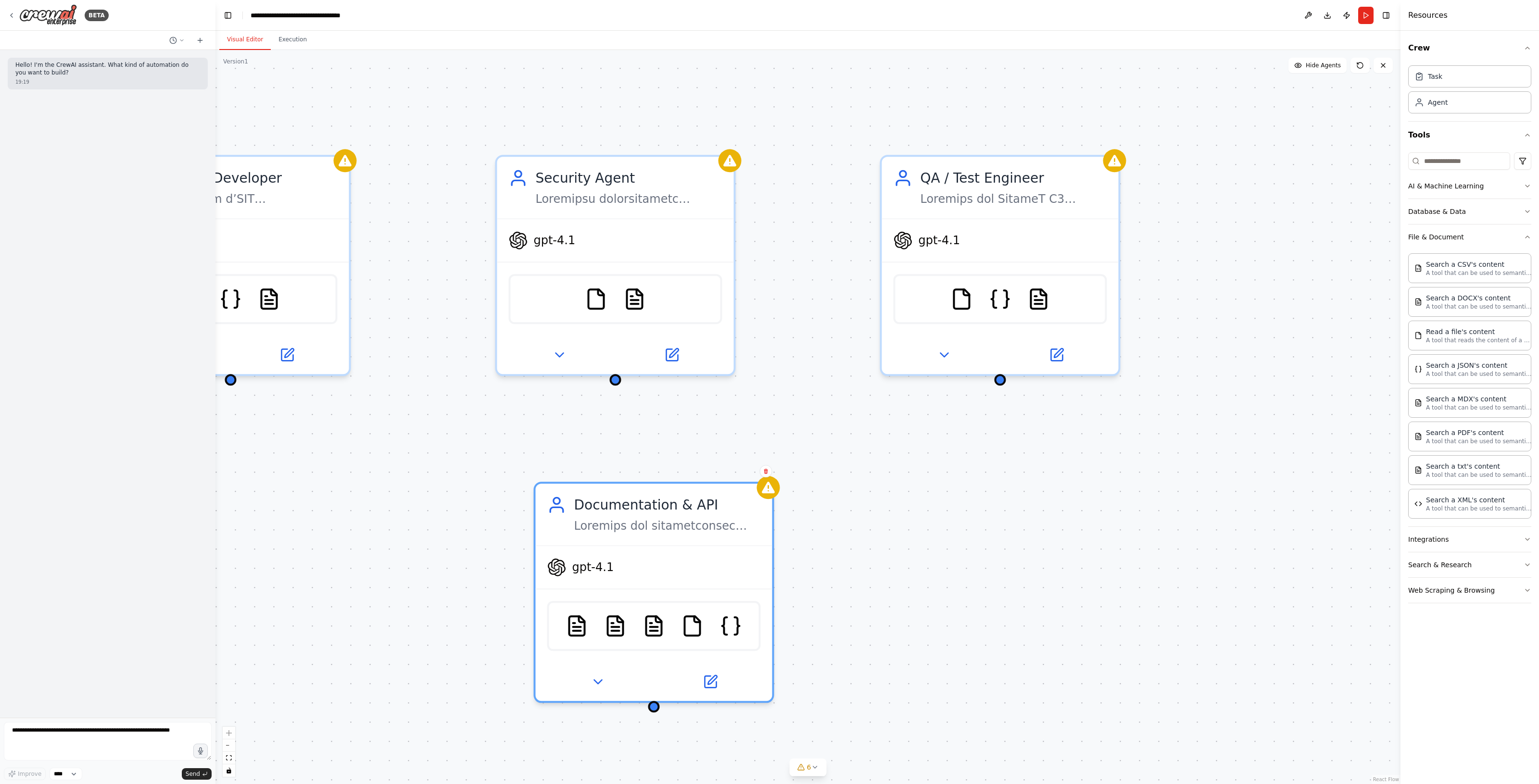
drag, startPoint x: 1069, startPoint y: 342, endPoint x: 816, endPoint y: 406, distance: 261.0
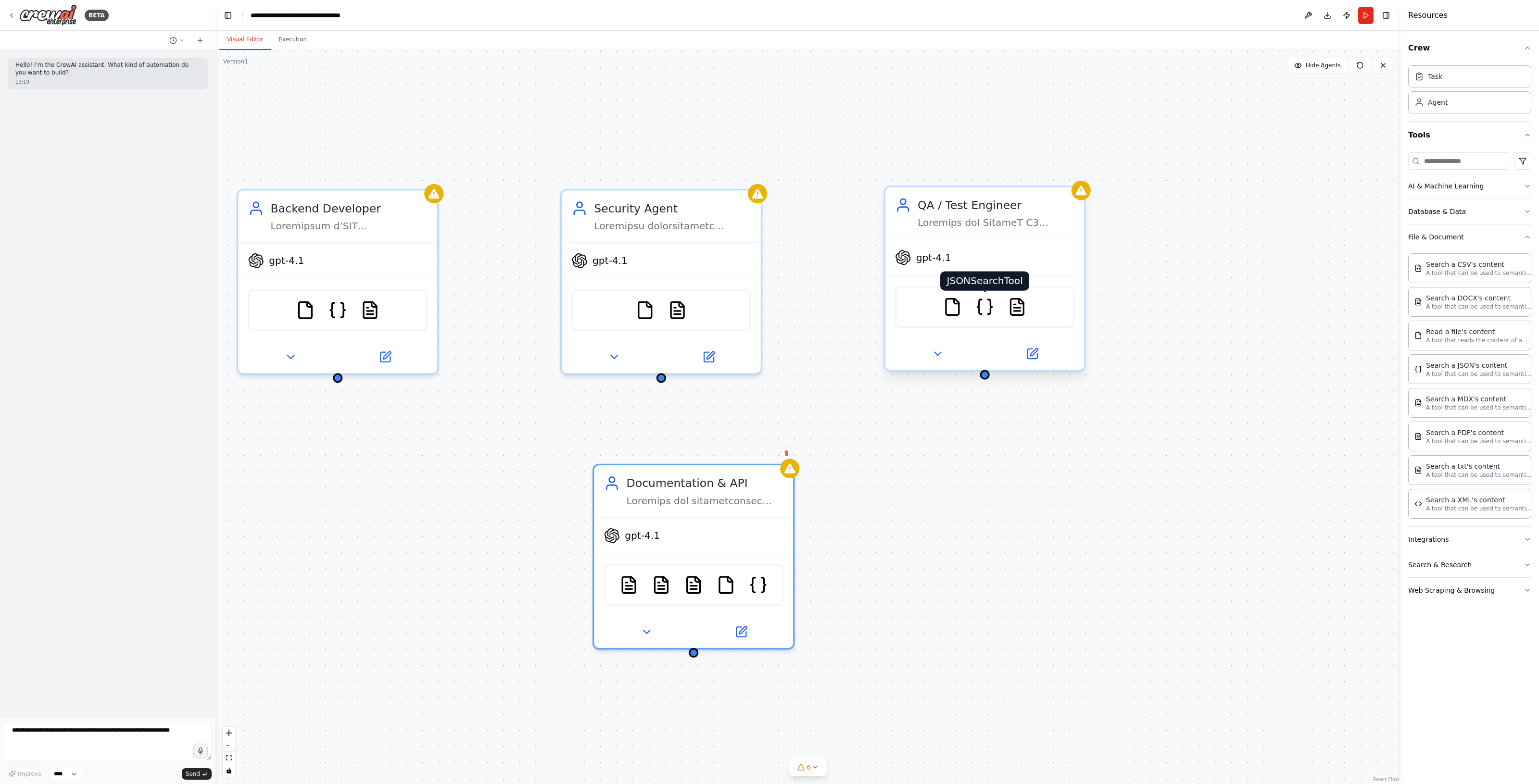
click at [977, 311] on img at bounding box center [984, 307] width 19 height 19
click at [984, 306] on img at bounding box center [984, 307] width 19 height 19
click at [983, 303] on img at bounding box center [984, 307] width 19 height 19
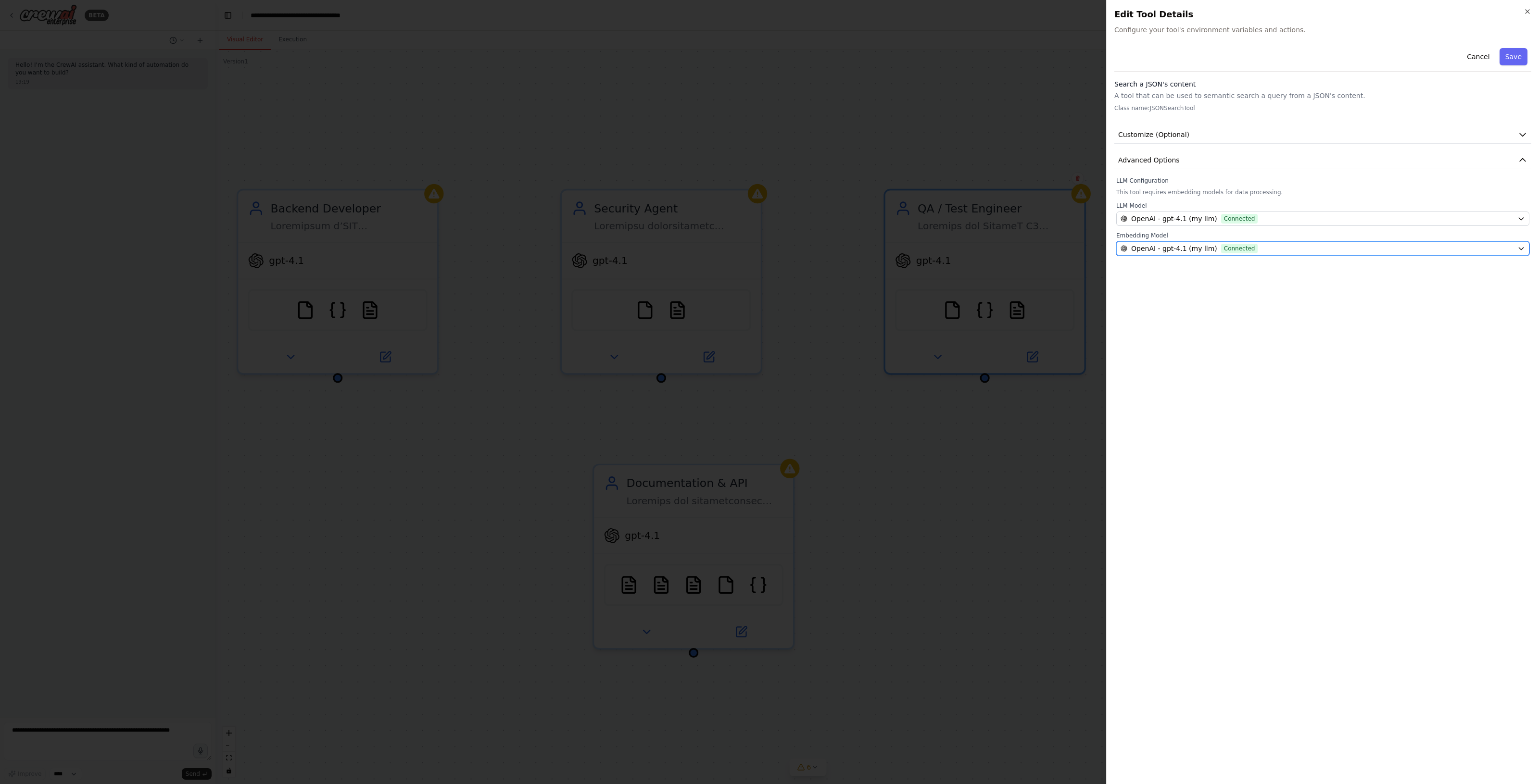
click at [1186, 247] on span "OpenAI - gpt-4.1 (my llm)" at bounding box center [1174, 248] width 86 height 9
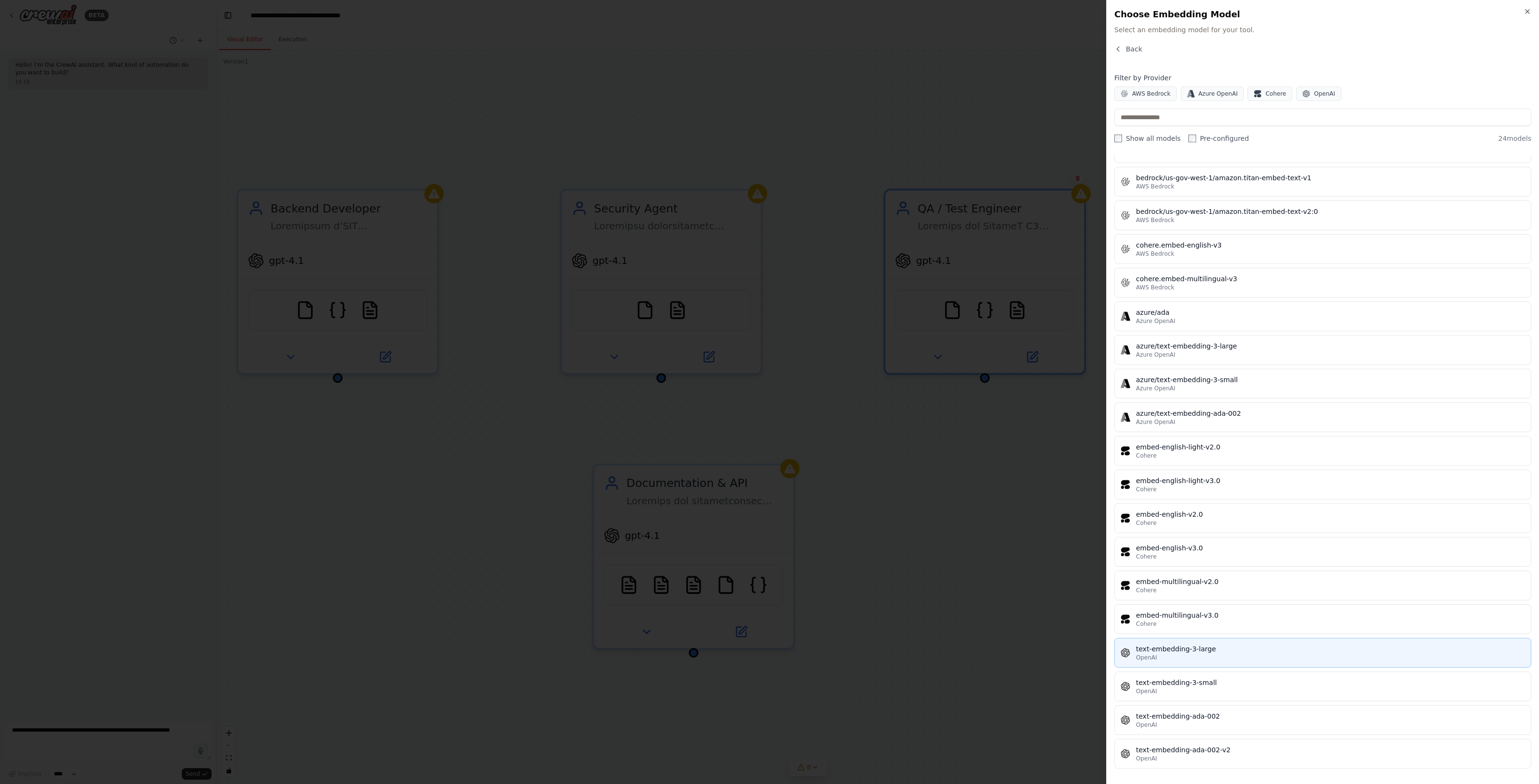
click at [1216, 636] on div "amazon.titan-embed-image-v1 AWS Bedrock amazon.titan-embed-text-v1 AWS Bedrock …" at bounding box center [1322, 383] width 417 height 771
click at [1210, 645] on div "text-embedding-3-large" at bounding box center [1330, 649] width 389 height 9
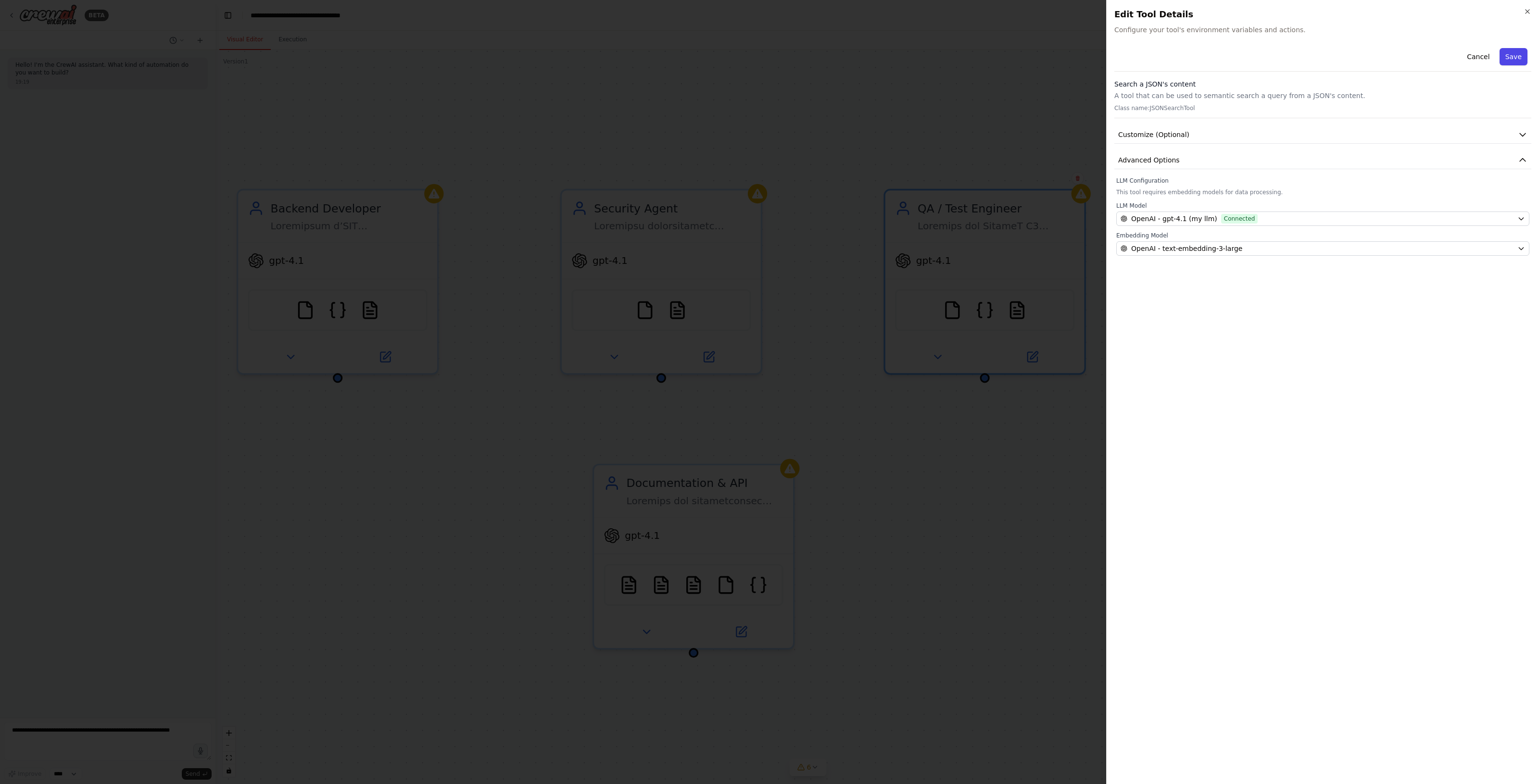
click at [1512, 58] on button "Save" at bounding box center [1513, 57] width 28 height 17
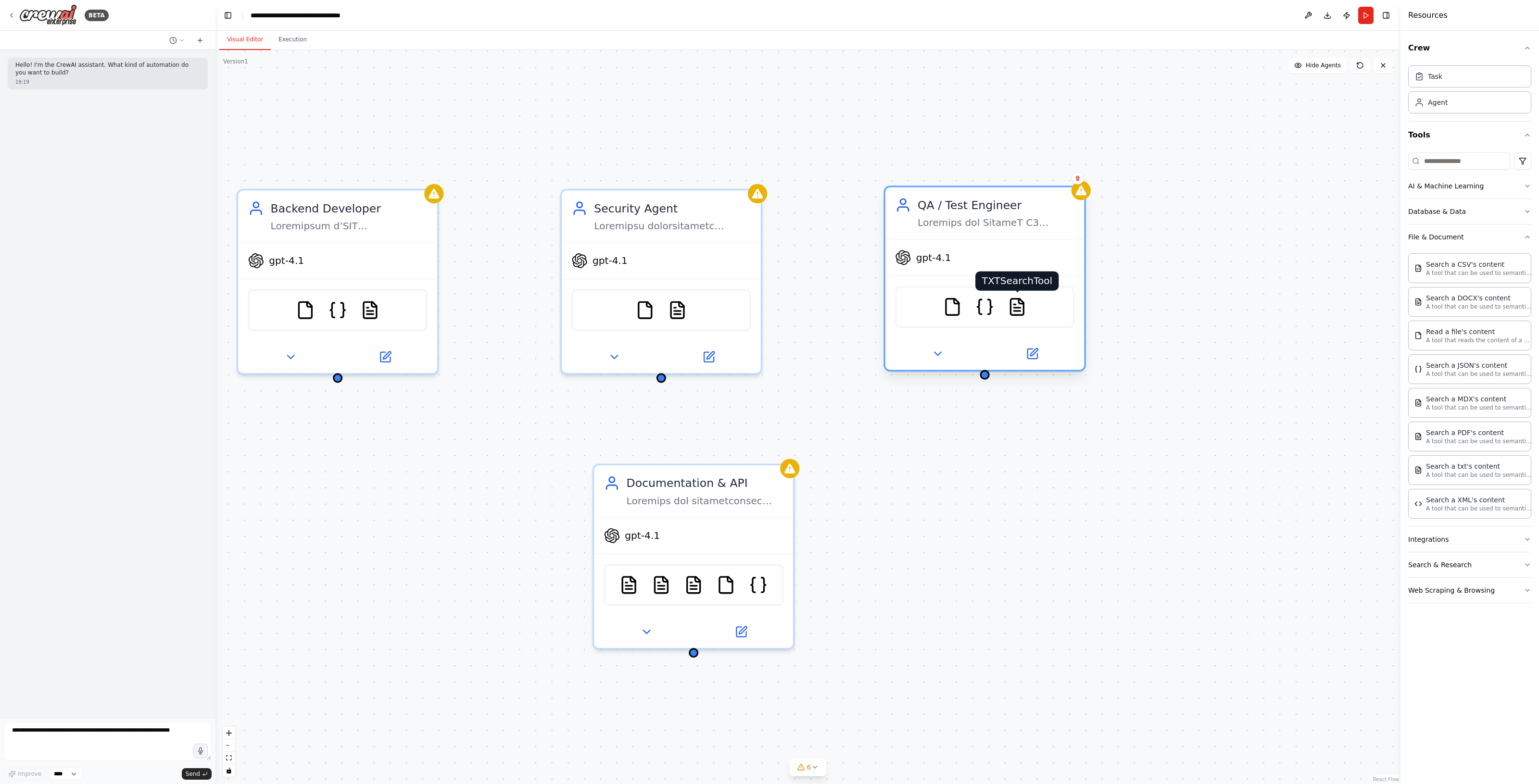
click at [1015, 309] on img at bounding box center [1017, 307] width 19 height 19
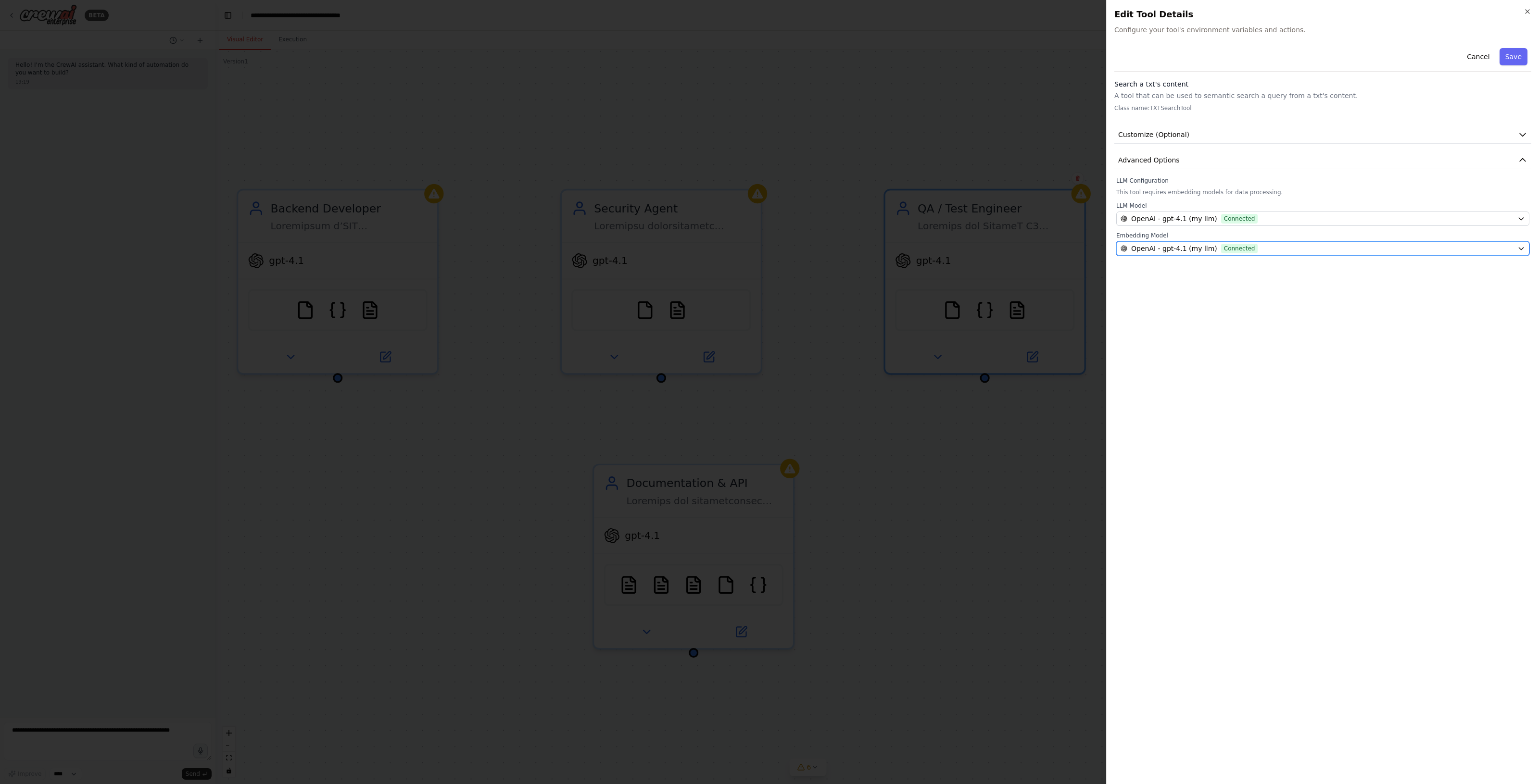
click at [1242, 243] on span "Connected" at bounding box center [1239, 248] width 37 height 9
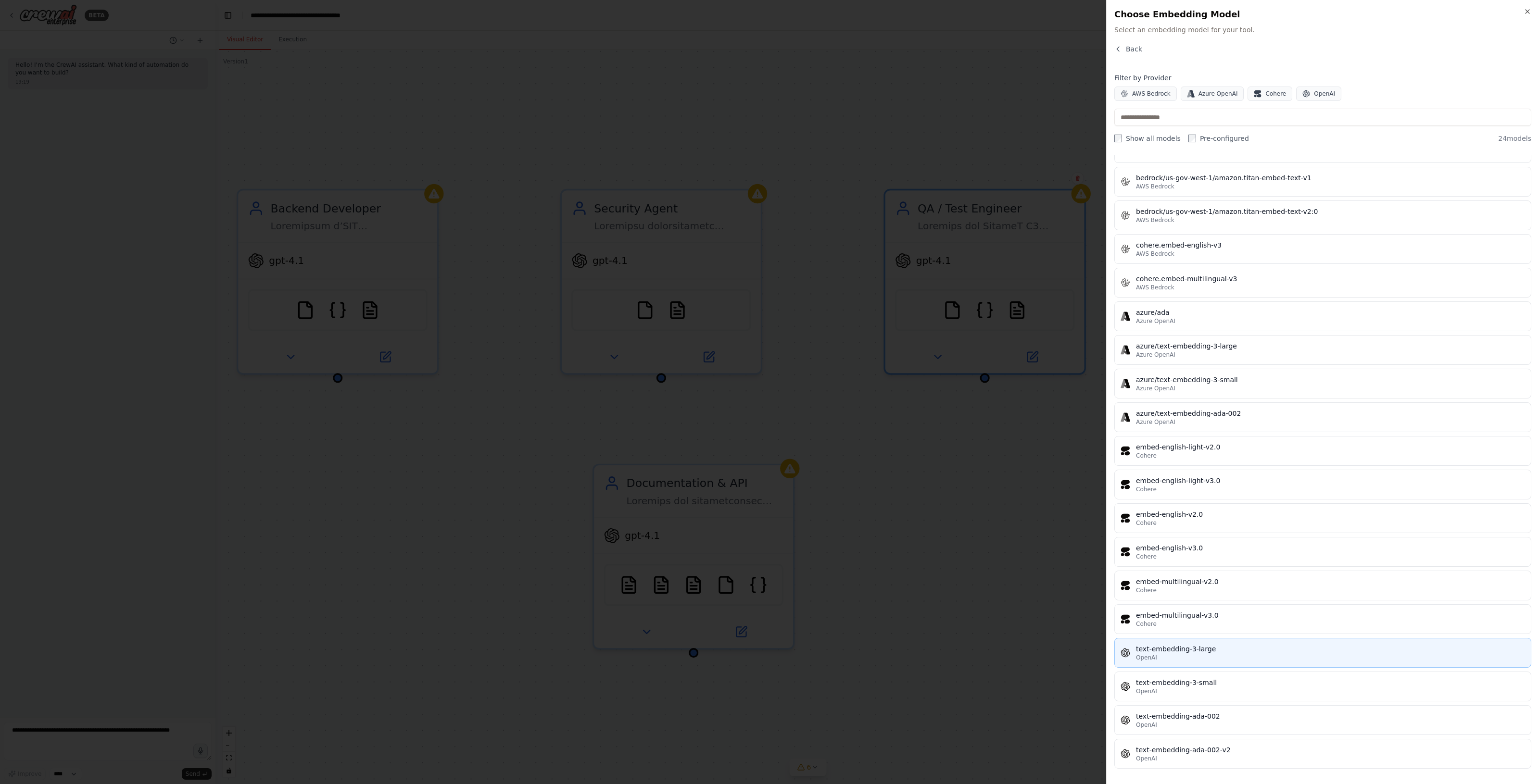
click at [1250, 655] on div "OpenAI" at bounding box center [1330, 658] width 389 height 8
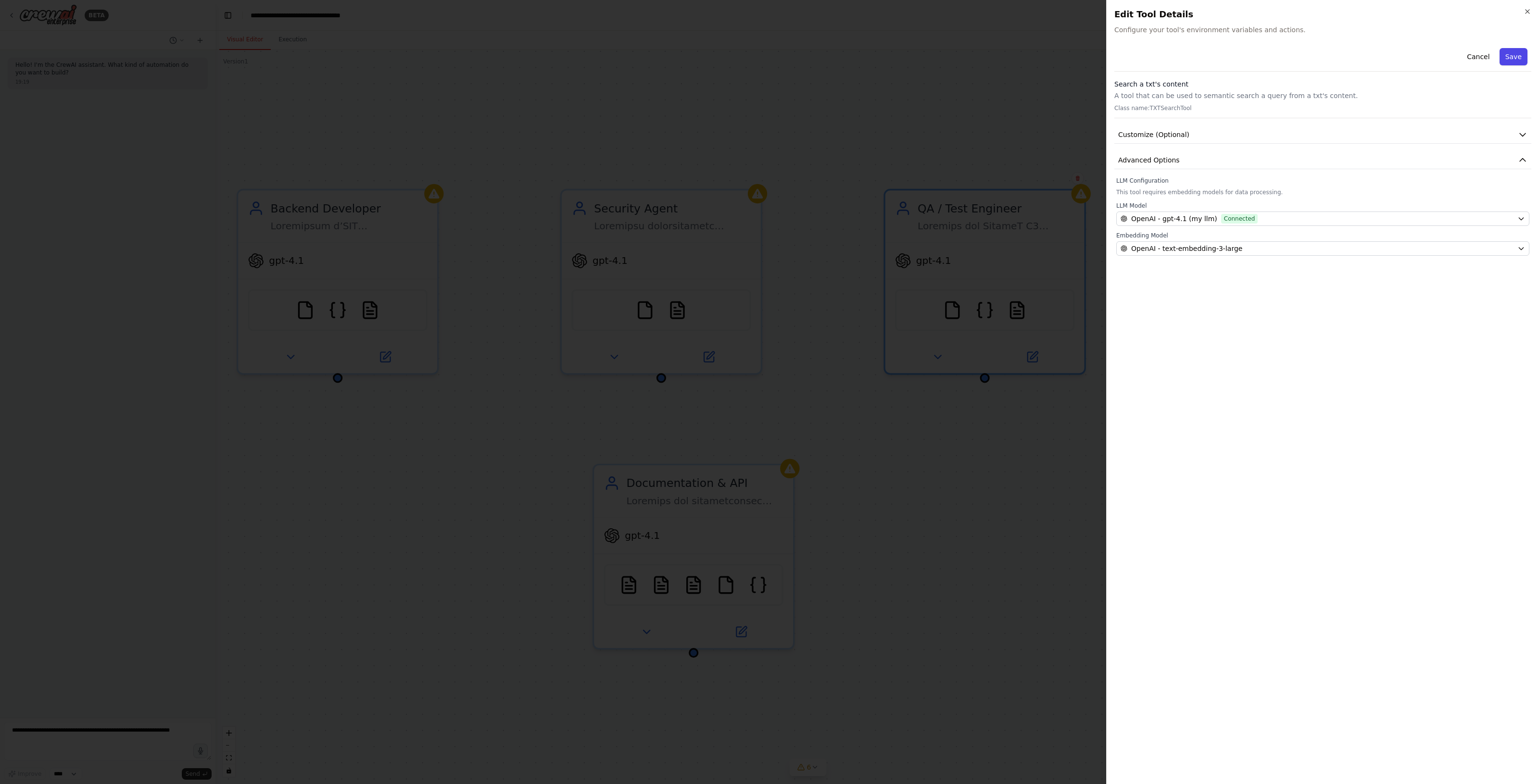
click at [1511, 58] on button "Save" at bounding box center [1513, 57] width 28 height 17
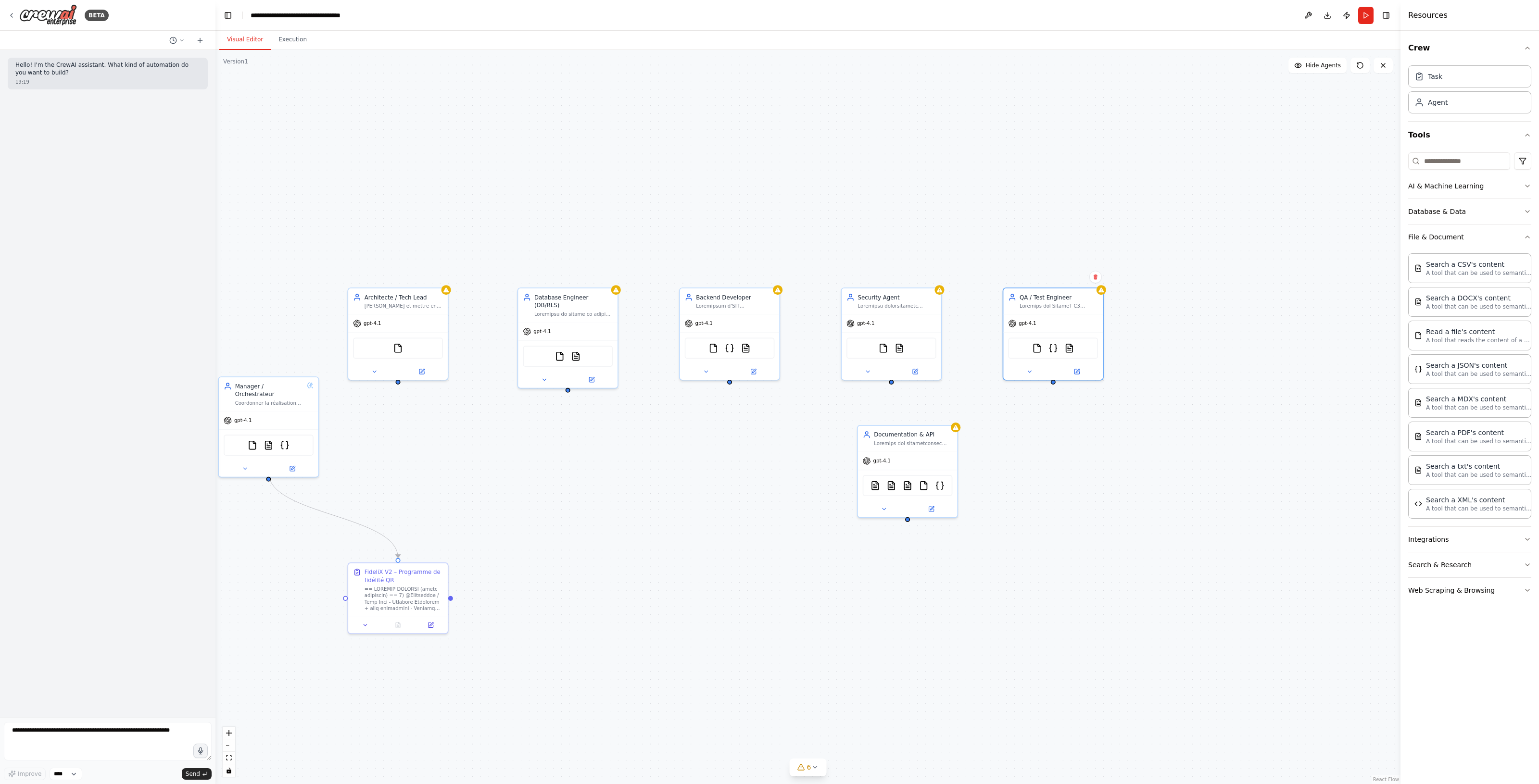
drag, startPoint x: 1156, startPoint y: 410, endPoint x: 1151, endPoint y: 413, distance: 5.8
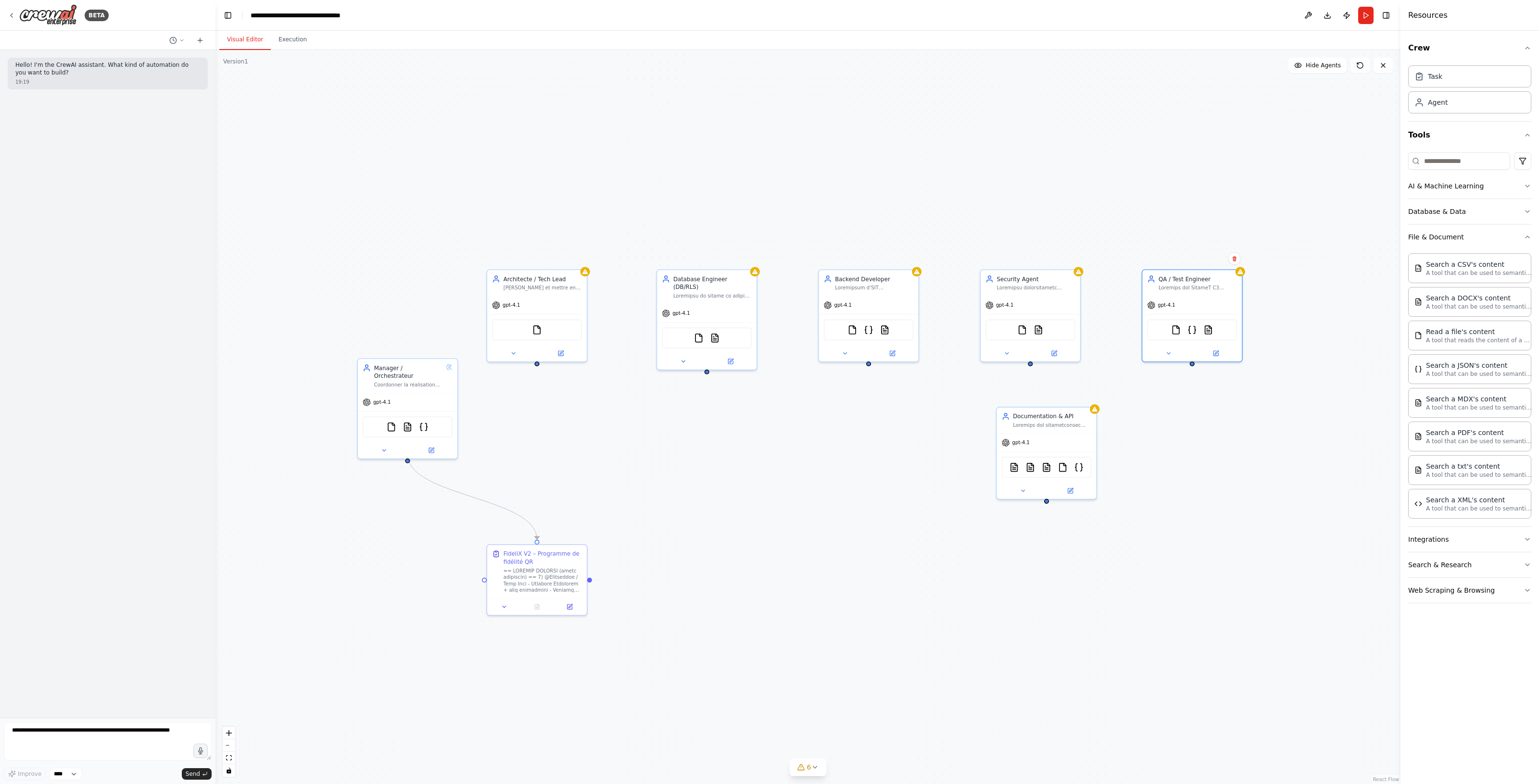
click at [753, 462] on div ".deletable-edge-delete-btn { width: 20px; height: 20px; border: 0px solid #ffff…" at bounding box center [808, 416] width 1185 height 734
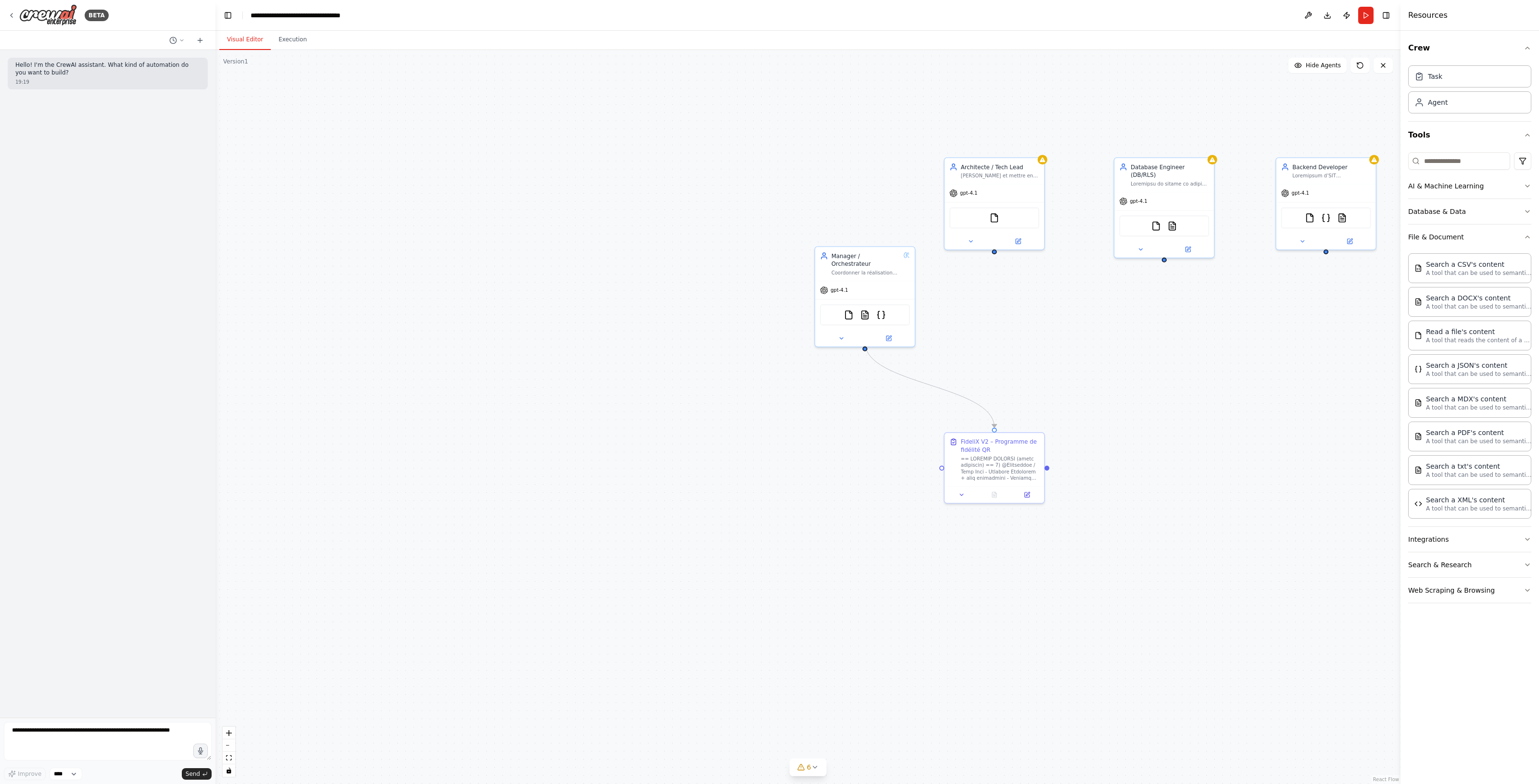
drag, startPoint x: 1054, startPoint y: 381, endPoint x: 1229, endPoint y: 351, distance: 177.6
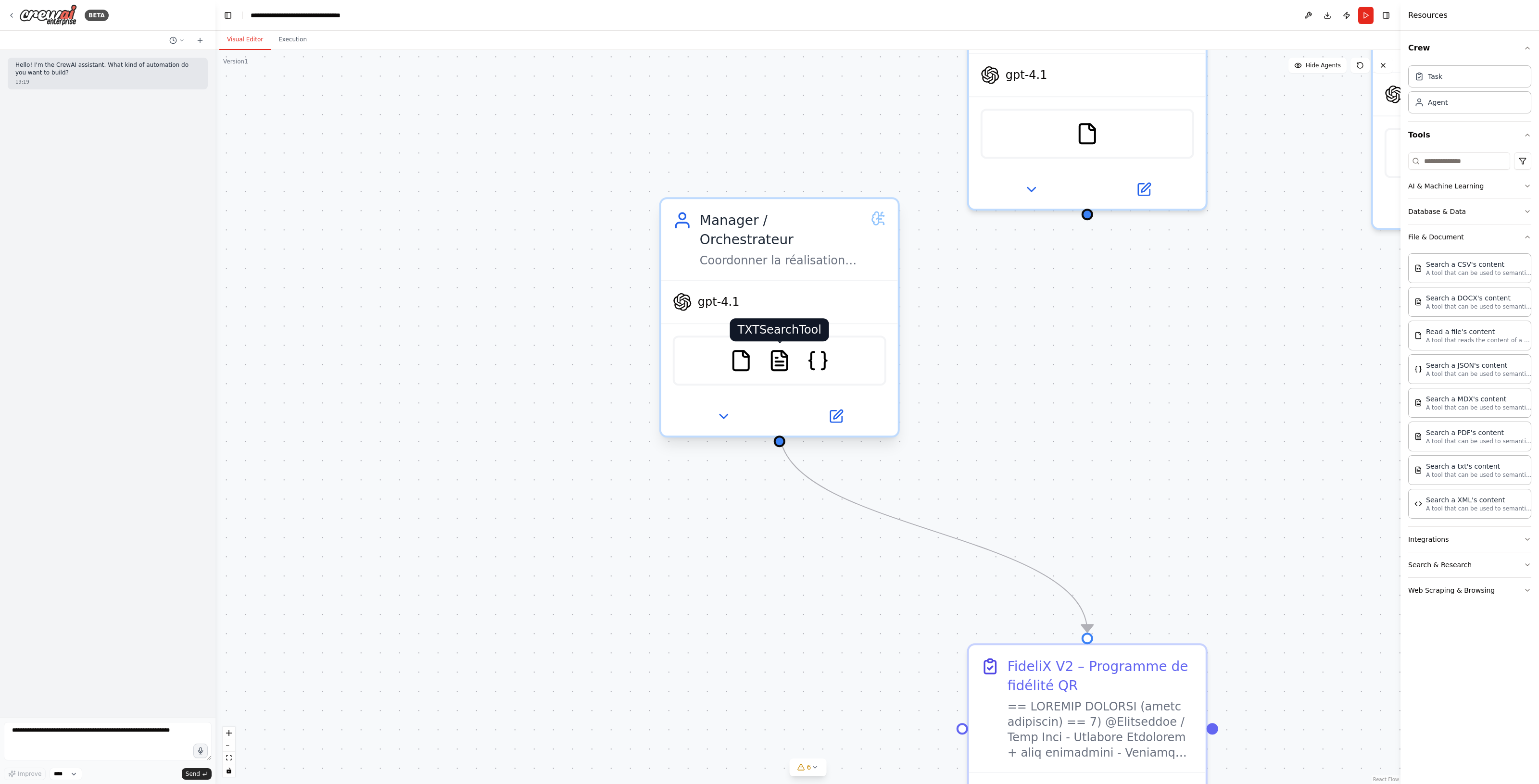
click at [789, 349] on img at bounding box center [779, 360] width 23 height 23
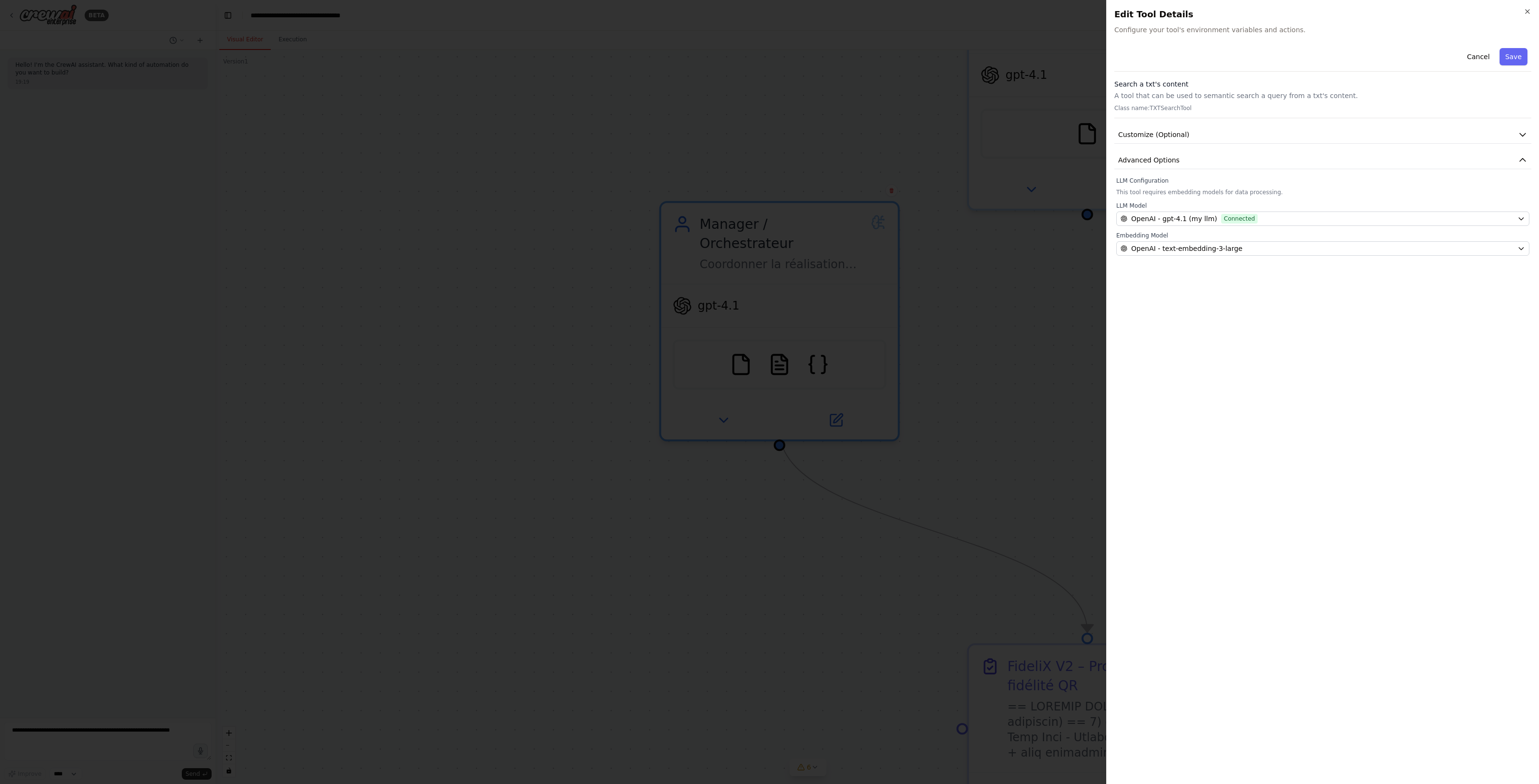
click at [909, 348] on div at bounding box center [769, 392] width 1539 height 784
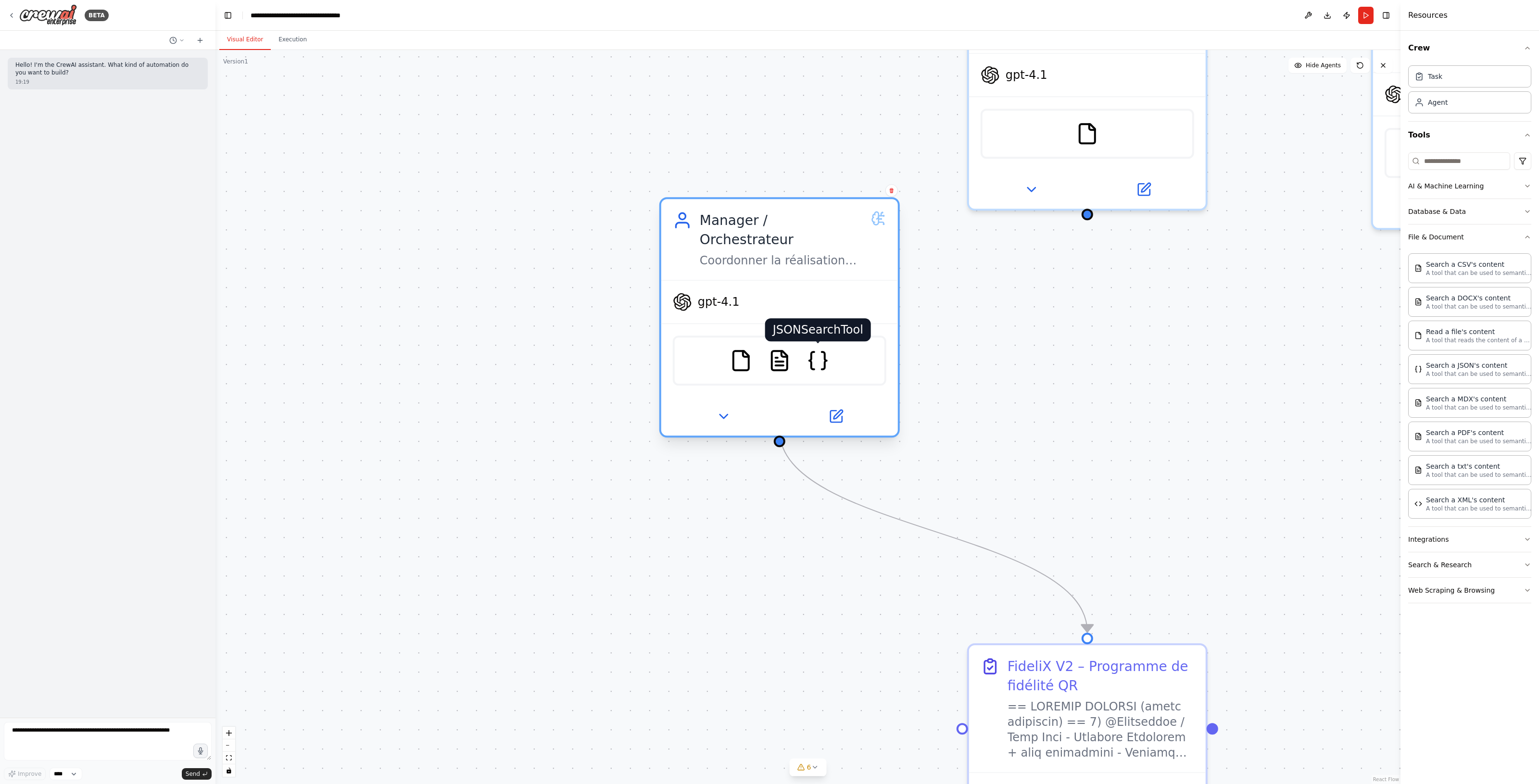
click at [814, 349] on img at bounding box center [817, 360] width 23 height 23
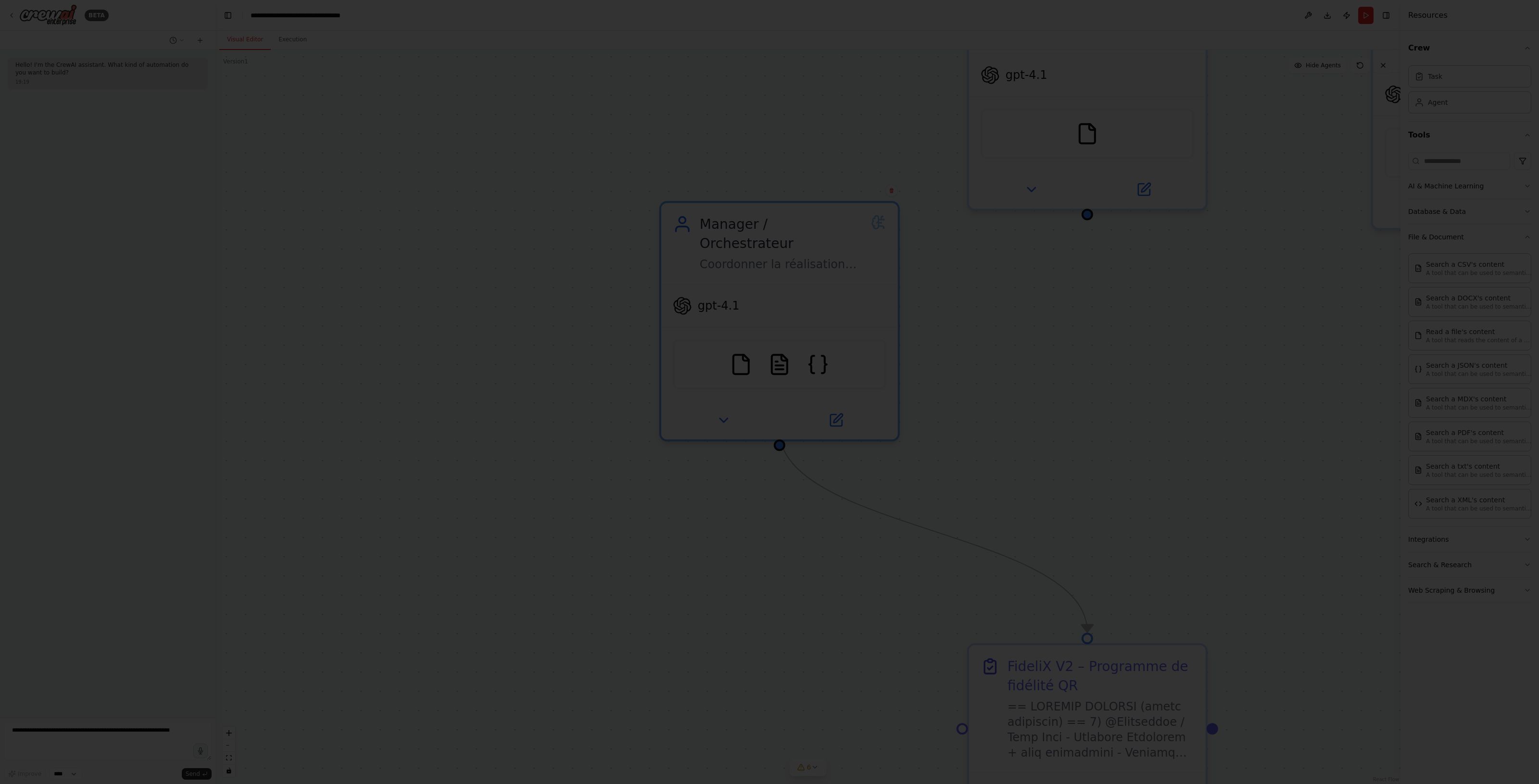
click at [949, 323] on div at bounding box center [769, 392] width 1539 height 784
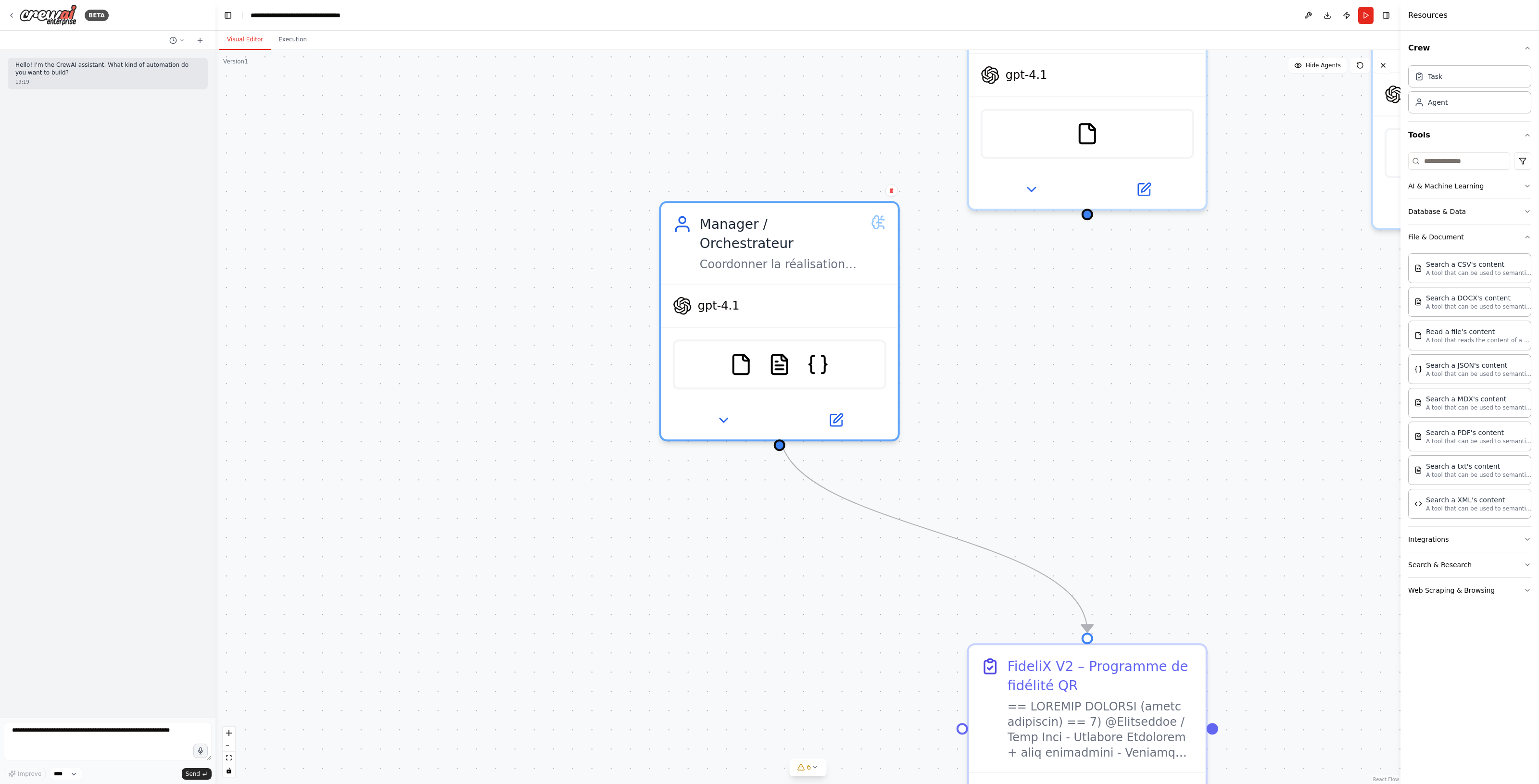
drag, startPoint x: 1027, startPoint y: 307, endPoint x: 807, endPoint y: 447, distance: 260.8
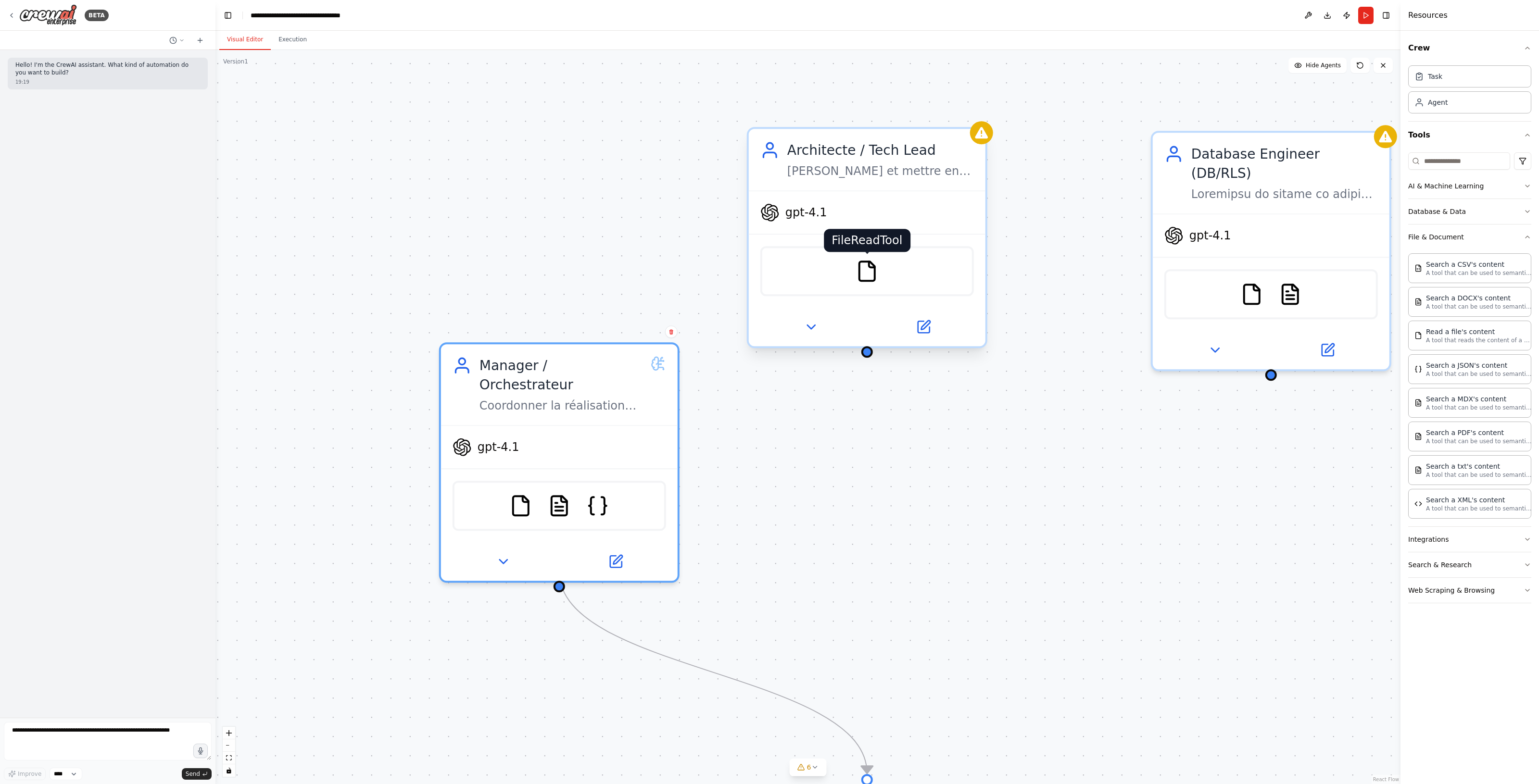
click at [863, 272] on img at bounding box center [866, 270] width 23 height 23
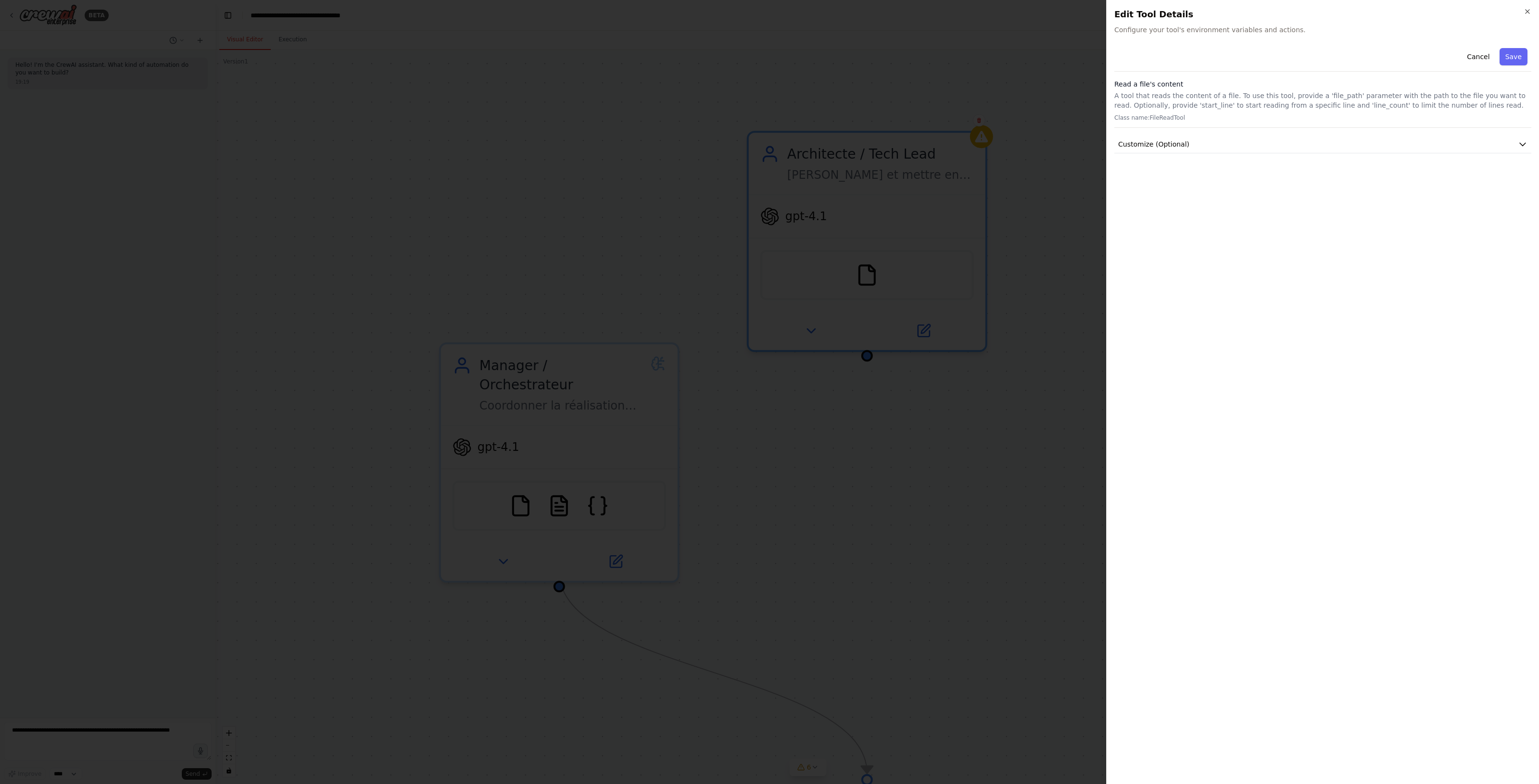
click at [977, 369] on div at bounding box center [769, 392] width 1539 height 784
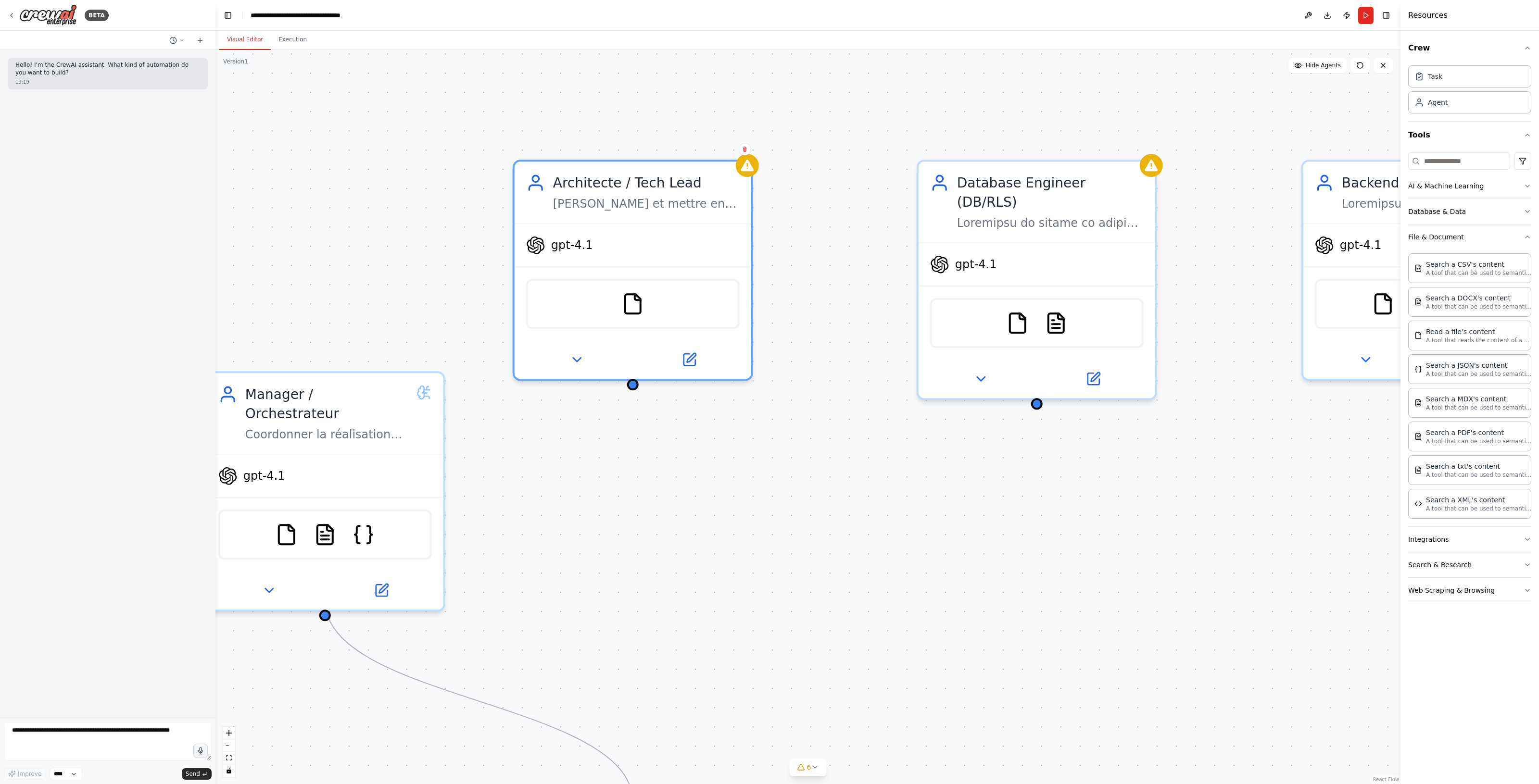
drag, startPoint x: 643, startPoint y: 412, endPoint x: 583, endPoint y: 414, distance: 60.0
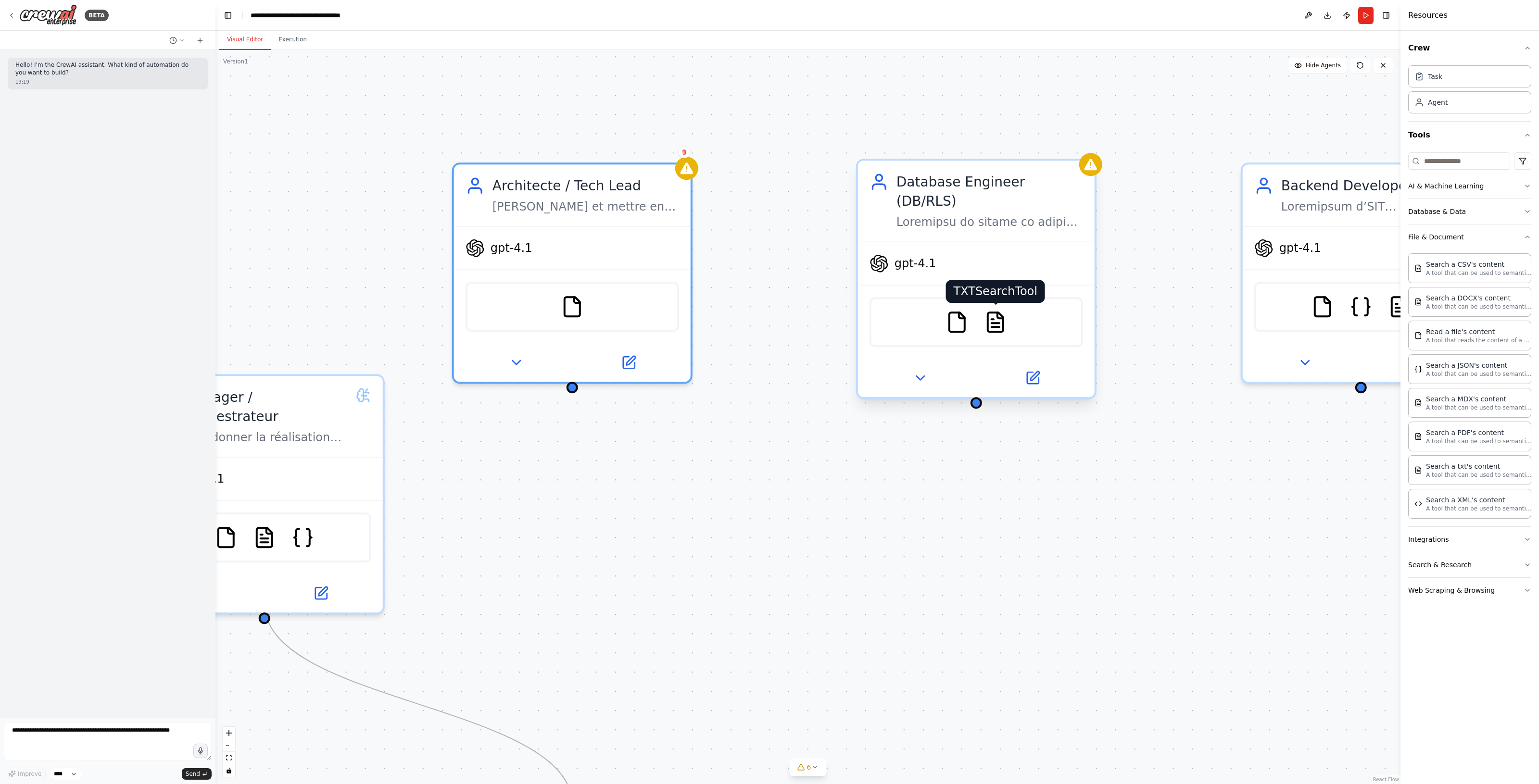
click at [1000, 311] on img at bounding box center [995, 322] width 23 height 23
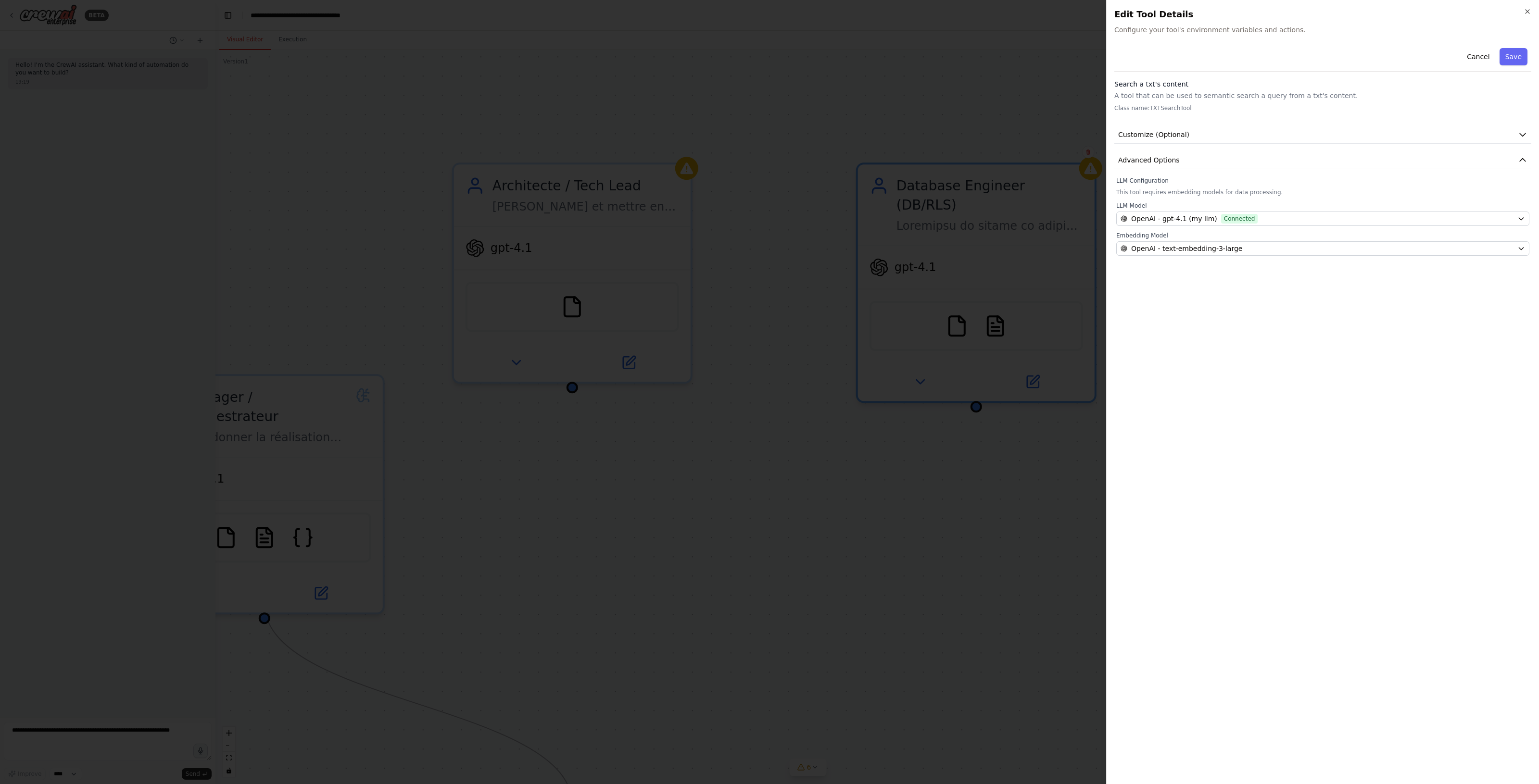
click at [1009, 419] on div at bounding box center [769, 392] width 1539 height 784
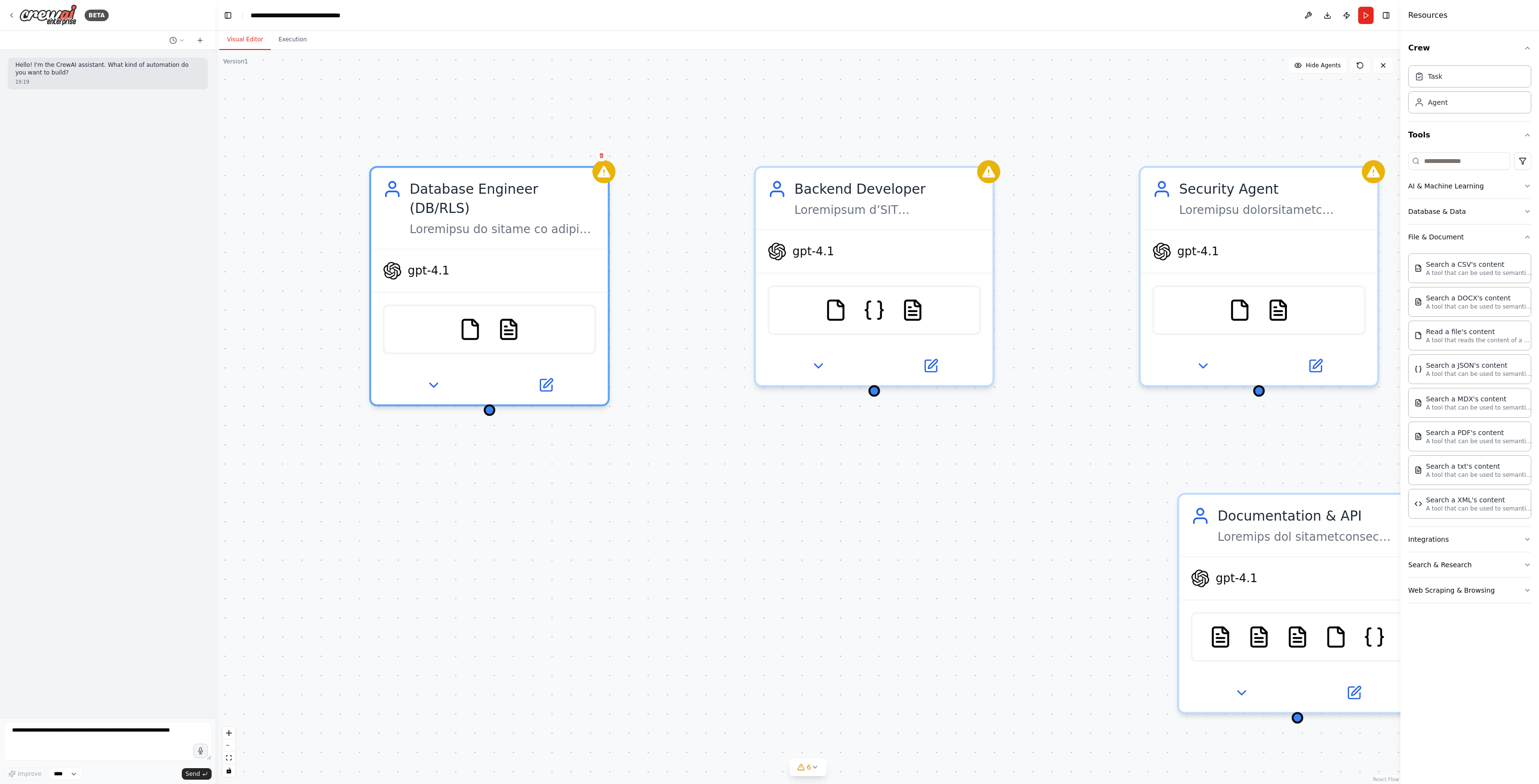
drag, startPoint x: 1078, startPoint y: 387, endPoint x: 504, endPoint y: 378, distance: 574.1
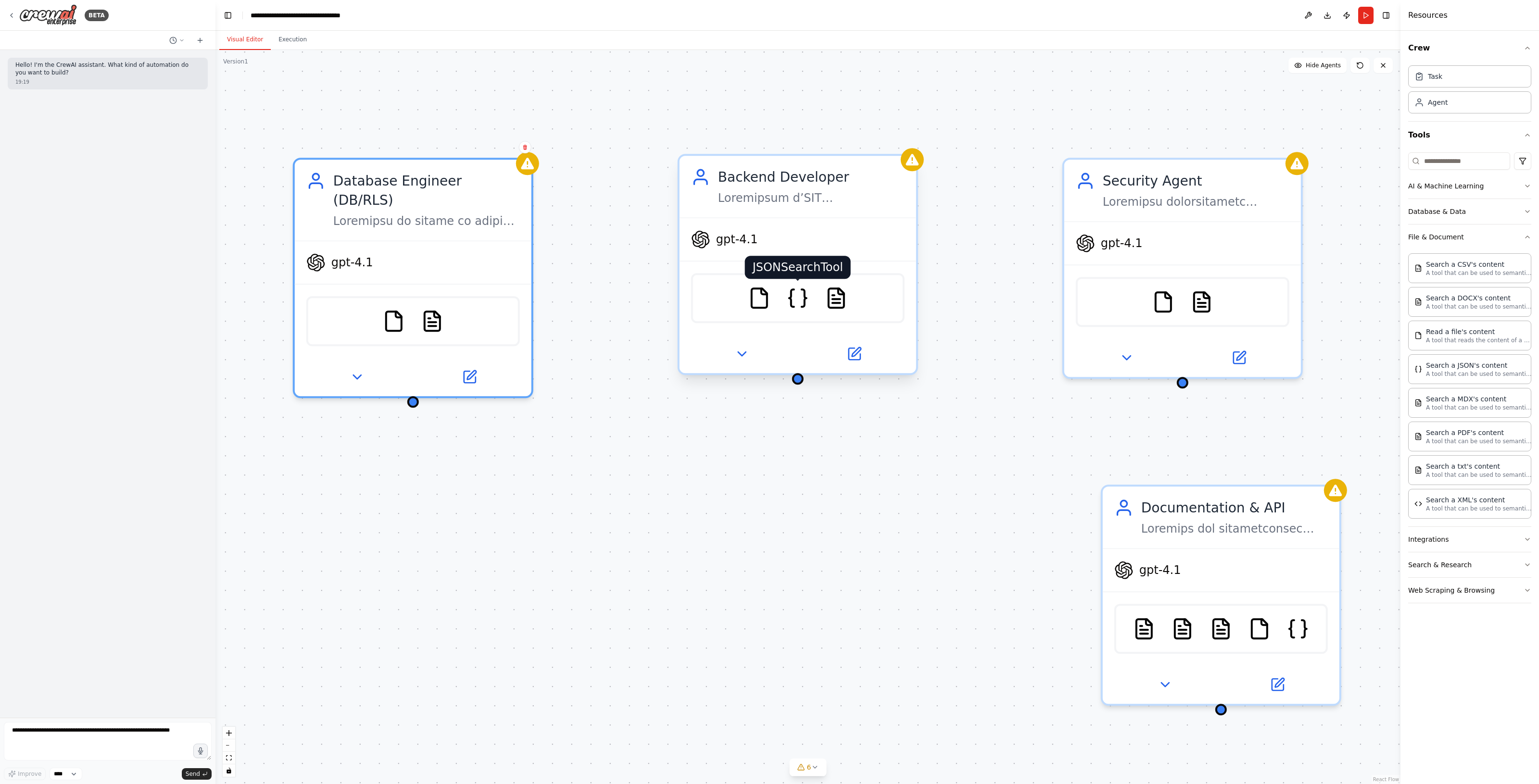
click at [798, 300] on img at bounding box center [798, 298] width 23 height 23
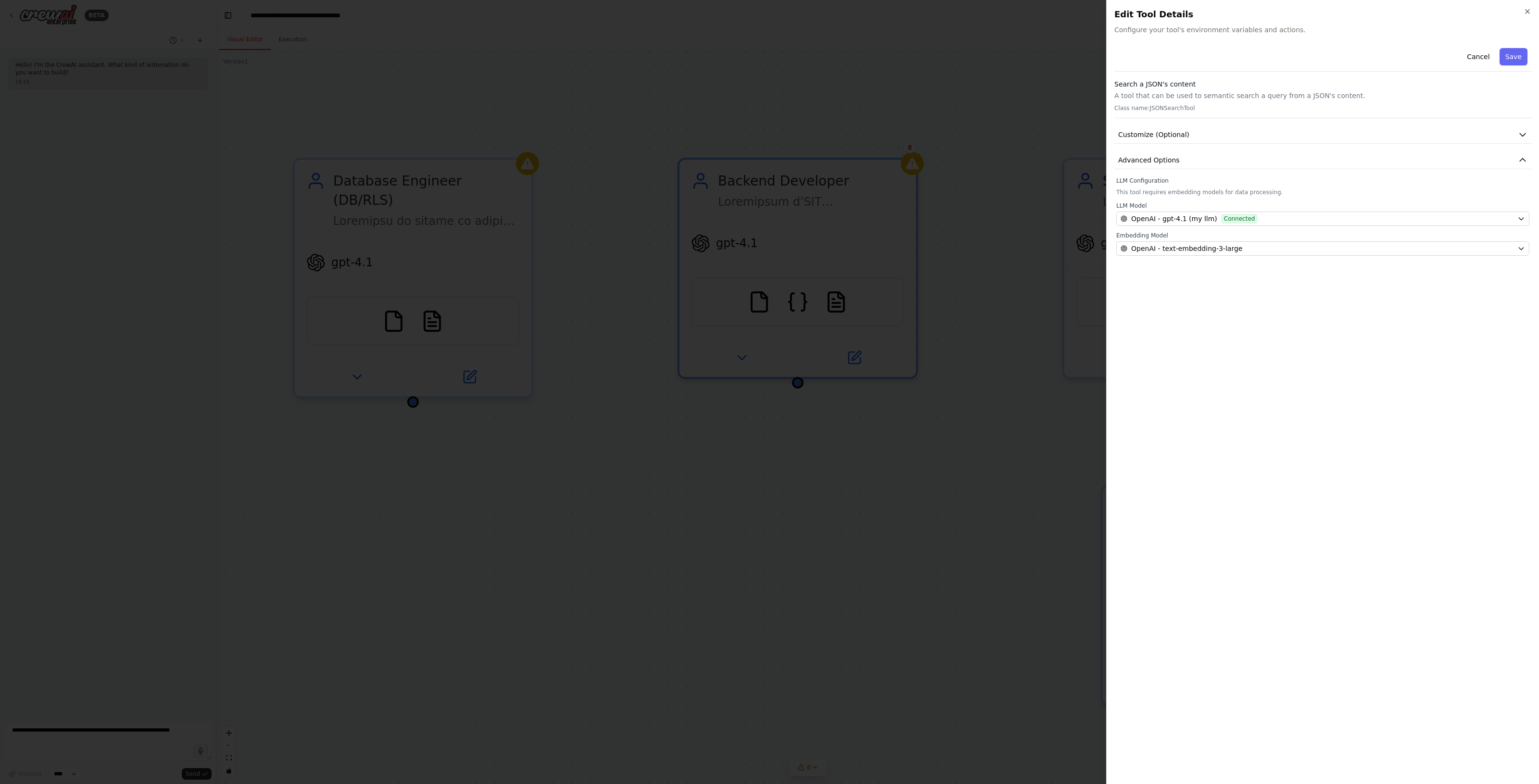
click at [907, 318] on div at bounding box center [769, 392] width 1539 height 784
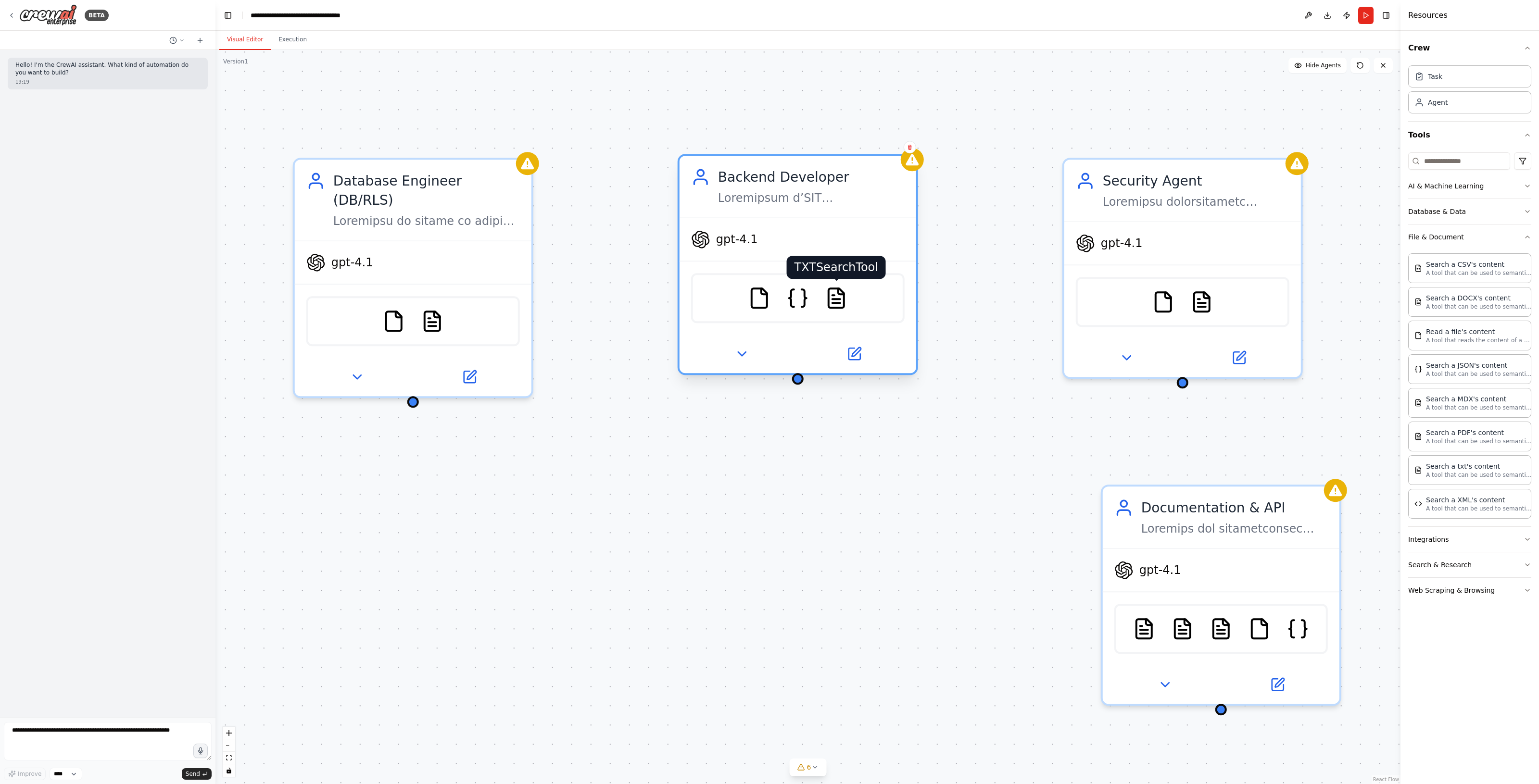
click at [834, 300] on img at bounding box center [836, 298] width 23 height 23
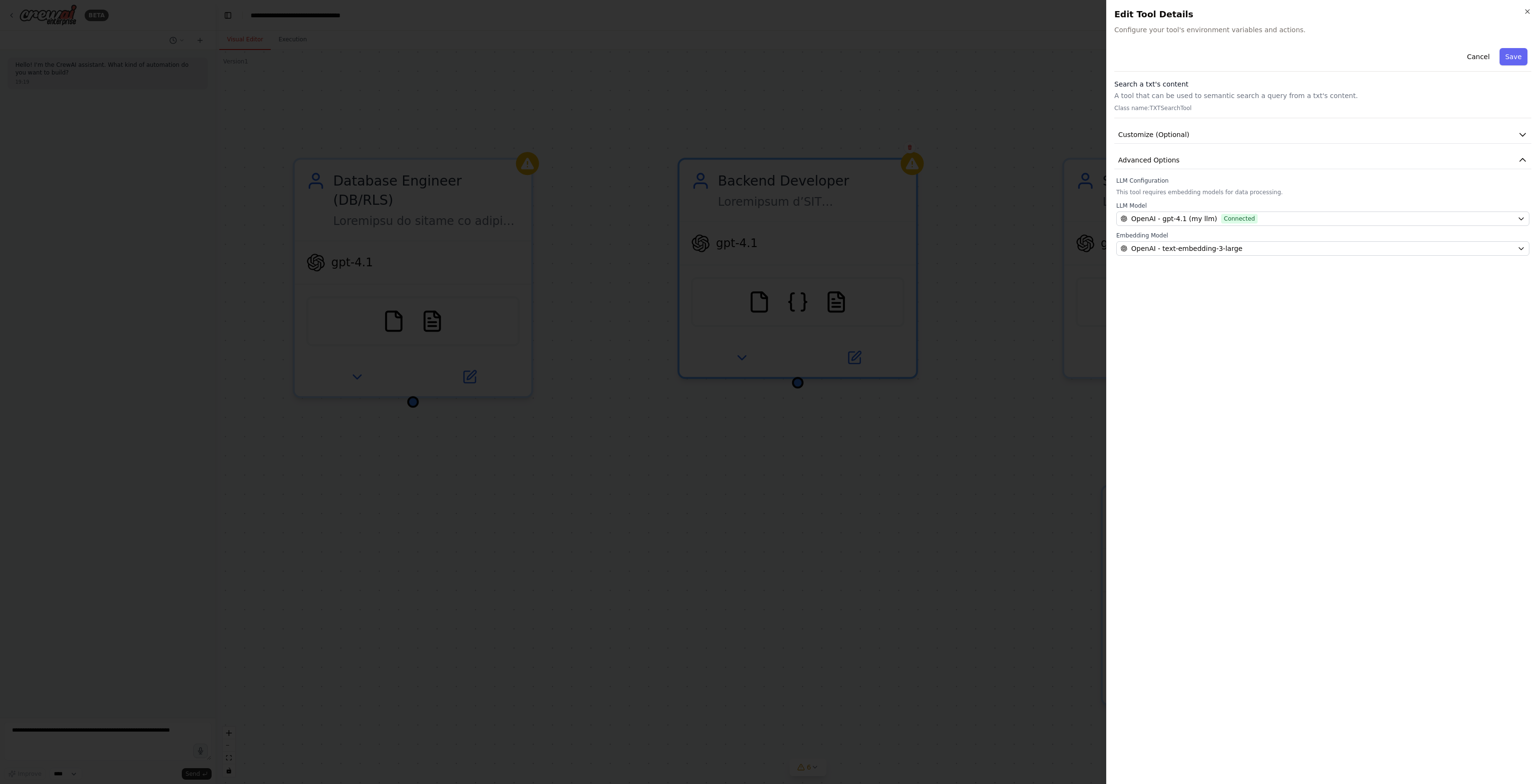
click at [927, 305] on div at bounding box center [769, 392] width 1539 height 784
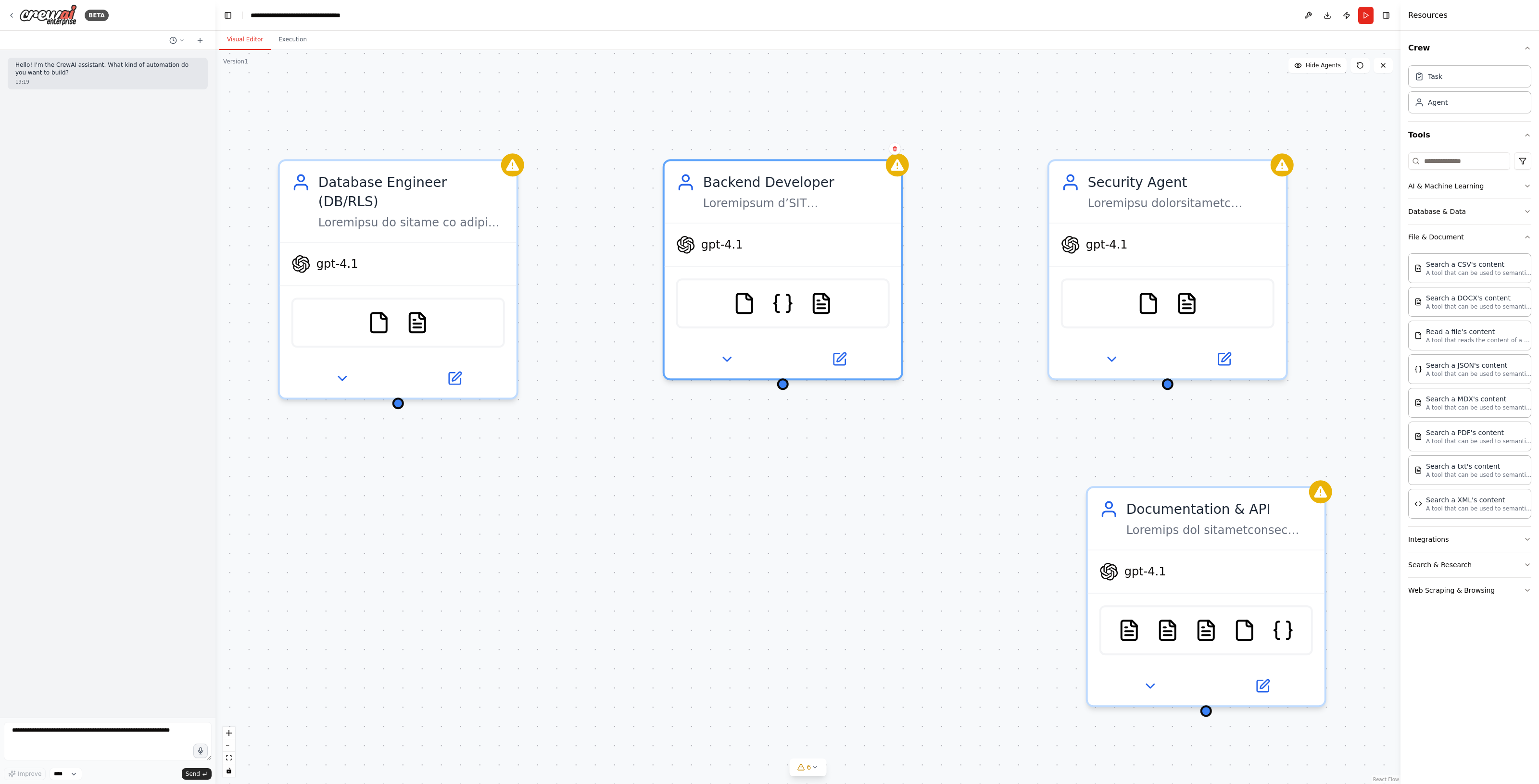
drag, startPoint x: 941, startPoint y: 303, endPoint x: 474, endPoint y: 322, distance: 467.4
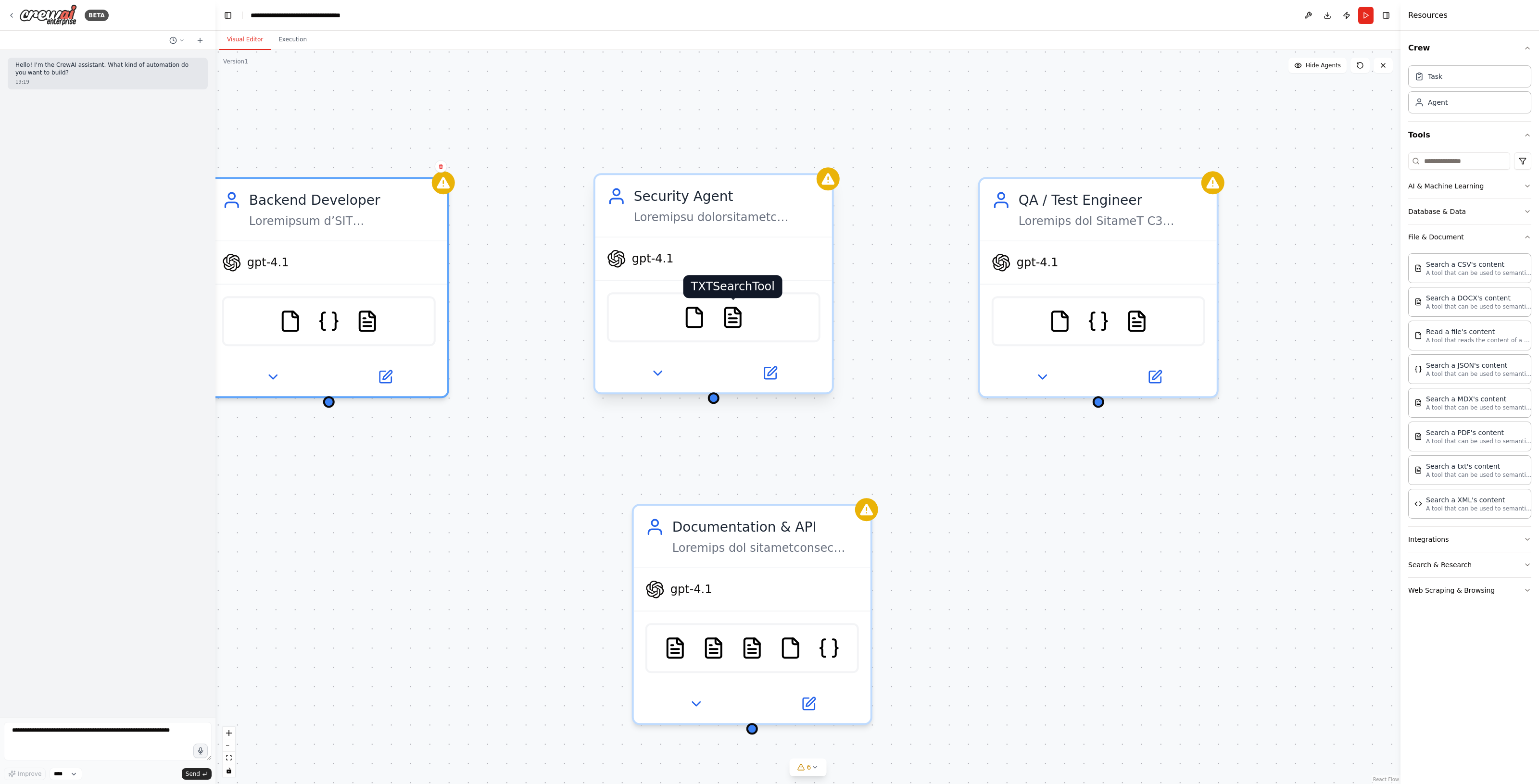
click at [725, 323] on img at bounding box center [732, 317] width 23 height 23
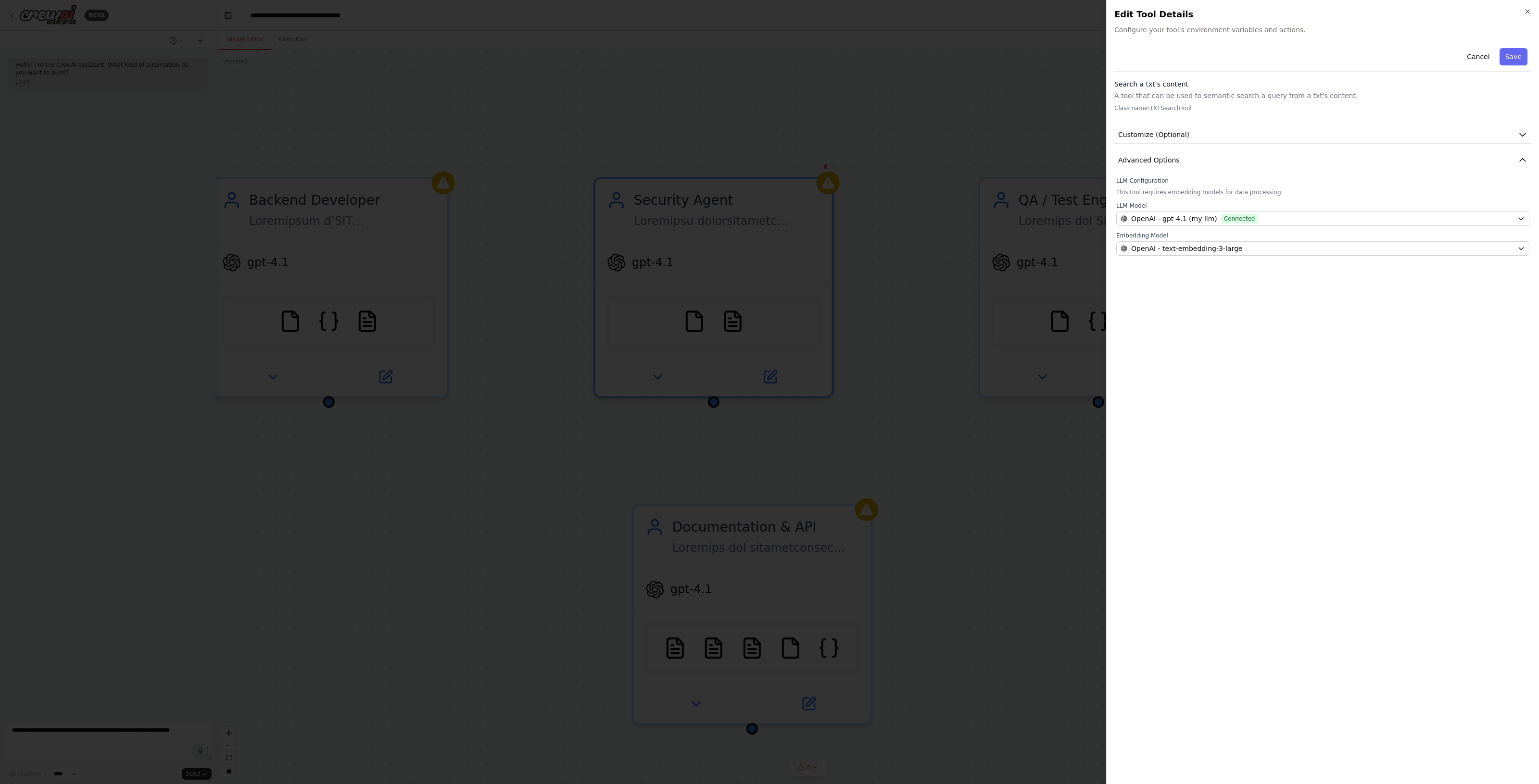
click at [760, 385] on div at bounding box center [769, 392] width 1539 height 784
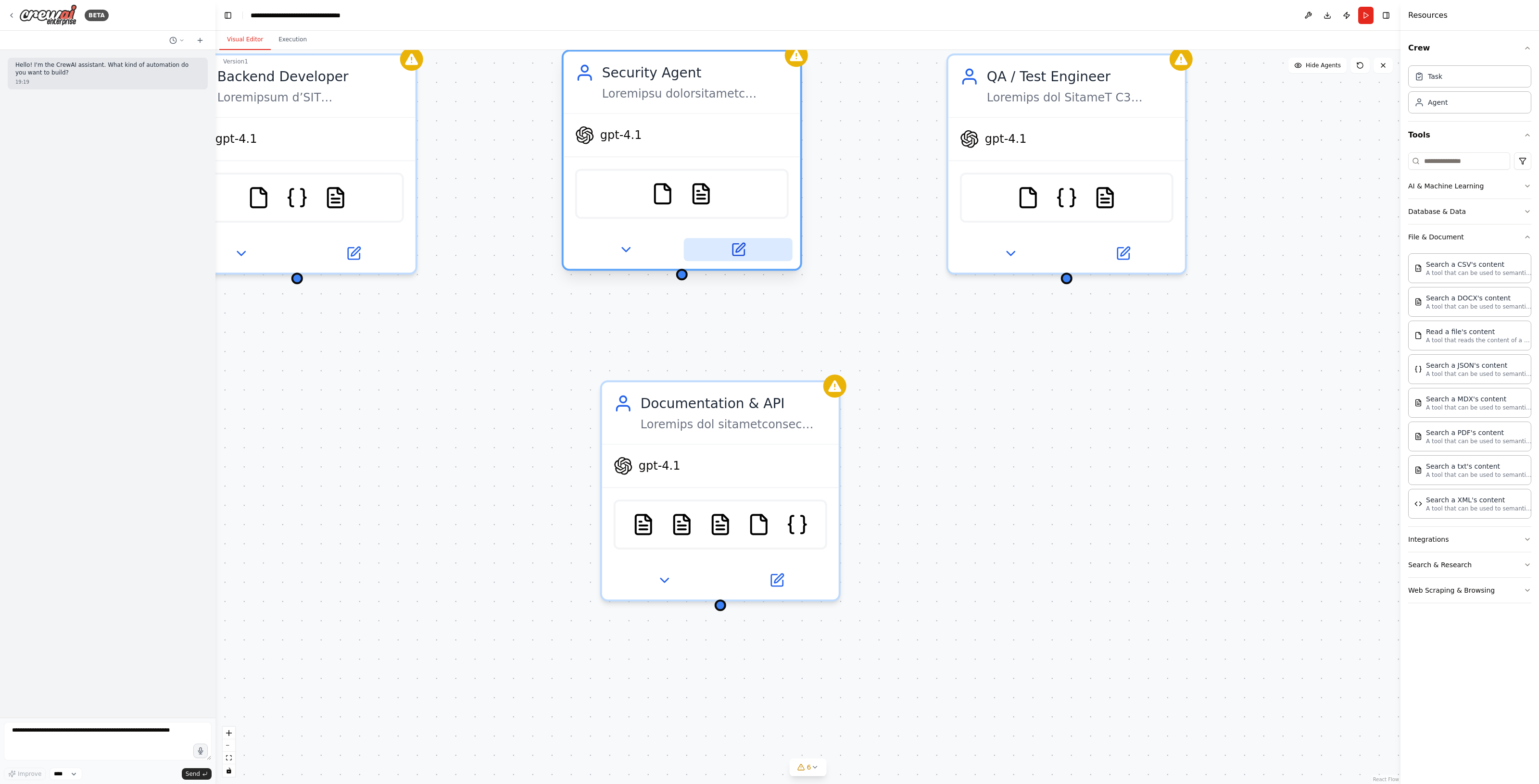
drag, startPoint x: 731, startPoint y: 241, endPoint x: 700, endPoint y: 183, distance: 65.8
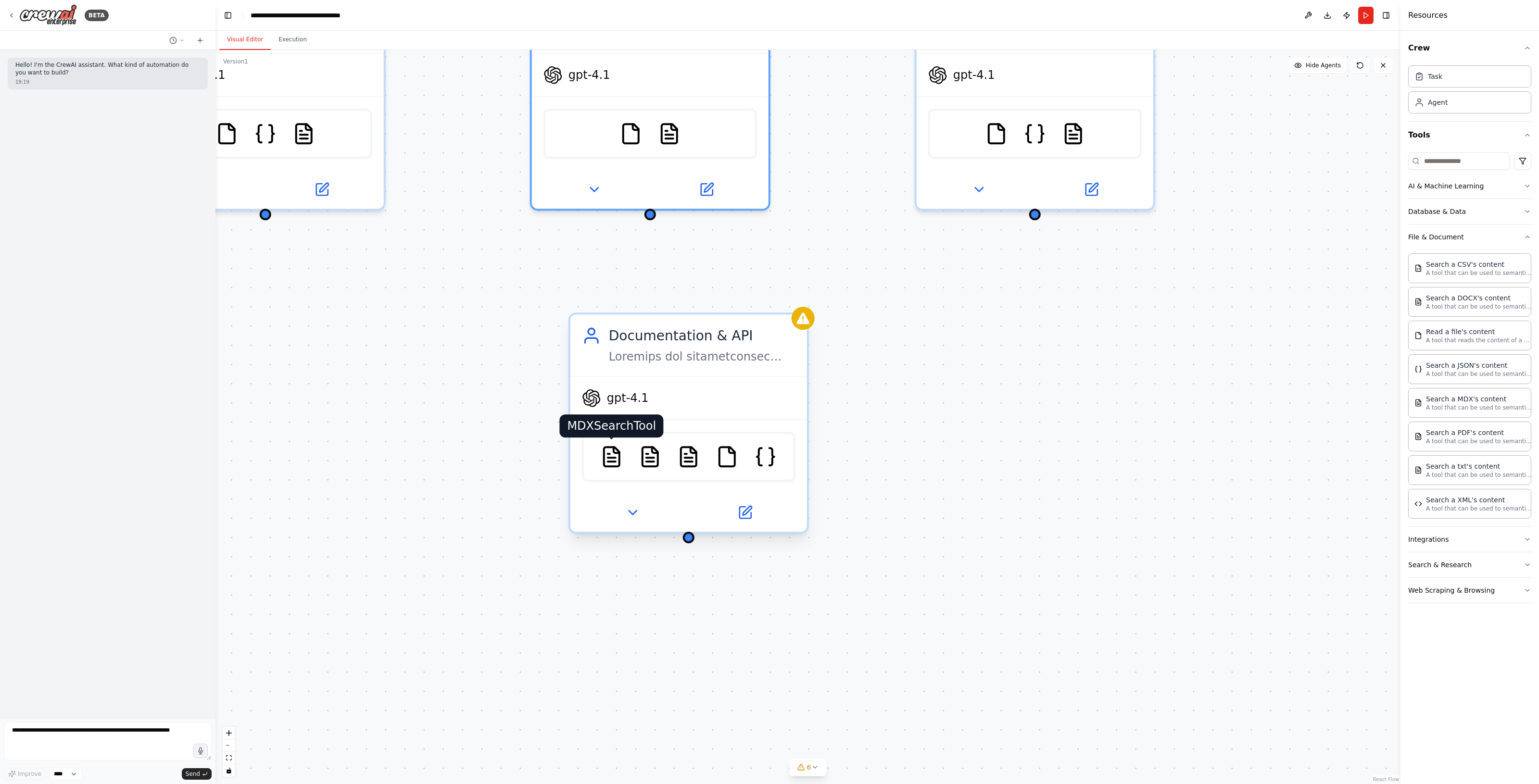
click at [621, 456] on img at bounding box center [611, 456] width 23 height 23
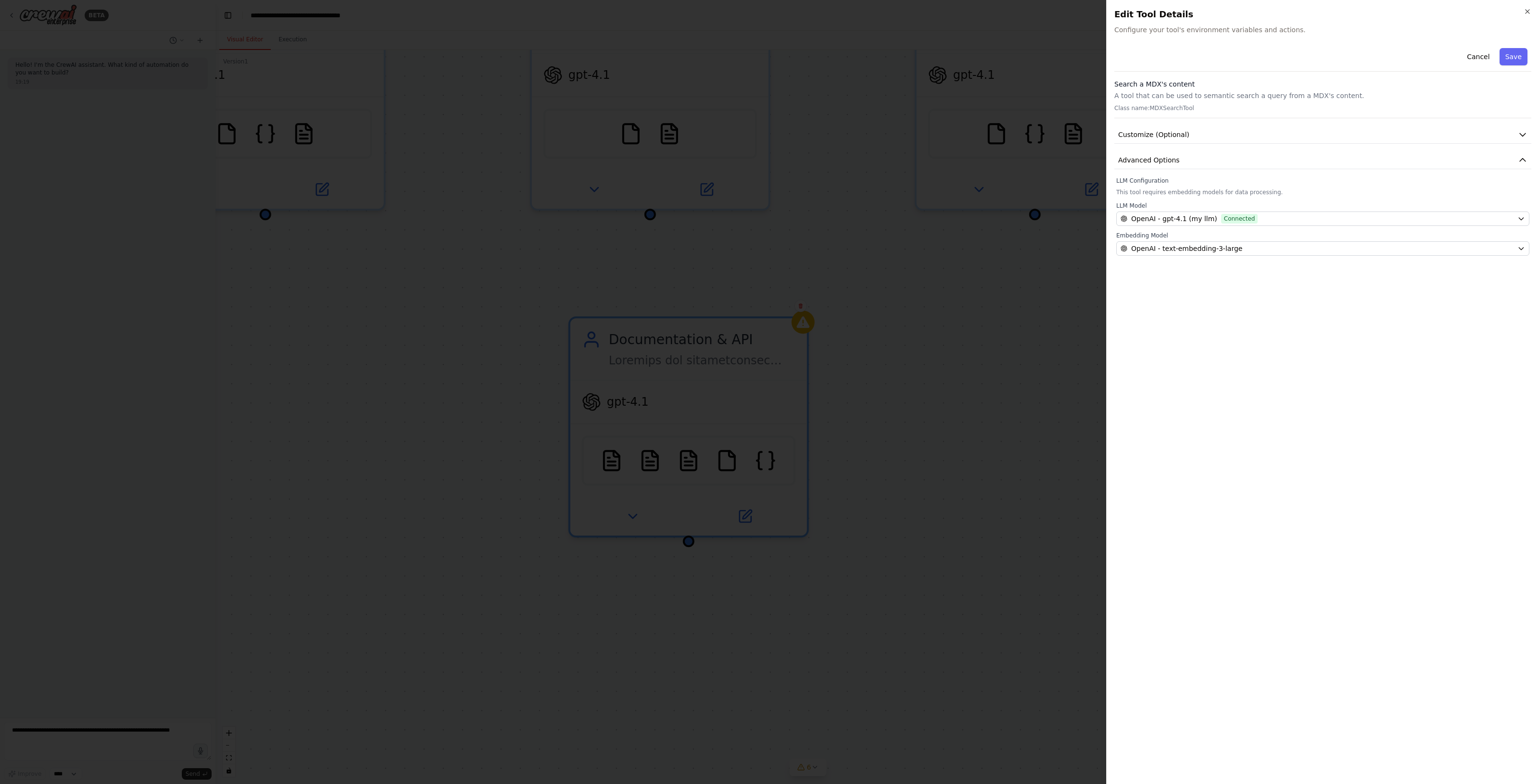
click at [549, 435] on div at bounding box center [769, 392] width 1539 height 784
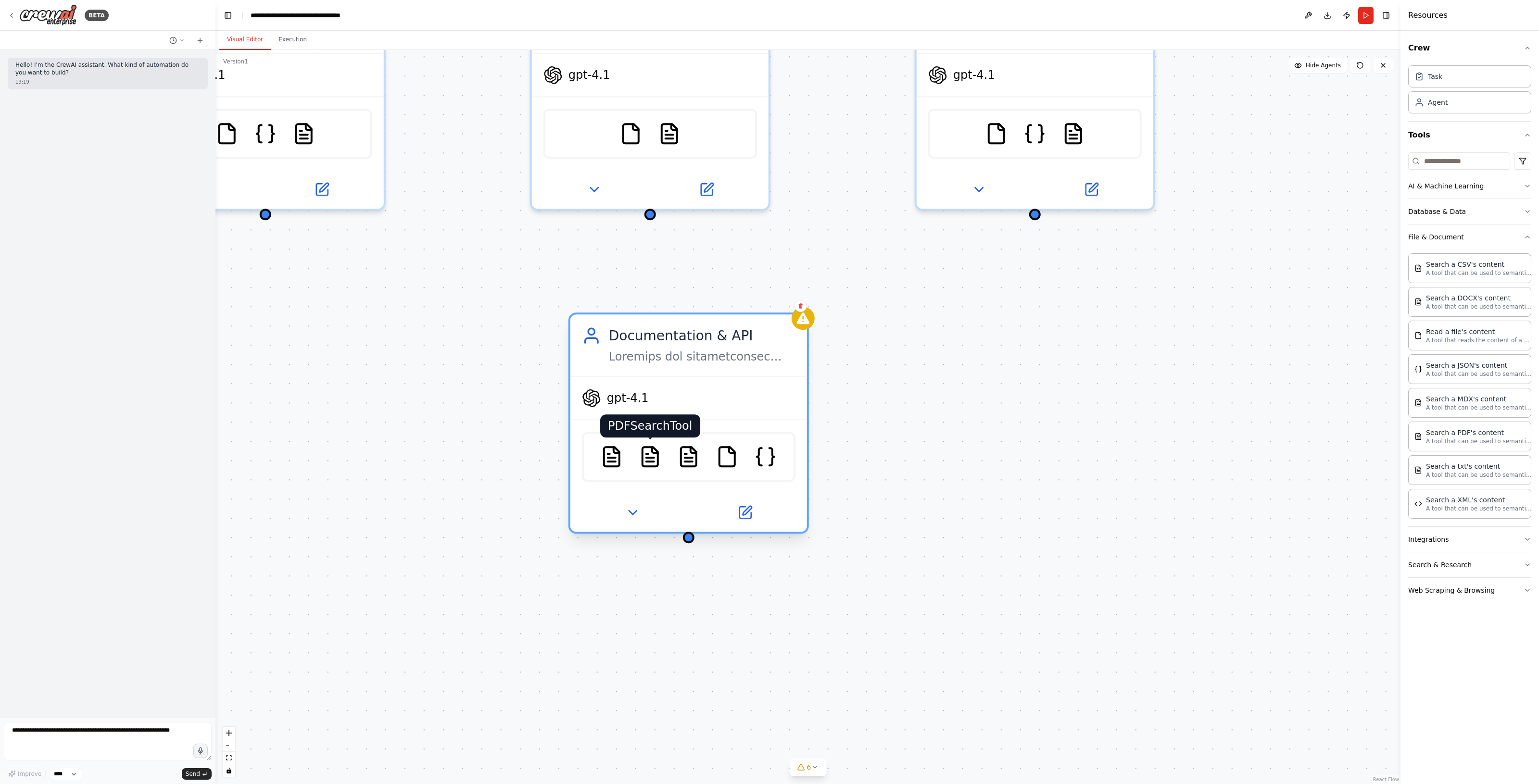
click at [643, 457] on img at bounding box center [650, 456] width 23 height 23
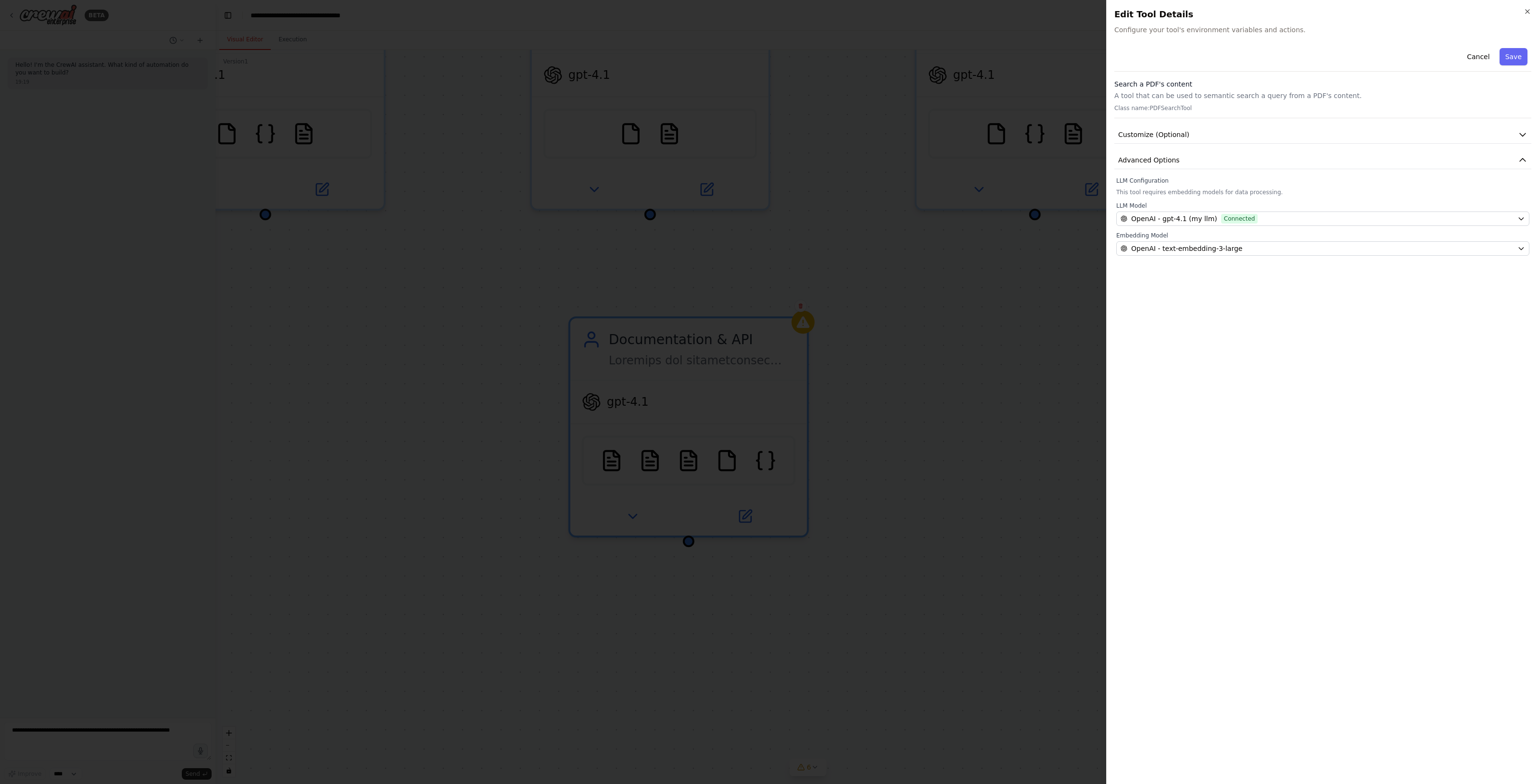
click at [645, 447] on div at bounding box center [769, 392] width 1539 height 784
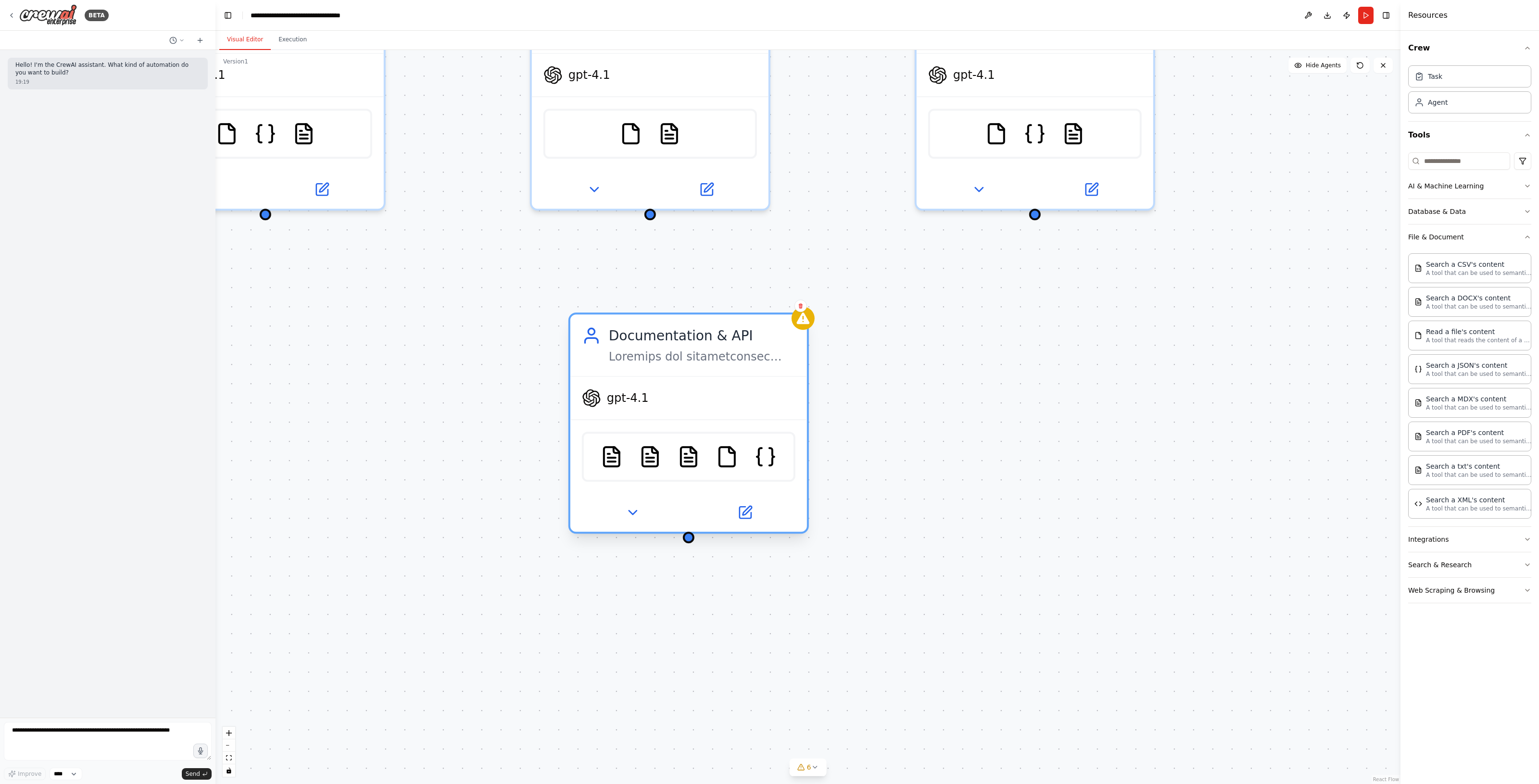
click at [701, 463] on div "MDXSearchTool PDFSearchTool TXTSearchTool FileReadTool JSONSearchTool" at bounding box center [688, 456] width 213 height 50
click at [693, 464] on img at bounding box center [688, 456] width 23 height 23
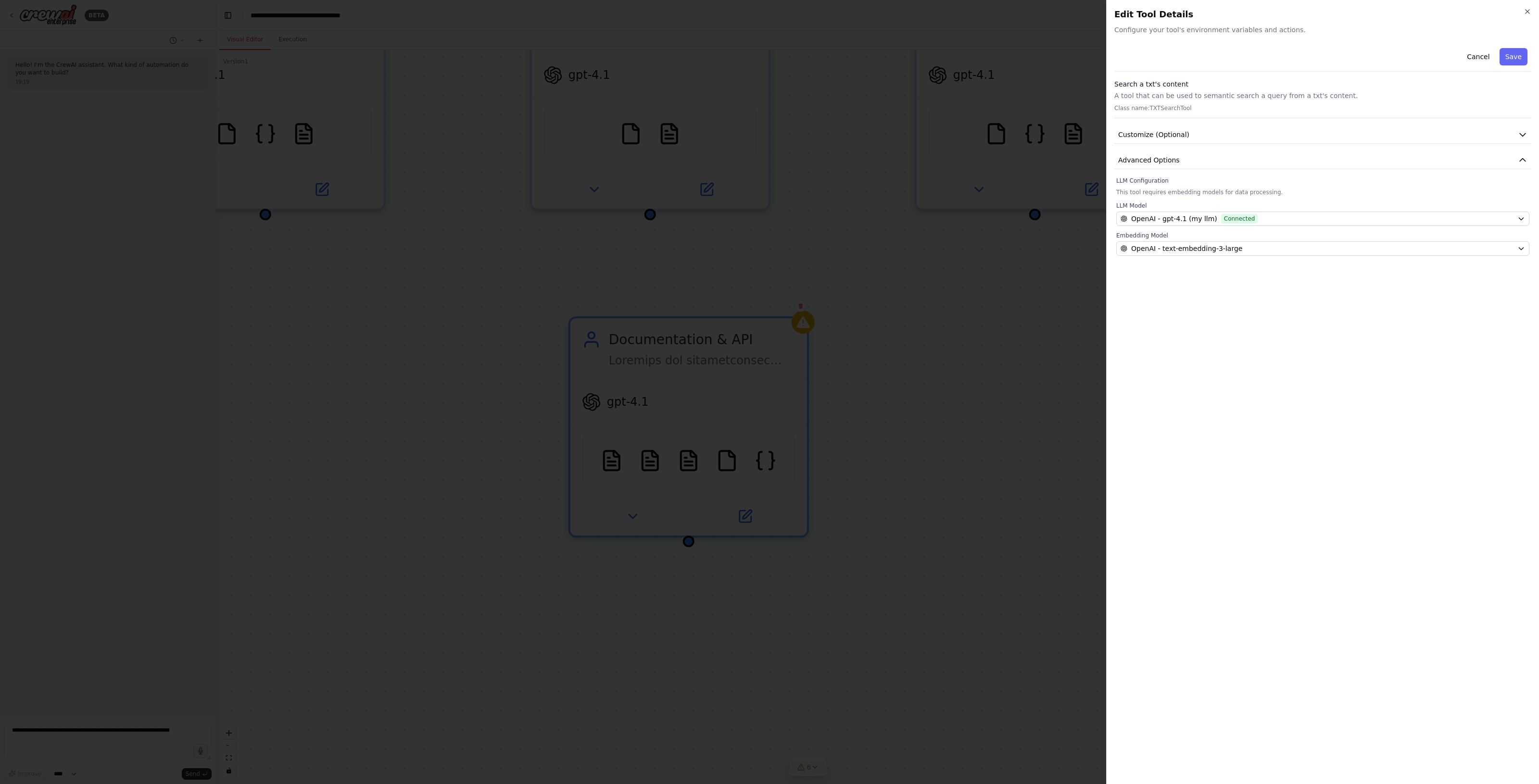
click at [705, 452] on div at bounding box center [769, 392] width 1539 height 784
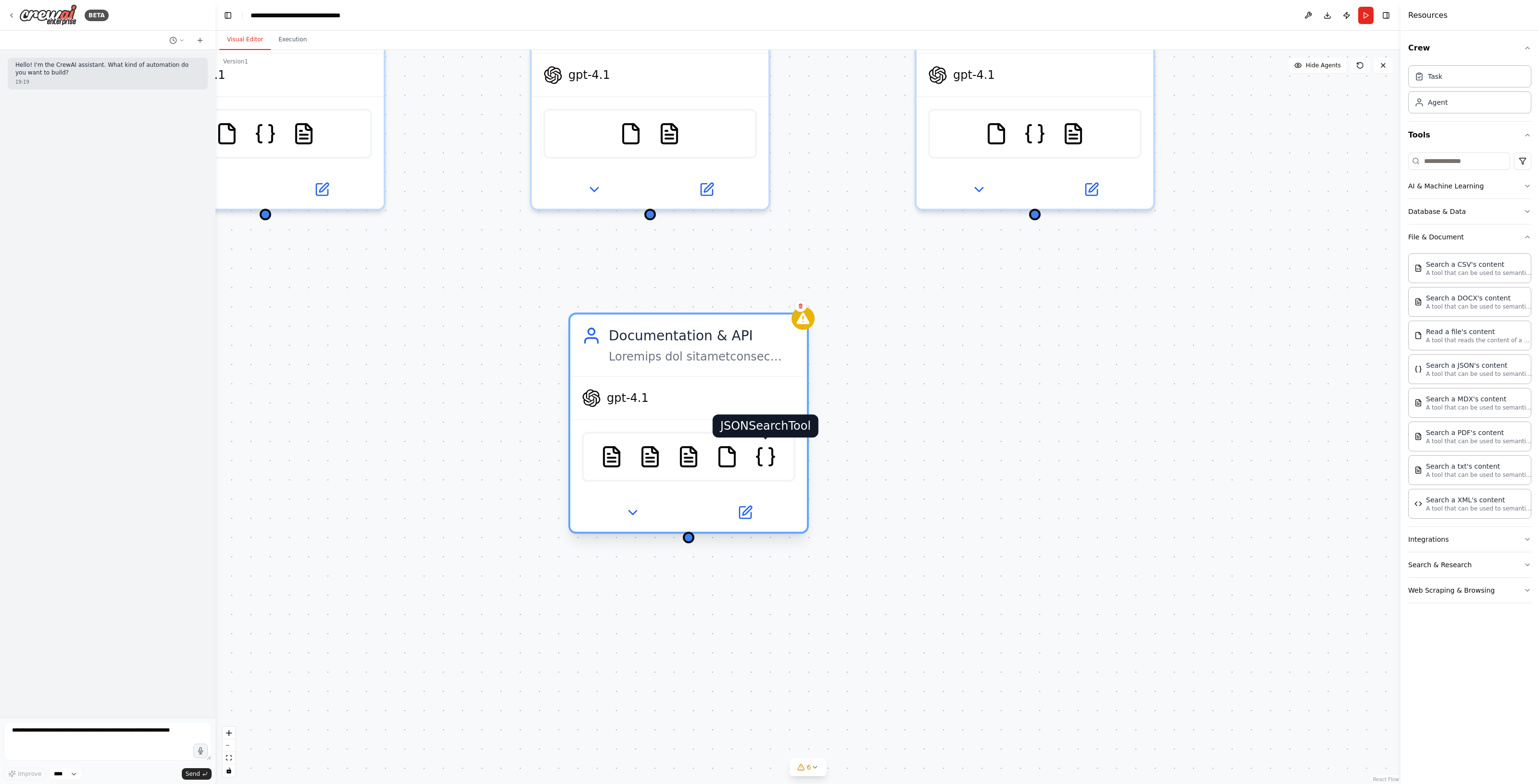
click at [756, 454] on img at bounding box center [765, 456] width 23 height 23
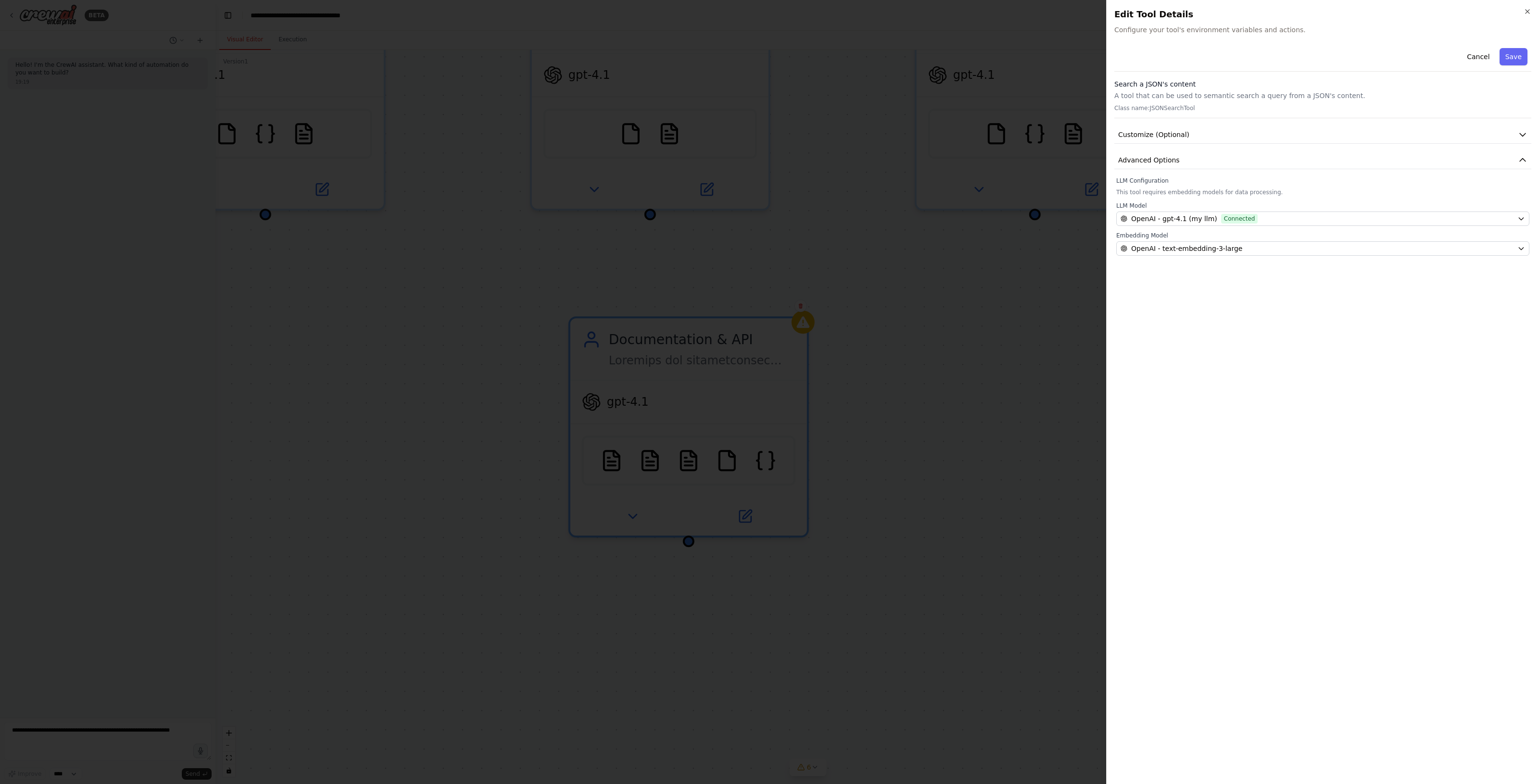
click at [851, 429] on div at bounding box center [769, 392] width 1539 height 784
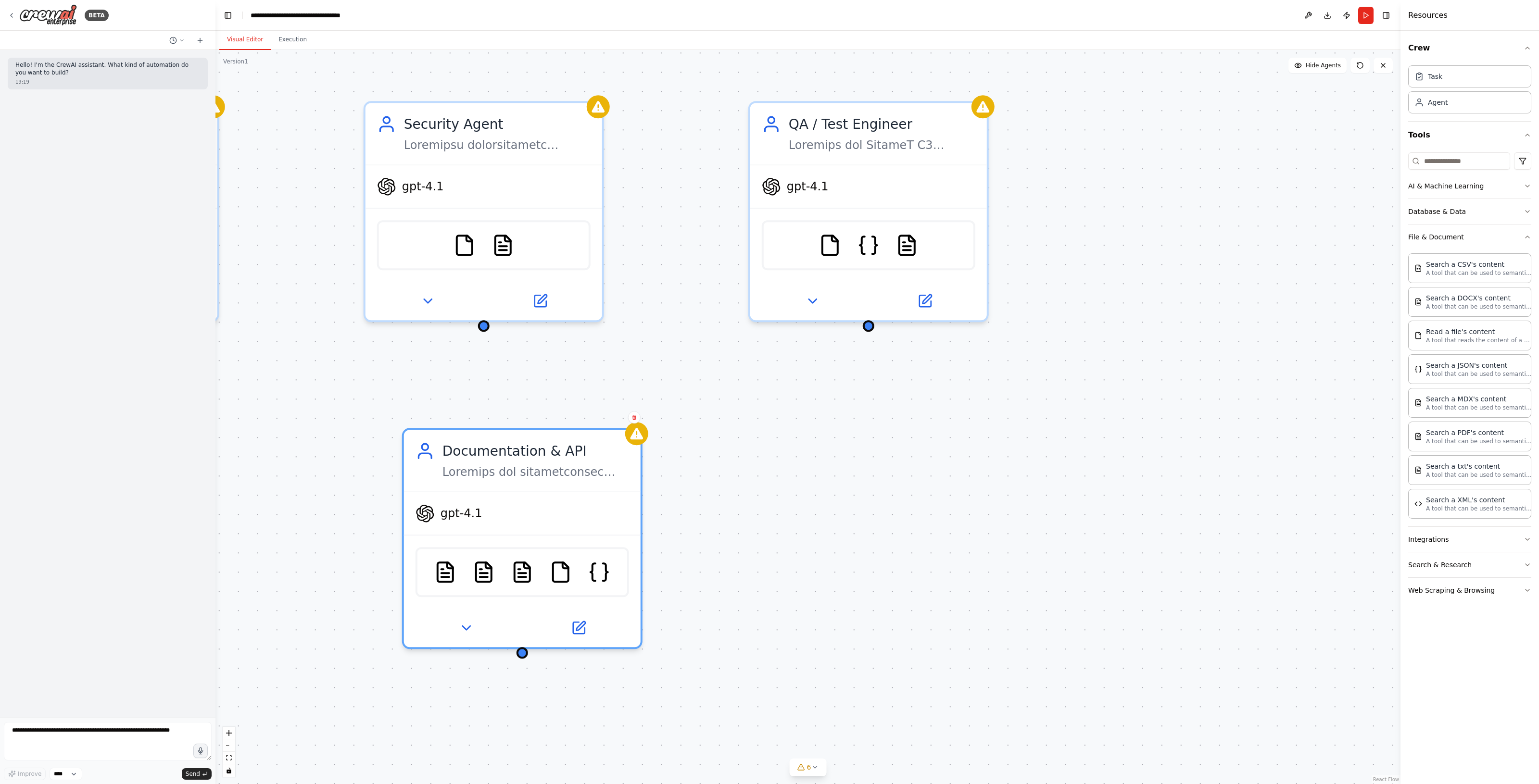
drag, startPoint x: 798, startPoint y: 496, endPoint x: 755, endPoint y: 499, distance: 43.1
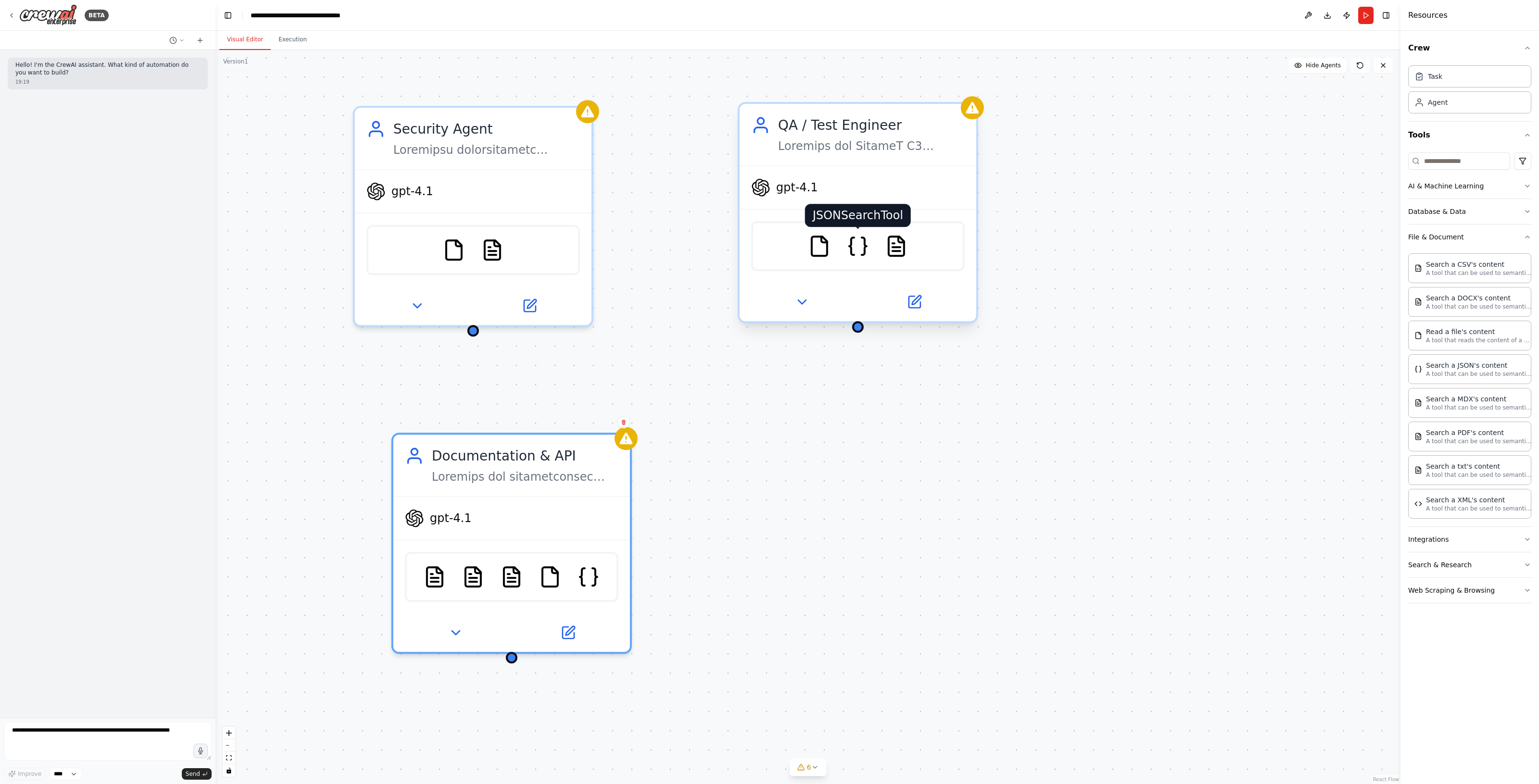
click at [864, 245] on img at bounding box center [858, 246] width 23 height 23
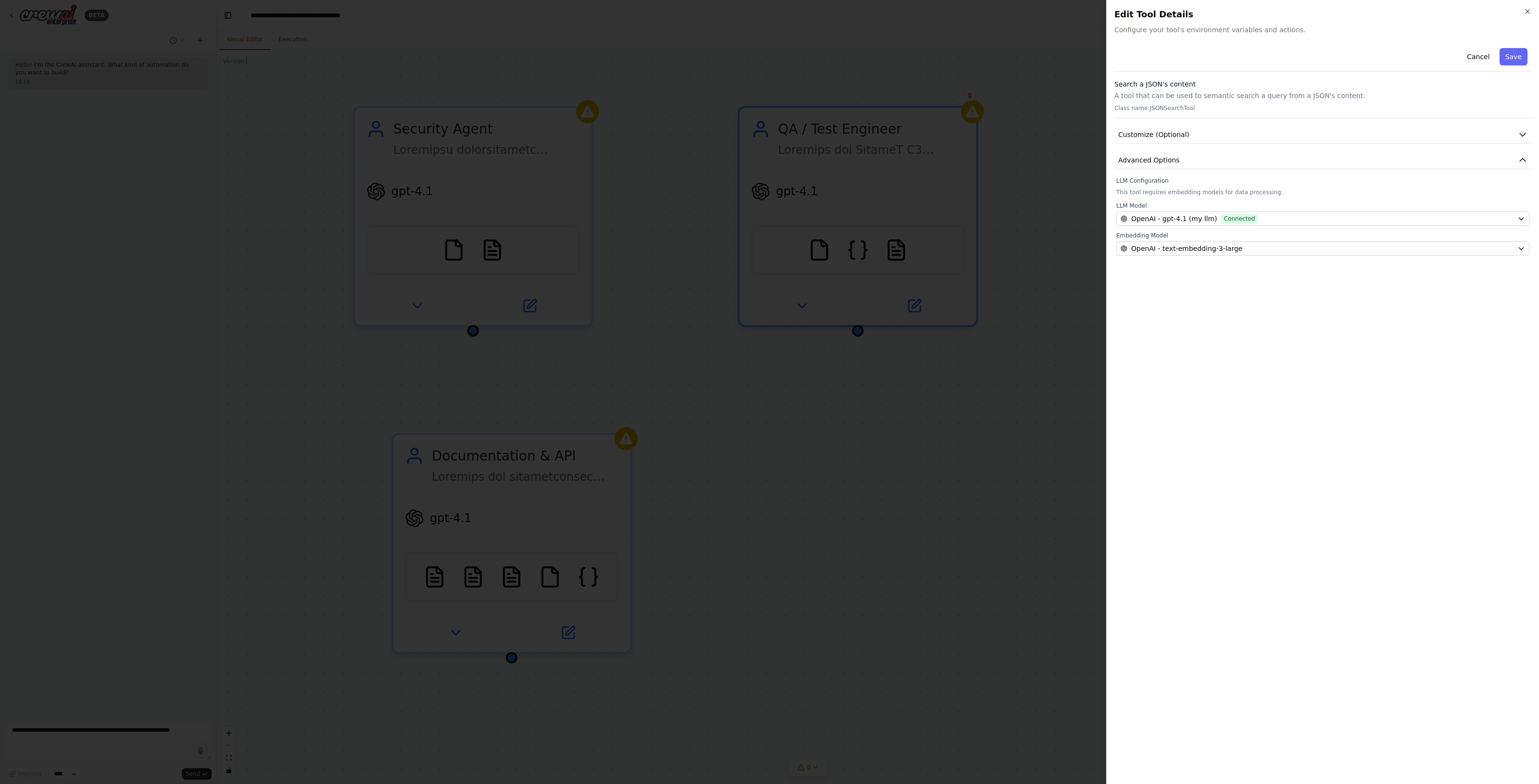
click at [870, 285] on div at bounding box center [769, 392] width 1539 height 784
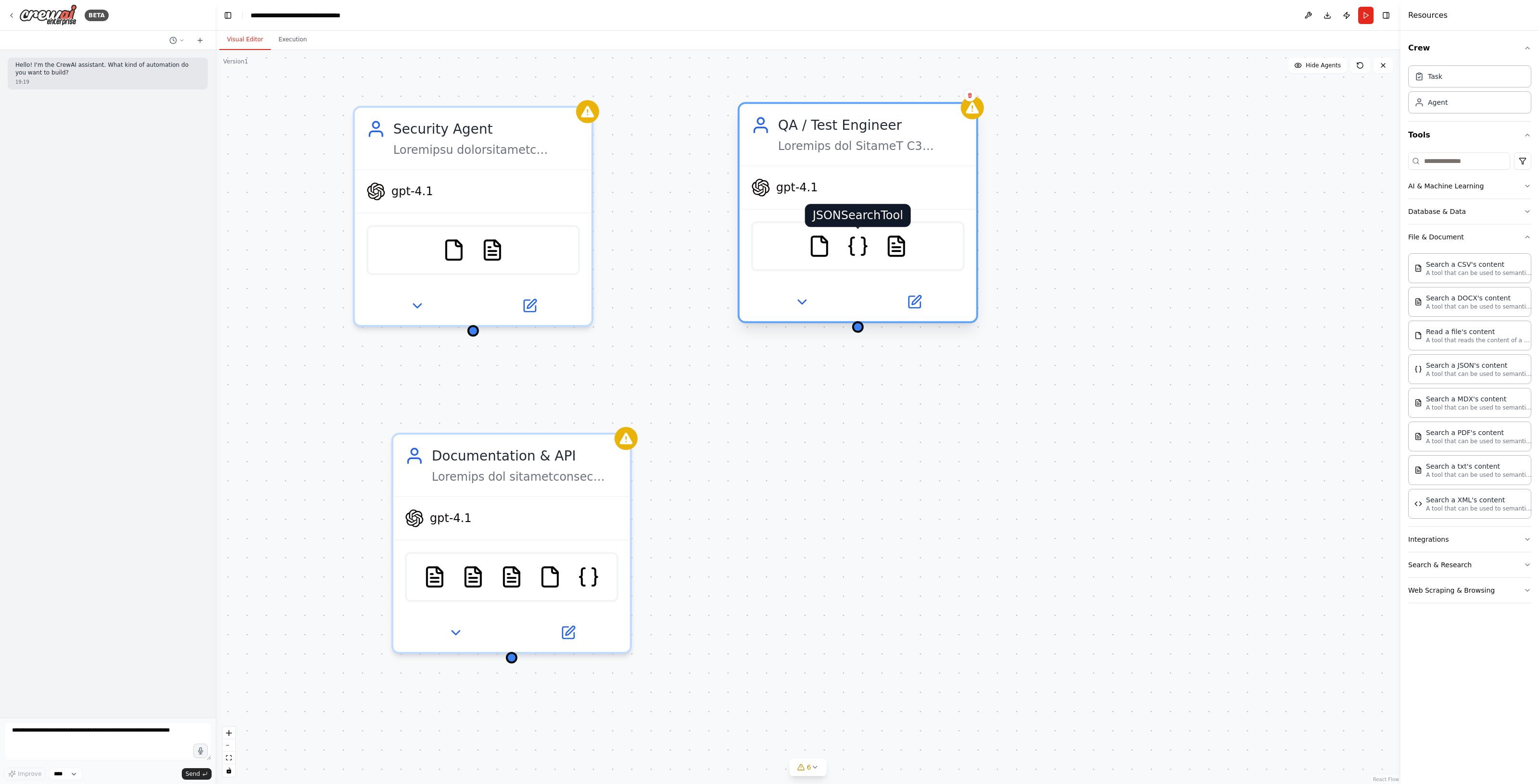
click at [861, 256] on img at bounding box center [858, 246] width 23 height 23
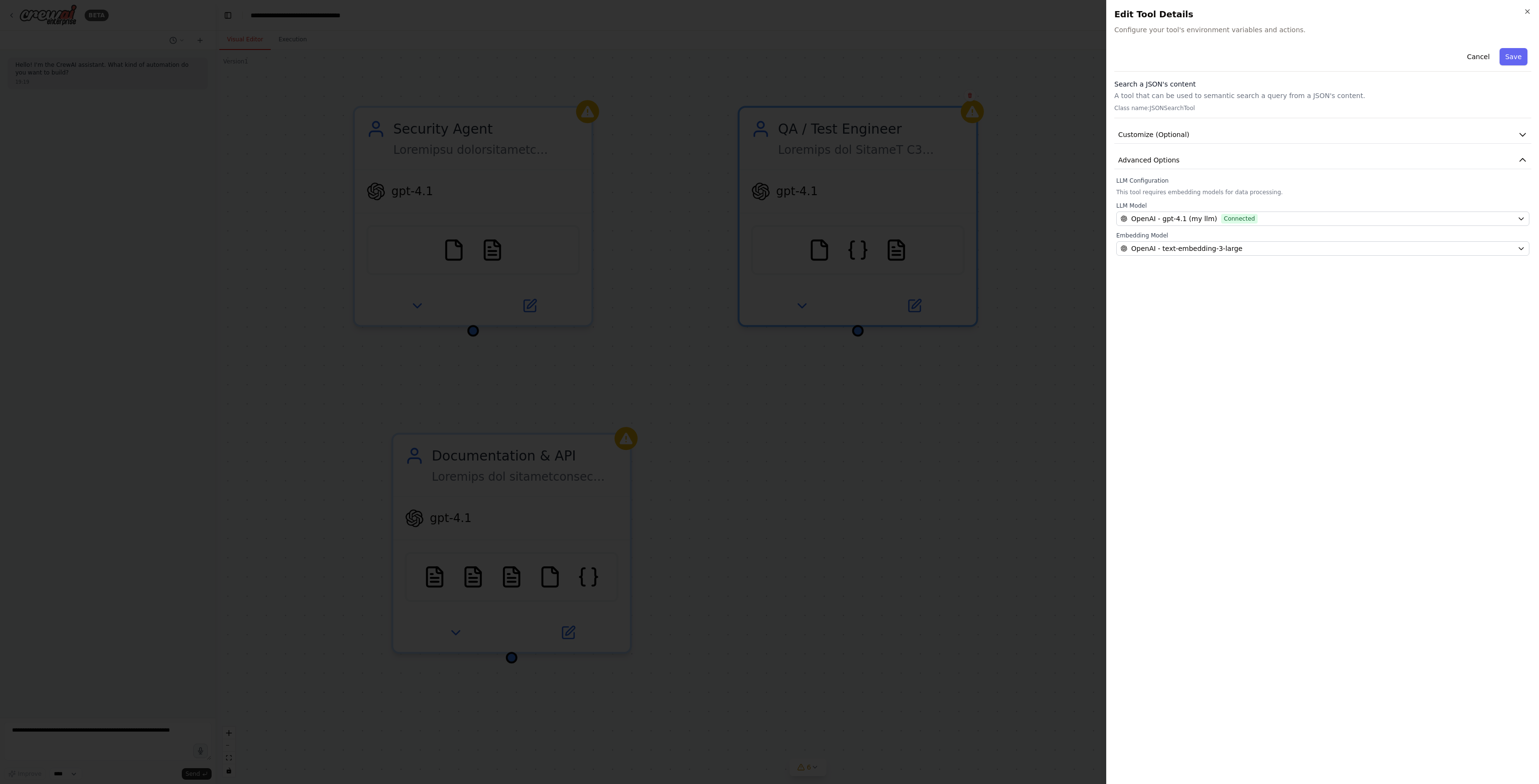
click at [872, 251] on div at bounding box center [769, 392] width 1539 height 784
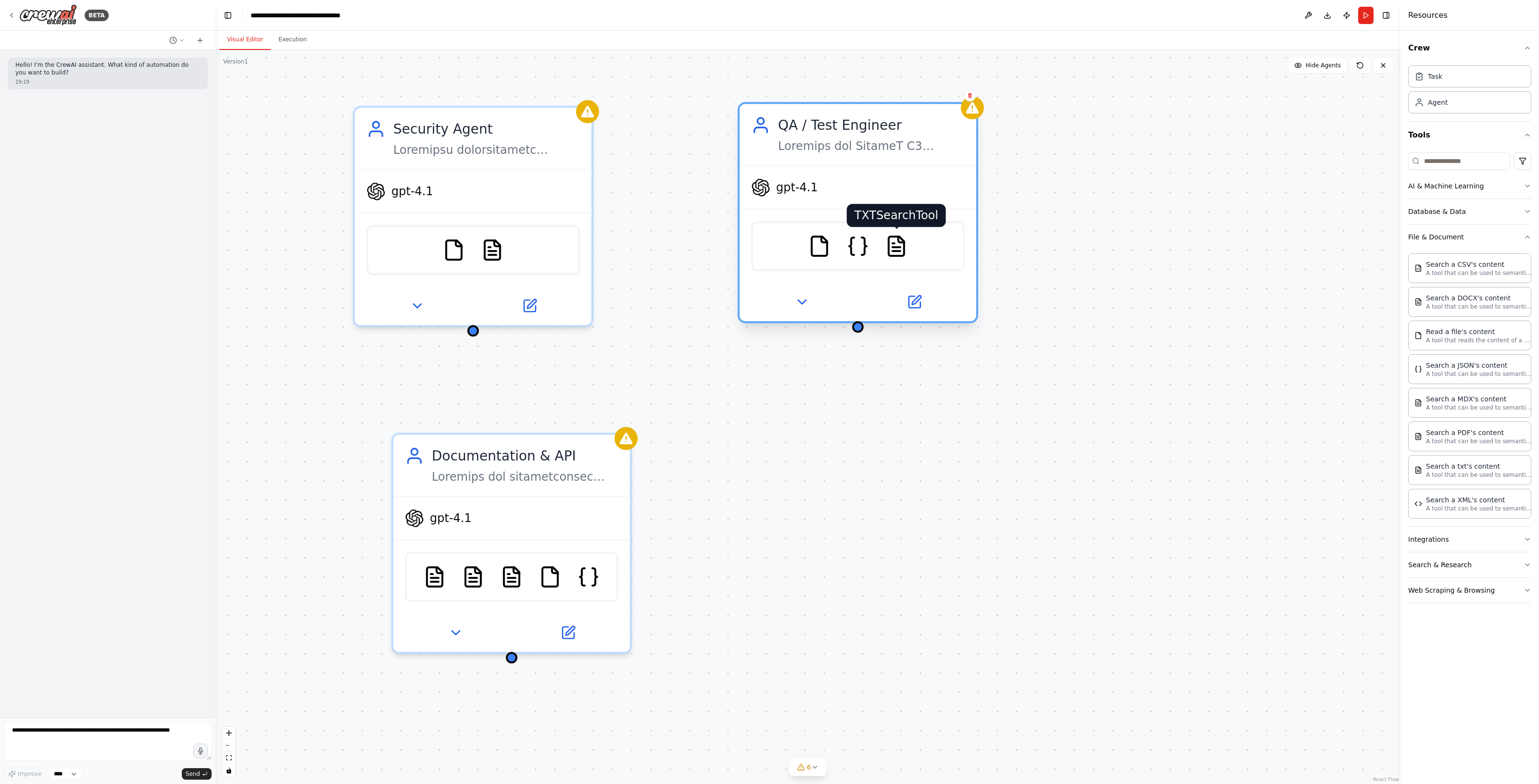
click at [907, 243] on img at bounding box center [896, 246] width 23 height 23
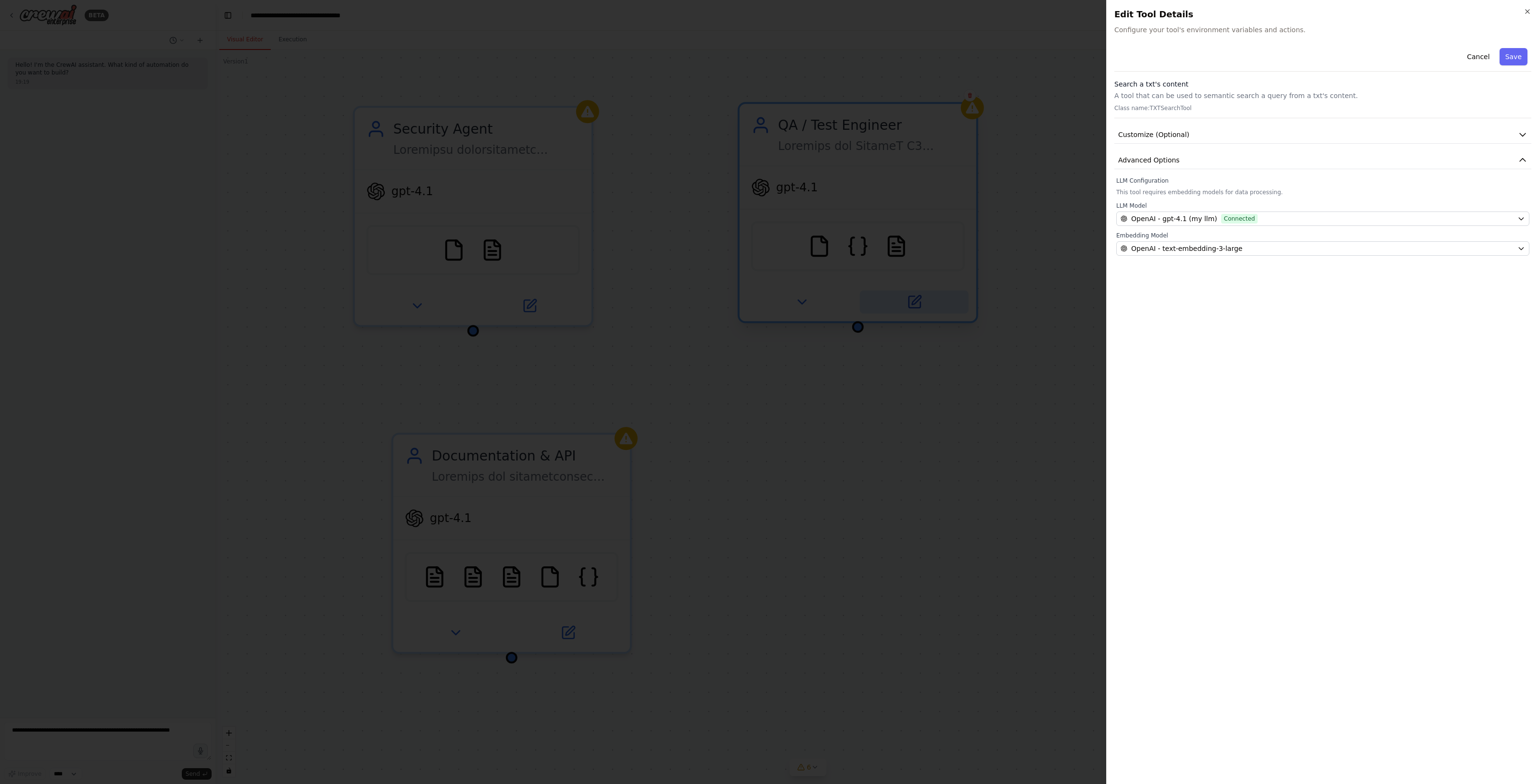
click at [918, 305] on div at bounding box center [769, 392] width 1539 height 784
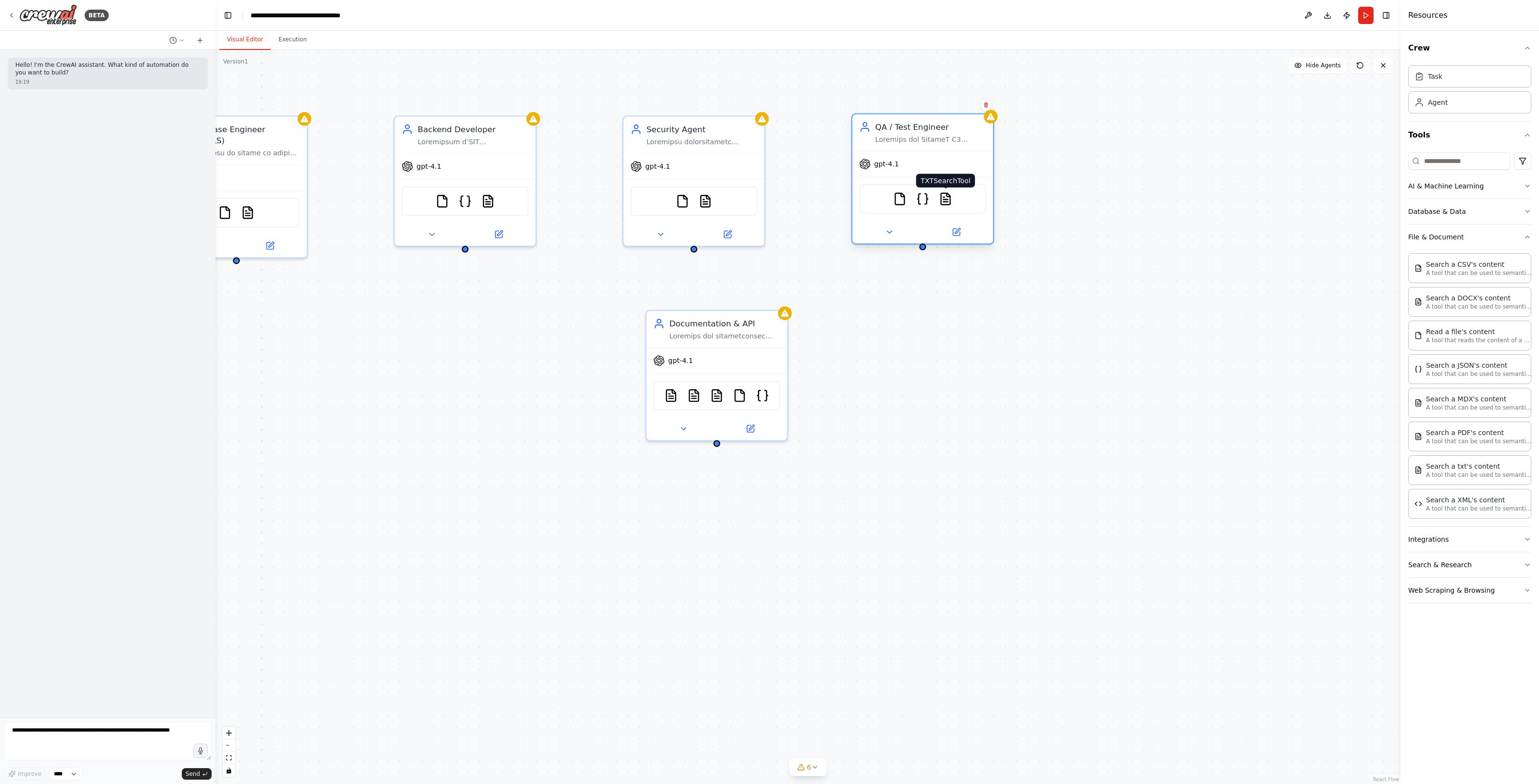
click at [948, 193] on img at bounding box center [945, 199] width 14 height 14
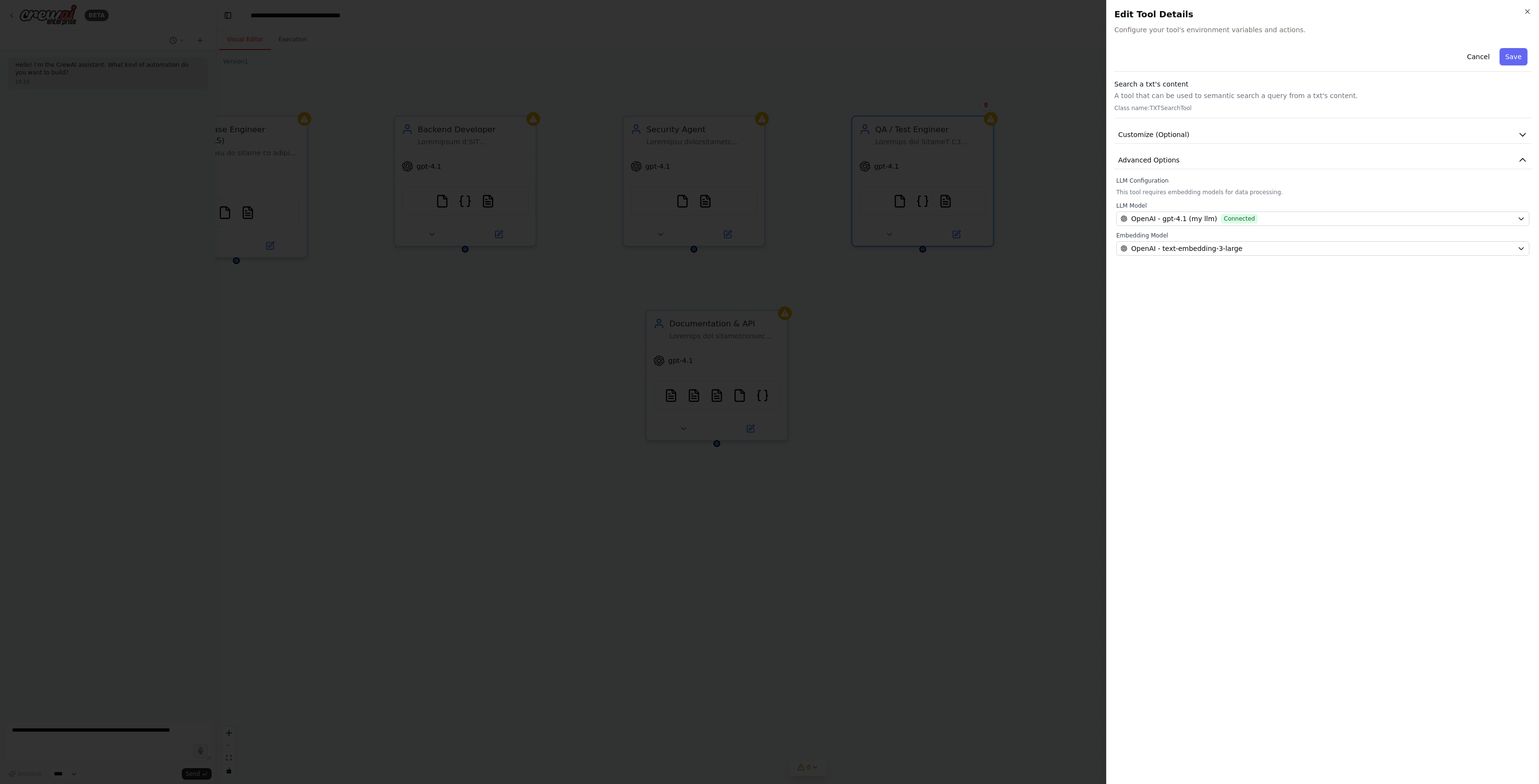
click at [1029, 381] on div at bounding box center [769, 392] width 1539 height 784
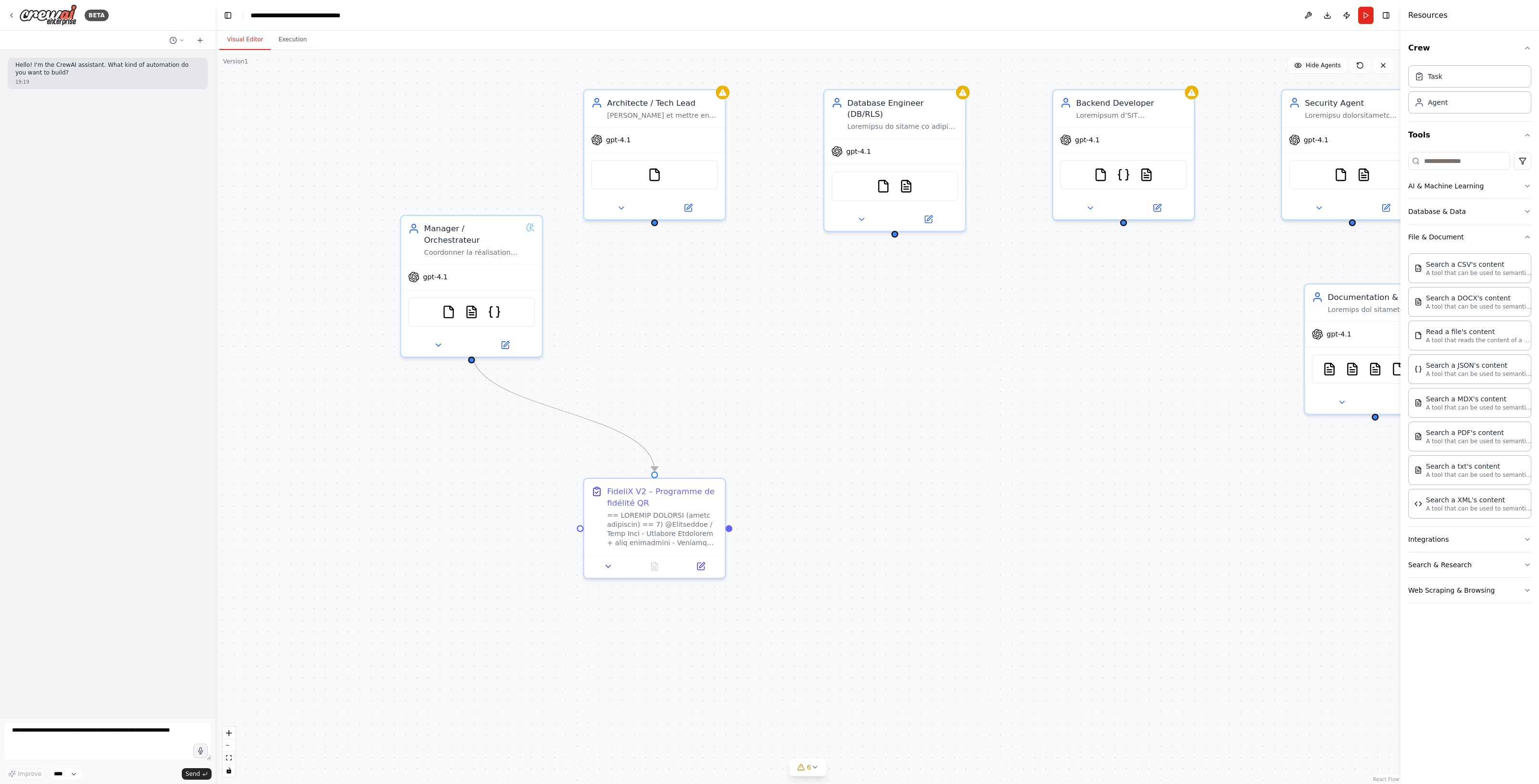
drag, startPoint x: 696, startPoint y: 523, endPoint x: 1246, endPoint y: 507, distance: 550.2
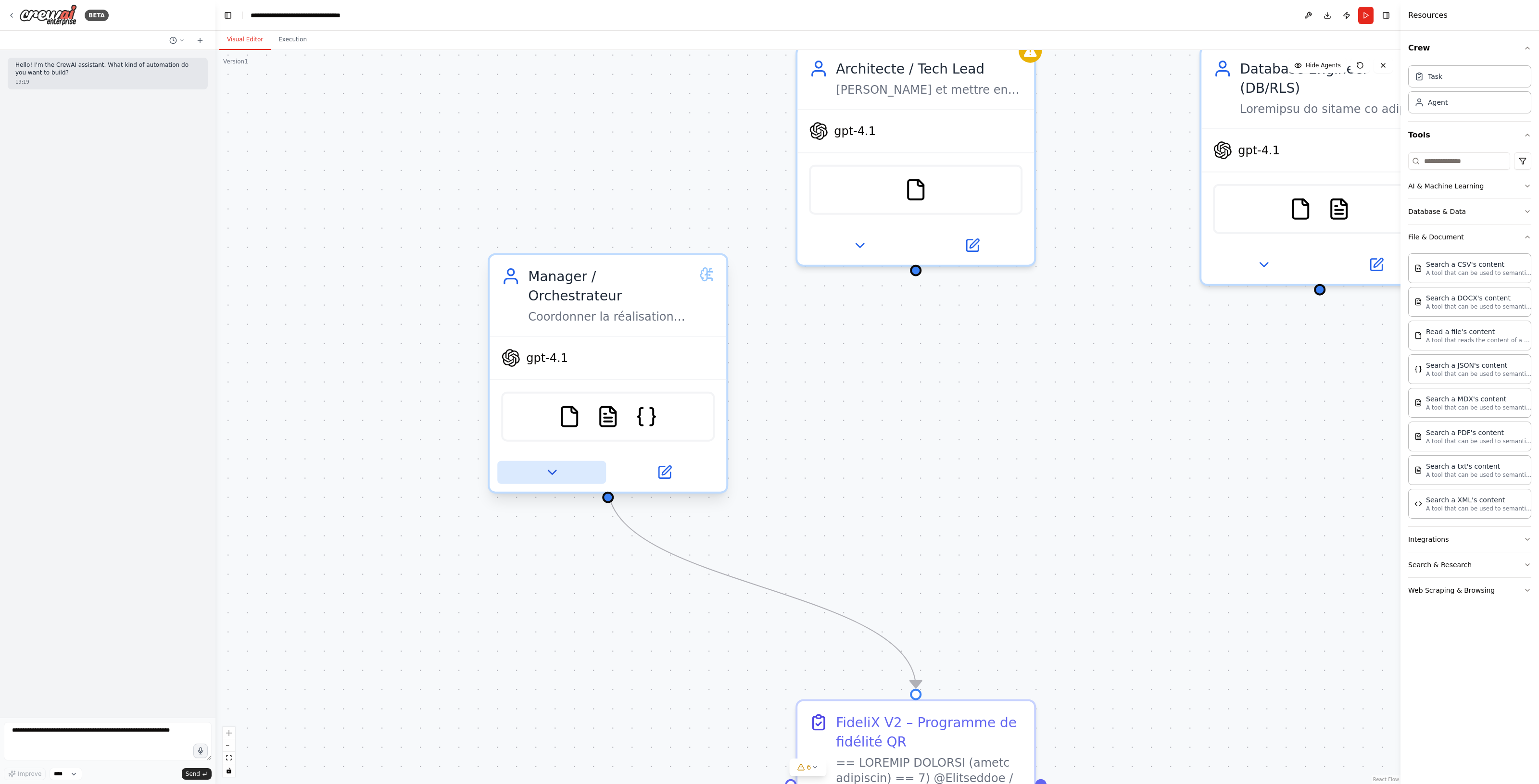
drag, startPoint x: 492, startPoint y: 409, endPoint x: 619, endPoint y: 501, distance: 156.8
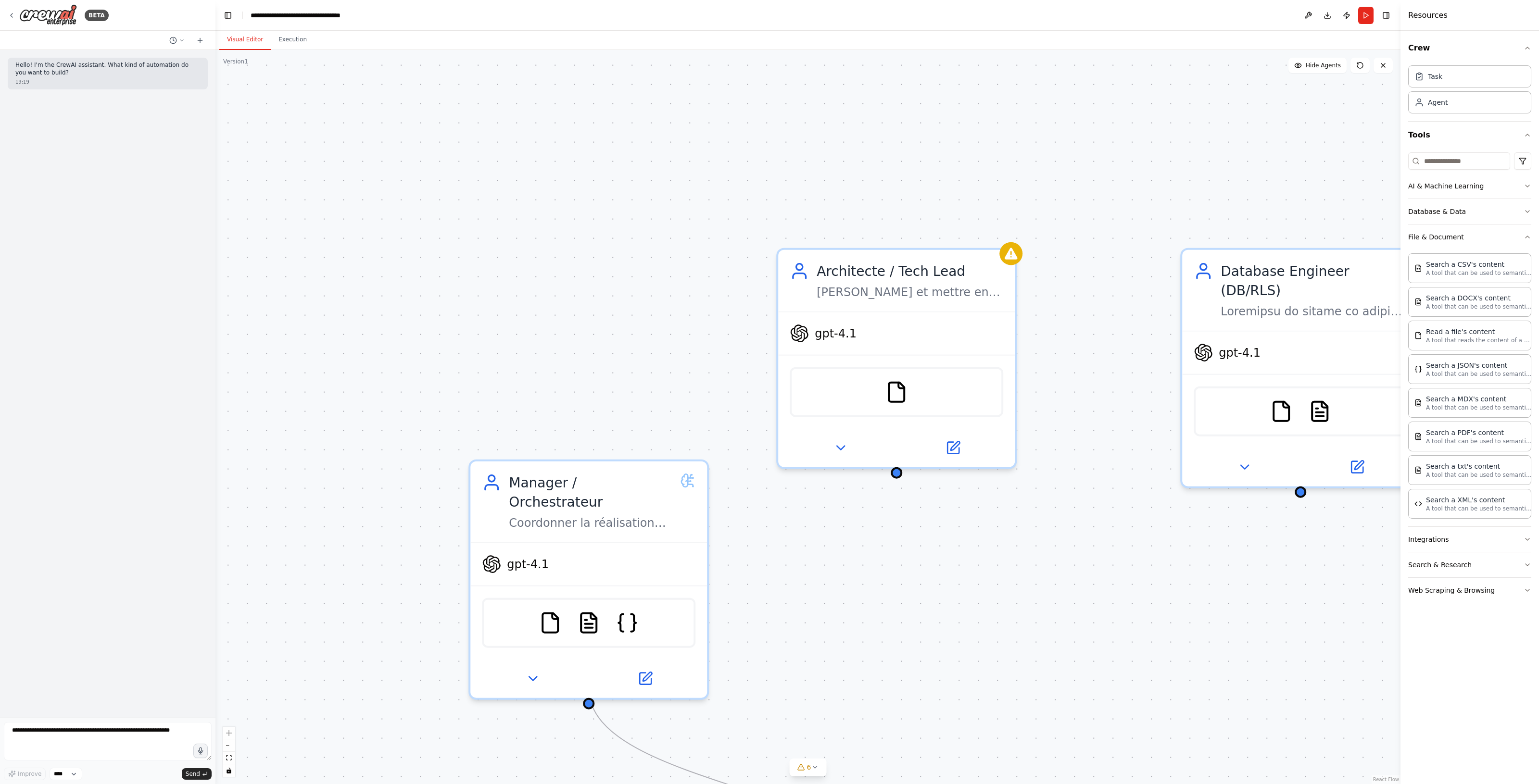
drag, startPoint x: 858, startPoint y: 556, endPoint x: 836, endPoint y: 607, distance: 55.5
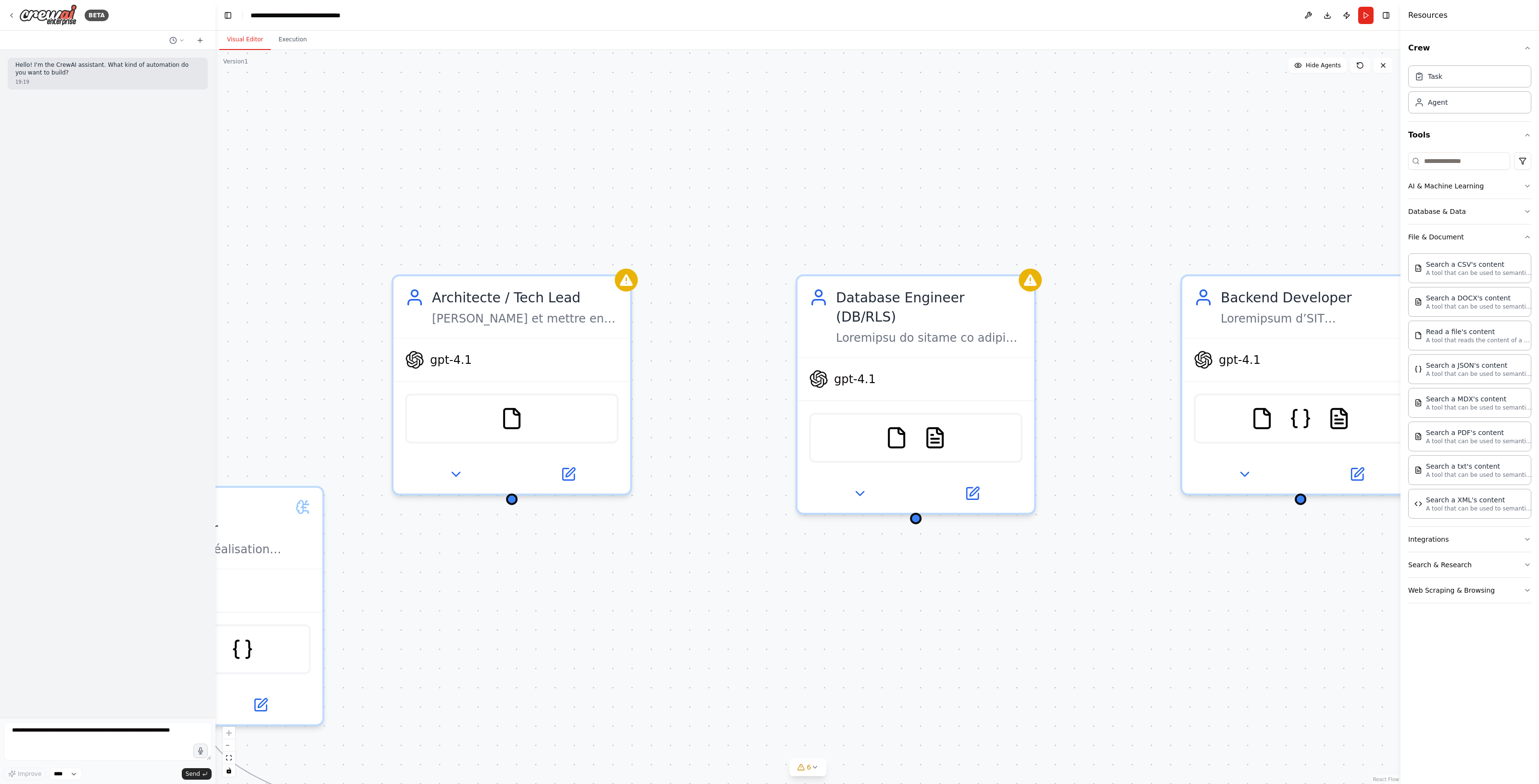
drag, startPoint x: 1081, startPoint y: 452, endPoint x: 714, endPoint y: 462, distance: 367.1
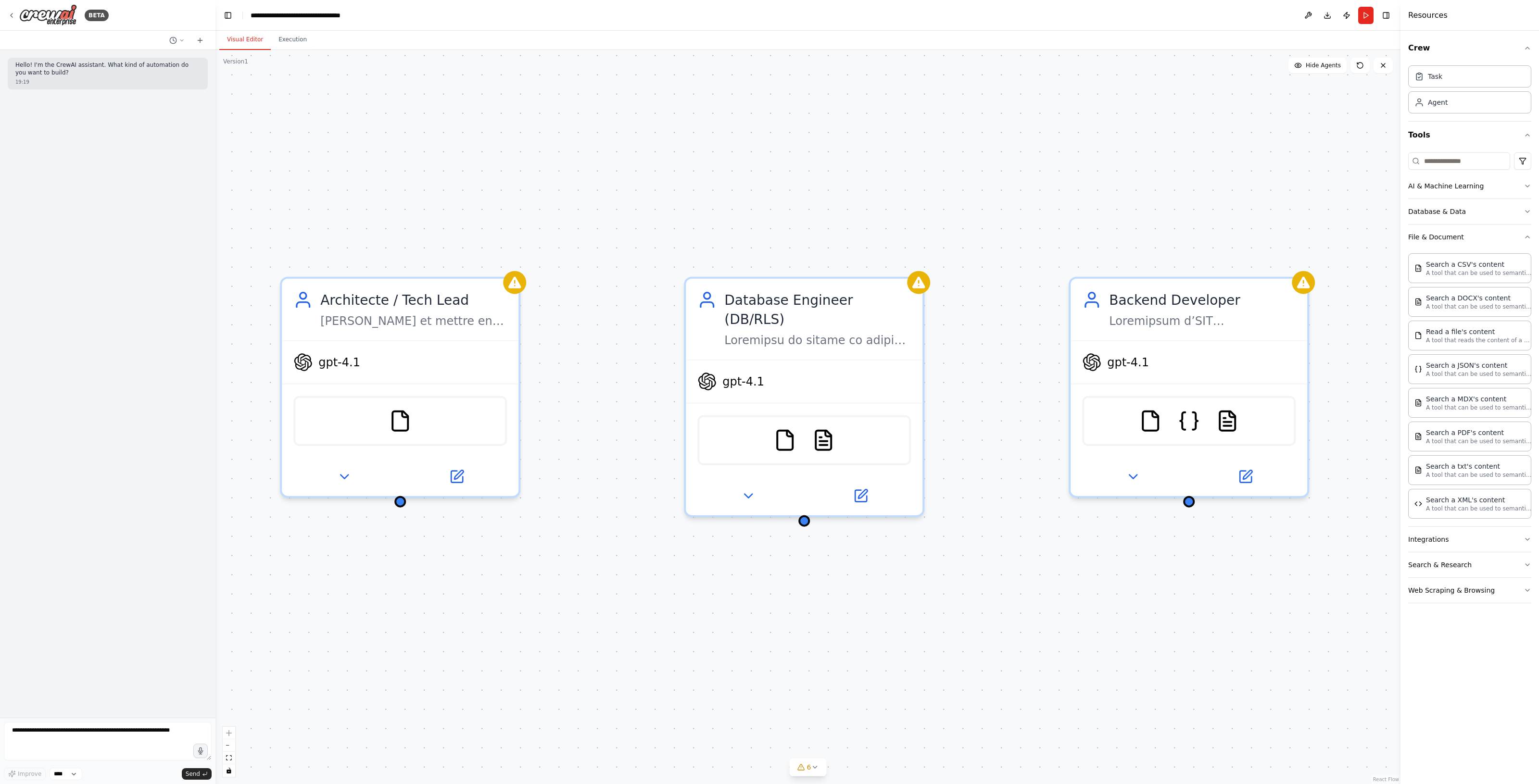
drag, startPoint x: 1028, startPoint y: 436, endPoint x: 803, endPoint y: 436, distance: 225.0
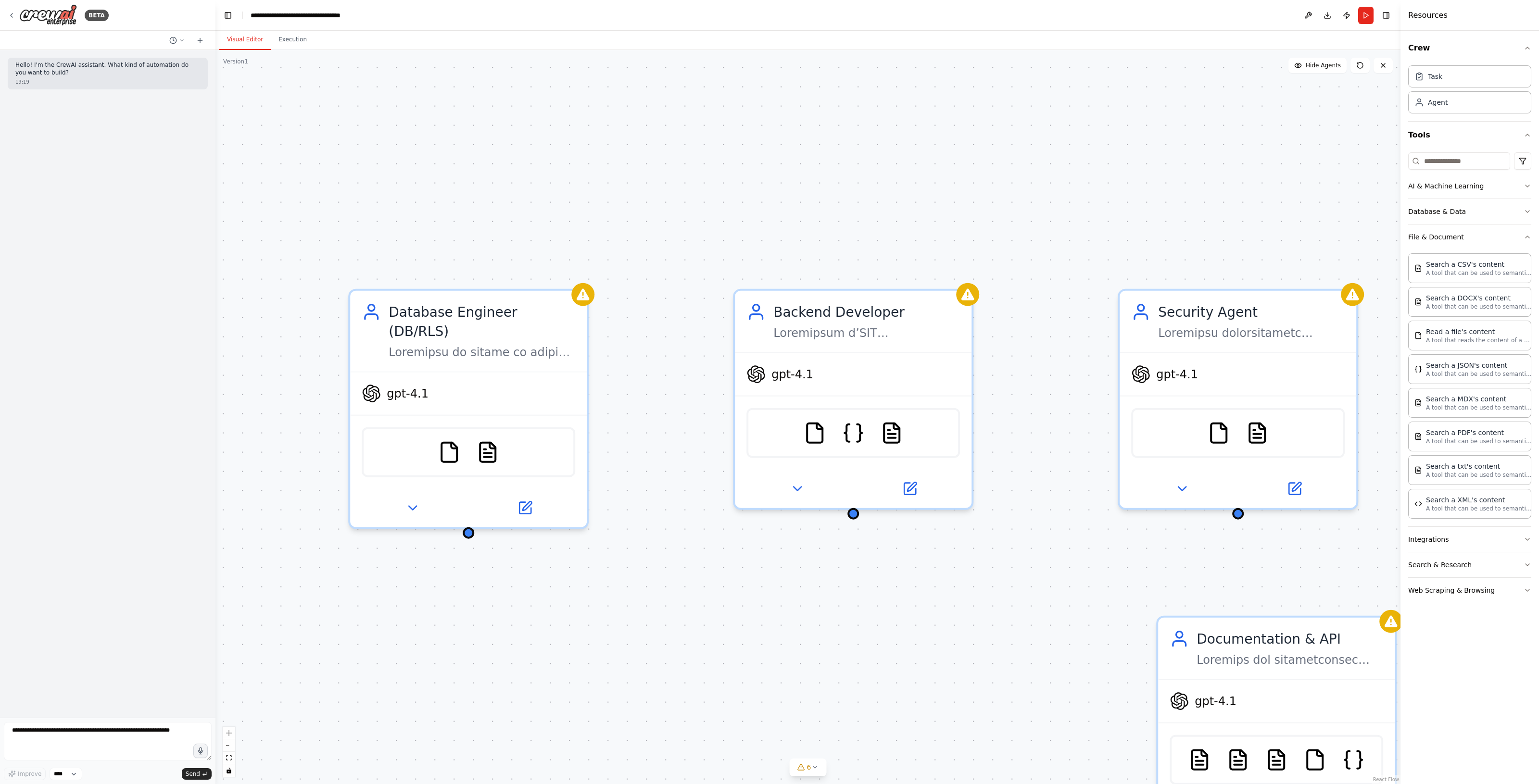
drag, startPoint x: 992, startPoint y: 526, endPoint x: 916, endPoint y: 528, distance: 76.0
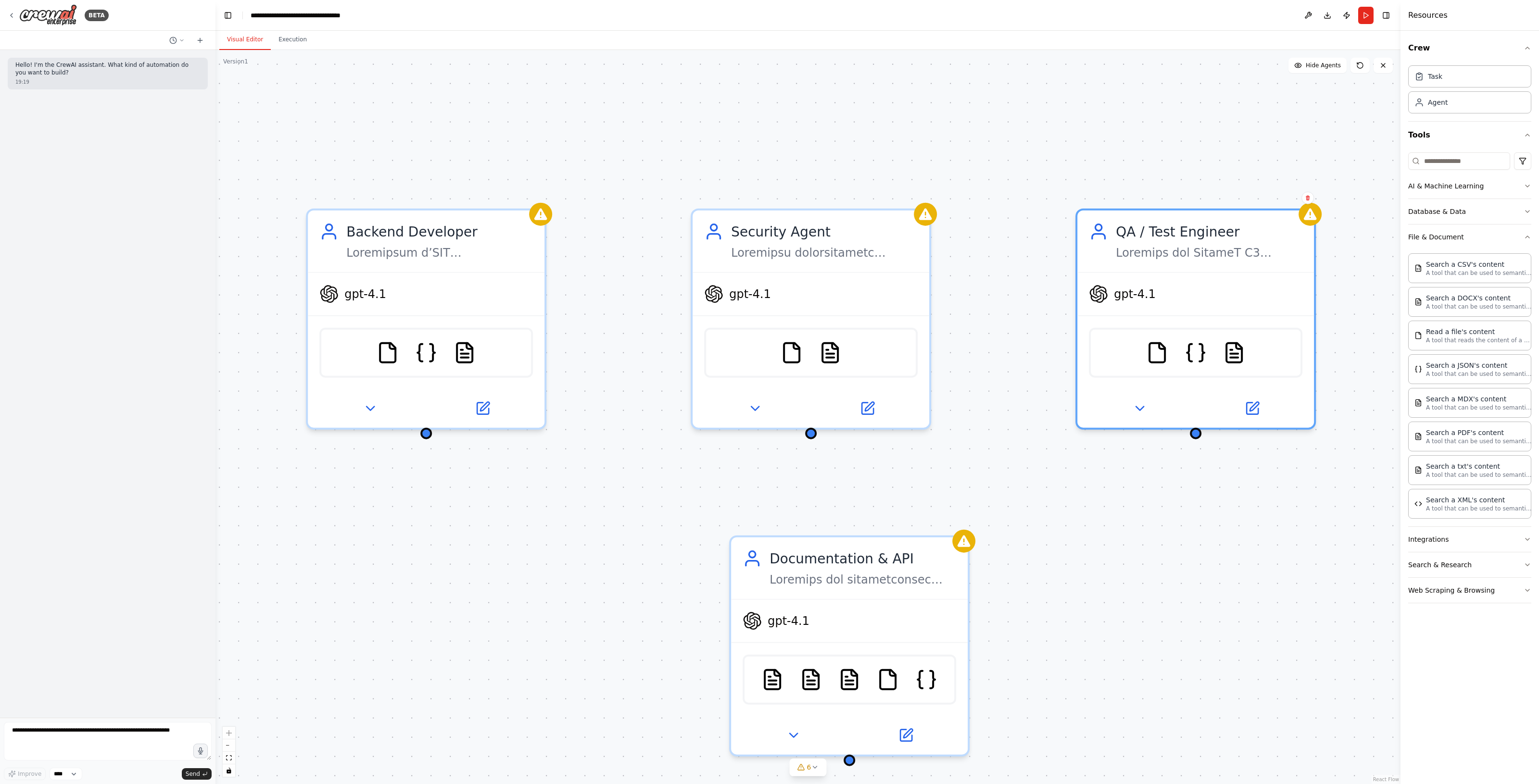
drag, startPoint x: 926, startPoint y: 468, endPoint x: 650, endPoint y: 397, distance: 285.0
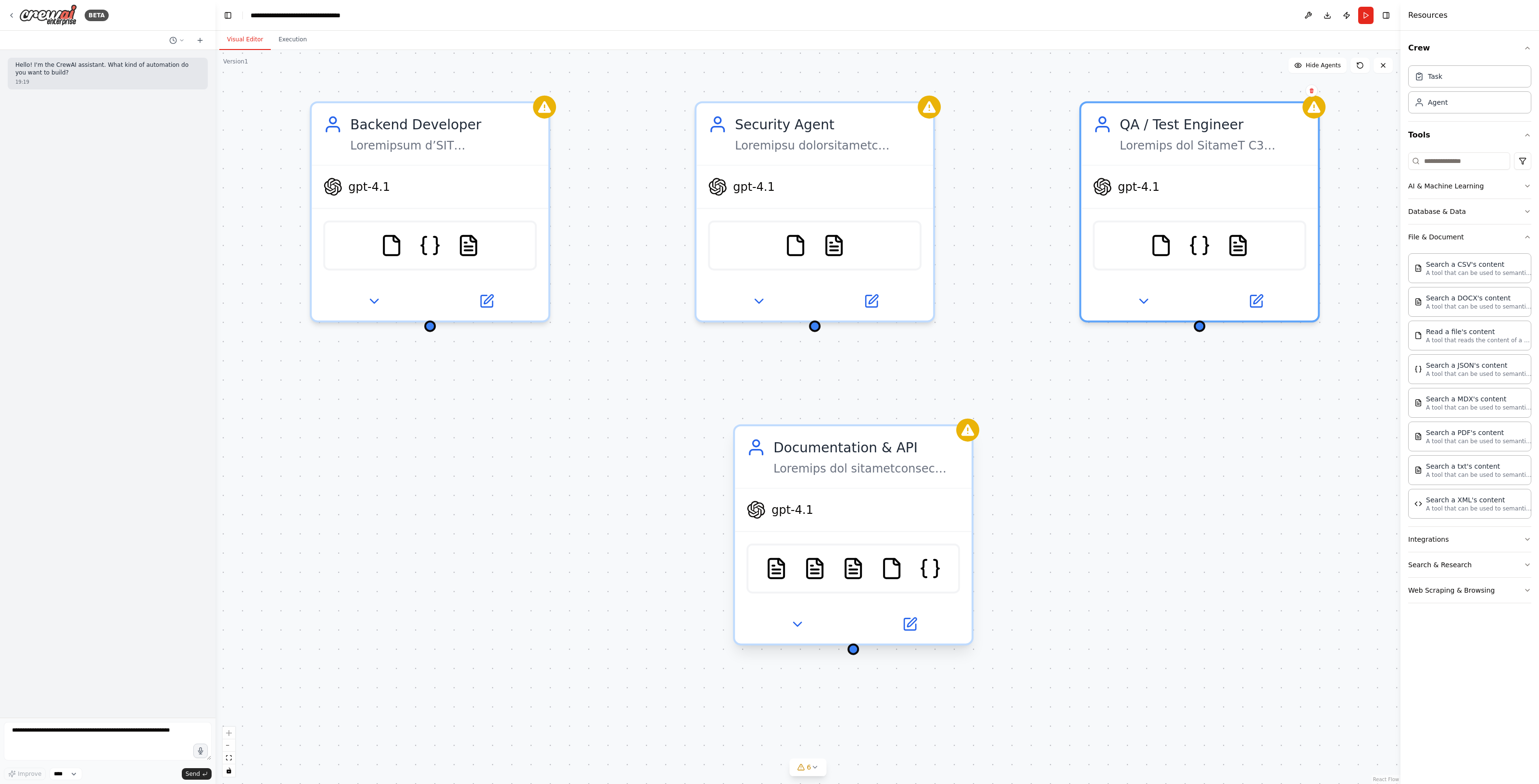
drag, startPoint x: 842, startPoint y: 634, endPoint x: 851, endPoint y: 512, distance: 122.3
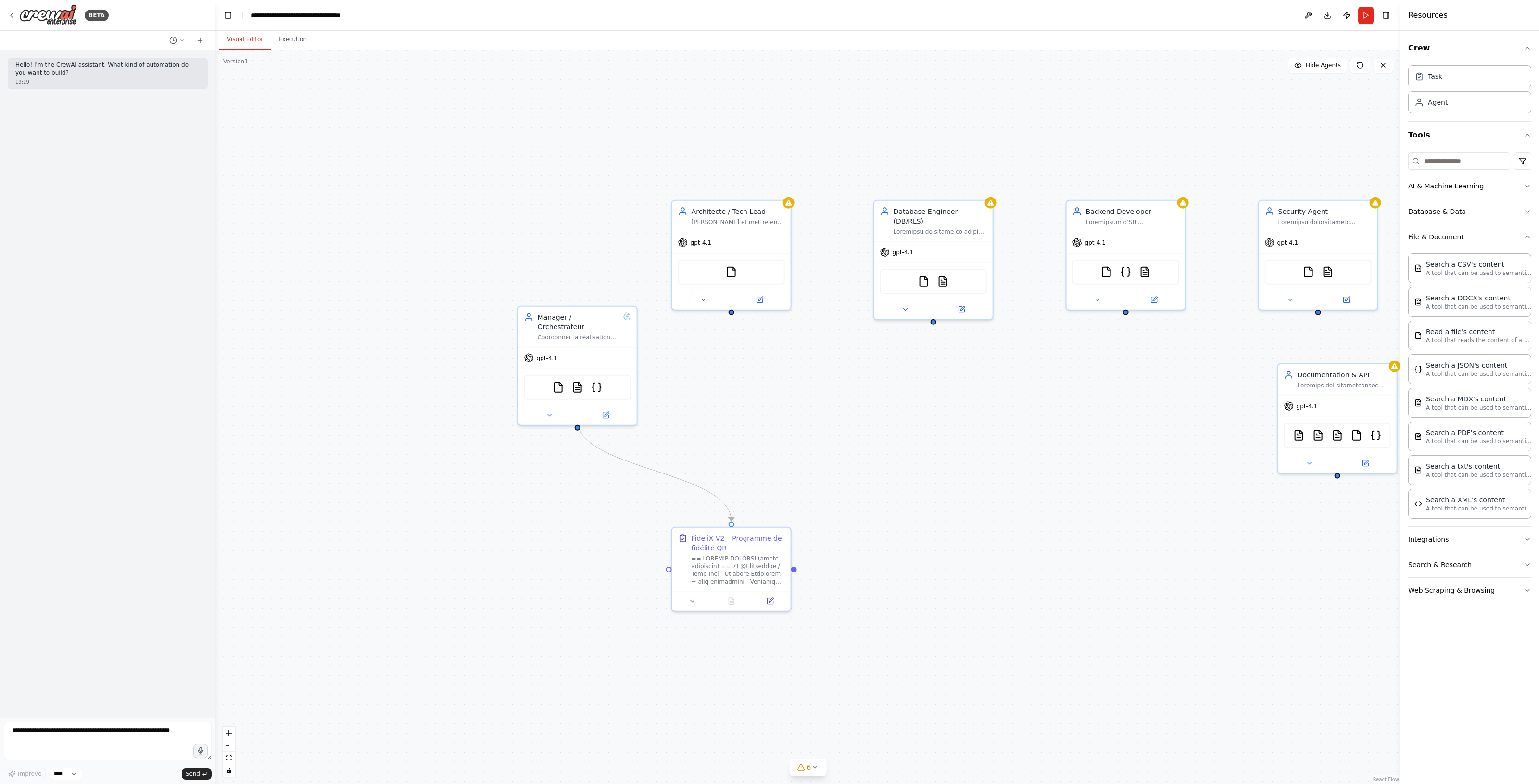
drag, startPoint x: 637, startPoint y: 553, endPoint x: 1204, endPoint y: 445, distance: 577.2
click at [724, 558] on div at bounding box center [738, 568] width 93 height 31
click at [771, 602] on icon at bounding box center [771, 600] width 8 height 8
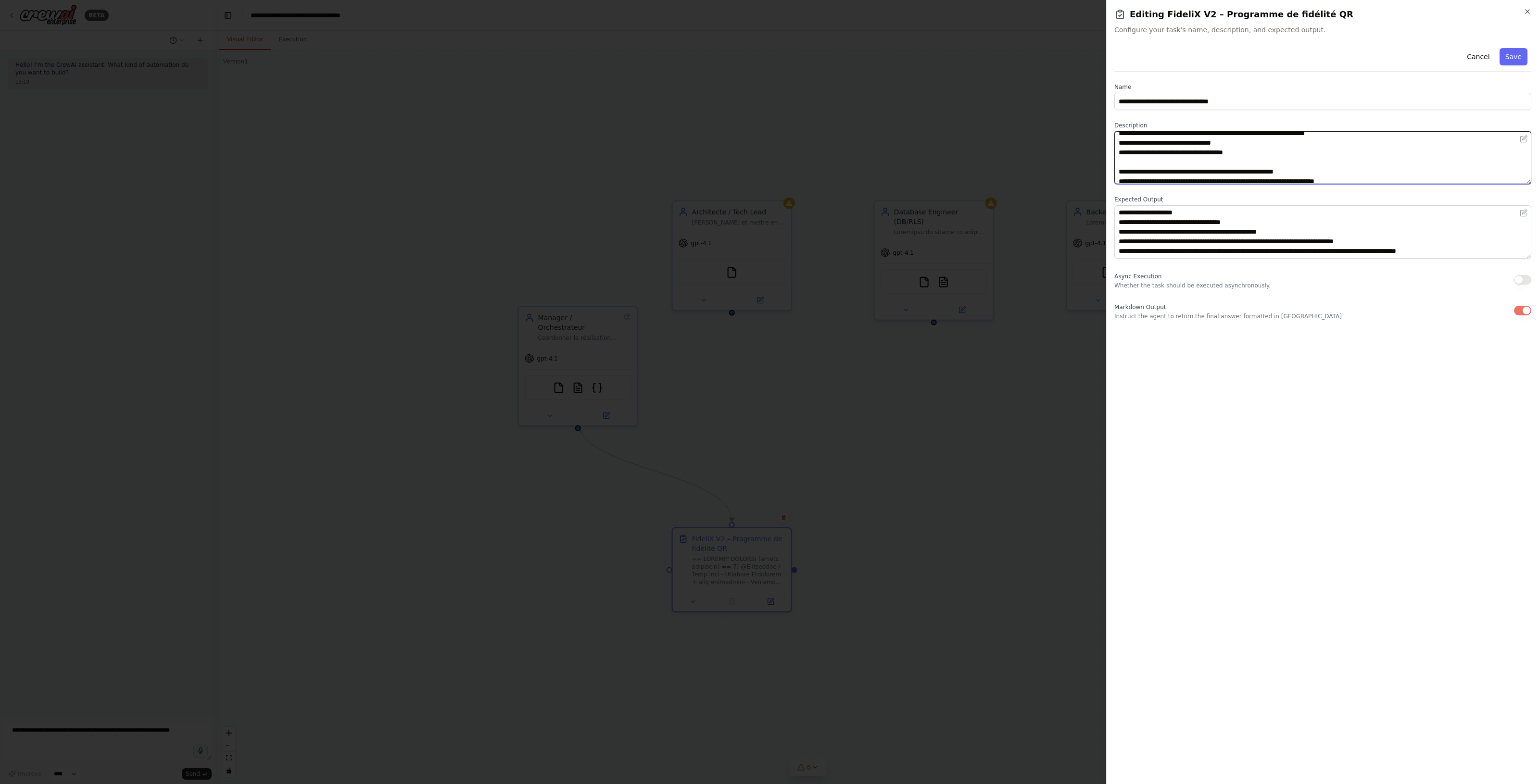
scroll to position [1692, 0]
drag, startPoint x: 1118, startPoint y: 138, endPoint x: 1360, endPoint y: 440, distance: 387.0
click at [1360, 440] on div "**********" at bounding box center [1322, 410] width 417 height 732
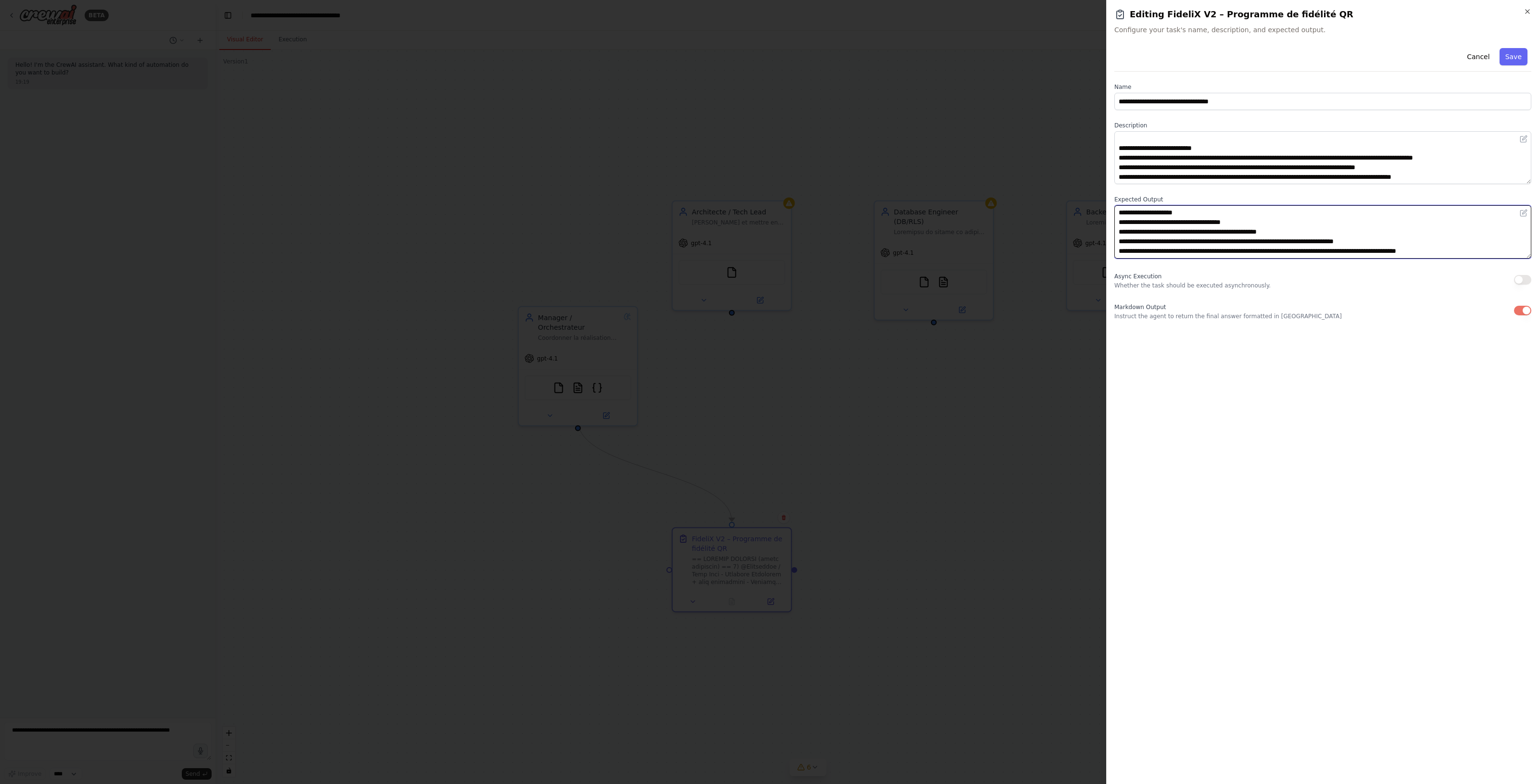
scroll to position [490, 0]
drag, startPoint x: 1117, startPoint y: 213, endPoint x: 1290, endPoint y: 407, distance: 259.9
click at [1290, 407] on div "**********" at bounding box center [1322, 410] width 417 height 732
click at [929, 476] on div at bounding box center [769, 392] width 1539 height 784
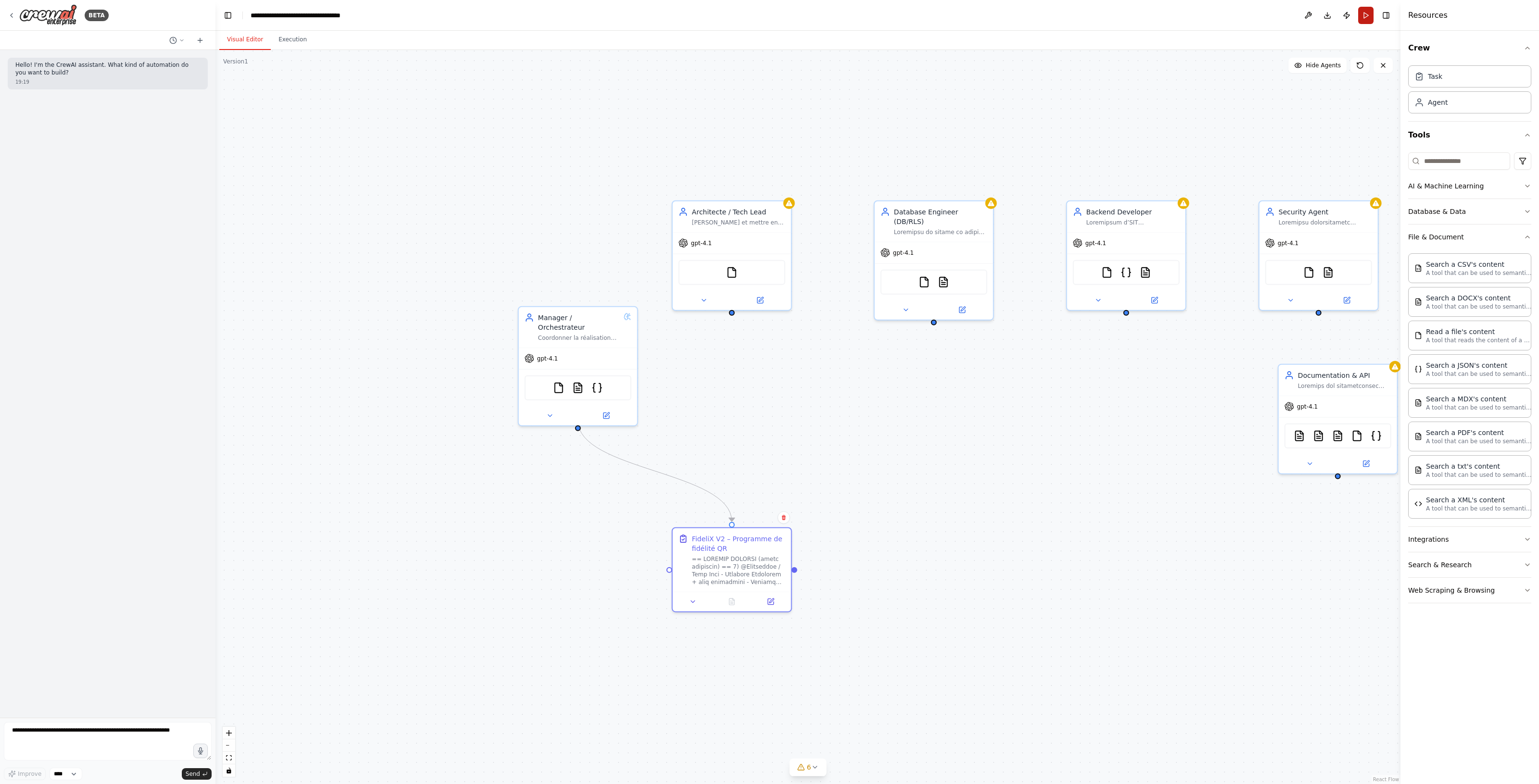
click at [1370, 13] on button "Run" at bounding box center [1365, 16] width 15 height 17
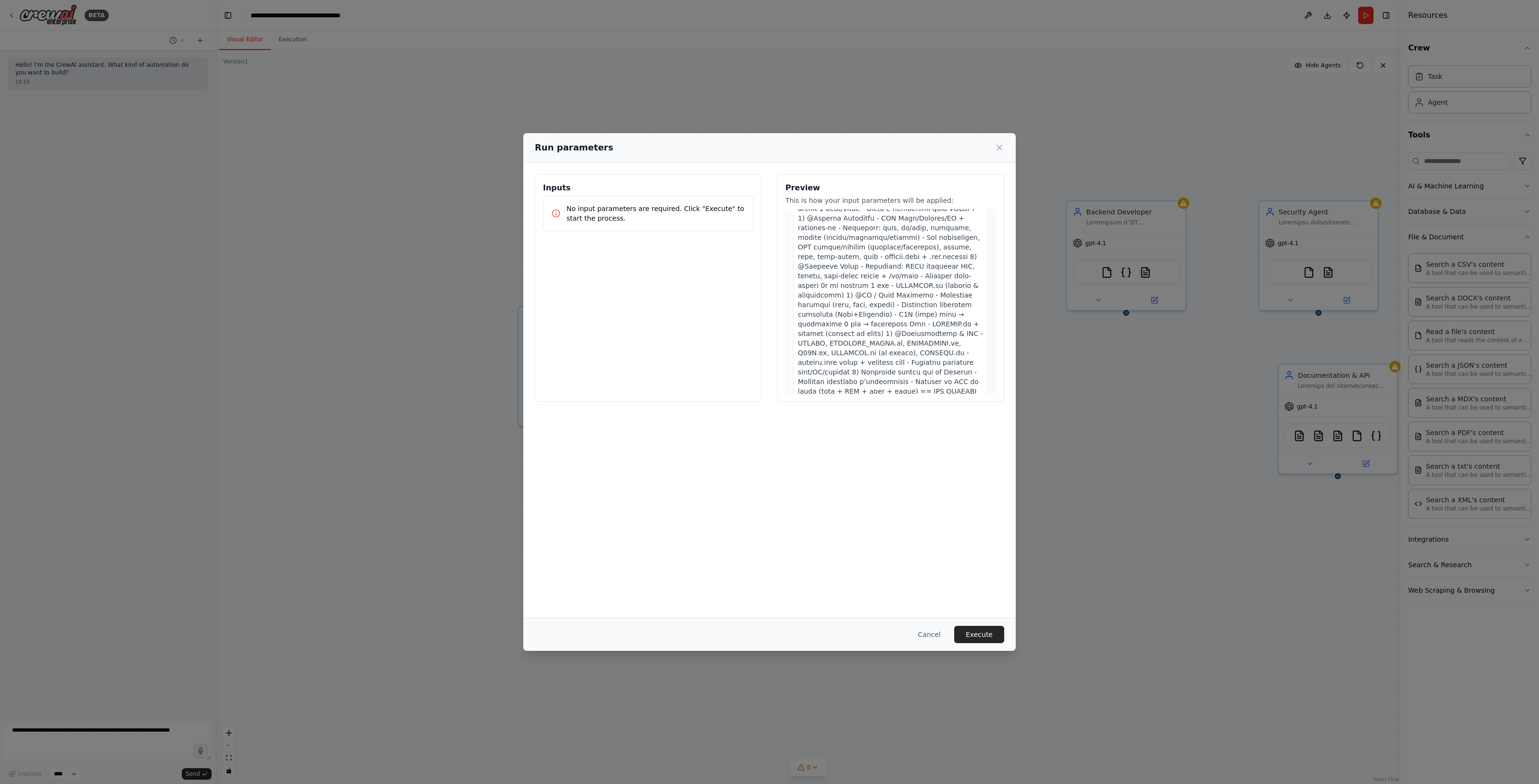
scroll to position [0, 0]
click at [660, 215] on p "No input parameters are required. Click "Execute" to start the process." at bounding box center [656, 213] width 179 height 19
click at [967, 632] on button "Execute" at bounding box center [979, 635] width 50 height 17
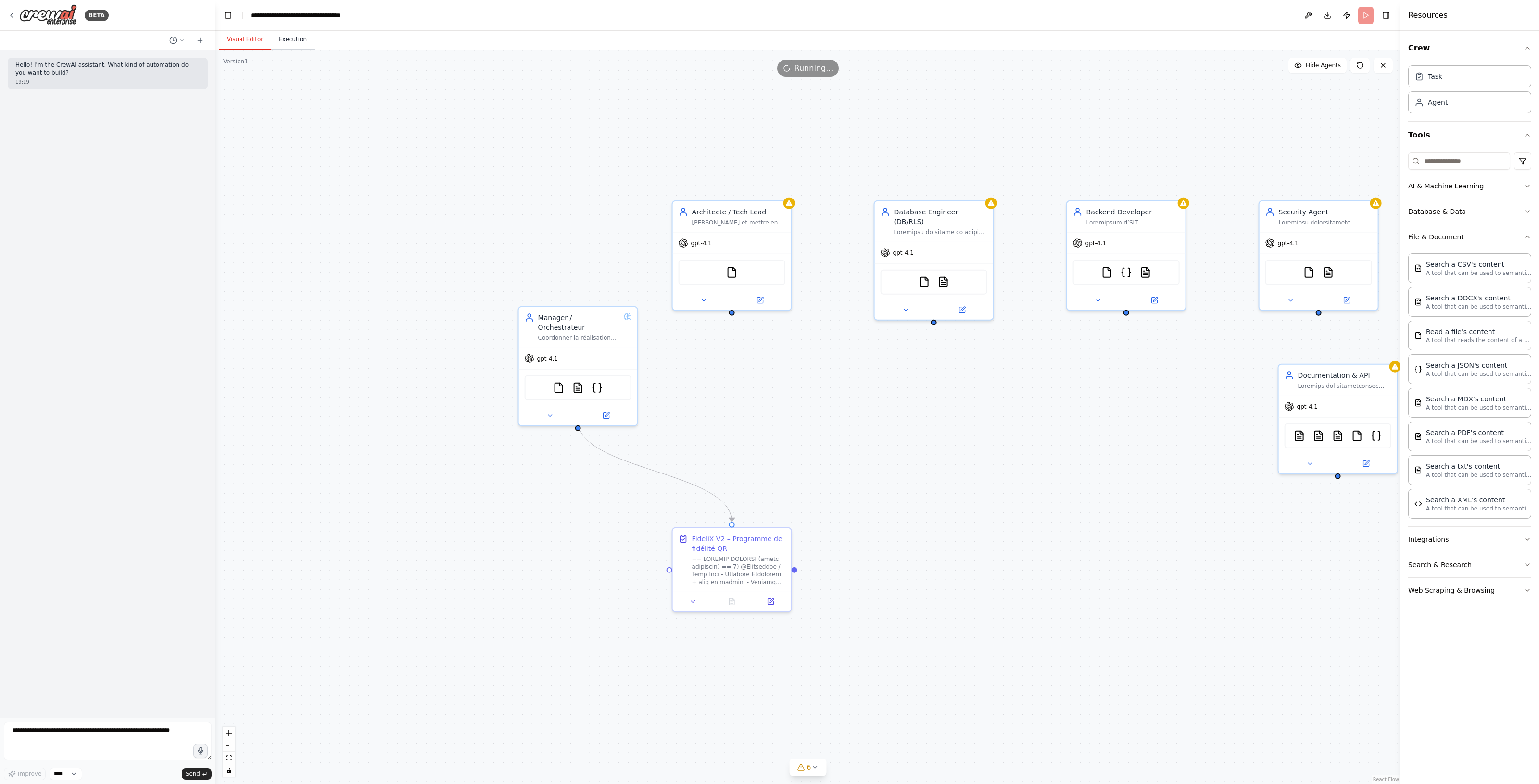
click at [282, 41] on button "Execution" at bounding box center [292, 40] width 43 height 21
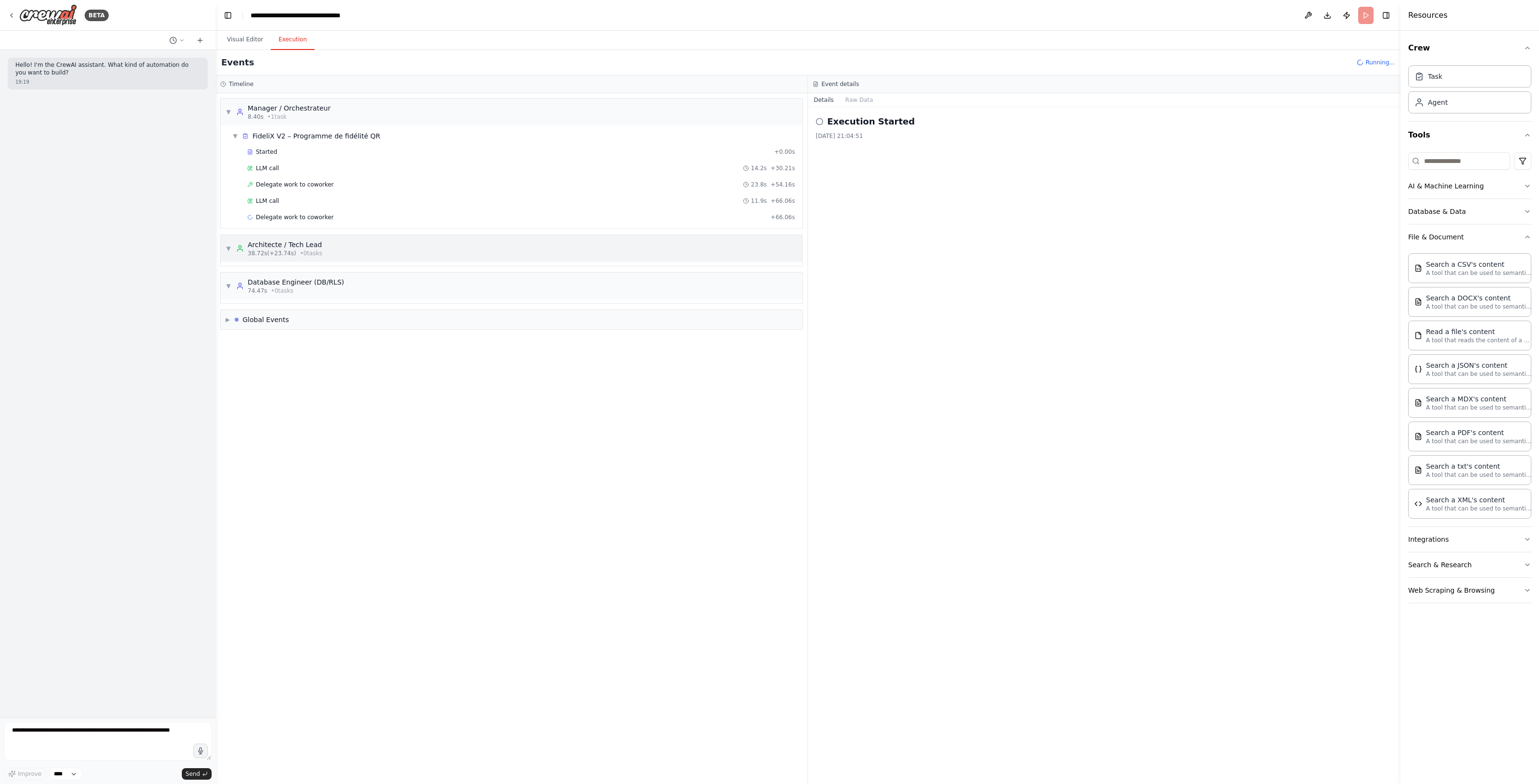
click at [232, 251] on div "▼ Architecte / Tech Lead 38.72s (+23.74s) • 0 task s" at bounding box center [273, 249] width 96 height 17
click at [380, 281] on div "▼ Database Engineer (DB/RLS) 74.47s • 0 task s" at bounding box center [511, 282] width 581 height 27
click at [380, 281] on div "▶ Database Engineer (DB/RLS) 74.47s • 0 task s" at bounding box center [511, 282] width 581 height 27
click at [391, 254] on div "▶ Architecte / Tech Lead 38.72s (+23.74s) • 0 task s" at bounding box center [511, 248] width 581 height 27
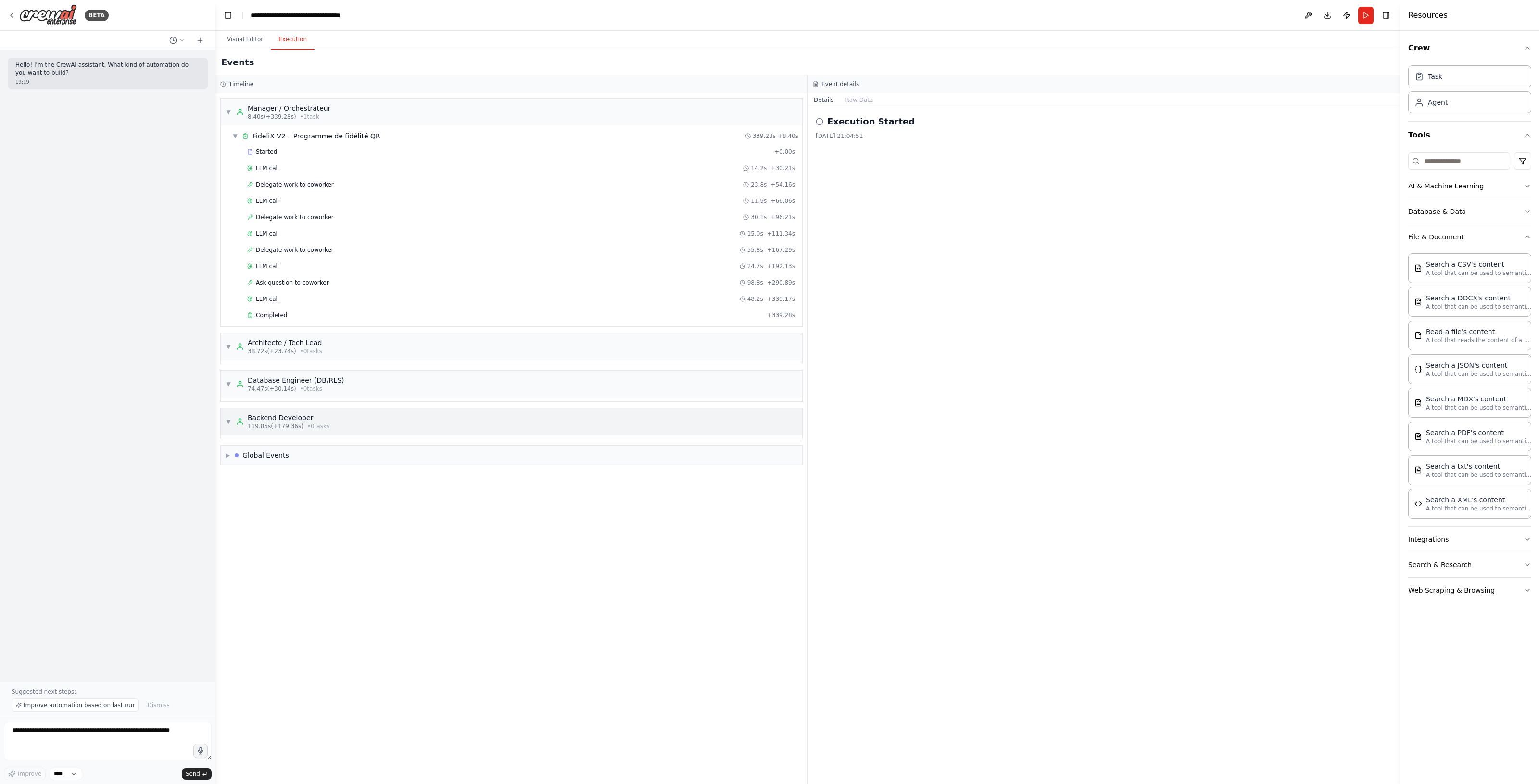
click at [224, 424] on div "▼ Backend Developer 119.85s (+179.36s) • 0 task s" at bounding box center [511, 421] width 581 height 27
click at [224, 424] on div "▶ Backend Developer 119.85s (+179.36s) • 0 task s" at bounding box center [511, 421] width 581 height 27
click at [294, 458] on div "▶ Global Events" at bounding box center [511, 455] width 581 height 19
click at [299, 561] on div "▼ Manager / Orchestrateur 8.40s (+339.28s) • 1 task ▼ FideliX V2 – Programme de…" at bounding box center [511, 439] width 592 height 691
click at [301, 492] on div "Crew Kickoff Started" at bounding box center [511, 492] width 567 height 8
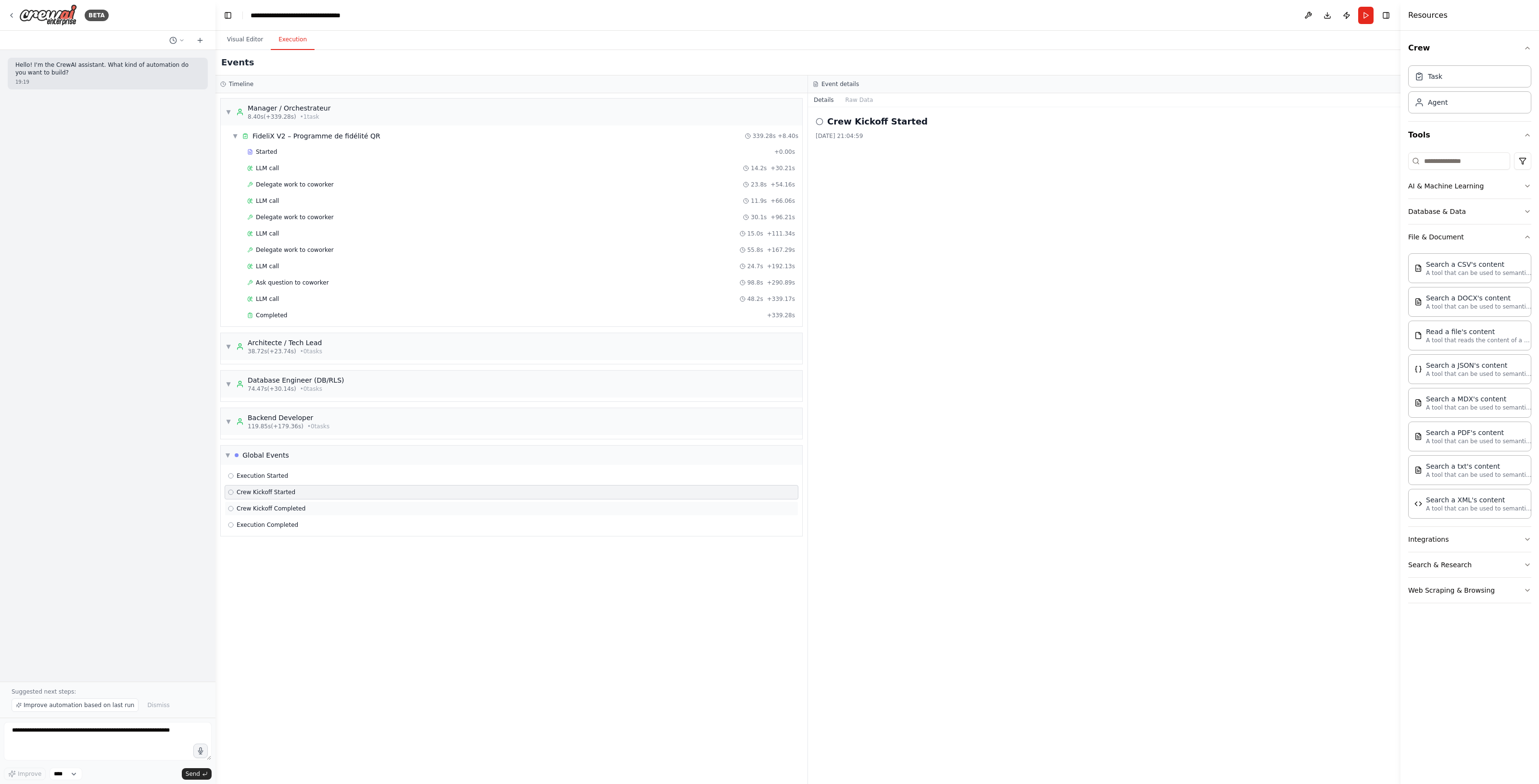
click at [313, 512] on div "Crew Kickoff Completed" at bounding box center [511, 509] width 567 height 8
click at [296, 527] on div "Execution Completed" at bounding box center [511, 525] width 567 height 8
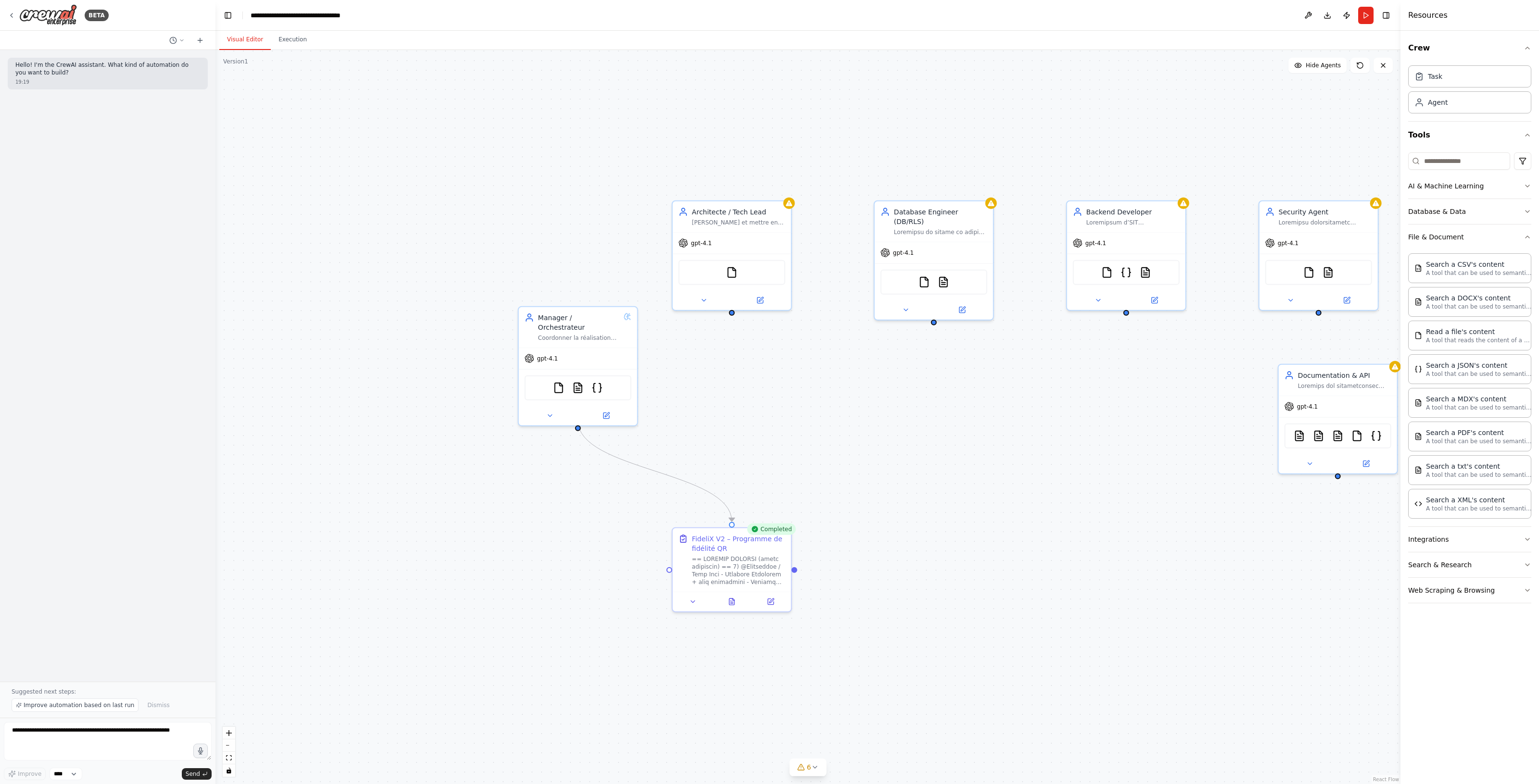
click at [244, 43] on button "Visual Editor" at bounding box center [244, 40] width 51 height 21
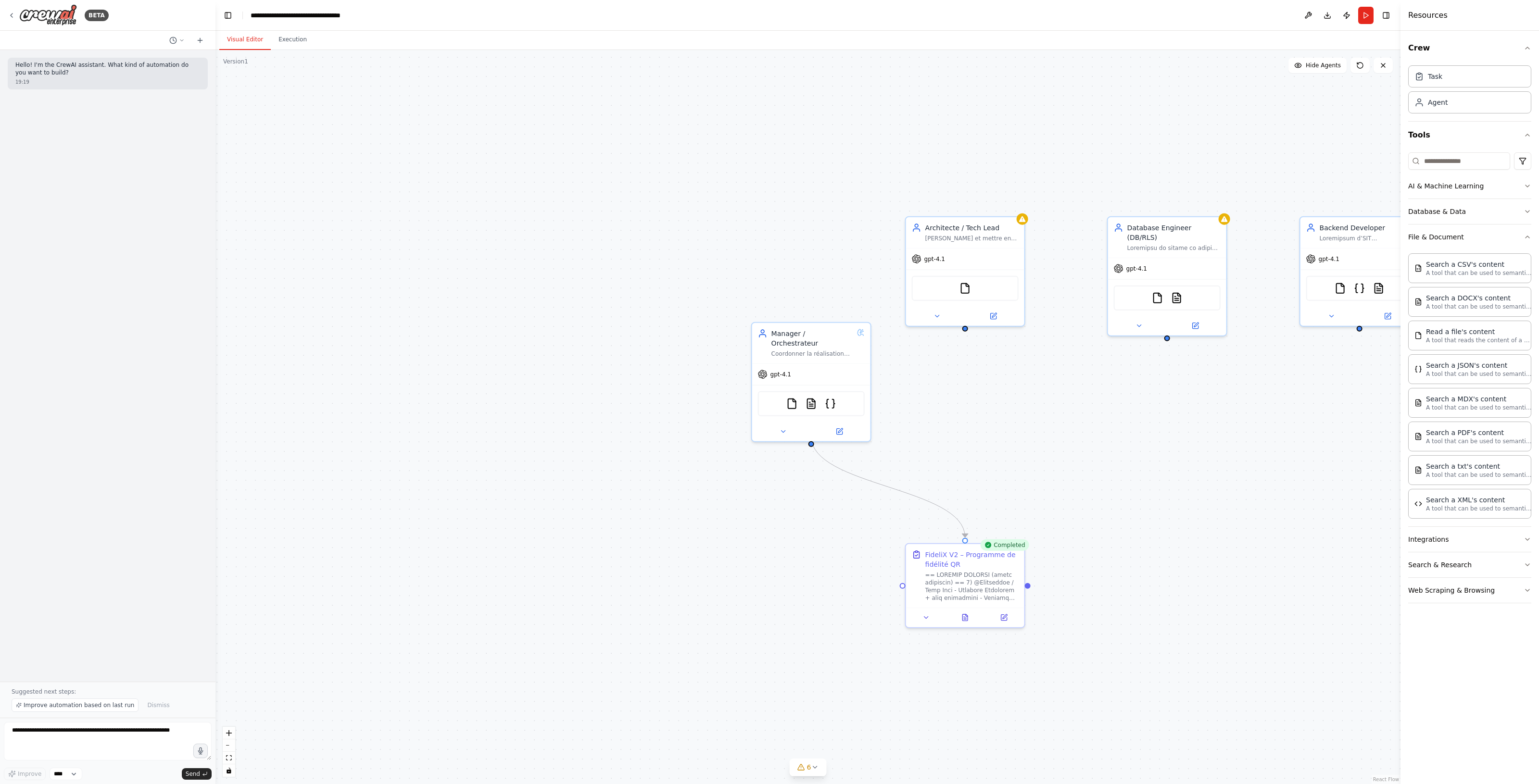
drag, startPoint x: 823, startPoint y: 526, endPoint x: 1353, endPoint y: 505, distance: 530.4
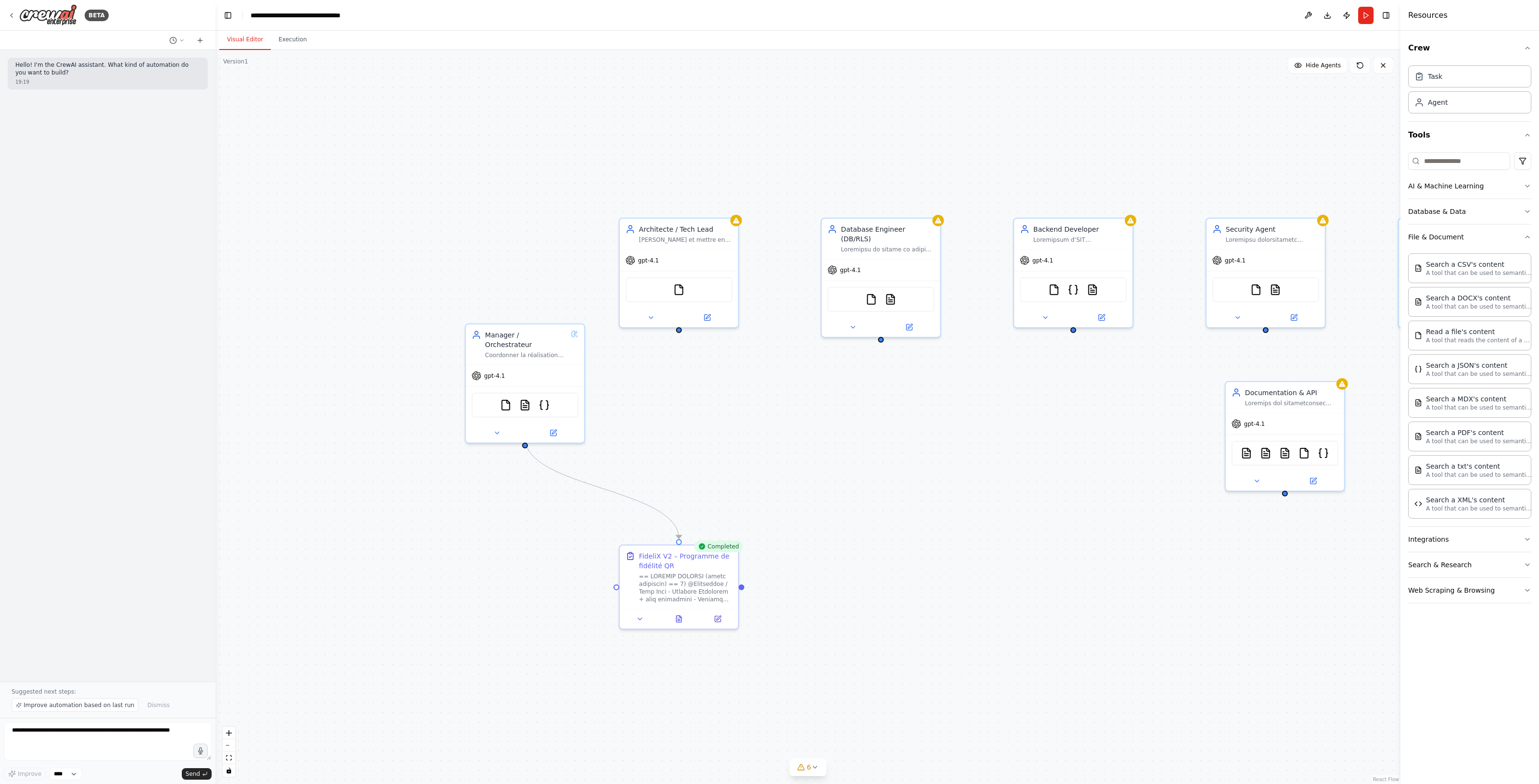
drag, startPoint x: 877, startPoint y: 499, endPoint x: 696, endPoint y: 522, distance: 182.5
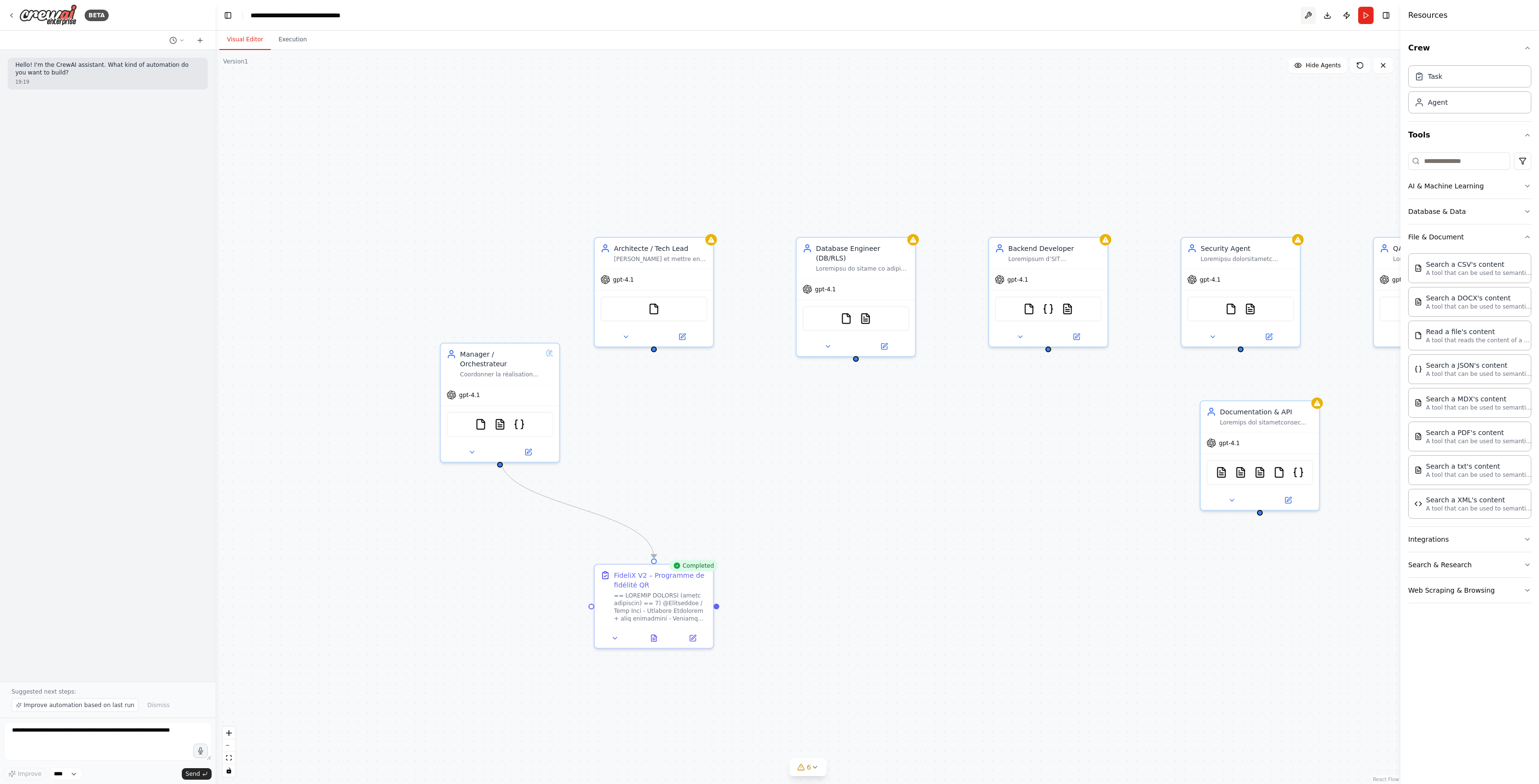
click at [1308, 13] on button at bounding box center [1307, 16] width 15 height 17
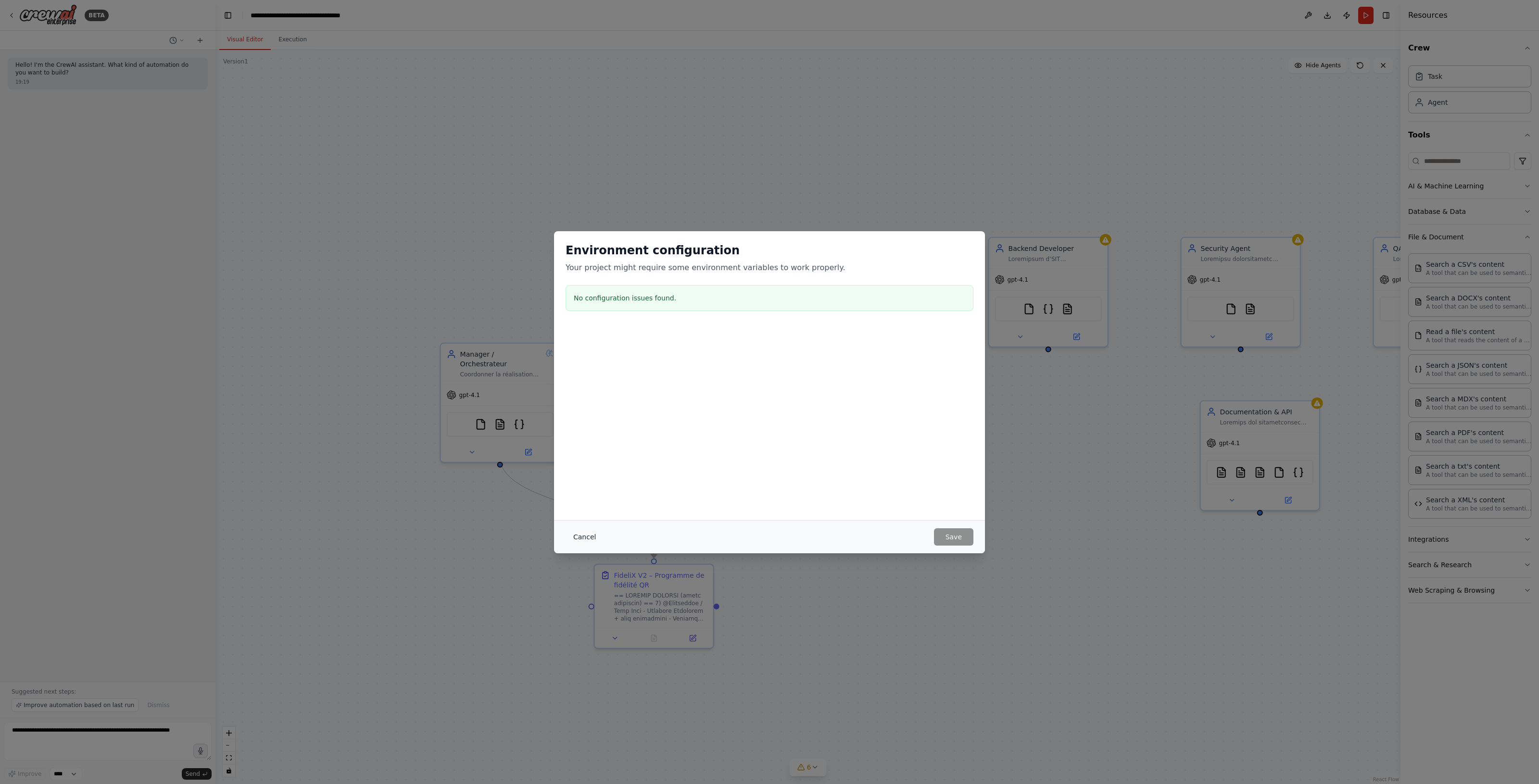
click at [568, 534] on button "Cancel" at bounding box center [584, 537] width 38 height 17
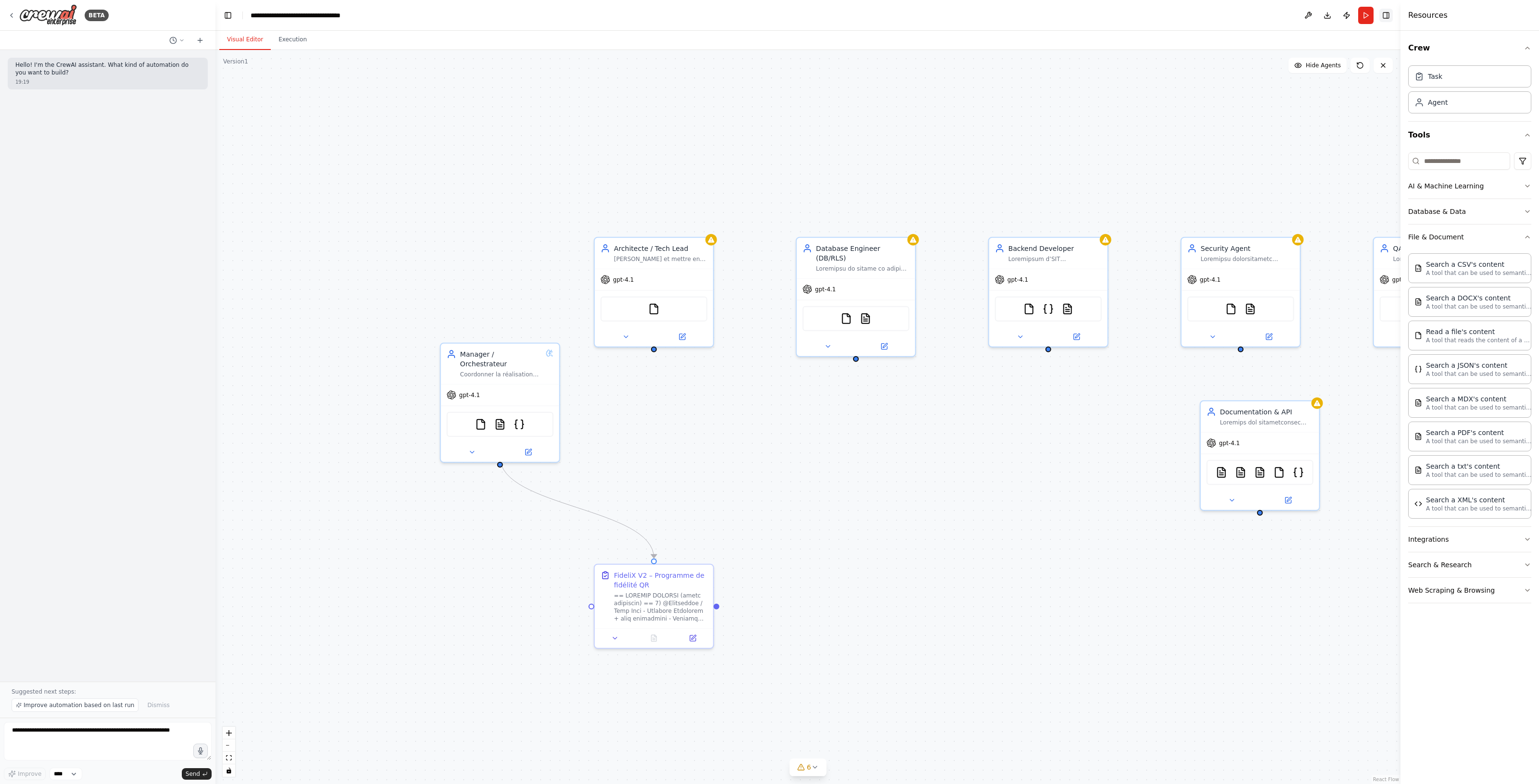
click at [1387, 12] on button "Toggle Right Sidebar" at bounding box center [1386, 15] width 13 height 13
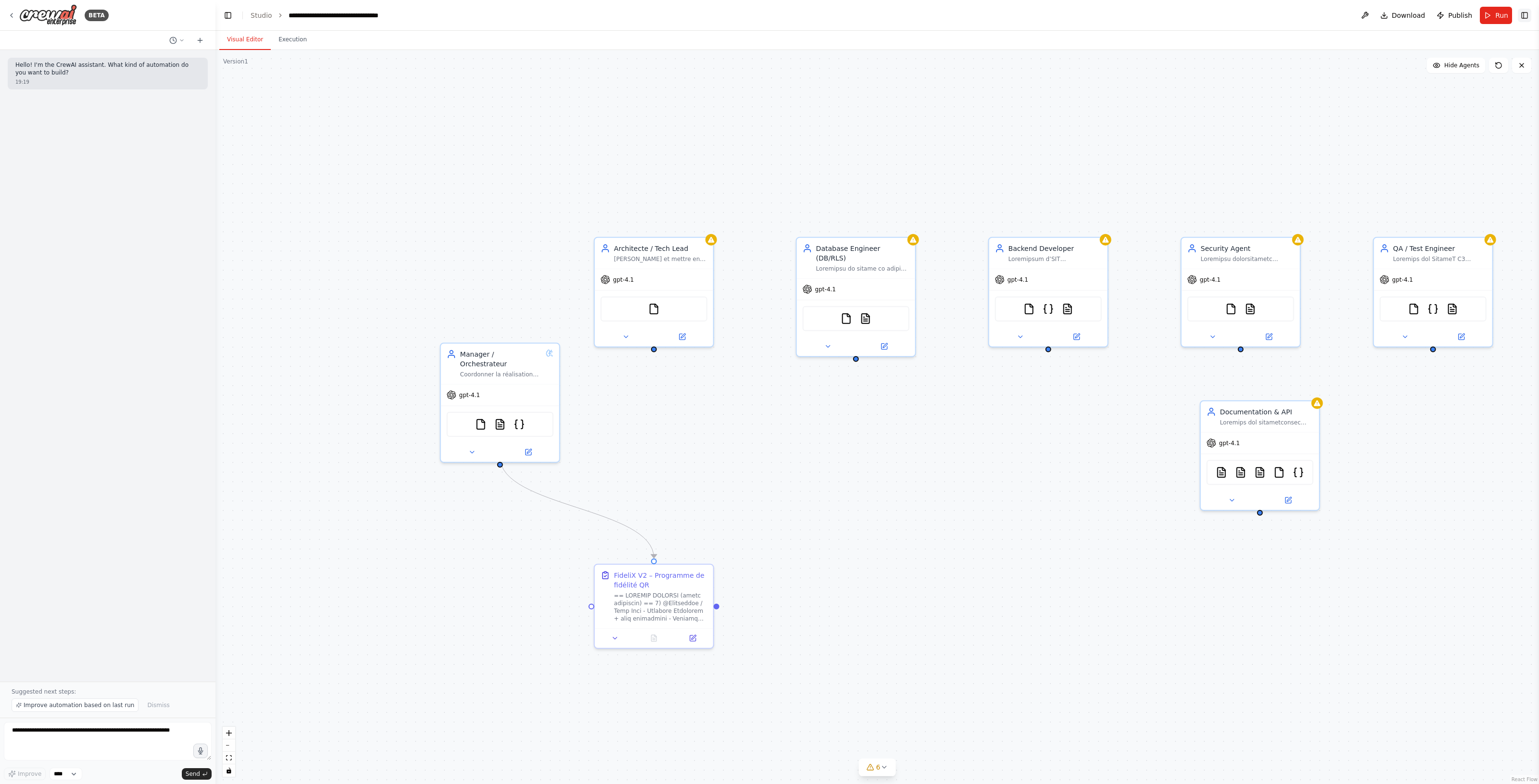
click at [1525, 13] on button "Toggle Right Sidebar" at bounding box center [1524, 15] width 13 height 13
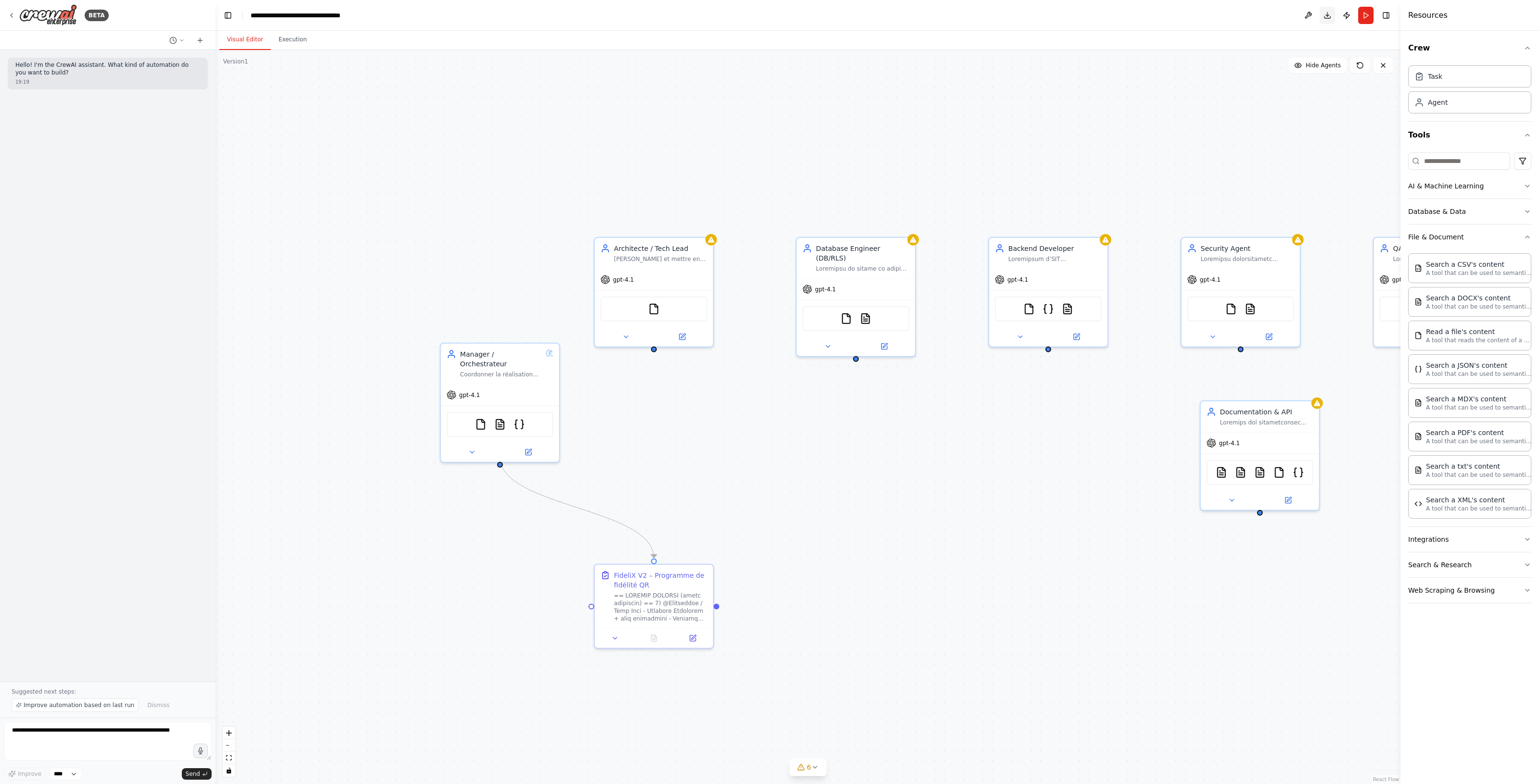
click at [1326, 15] on button "Download" at bounding box center [1326, 16] width 15 height 17
click at [279, 36] on button "Execution" at bounding box center [292, 40] width 43 height 21
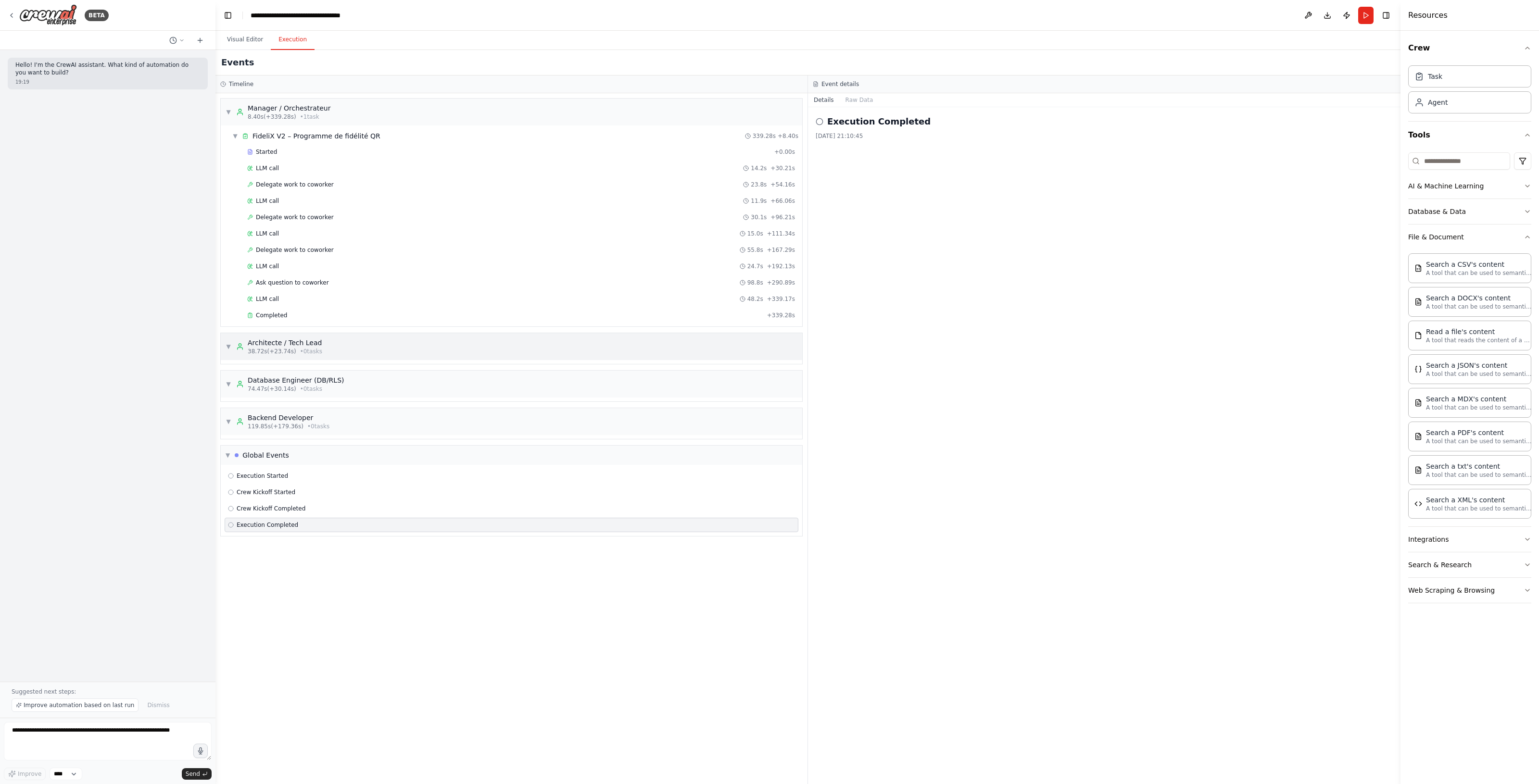
click at [307, 354] on span "• 0 task s" at bounding box center [311, 352] width 22 height 8
click at [236, 349] on icon at bounding box center [240, 347] width 8 height 8
click at [240, 388] on icon at bounding box center [240, 384] width 8 height 8
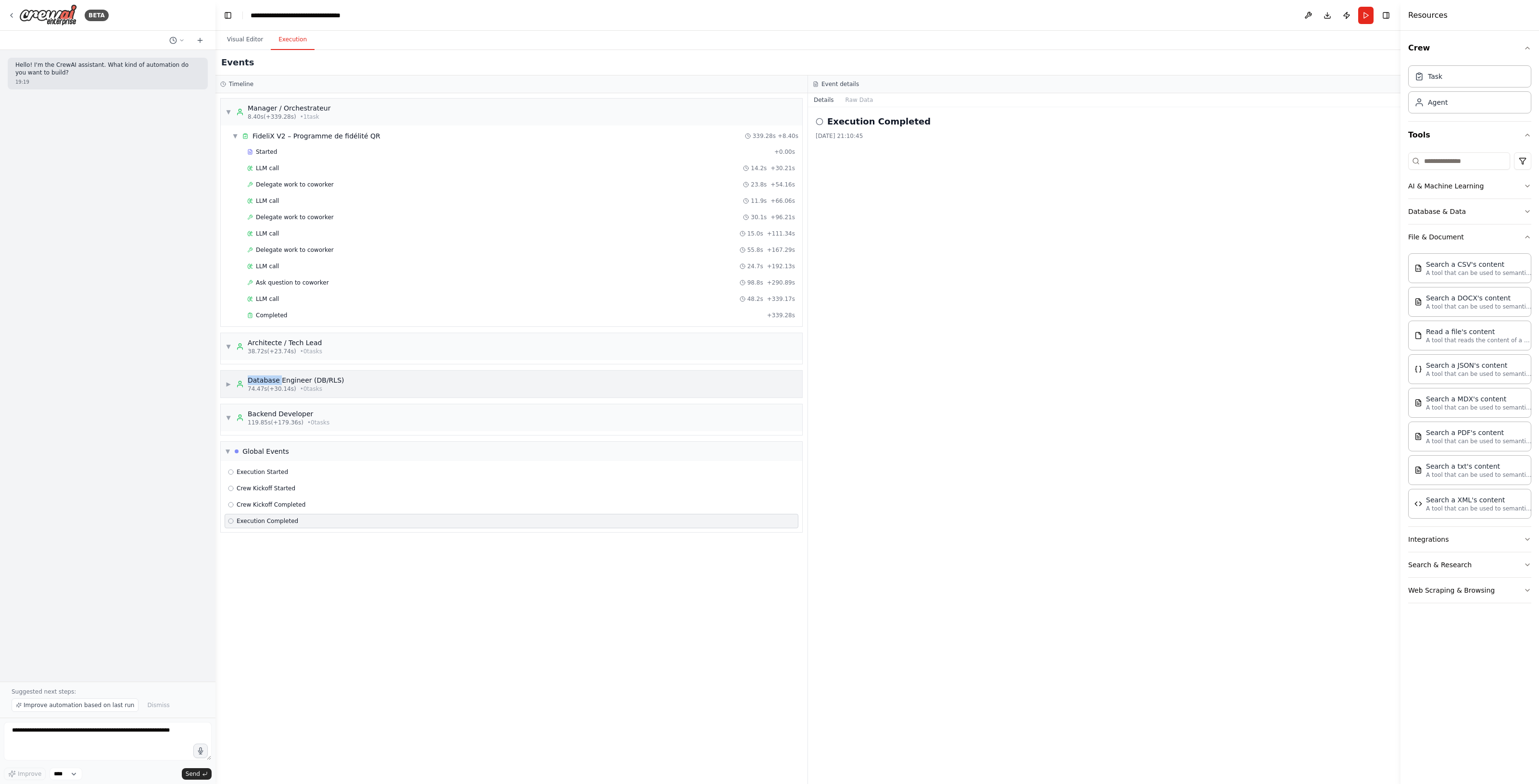
click at [240, 388] on icon at bounding box center [240, 384] width 8 height 8
click at [233, 428] on div "▼ Backend Developer 119.85s (+179.36s) • 0 task s" at bounding box center [277, 422] width 104 height 17
click at [232, 428] on div "▶ Backend Developer 119.85s (+179.36s) • 0 task s" at bounding box center [277, 422] width 104 height 17
click at [240, 454] on div "Global Events" at bounding box center [262, 455] width 55 height 9
click at [240, 453] on div "▶ Global Events" at bounding box center [511, 455] width 581 height 19
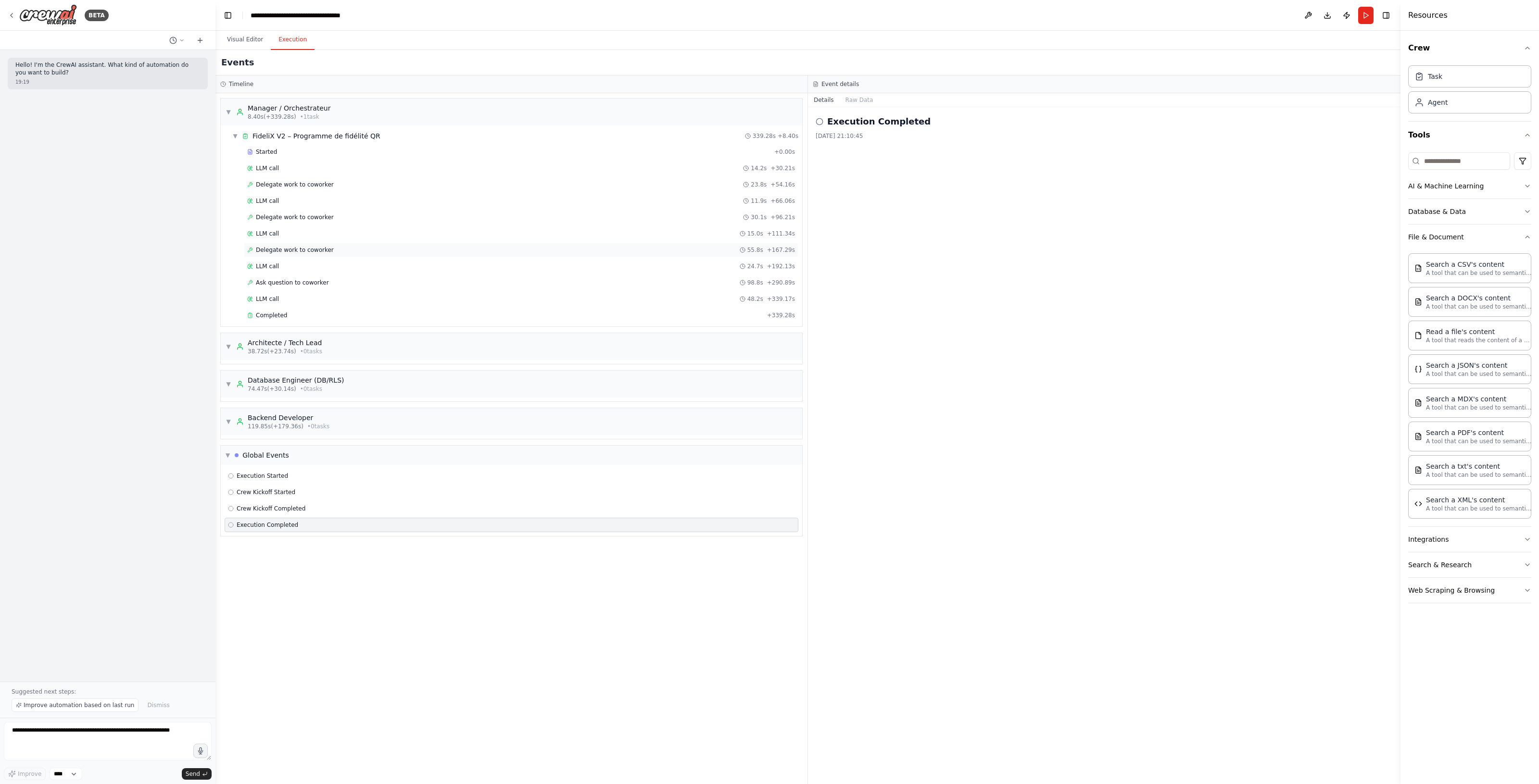
click at [290, 249] on span "Delegate work to coworker" at bounding box center [295, 250] width 78 height 8
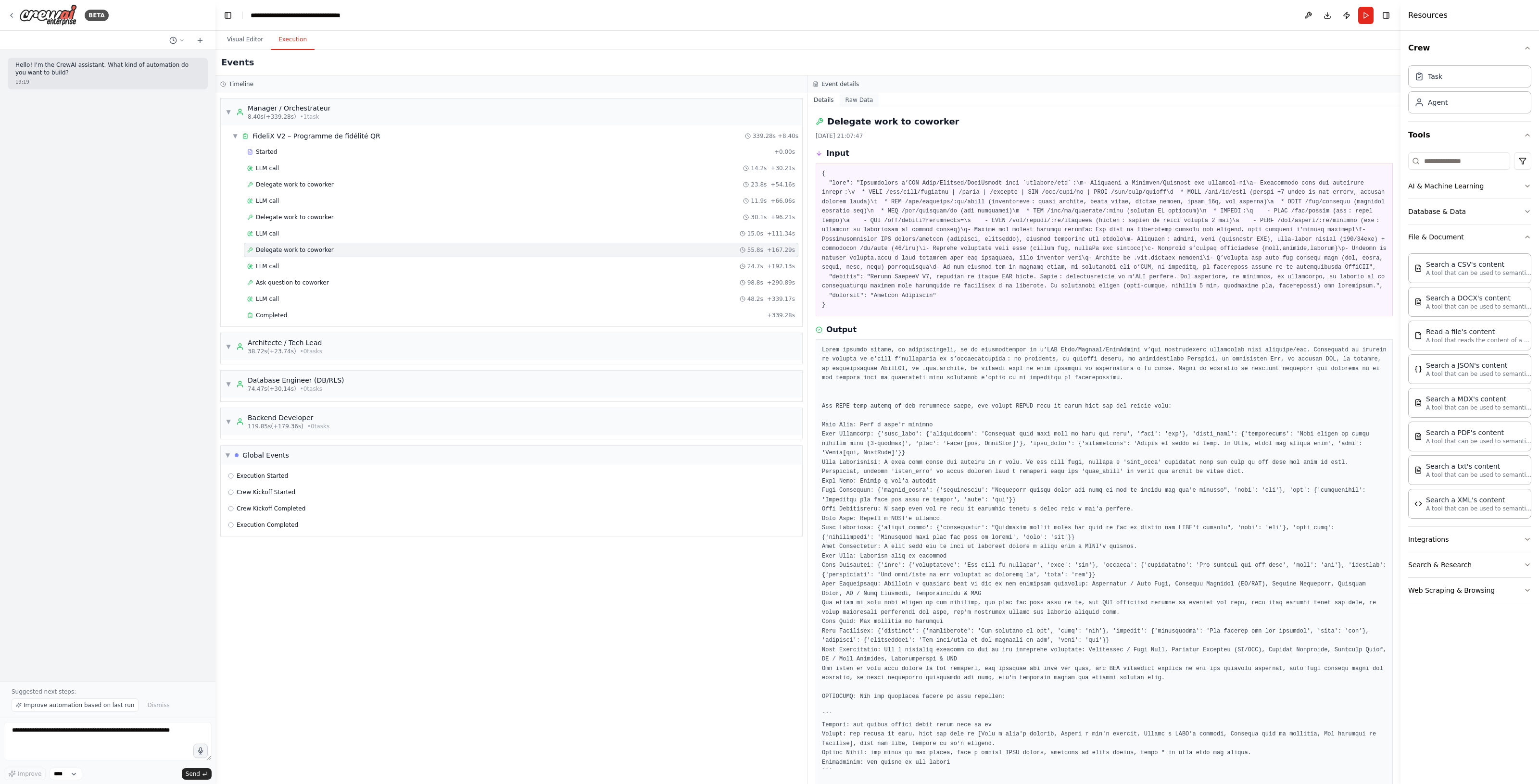
click at [864, 101] on button "Raw Data" at bounding box center [859, 100] width 40 height 13
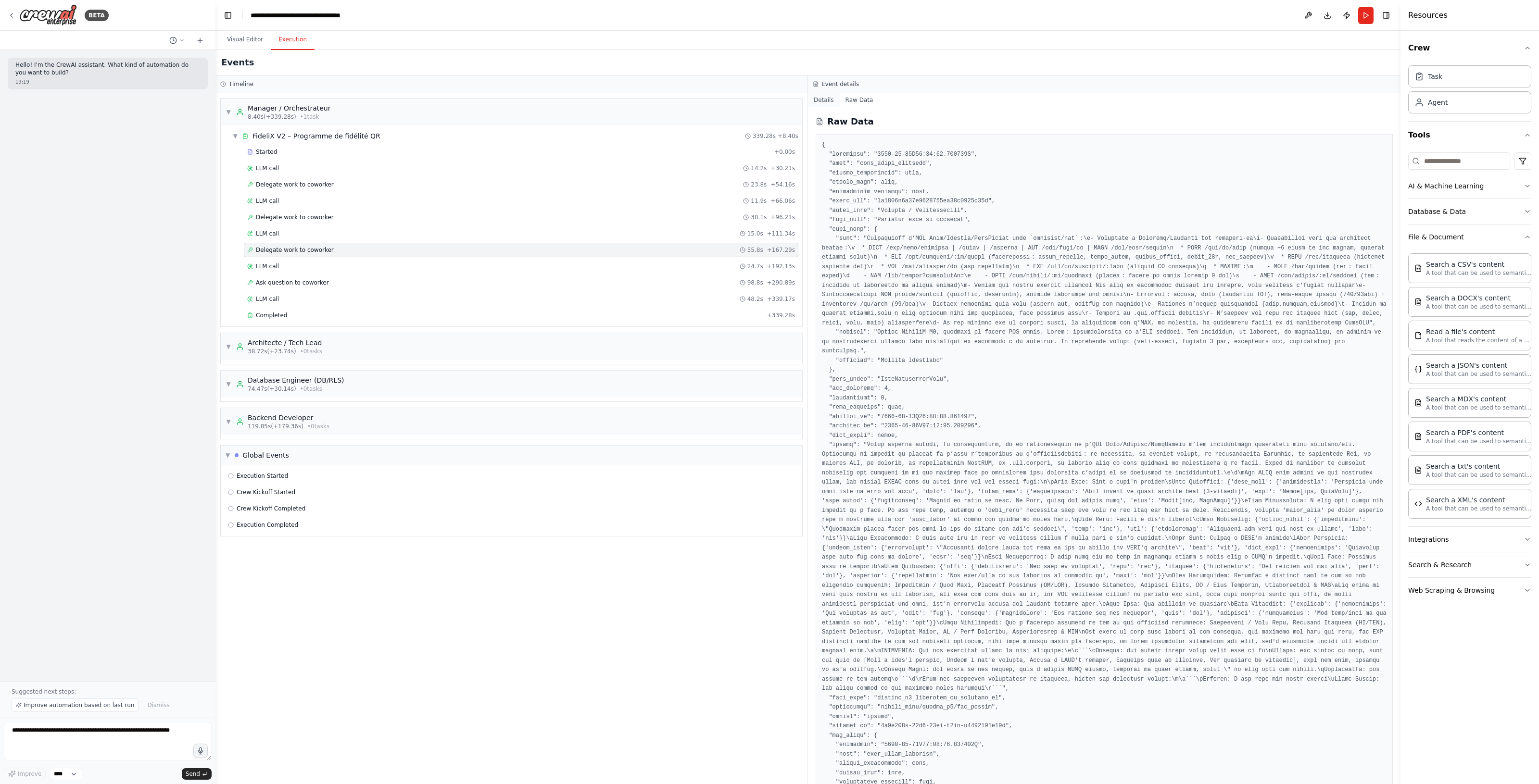
click at [828, 96] on button "Details" at bounding box center [824, 100] width 32 height 13
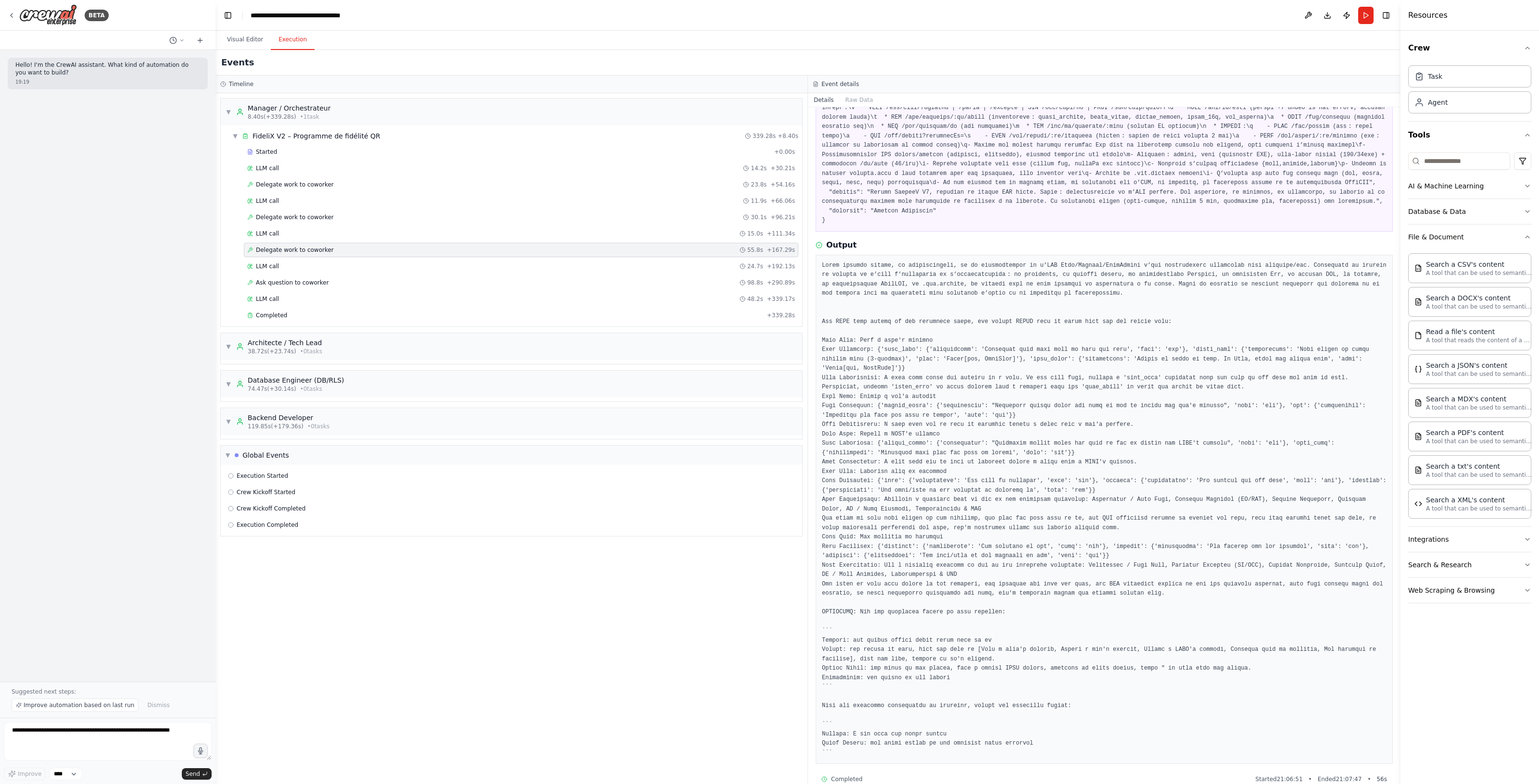
scroll to position [92, 0]
click at [391, 585] on div "▼ Manager / Orchestrateur 8.40s (+339.28s) • 1 task ▼ FideliX V2 – Programme de…" at bounding box center [511, 439] width 592 height 691
click at [407, 354] on div "▼ Architecte / Tech Lead 38.72s (+23.74s) • 0 task s" at bounding box center [511, 347] width 581 height 27
click at [407, 354] on div "▶ Architecte / Tech Lead 38.72s (+23.74s) • 0 task s" at bounding box center [511, 347] width 581 height 27
click at [553, 89] on div "Timeline" at bounding box center [511, 85] width 592 height 18
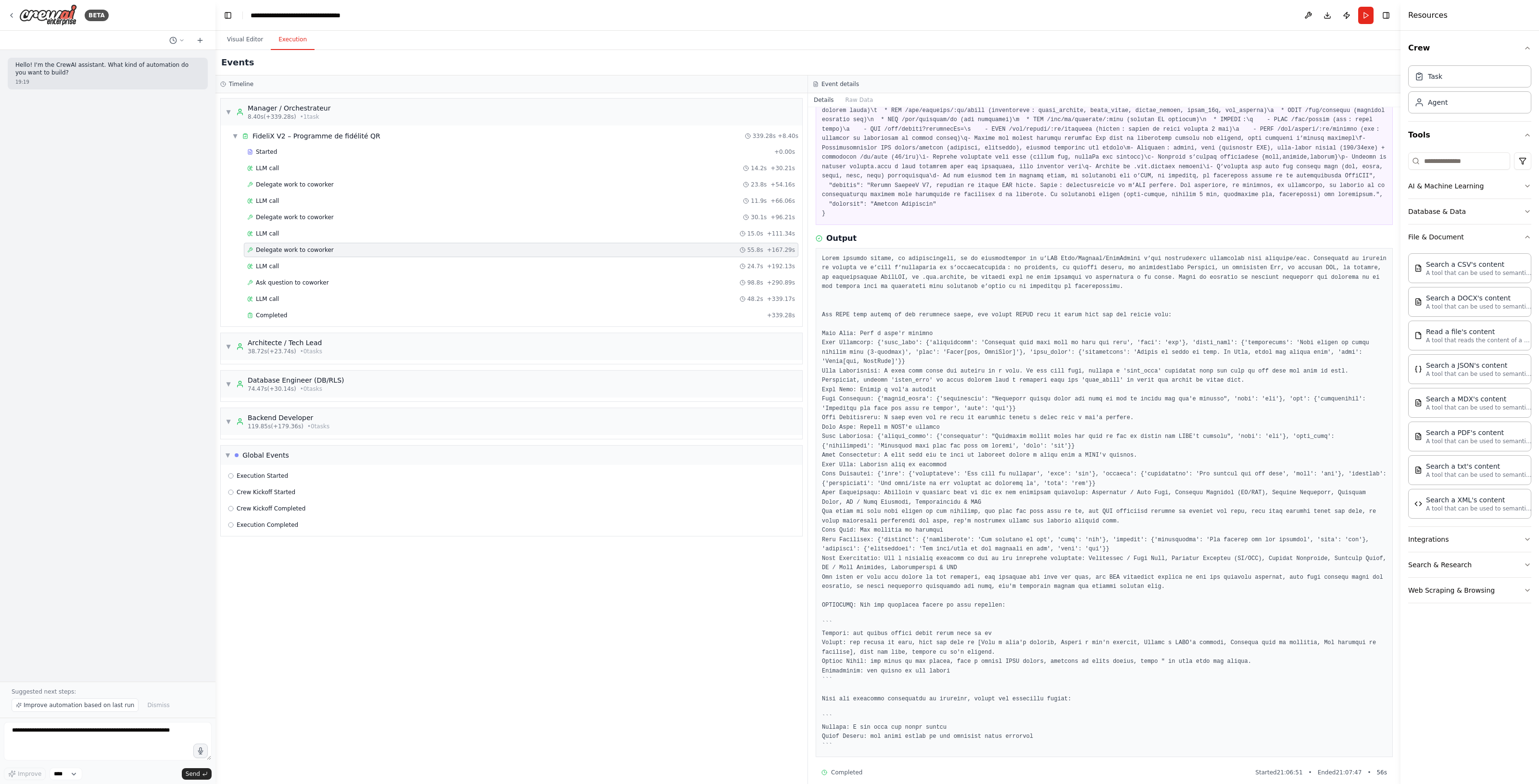
click at [559, 84] on div "Timeline" at bounding box center [511, 85] width 583 height 8
click at [229, 111] on span "▼" at bounding box center [228, 112] width 6 height 8
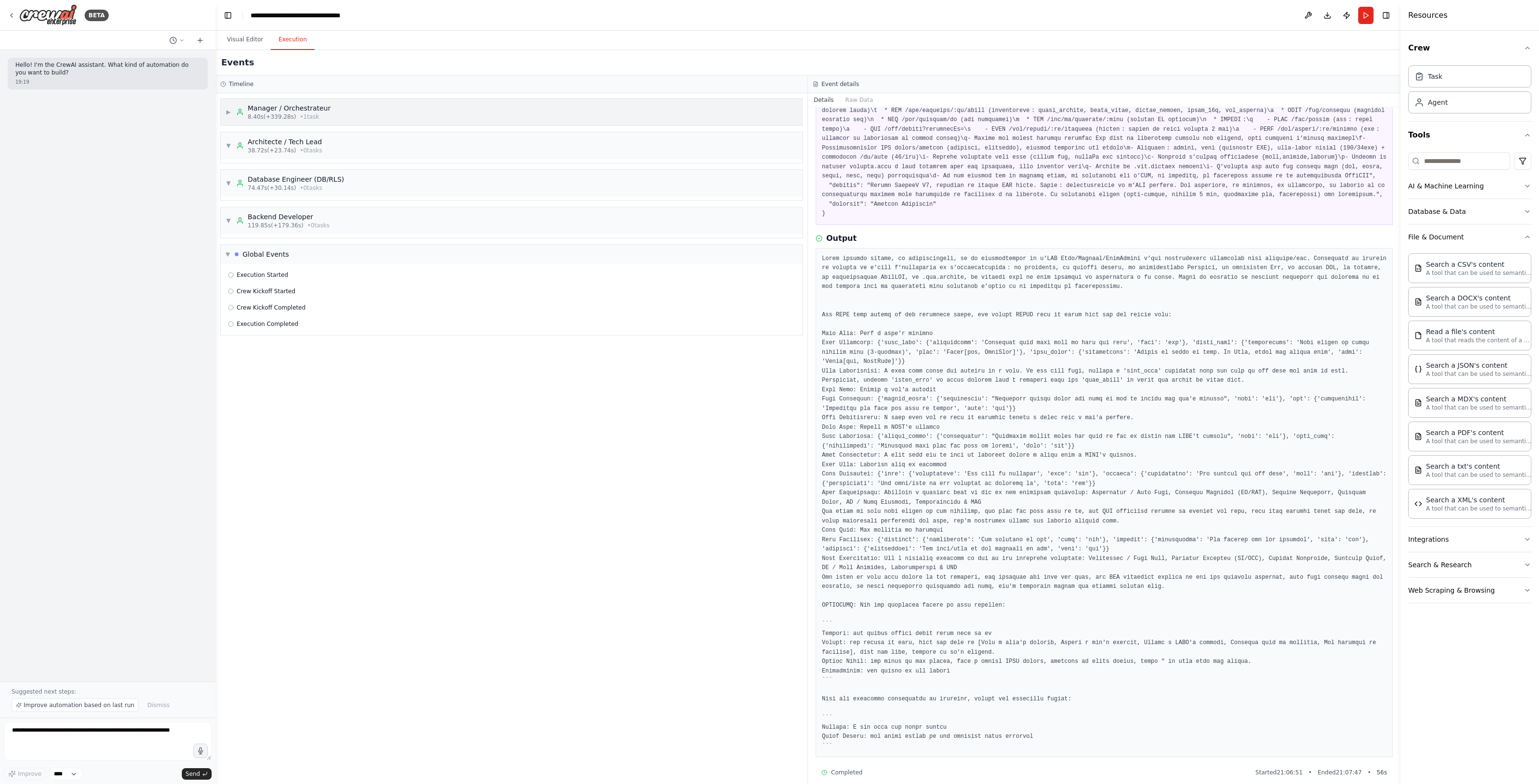
click at [229, 111] on span "▶" at bounding box center [228, 112] width 6 height 8
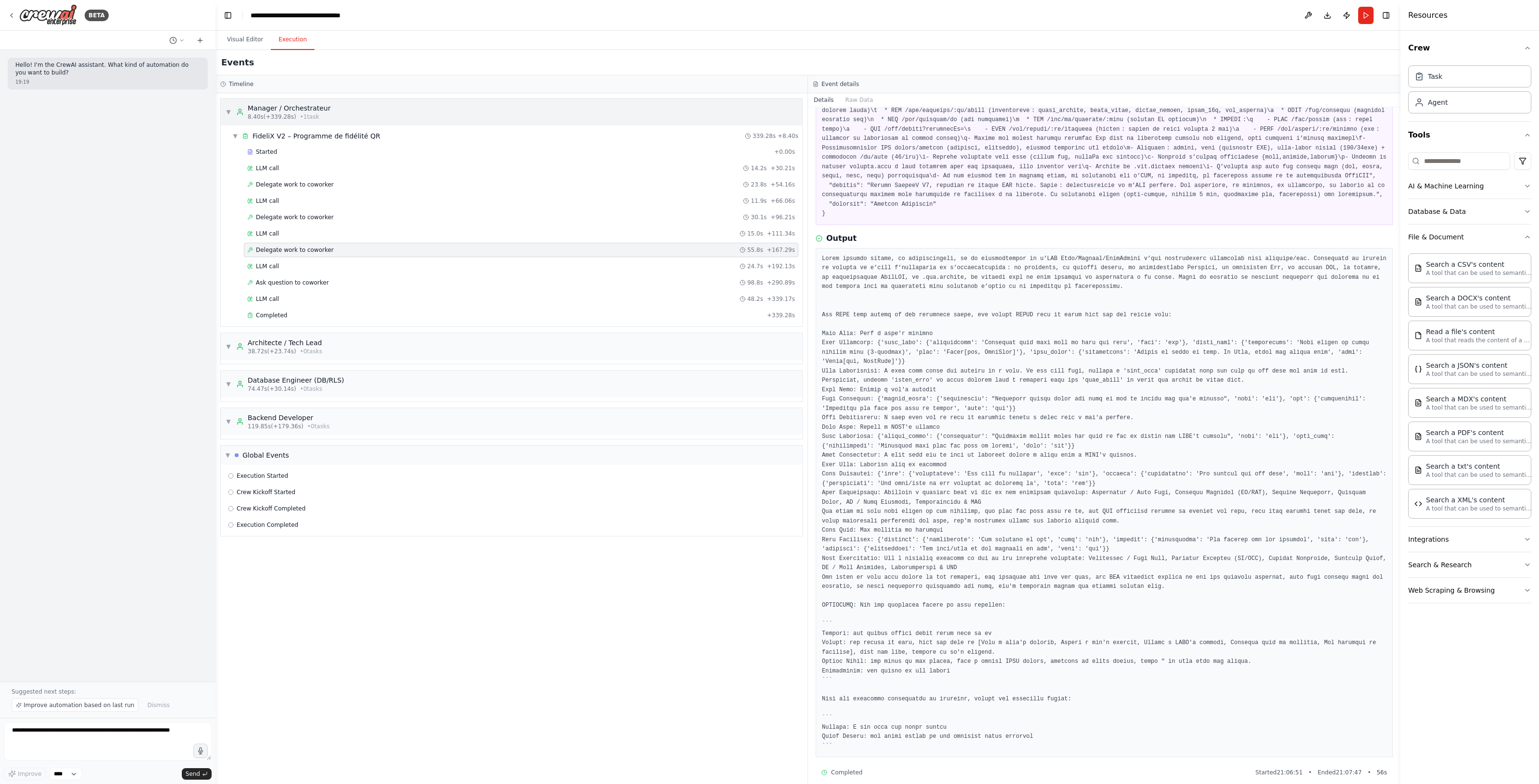
click at [229, 111] on span "▼" at bounding box center [228, 112] width 6 height 8
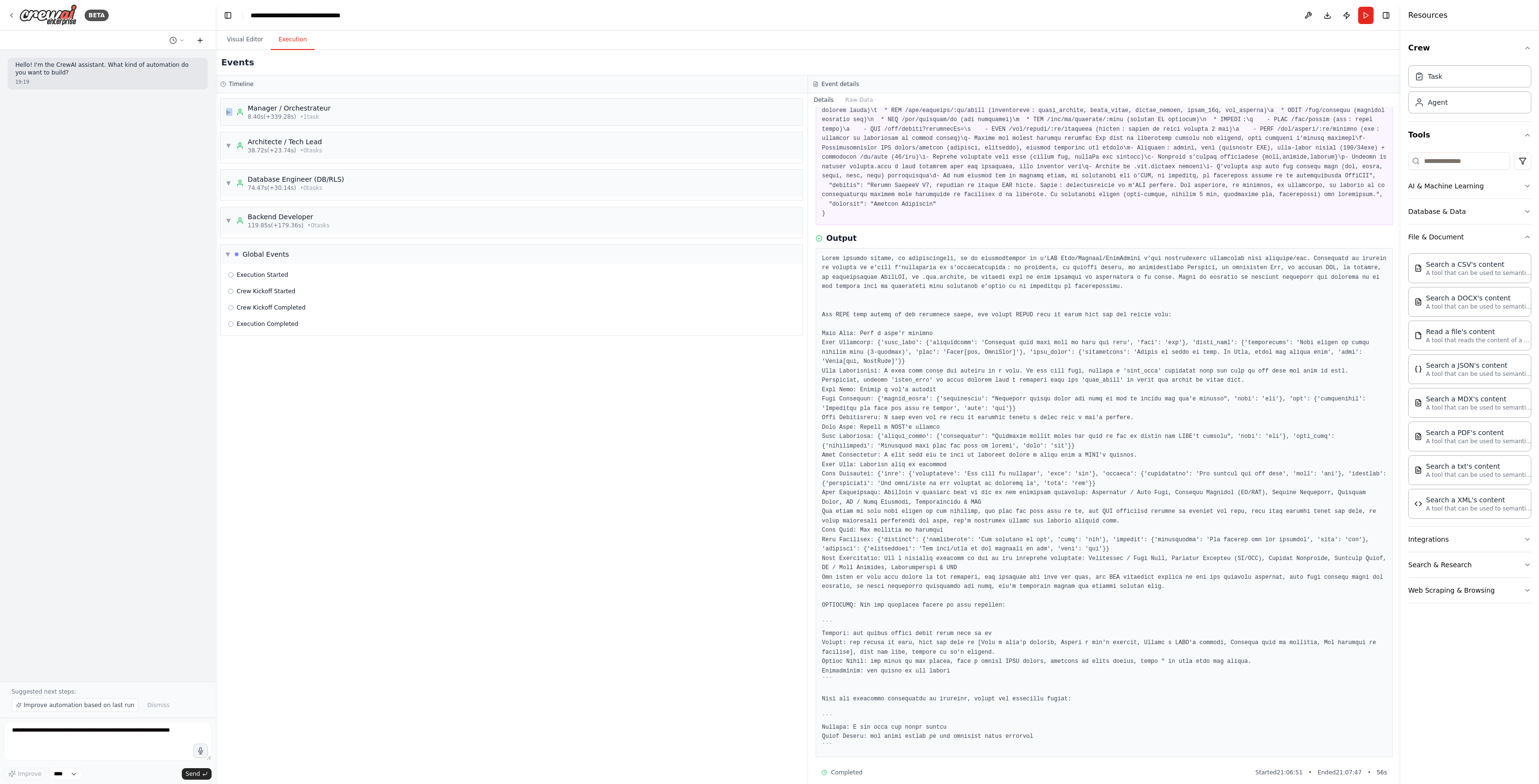
click at [198, 40] on icon at bounding box center [199, 40] width 4 height 0
click at [171, 37] on circle at bounding box center [173, 40] width 6 height 6
click at [128, 247] on div at bounding box center [108, 392] width 216 height 784
click at [66, 773] on select "****" at bounding box center [66, 774] width 32 height 13
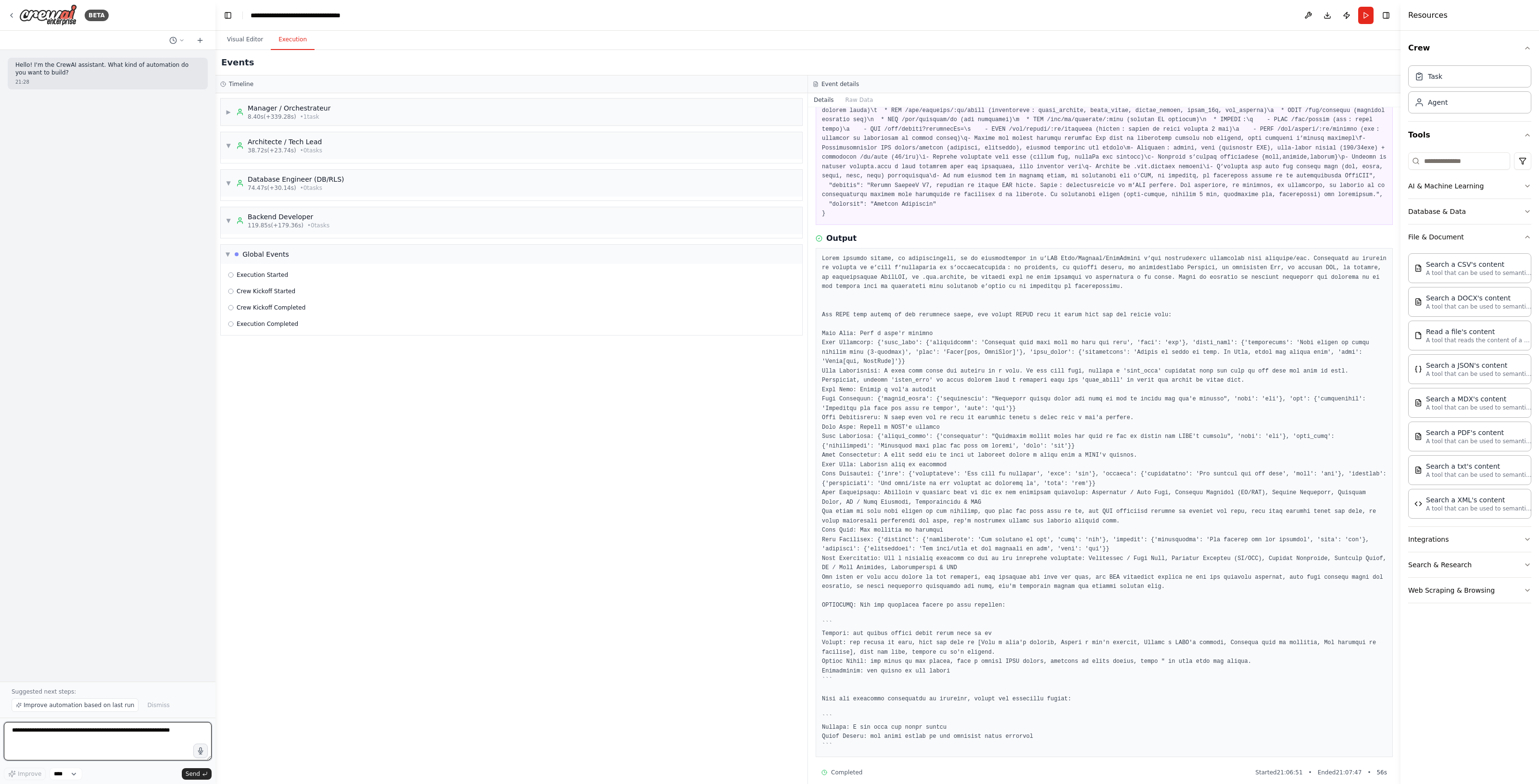
click at [127, 752] on textarea at bounding box center [108, 741] width 208 height 39
click at [350, 364] on div "▶ Manager / Orchestrateur 8.40s (+339.28s) • 1 task ▼ Architecte / Tech Lead 38…" at bounding box center [511, 439] width 592 height 691
click at [323, 275] on div "Execution Started" at bounding box center [511, 275] width 567 height 8
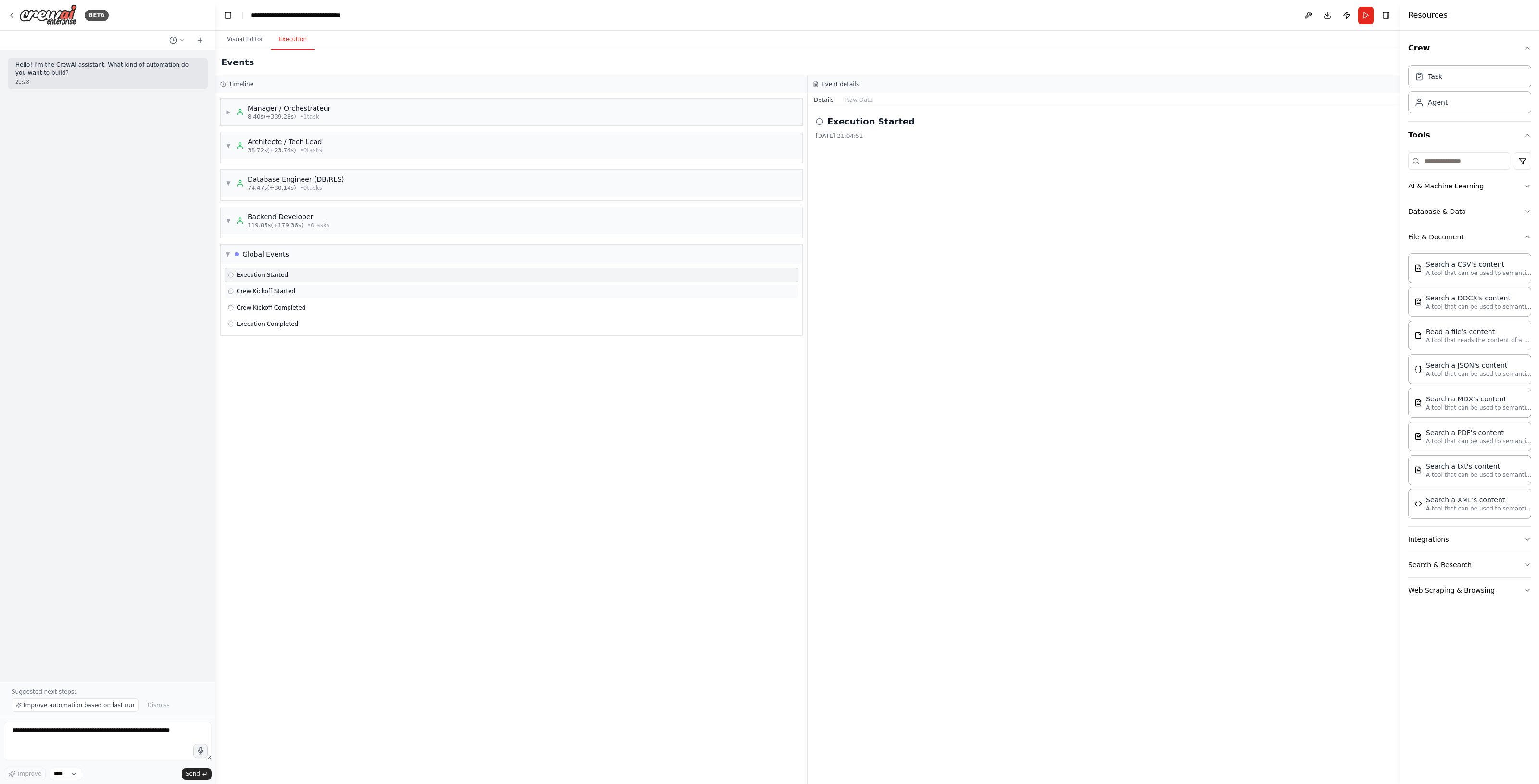
click at [314, 287] on div "Crew Kickoff Started" at bounding box center [511, 292] width 574 height 14
click at [312, 302] on div "Crew Kickoff Completed" at bounding box center [511, 307] width 574 height 14
click at [312, 311] on div "Crew Kickoff Completed" at bounding box center [511, 307] width 567 height 8
click at [301, 250] on div "▼ Global Events" at bounding box center [511, 254] width 581 height 19
click at [249, 37] on button "Visual Editor" at bounding box center [244, 40] width 51 height 21
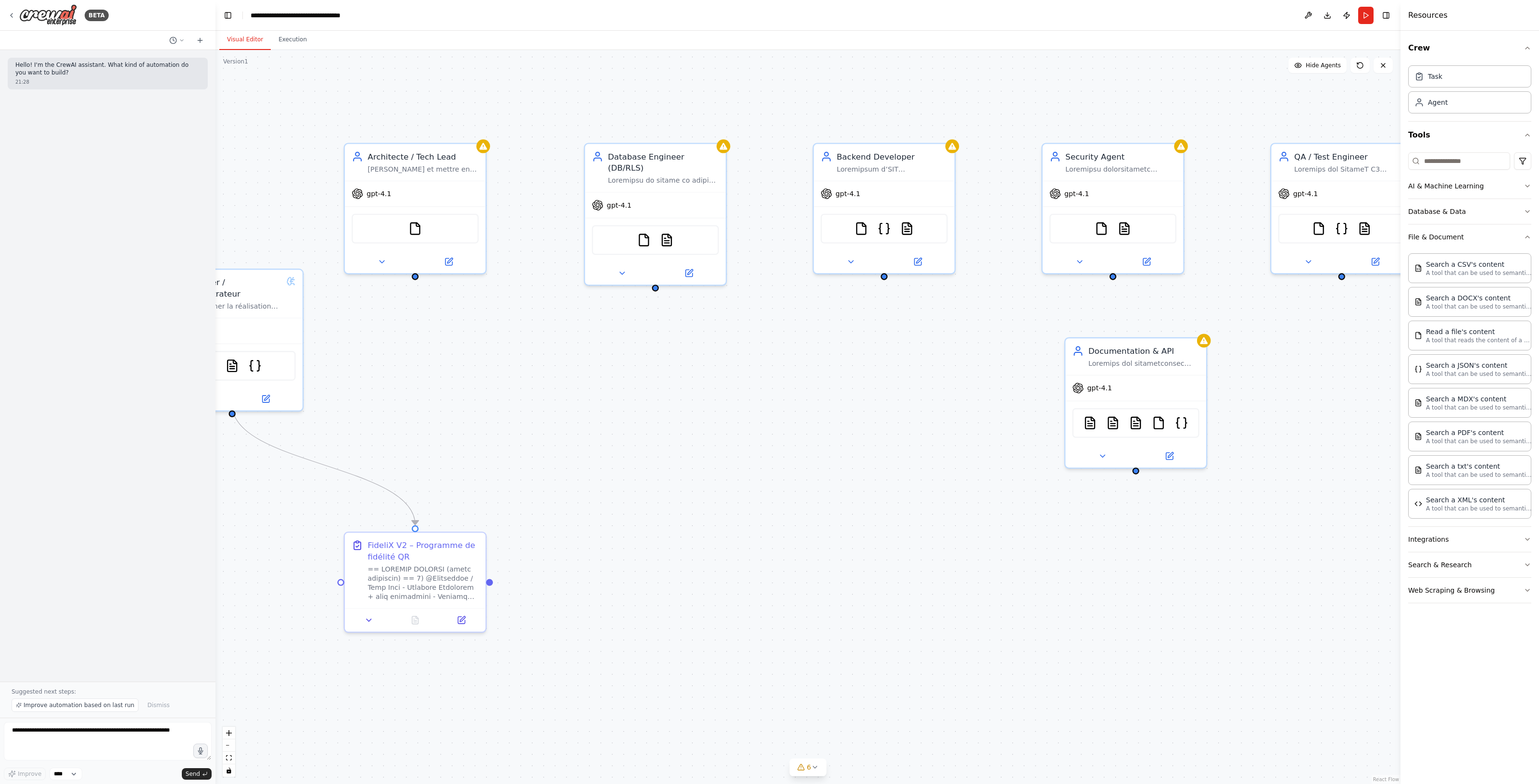
drag, startPoint x: 932, startPoint y: 523, endPoint x: 736, endPoint y: 447, distance: 210.2
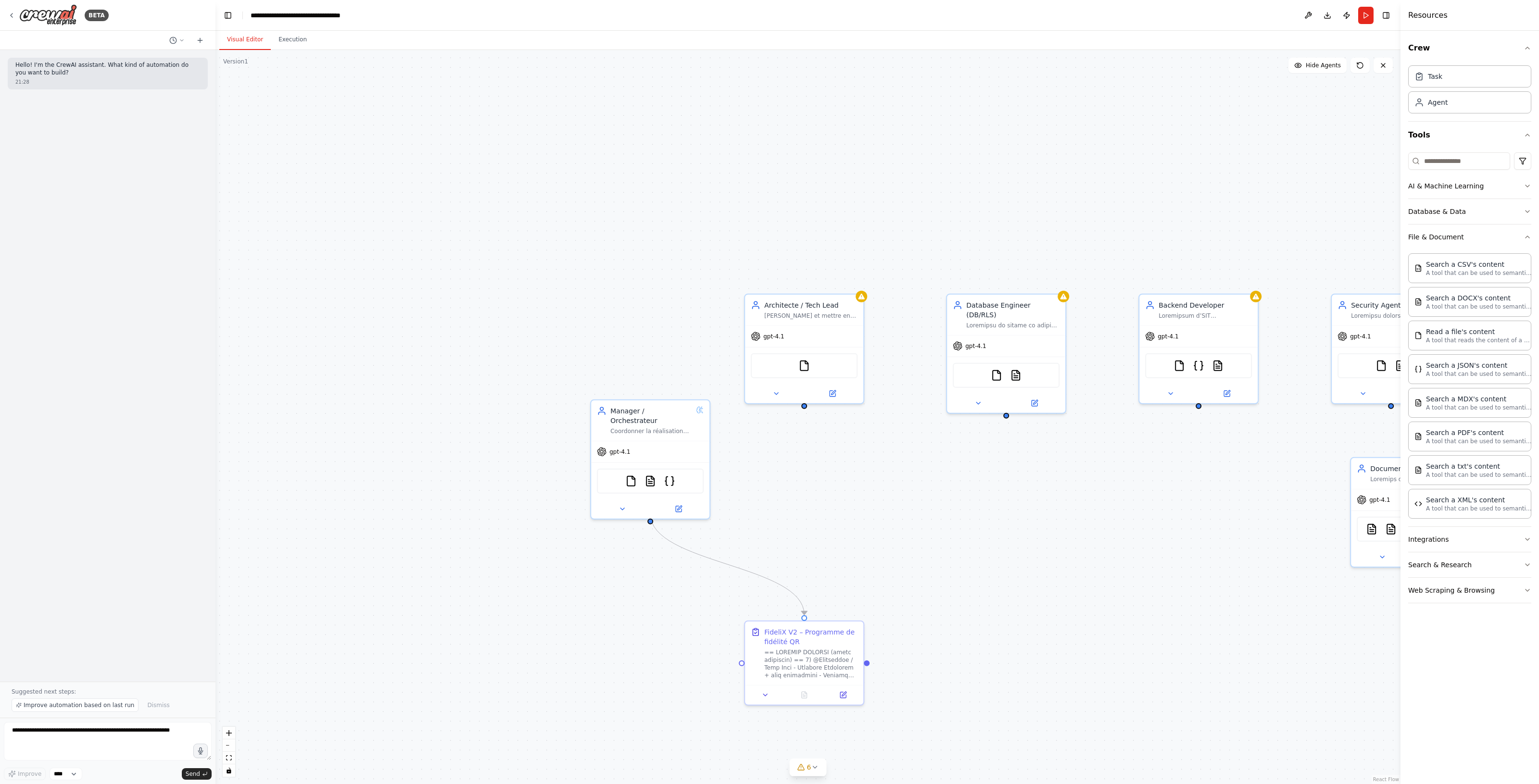
drag, startPoint x: 482, startPoint y: 602, endPoint x: 499, endPoint y: 562, distance: 43.5
click at [500, 570] on div ".deletable-edge-delete-btn { width: 20px; height: 20px; border: 0px solid #ffff…" at bounding box center [808, 416] width 1185 height 734
